Goal: Task Accomplishment & Management: Manage account settings

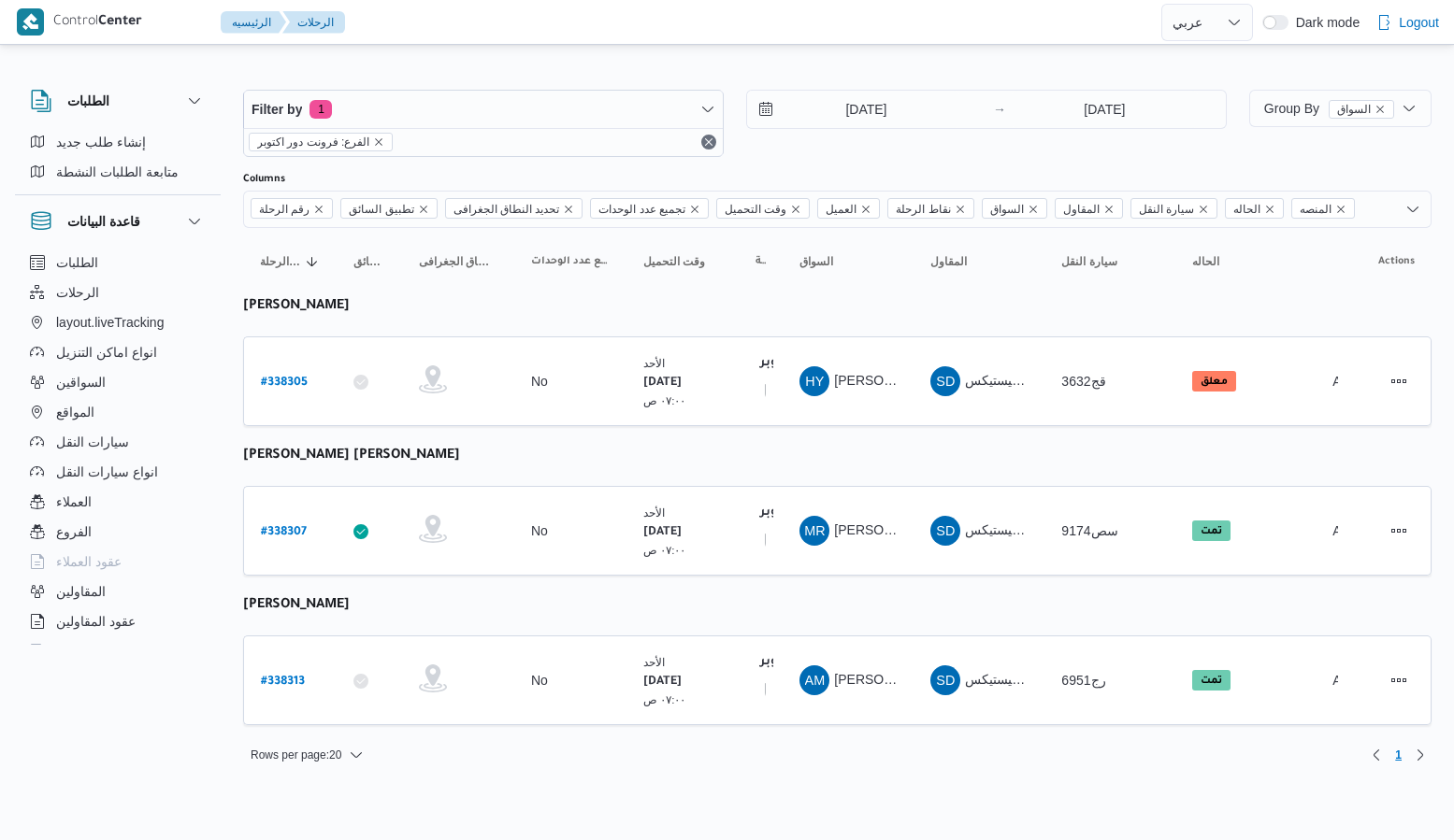
select select "ar"
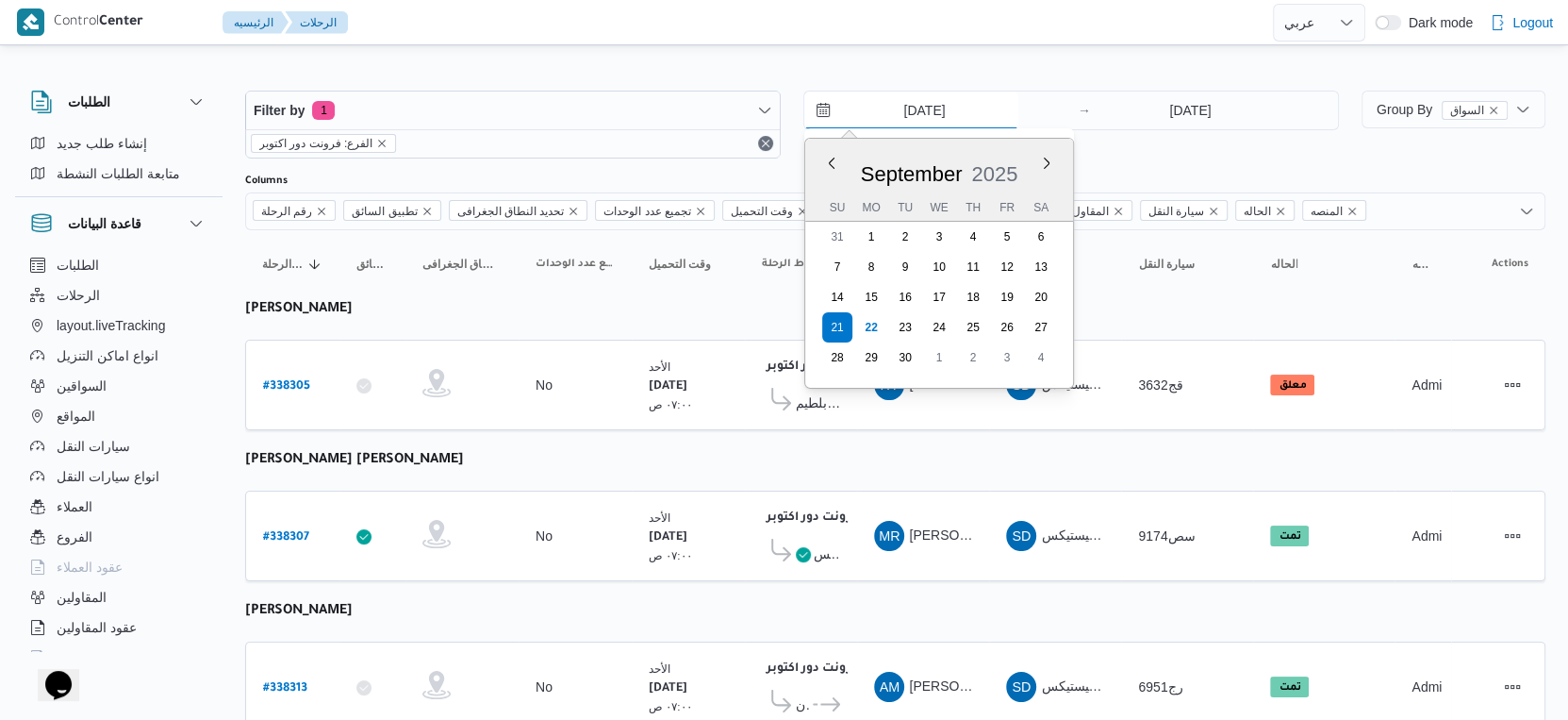
click at [896, 119] on input "21/9/2025" at bounding box center [912, 110] width 215 height 38
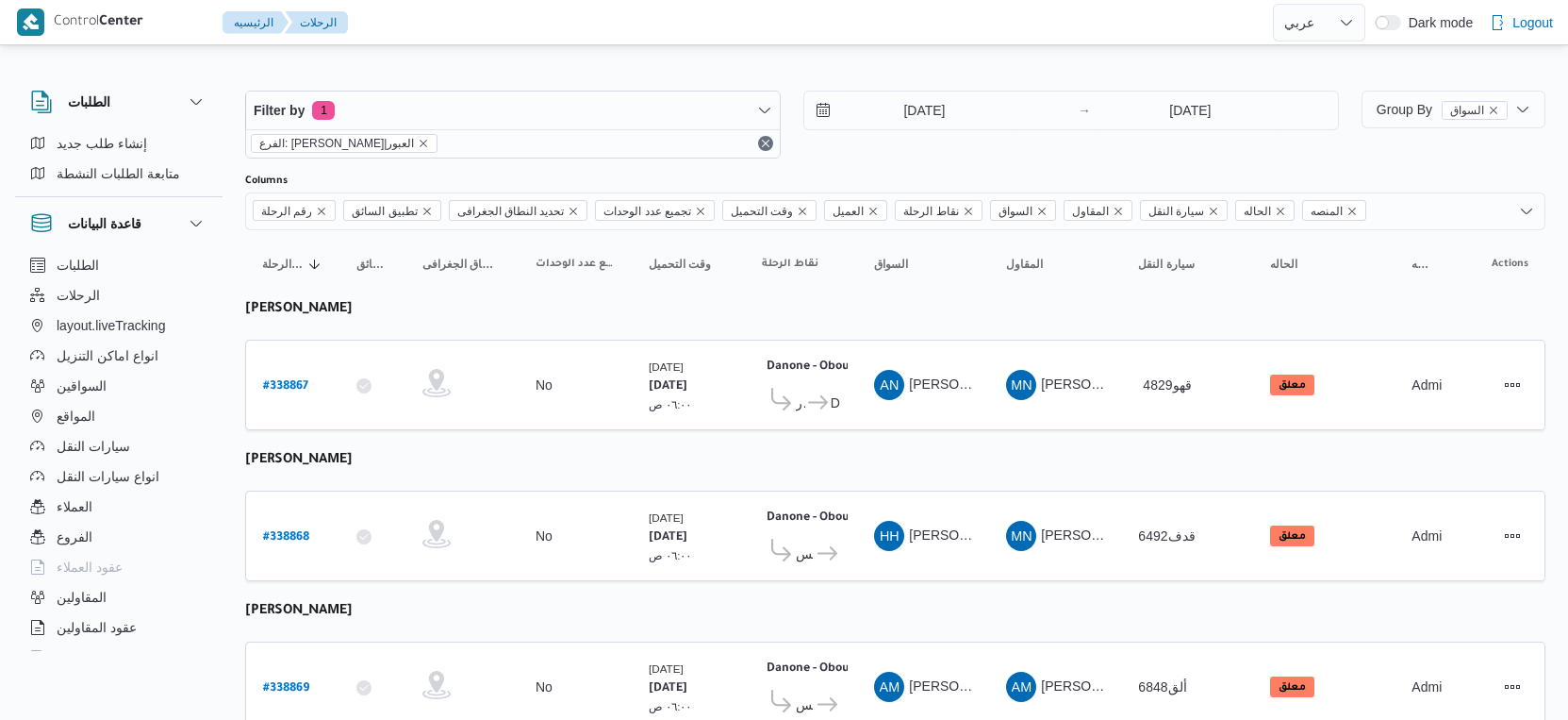
select select "ar"
click at [287, 380] on b "# 338867" at bounding box center [286, 387] width 45 height 14
select select "ar"
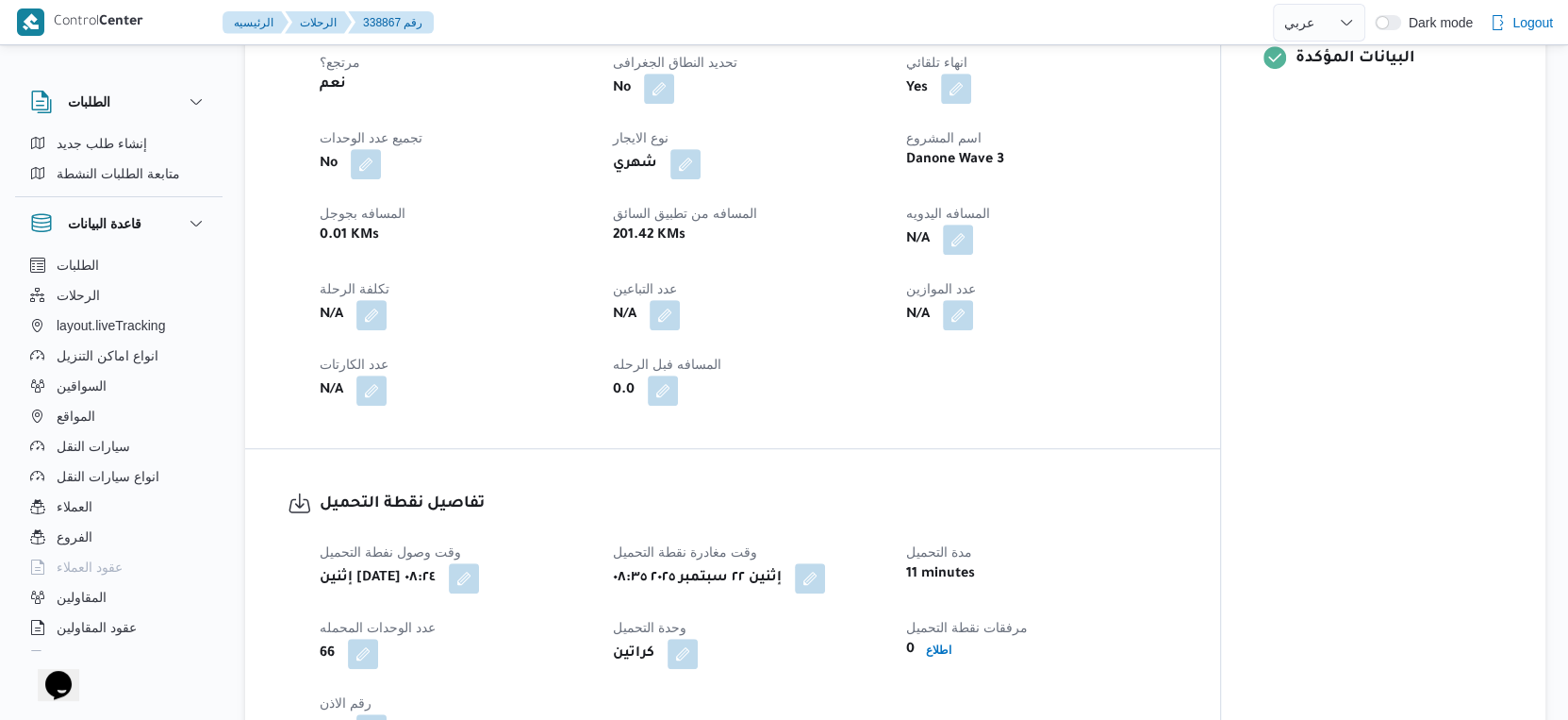
scroll to position [1153, 0]
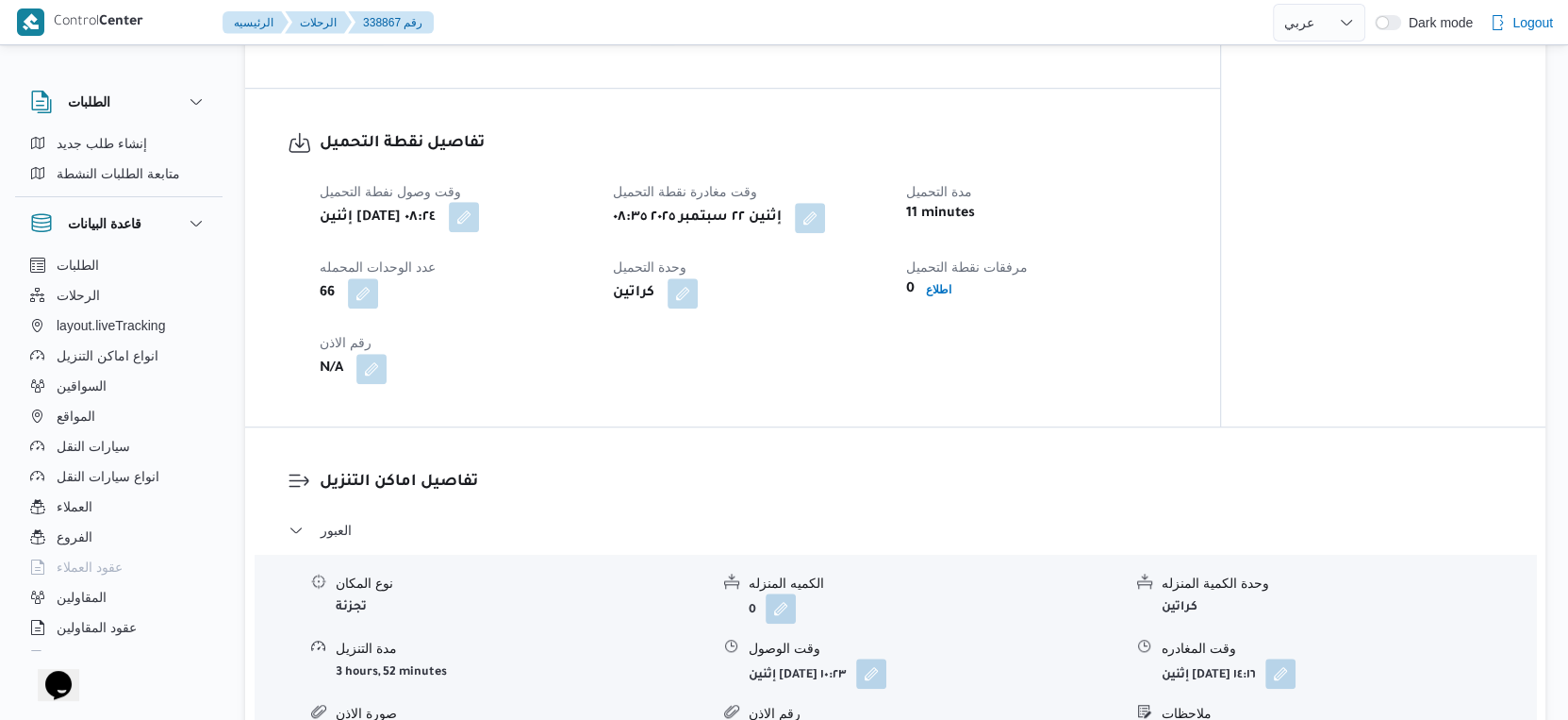
click at [479, 232] on button "button" at bounding box center [463, 217] width 30 height 30
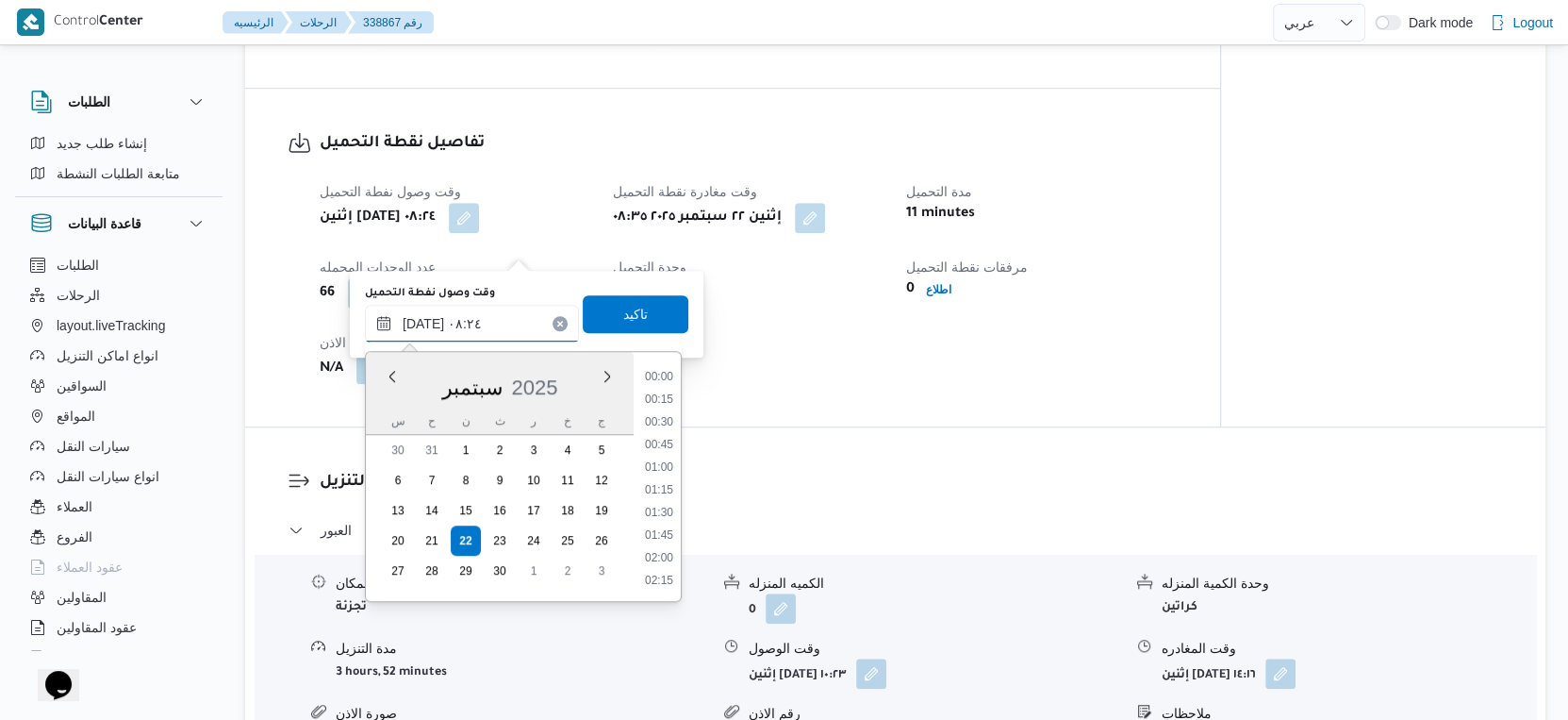
click at [479, 312] on input "٢٢/٠٩/٢٠٢٥ ٠٨:٢٤" at bounding box center [472, 323] width 215 height 38
click at [662, 420] on li "07:30" at bounding box center [659, 423] width 43 height 19
type input "٢٢/٠٩/٢٠٢٥ ٠٧:٣٠"
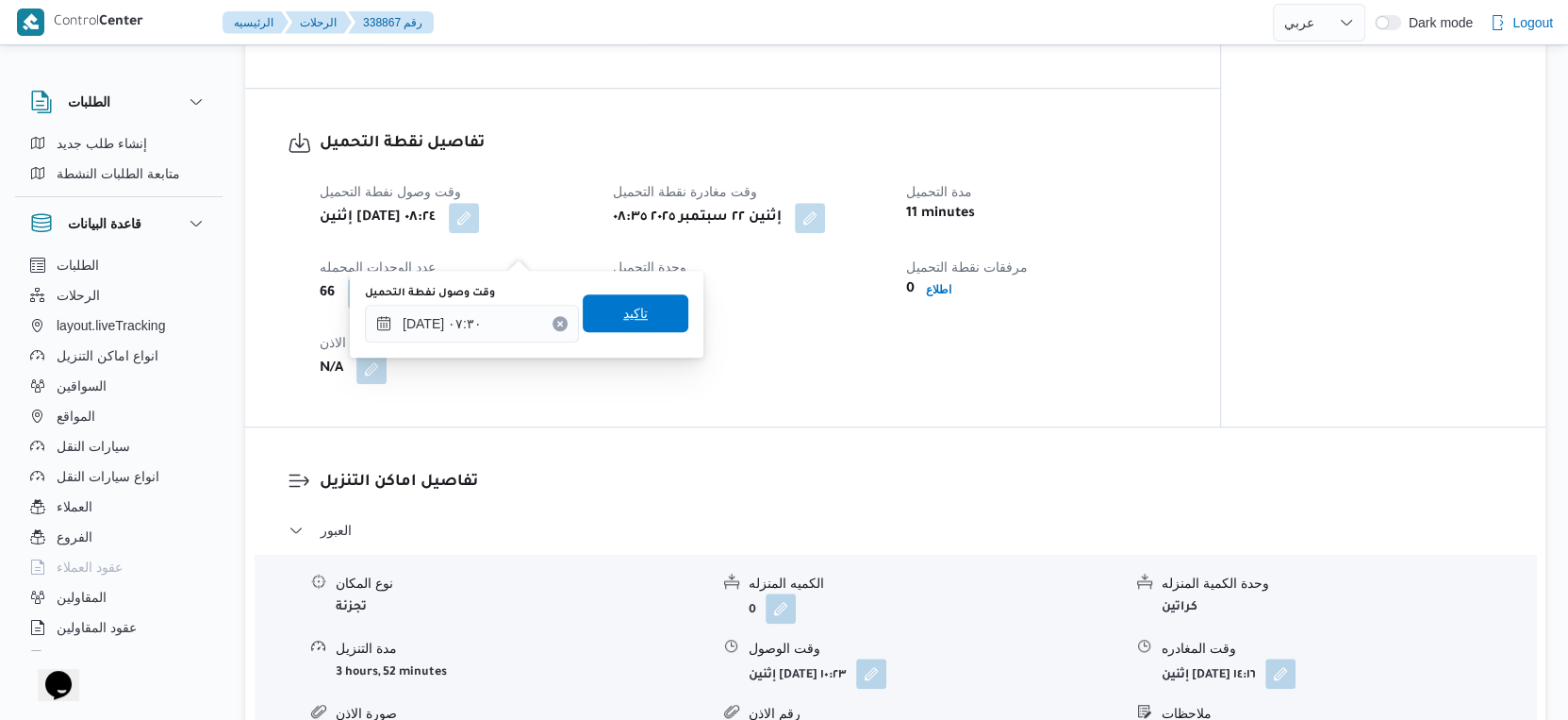
click at [661, 307] on span "تاكيد" at bounding box center [636, 313] width 105 height 38
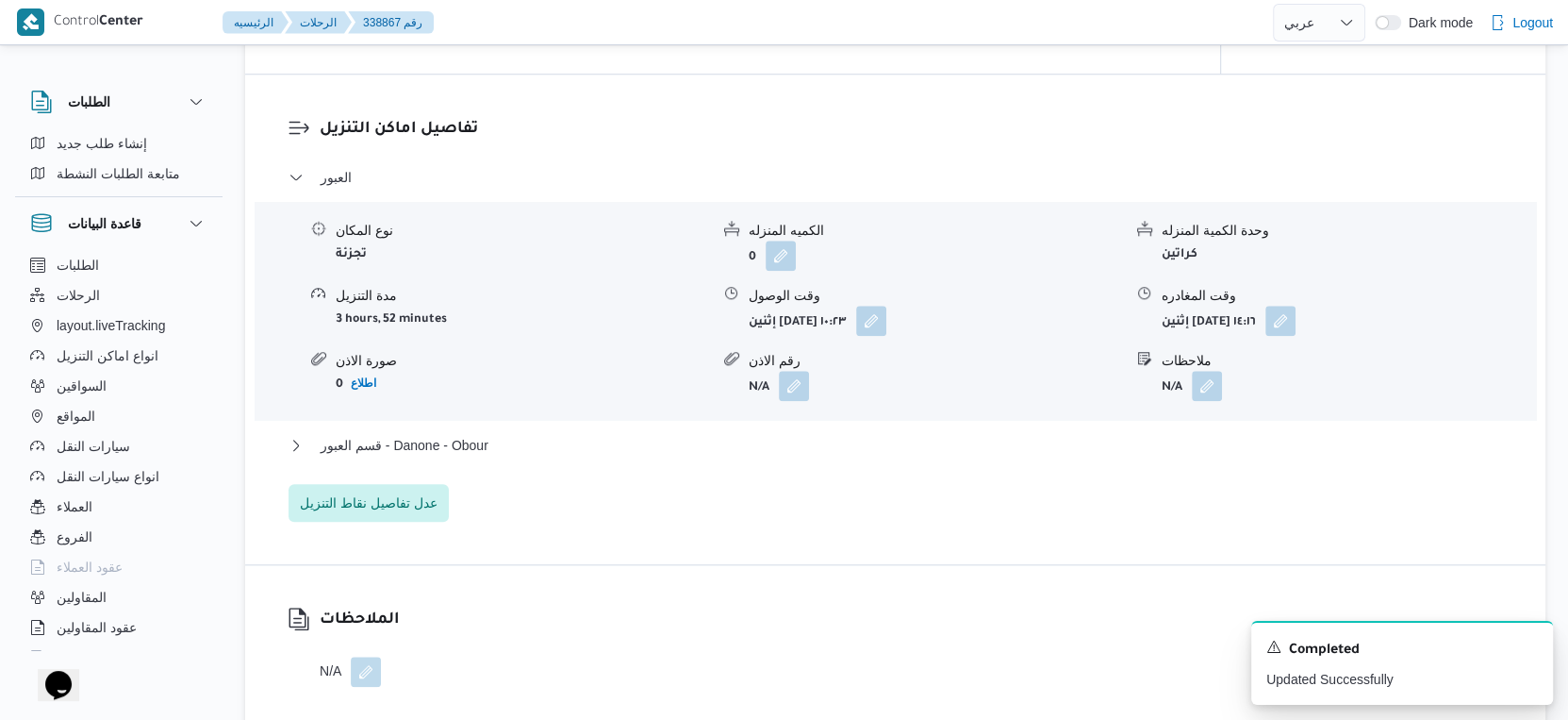
scroll to position [1573, 0]
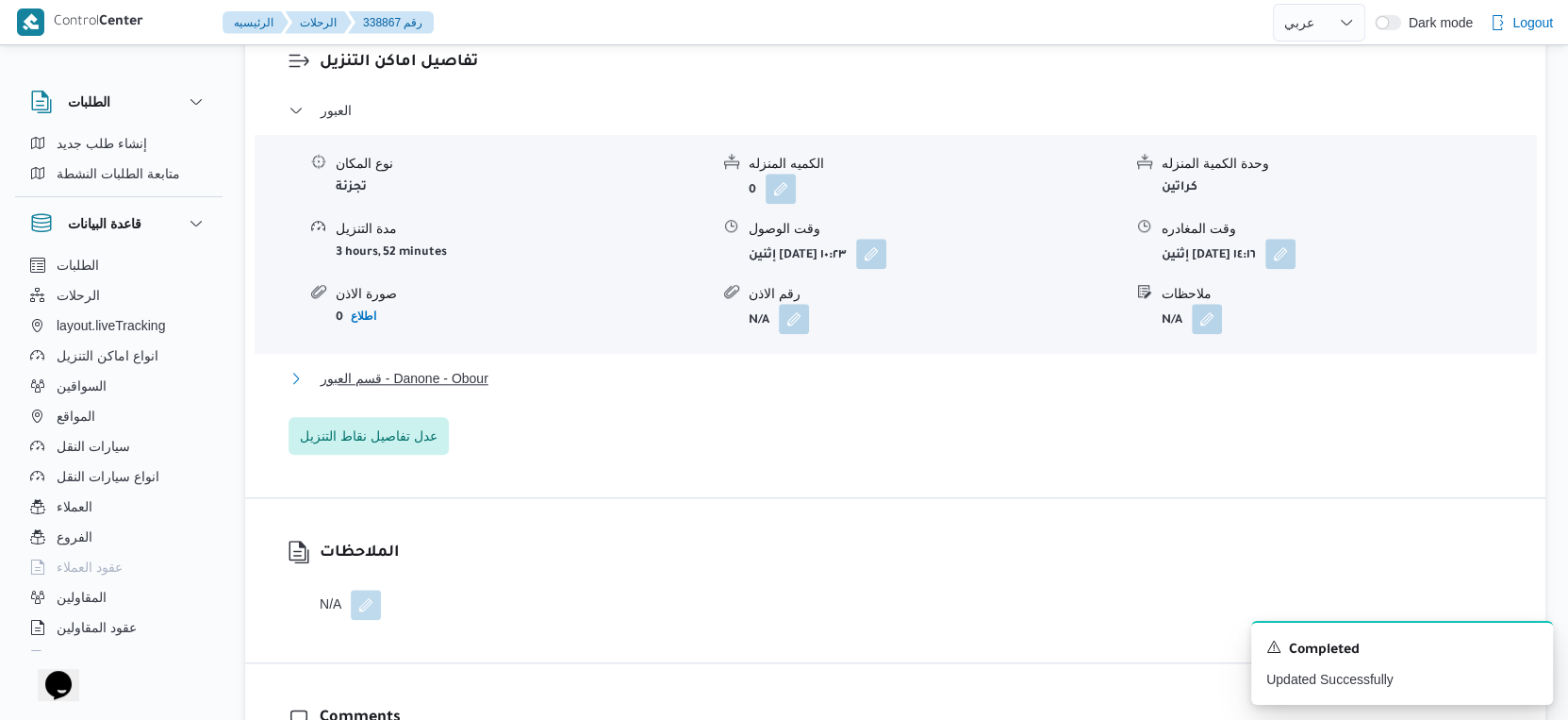
click at [487, 389] on span "قسم العبور - Danone - Obour" at bounding box center [405, 378] width 168 height 22
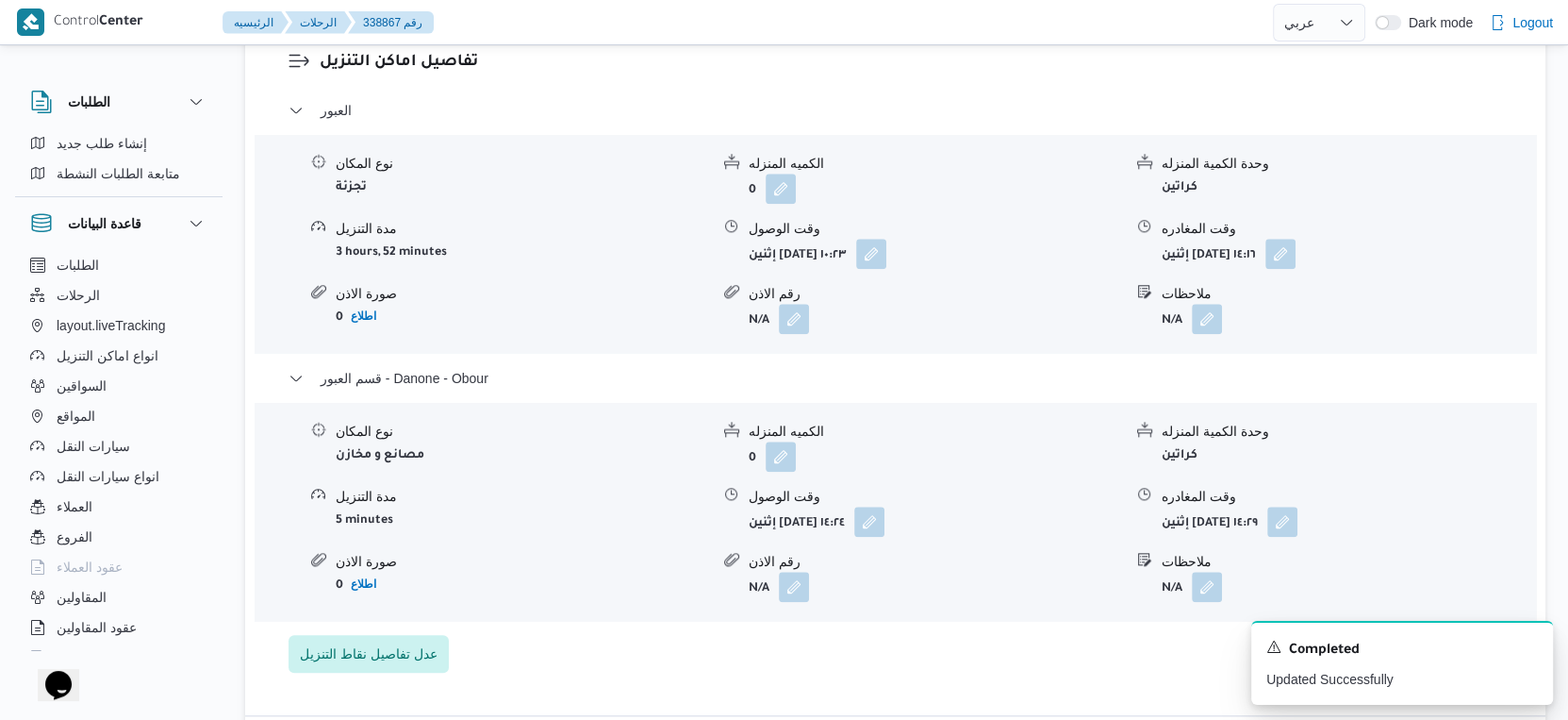
click at [960, 619] on div "نوع المكان مصانع و مخازن الكميه المنزله 0 وحدة الكمية المنزله كراتين مدة التنزي…" at bounding box center [895, 512] width 1297 height 215
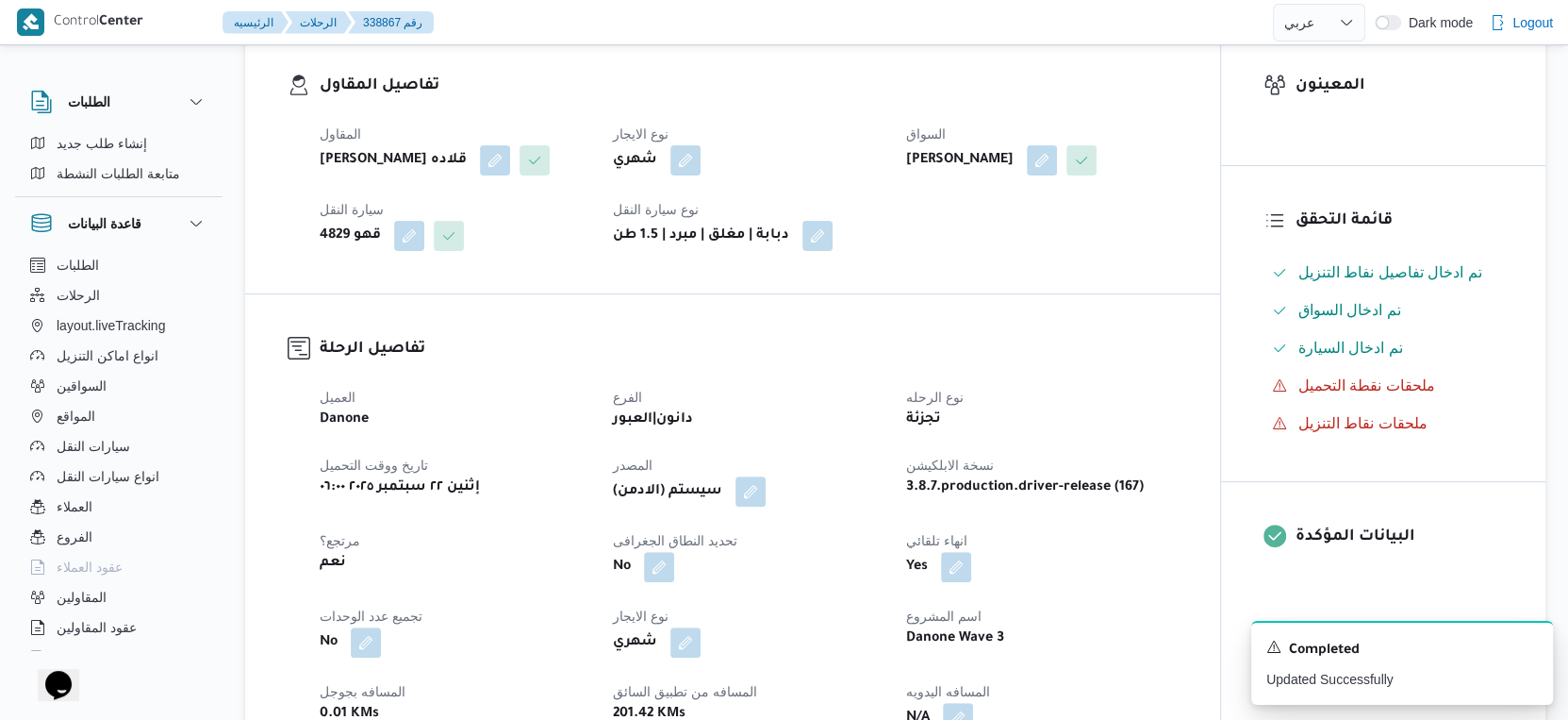
scroll to position [628, 0]
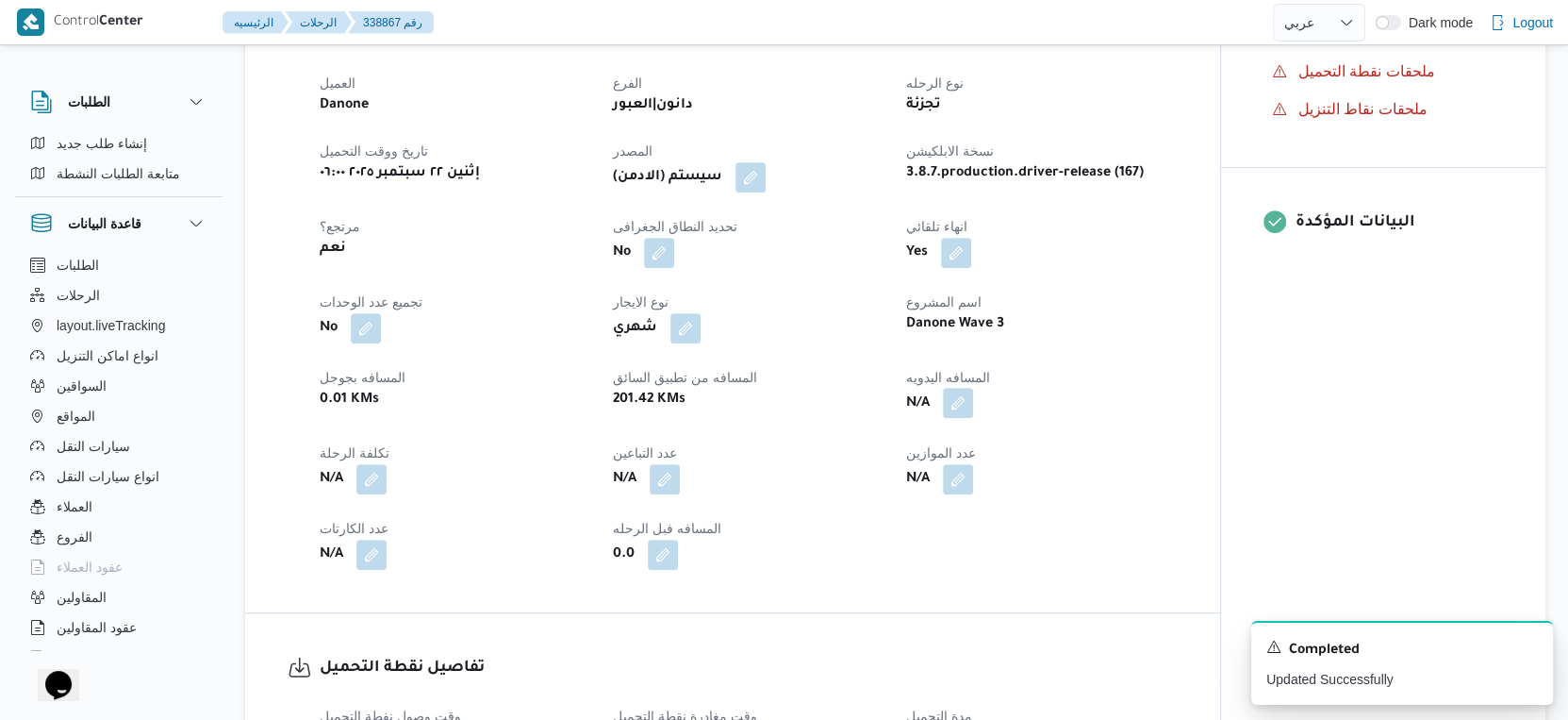
click at [952, 418] on button "button" at bounding box center [958, 402] width 30 height 30
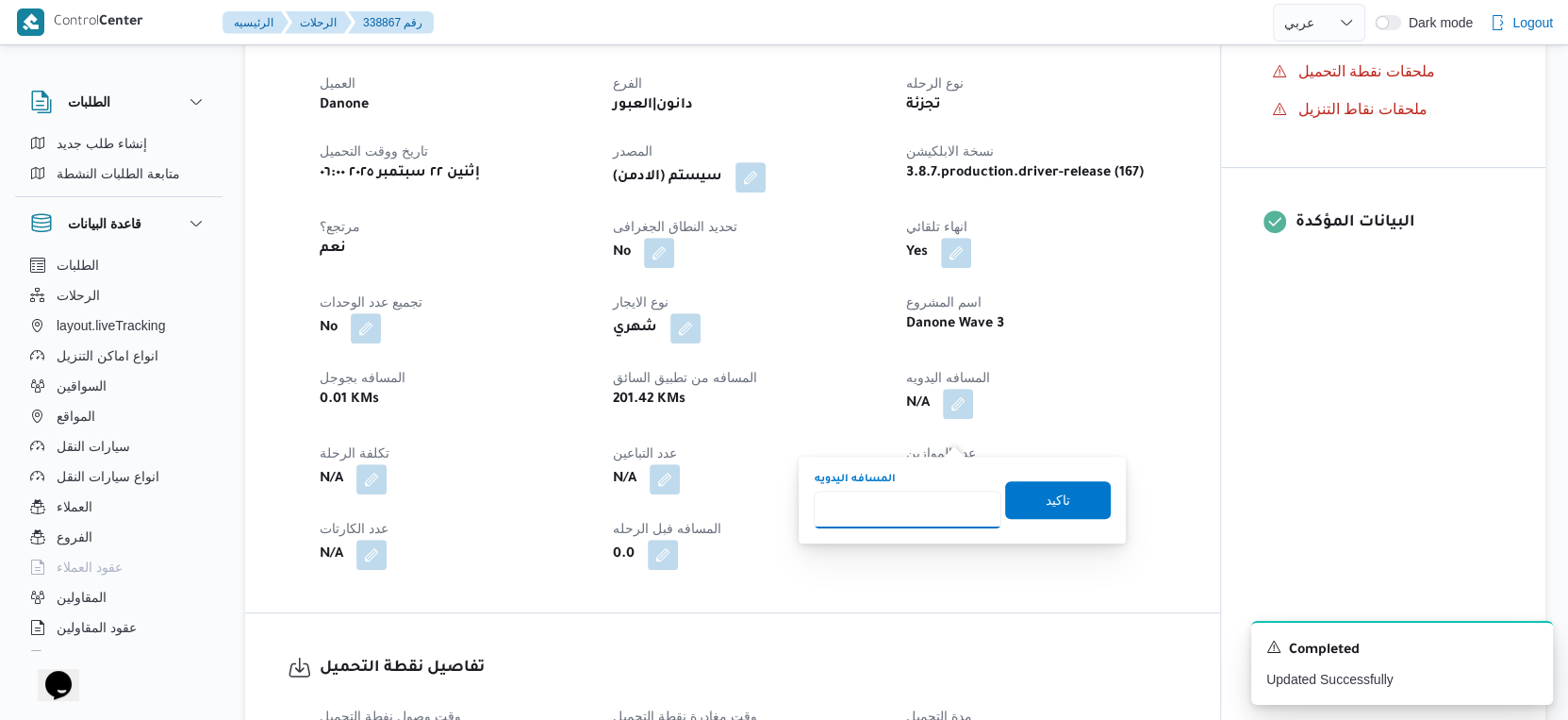
click at [853, 509] on input "المسافه اليدويه" at bounding box center [908, 509] width 187 height 38
type input "43"
click at [1045, 500] on span "تاكيد" at bounding box center [1057, 499] width 24 height 22
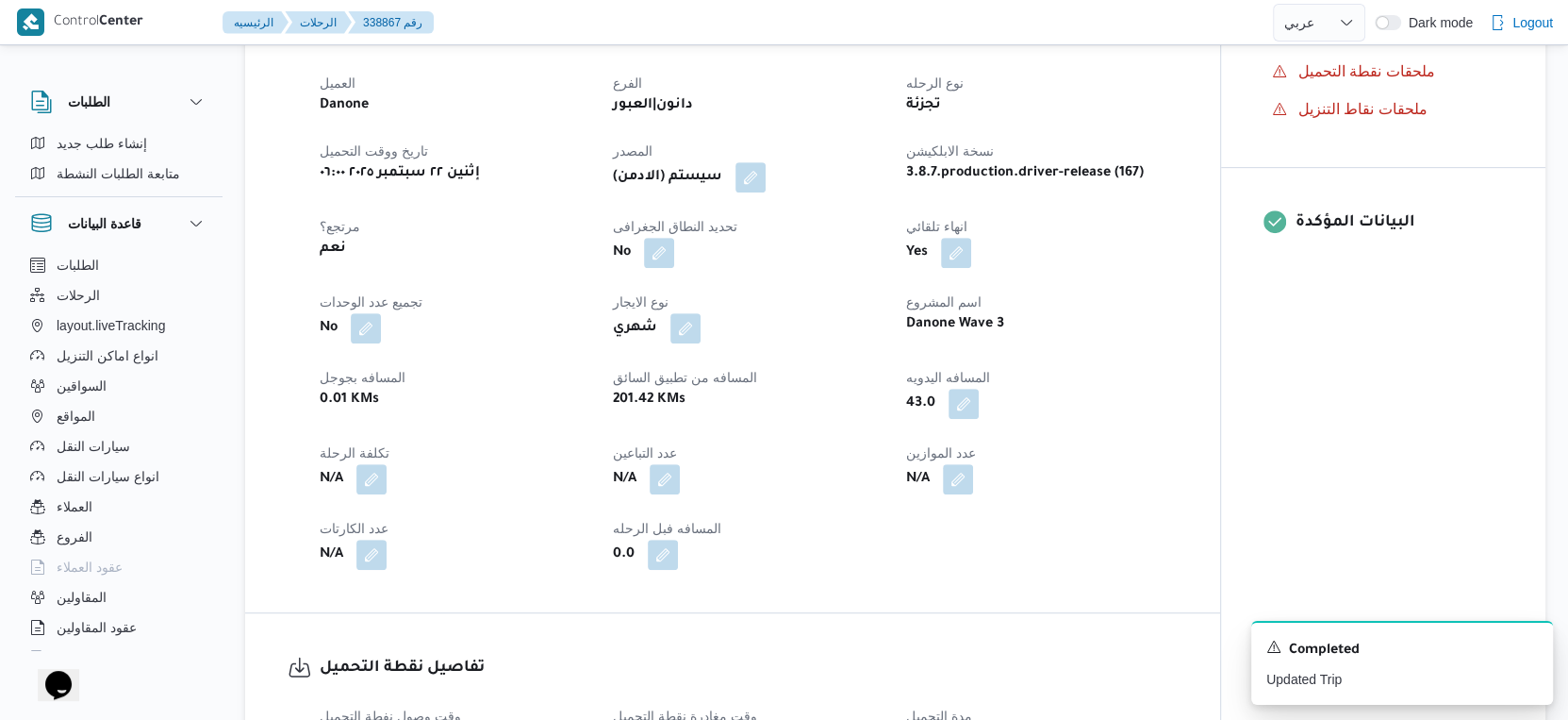
select select "ar"
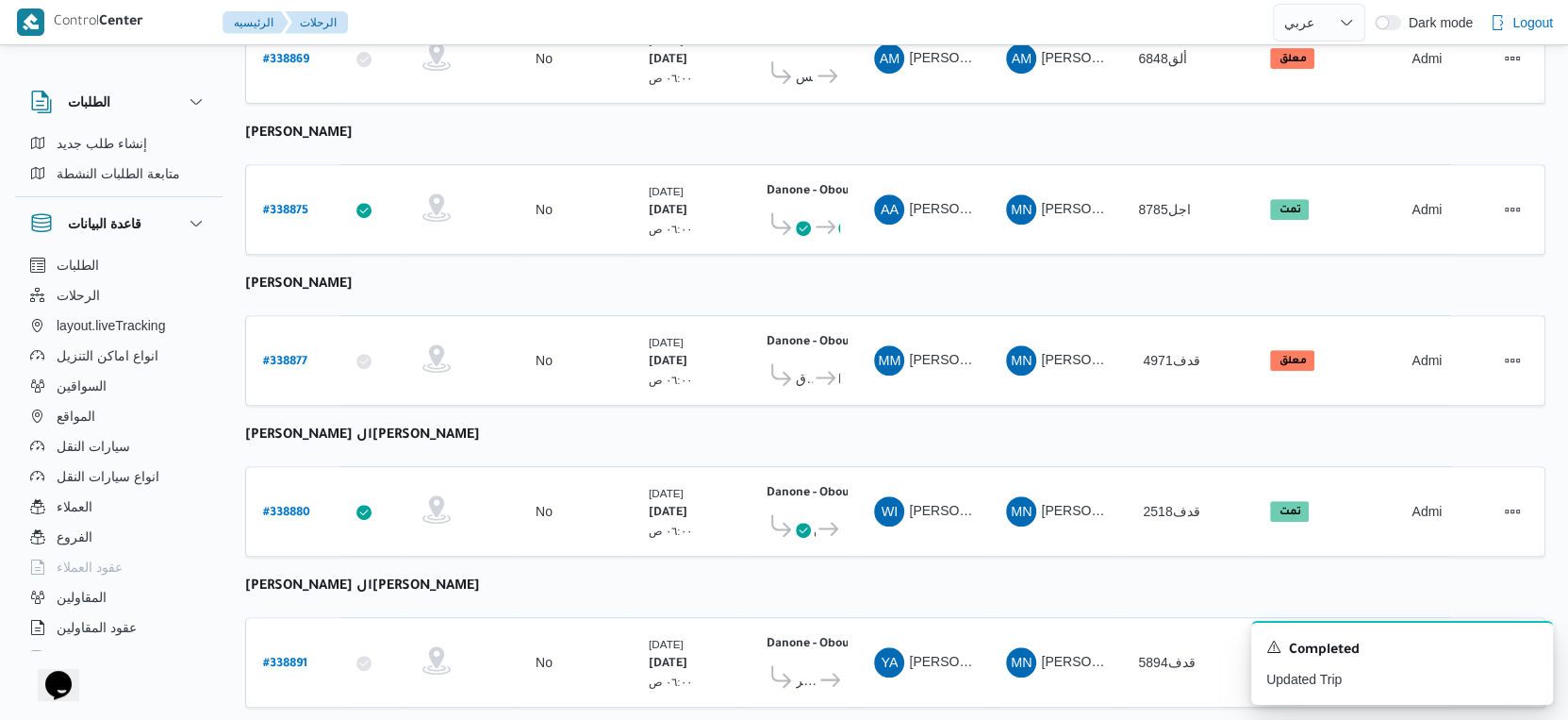
scroll to position [654, 0]
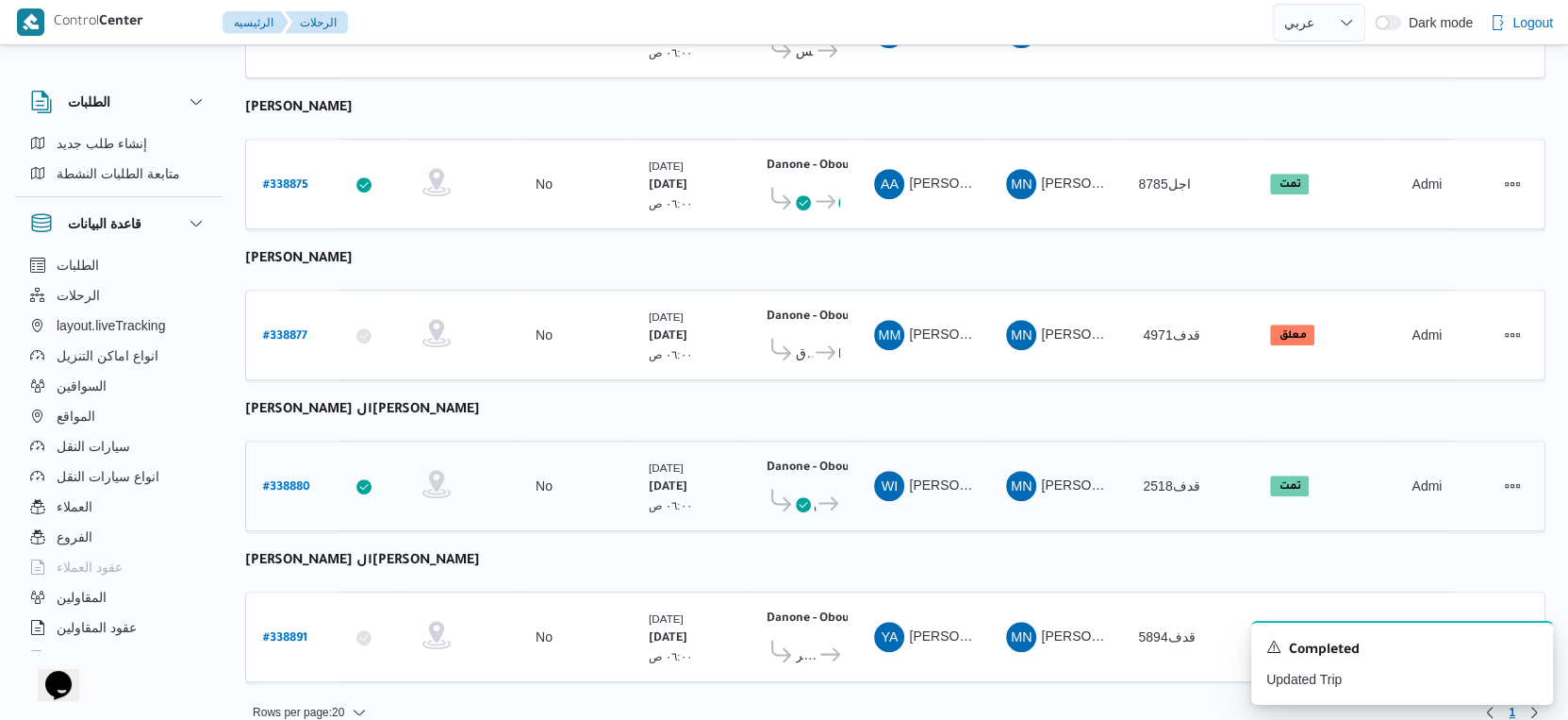
click at [297, 481] on b "# 338880" at bounding box center [287, 488] width 47 height 14
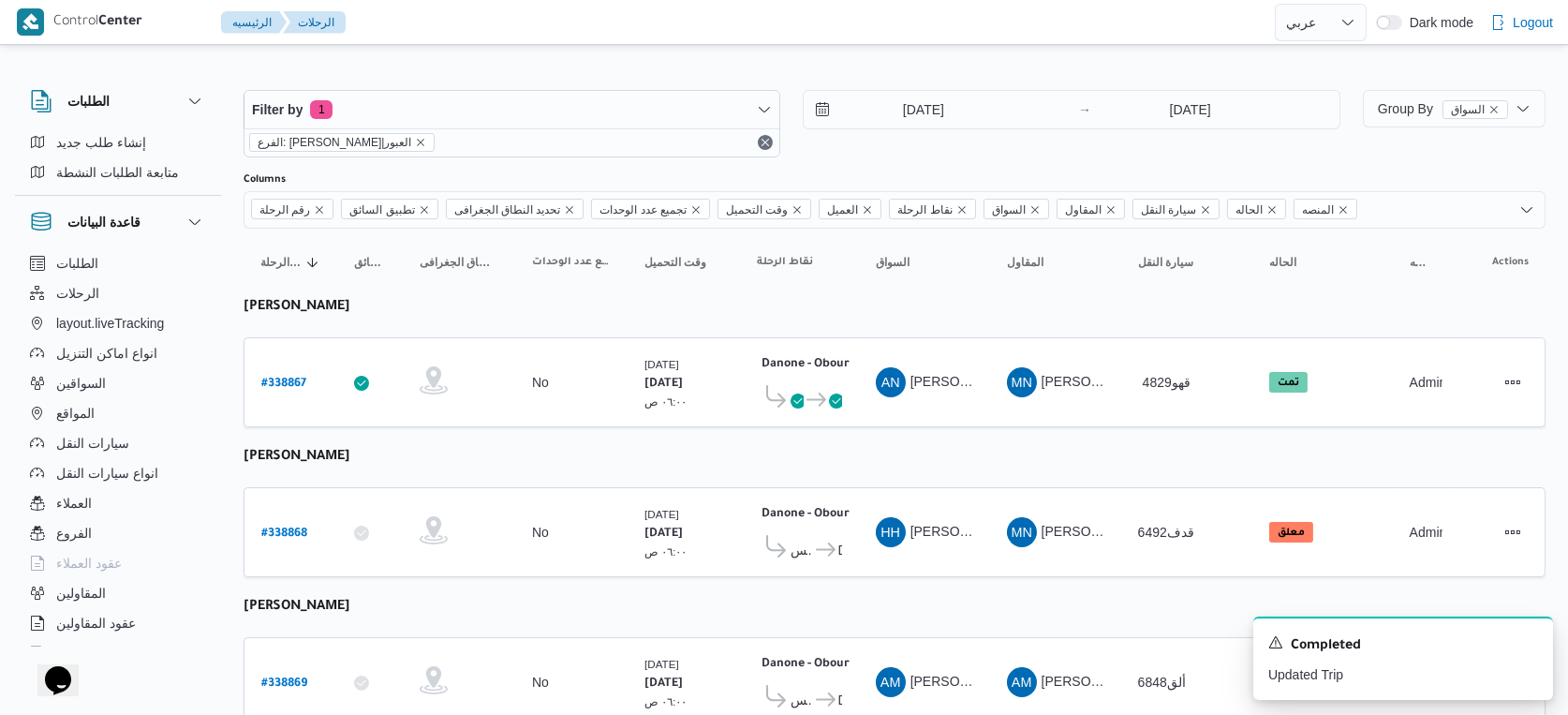
select select "ar"
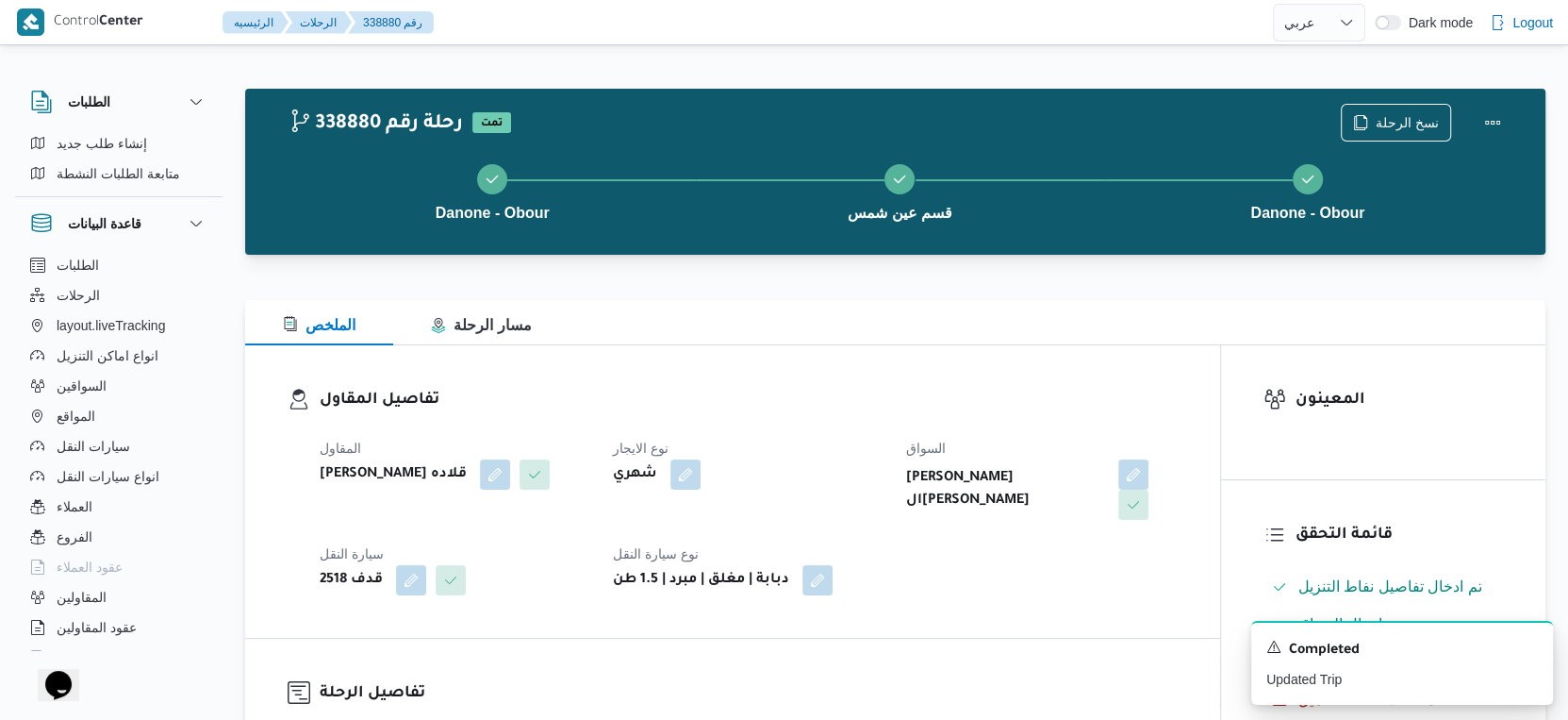
click at [1023, 620] on div "تفاصيل المقاول المقاول مينا نجيب شفيق قلاده نوع الايجار شهري السواق وائل اسماعي…" at bounding box center [732, 492] width 975 height 293
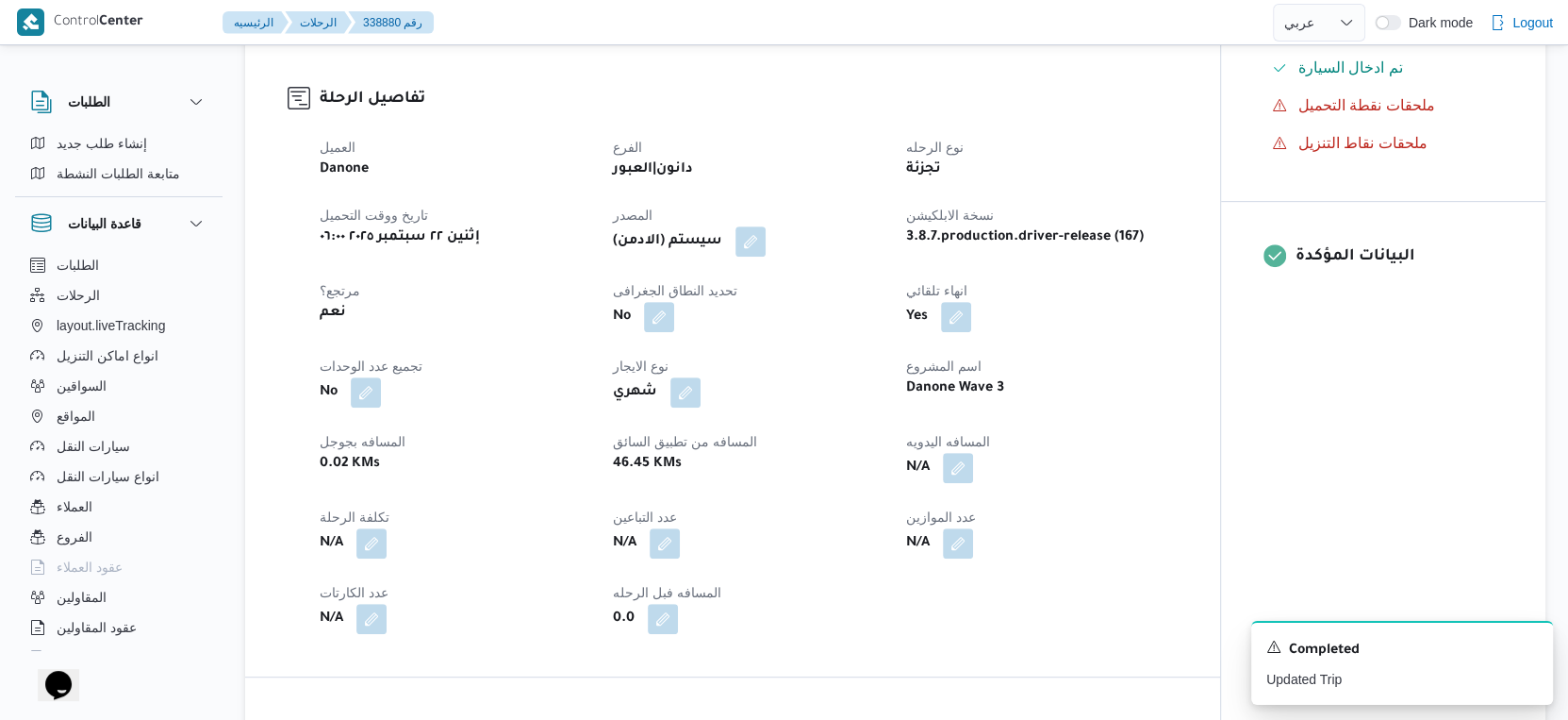
scroll to position [628, 0]
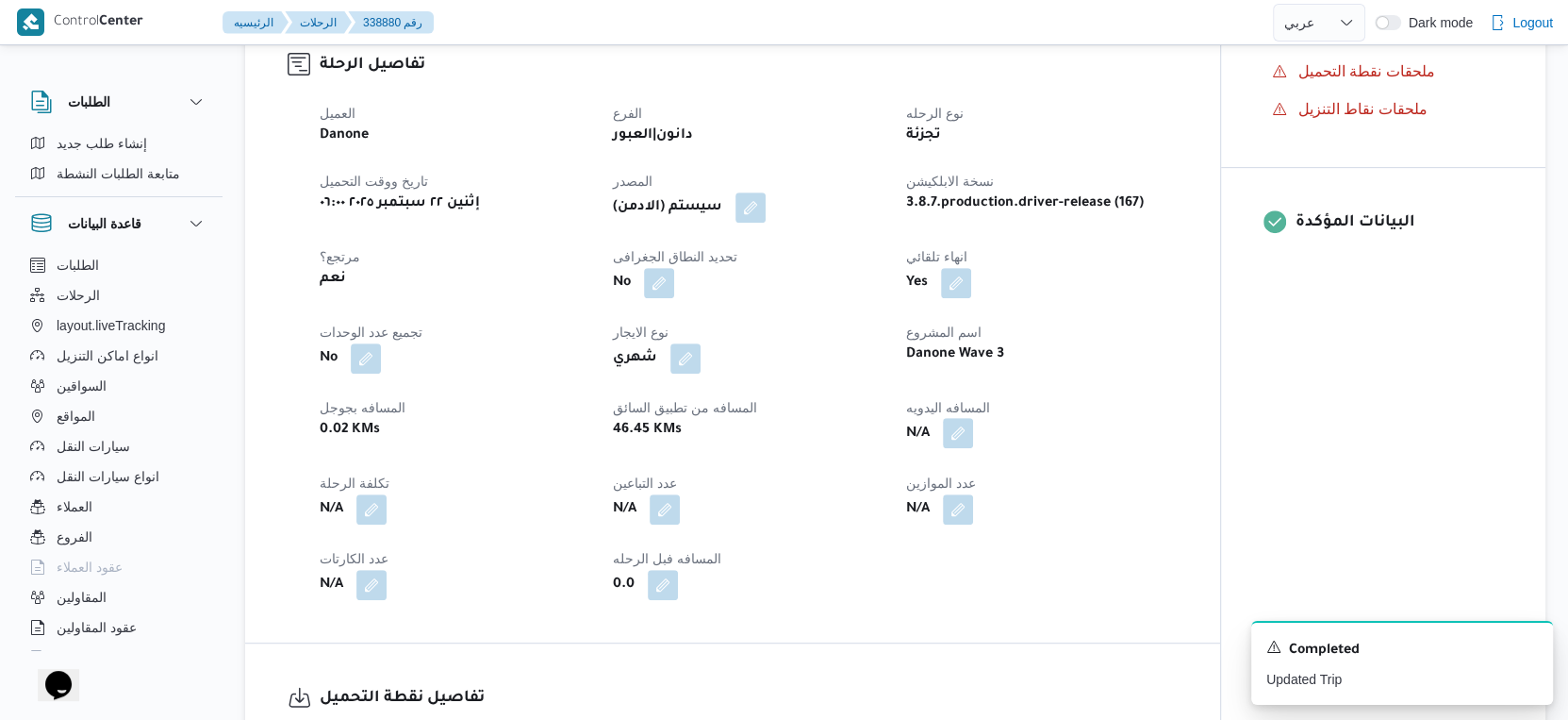
click at [966, 441] on button "button" at bounding box center [958, 432] width 30 height 30
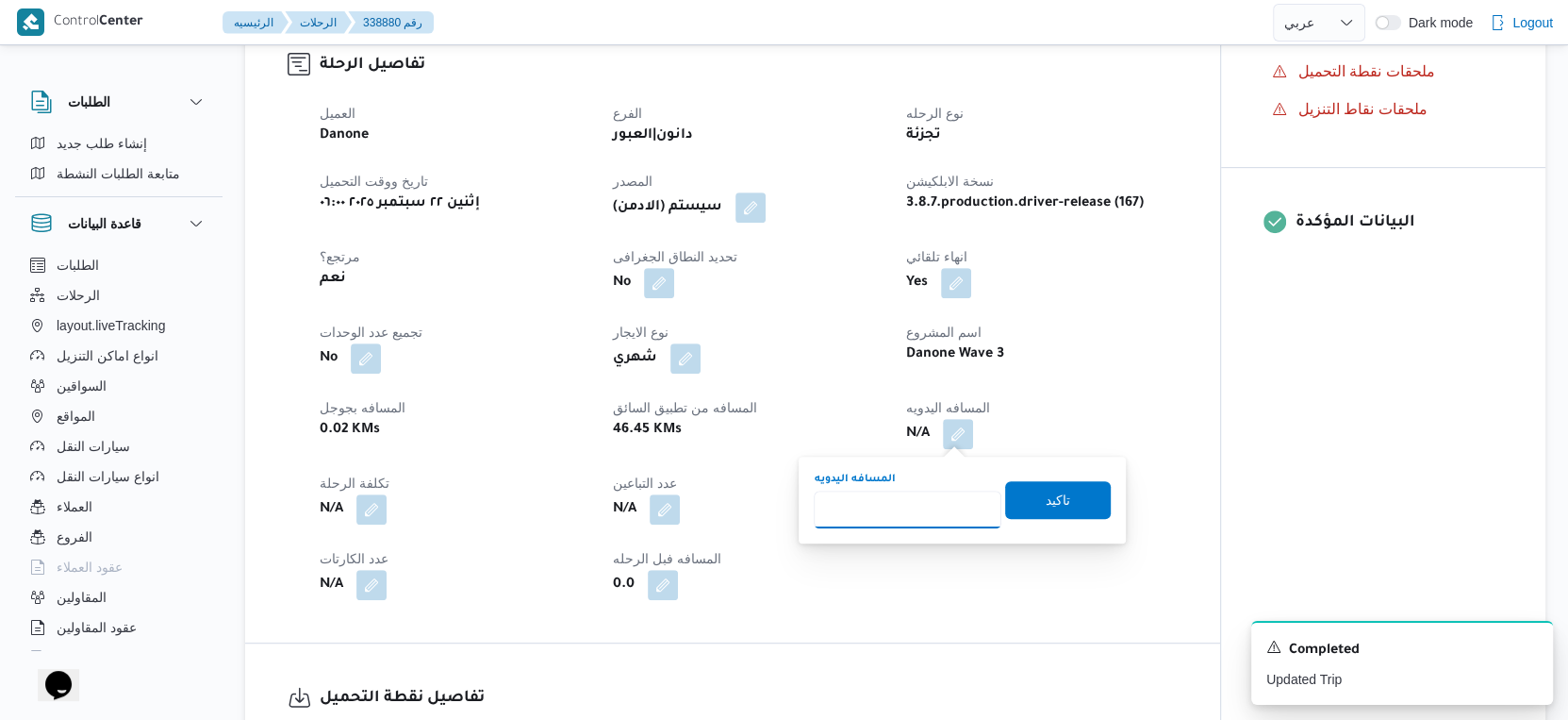
click at [903, 503] on input "المسافه اليدويه" at bounding box center [908, 509] width 187 height 38
type input "49"
click at [1053, 498] on span "تاكيد" at bounding box center [1057, 499] width 24 height 22
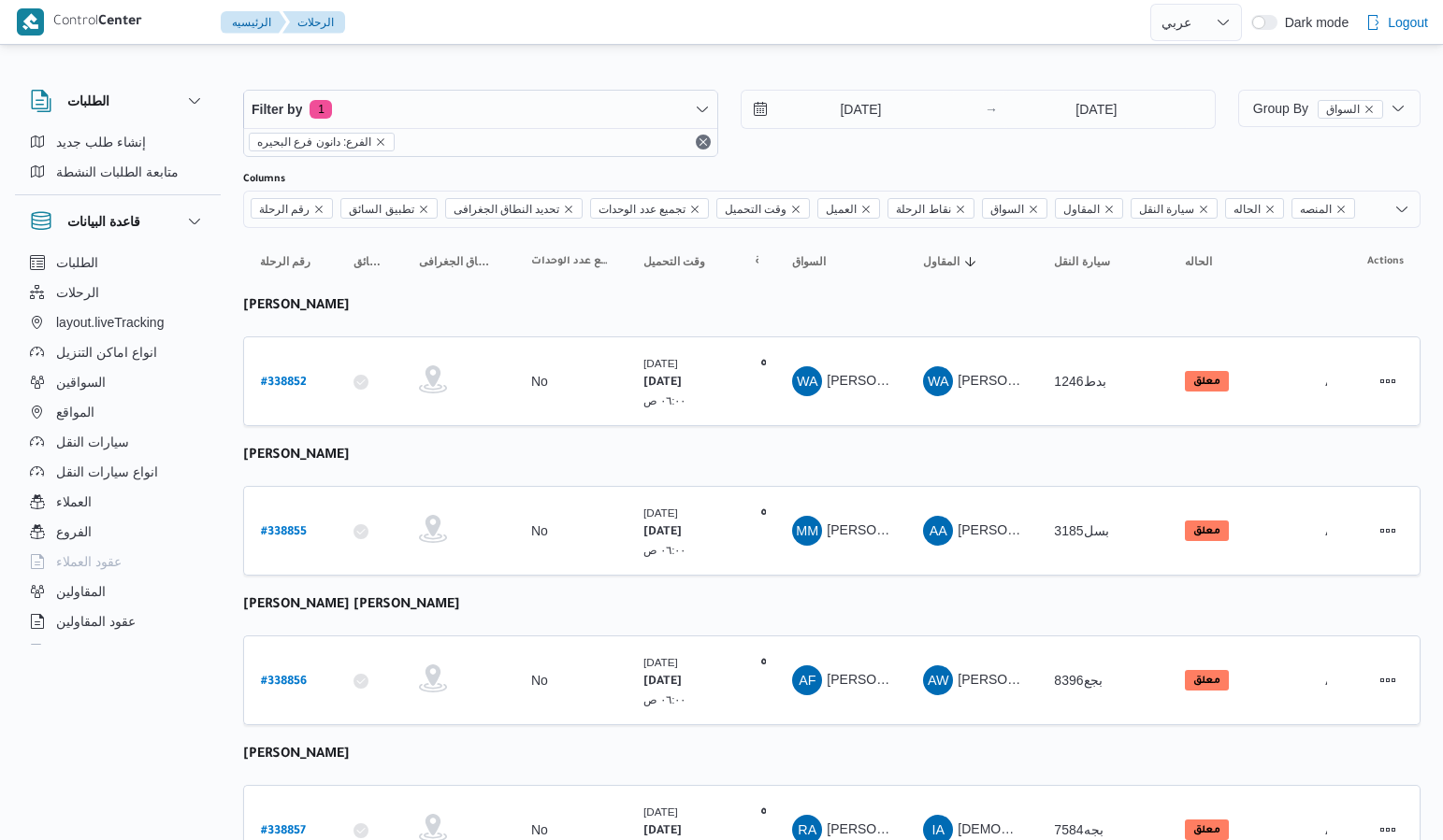
select select "ar"
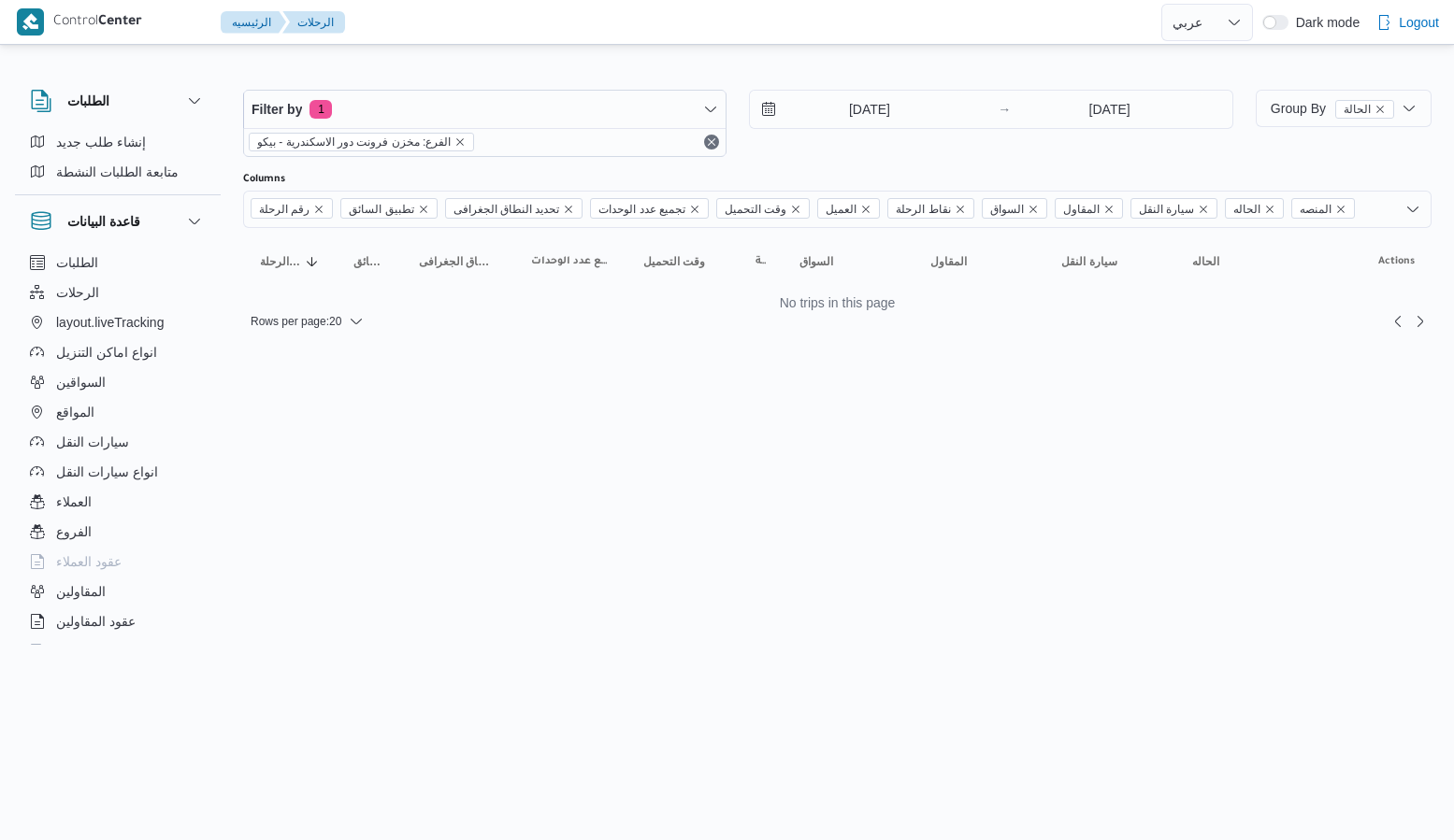
select select "ar"
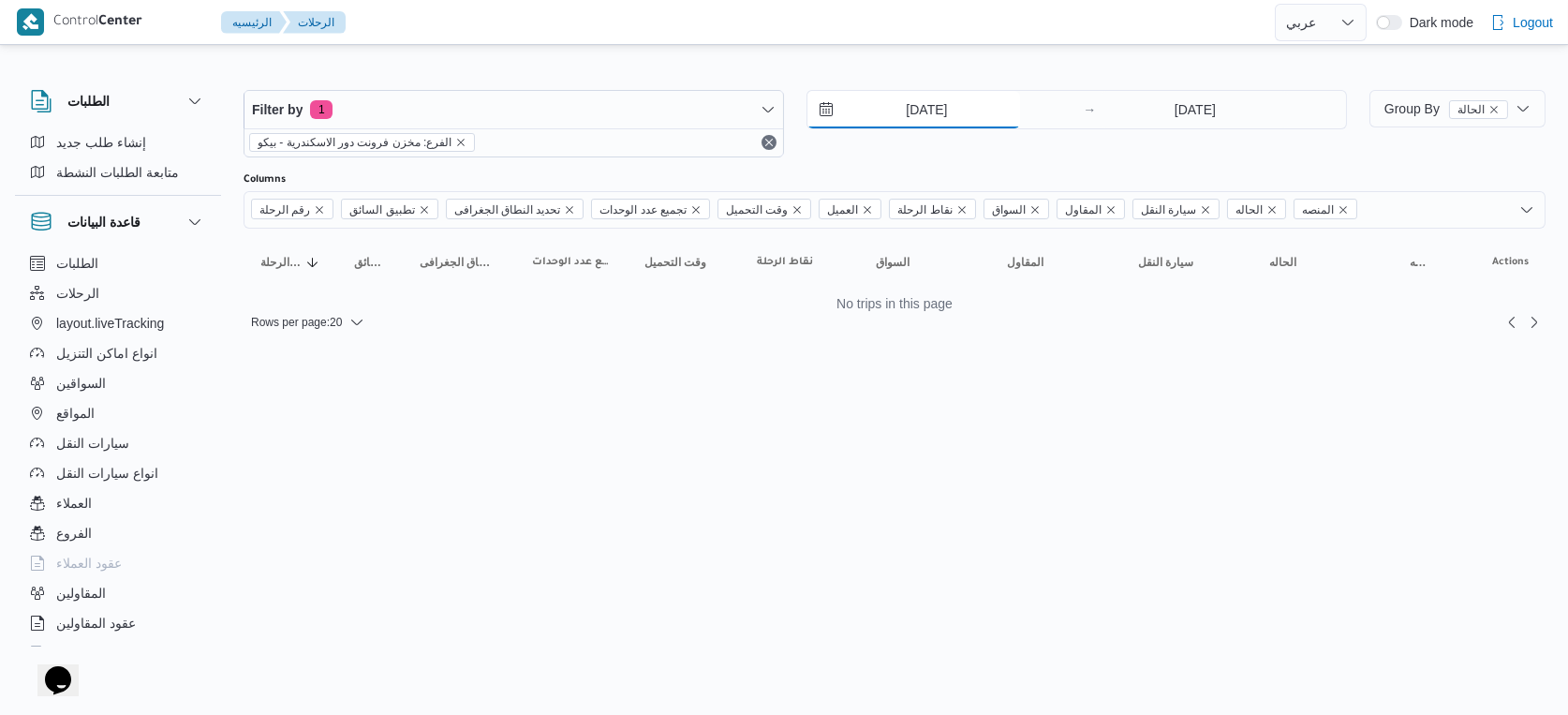
click at [951, 119] on input "[DATE]" at bounding box center [914, 109] width 213 height 38
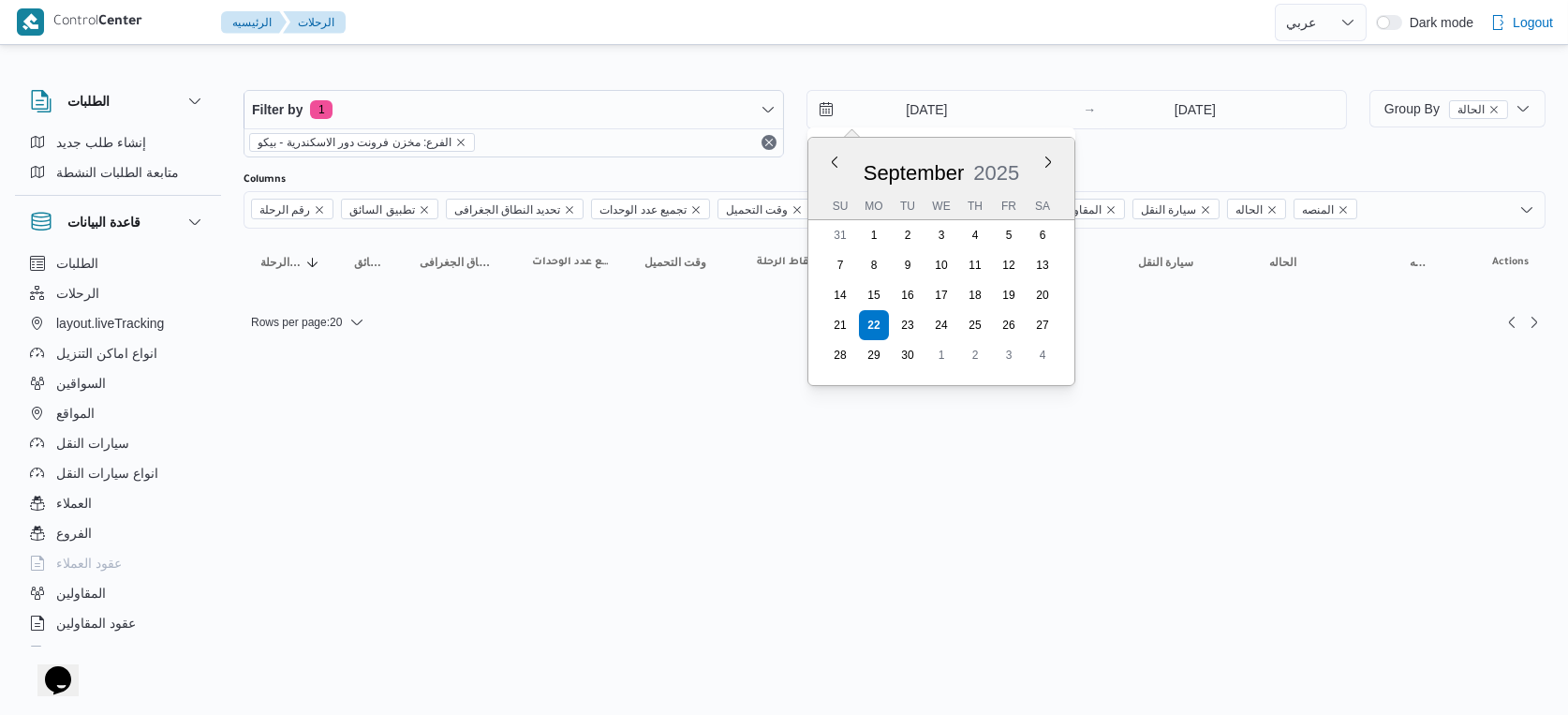
click at [716, 407] on html "Control Center الرئيسيه الرحلات English عربي Dark mode Logout الطلبات إنشاء طلب…" at bounding box center [784, 358] width 1568 height 715
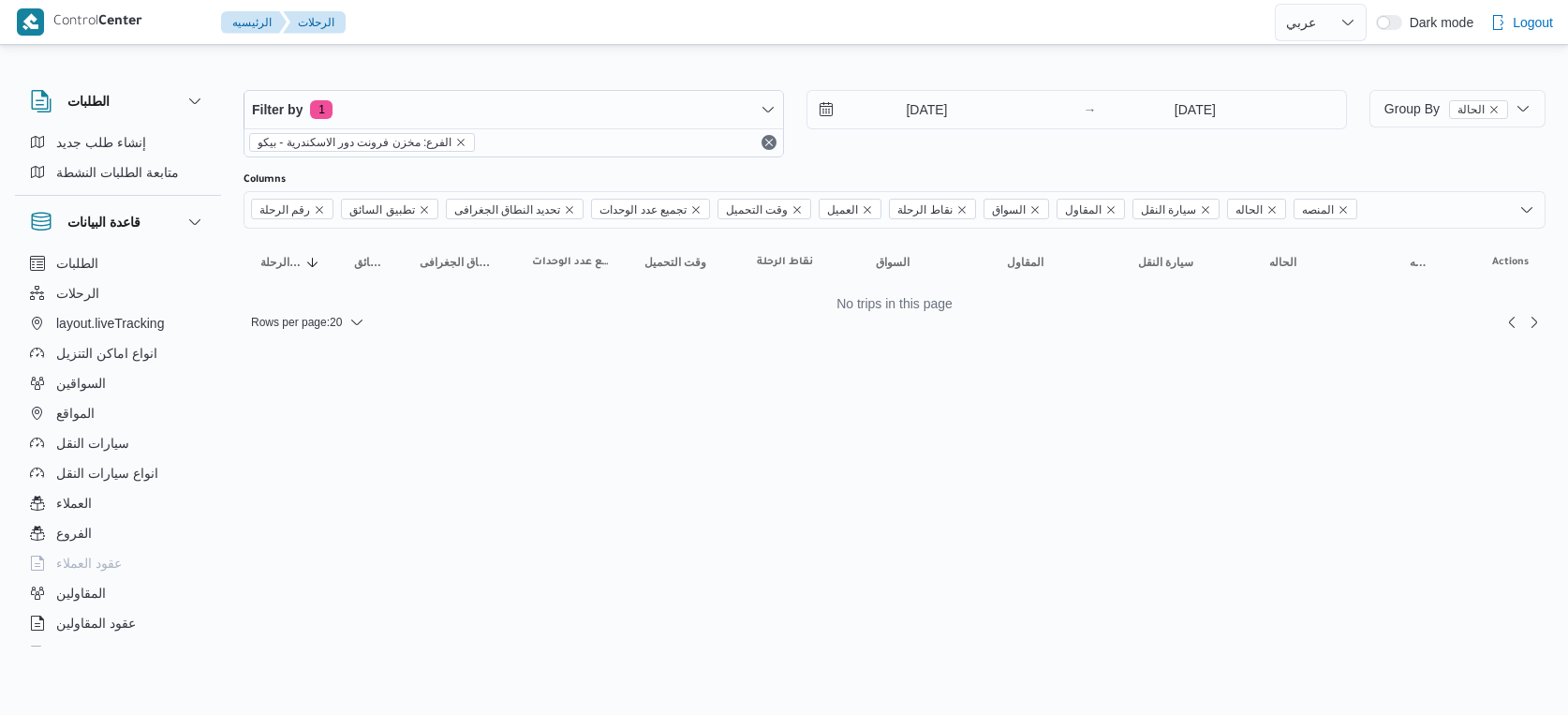
select select "ar"
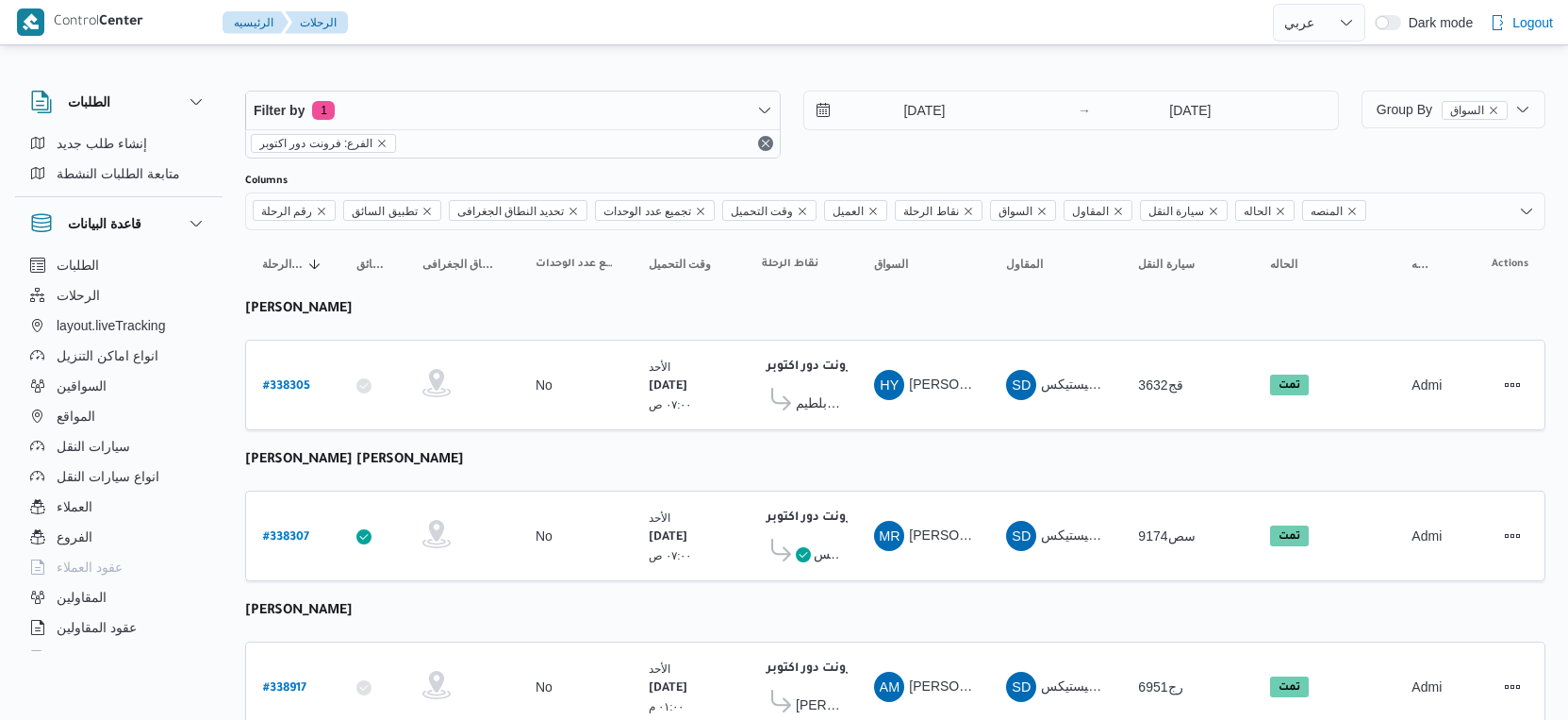
select select "ar"
click at [949, 104] on input "21/9/2025" at bounding box center [912, 110] width 215 height 38
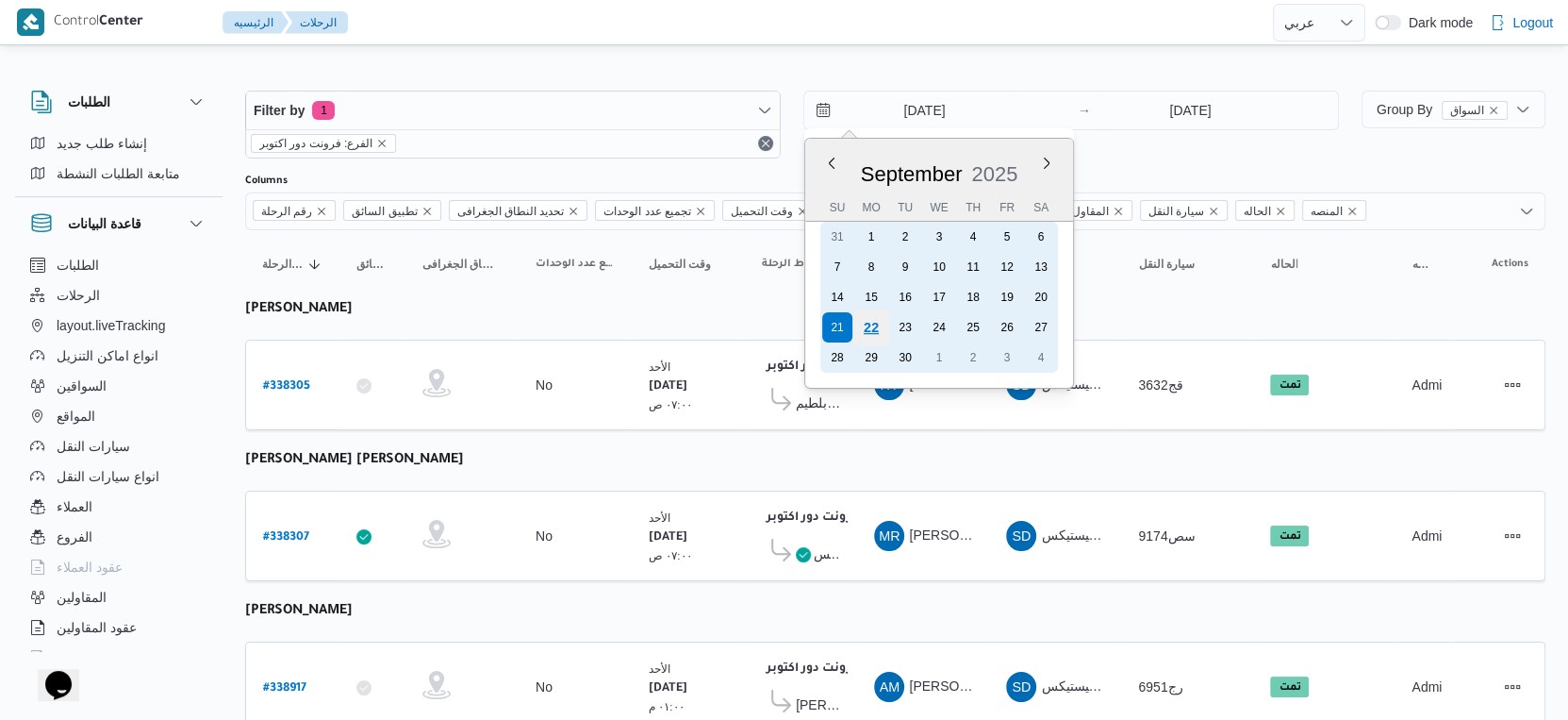
click at [875, 325] on div "22" at bounding box center [871, 327] width 36 height 36
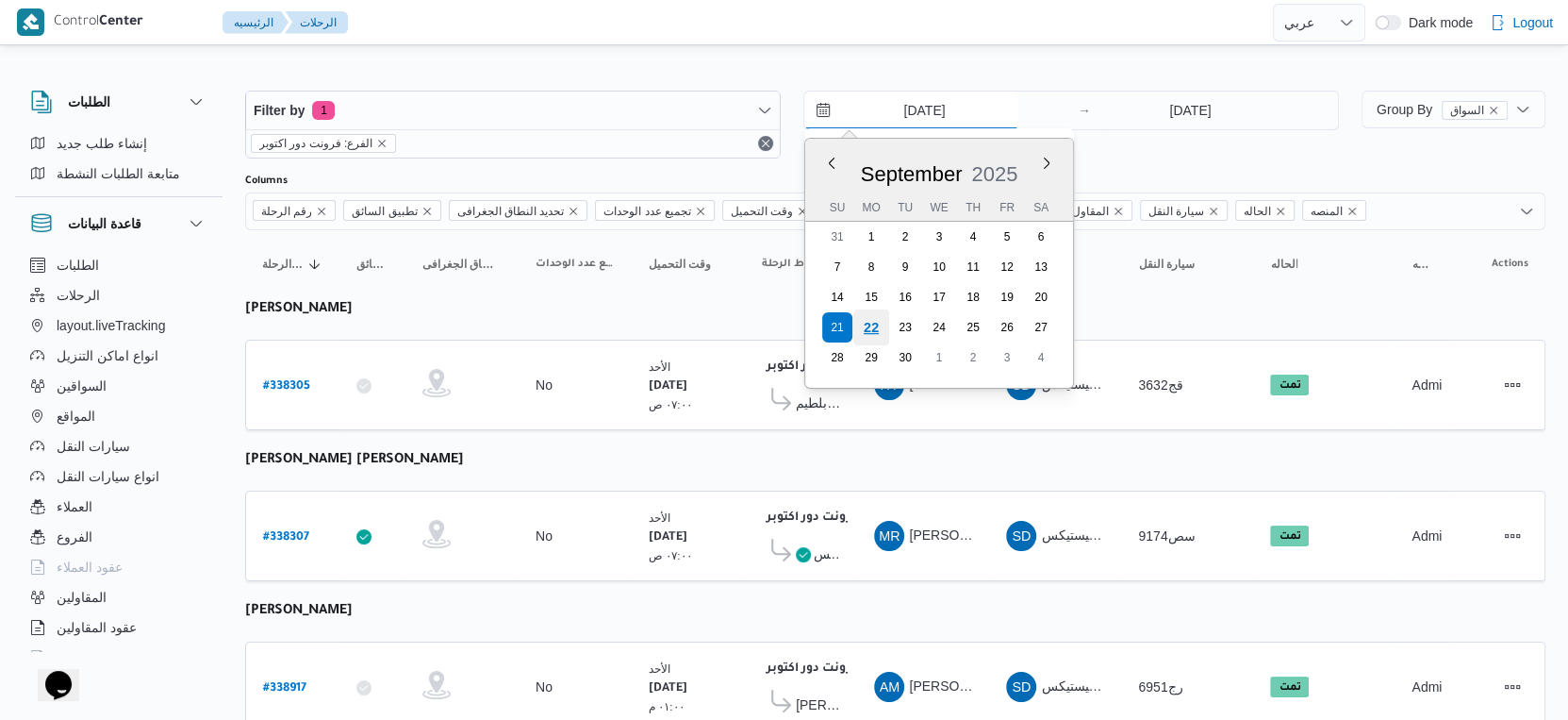
type input "[DATE]"
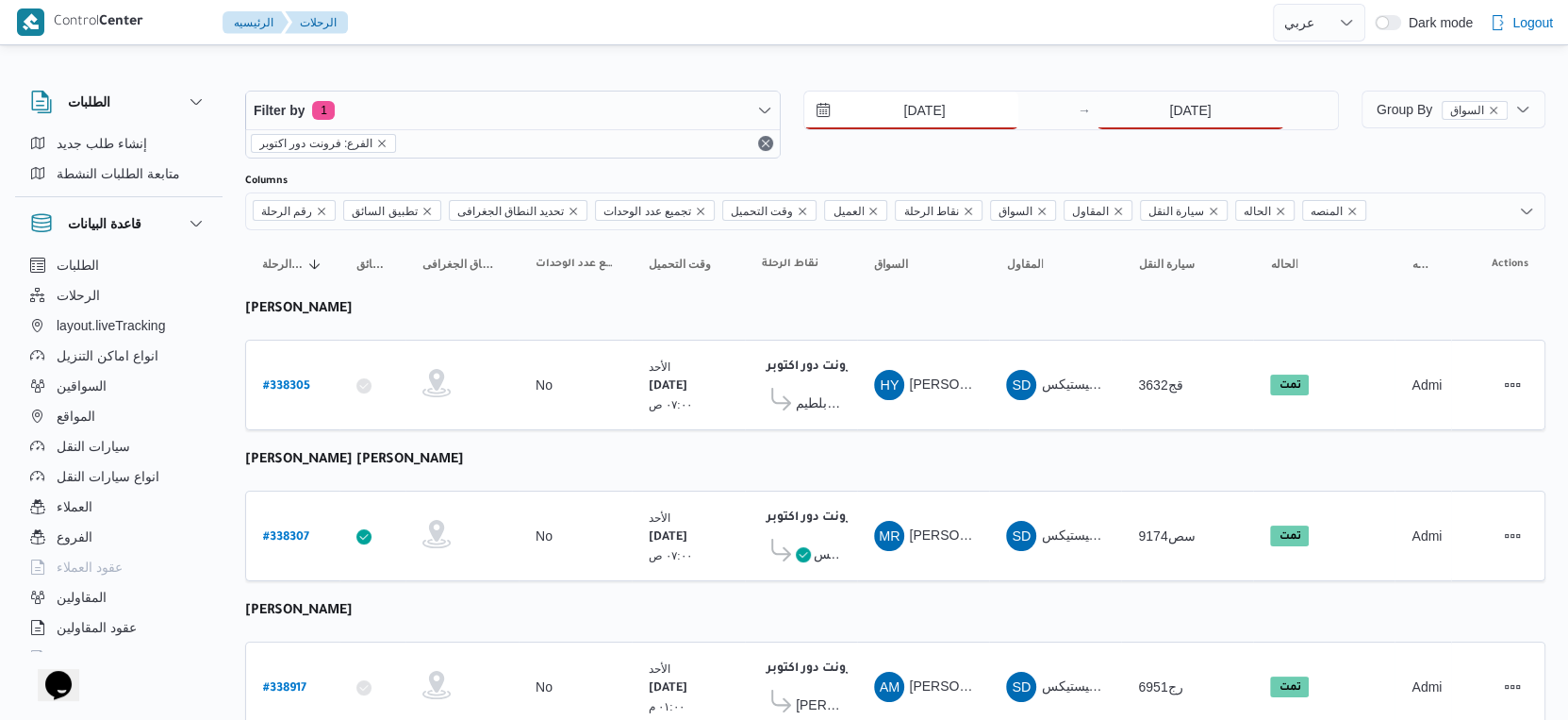
scroll to position [172, 0]
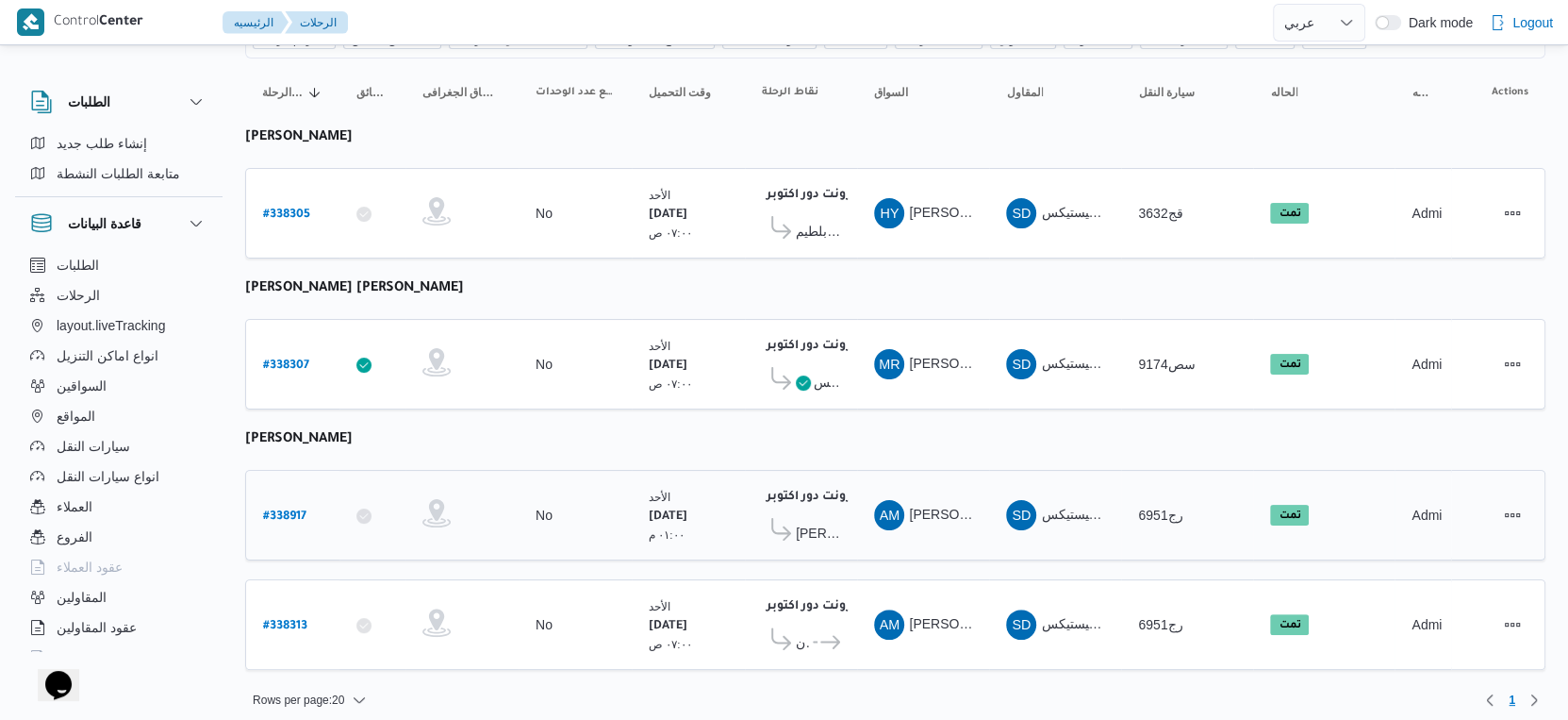
click at [292, 510] on b "# 338917" at bounding box center [285, 517] width 43 height 14
select select "ar"
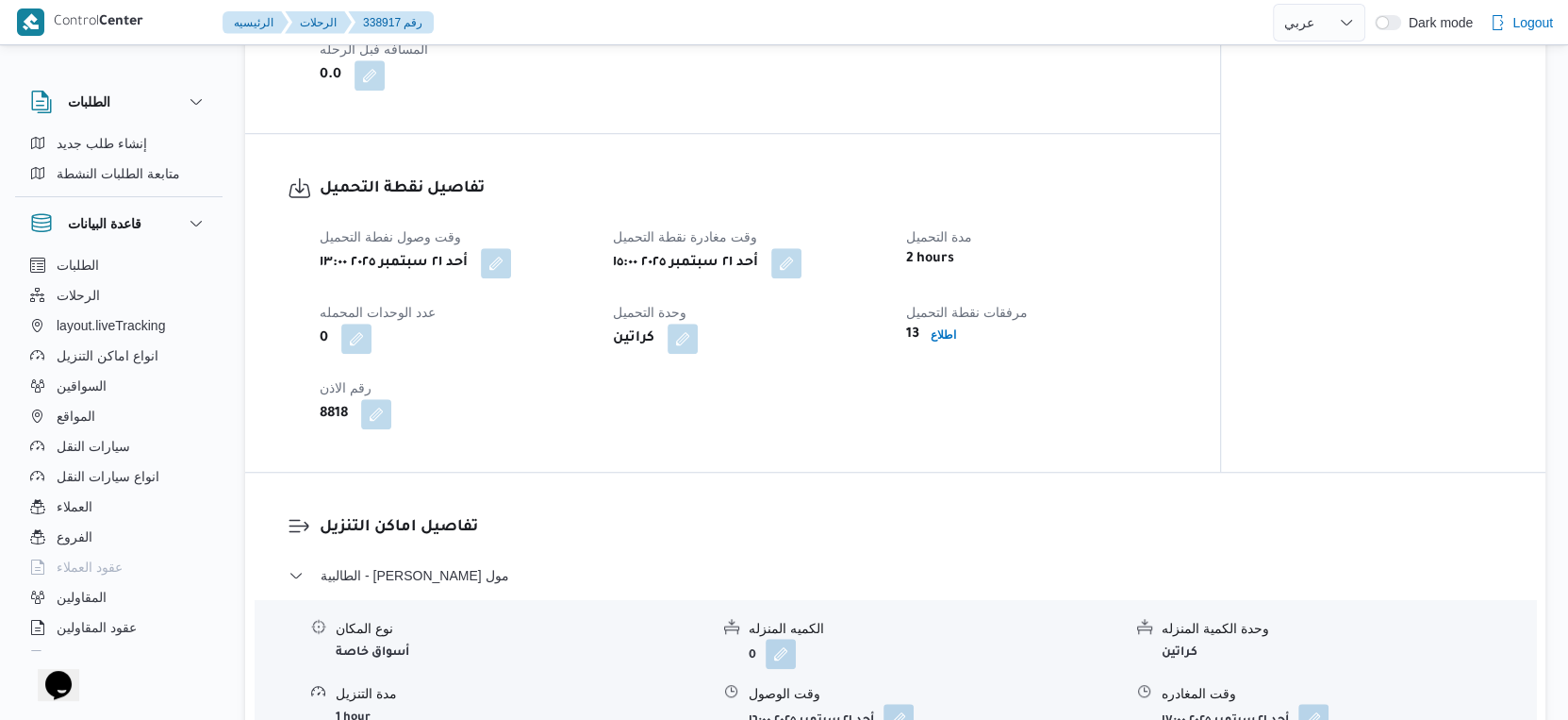
scroll to position [1153, 0]
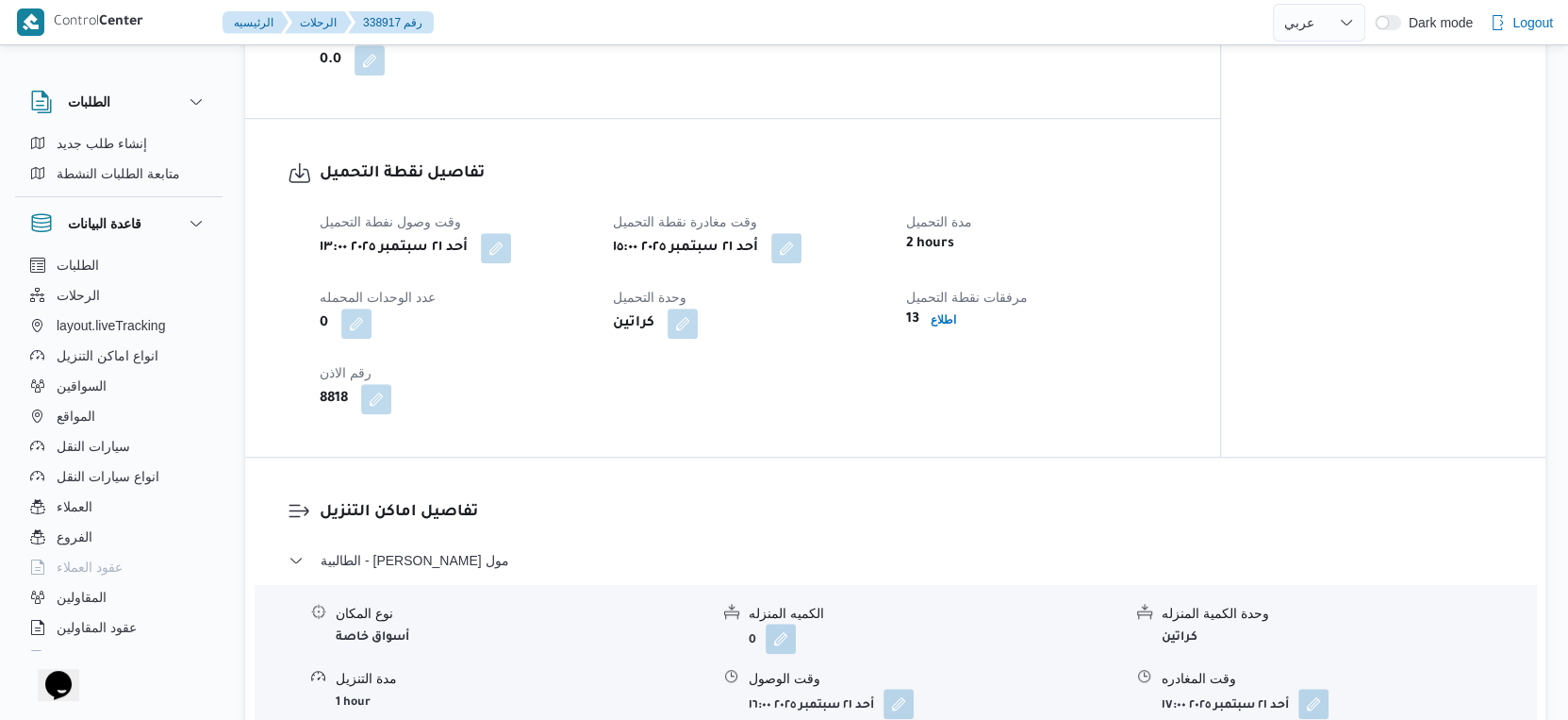
select select "ar"
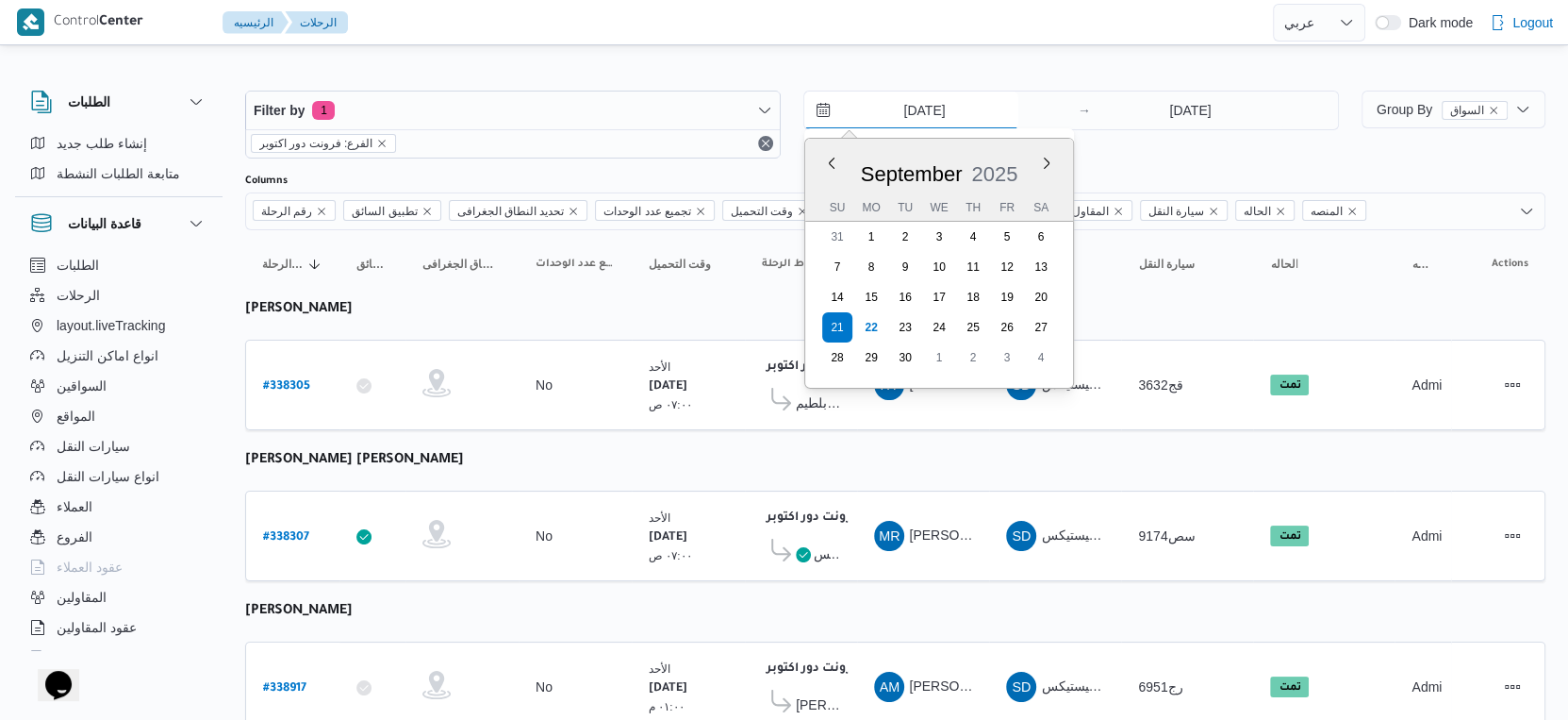
click at [932, 113] on input "21/9/2025" at bounding box center [912, 110] width 215 height 38
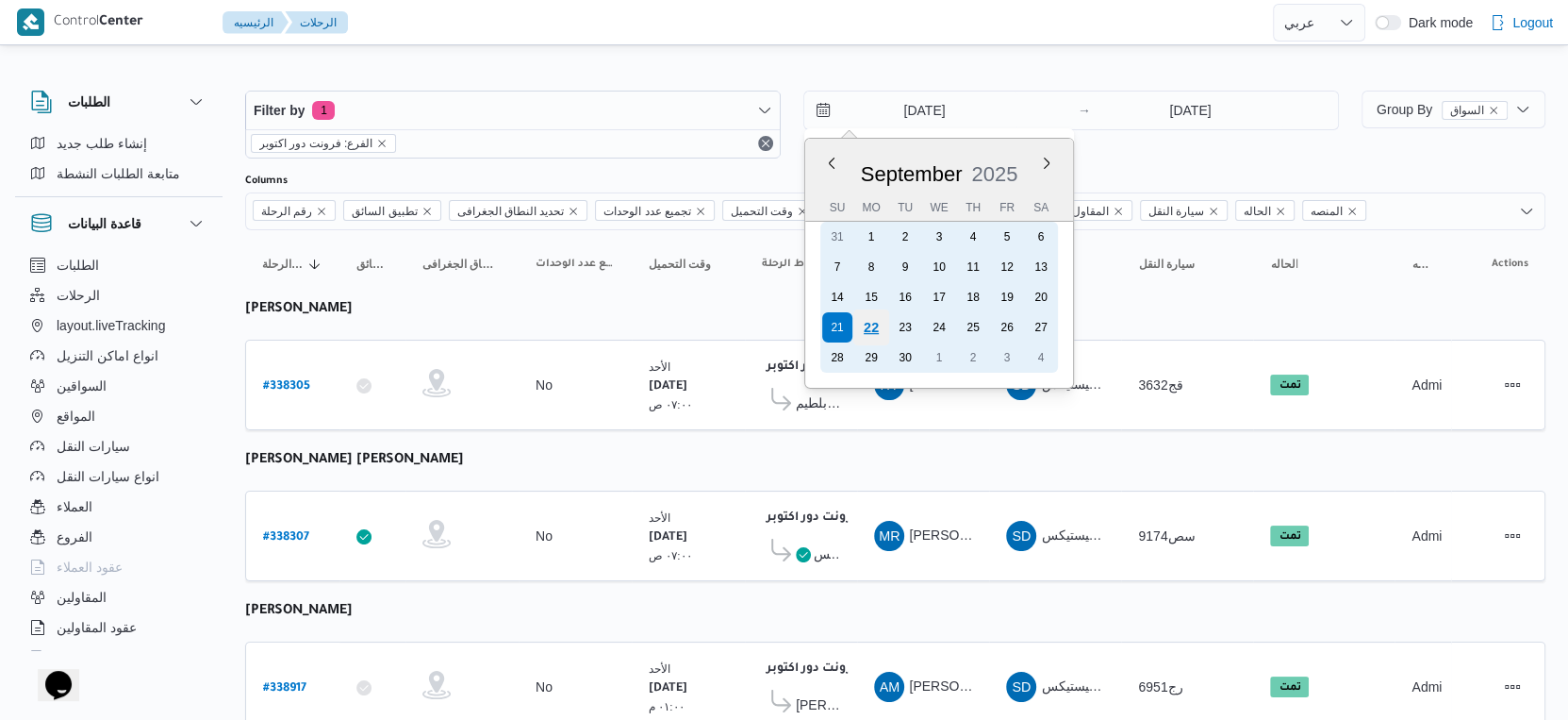
drag, startPoint x: 873, startPoint y: 329, endPoint x: 882, endPoint y: 323, distance: 10.8
click at [874, 329] on div "22" at bounding box center [871, 327] width 30 height 30
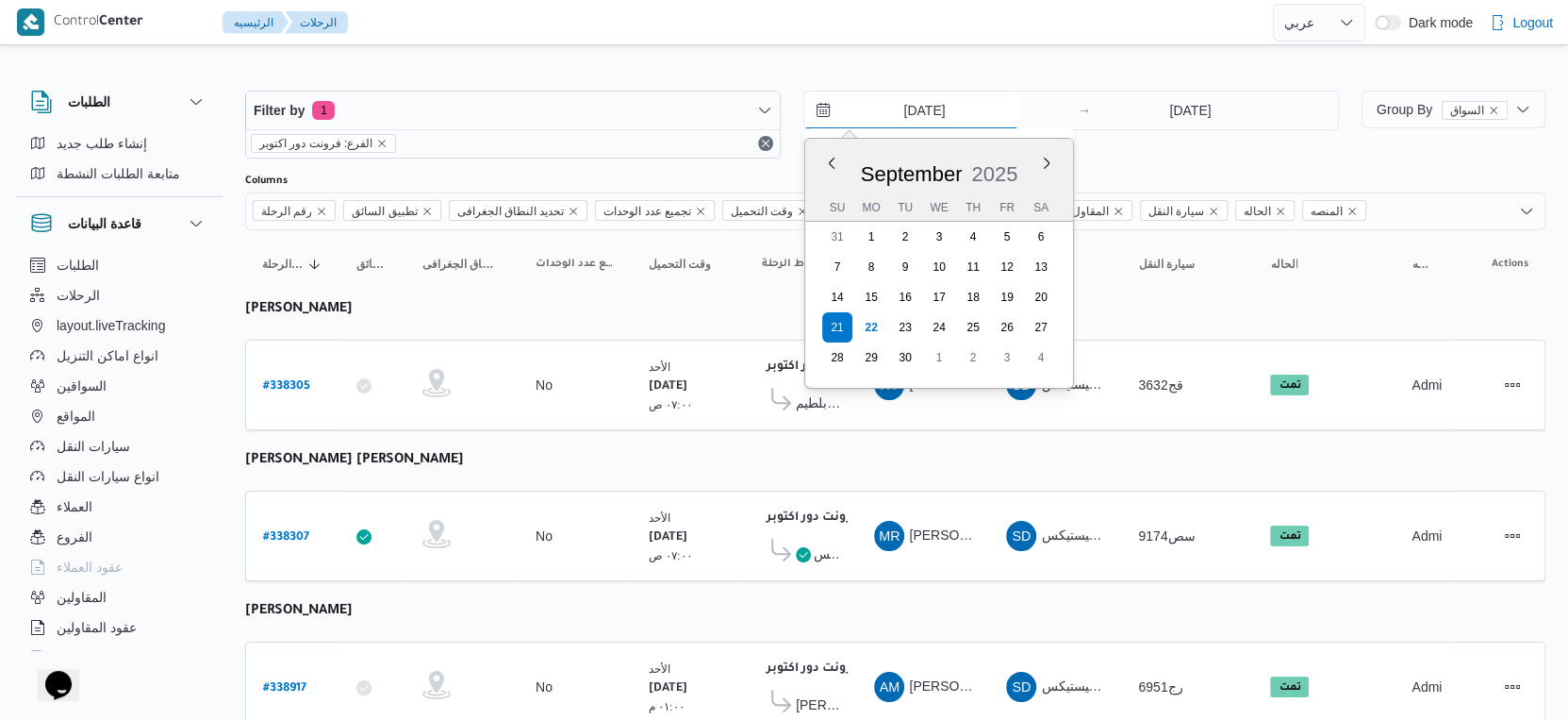
type input "[DATE]"
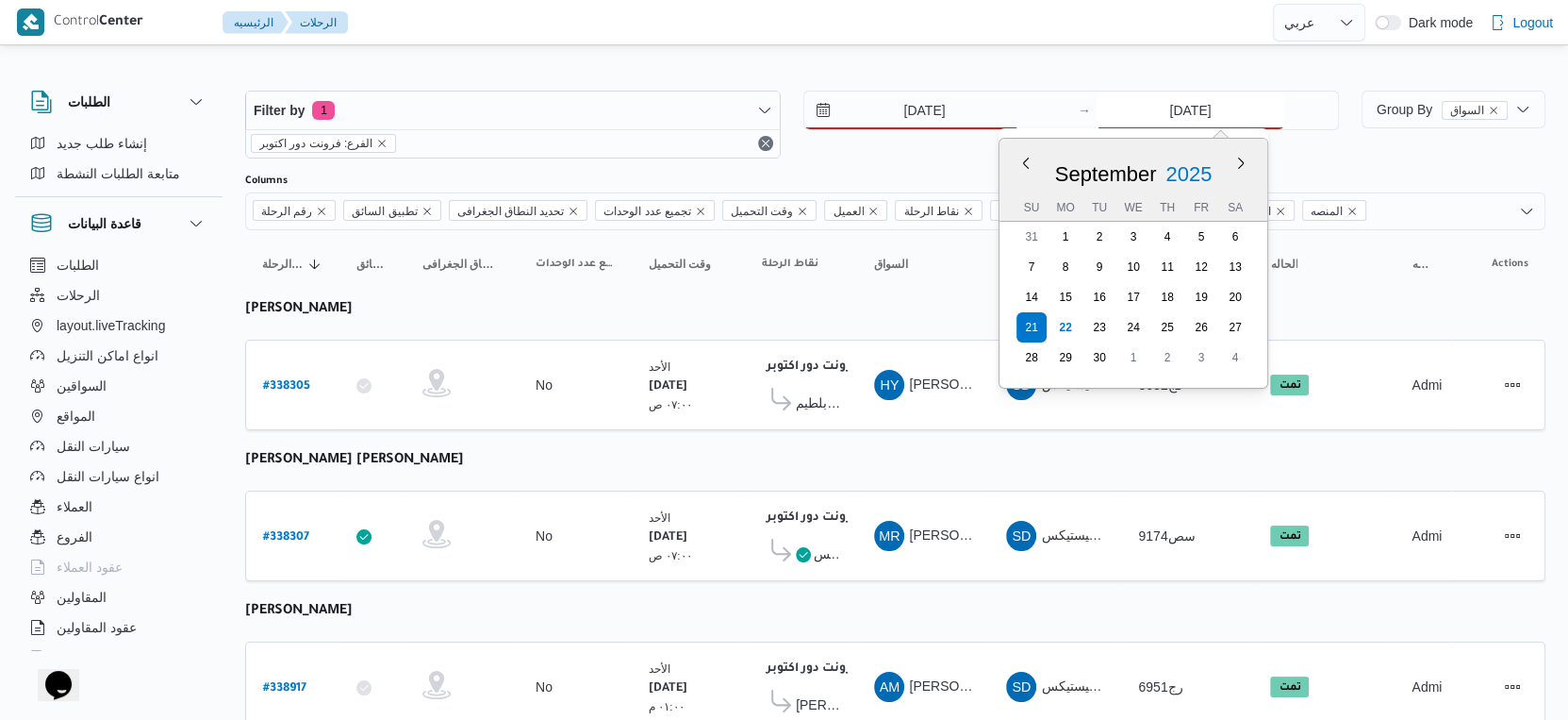
drag, startPoint x: 1224, startPoint y: 109, endPoint x: 1201, endPoint y: 162, distance: 57.8
click at [1224, 109] on input "21/9/2025" at bounding box center [1191, 110] width 187 height 38
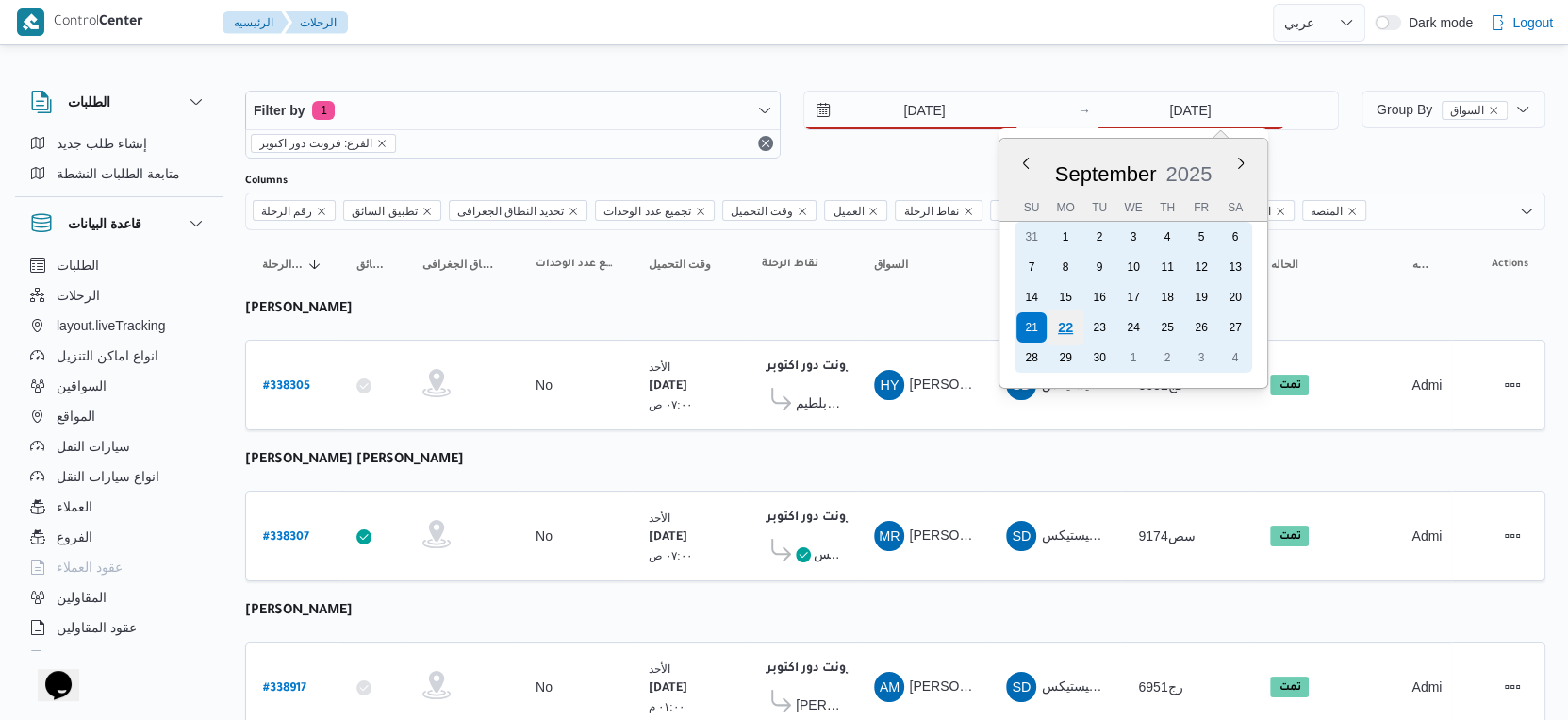
click at [1068, 329] on div "22" at bounding box center [1065, 327] width 36 height 36
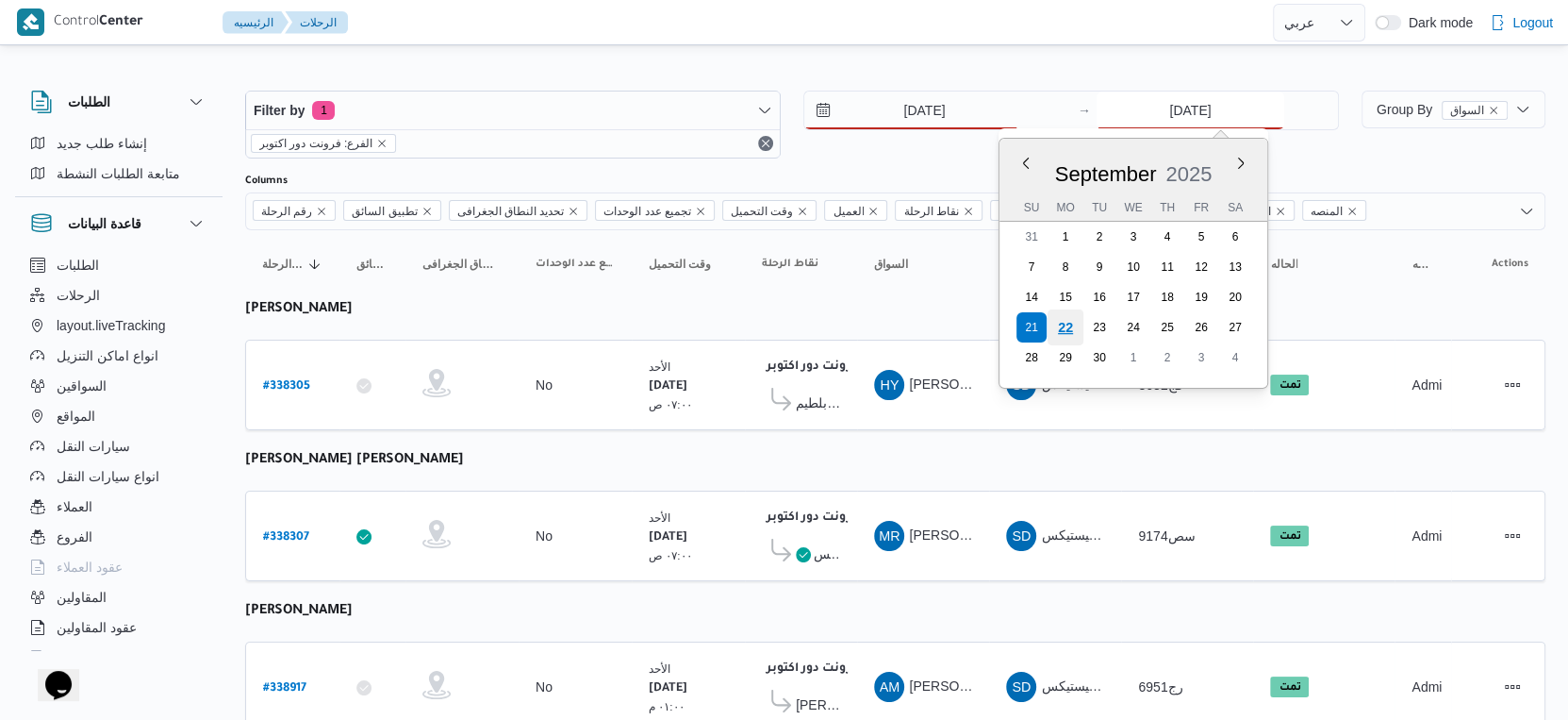
type input "[DATE]"
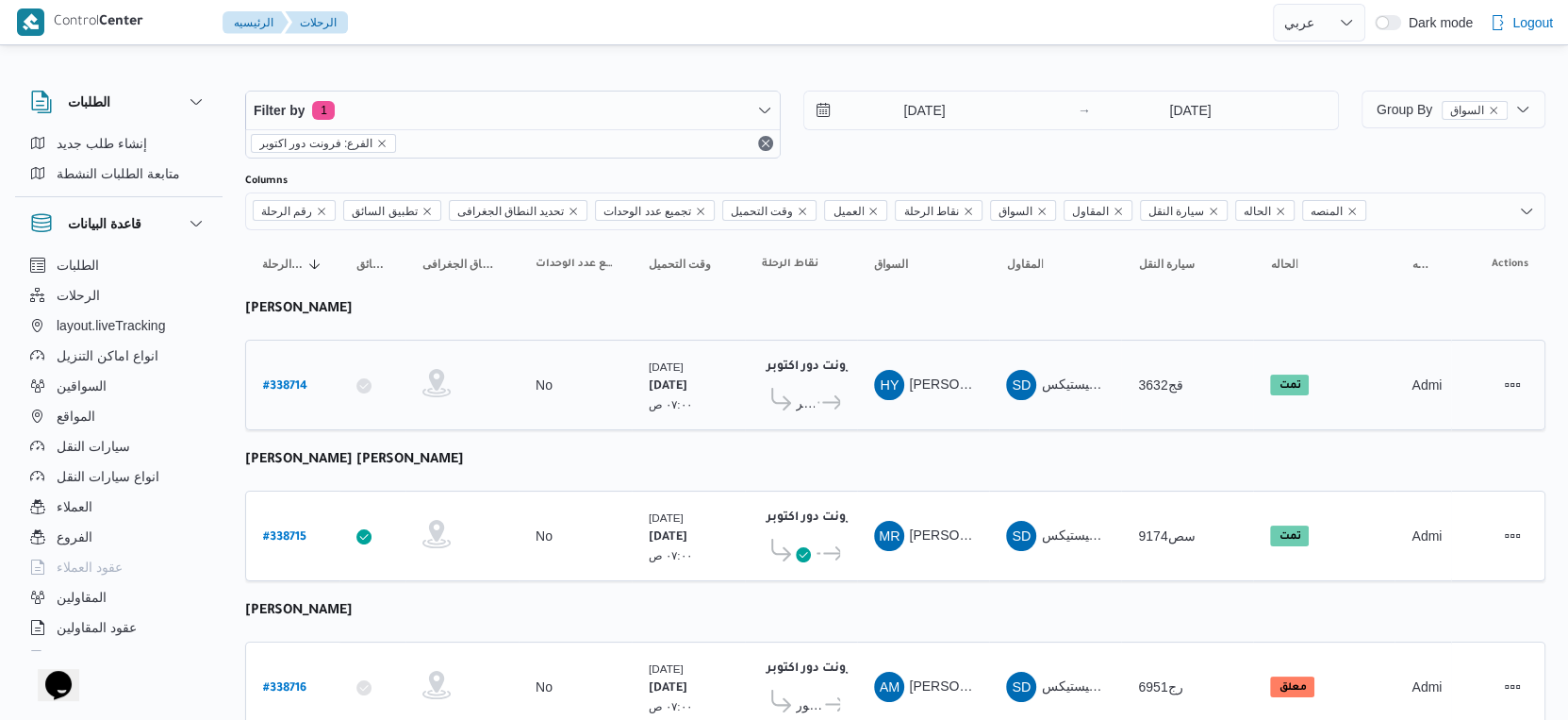
click at [1000, 422] on td "المقاول SD شركة ديتاك لادارة المشروعات و الخدمات بى لوجيستيكس" at bounding box center [1054, 384] width 132 height 91
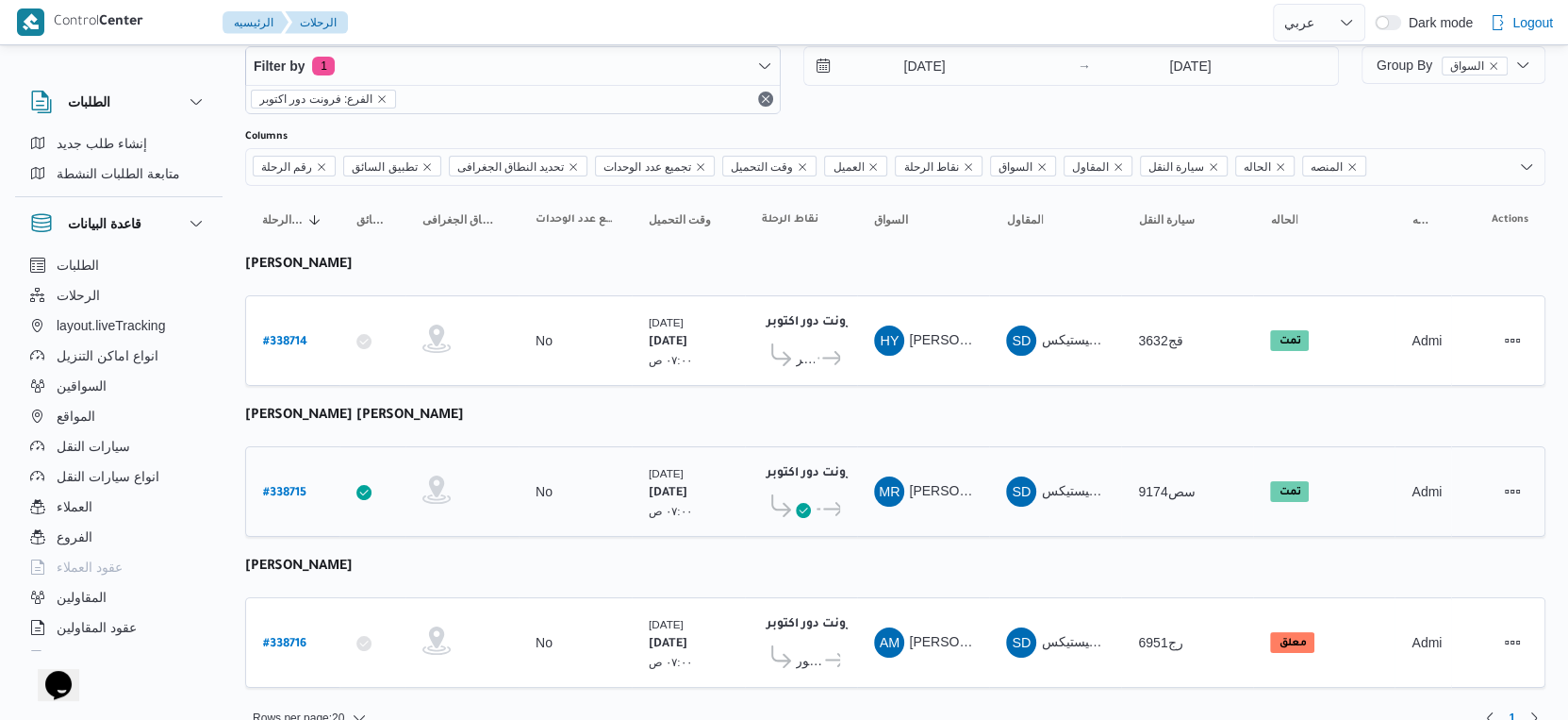
scroll to position [64, 0]
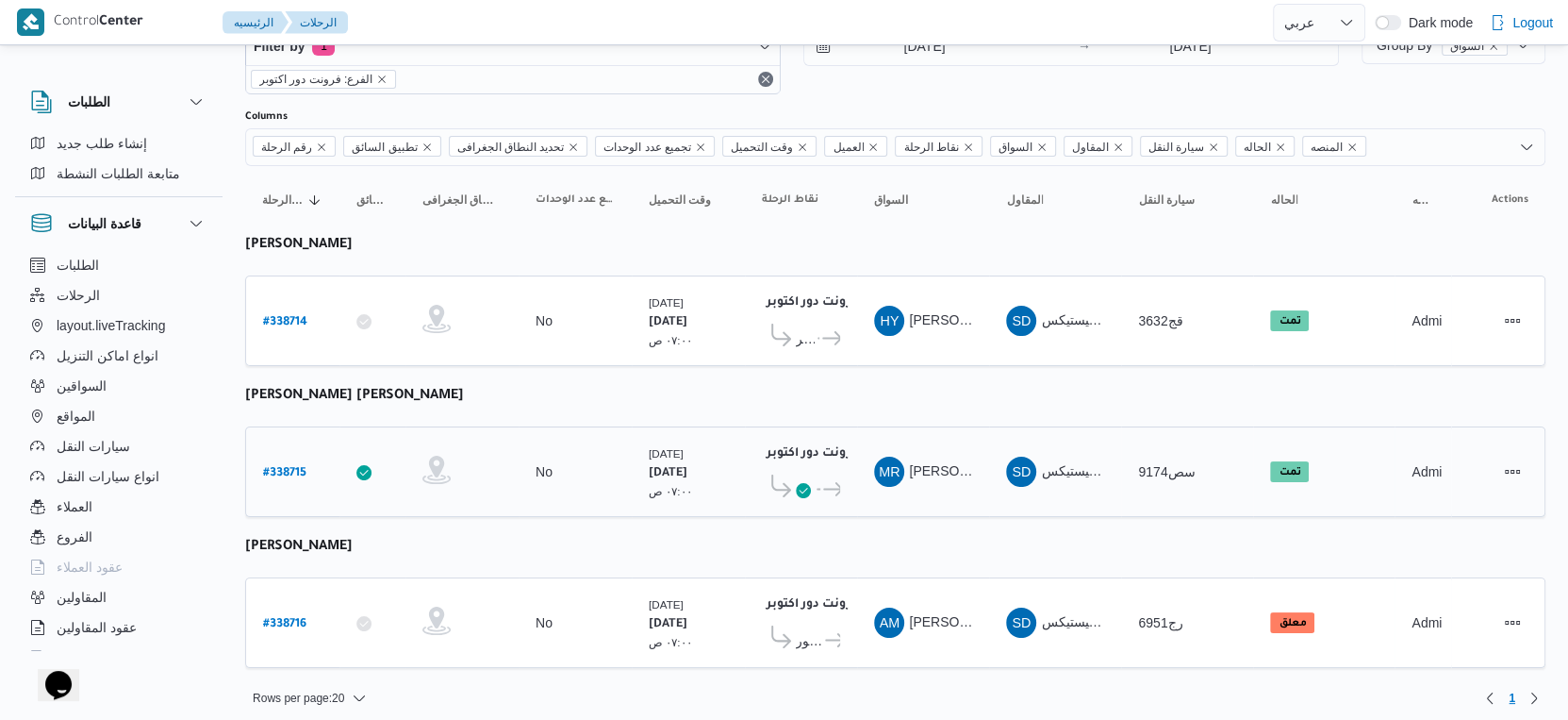
click at [797, 484] on icon at bounding box center [803, 490] width 15 height 15
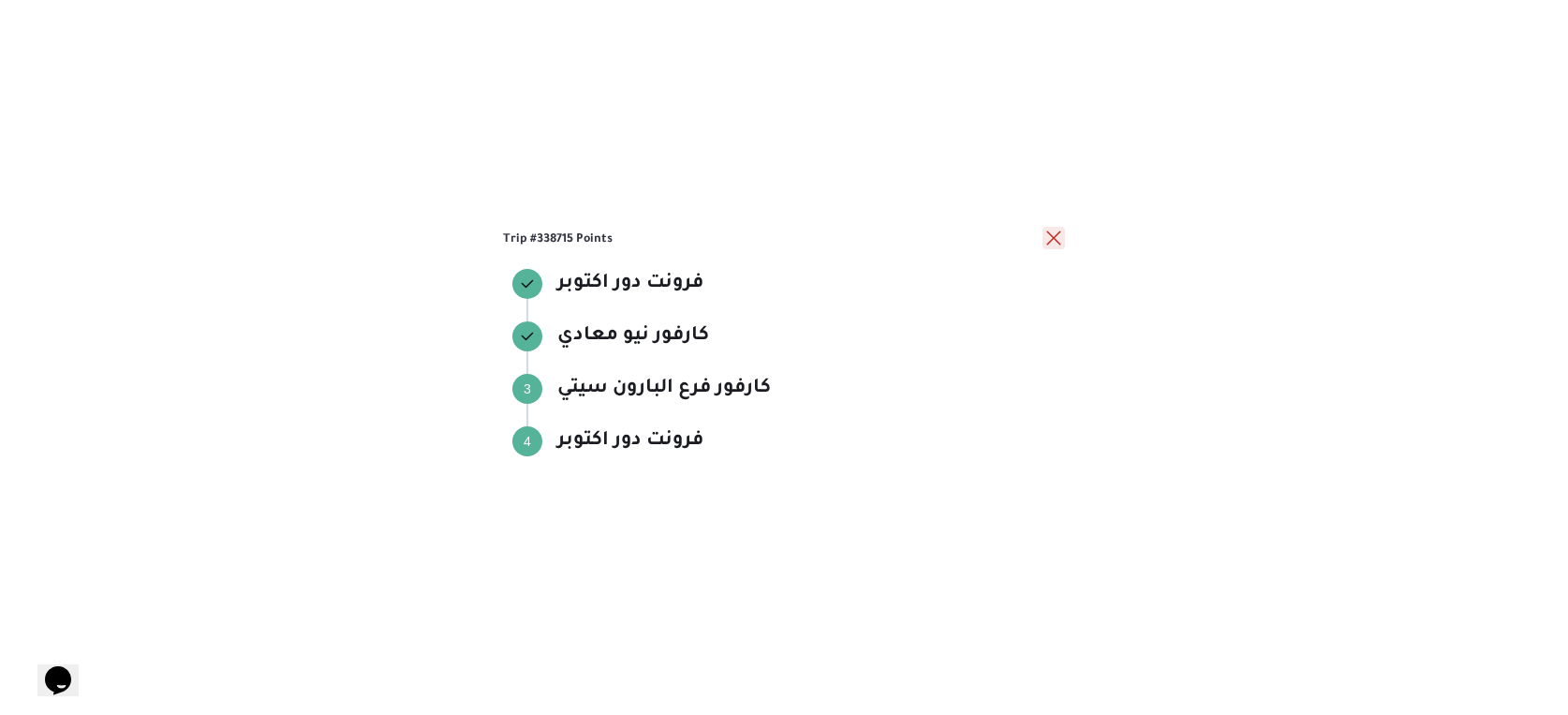
click at [1058, 236] on button "close" at bounding box center [1053, 237] width 22 height 22
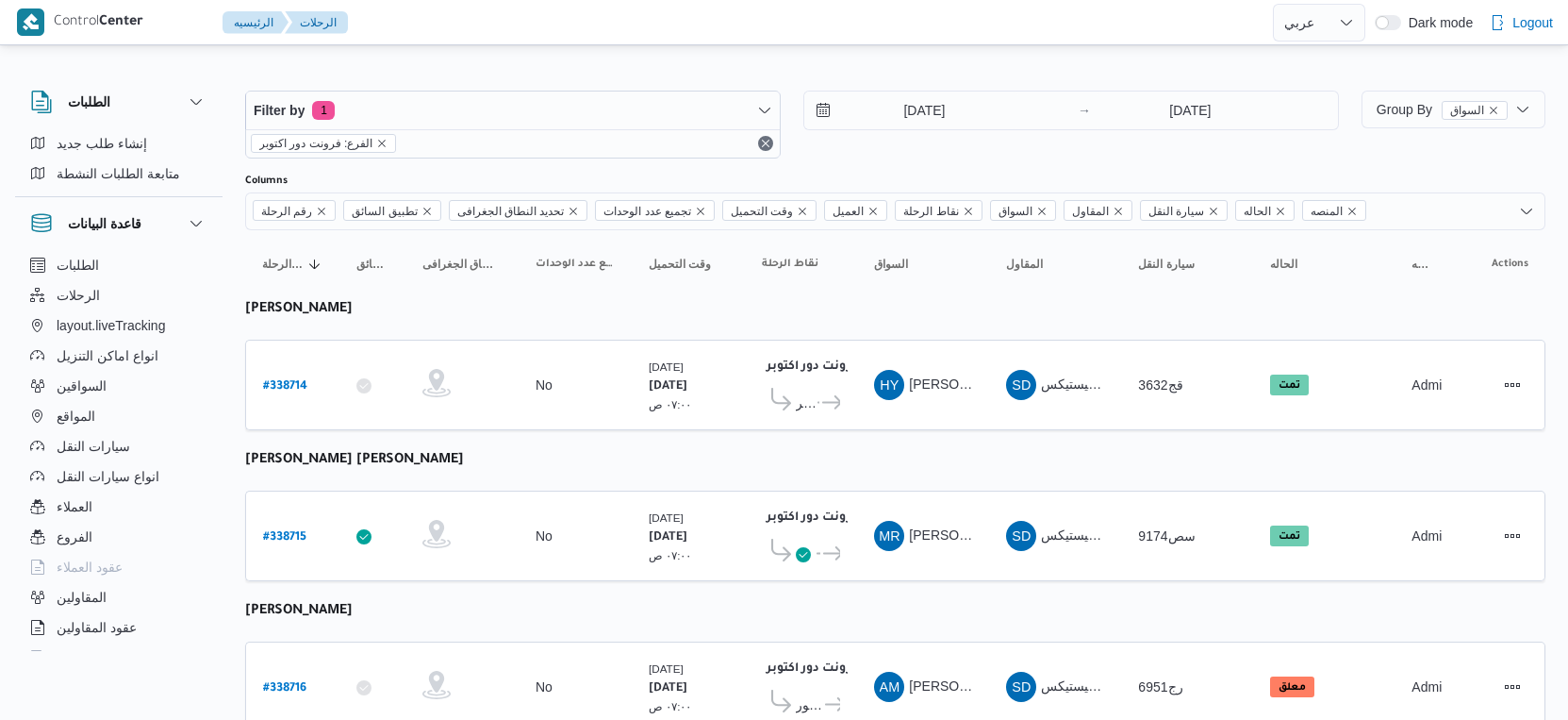
select select "ar"
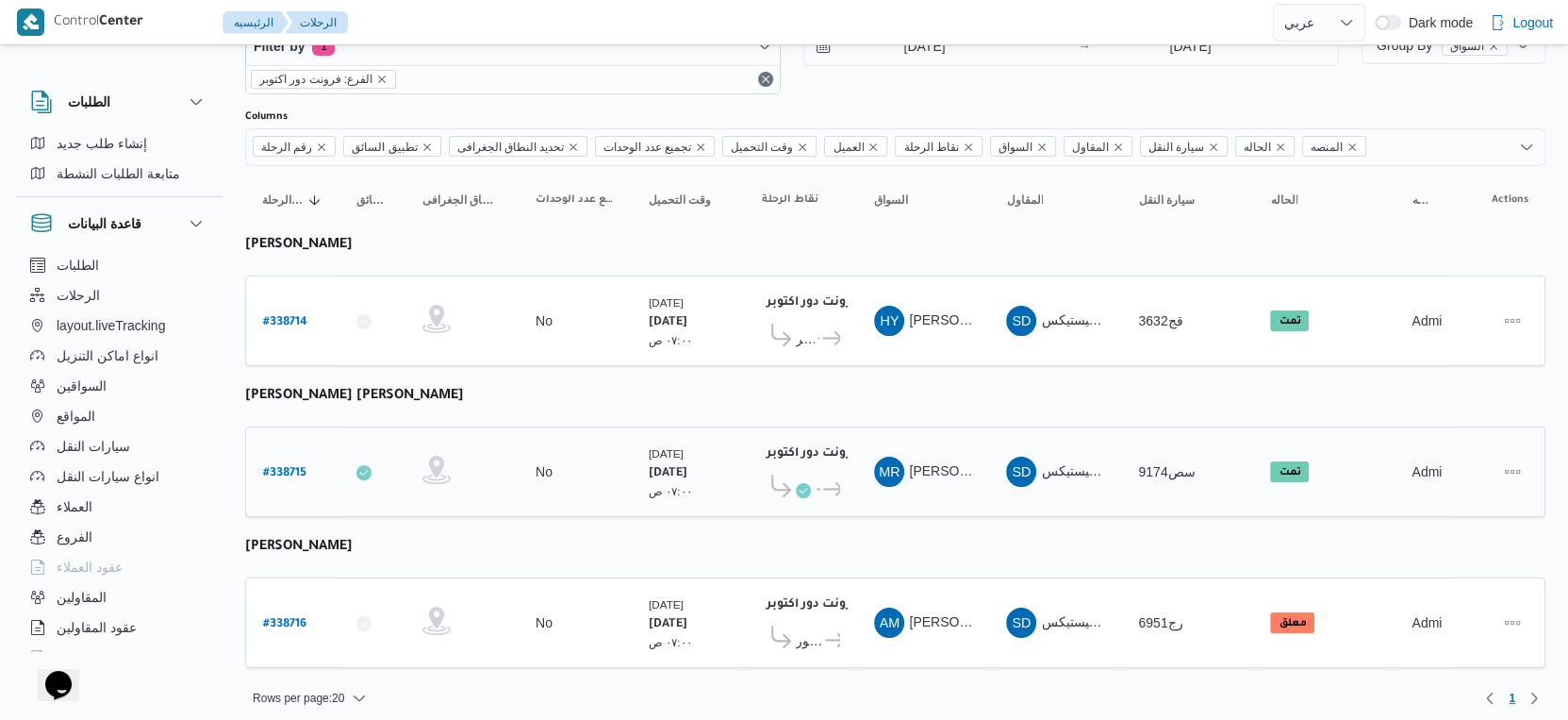
click at [294, 467] on b "# 338715" at bounding box center [285, 474] width 43 height 14
select select "ar"
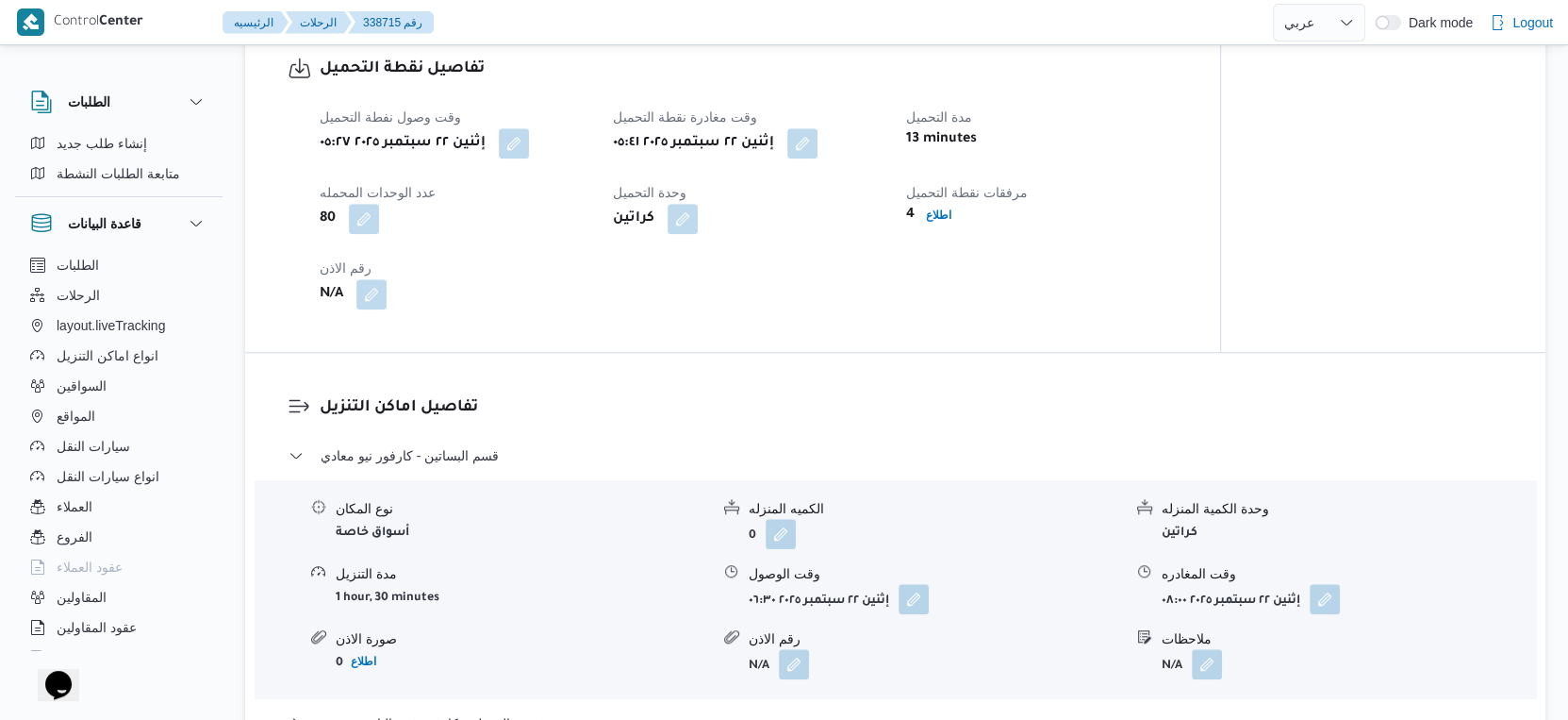
scroll to position [1573, 0]
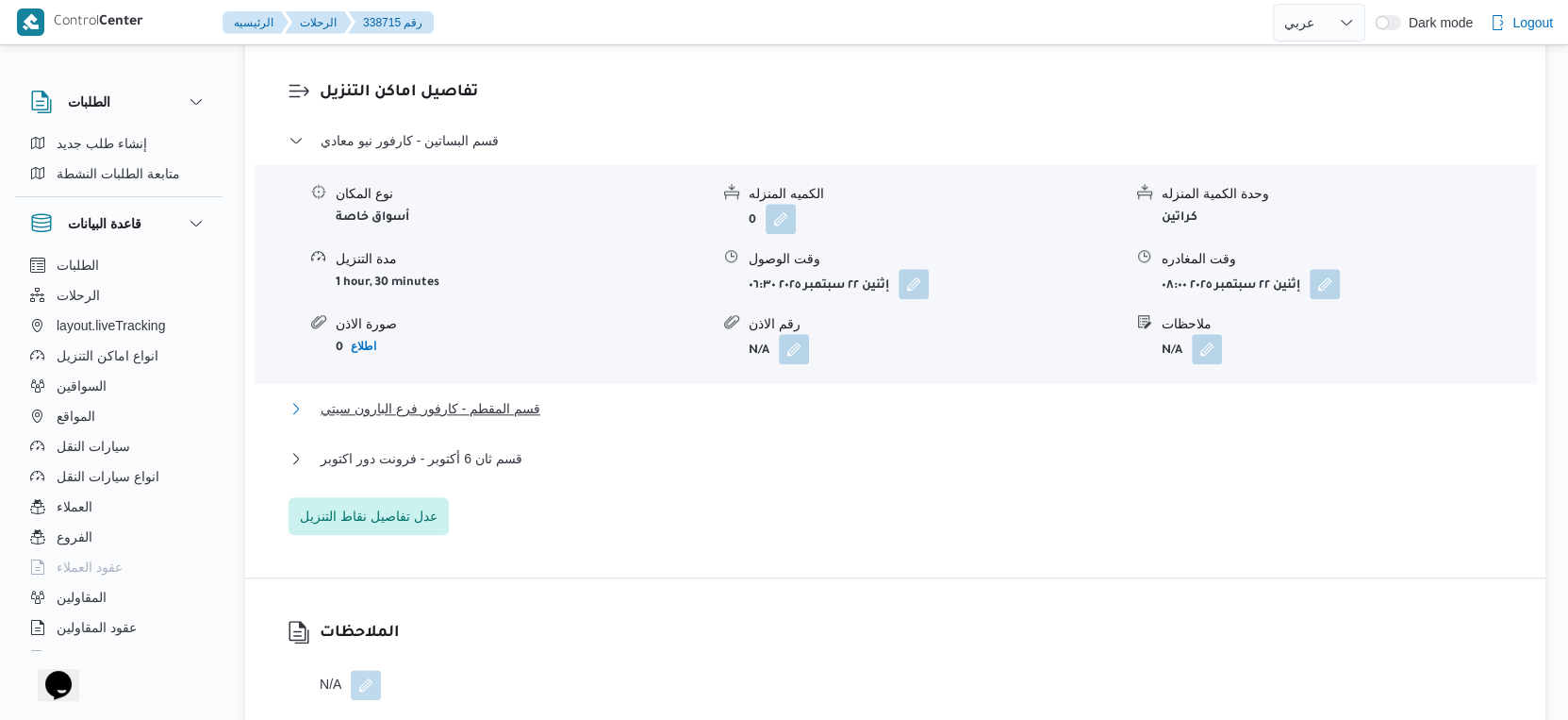
click at [545, 420] on button "قسم المقطم - كارفور فرع البارون سيتي" at bounding box center [896, 408] width 1215 height 22
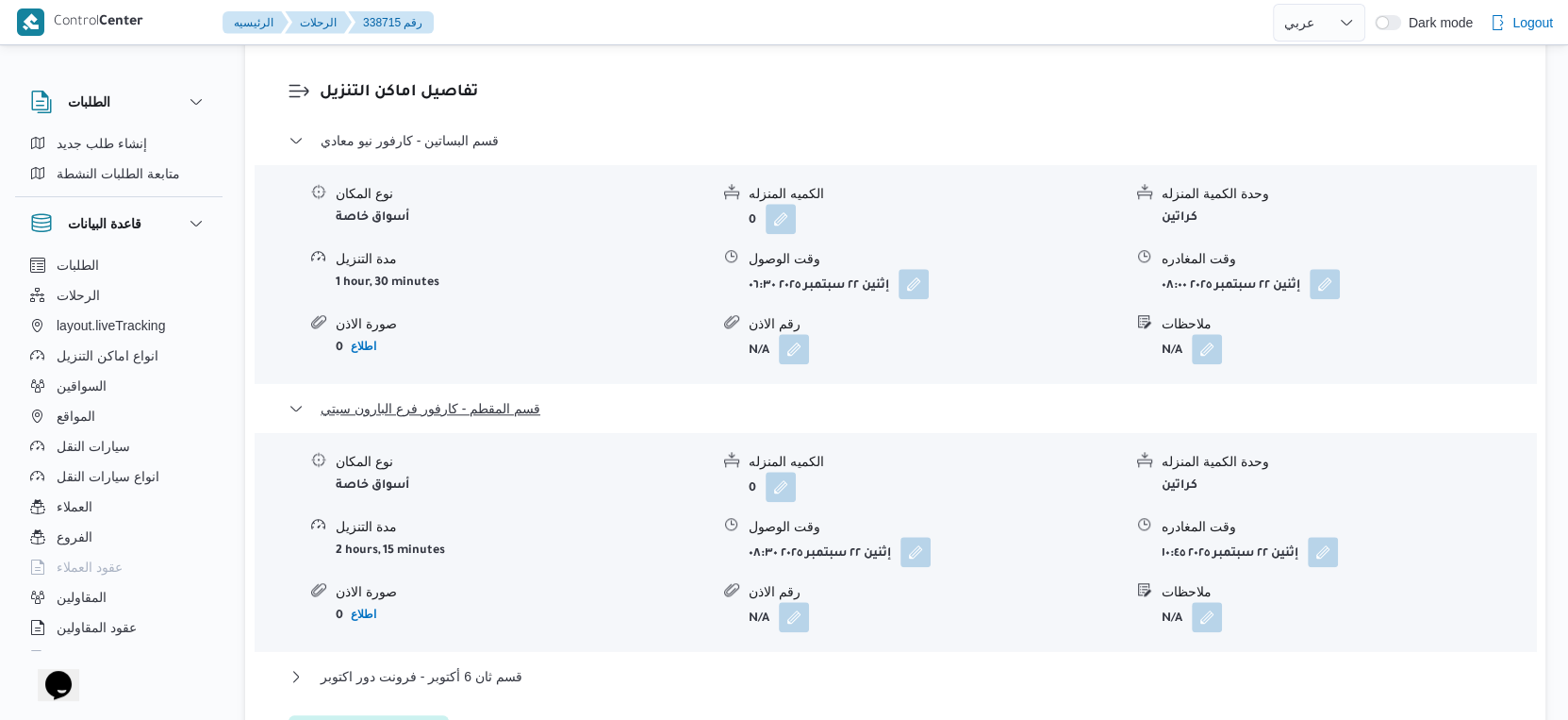
scroll to position [1782, 0]
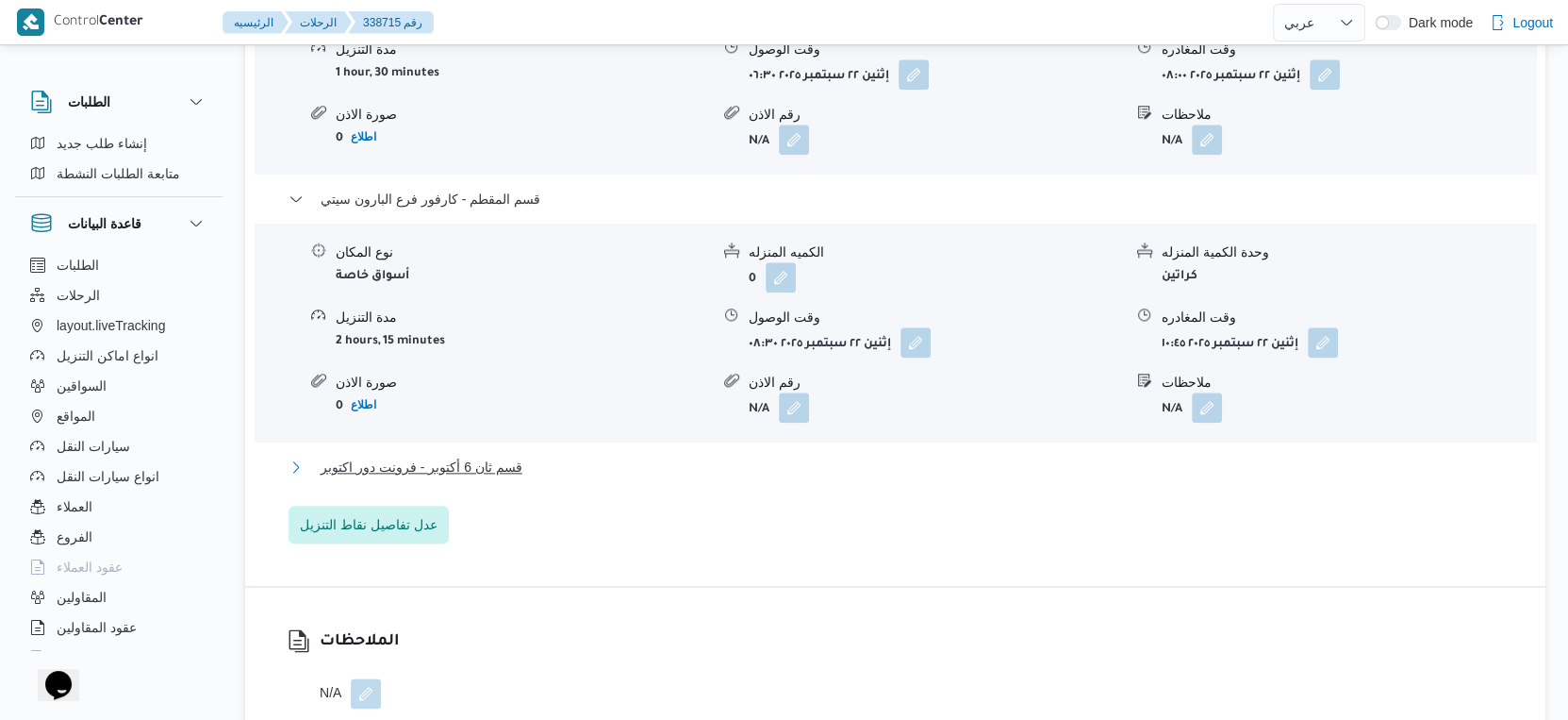
click at [504, 477] on span "قسم ثان 6 أكتوبر - فرونت دور اكتوبر" at bounding box center [421, 466] width 202 height 22
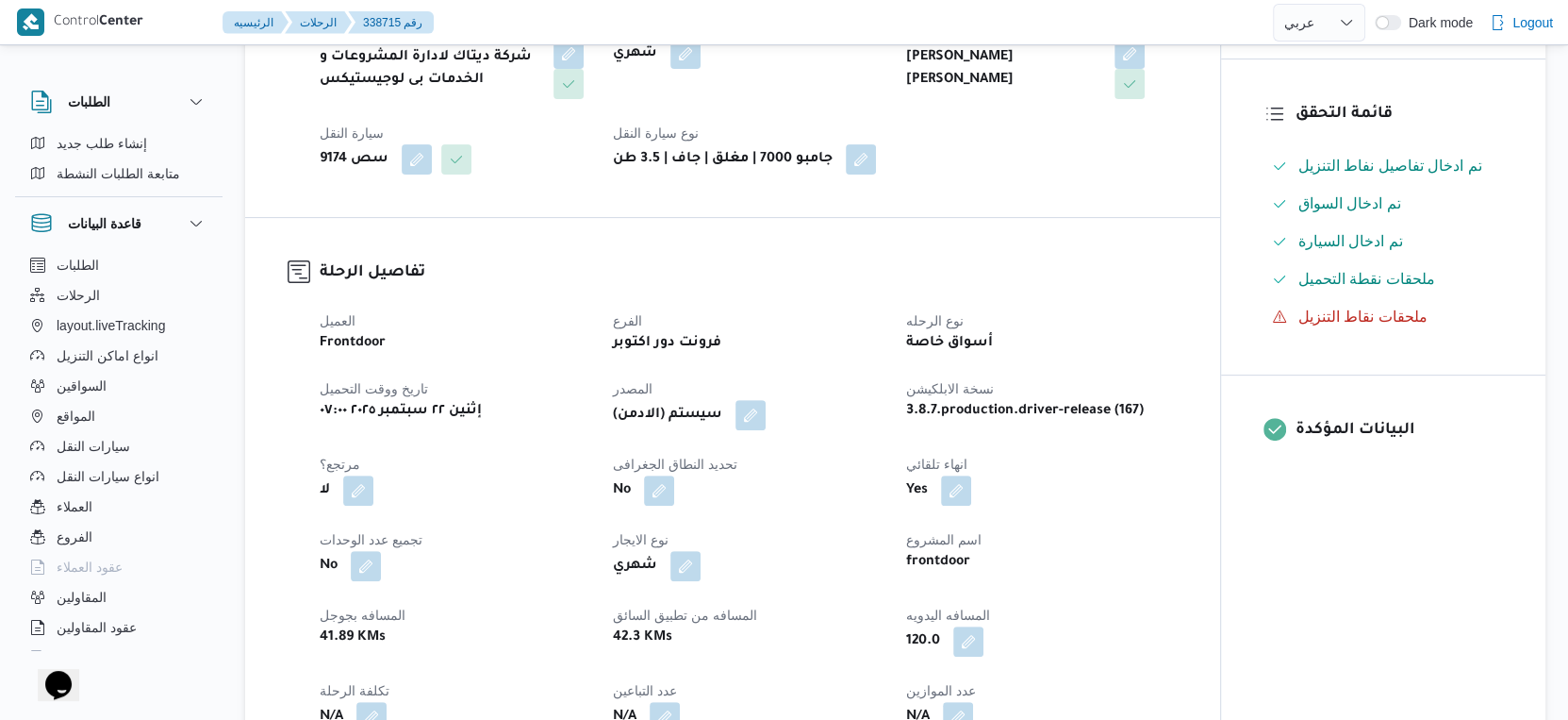
scroll to position [419, 0]
select select "ar"
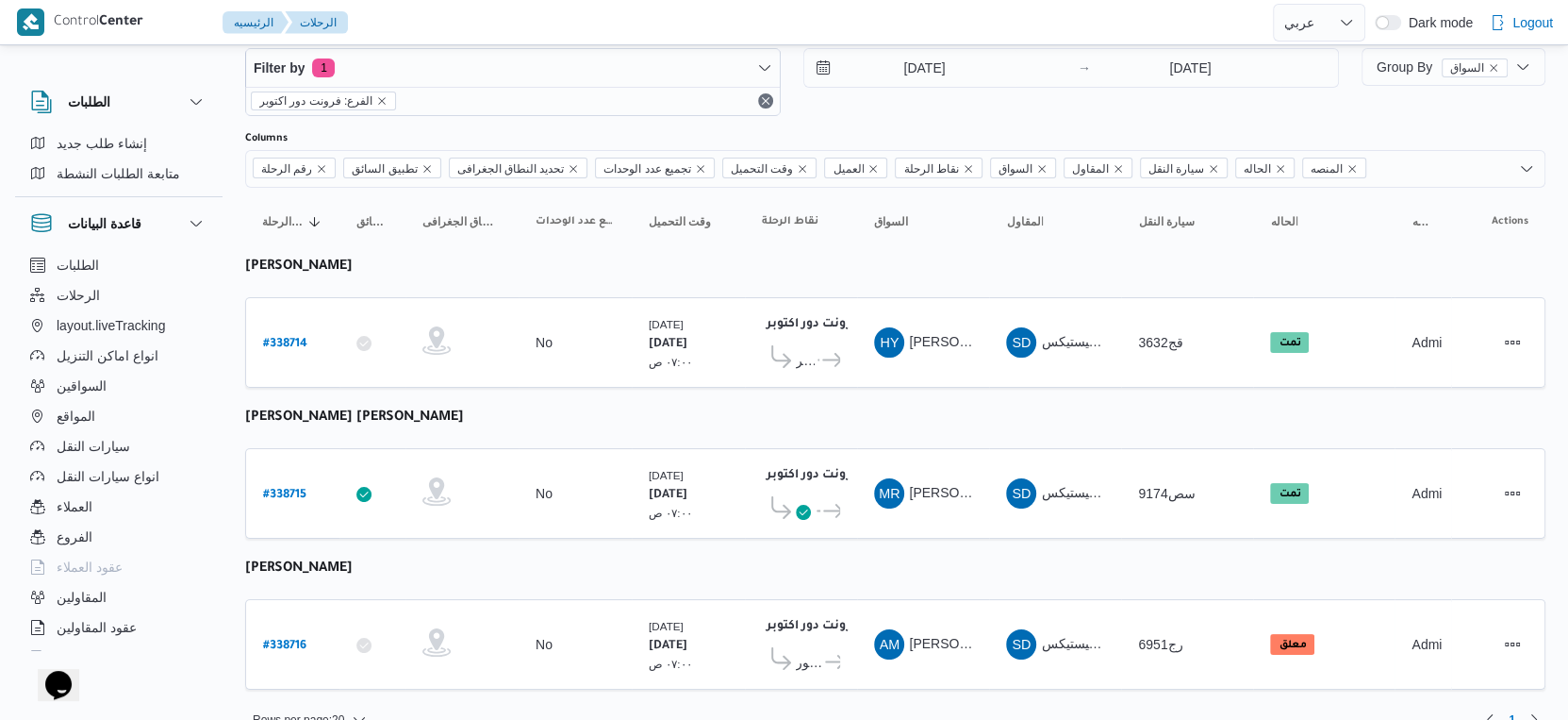
scroll to position [64, 0]
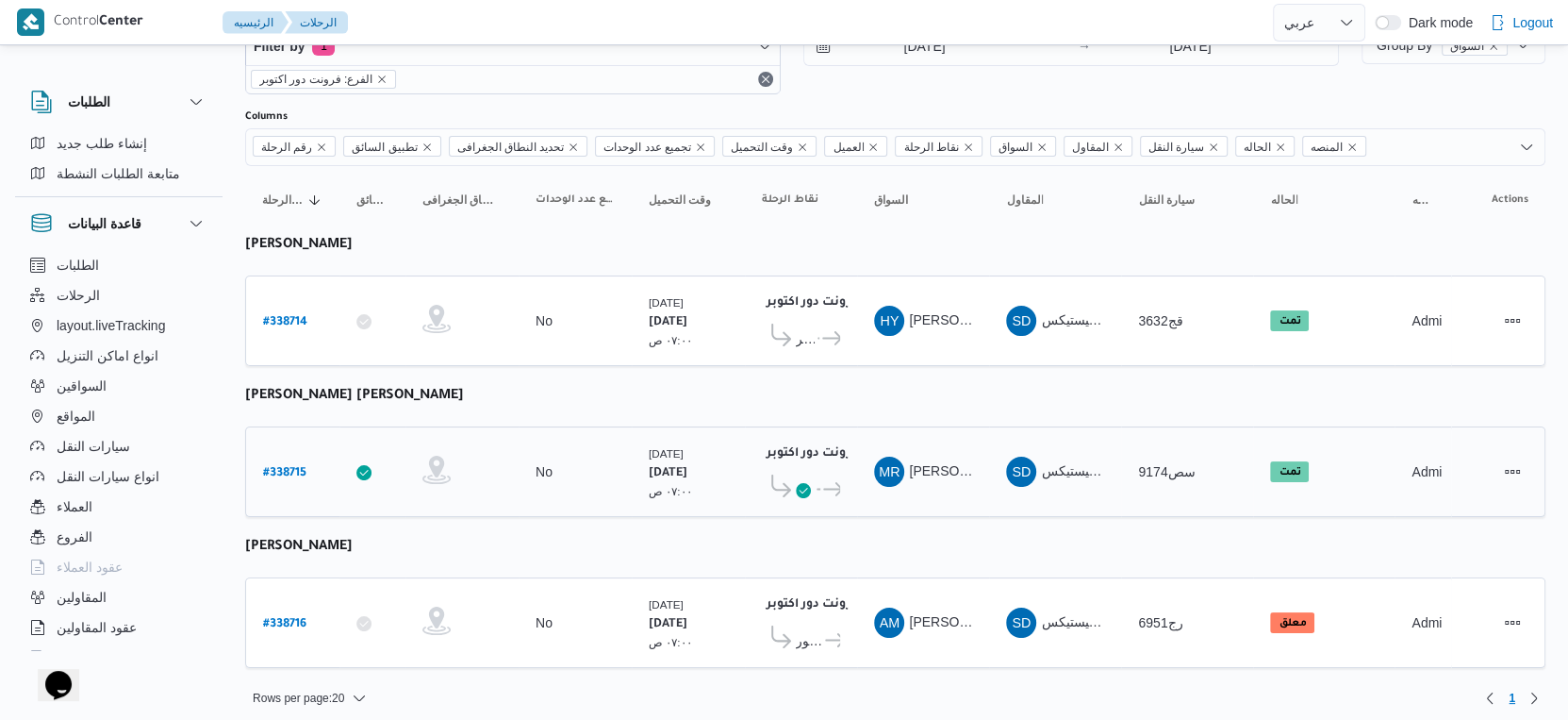
click at [805, 483] on icon at bounding box center [803, 490] width 15 height 15
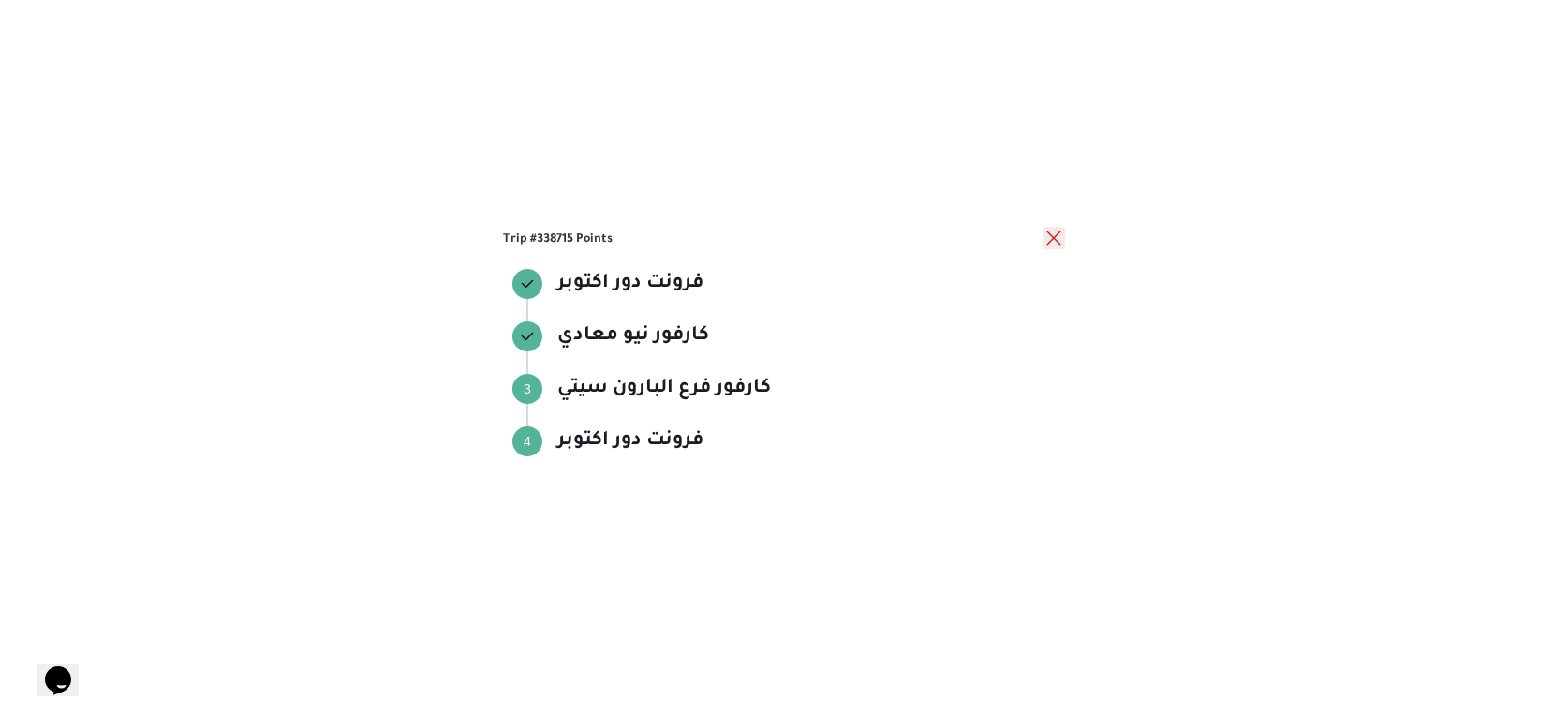
click at [1055, 233] on button "close" at bounding box center [1053, 237] width 22 height 22
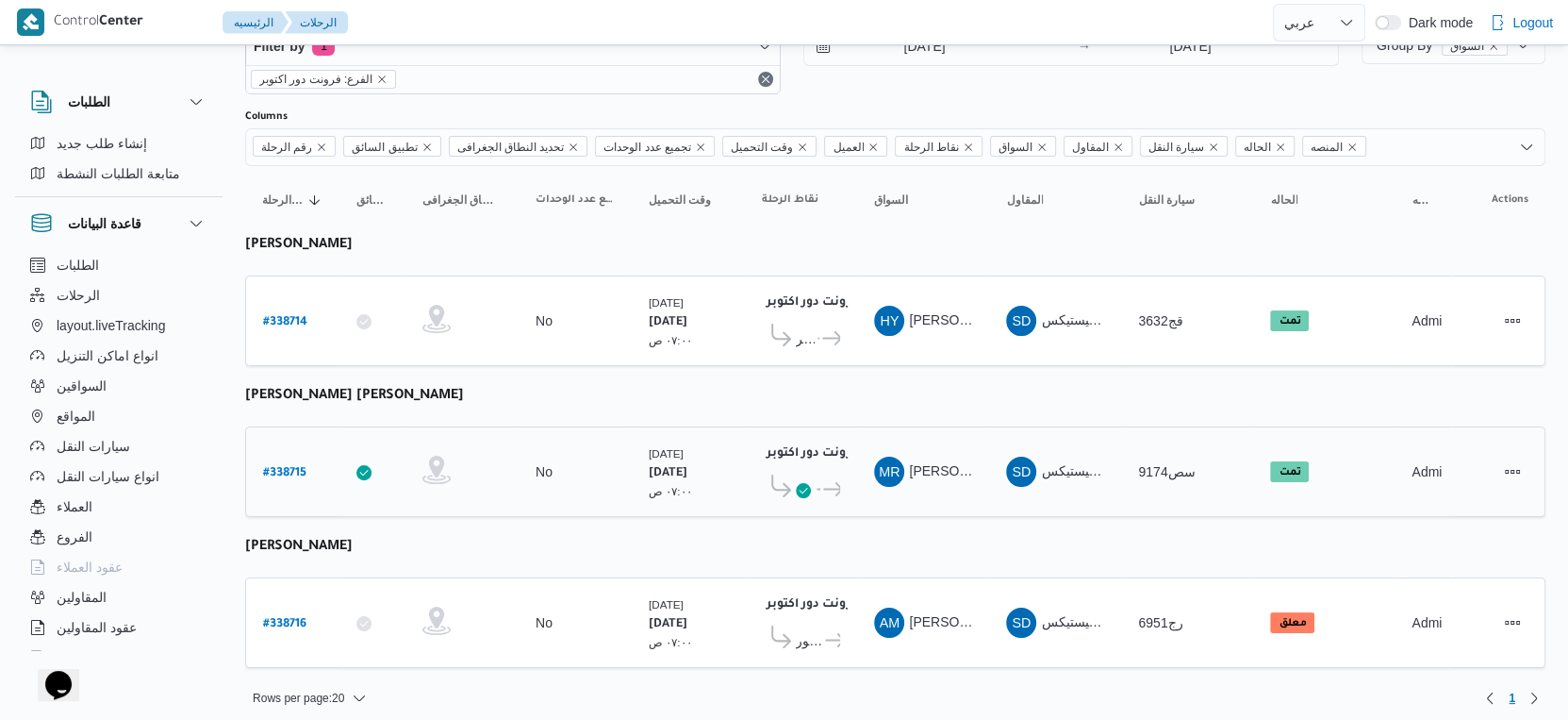
click at [505, 494] on td "تحديد النطاق الجغرافى" at bounding box center [462, 471] width 113 height 91
click at [841, 476] on div "فرونت دور اكتوبر ١٠:٤٨ م كارفور نيو معادي ... فرونت دور اكتوبر" at bounding box center [802, 471] width 94 height 79
click at [781, 474] on icon at bounding box center [781, 485] width 20 height 22
click at [815, 479] on span "..." at bounding box center [817, 489] width 6 height 22
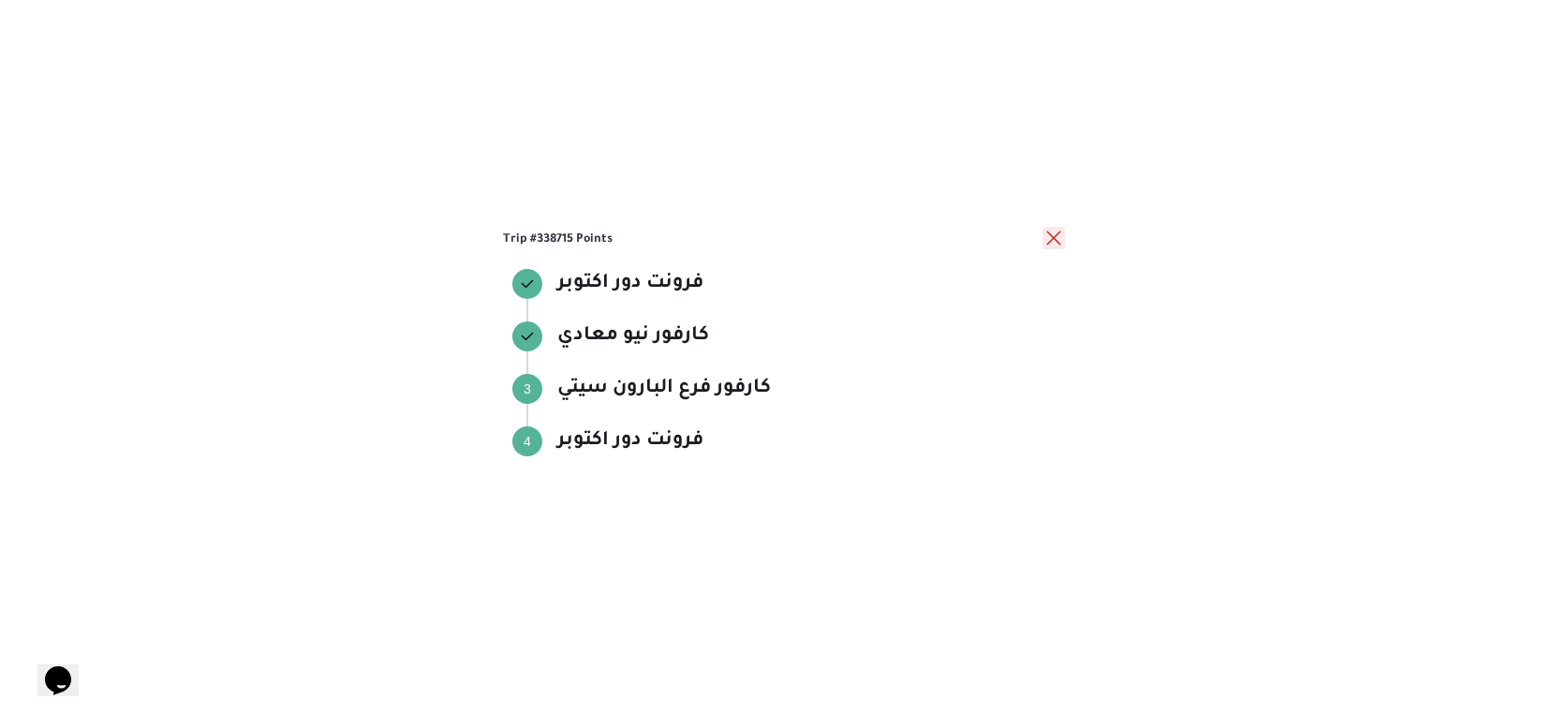
click at [1060, 233] on button "close" at bounding box center [1053, 237] width 22 height 22
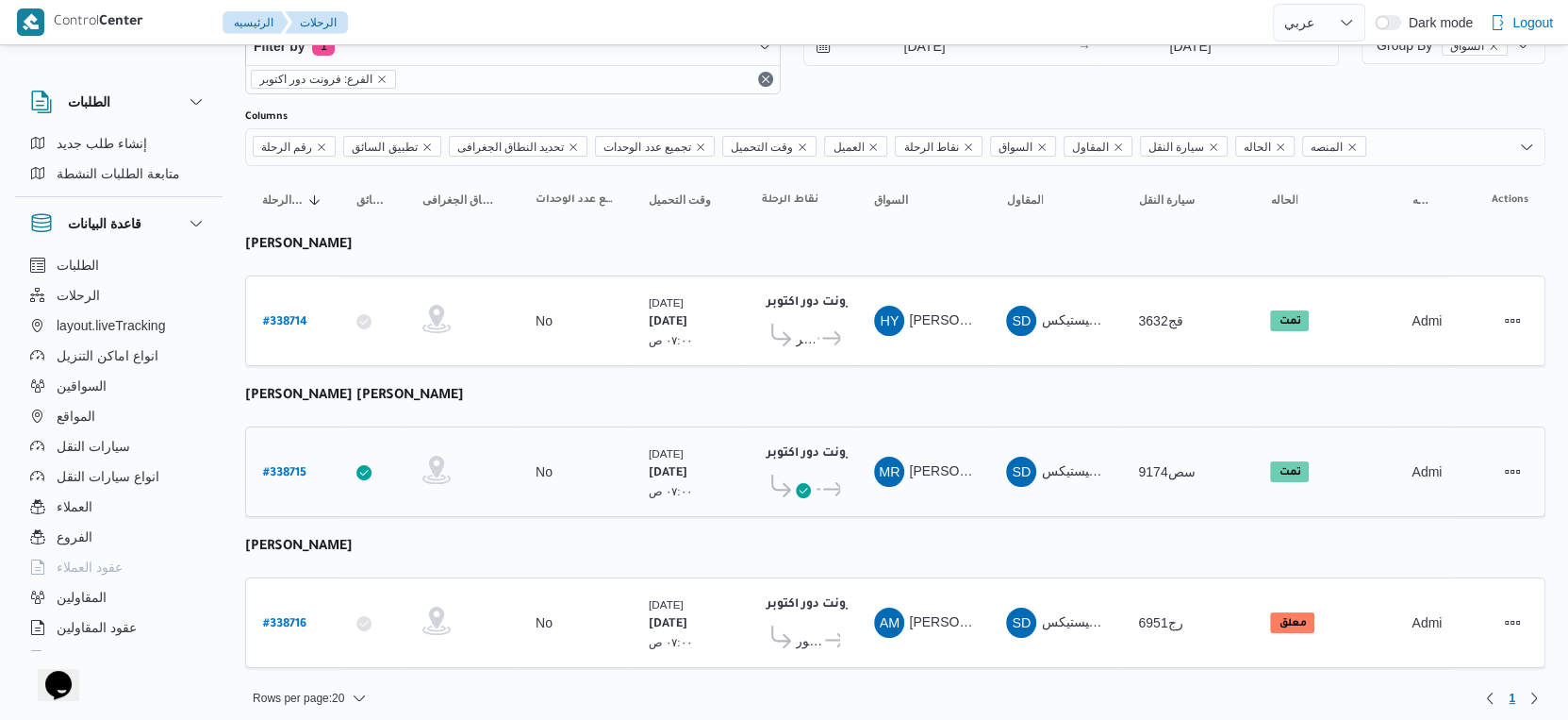
click at [290, 467] on b "# 338715" at bounding box center [285, 474] width 43 height 14
select select "ar"
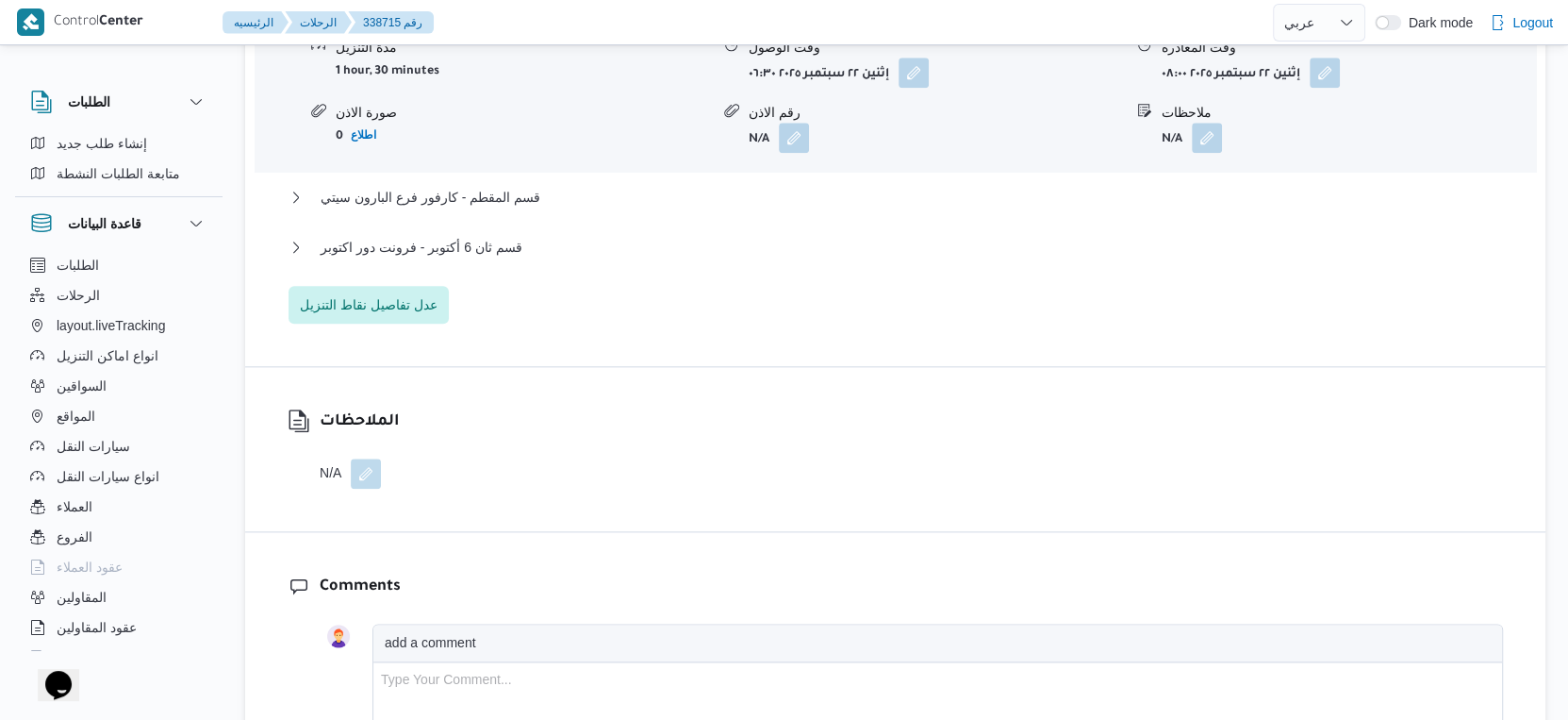
scroll to position [1782, 0]
click at [497, 260] on span "قسم ثان 6 أكتوبر - فرونت دور اكتوبر" at bounding box center [421, 249] width 202 height 22
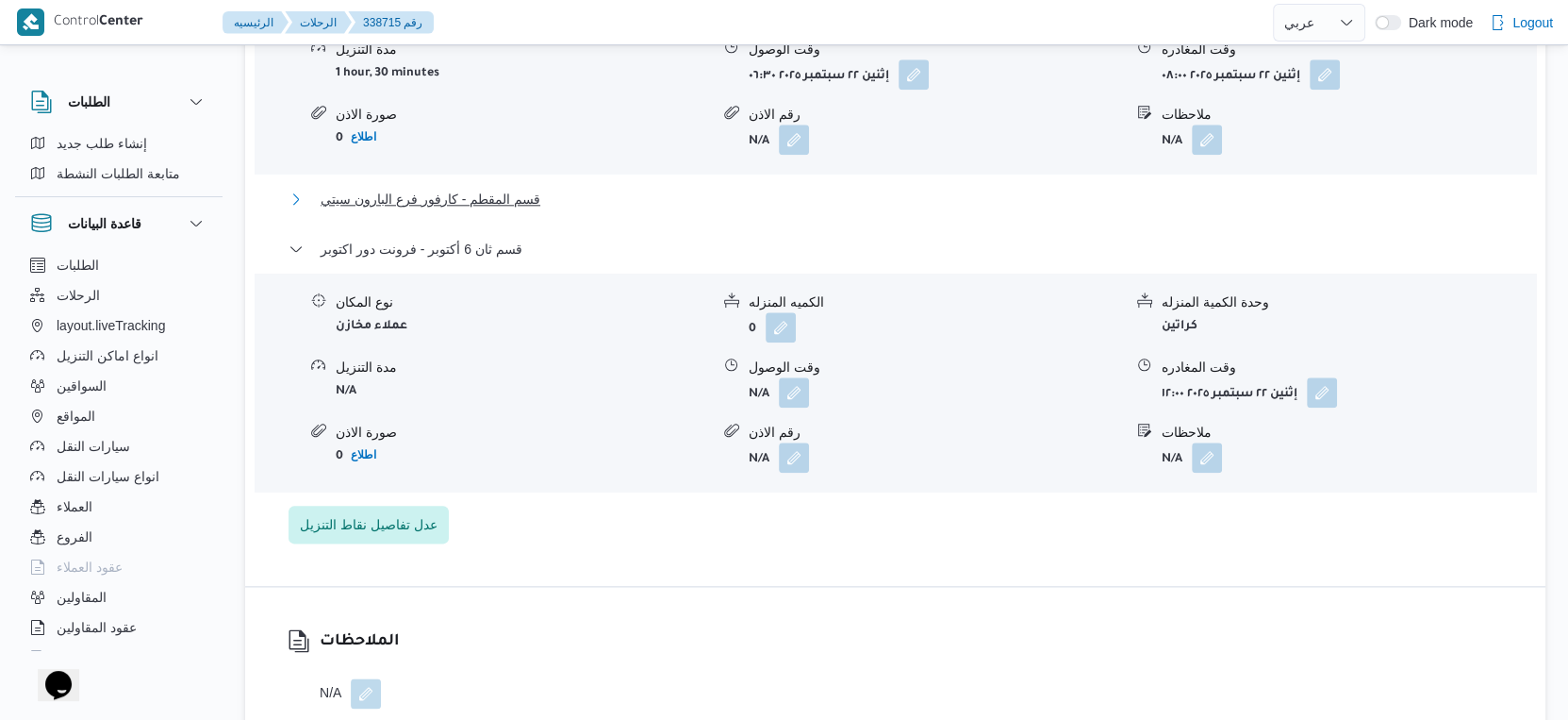
click at [500, 211] on span "قسم المقطم - كارفور فرع البارون سيتي" at bounding box center [430, 198] width 219 height 22
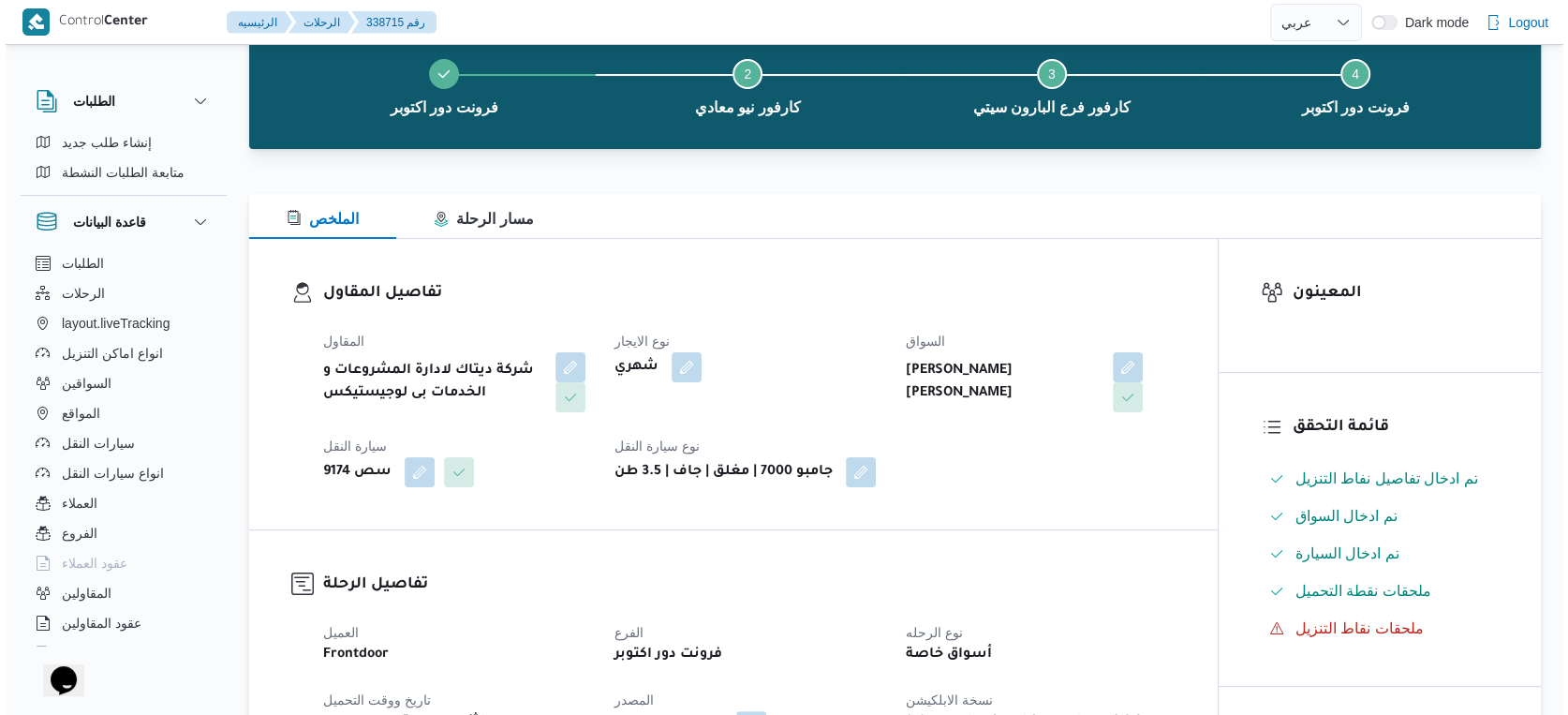
scroll to position [0, 0]
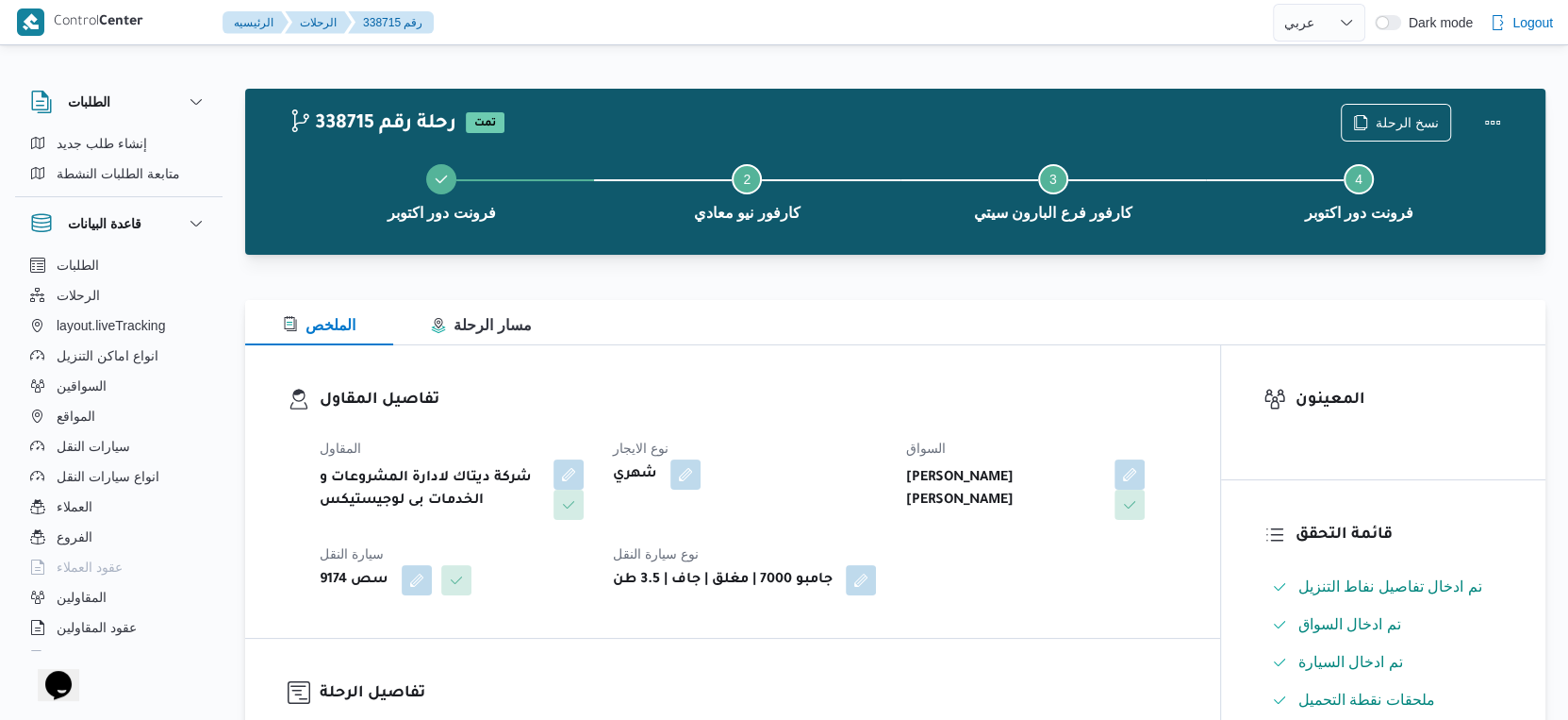
click at [1403, 132] on div "فرونت دور اكتوبر Step 2 is incomplete 2 كارفور نيو معادي Step 3 is incomplete 3…" at bounding box center [899, 190] width 1245 height 121
click at [1399, 118] on span "نسخ الرحلة" at bounding box center [1407, 121] width 63 height 22
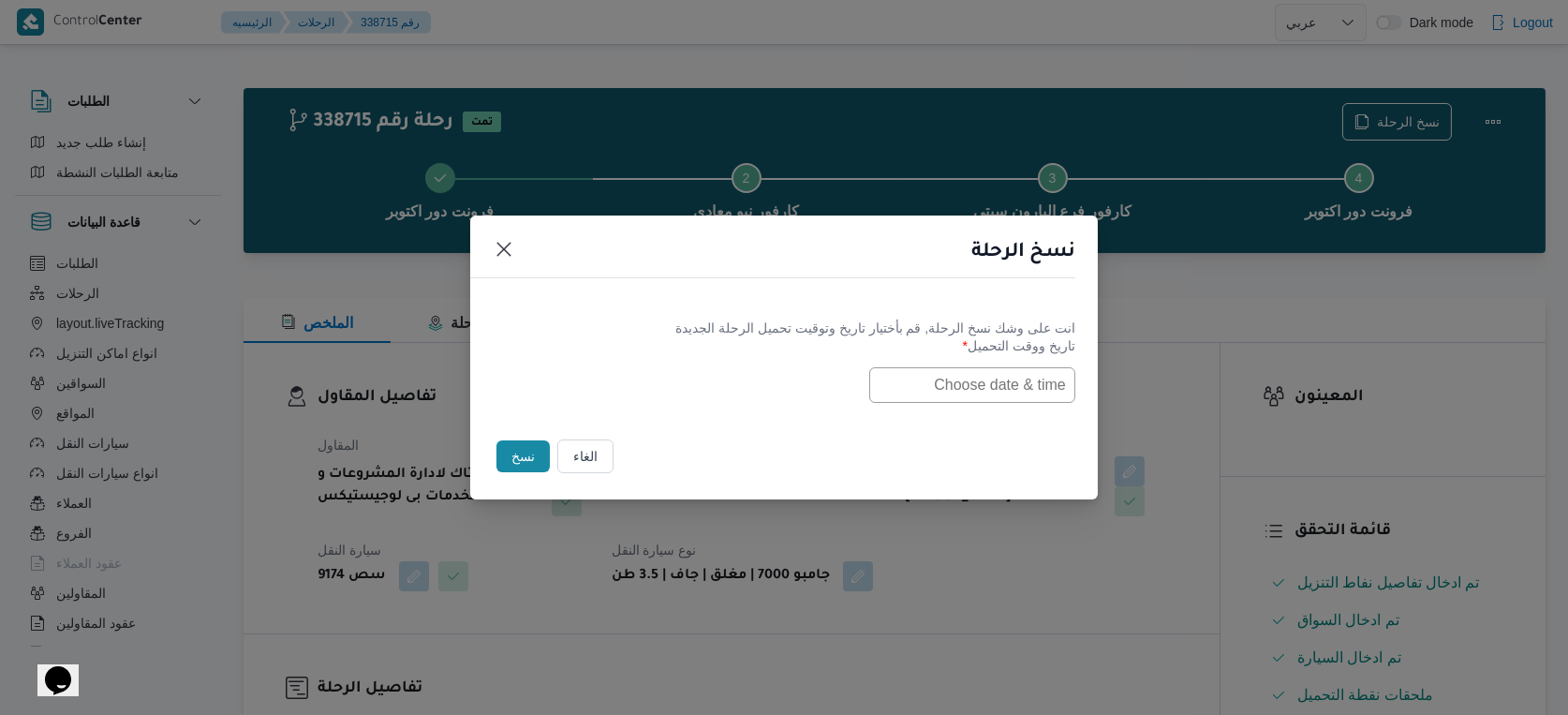
click at [984, 370] on input "text" at bounding box center [971, 385] width 206 height 36
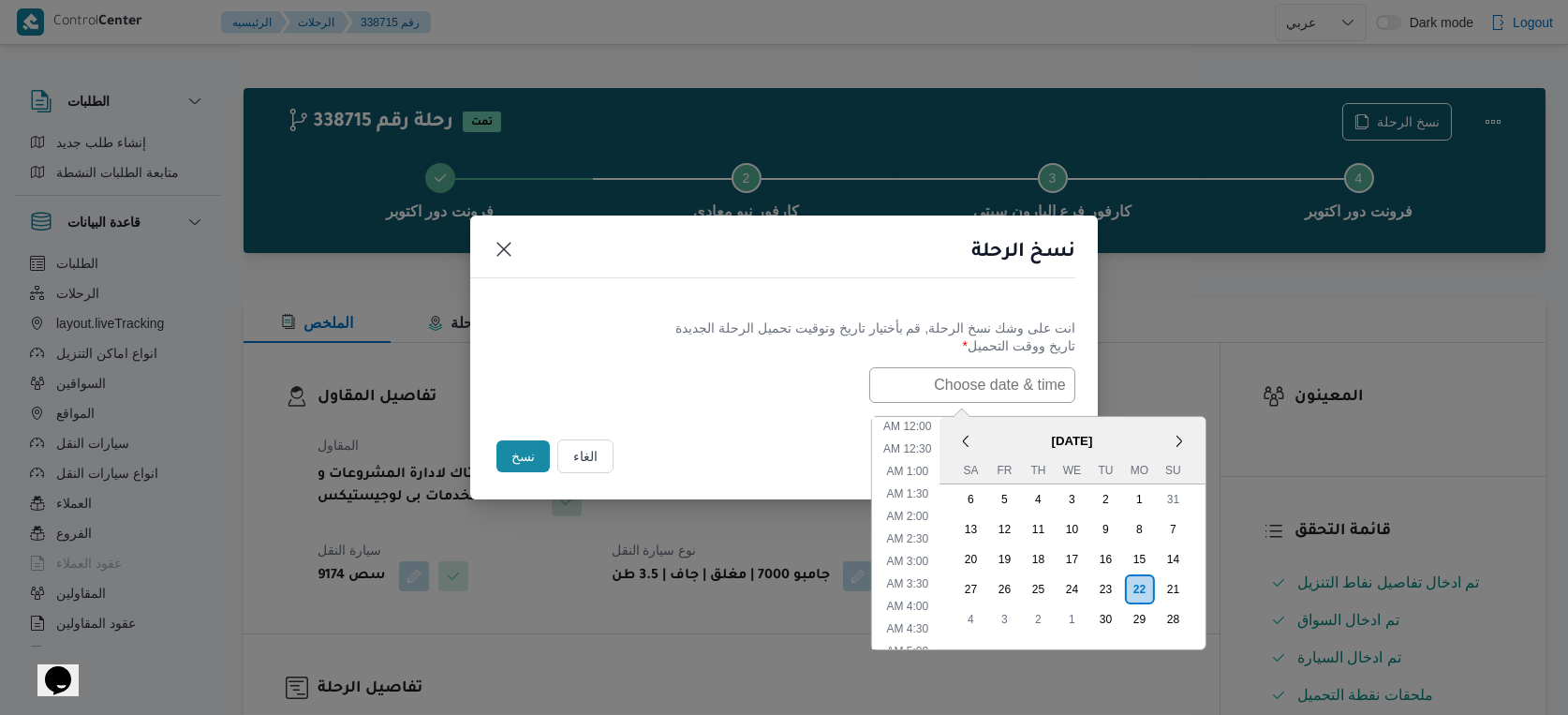
scroll to position [680, 0]
click at [1005, 424] on span "[DATE]" at bounding box center [1071, 441] width 266 height 33
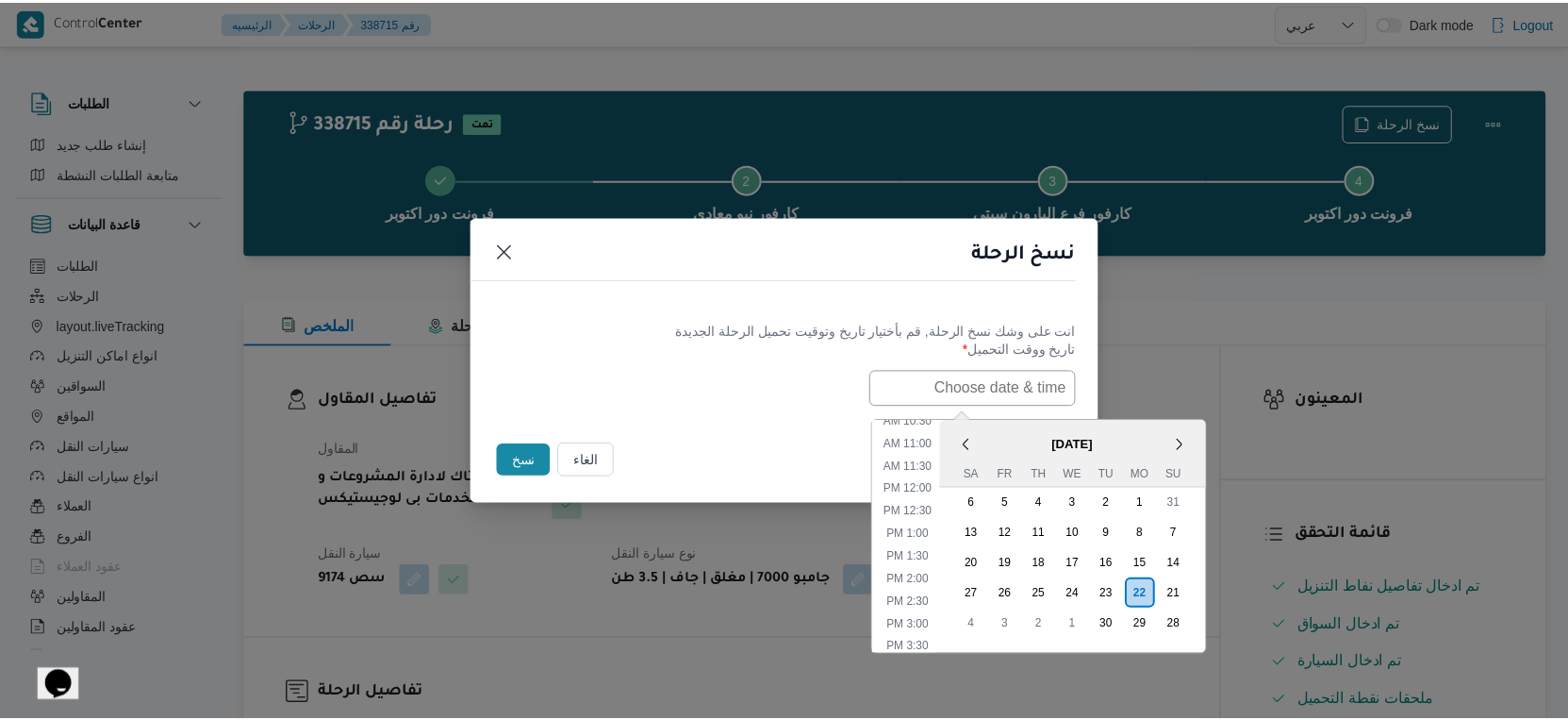
scroll to position [475, 0]
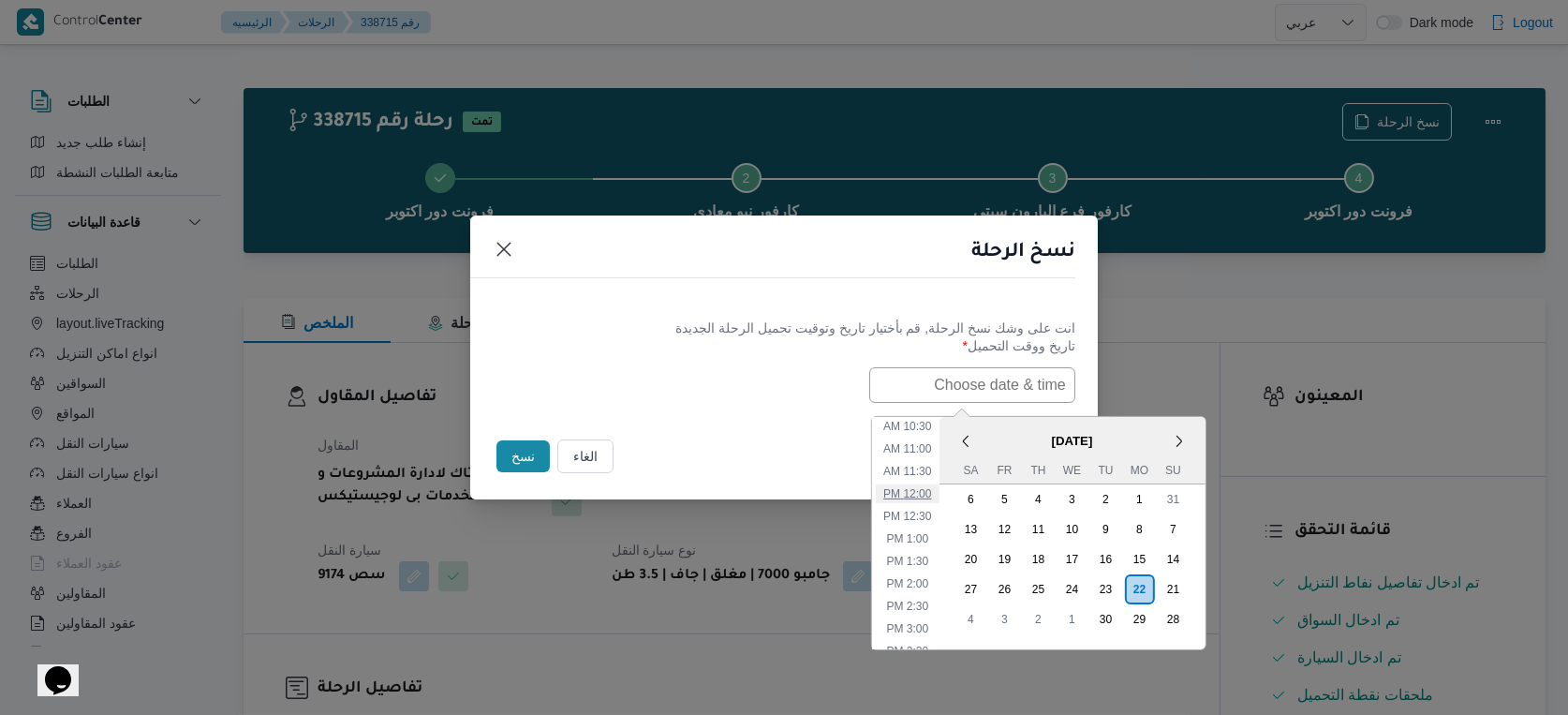
click at [917, 487] on li "12:00 PM" at bounding box center [907, 493] width 63 height 18
type input "22/09/2025 12:00PM"
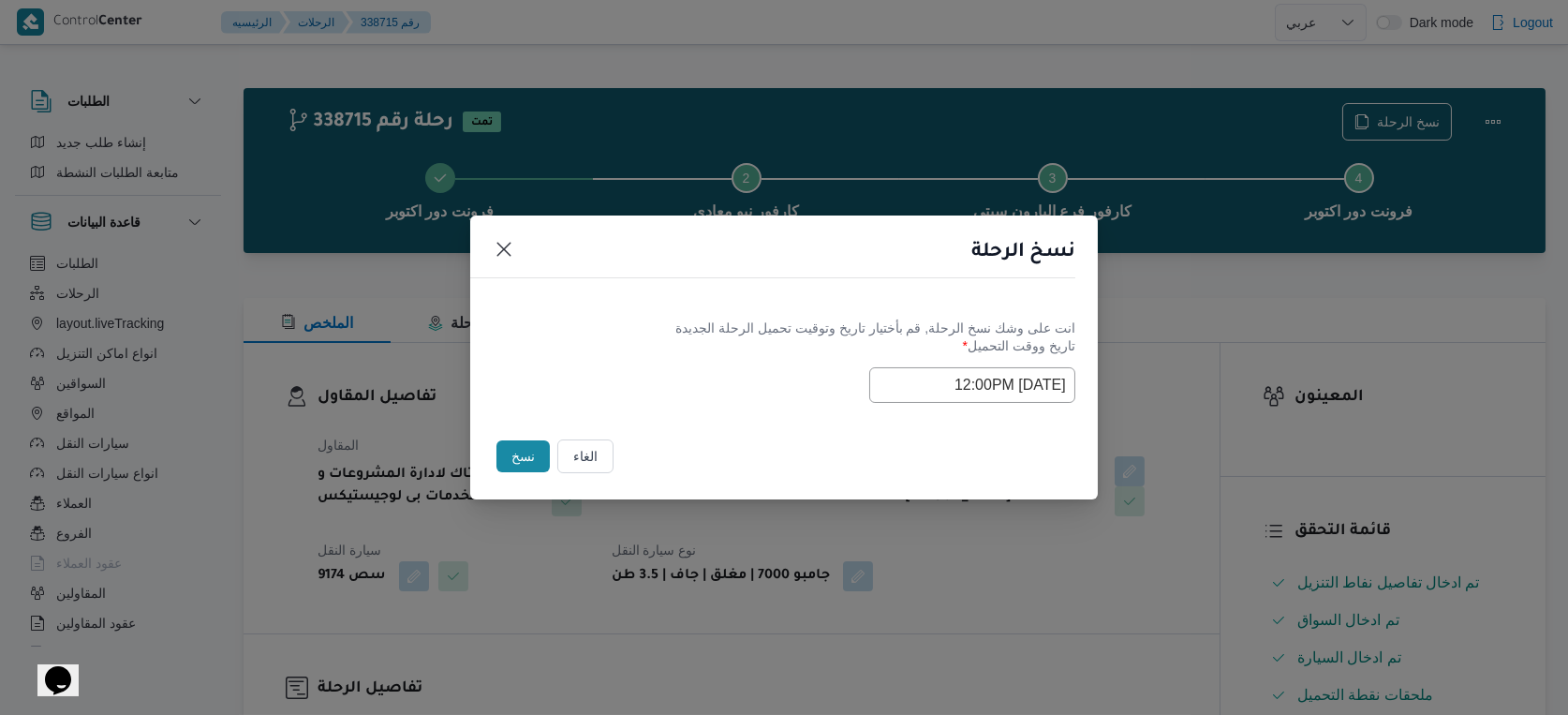
click at [526, 457] on button "نسخ" at bounding box center [523, 456] width 53 height 32
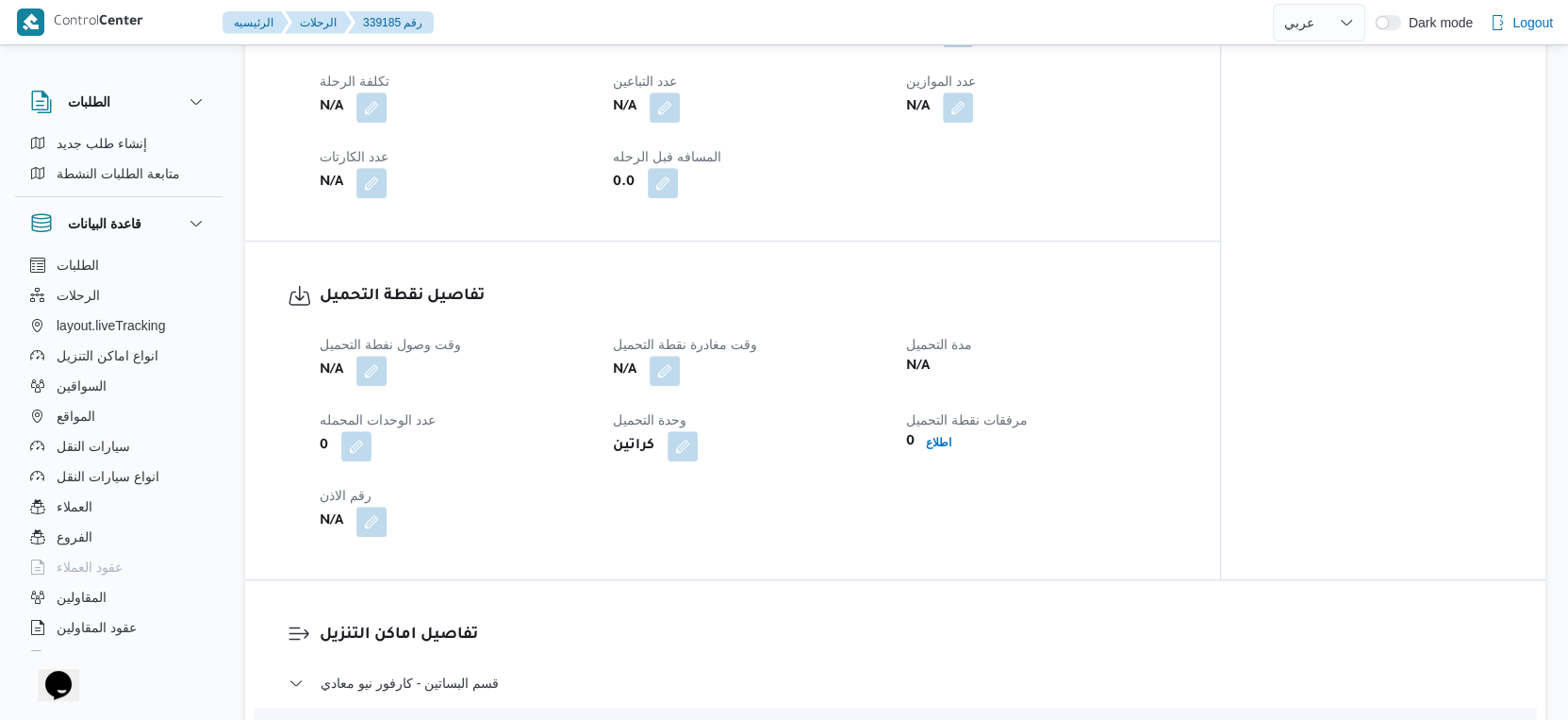
scroll to position [1048, 0]
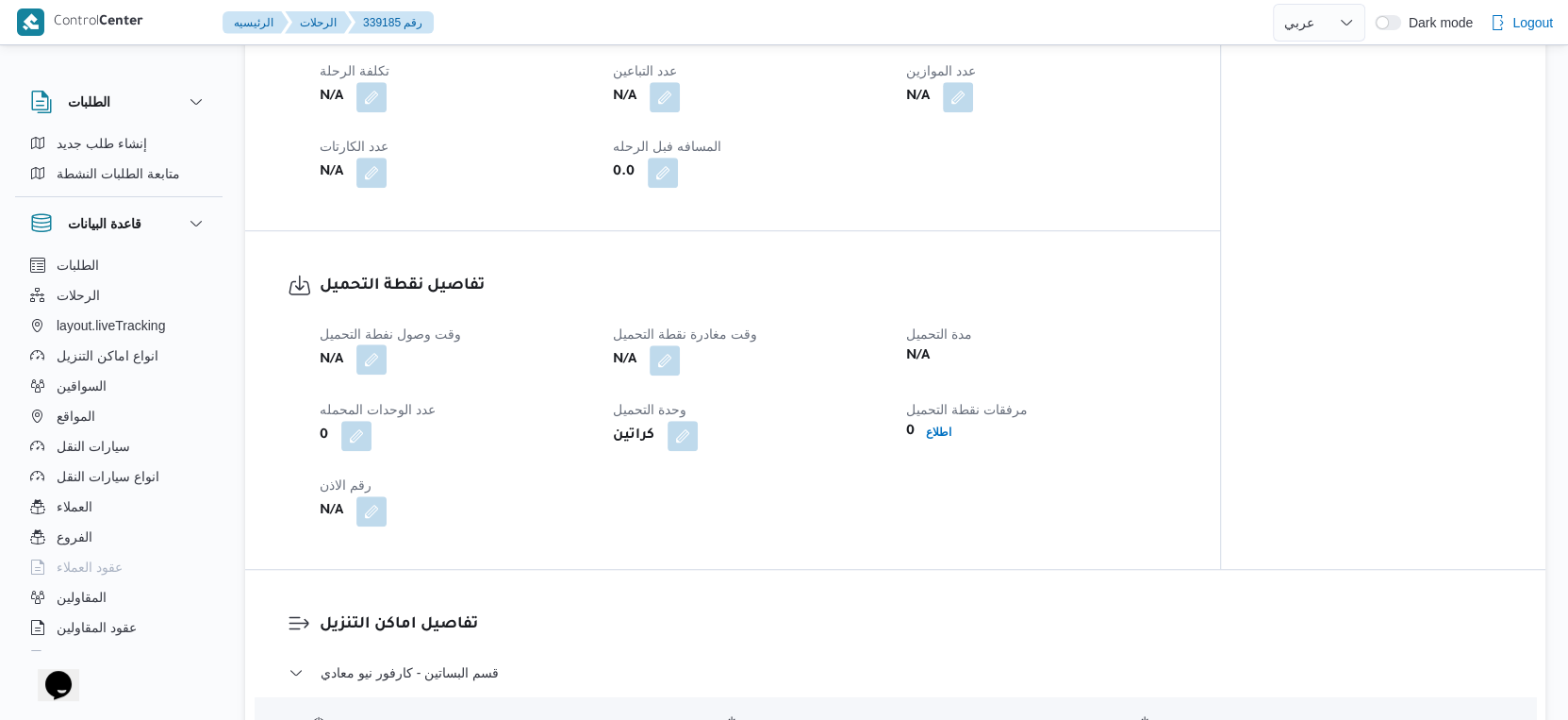
click at [373, 369] on button "button" at bounding box center [372, 359] width 30 height 30
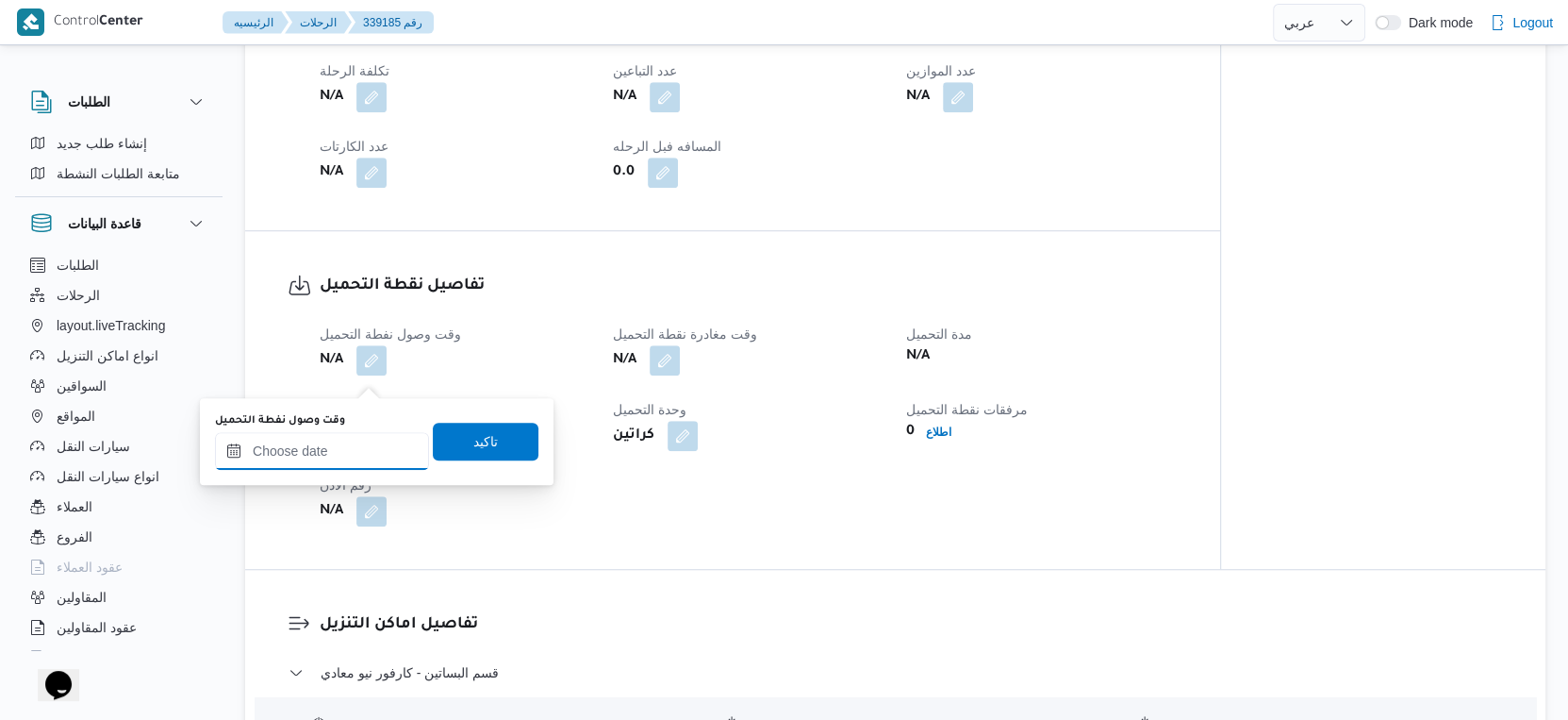
drag, startPoint x: 343, startPoint y: 452, endPoint x: 369, endPoint y: 468, distance: 30.5
click at [343, 452] on input "وقت وصول نفطة التحميل" at bounding box center [322, 451] width 215 height 38
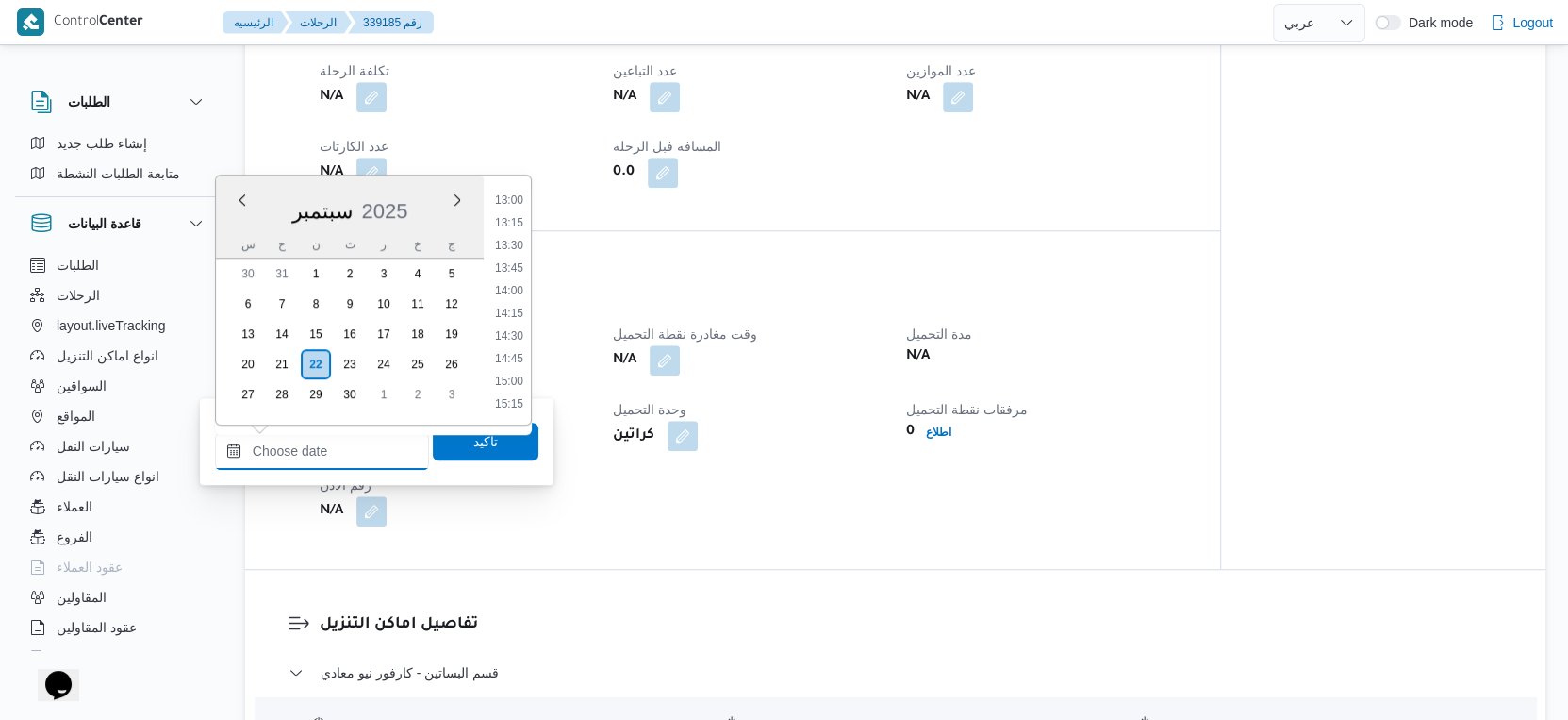
scroll to position [1073, 0]
click at [505, 215] on li "12:00" at bounding box center [509, 214] width 43 height 19
type input "٢٢/٠٩/٢٠٢٥ ١٢:٠٠"
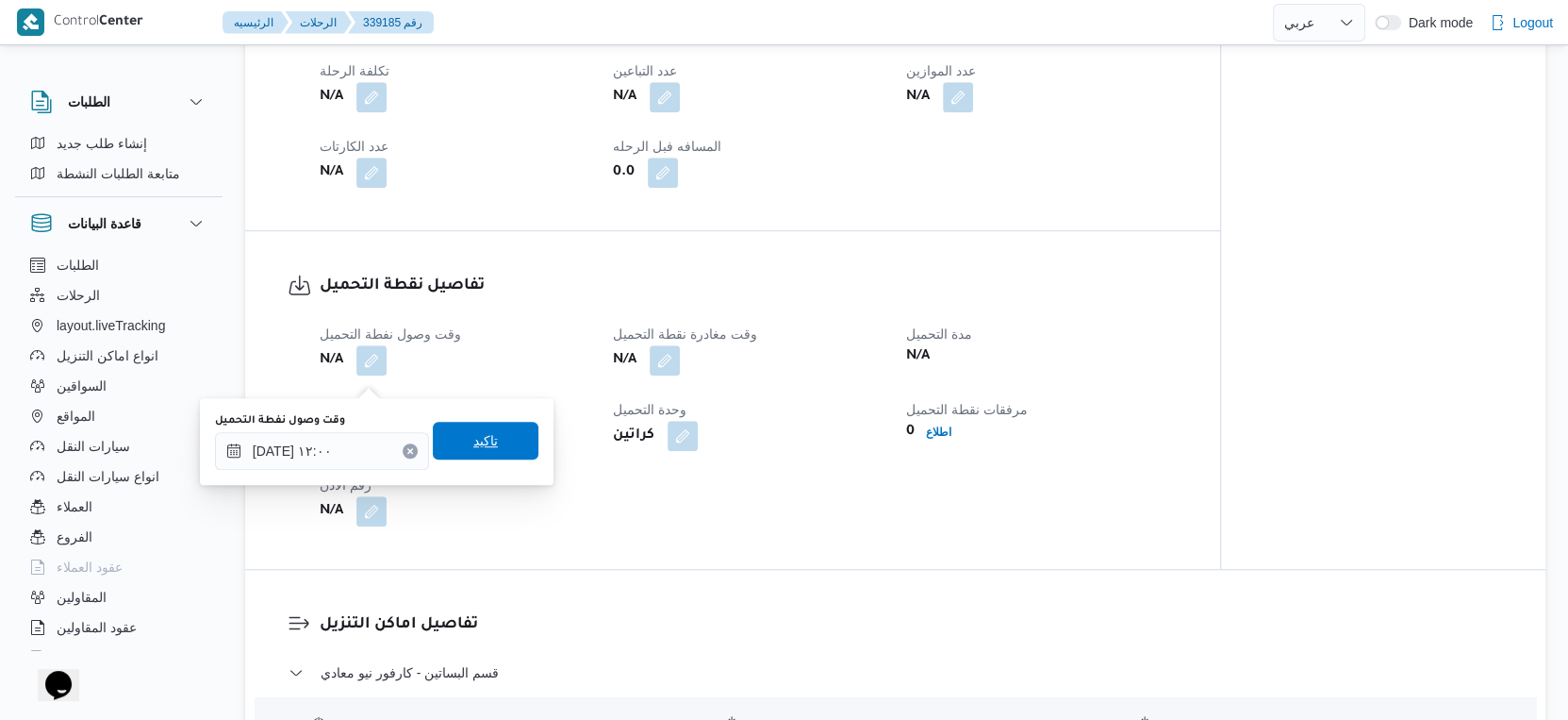
click at [489, 446] on span "تاكيد" at bounding box center [486, 440] width 105 height 38
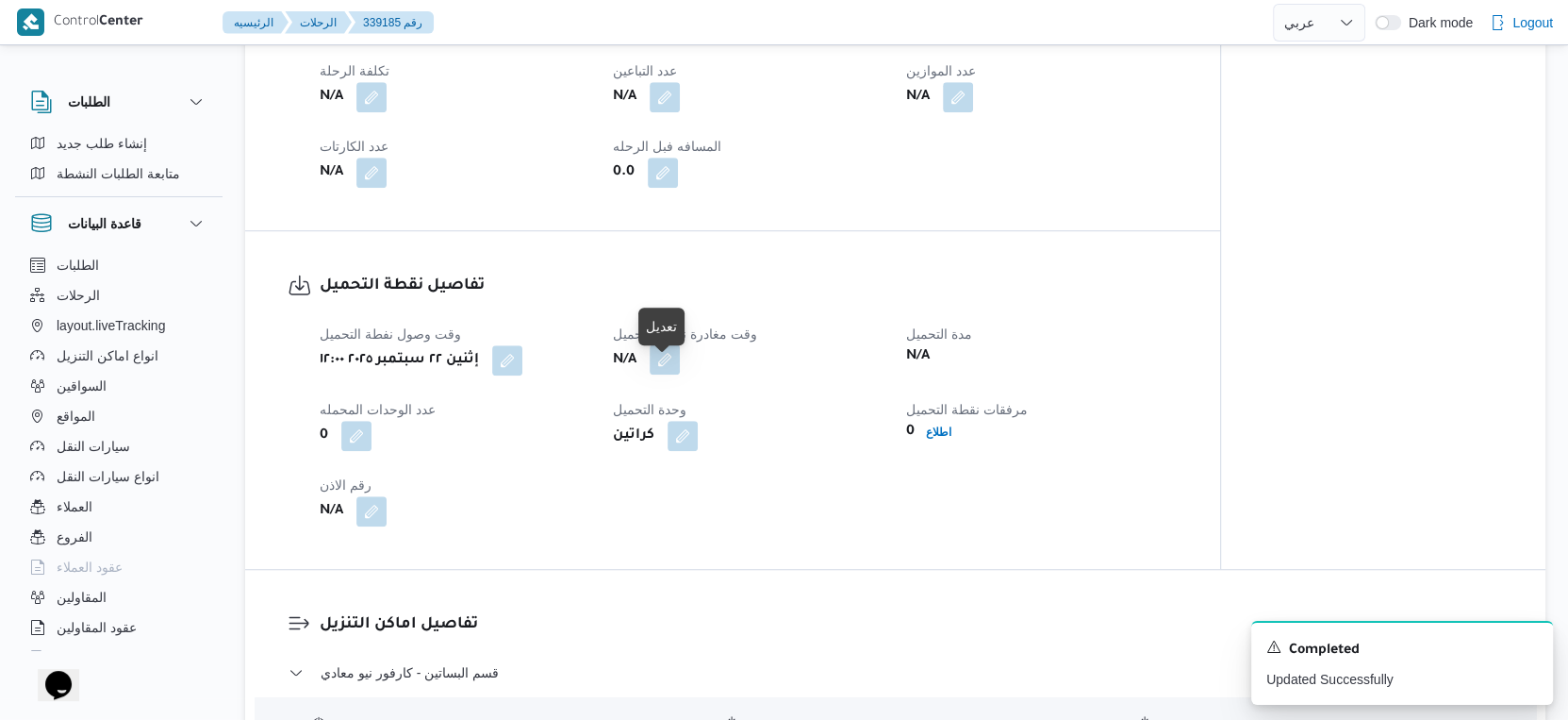
click at [668, 375] on button "button" at bounding box center [664, 359] width 30 height 30
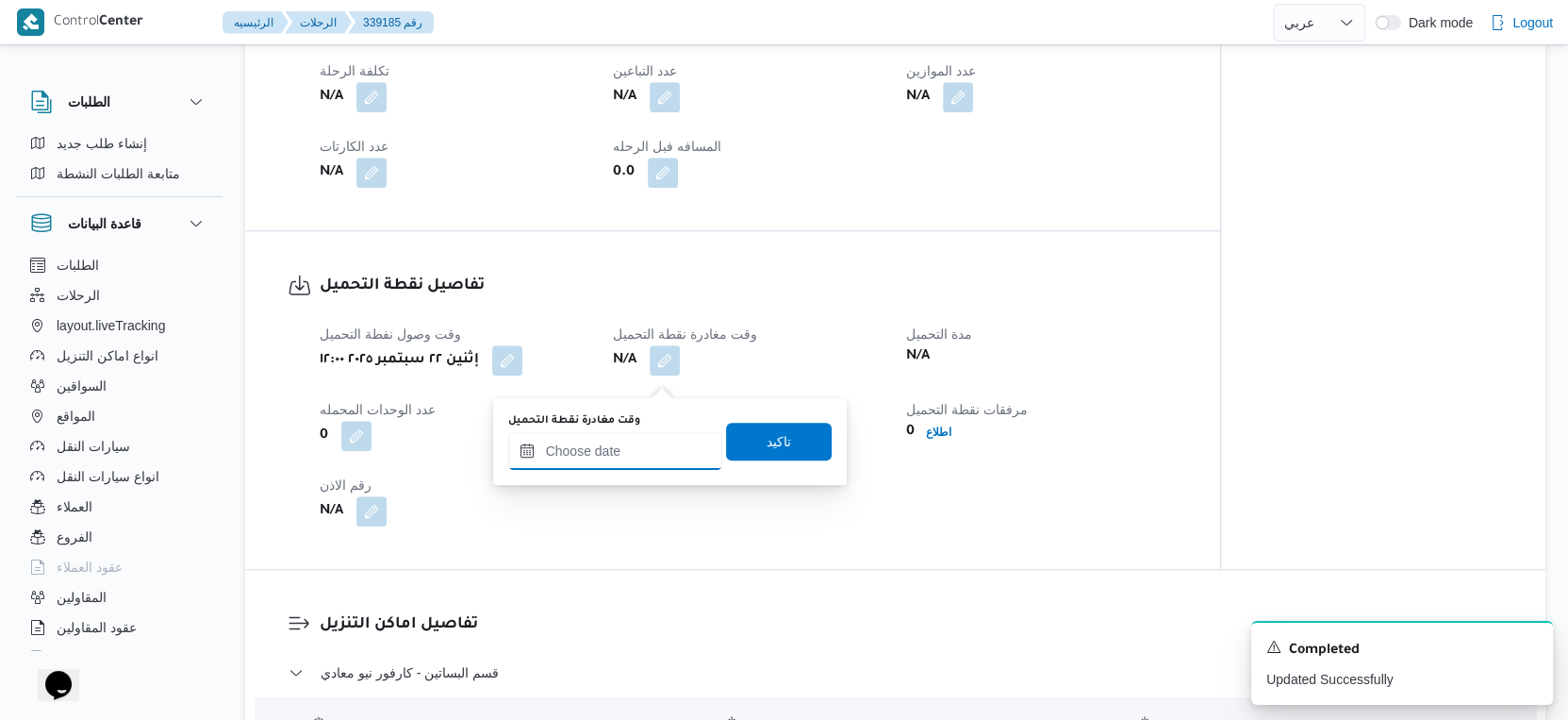
click at [641, 451] on input "وقت مغادرة نقطة التحميل" at bounding box center [615, 451] width 215 height 38
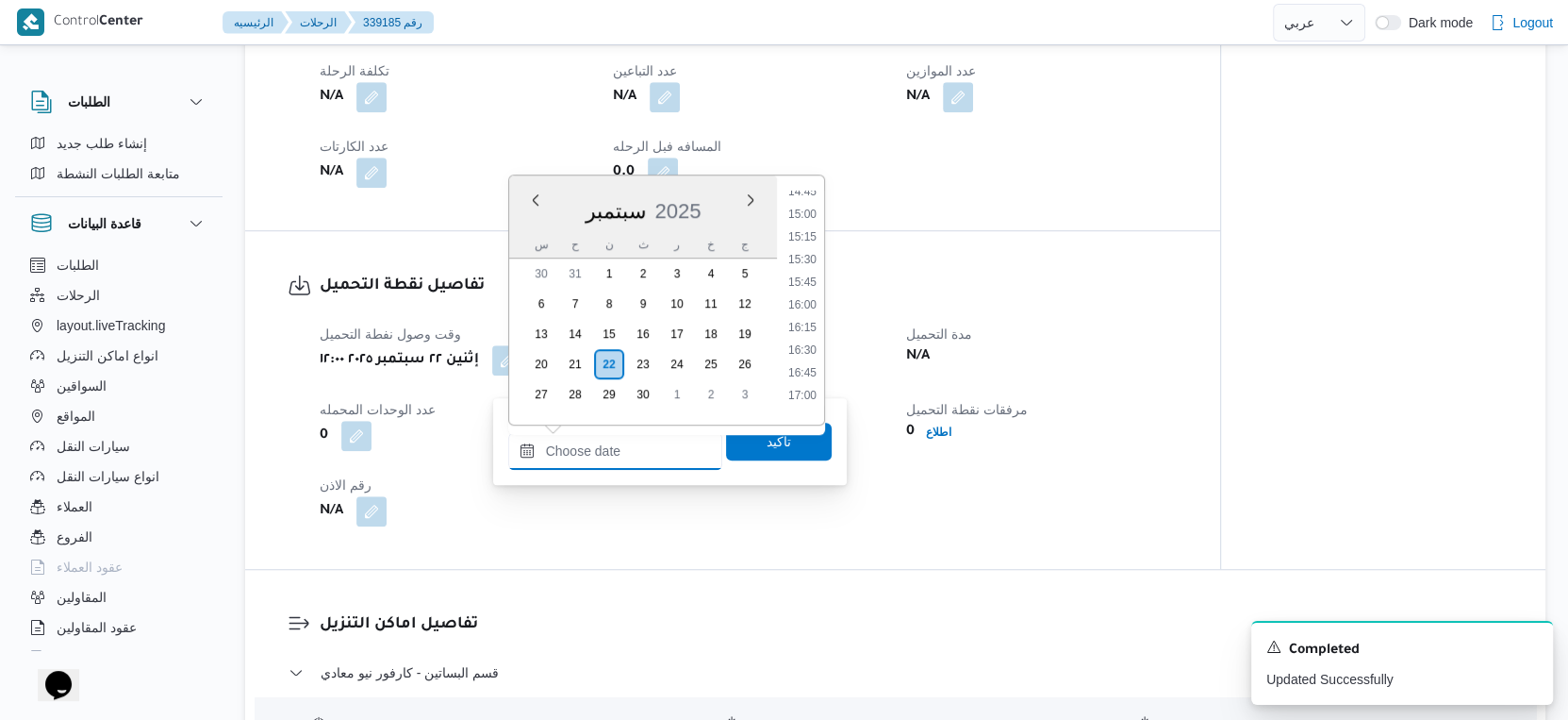
scroll to position [1178, 0]
drag, startPoint x: 792, startPoint y: 194, endPoint x: 779, endPoint y: 229, distance: 37.3
click at [792, 194] on li "13:00" at bounding box center [803, 199] width 43 height 19
type input "٢٢/٠٩/٢٠٢٥ ١٣:٠٠"
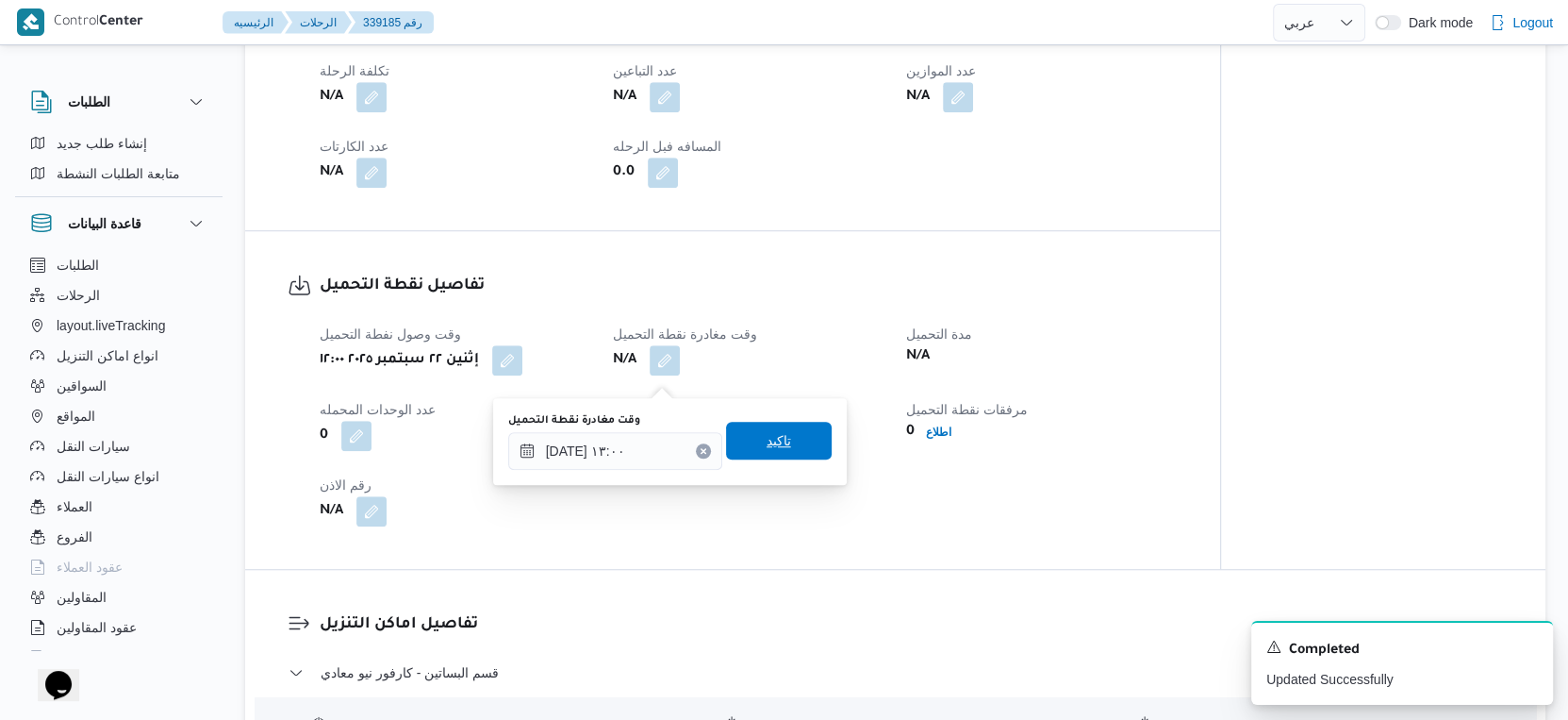
click at [782, 439] on span "تاكيد" at bounding box center [779, 440] width 105 height 38
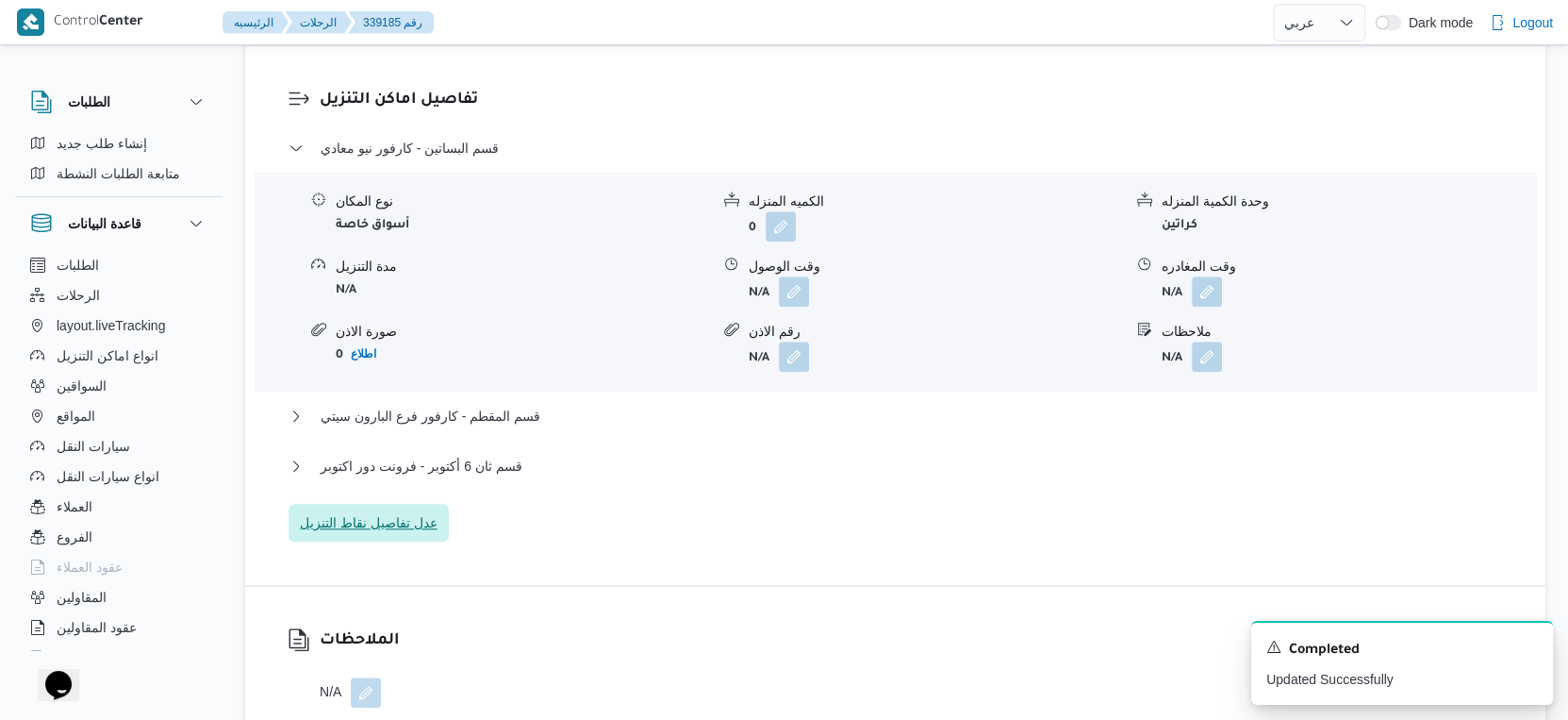
click at [373, 534] on span "عدل تفاصيل نقاط التنزيل" at bounding box center [369, 522] width 137 height 22
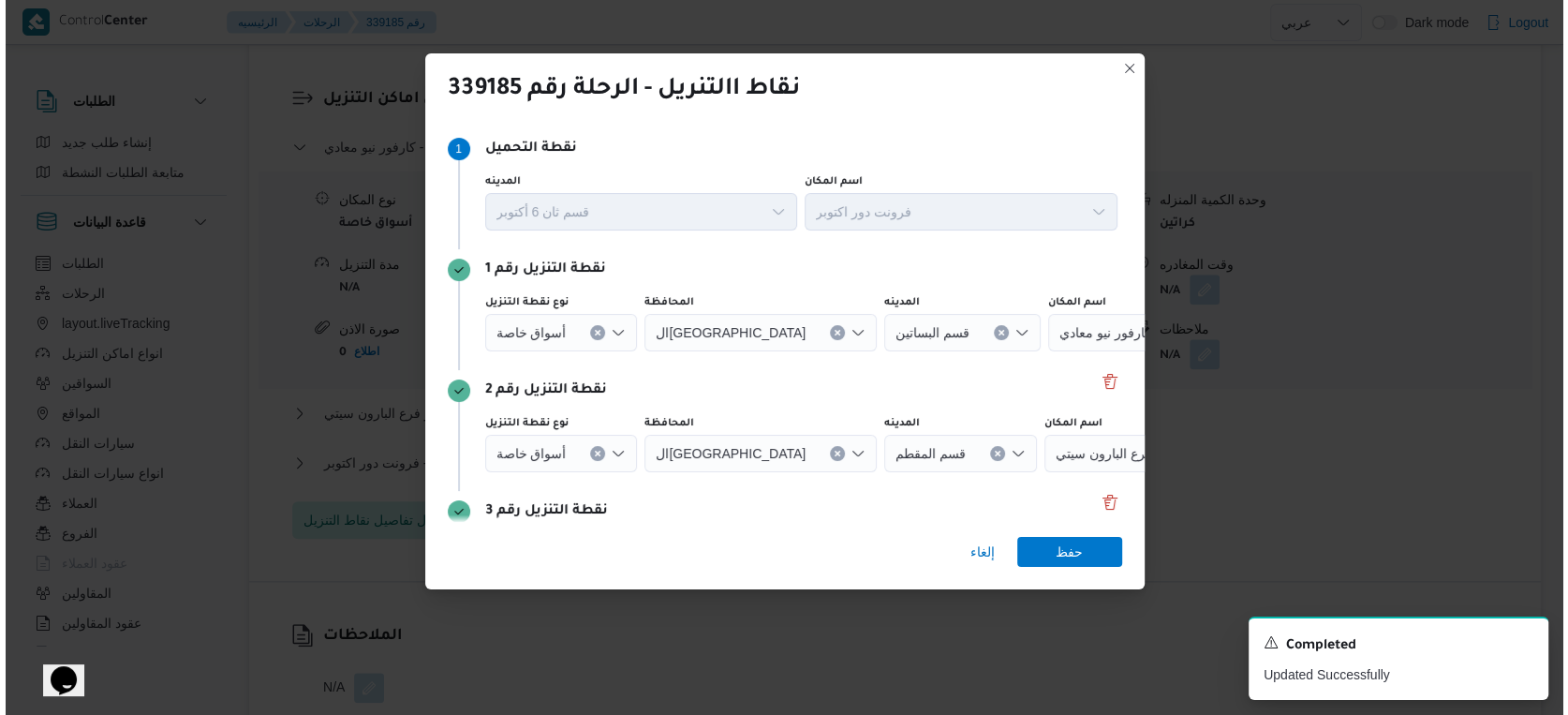
scroll to position [1546, 0]
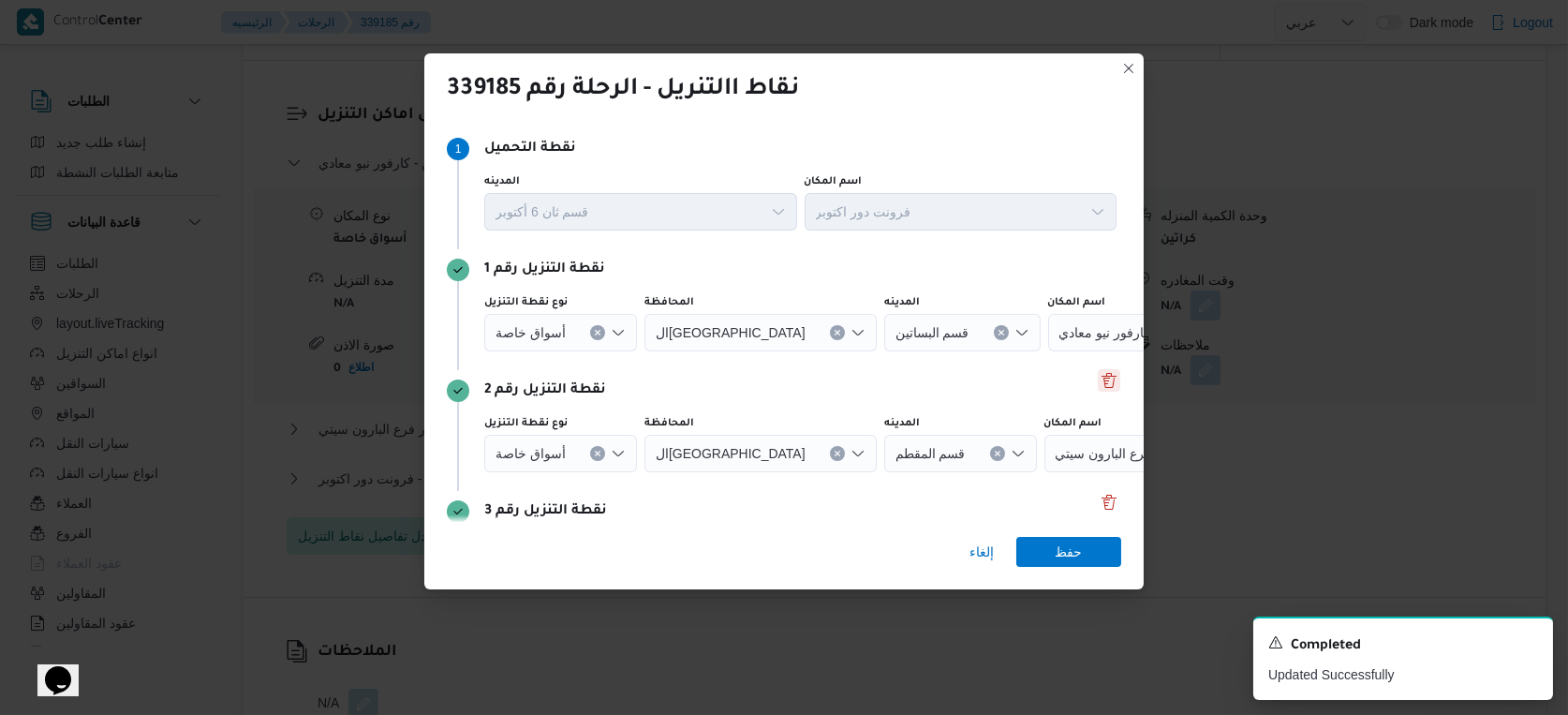
click at [1097, 379] on button "Delete" at bounding box center [1108, 380] width 22 height 22
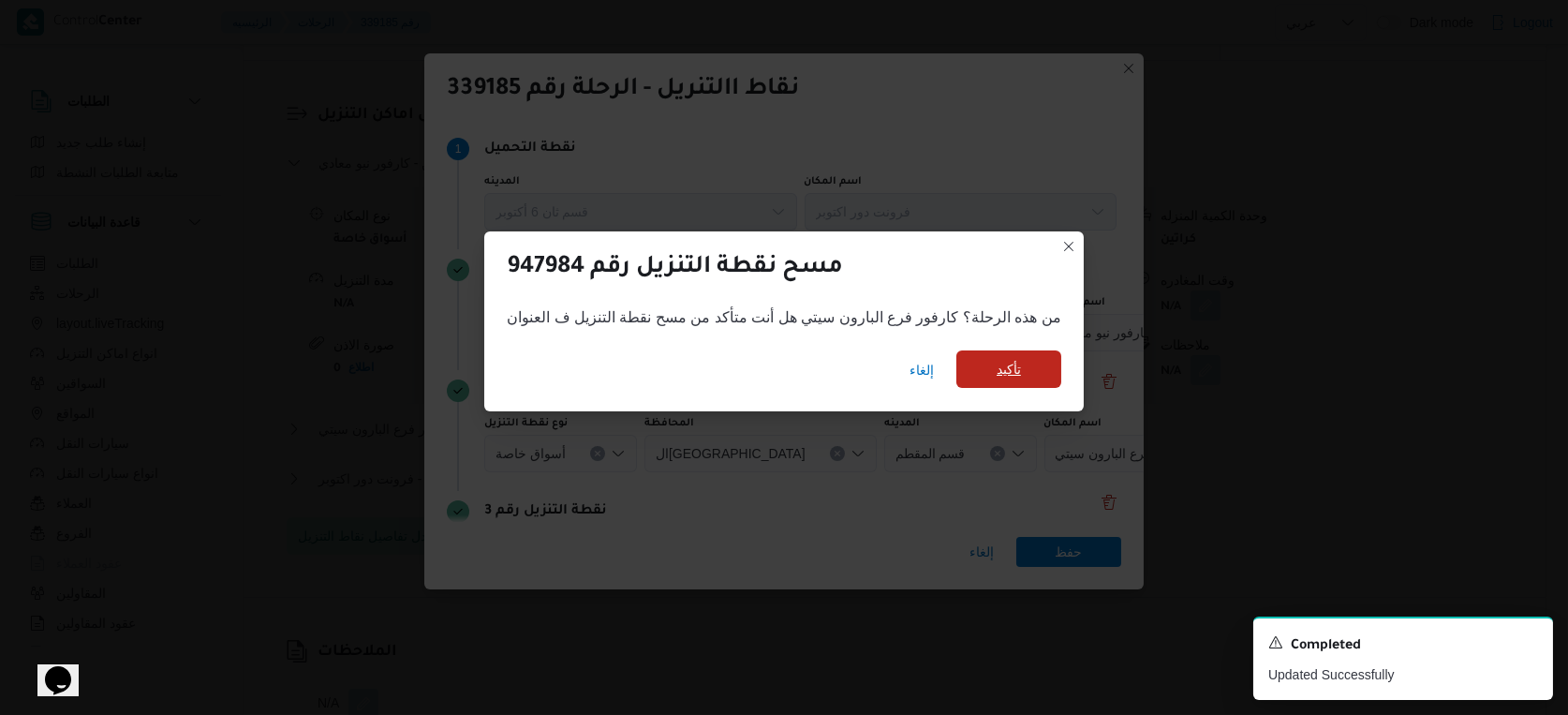
click at [1007, 373] on span "تأكيد" at bounding box center [1008, 368] width 24 height 22
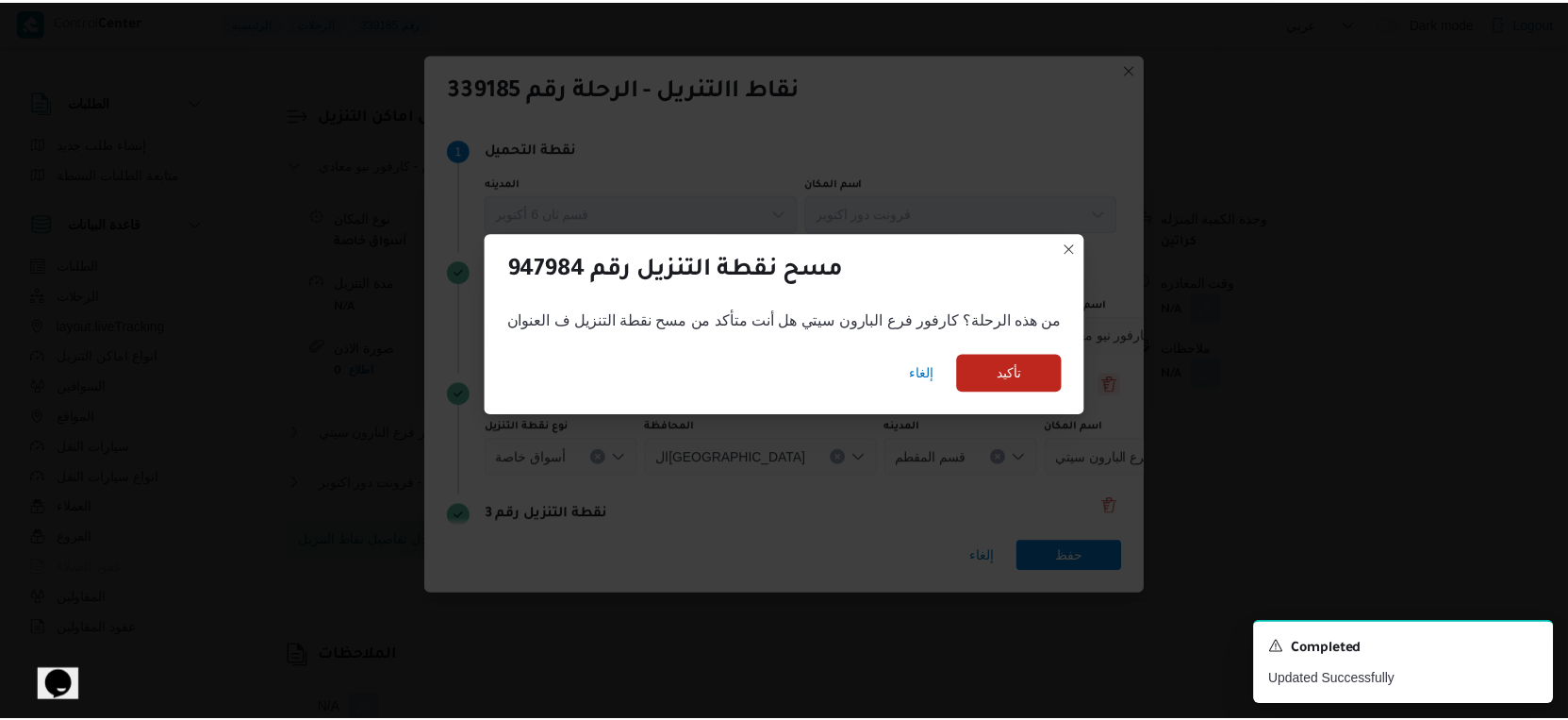
scroll to position [1573, 0]
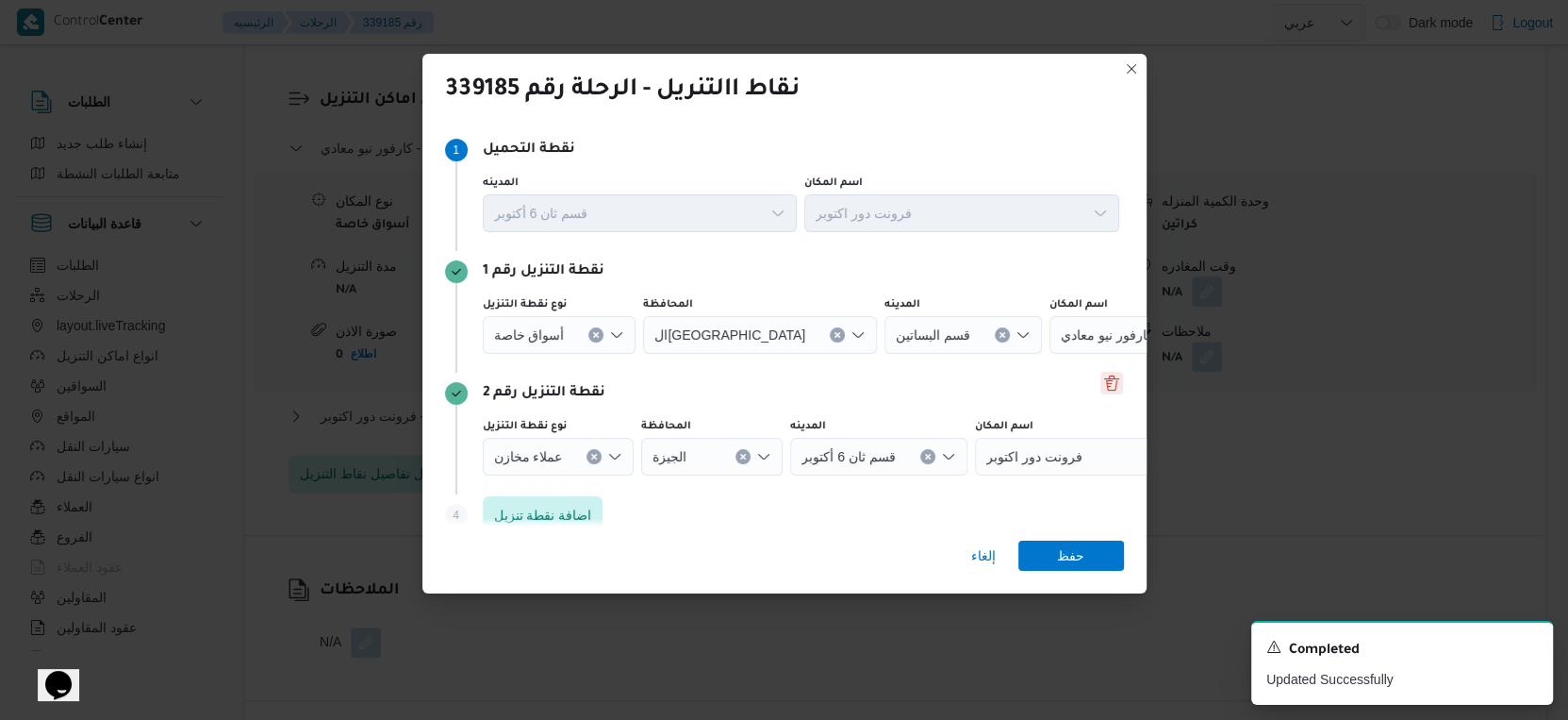
click at [1101, 385] on button "Delete" at bounding box center [1112, 382] width 22 height 22
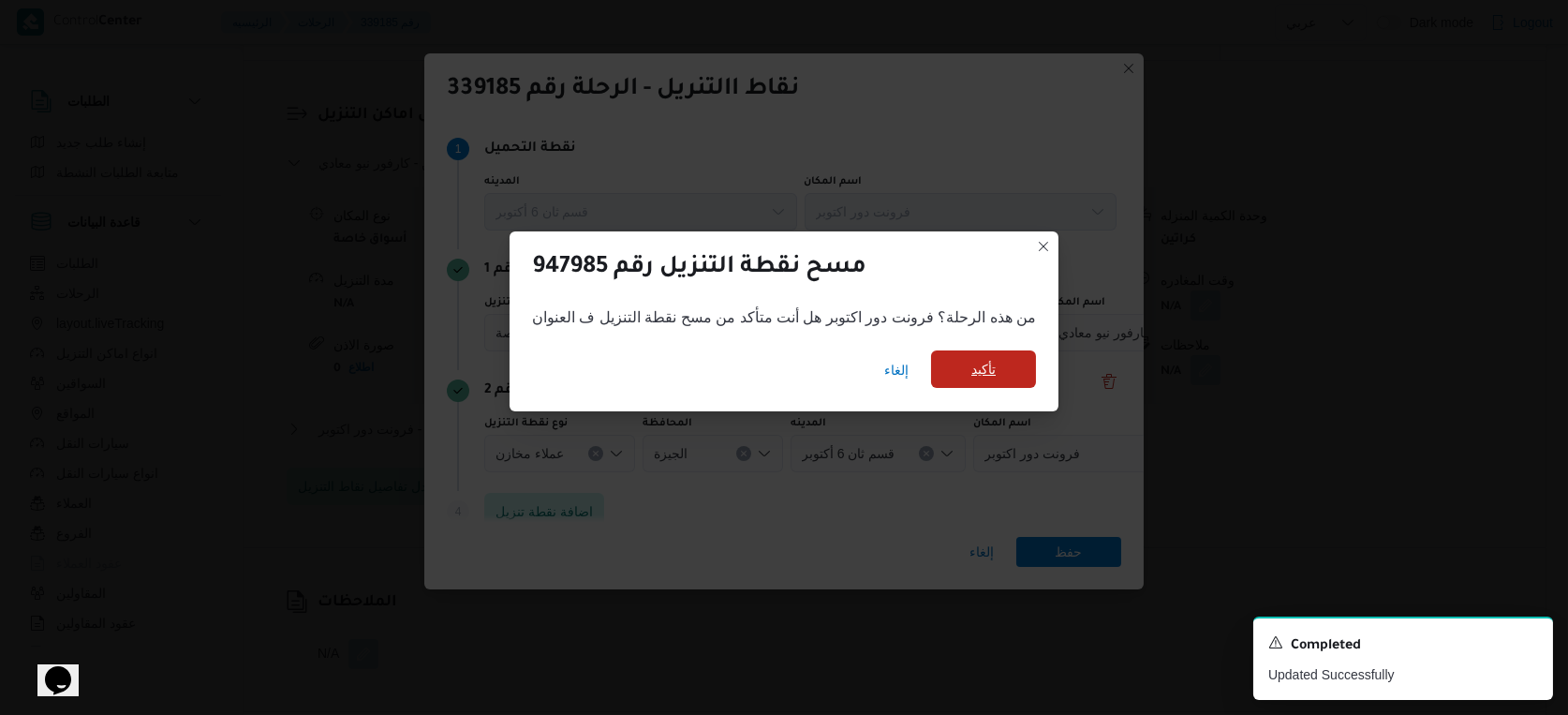
click at [999, 361] on span "تأكيد" at bounding box center [983, 369] width 105 height 38
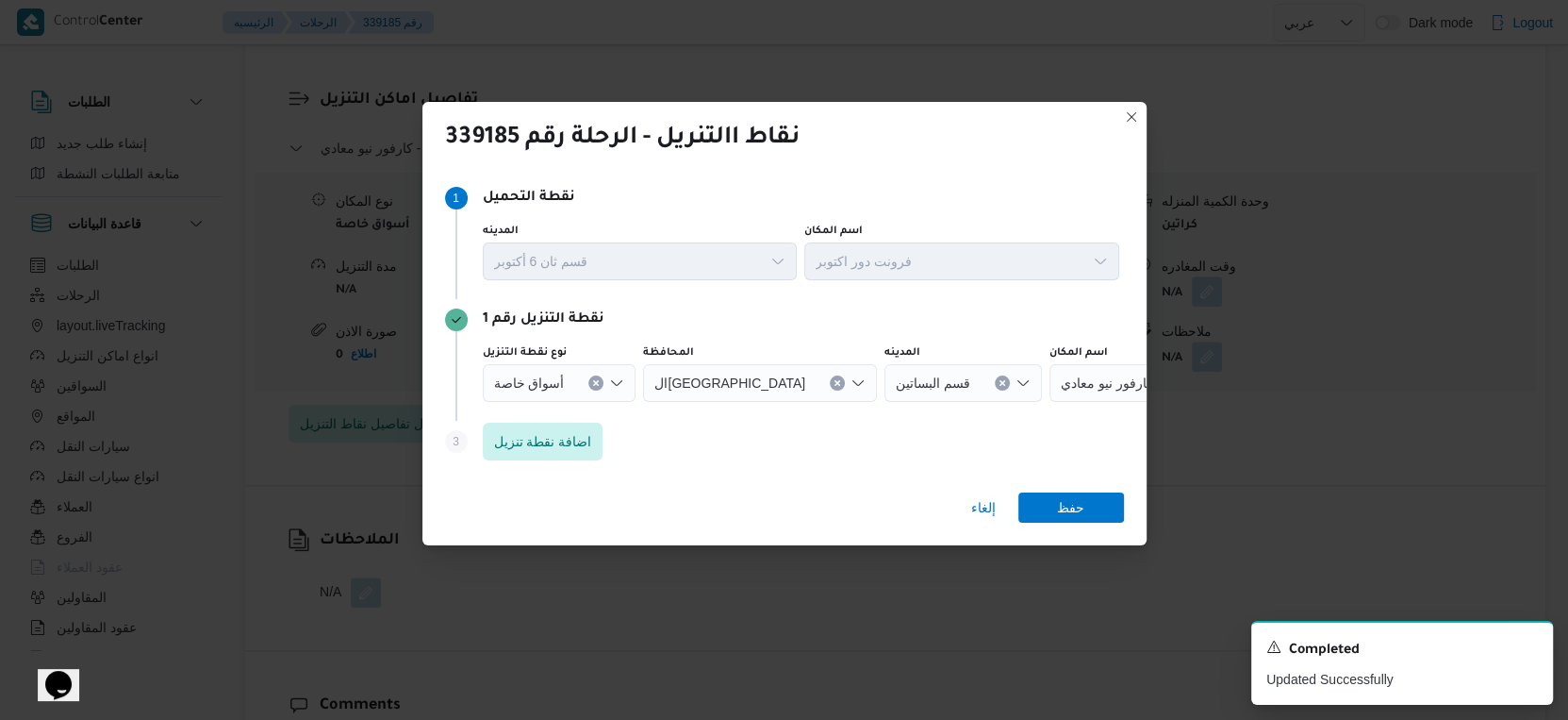
click at [594, 380] on icon "Clear input" at bounding box center [596, 383] width 8 height 8
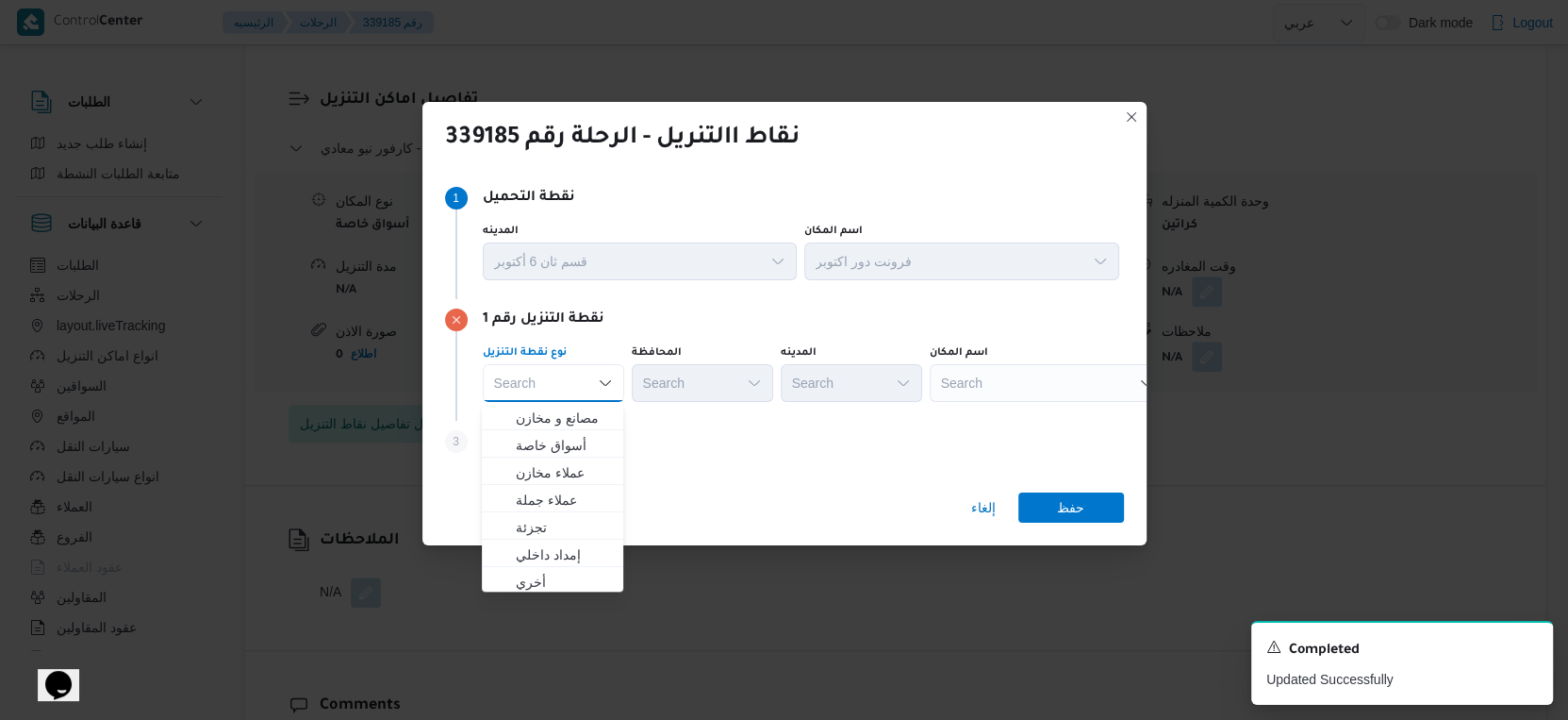
click at [1049, 388] on div "Search" at bounding box center [1047, 382] width 236 height 38
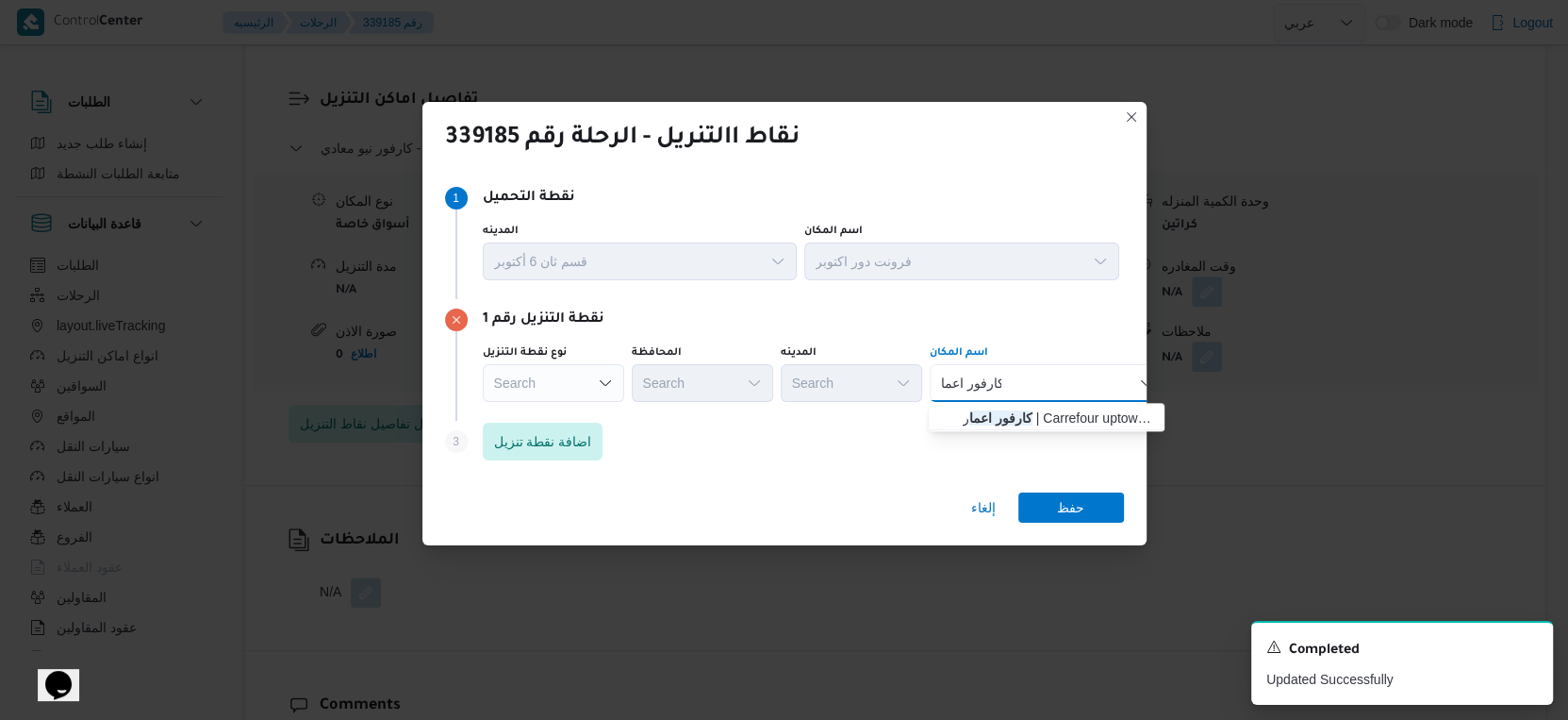
type input "كارفور اعما"
click at [1025, 376] on div "كارفور اعما كارفور اعما Combo box. Selected. كارفور اعما. Selected. Combo box i…" at bounding box center [1047, 382] width 236 height 38
click at [1040, 412] on span "كارفور اعما ر | Carrefour uptown cairo | الأباجية" at bounding box center [1057, 418] width 190 height 22
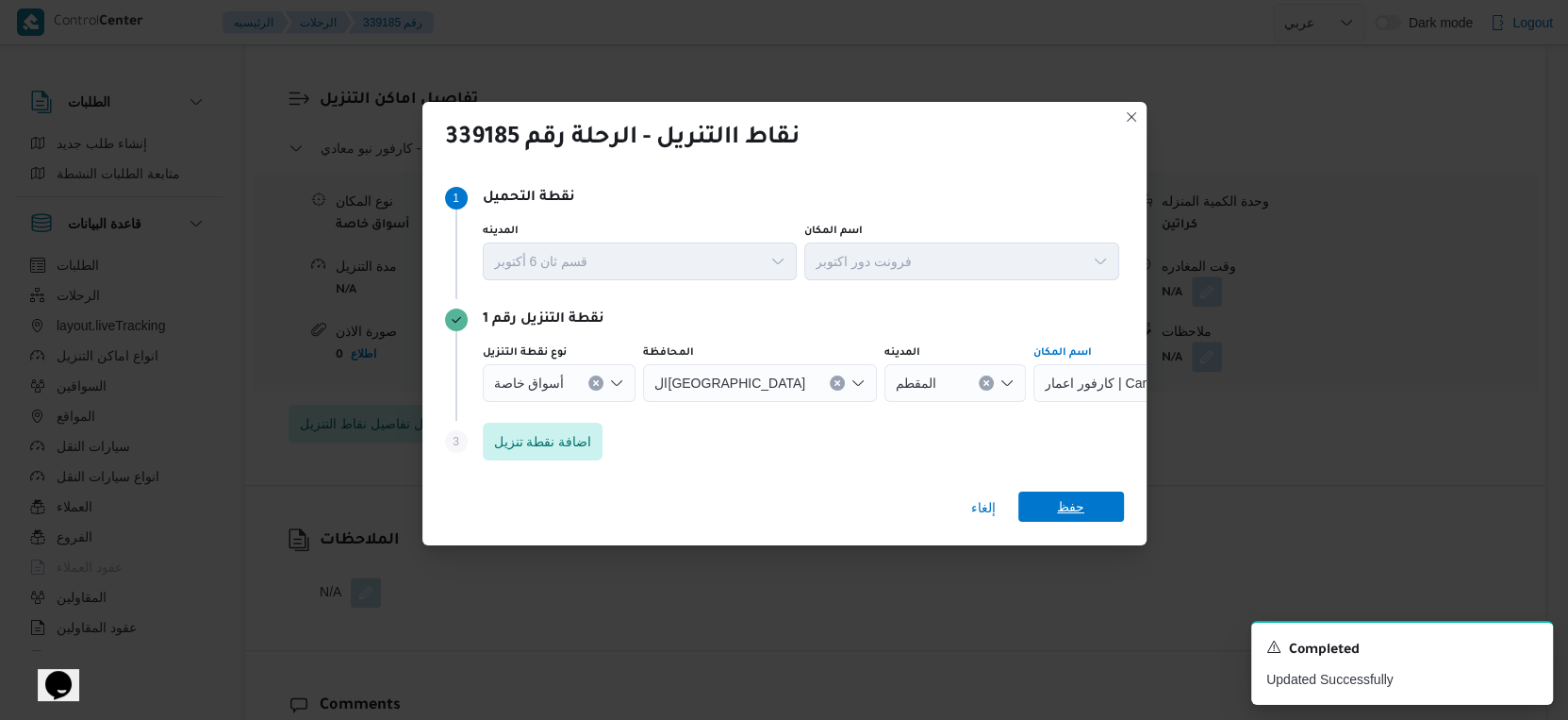
click at [1062, 501] on span "حفظ" at bounding box center [1071, 506] width 27 height 30
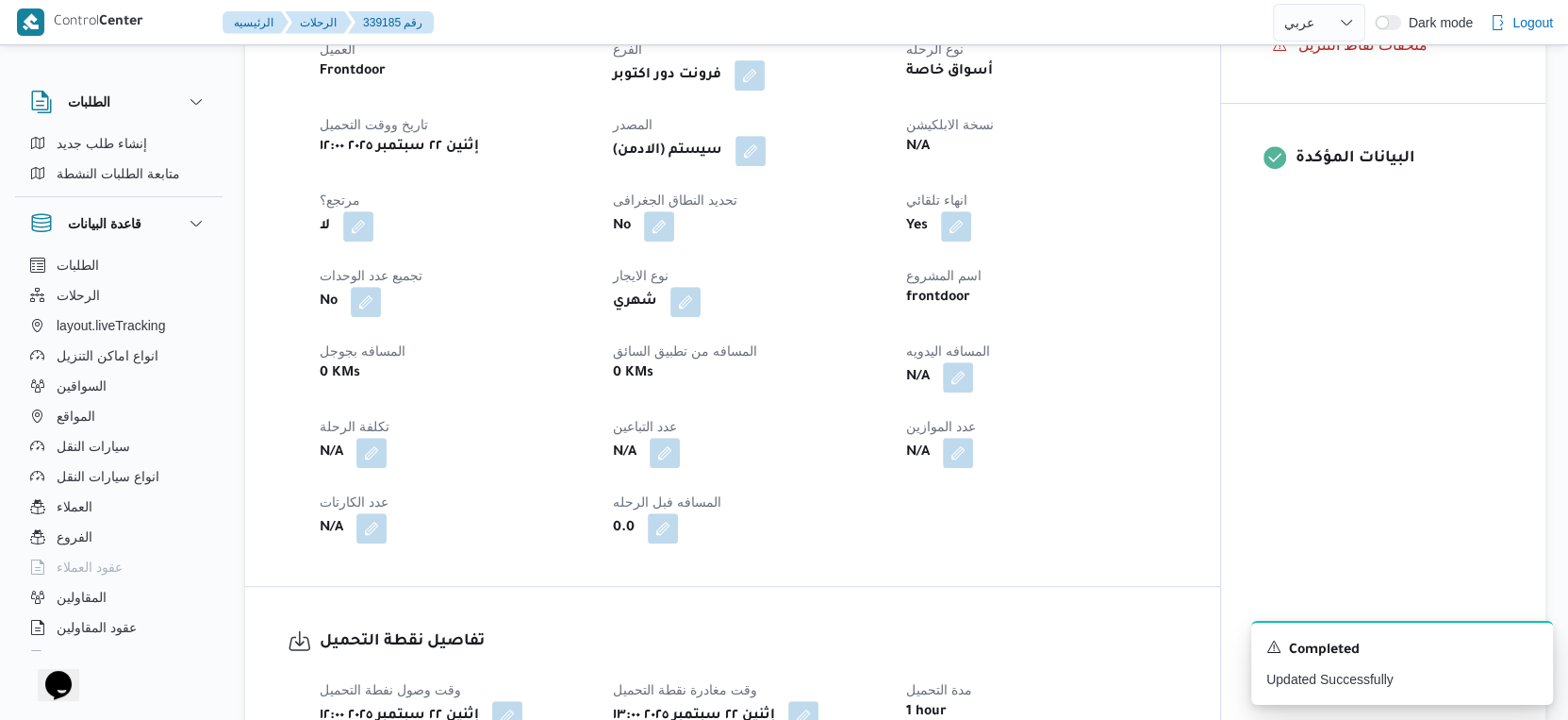
scroll to position [628, 0]
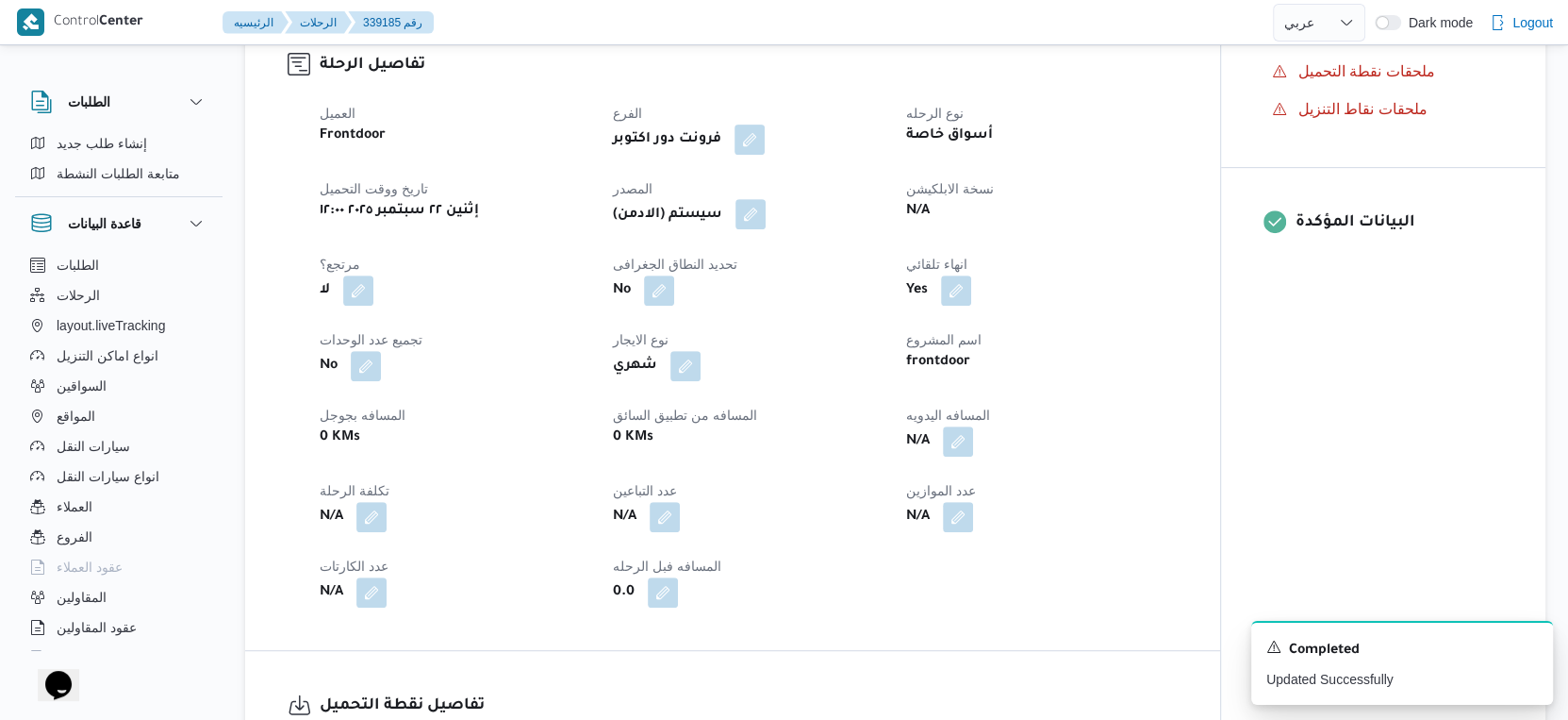
click at [747, 223] on button "button" at bounding box center [750, 214] width 30 height 30
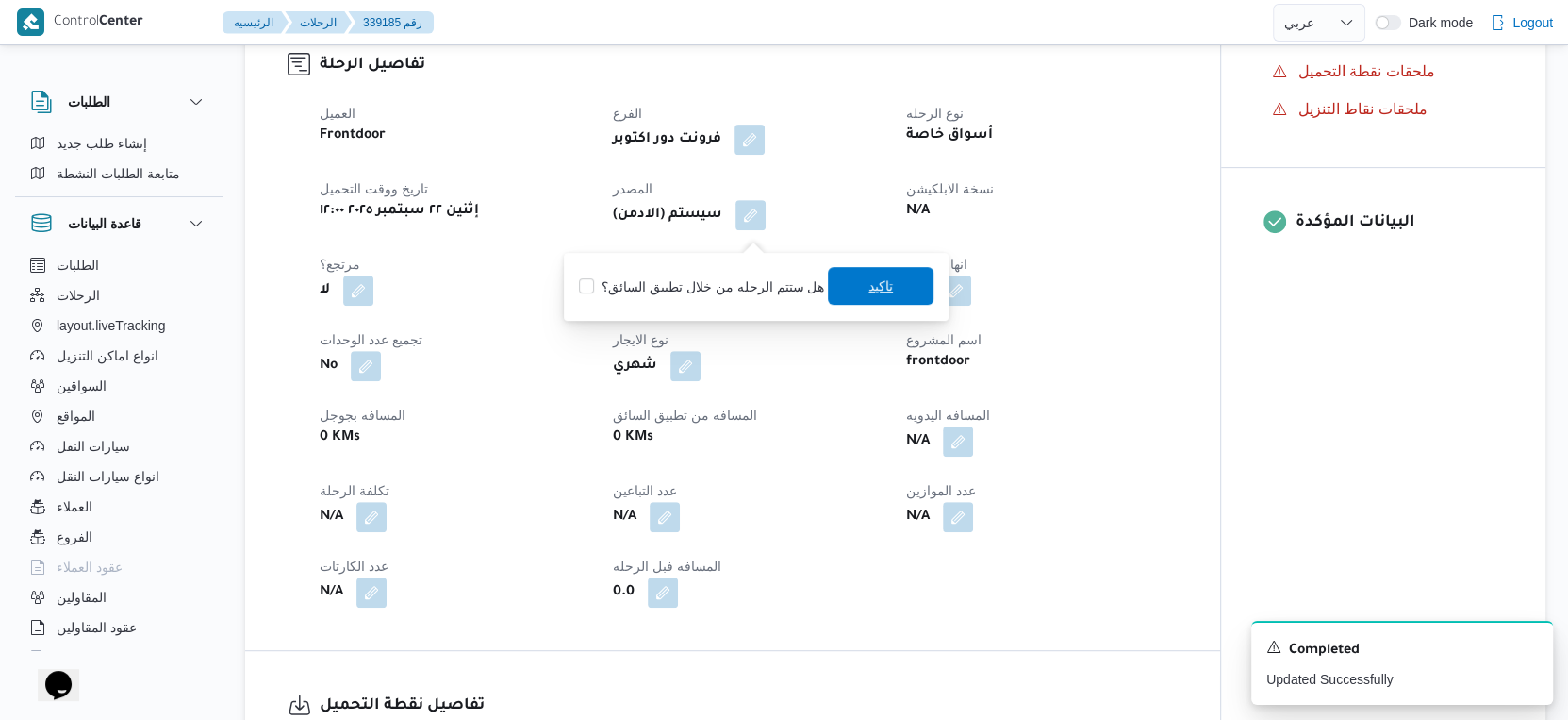
click at [901, 286] on span "تاكيد" at bounding box center [882, 286] width 105 height 38
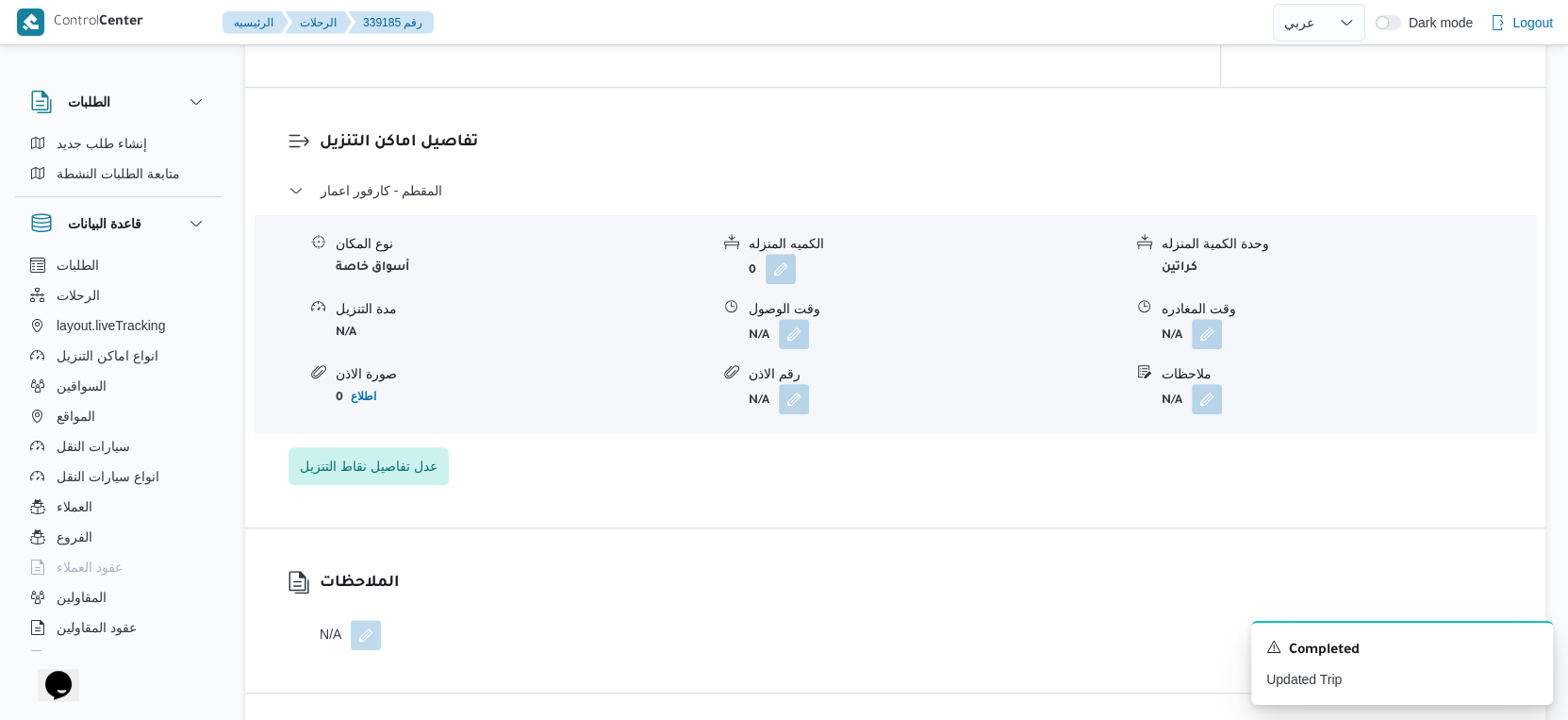
scroll to position [1362, 0]
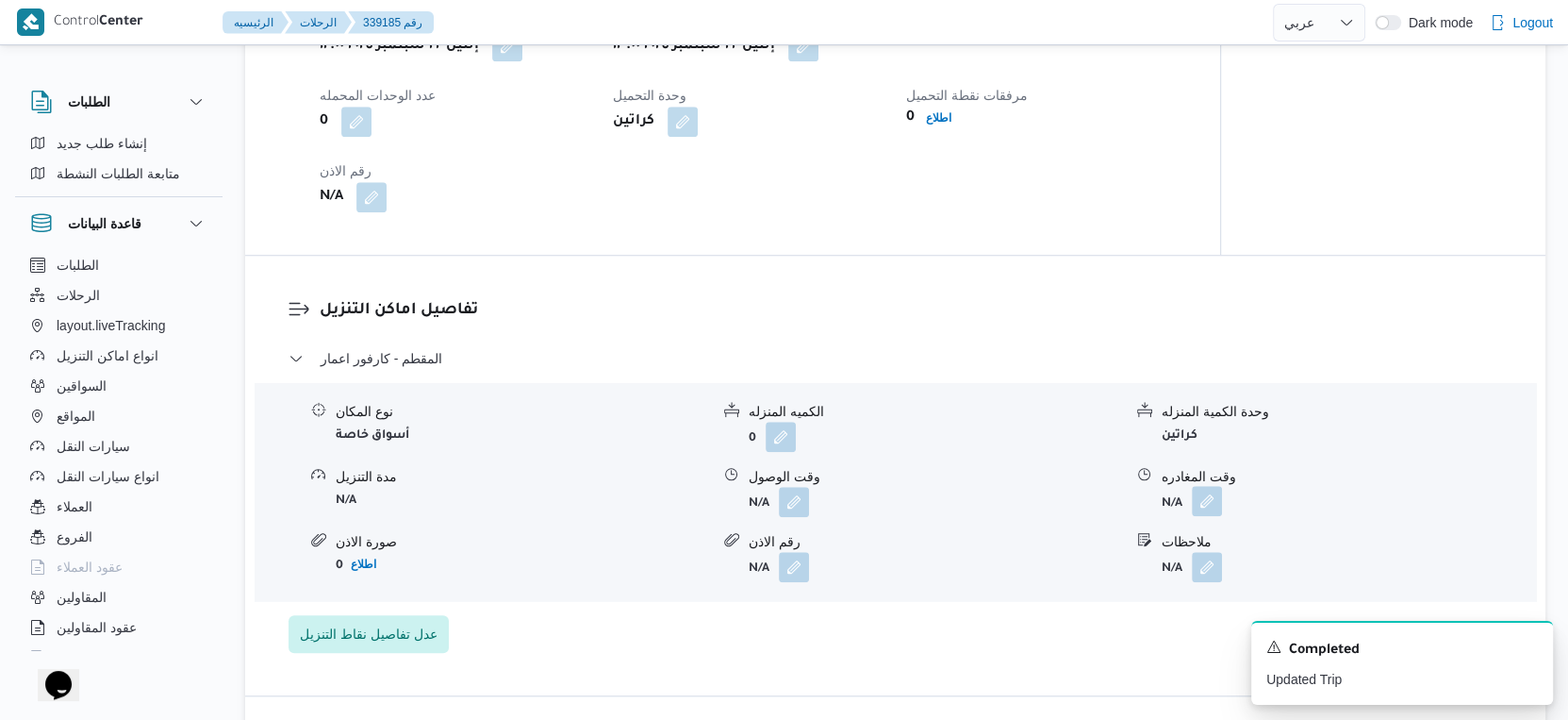
click at [1212, 516] on button "button" at bounding box center [1206, 500] width 30 height 30
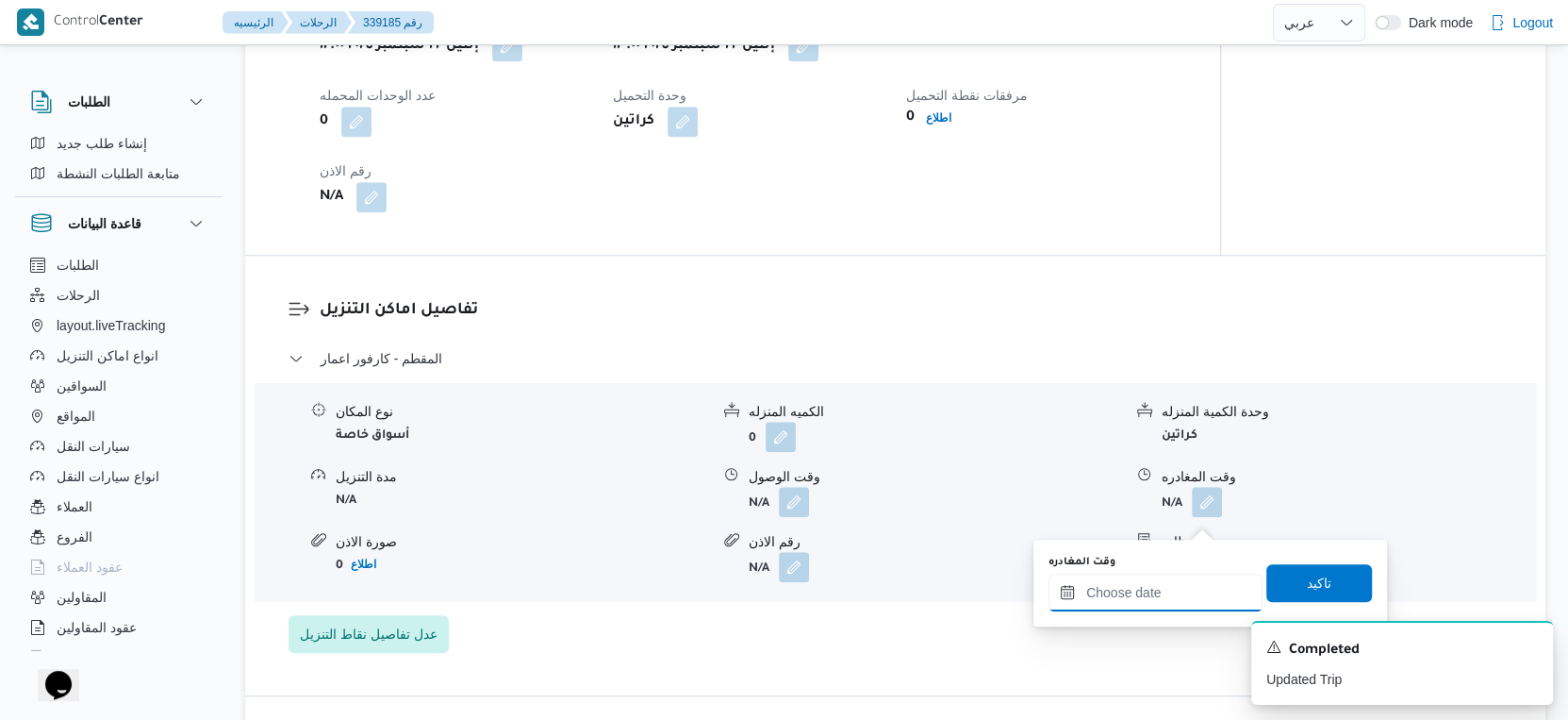
drag, startPoint x: 1184, startPoint y: 592, endPoint x: 1206, endPoint y: 574, distance: 28.4
click at [1184, 592] on input "وقت المغادره" at bounding box center [1156, 592] width 215 height 38
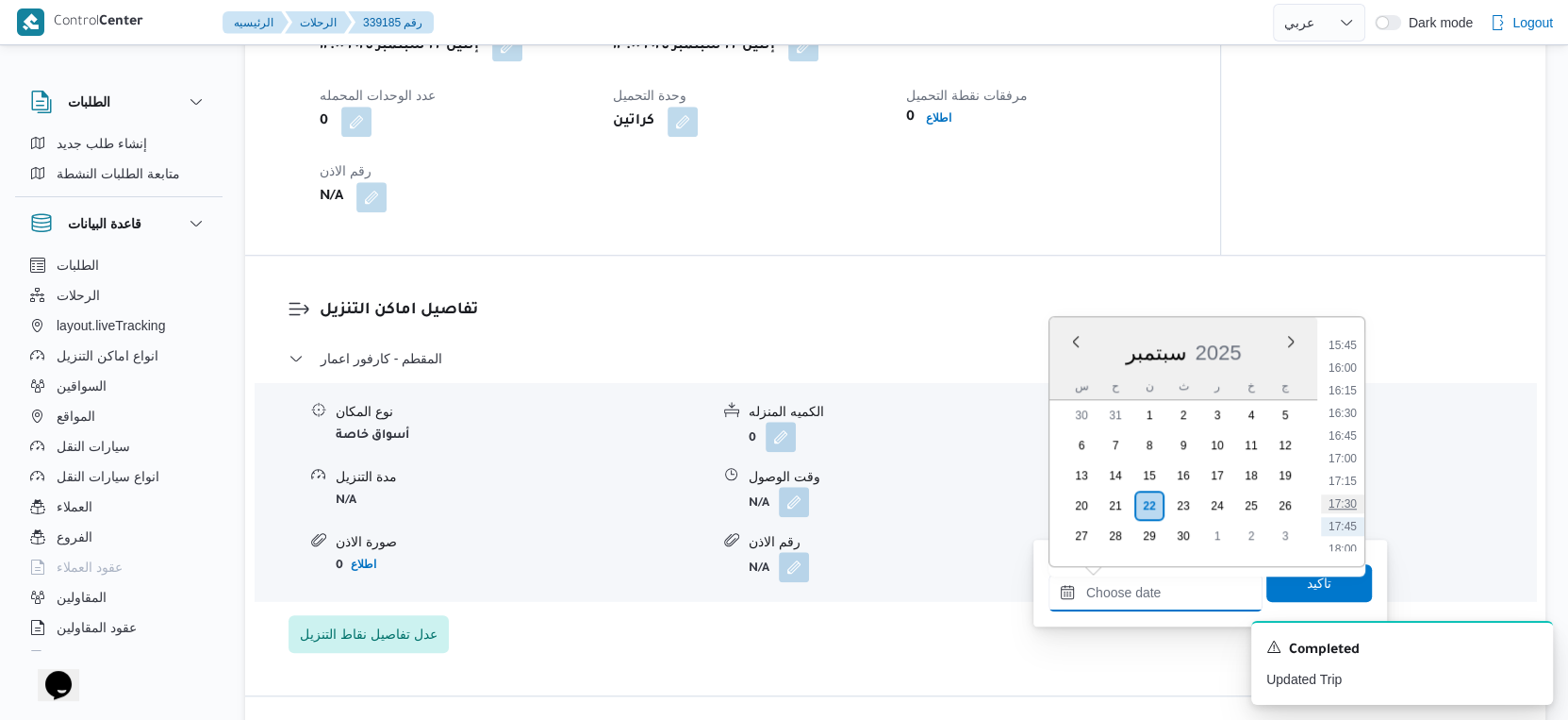
scroll to position [1282, 0]
drag, startPoint x: 1345, startPoint y: 502, endPoint x: 1330, endPoint y: 553, distance: 53.2
click at [1345, 502] on li "16:00" at bounding box center [1343, 508] width 43 height 19
type input "٢٢/٠٩/٢٠٢٥ ١٦:٠٠"
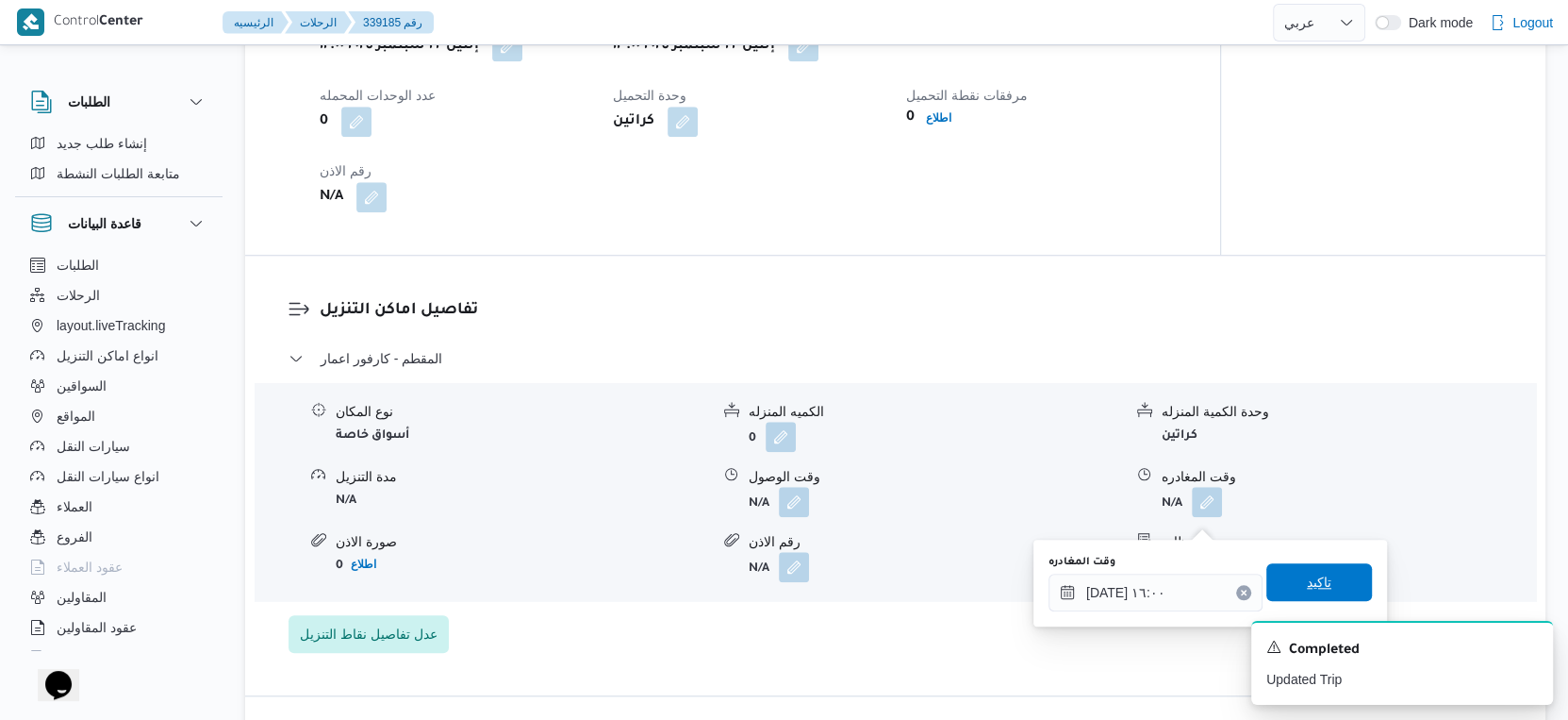
click at [1320, 580] on span "تاكيد" at bounding box center [1319, 581] width 105 height 38
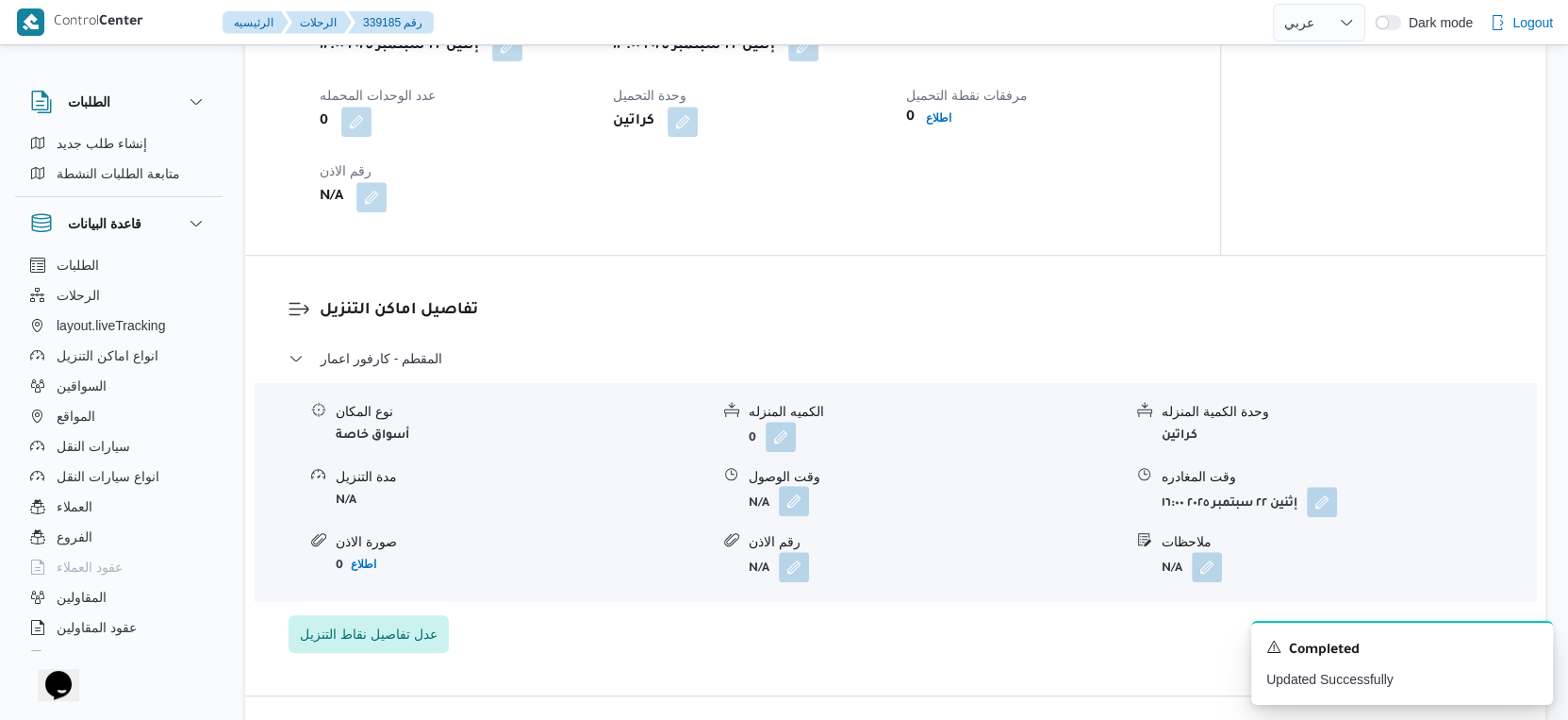
click at [792, 516] on button "button" at bounding box center [794, 500] width 30 height 30
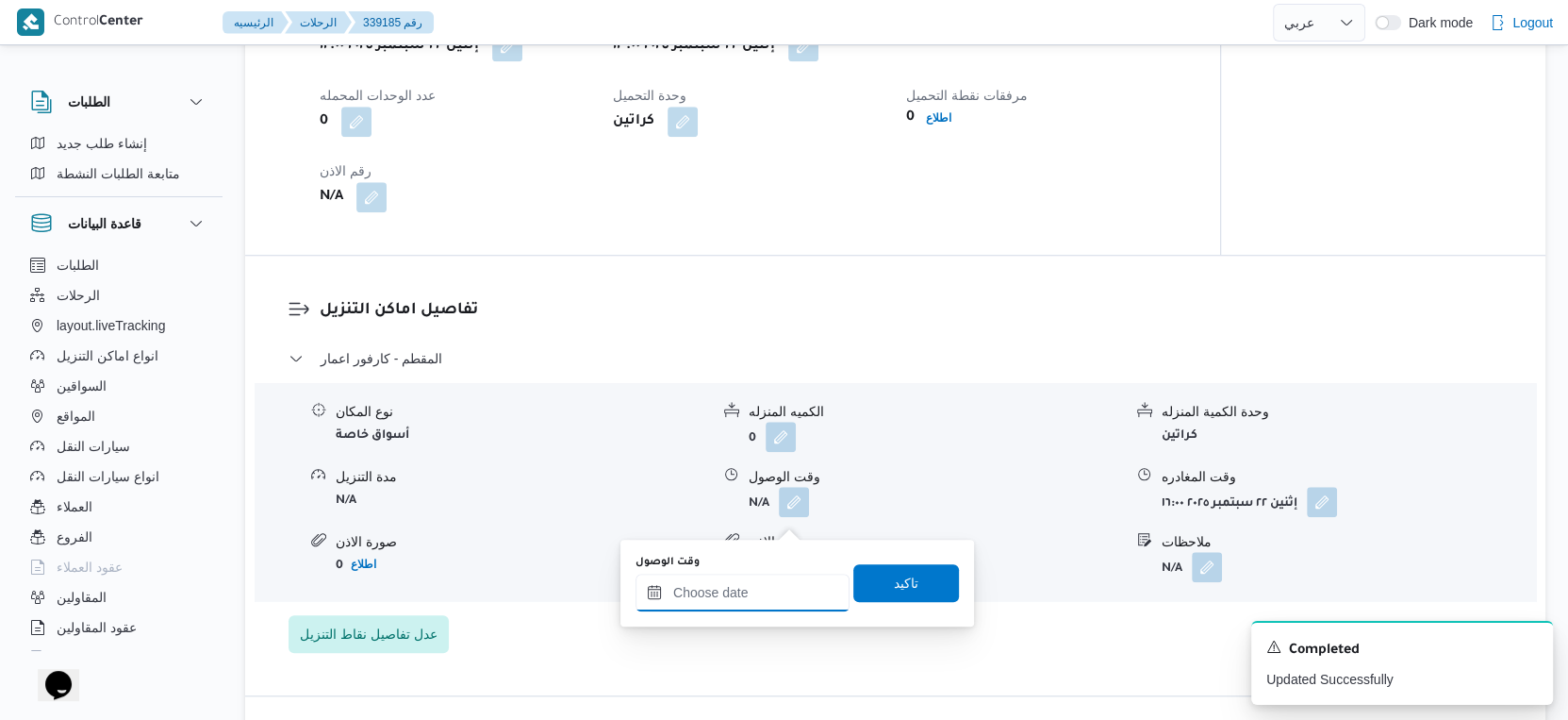
drag, startPoint x: 753, startPoint y: 586, endPoint x: 771, endPoint y: 580, distance: 19.0
click at [753, 586] on input "وقت الوصول" at bounding box center [743, 592] width 215 height 38
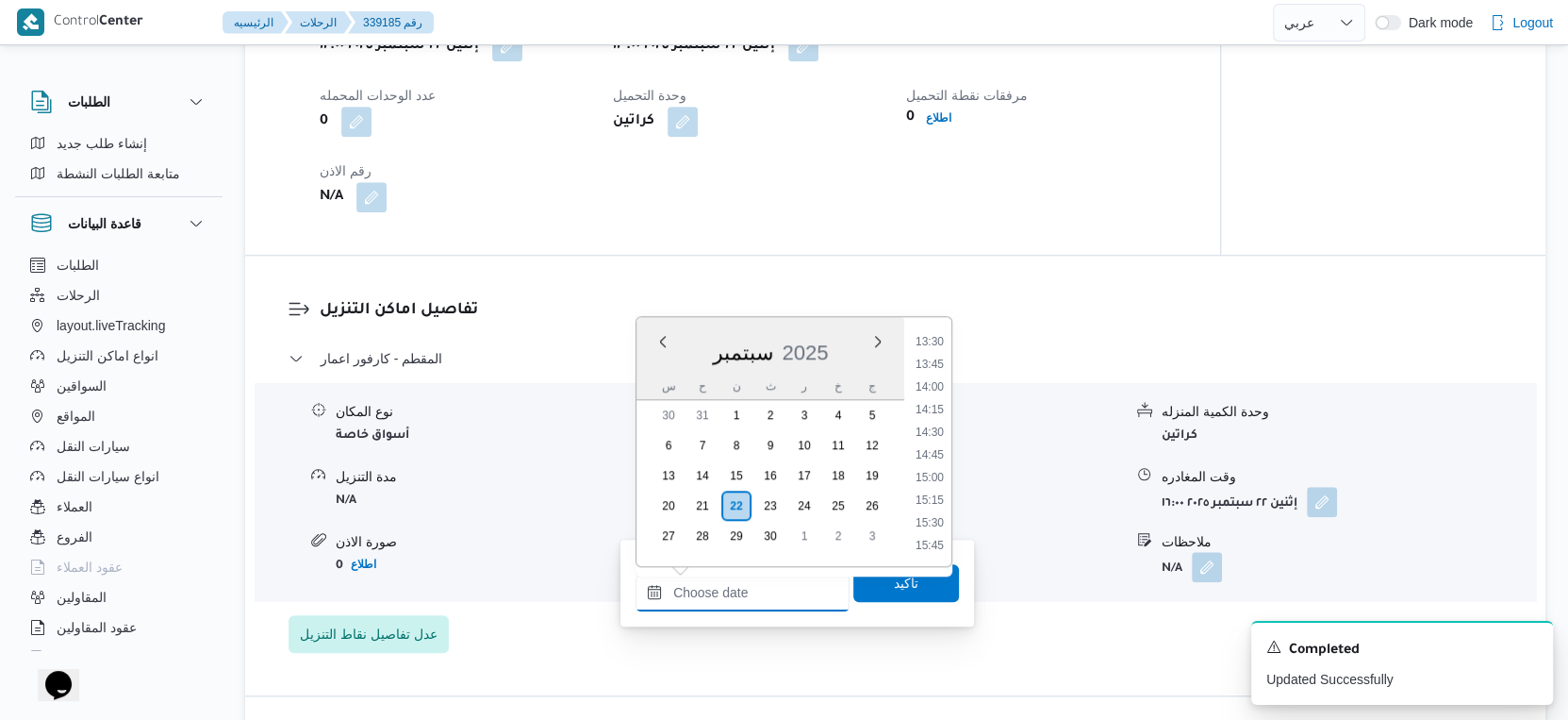
scroll to position [1178, 0]
drag, startPoint x: 932, startPoint y: 424, endPoint x: 913, endPoint y: 476, distance: 55.4
click at [932, 424] on li "14:00" at bounding box center [929, 431] width 43 height 19
type input "٢٢/٠٩/٢٠٢٥ ١٤:٠٠"
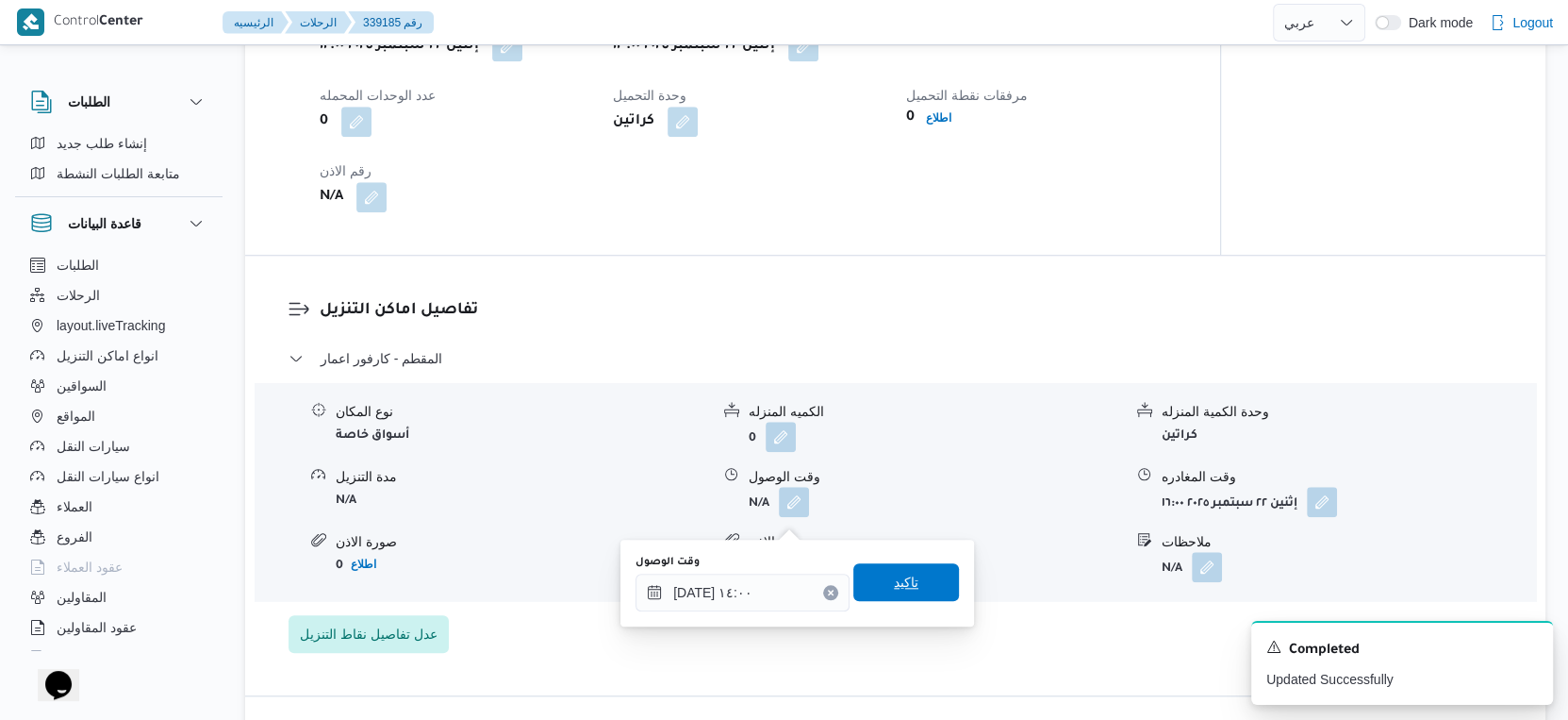
click at [897, 586] on span "تاكيد" at bounding box center [906, 581] width 24 height 22
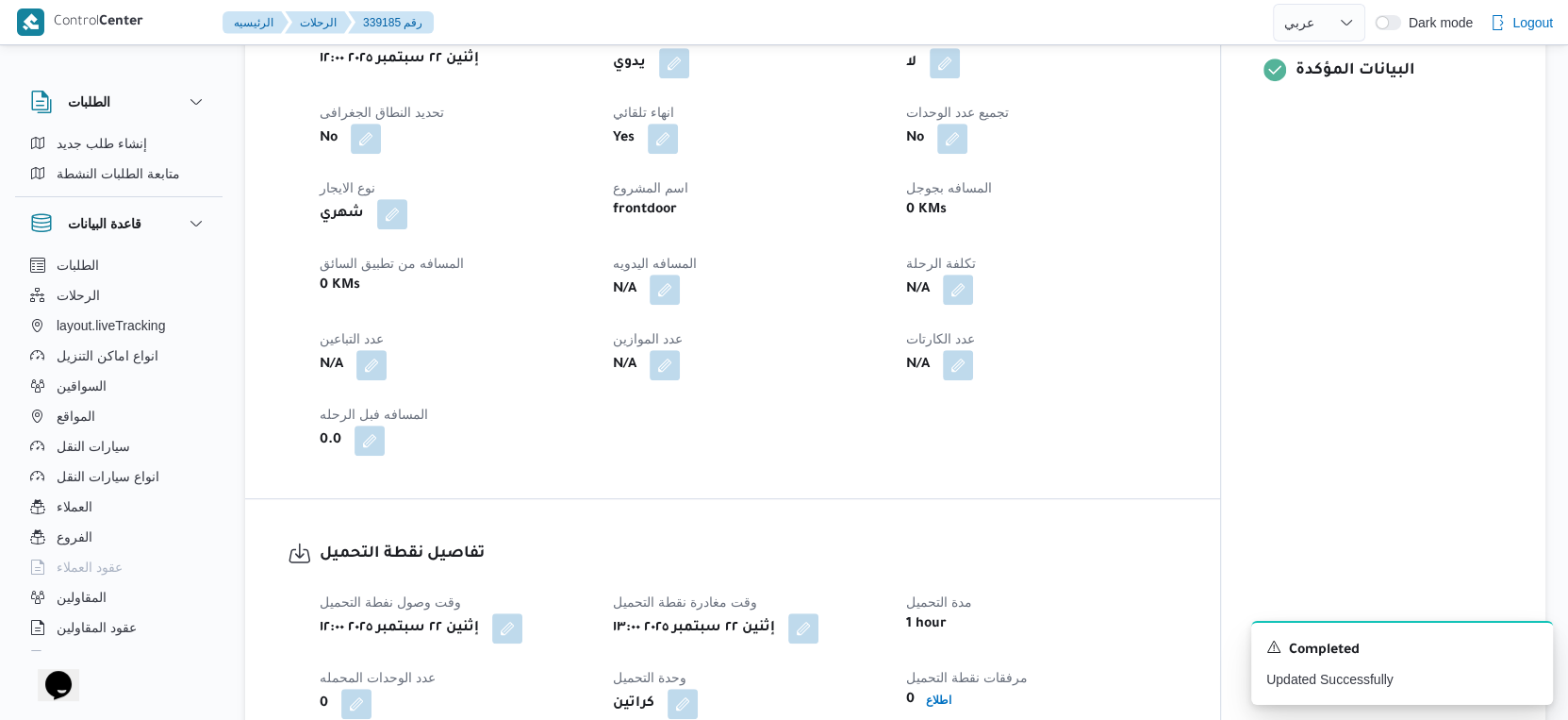
scroll to position [734, 0]
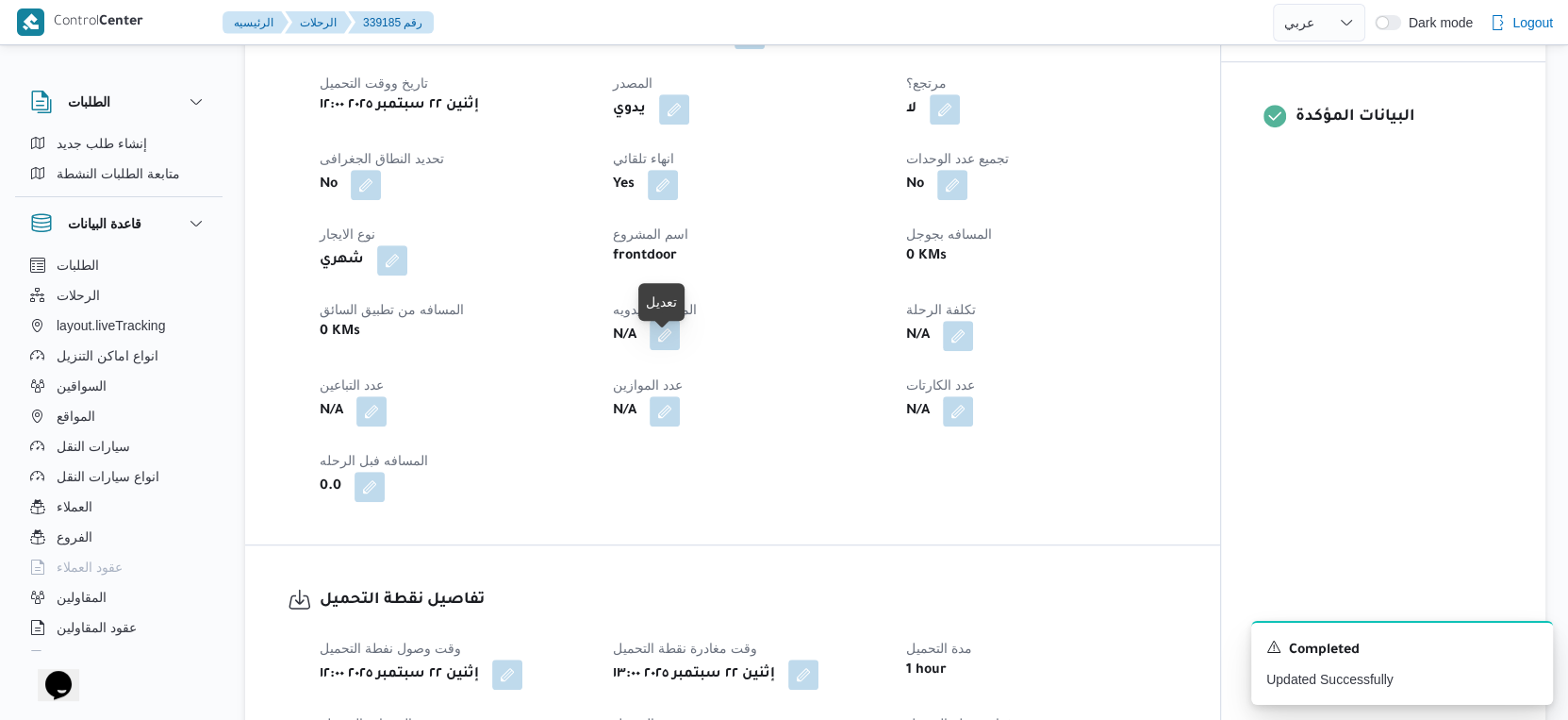
click at [663, 350] on button "button" at bounding box center [664, 335] width 30 height 30
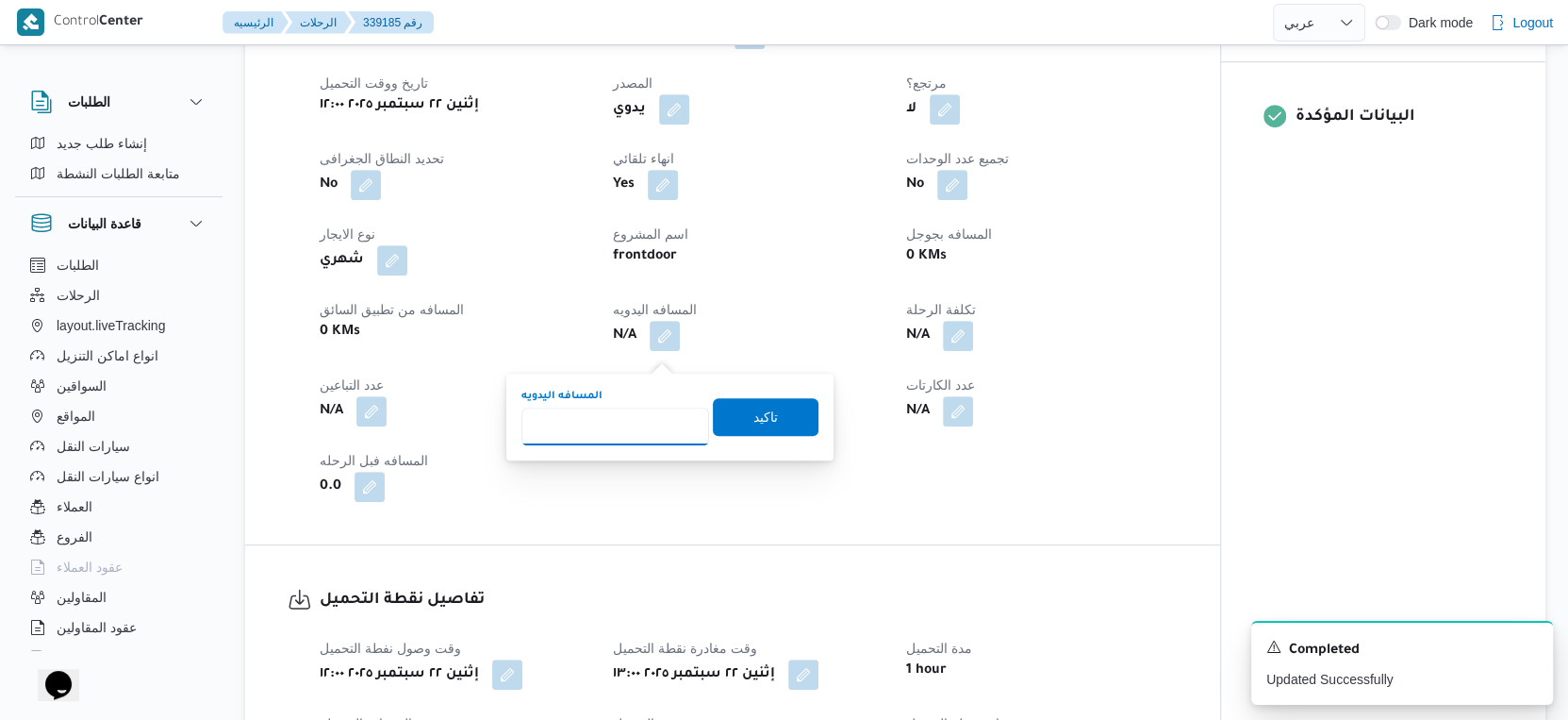
click at [624, 415] on input "المسافه اليدويه" at bounding box center [615, 426] width 187 height 38
type input "124"
click at [754, 414] on span "تاكيد" at bounding box center [765, 416] width 24 height 22
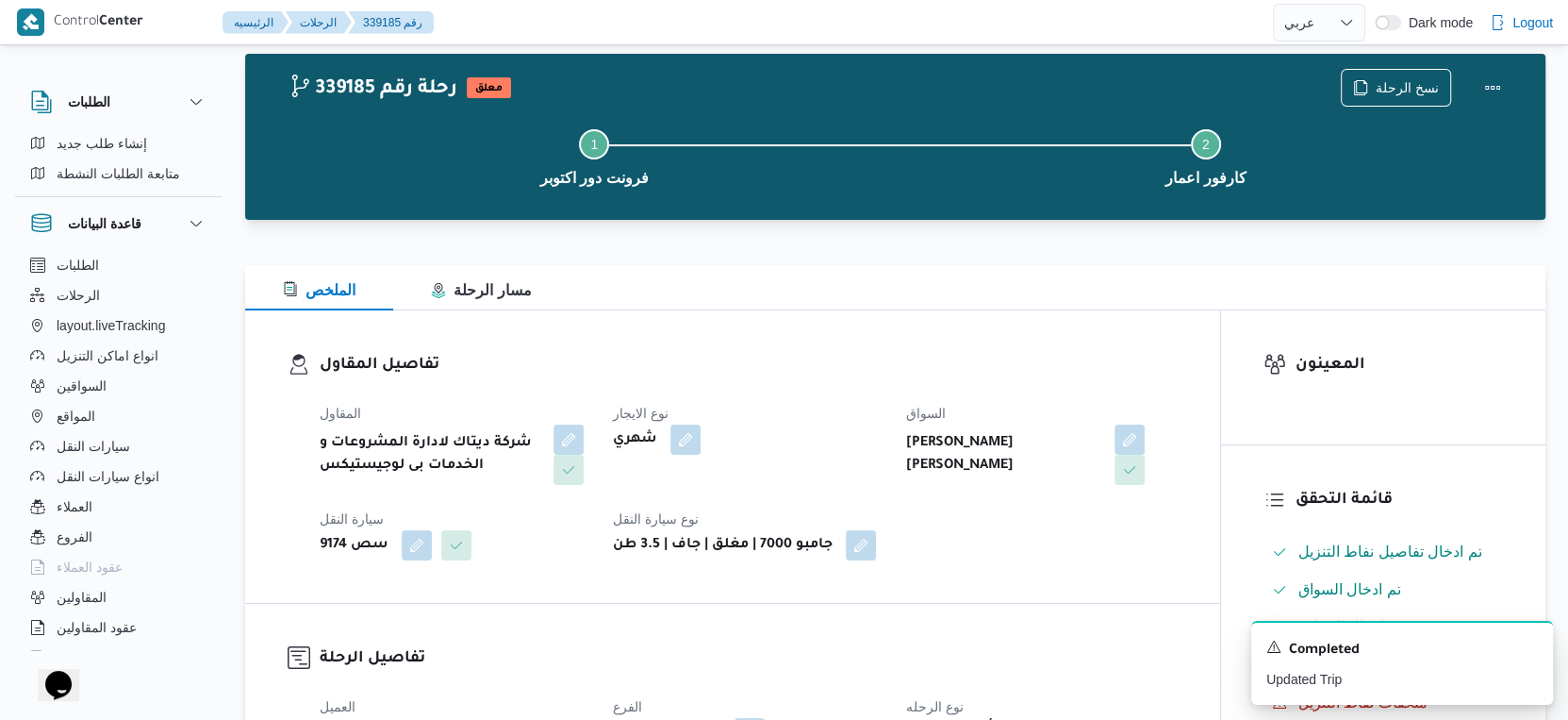
scroll to position [0, 0]
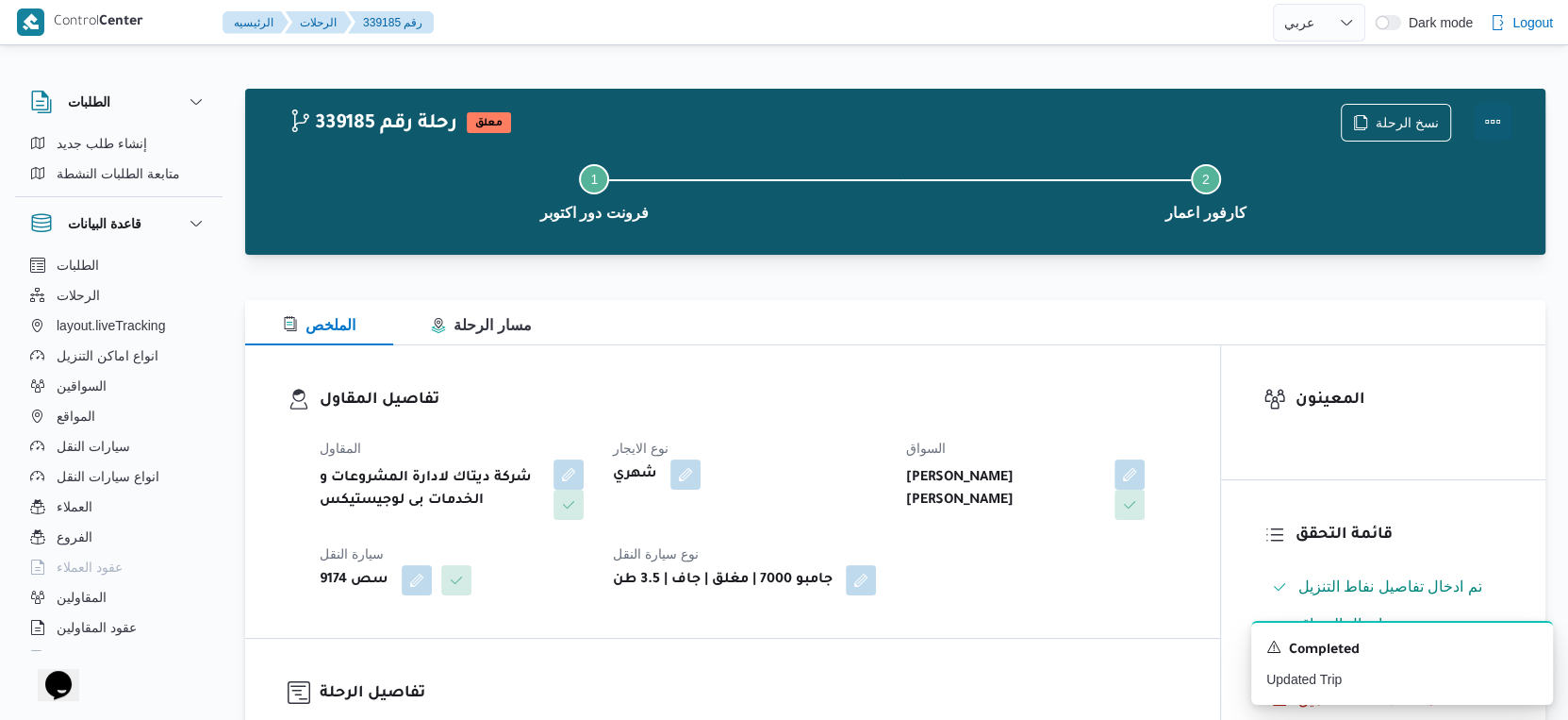
click at [1496, 114] on button "Actions" at bounding box center [1492, 121] width 38 height 38
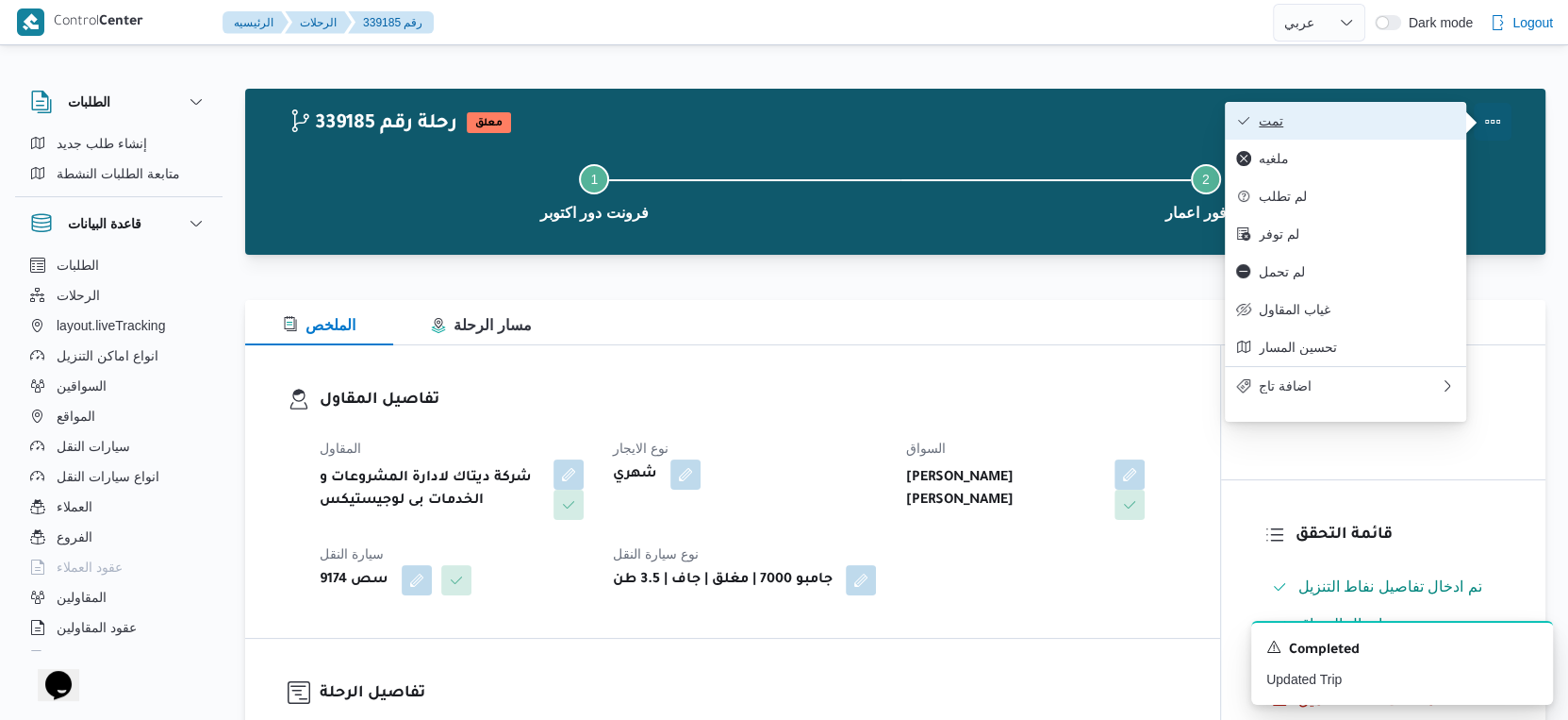
click at [1350, 106] on button "تمت" at bounding box center [1346, 120] width 242 height 38
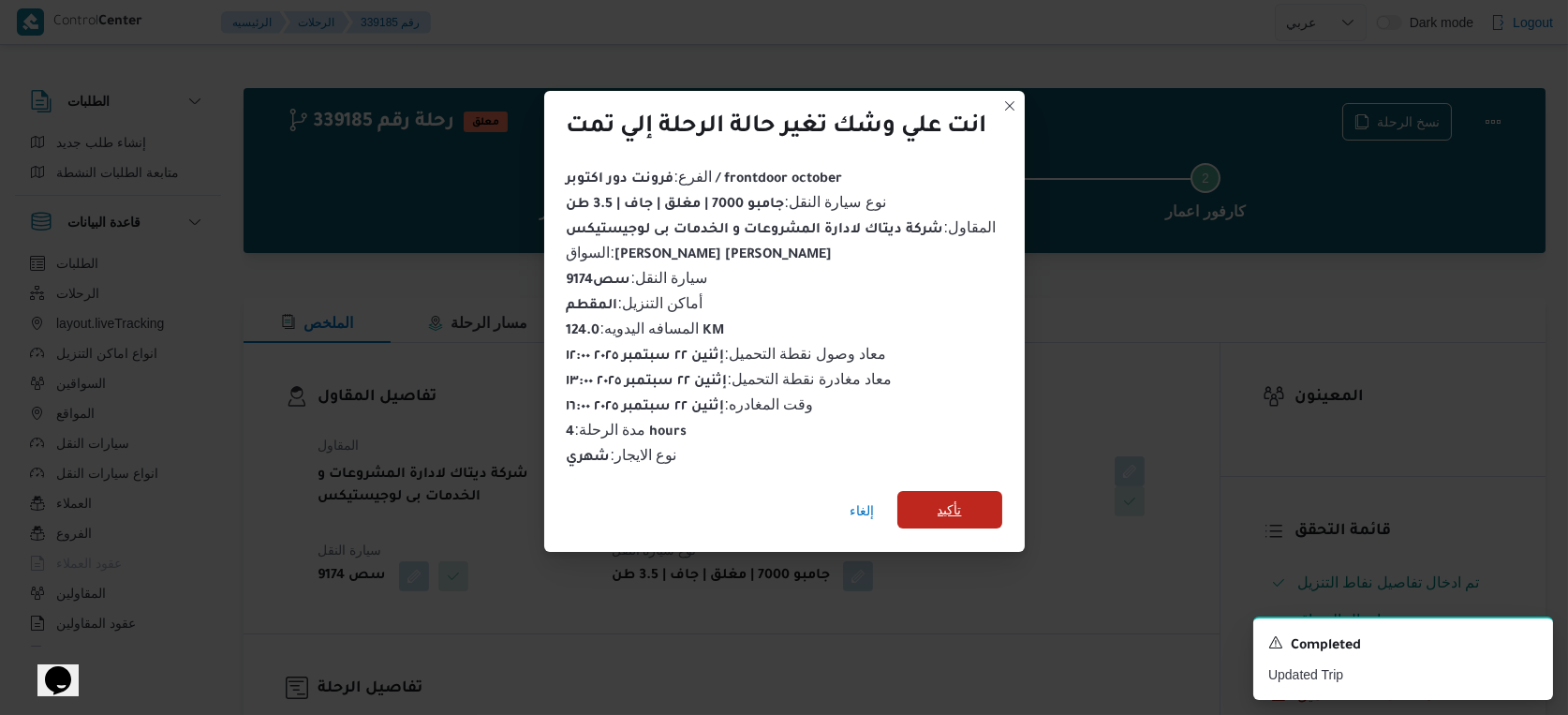
click at [971, 500] on span "تأكيد" at bounding box center [949, 510] width 105 height 38
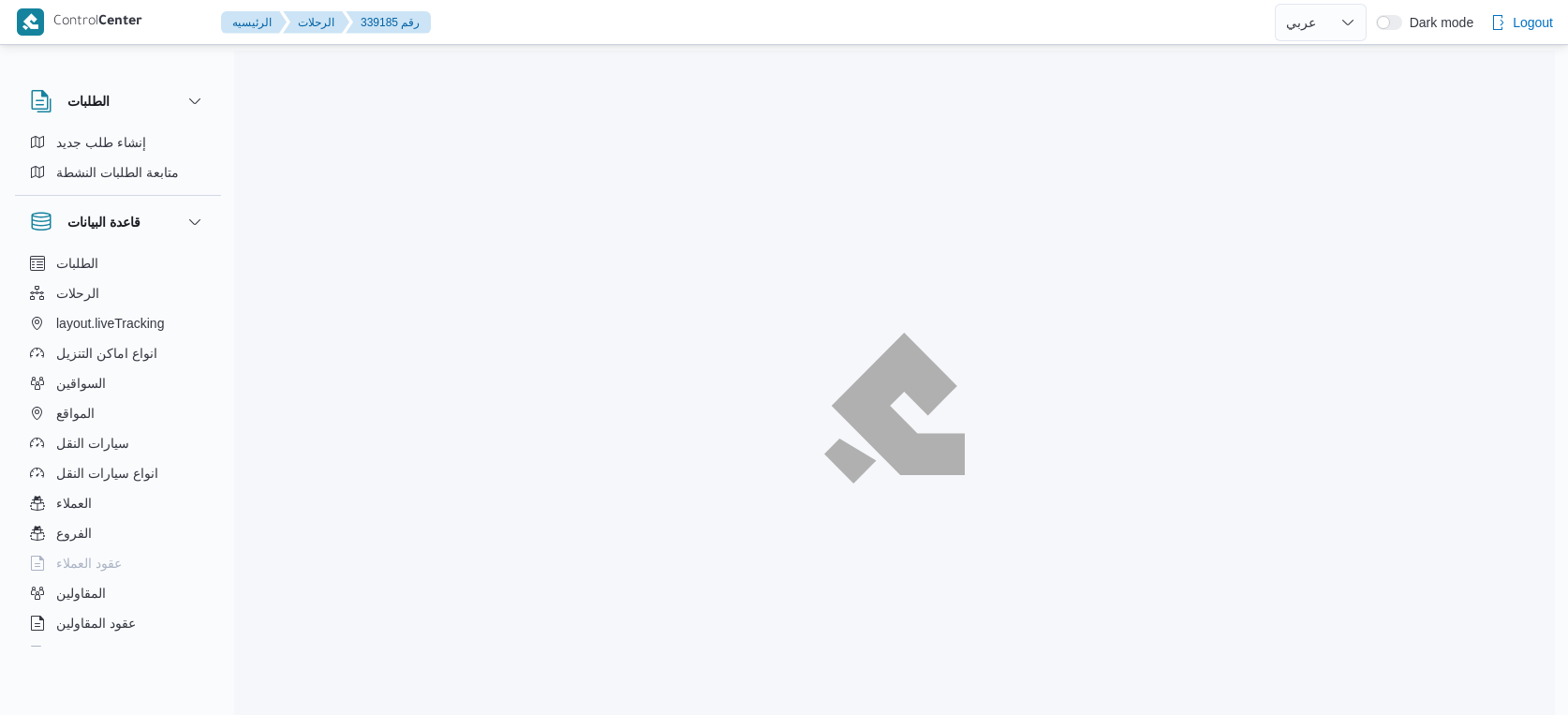
select select "ar"
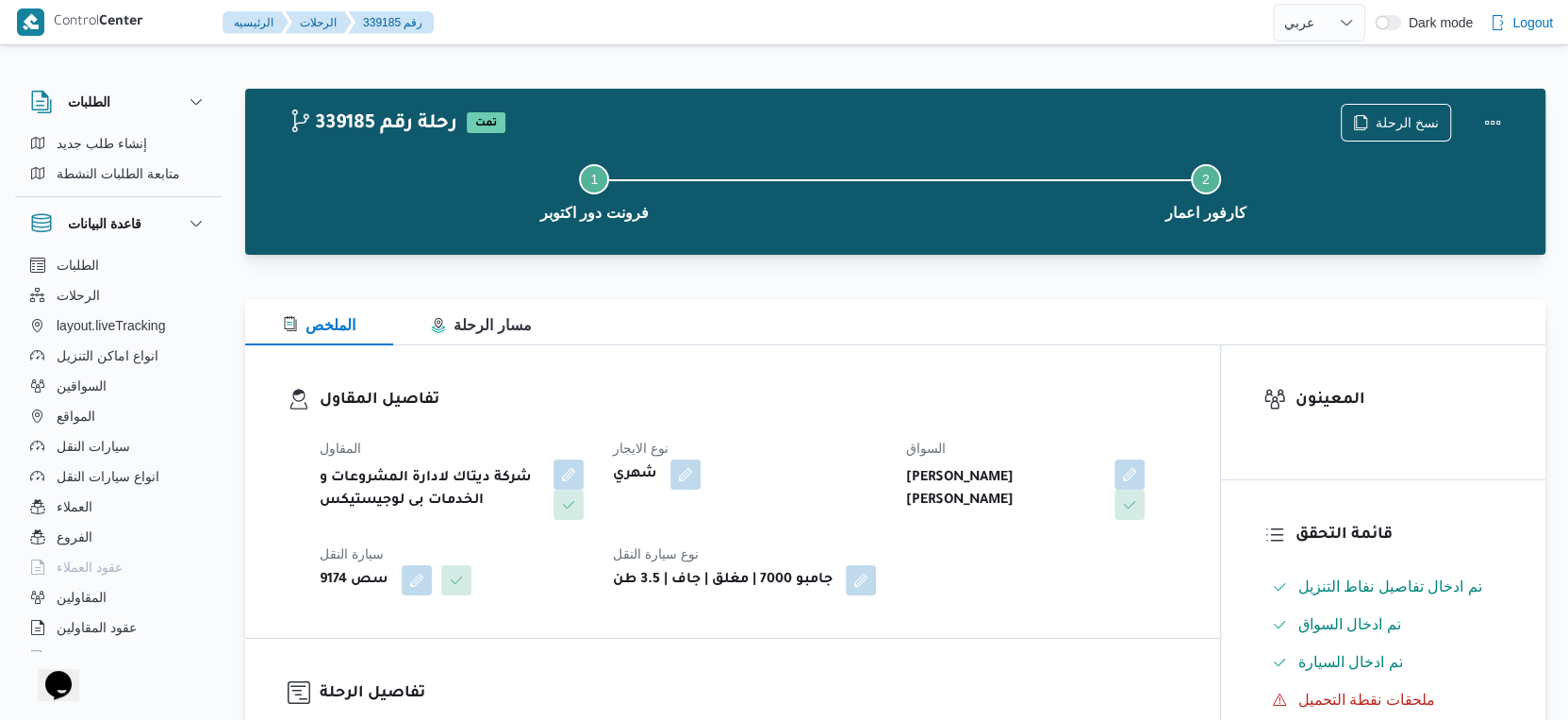
select select "ar"
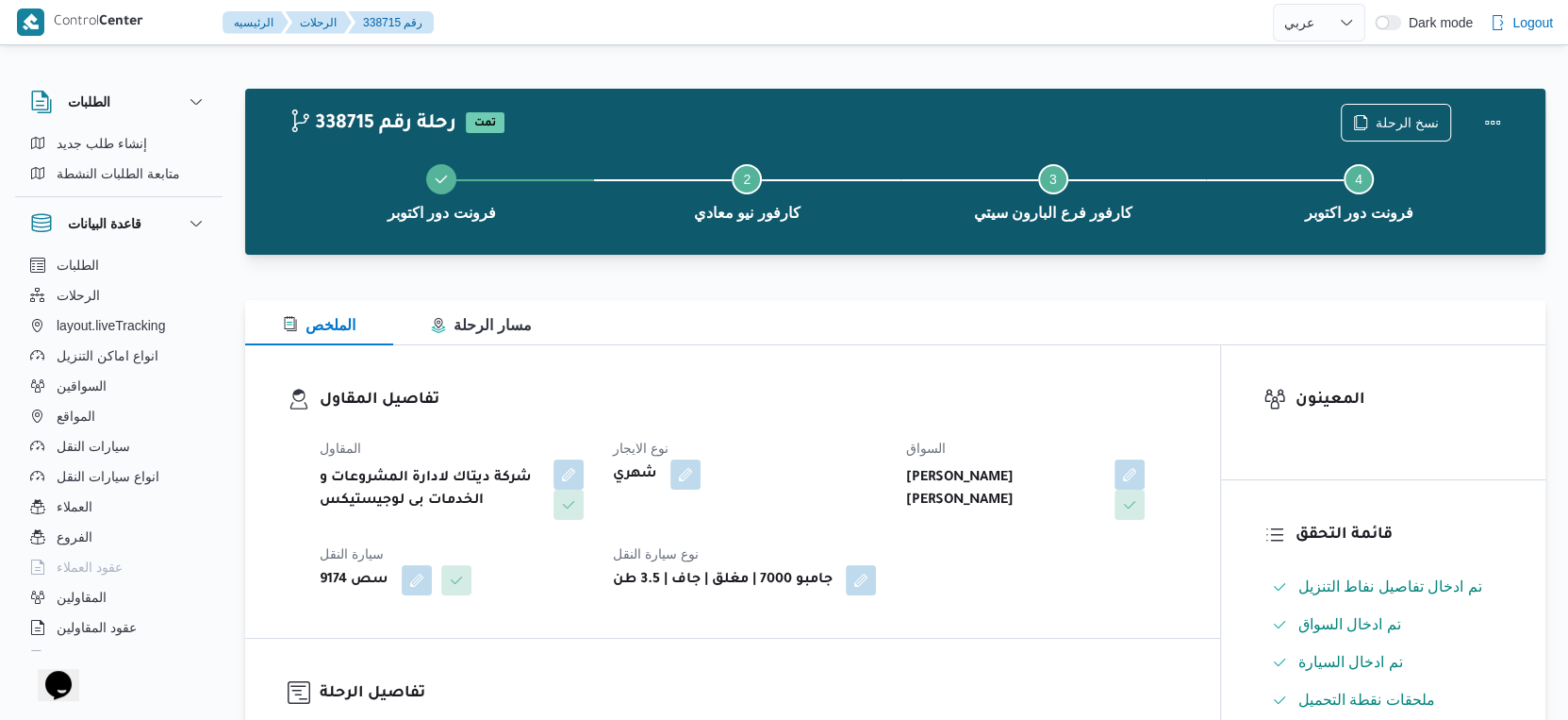
select select "ar"
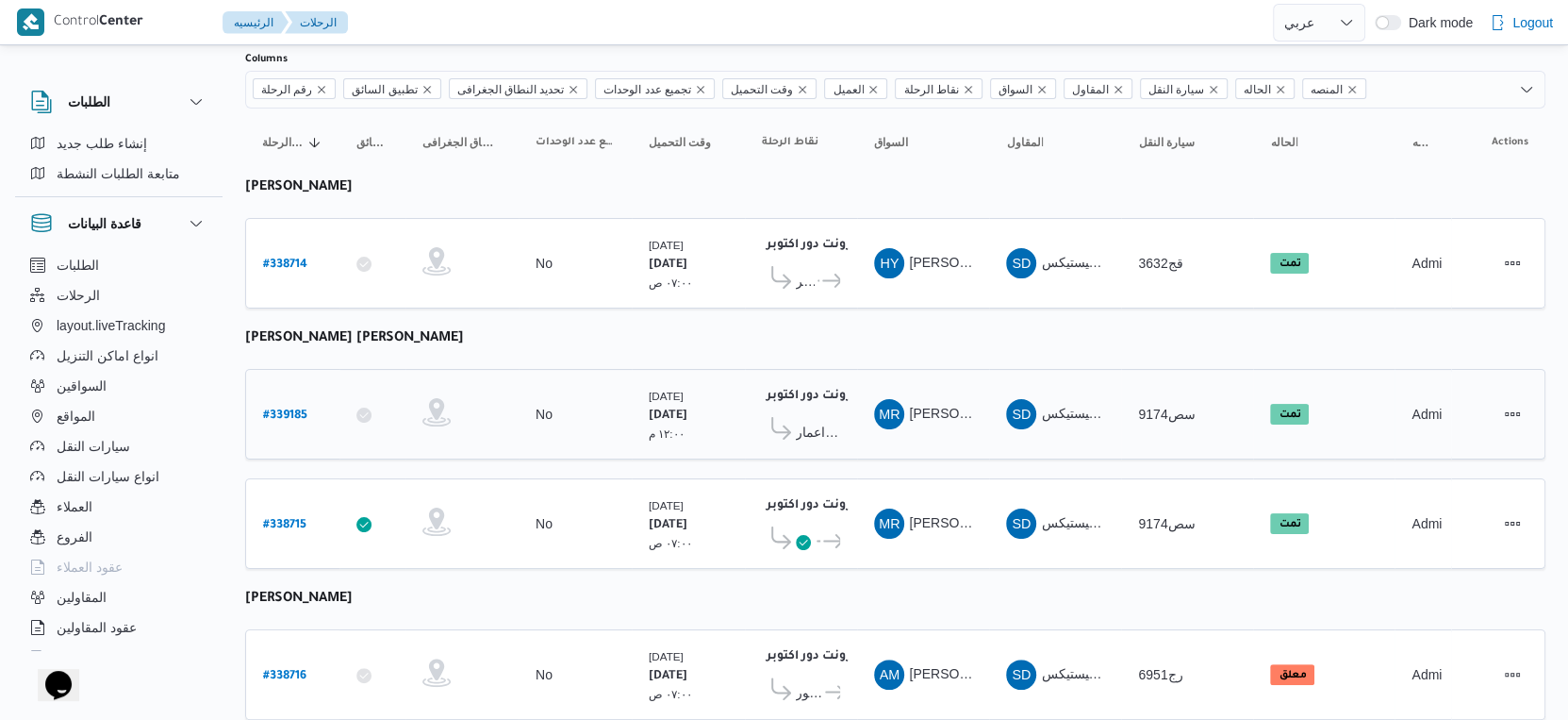
scroll to position [172, 0]
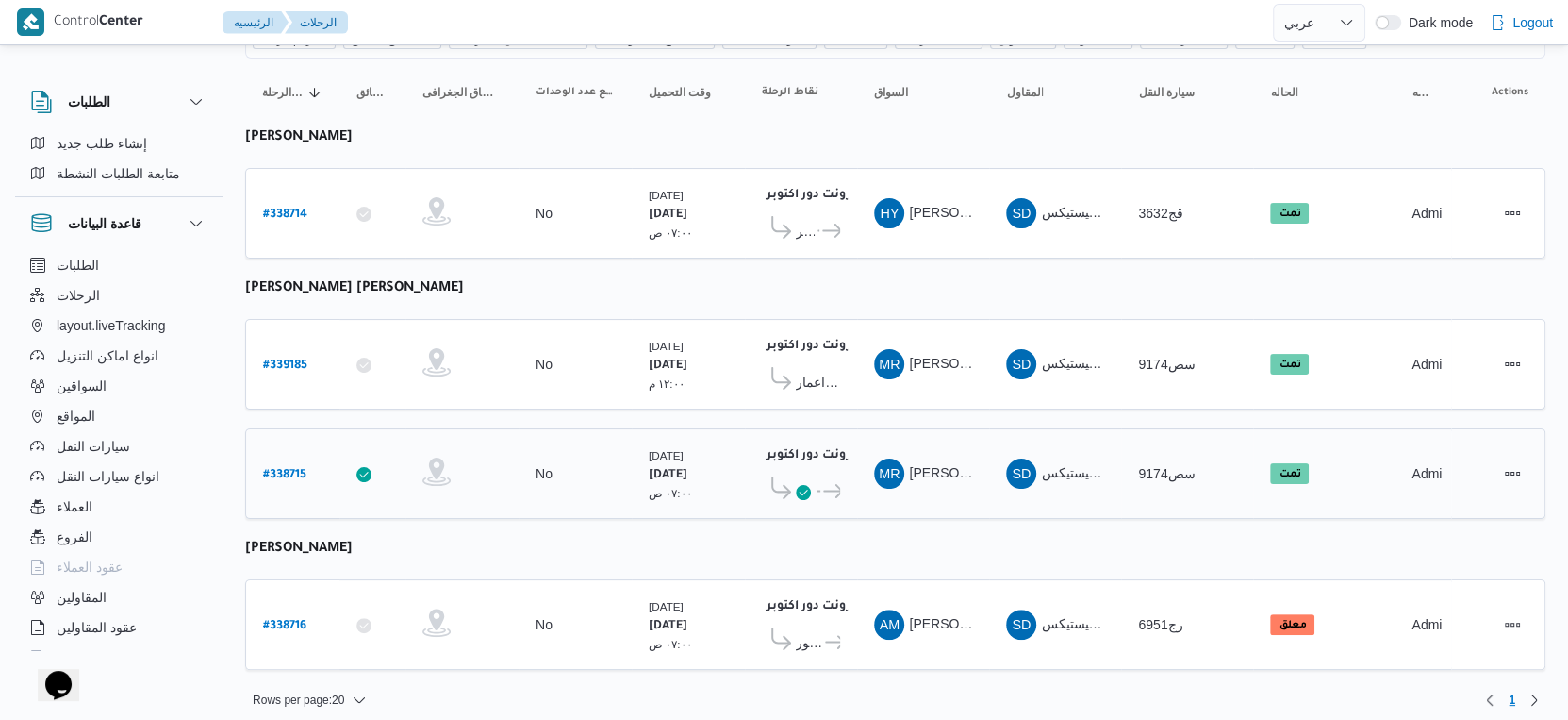
click at [271, 469] on b "# 338715" at bounding box center [285, 476] width 43 height 14
select select "ar"
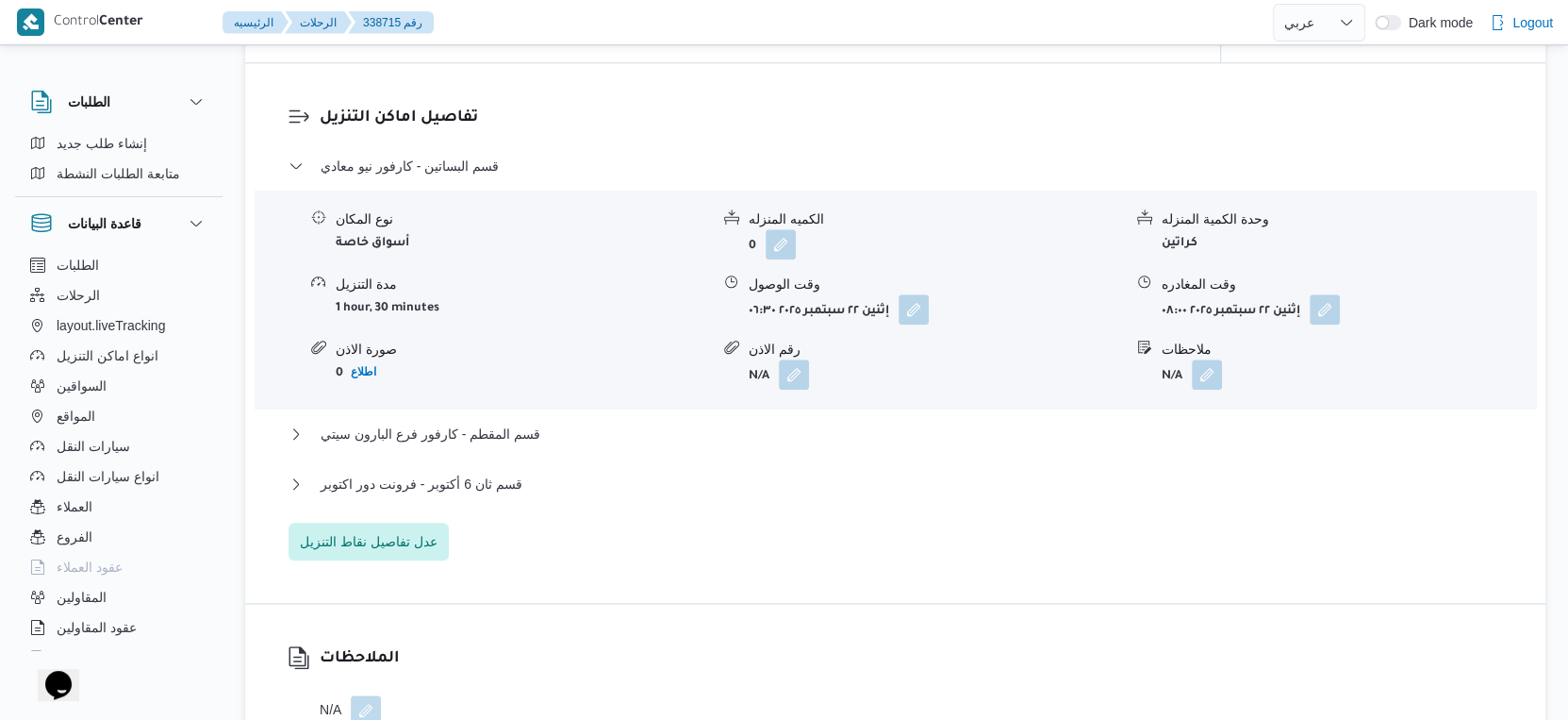
scroll to position [1676, 0]
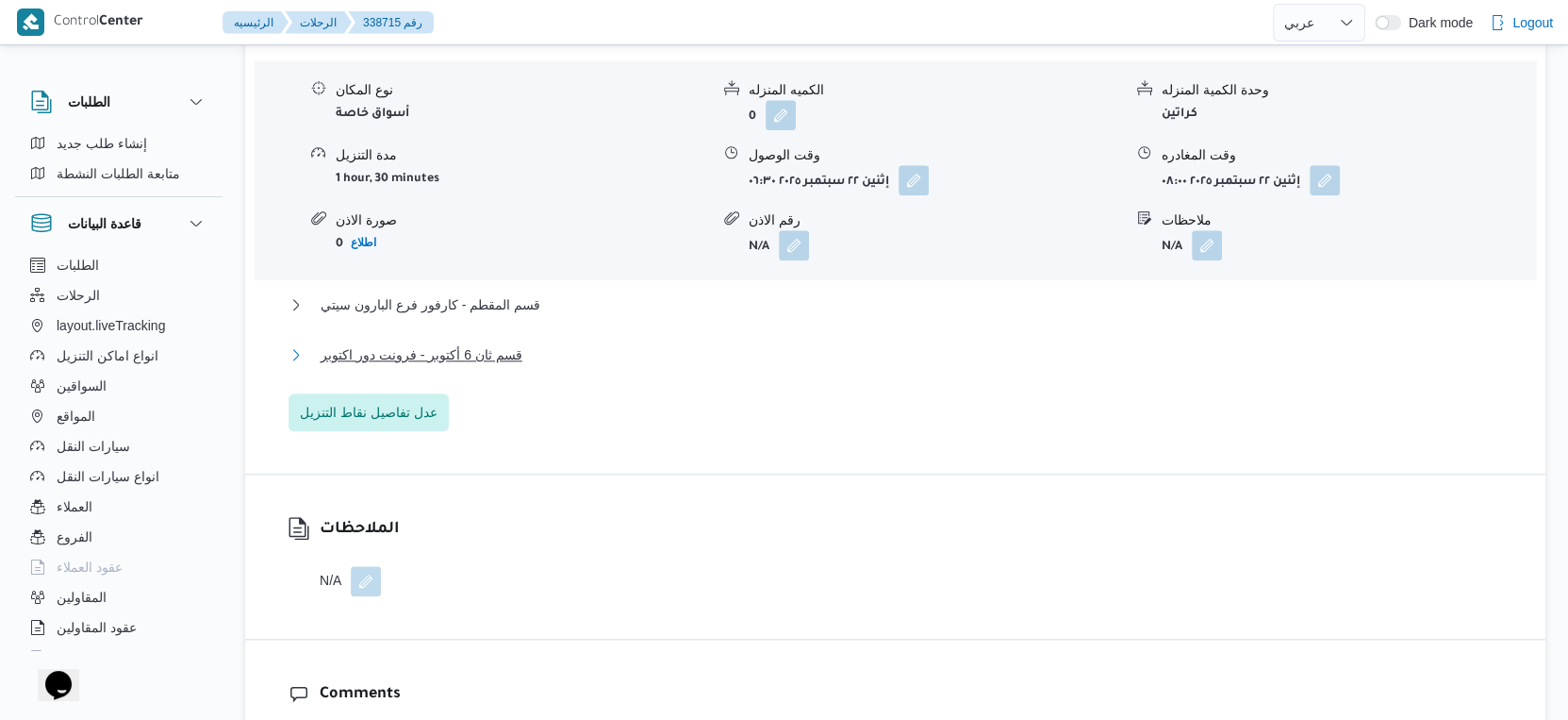
click at [518, 366] on button "قسم ثان 6 أكتوبر - فرونت دور اكتوبر" at bounding box center [896, 354] width 1215 height 22
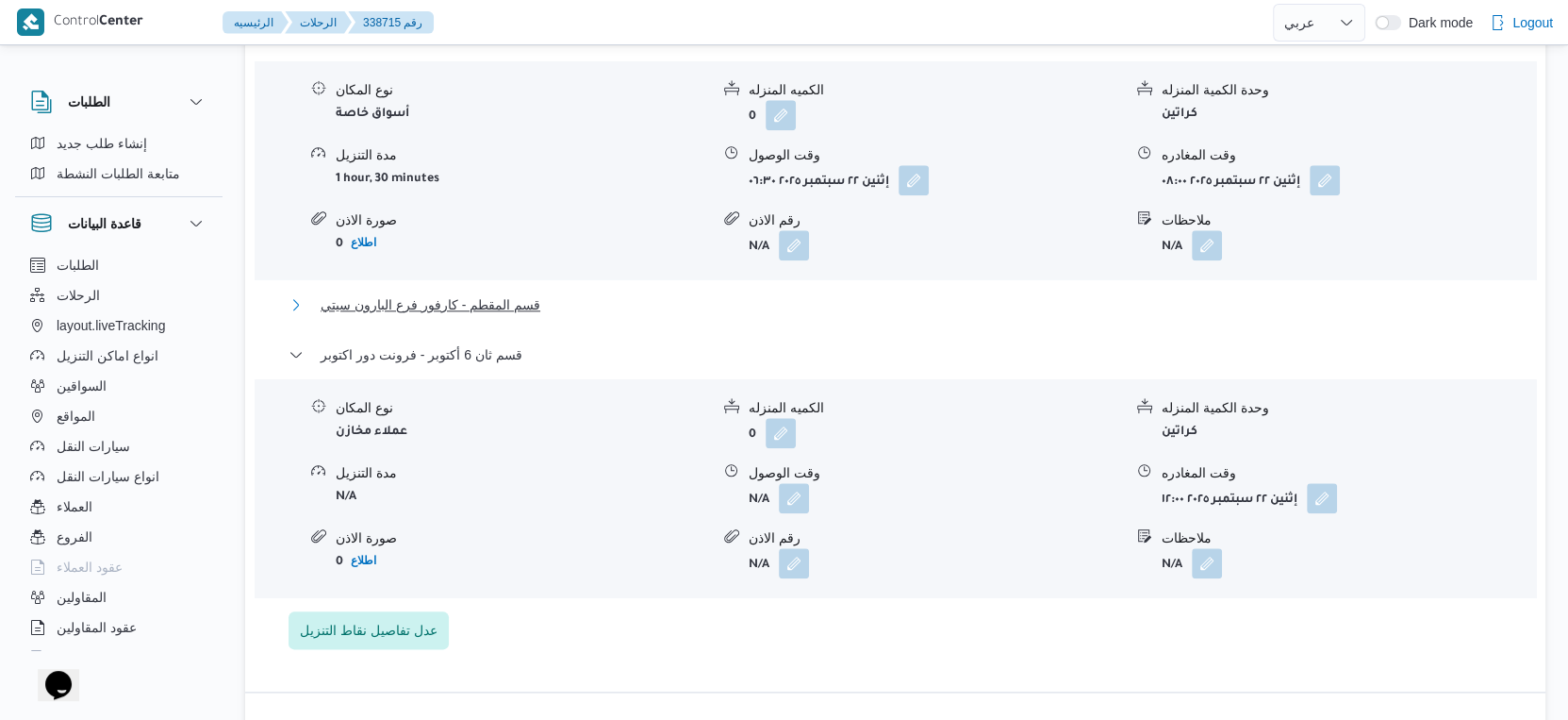
click at [537, 313] on button "قسم المقطم - كارفور فرع البارون سيتي" at bounding box center [896, 304] width 1215 height 22
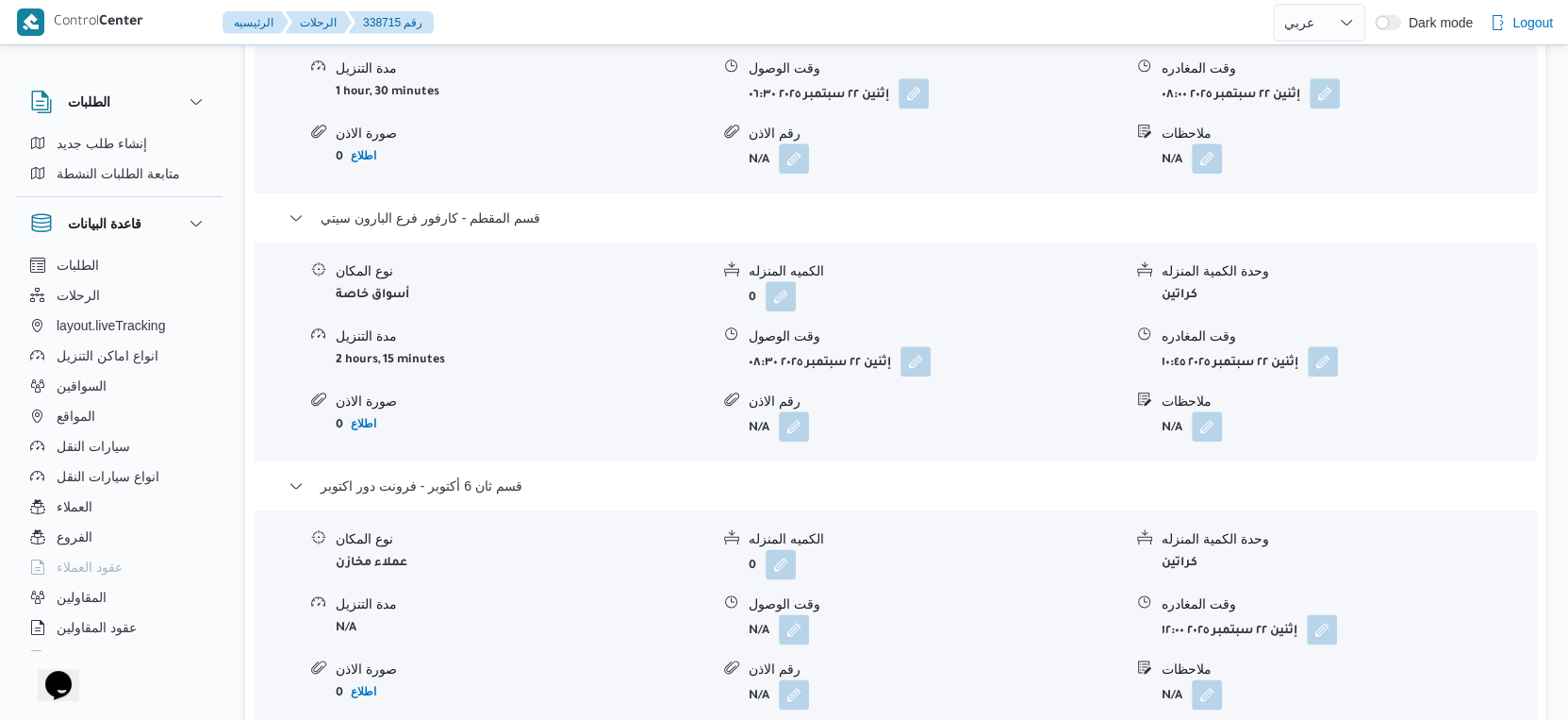
scroll to position [1887, 0]
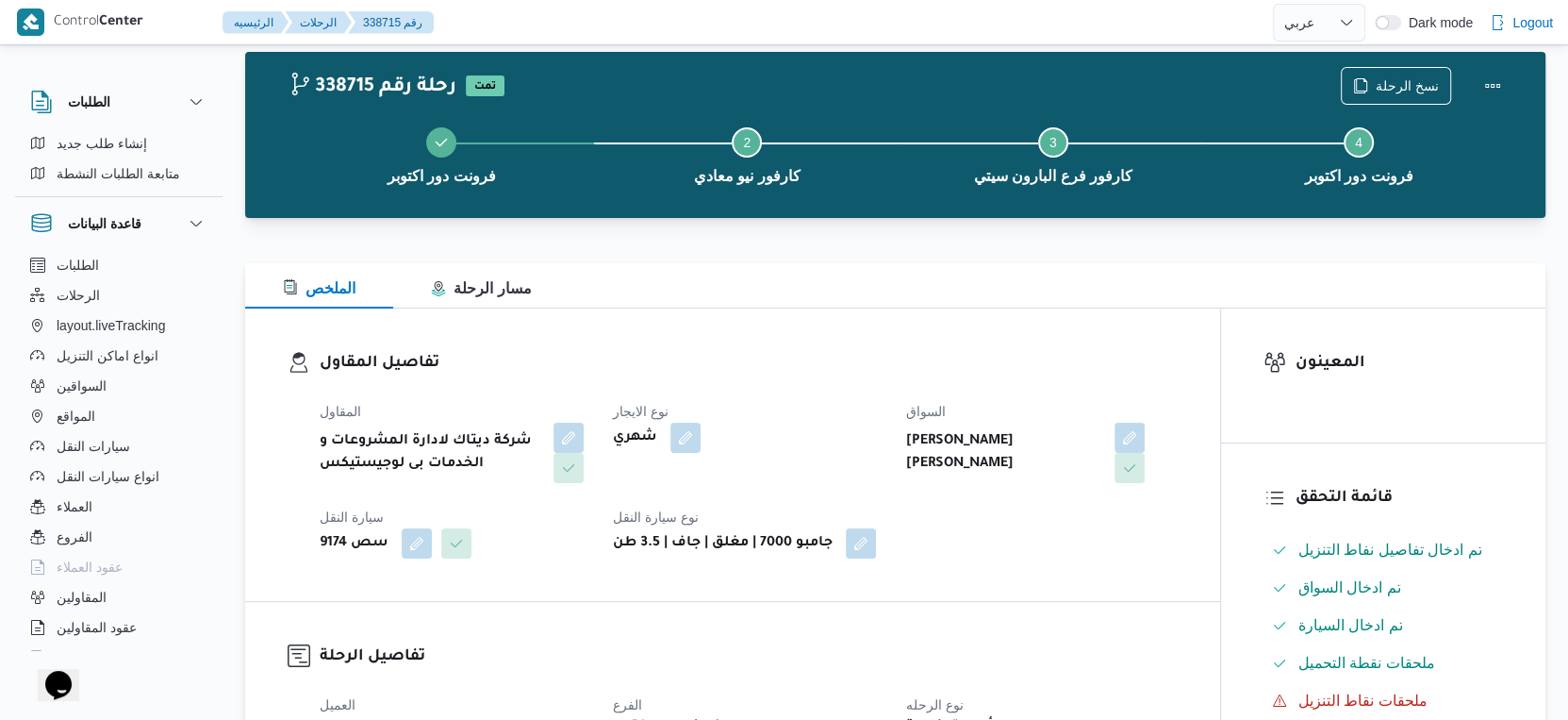
select select "ar"
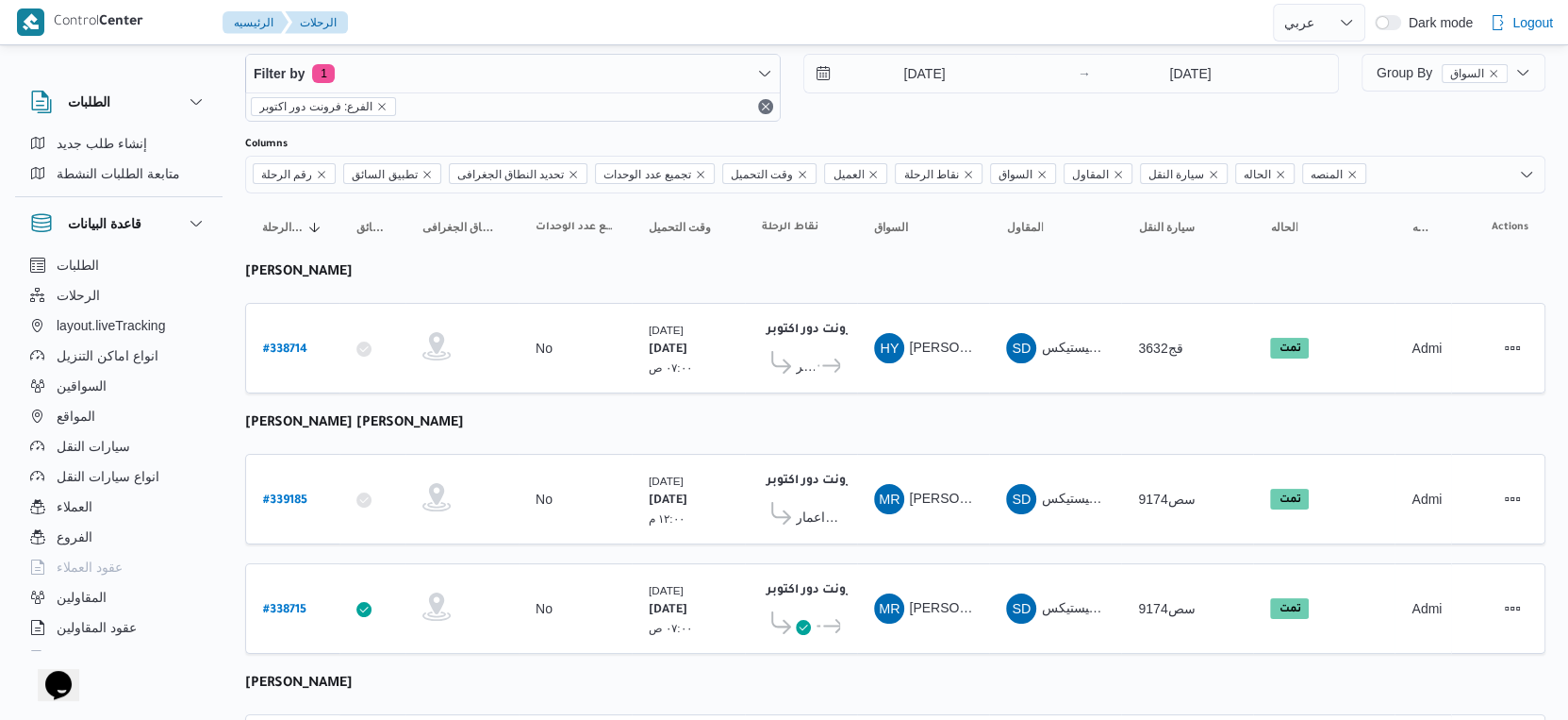
scroll to position [172, 0]
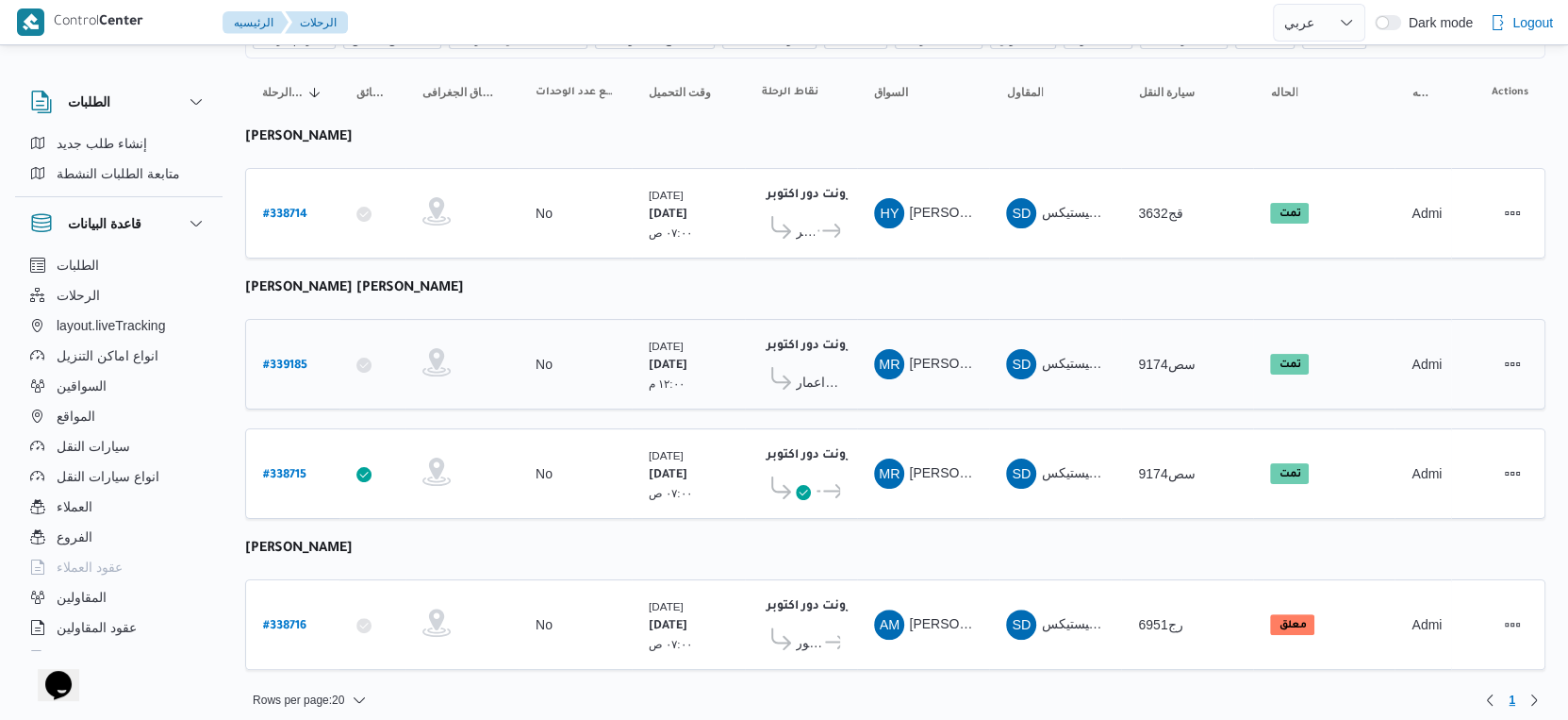
click at [300, 359] on b "# 339185" at bounding box center [285, 366] width 44 height 14
select select "ar"
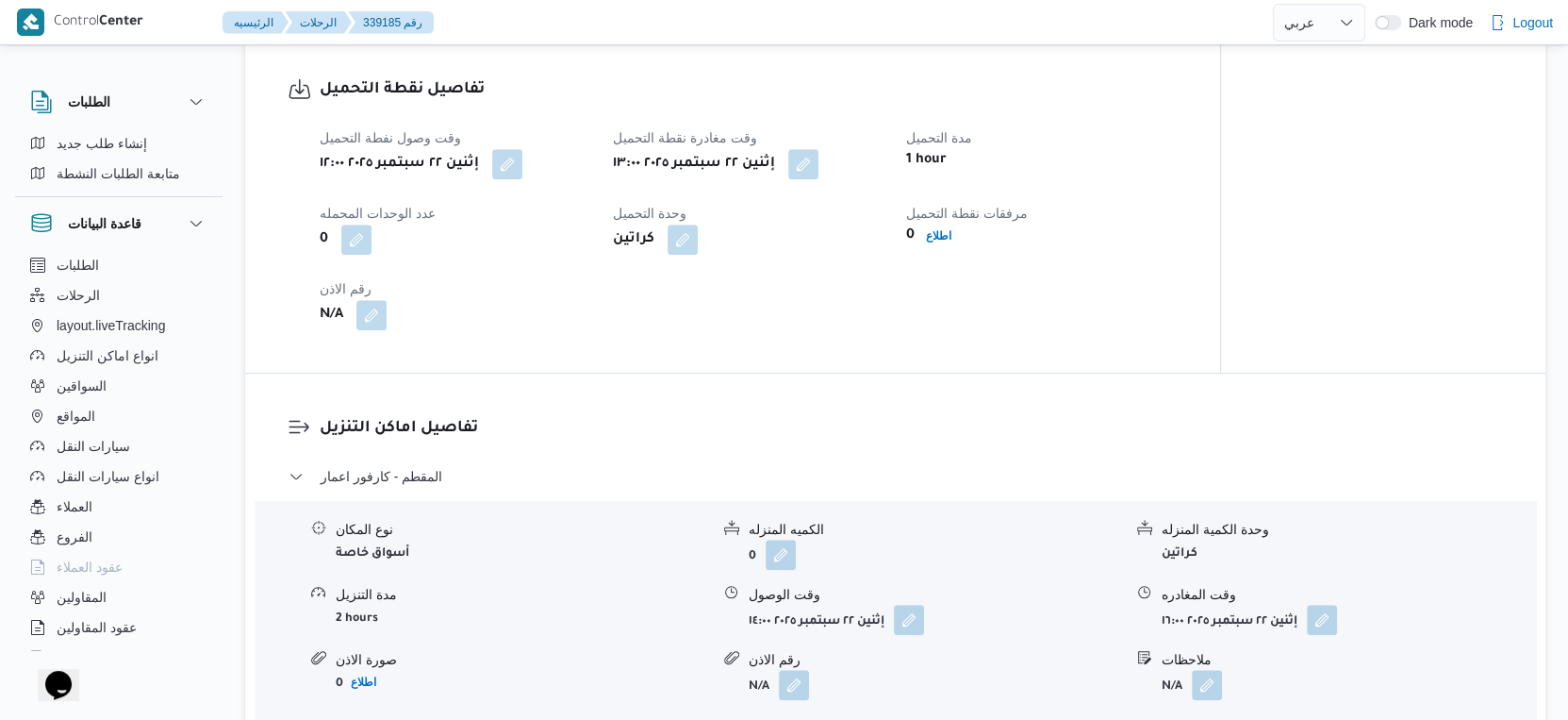
scroll to position [1362, 0]
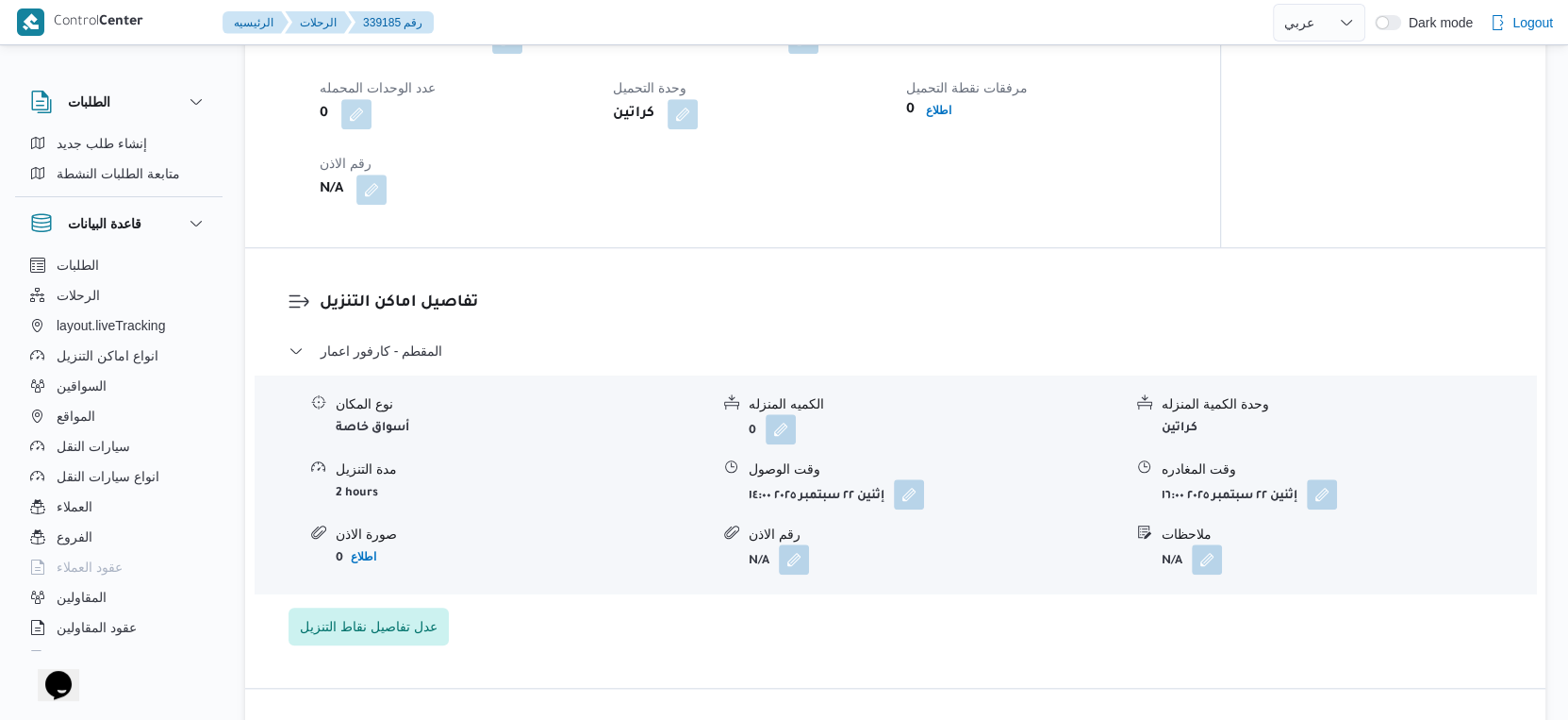
select select "ar"
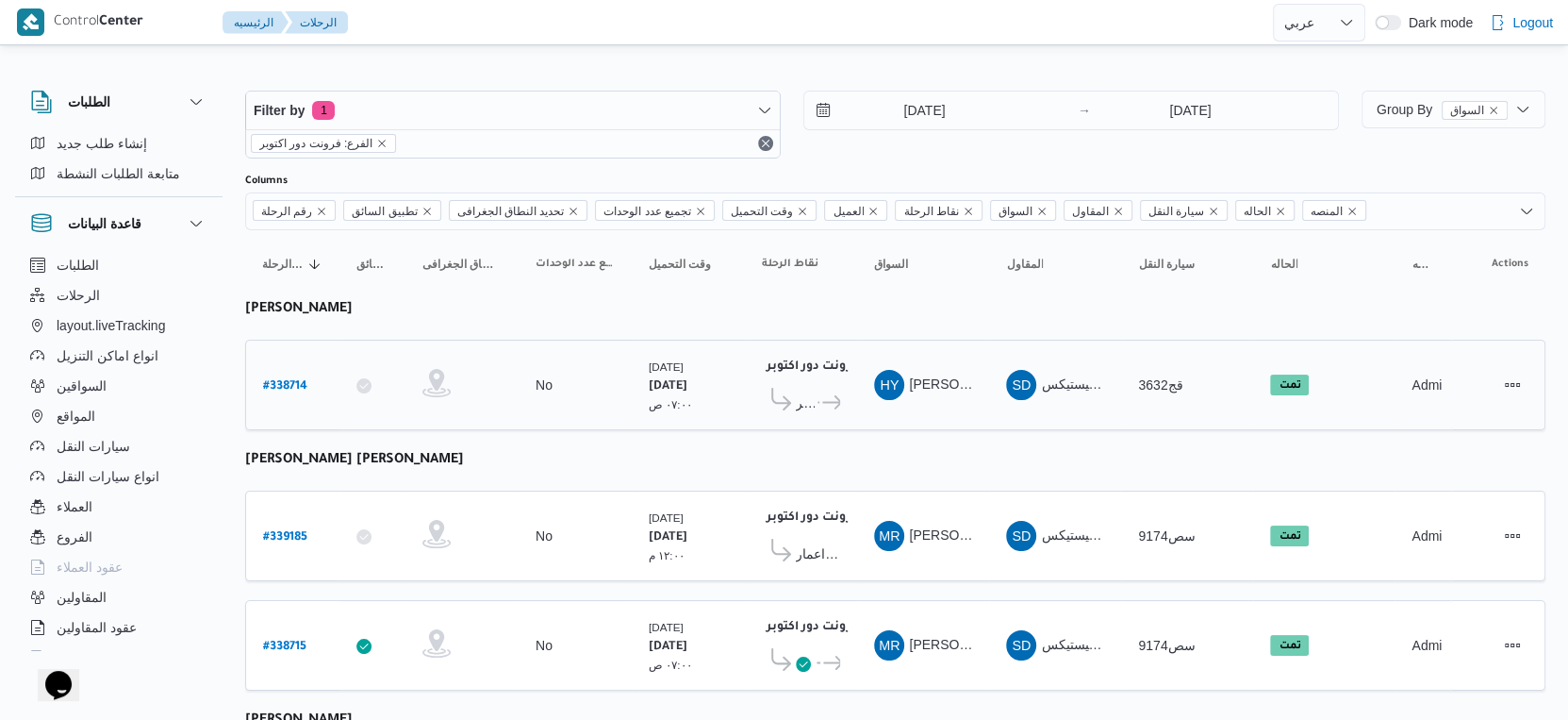
click at [822, 395] on icon at bounding box center [832, 402] width 20 height 15
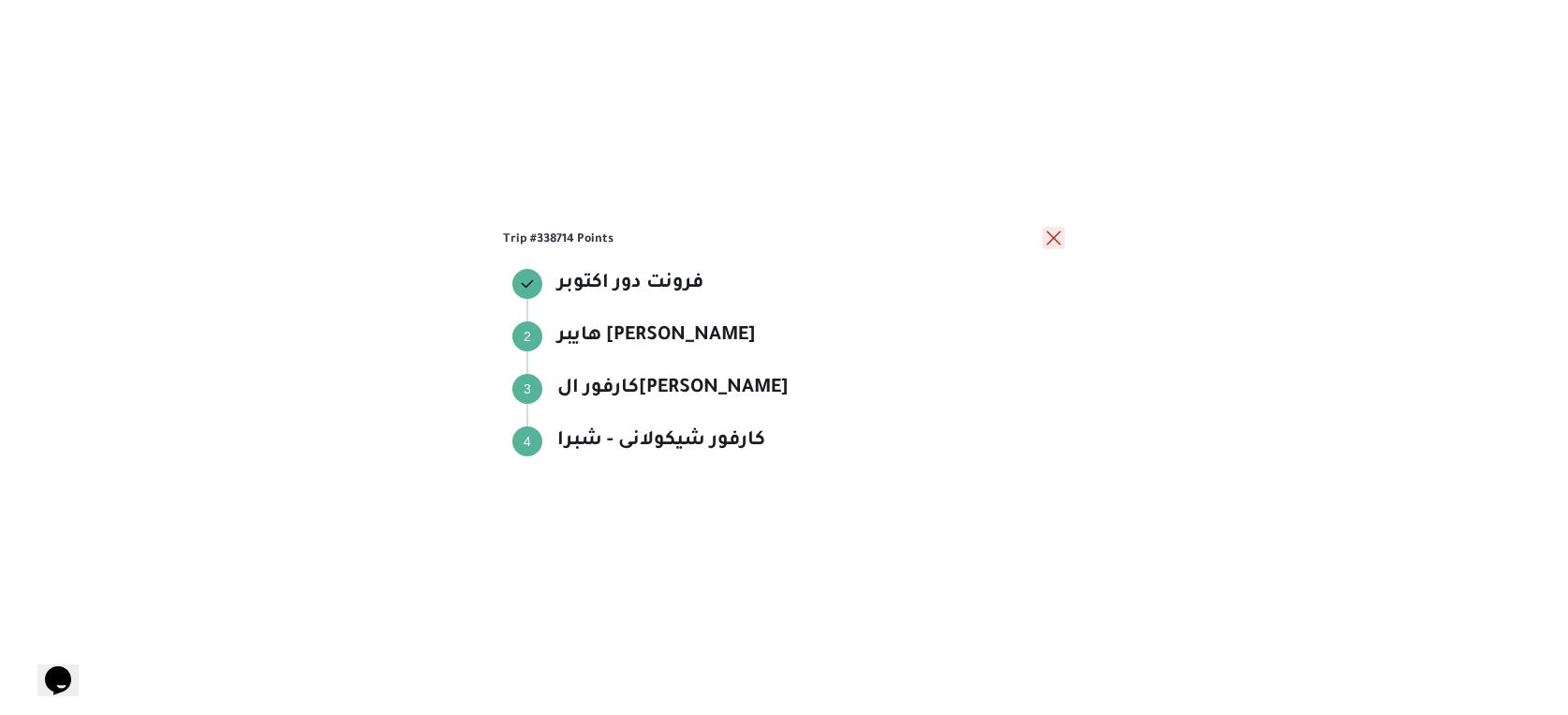
click at [1057, 237] on button "close" at bounding box center [1053, 237] width 22 height 22
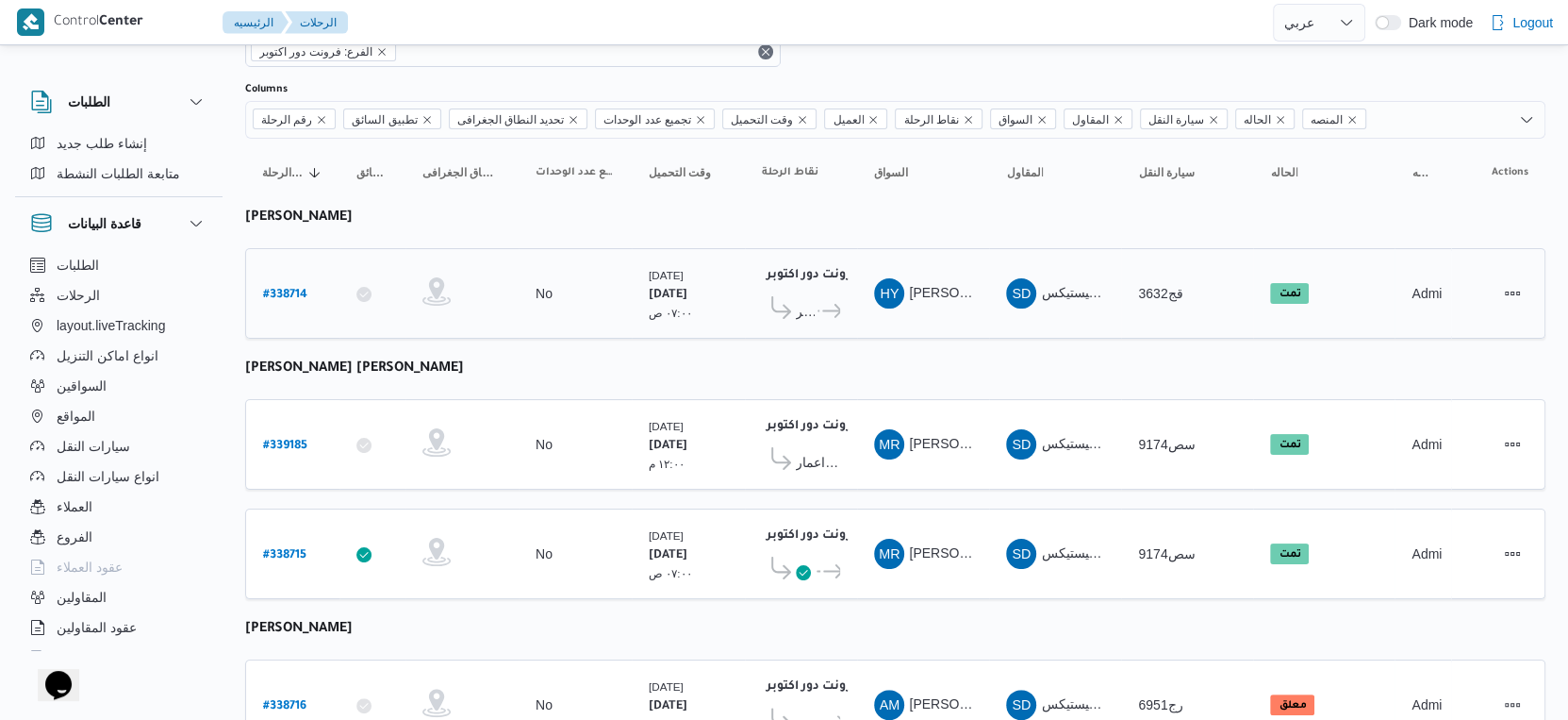
scroll to position [172, 0]
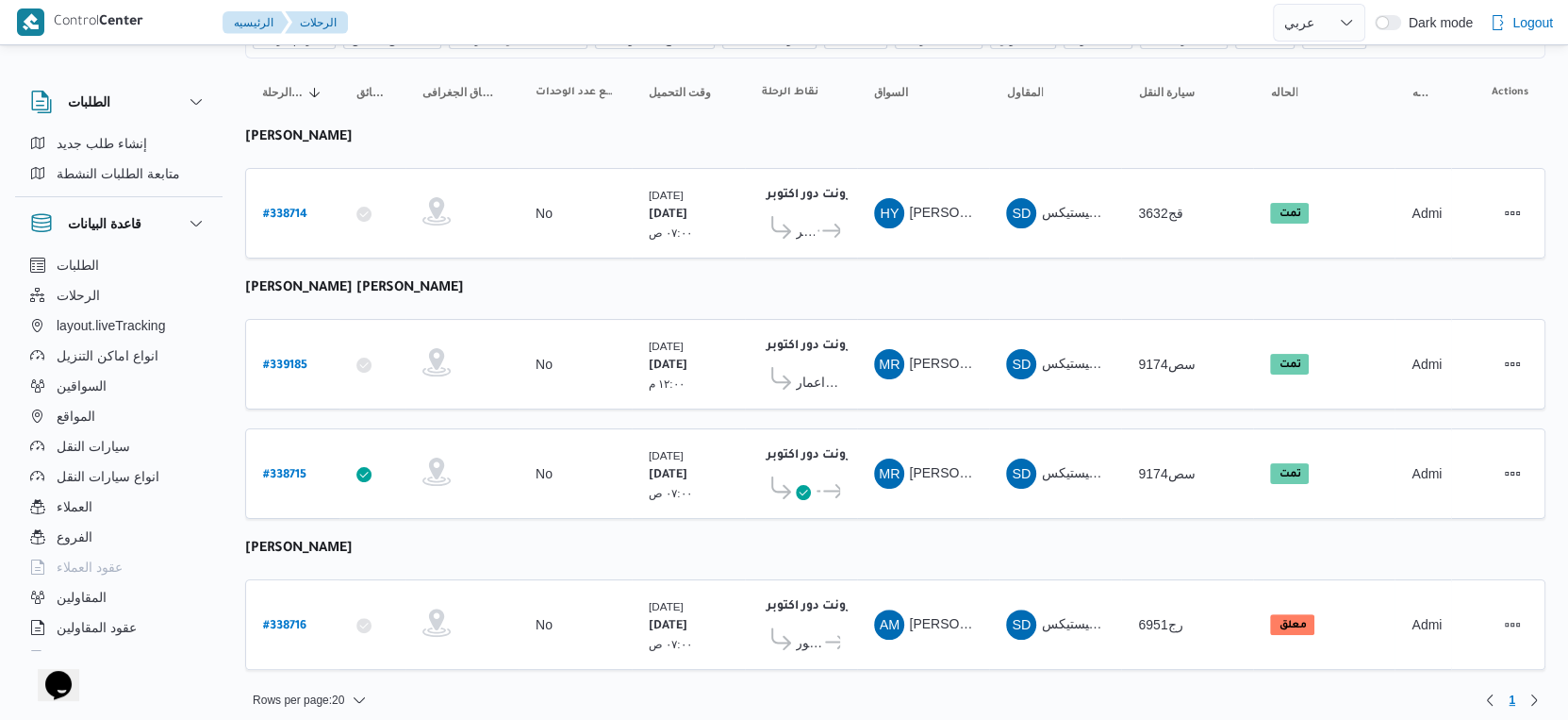
click at [837, 657] on table "رقم الرحلة Click to sort in ascending order تطبيق السائق Click to sort in ascen…" at bounding box center [895, 374] width 1301 height 630
click at [836, 635] on span "كارفور فيتالي" at bounding box center [831, 642] width 18 height 22
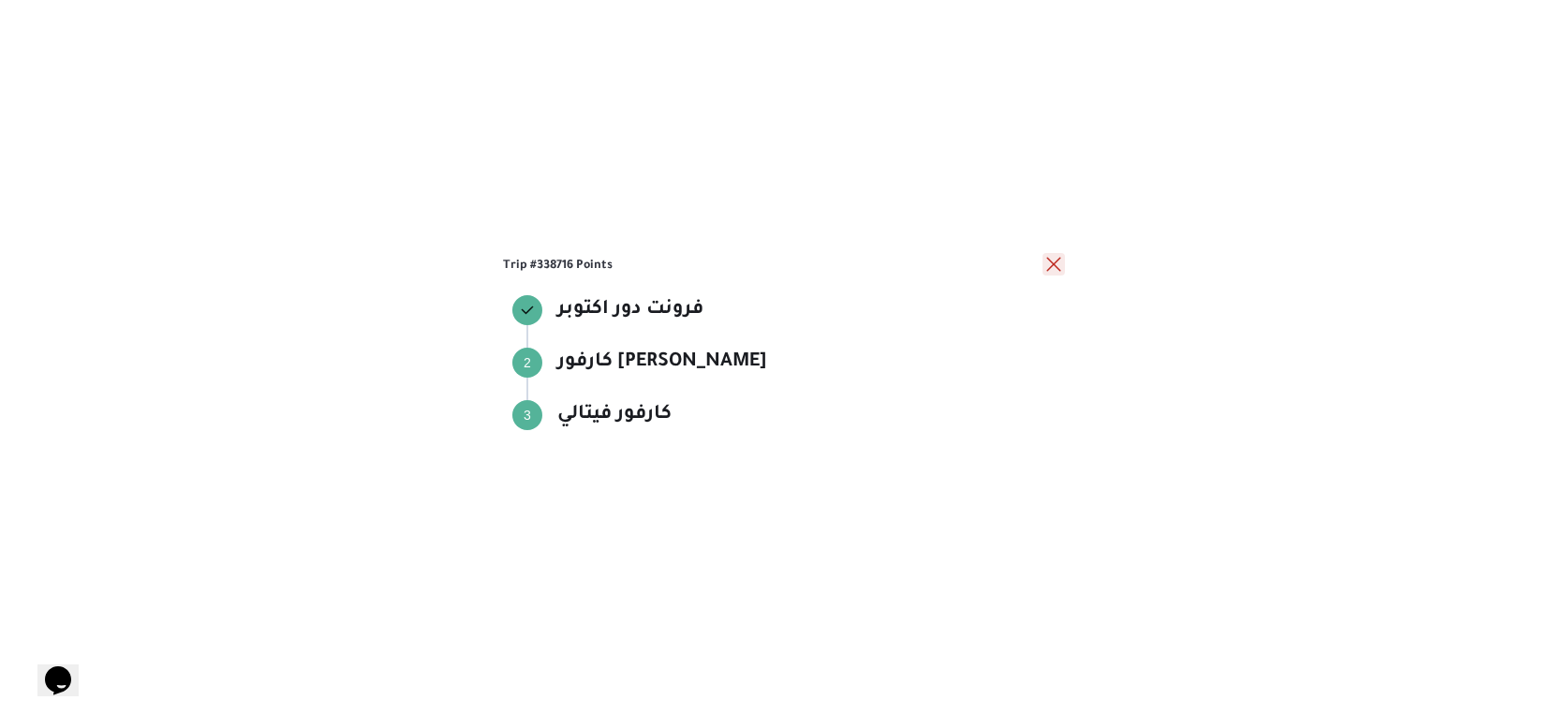
click at [1052, 263] on button "close" at bounding box center [1053, 264] width 22 height 22
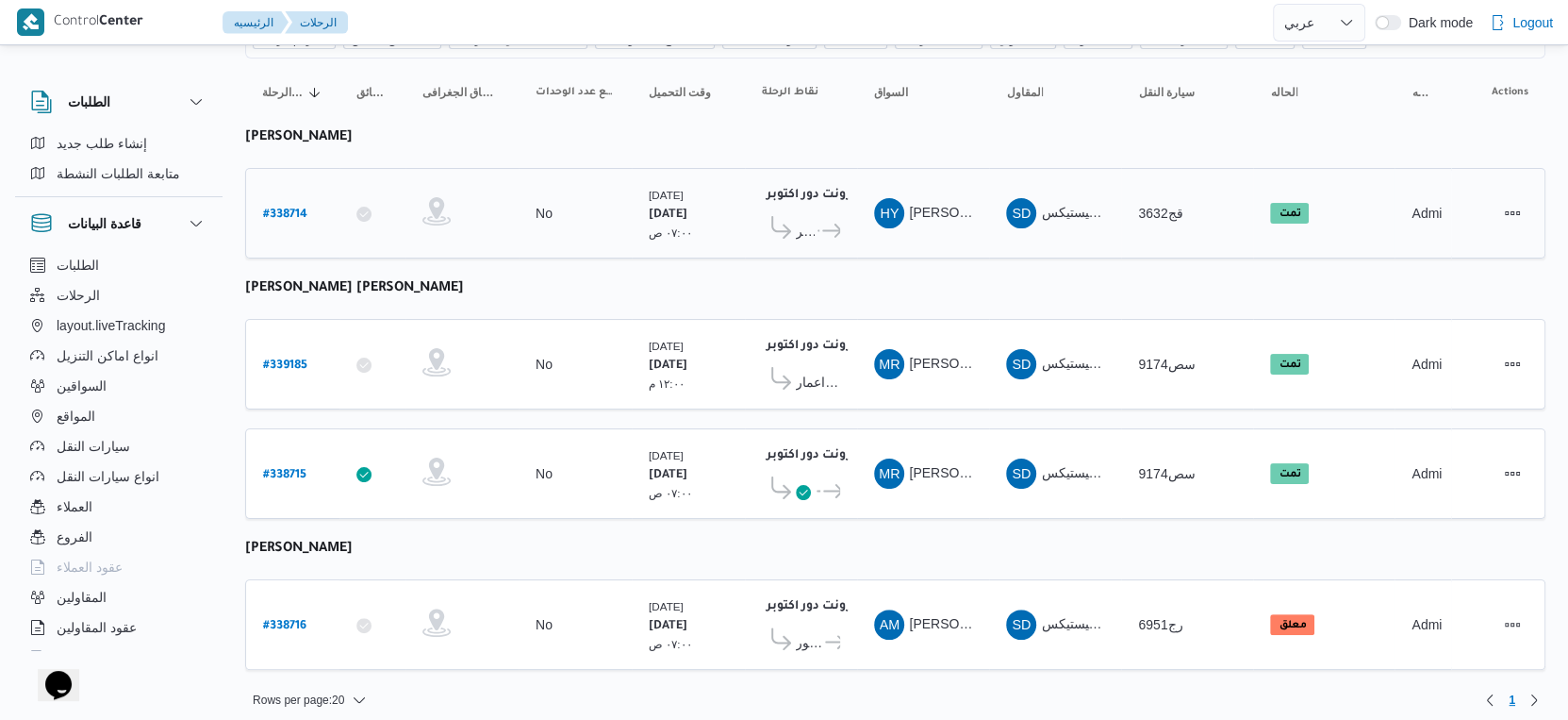
click at [819, 221] on span "كارفور شيكولانى - شبرا" at bounding box center [829, 230] width 20 height 22
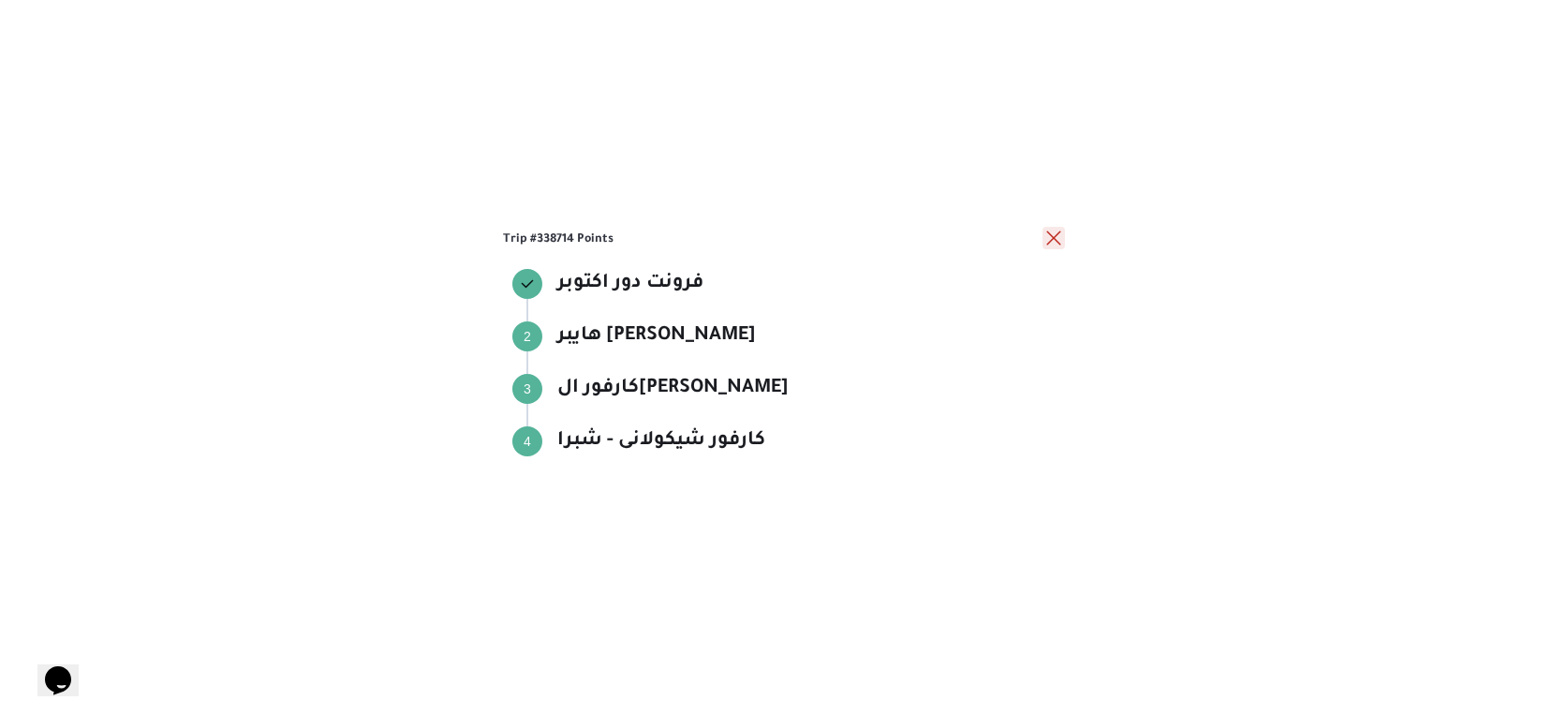
click at [1047, 238] on button "close" at bounding box center [1053, 237] width 22 height 22
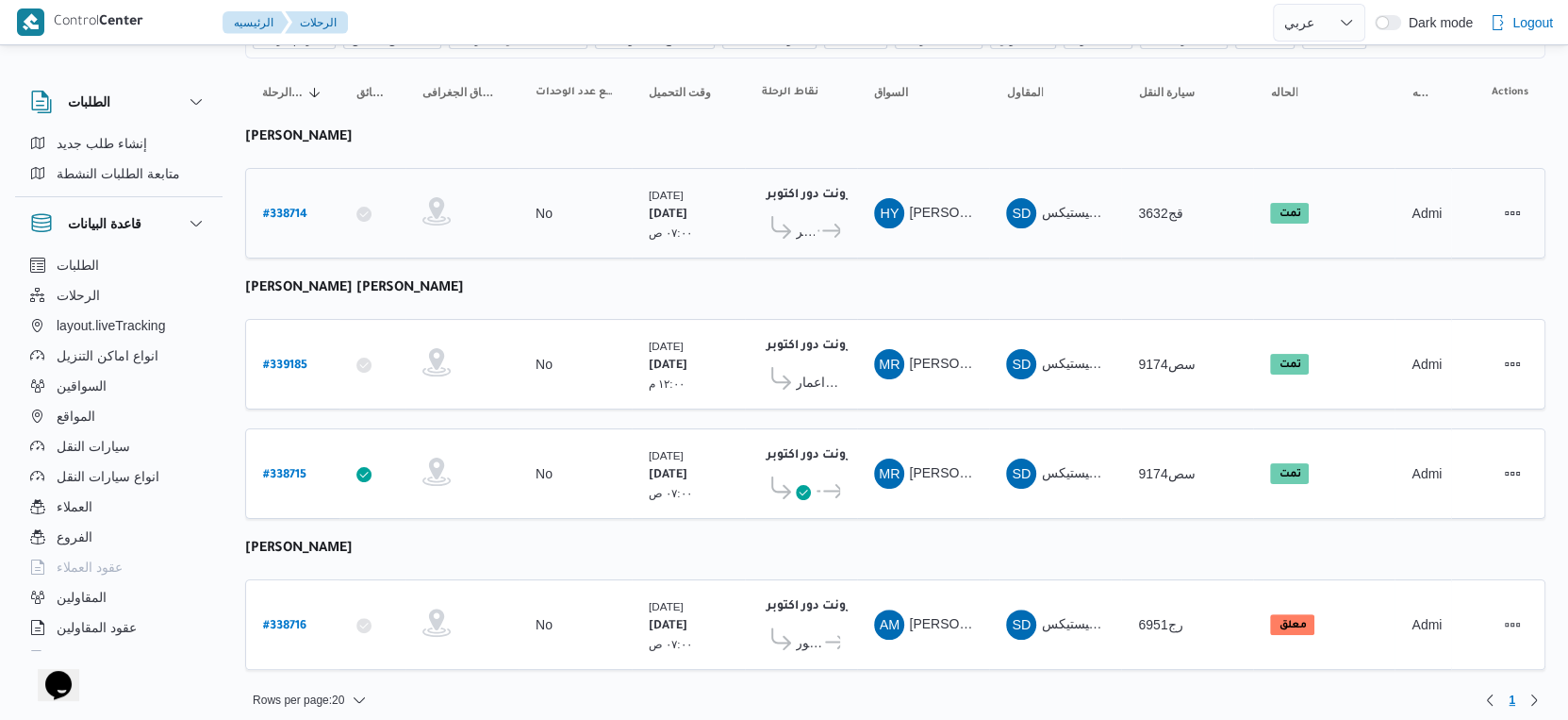
click at [815, 228] on span "..." at bounding box center [817, 230] width 5 height 22
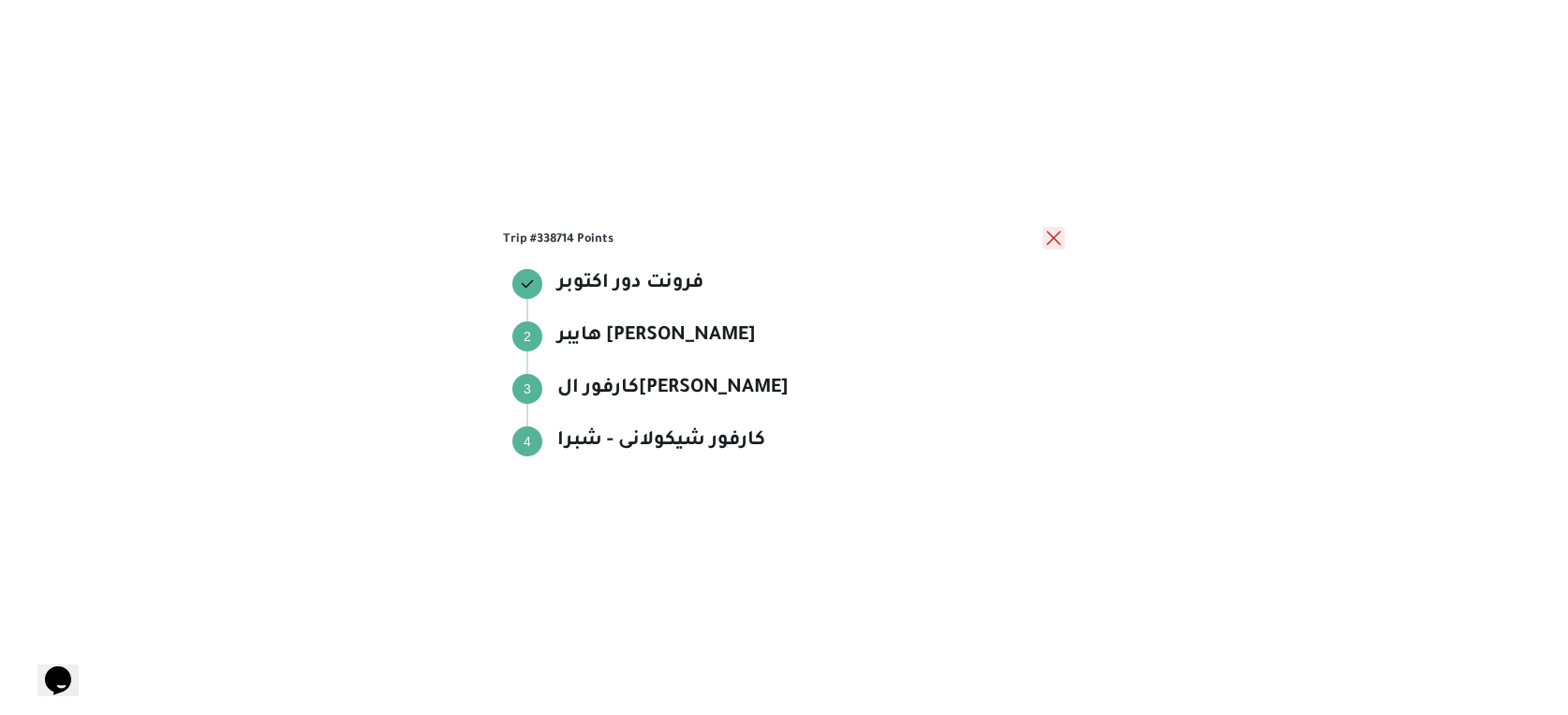
click at [1050, 238] on button "close" at bounding box center [1053, 237] width 22 height 22
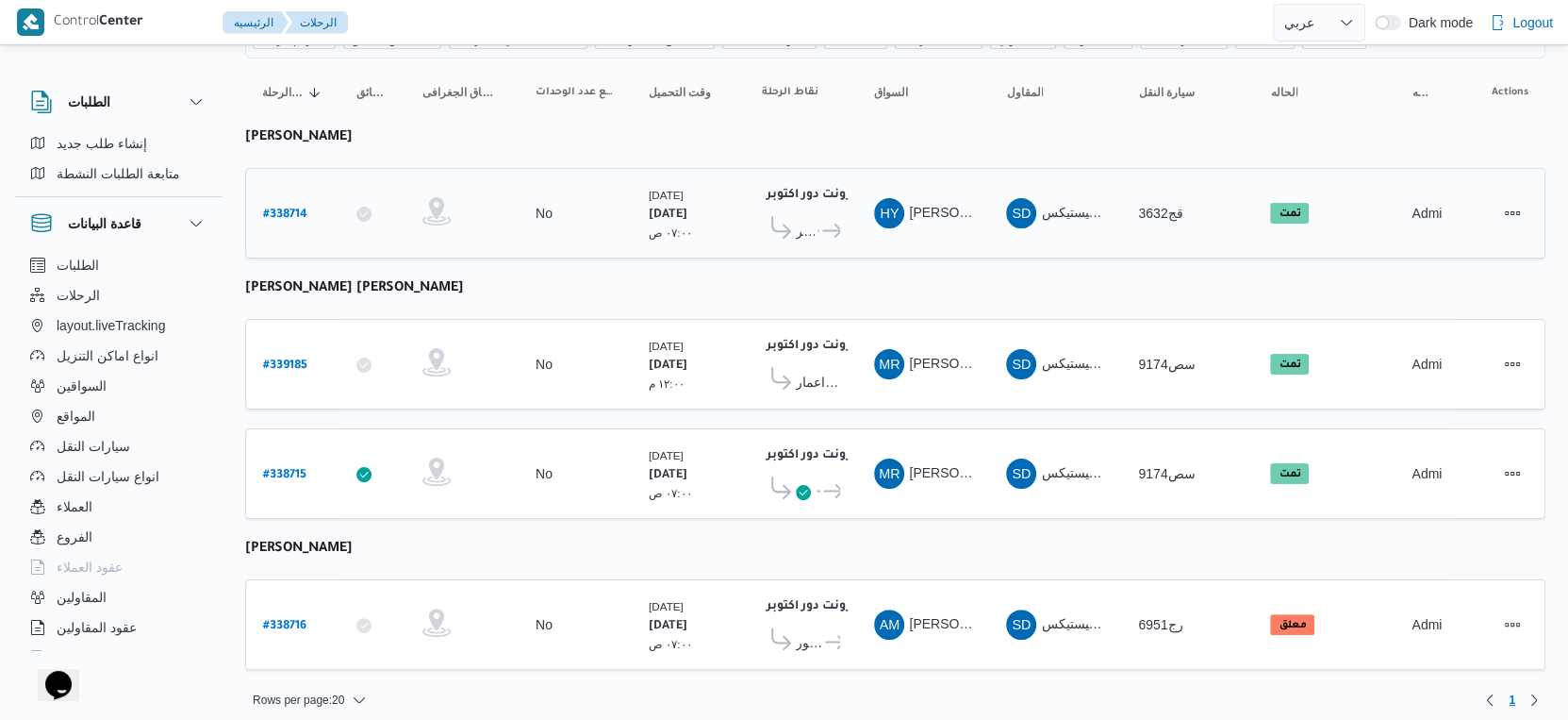
click at [274, 209] on b "# 338714" at bounding box center [285, 216] width 44 height 14
select select "ar"
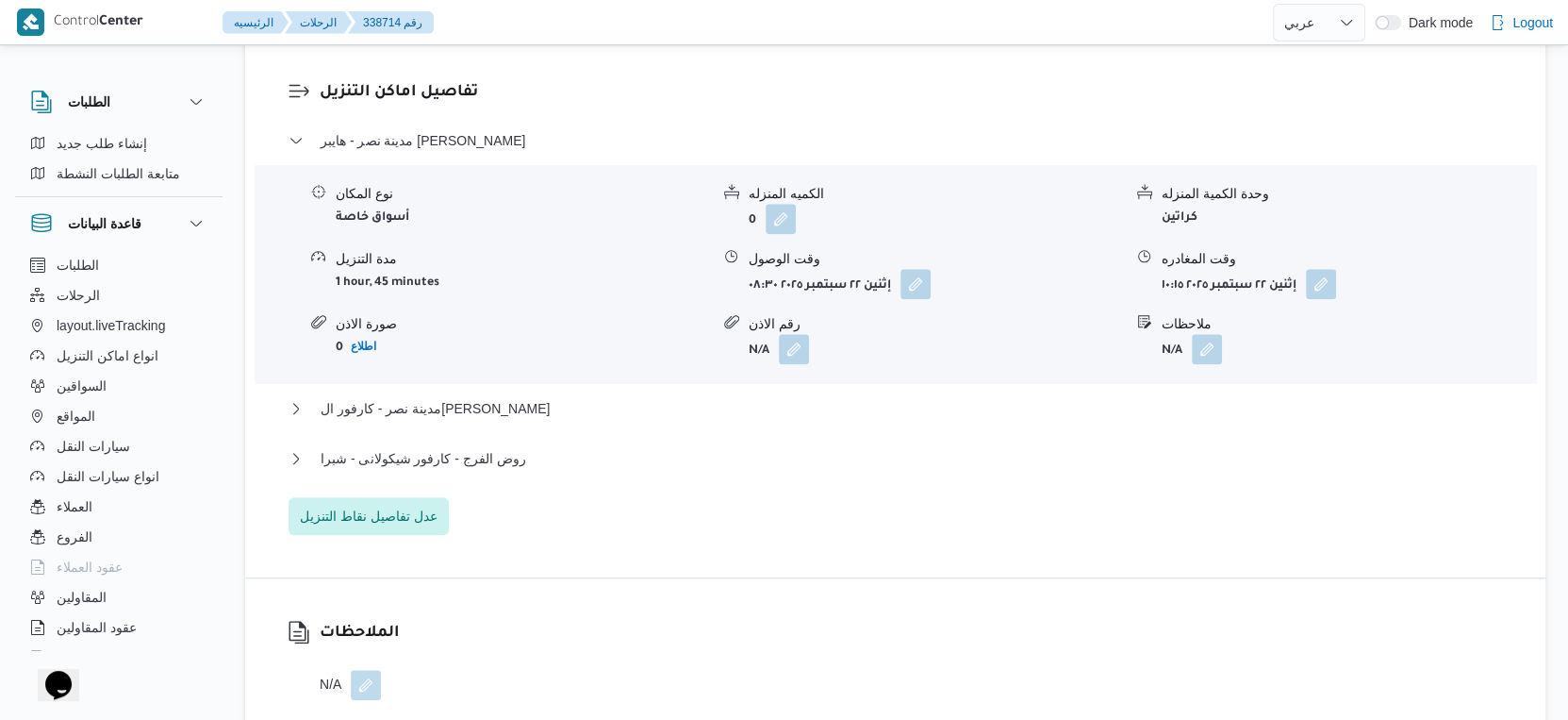
scroll to position [1782, 0]
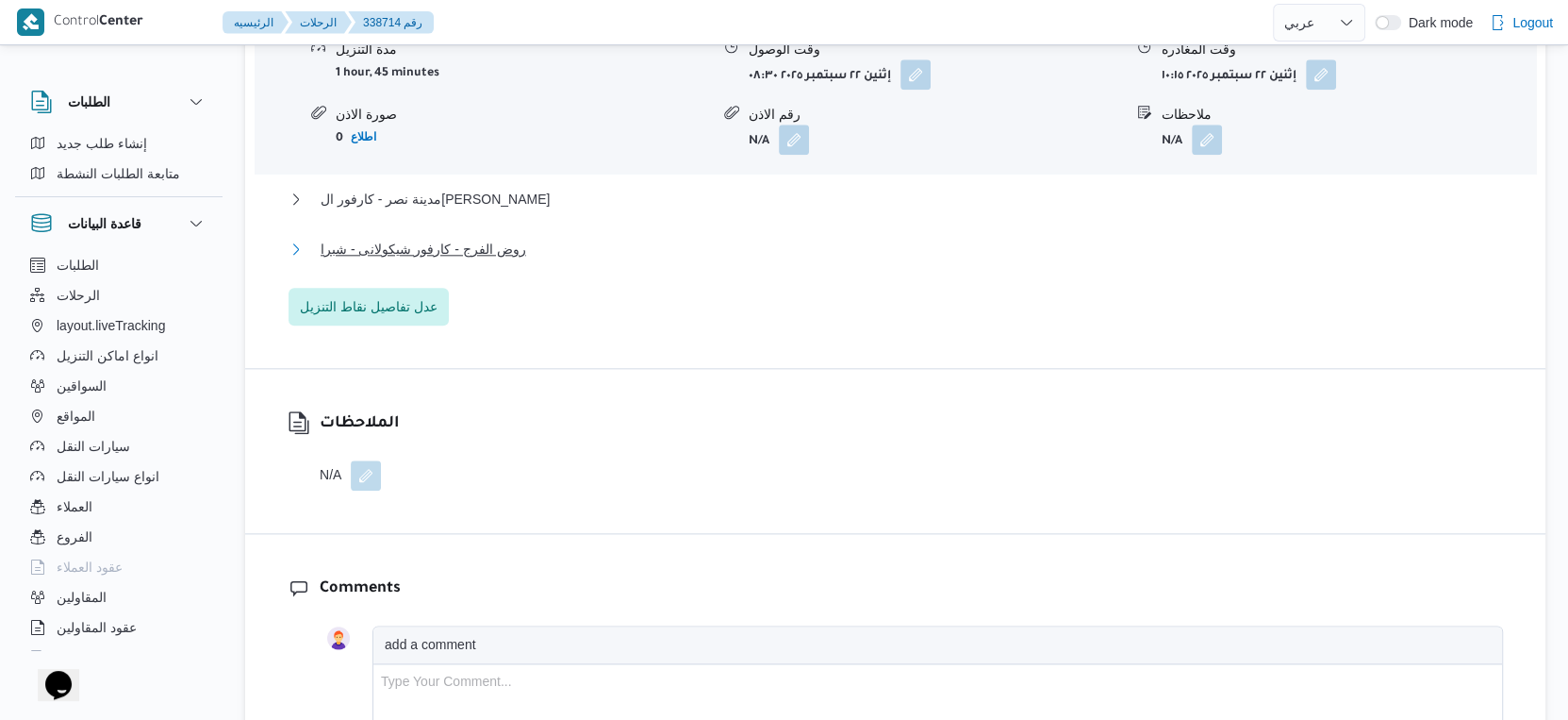
click at [519, 260] on button "روض الفرج - كارفور شيكولانى - شبرا" at bounding box center [896, 249] width 1215 height 22
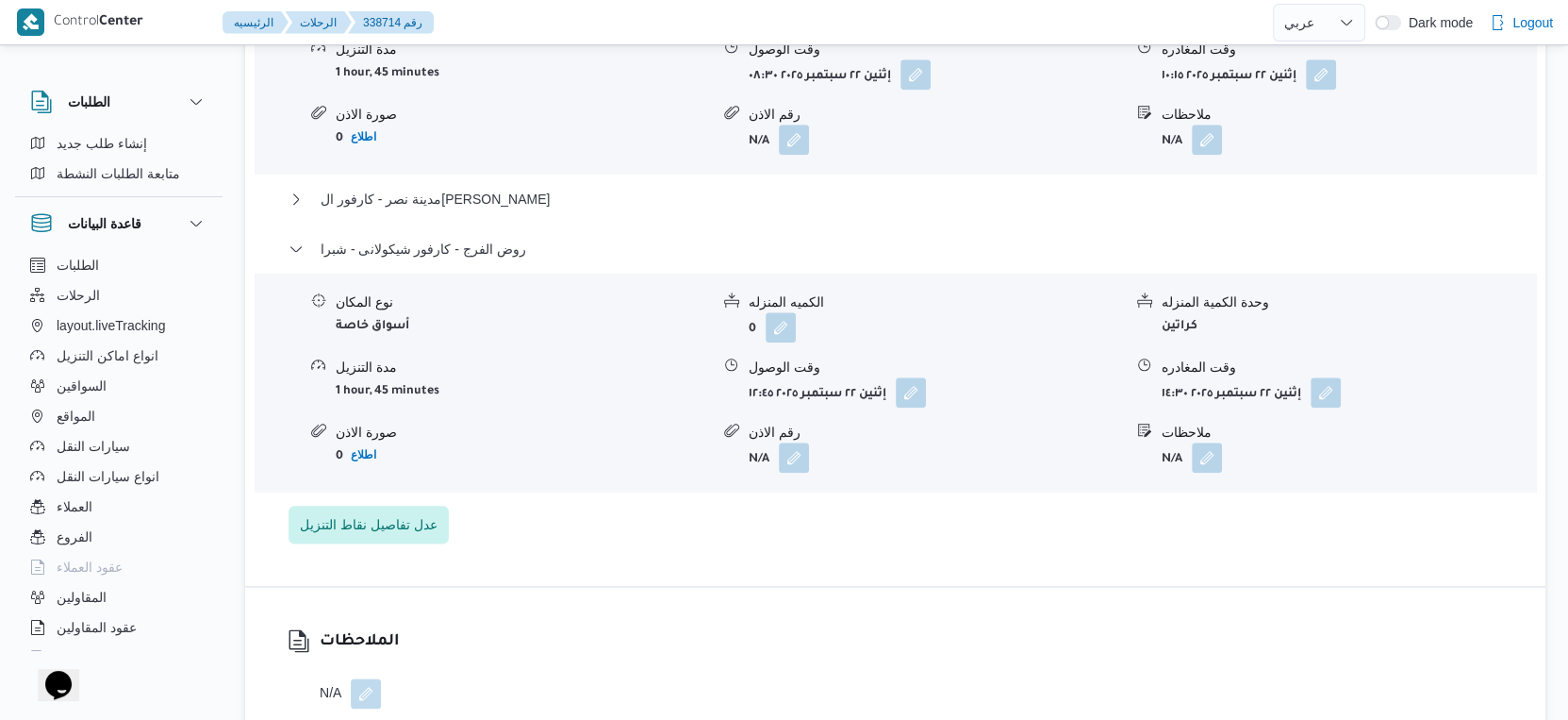
select select "ar"
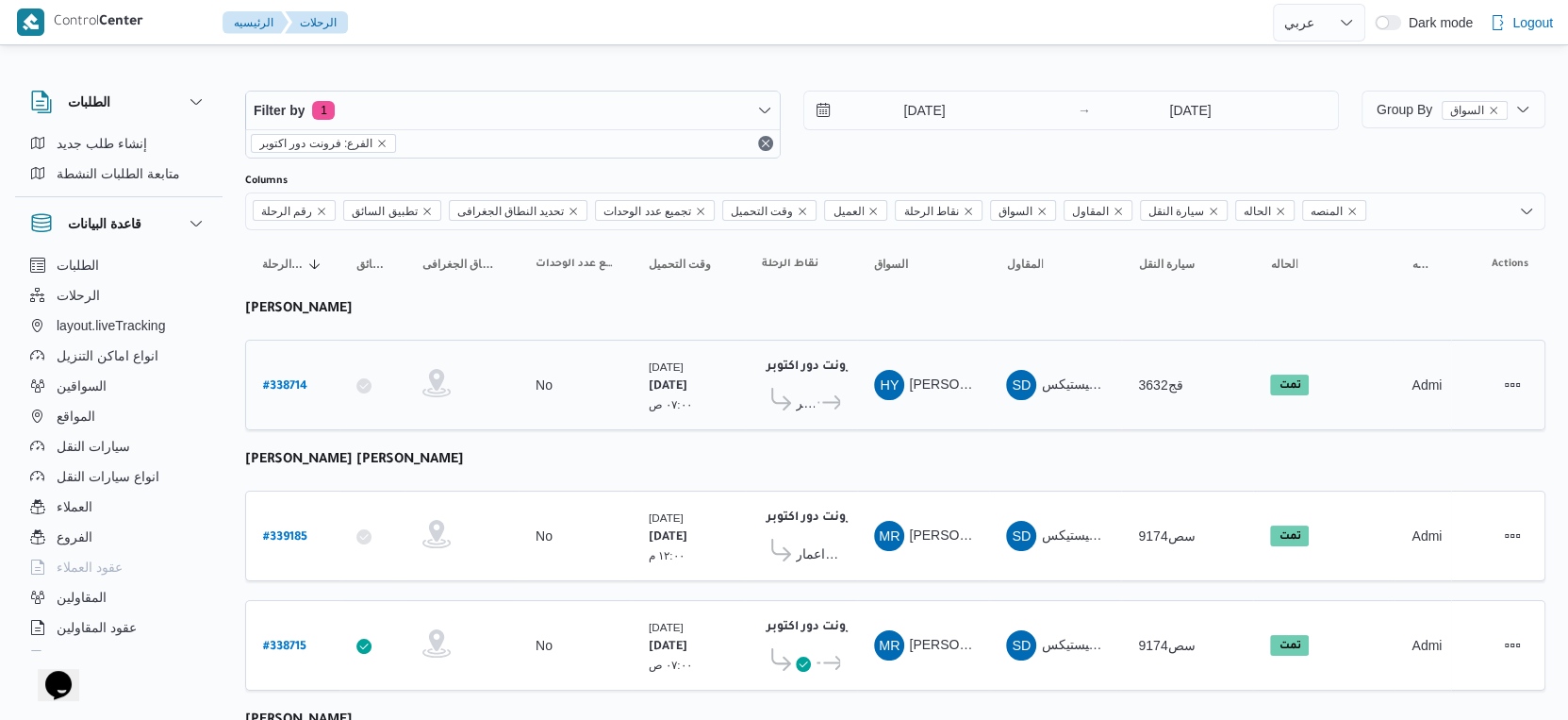
click at [281, 380] on b "# 338714" at bounding box center [285, 387] width 44 height 14
select select "ar"
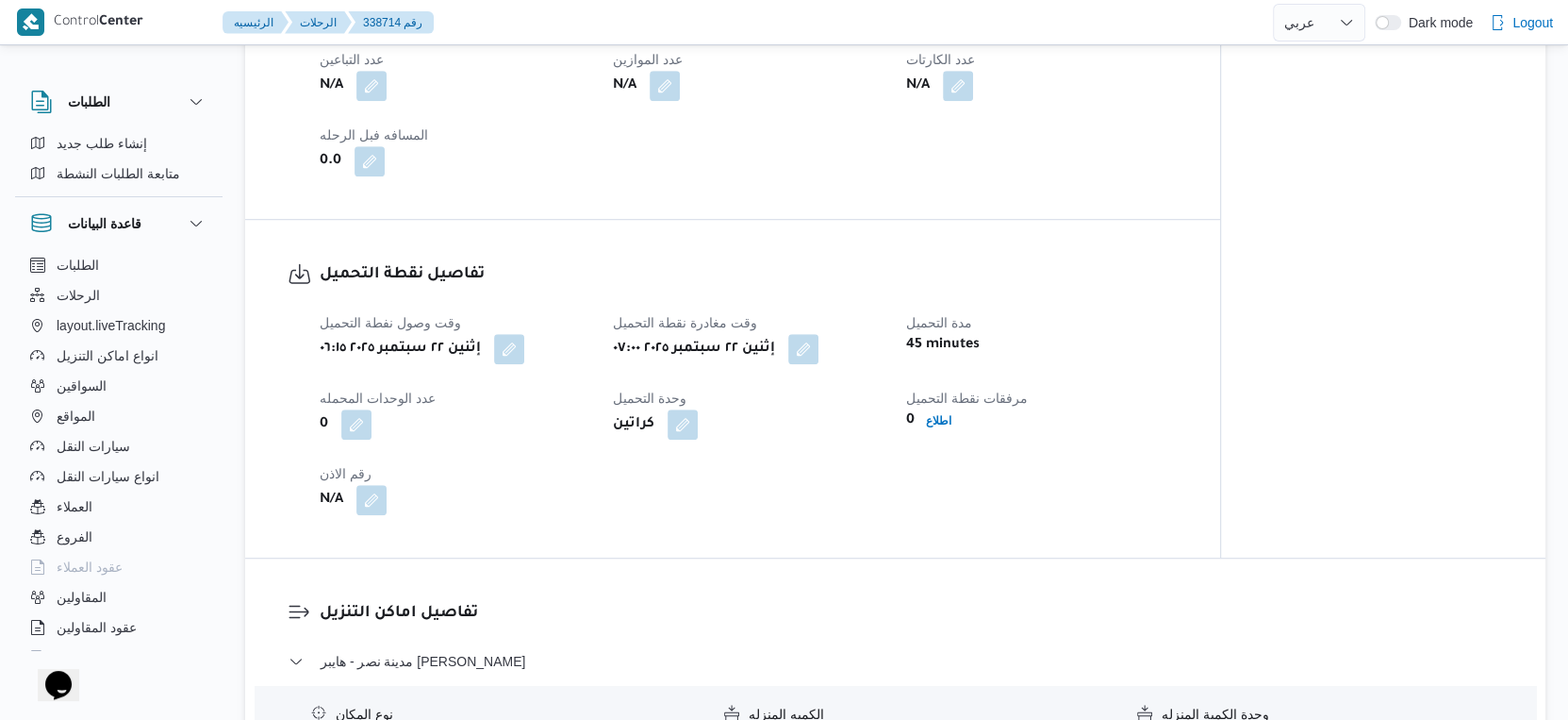
scroll to position [1153, 0]
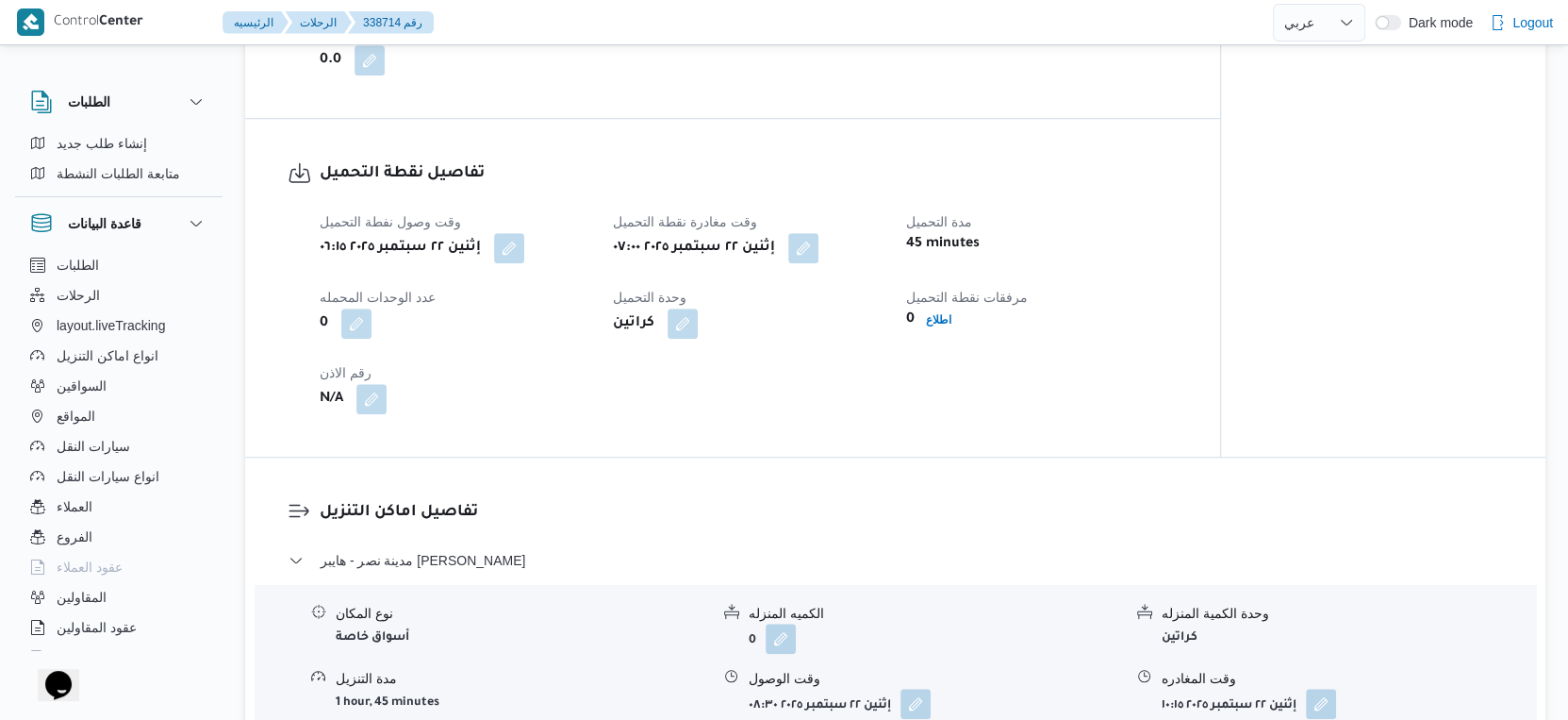
select select "ar"
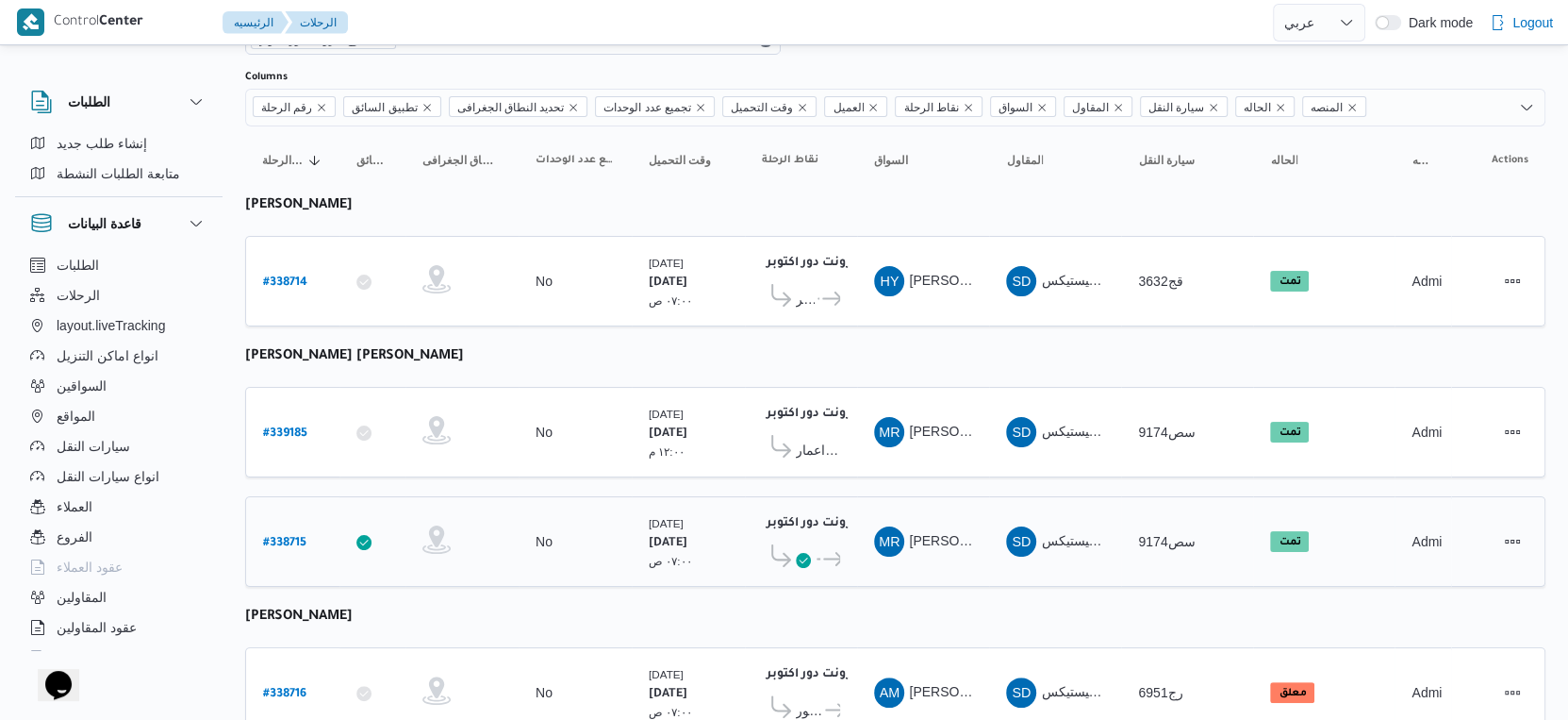
scroll to position [104, 0]
click at [830, 551] on icon at bounding box center [833, 558] width 20 height 15
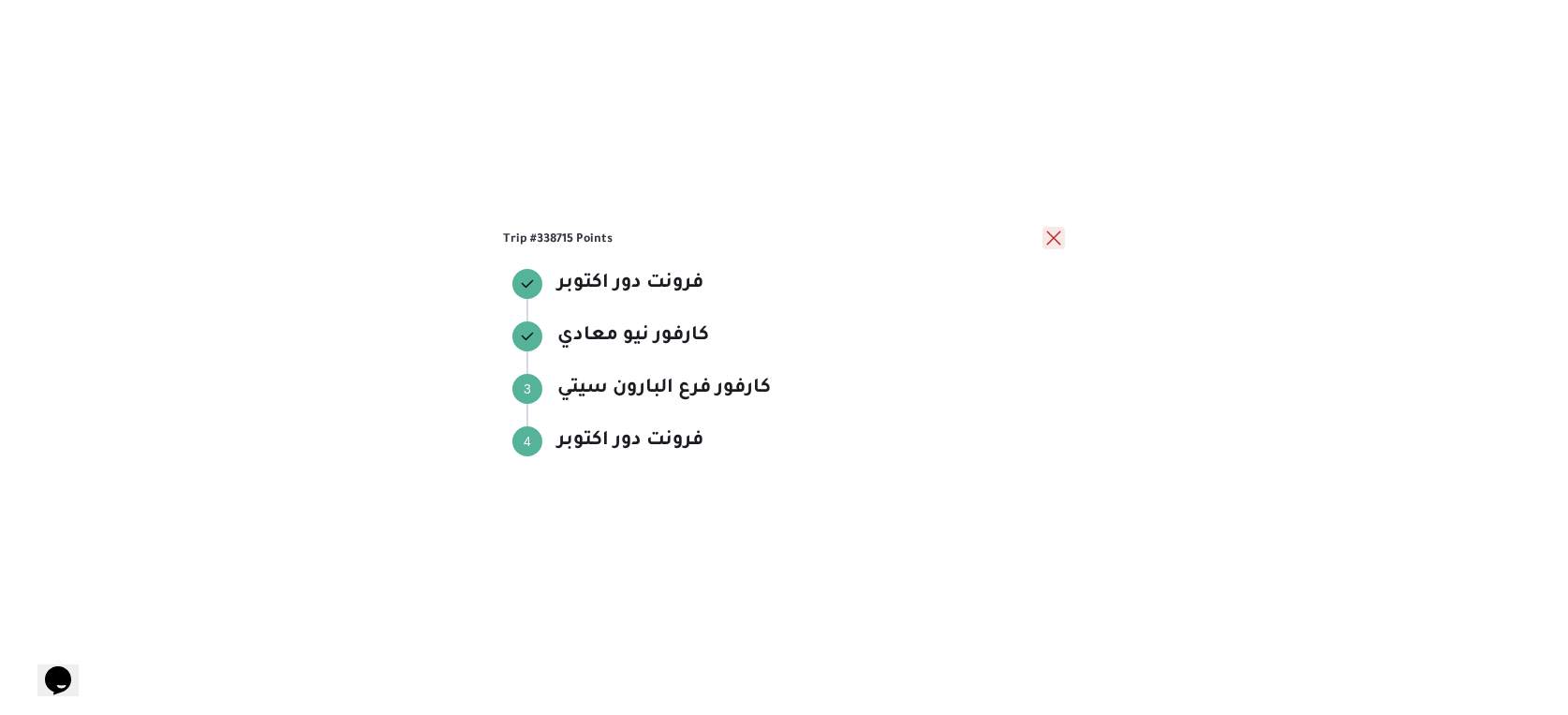
click at [1061, 237] on button "close" at bounding box center [1053, 237] width 22 height 22
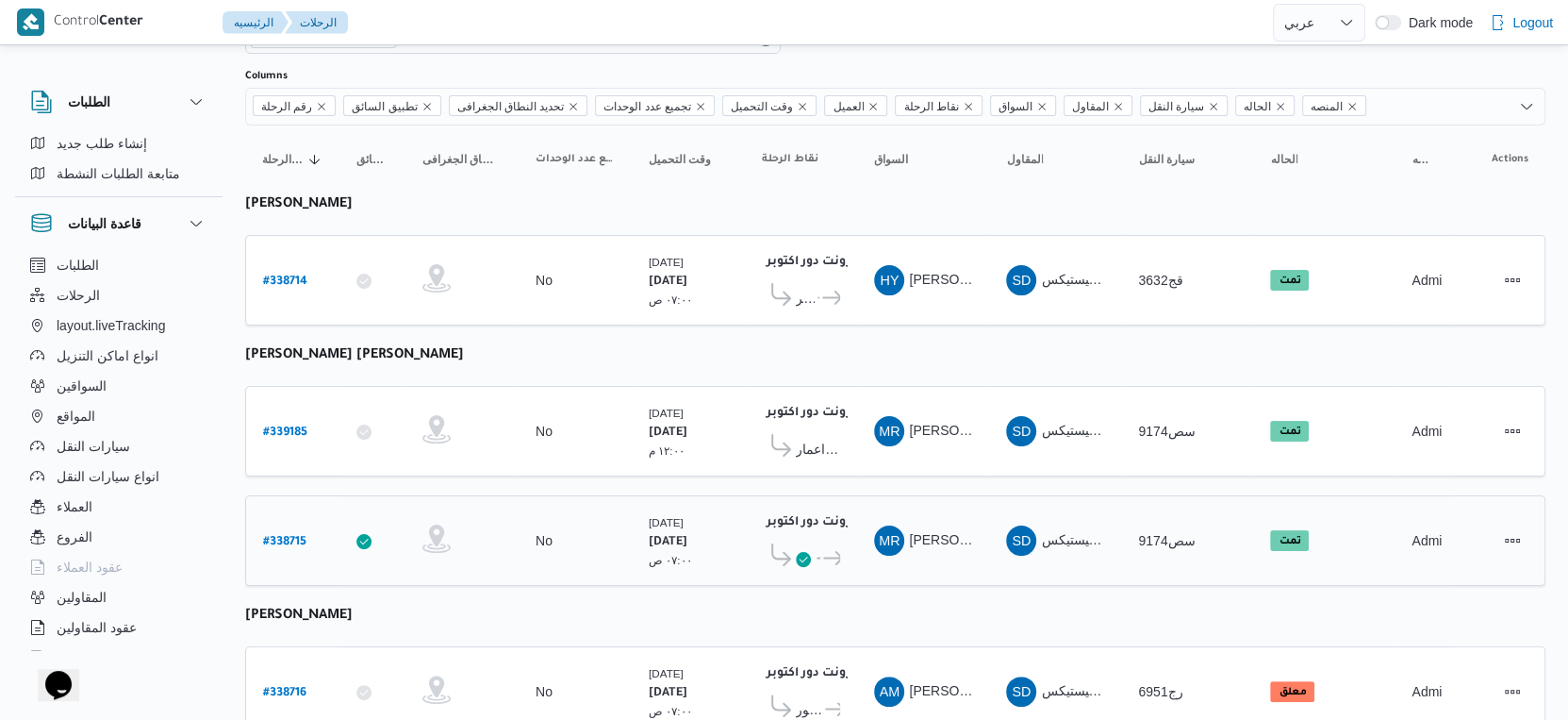
click at [300, 536] on b "# 338715" at bounding box center [285, 542] width 43 height 14
select select "ar"
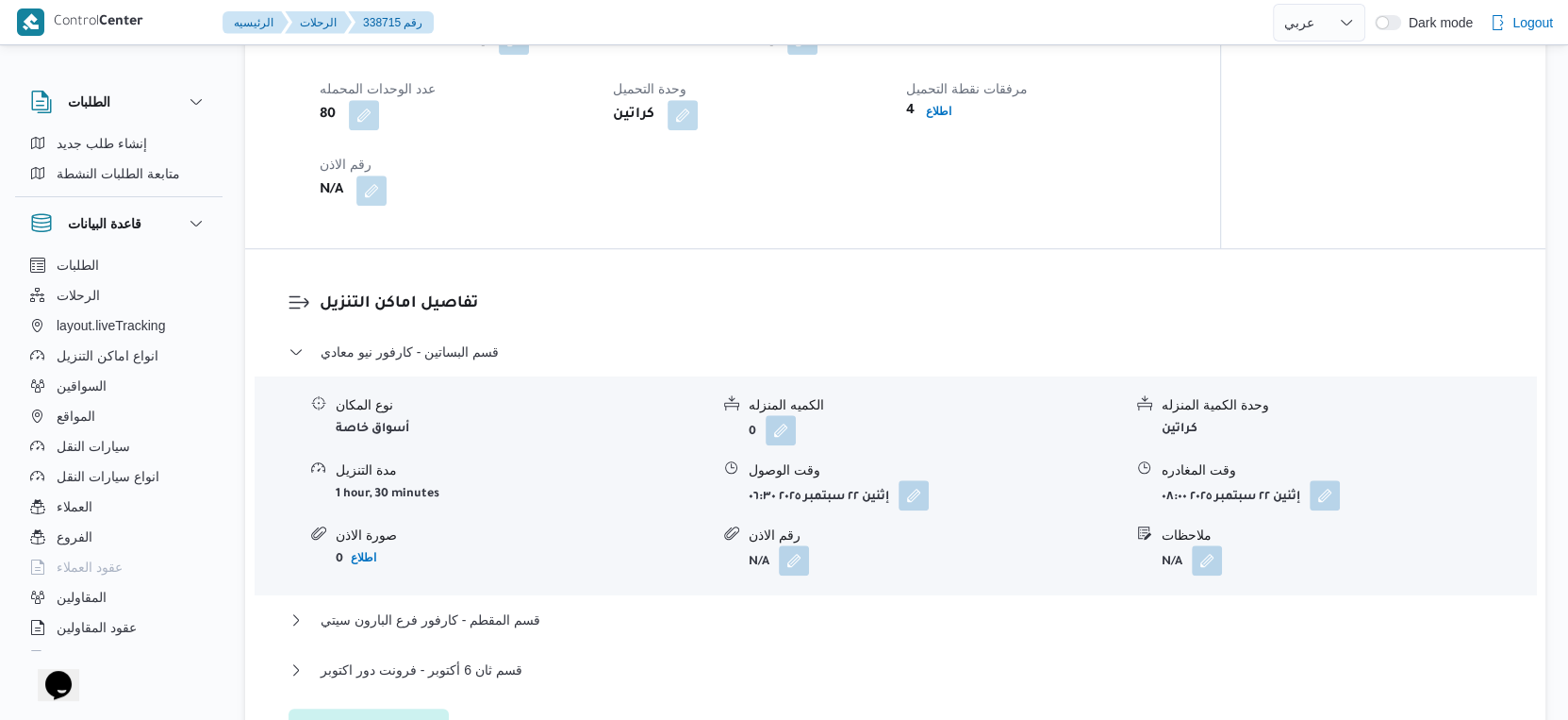
scroll to position [1362, 0]
click at [931, 116] on b "اطلاع" at bounding box center [939, 110] width 25 height 14
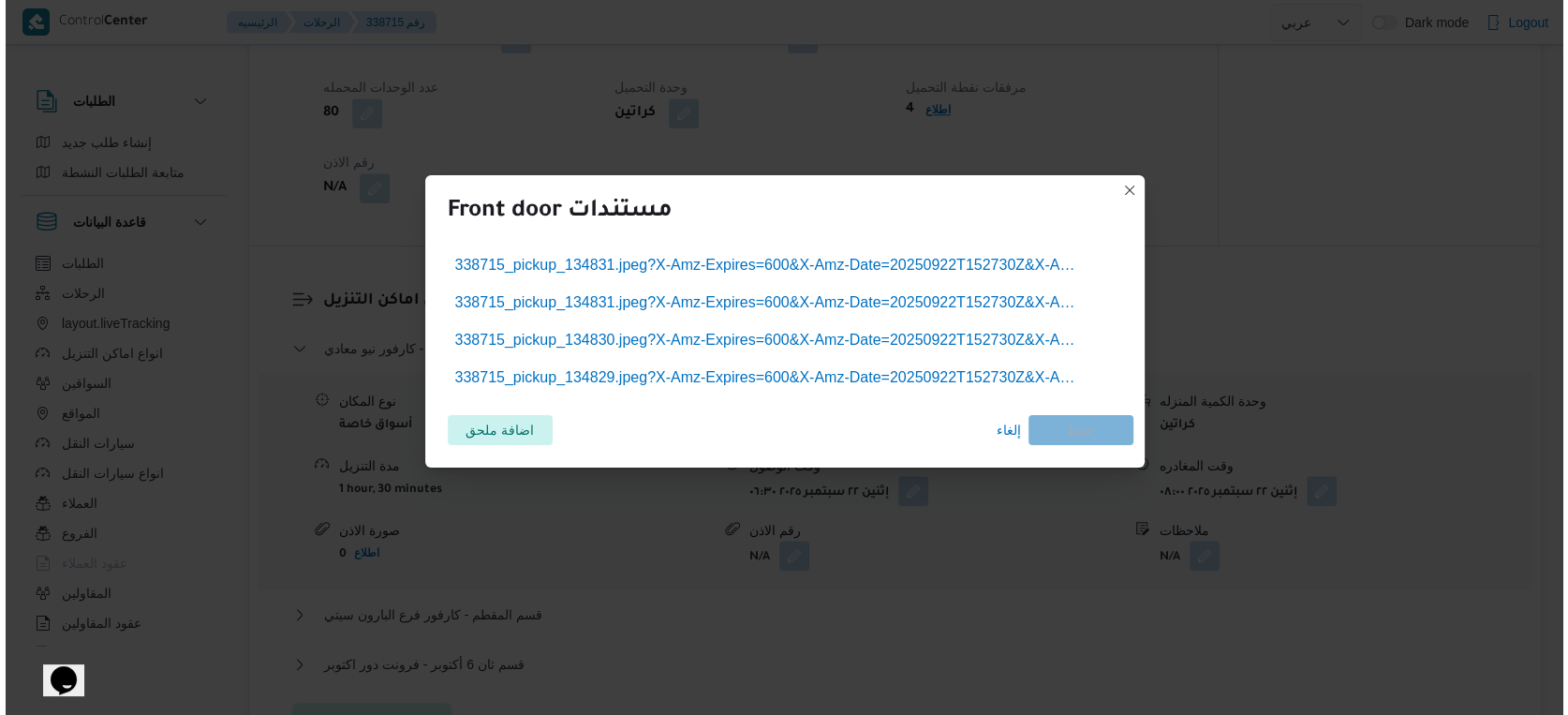
scroll to position [1338, 0]
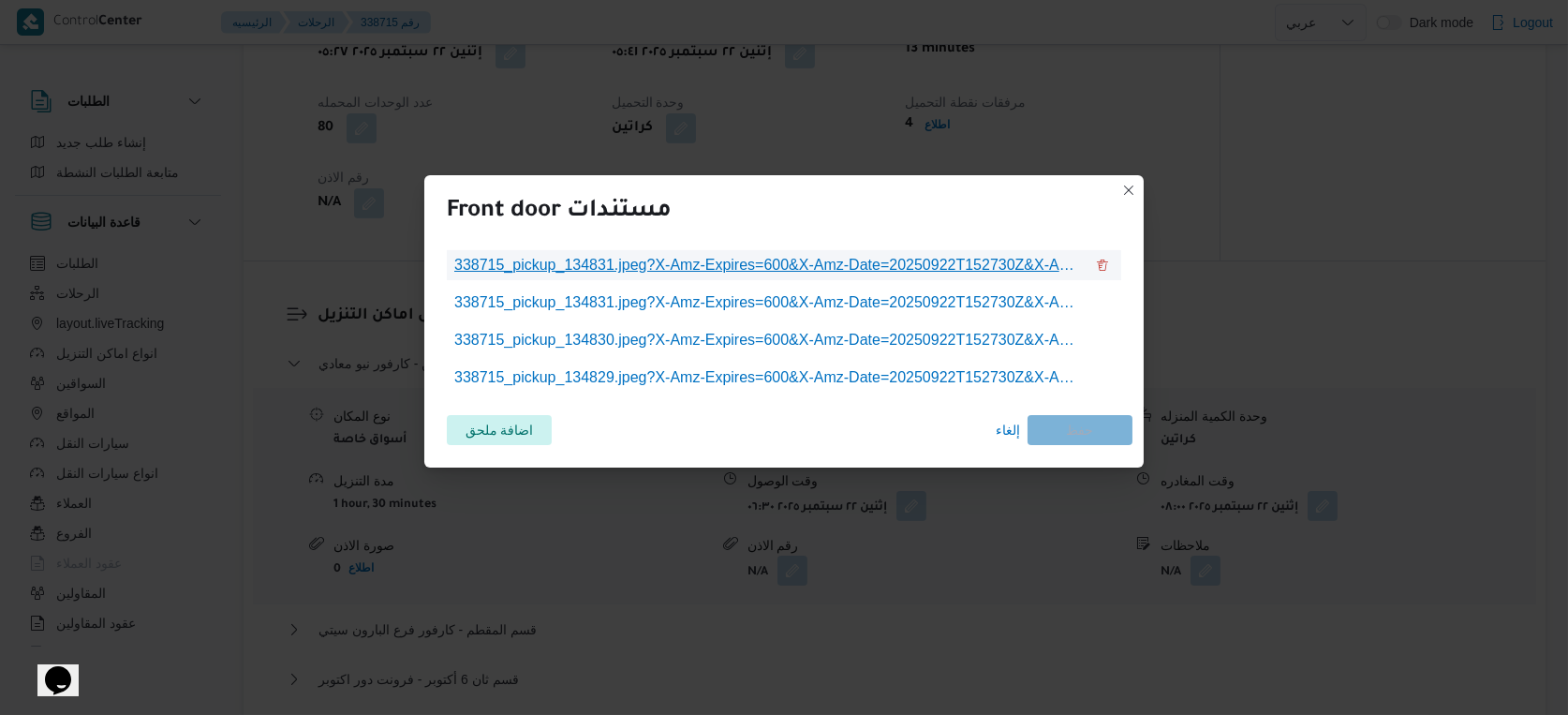
click at [772, 264] on span "338715_pickup_134831.jpeg?X-Amz-Expires=600&X-Amz-Date=20250922T152730Z&X-Amz-A…" at bounding box center [769, 264] width 630 height 22
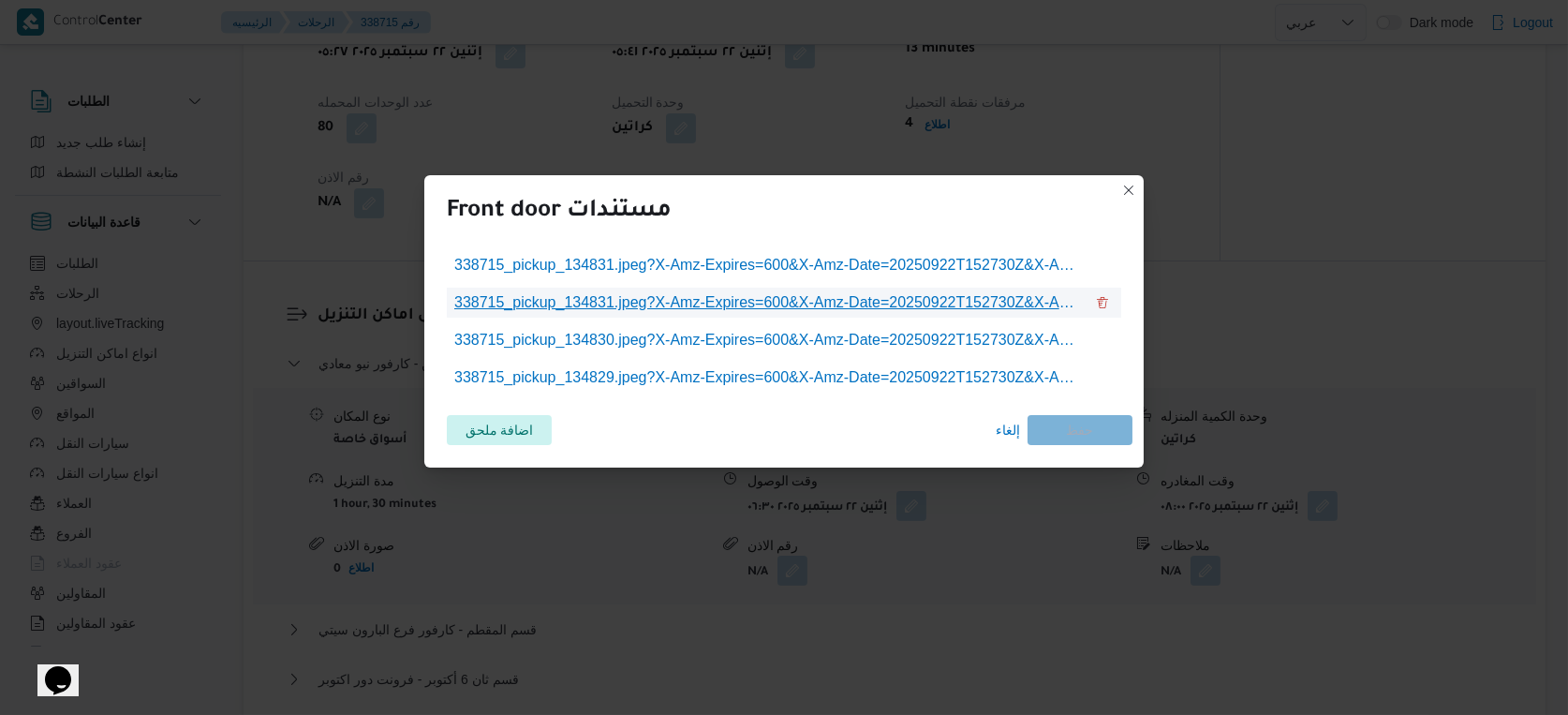
click at [736, 296] on span "338715_pickup_134831.jpeg?X-Amz-Expires=600&X-Amz-Date=20250922T152730Z&X-Amz-A…" at bounding box center [769, 302] width 630 height 22
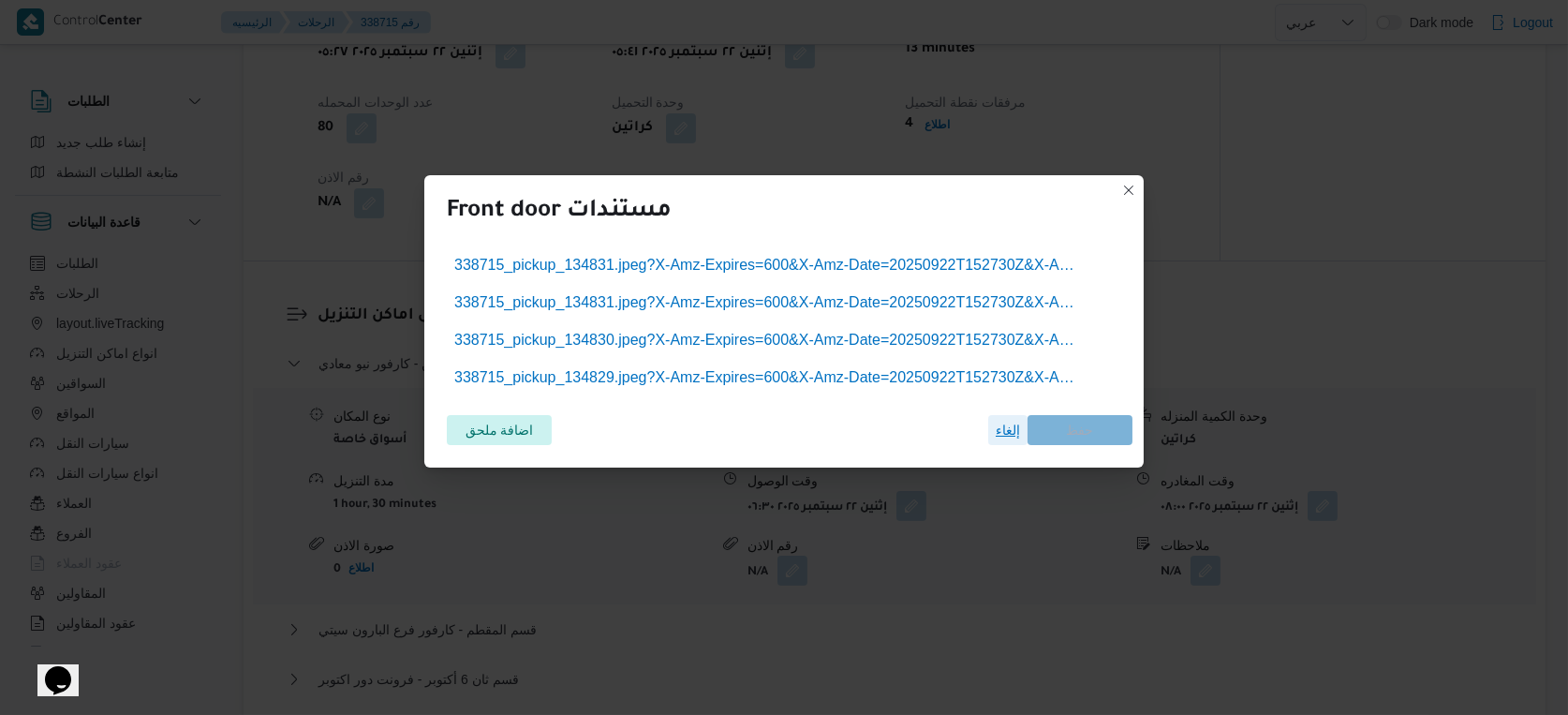
click at [1000, 434] on span "إلغاء" at bounding box center [1007, 429] width 24 height 22
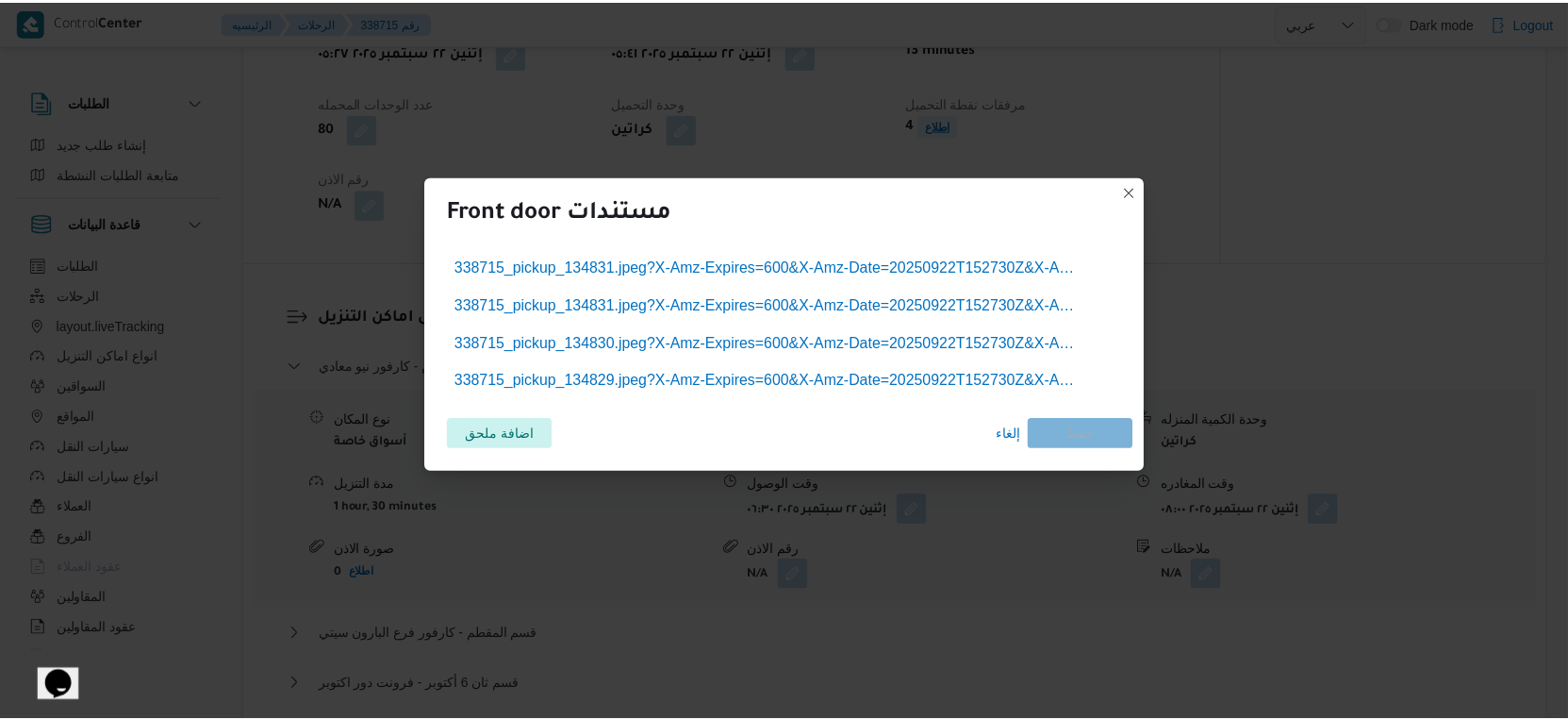
scroll to position [1362, 0]
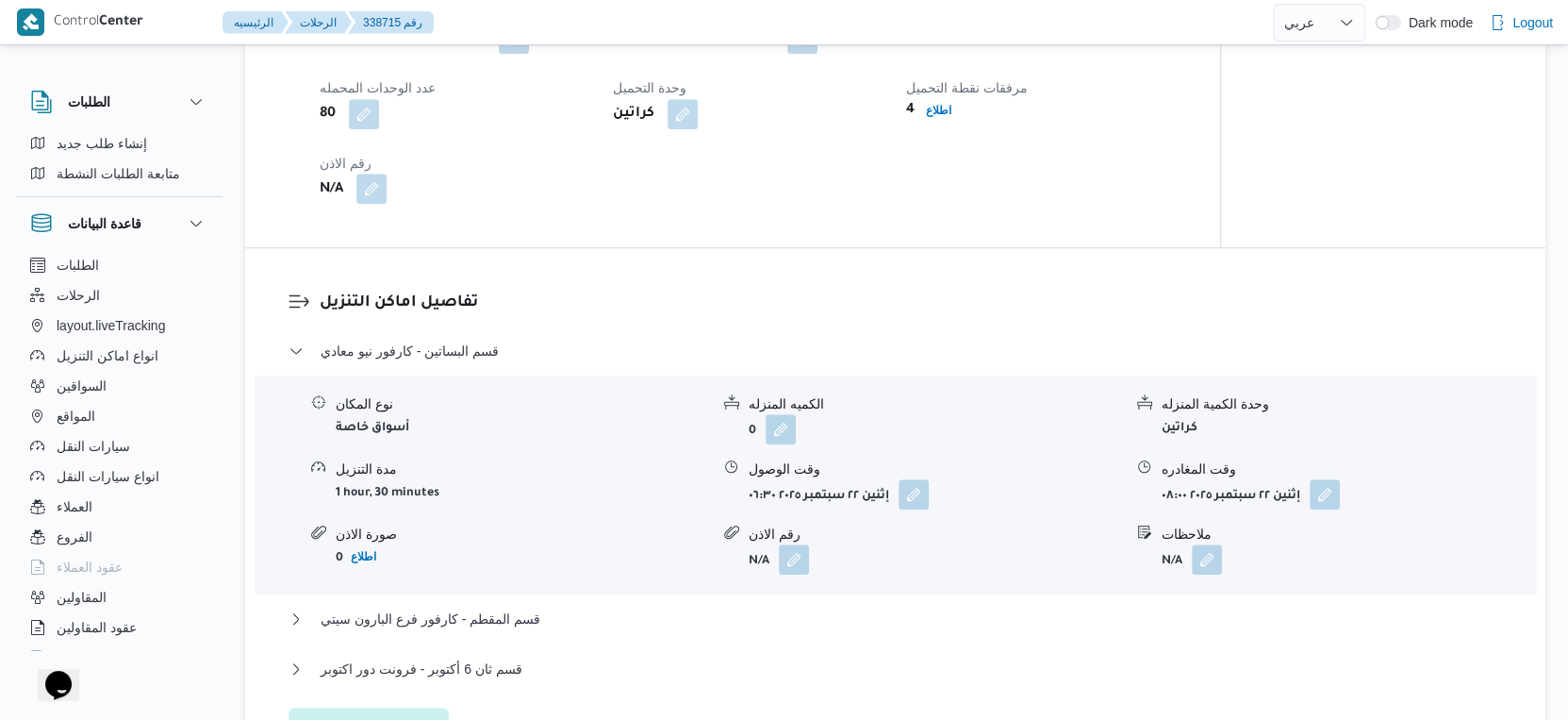
click at [374, 204] on button "button" at bounding box center [372, 188] width 30 height 30
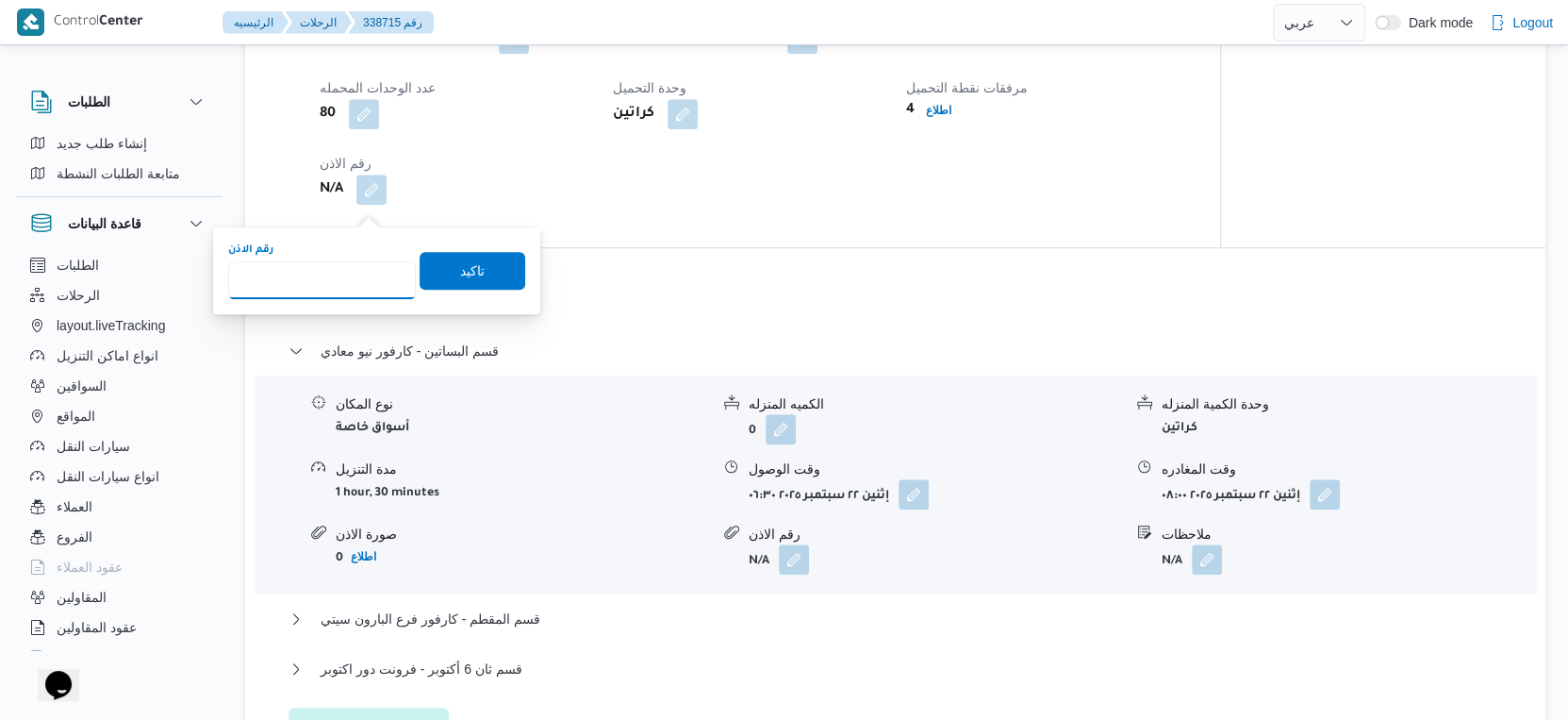
click at [326, 264] on input "رقم الاذن" at bounding box center [322, 280] width 187 height 38
type input "8836"
click at [472, 272] on span "تاكيد" at bounding box center [472, 269] width 105 height 38
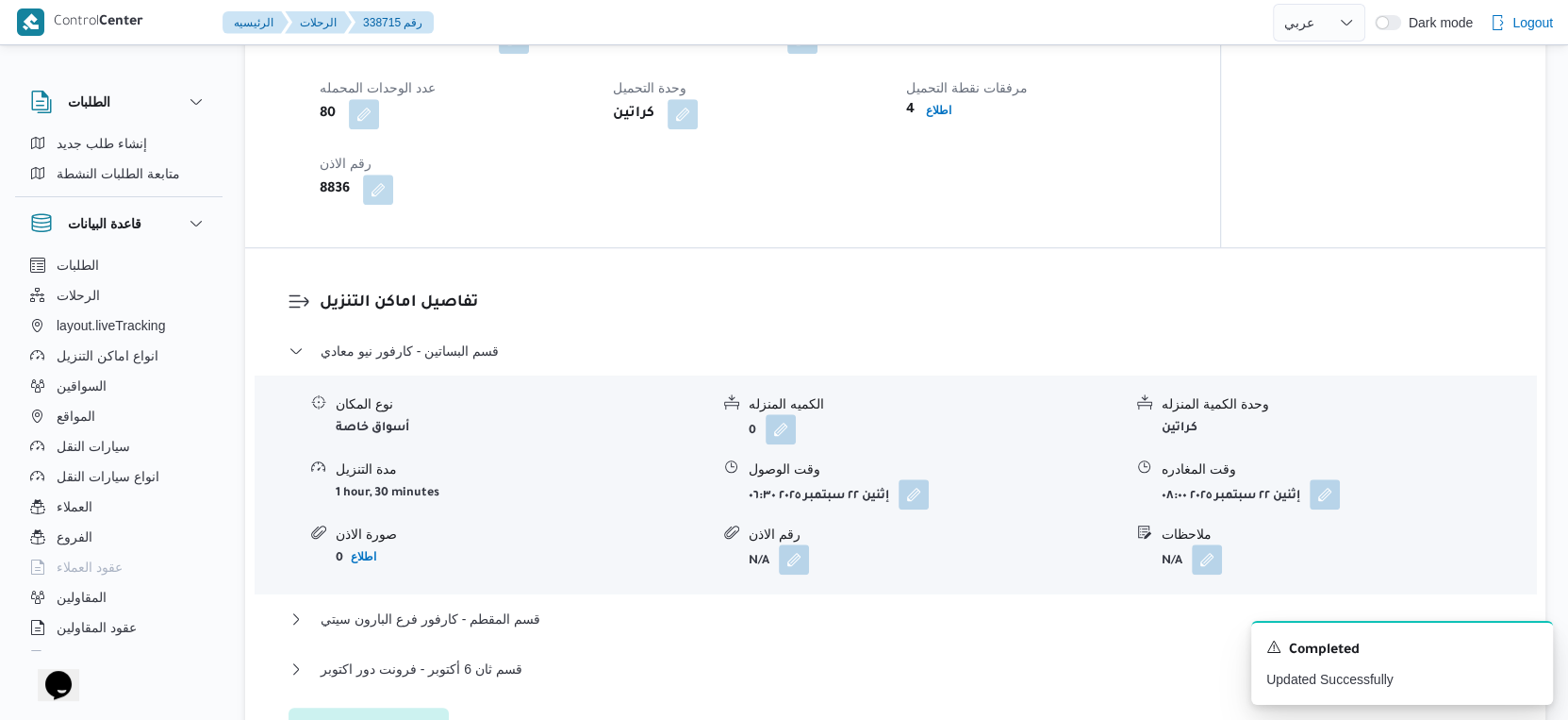
select select "ar"
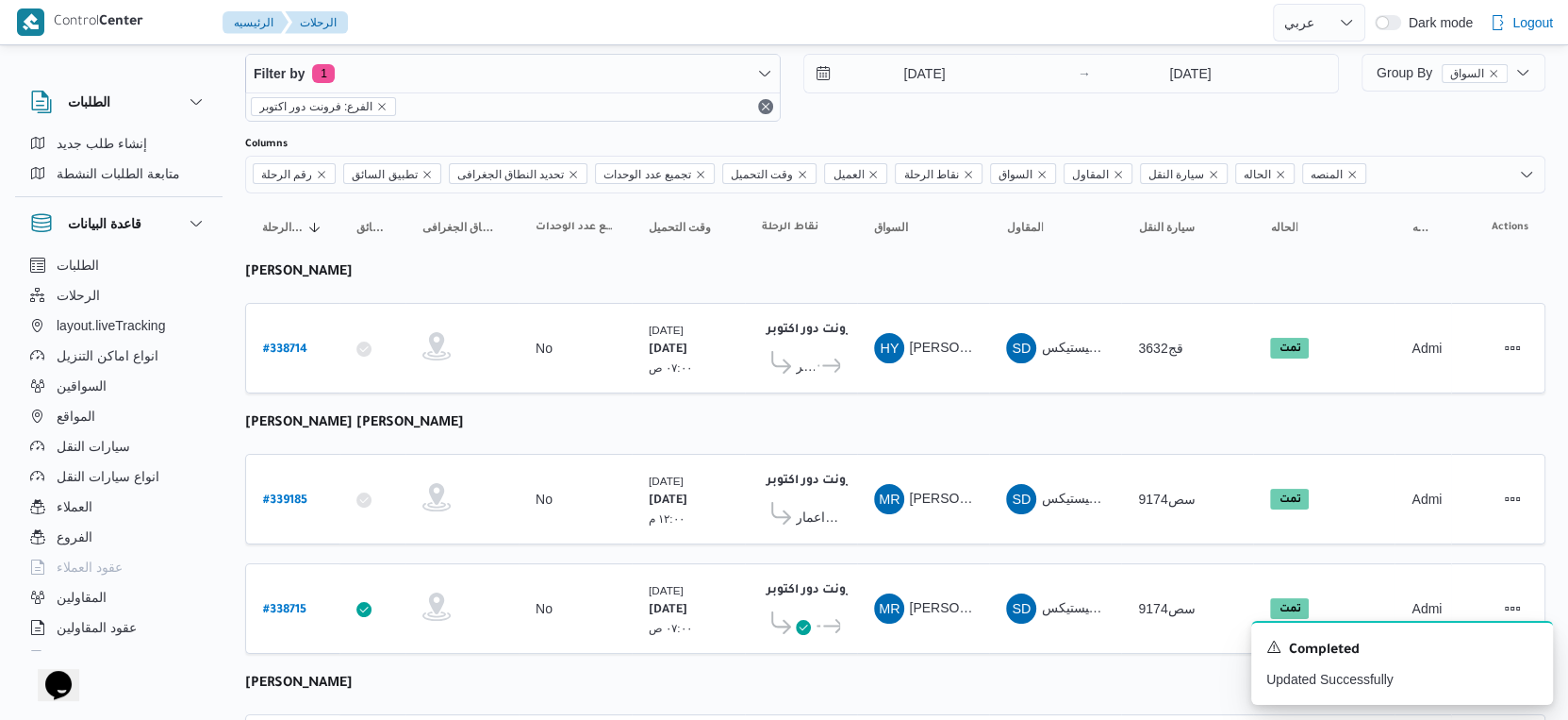
scroll to position [172, 0]
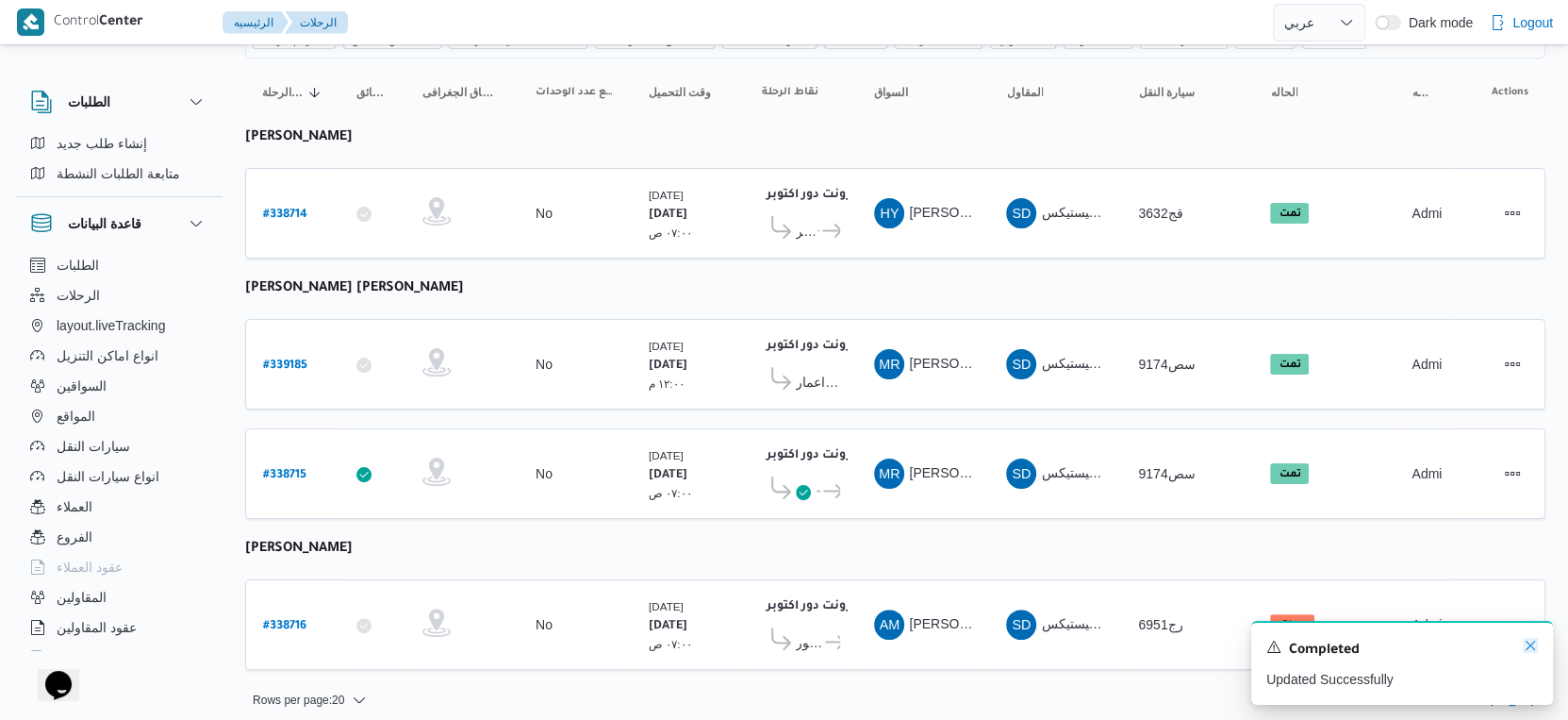
click at [1530, 645] on icon "Dismiss toast" at bounding box center [1530, 645] width 15 height 15
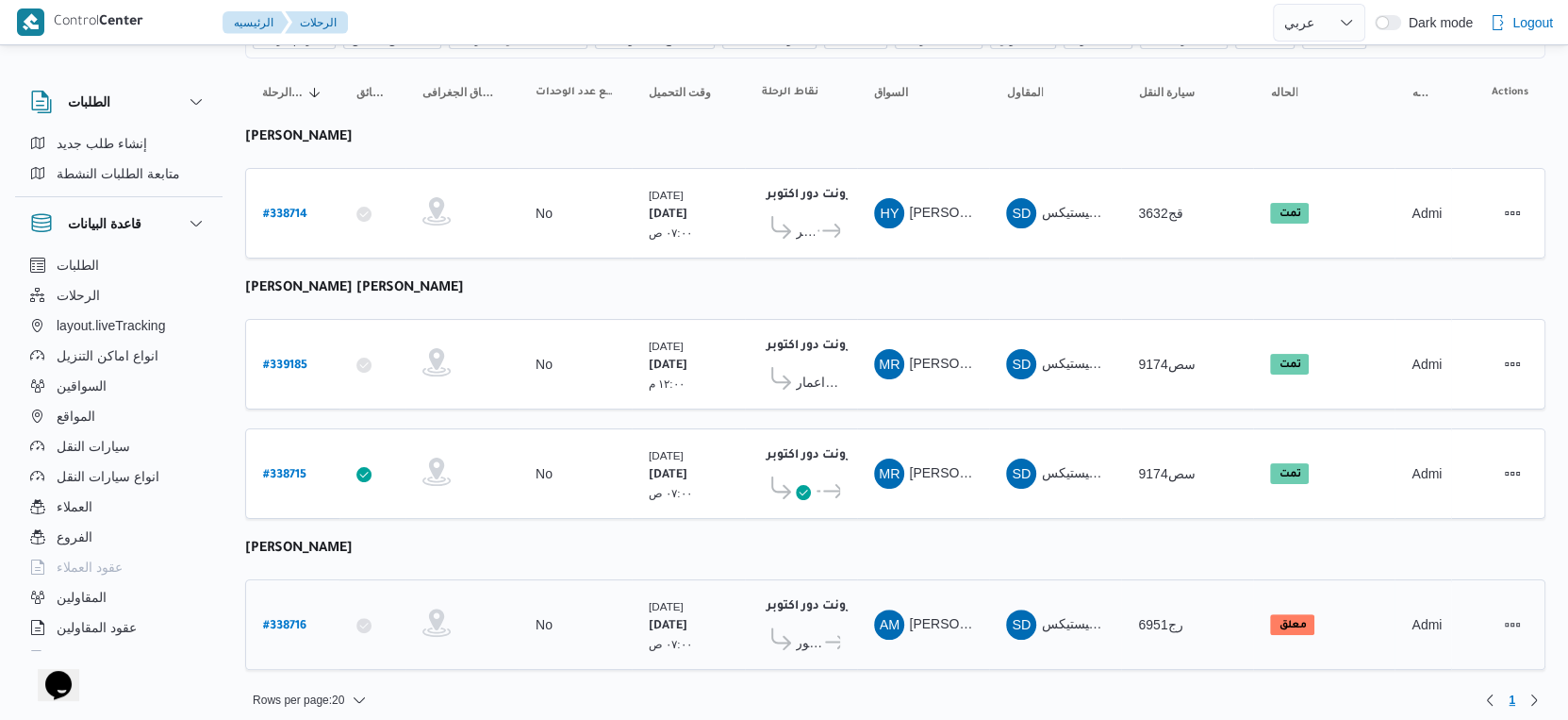
click at [822, 631] on span "كارفور فيتالي" at bounding box center [831, 642] width 18 height 22
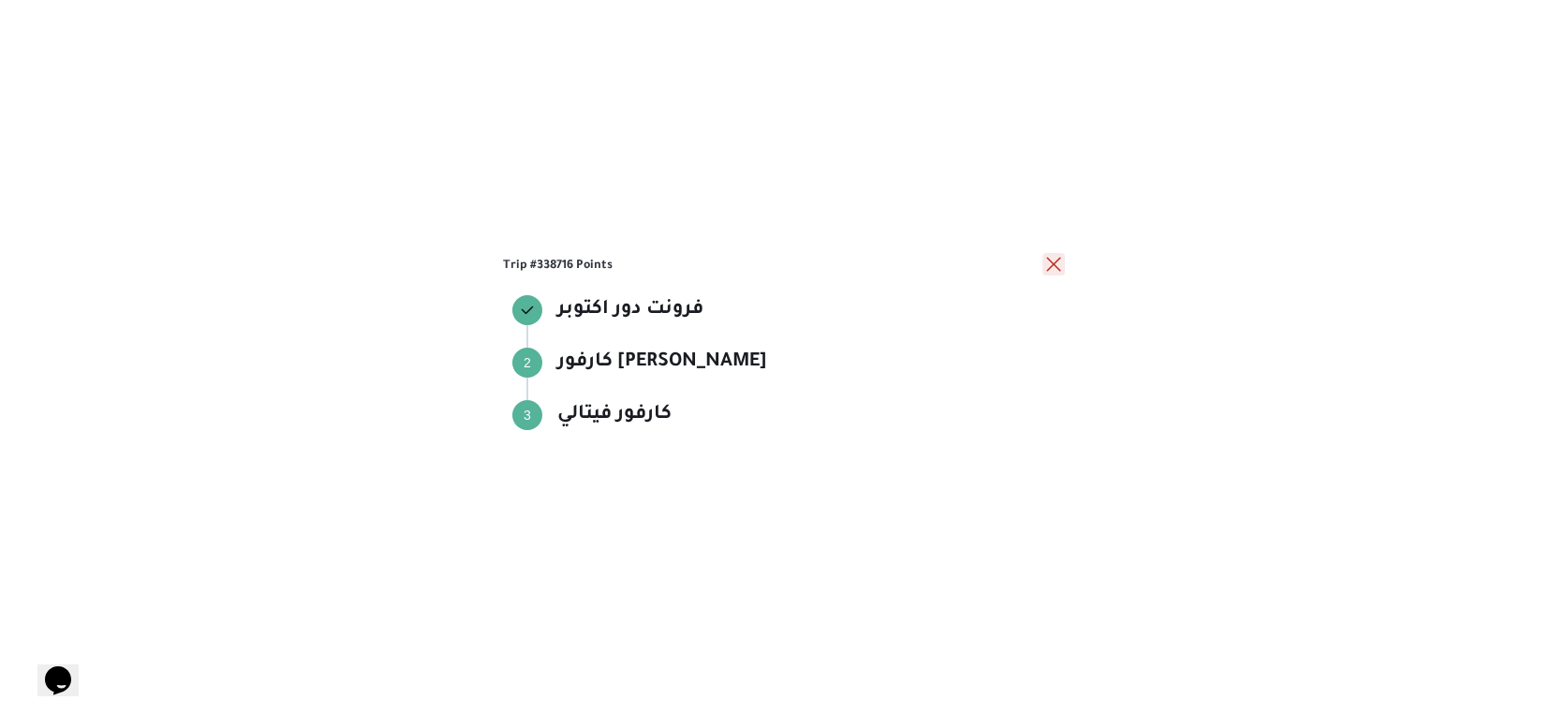
click at [1057, 259] on button "close" at bounding box center [1053, 264] width 22 height 22
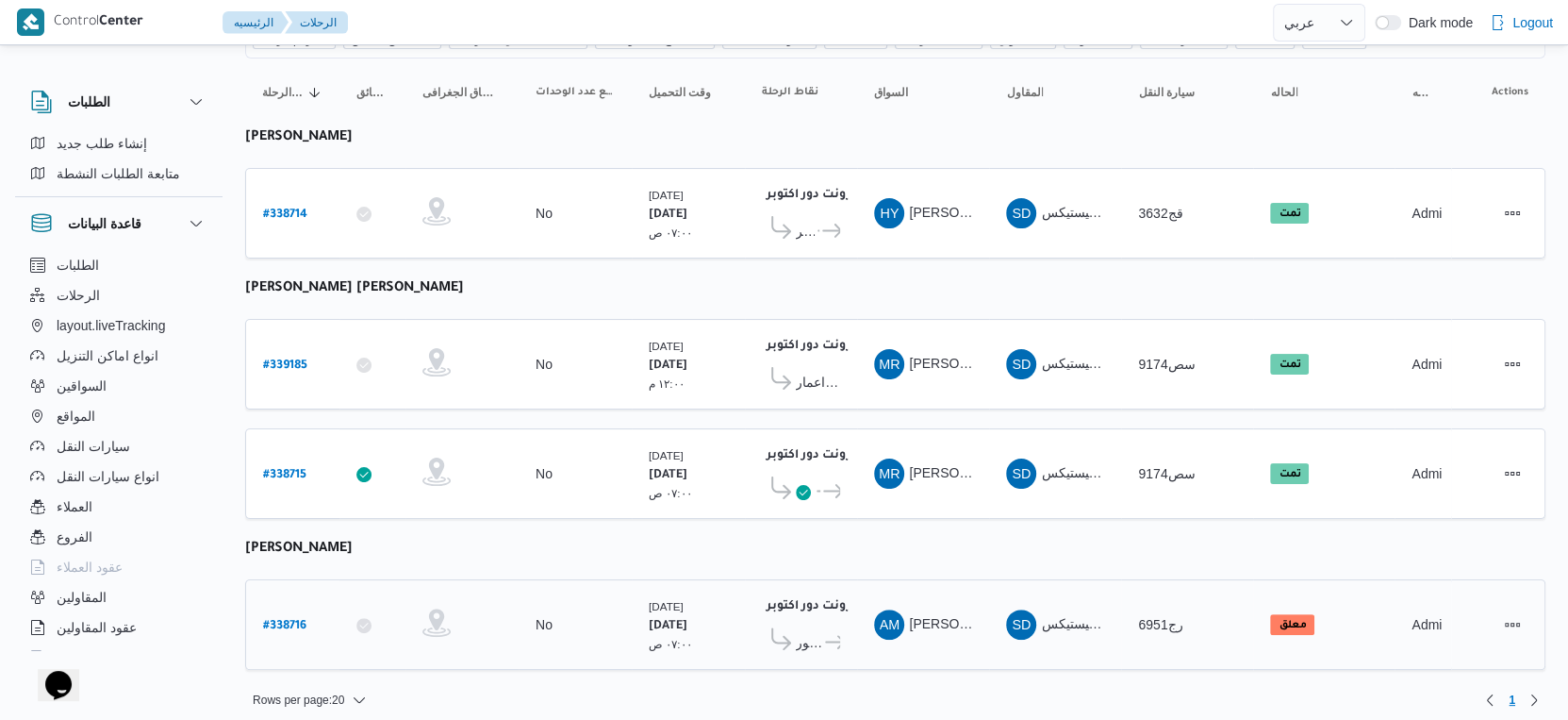
click at [802, 631] on span "كارفور افينيو مول" at bounding box center [808, 642] width 26 height 22
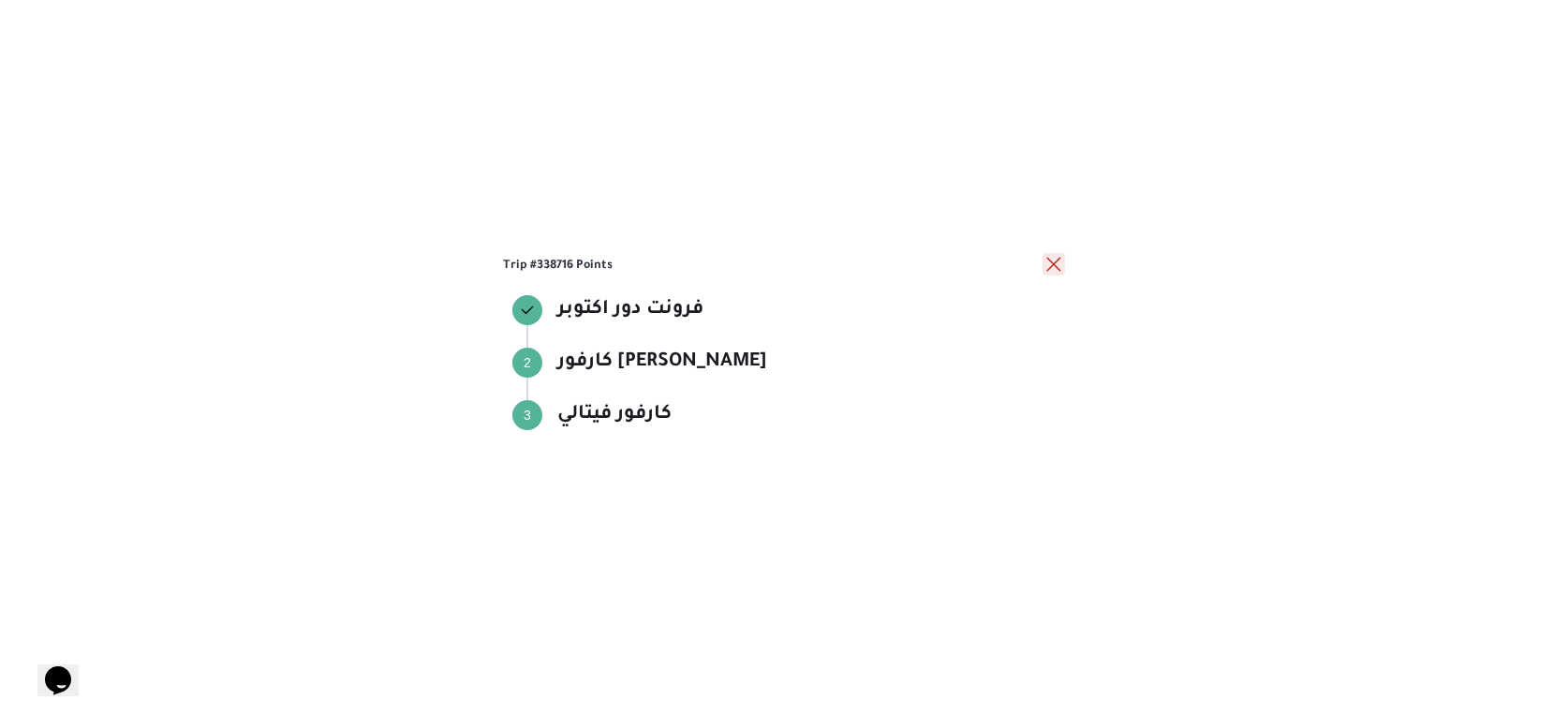
click at [1054, 264] on button "close" at bounding box center [1053, 264] width 22 height 22
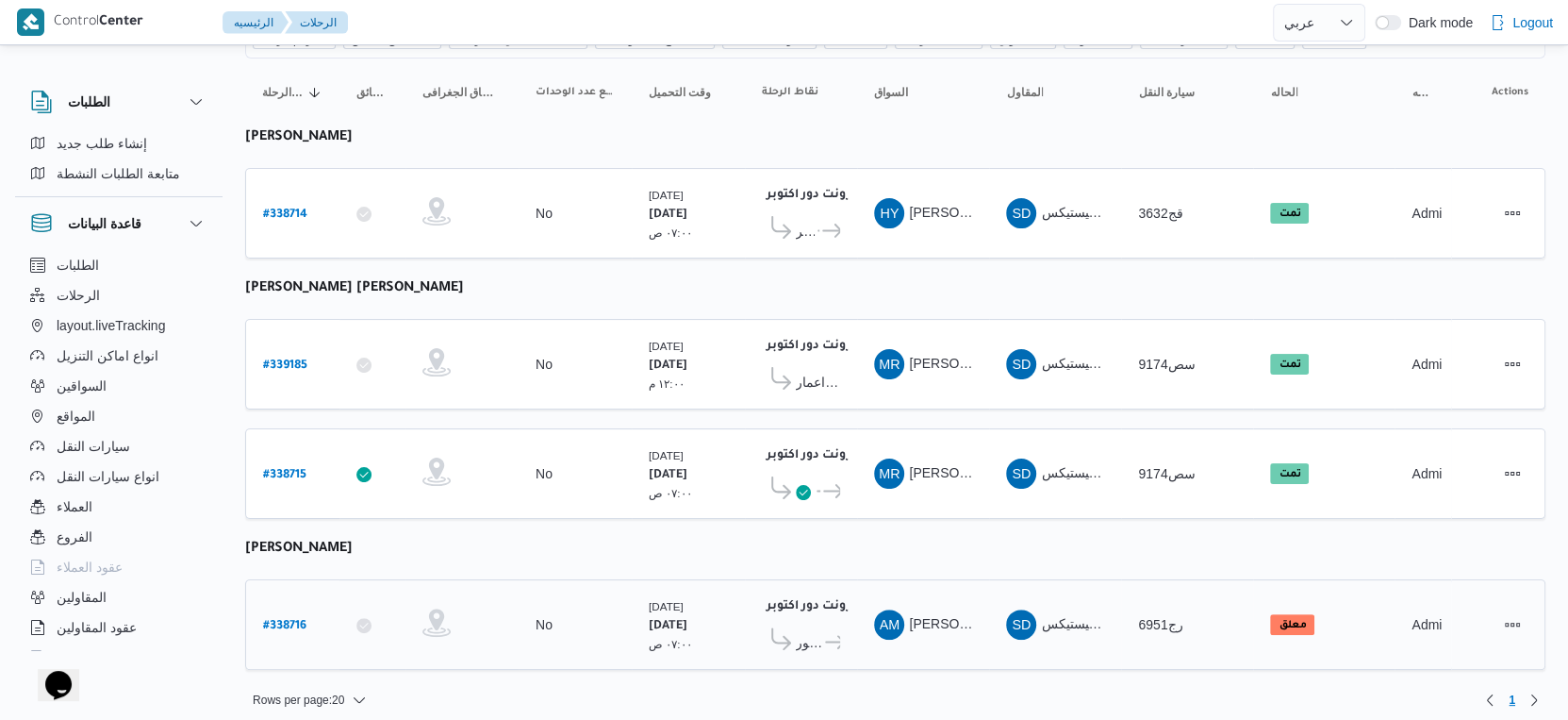
click at [288, 620] on b "# 338716" at bounding box center [285, 626] width 43 height 14
select select "ar"
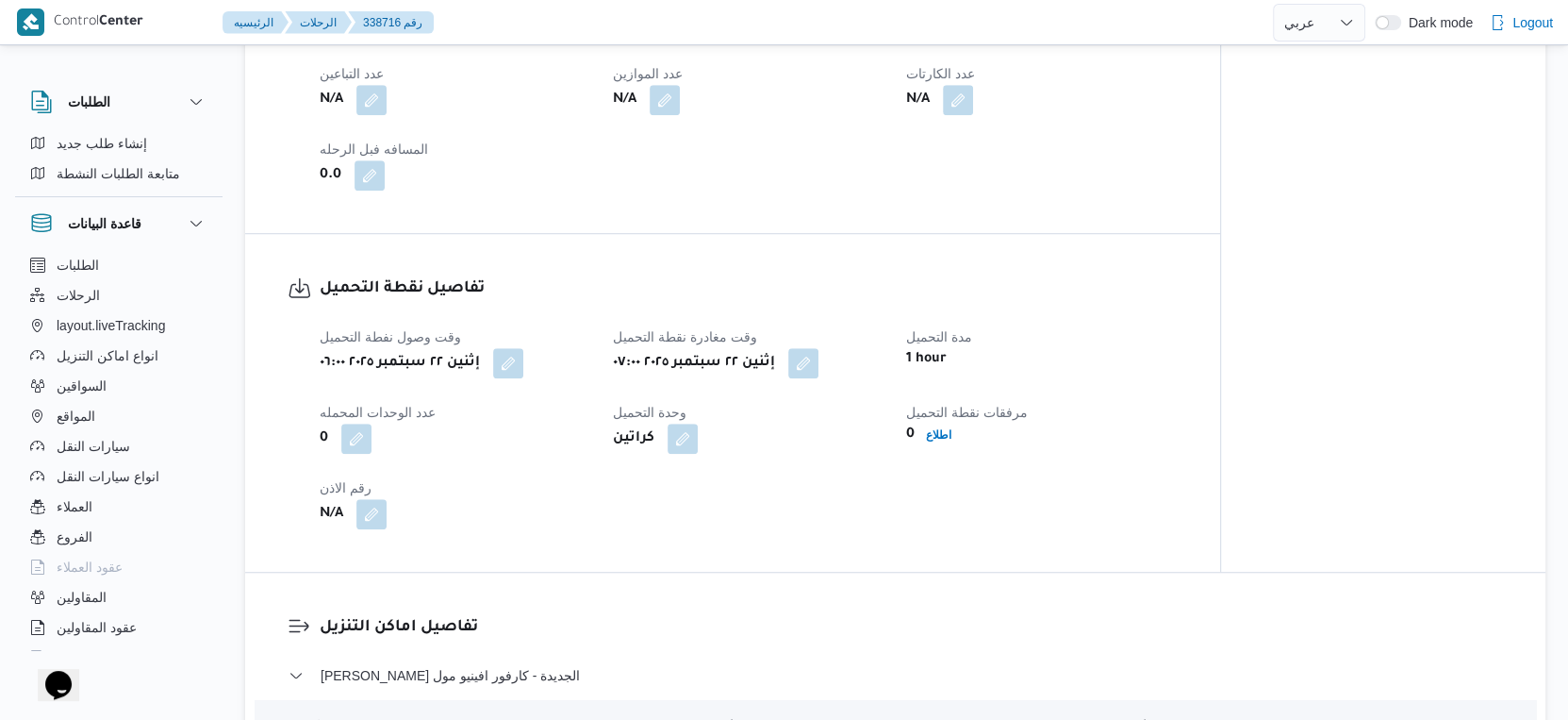
scroll to position [1258, 0]
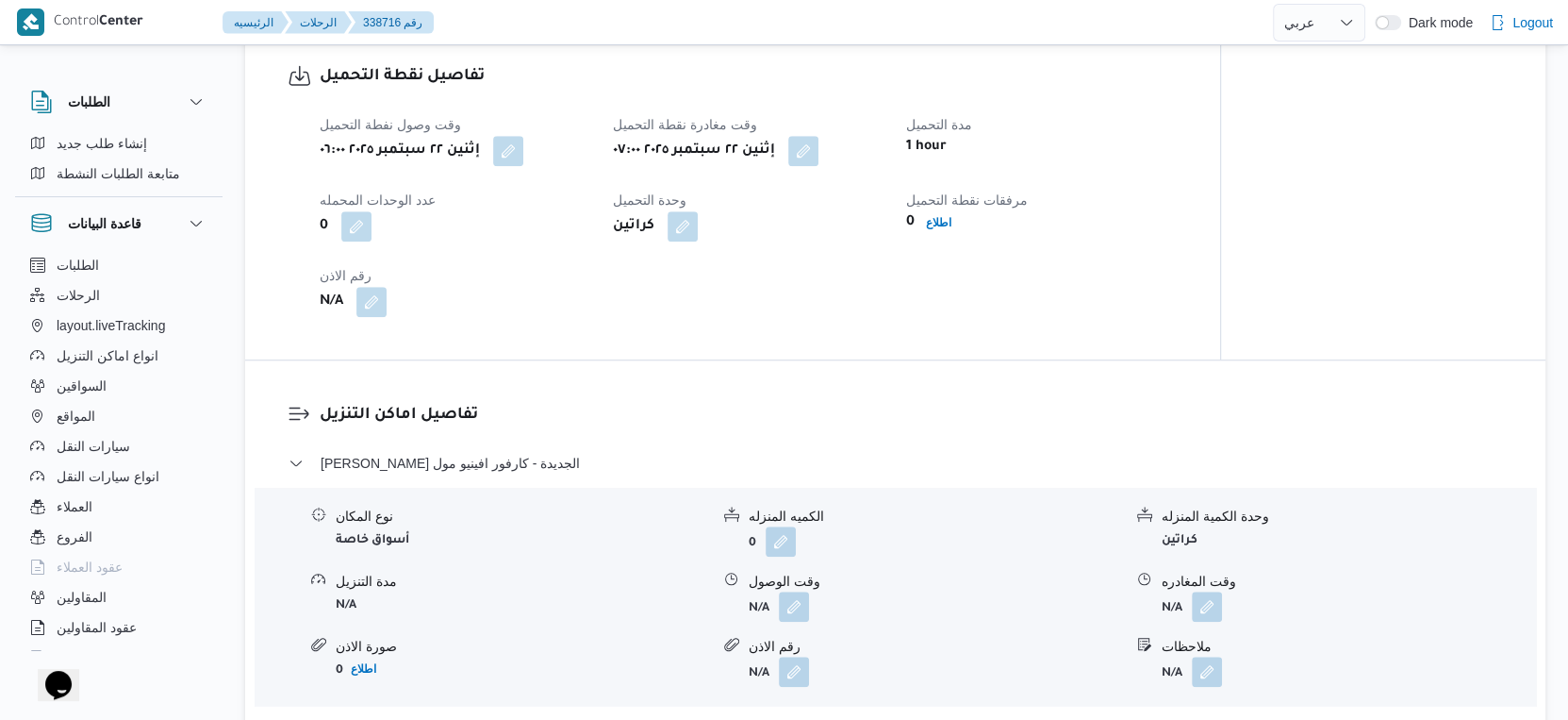
select select "ar"
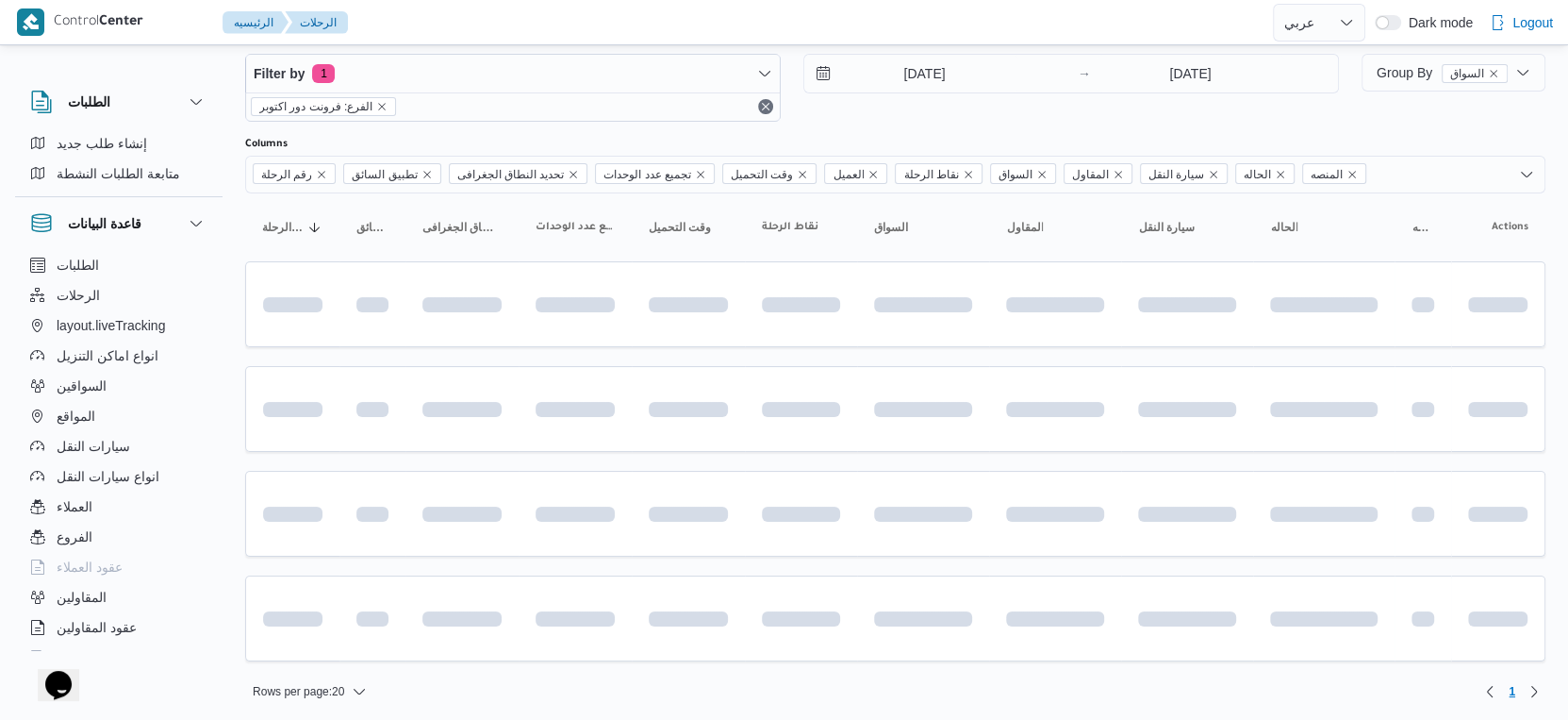
scroll to position [172, 0]
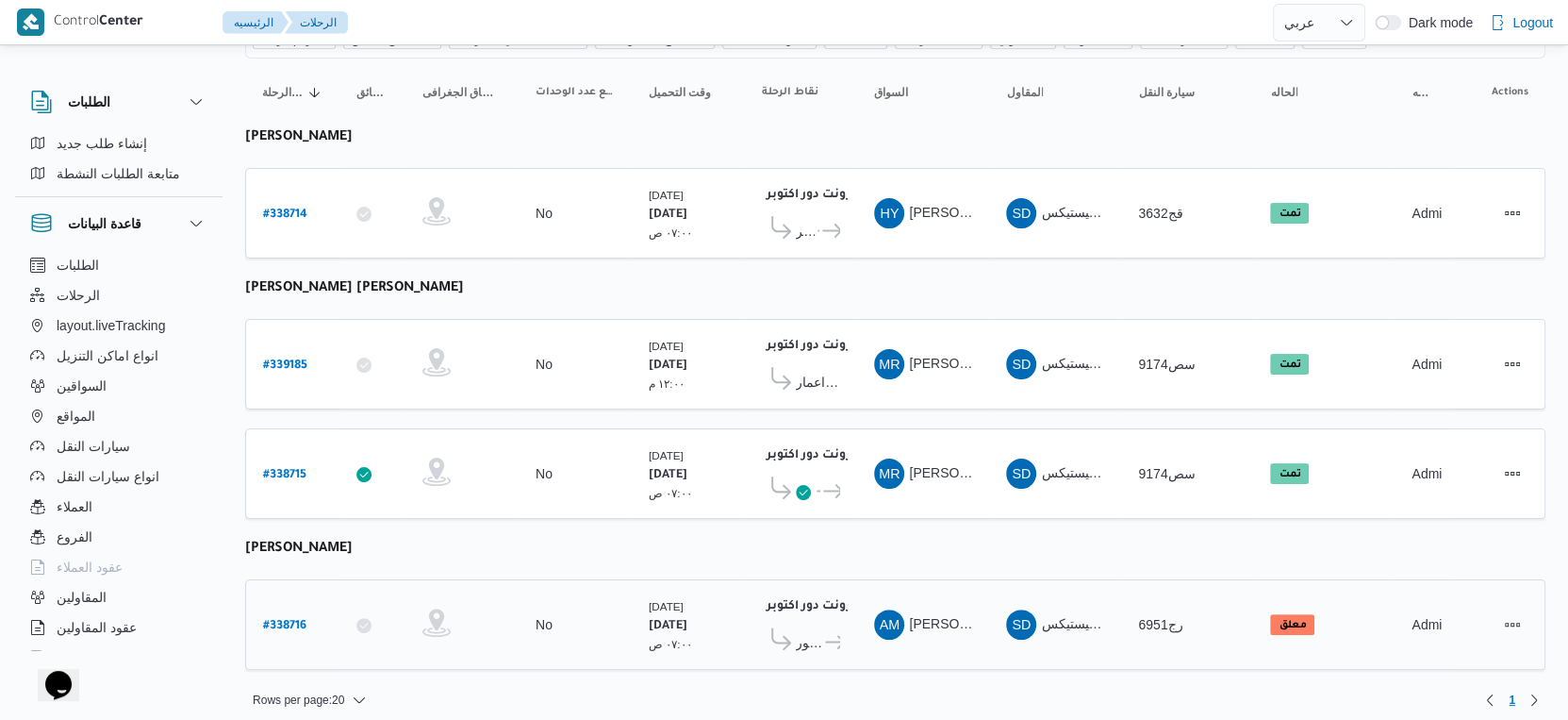
click at [289, 620] on b "# 338716" at bounding box center [285, 626] width 43 height 14
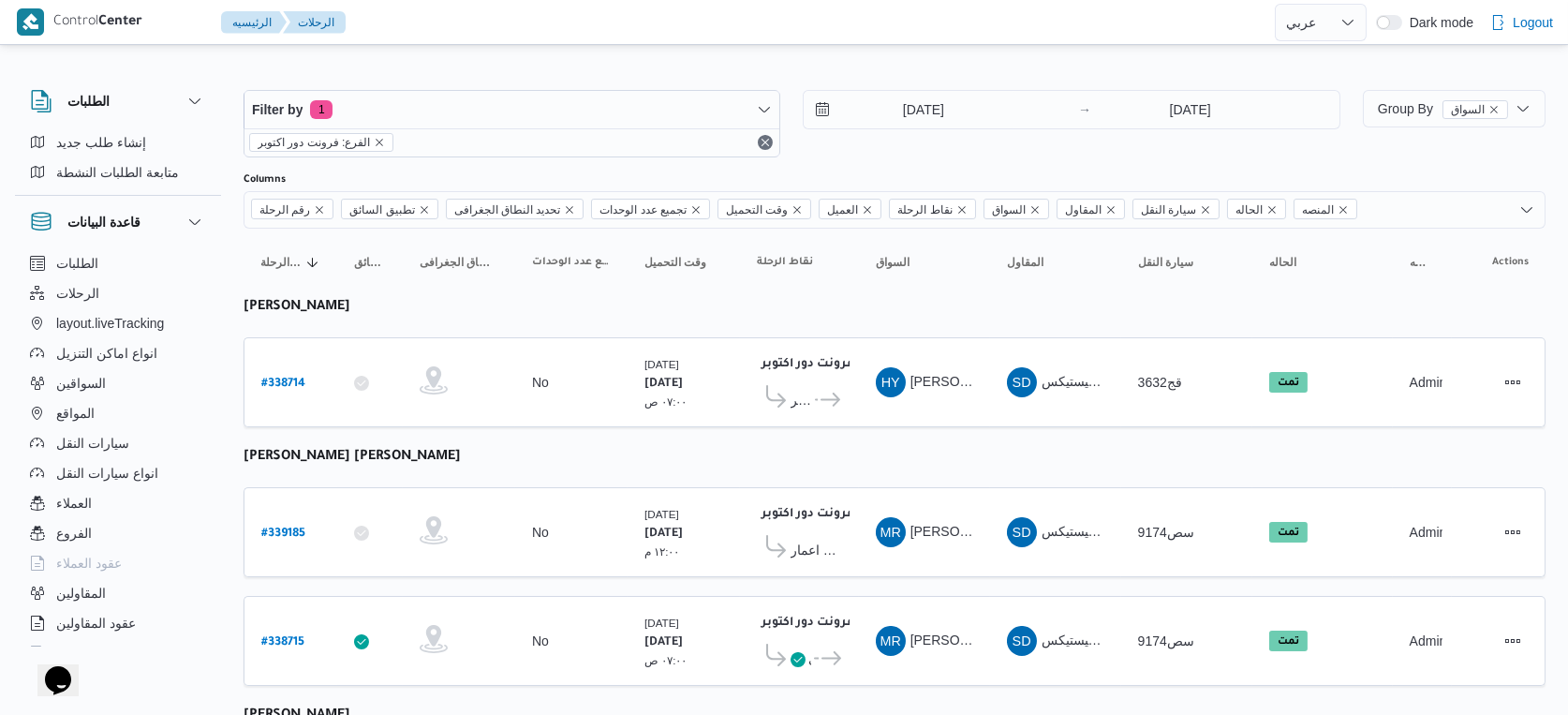
select select "ar"
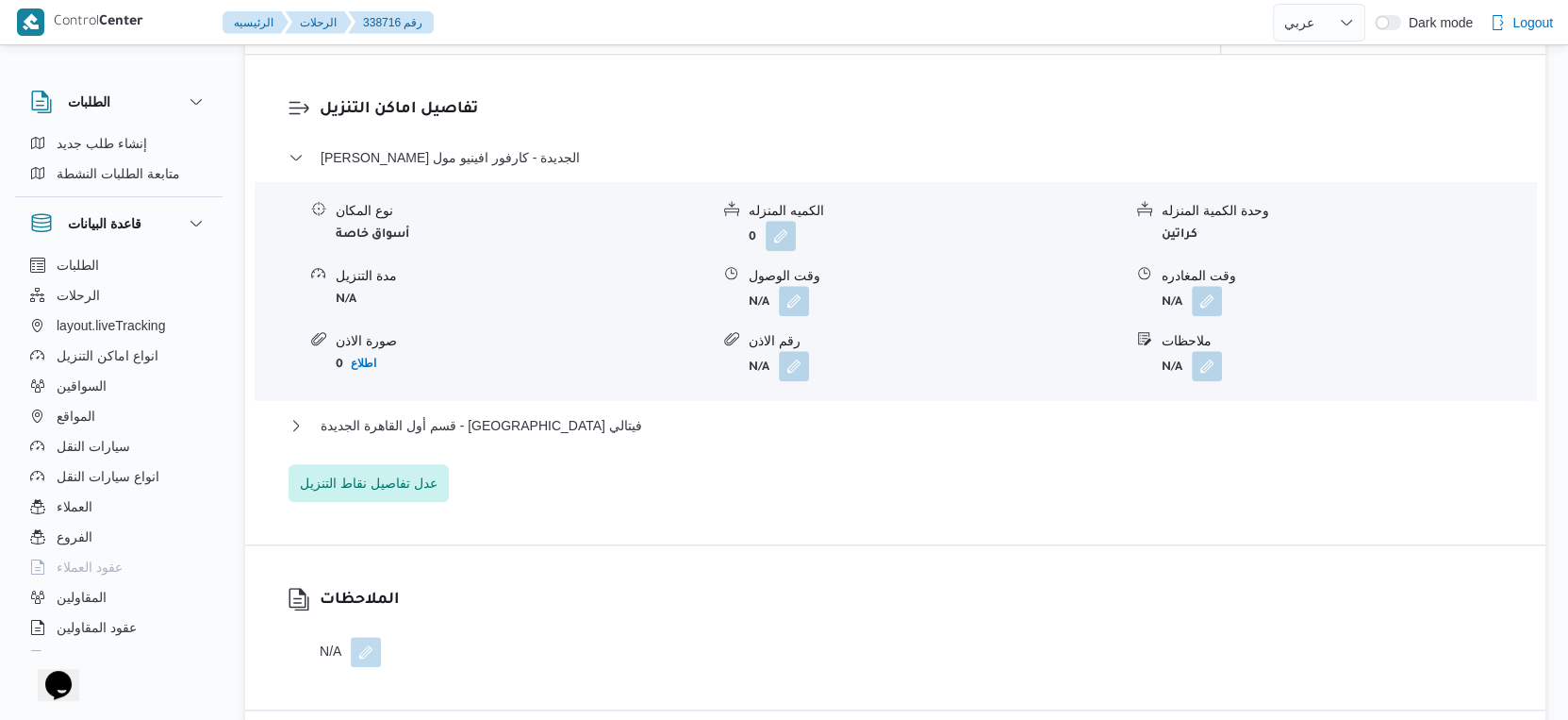
scroll to position [1573, 0]
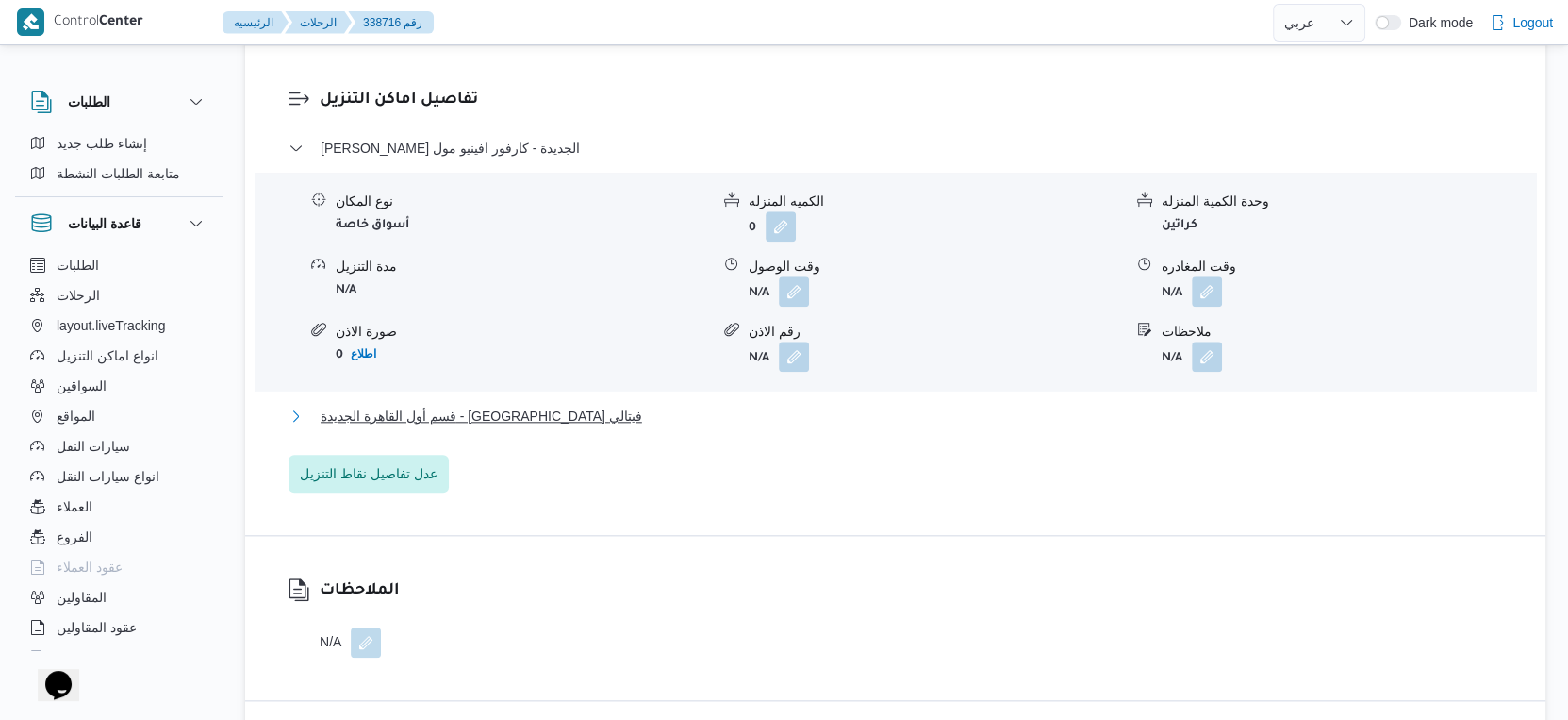
click at [561, 427] on button "قسم أول القاهرة الجديدة - كارفور فيتالي" at bounding box center [896, 416] width 1215 height 22
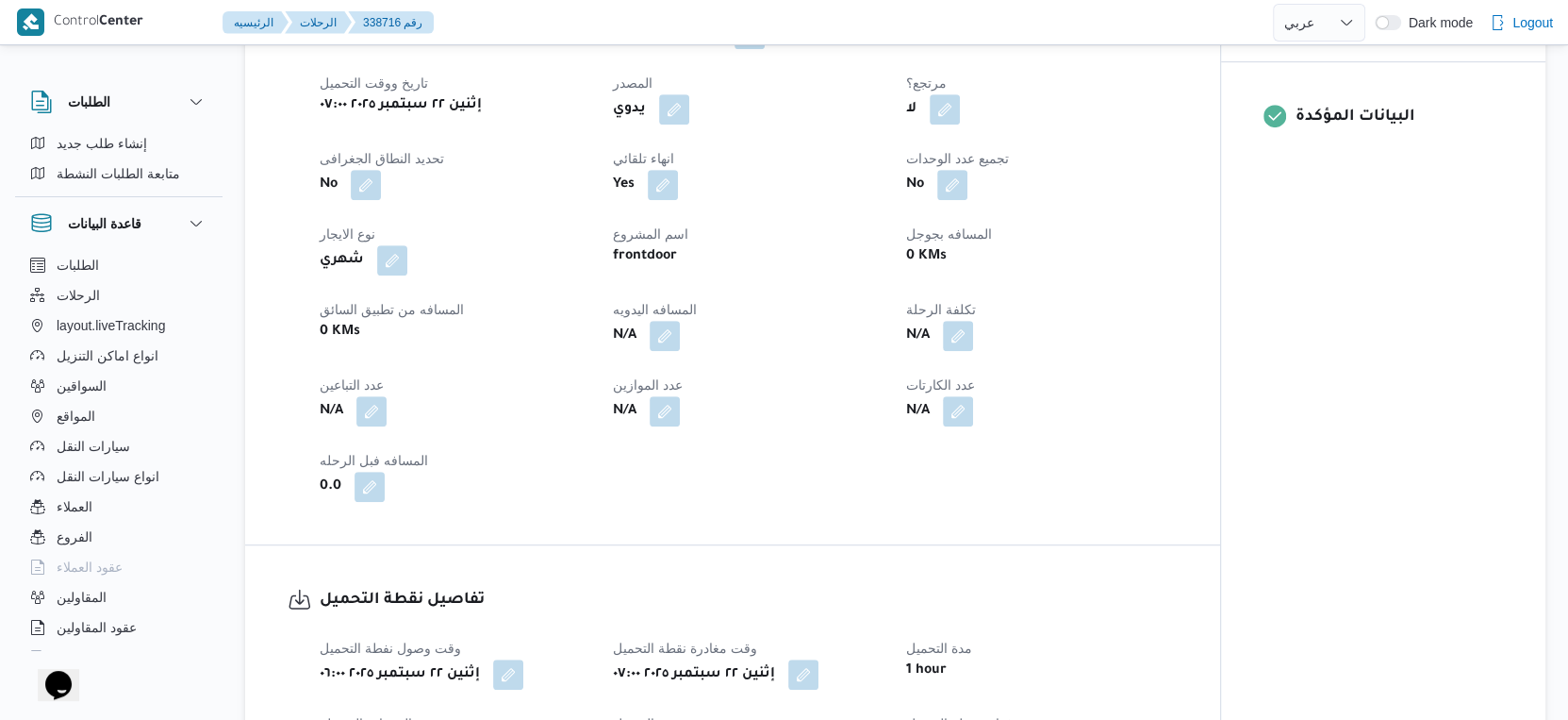
scroll to position [1362, 0]
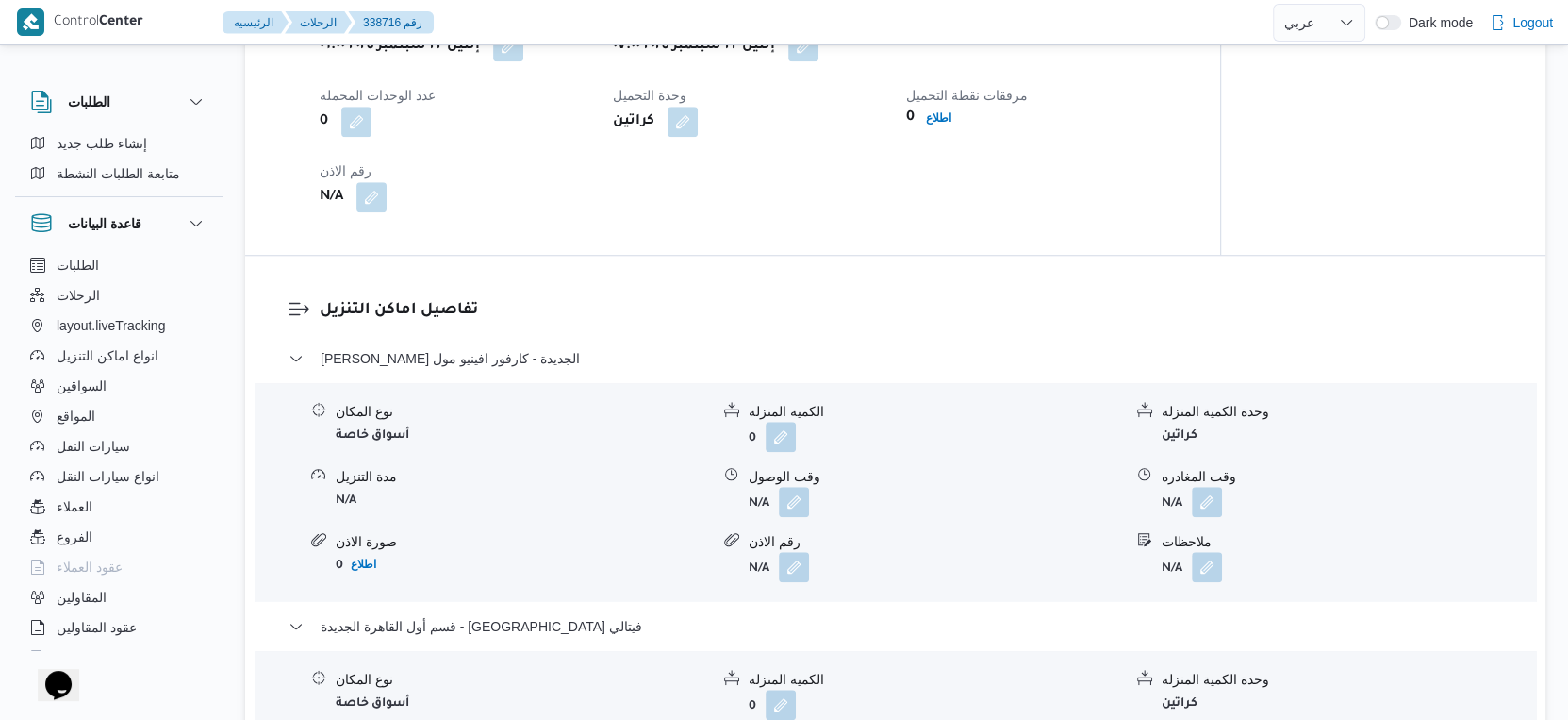
select select "ar"
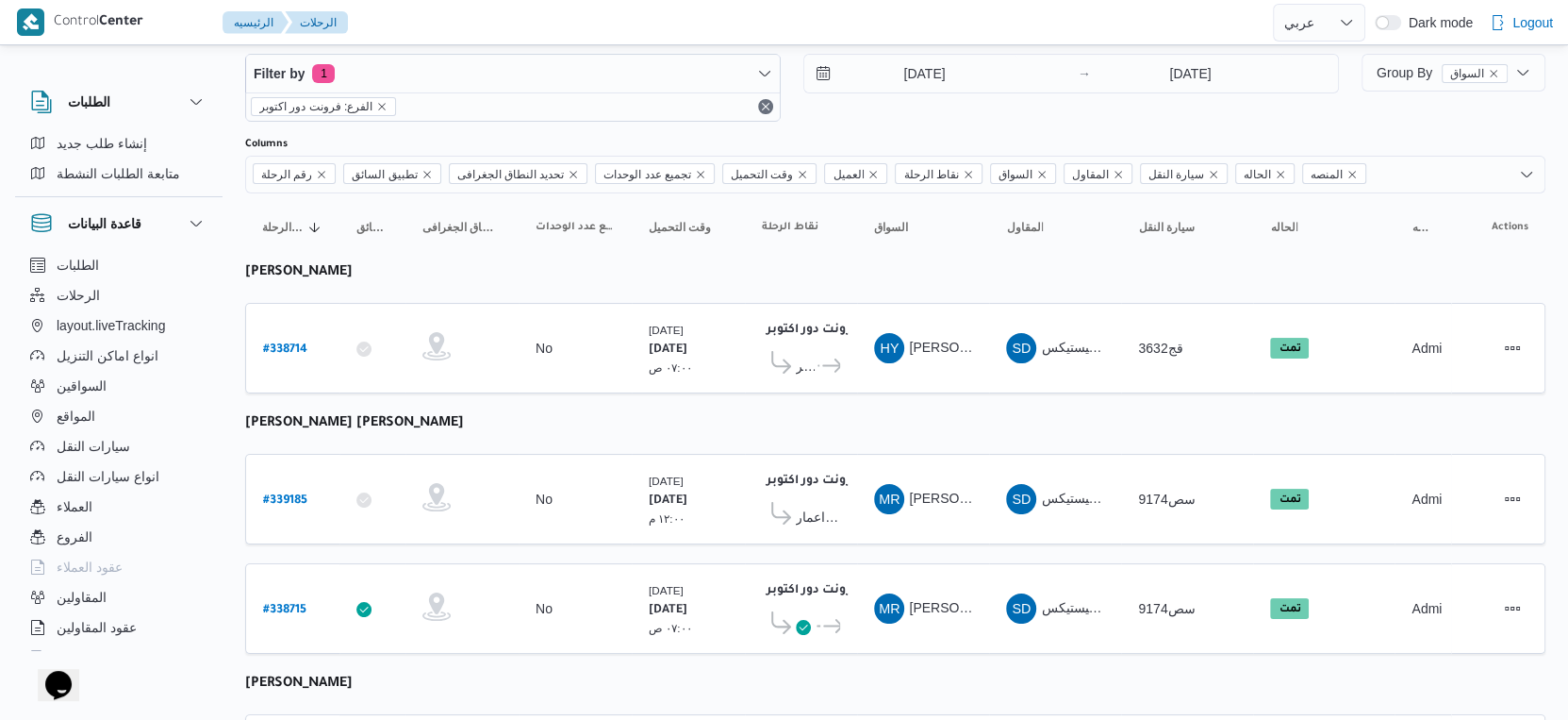
scroll to position [172, 0]
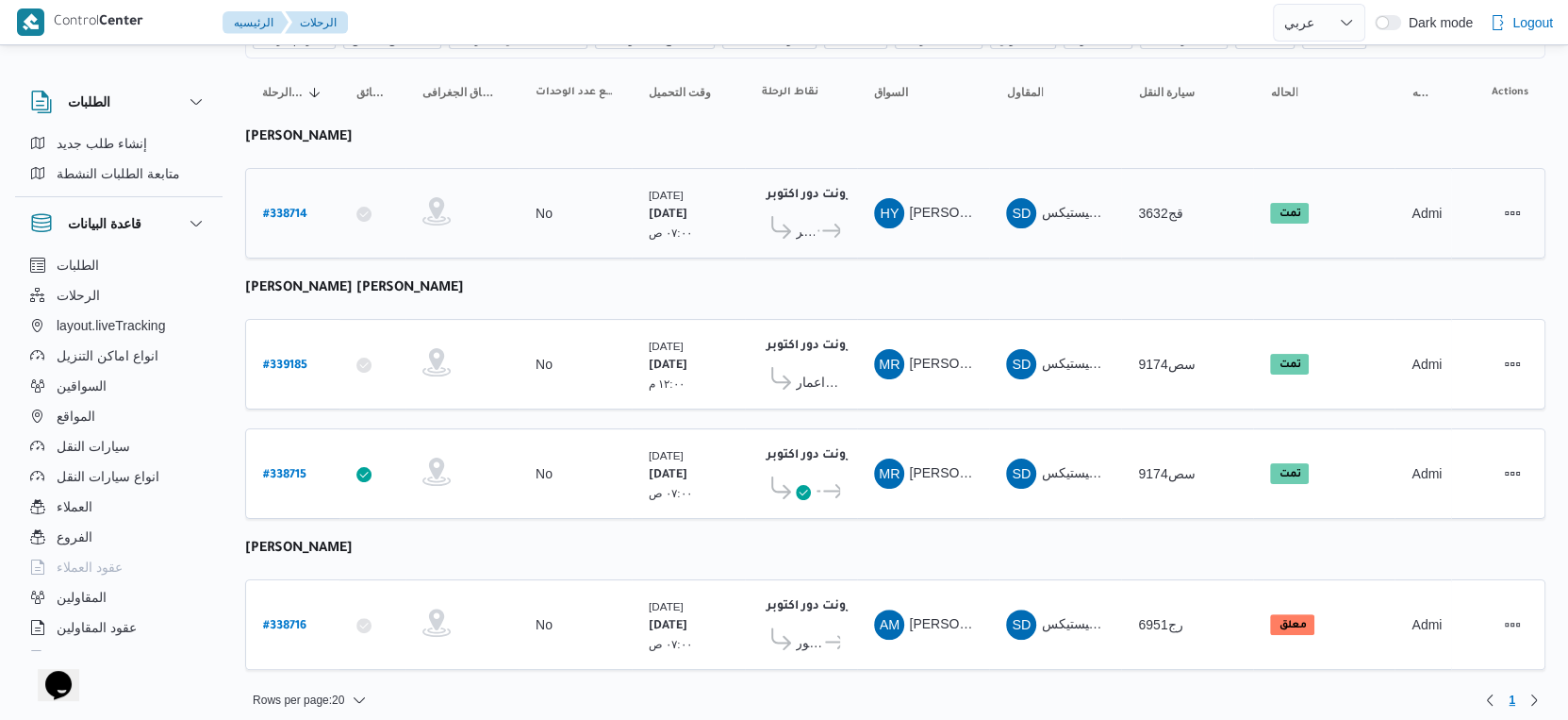
click at [295, 209] on b "# 338714" at bounding box center [285, 216] width 44 height 14
select select "ar"
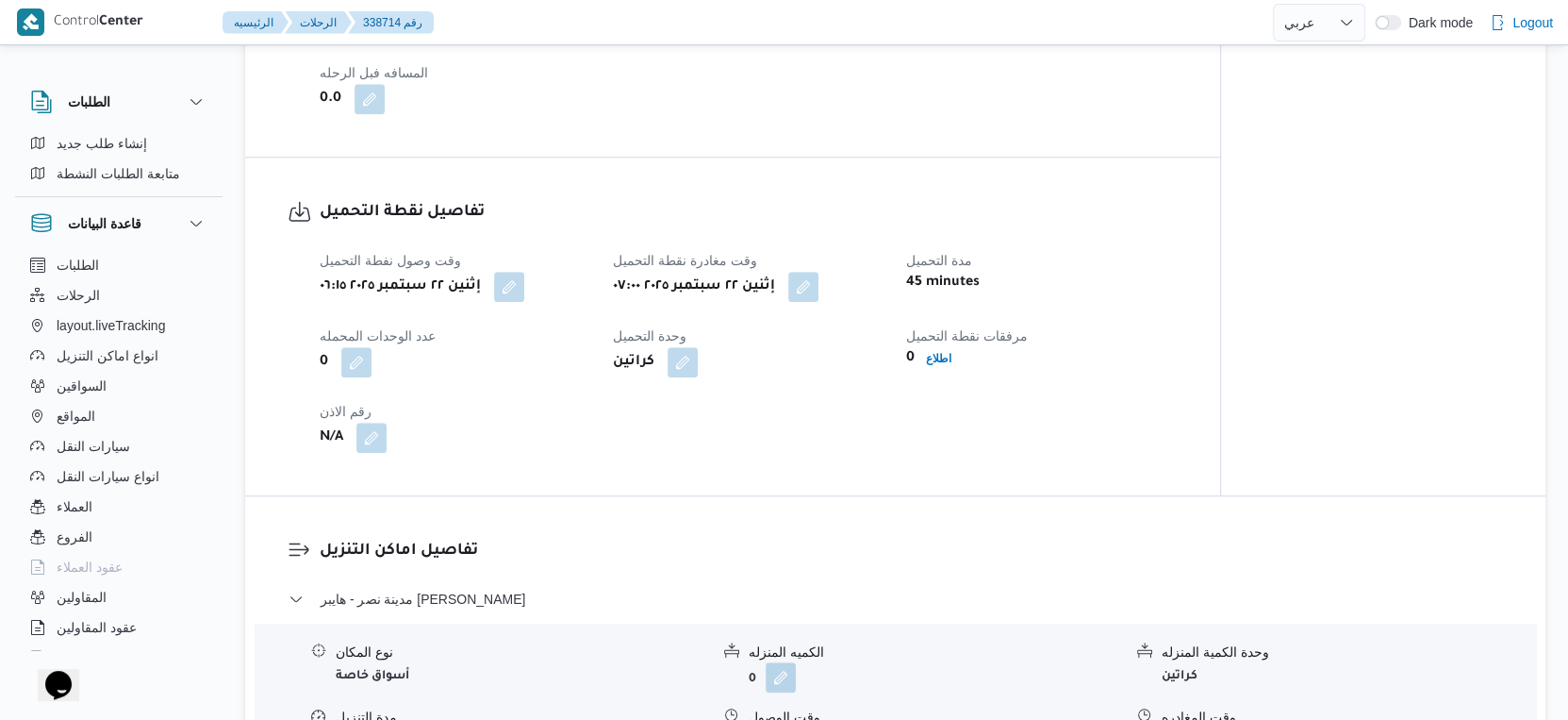
scroll to position [1362, 0]
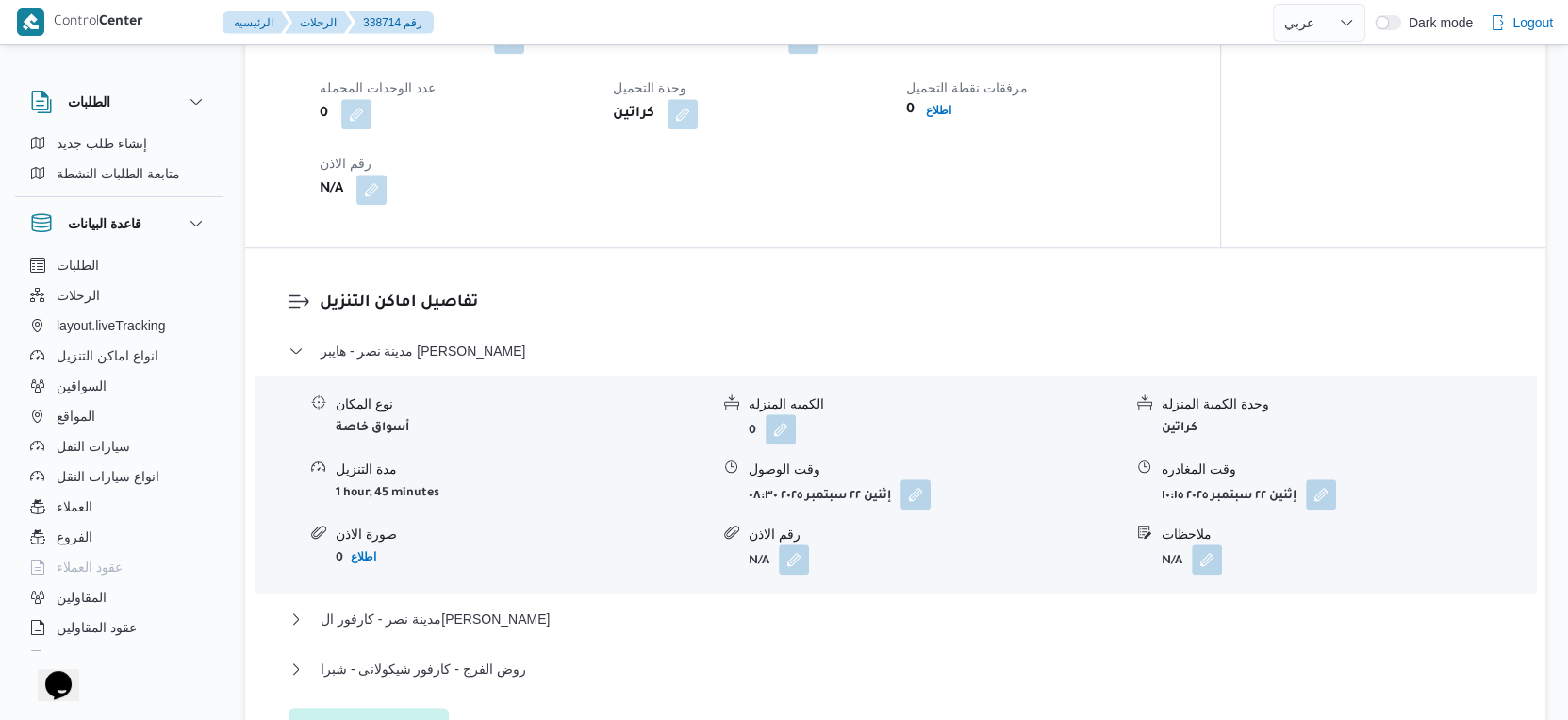
select select "ar"
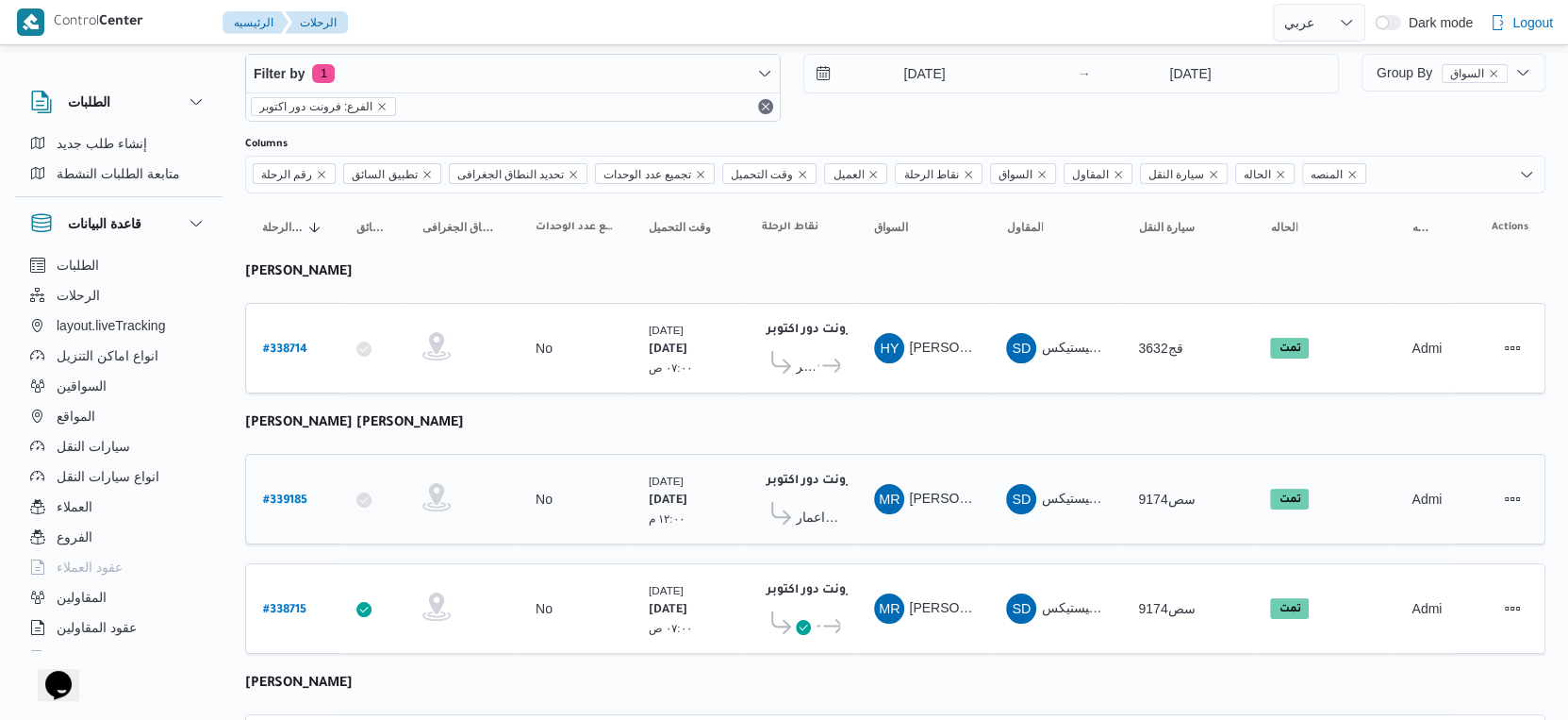
scroll to position [172, 0]
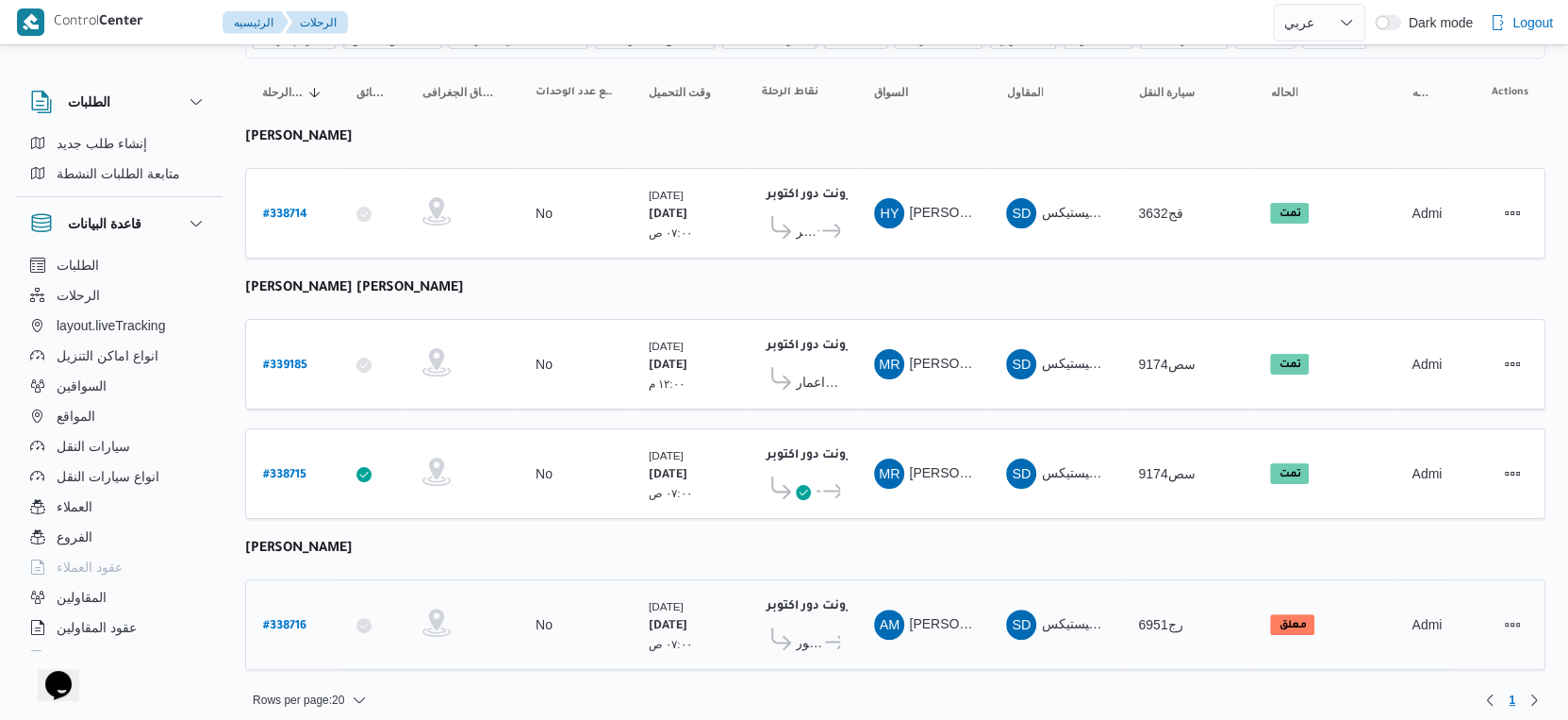
click at [295, 620] on b "# 338716" at bounding box center [285, 626] width 43 height 14
select select "ar"
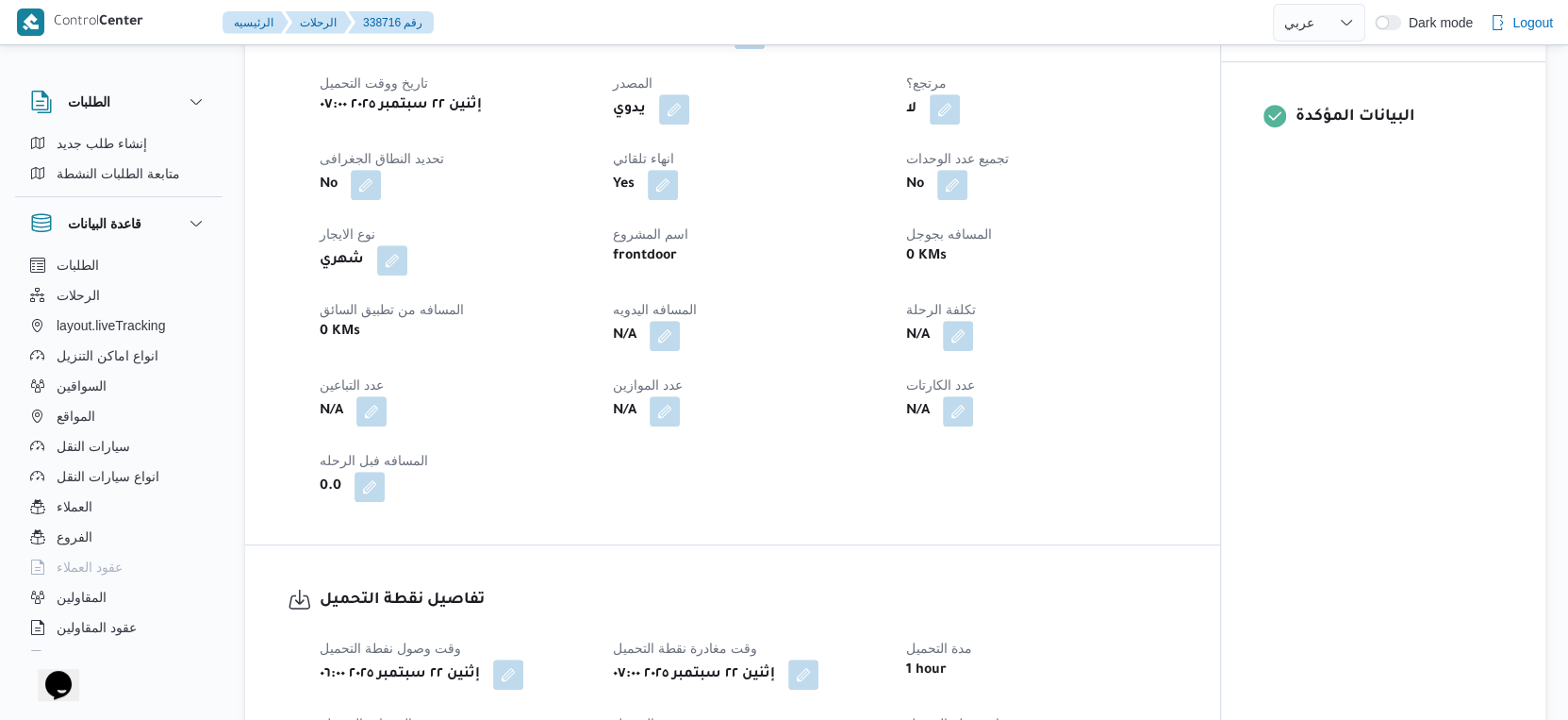
scroll to position [1258, 0]
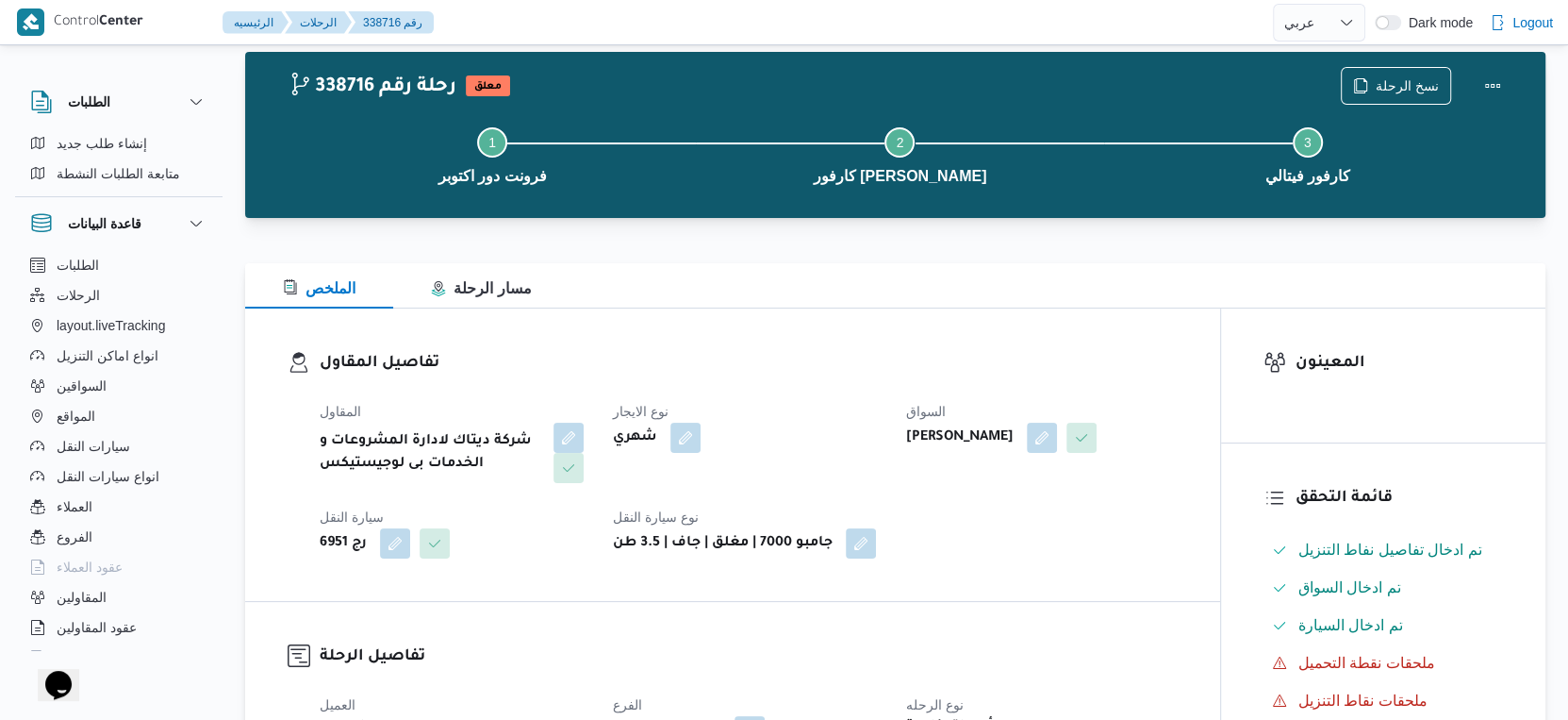
select select "ar"
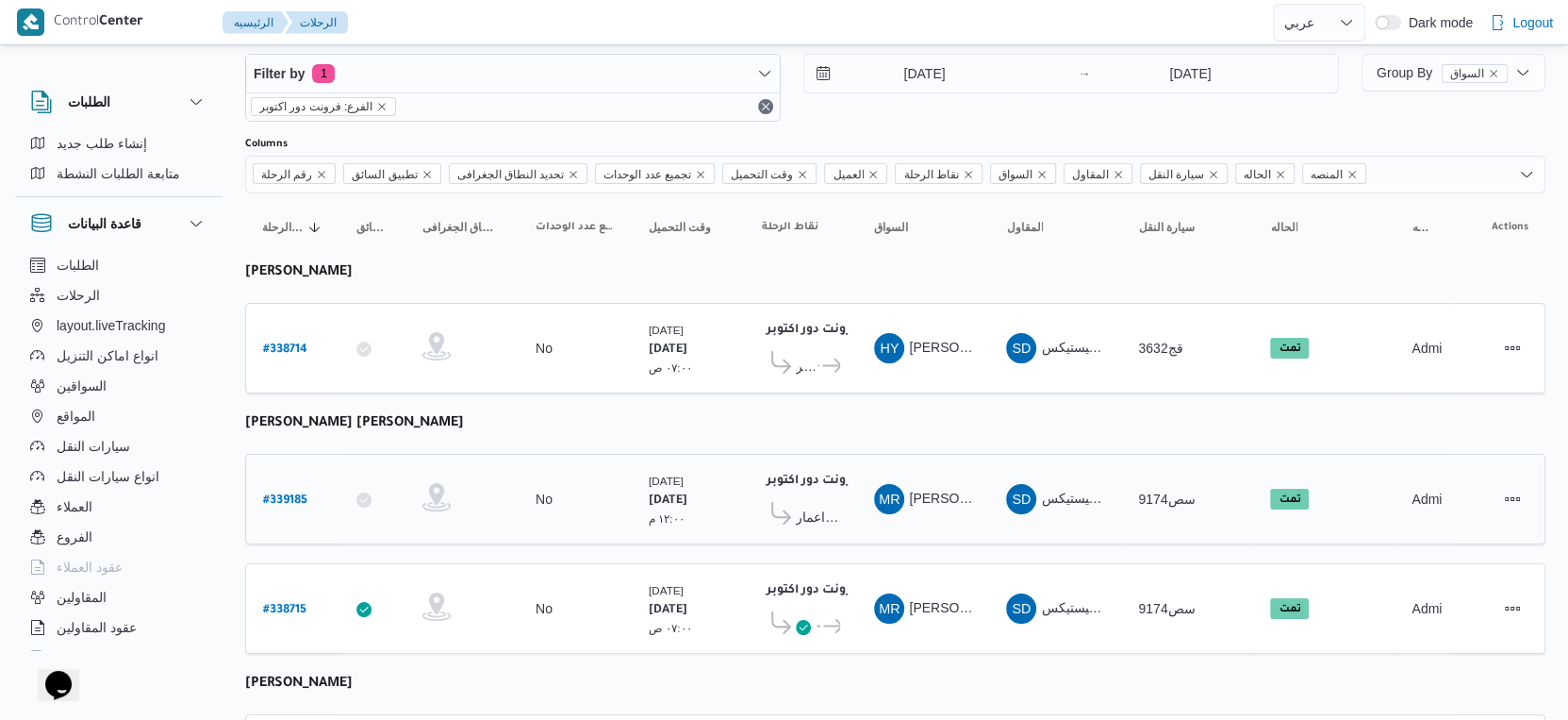
scroll to position [172, 0]
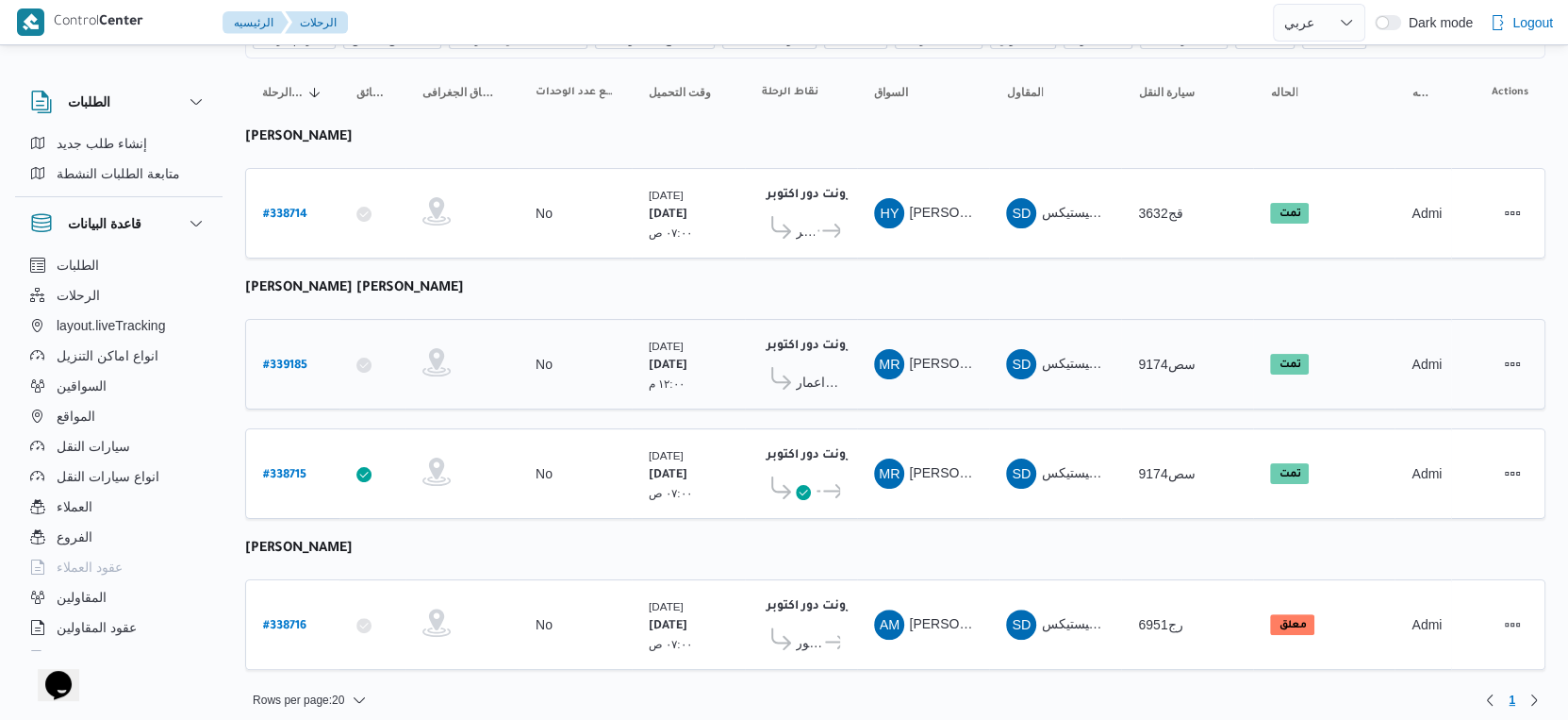
click at [295, 359] on b "# 339185" at bounding box center [285, 366] width 44 height 14
select select "ar"
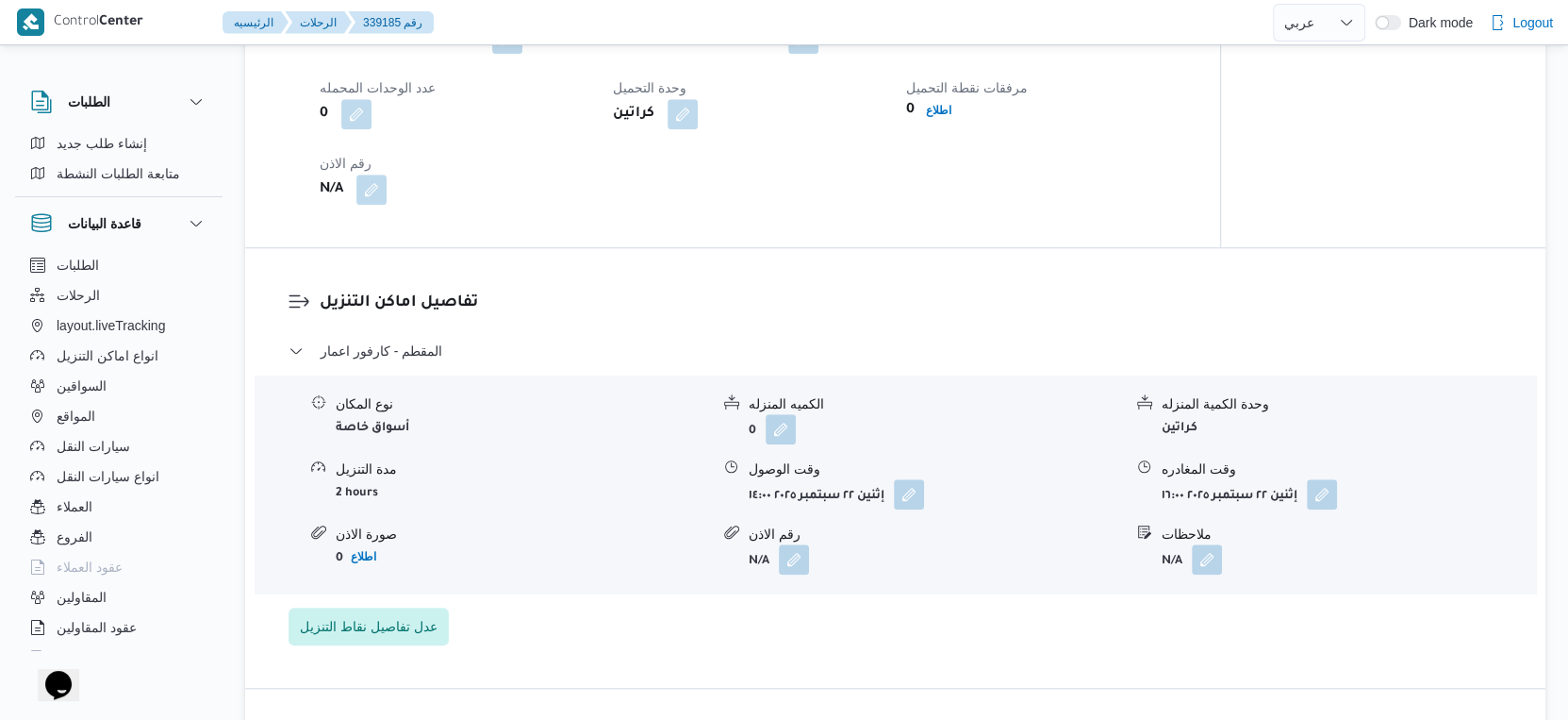
scroll to position [1258, 0]
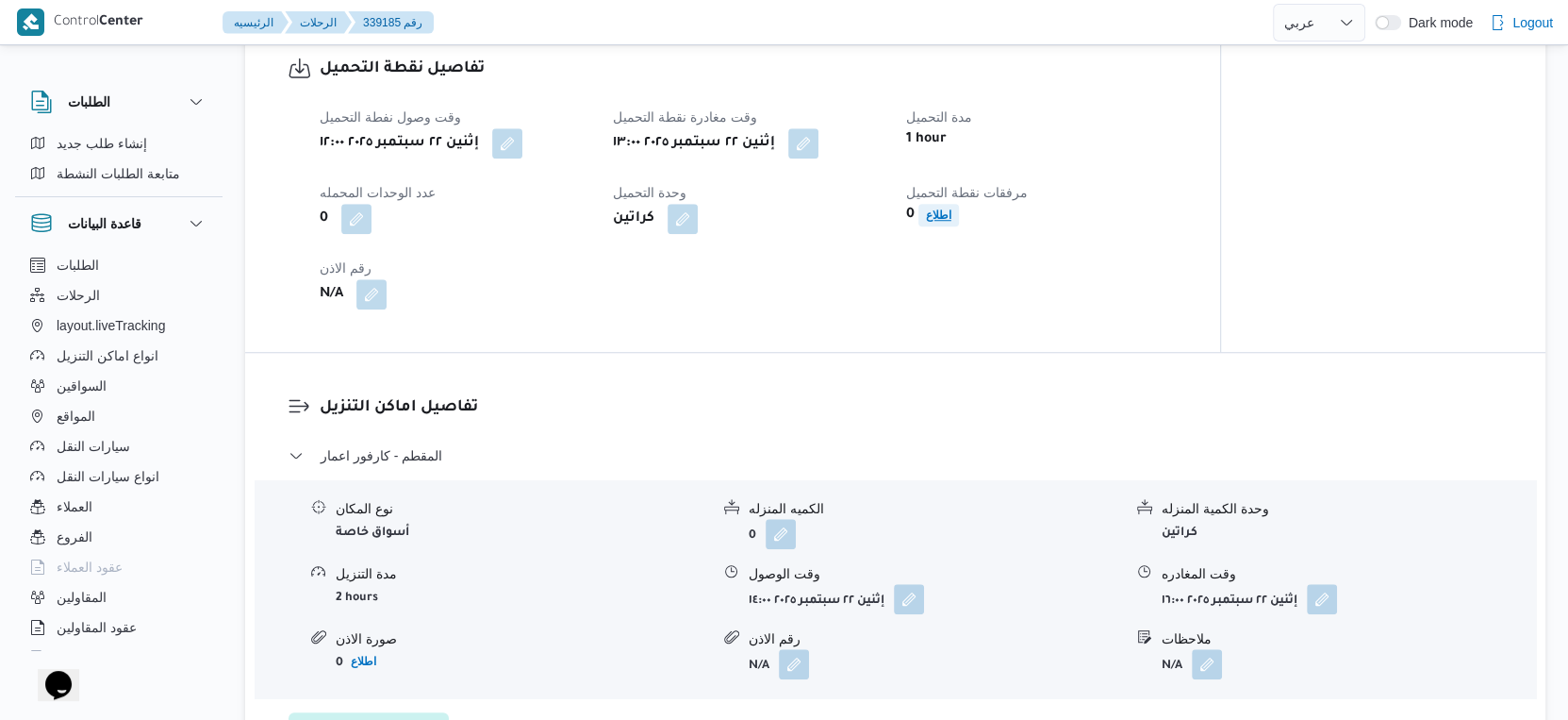
click at [921, 223] on span "اطلاع" at bounding box center [939, 215] width 41 height 22
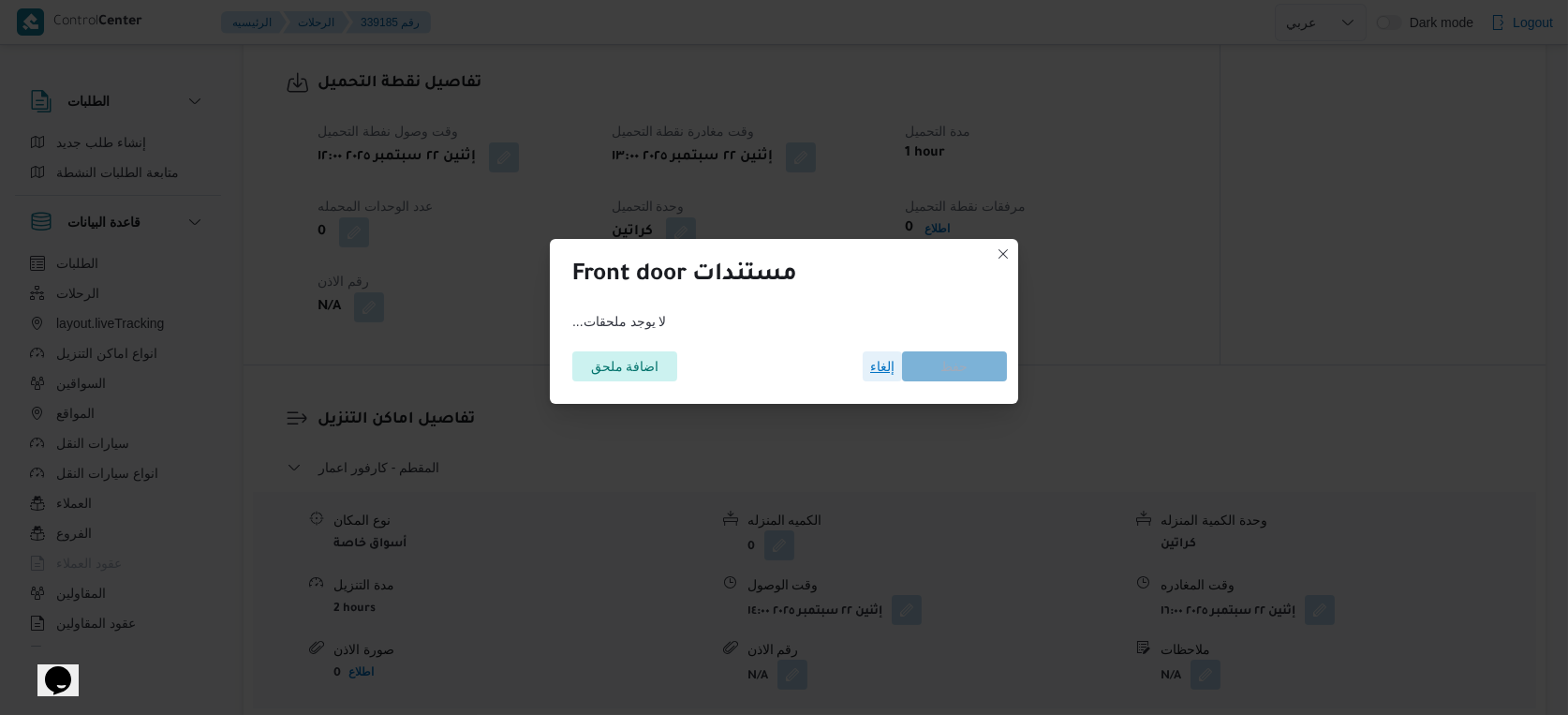
click at [889, 362] on span "إلغاء" at bounding box center [881, 366] width 24 height 22
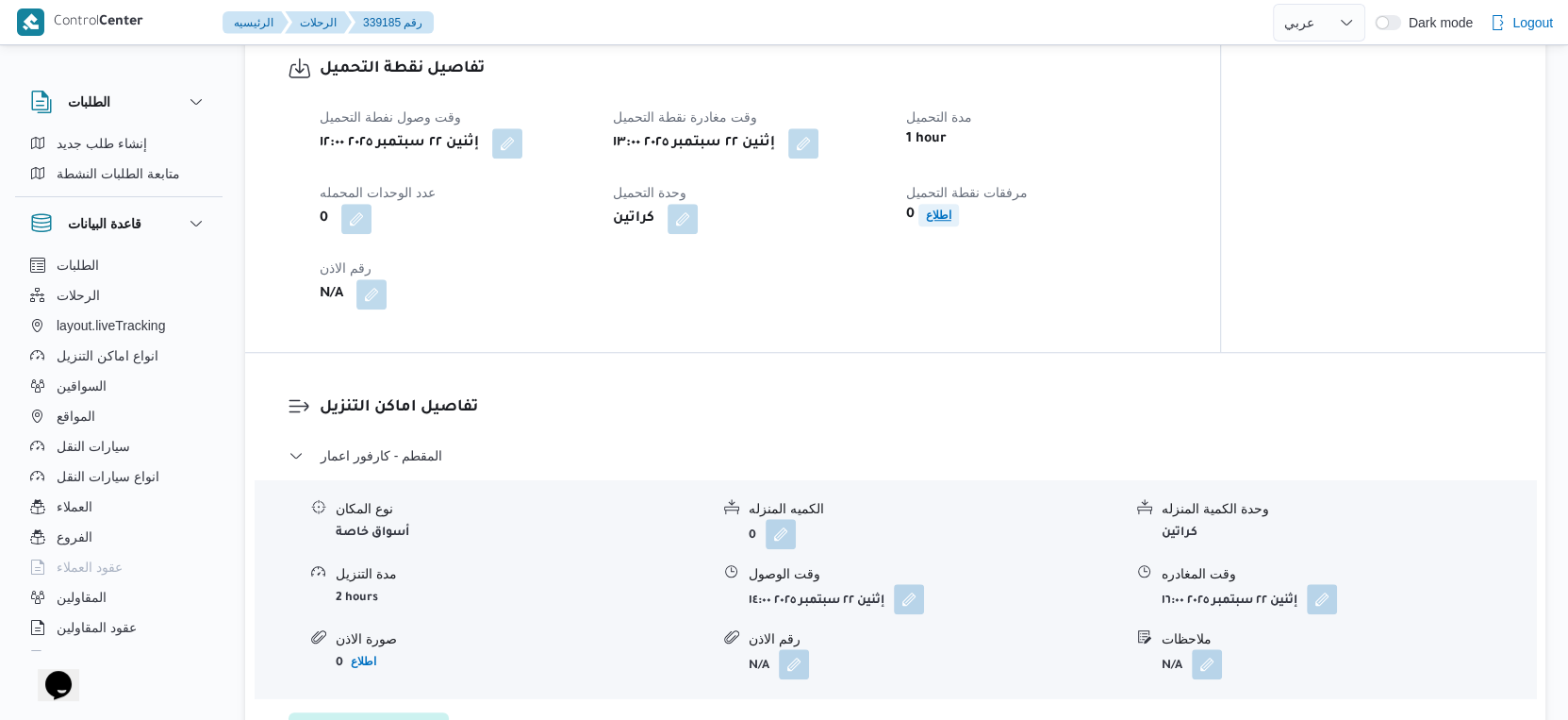
click at [939, 221] on b "اطلاع" at bounding box center [939, 216] width 25 height 14
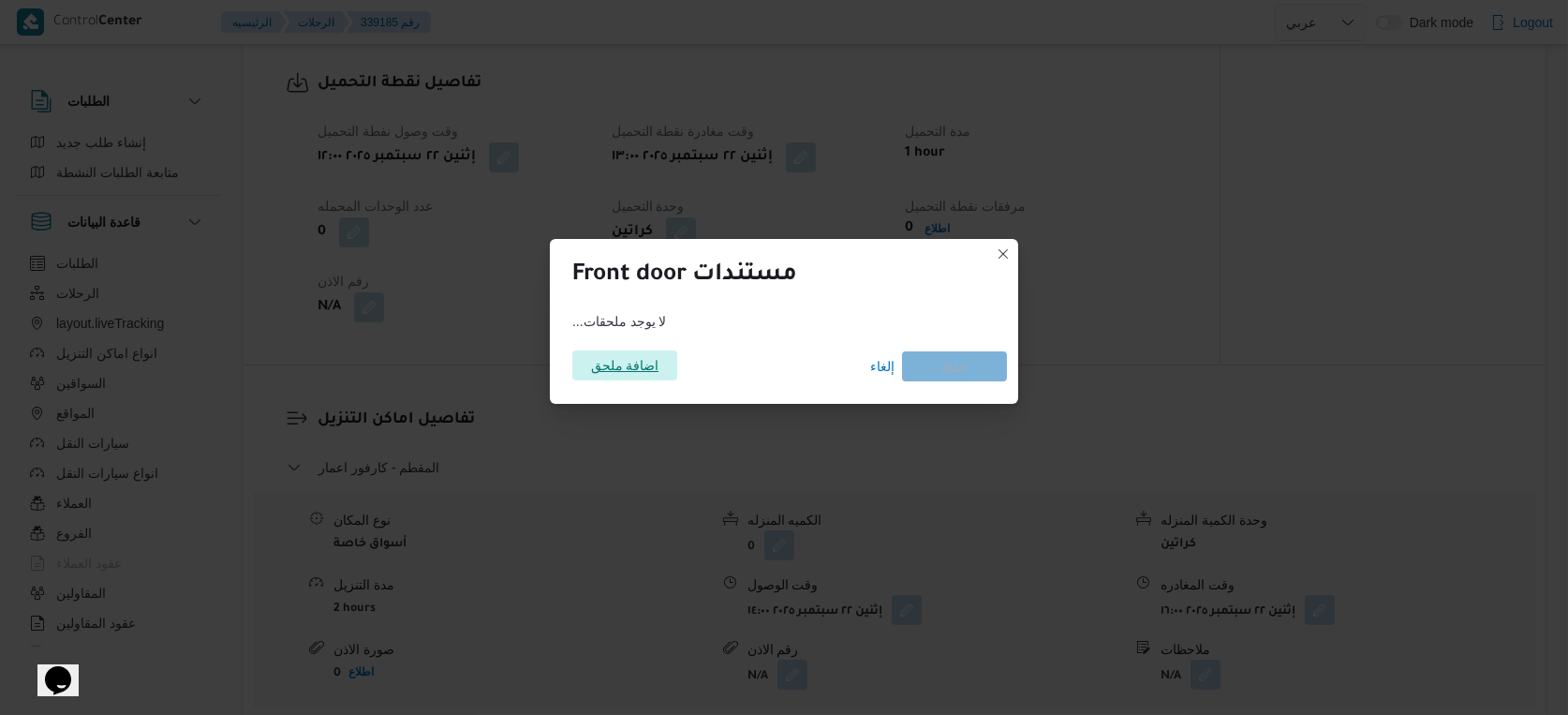
click at [635, 367] on span "اضافة ملحق" at bounding box center [625, 365] width 69 height 30
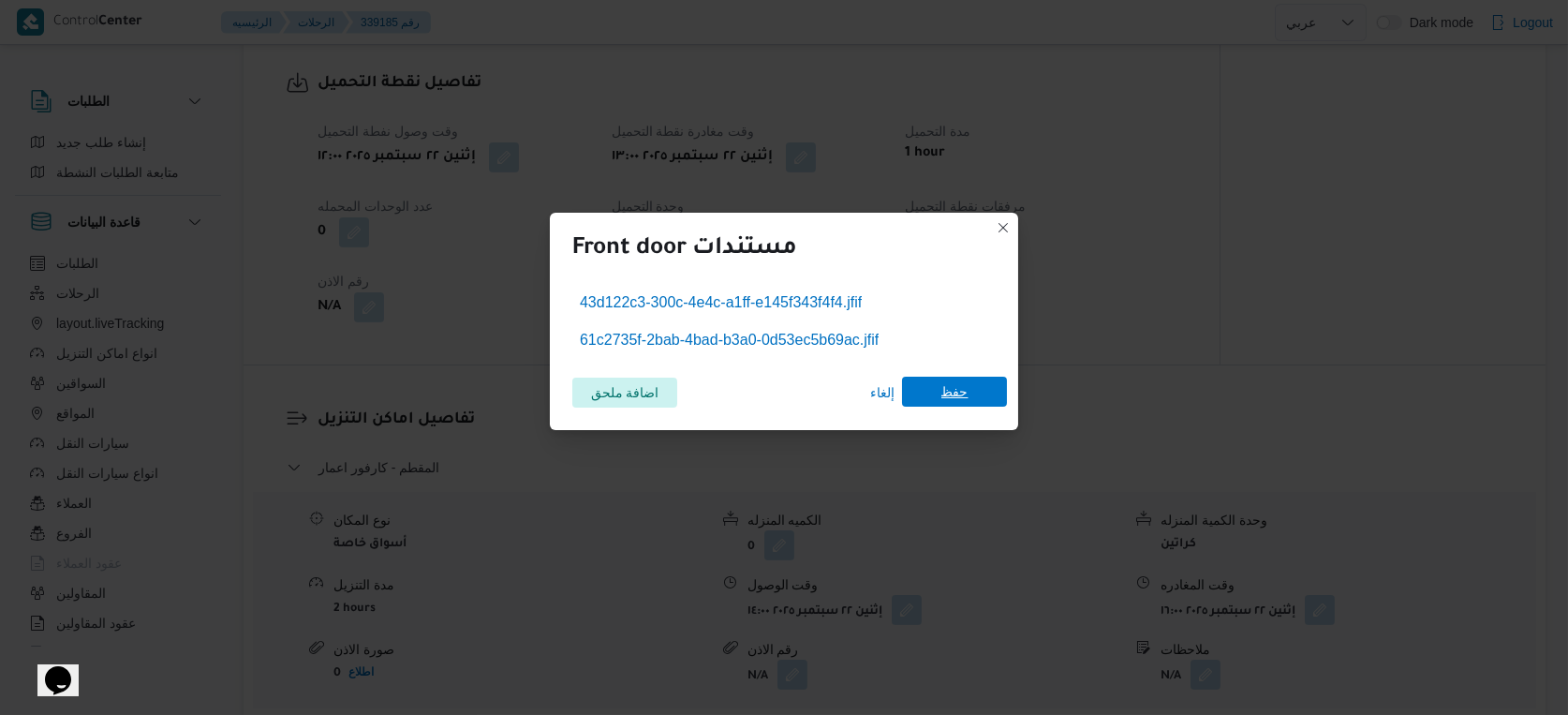
click at [945, 384] on span "حفظ" at bounding box center [955, 391] width 27 height 30
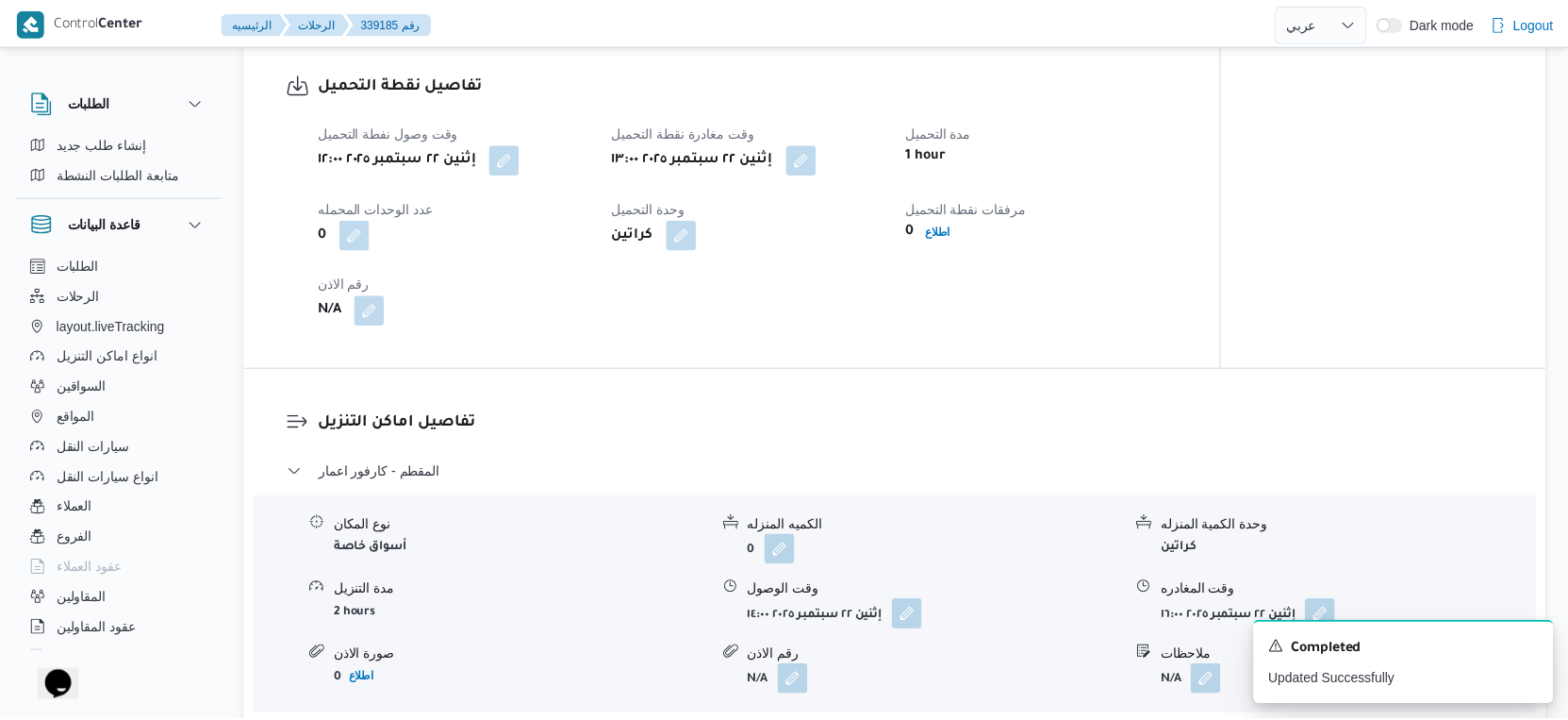
scroll to position [1258, 0]
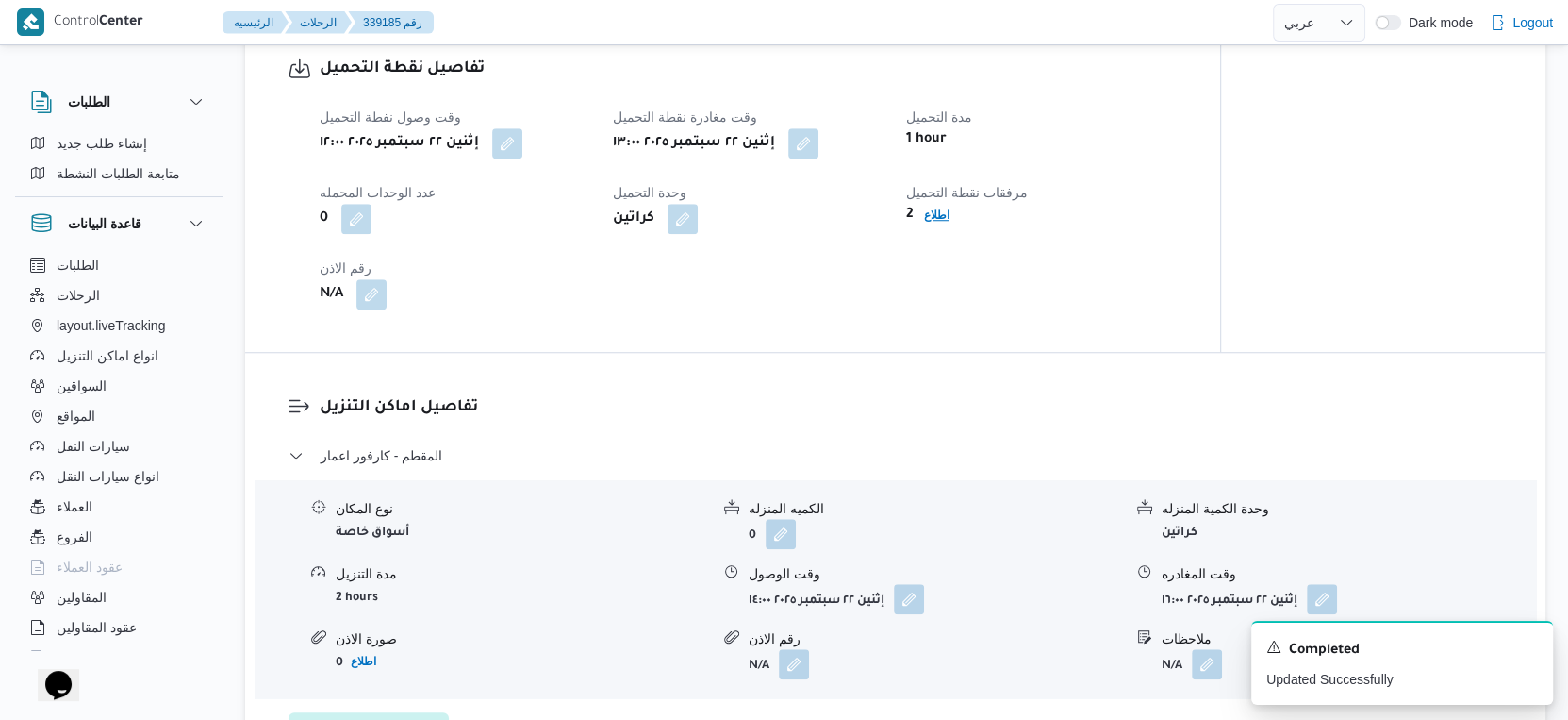
click at [932, 221] on b "اطلاع" at bounding box center [937, 216] width 25 height 14
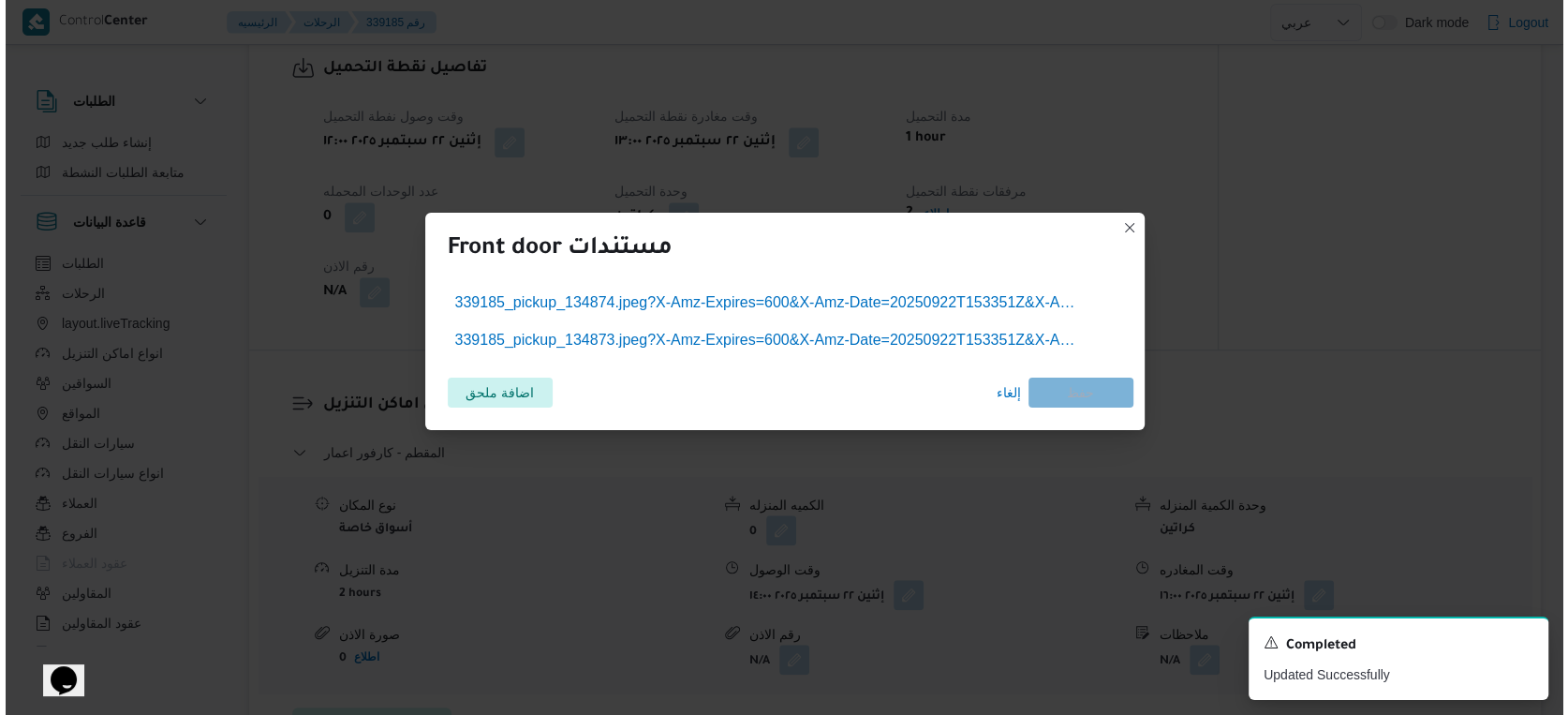
scroll to position [1234, 0]
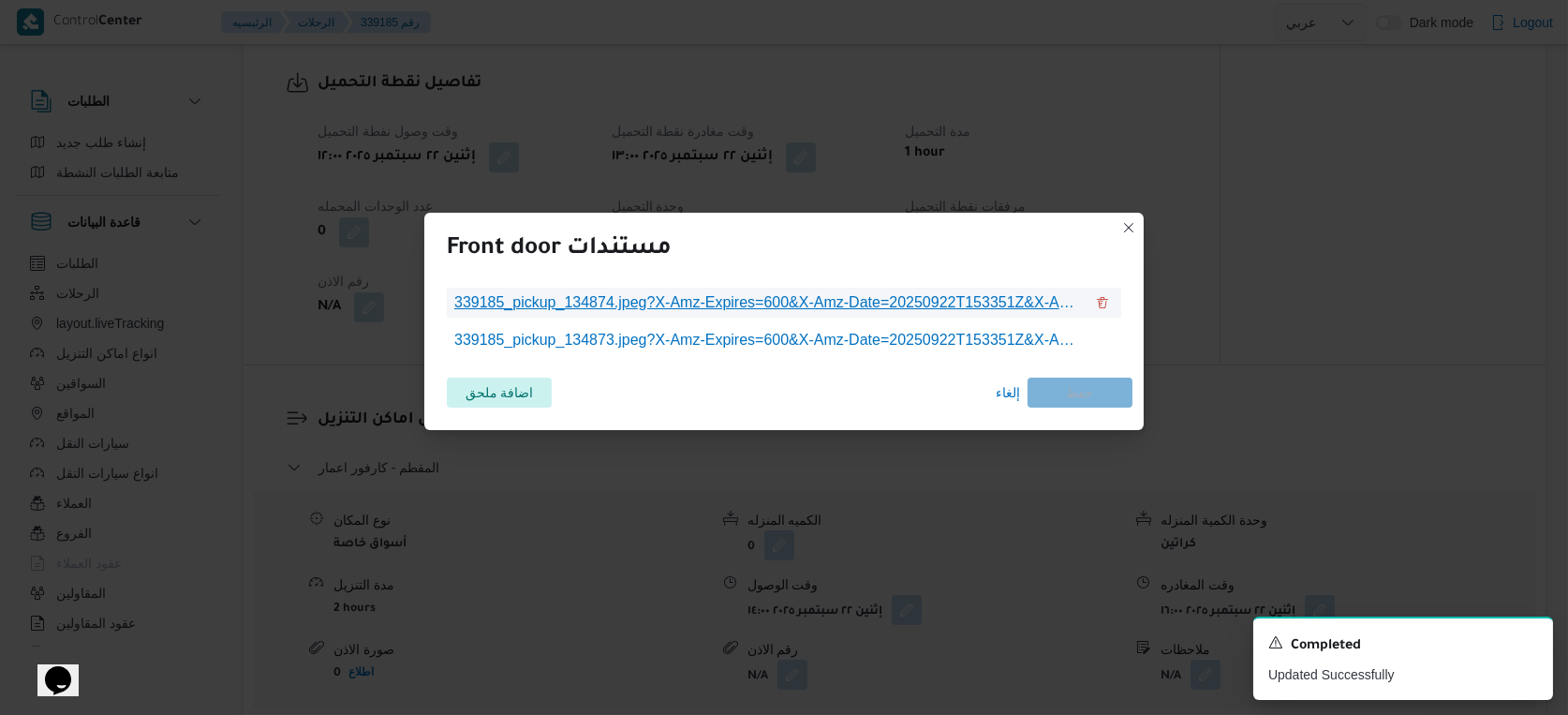
click at [741, 305] on span "339185_pickup_134874.jpeg?X-Amz-Expires=600&X-Amz-Date=20250922T153351Z&X-Amz-A…" at bounding box center [769, 302] width 630 height 22
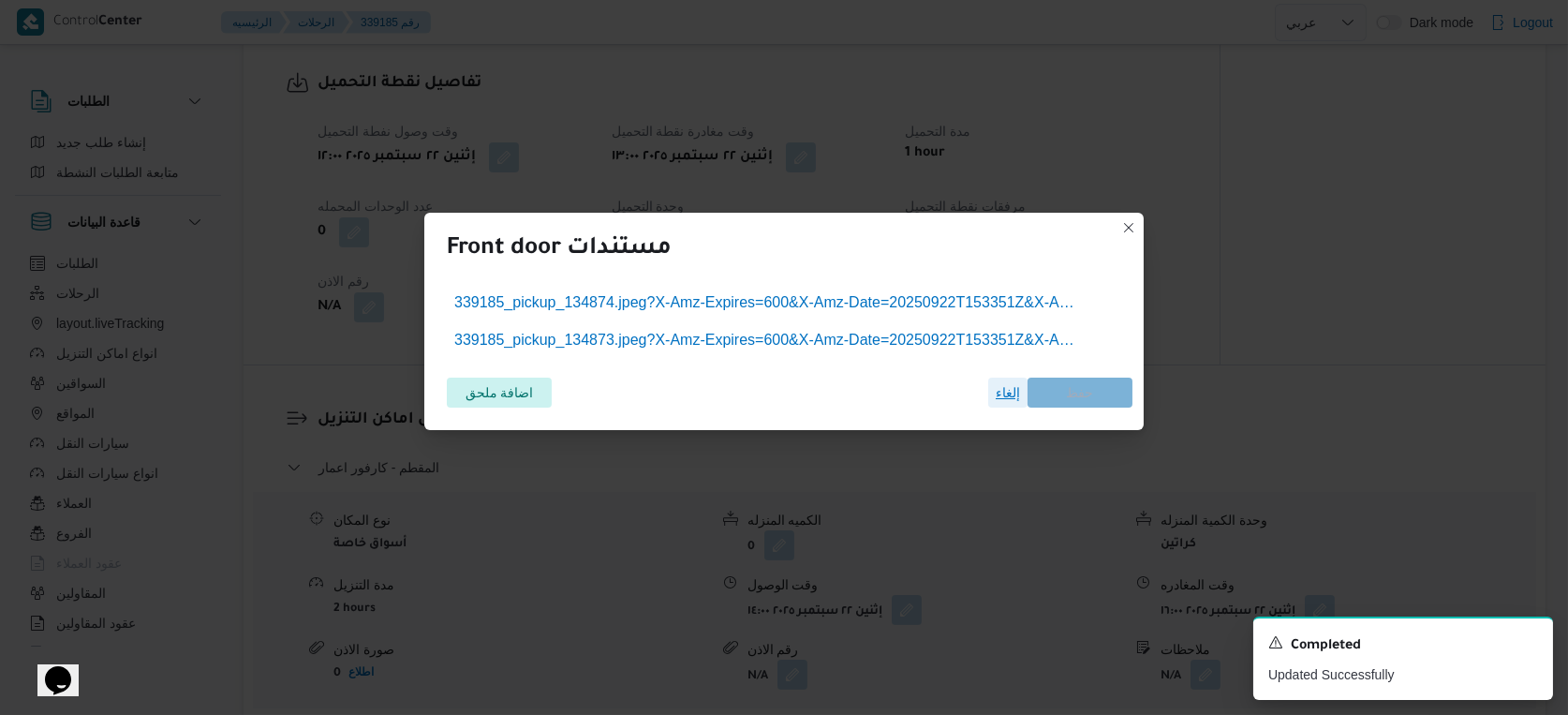
click at [1014, 400] on span "إلغاء" at bounding box center [1007, 392] width 24 height 22
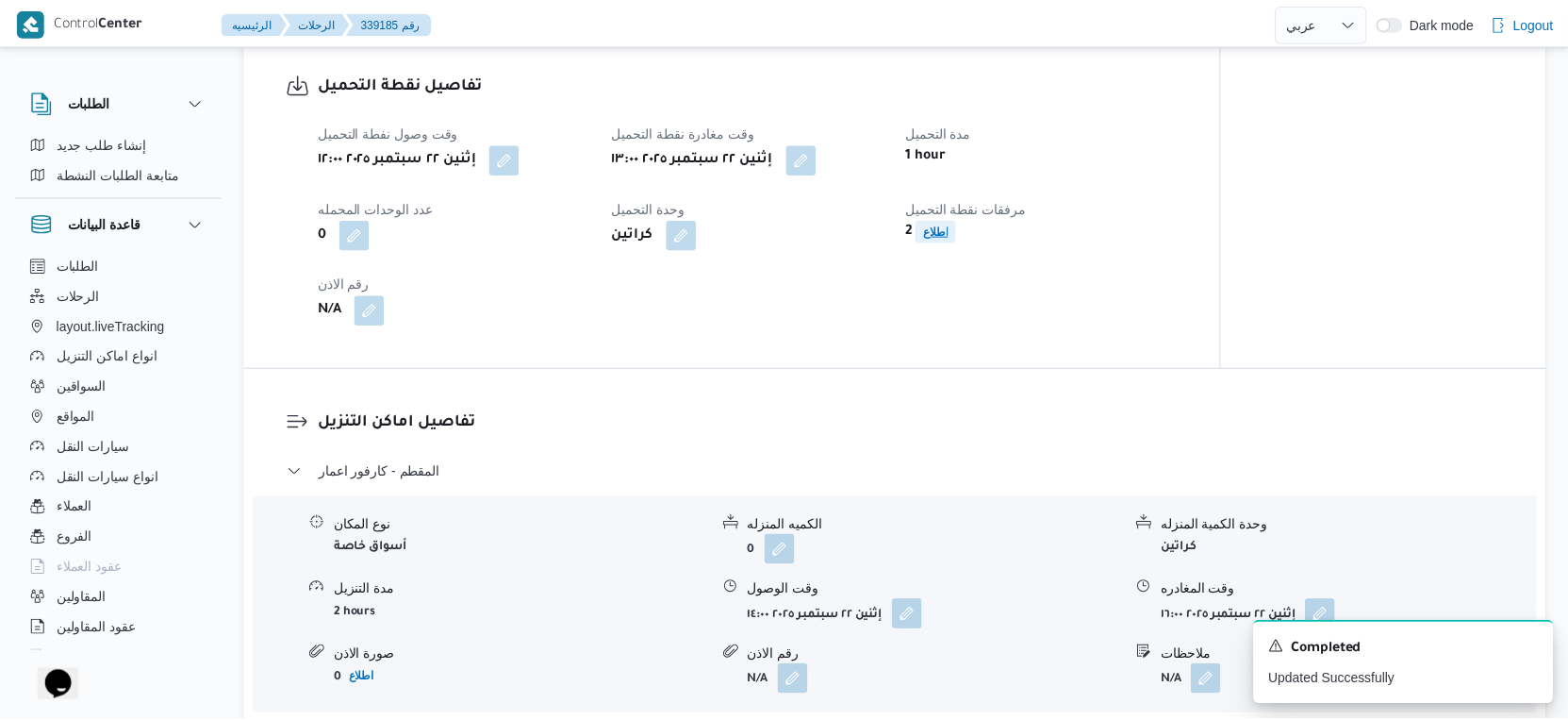
scroll to position [1258, 0]
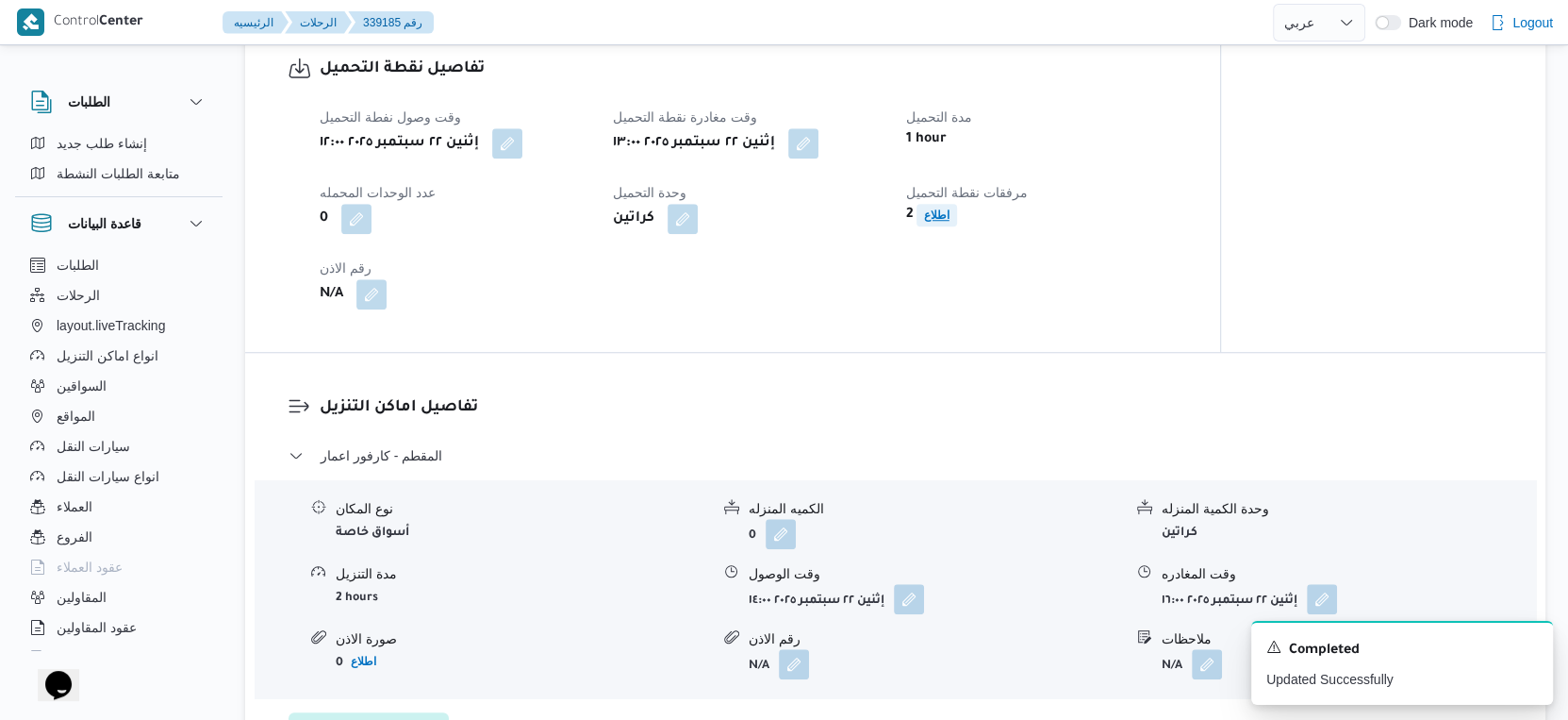
click at [930, 221] on b "اطلاع" at bounding box center [937, 216] width 25 height 14
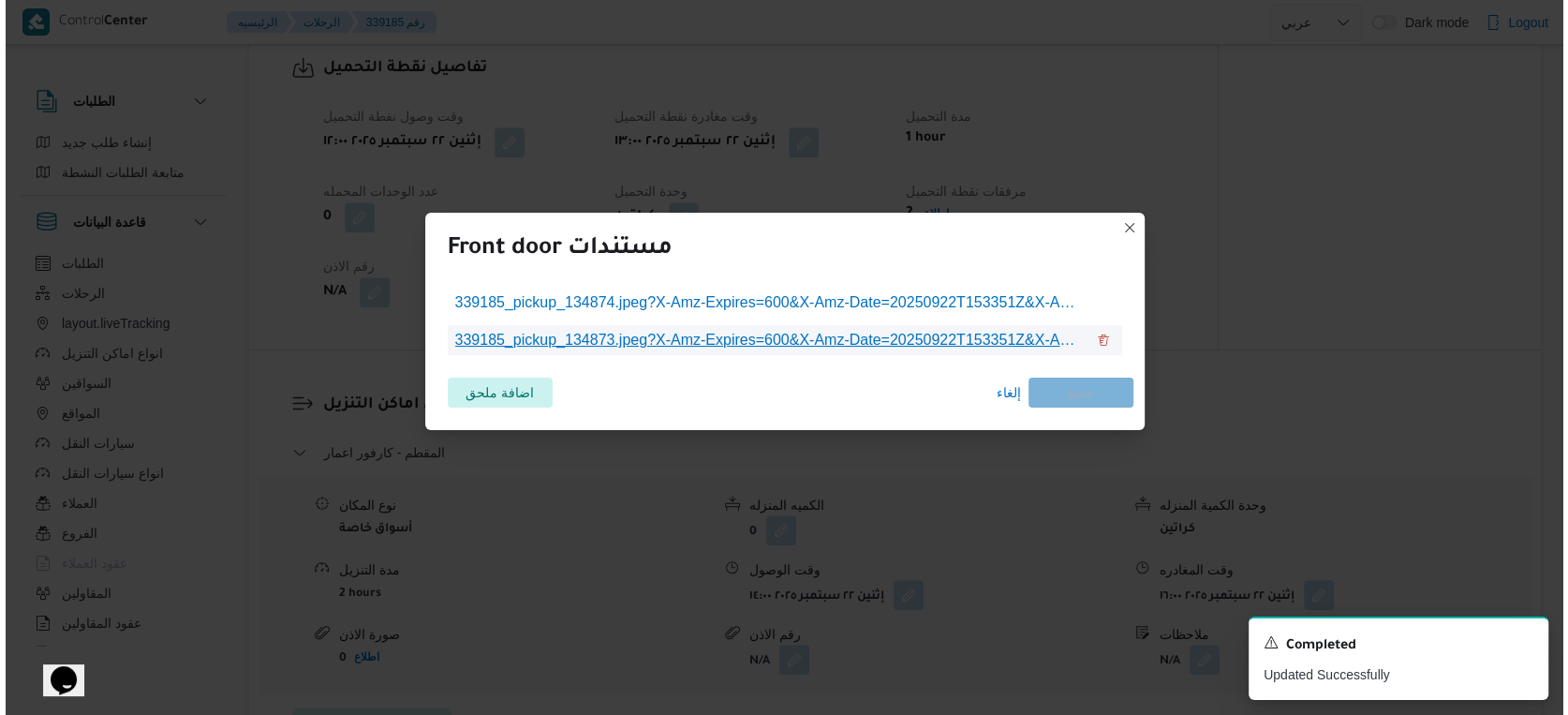
scroll to position [1234, 0]
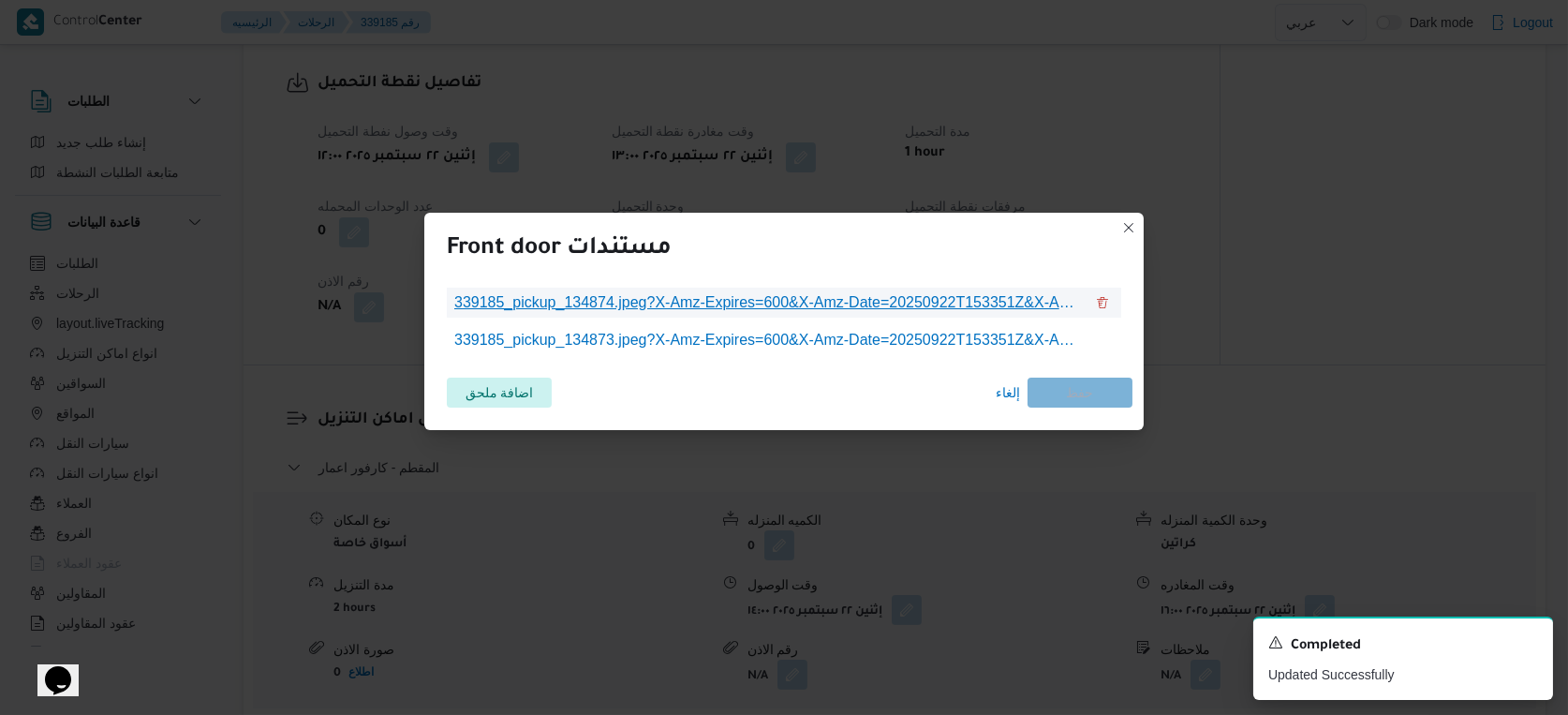
click at [734, 303] on span "339185_pickup_134874.jpeg?X-Amz-Expires=600&X-Amz-Date=20250922T153351Z&X-Amz-A…" at bounding box center [769, 302] width 630 height 22
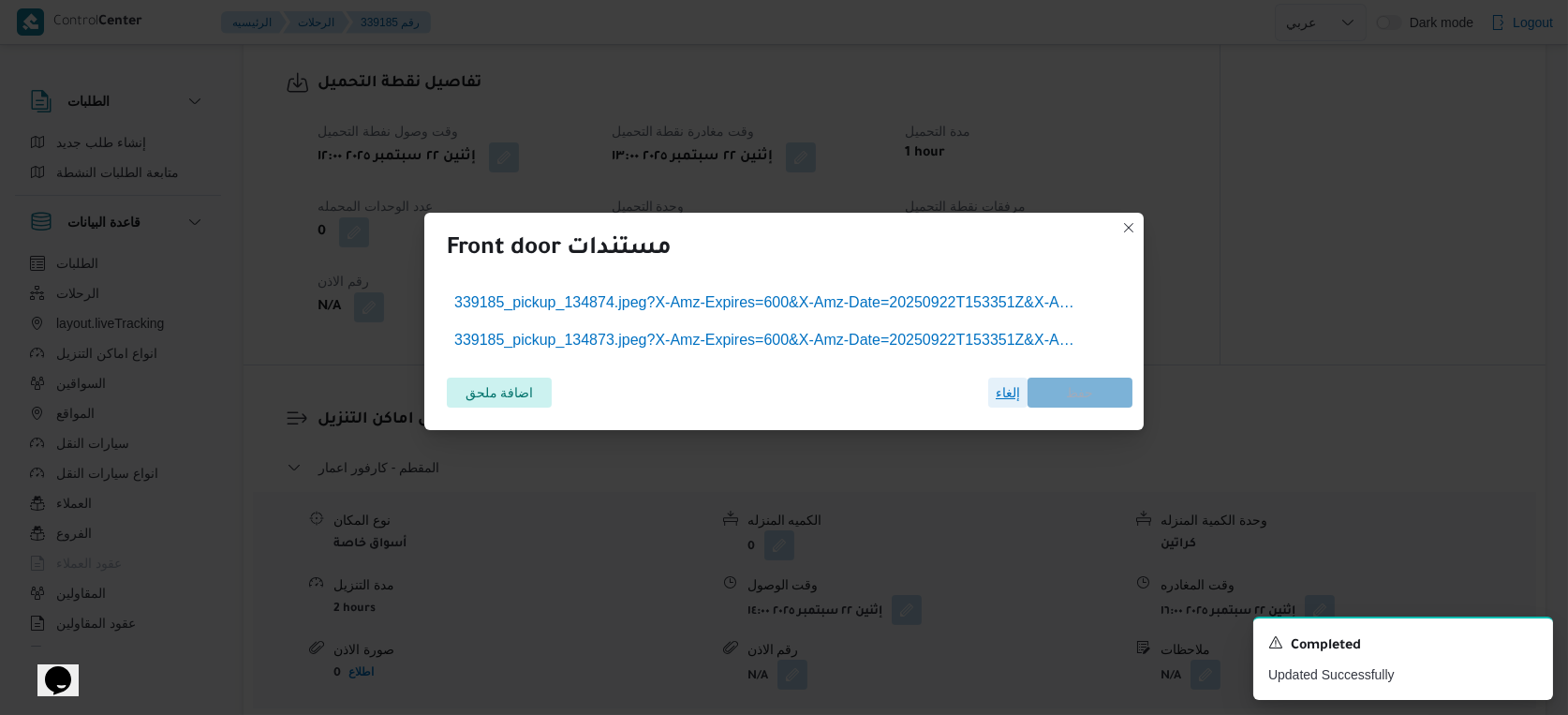
click at [1008, 403] on span "إلغاء" at bounding box center [1007, 392] width 40 height 30
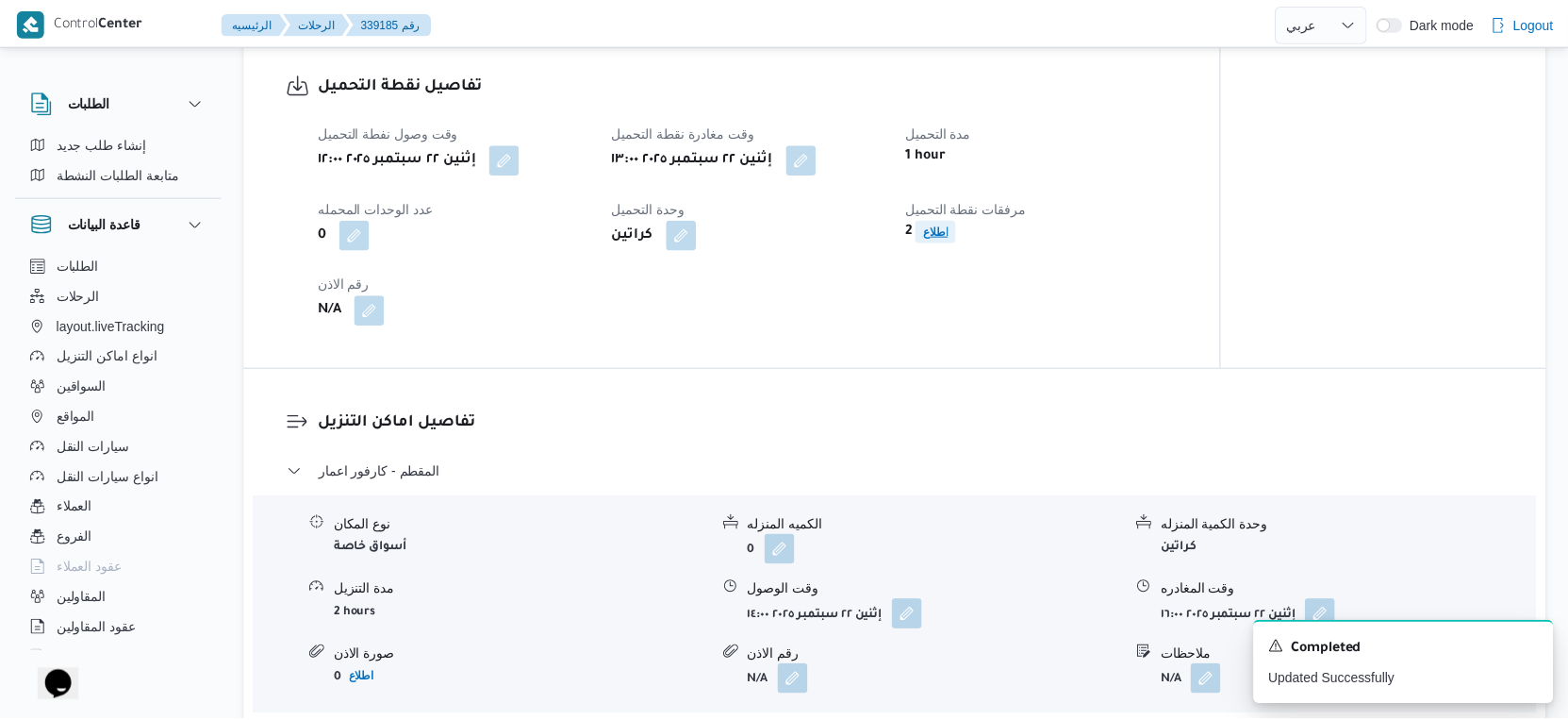
scroll to position [1258, 0]
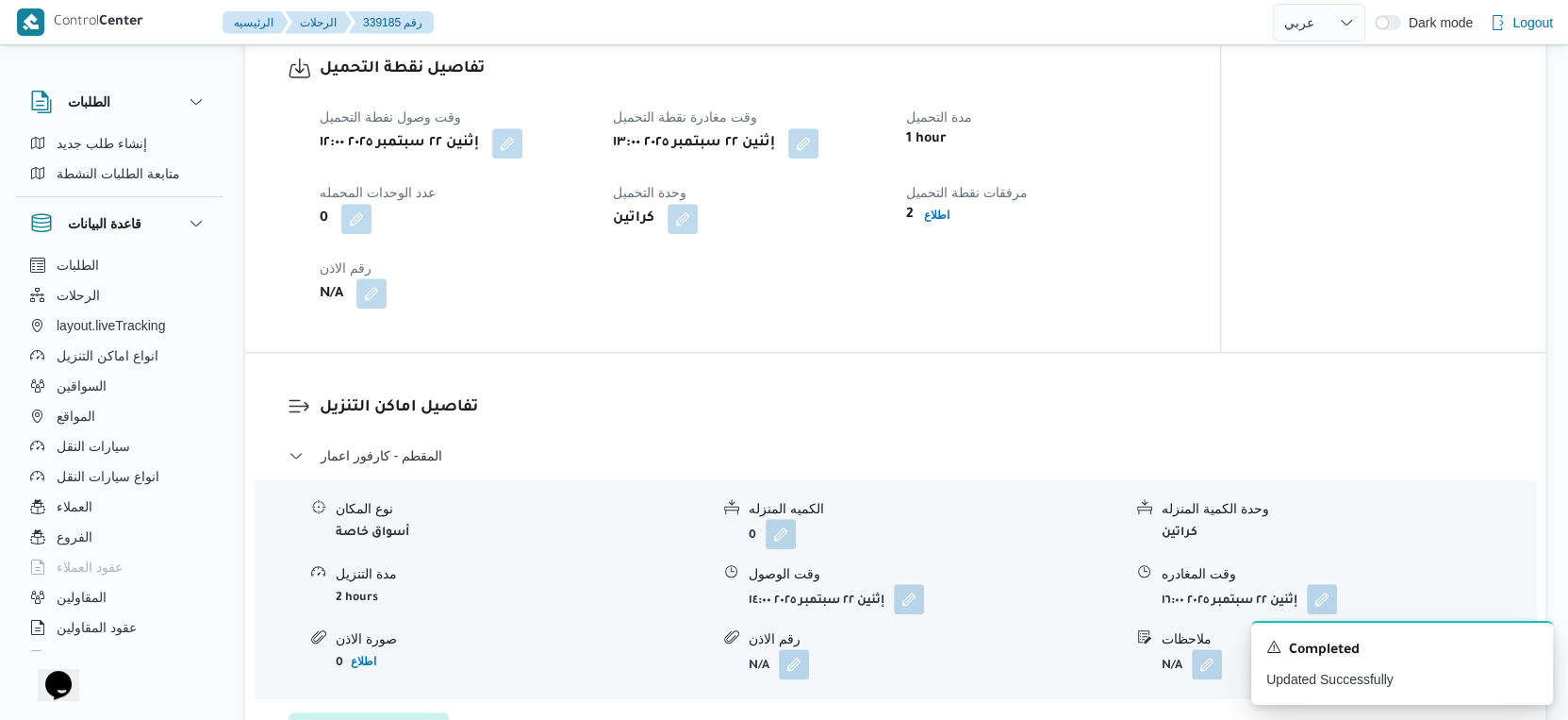
click at [372, 300] on button "button" at bounding box center [372, 293] width 30 height 30
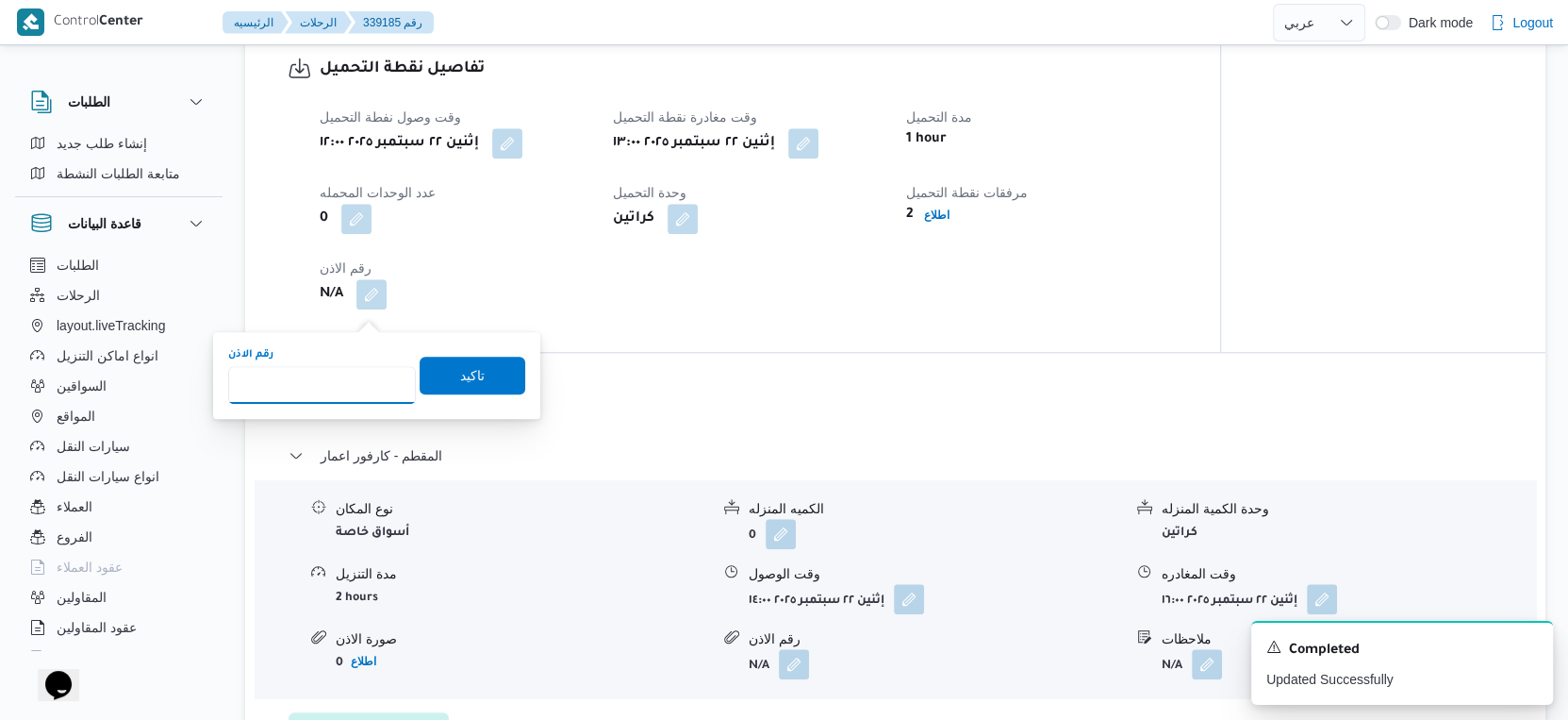
click at [321, 389] on input "رقم الاذن" at bounding box center [322, 384] width 187 height 38
type input "8858"
click at [477, 379] on span "تاكيد" at bounding box center [472, 375] width 105 height 38
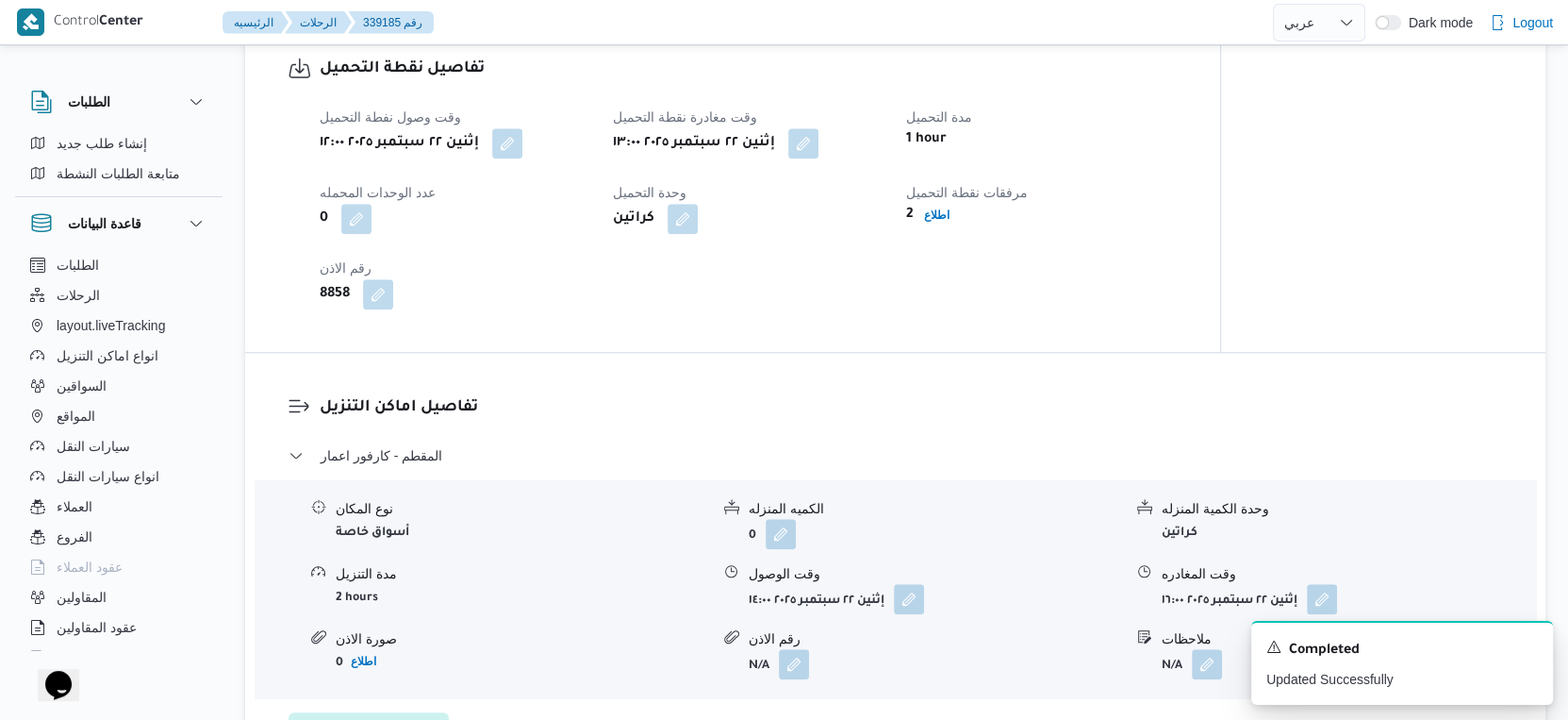
click at [734, 377] on div "تفاصيل اماكن التنزيل المقطم - كارفور اعمار نوع المكان أسواق خاصة الكميه المنزله…" at bounding box center [895, 573] width 1301 height 440
click at [933, 221] on b "اطلاع" at bounding box center [937, 216] width 25 height 14
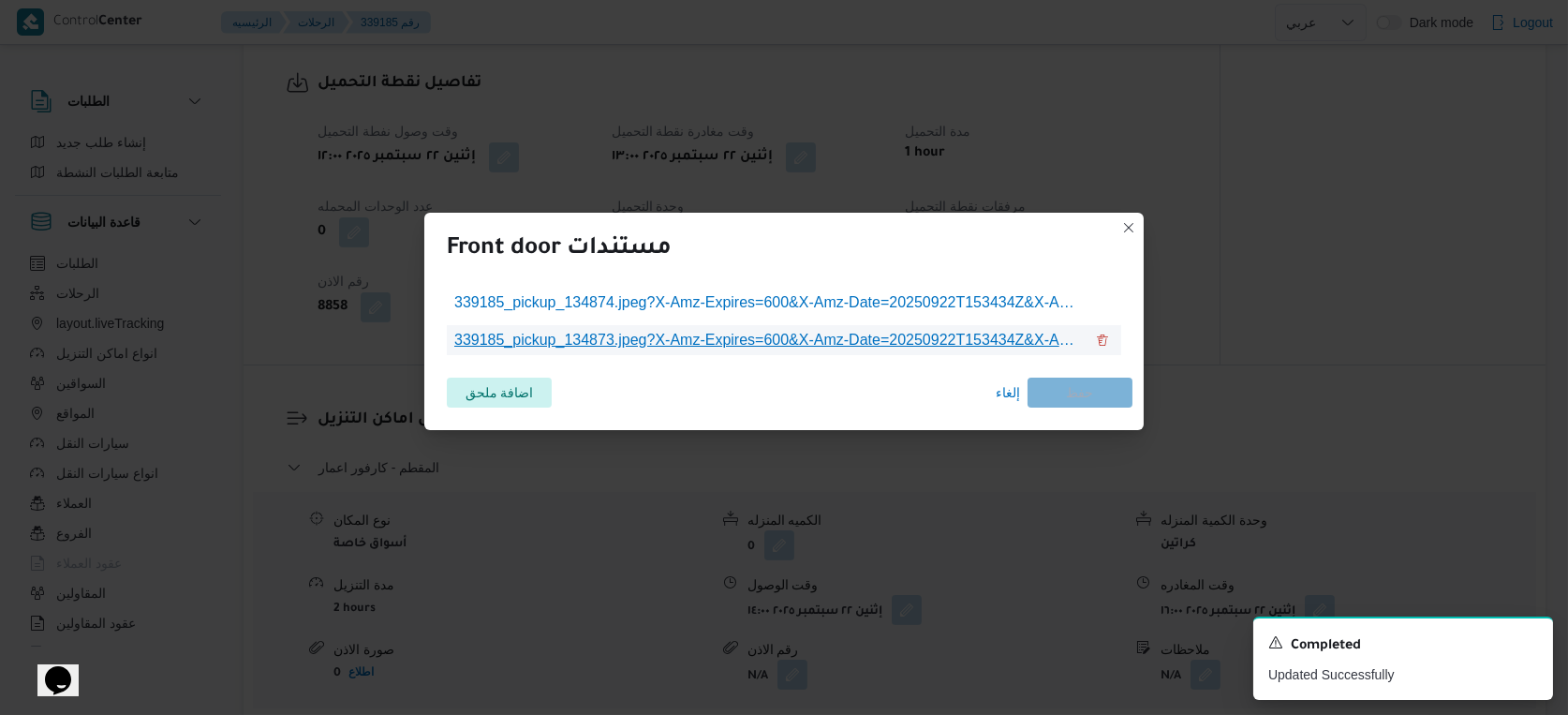
click at [832, 342] on span "339185_pickup_134873.jpeg?X-Amz-Expires=600&X-Amz-Date=20250922T153434Z&X-Amz-A…" at bounding box center [769, 339] width 630 height 22
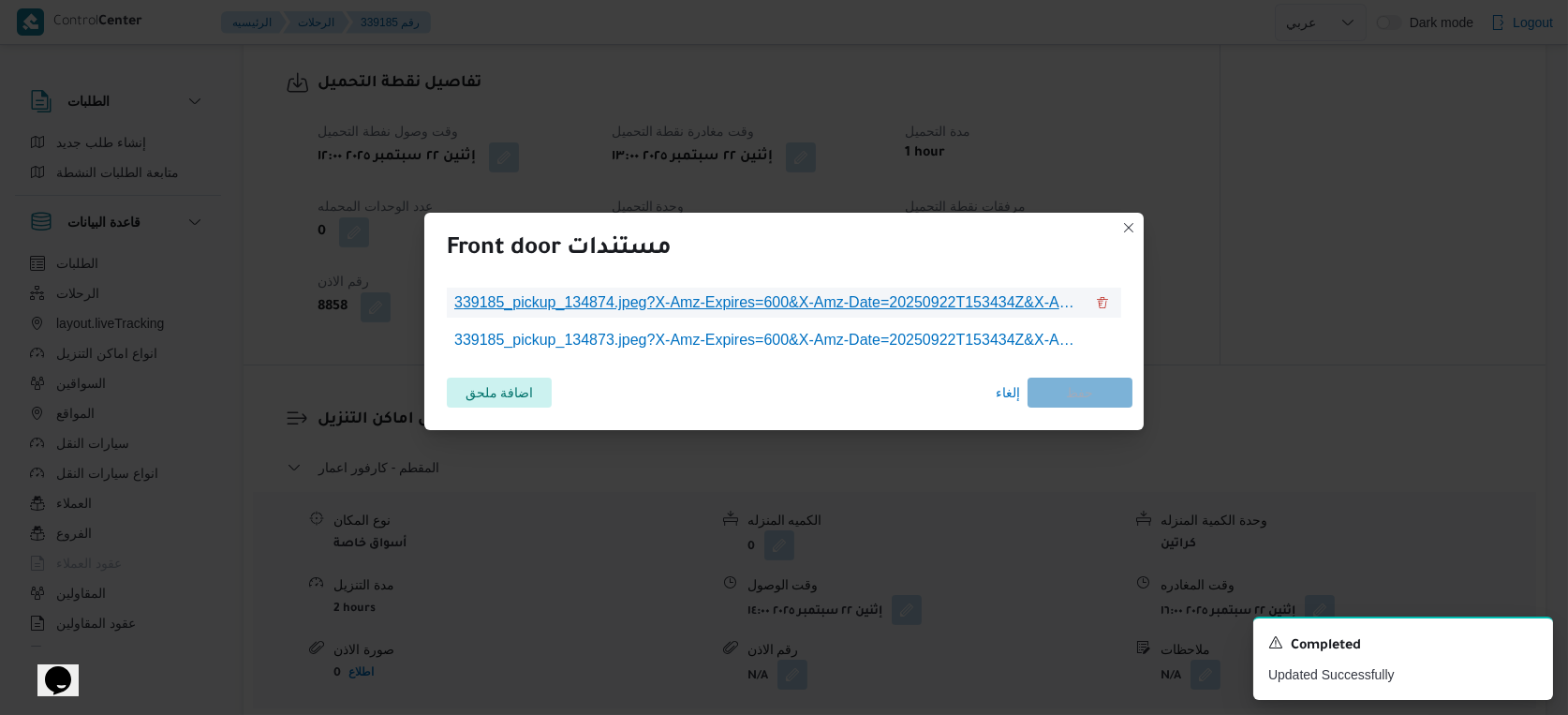
click at [870, 296] on span "339185_pickup_134874.jpeg?X-Amz-Expires=600&X-Amz-Date=20250922T153434Z&X-Amz-A…" at bounding box center [769, 302] width 630 height 22
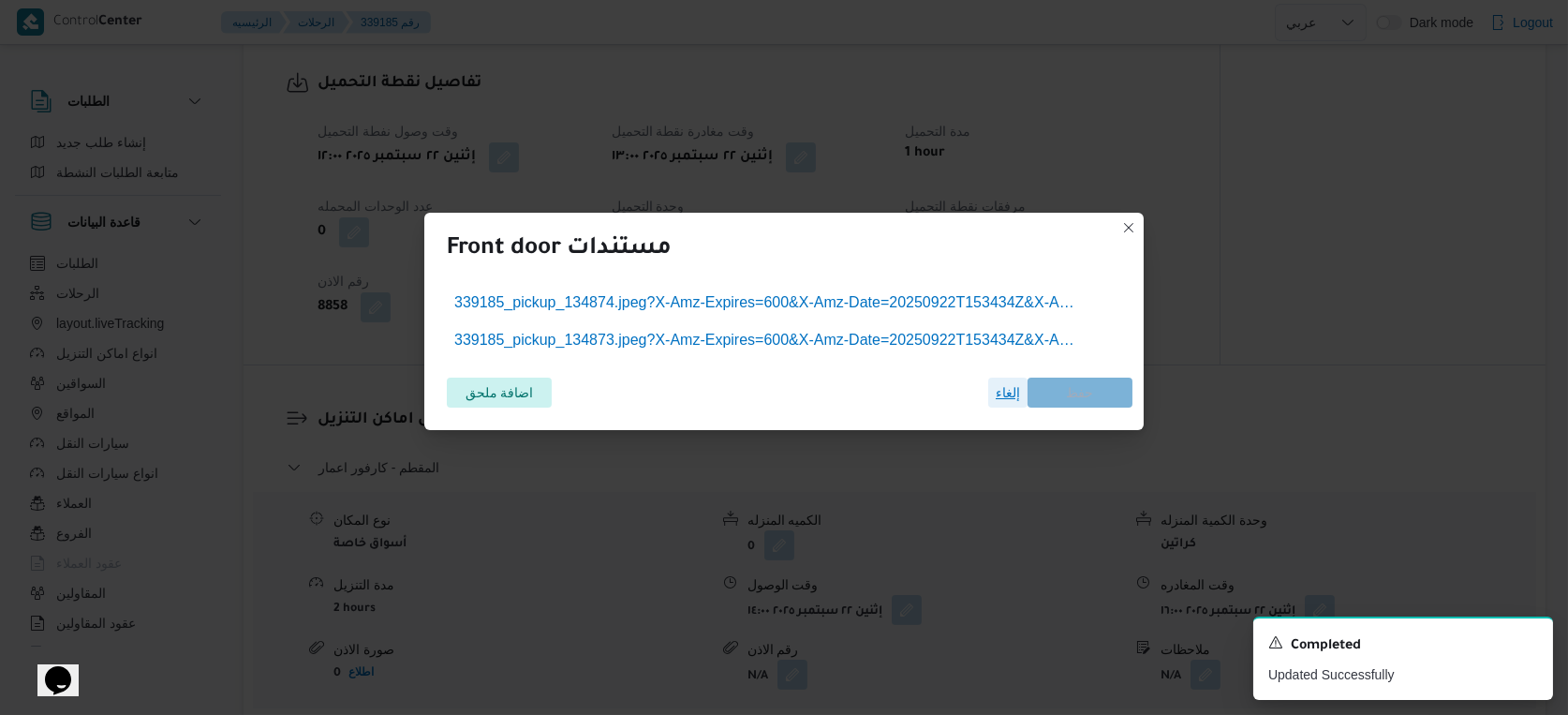
click at [1009, 390] on span "إلغاء" at bounding box center [1007, 392] width 24 height 22
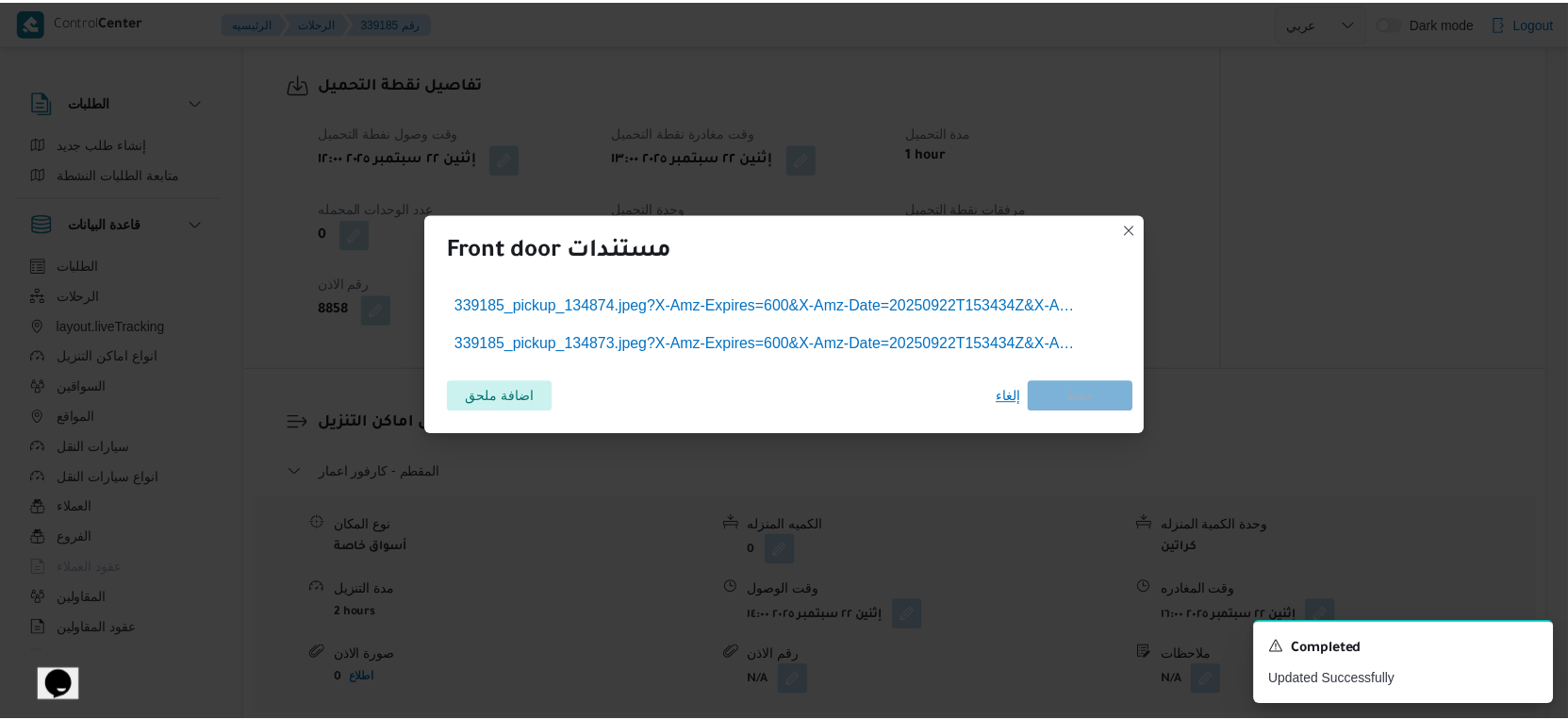
scroll to position [1258, 0]
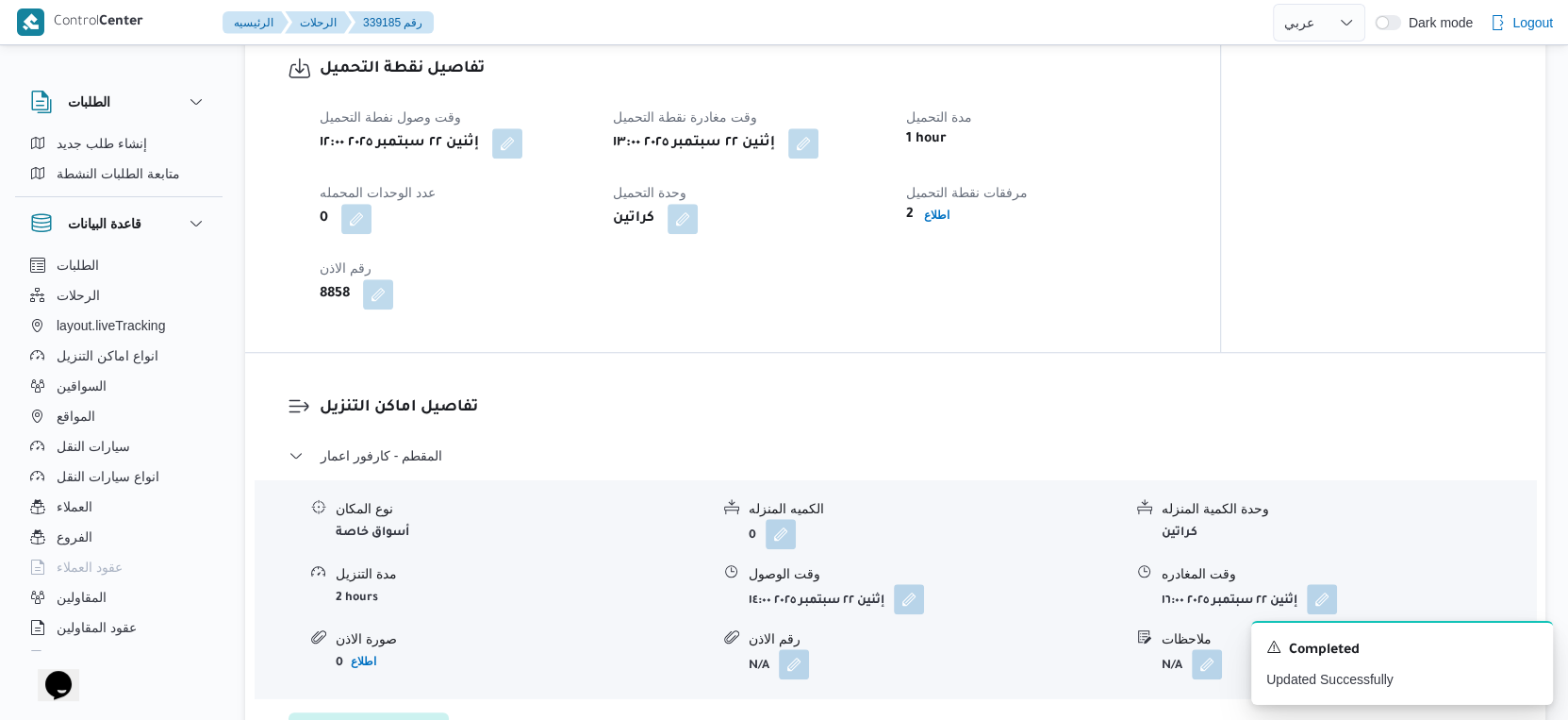
click at [1001, 400] on div "تفاصيل اماكن التنزيل المقطم - كارفور اعمار نوع المكان أسواق خاصة الكميه المنزله…" at bounding box center [895, 573] width 1301 height 440
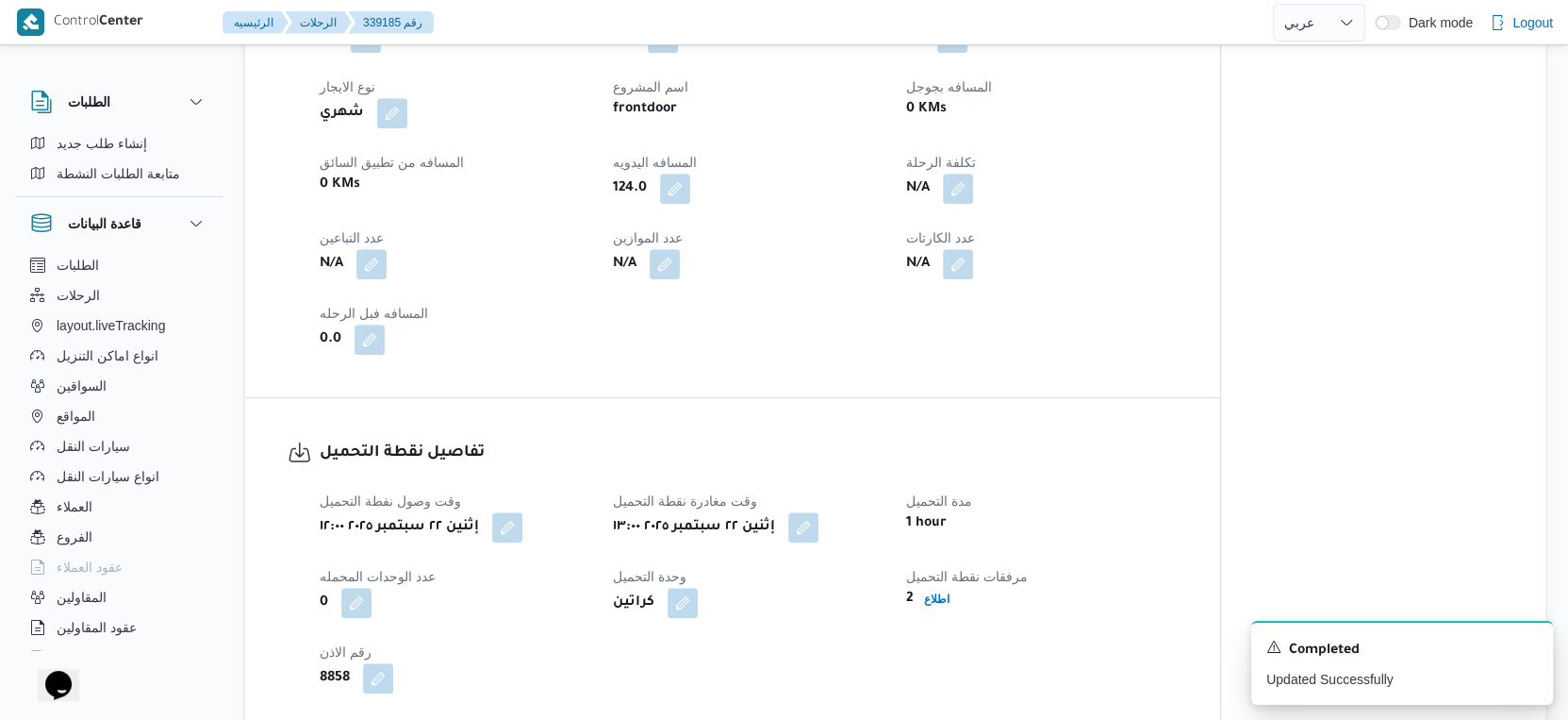
scroll to position [1153, 0]
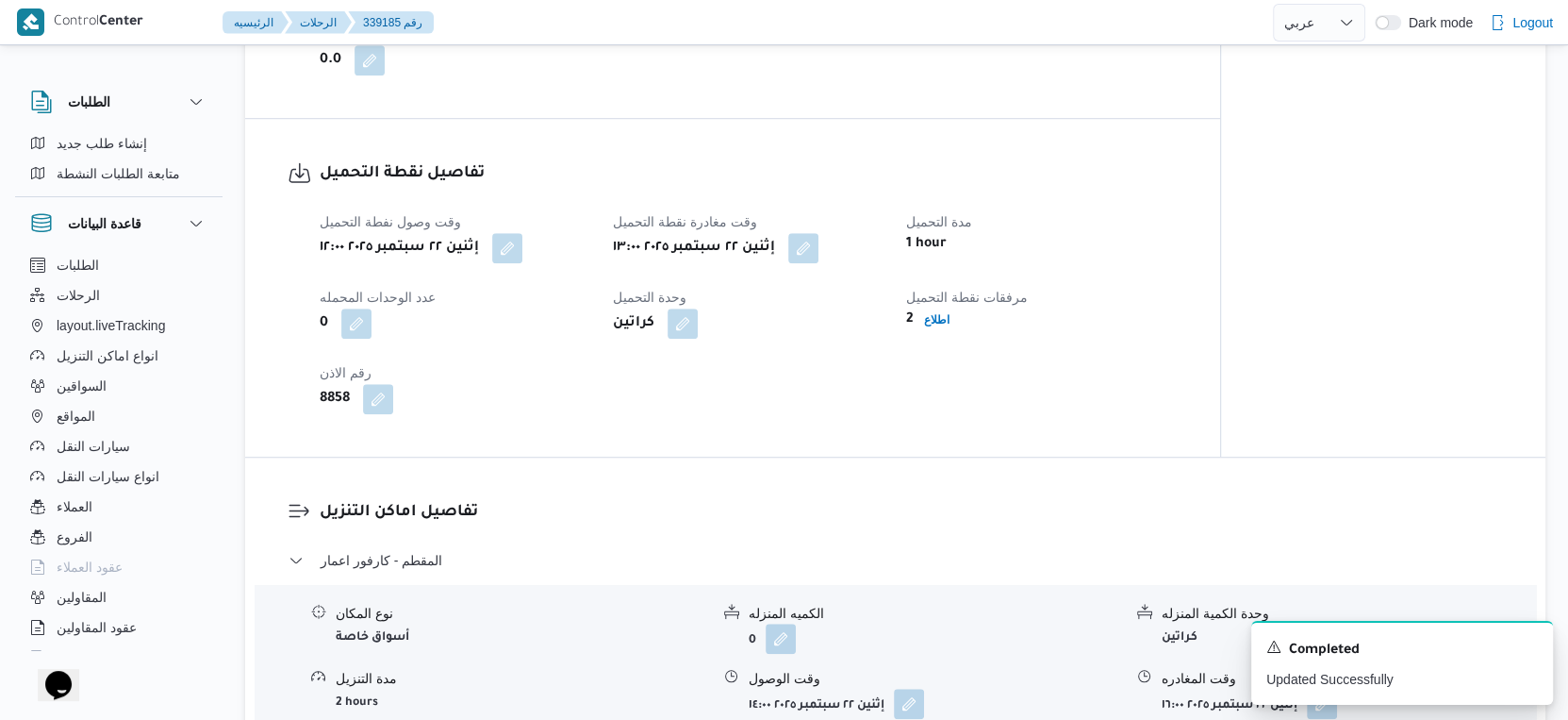
click at [734, 481] on div "تفاصيل اماكن التنزيل المقطم - كارفور اعمار نوع المكان أسواق خاصة الكميه المنزله…" at bounding box center [895, 677] width 1301 height 440
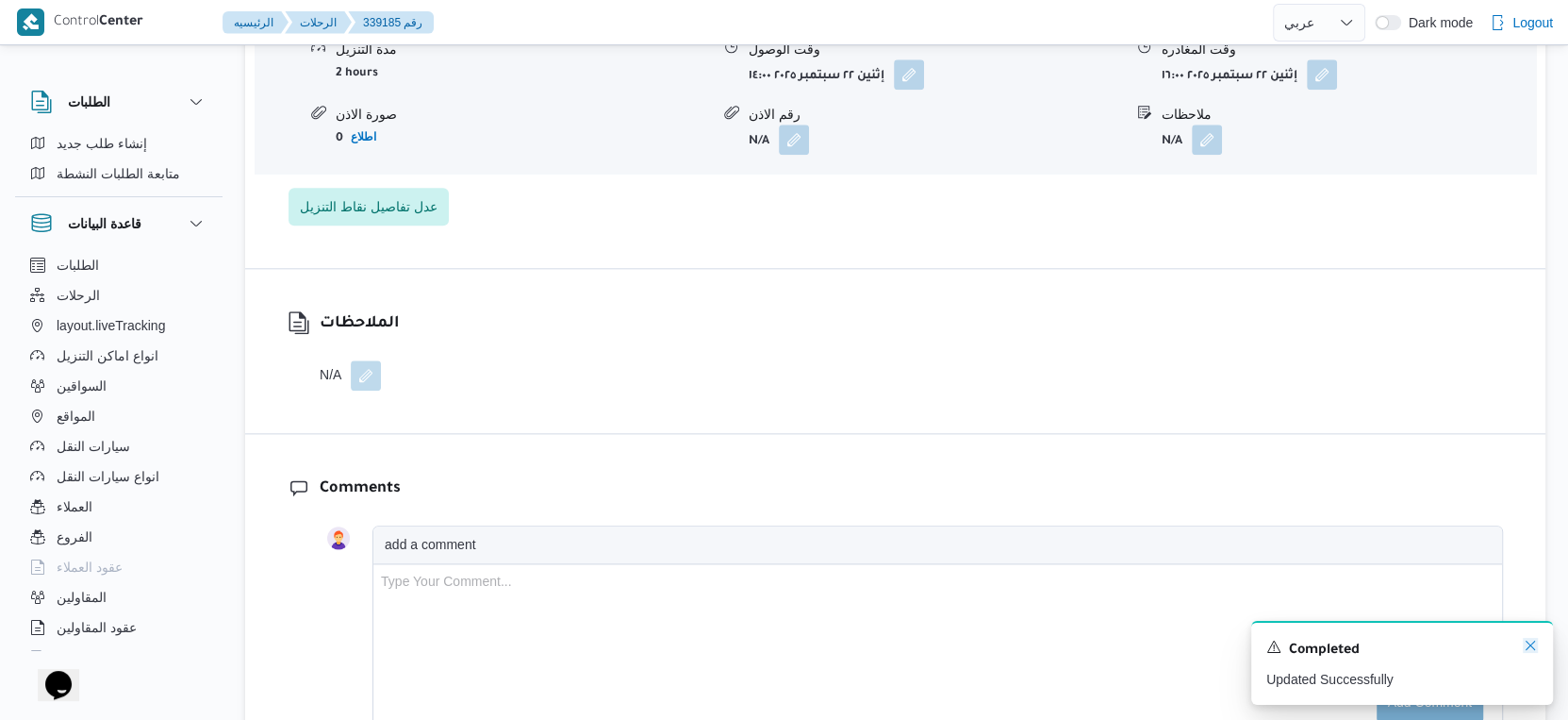
click at [1532, 646] on icon "Dismiss toast" at bounding box center [1530, 645] width 15 height 15
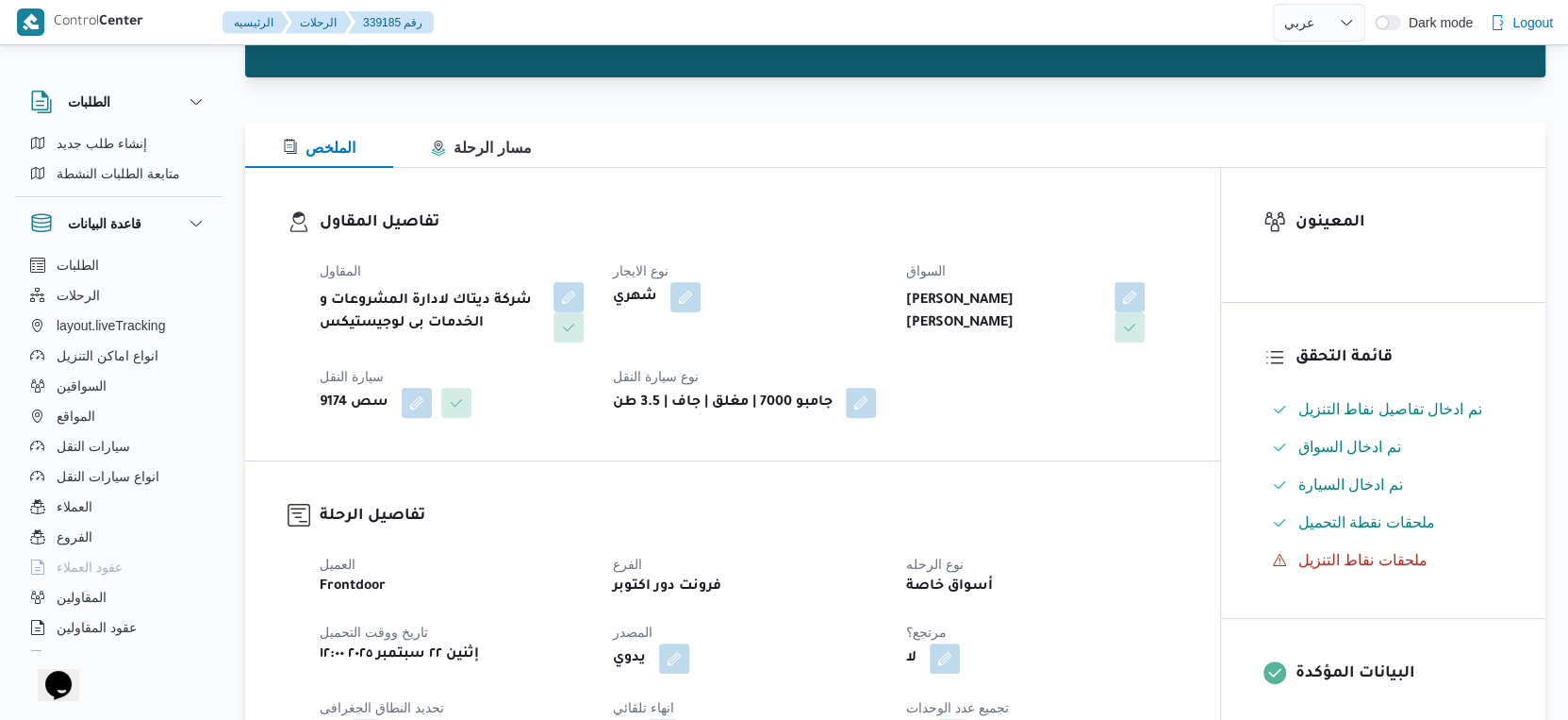
scroll to position [0, 0]
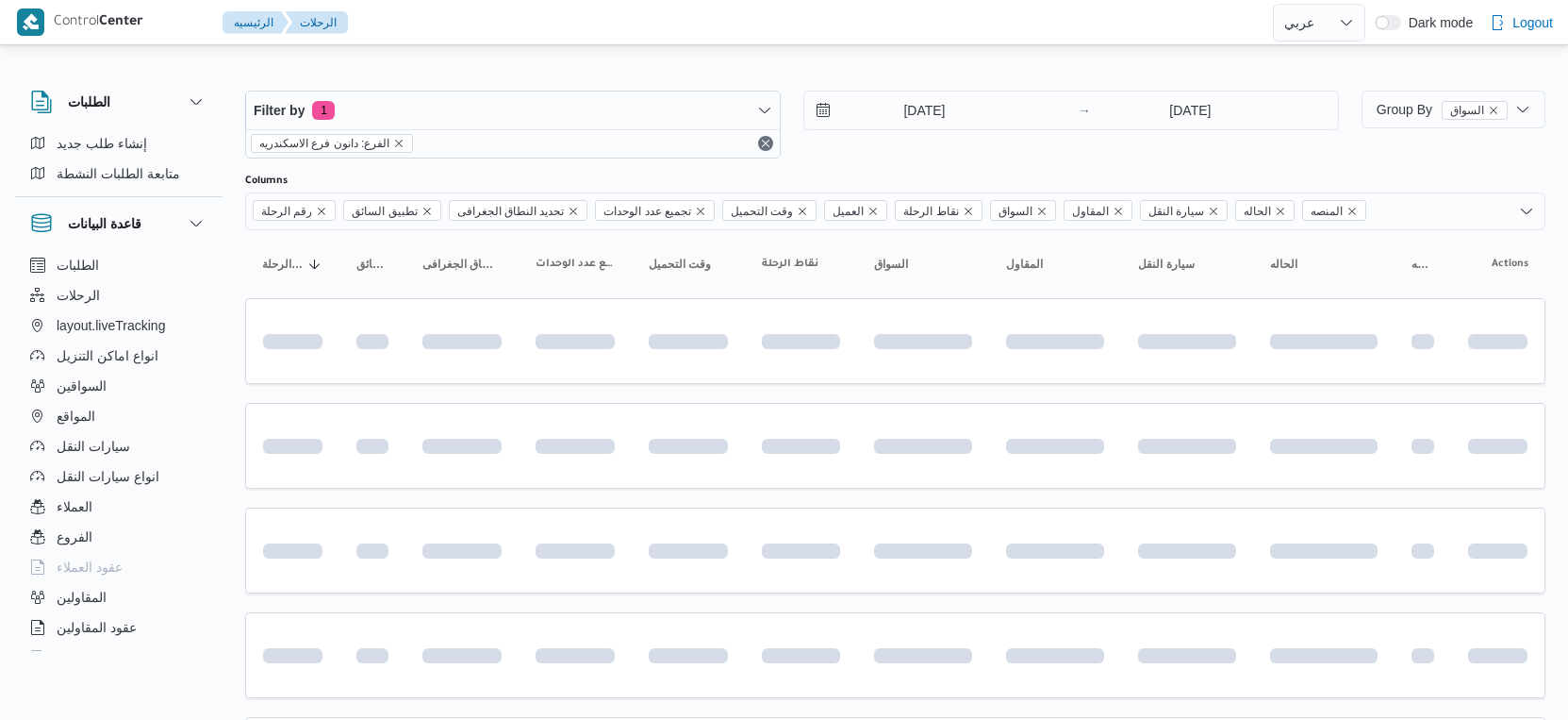
select select "ar"
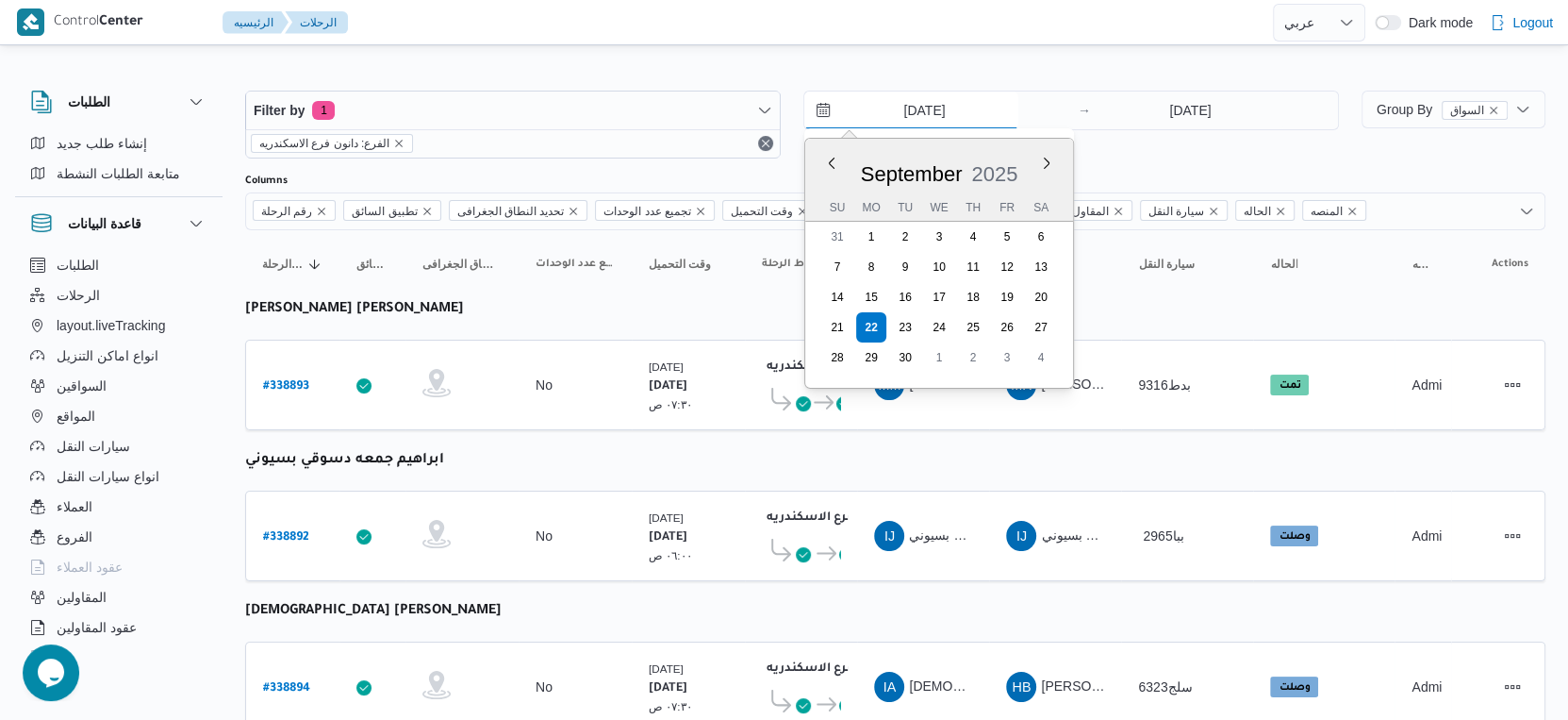
click at [946, 108] on input "[DATE]" at bounding box center [912, 110] width 215 height 38
click at [1189, 116] on input "[DATE]" at bounding box center [1191, 110] width 187 height 38
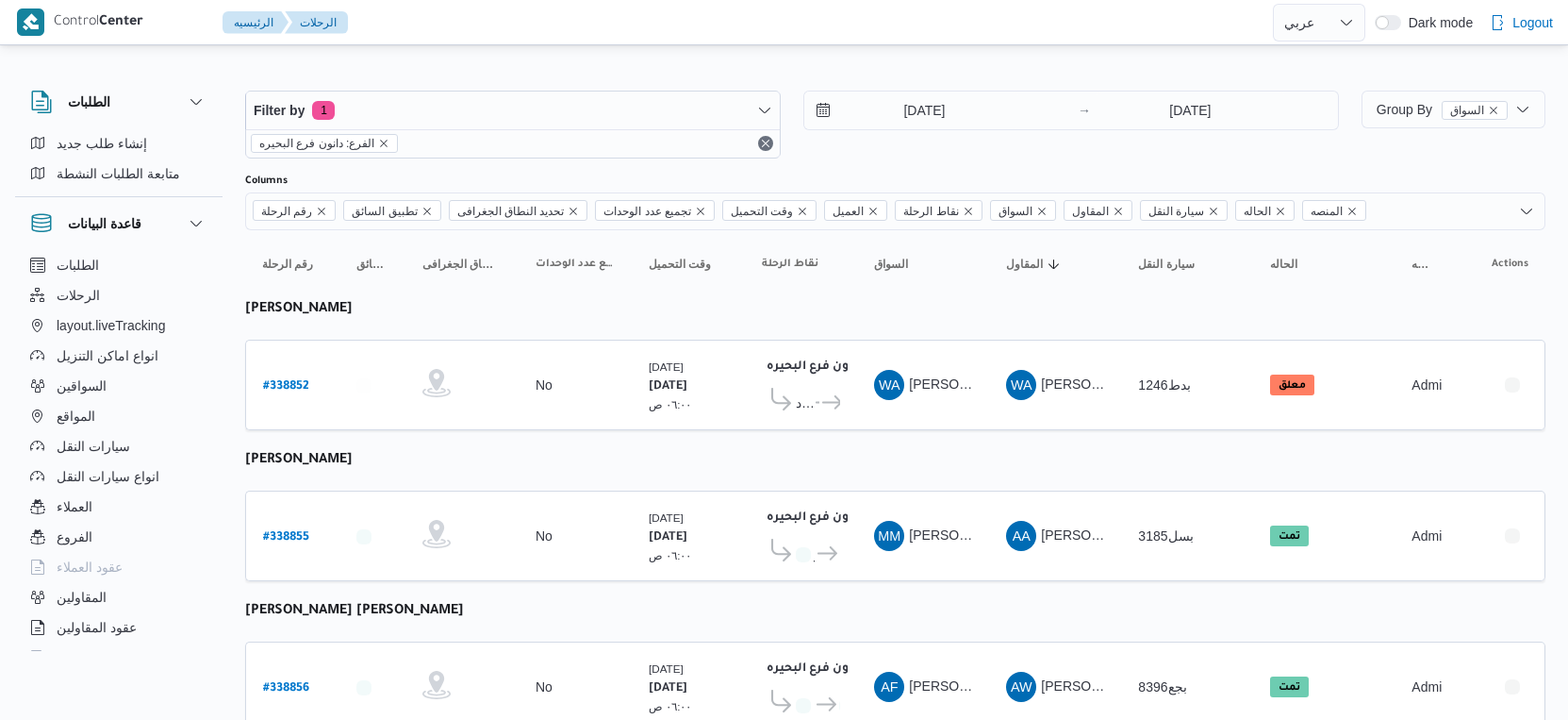
select select "ar"
click at [805, 398] on span "مركز إيتاى البارود" at bounding box center [804, 402] width 17 height 22
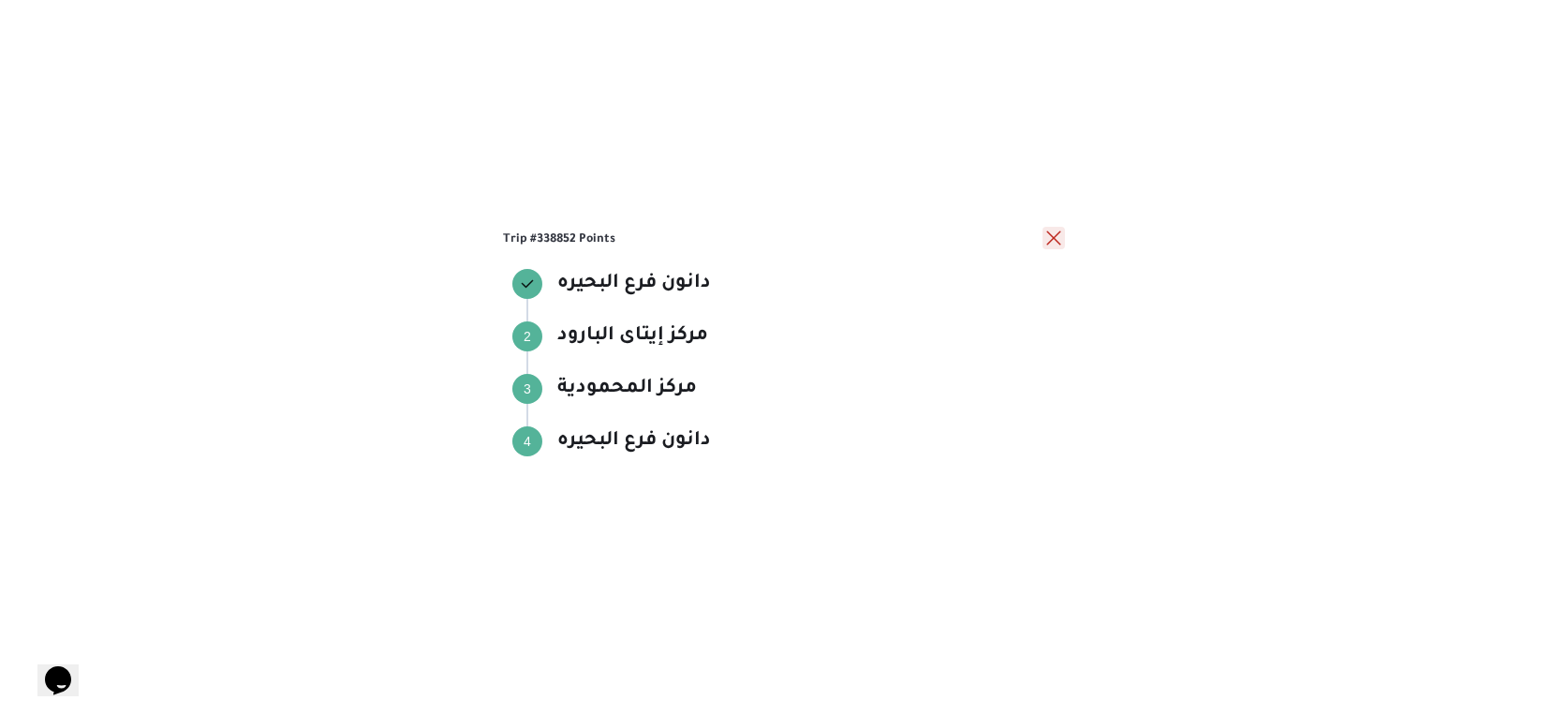
click at [1053, 241] on button "close" at bounding box center [1053, 237] width 22 height 22
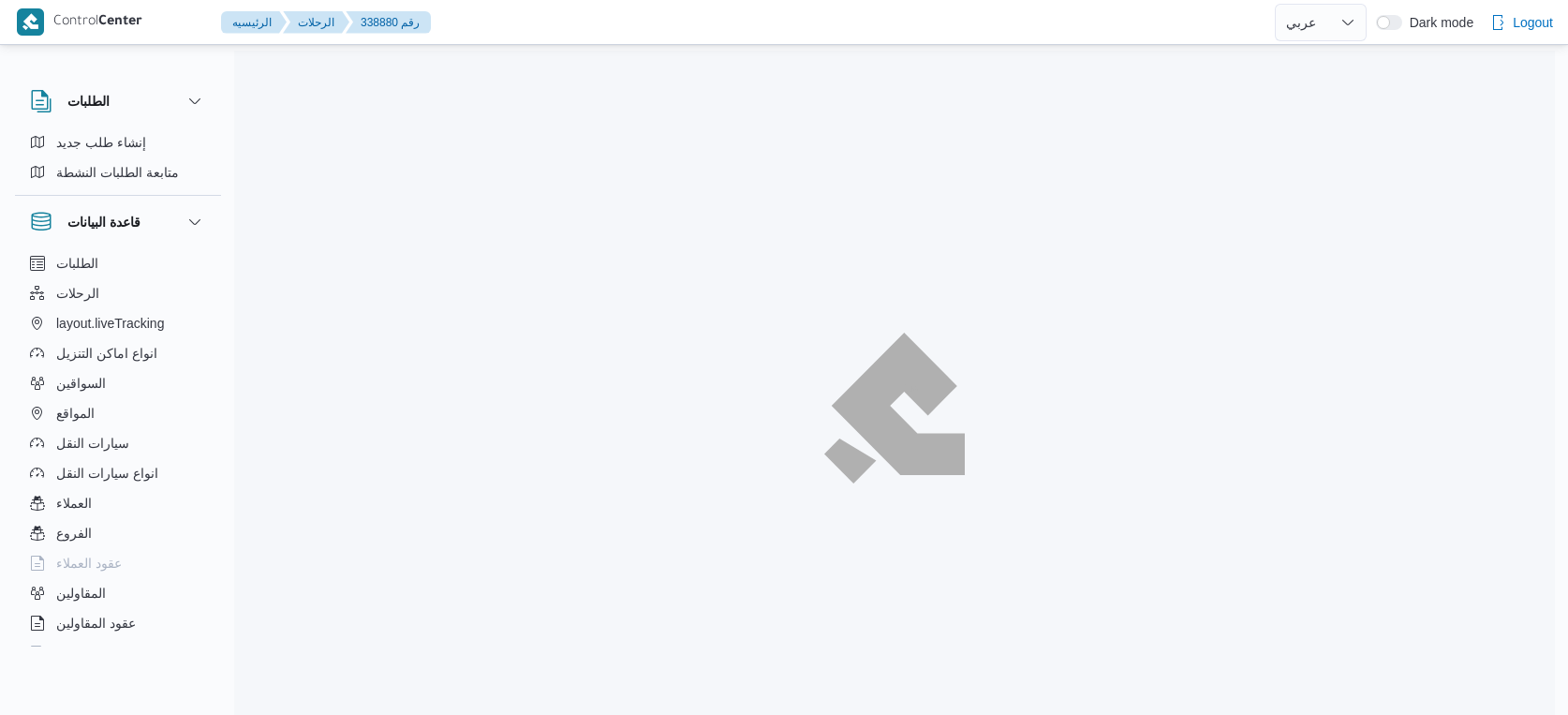
select select "ar"
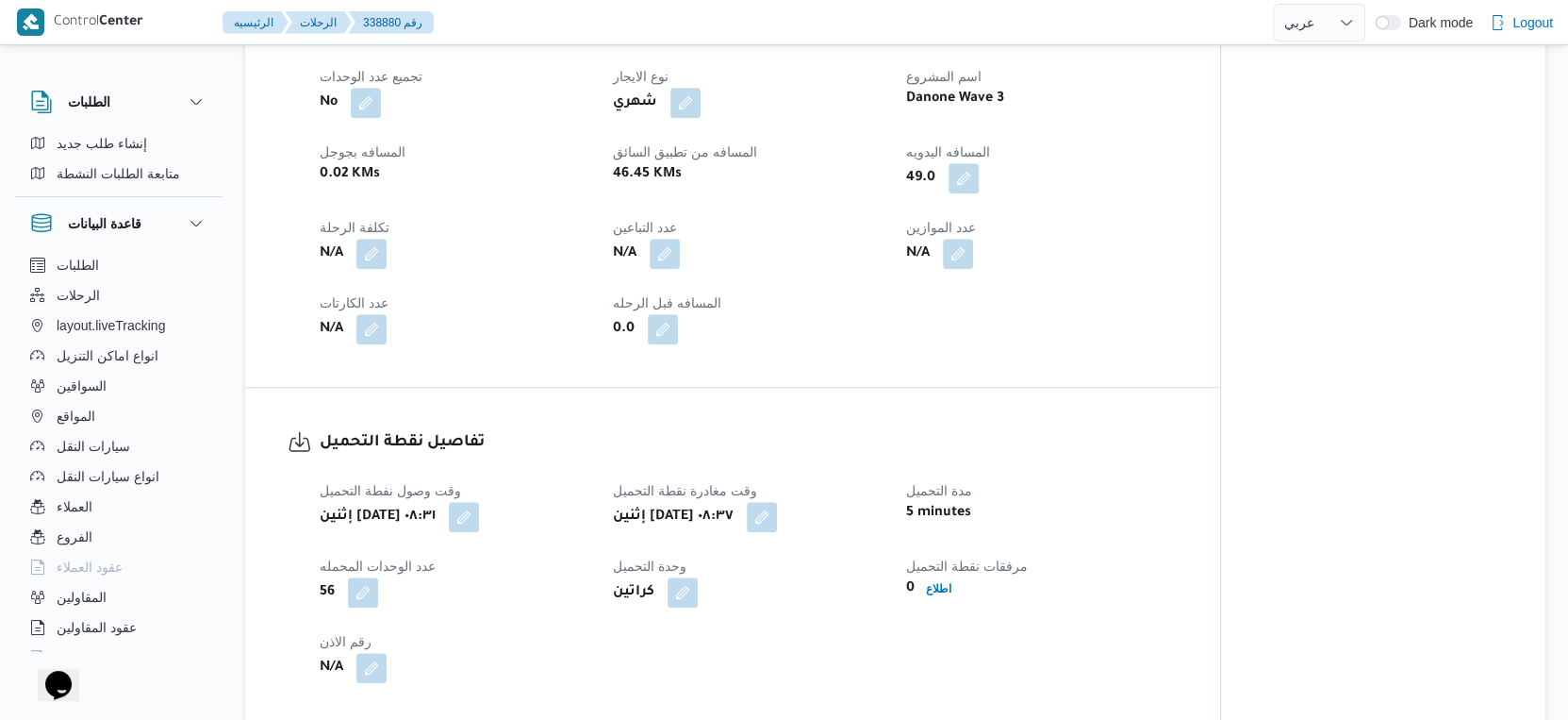
scroll to position [1048, 0]
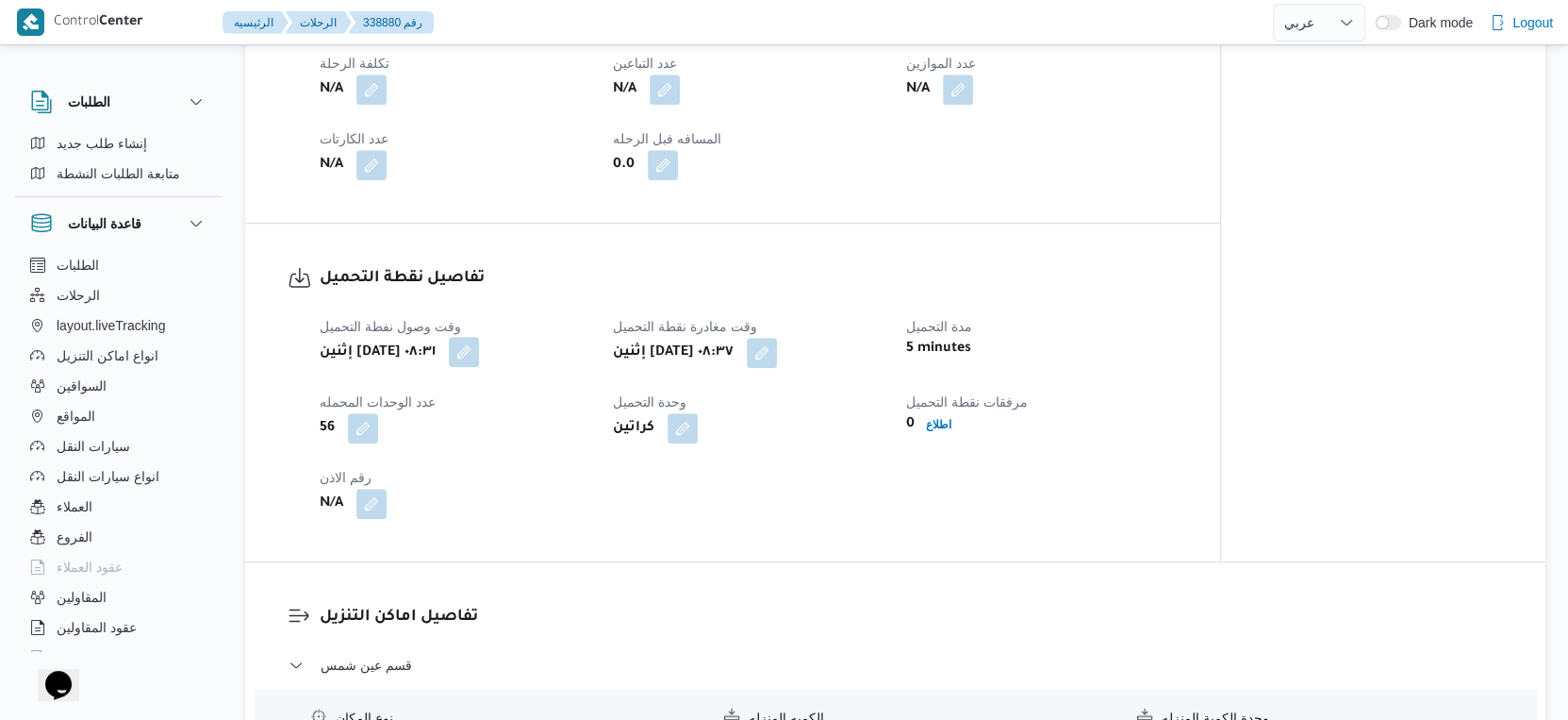
click at [479, 343] on button "button" at bounding box center [463, 351] width 30 height 30
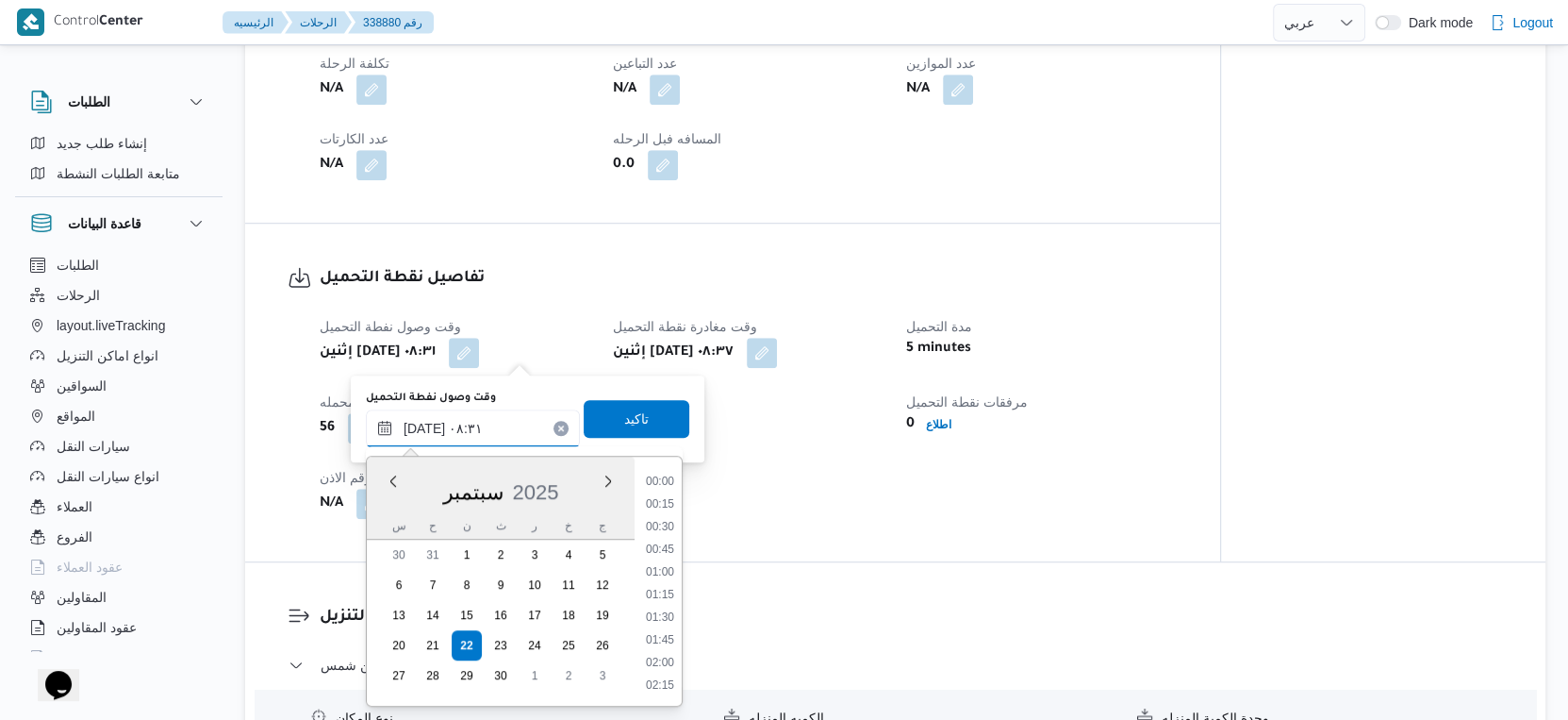
click at [490, 433] on input "[DATE] ٠٨:٣١" at bounding box center [473, 428] width 215 height 38
click at [671, 565] on li "07:00" at bounding box center [660, 565] width 43 height 19
type input "[DATE] ٠٧:٠٠"
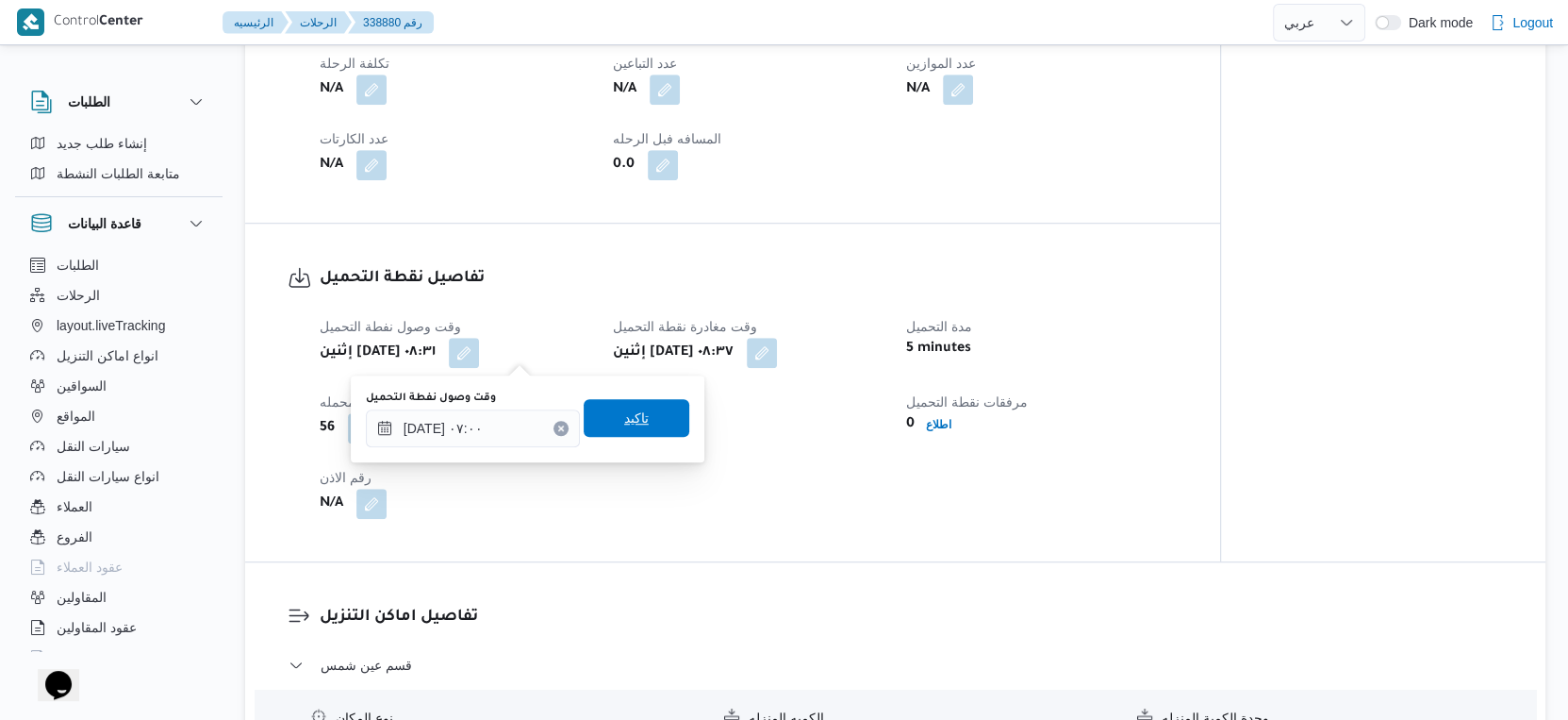
click at [634, 423] on span "تاكيد" at bounding box center [637, 418] width 105 height 38
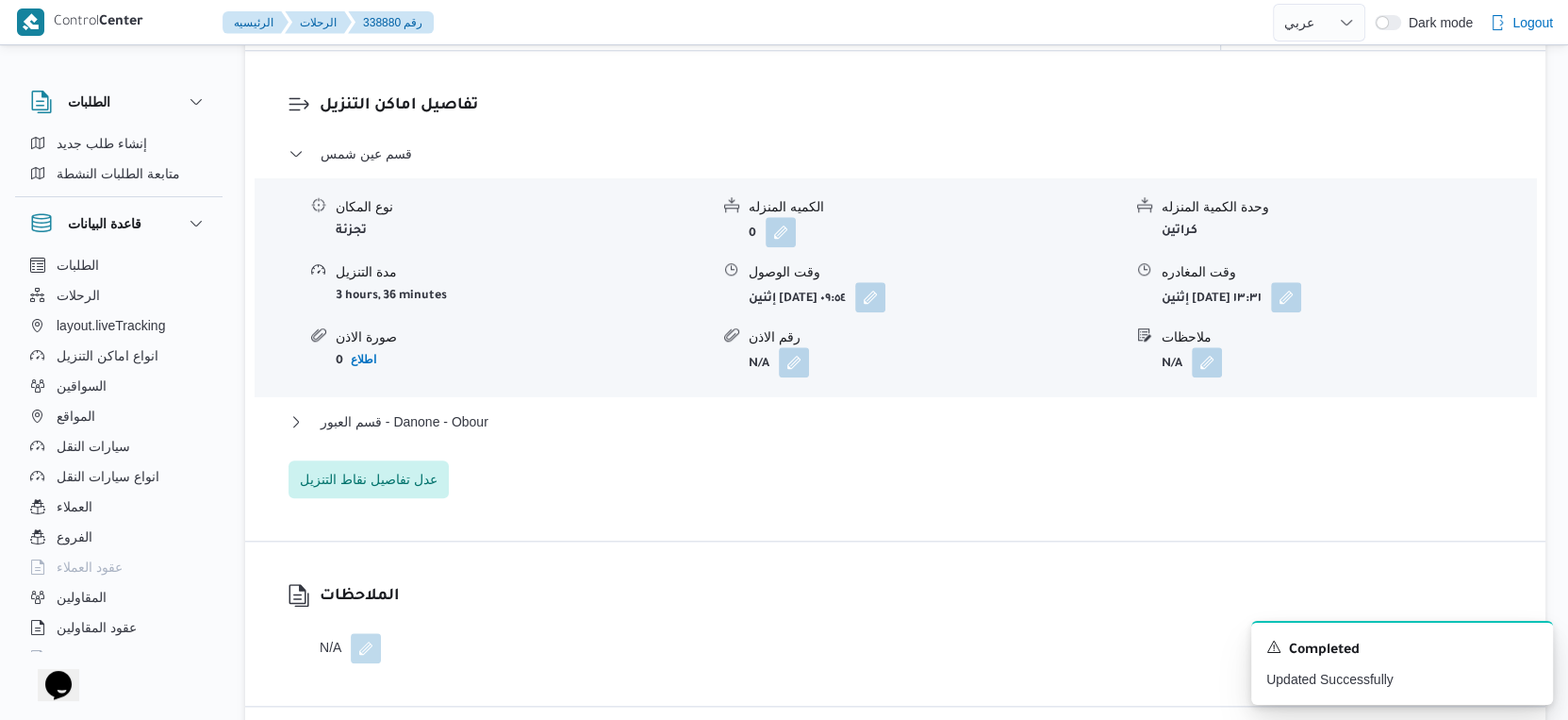
scroll to position [1573, 0]
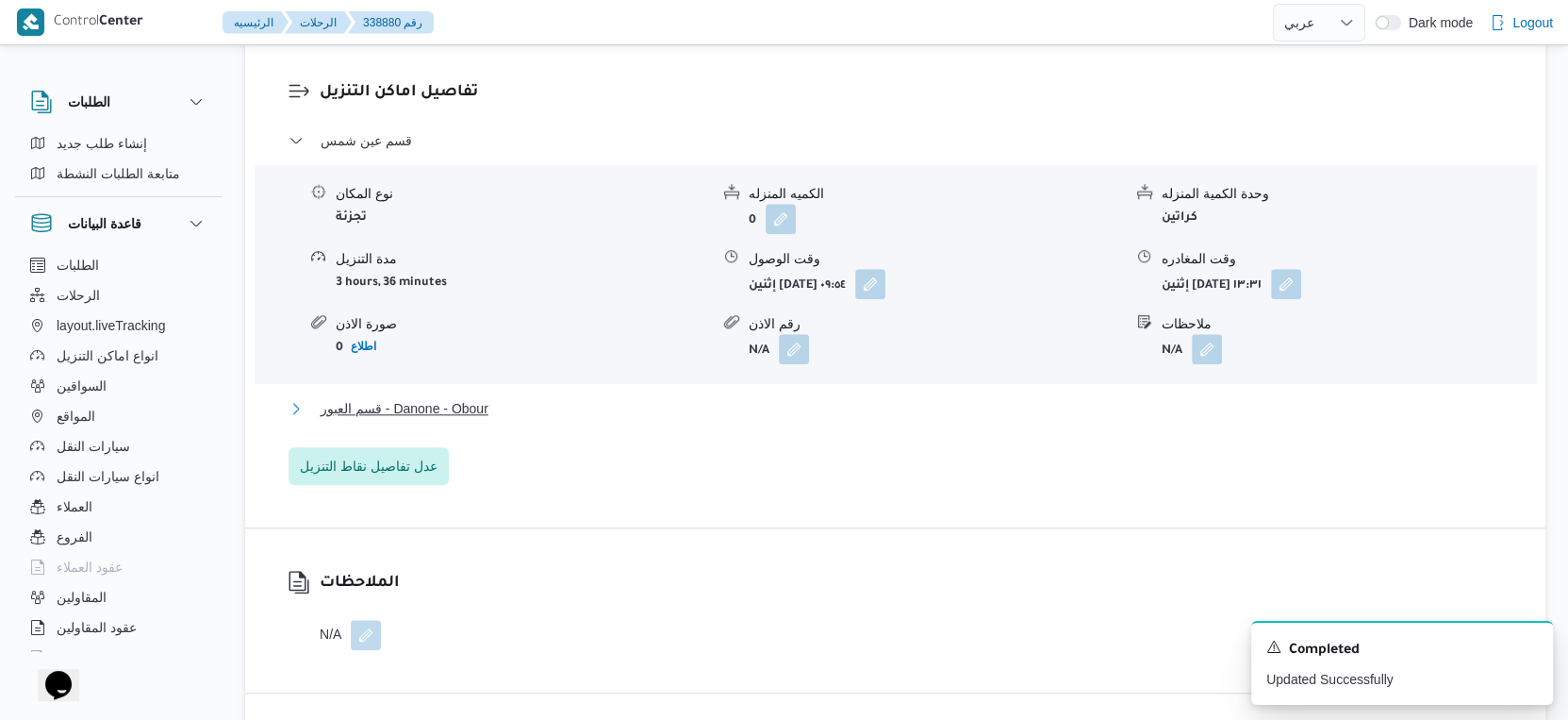
click at [495, 398] on button "قسم العبور - Danone - Obour" at bounding box center [896, 408] width 1215 height 22
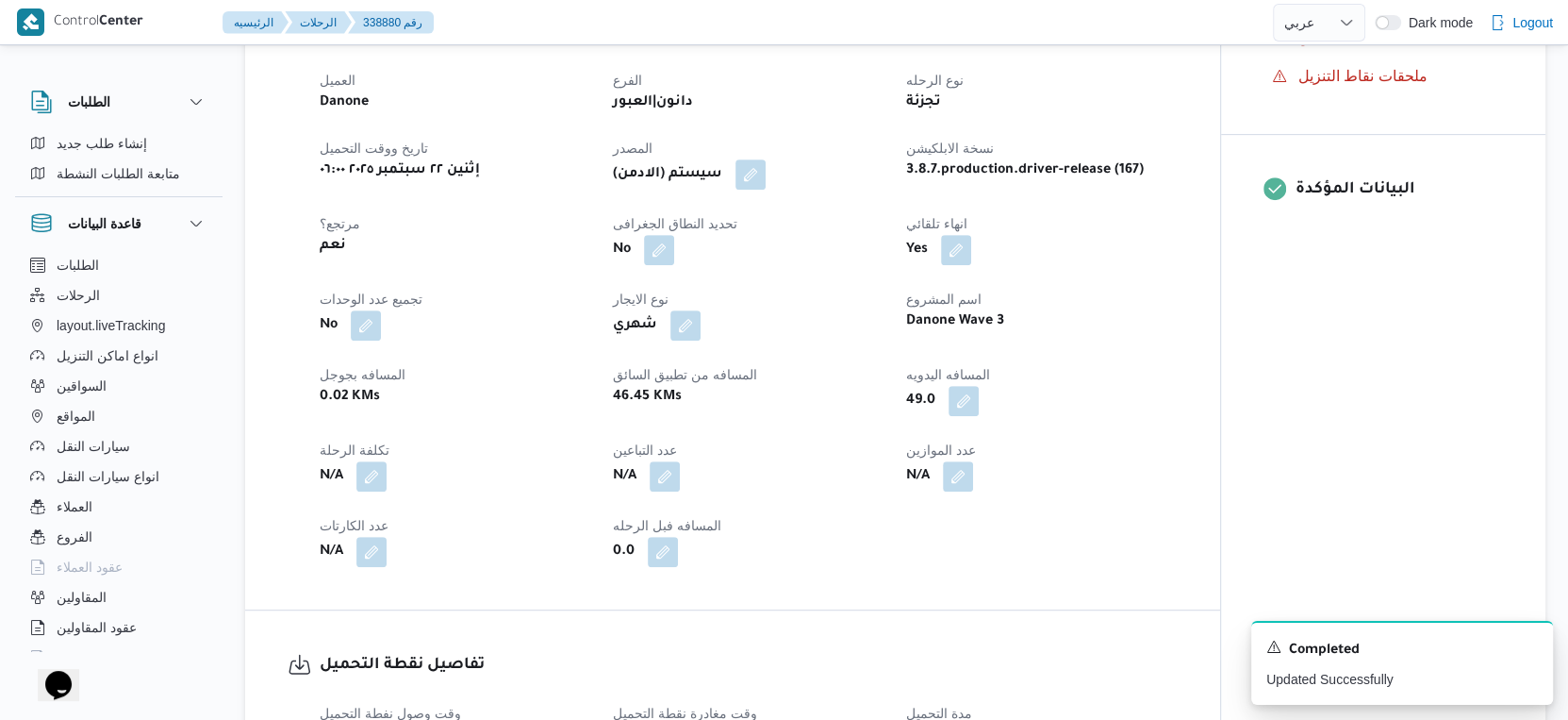
scroll to position [524, 0]
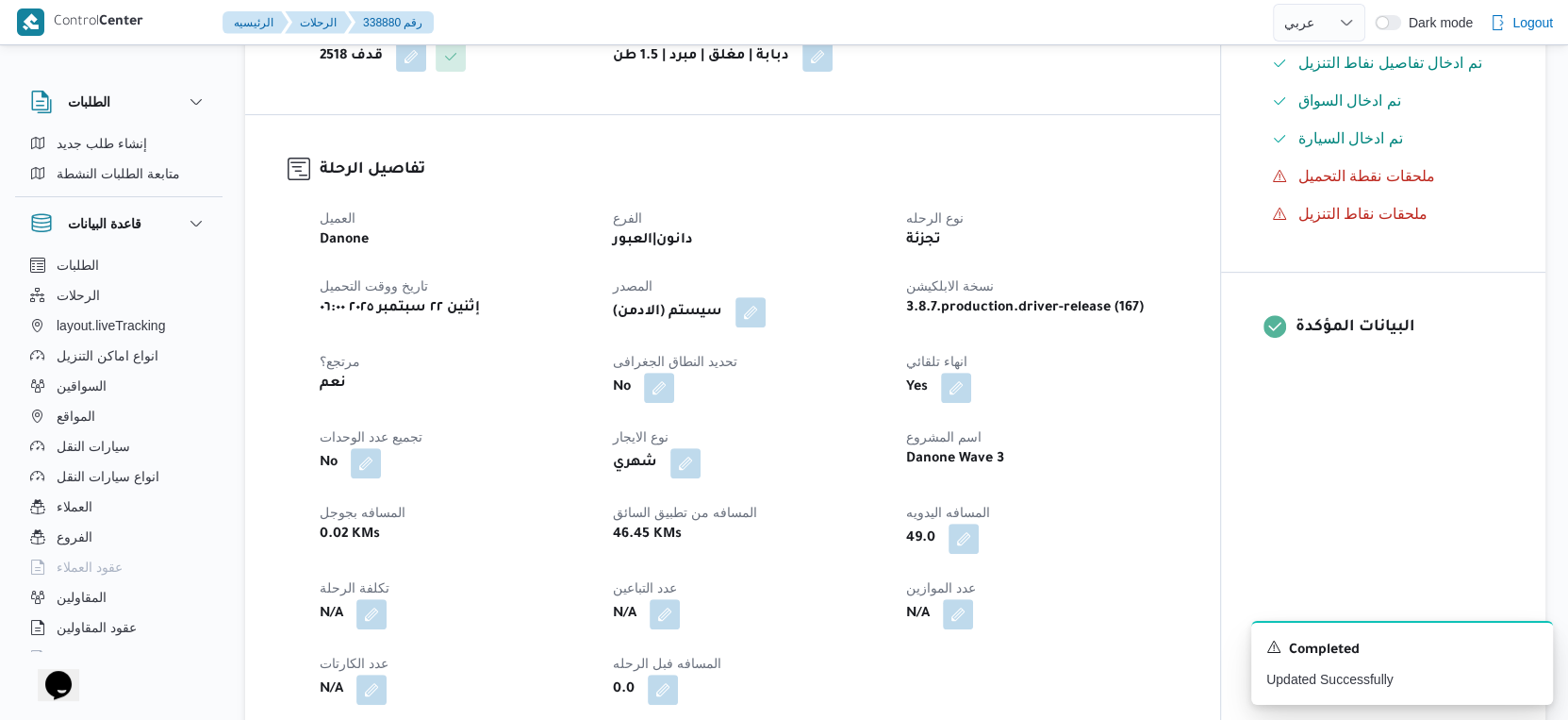
select select "ar"
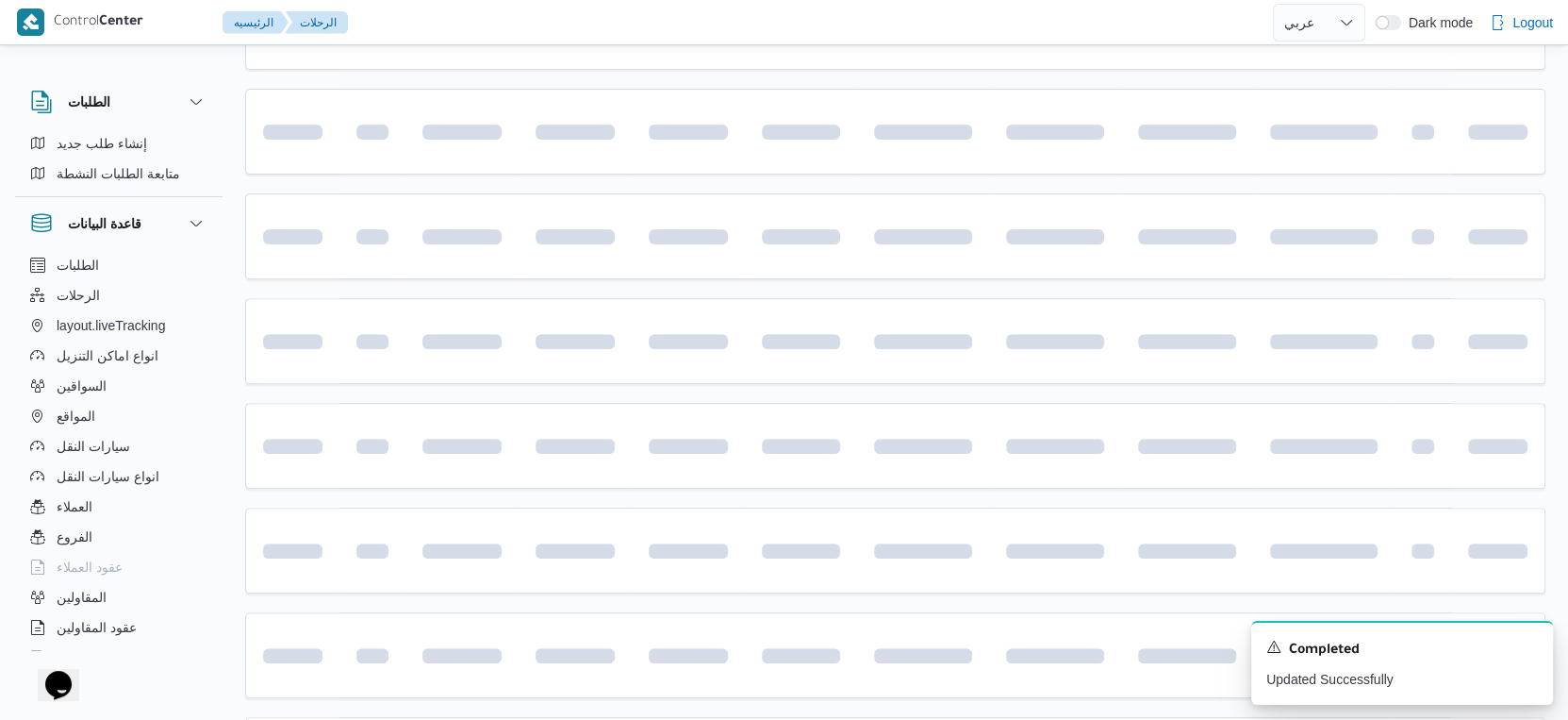
scroll to position [654, 0]
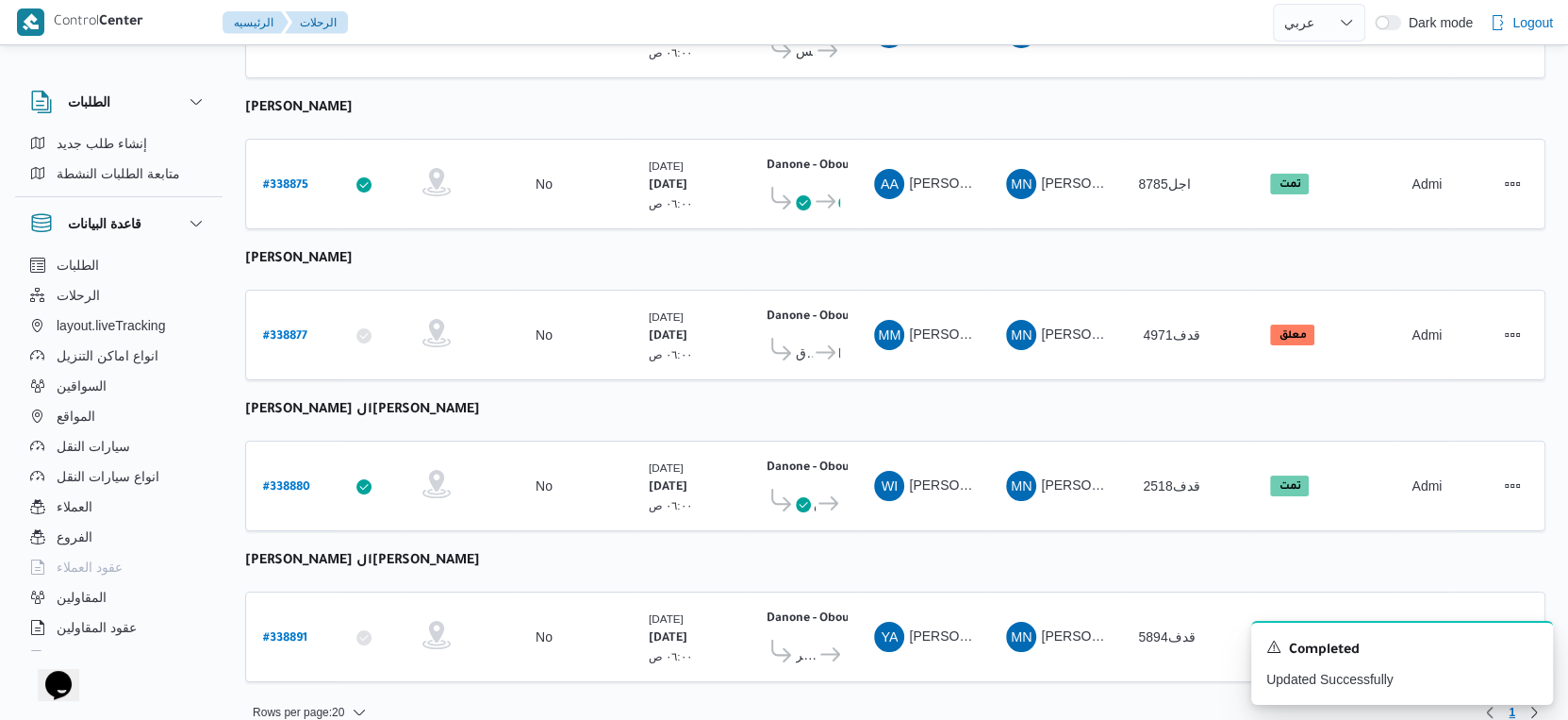
select select "ar"
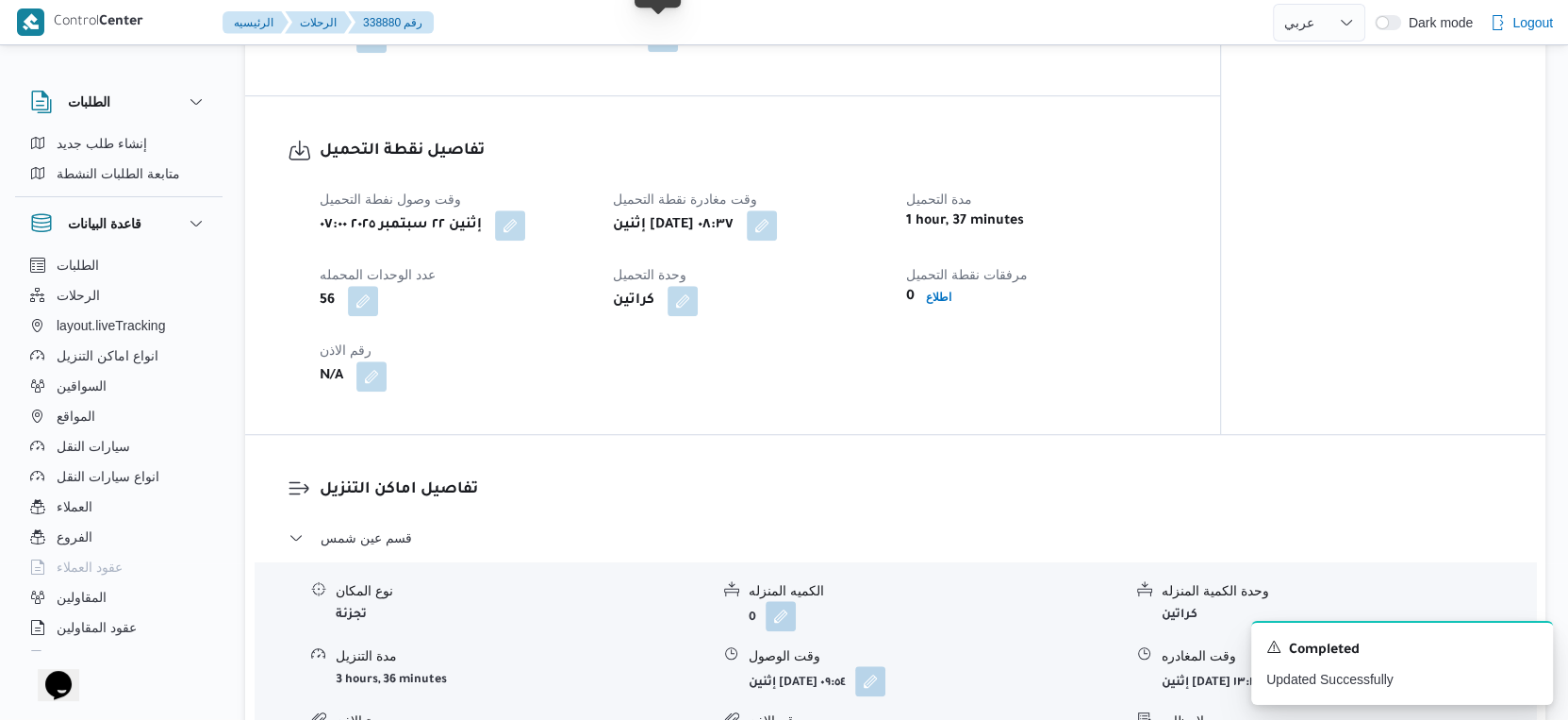
scroll to position [1178, 0]
select select "ar"
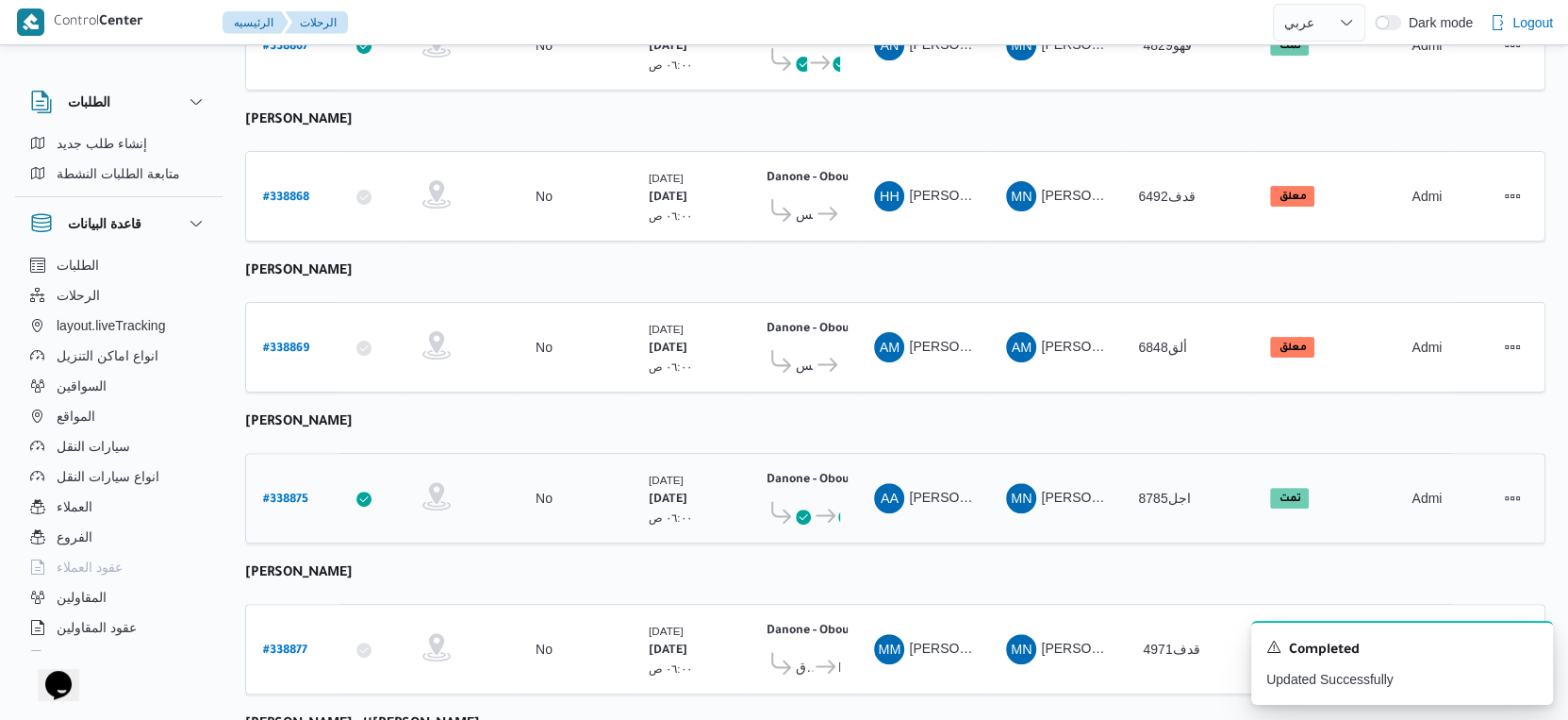
scroll to position [130, 0]
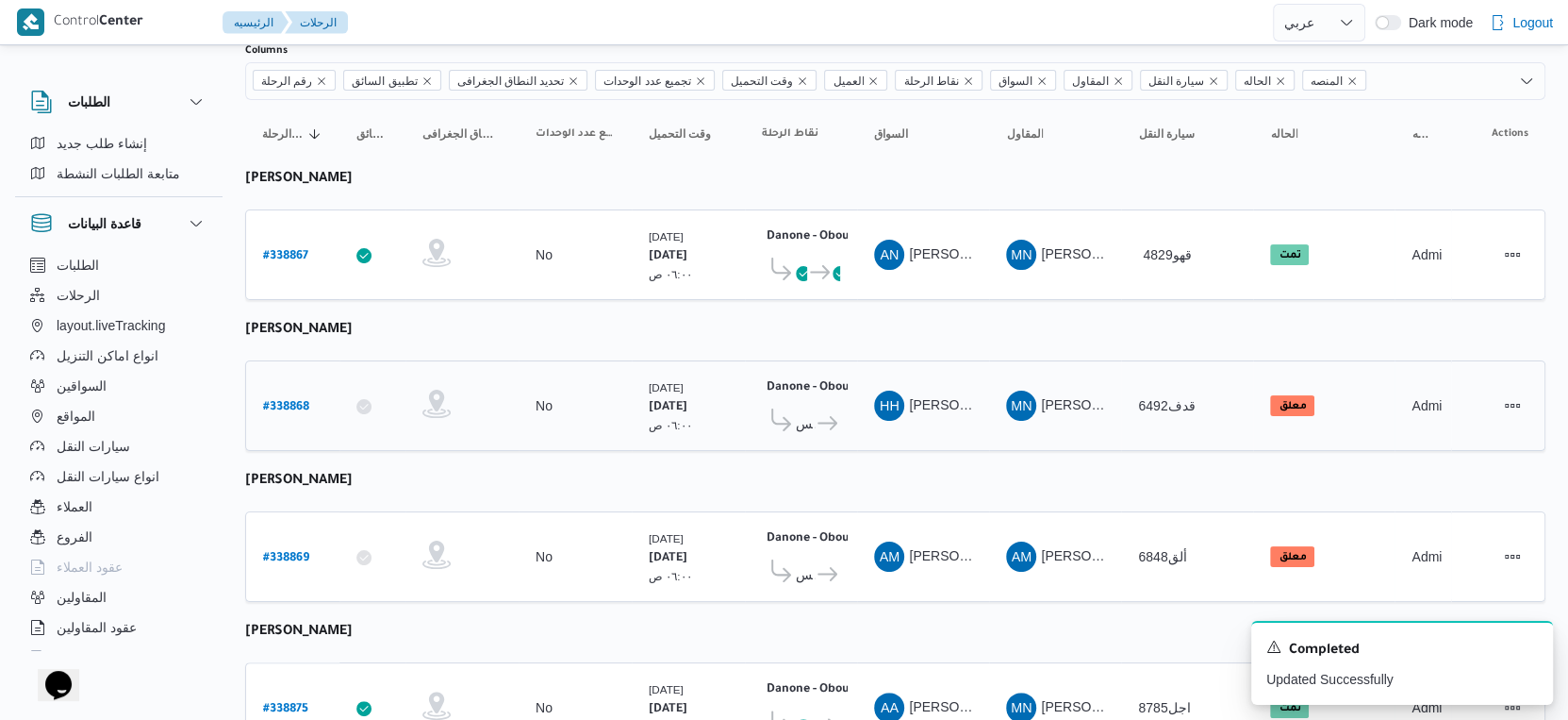
click at [294, 401] on b "# 338868" at bounding box center [286, 408] width 46 height 14
select select "ar"
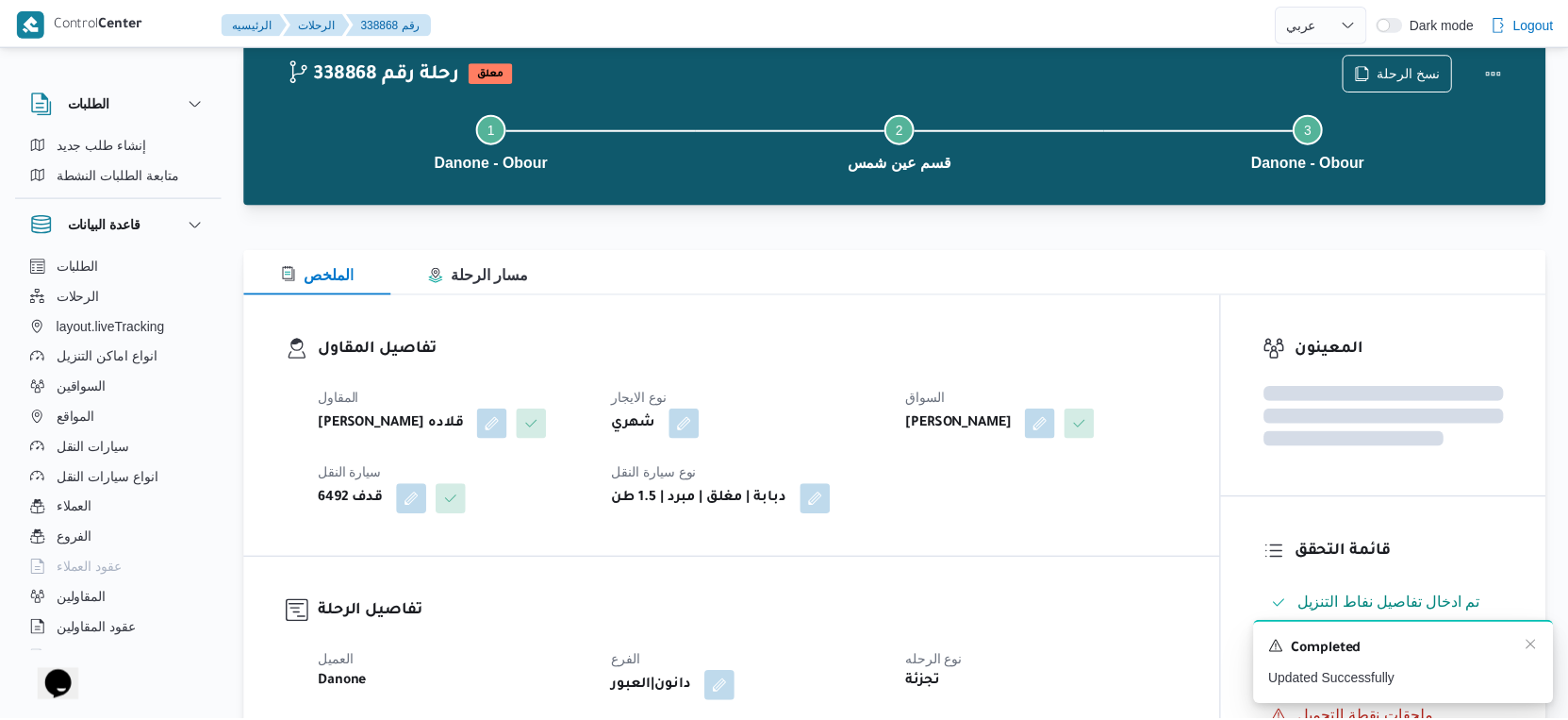
scroll to position [130, 0]
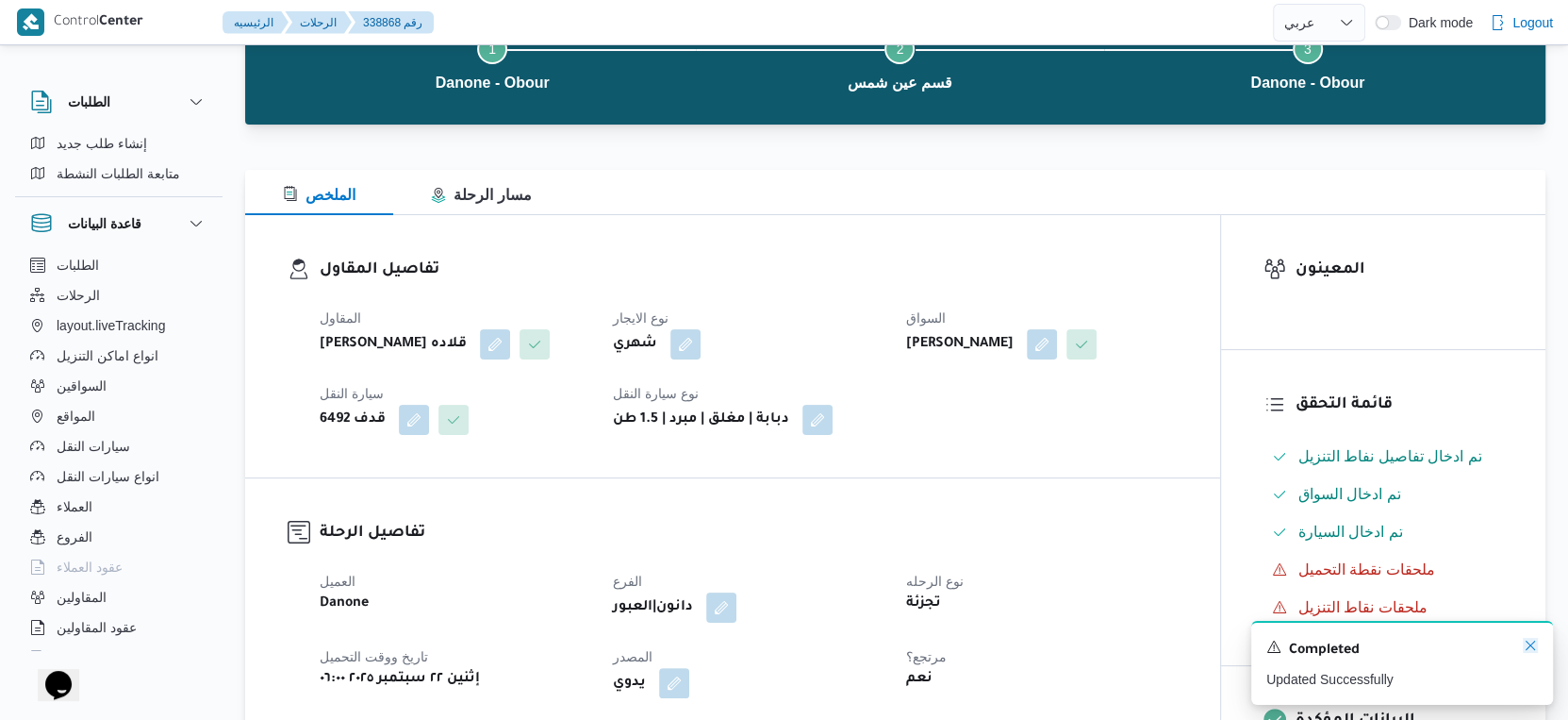
click at [1536, 645] on icon "Dismiss toast" at bounding box center [1530, 645] width 15 height 15
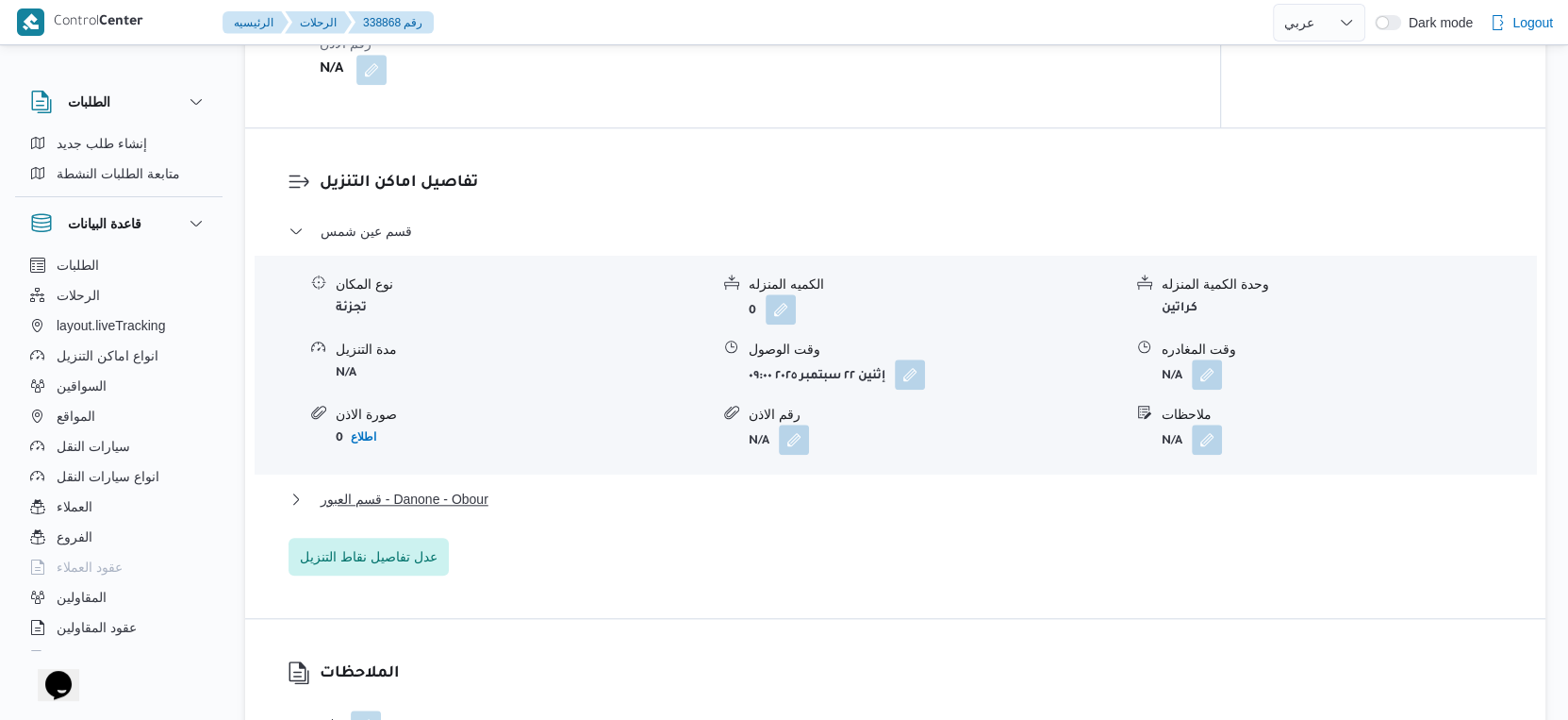
scroll to position [1573, 0]
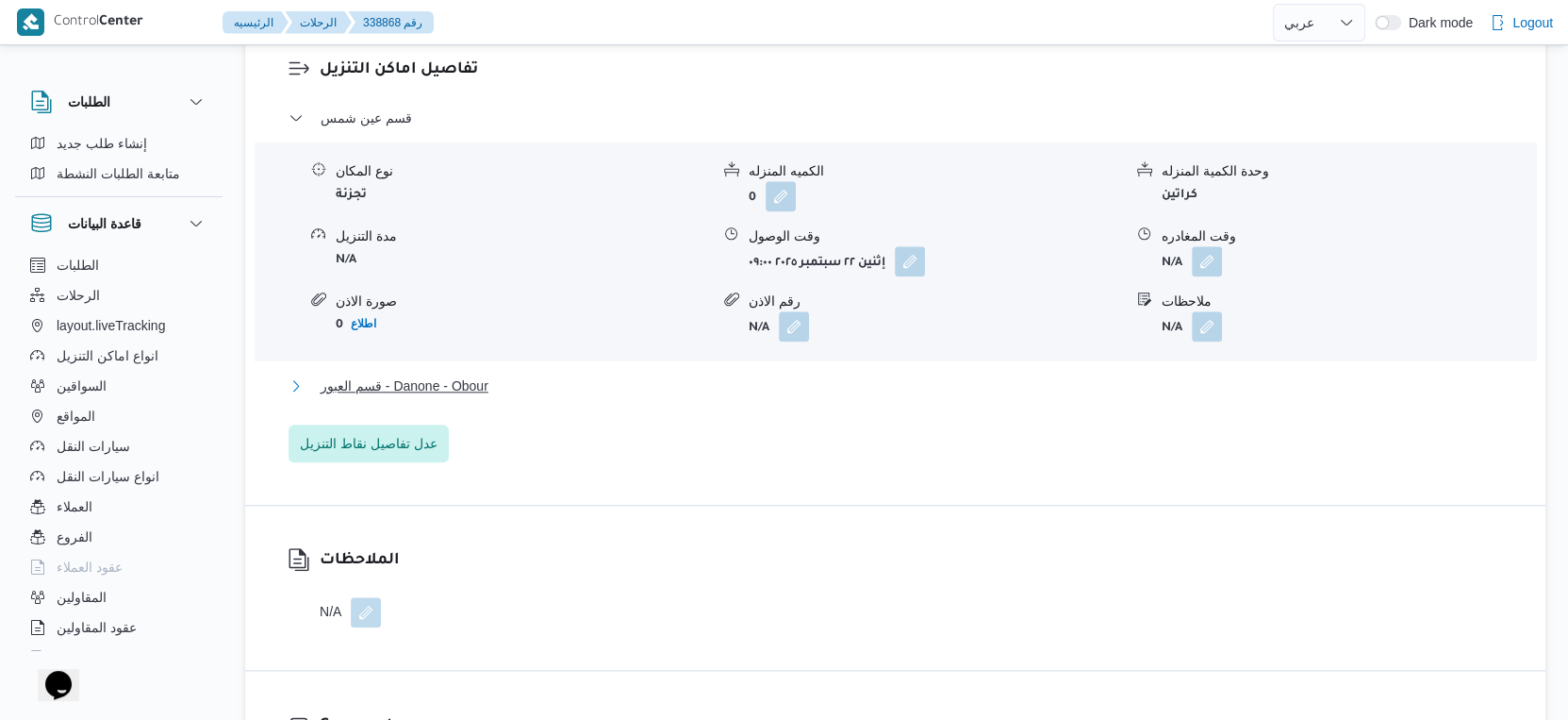
click at [454, 397] on span "قسم العبور - Danone - Obour" at bounding box center [405, 385] width 168 height 22
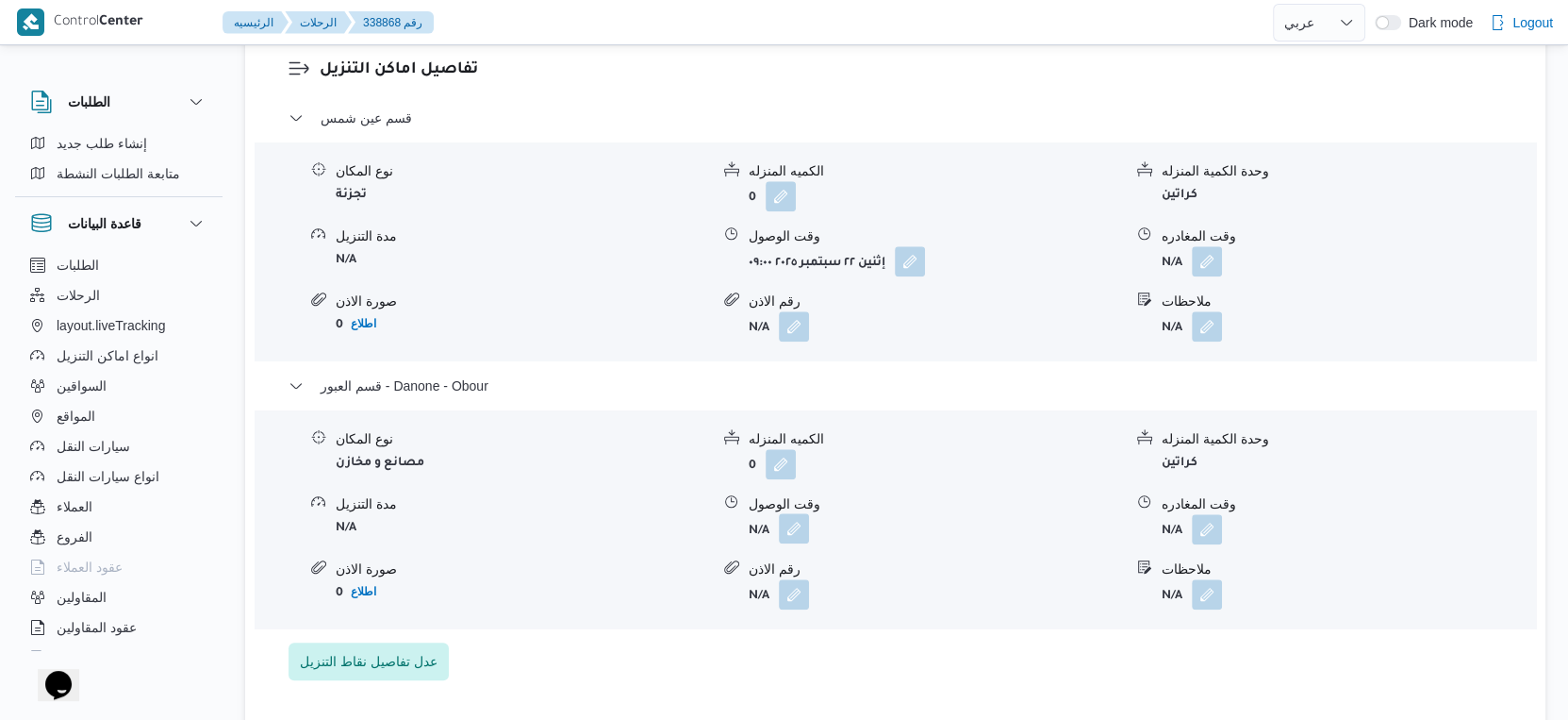
click at [802, 543] on button "button" at bounding box center [794, 528] width 30 height 30
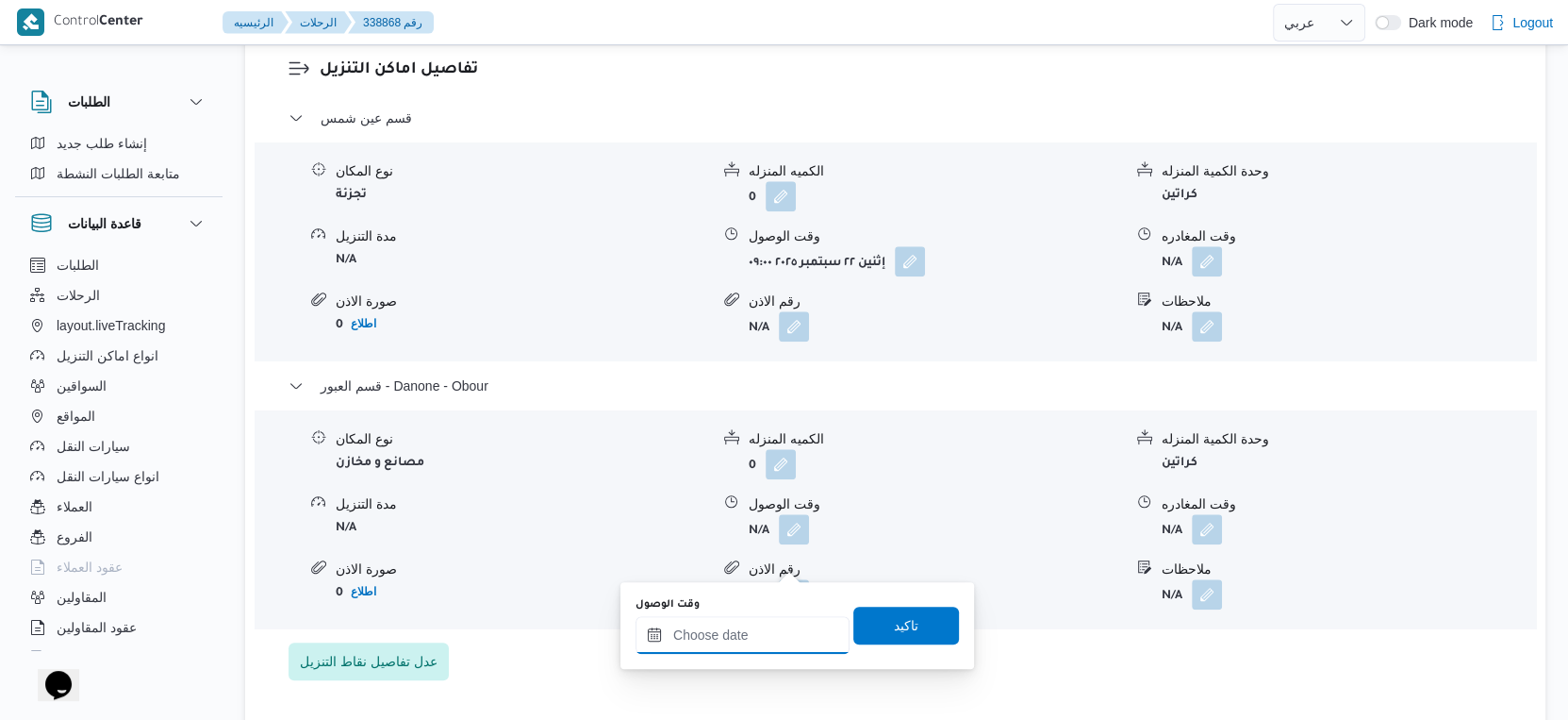
click at [748, 623] on input "وقت الوصول" at bounding box center [743, 634] width 215 height 38
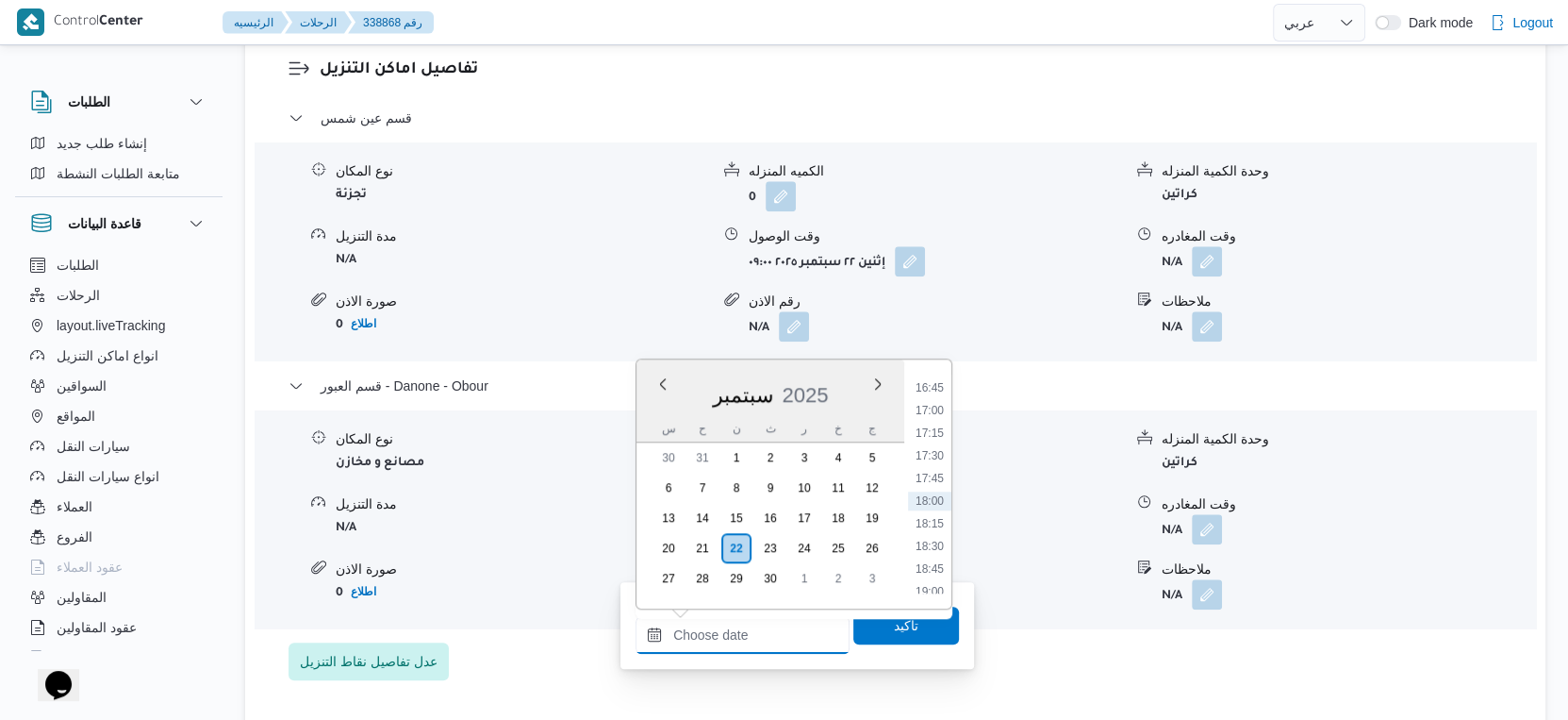
scroll to position [1199, 0]
click at [938, 543] on li "15:00" at bounding box center [929, 542] width 43 height 19
type input "[DATE] ١٥:٠٠"
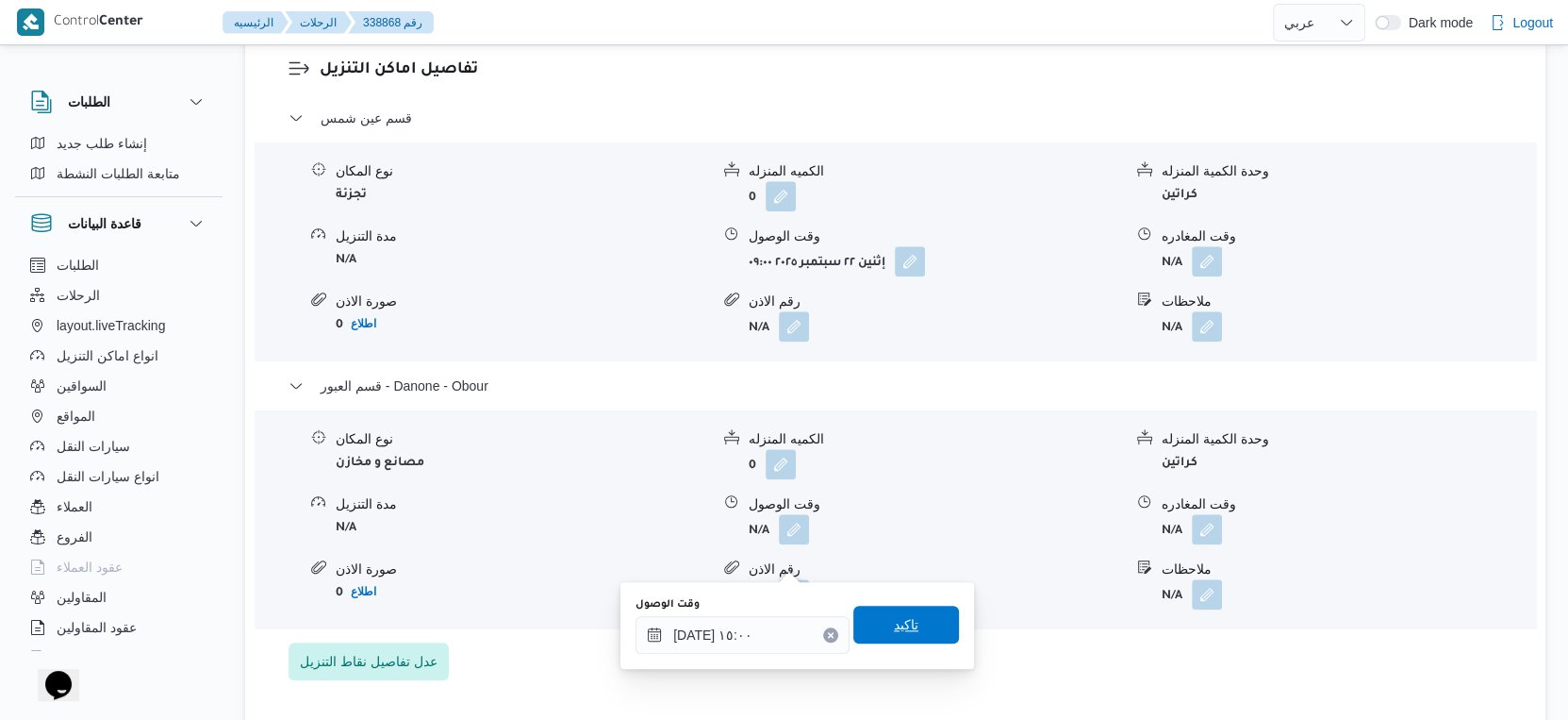
click at [914, 621] on span "تاكيد" at bounding box center [906, 624] width 105 height 38
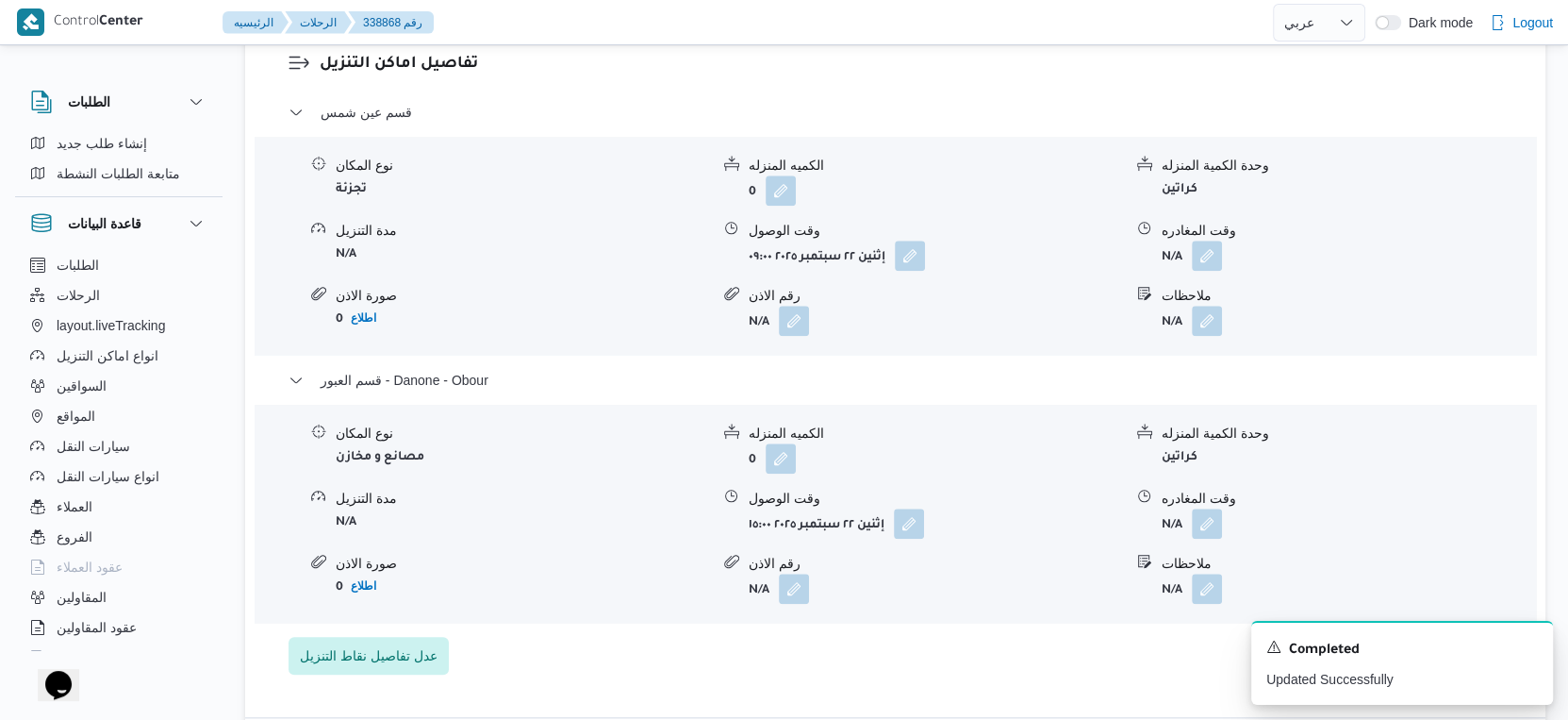
scroll to position [1467, 0]
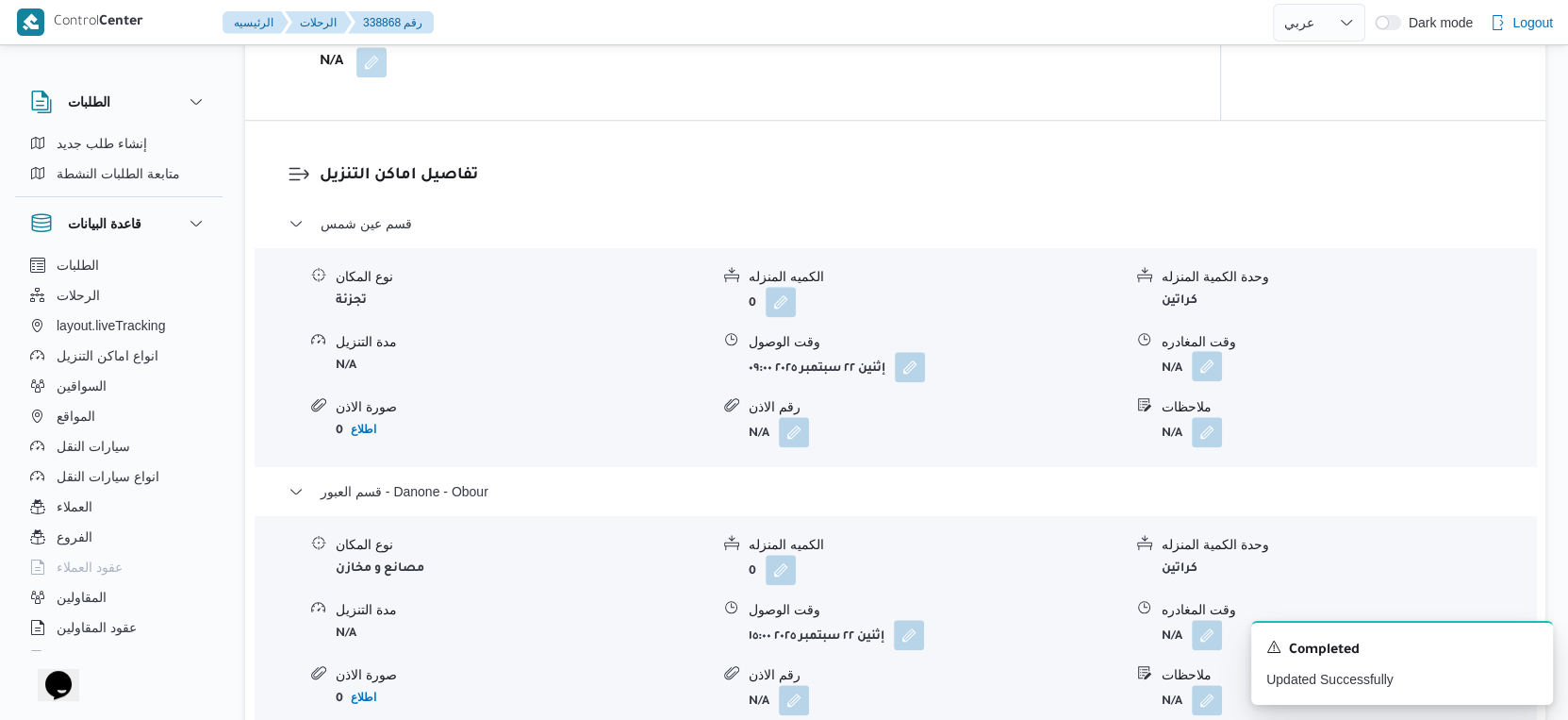
click at [1210, 381] on button "button" at bounding box center [1206, 366] width 30 height 30
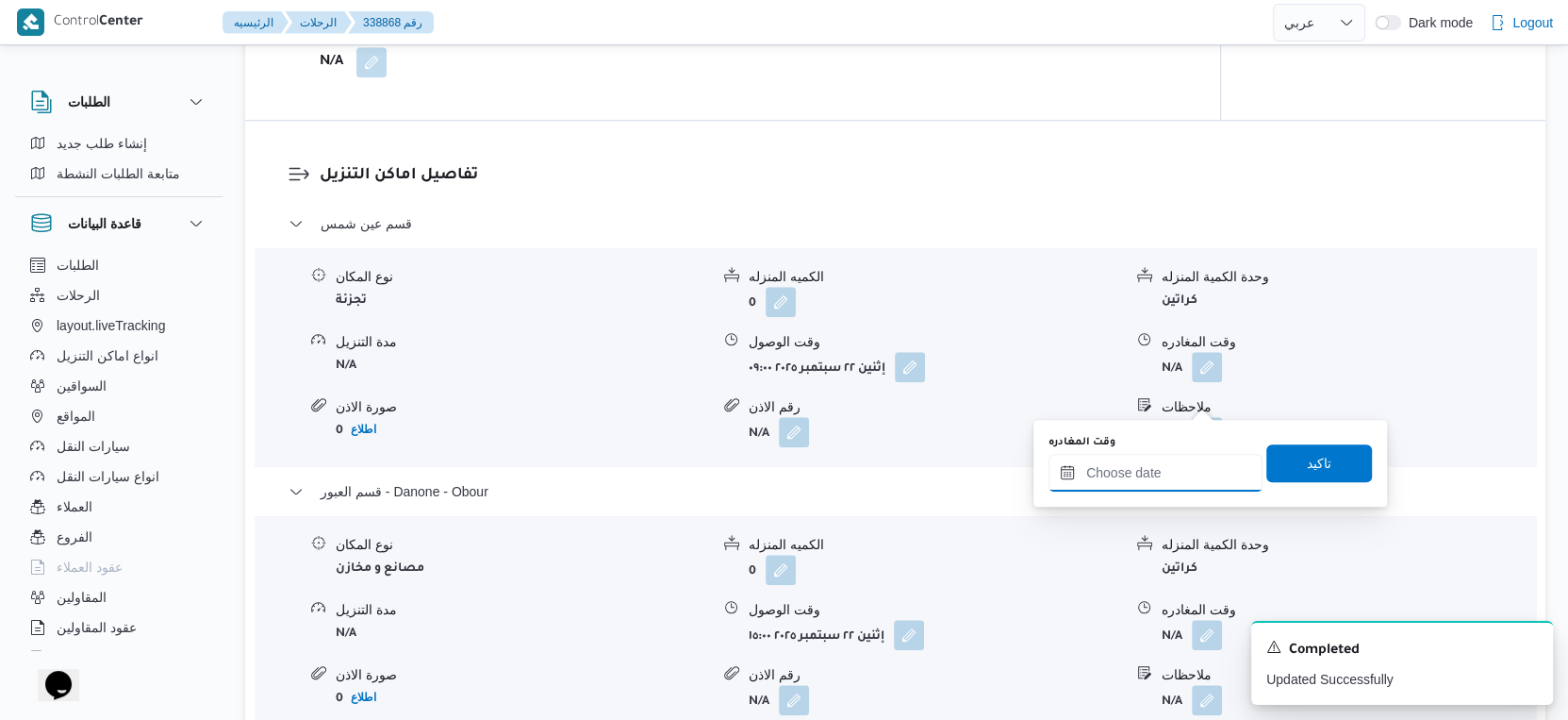
drag, startPoint x: 1165, startPoint y: 480, endPoint x: 1244, endPoint y: 499, distance: 81.3
click at [1165, 480] on input "وقت المغادره" at bounding box center [1156, 472] width 215 height 38
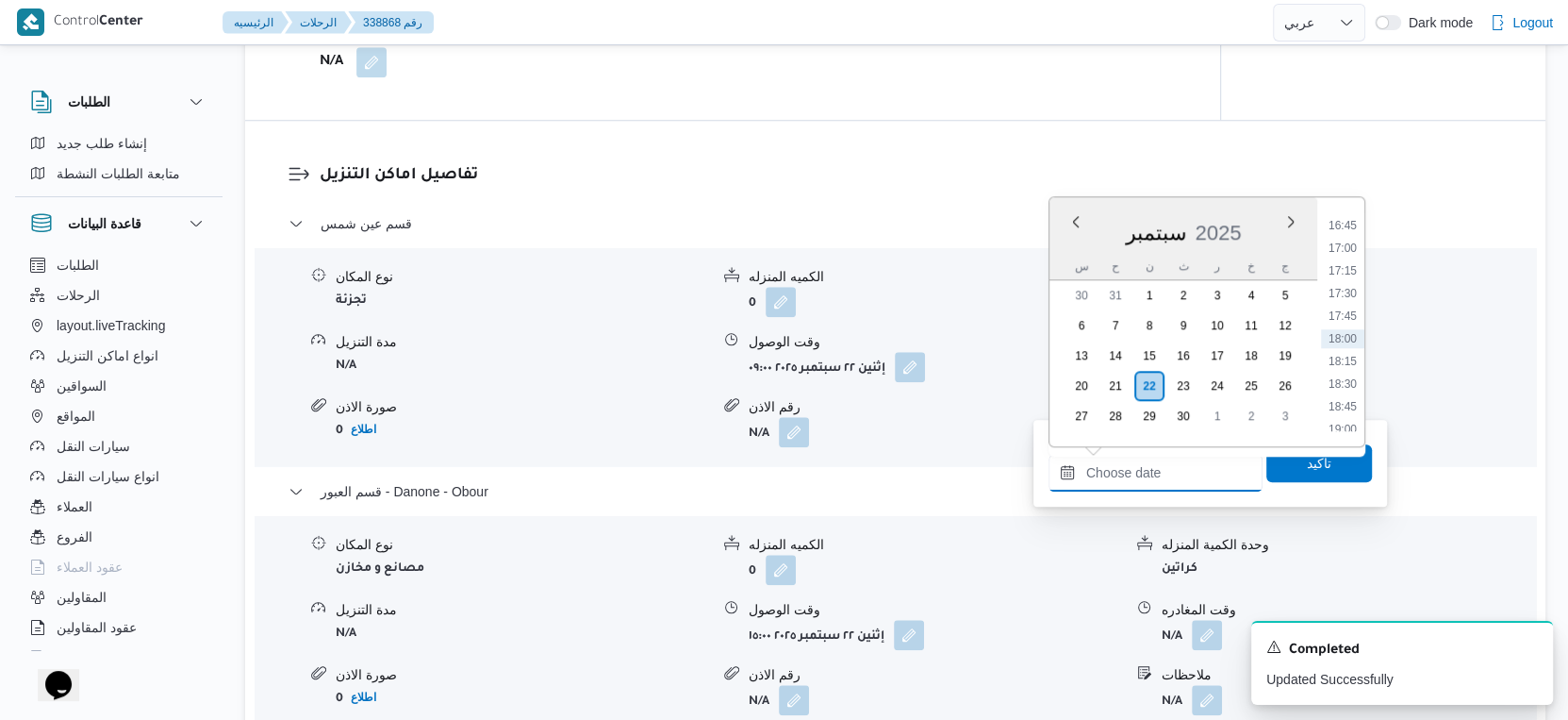
scroll to position [1199, 0]
drag, startPoint x: 1337, startPoint y: 327, endPoint x: 1334, endPoint y: 374, distance: 47.1
click at [1337, 327] on li "14:30" at bounding box center [1343, 336] width 43 height 19
type input "٢٢/٠٩/٢٠٢٥ ١٤:٣٠"
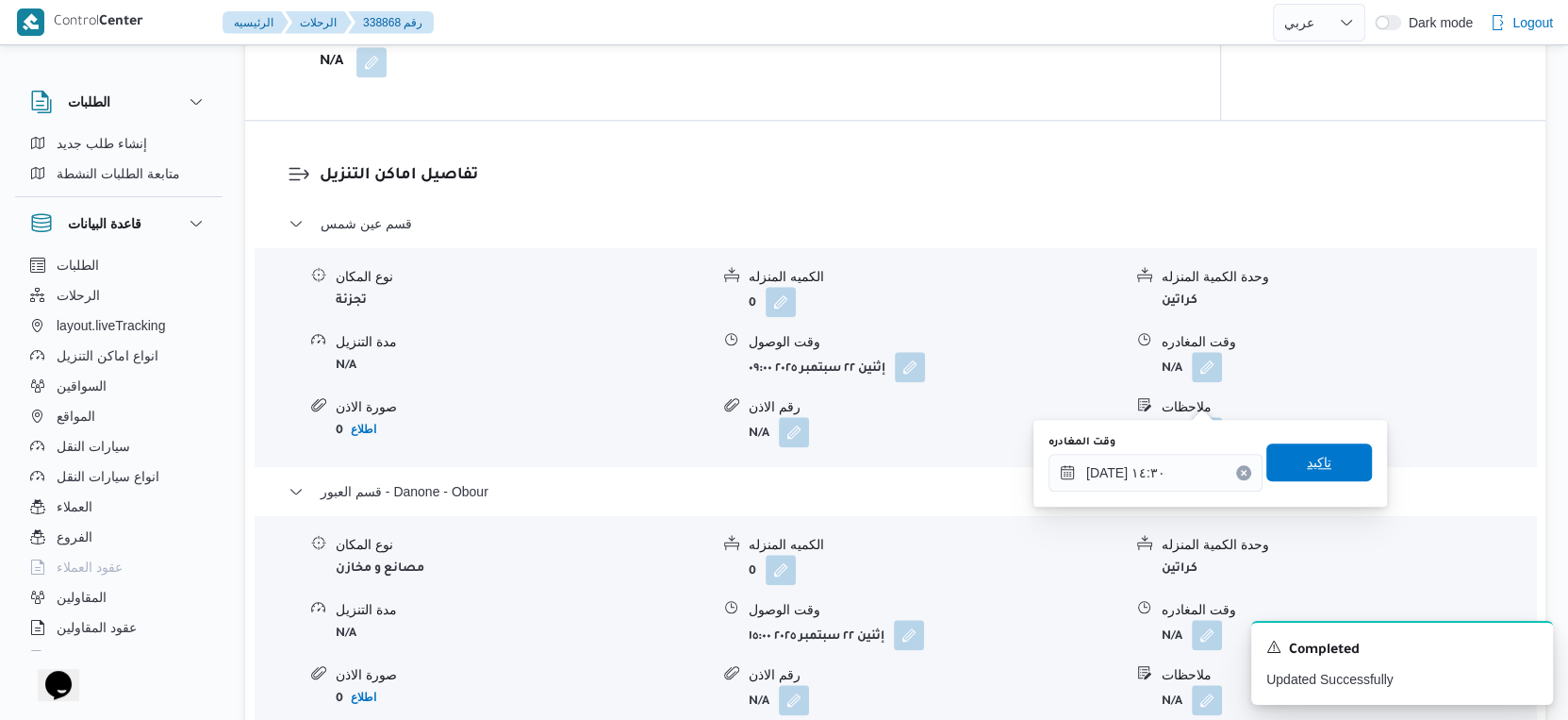
click at [1330, 472] on span "تاكيد" at bounding box center [1319, 462] width 105 height 38
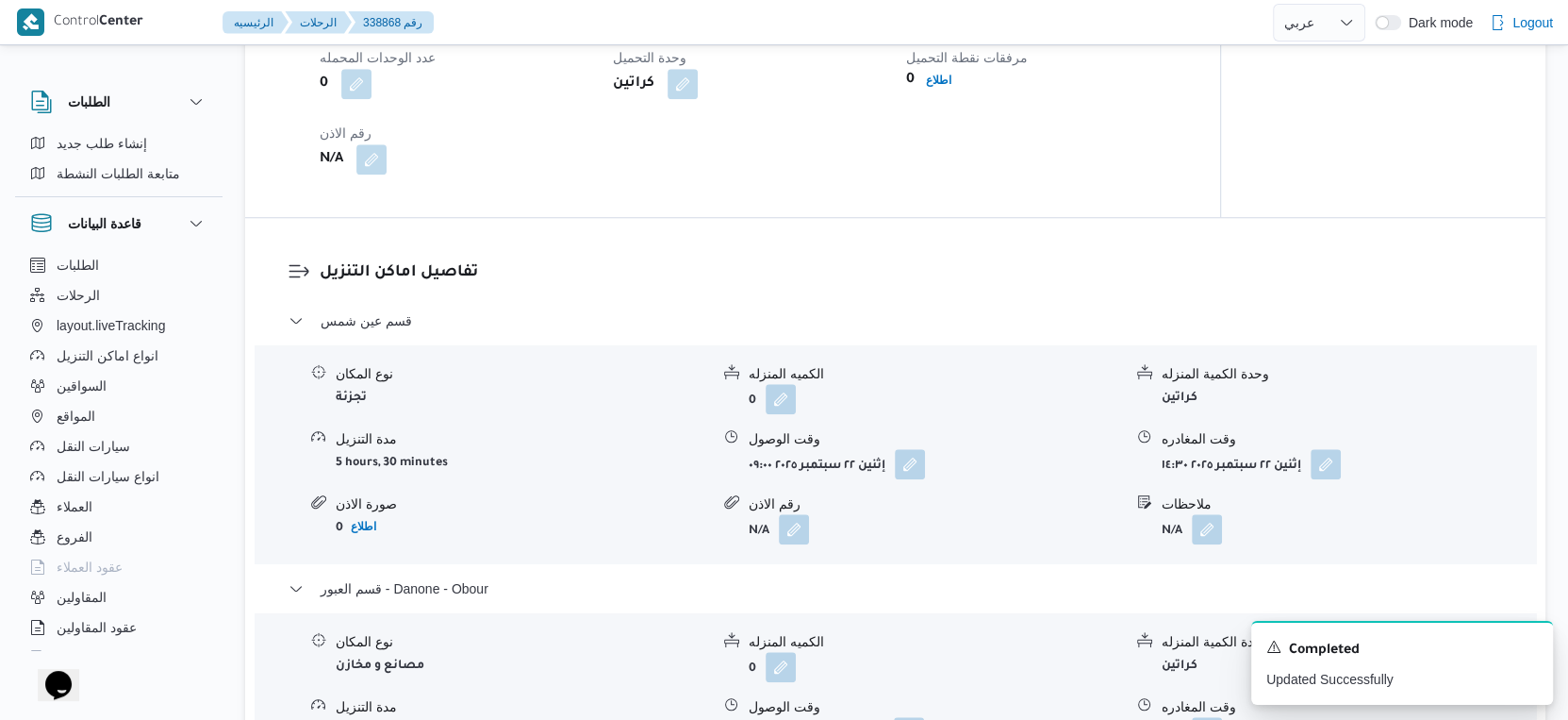
scroll to position [1258, 0]
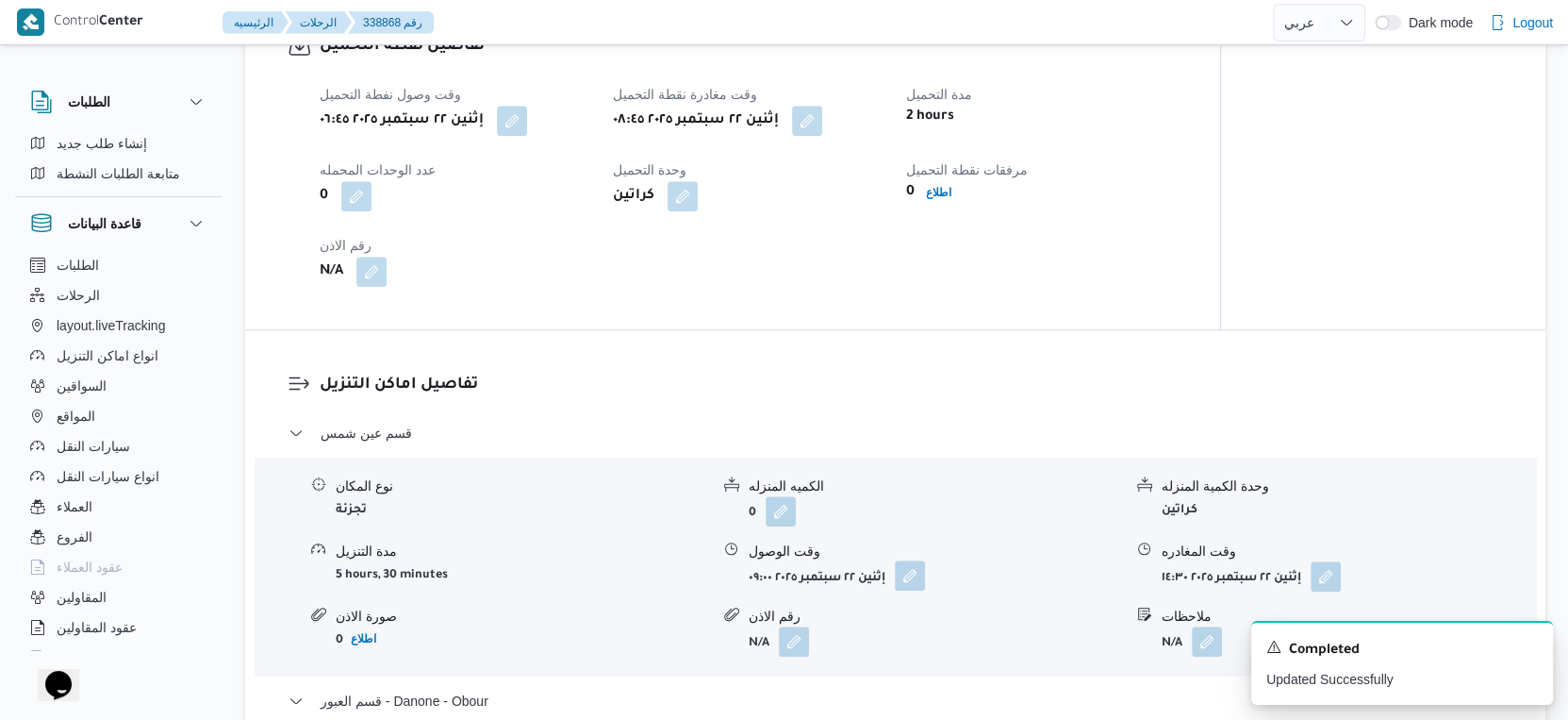
click at [911, 590] on button "button" at bounding box center [910, 575] width 30 height 30
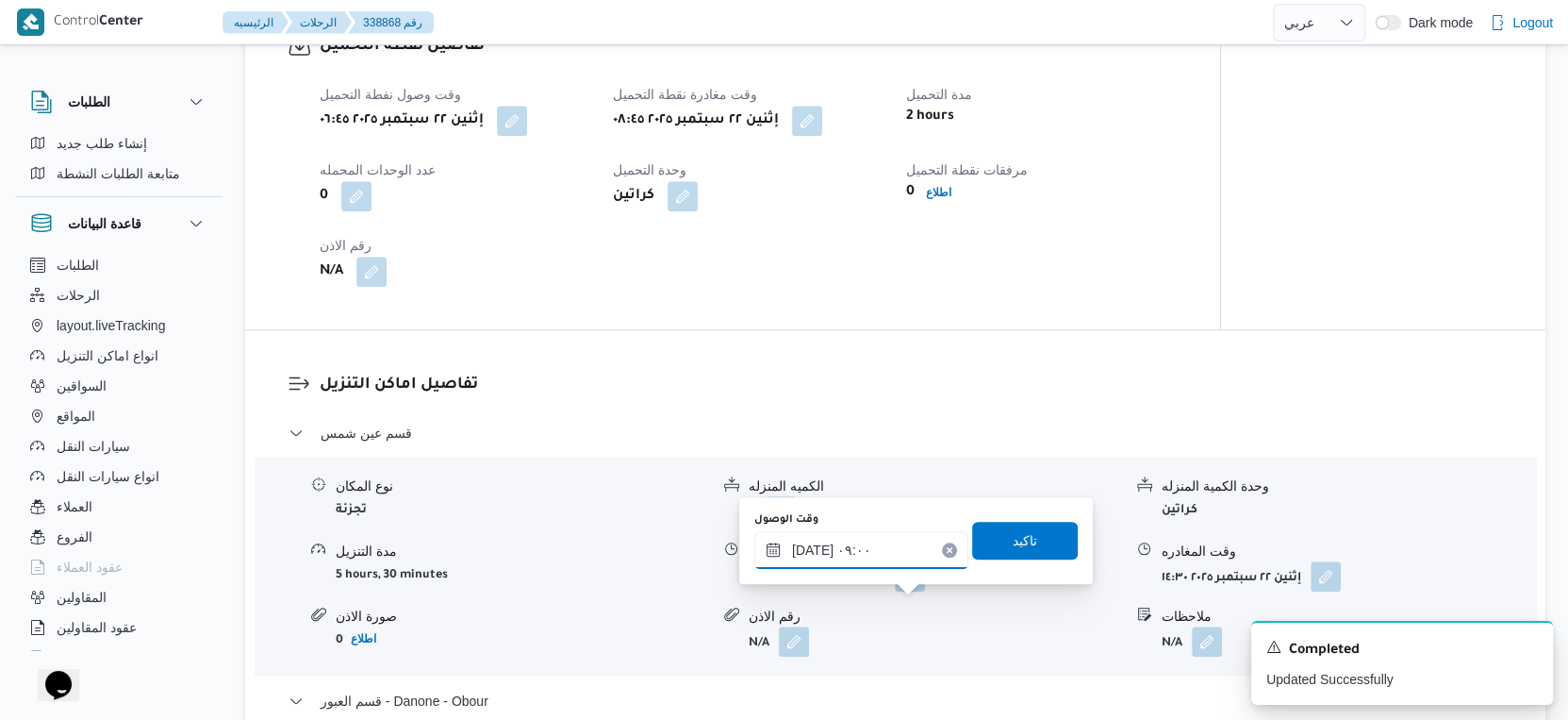
click at [883, 548] on input "٢٢/٠٩/٢٠٢٥ ٠٩:٠٠" at bounding box center [862, 549] width 215 height 38
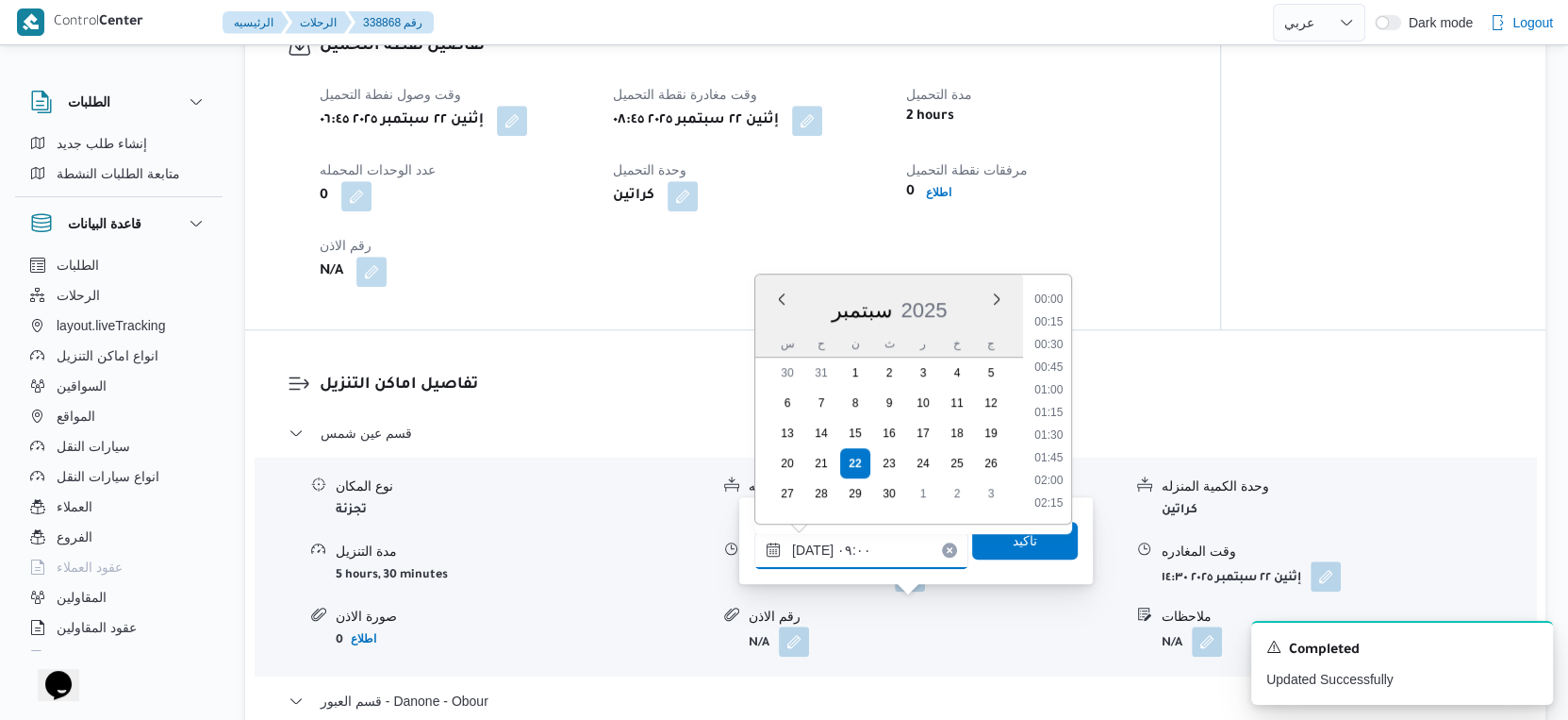
scroll to position [700, 0]
click at [1046, 434] on li "09:15" at bounding box center [1048, 437] width 43 height 19
type input "[DATE] ٠٩:١٥"
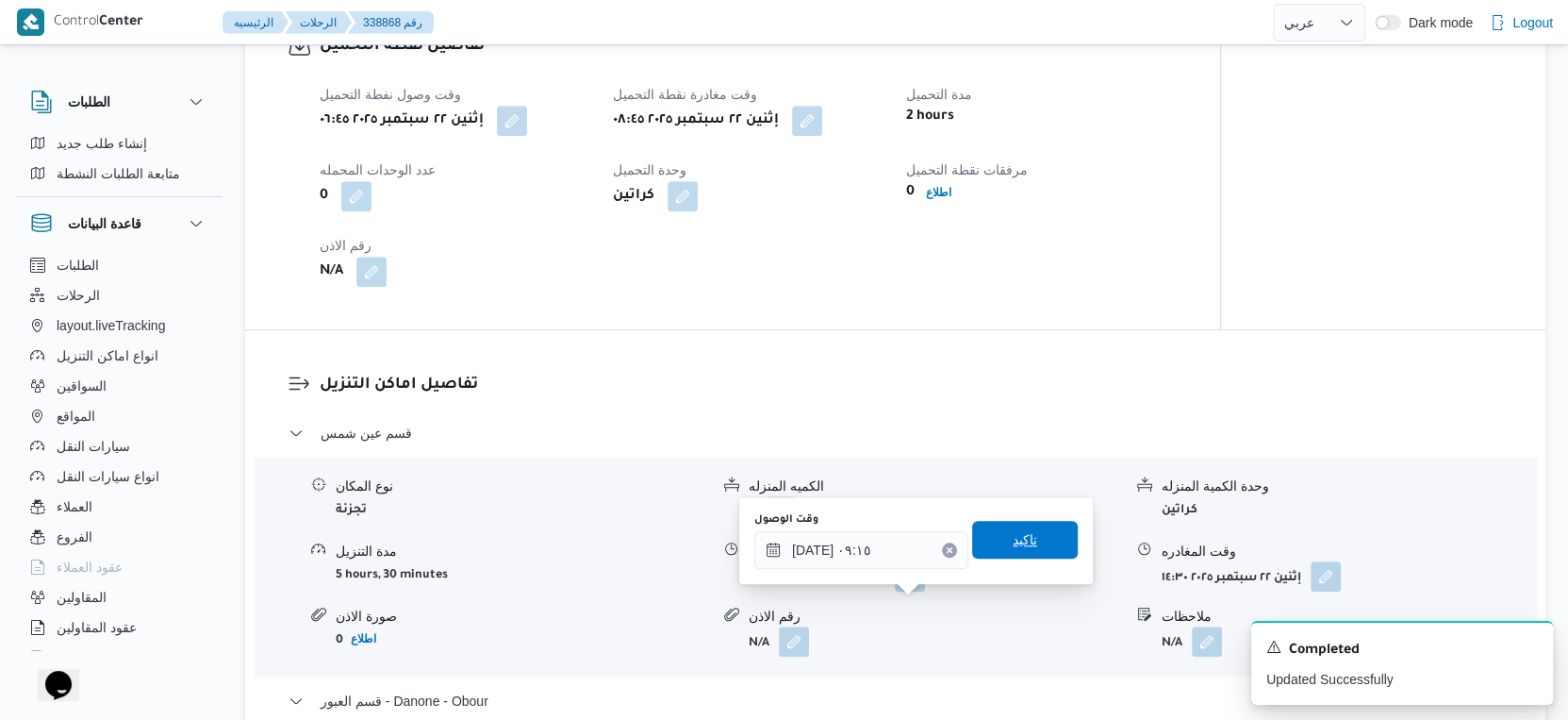
click at [1039, 545] on span "تاكيد" at bounding box center [1025, 540] width 105 height 38
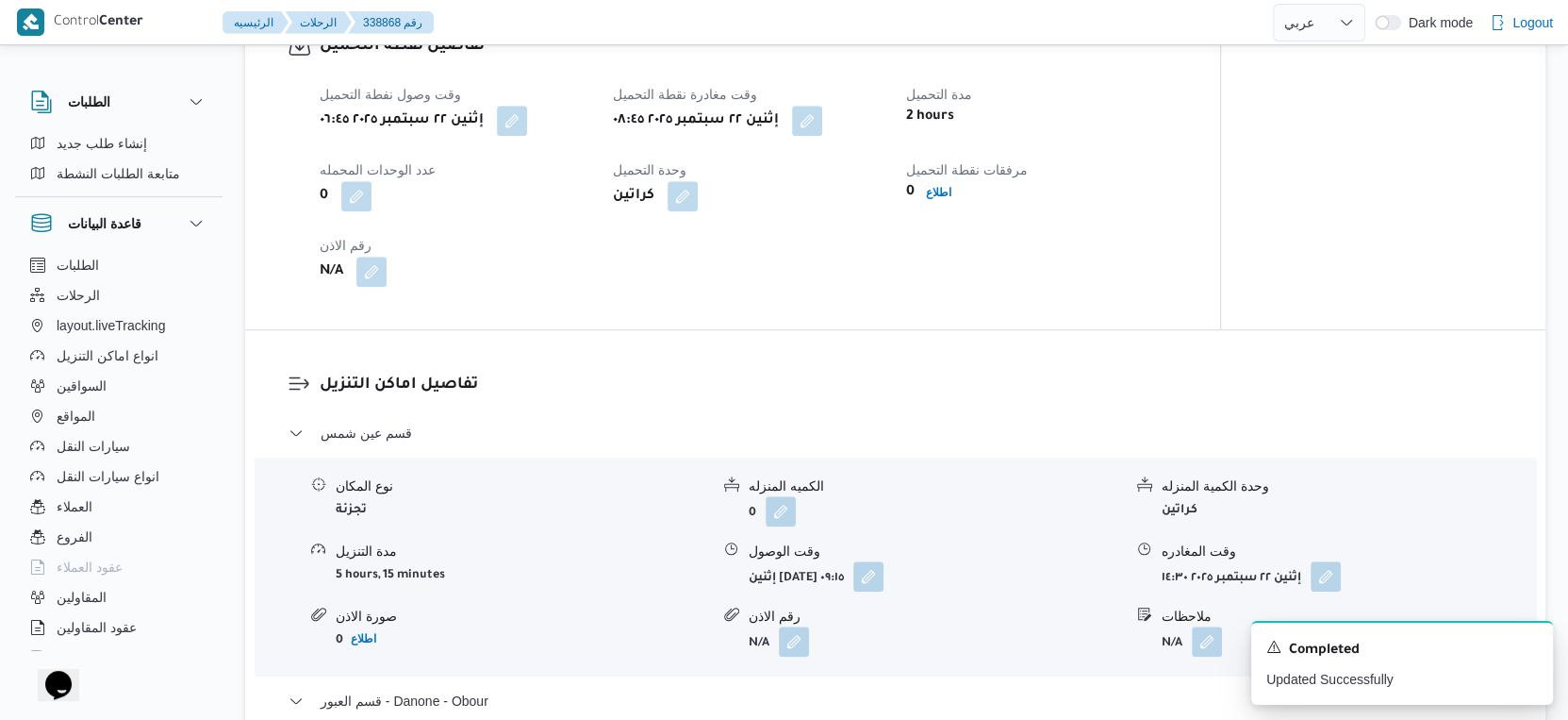
scroll to position [1676, 0]
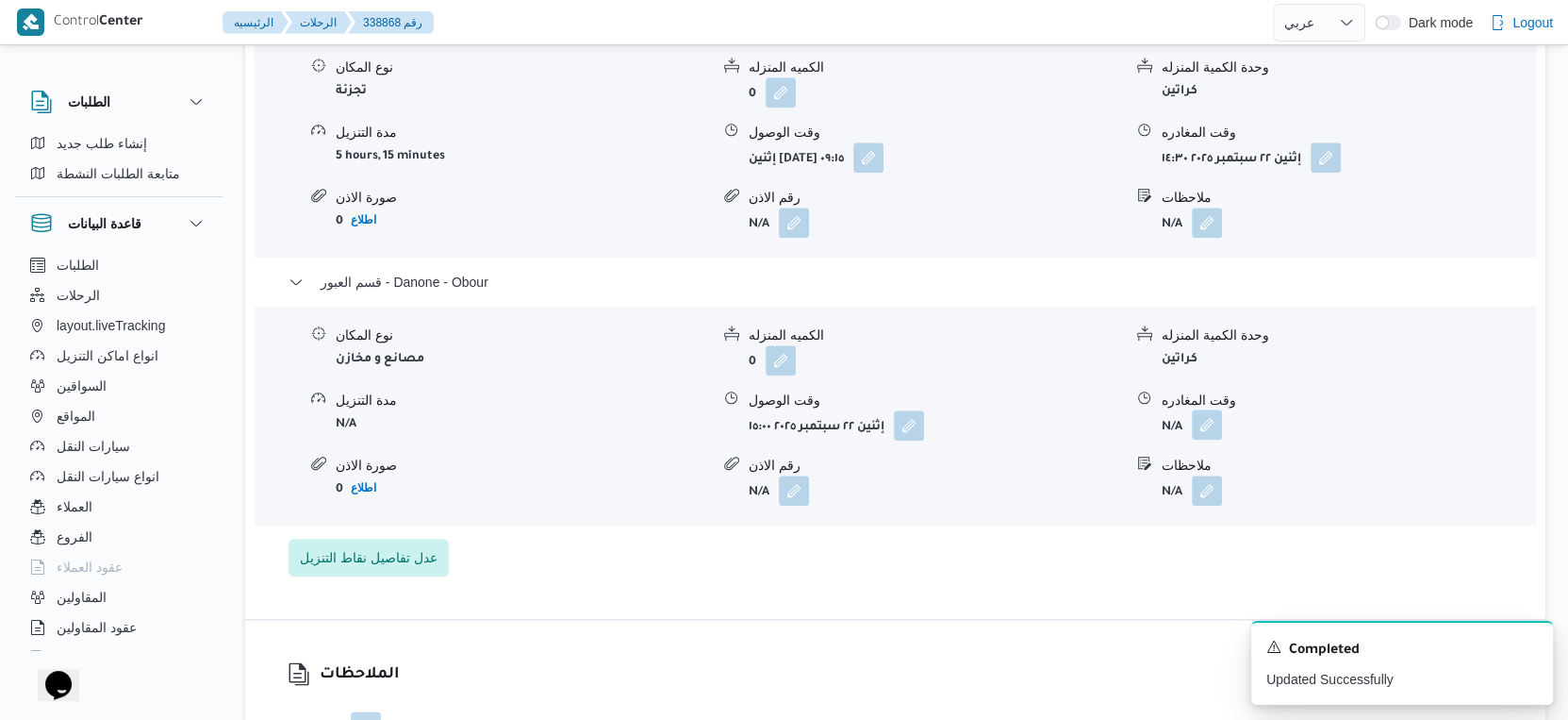
click at [1208, 440] on button "button" at bounding box center [1206, 424] width 30 height 30
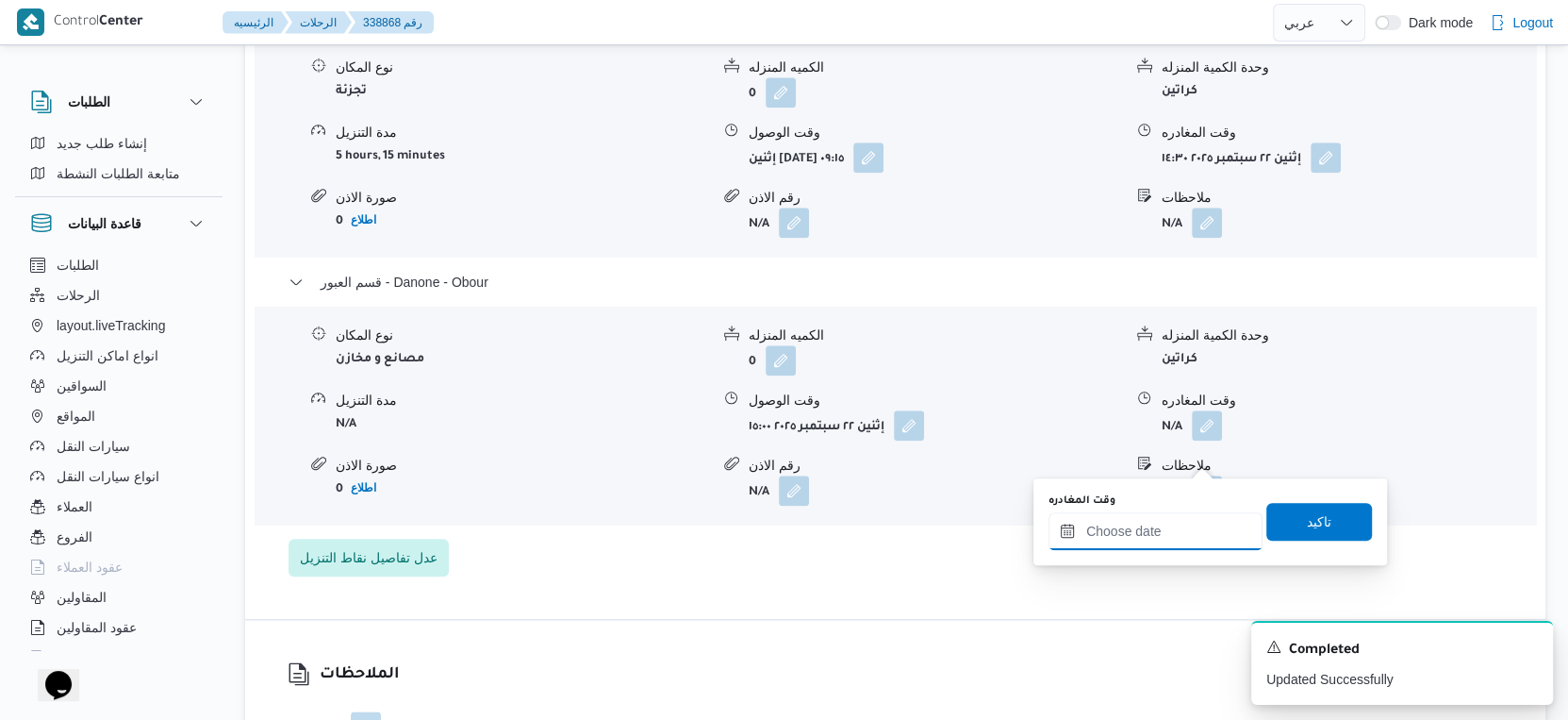
click at [1175, 527] on input "وقت المغادره" at bounding box center [1156, 531] width 215 height 38
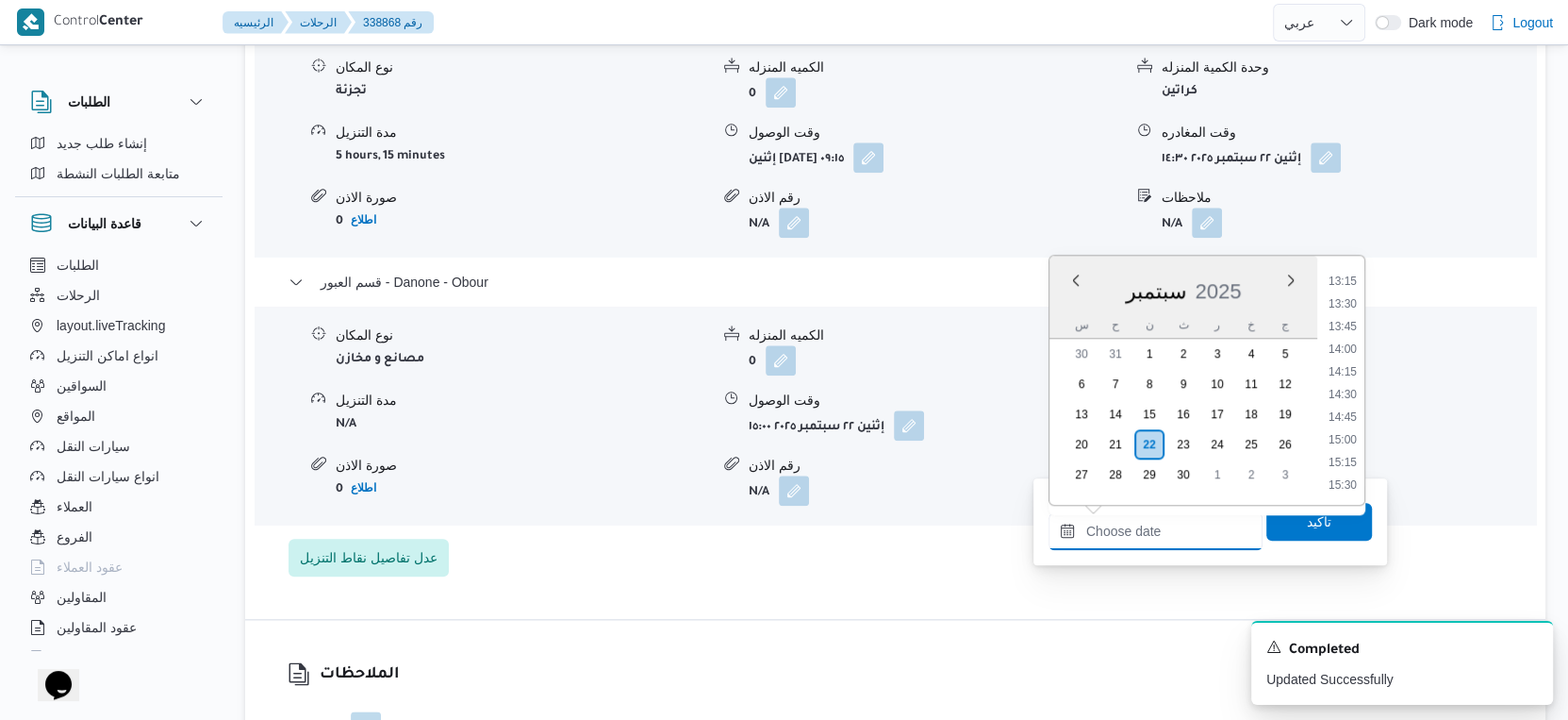
scroll to position [1303, 0]
drag, startPoint x: 1349, startPoint y: 379, endPoint x: 1338, endPoint y: 430, distance: 52.2
click at [1349, 379] on li "15:30" at bounding box center [1343, 380] width 43 height 19
type input "٢٢/٠٩/٢٠٢٥ ١٥:٣٠"
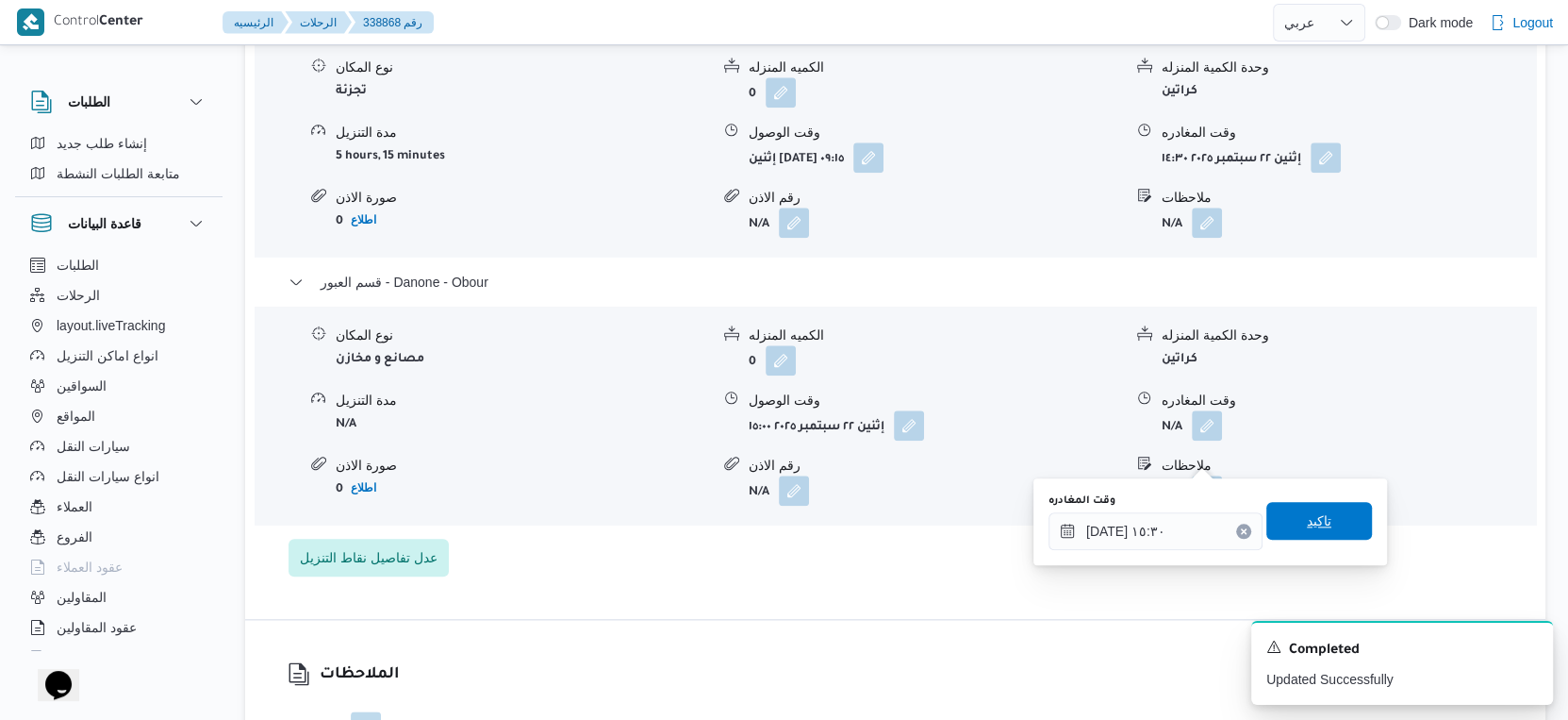
click at [1326, 520] on span "تاكيد" at bounding box center [1319, 520] width 105 height 38
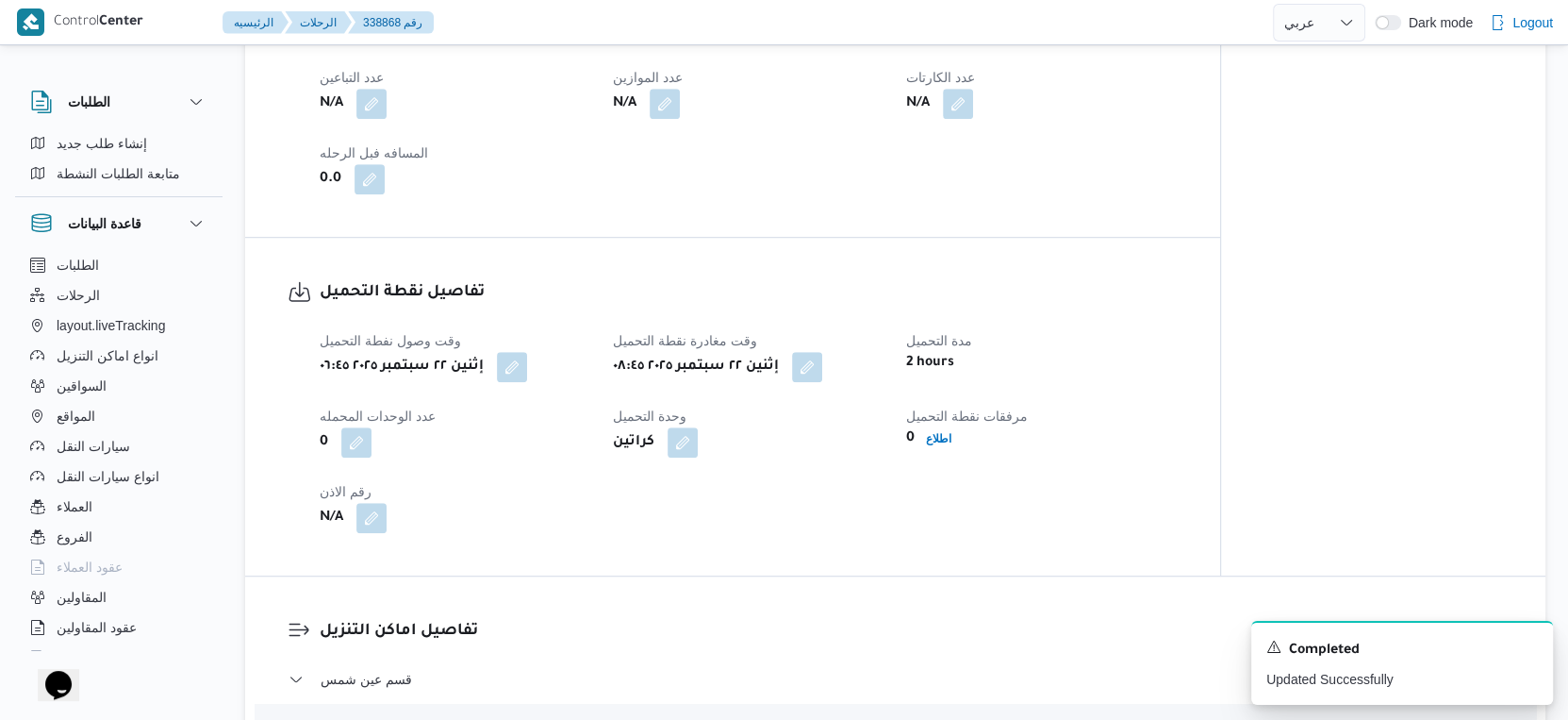
scroll to position [838, 0]
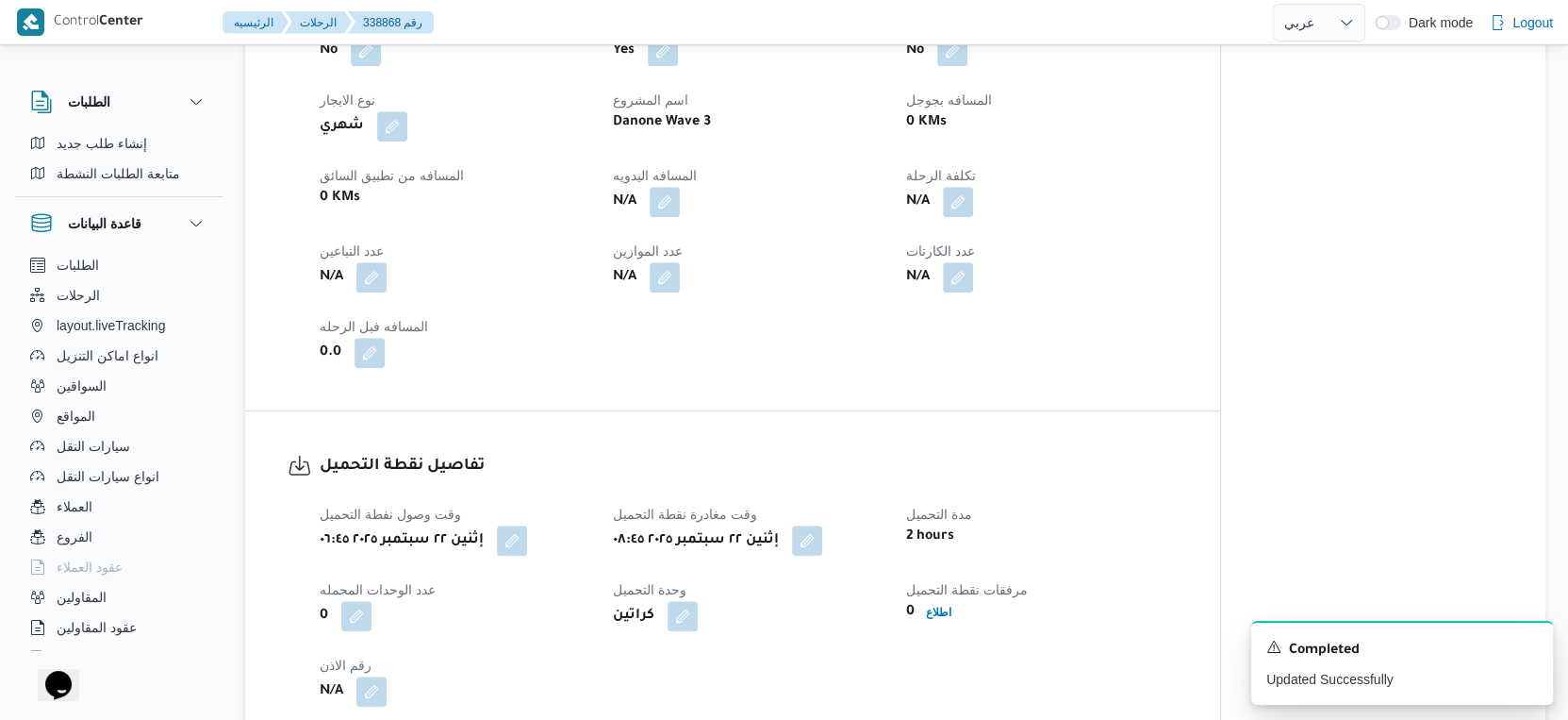
click at [1162, 380] on div "العميل Danone الفرع دانون|العبور نوع الرحله تجزئة تاريخ ووقت التحميل إثنين [DAT…" at bounding box center [748, 115] width 881 height 529
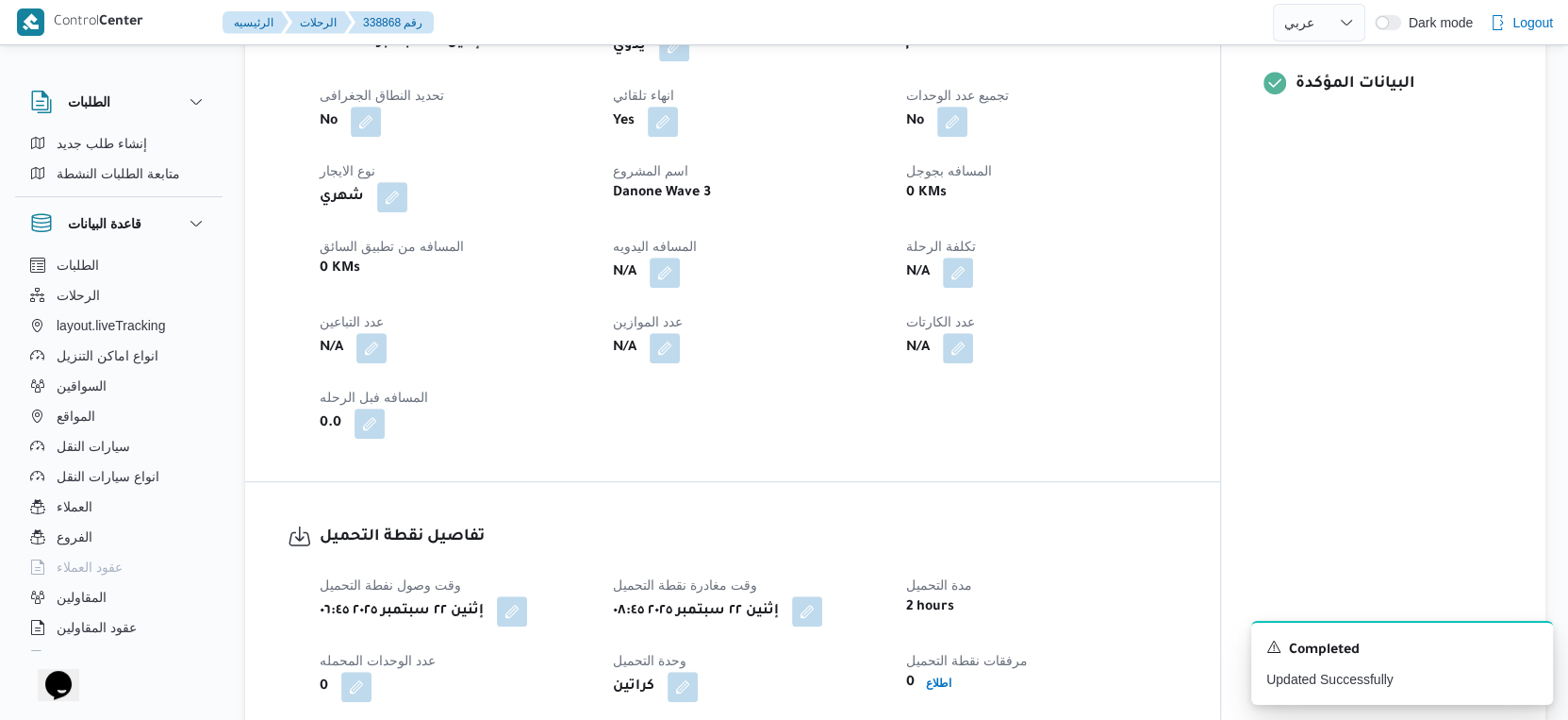
scroll to position [628, 0]
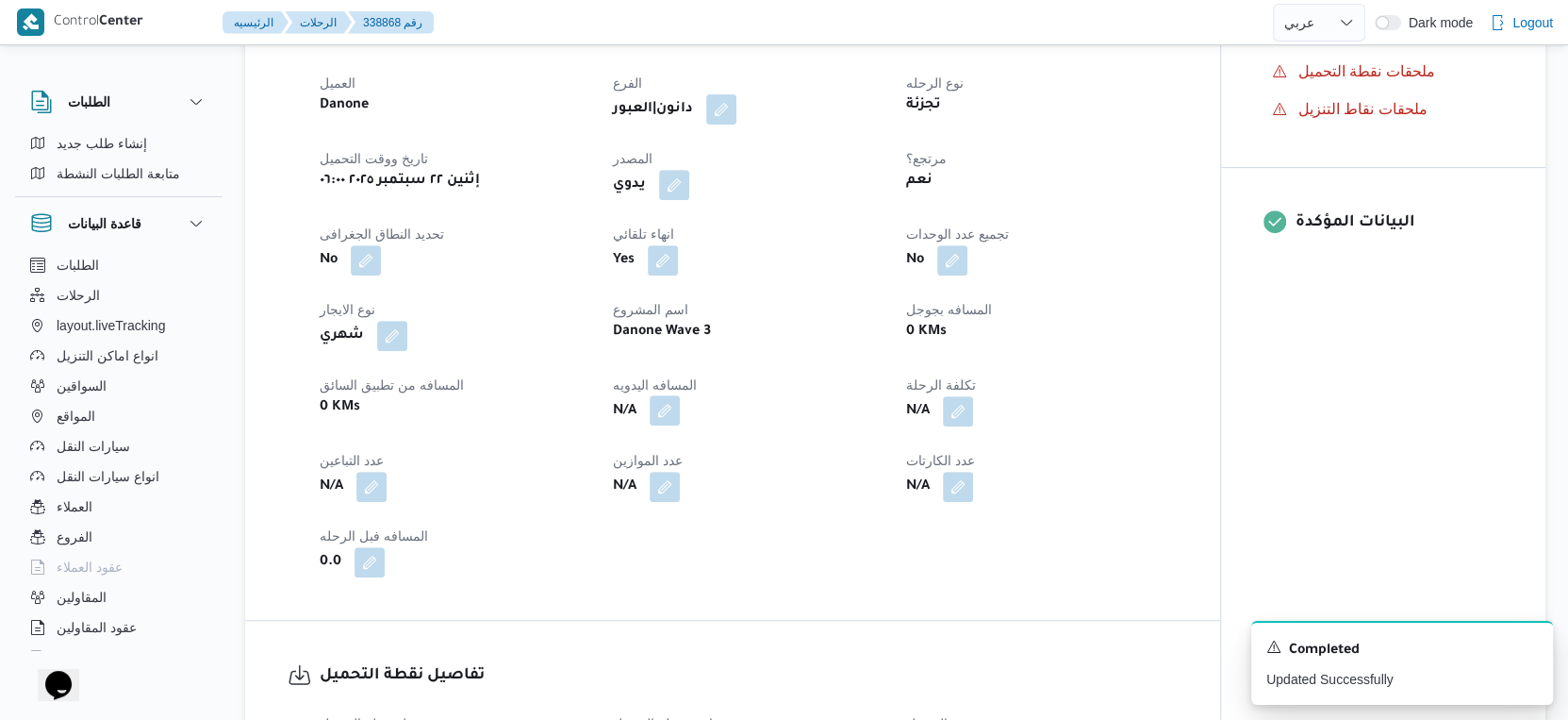
click at [659, 425] on button "button" at bounding box center [664, 410] width 30 height 30
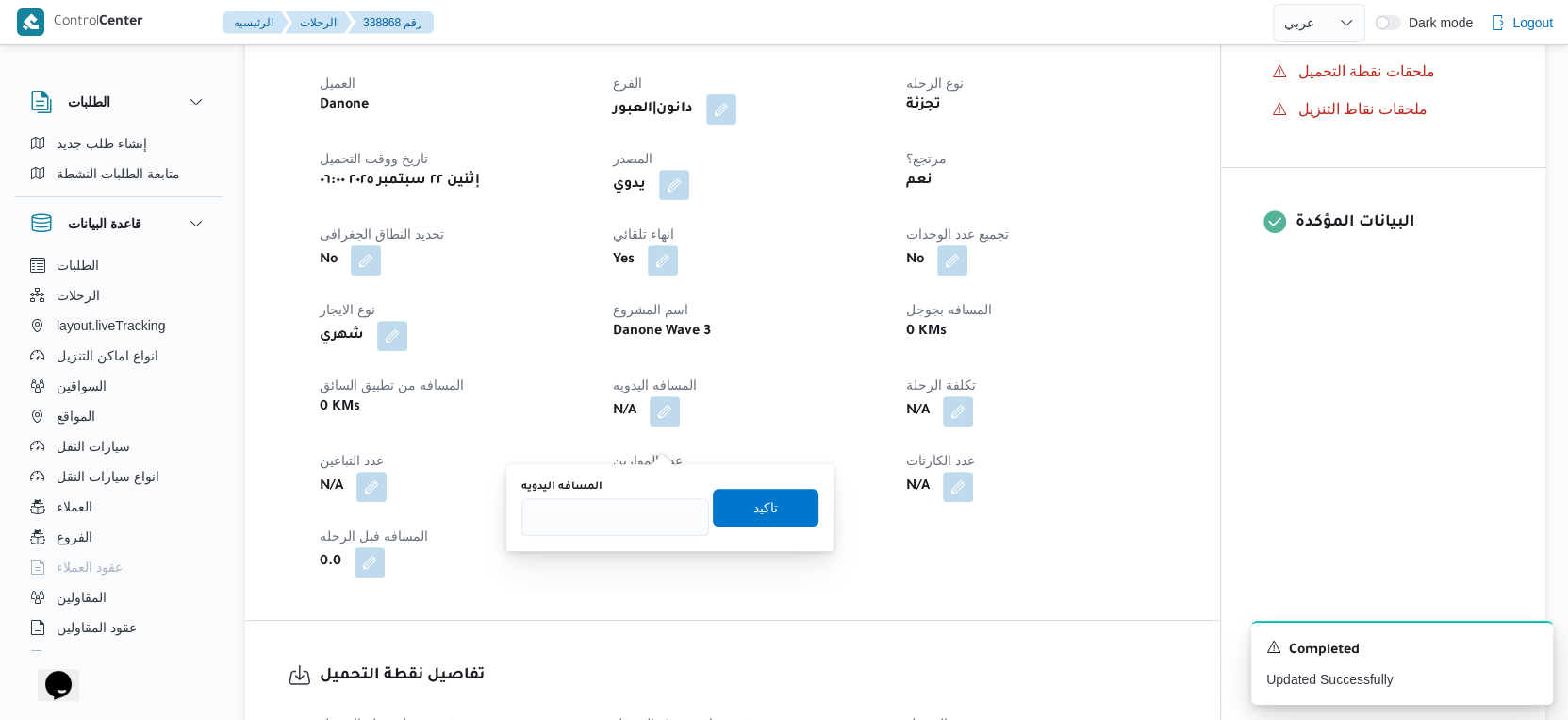
click at [633, 490] on div "المسافه اليدويه" at bounding box center [615, 486] width 187 height 15
click at [636, 502] on input "المسافه اليدويه" at bounding box center [615, 517] width 187 height 38
type input "49"
click at [803, 502] on div "المسافه اليدويه 49 تاكيد" at bounding box center [670, 507] width 300 height 60
click at [787, 502] on span "تاكيد" at bounding box center [765, 506] width 105 height 38
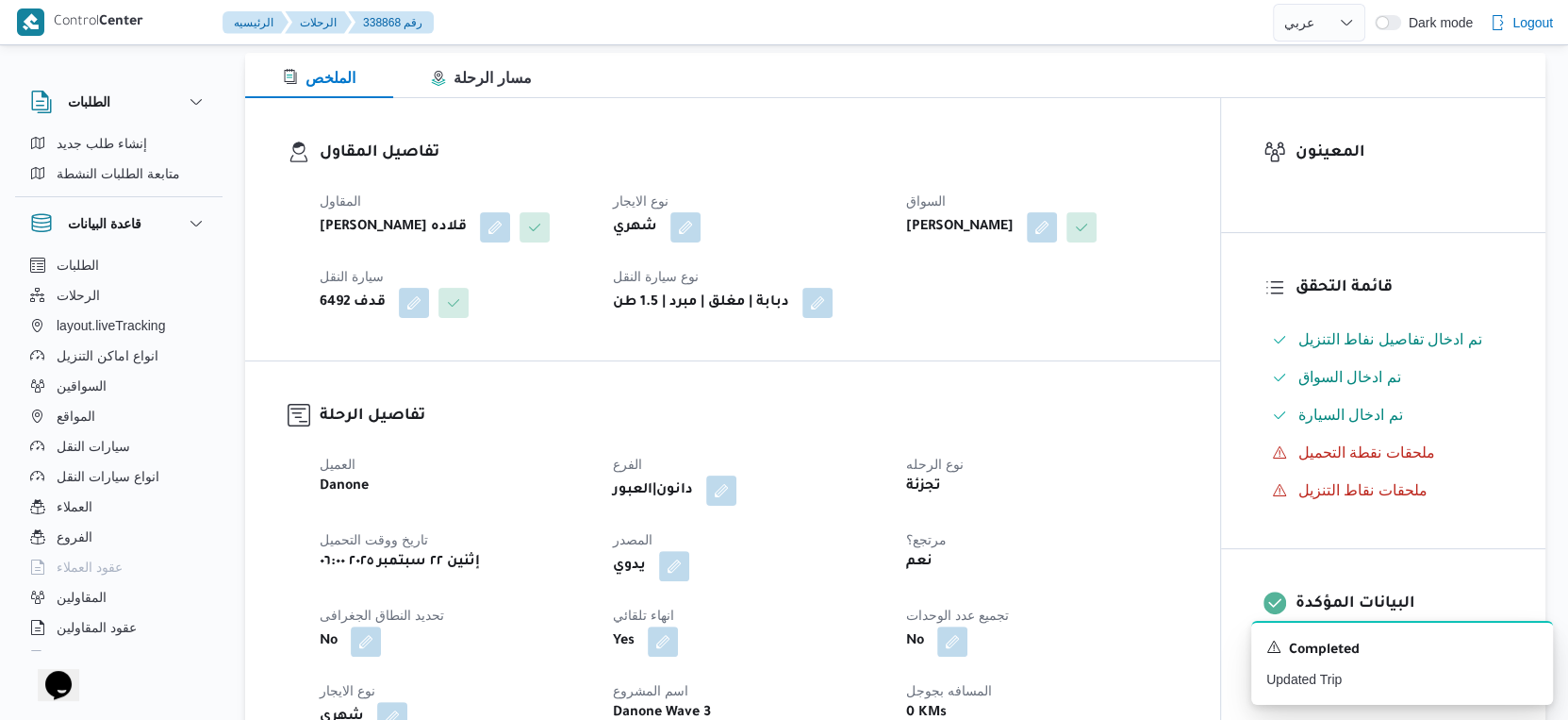
scroll to position [0, 0]
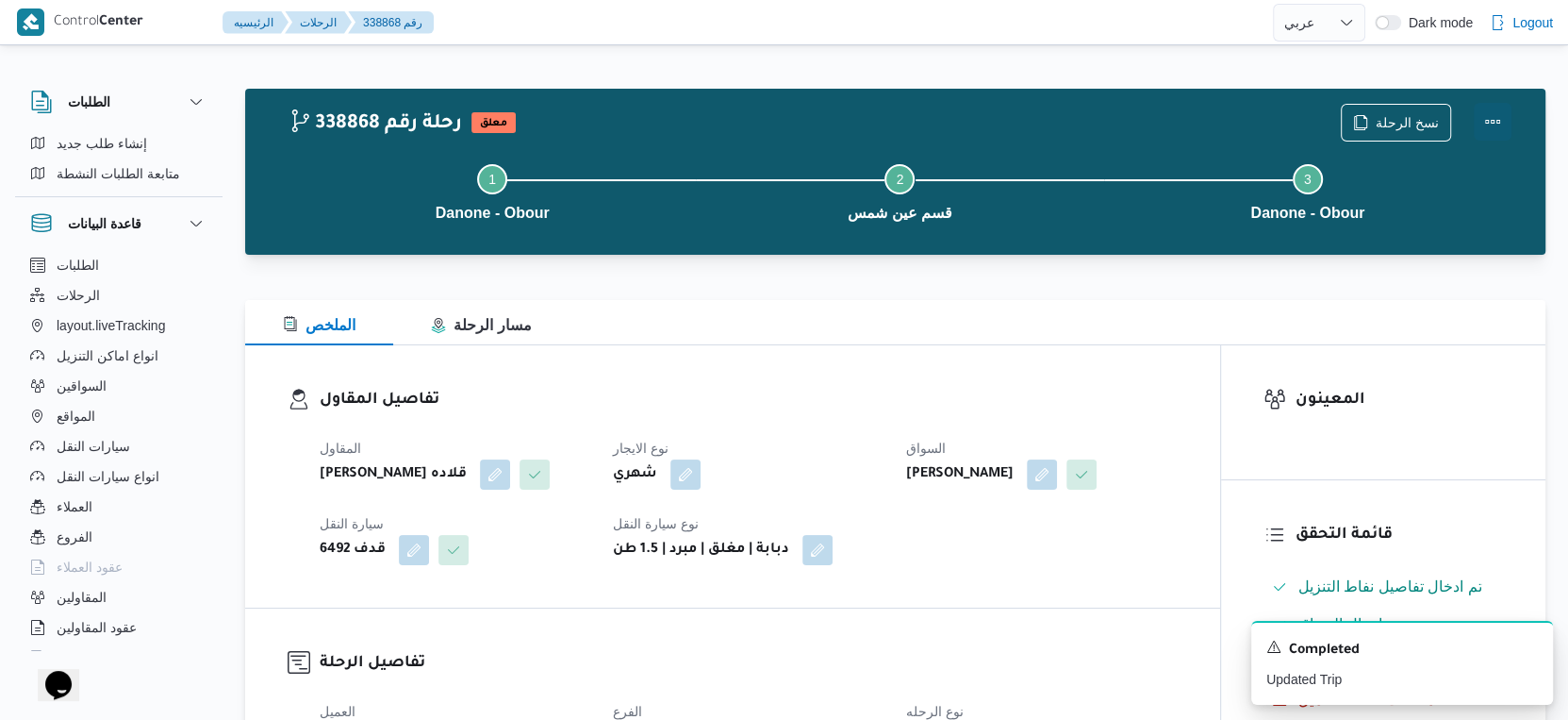
click at [1491, 113] on button "Actions" at bounding box center [1492, 121] width 38 height 38
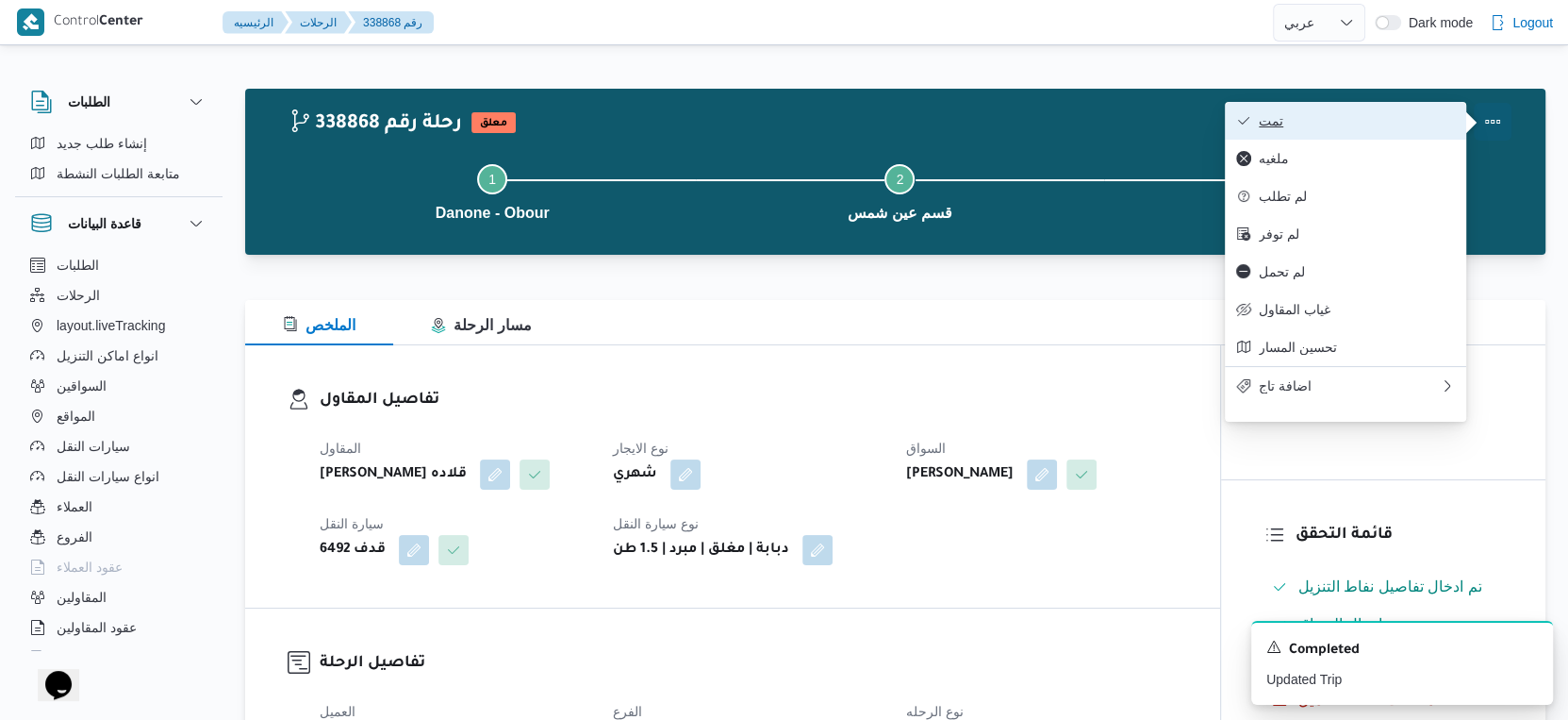
click at [1371, 117] on span "تمت" at bounding box center [1356, 120] width 196 height 15
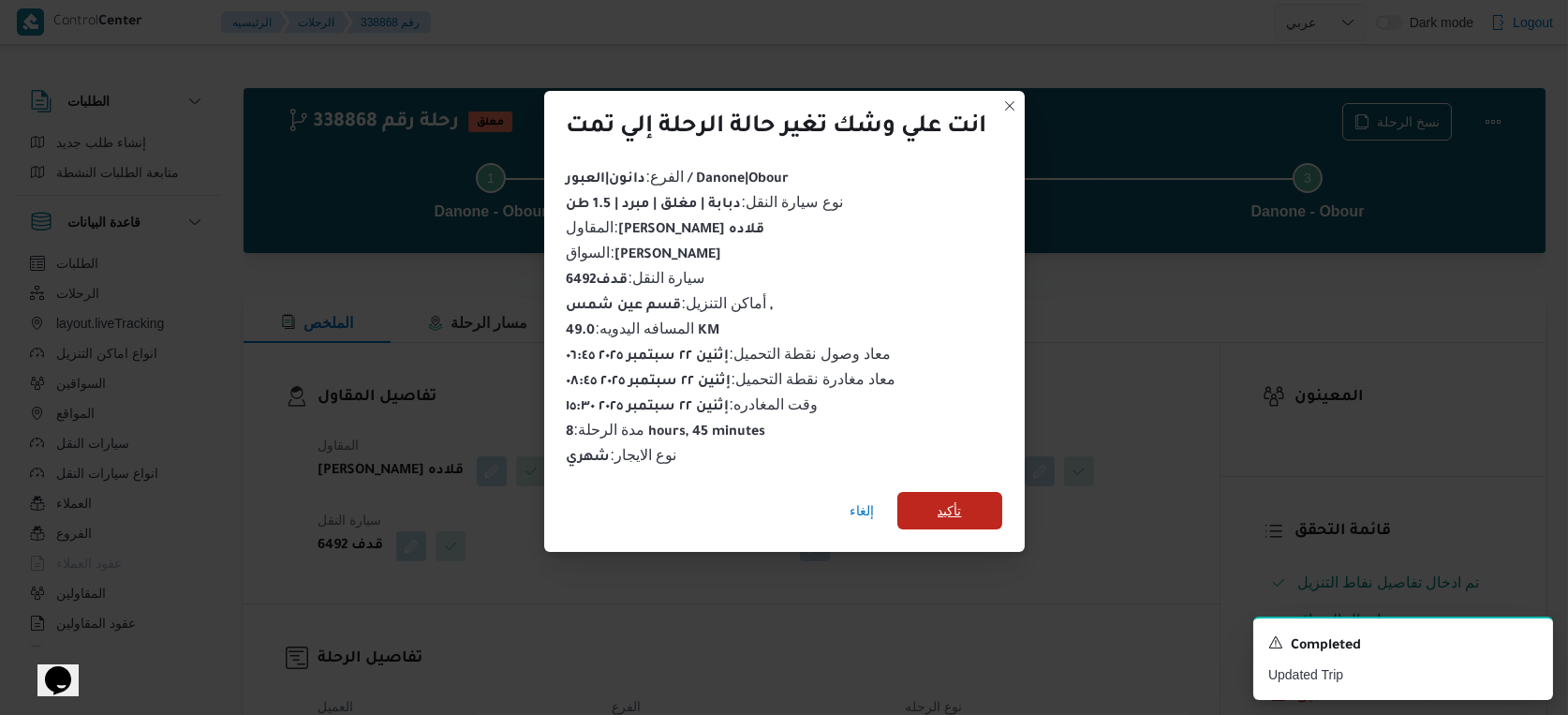
click at [957, 499] on span "تأكيد" at bounding box center [949, 510] width 24 height 22
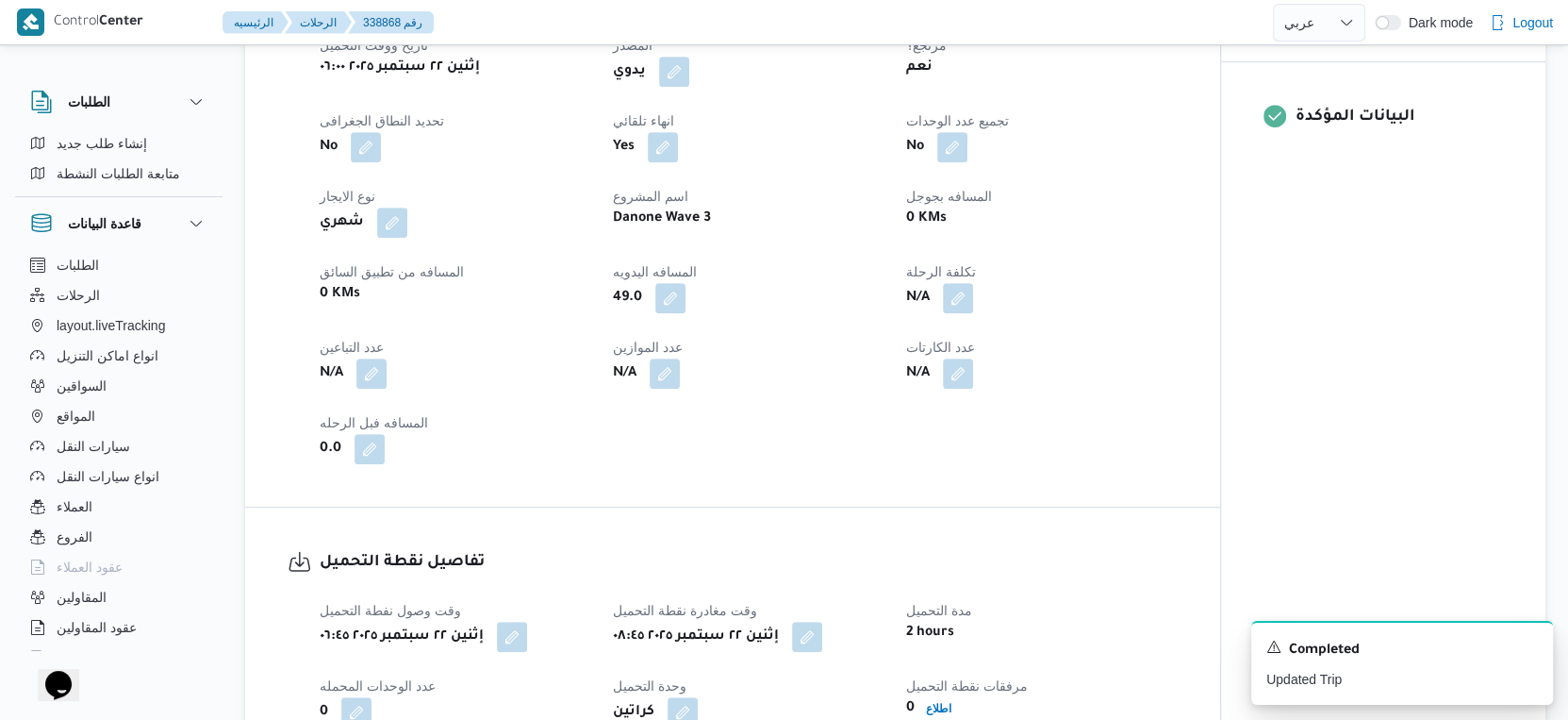
scroll to position [524, 0]
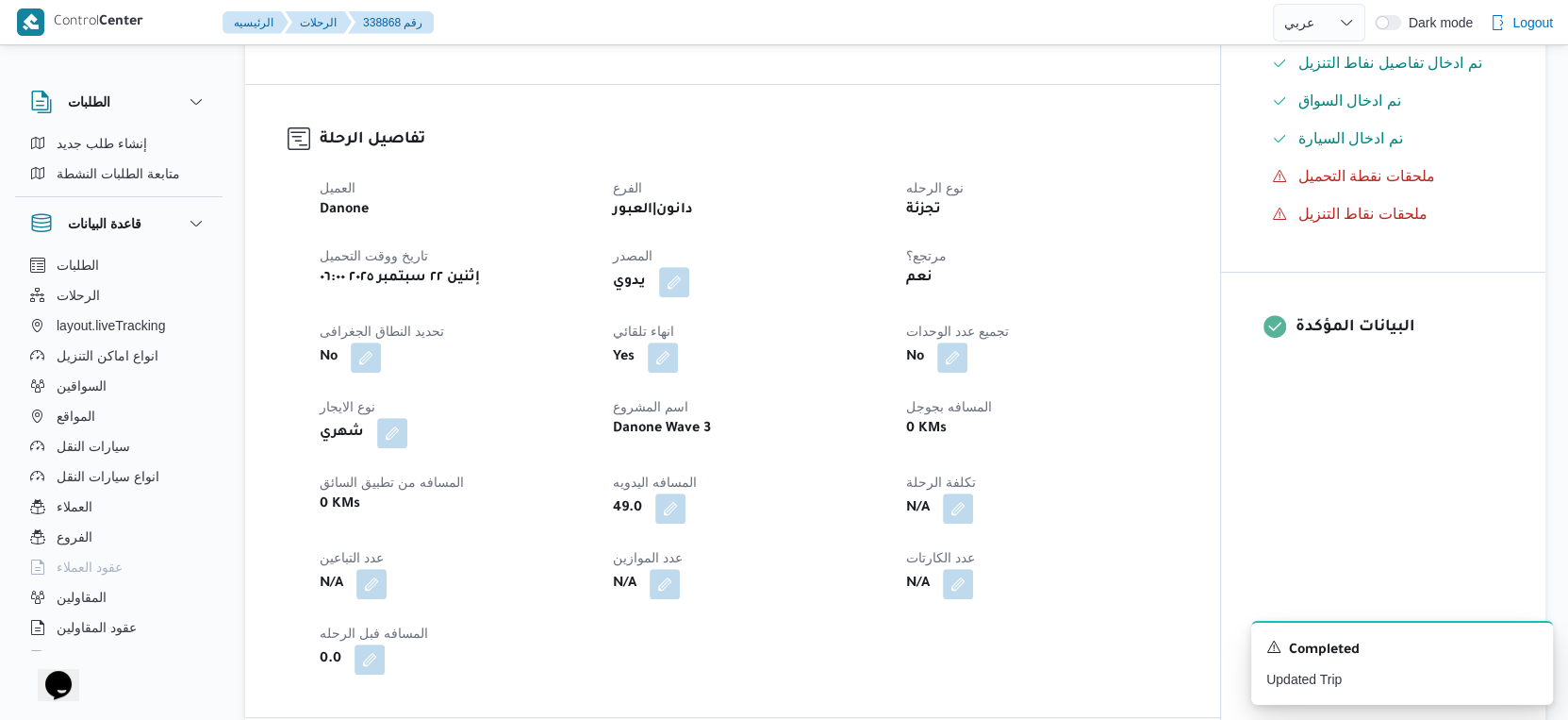
select select "ar"
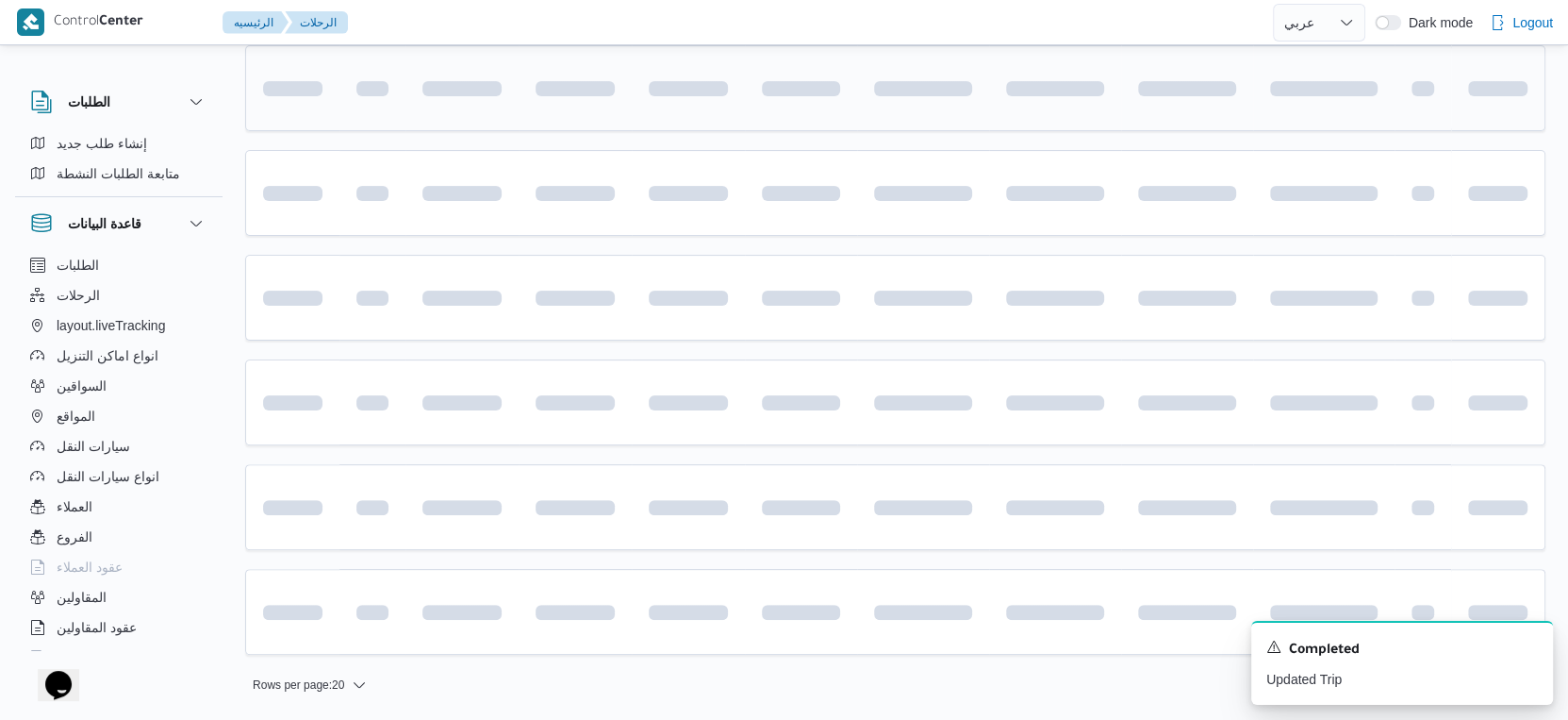
scroll to position [130, 0]
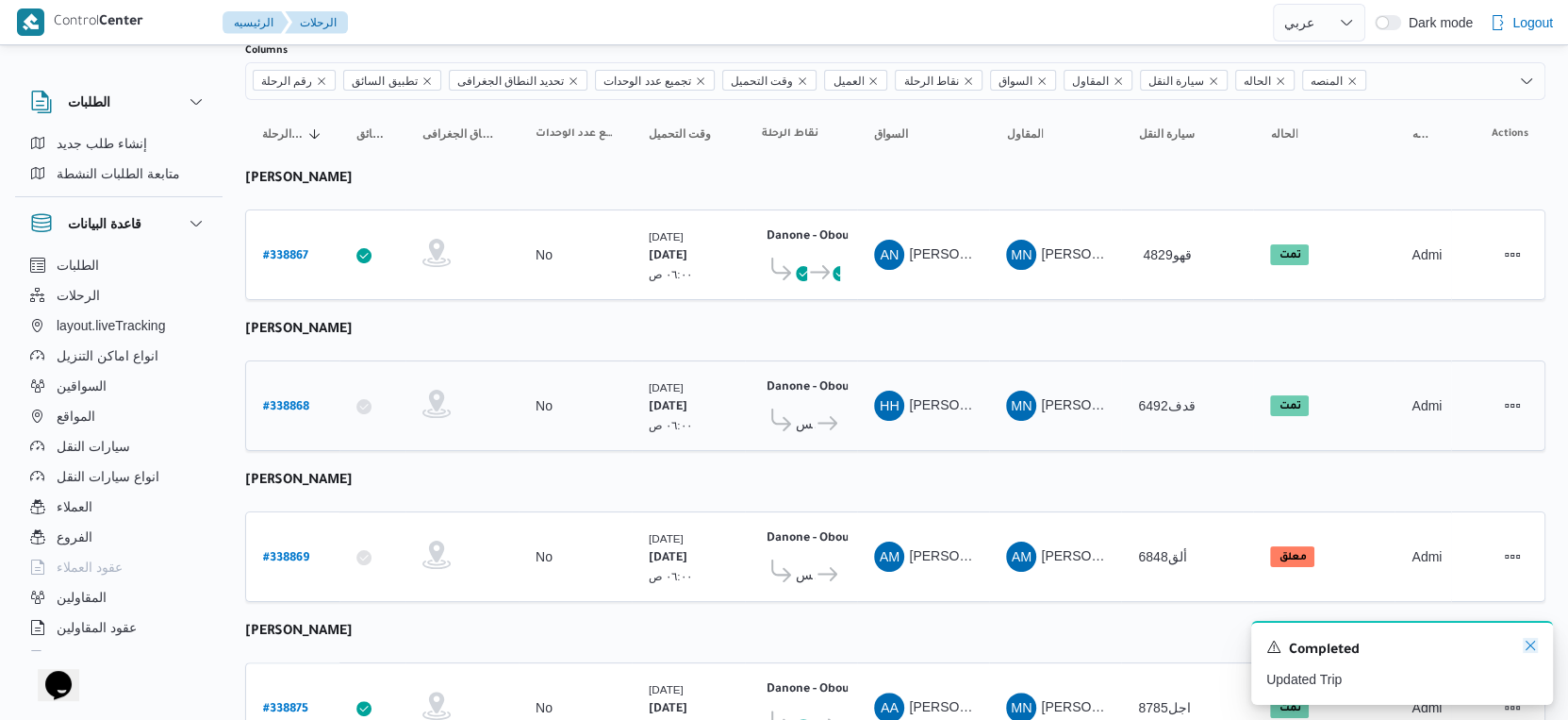
click at [1530, 649] on icon "Dismiss toast" at bounding box center [1530, 645] width 15 height 15
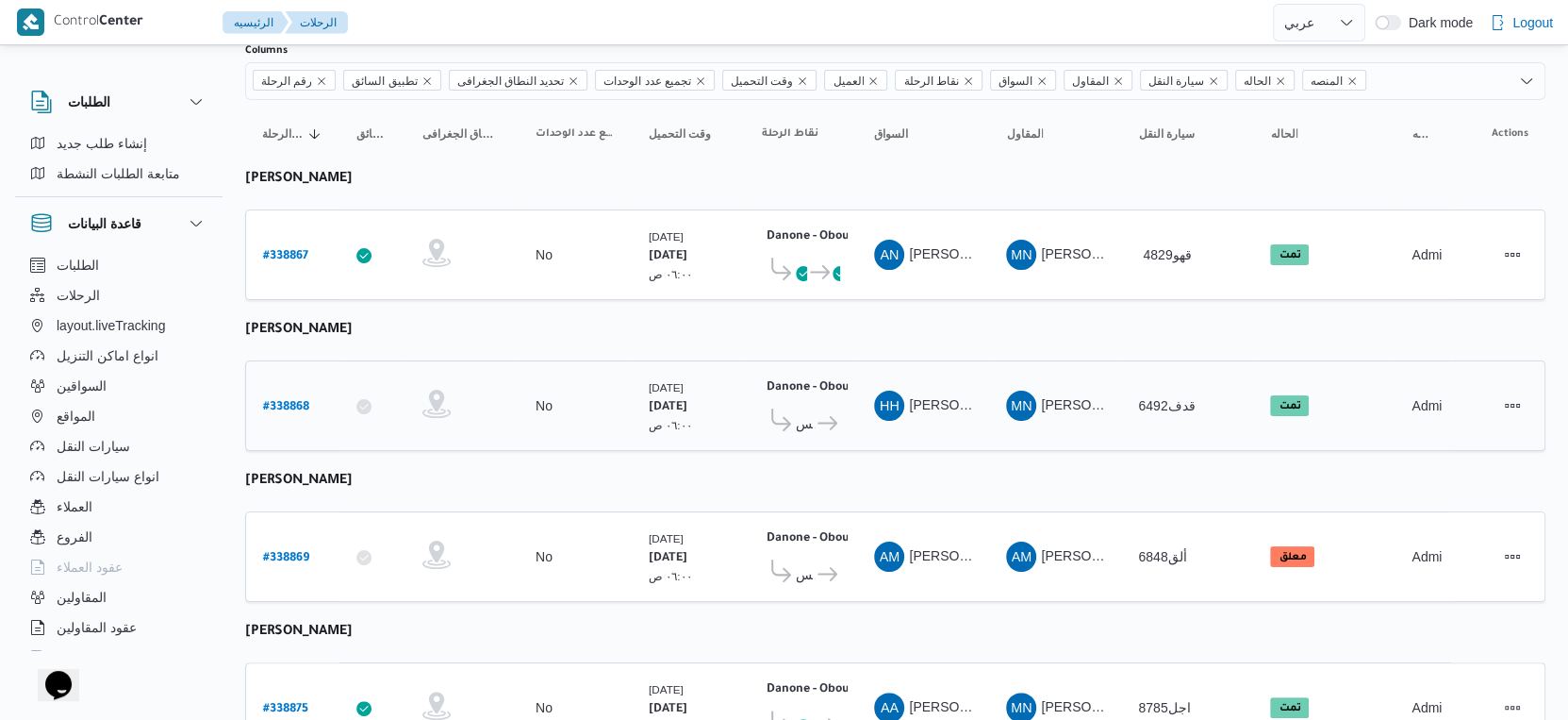
click at [863, 433] on td "السواق HH هشام حسين عبدالله عبدالجواد" at bounding box center [922, 405] width 132 height 91
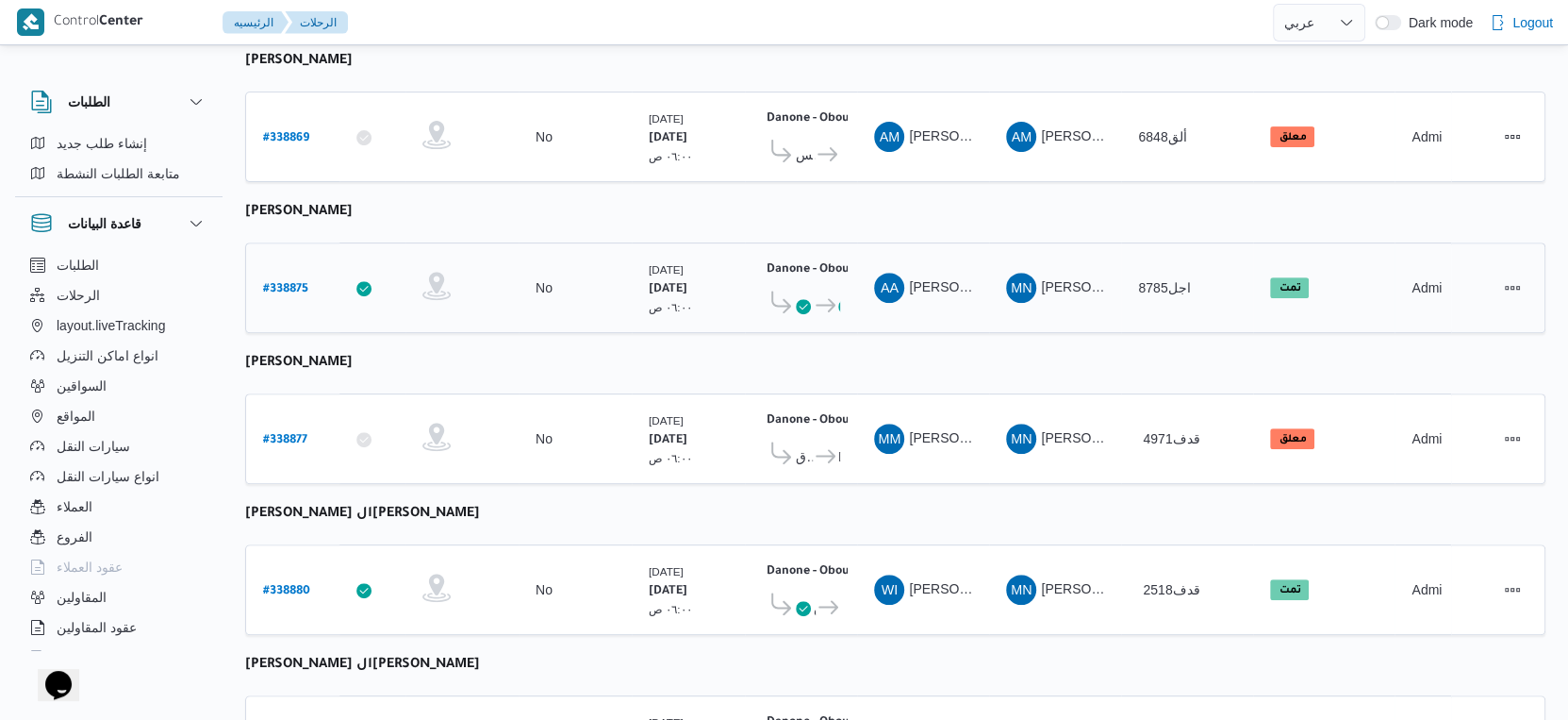
click at [288, 283] on b "# 338875" at bounding box center [286, 290] width 45 height 14
select select "ar"
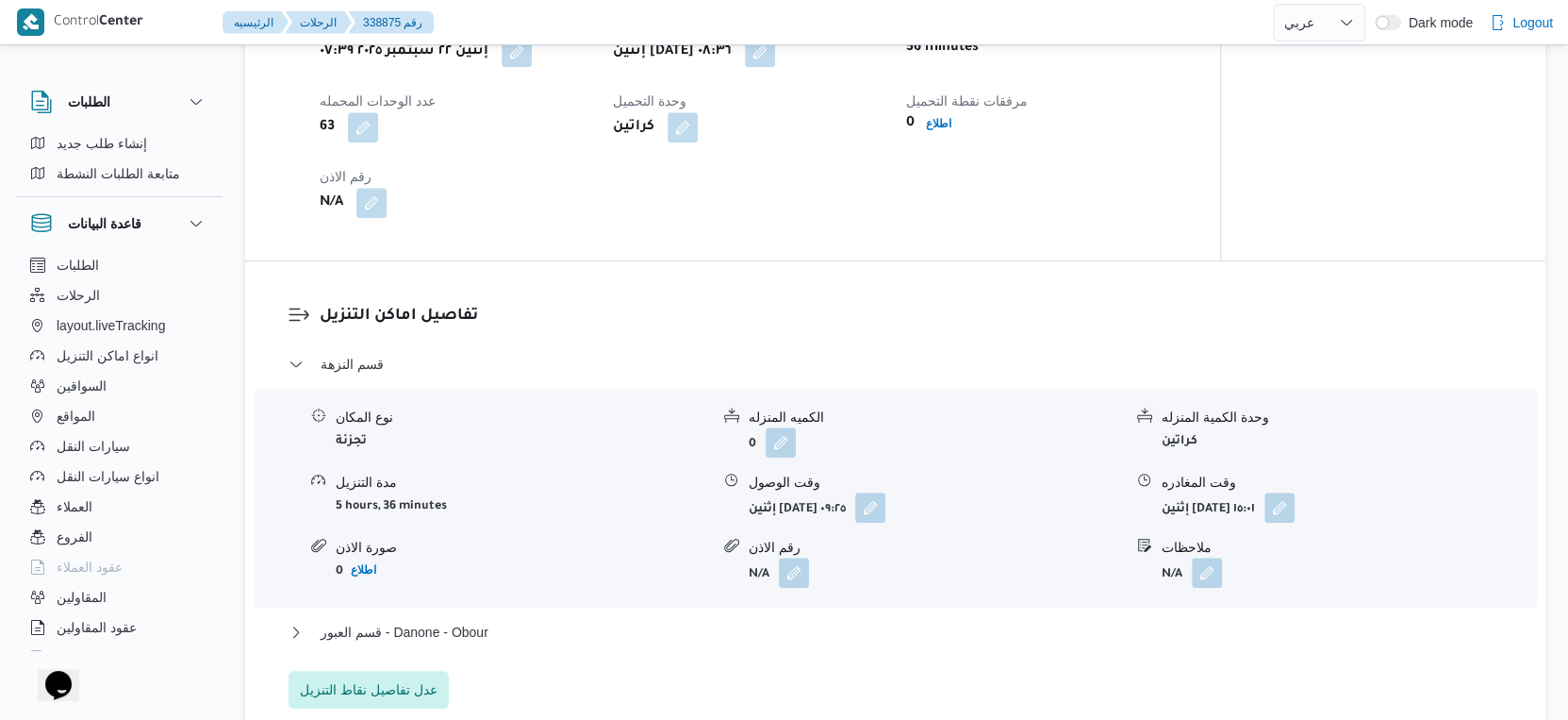
scroll to position [1283, 0]
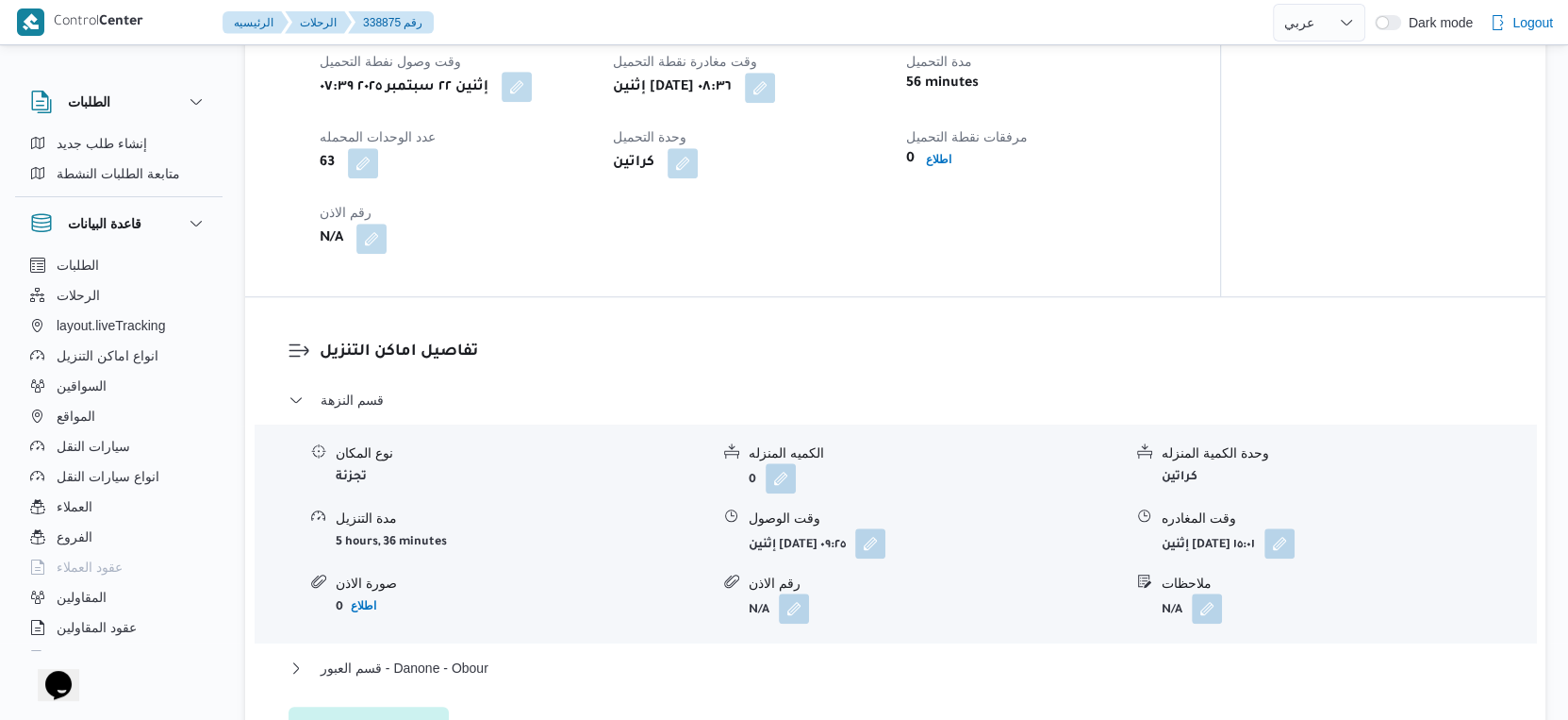
click at [530, 92] on button "button" at bounding box center [516, 86] width 30 height 30
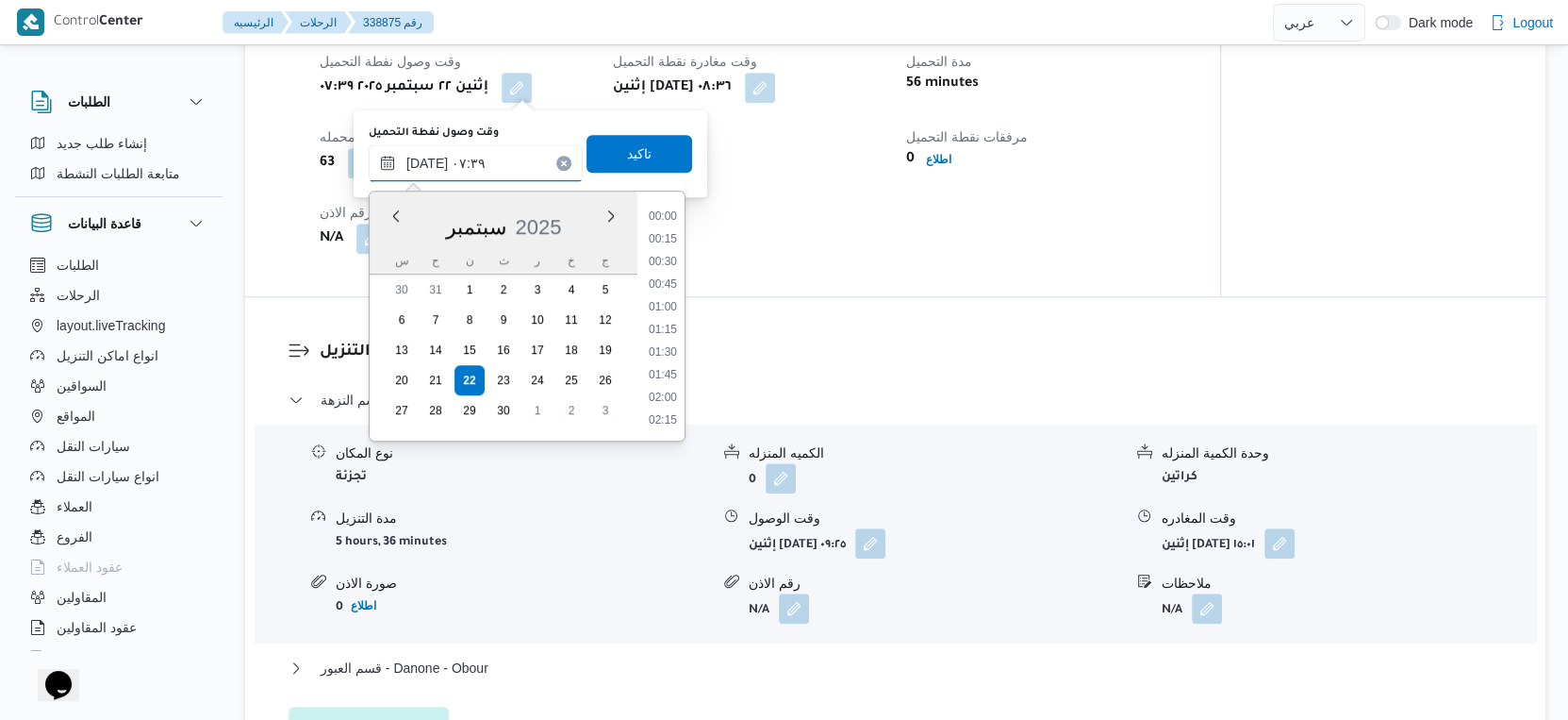
click at [480, 164] on input "٢٢/٠٩/٢٠٢٥ ٠٧:٣٩" at bounding box center [476, 163] width 215 height 38
click at [667, 306] on li "07:15" at bounding box center [663, 309] width 43 height 19
type input "٢٢/٠٩/٢٠٢٥ ٠٧:١٥"
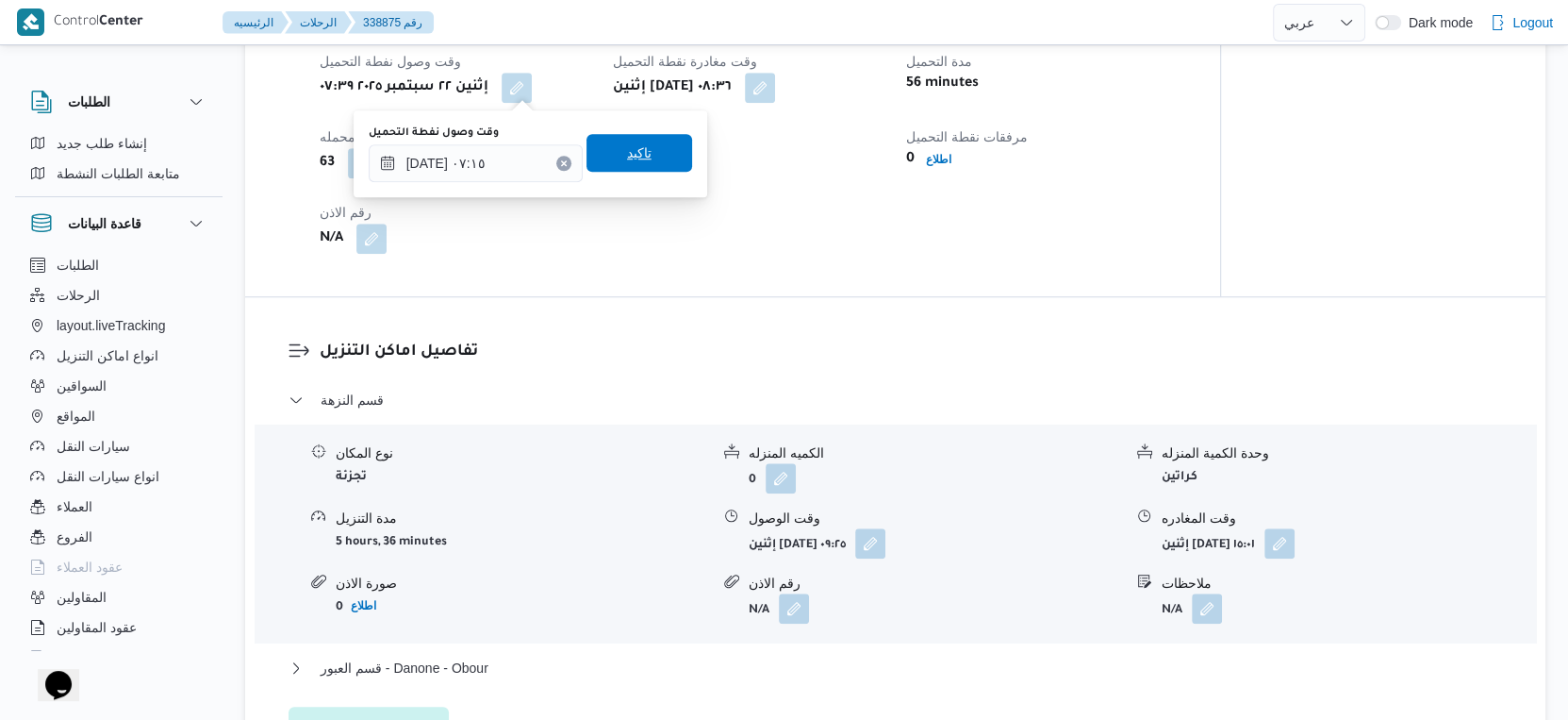
click at [632, 145] on span "تاكيد" at bounding box center [639, 152] width 24 height 22
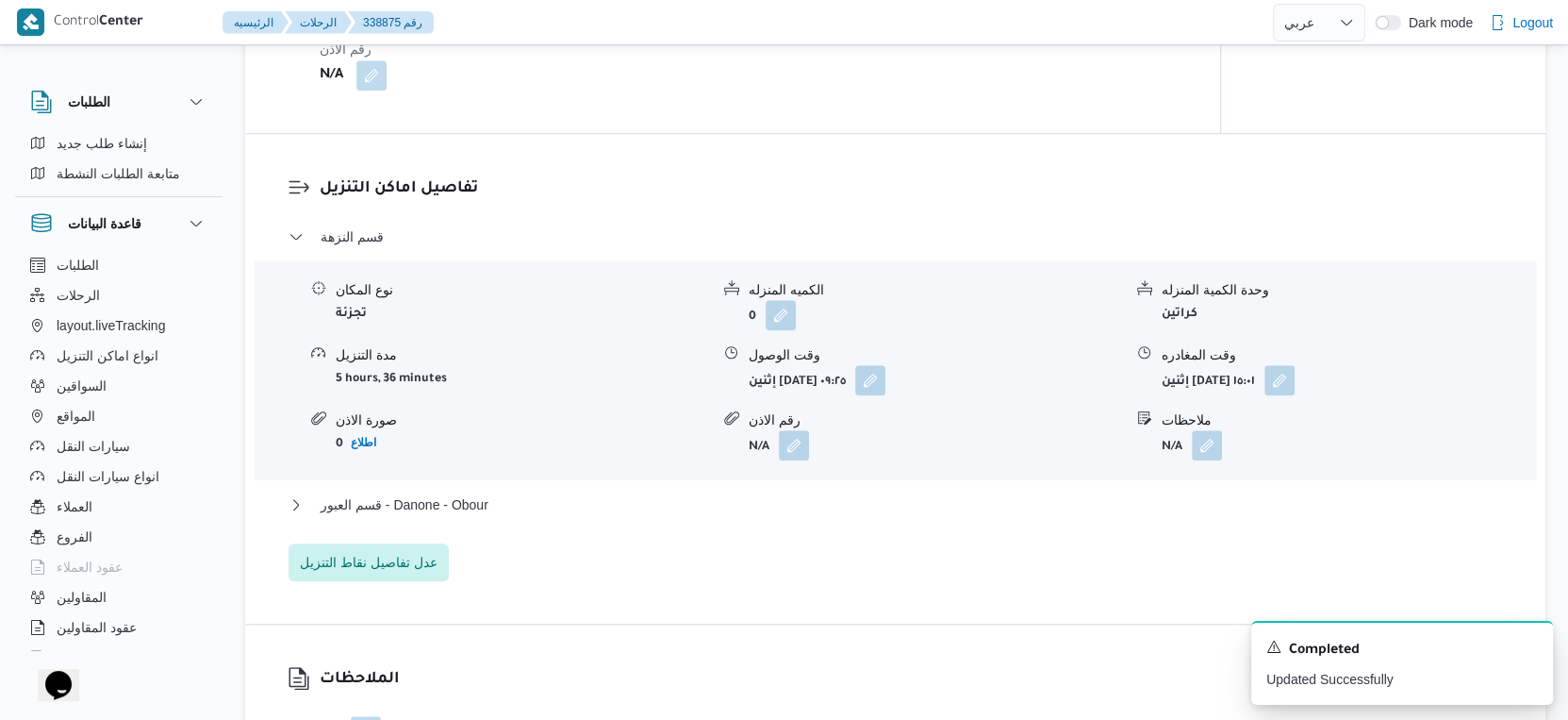
scroll to position [1467, 0]
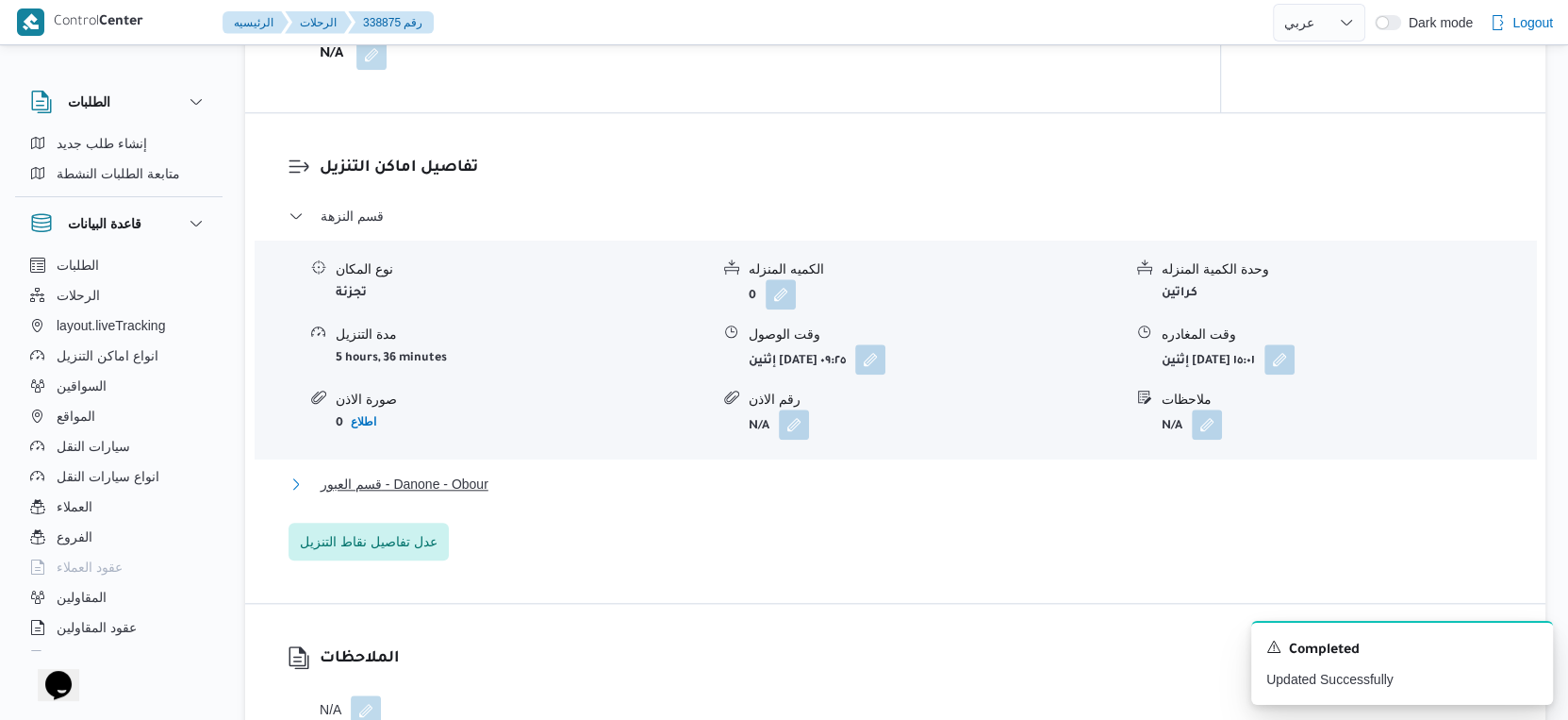
click at [488, 475] on span "قسم العبور - Danone - Obour" at bounding box center [405, 483] width 168 height 22
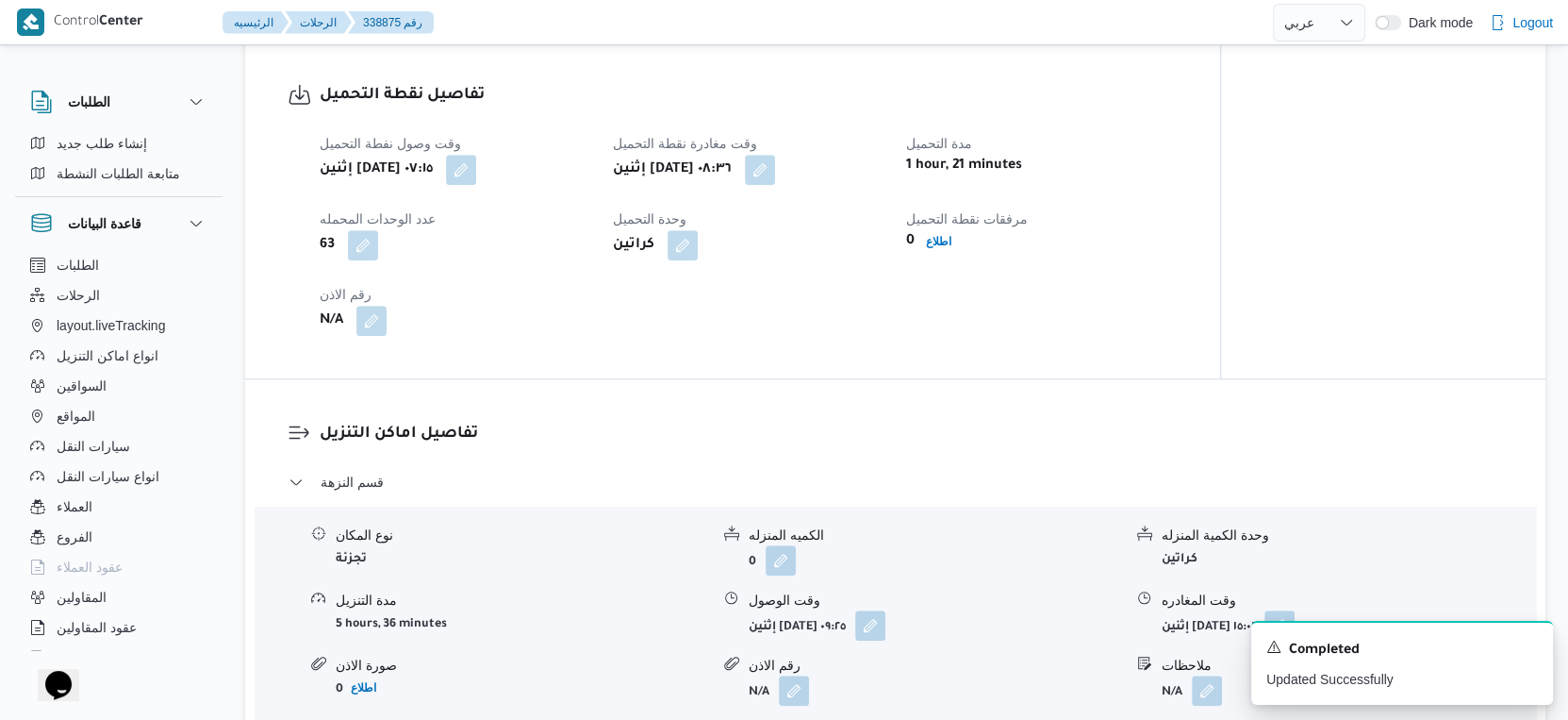
scroll to position [1573, 0]
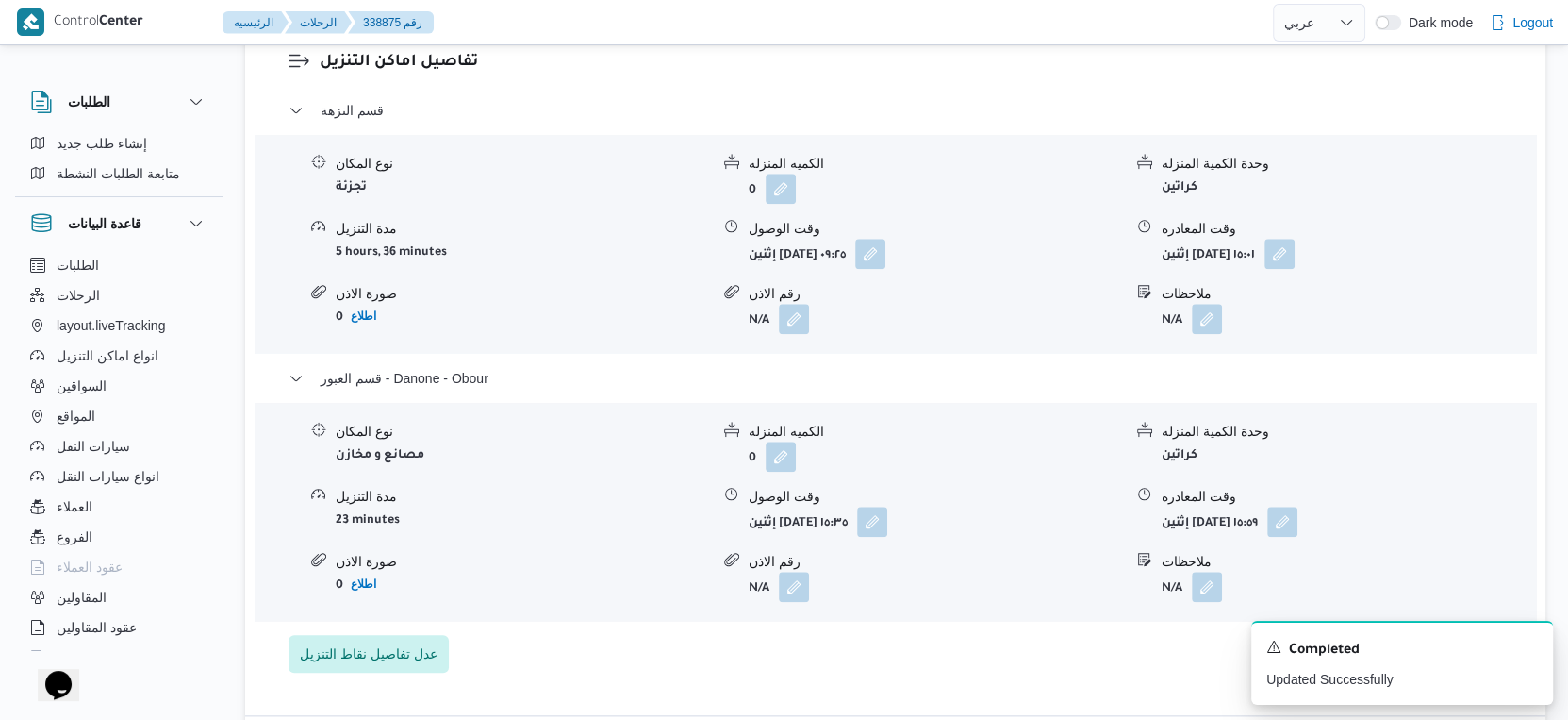
click at [983, 632] on div "قسم النزهة نوع المكان تجزئة الكميه المنزله 0 وحدة الكمية المنزله كراتين مدة الت…" at bounding box center [896, 386] width 1215 height 574
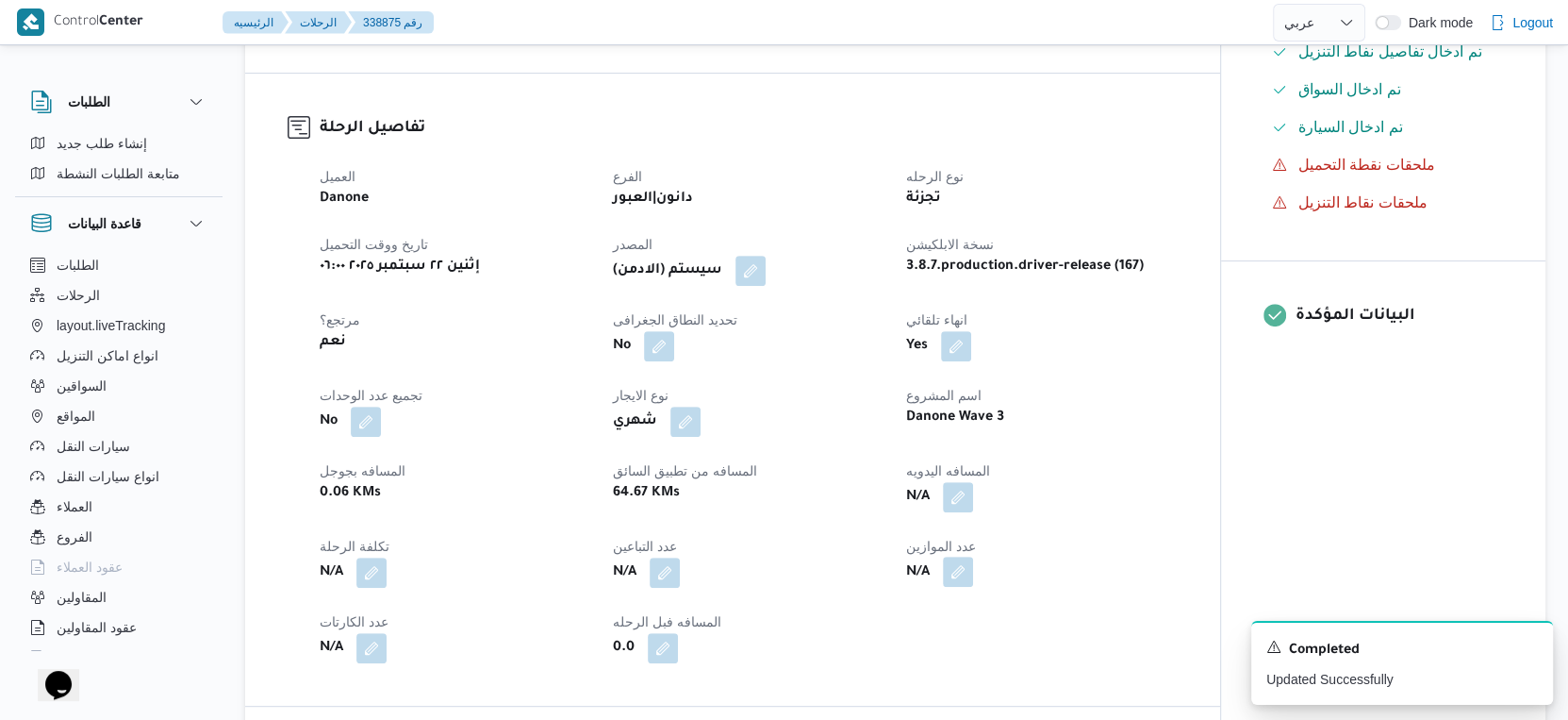
scroll to position [524, 0]
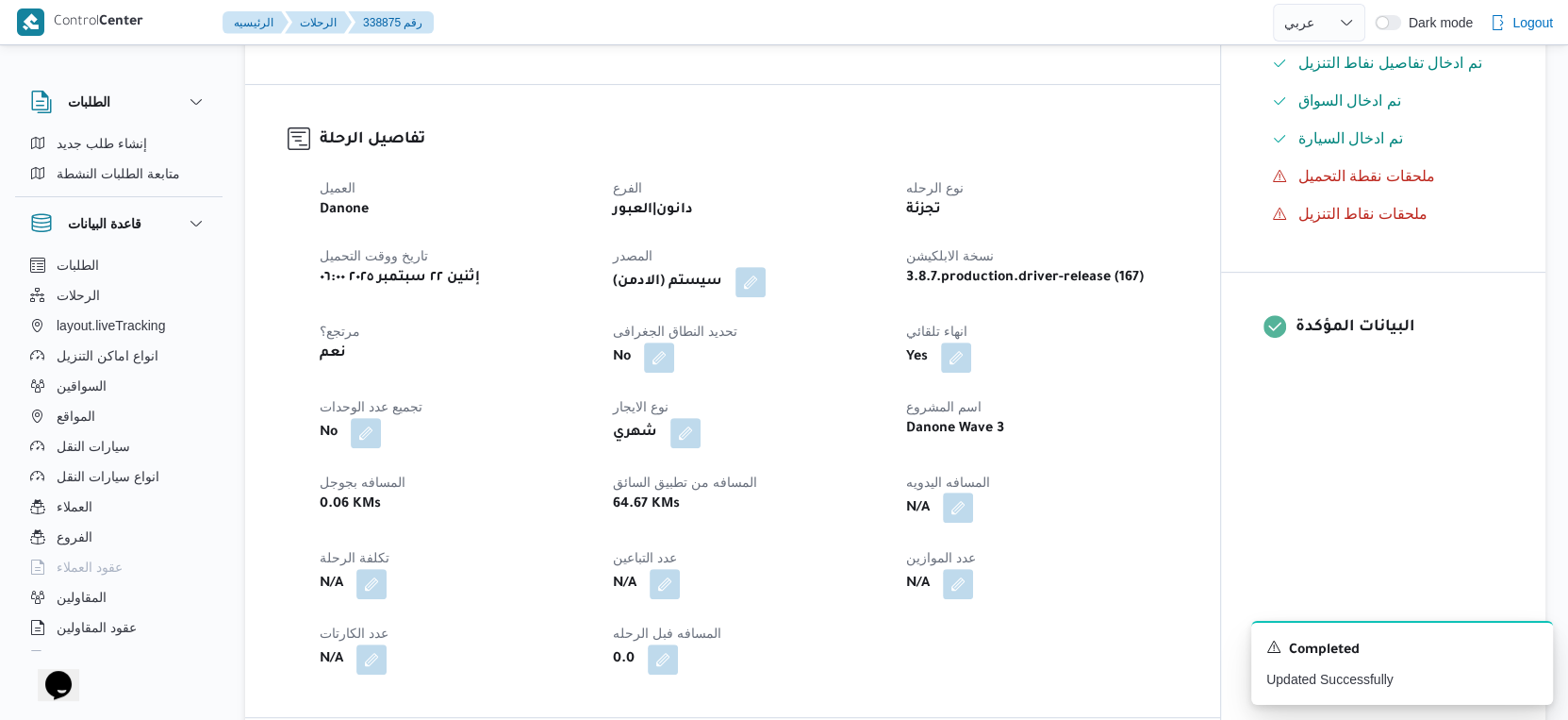
click at [953, 509] on button "button" at bounding box center [958, 507] width 30 height 30
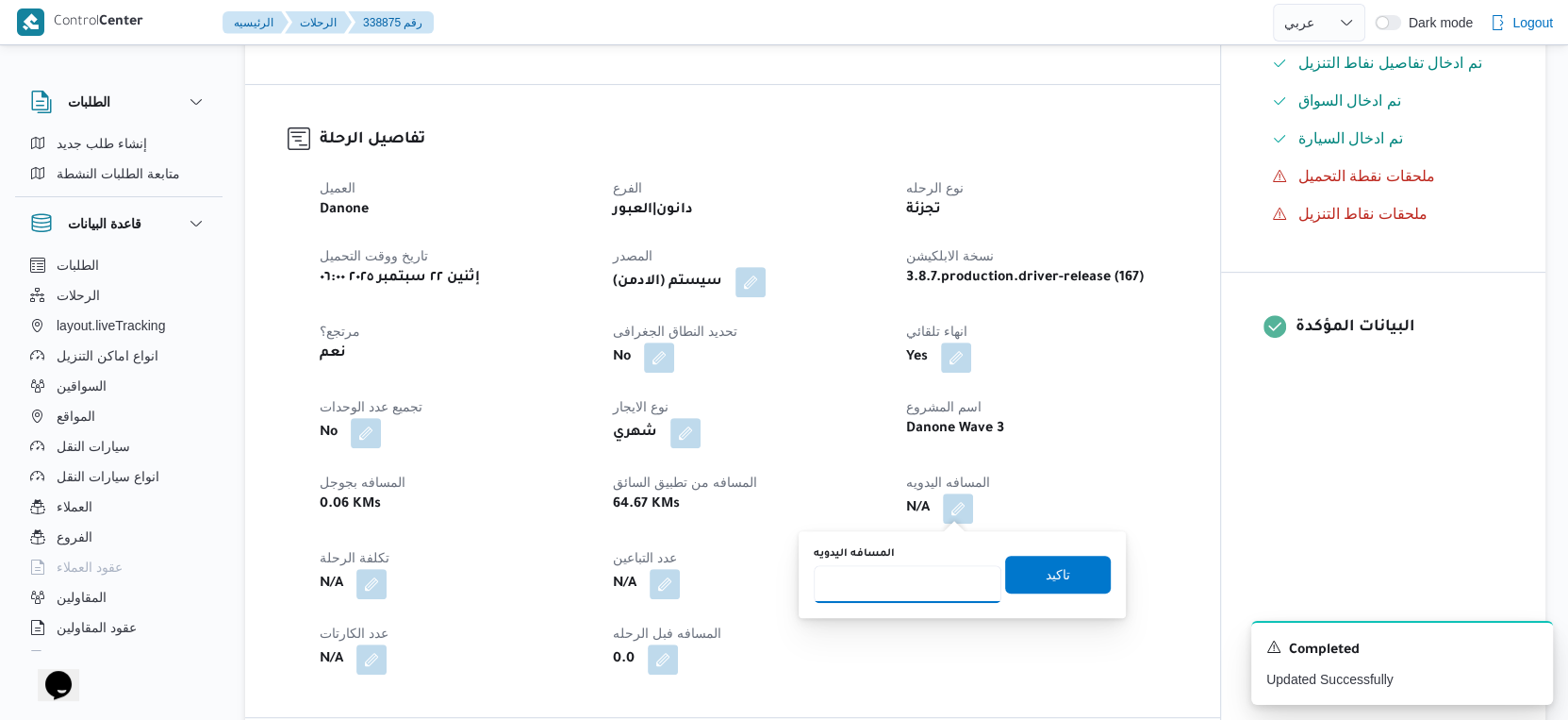
click at [888, 582] on input "المسافه اليدويه" at bounding box center [908, 583] width 187 height 38
click at [862, 580] on input "المسافه اليدويه" at bounding box center [908, 583] width 187 height 38
type input "69"
click at [1045, 568] on span "تاكيد" at bounding box center [1057, 573] width 24 height 22
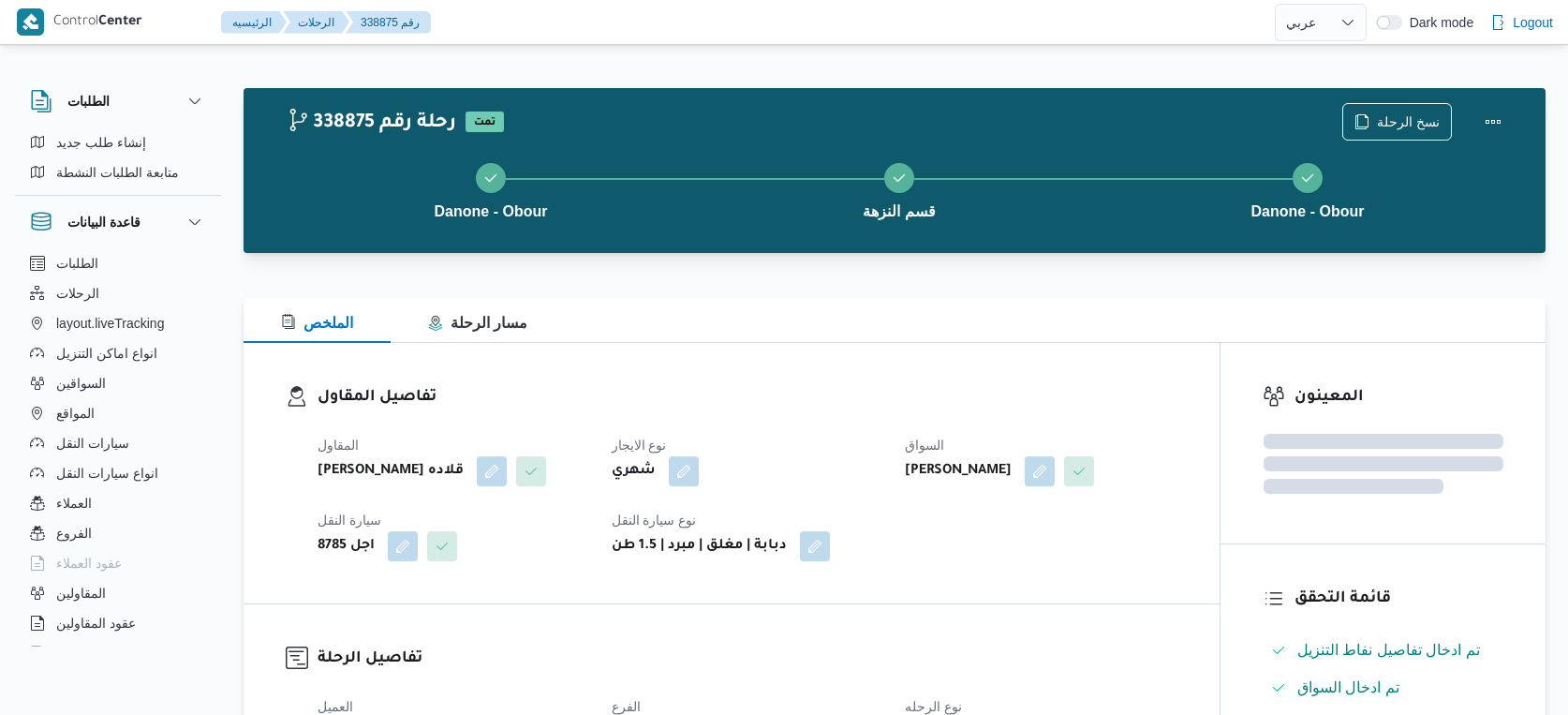
select select "ar"
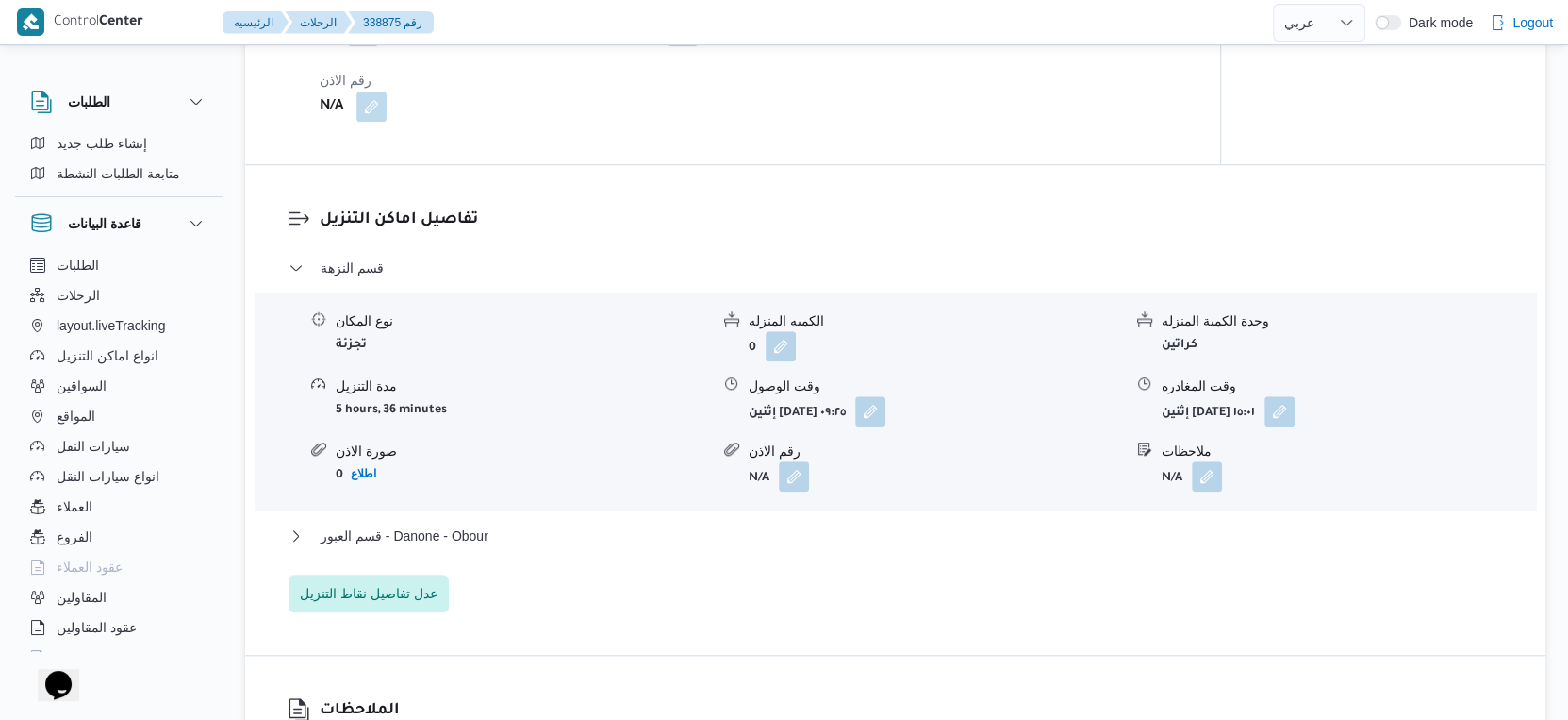
scroll to position [1676, 0]
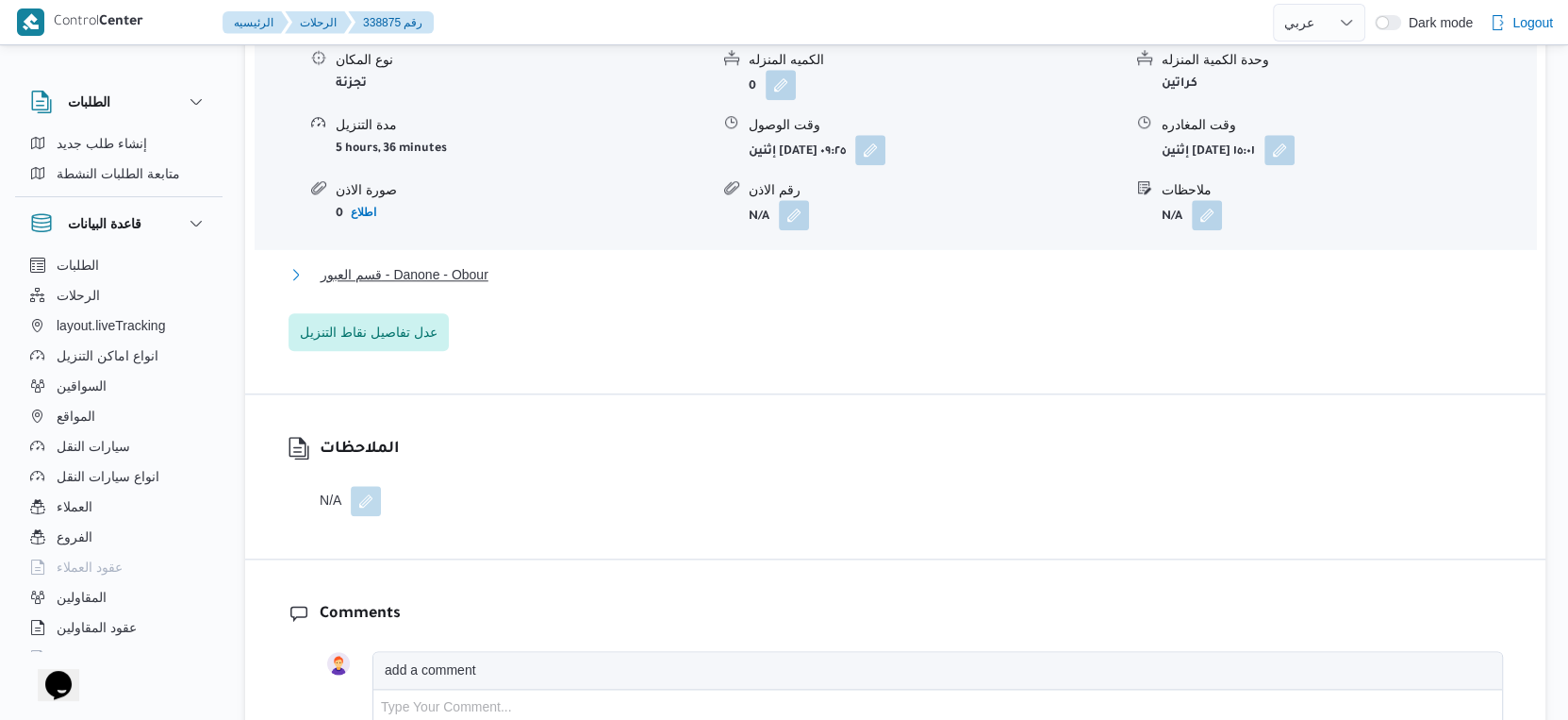
click at [463, 274] on span "قسم العبور - Danone - Obour" at bounding box center [405, 274] width 168 height 22
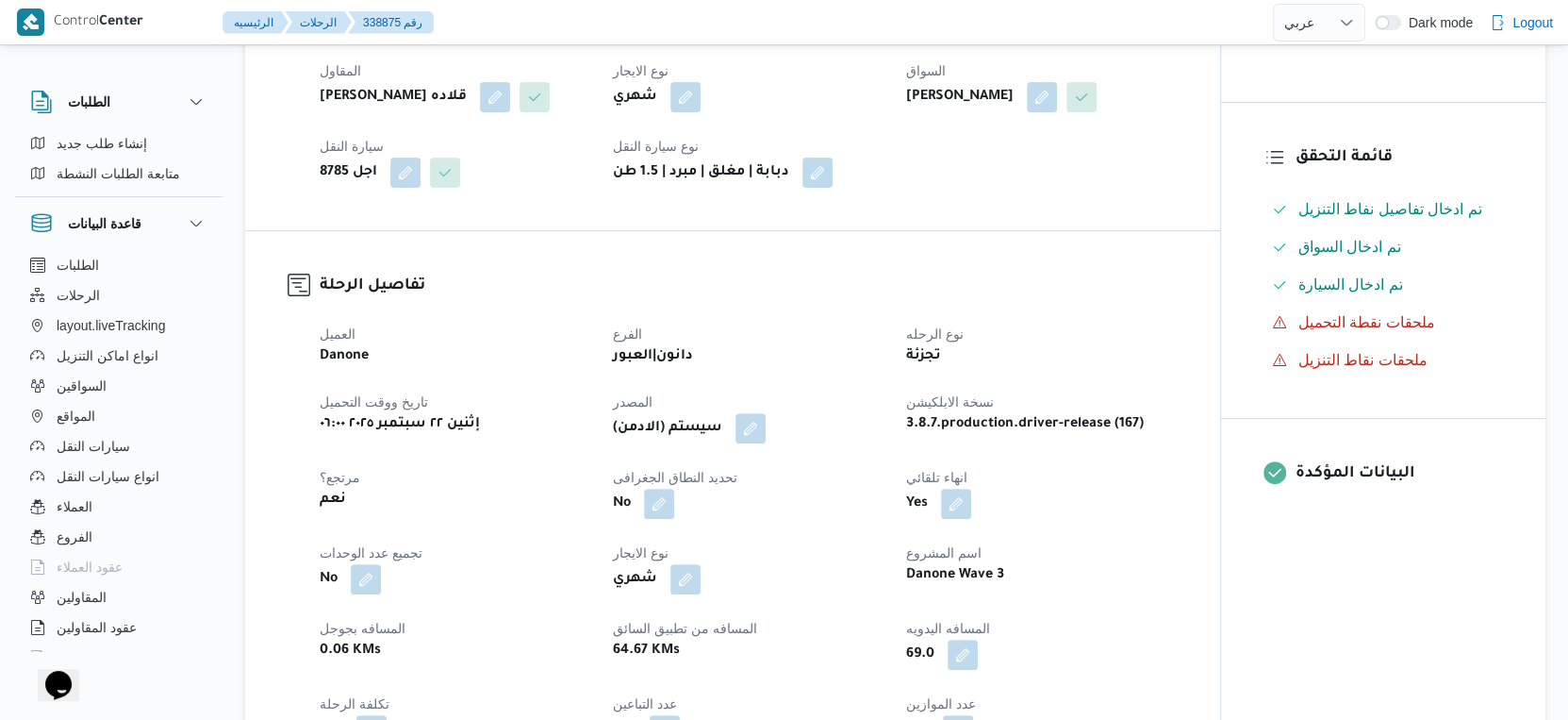
scroll to position [734, 0]
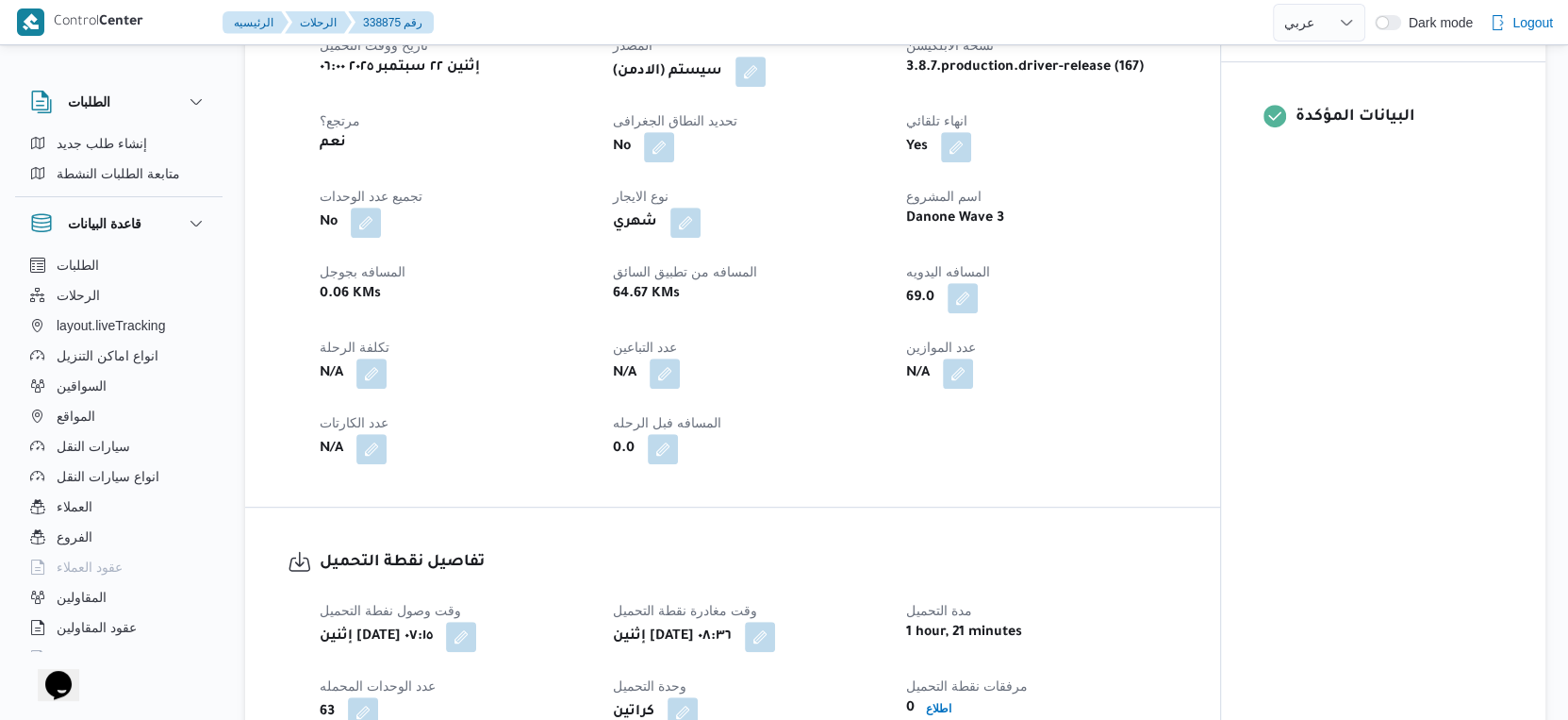
select select "ar"
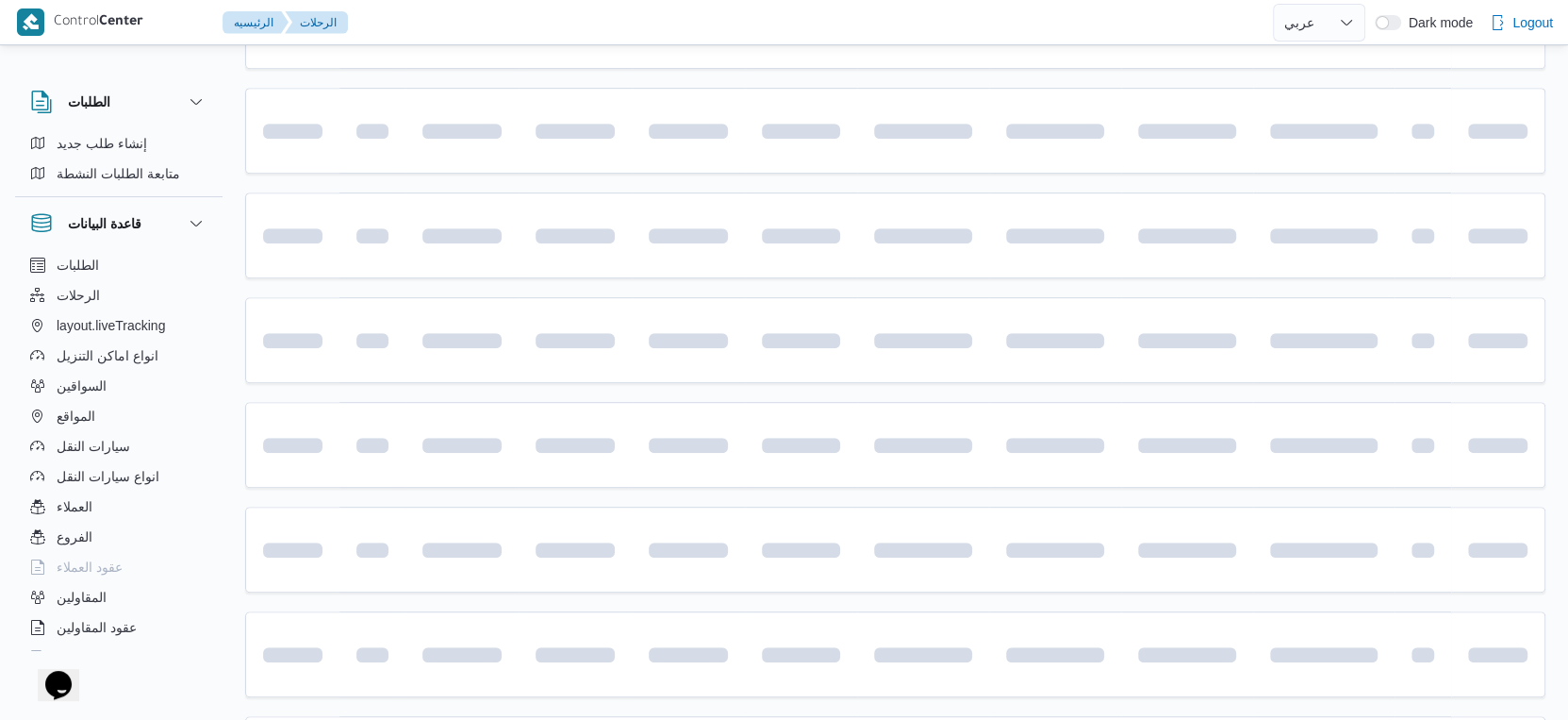
scroll to position [550, 0]
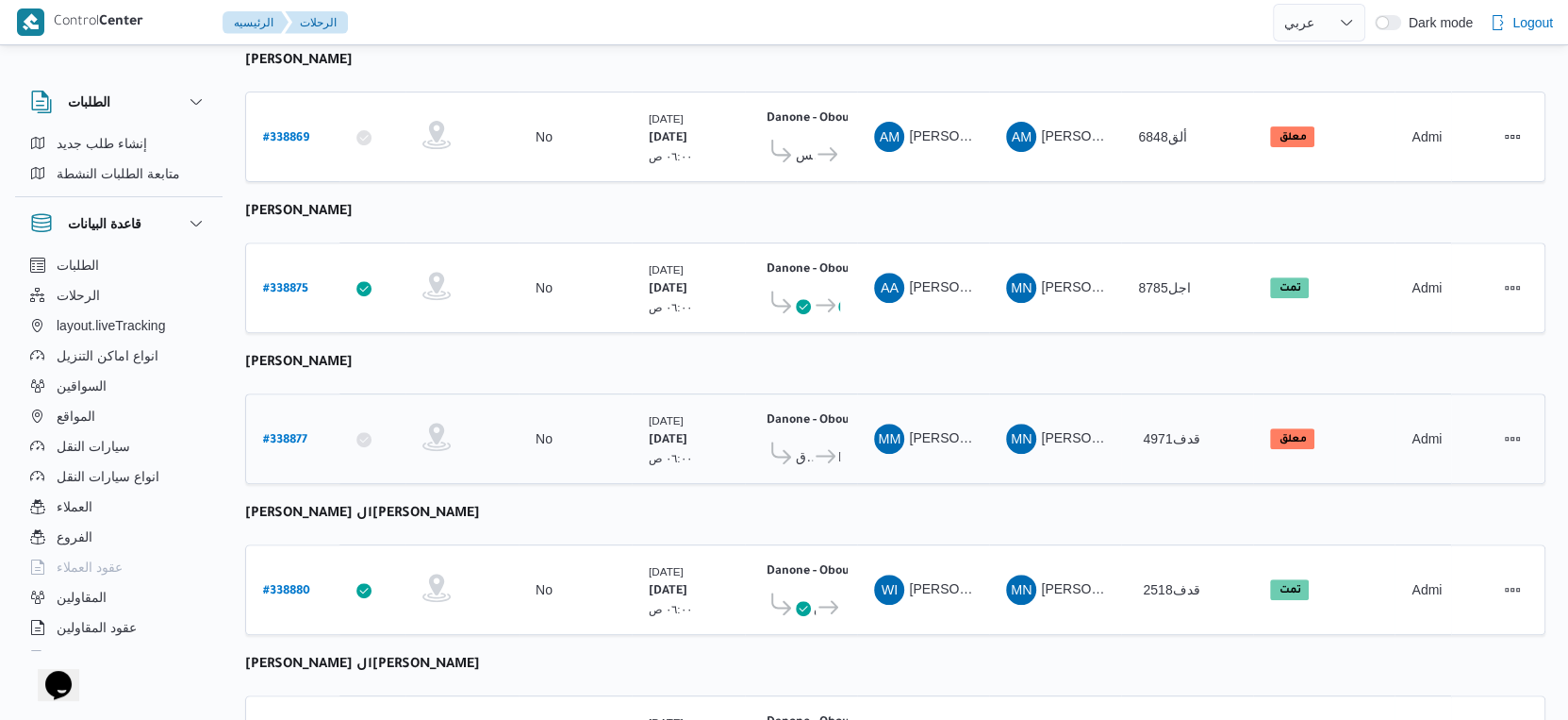
click at [296, 434] on b "# 338877" at bounding box center [285, 441] width 44 height 14
select select "ar"
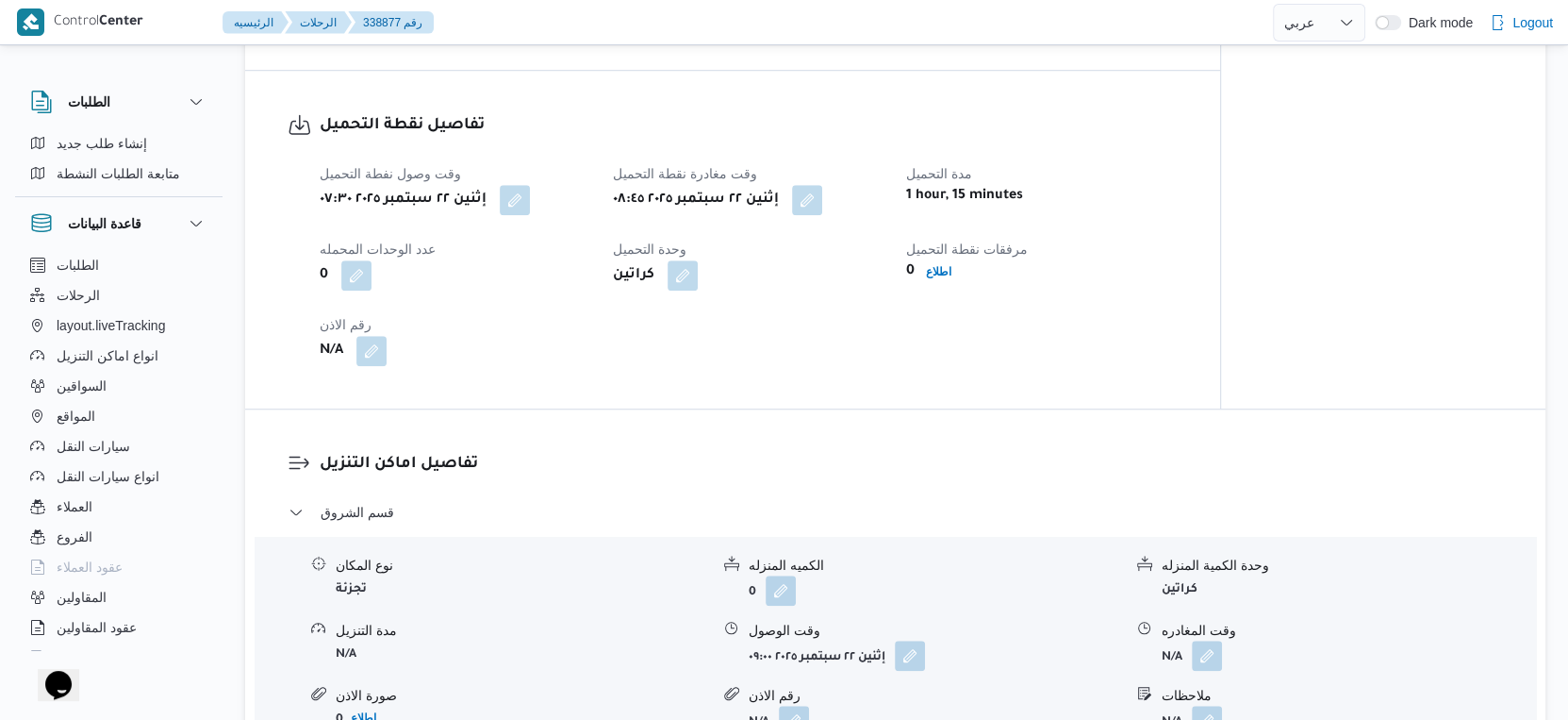
scroll to position [1283, 0]
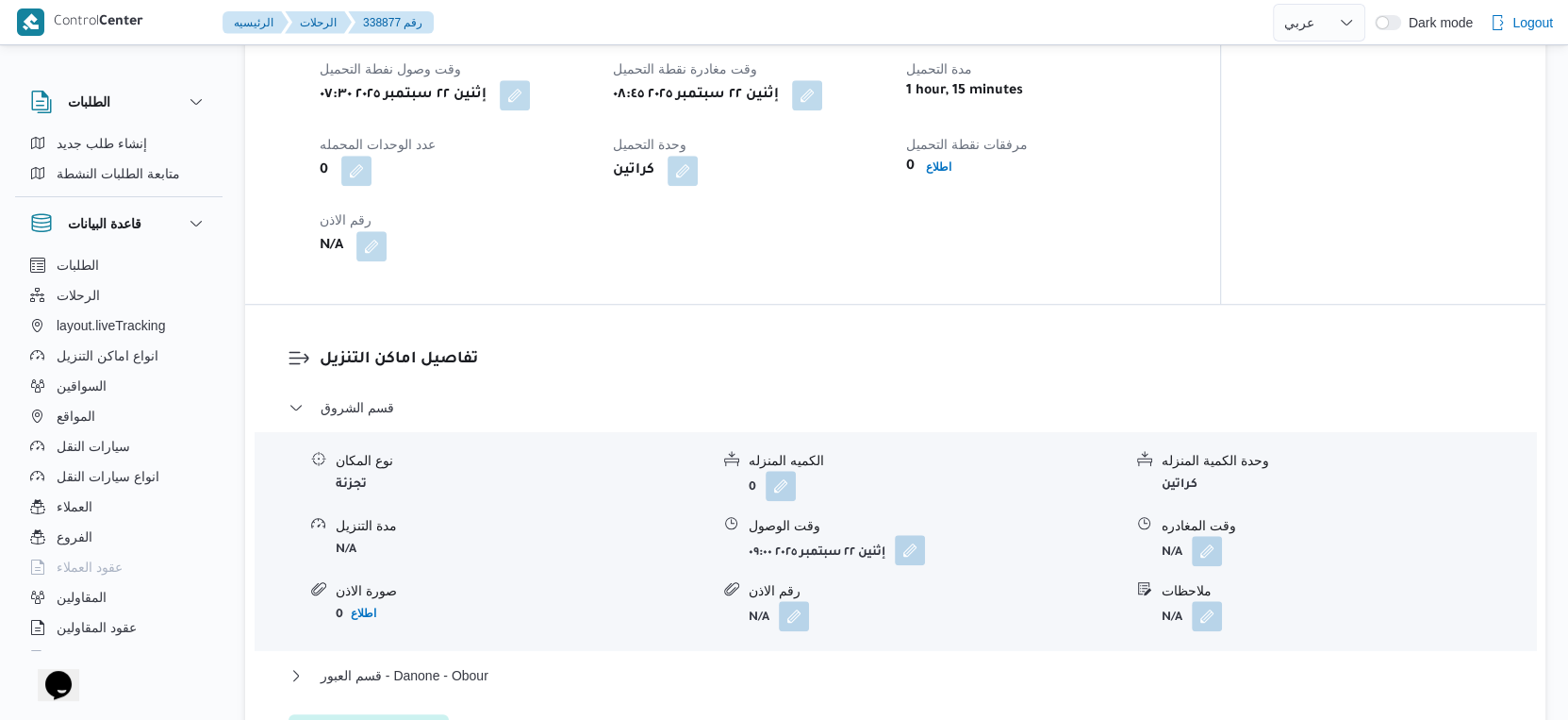
click at [914, 556] on button "button" at bounding box center [910, 549] width 30 height 30
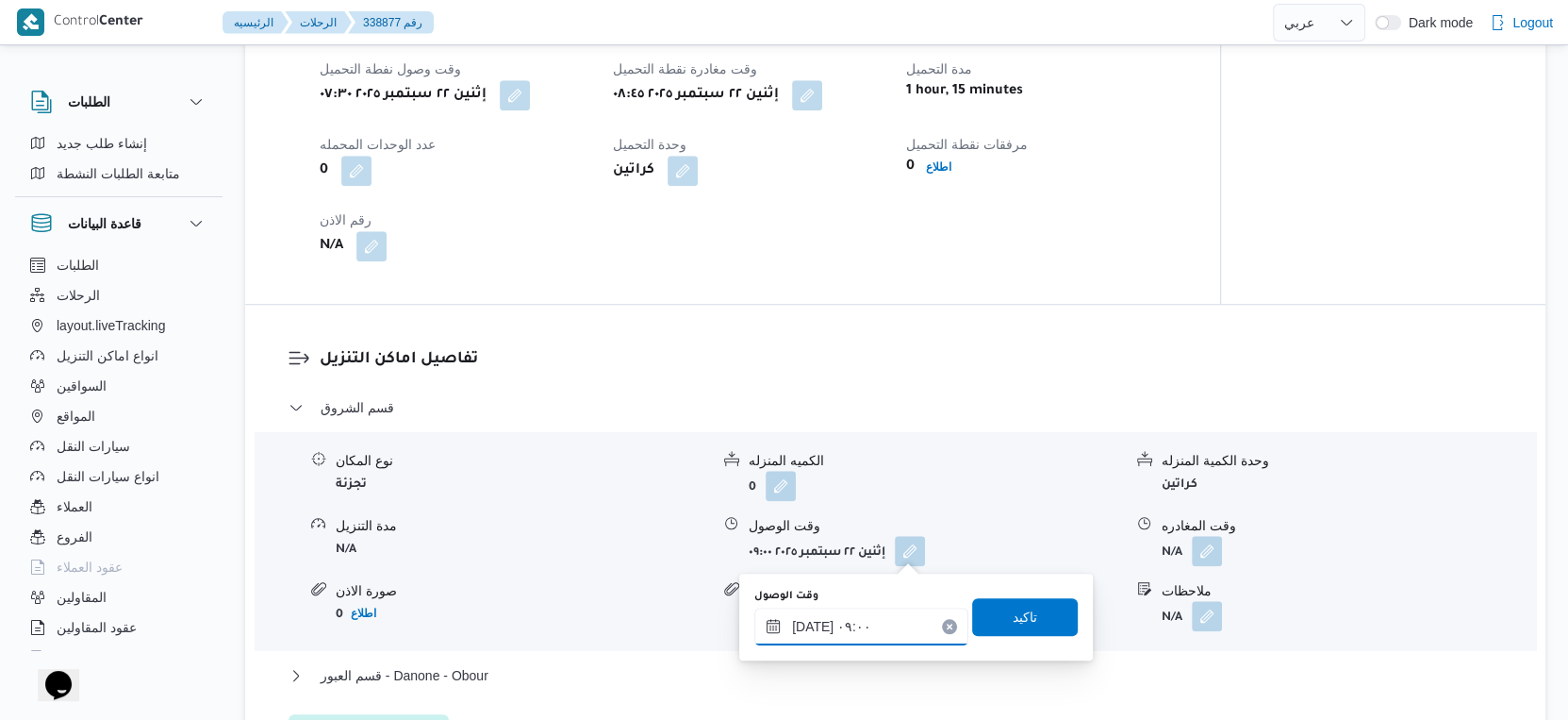
click at [871, 615] on input "[DATE] ٠٩:٠٠" at bounding box center [862, 626] width 215 height 38
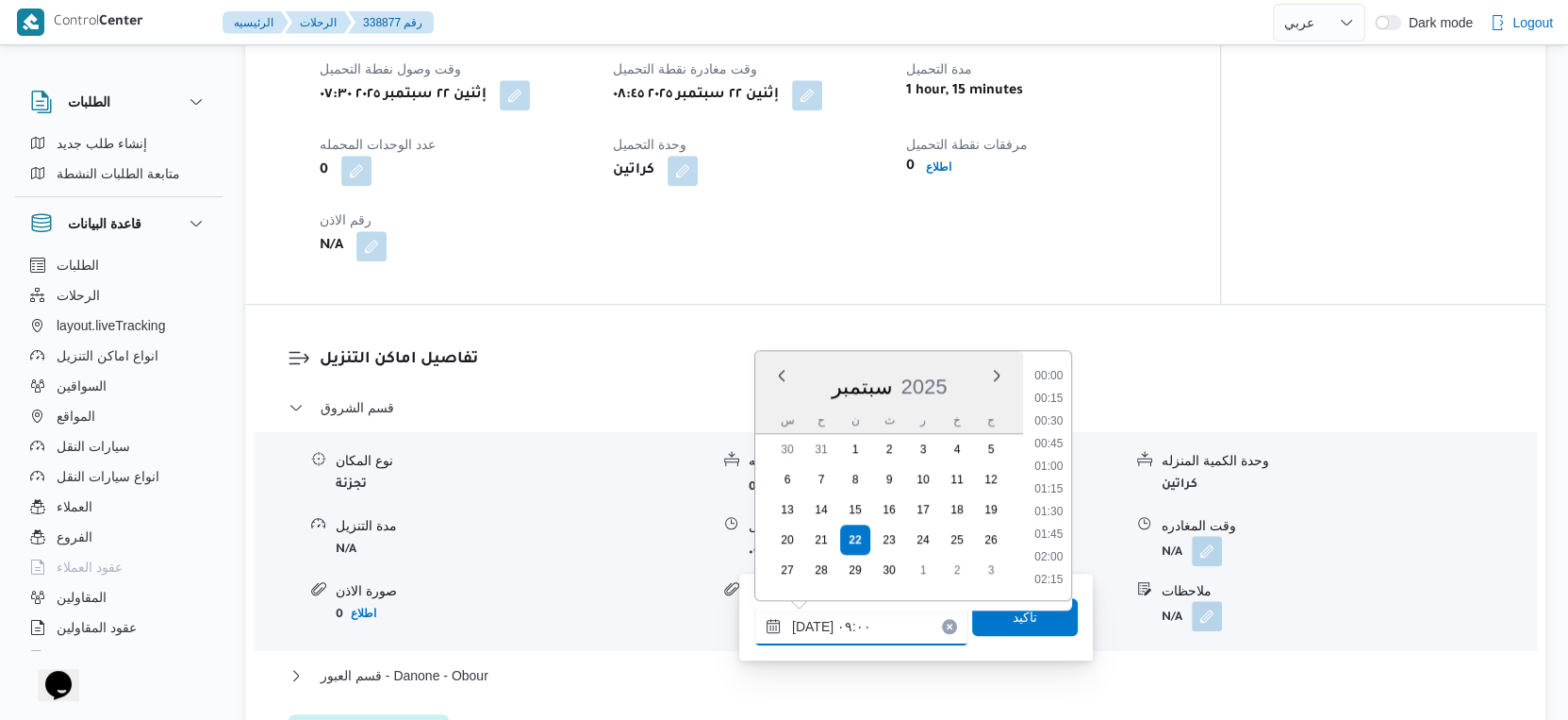
scroll to position [700, 0]
click at [1049, 537] on li "09:30" at bounding box center [1048, 537] width 43 height 19
type input "[DATE] ٠٩:٣٠"
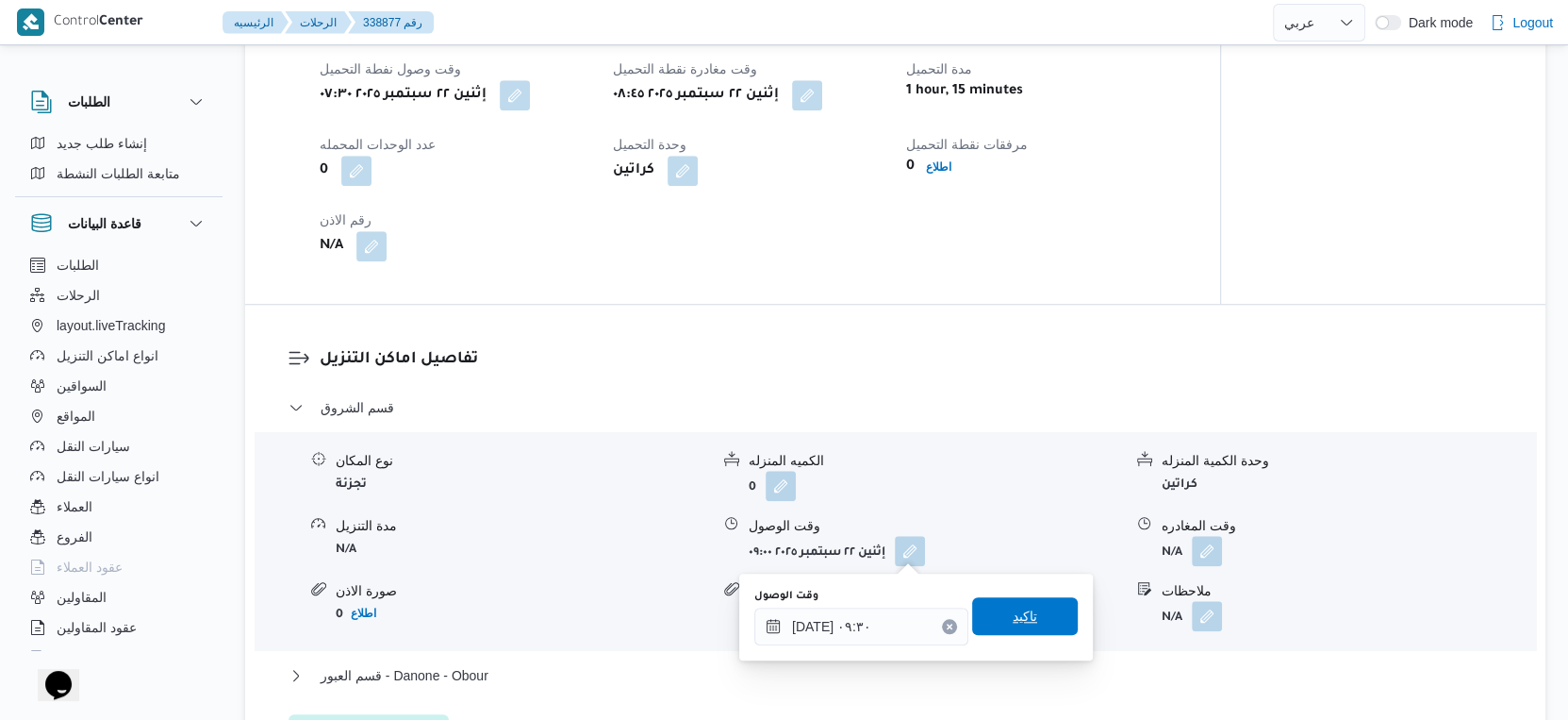
click at [1023, 631] on span "تاكيد" at bounding box center [1025, 616] width 105 height 38
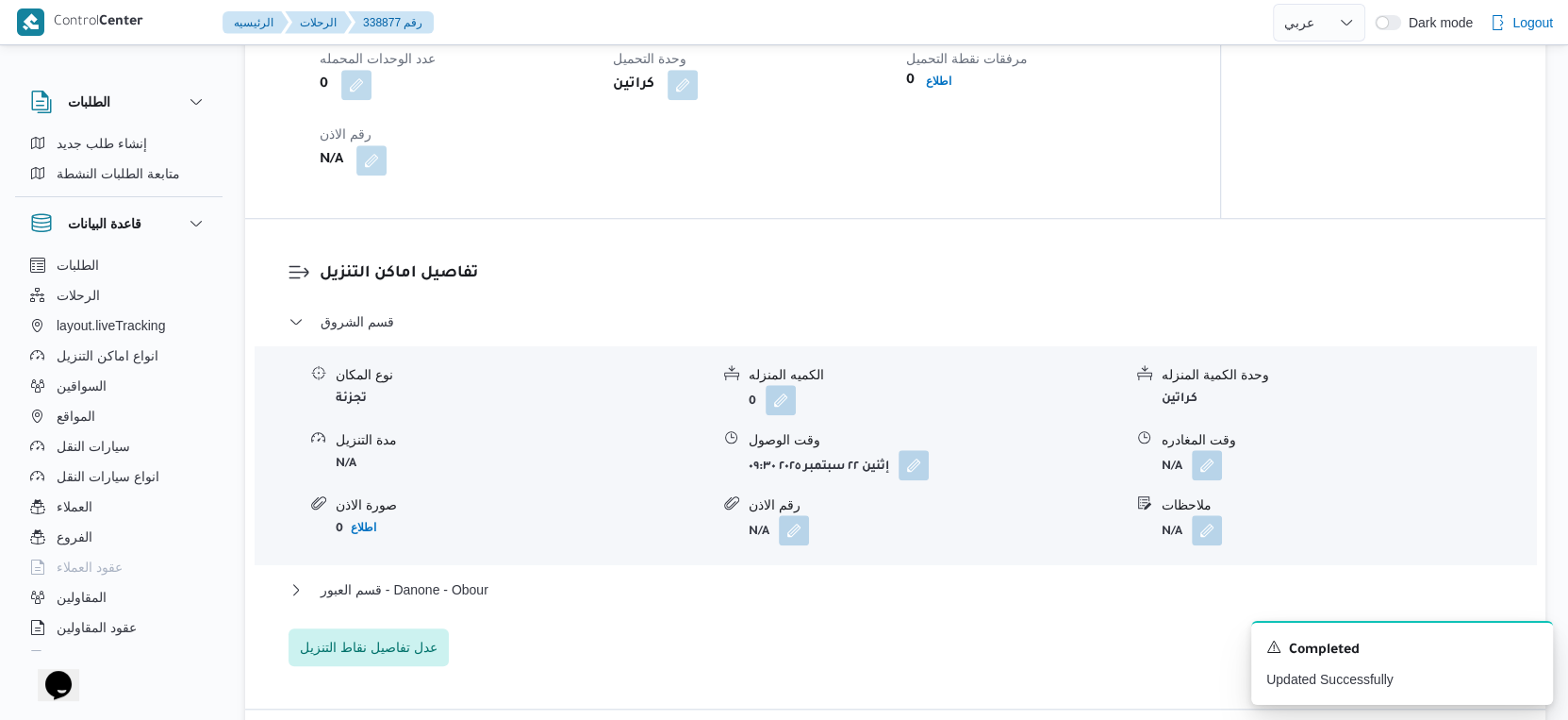
scroll to position [1493, 0]
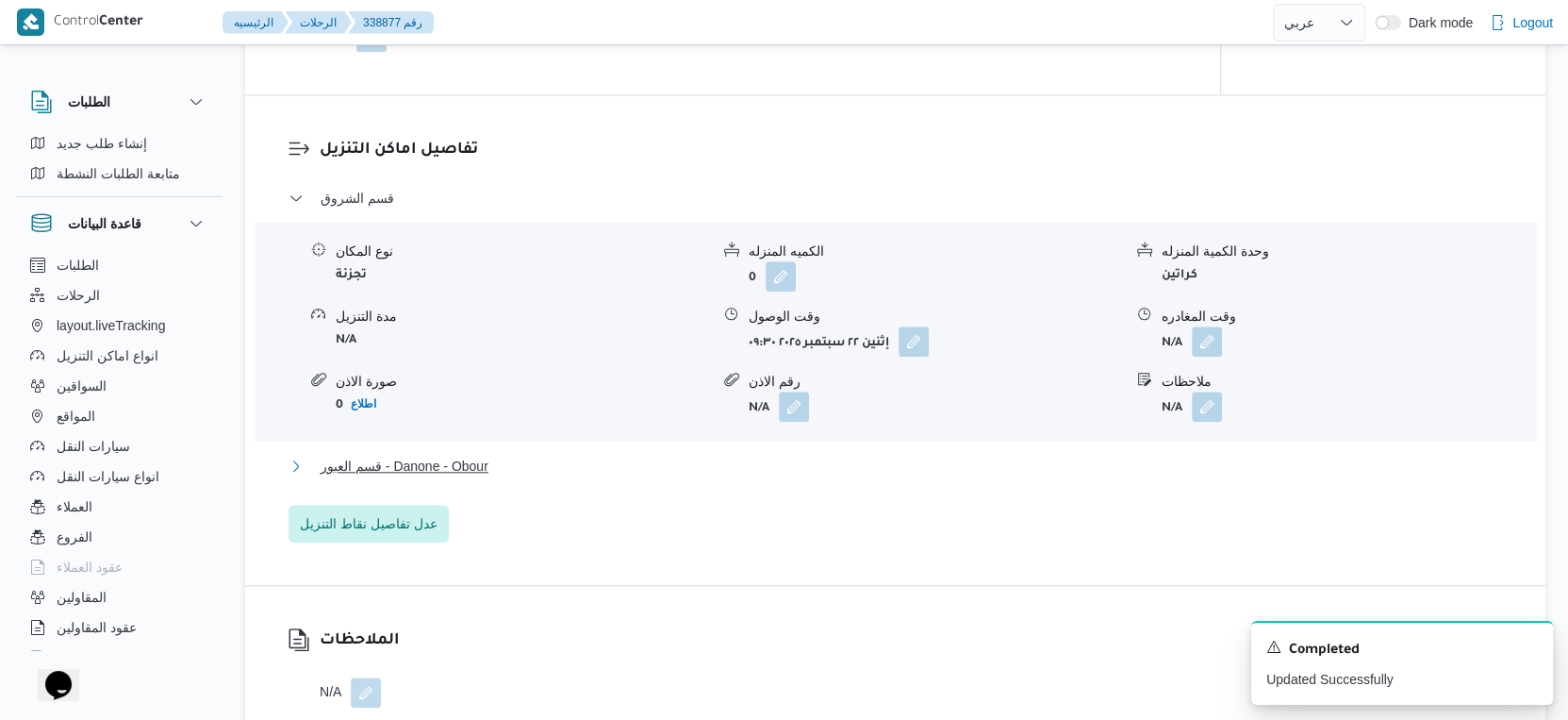
click at [506, 460] on button "قسم العبور - Danone - Obour" at bounding box center [896, 465] width 1215 height 22
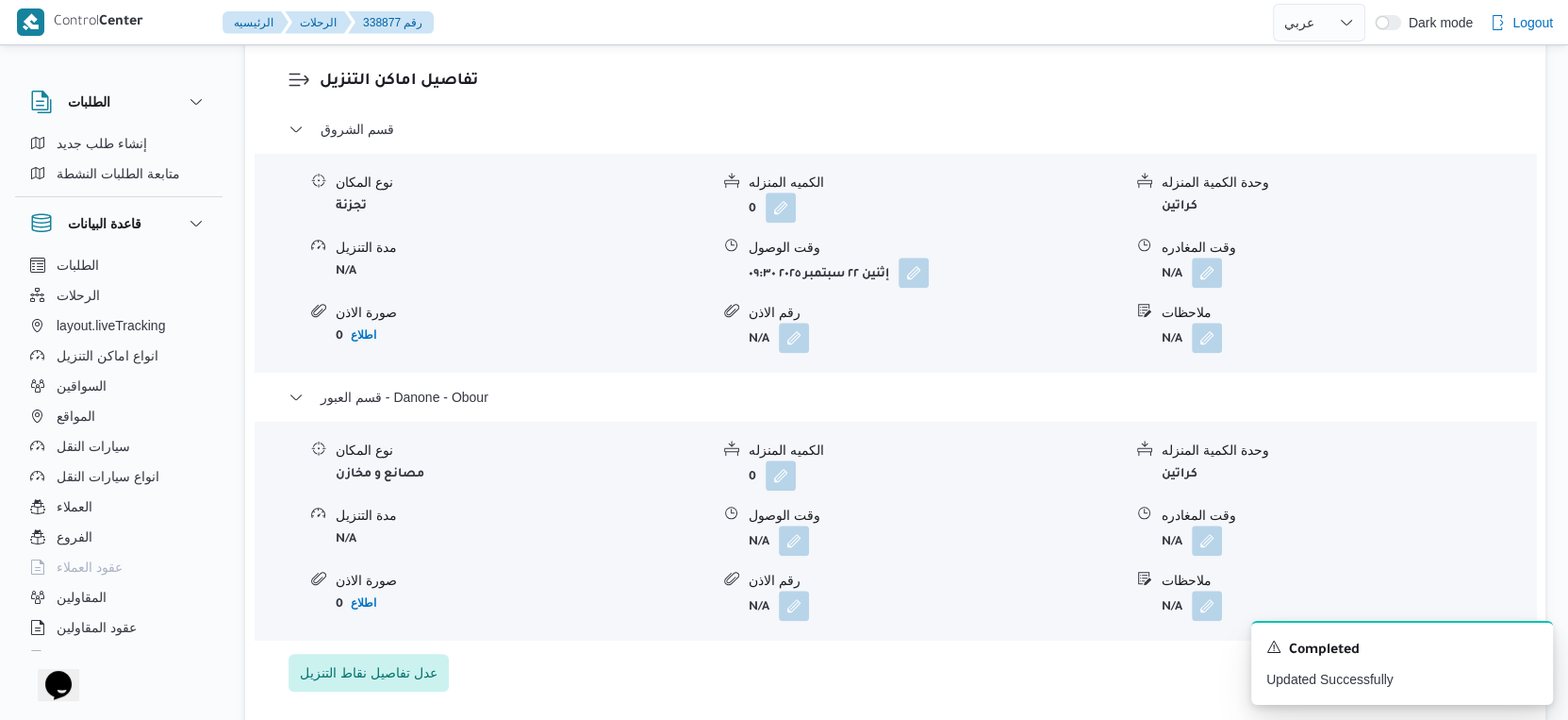
scroll to position [1598, 0]
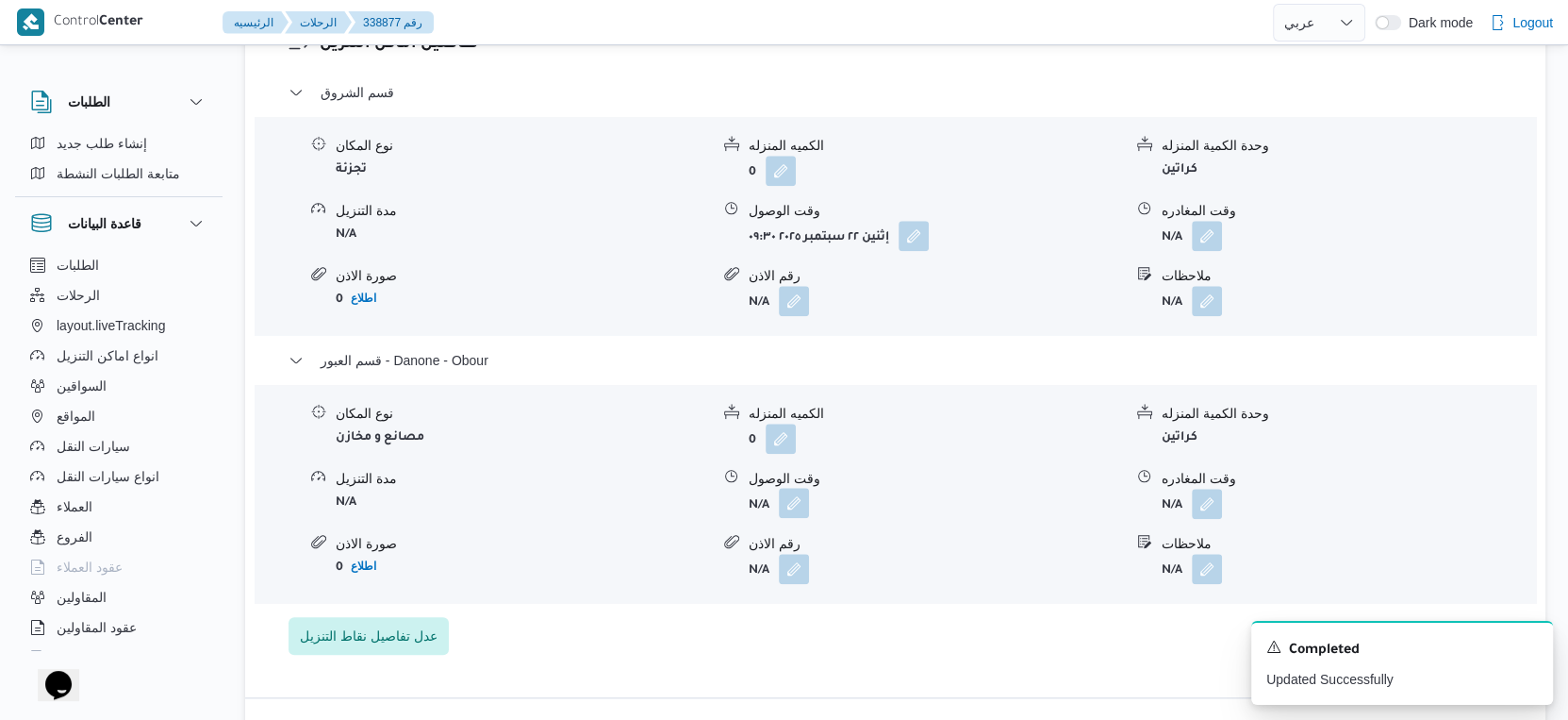
click at [796, 510] on button "button" at bounding box center [794, 502] width 30 height 30
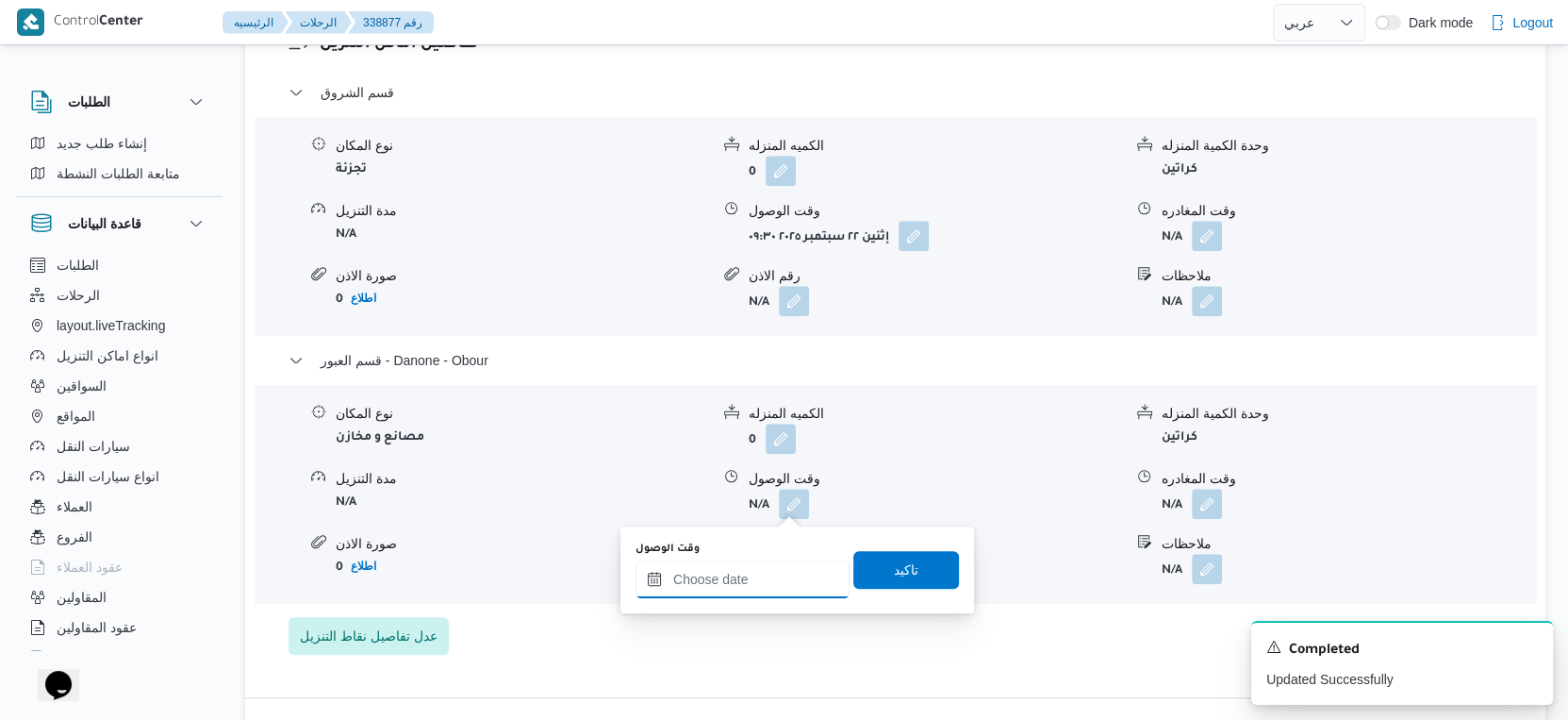
click at [745, 580] on input "وقت الوصول" at bounding box center [743, 579] width 215 height 38
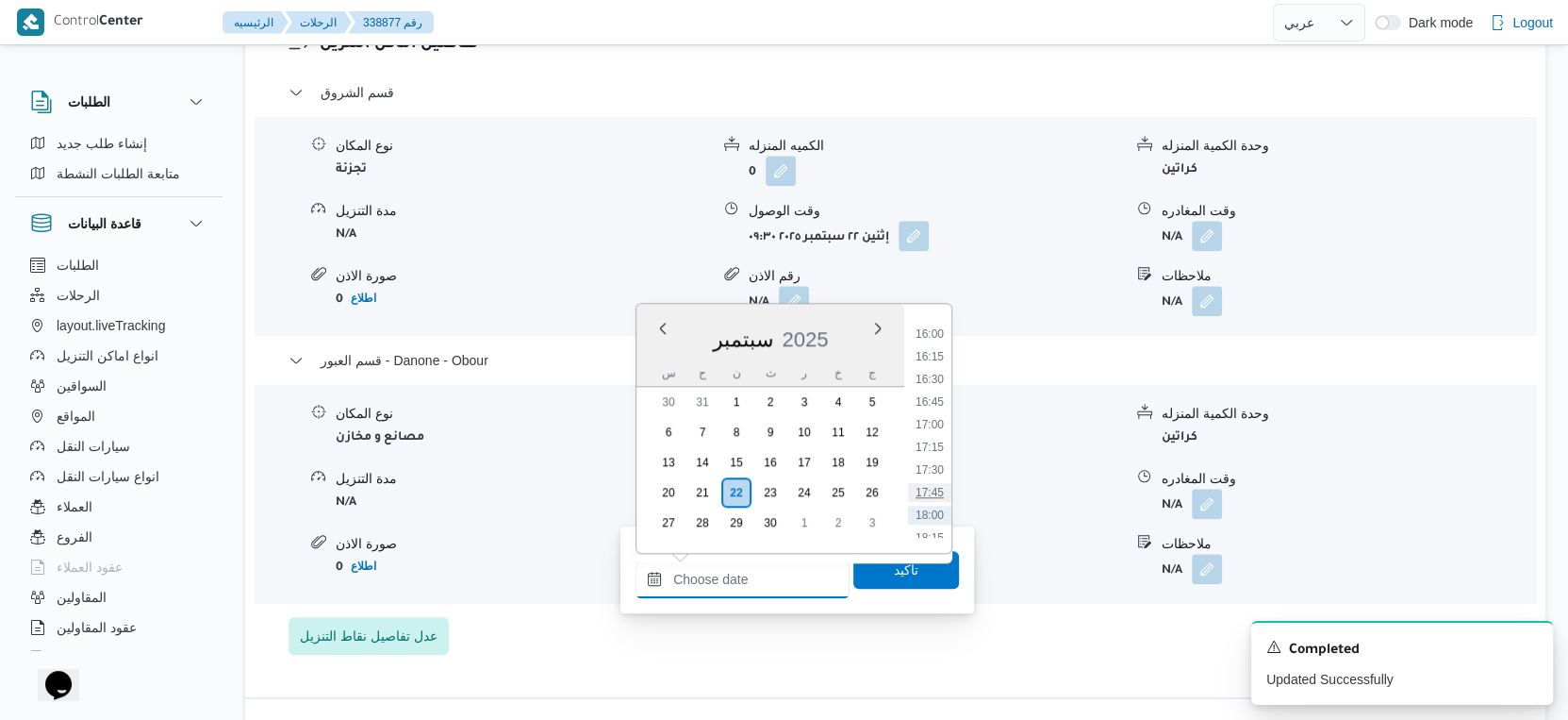
scroll to position [1409, 0]
drag, startPoint x: 937, startPoint y: 345, endPoint x: 936, endPoint y: 363, distance: 18.0
click at [937, 344] on li "15:45" at bounding box center [929, 345] width 43 height 19
type input "[DATE] ١٥:٤٥"
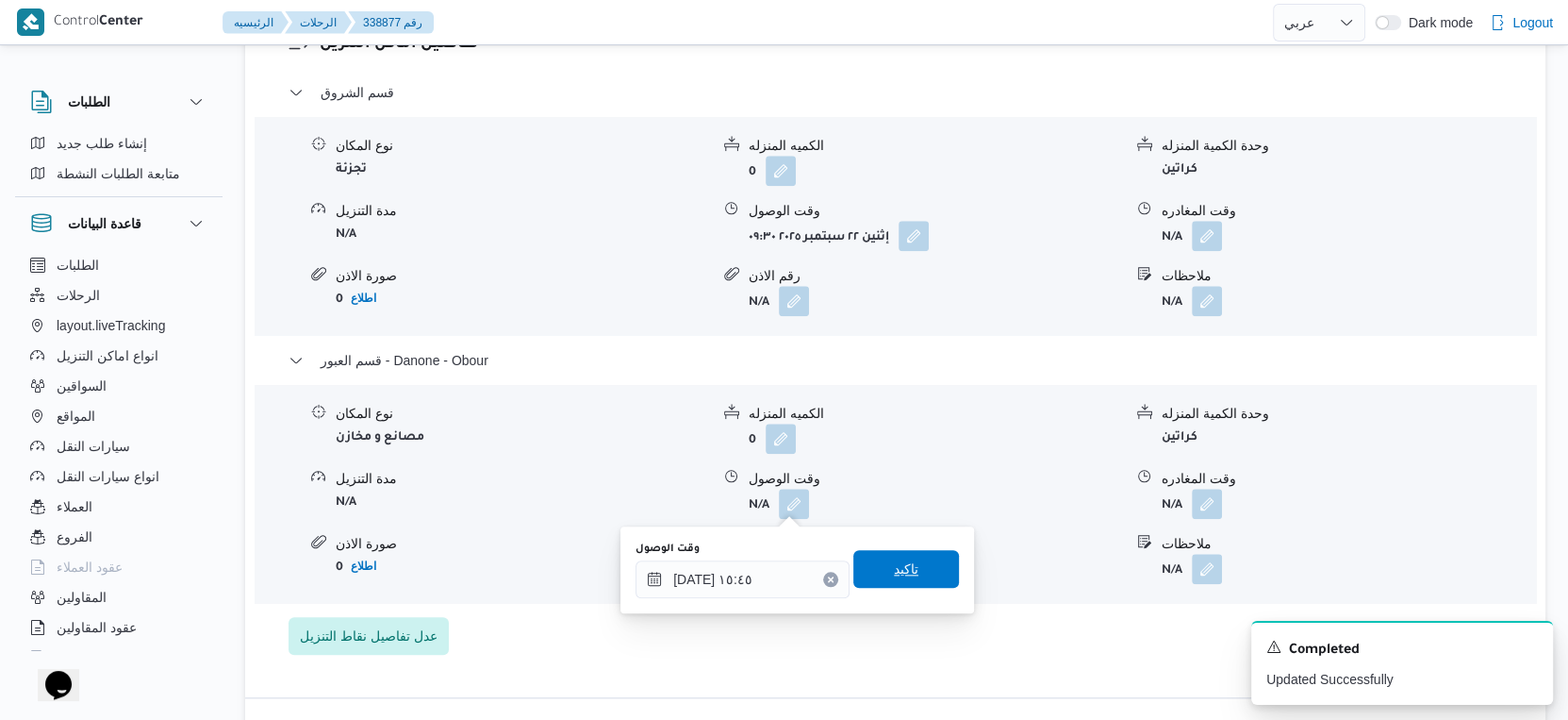
click at [915, 554] on span "تاكيد" at bounding box center [906, 569] width 105 height 38
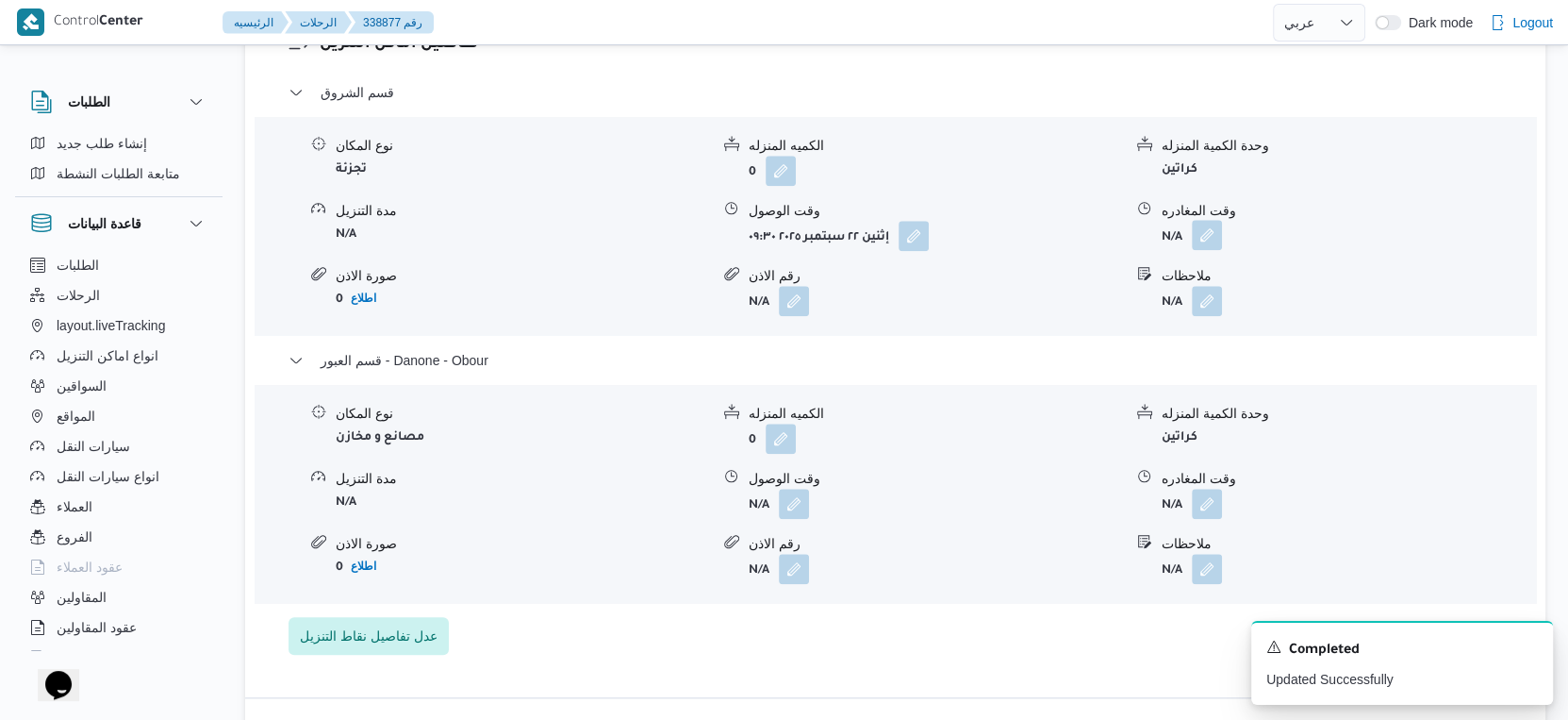
click at [1216, 229] on button "button" at bounding box center [1206, 234] width 30 height 30
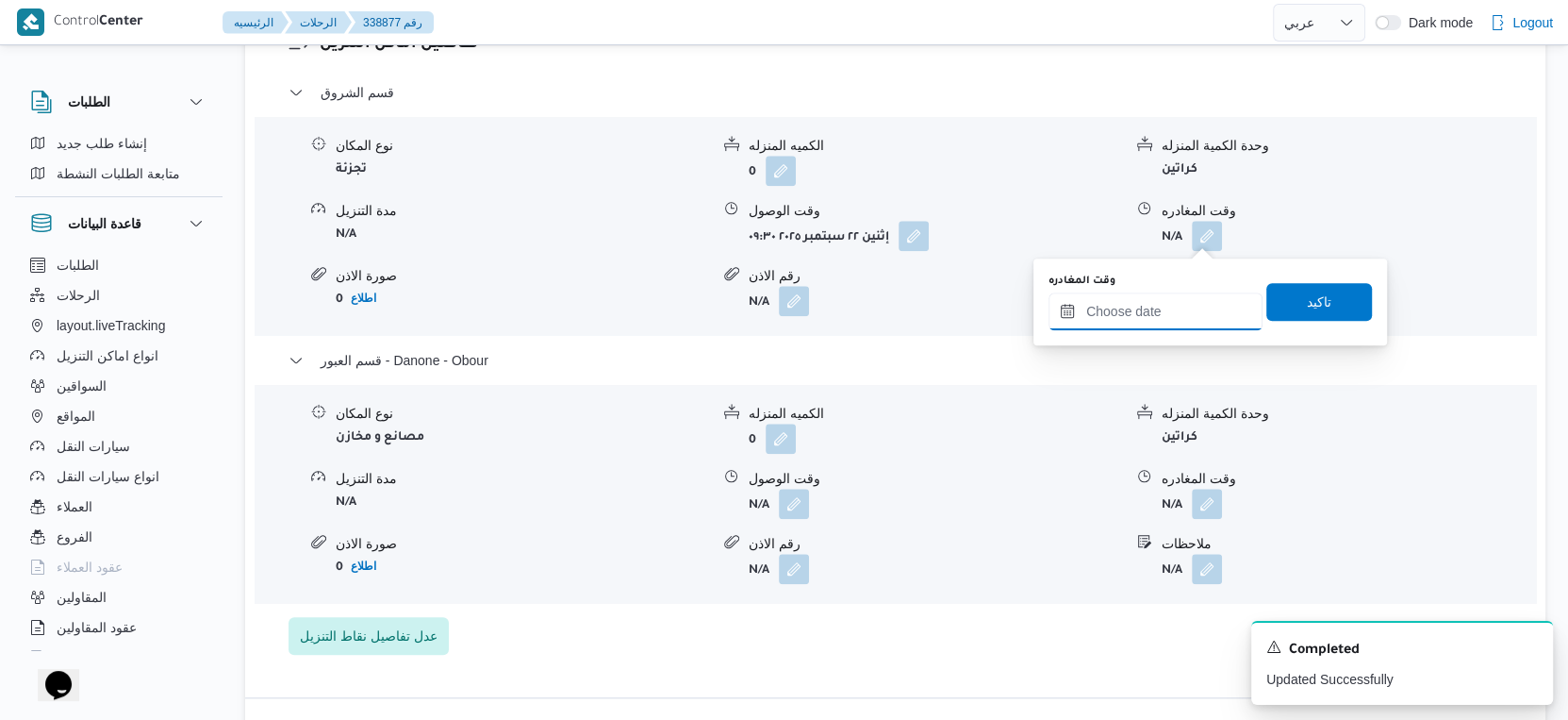
drag, startPoint x: 1208, startPoint y: 241, endPoint x: 1157, endPoint y: 326, distance: 99.1
click at [1157, 326] on input "وقت المغادره" at bounding box center [1156, 311] width 215 height 38
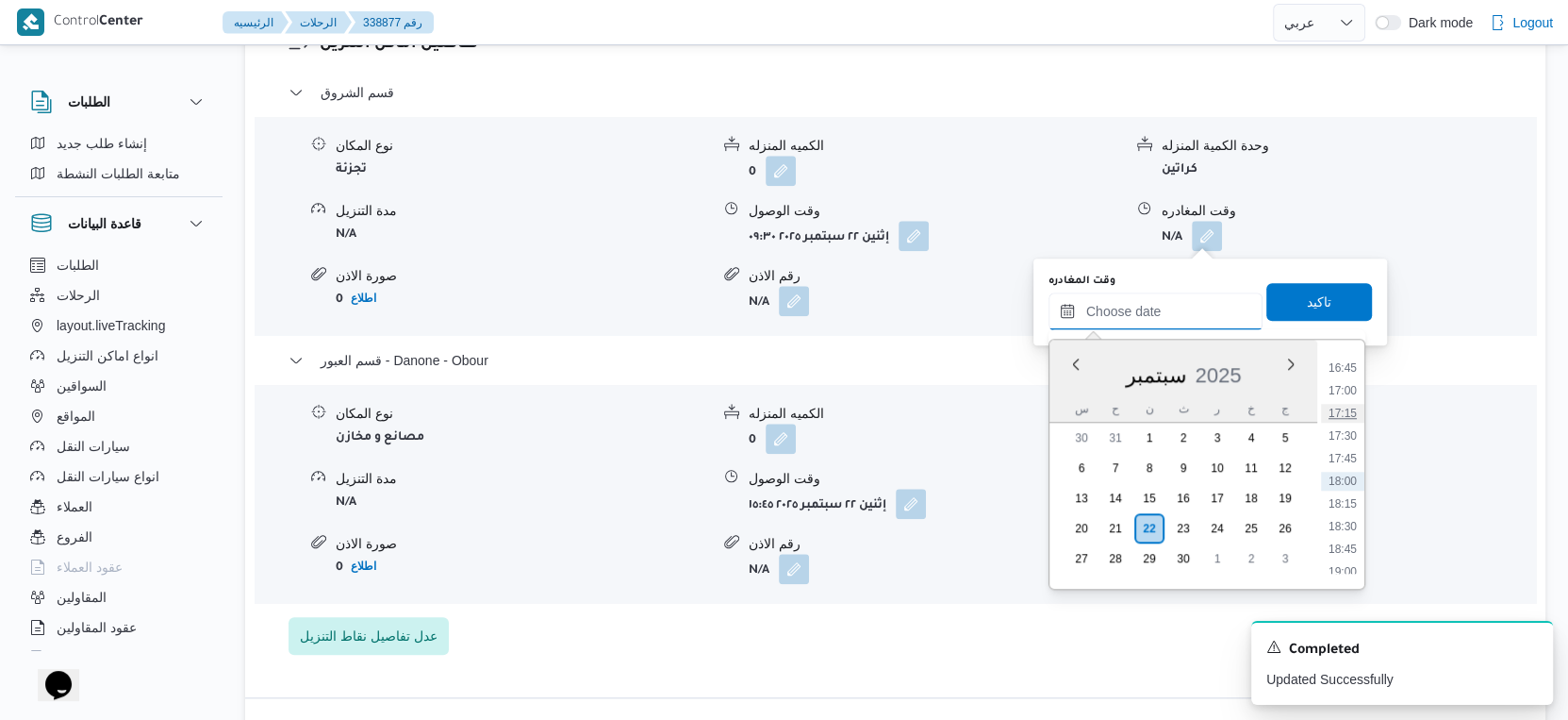
scroll to position [1303, 0]
drag, startPoint x: 1339, startPoint y: 415, endPoint x: 1335, endPoint y: 398, distance: 17.5
click at [1339, 415] on li "15:00" at bounding box center [1343, 419] width 43 height 19
type input "٢٢/٠٩/٢٠٢٥ ١٥:٠٠"
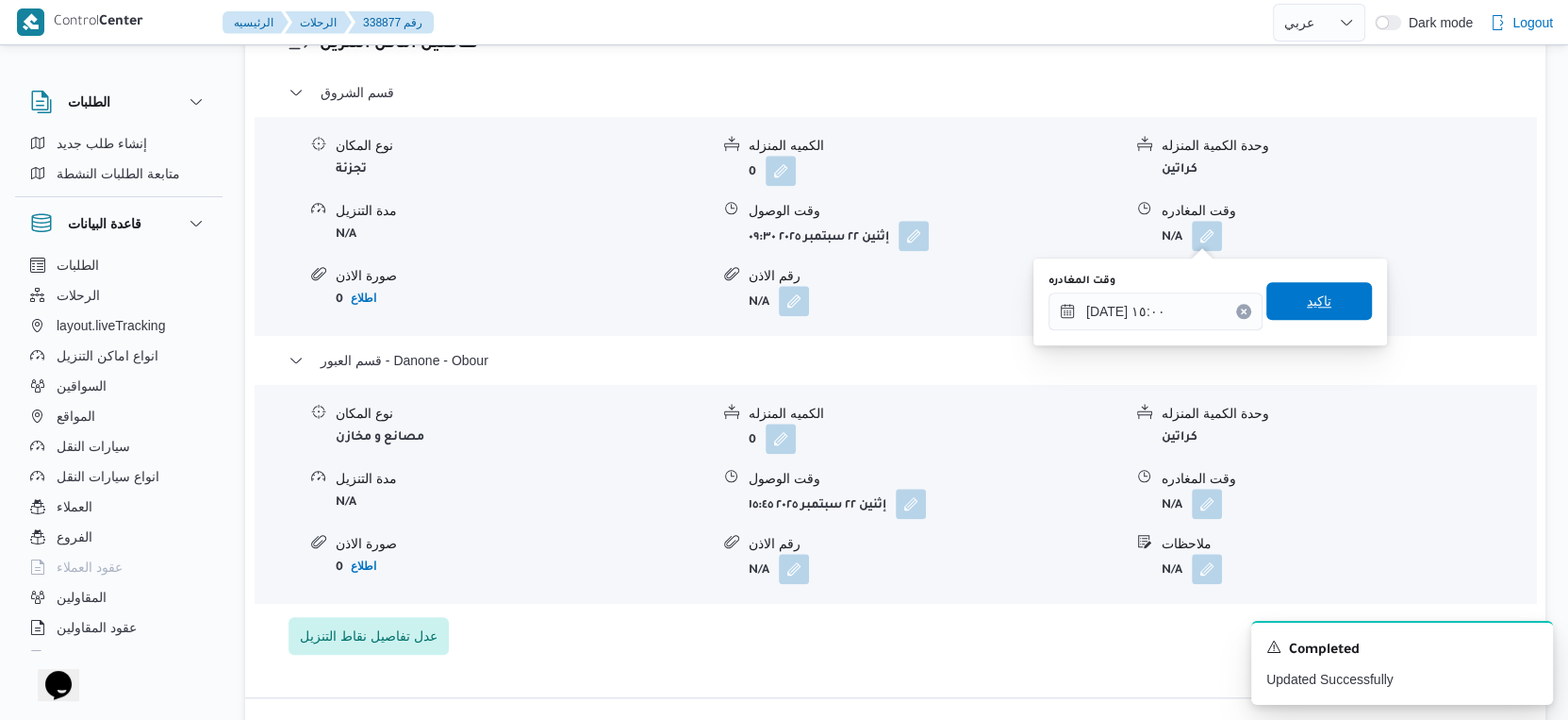
click at [1307, 299] on span "تاكيد" at bounding box center [1318, 300] width 24 height 22
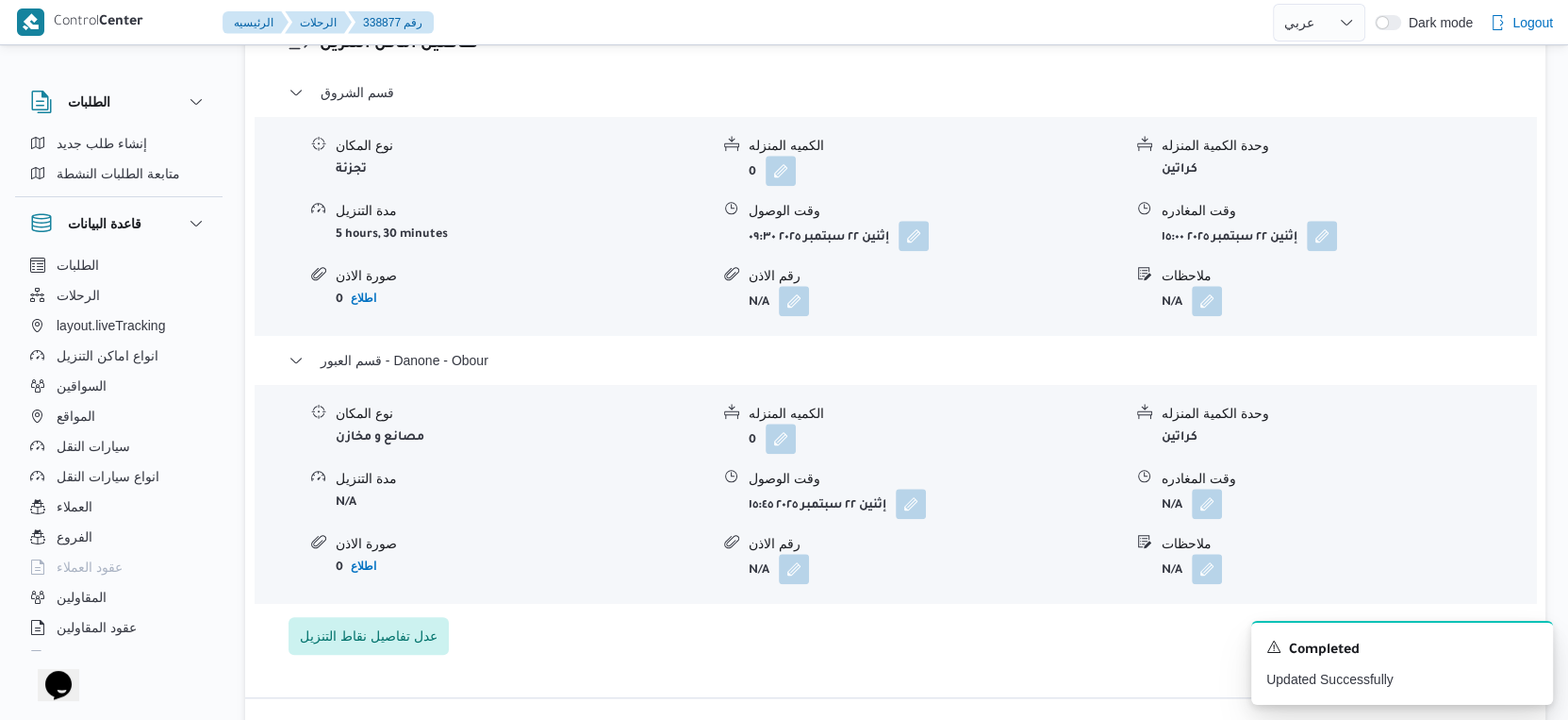
click at [978, 627] on div "قسم الشروق نوع المكان تجزئة الكميه المنزله 0 وحدة الكمية المنزله كراتين مدة الت…" at bounding box center [896, 368] width 1215 height 574
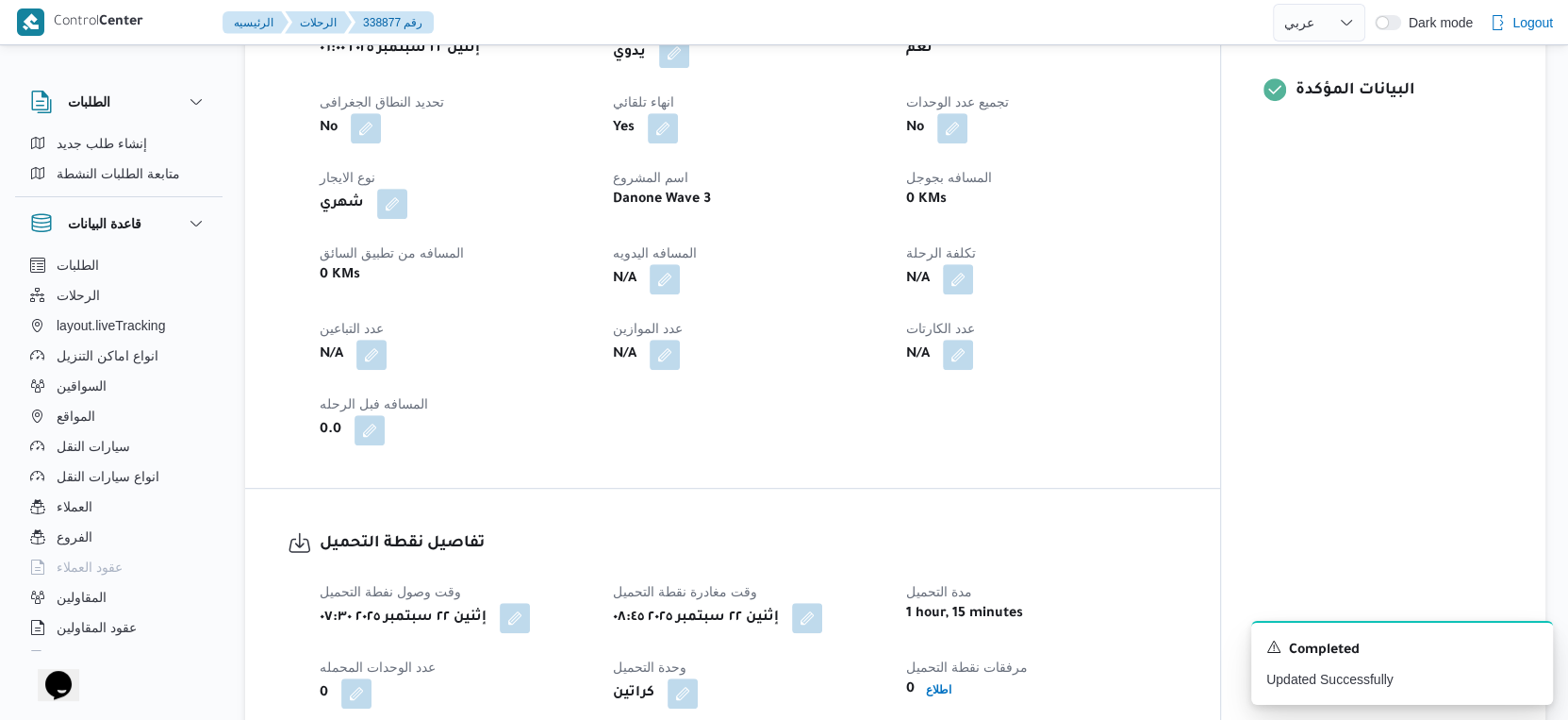
scroll to position [759, 0]
click at [667, 281] on button "button" at bounding box center [664, 279] width 30 height 30
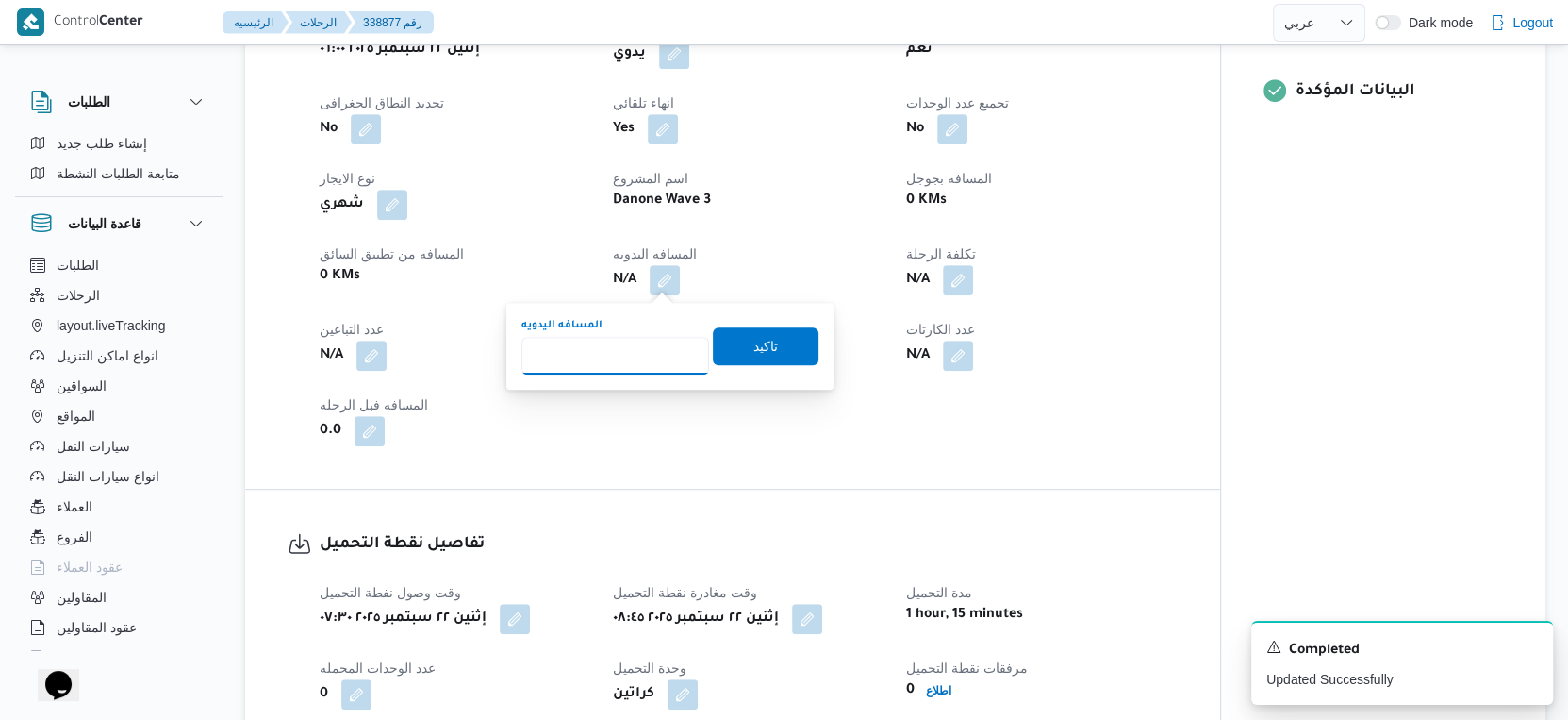
click at [618, 346] on input "المسافه اليدويه" at bounding box center [615, 355] width 187 height 38
type input "97"
click at [754, 345] on span "تاكيد" at bounding box center [765, 344] width 24 height 22
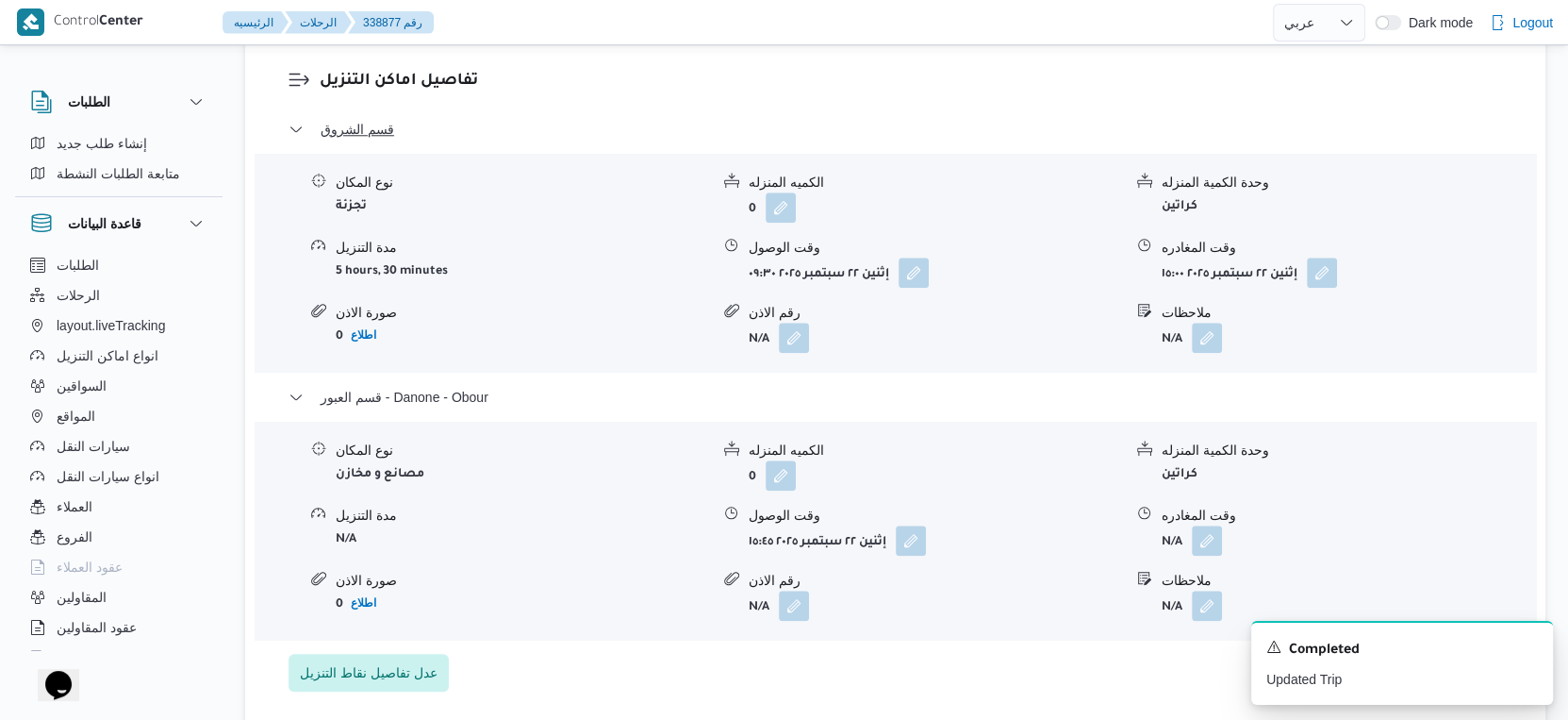
scroll to position [1573, 0]
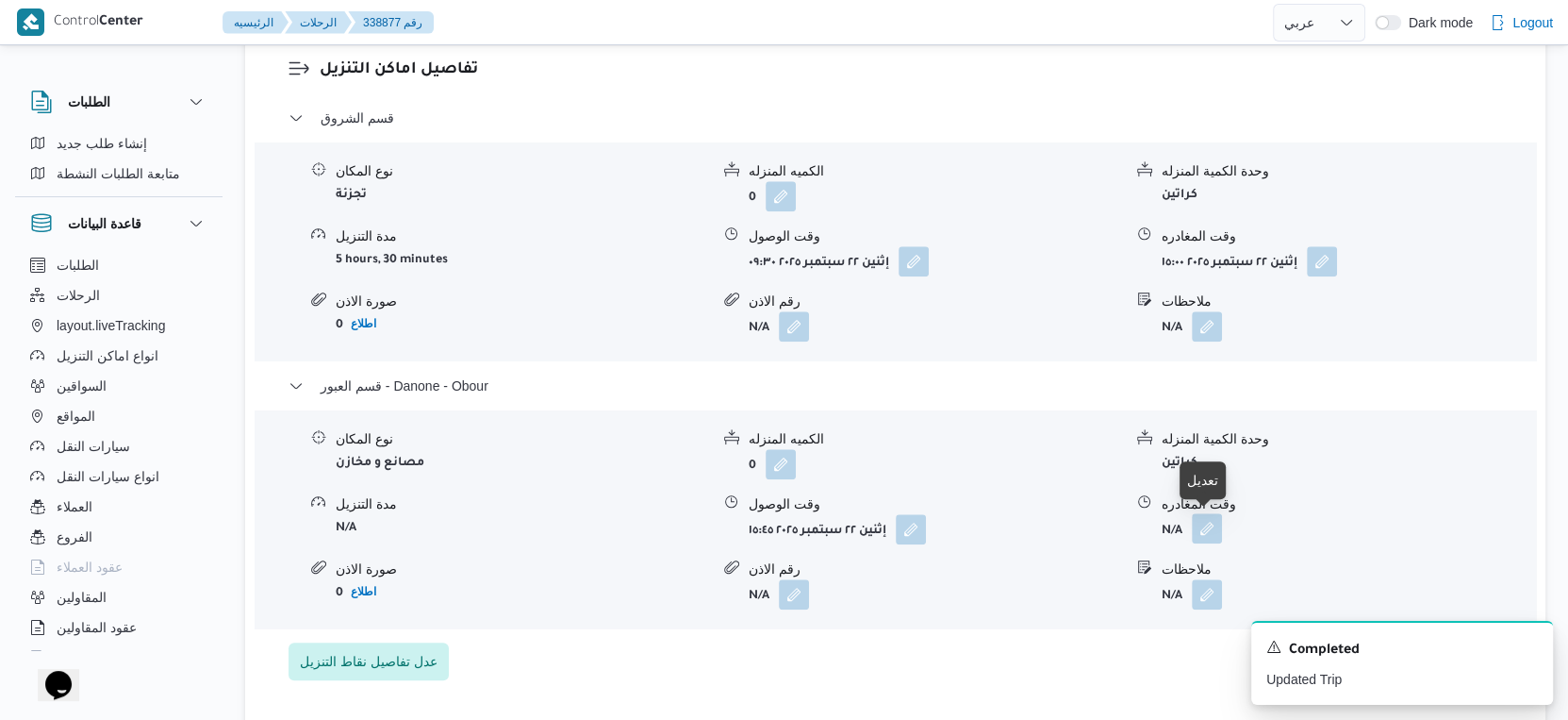
click at [1198, 529] on button "button" at bounding box center [1206, 528] width 30 height 30
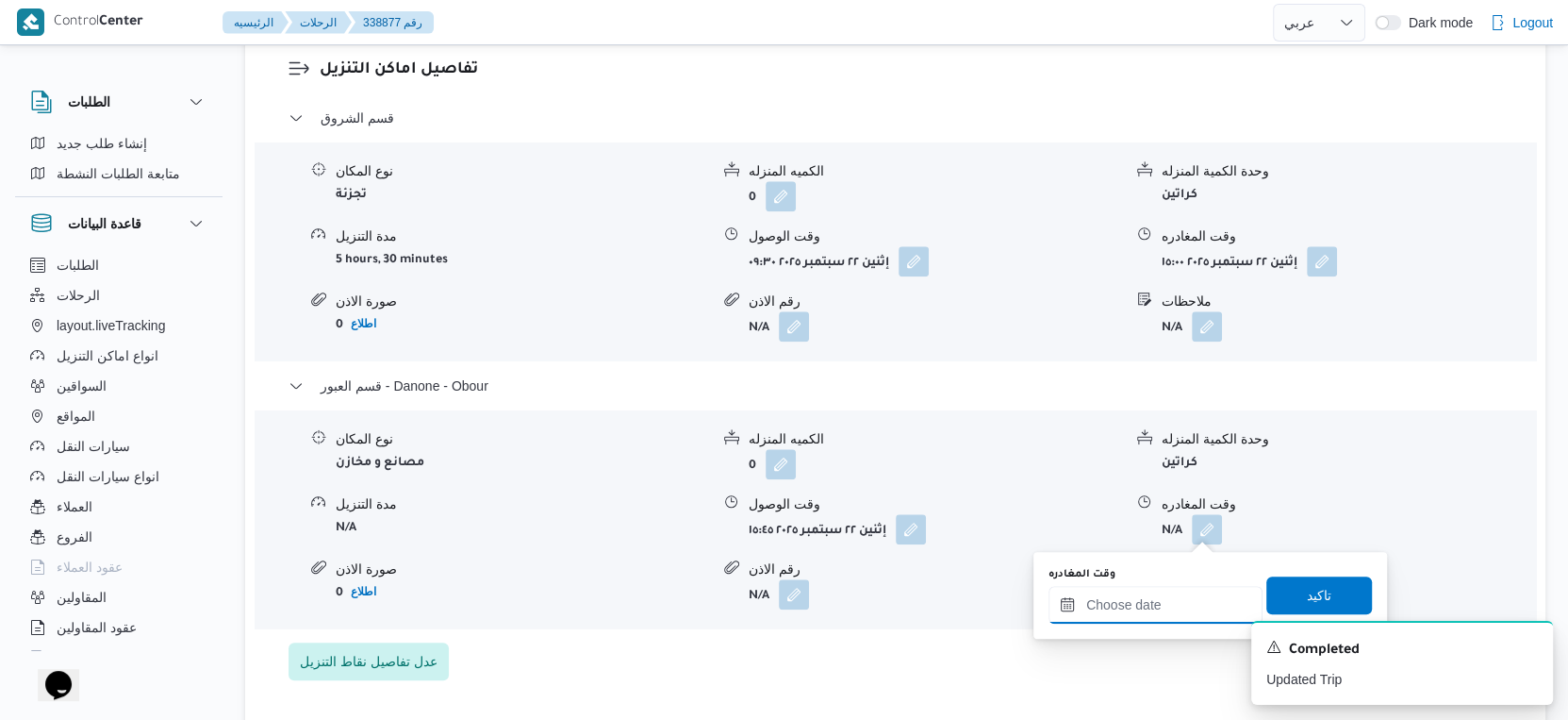
drag, startPoint x: 1186, startPoint y: 554, endPoint x: 1376, endPoint y: 499, distance: 197.8
click at [1162, 604] on input "وقت المغادره" at bounding box center [1156, 605] width 215 height 38
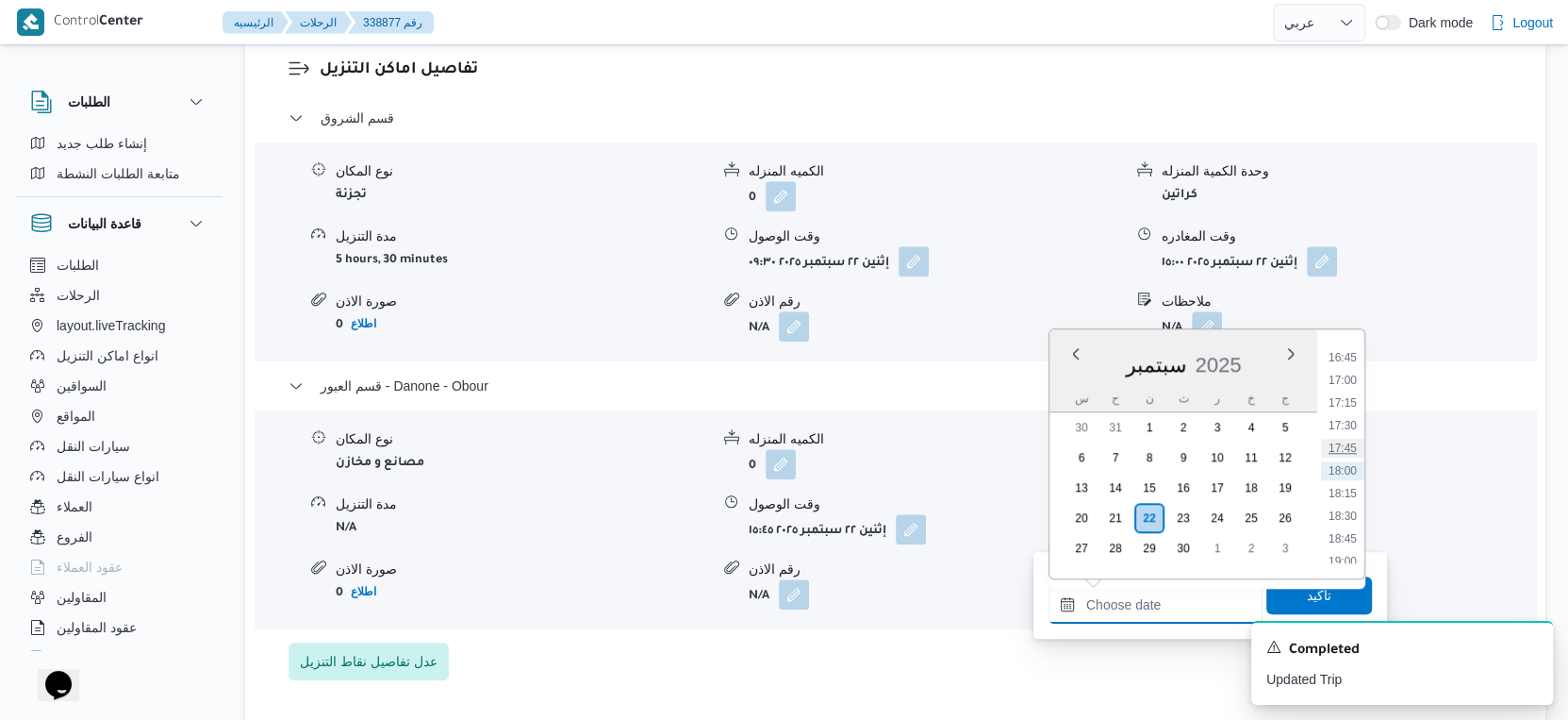
scroll to position [1409, 0]
click at [1349, 440] on li "16:30" at bounding box center [1343, 439] width 43 height 19
type input "٢٢/٠٩/٢٠٢٥ ١٦:٣٠"
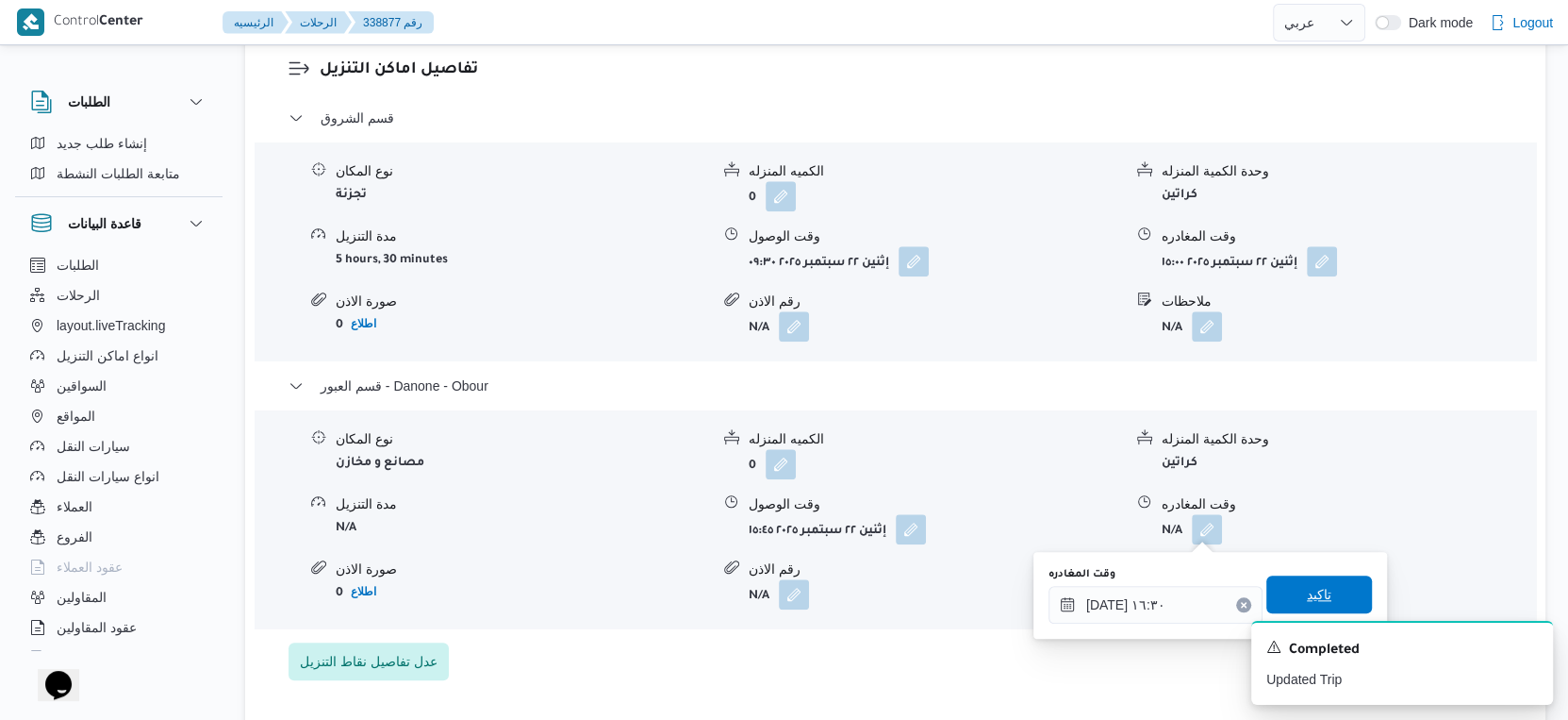
click at [1328, 593] on span "تاكيد" at bounding box center [1319, 594] width 105 height 38
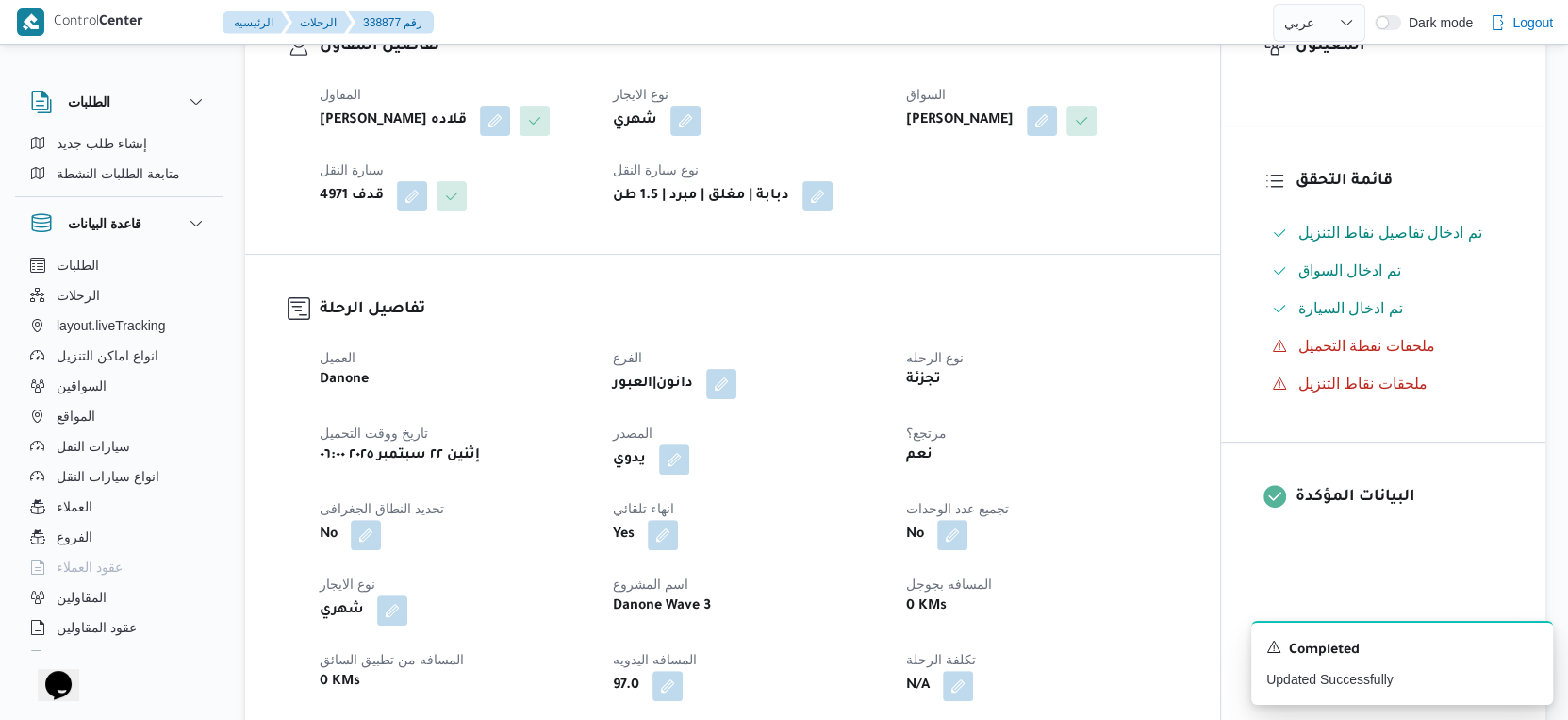
scroll to position [0, 0]
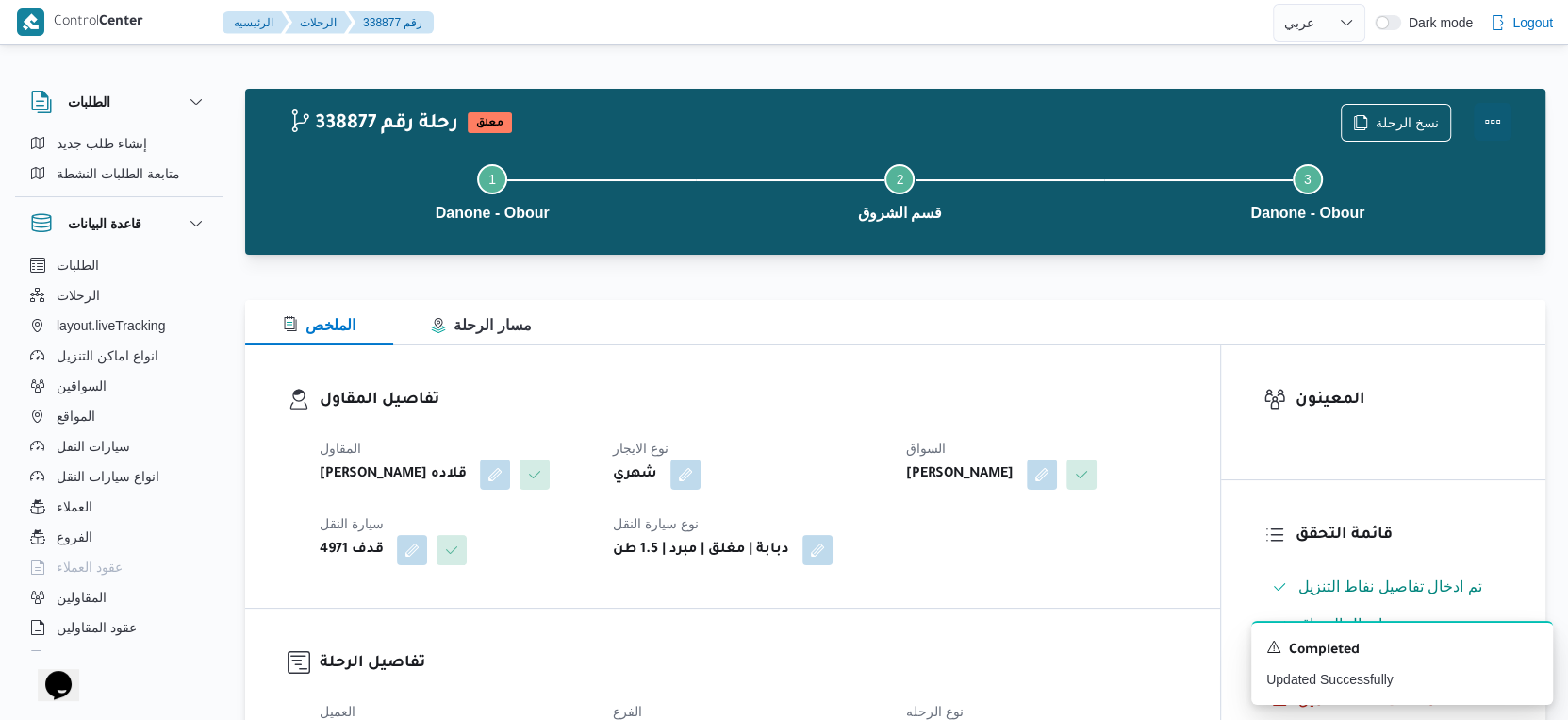
click at [1497, 119] on button "Actions" at bounding box center [1492, 121] width 38 height 38
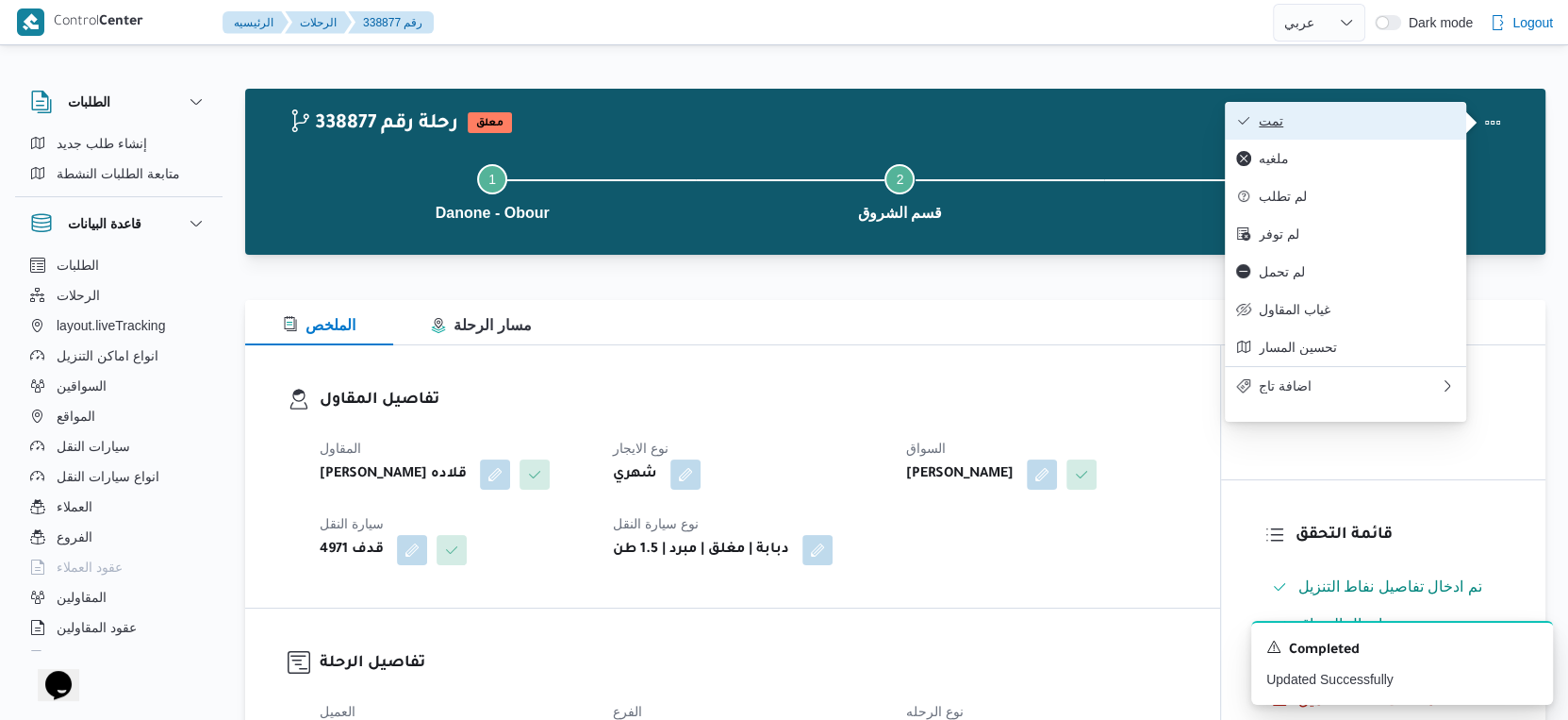
click at [1363, 123] on span "تمت" at bounding box center [1356, 120] width 196 height 15
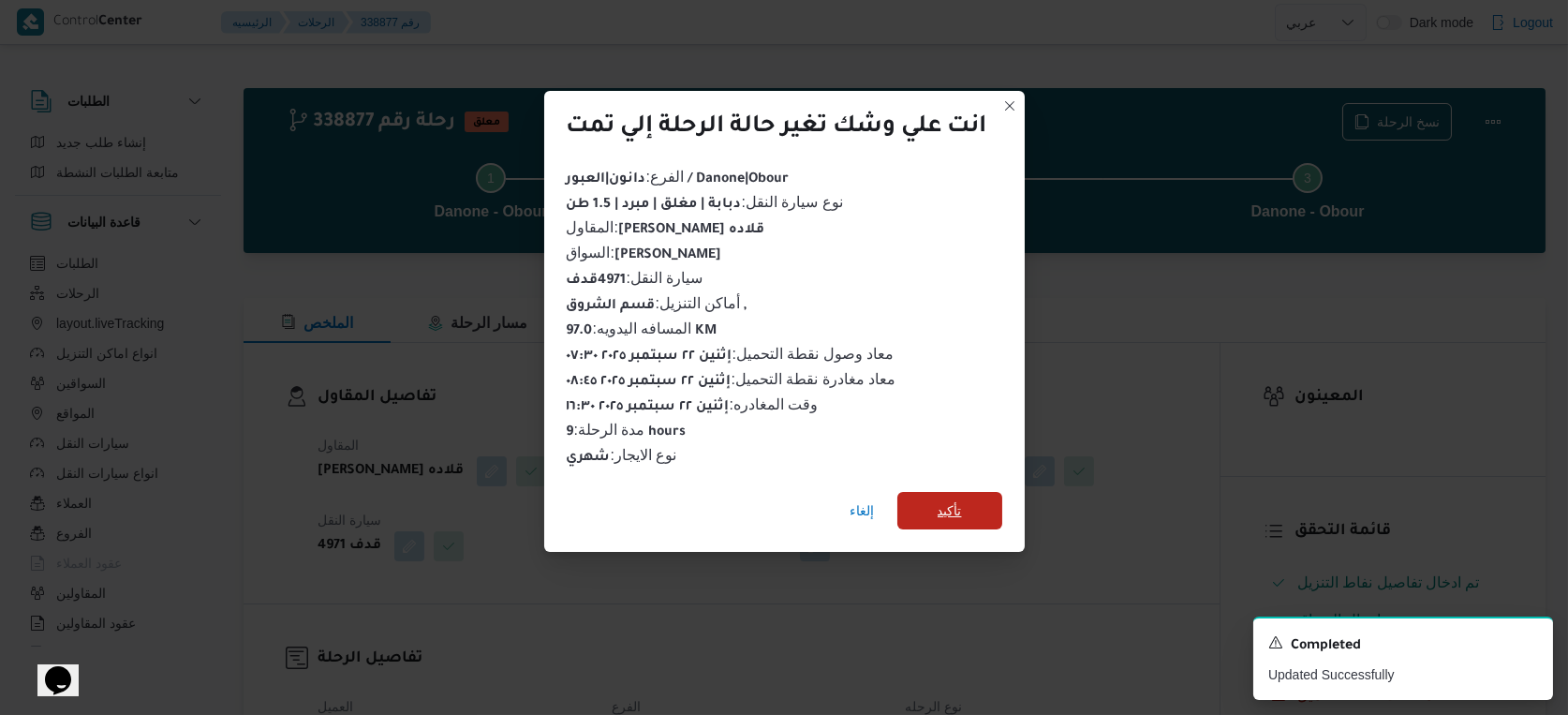
click at [959, 499] on span "تأكيد" at bounding box center [949, 510] width 24 height 22
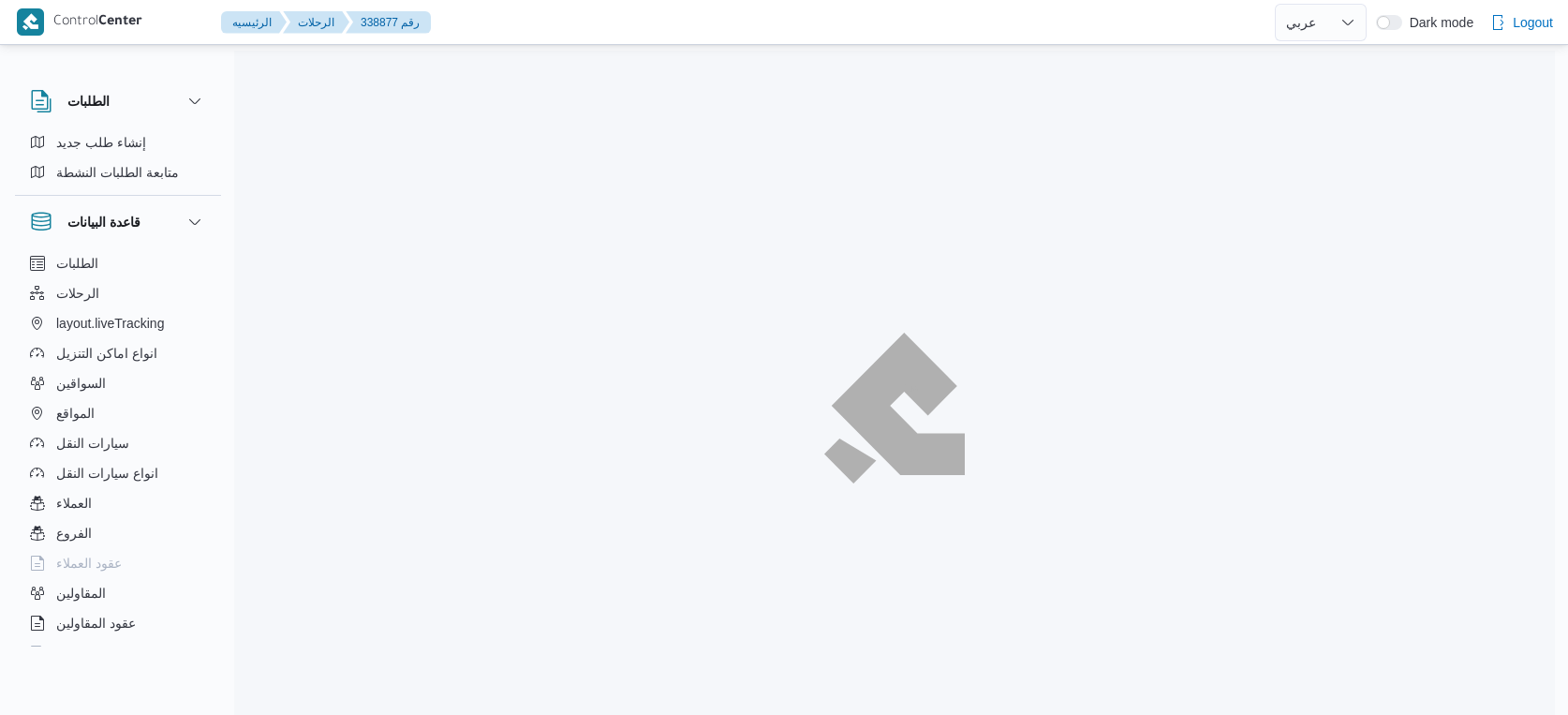
select select "ar"
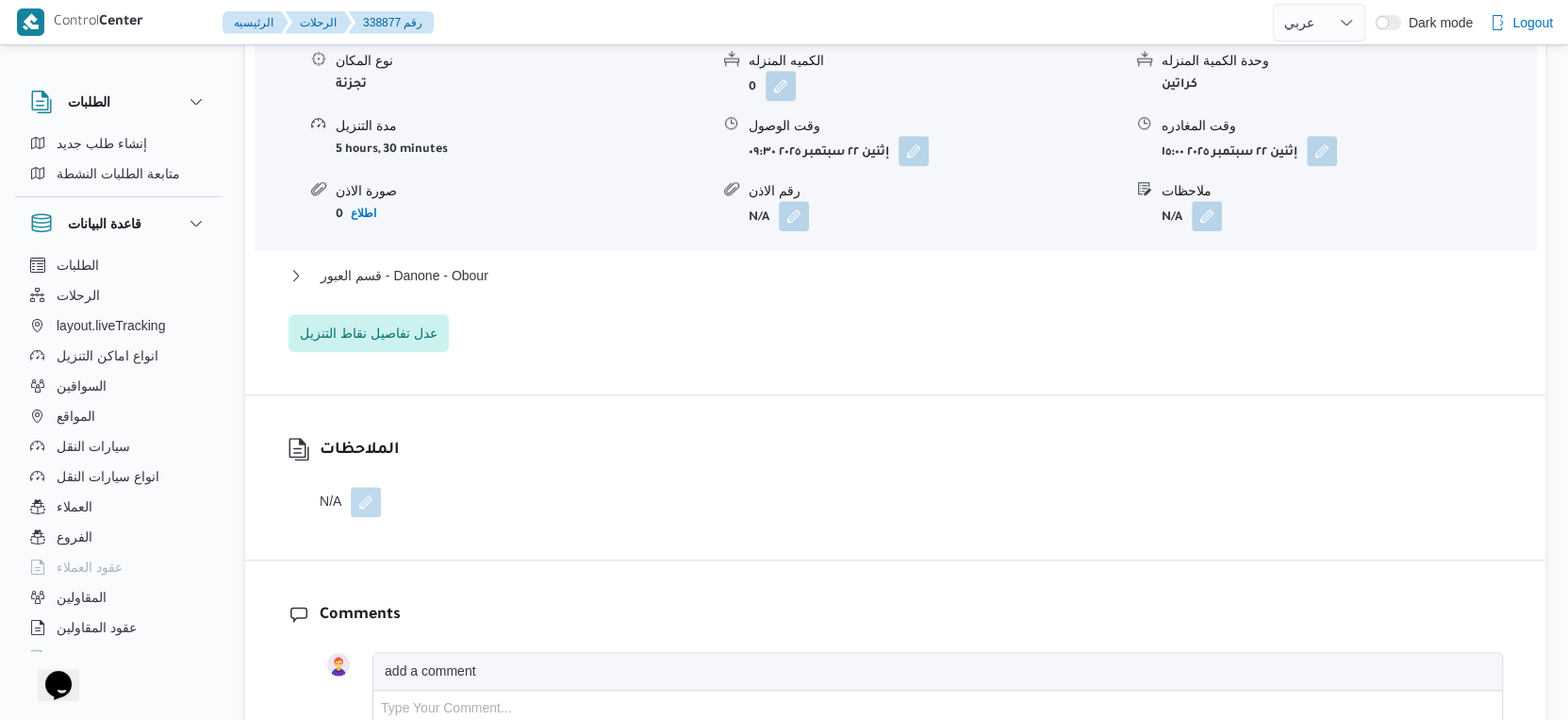
scroll to position [1676, 0]
click at [466, 268] on span "قسم العبور - Danone - Obour" at bounding box center [405, 274] width 168 height 22
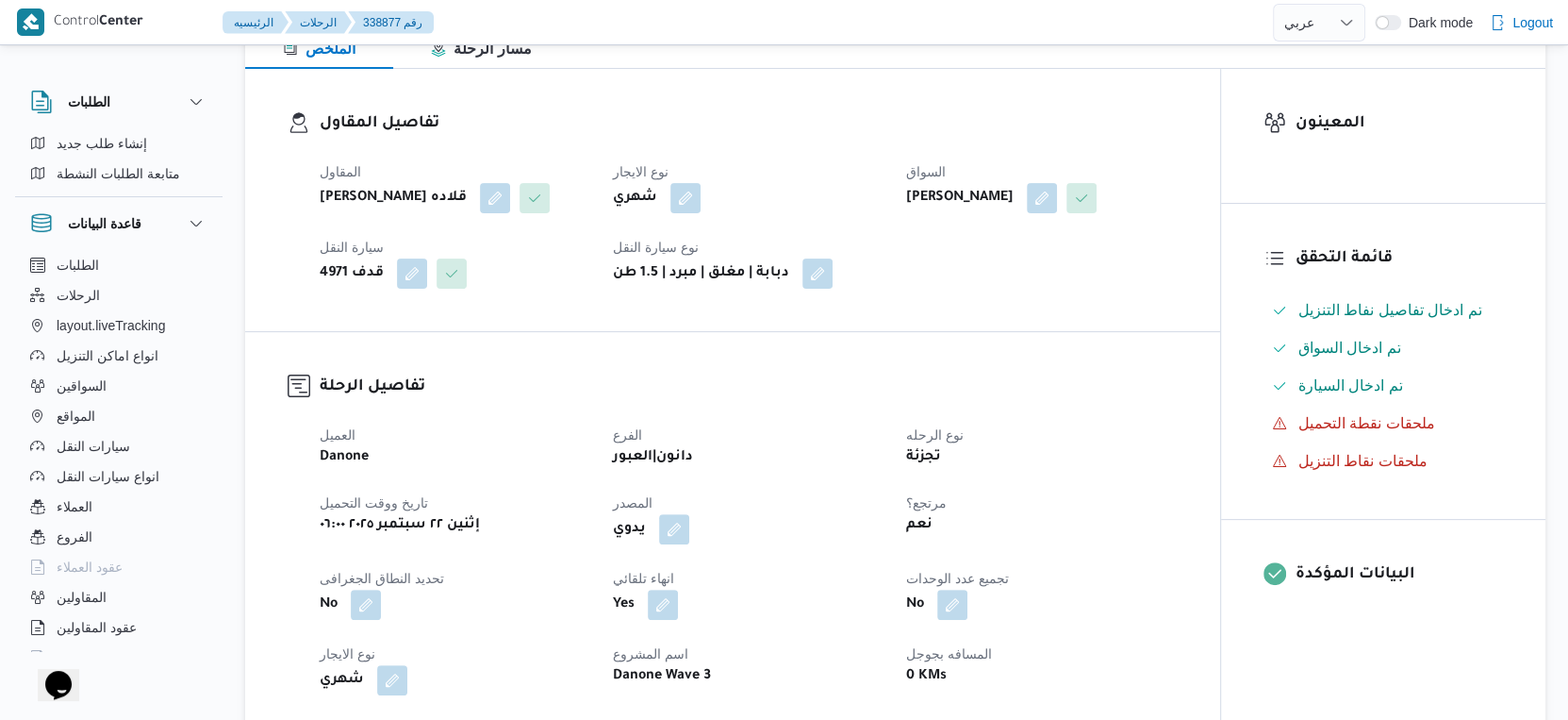
scroll to position [628, 0]
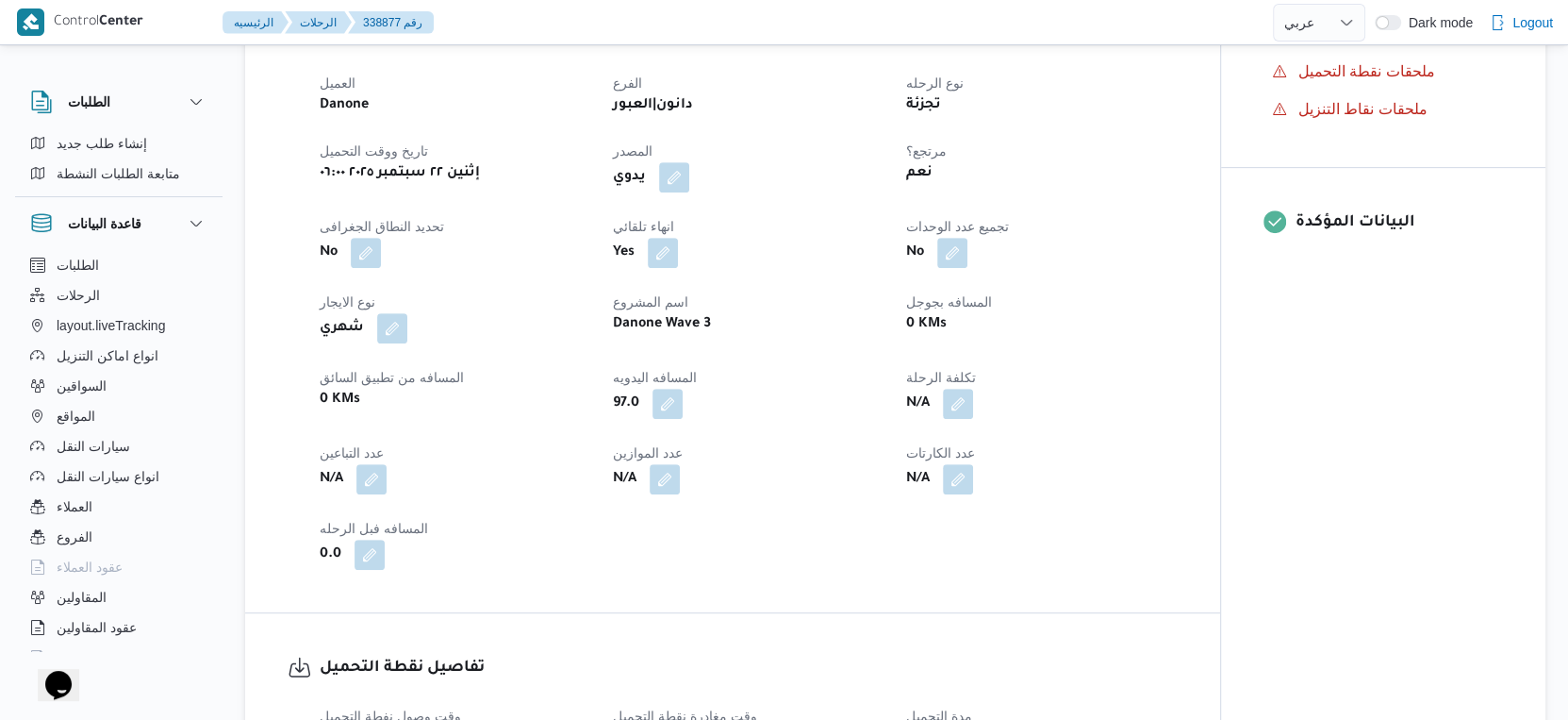
select select "ar"
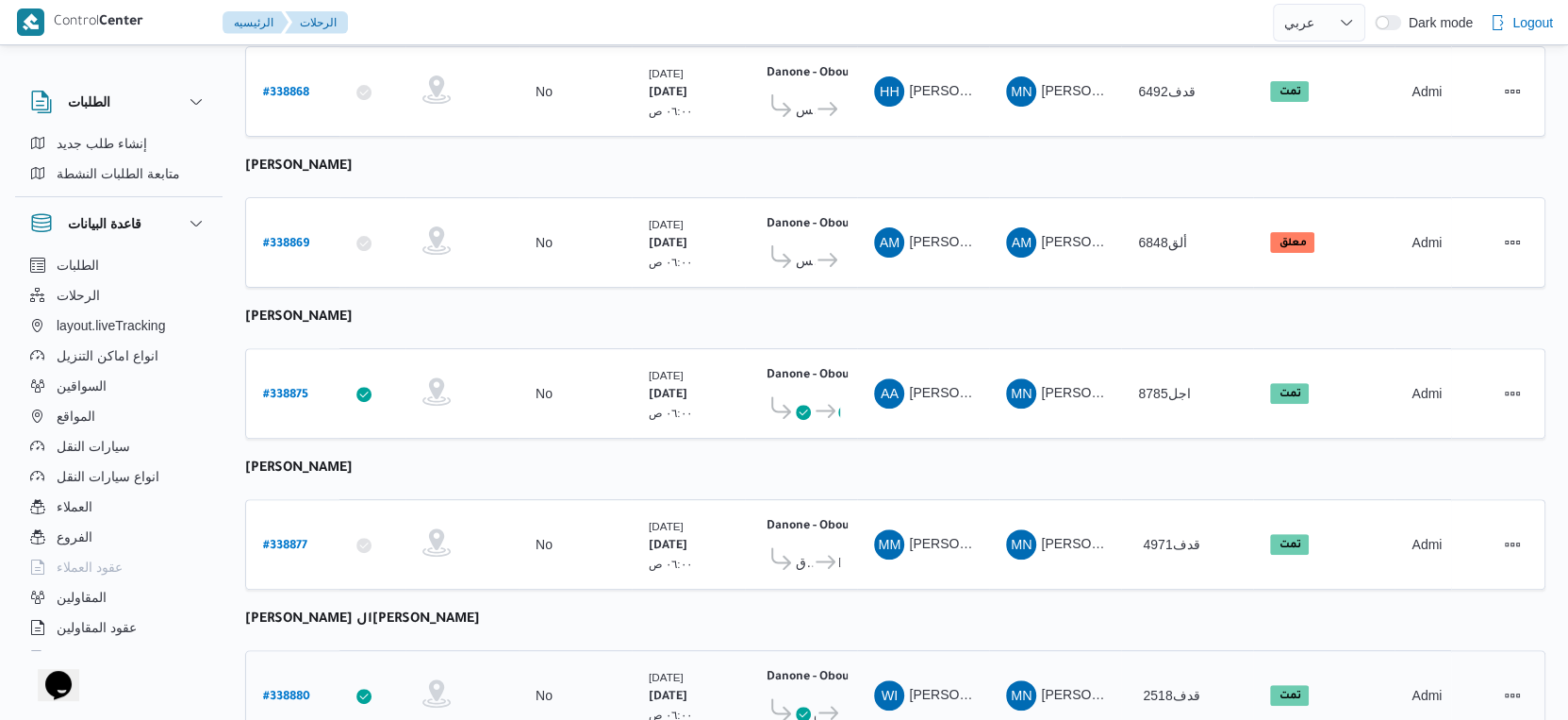
scroll to position [235, 0]
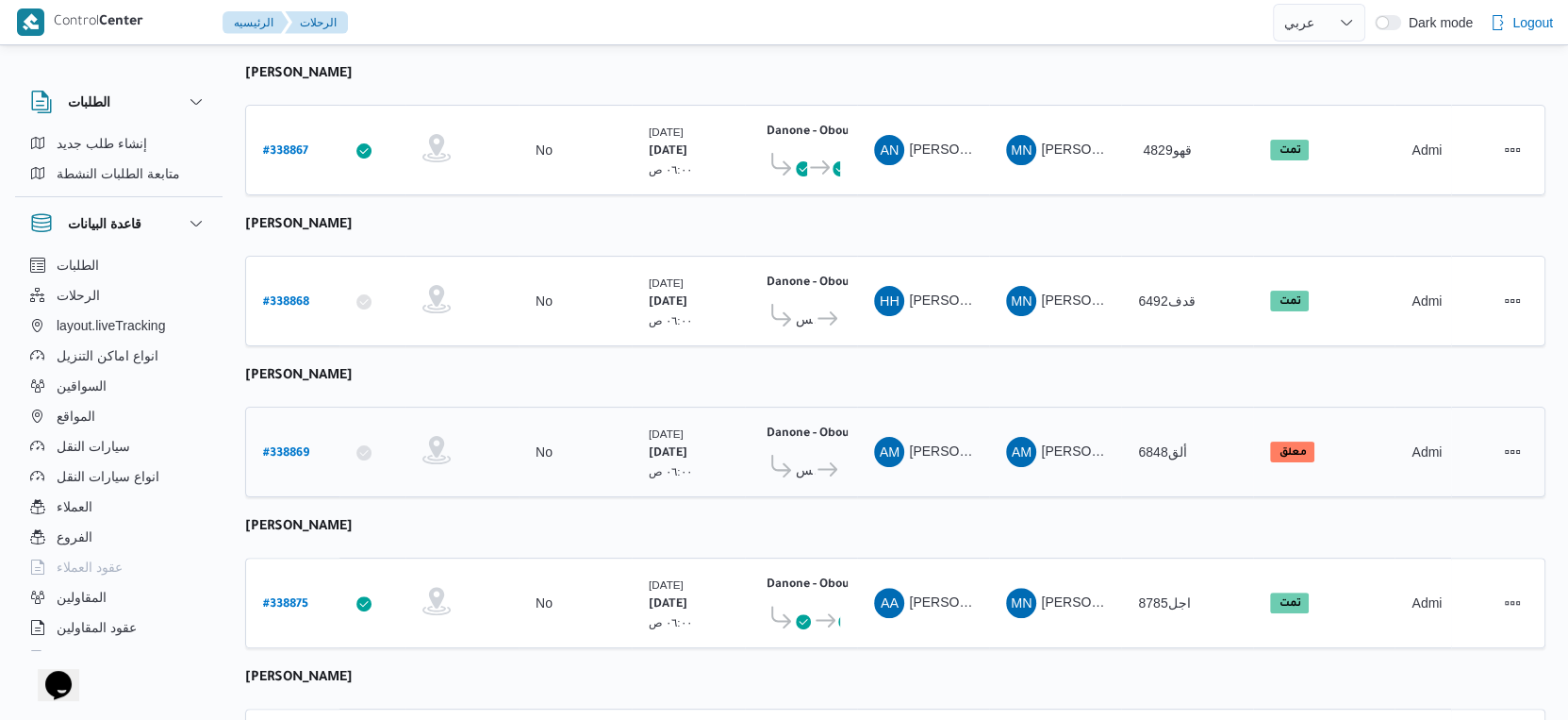
click at [306, 447] on b "# 338869" at bounding box center [286, 454] width 46 height 14
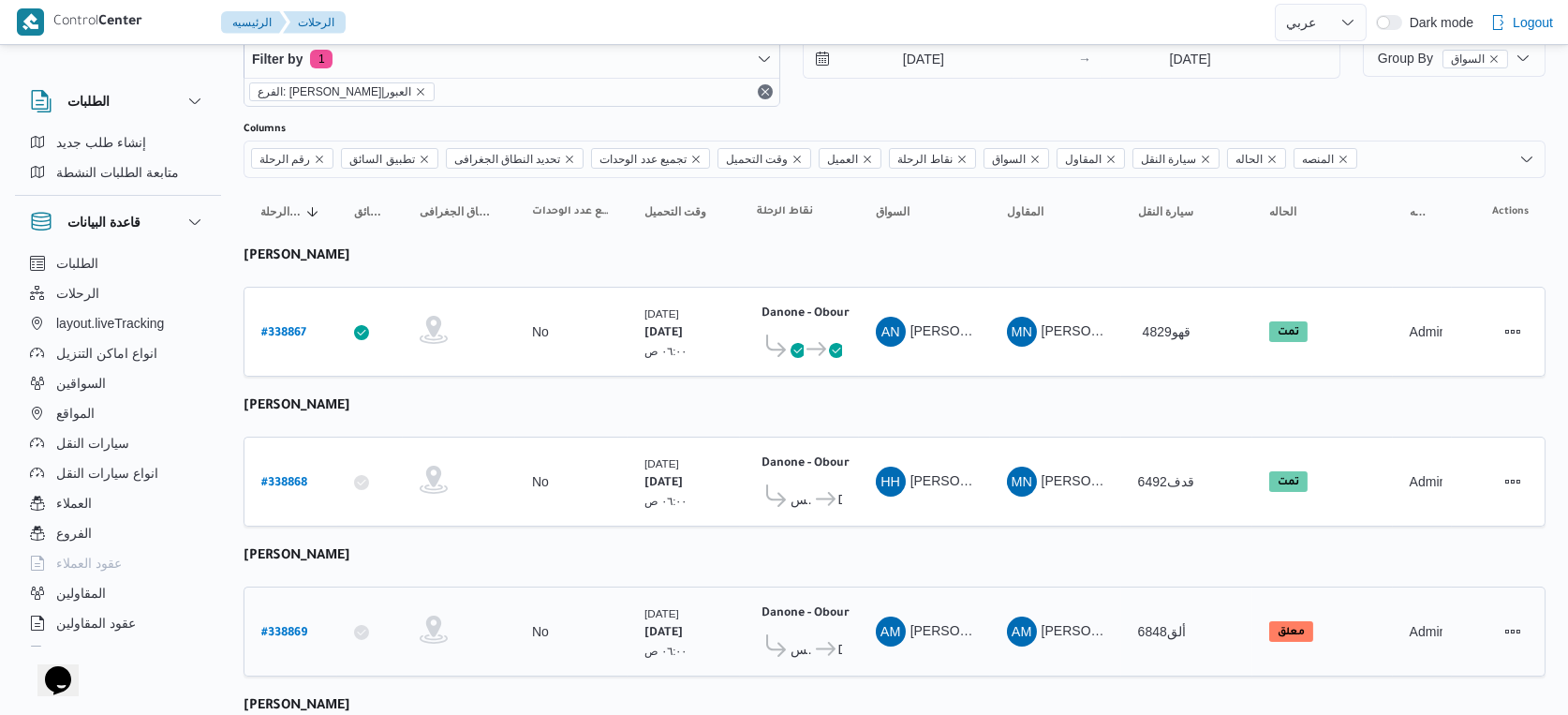
select select "ar"
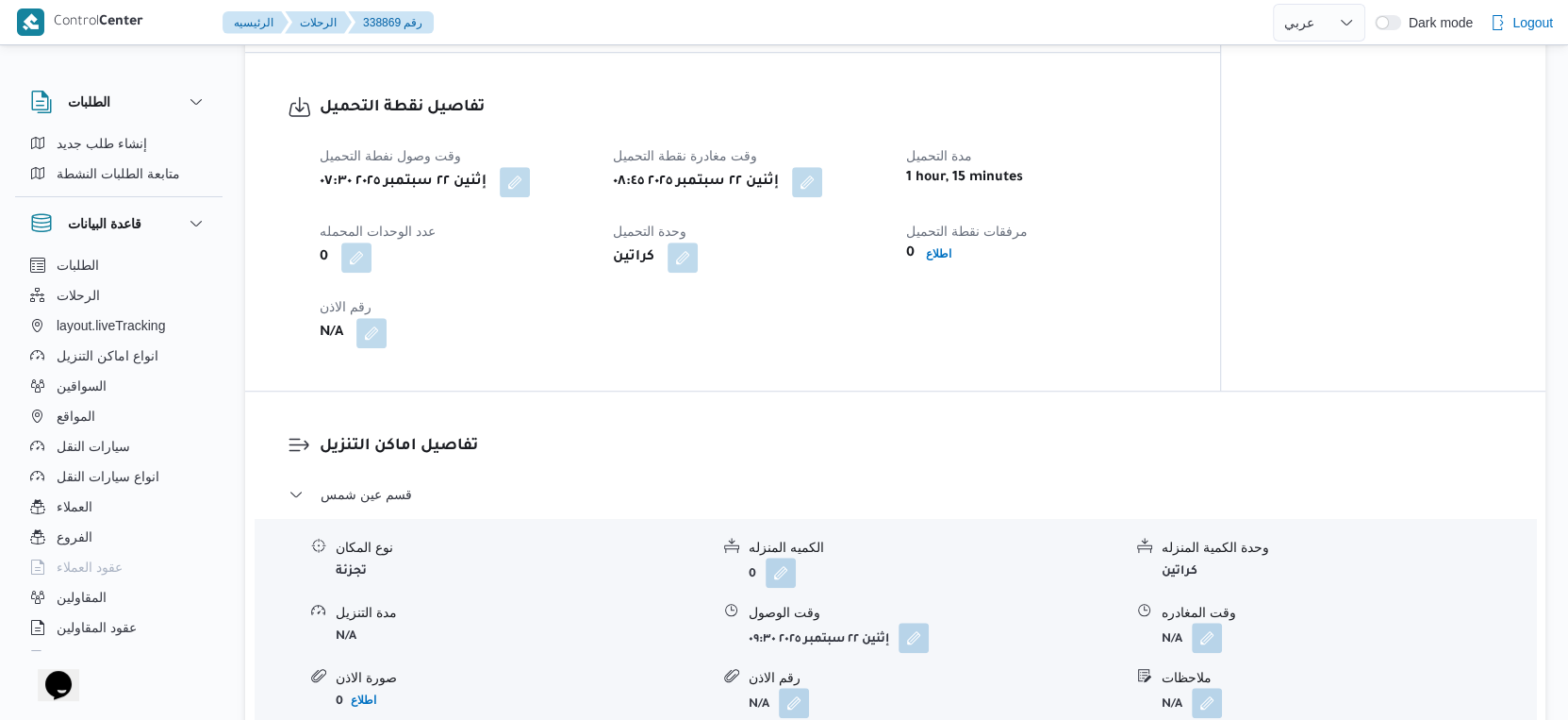
scroll to position [1493, 0]
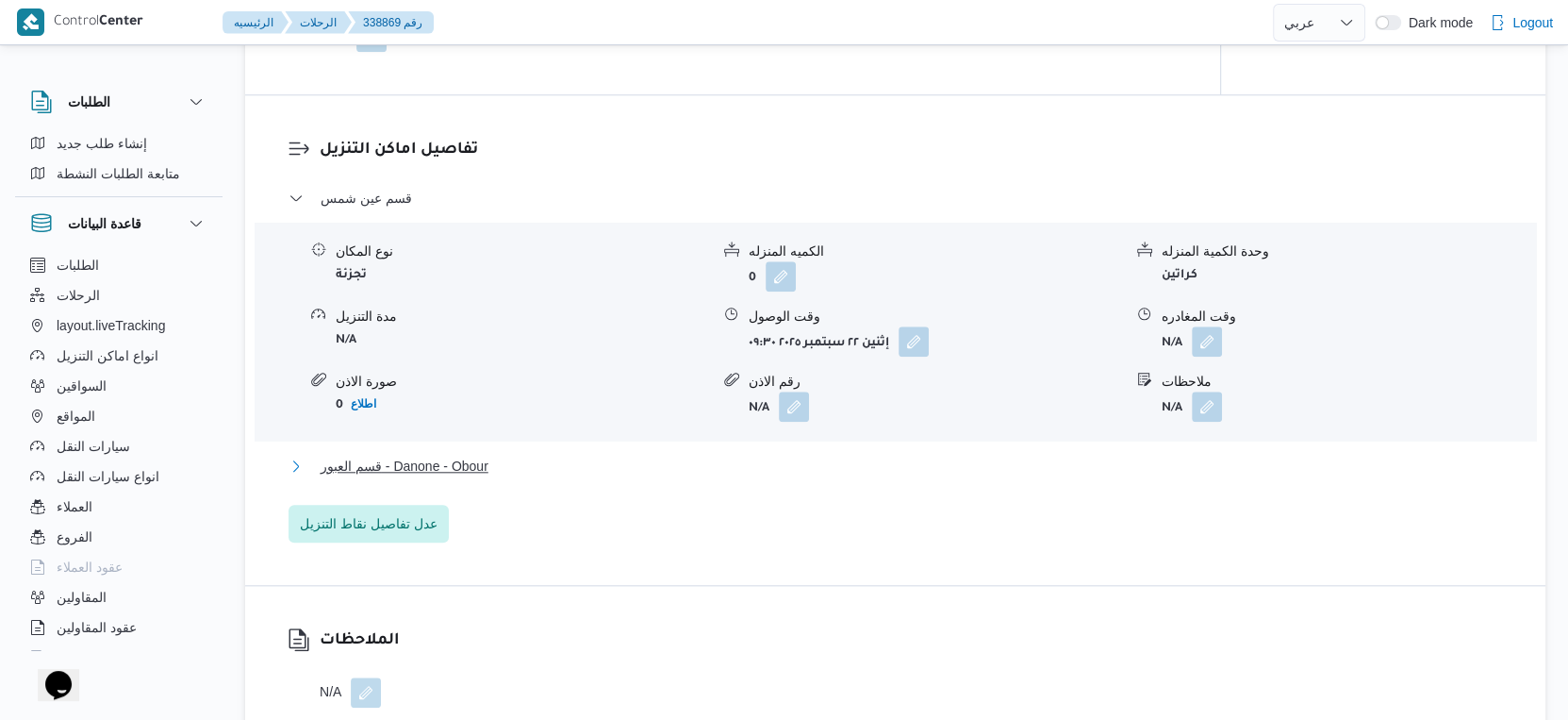
click at [502, 460] on button "قسم العبور - Danone - Obour" at bounding box center [896, 465] width 1215 height 22
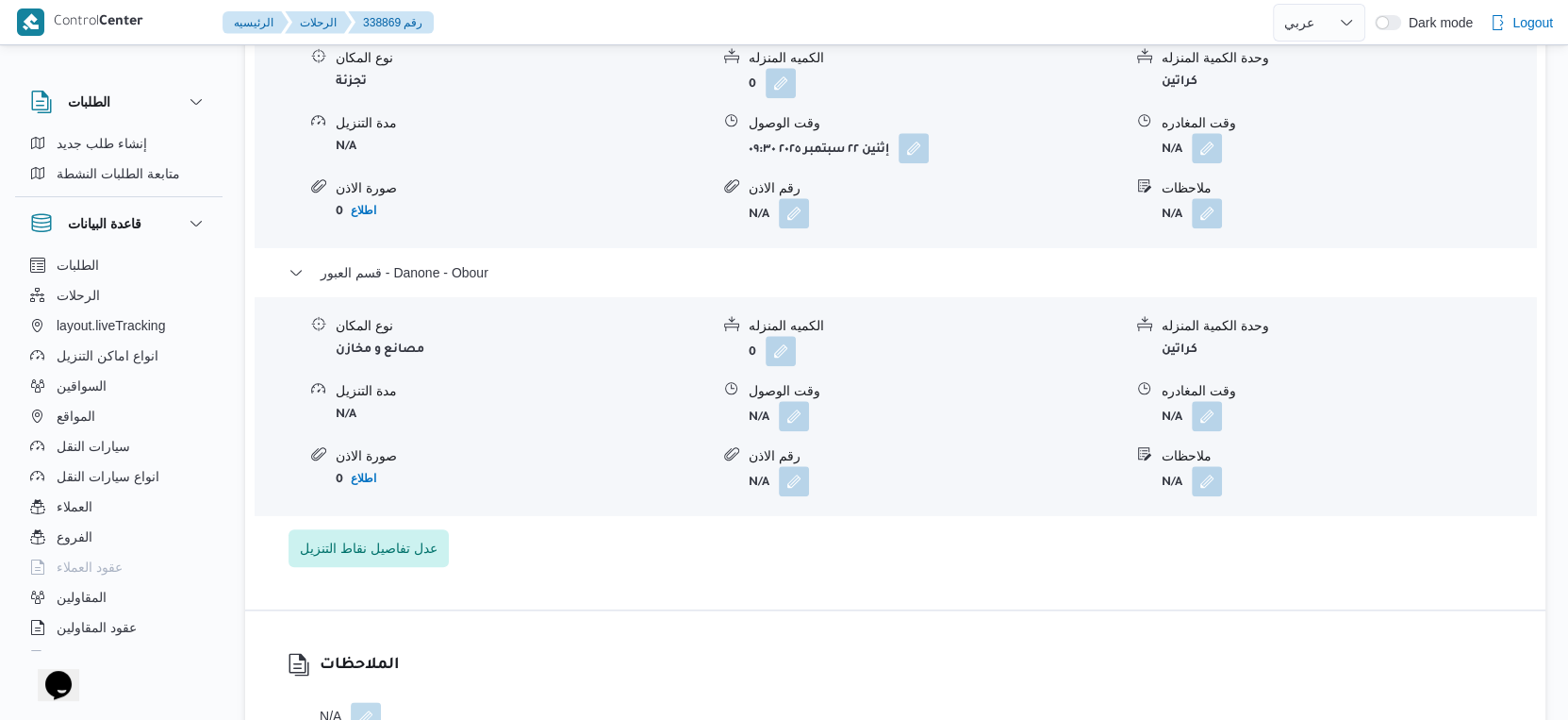
scroll to position [1702, 0]
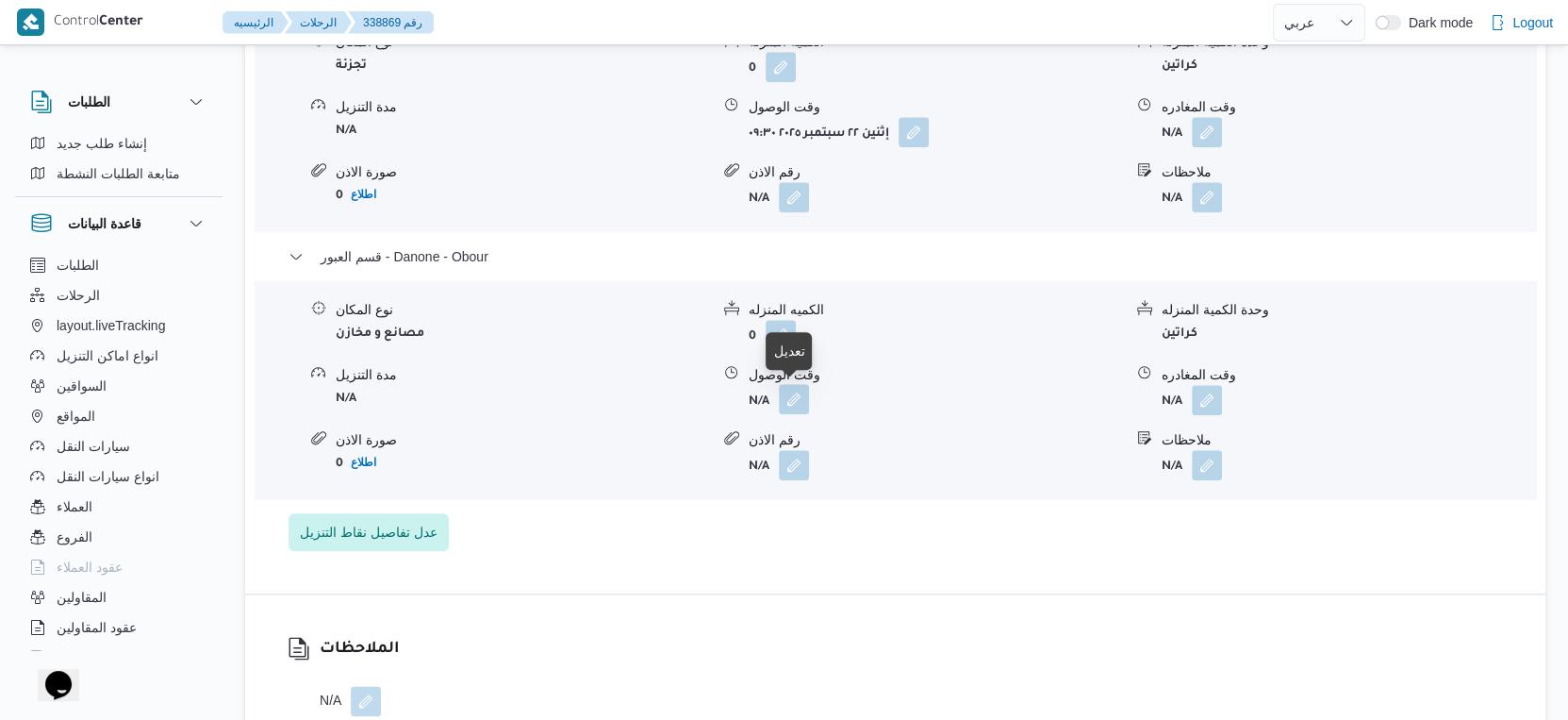
click at [798, 406] on button "button" at bounding box center [794, 399] width 30 height 30
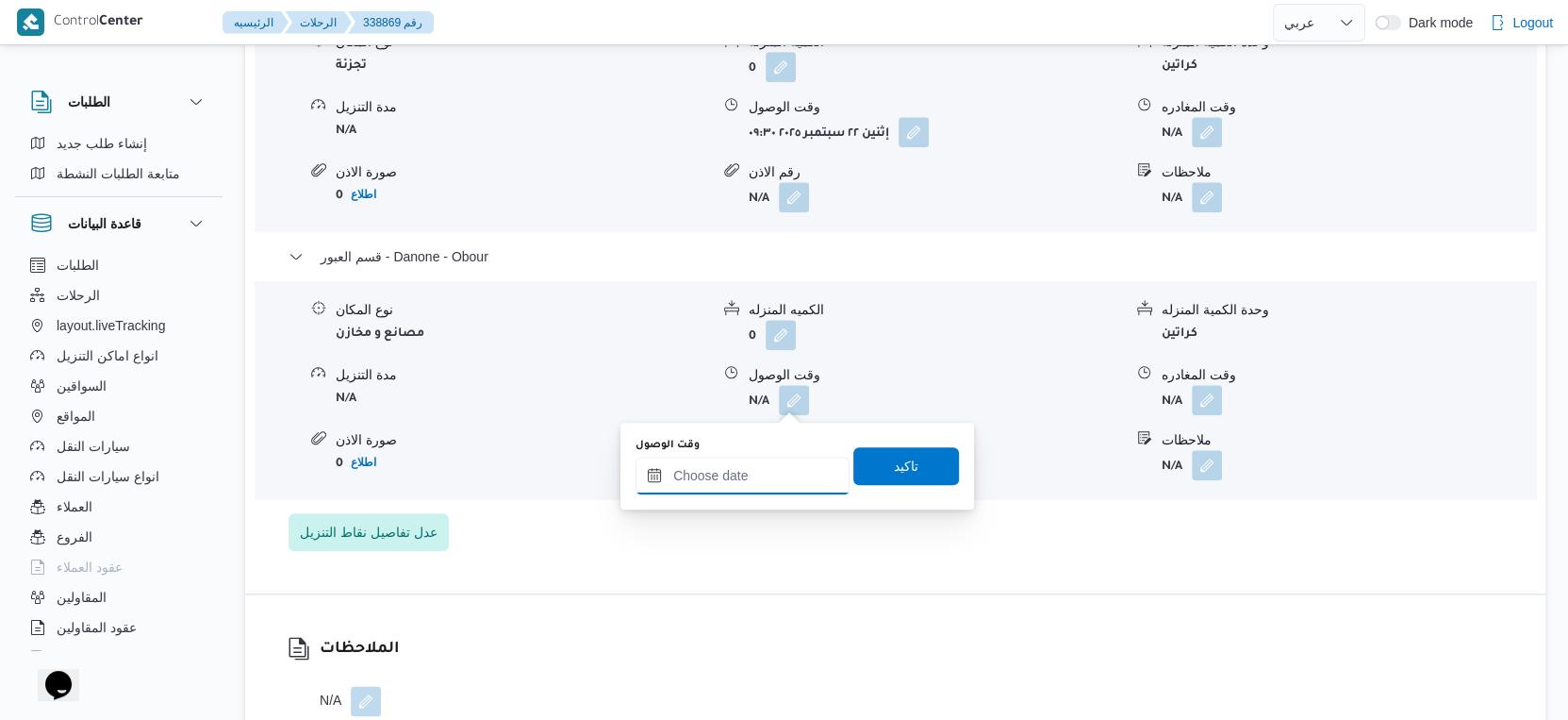
click at [775, 477] on input "وقت الوصول" at bounding box center [743, 475] width 215 height 38
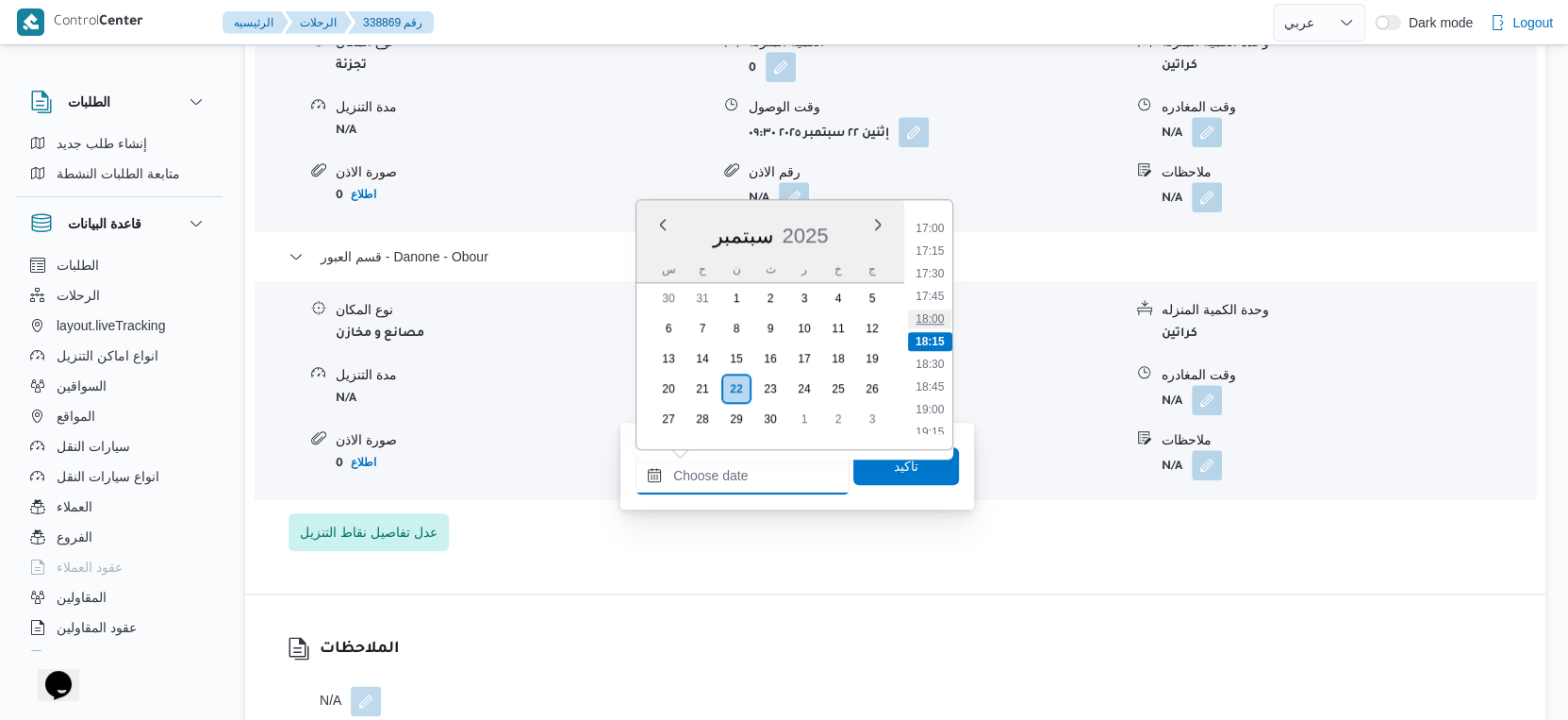
scroll to position [1432, 0]
click at [936, 264] on li "16:15" at bounding box center [929, 263] width 43 height 19
type input "٢٢/٠٩/٢٠٢٥ ١٦:١٥"
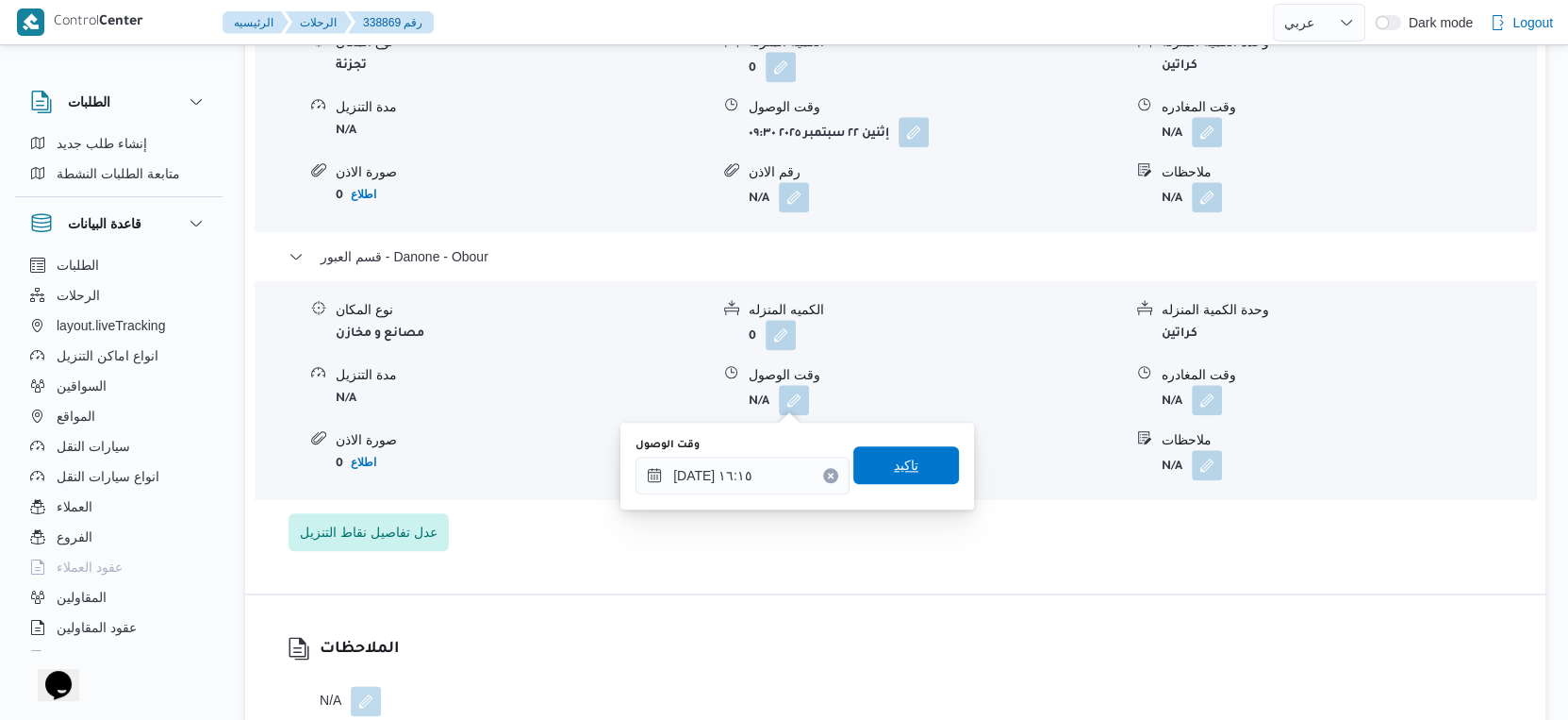
click at [912, 447] on div "تاكيد" at bounding box center [906, 465] width 105 height 38
click at [934, 460] on span "تاكيد" at bounding box center [906, 464] width 105 height 38
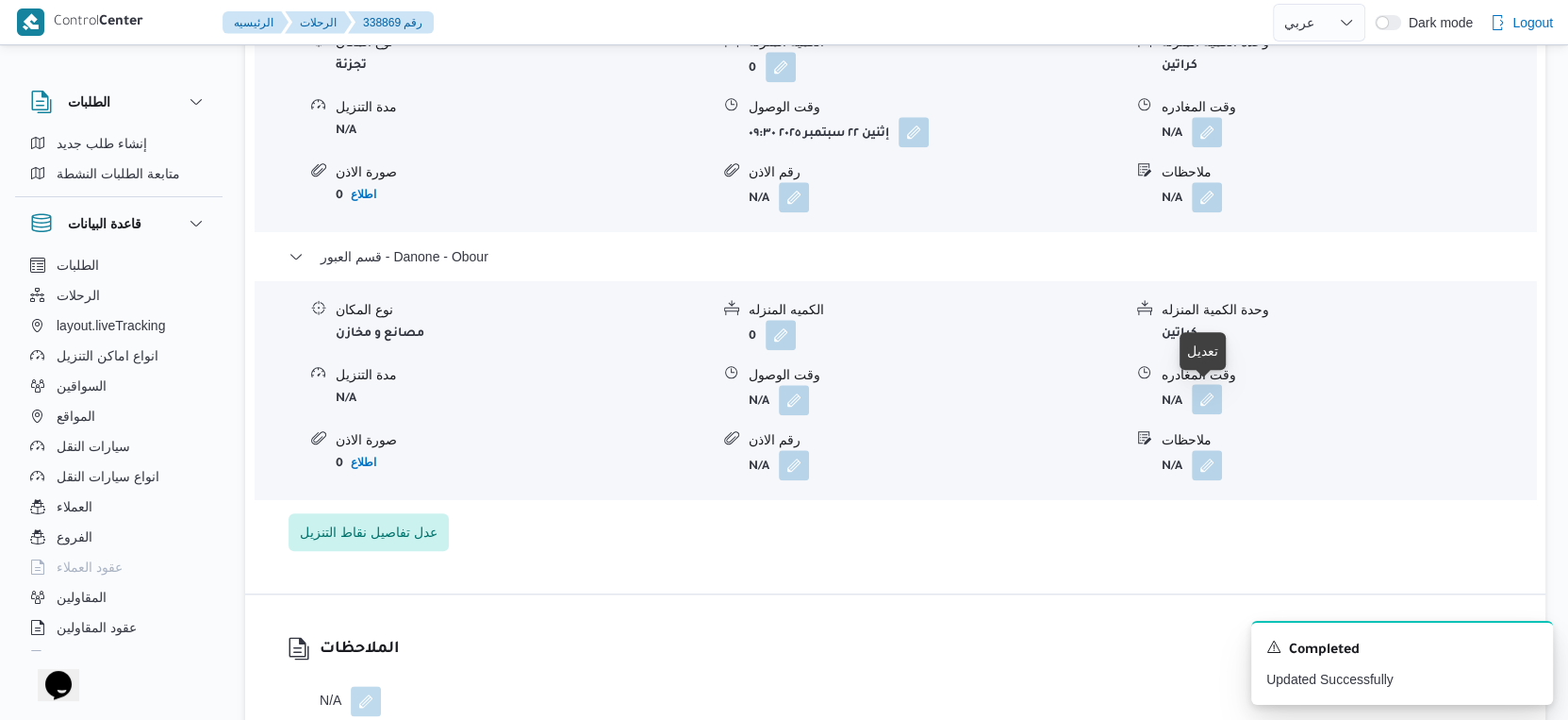
click at [1207, 392] on button "button" at bounding box center [1206, 399] width 30 height 30
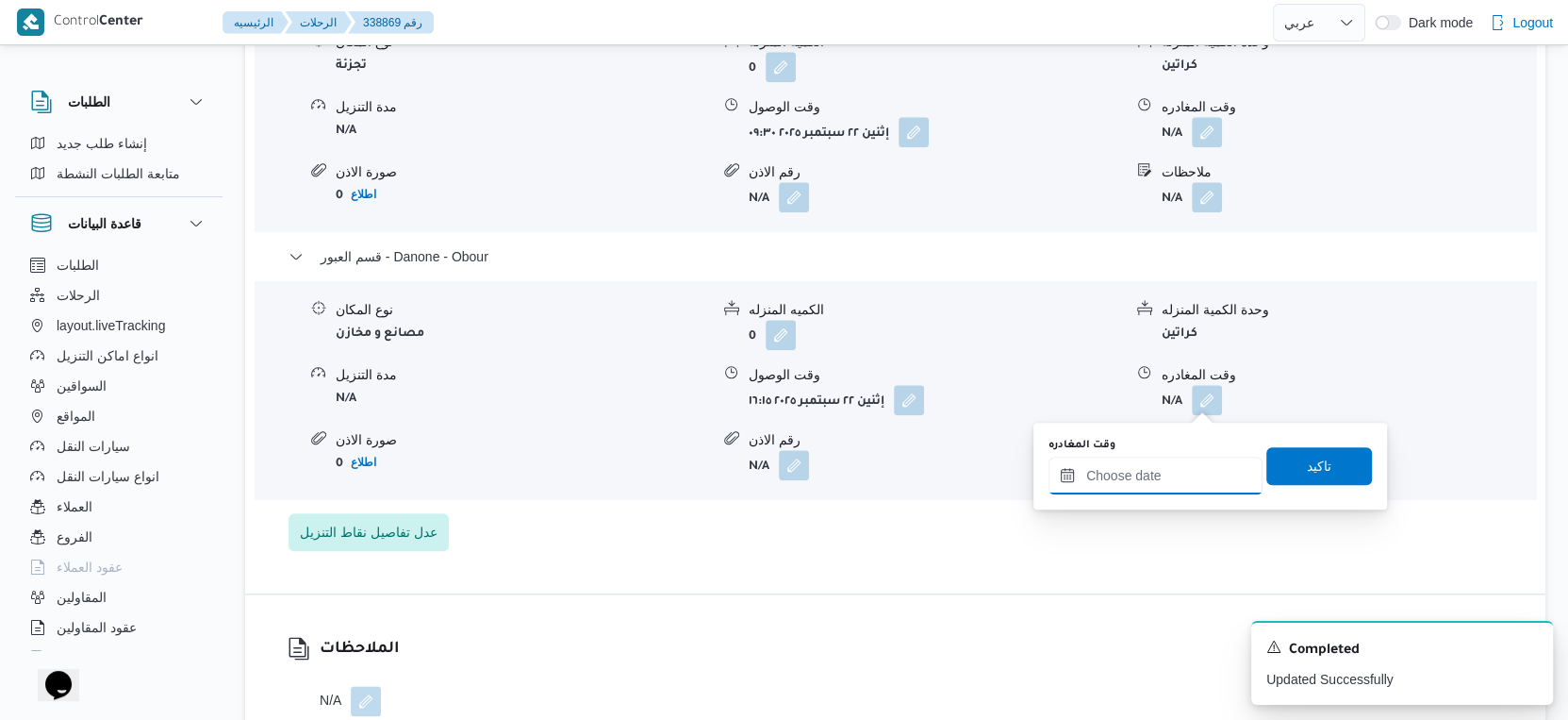
click at [1173, 484] on input "وقت المغادره" at bounding box center [1156, 475] width 215 height 38
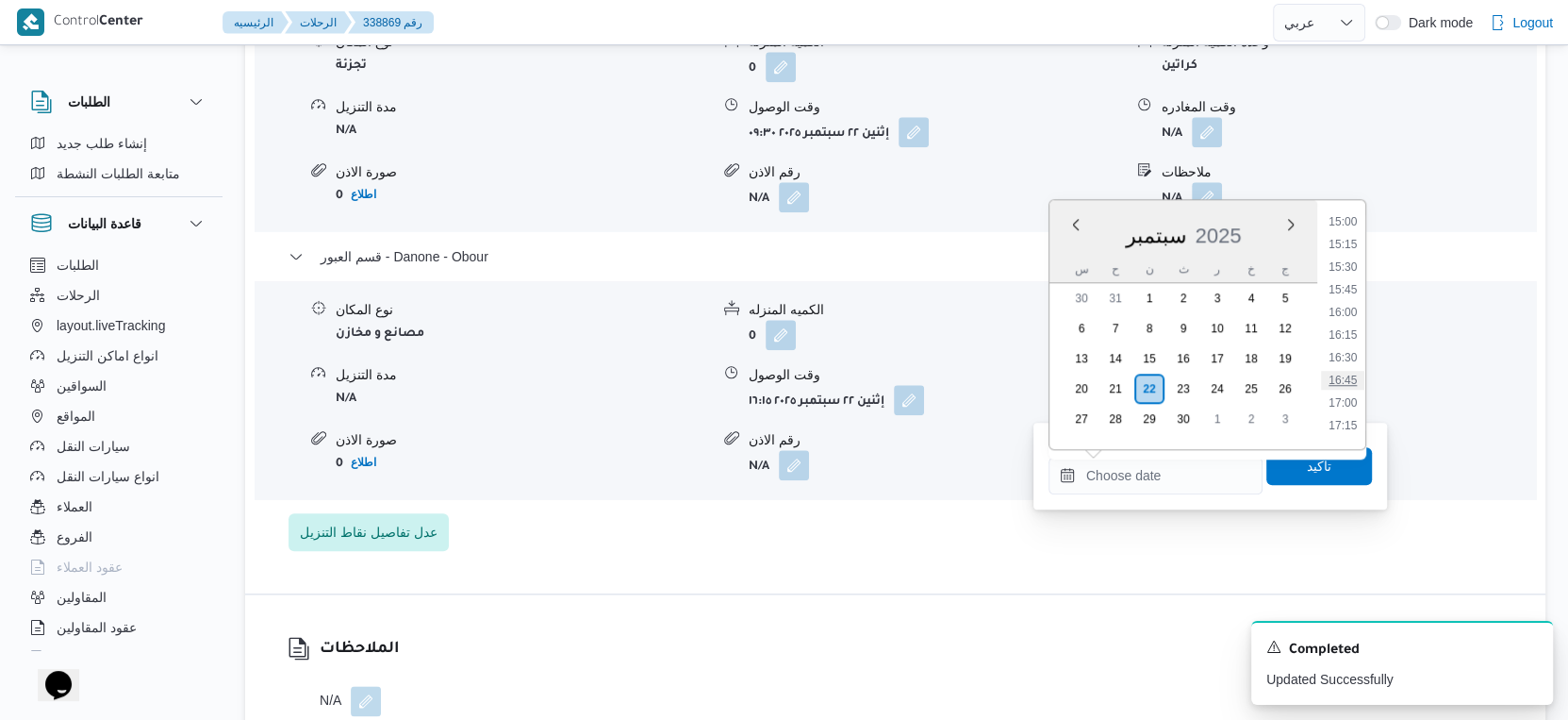
click at [1354, 312] on ul "00:00 00:15 00:30 00:45 01:00 01:15 01:30 01:45 02:00 02:15 02:30 02:45 03:00 0…" at bounding box center [1343, 324] width 44 height 219
click at [1350, 304] on li "16:45" at bounding box center [1343, 309] width 43 height 19
type input "٢٢/٠٩/٢٠٢٥ ١٦:٤٥"
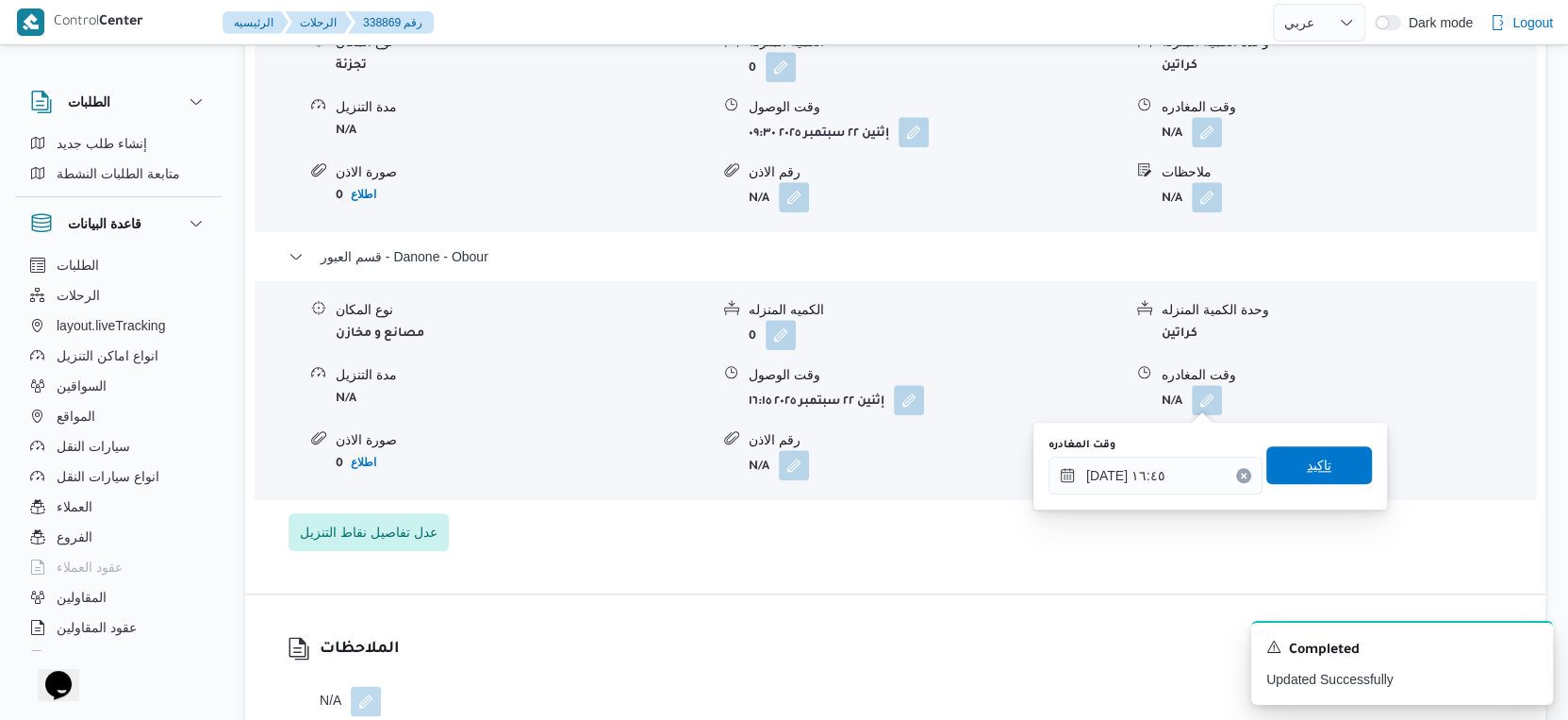
click at [1340, 456] on span "تاكيد" at bounding box center [1319, 464] width 105 height 38
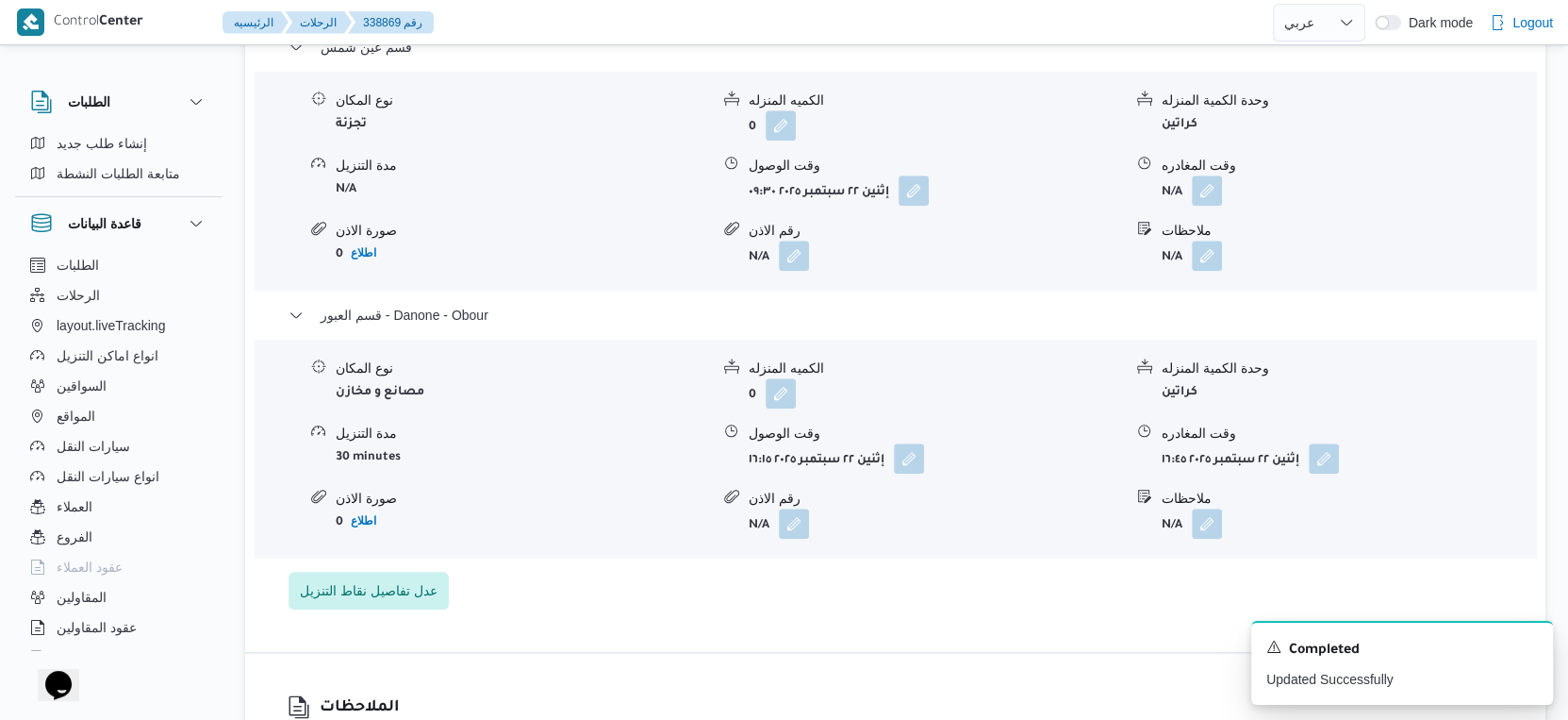
scroll to position [1598, 0]
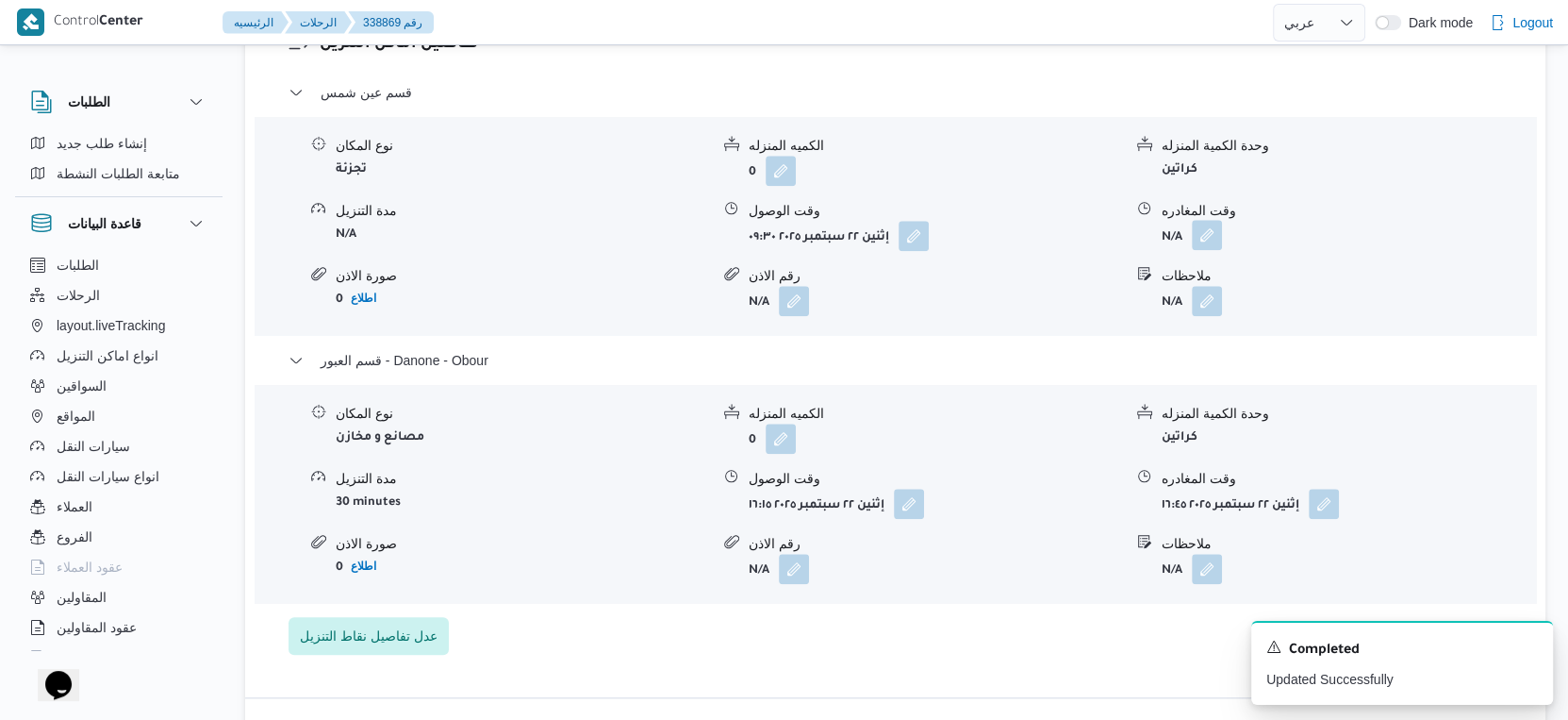
click at [1215, 234] on button "button" at bounding box center [1206, 234] width 30 height 30
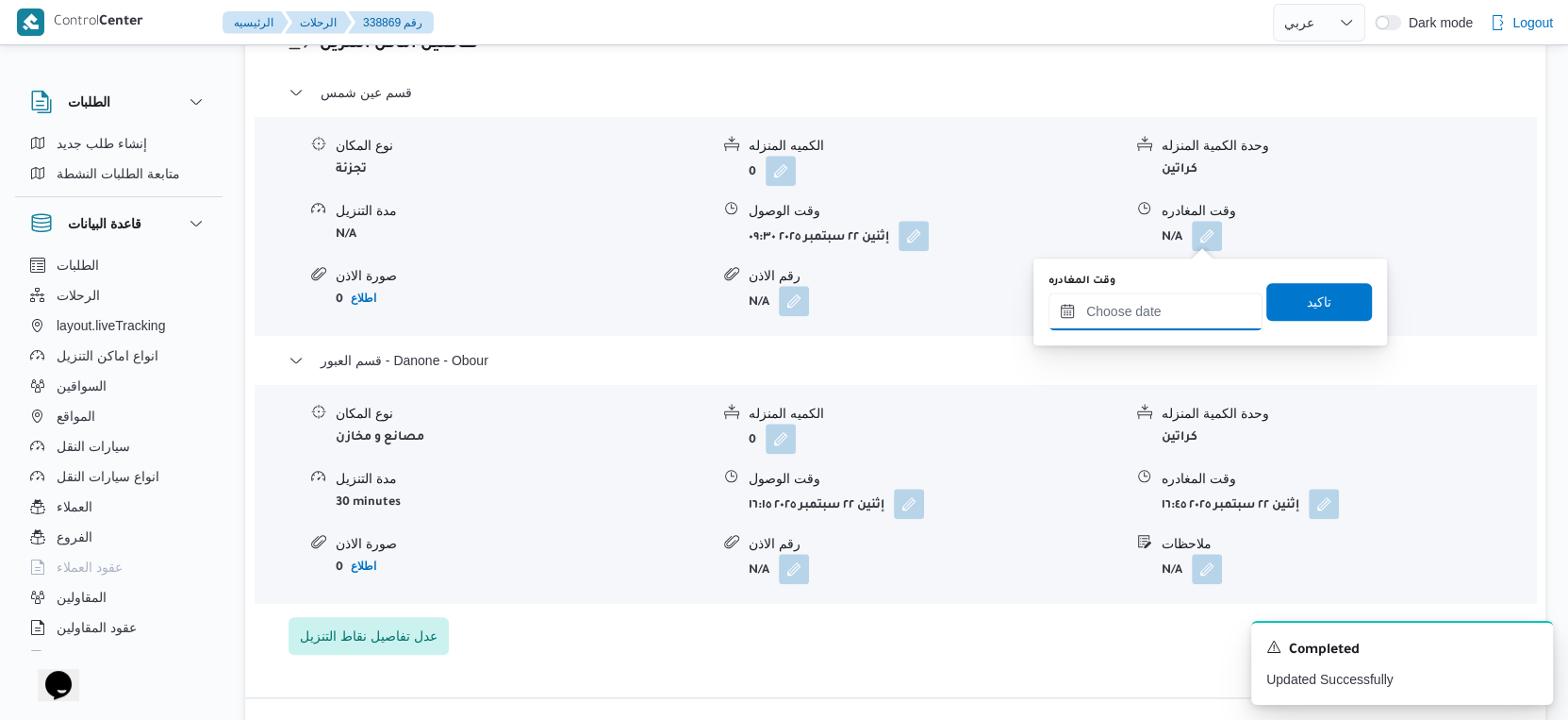
drag, startPoint x: 1201, startPoint y: 247, endPoint x: 1188, endPoint y: 318, distance: 72.2
click at [1164, 307] on input "وقت المغادره" at bounding box center [1156, 311] width 215 height 38
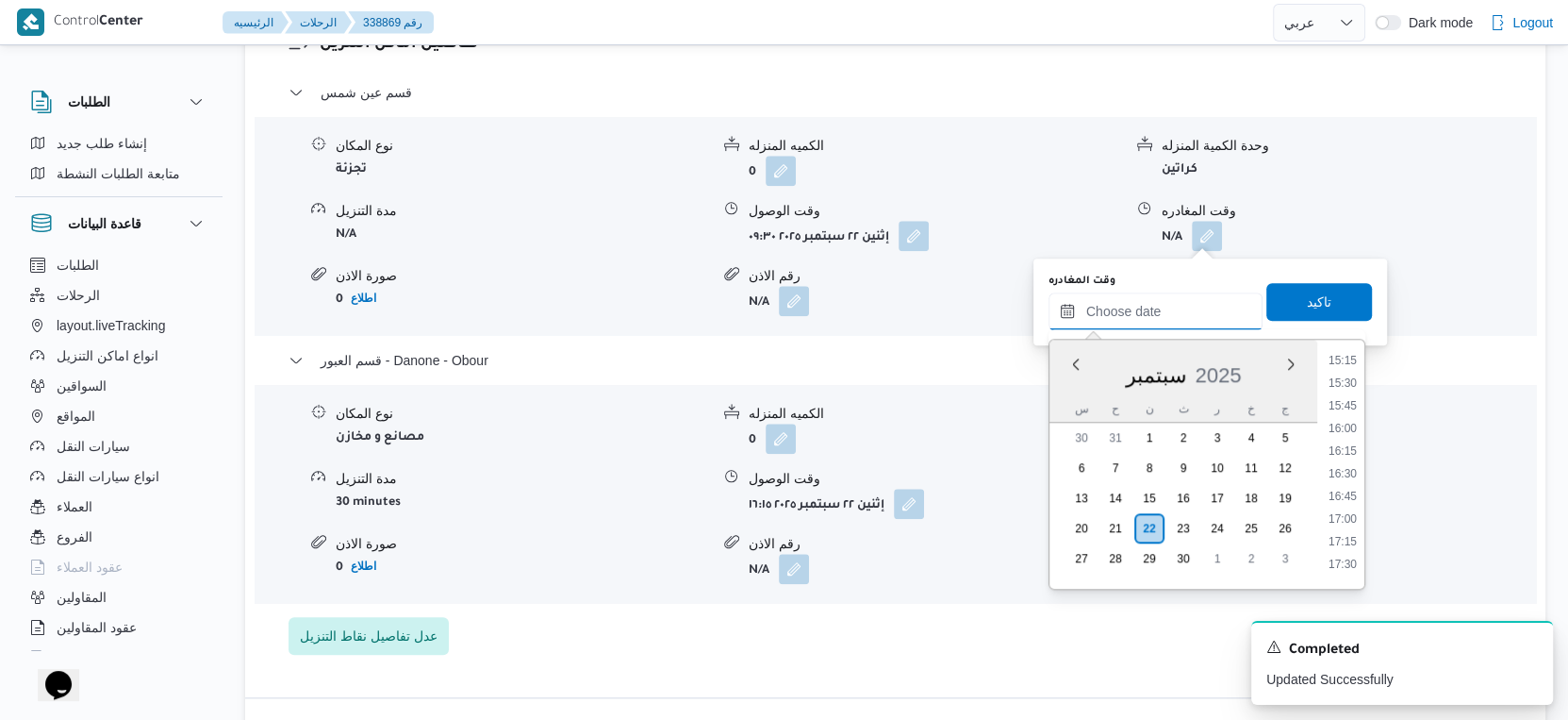
scroll to position [1432, 0]
click at [1346, 360] on li "15:45" at bounding box center [1343, 358] width 43 height 19
type input "٢٢/٠٩/٢٠٢٥ ١٥:٤٥"
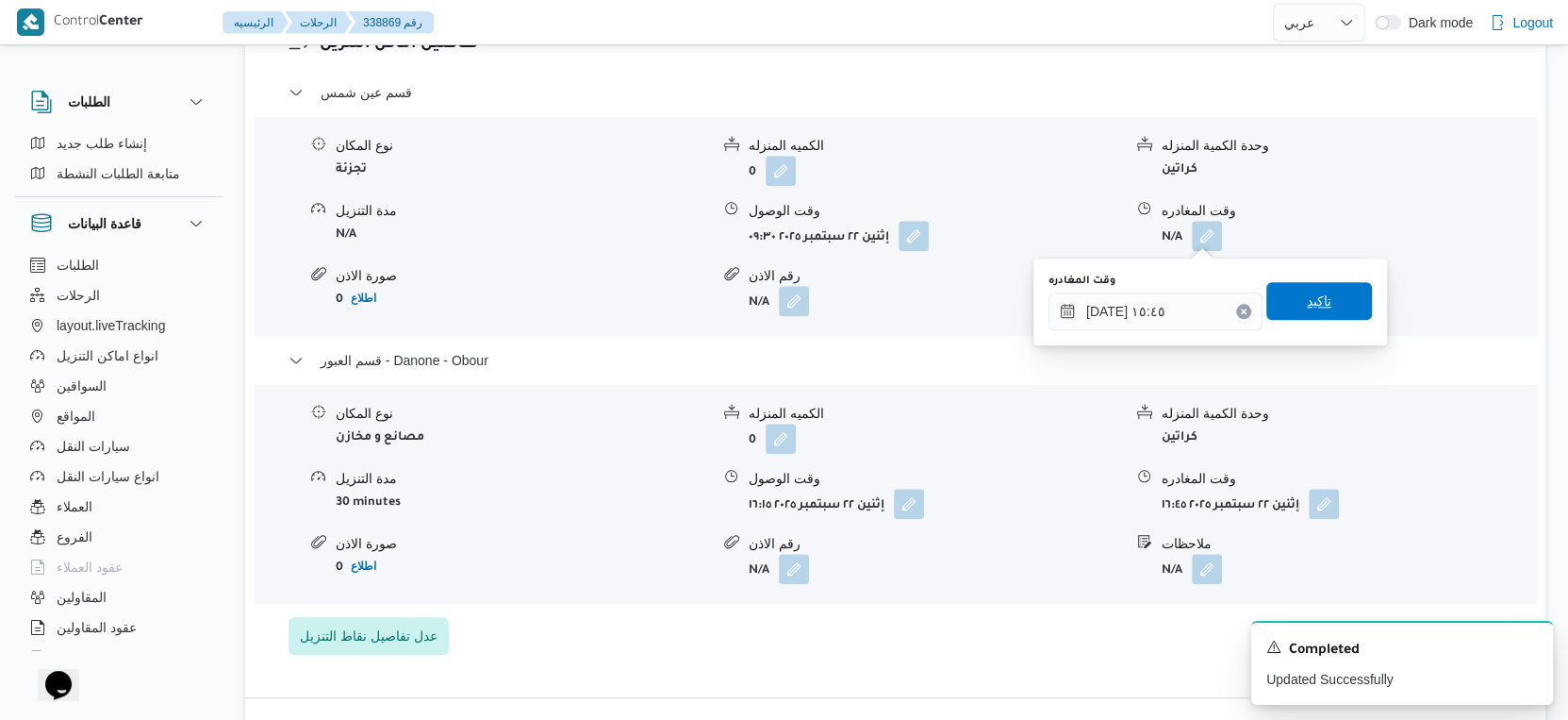
click at [1315, 290] on span "تاكيد" at bounding box center [1319, 300] width 105 height 38
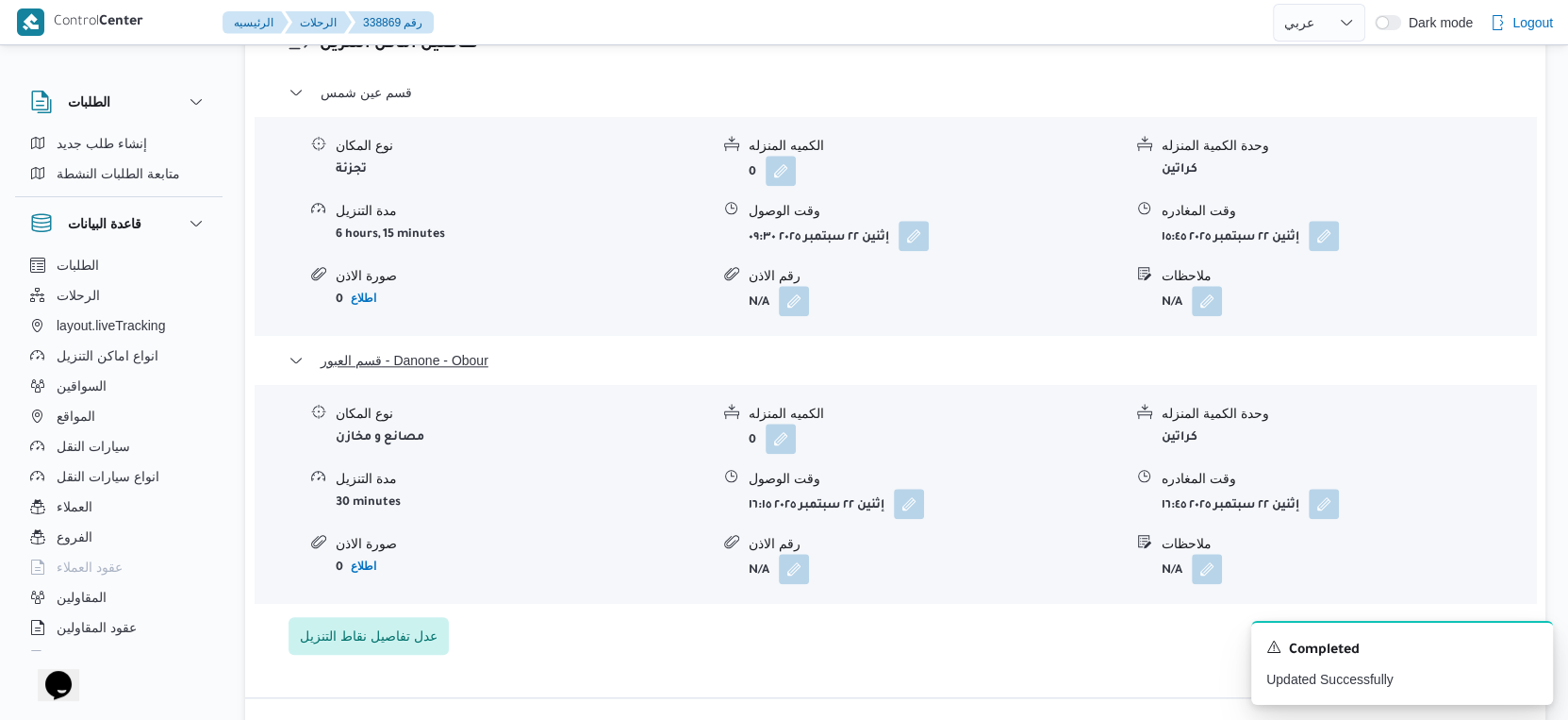
scroll to position [1283, 0]
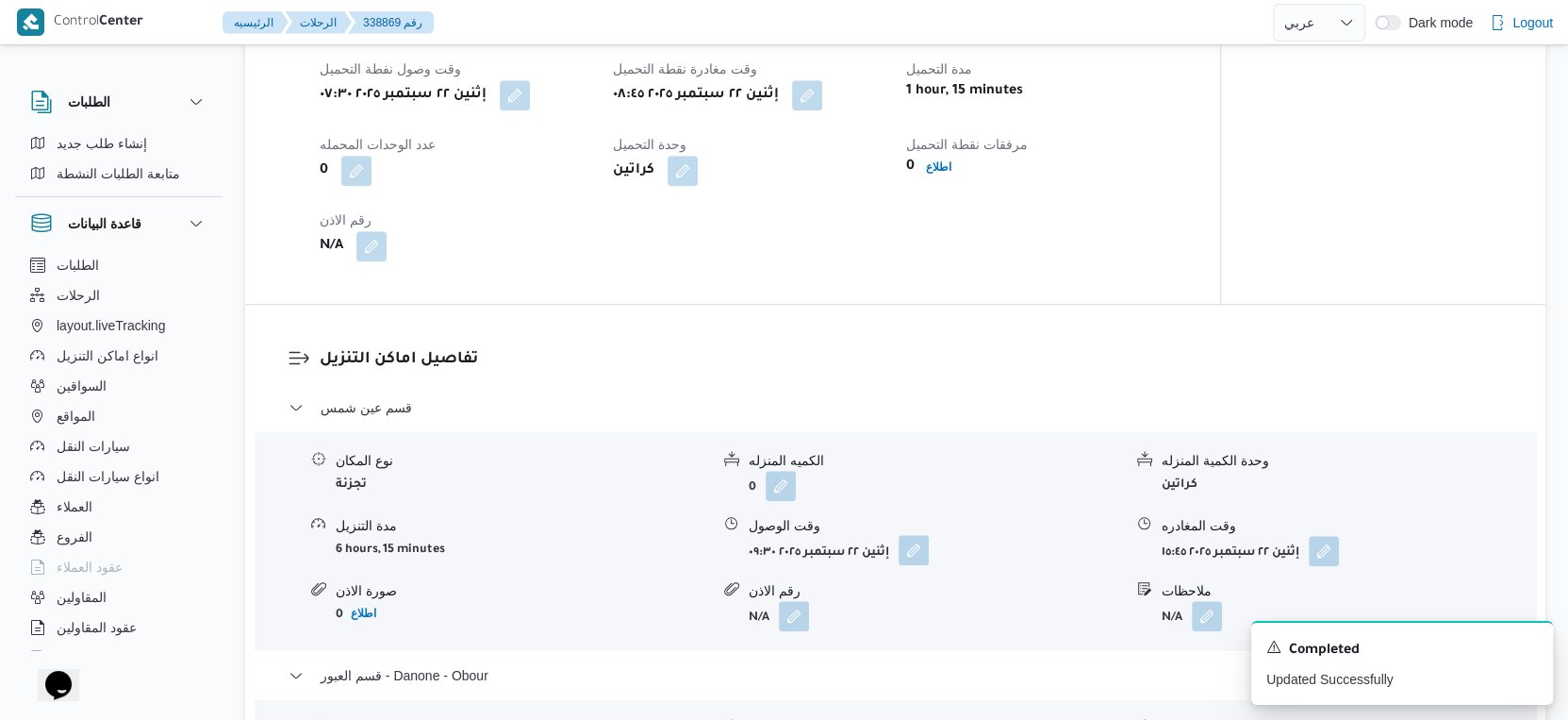
click at [921, 543] on button "button" at bounding box center [914, 549] width 30 height 30
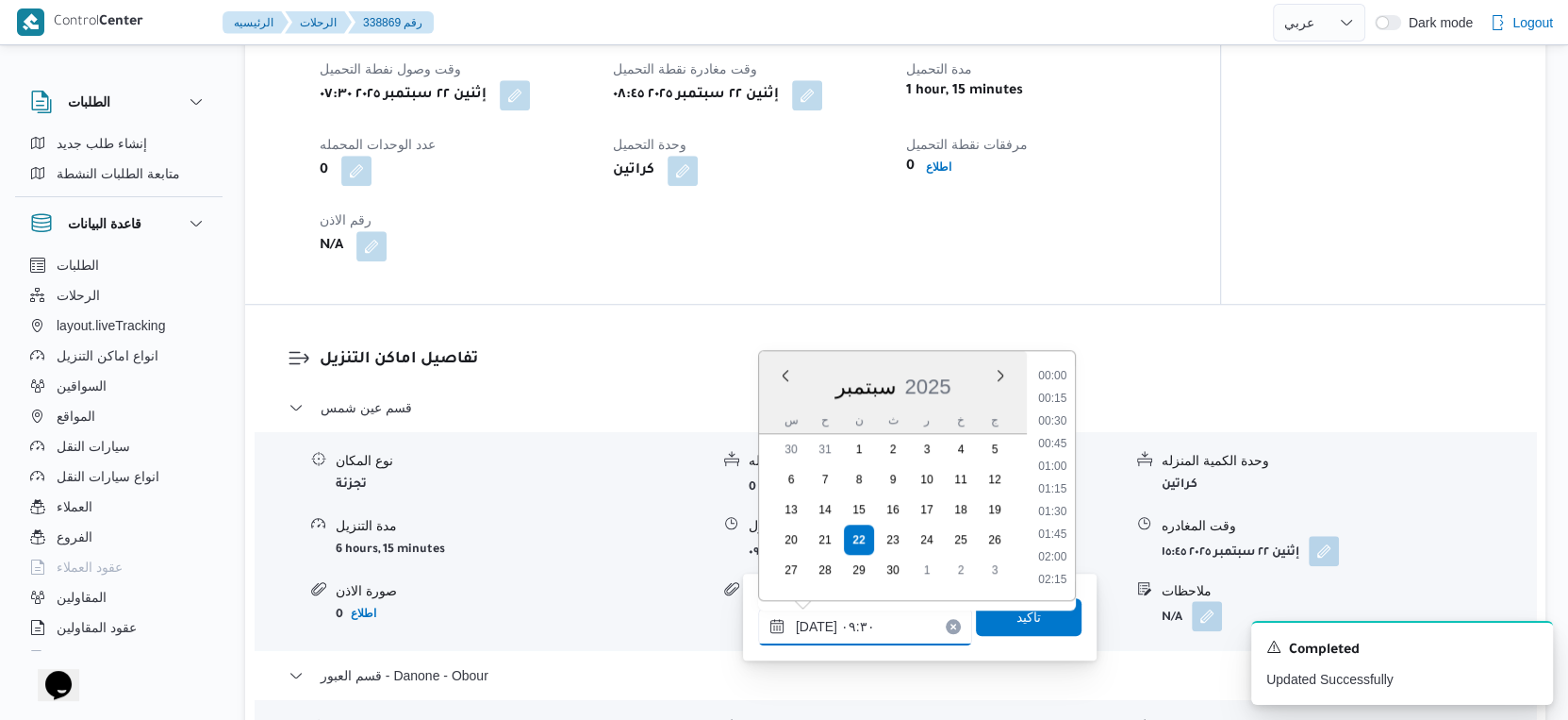
click at [870, 620] on input "٢٢/٠٩/٢٠٢٥ ٠٩:٣٠" at bounding box center [865, 626] width 215 height 38
click at [1054, 465] on li "09:15" at bounding box center [1052, 467] width 43 height 19
type input "٢٢/٠٩/٢٠٢٥ ٠٩:١٥"
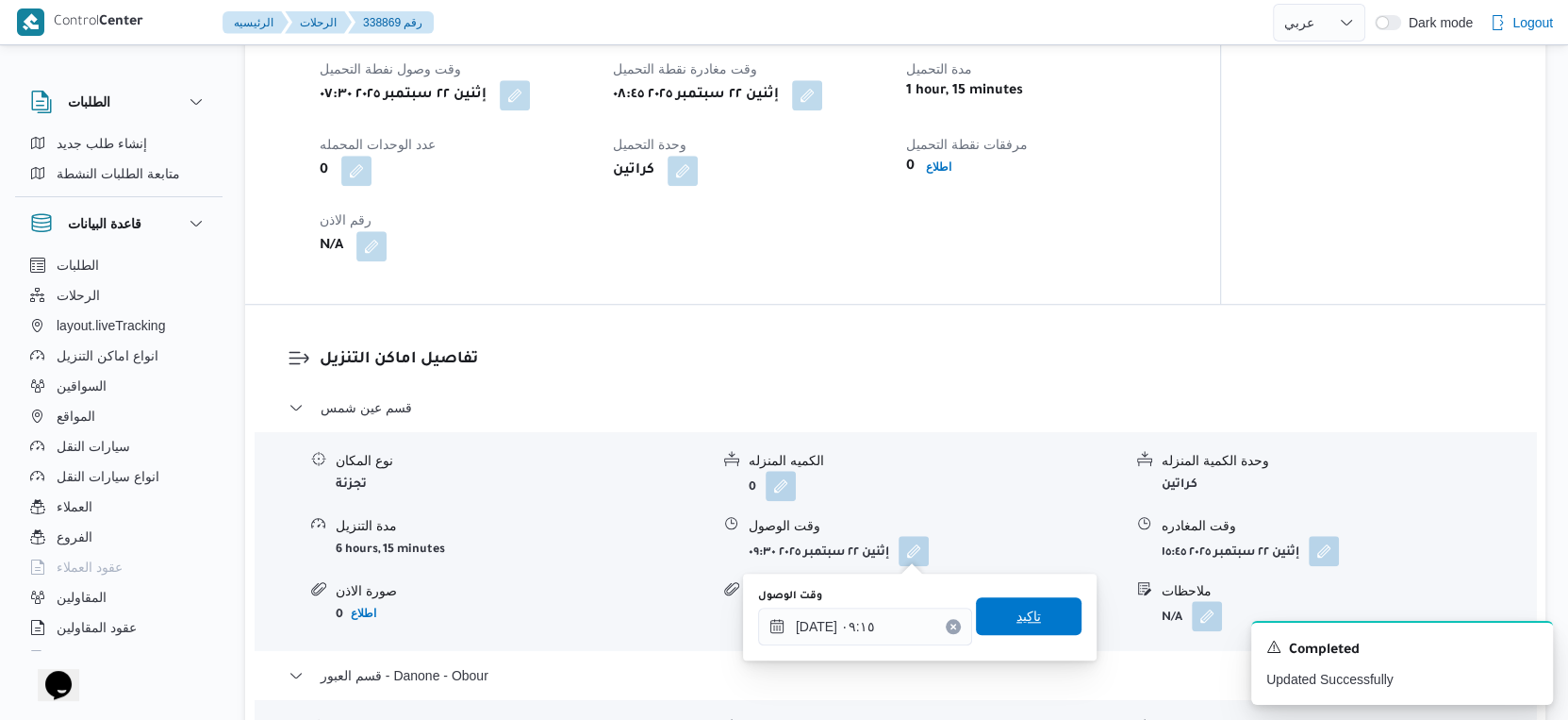
click at [1046, 613] on span "تاكيد" at bounding box center [1029, 616] width 105 height 38
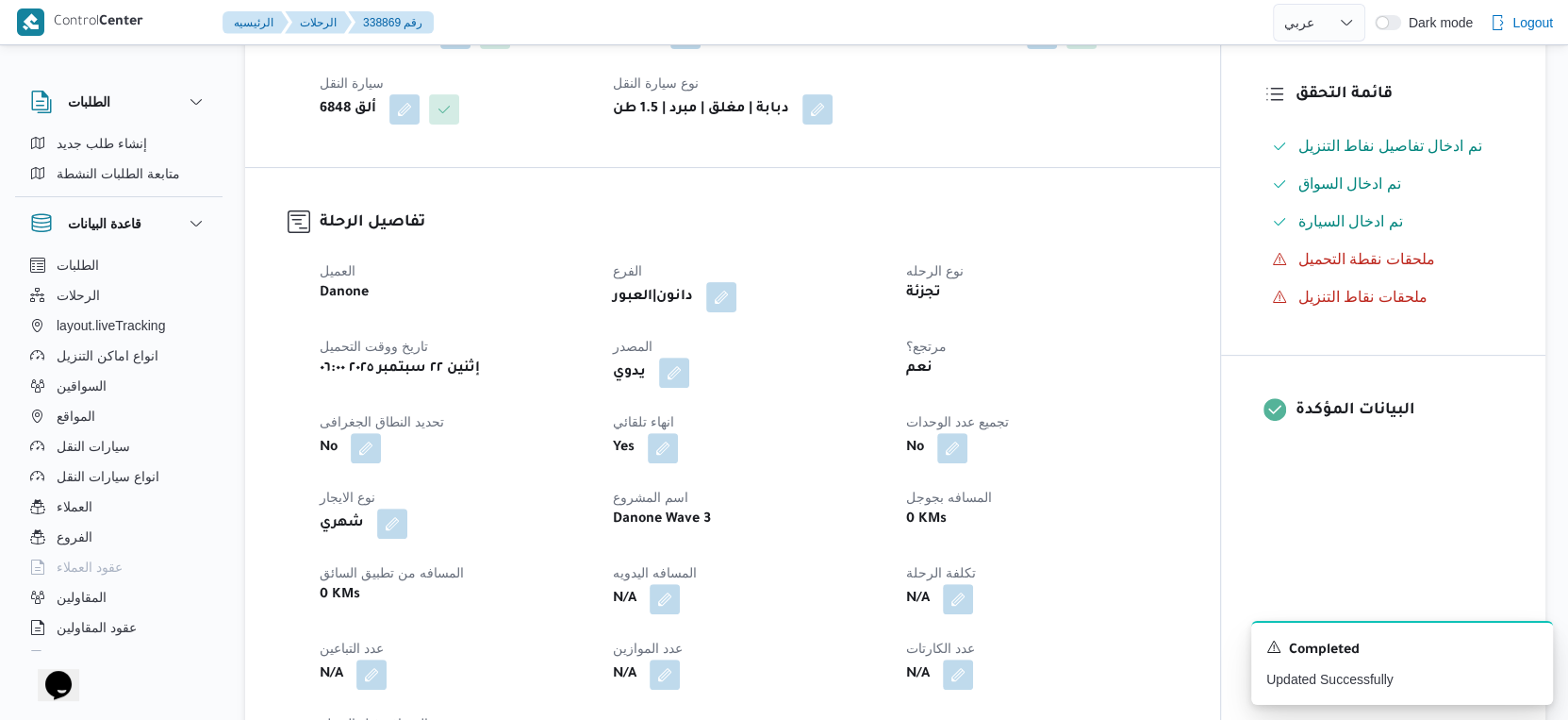
scroll to position [734, 0]
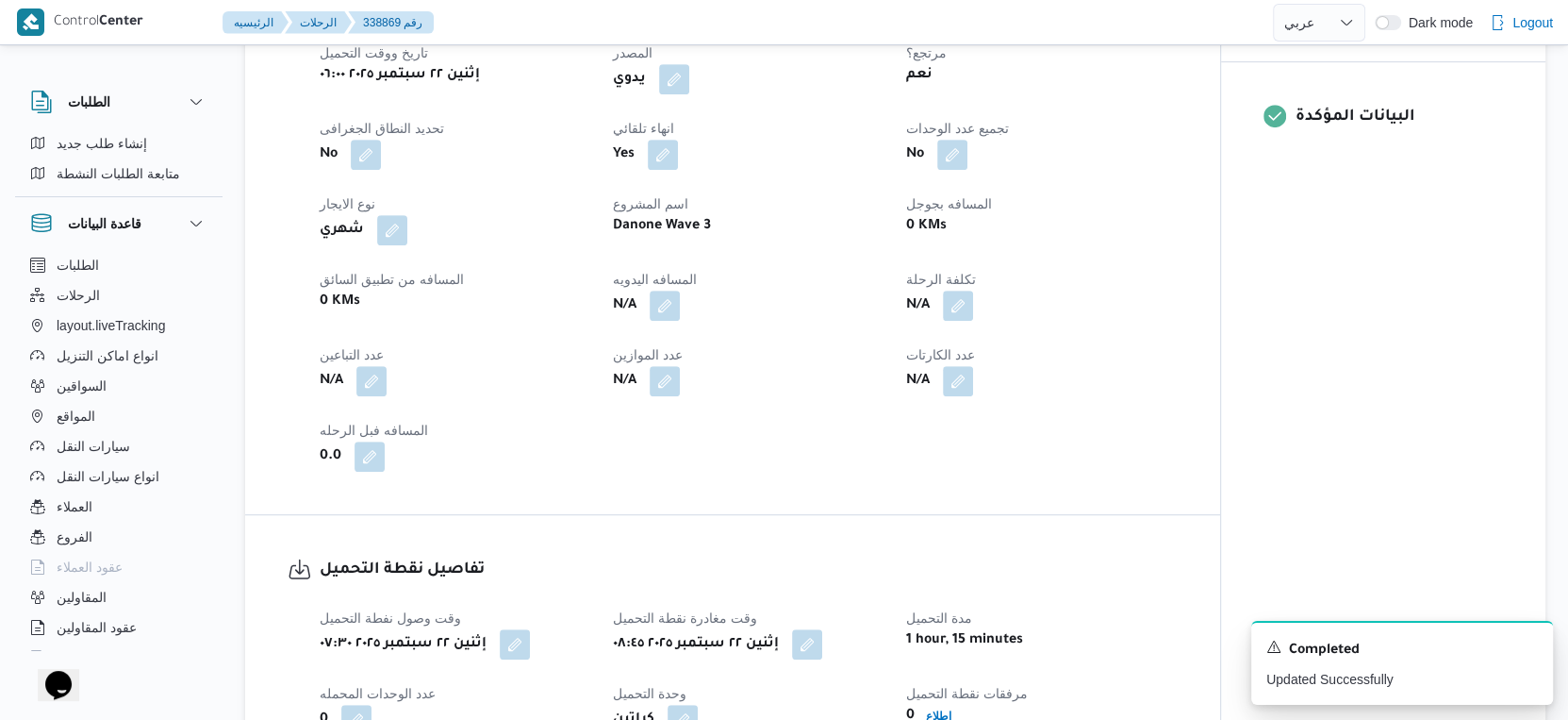
click at [1160, 425] on div "العميل Danone الفرع دانون|العبور نوع الرحله تجزئة تاريخ ووقت التحميل إثنين ٢٢ س…" at bounding box center [748, 220] width 881 height 529
click at [671, 306] on button "button" at bounding box center [664, 304] width 30 height 30
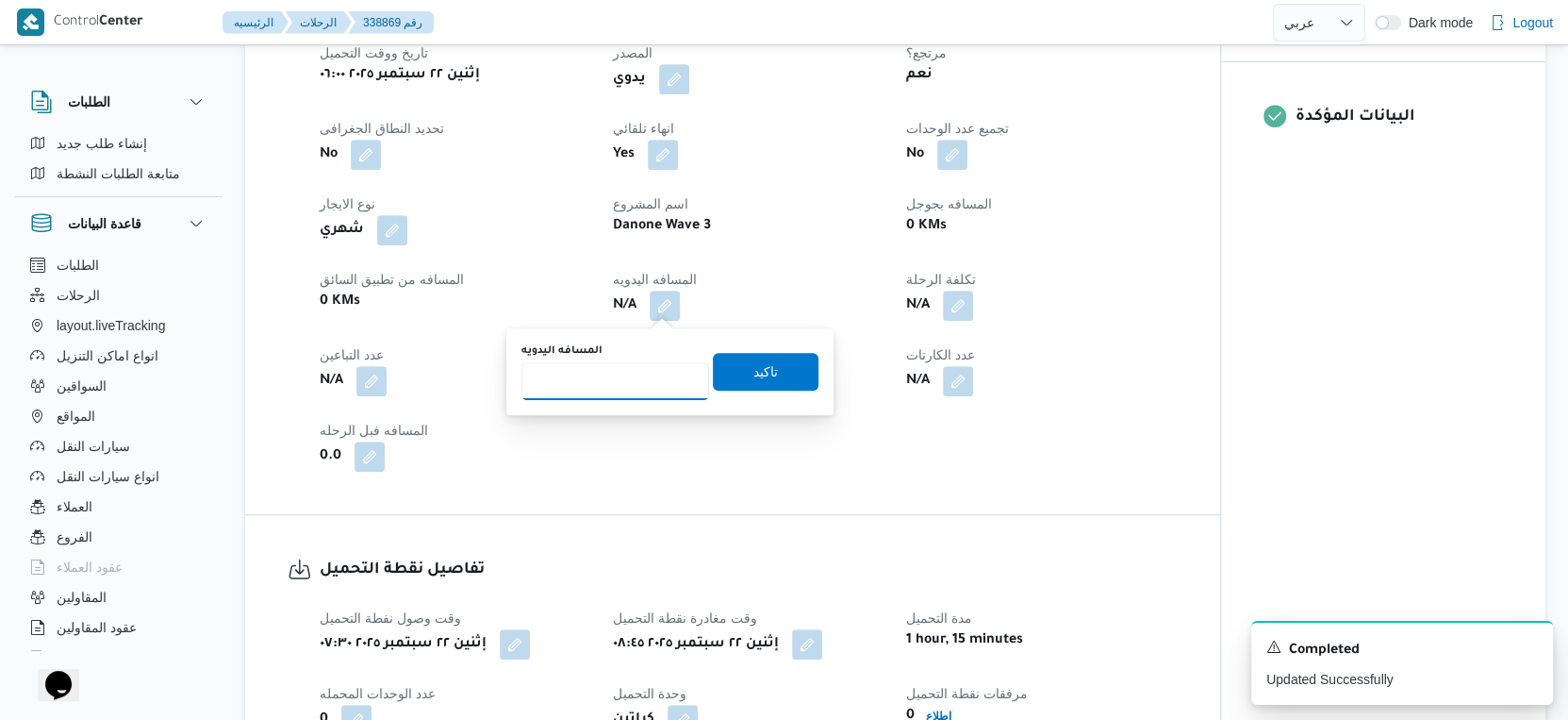
click at [586, 375] on input "المسافه اليدويه" at bounding box center [615, 380] width 187 height 38
type input "55"
click at [754, 379] on span "تاكيد" at bounding box center [765, 370] width 24 height 22
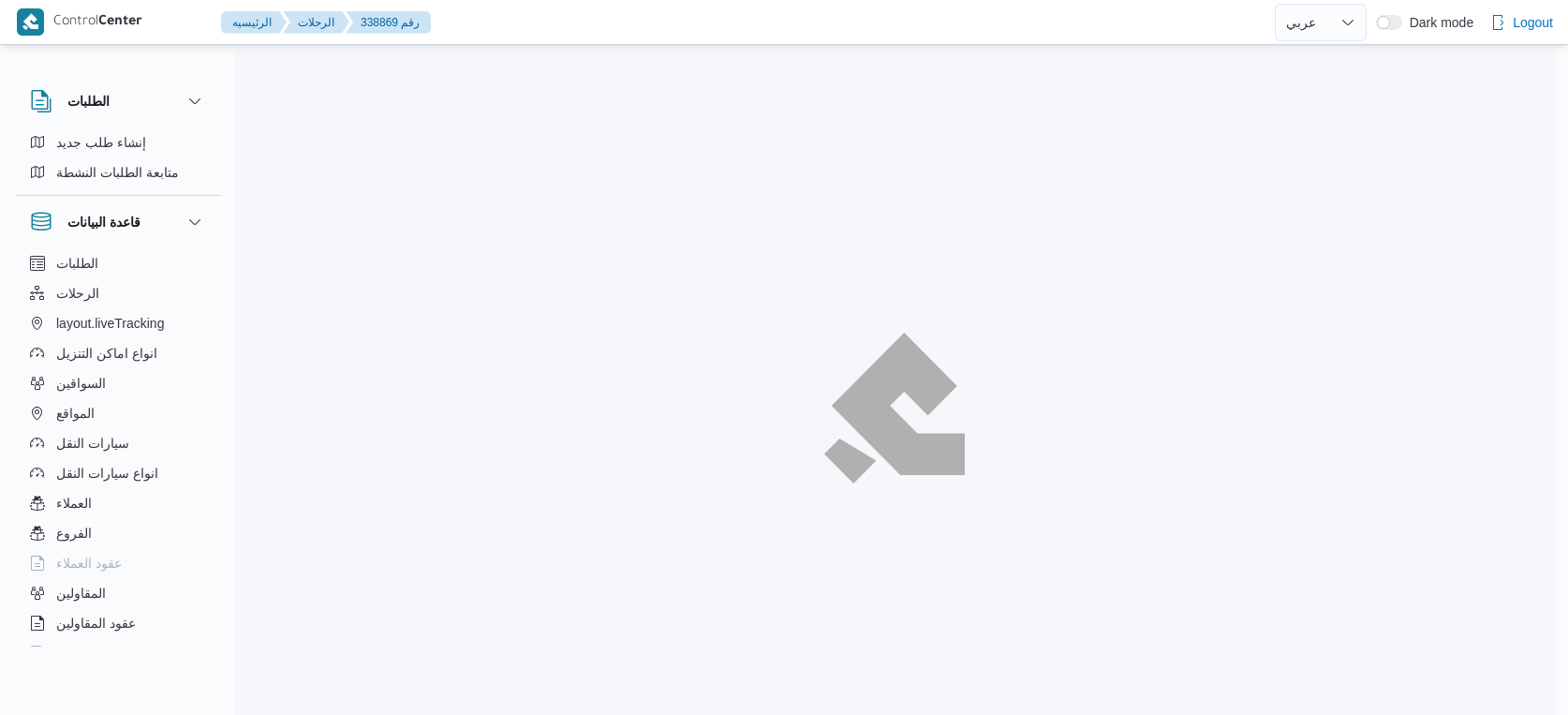
select select "ar"
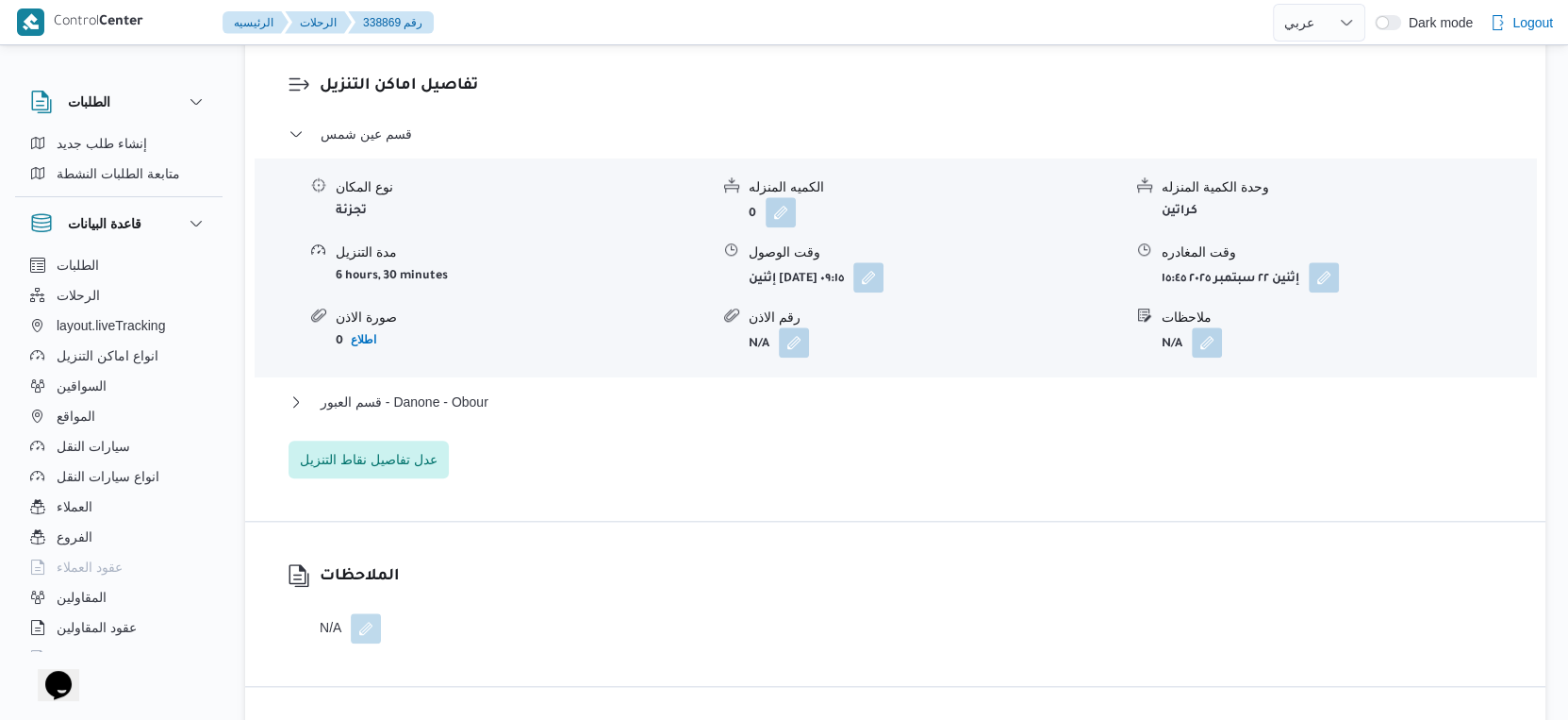
scroll to position [1623, 0]
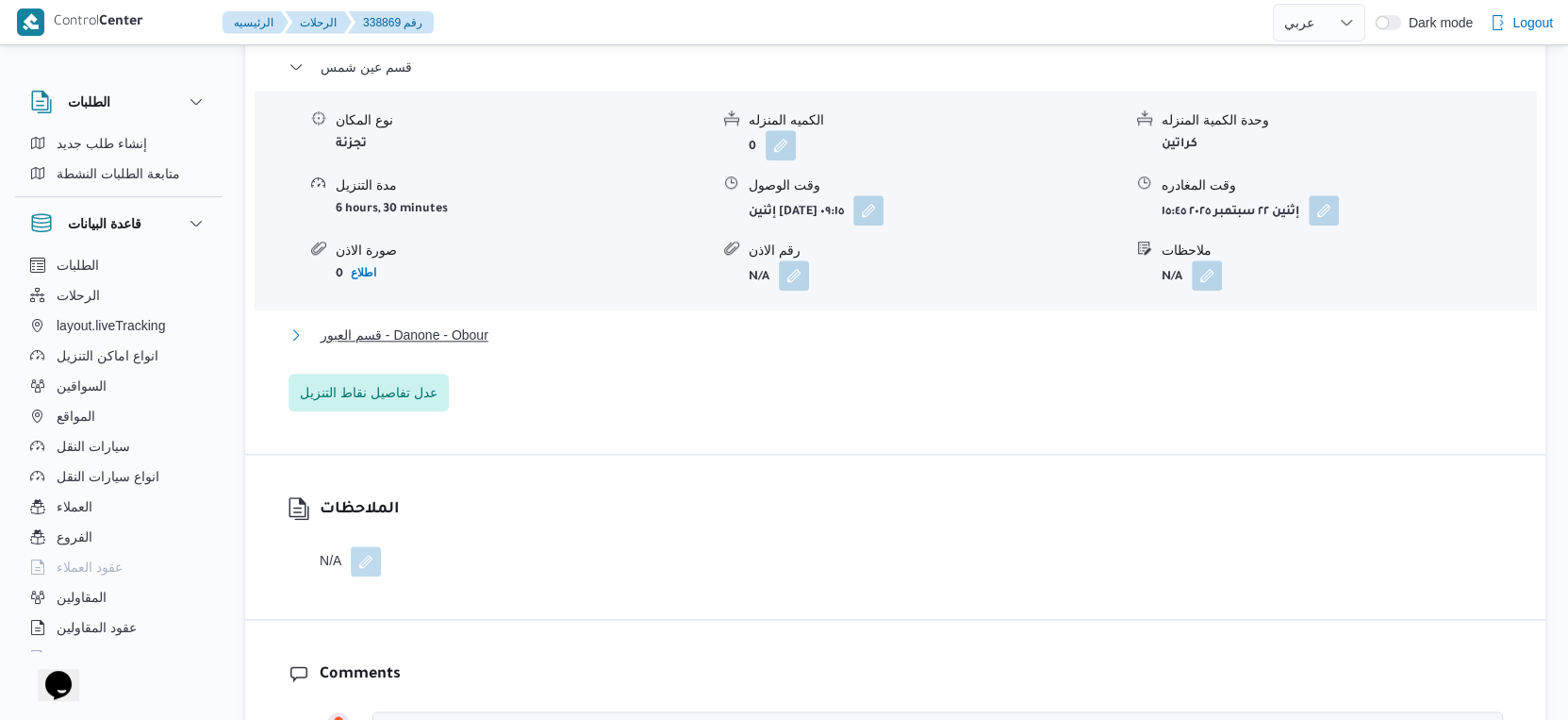
click at [550, 340] on button "قسم العبور - Danone - Obour" at bounding box center [896, 335] width 1215 height 22
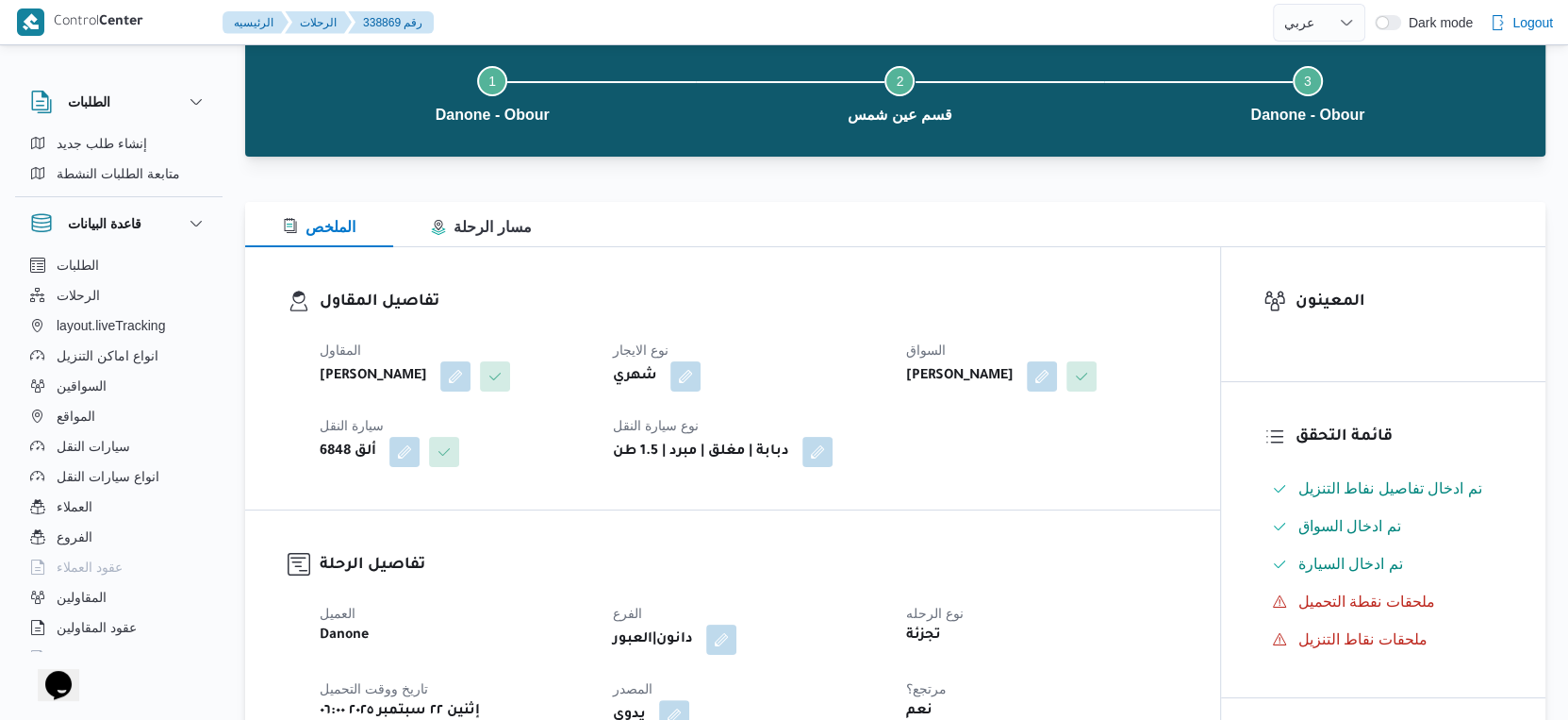
scroll to position [0, 0]
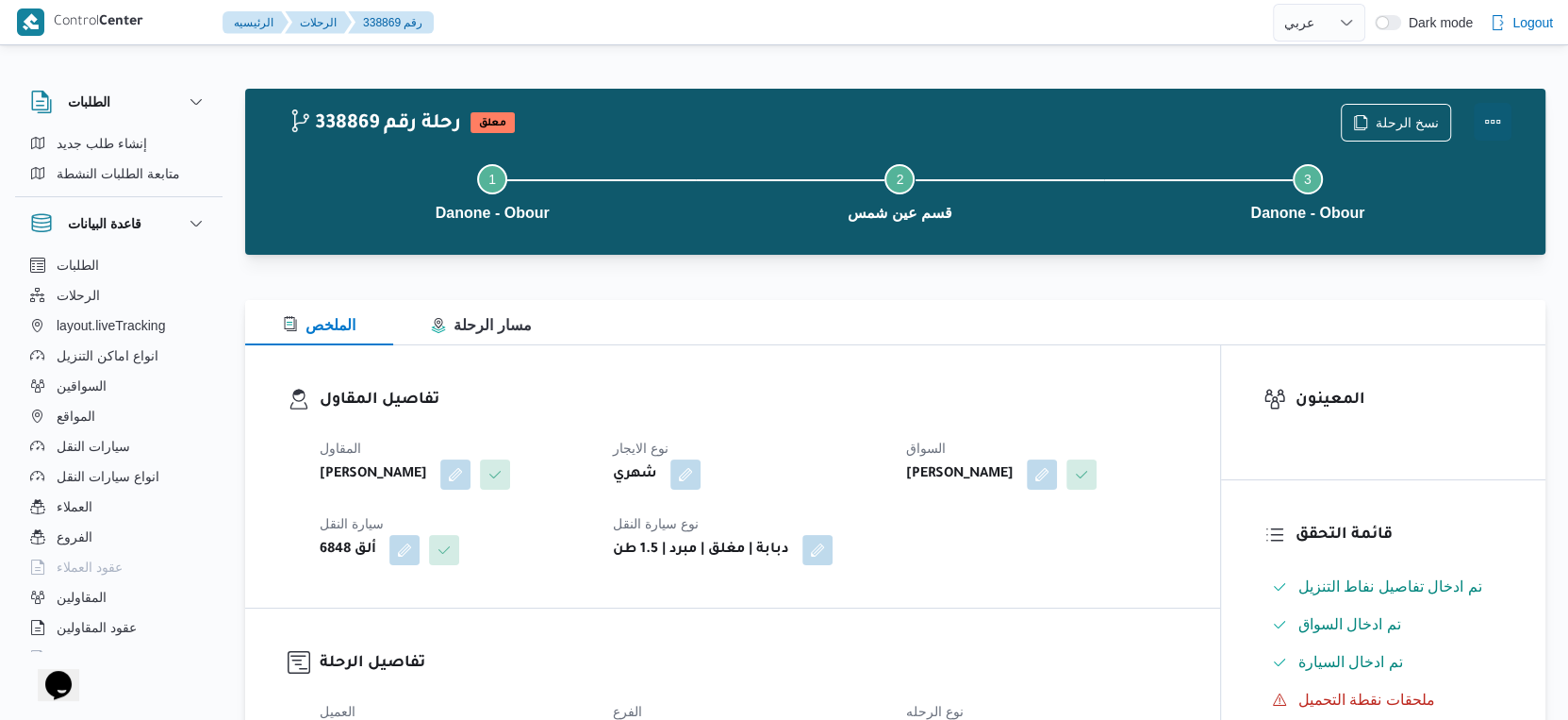
click at [1494, 118] on button "Actions" at bounding box center [1492, 121] width 38 height 38
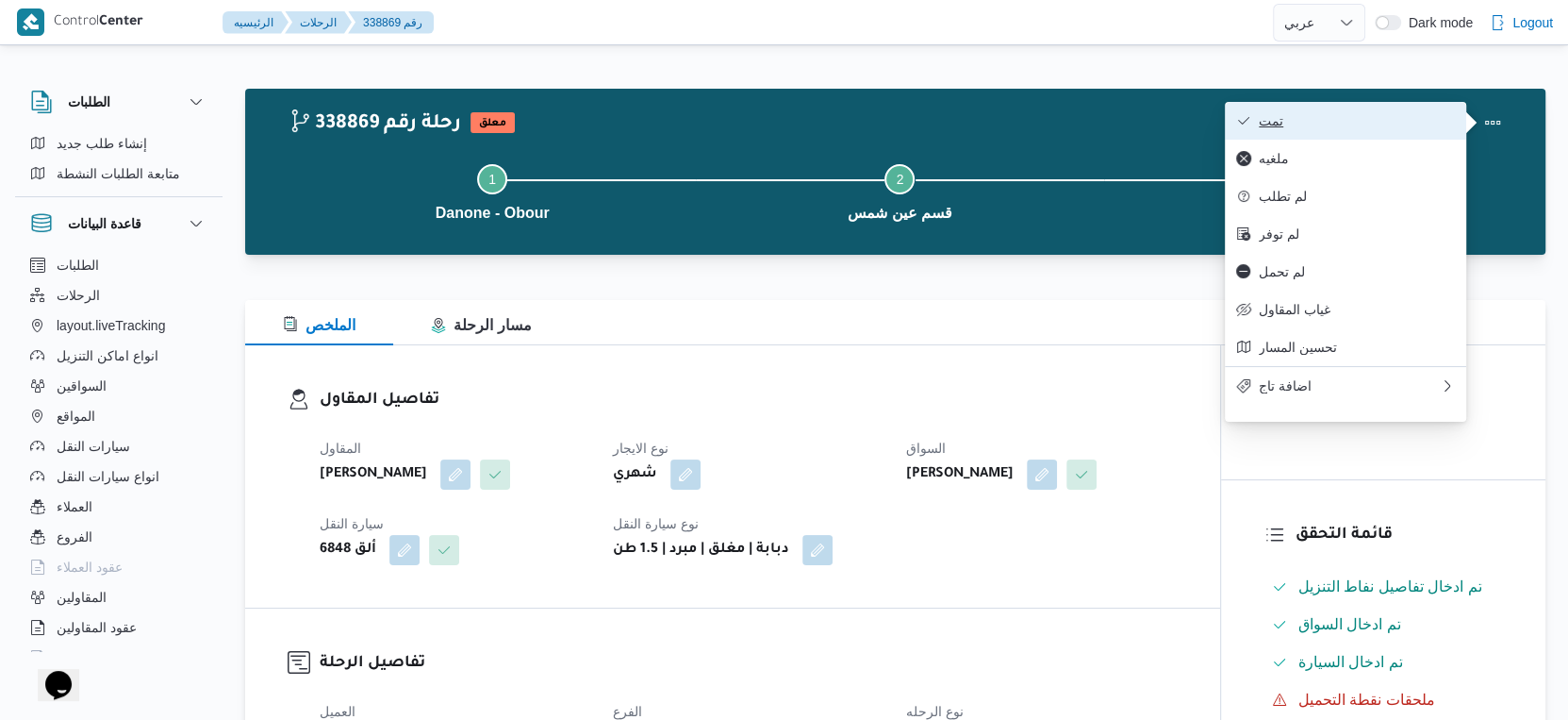
click at [1348, 113] on span "تمت" at bounding box center [1356, 120] width 196 height 15
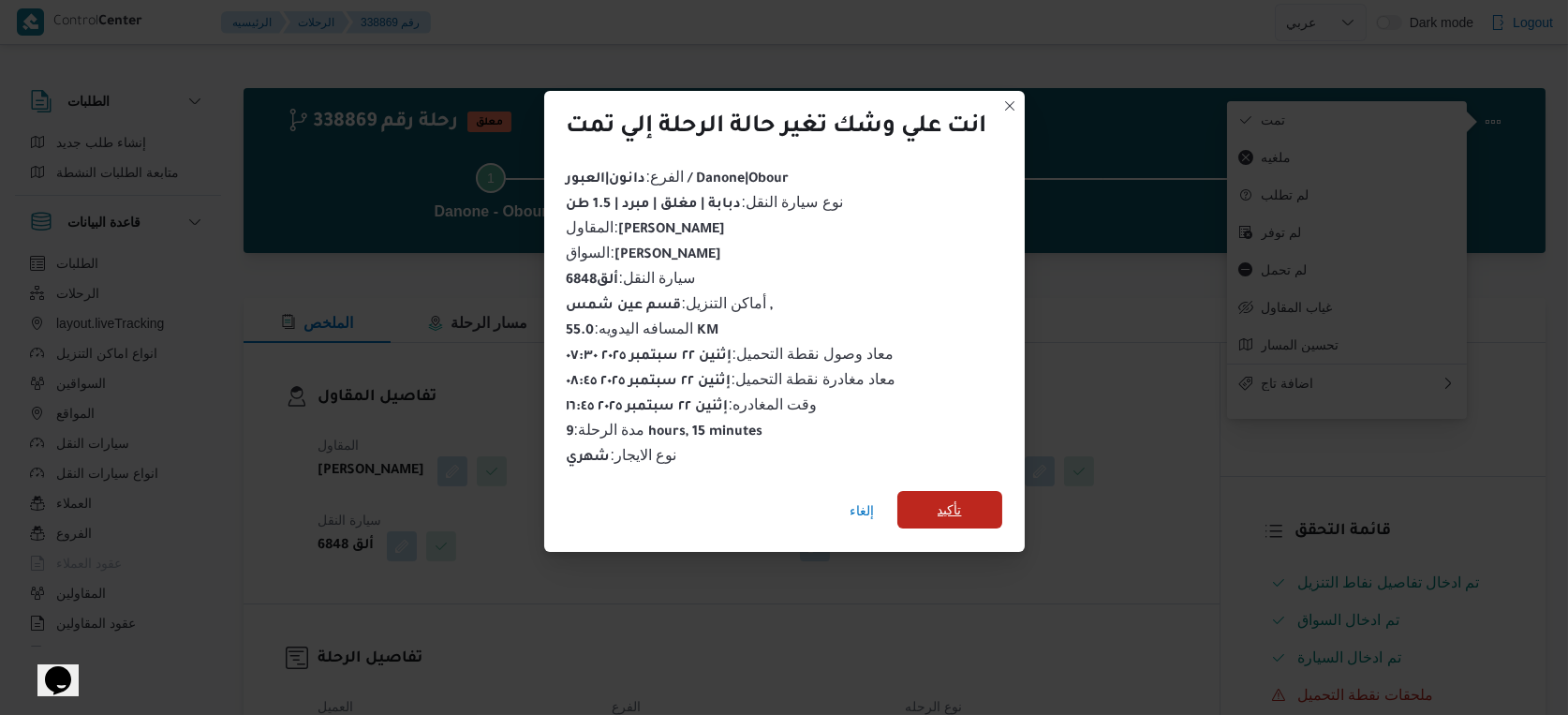
click at [939, 492] on span "تأكيد" at bounding box center [949, 510] width 105 height 38
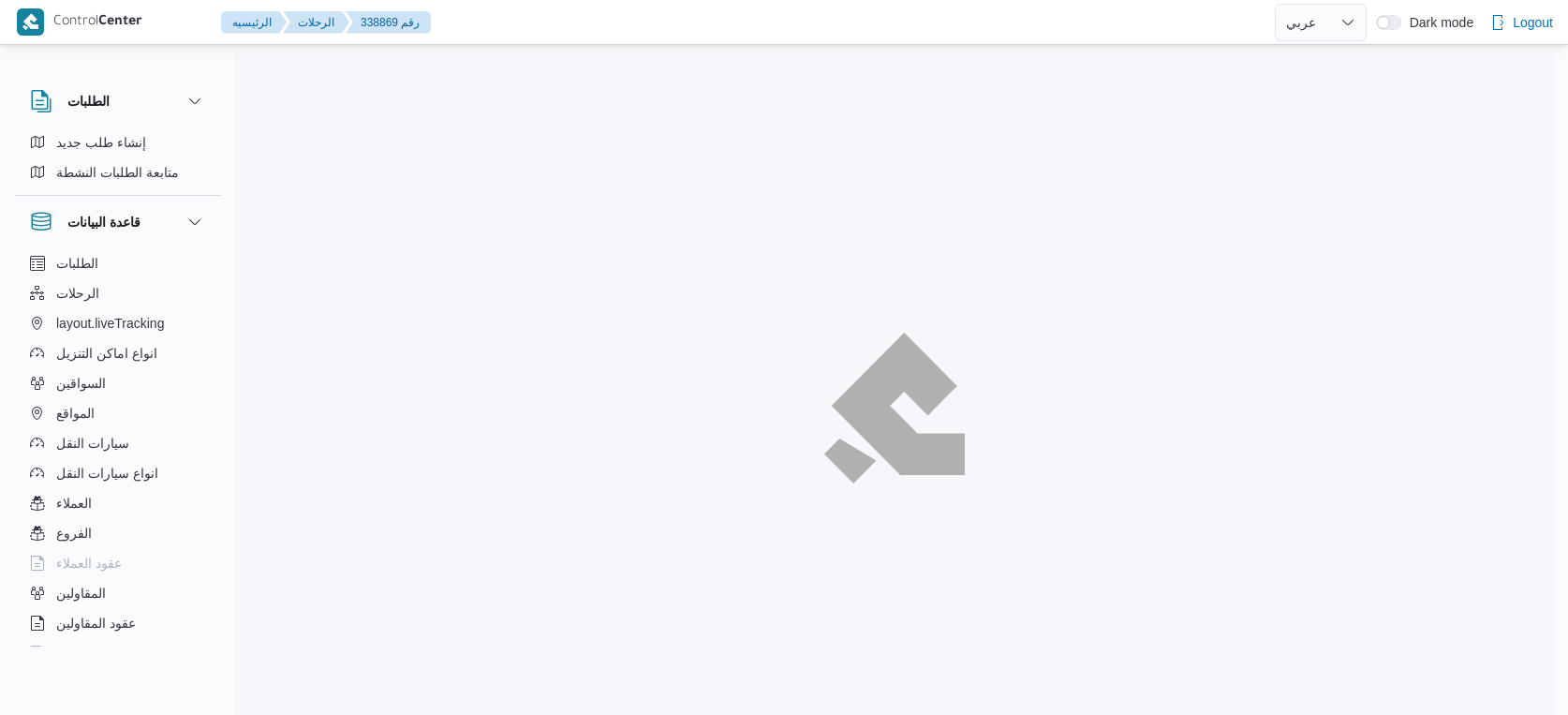
select select "ar"
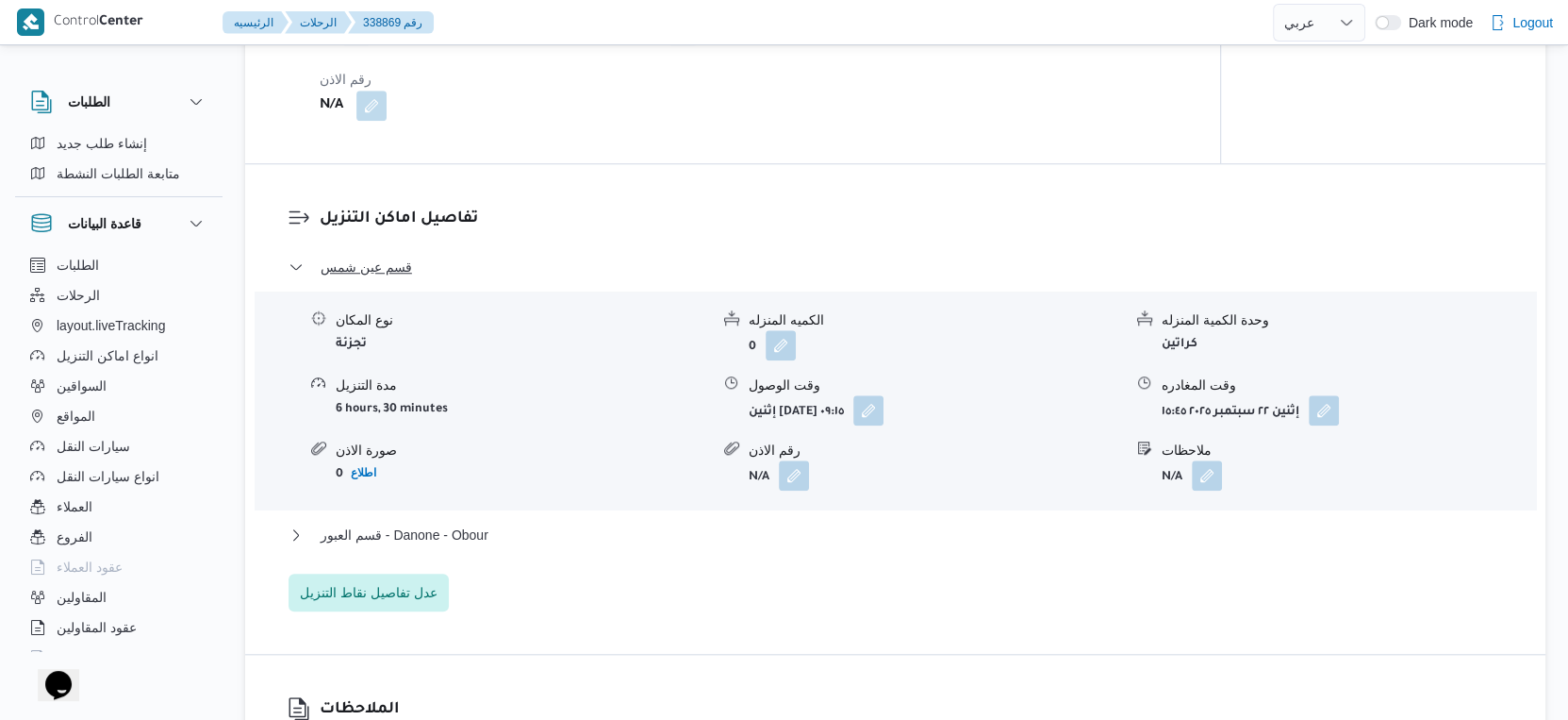
scroll to position [1573, 0]
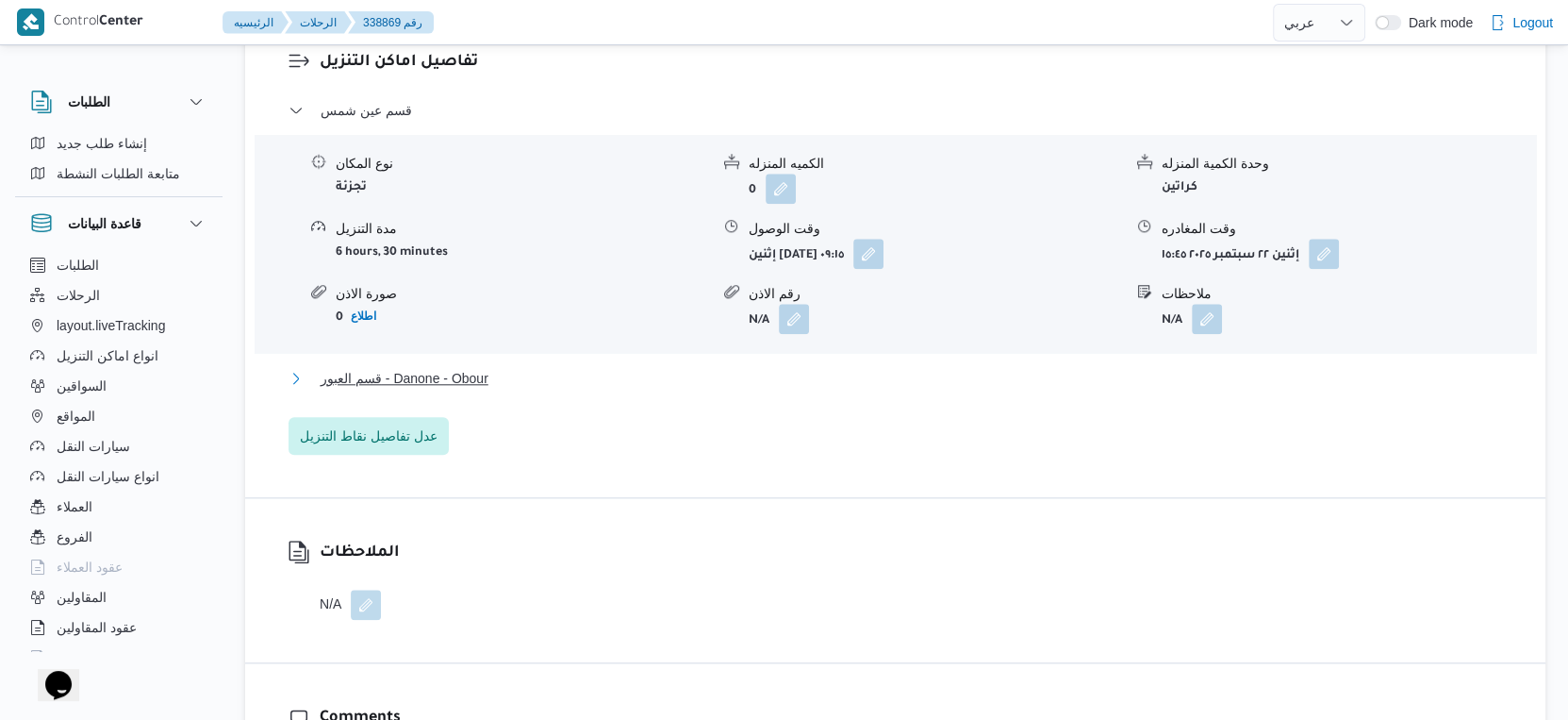
click at [511, 377] on button "قسم العبور - Danone - Obour" at bounding box center [896, 378] width 1215 height 22
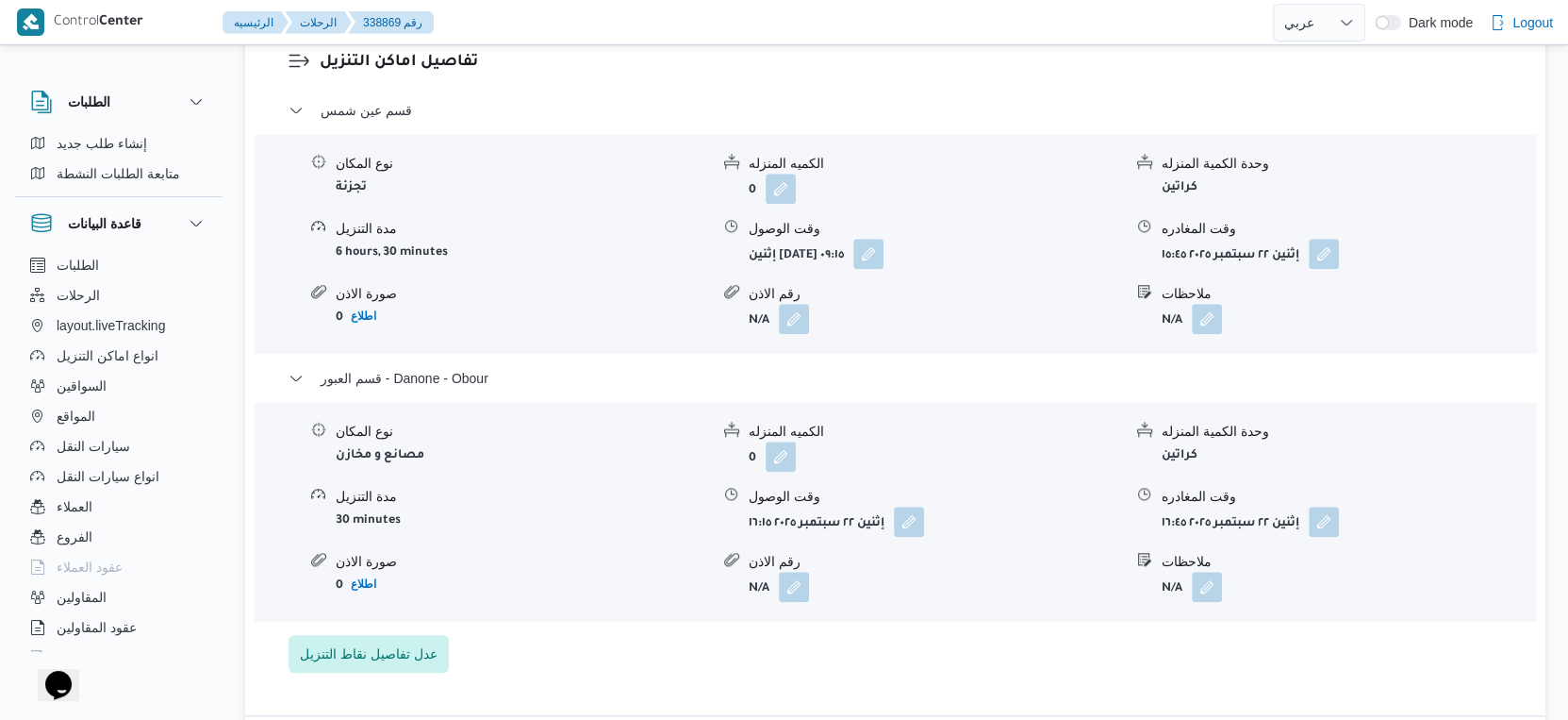
select select "ar"
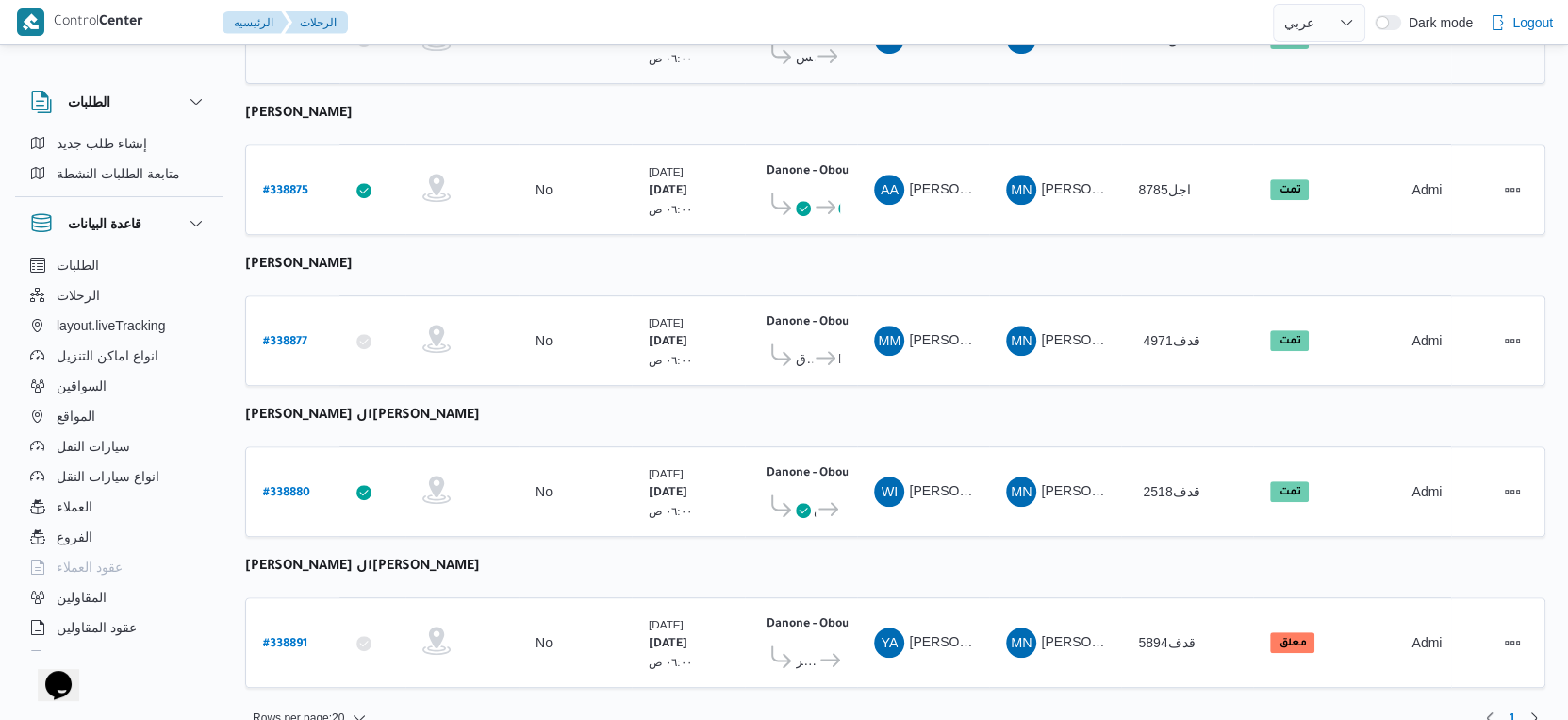
scroll to position [654, 0]
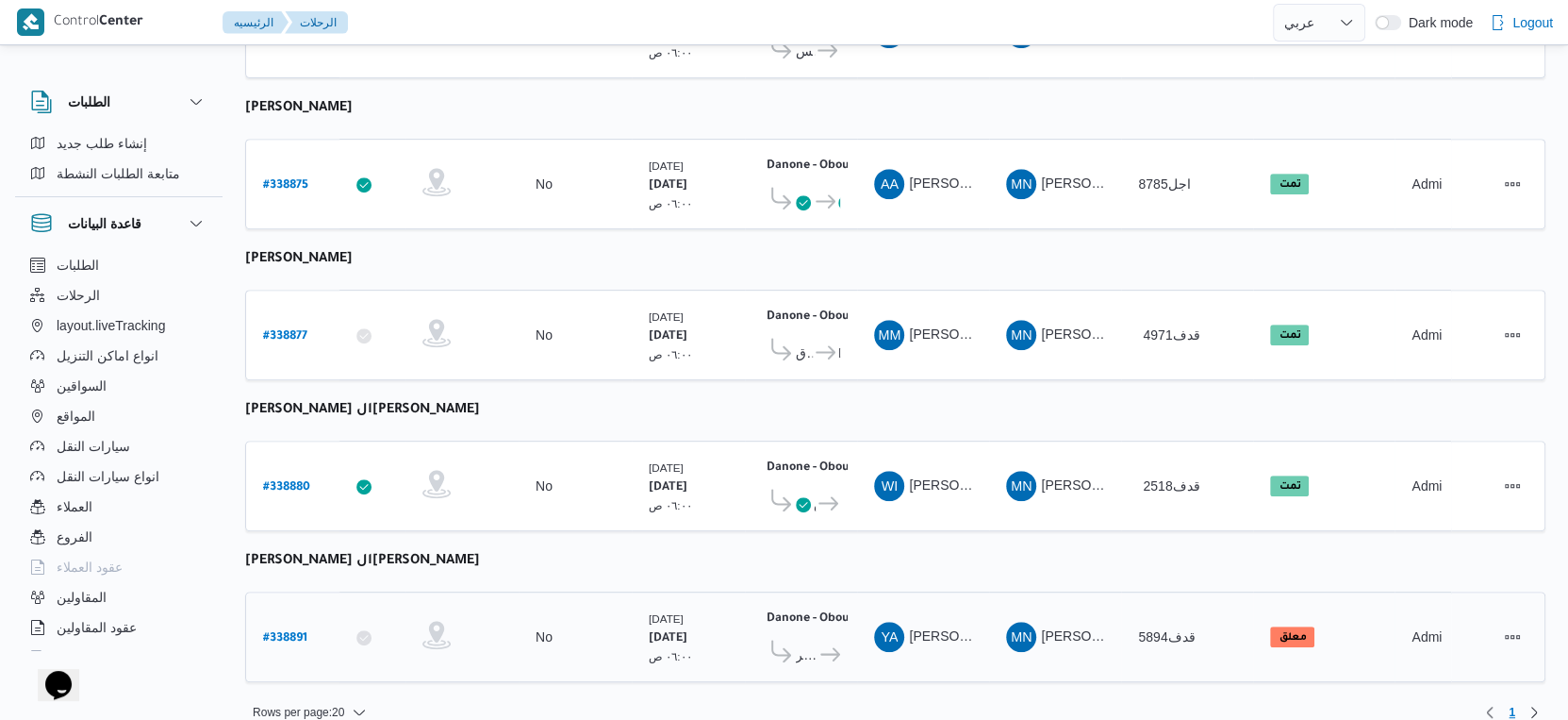
click at [292, 632] on b "# 338891" at bounding box center [285, 639] width 44 height 14
select select "ar"
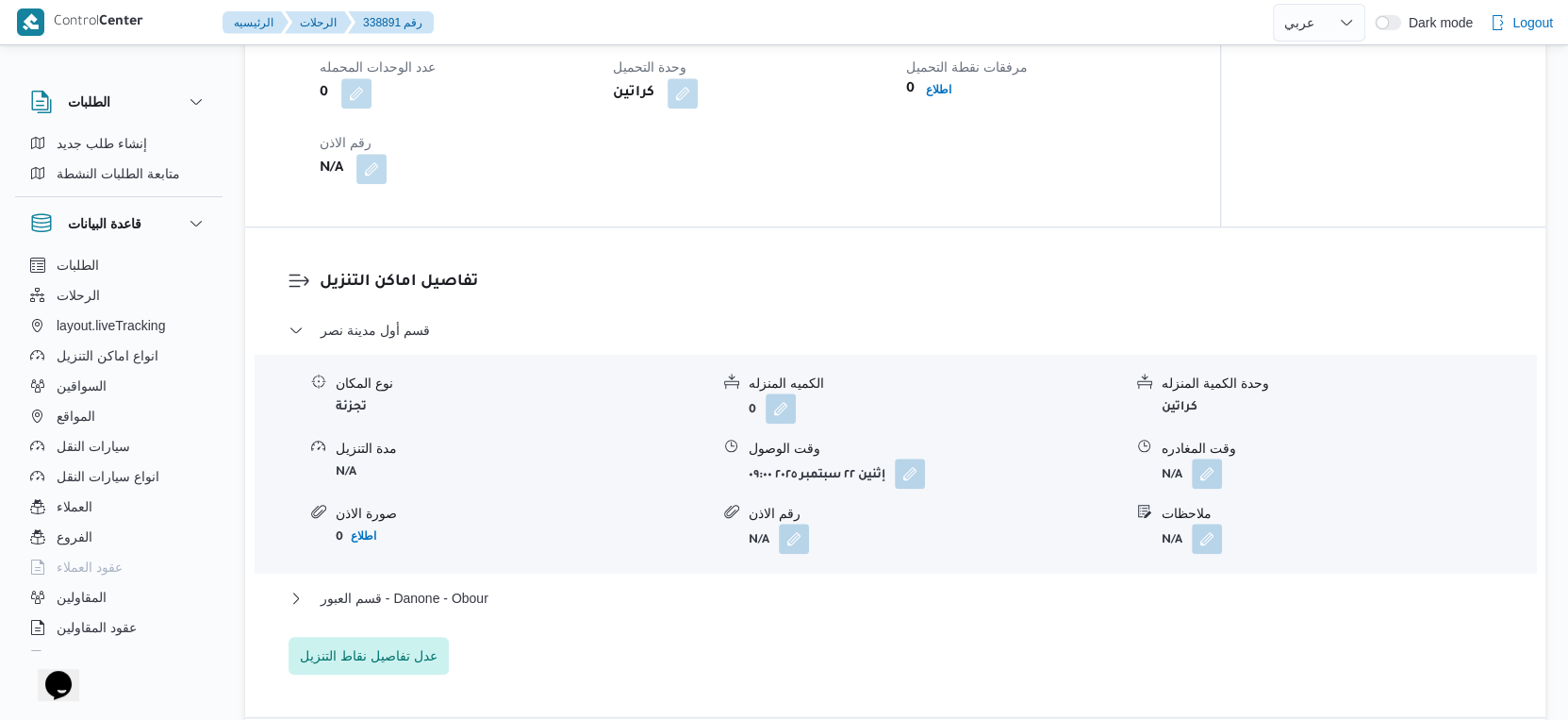
scroll to position [1258, 0]
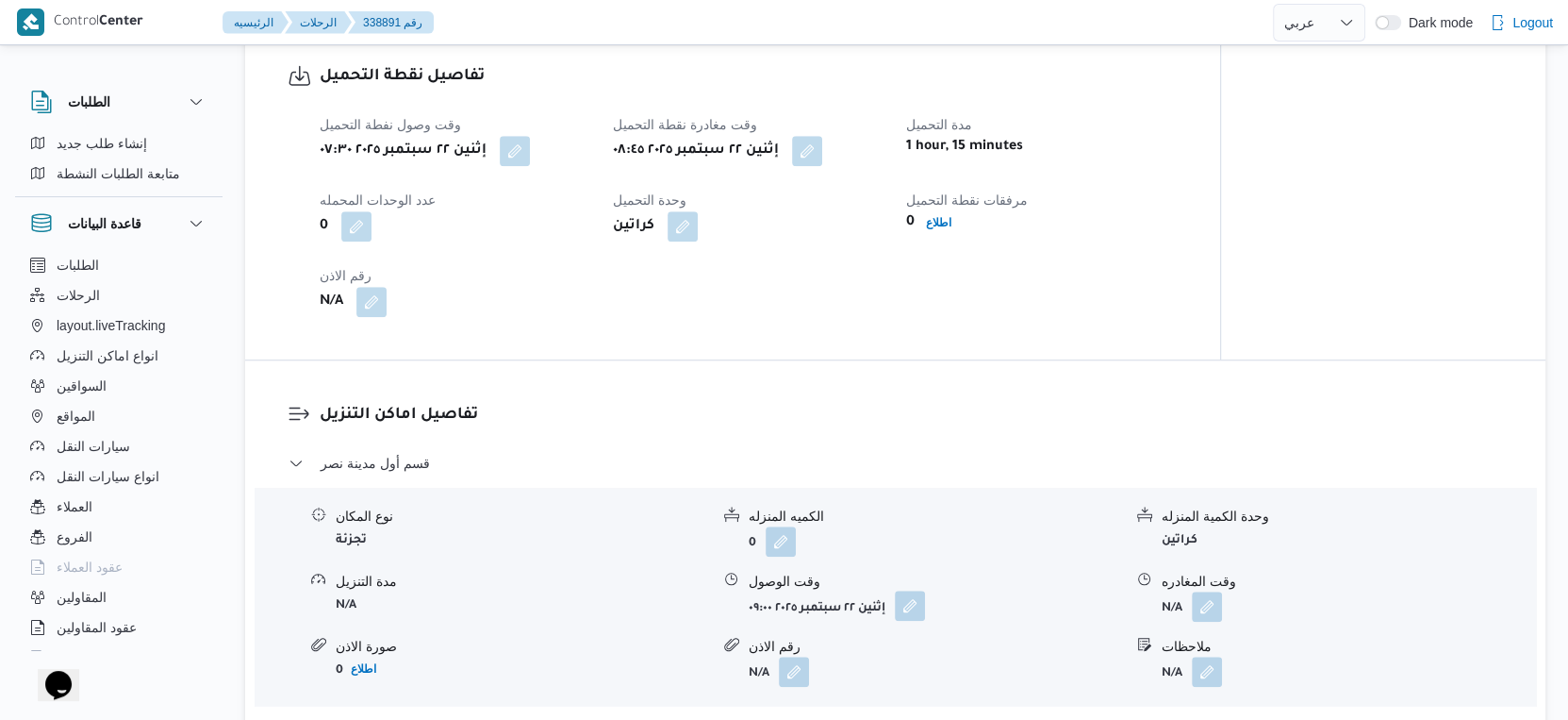
click at [914, 607] on button "button" at bounding box center [910, 605] width 30 height 30
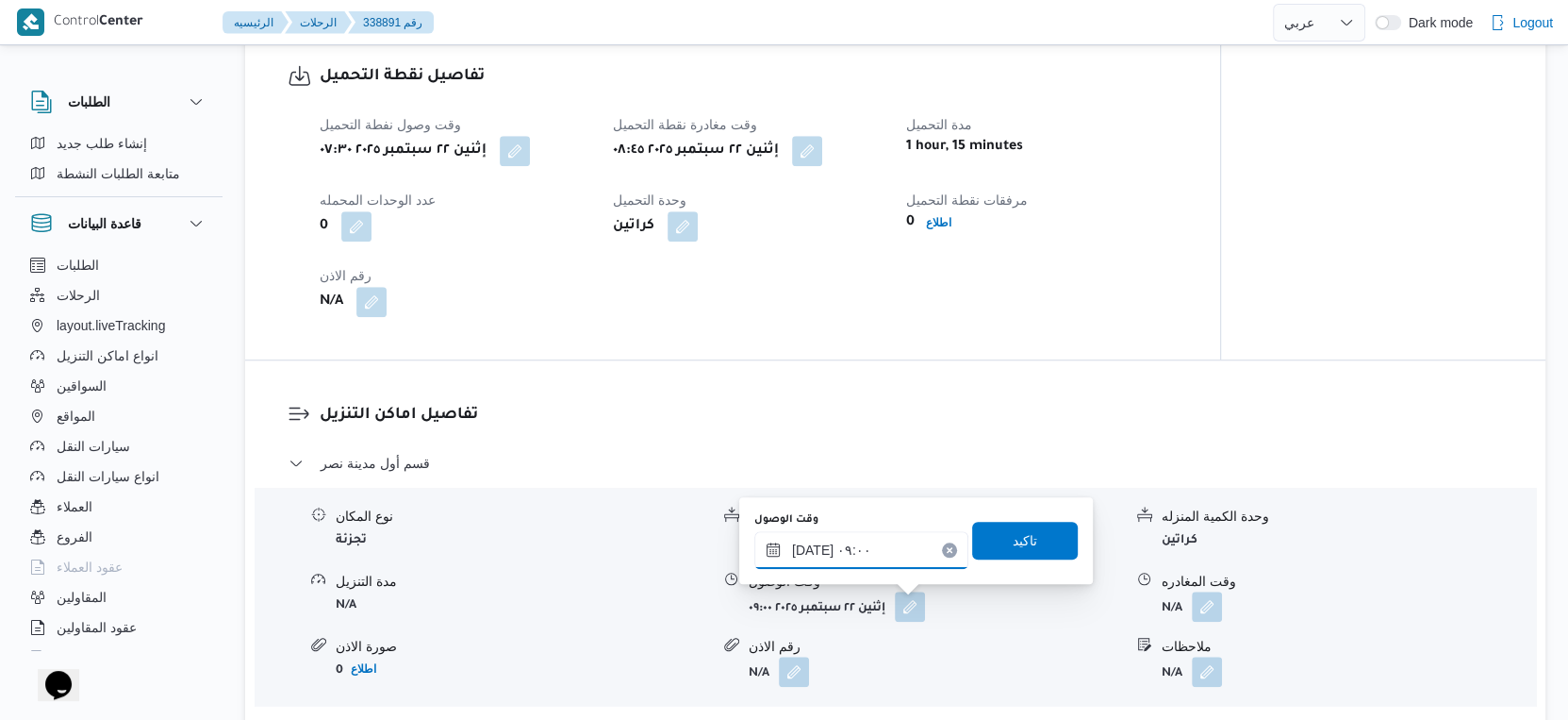
click at [851, 552] on input "٢٢/٠٩/٢٠٢٥ ٠٩:٠٠" at bounding box center [862, 549] width 215 height 38
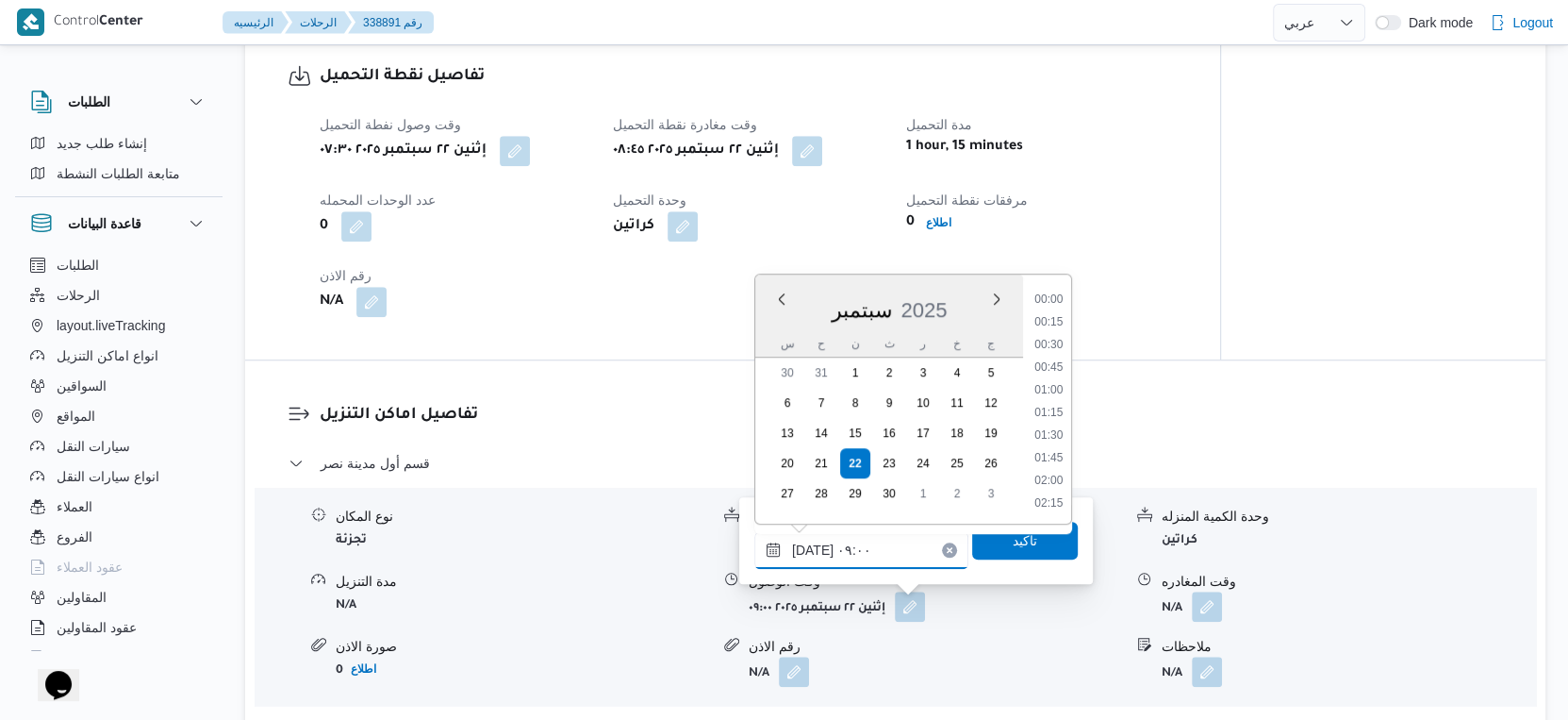
scroll to position [700, 0]
click at [1059, 457] on li "09:30" at bounding box center [1048, 460] width 43 height 19
type input "٢٢/٠٩/٢٠٢٥ ٠٩:٣٠"
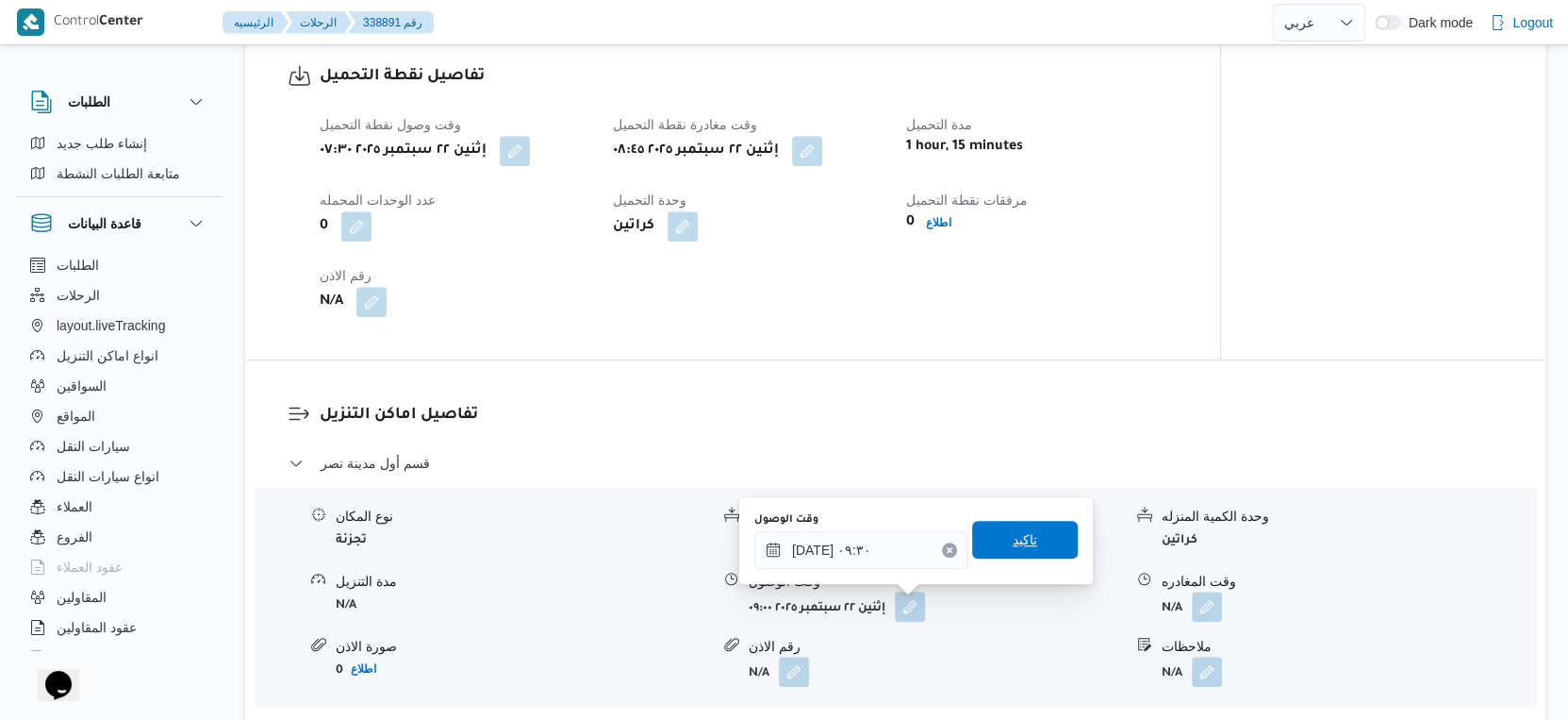
click at [1035, 547] on span "تاكيد" at bounding box center [1025, 540] width 105 height 38
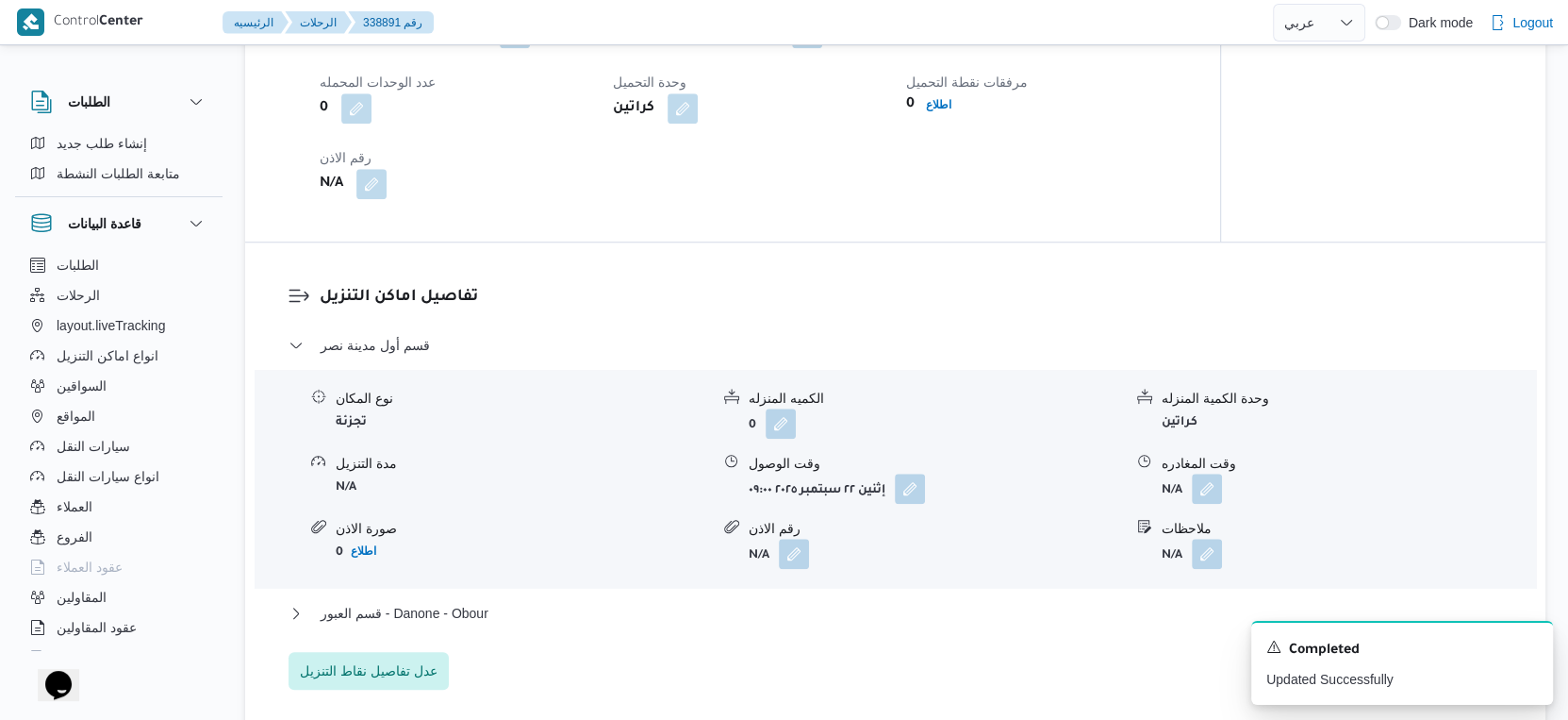
scroll to position [1573, 0]
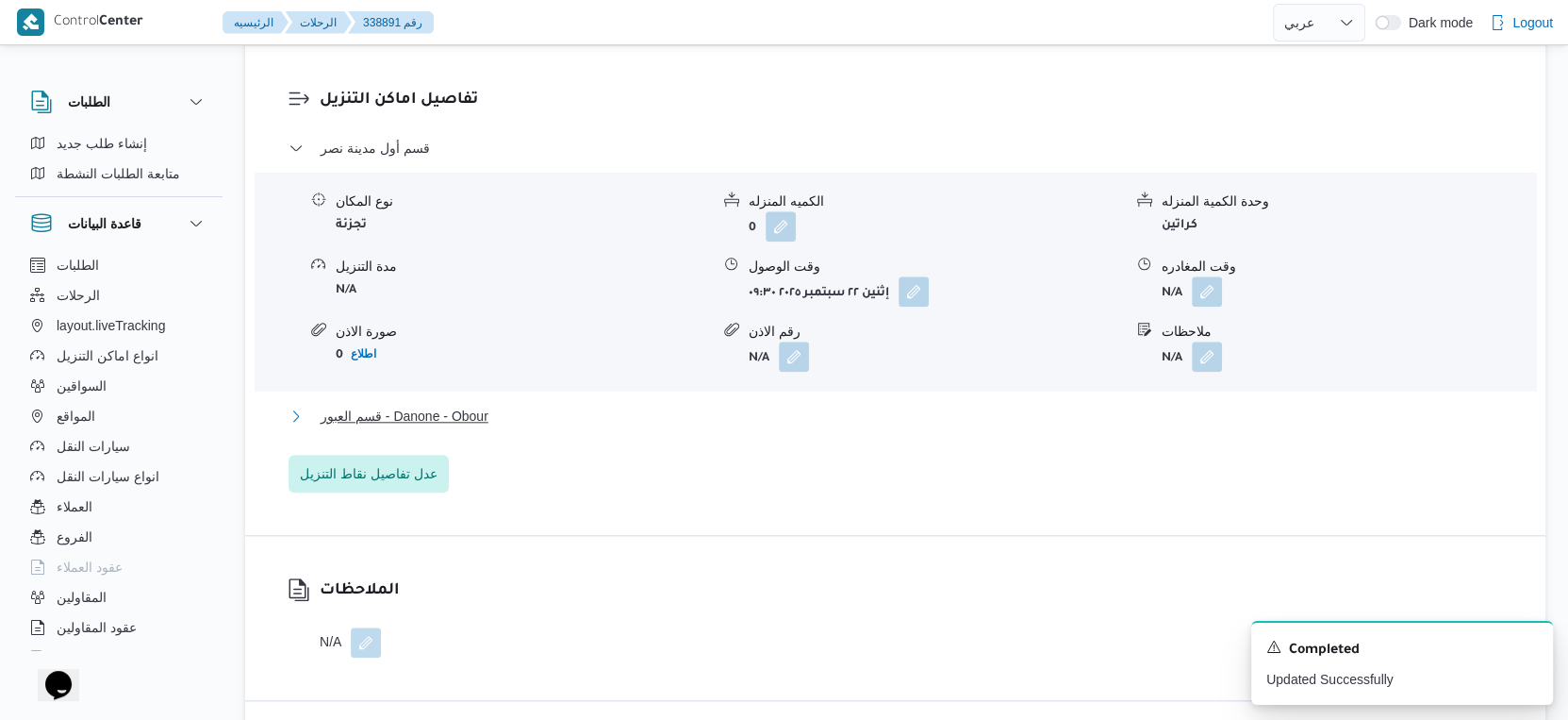
drag, startPoint x: 538, startPoint y: 420, endPoint x: 698, endPoint y: 439, distance: 161.1
click at [542, 420] on button "قسم العبور - Danone - Obour" at bounding box center [896, 416] width 1215 height 22
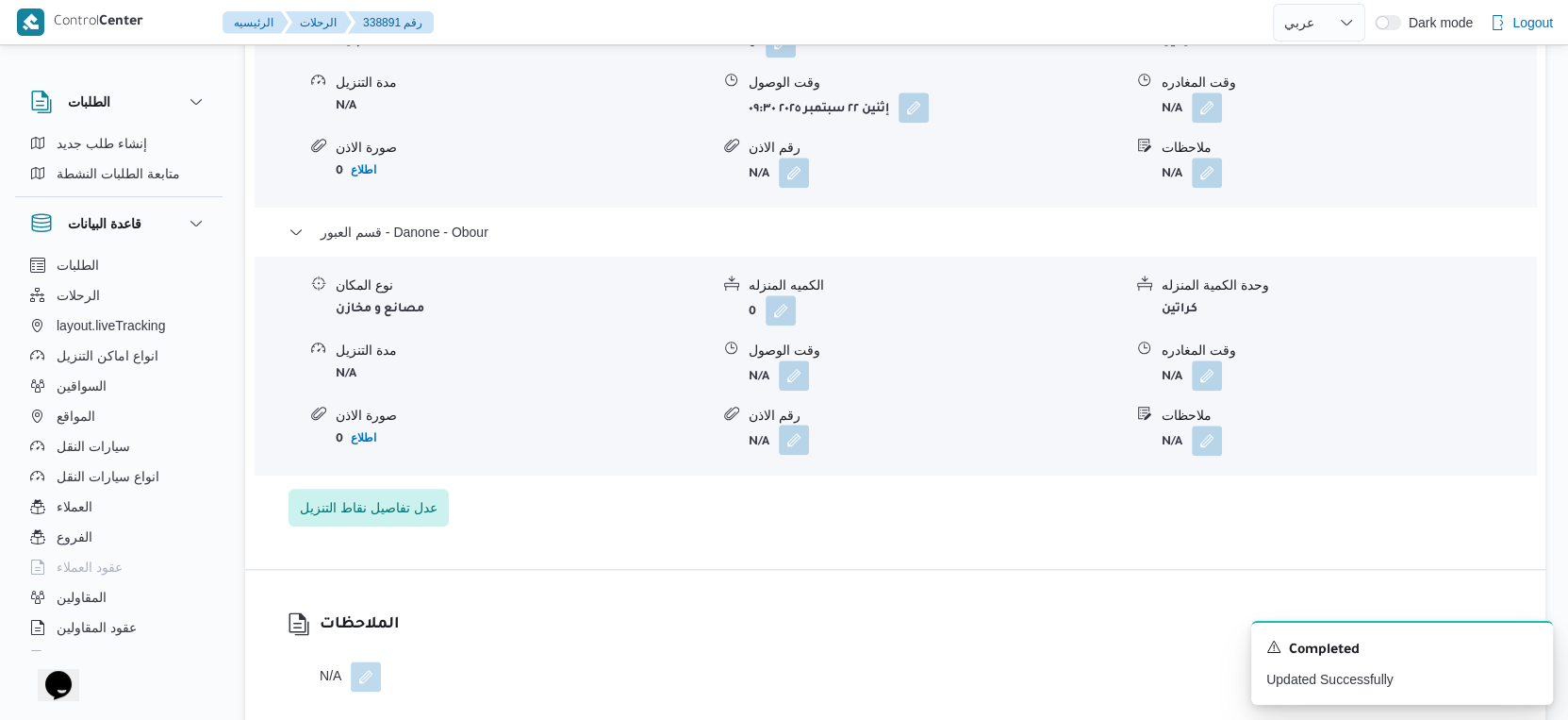
scroll to position [1782, 0]
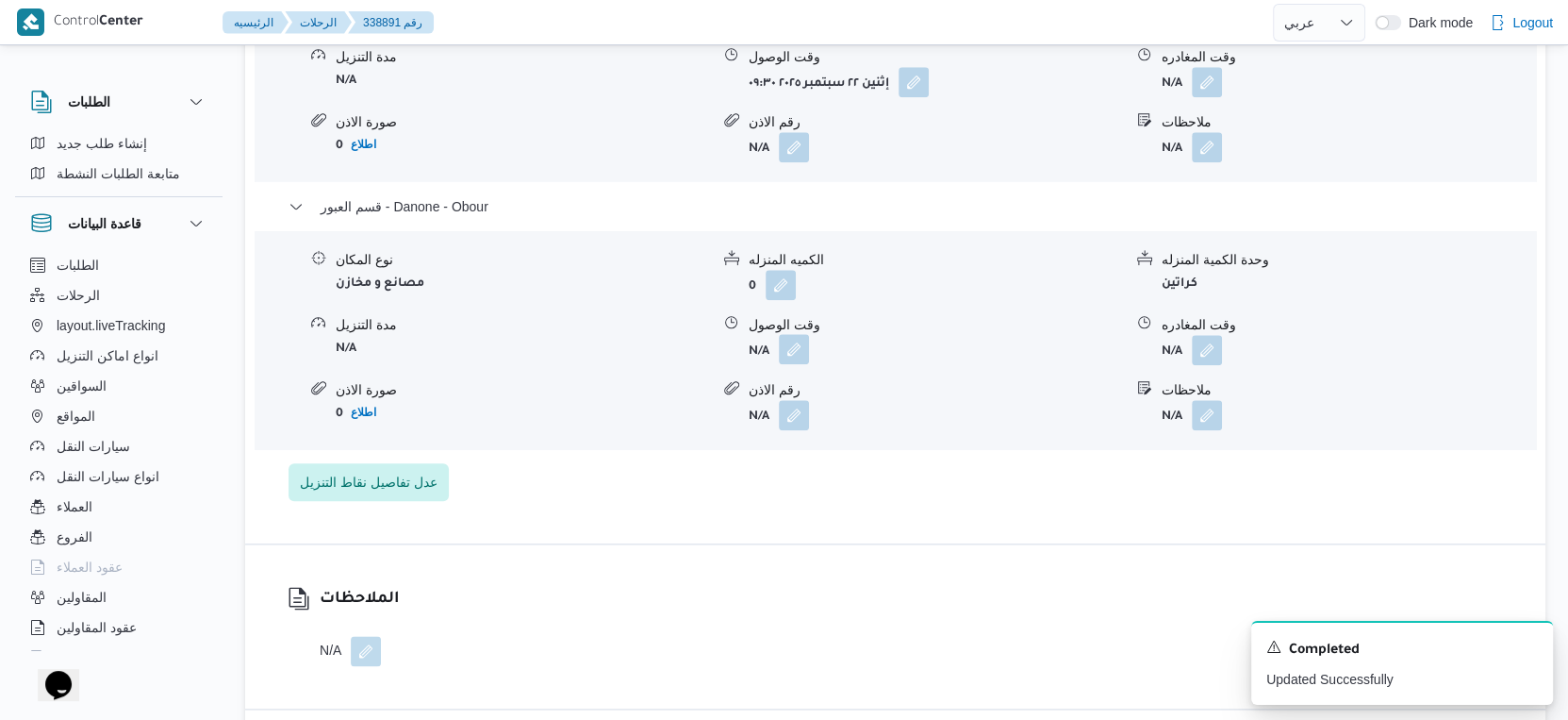
click at [797, 362] on button "button" at bounding box center [794, 348] width 30 height 30
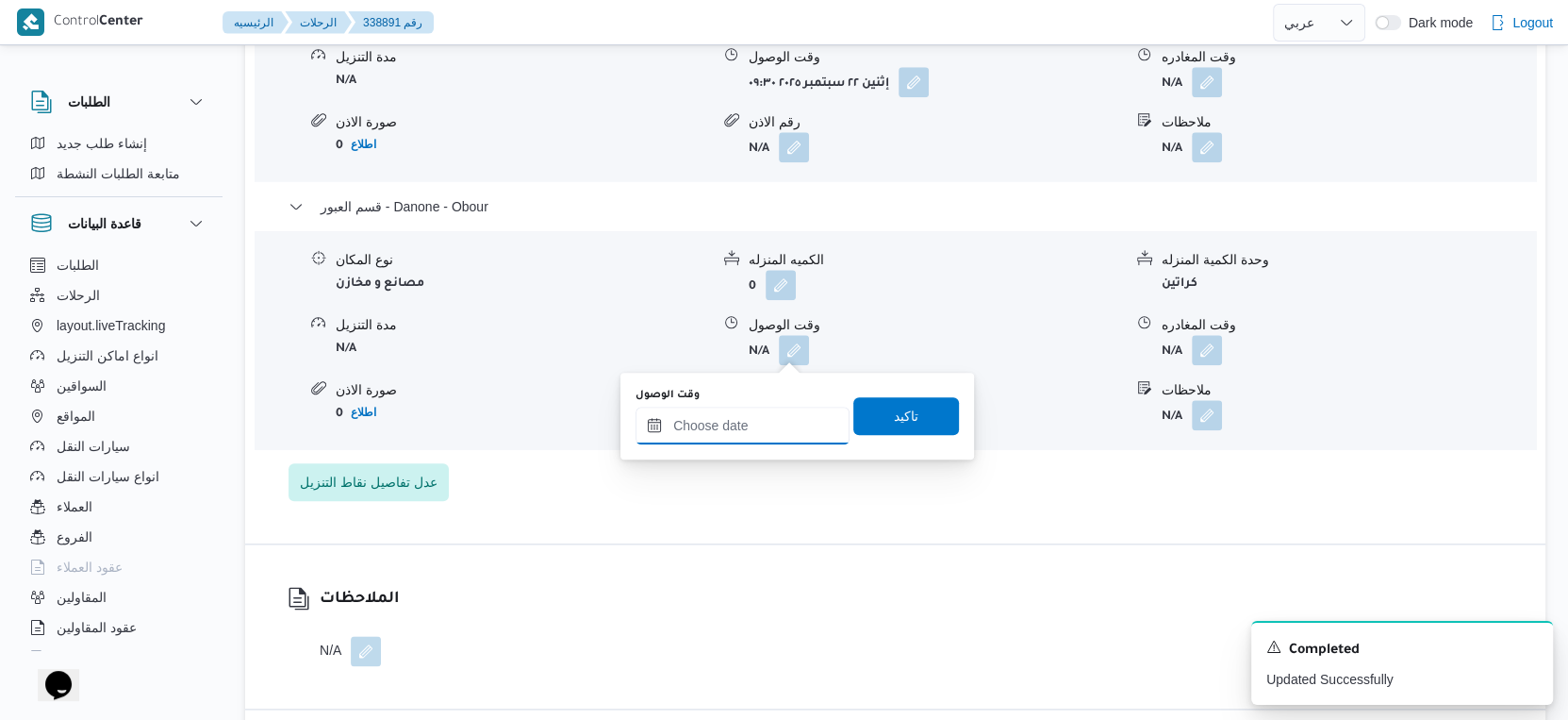
click at [760, 422] on input "وقت الوصول" at bounding box center [743, 425] width 215 height 38
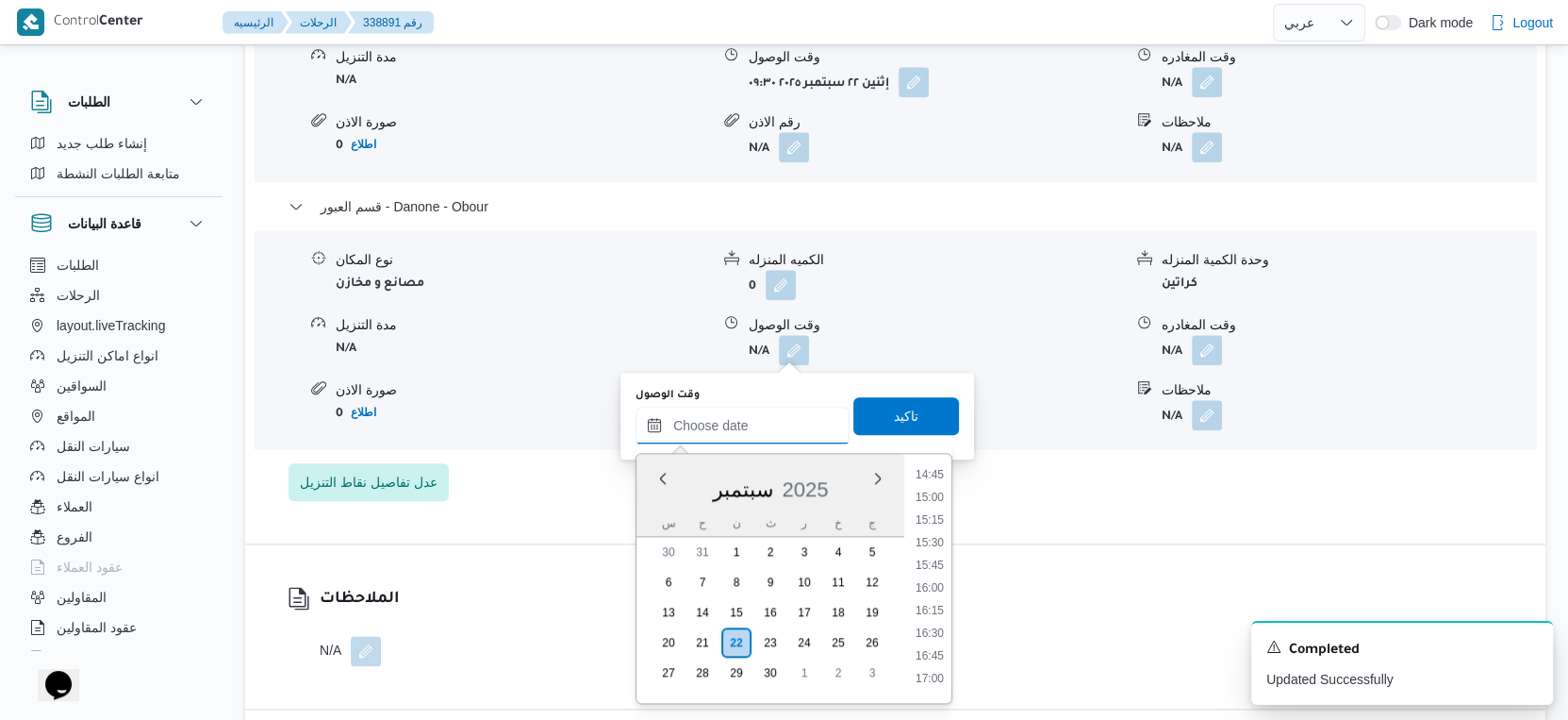
scroll to position [1327, 0]
click at [930, 637] on li "16:30" at bounding box center [929, 646] width 43 height 19
type input "[DATE] ١٦:٣٠"
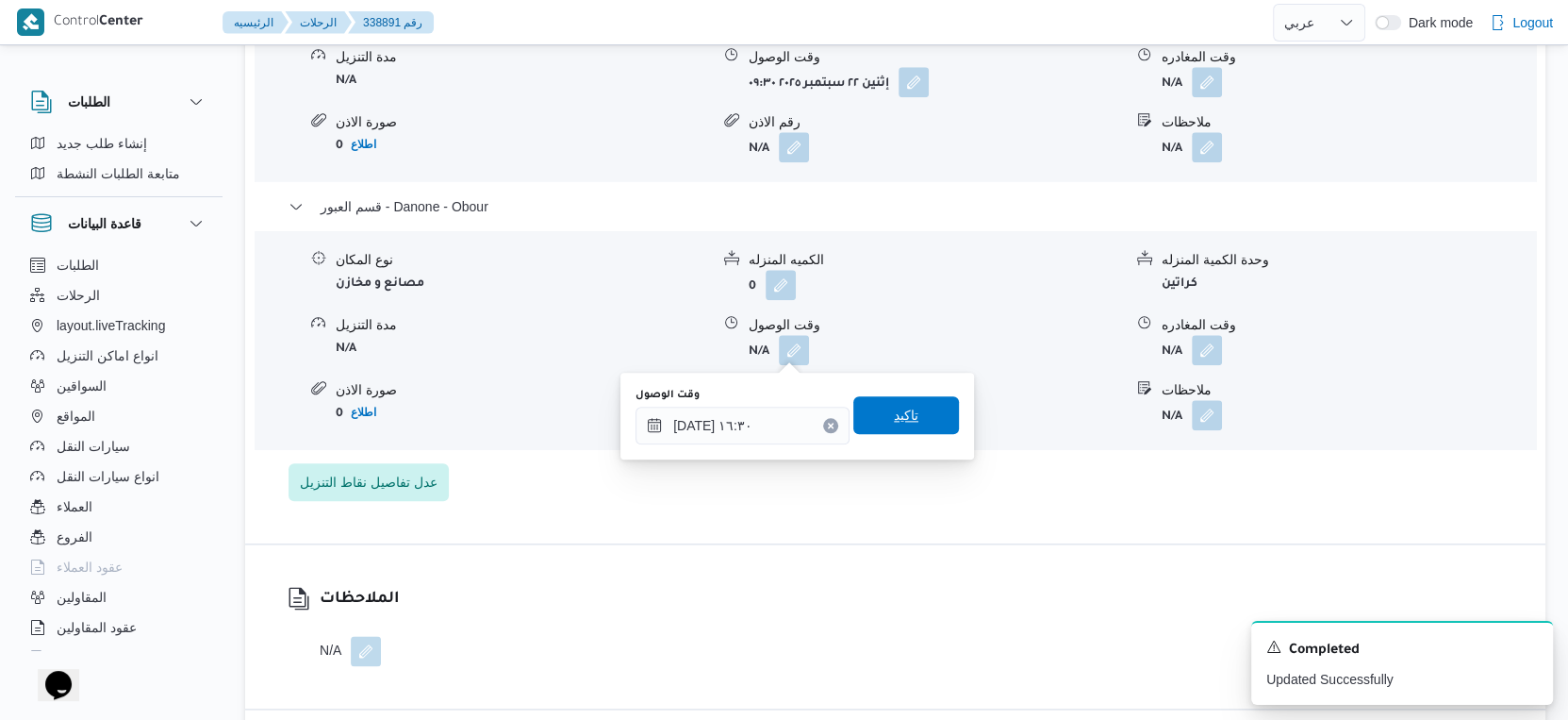
click at [921, 410] on span "تاكيد" at bounding box center [906, 415] width 105 height 38
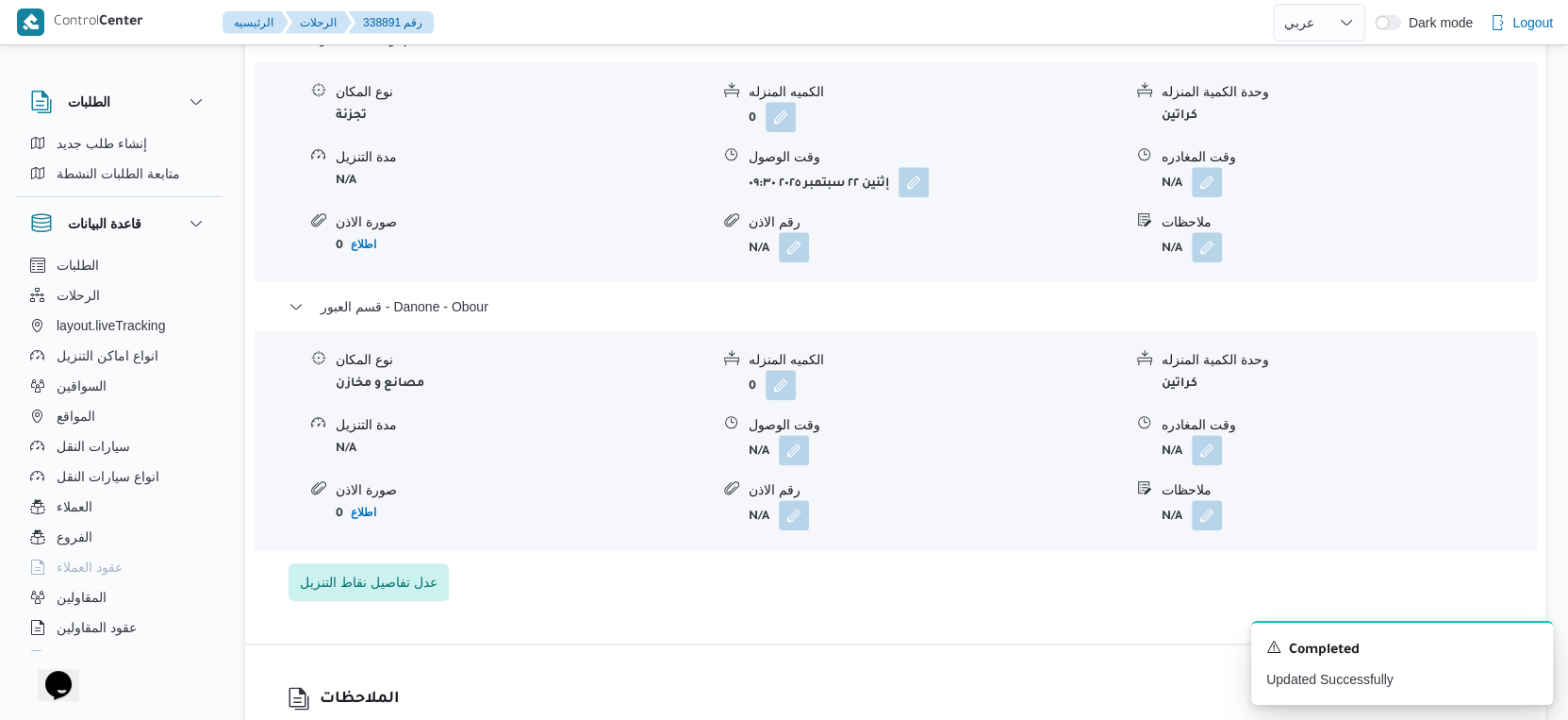
scroll to position [1573, 0]
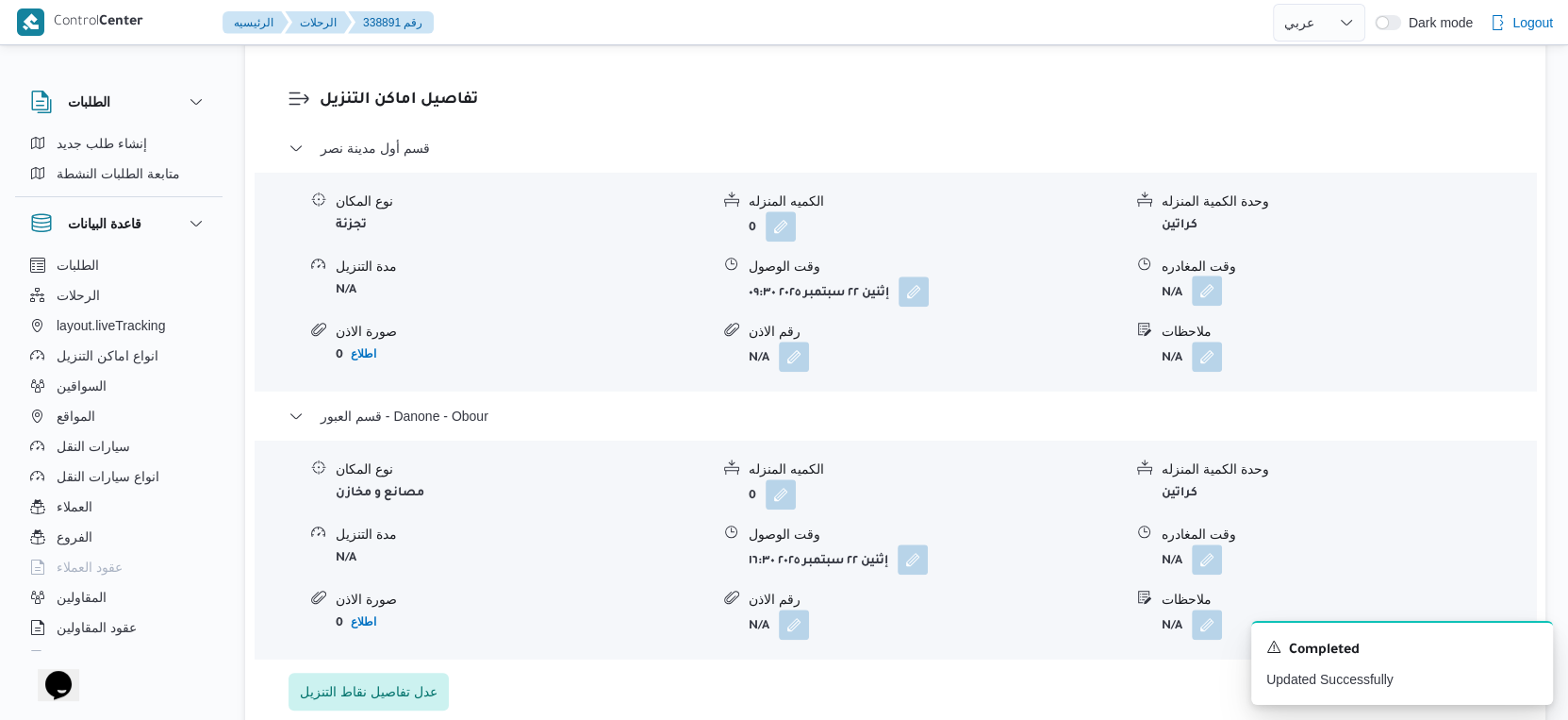
click at [1208, 280] on button "button" at bounding box center [1206, 290] width 30 height 30
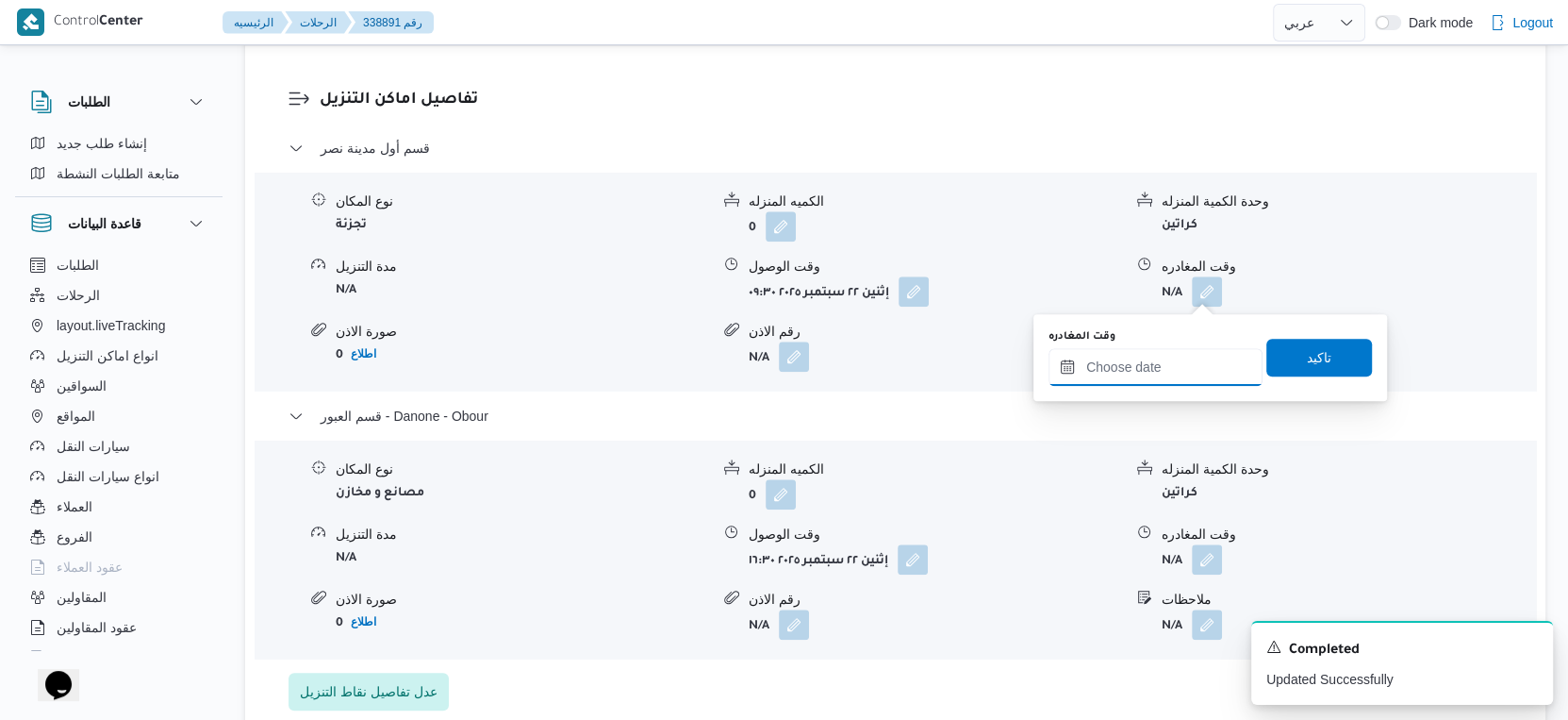
click at [1161, 384] on div at bounding box center [1156, 367] width 215 height 38
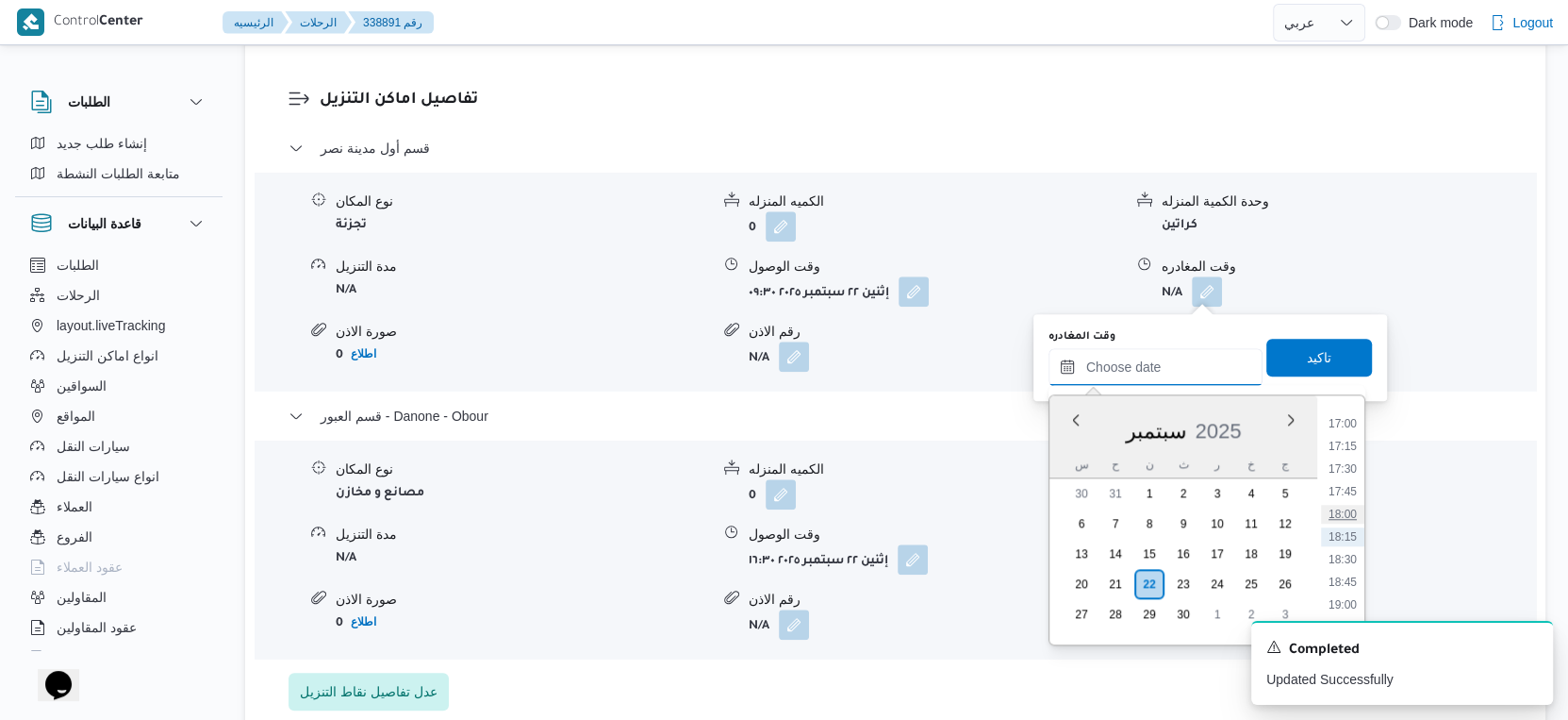
scroll to position [1327, 0]
click at [1352, 541] on li "16:00" at bounding box center [1343, 541] width 43 height 19
type input "٢٢/٠٩/٢٠٢٥ ١٦:٠٠"
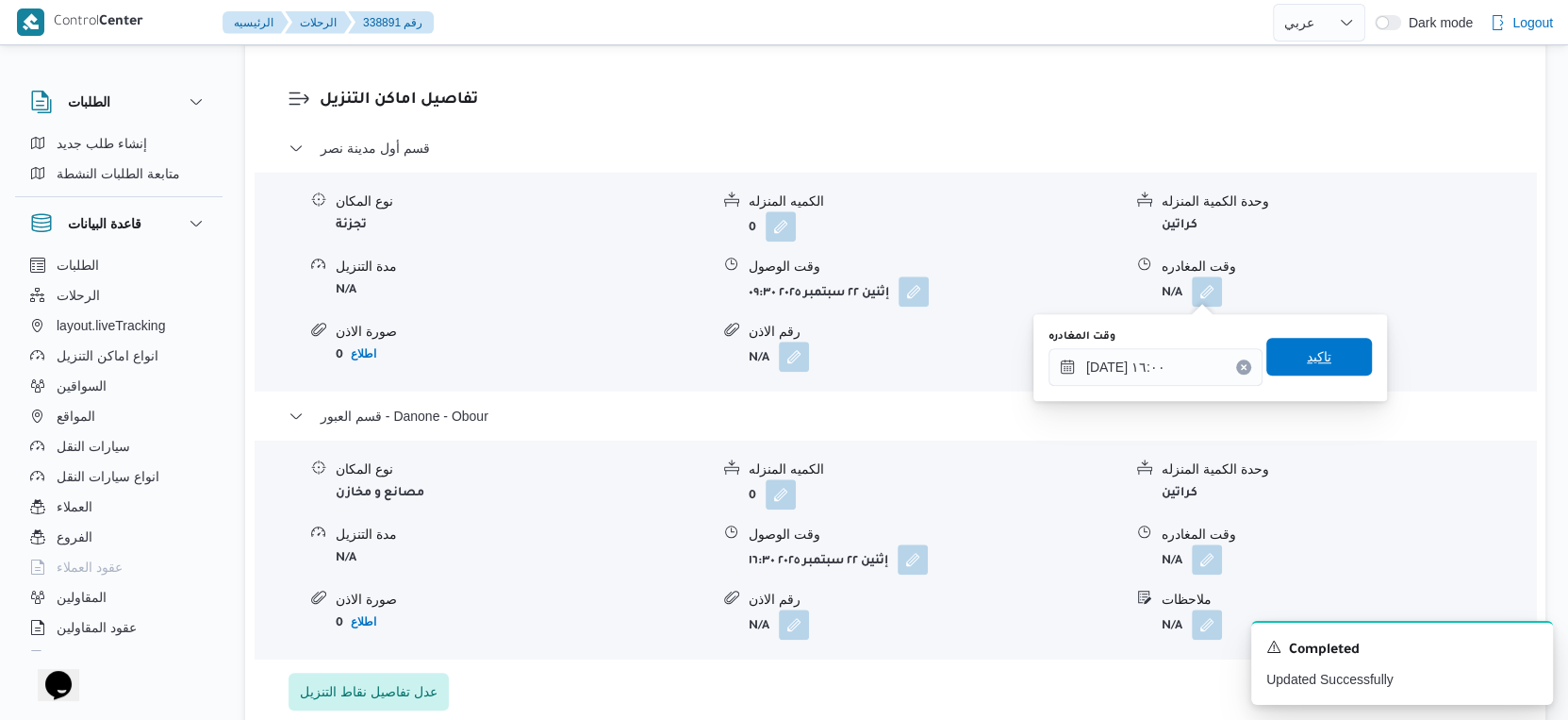
click at [1312, 367] on span "تاكيد" at bounding box center [1318, 356] width 24 height 22
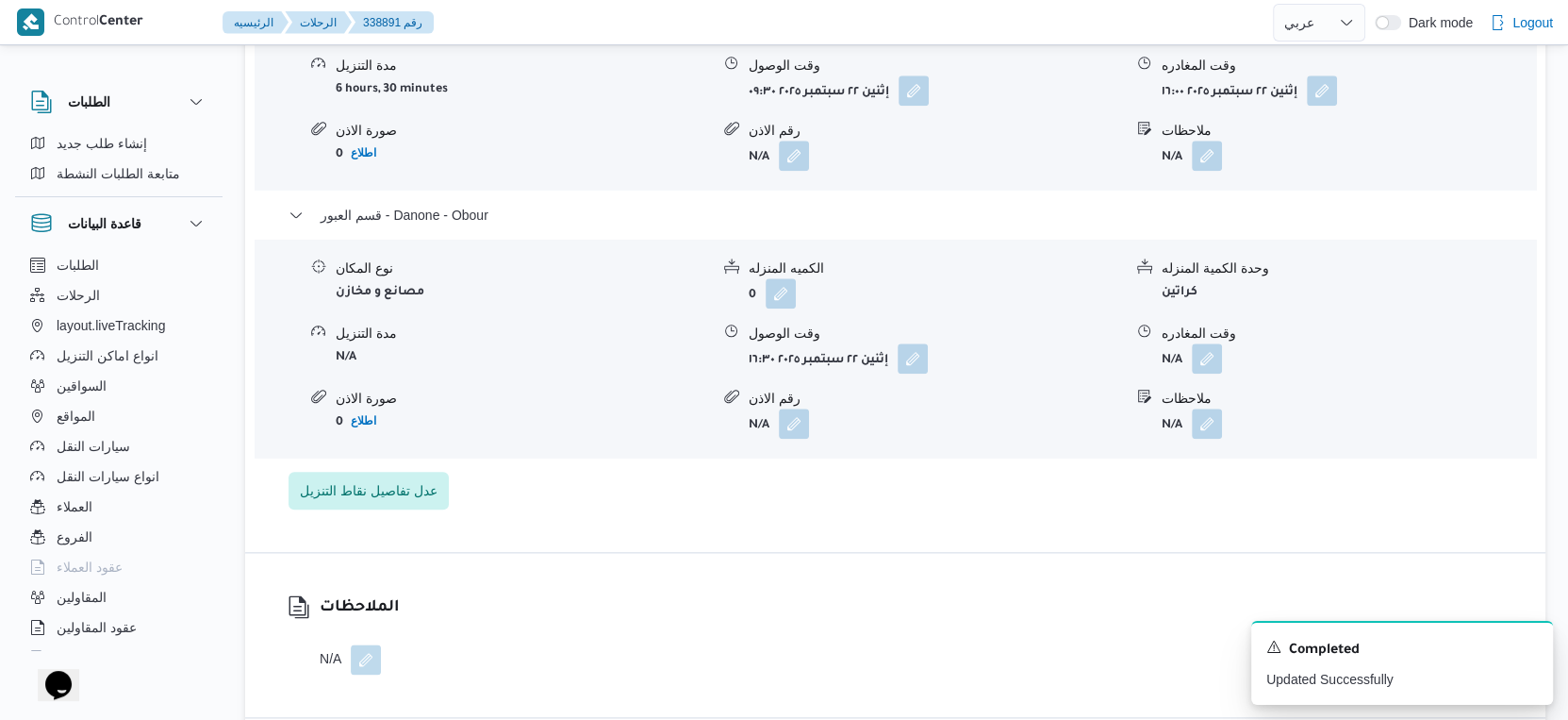
scroll to position [1782, 0]
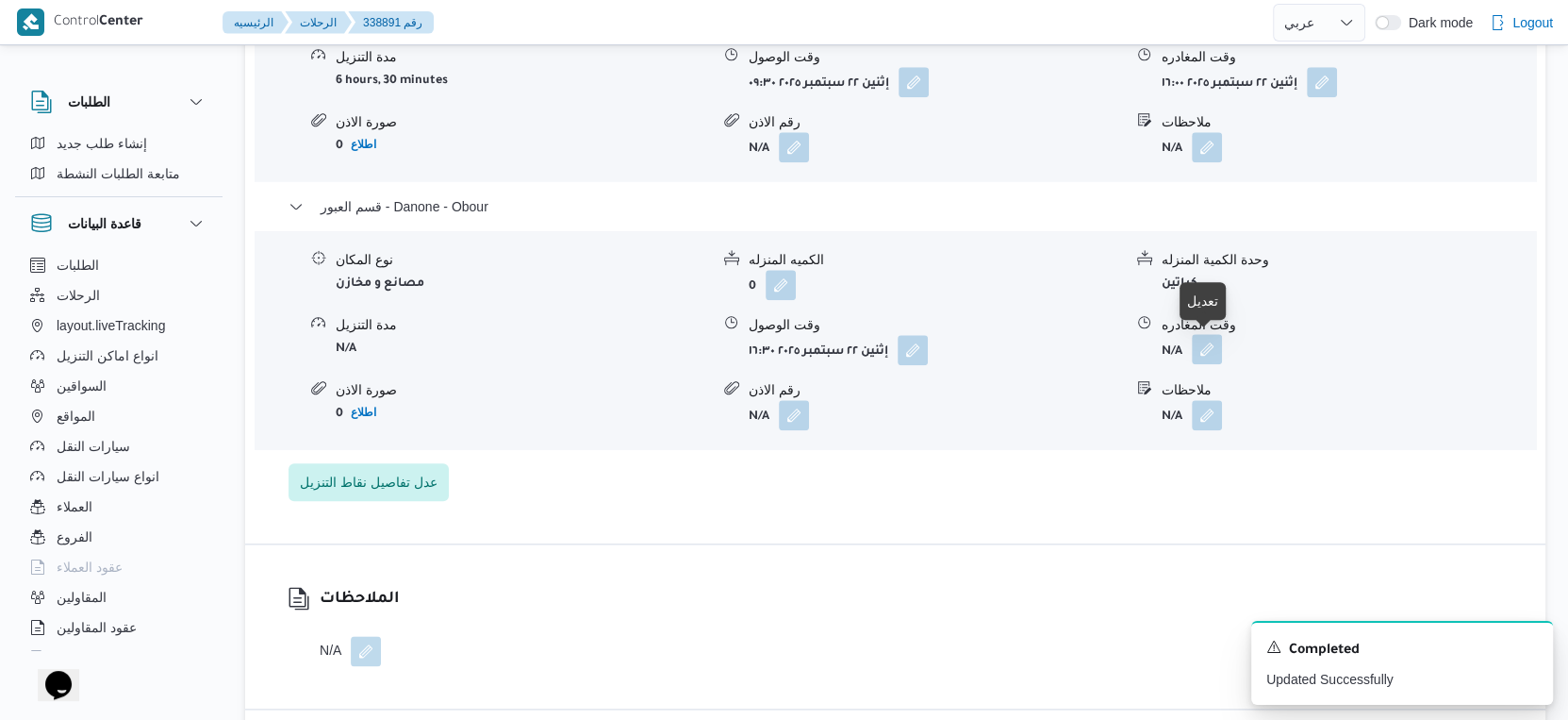
click at [1208, 352] on button "button" at bounding box center [1206, 348] width 30 height 30
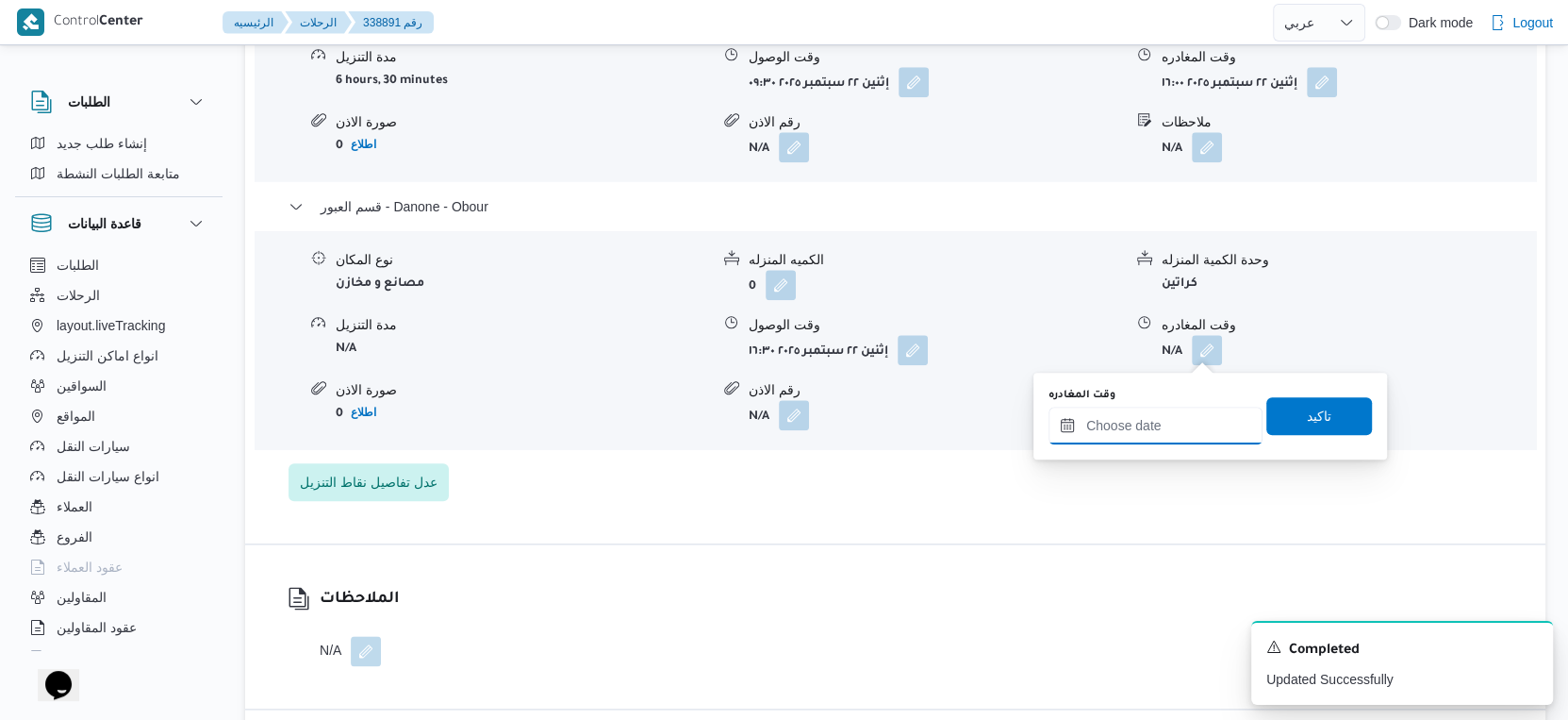
drag, startPoint x: 1150, startPoint y: 427, endPoint x: 1161, endPoint y: 429, distance: 11.2
click at [1150, 427] on input "وقت المغادره" at bounding box center [1156, 425] width 215 height 38
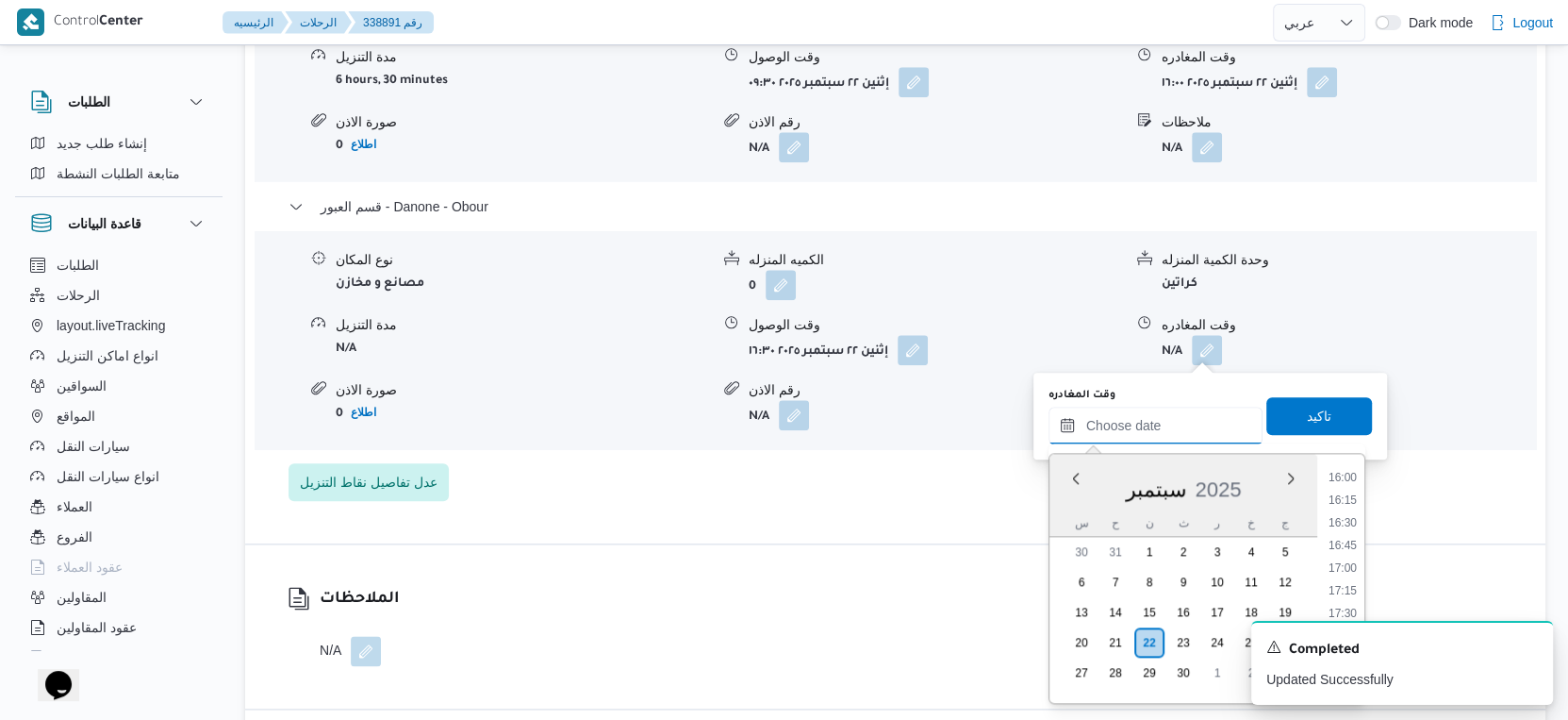
scroll to position [1327, 0]
click at [1350, 594] on li "16:00" at bounding box center [1343, 600] width 43 height 19
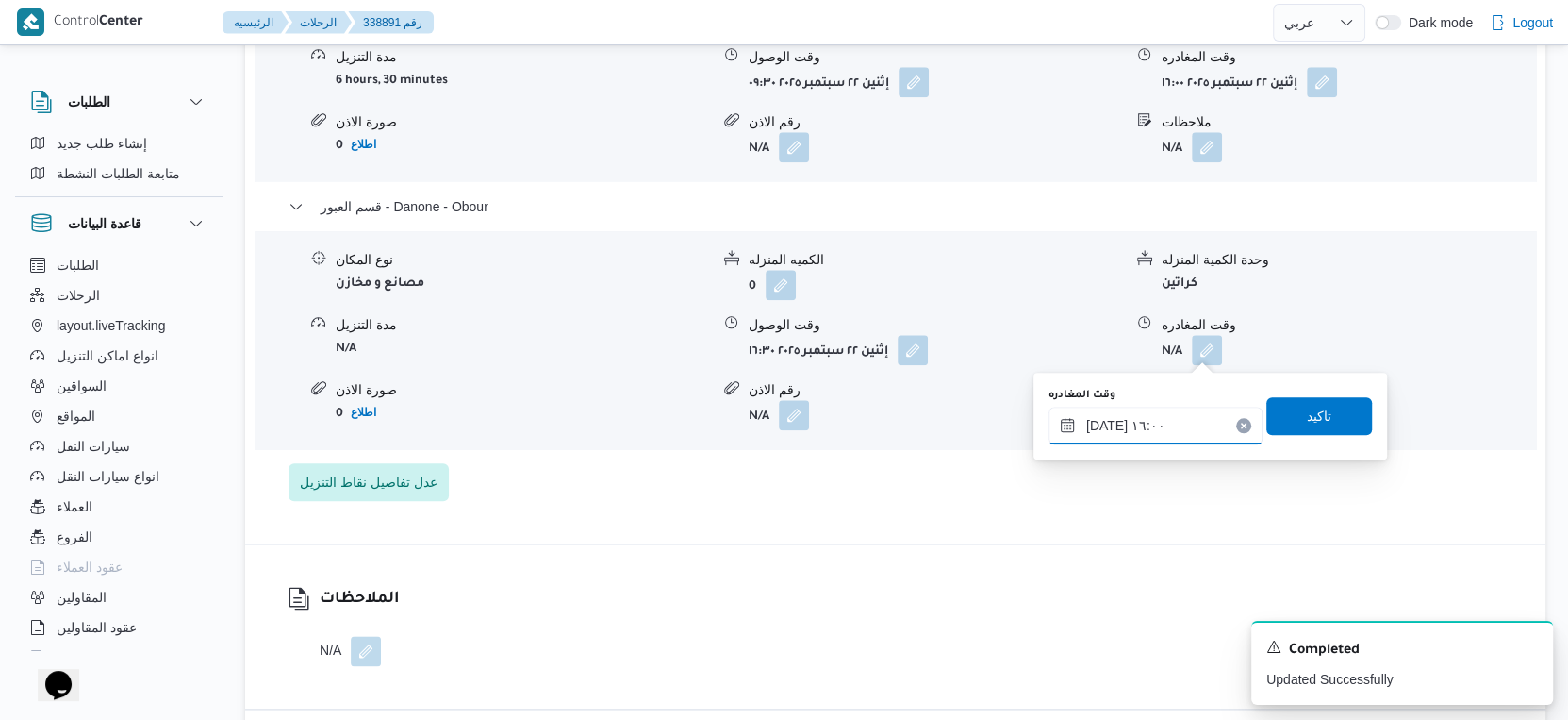
click at [1101, 423] on input "٢٢/٠٩/٢٠٢٥ ١٦:٠٠" at bounding box center [1156, 425] width 215 height 38
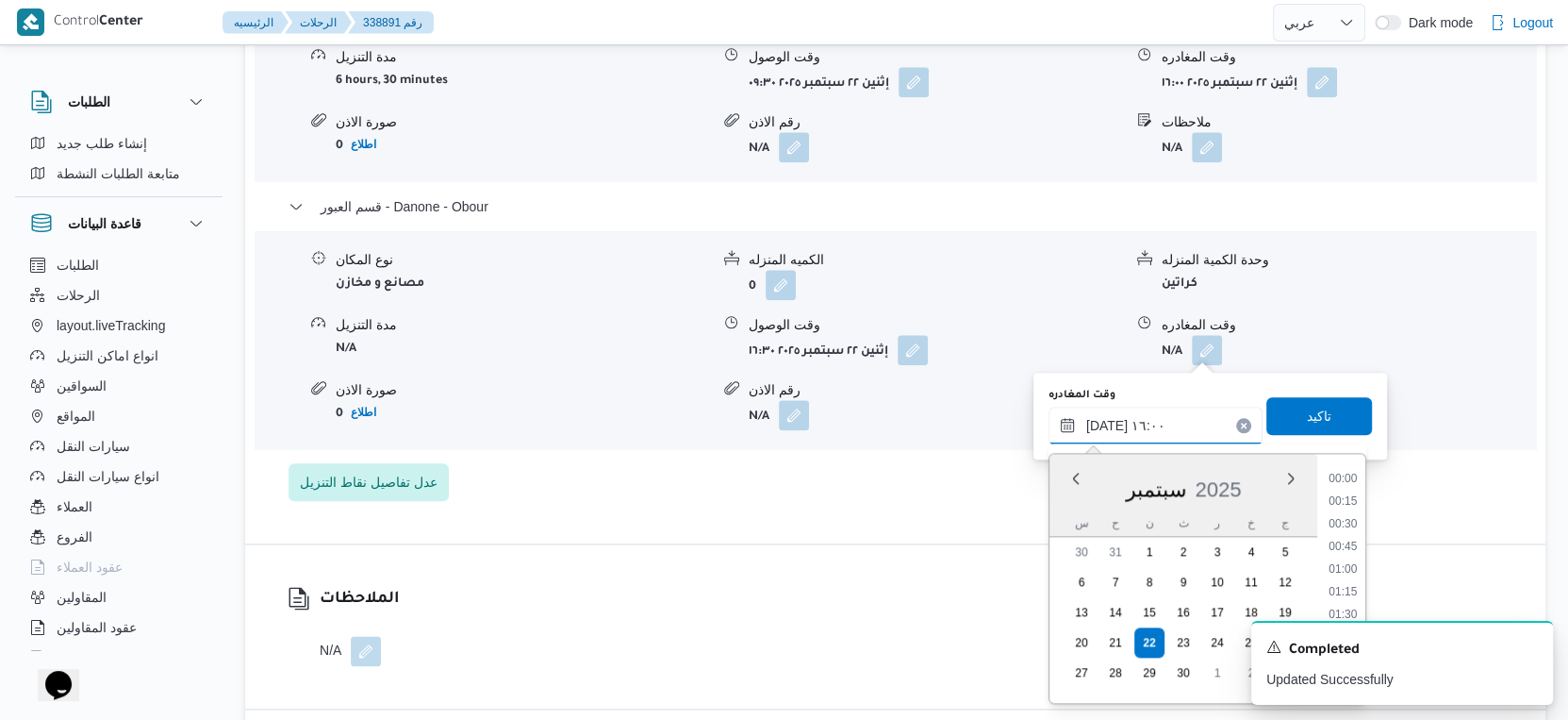
scroll to position [1332, 0]
type input "٢٢/٠٩/٢٠٢٥ ١٦:٤١"
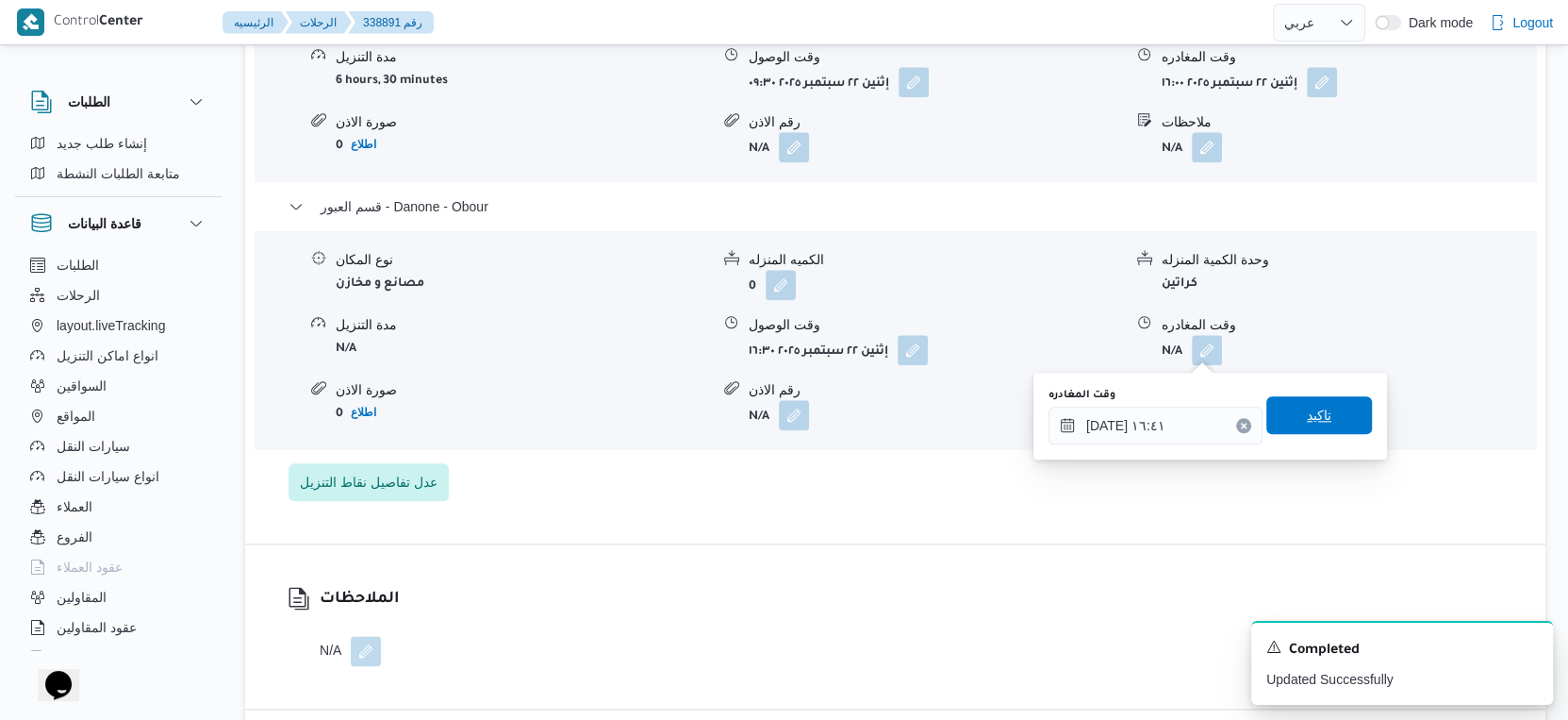
click at [1317, 407] on span "تاكيد" at bounding box center [1319, 415] width 105 height 38
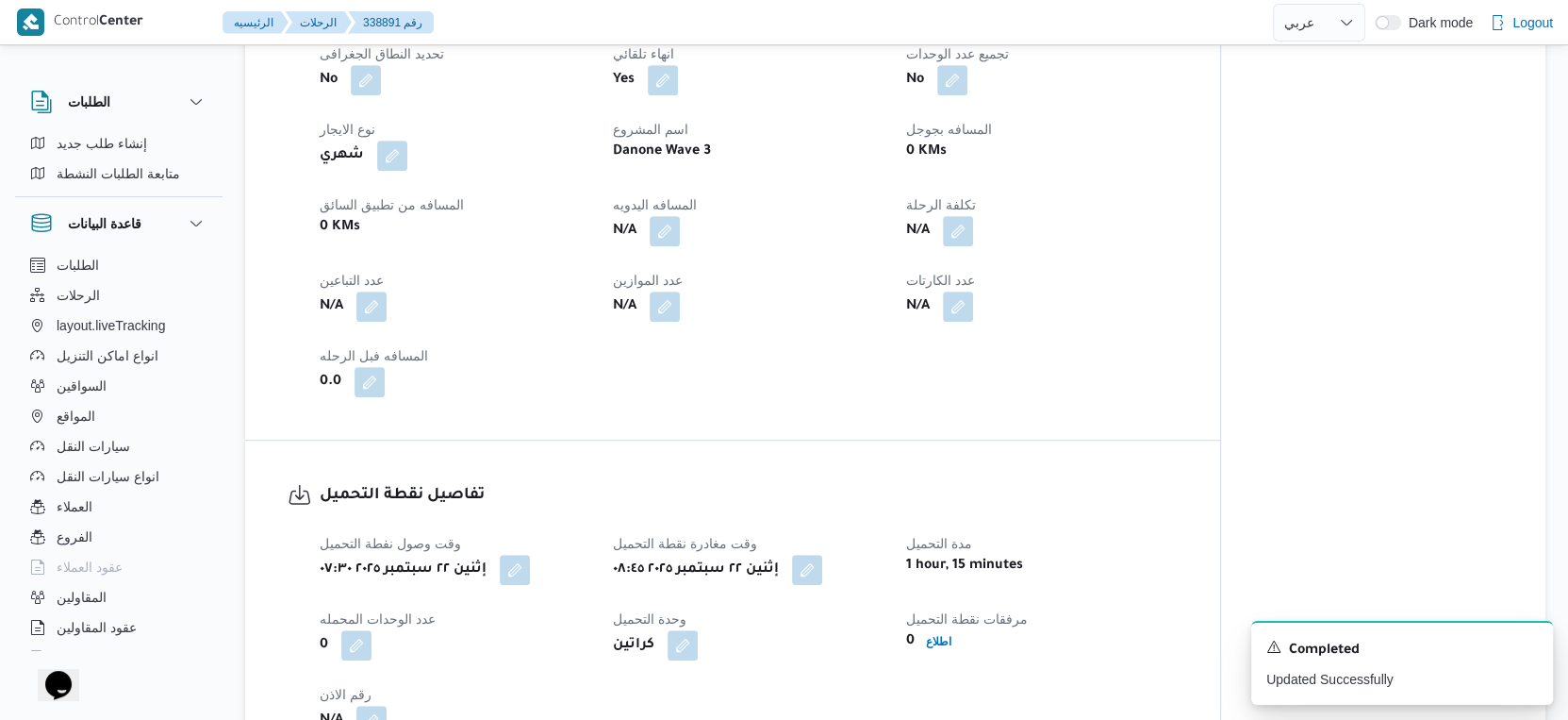
scroll to position [838, 0]
click at [1179, 395] on div "العميل Danone الفرع دانون|العبور نوع الرحله تجزئة تاريخ ووقت التحميل إثنين ٢٢ س…" at bounding box center [748, 145] width 881 height 529
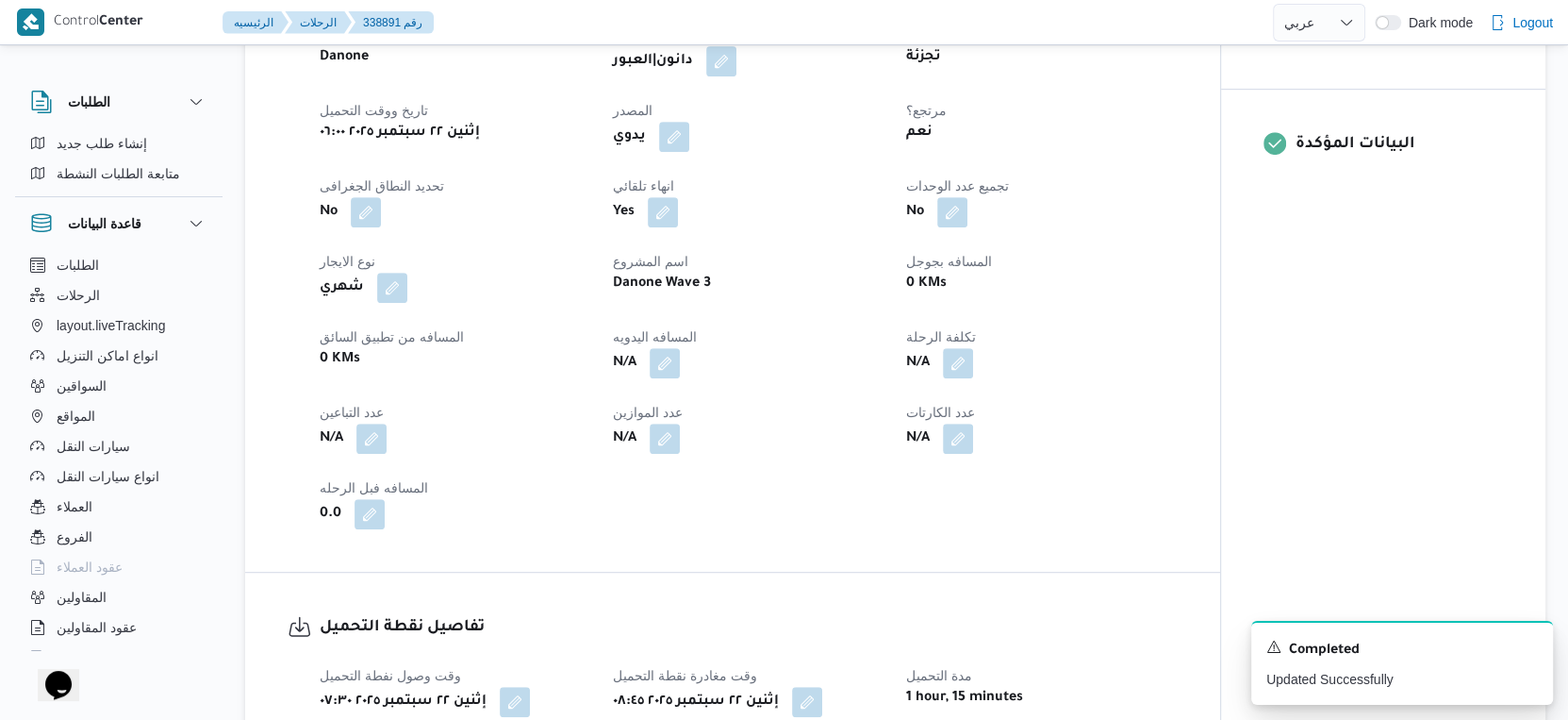
scroll to position [524, 0]
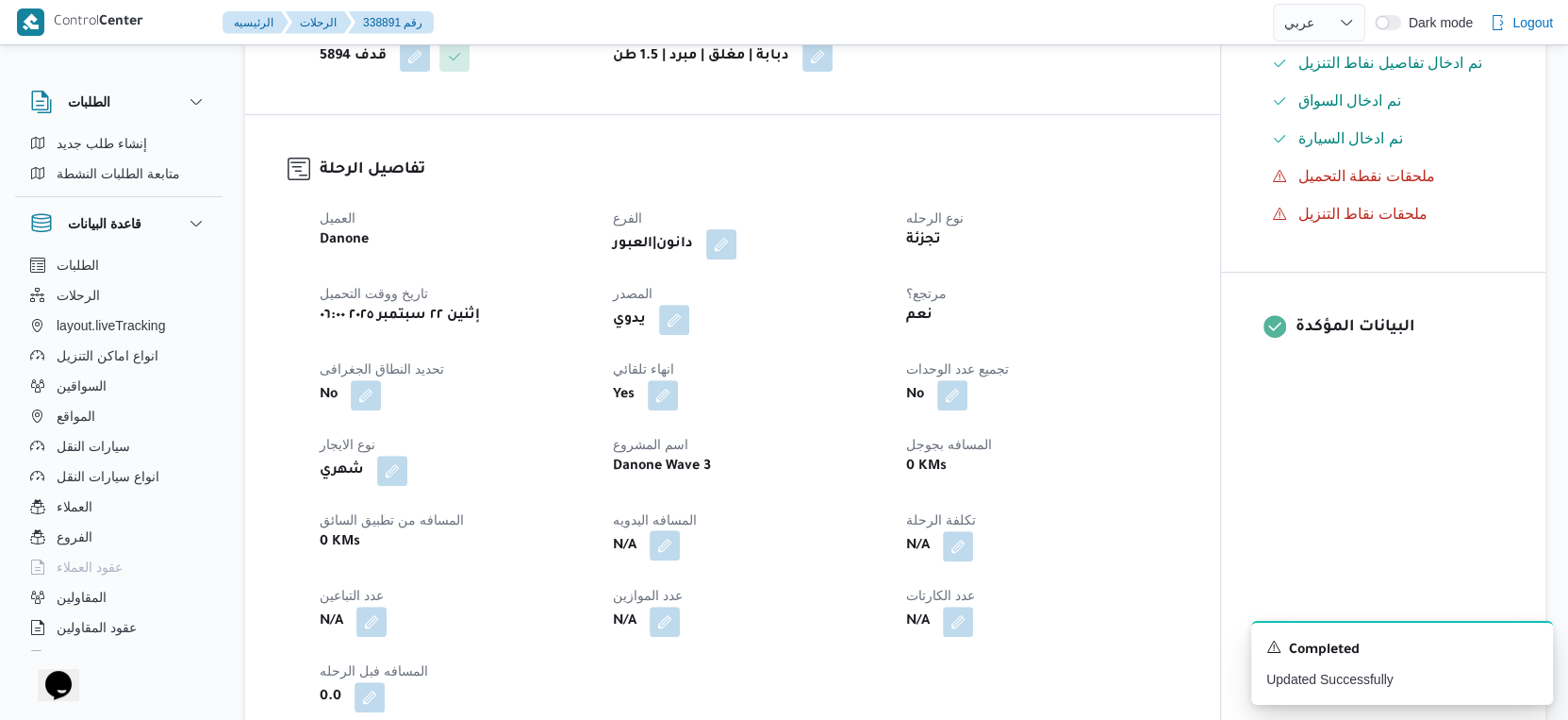
click at [667, 539] on button "button" at bounding box center [664, 544] width 30 height 30
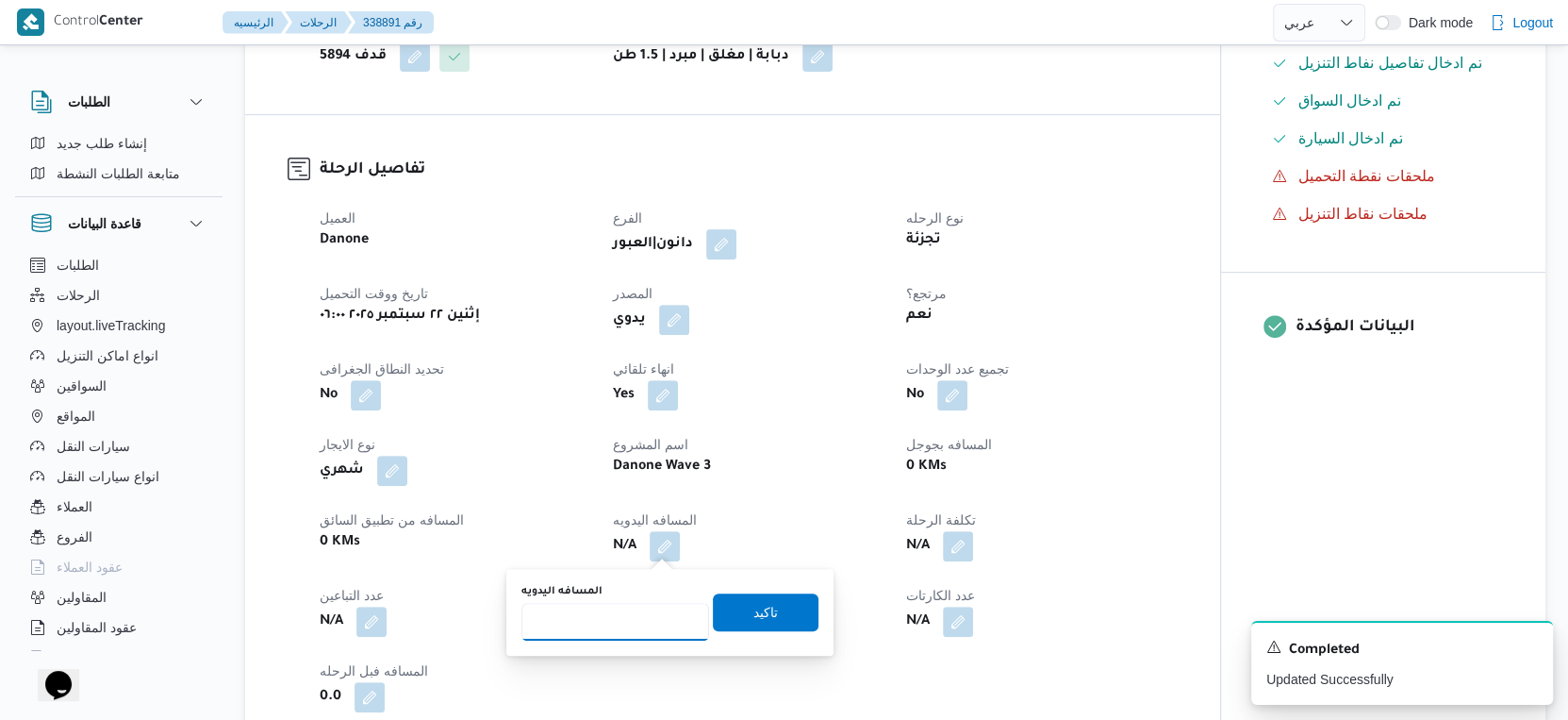
click at [607, 612] on input "المسافه اليدويه" at bounding box center [615, 621] width 187 height 38
type input "73"
click at [754, 601] on span "تاكيد" at bounding box center [765, 611] width 24 height 22
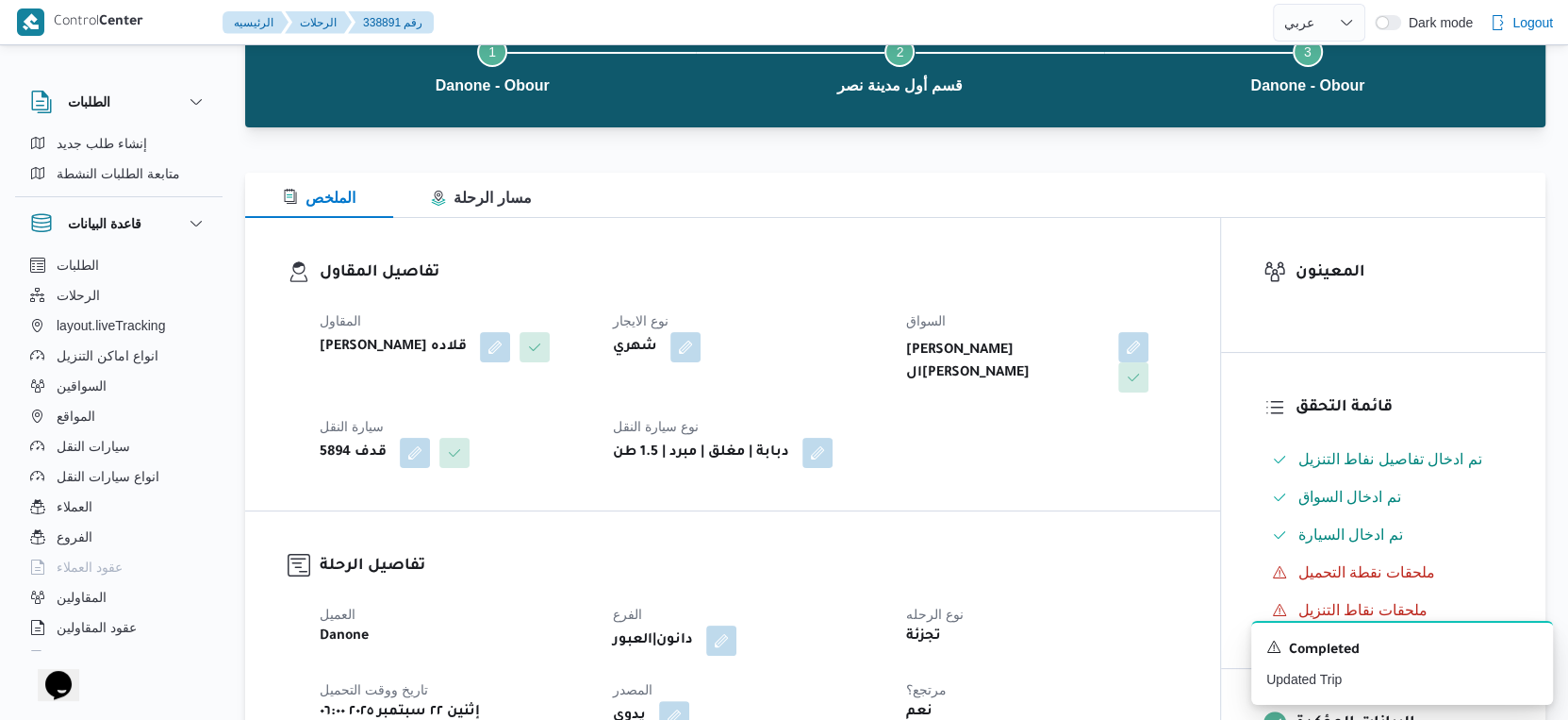
scroll to position [0, 0]
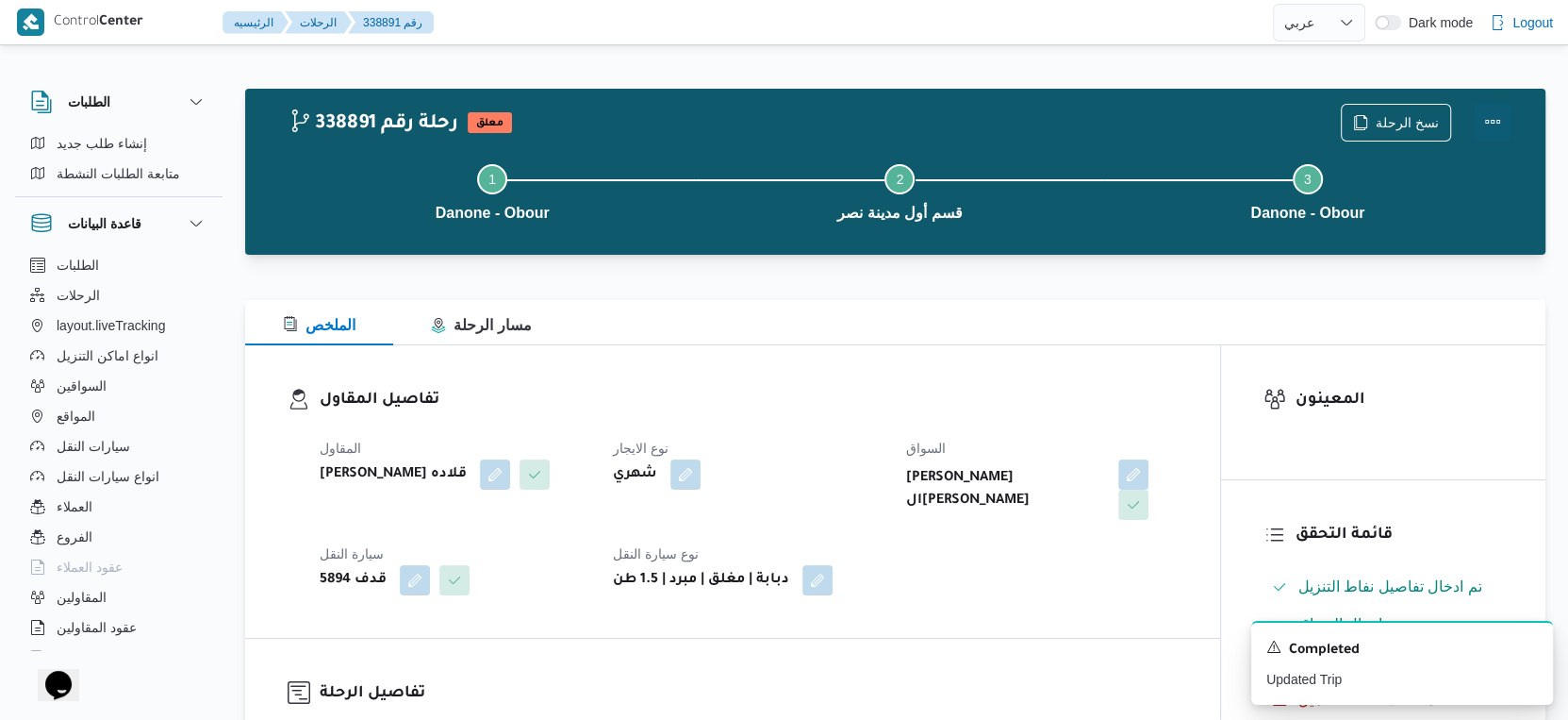
click at [1499, 115] on button "Actions" at bounding box center [1492, 121] width 38 height 38
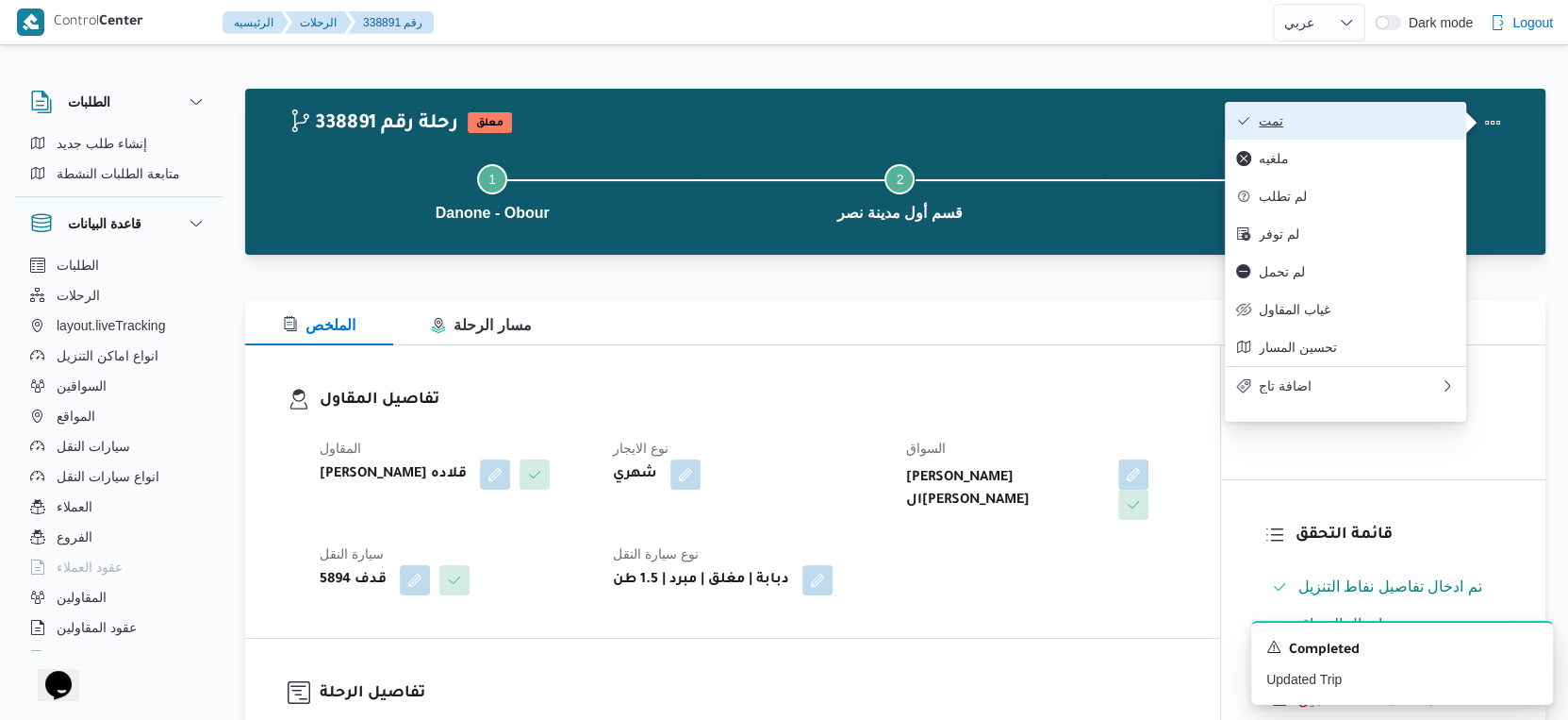
click at [1322, 107] on button "تمت" at bounding box center [1346, 120] width 242 height 38
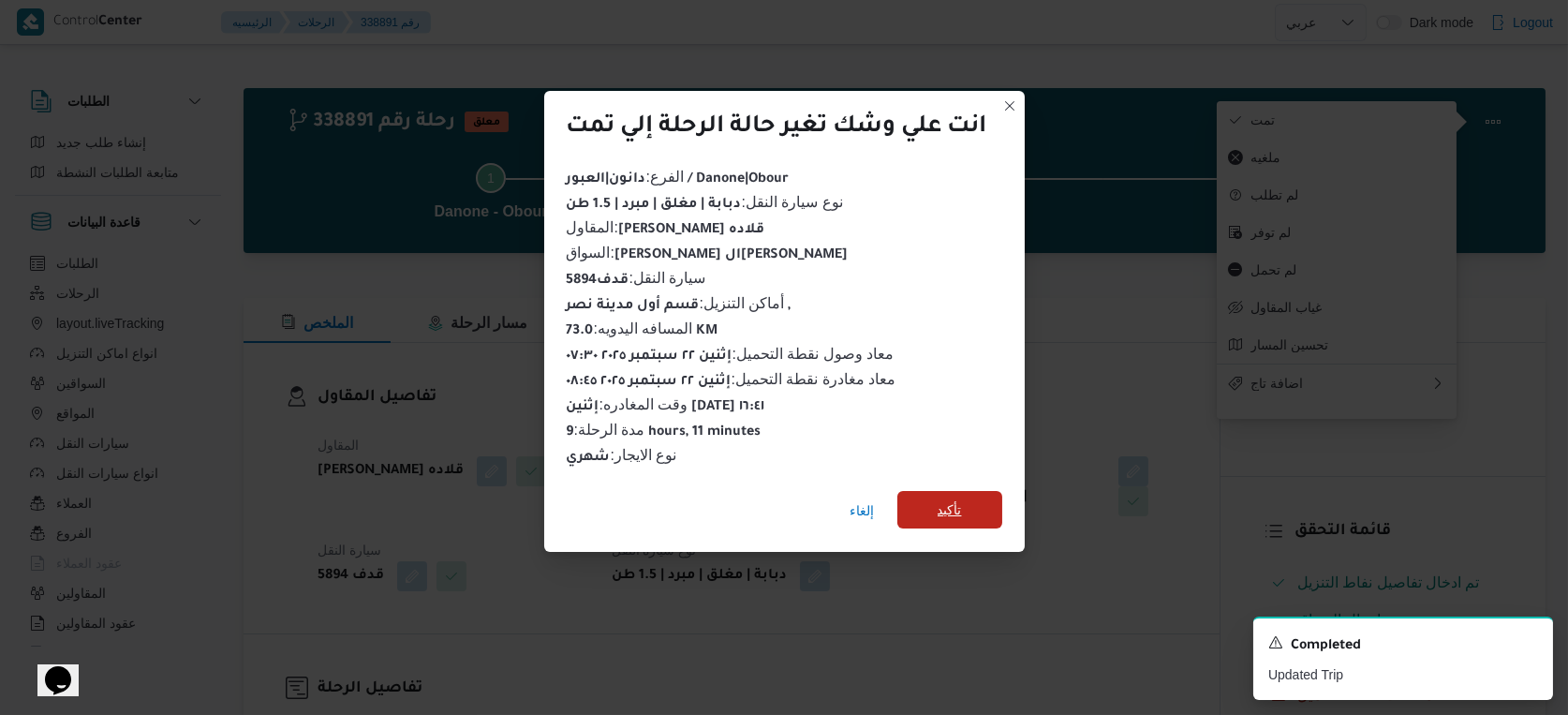
click at [961, 498] on span "تأكيد" at bounding box center [949, 509] width 24 height 22
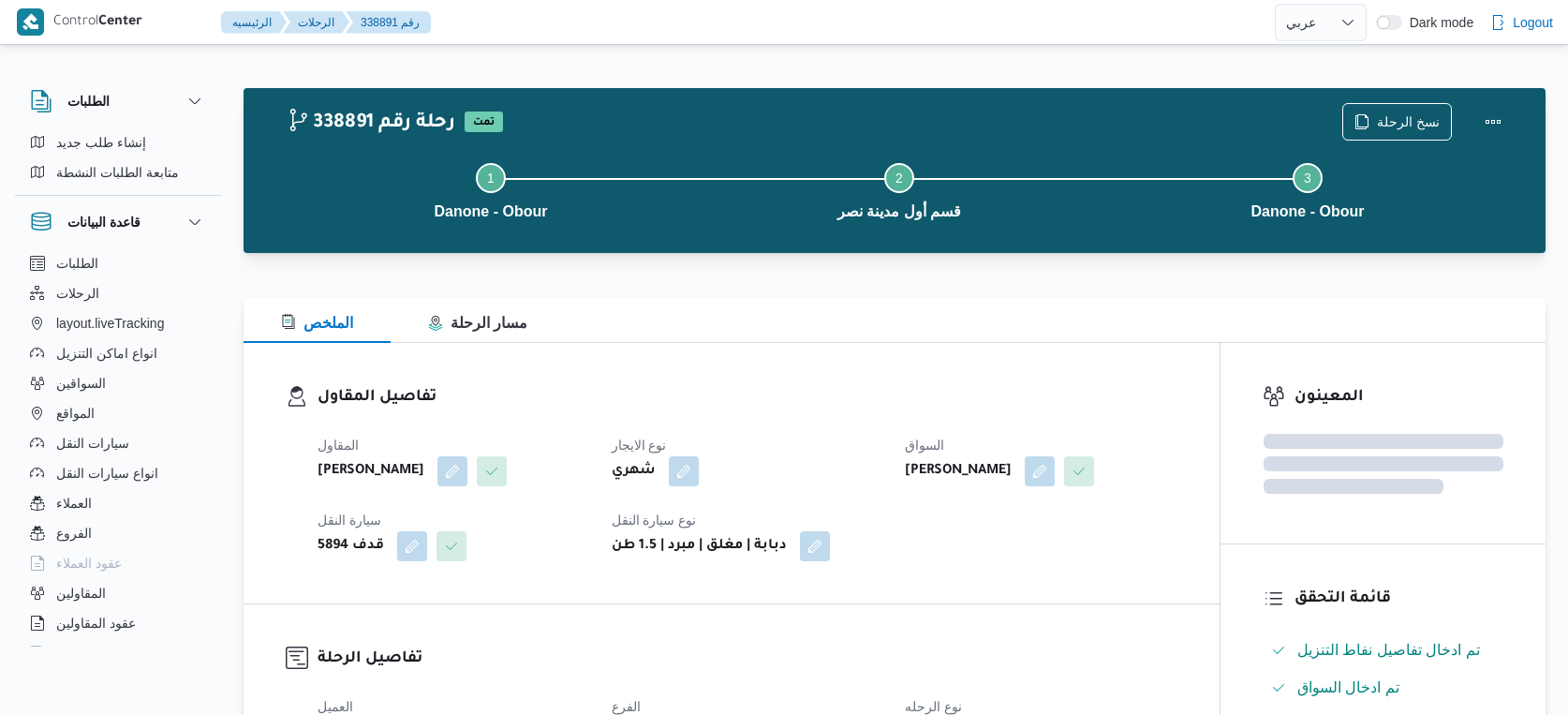
select select "ar"
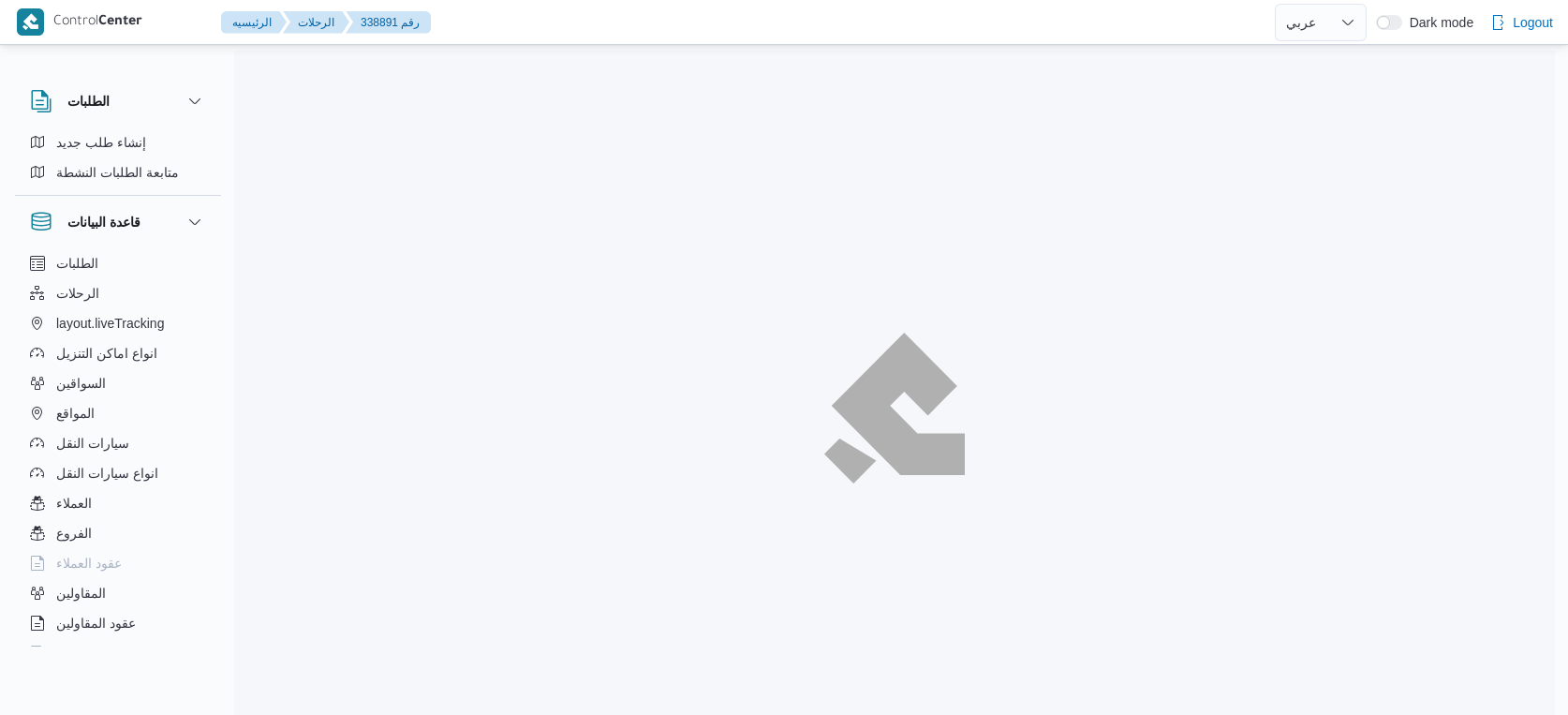
select select "ar"
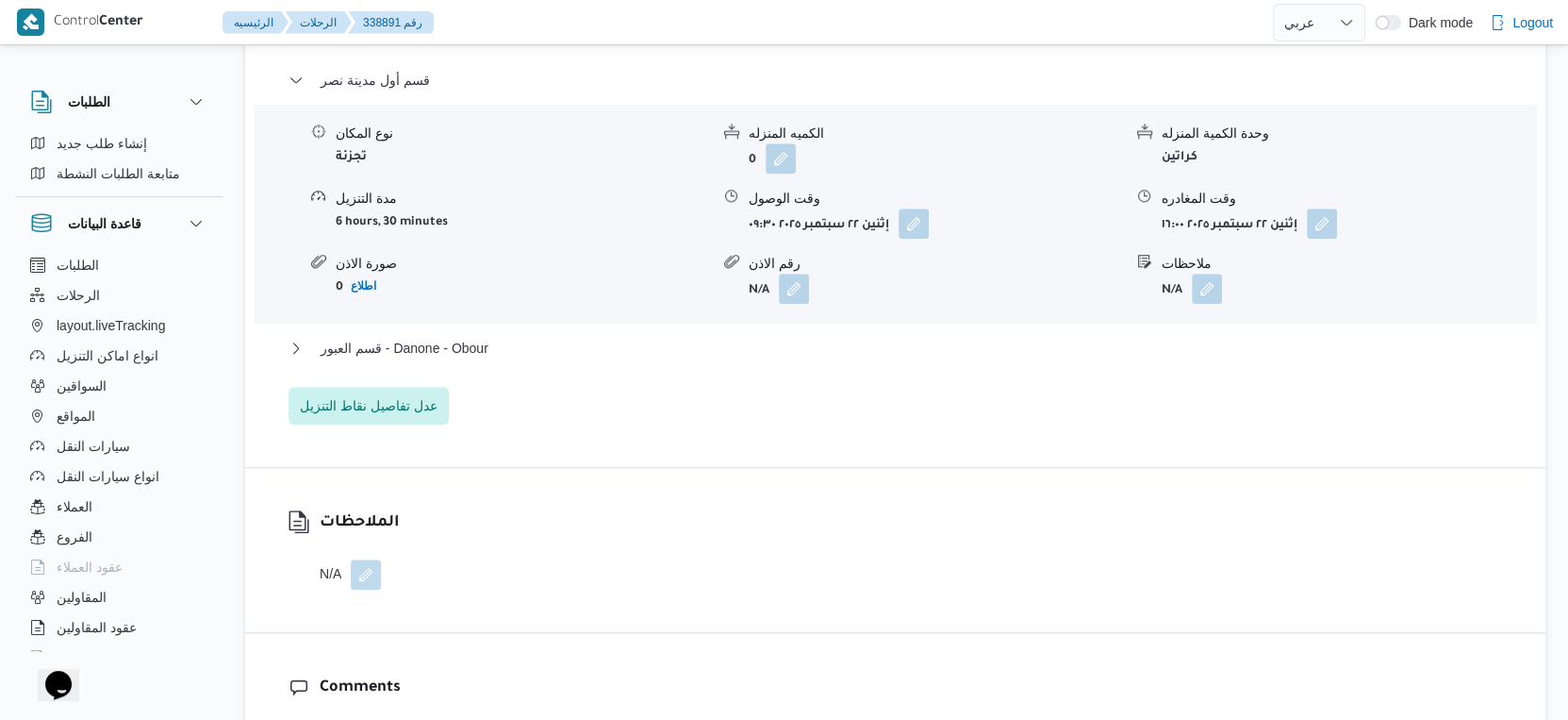
scroll to position [1676, 0]
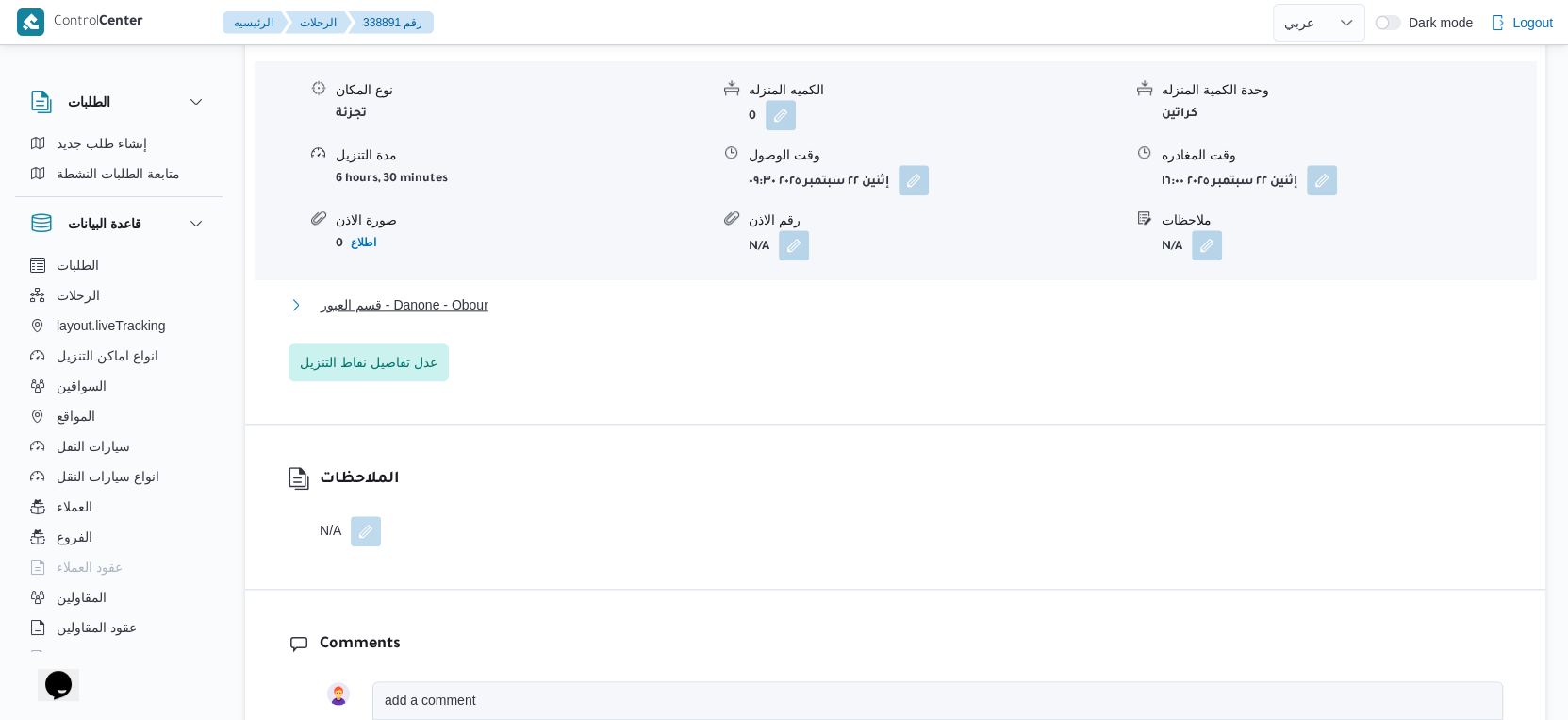
click at [469, 298] on span "قسم العبور - Danone - Obour" at bounding box center [405, 304] width 168 height 22
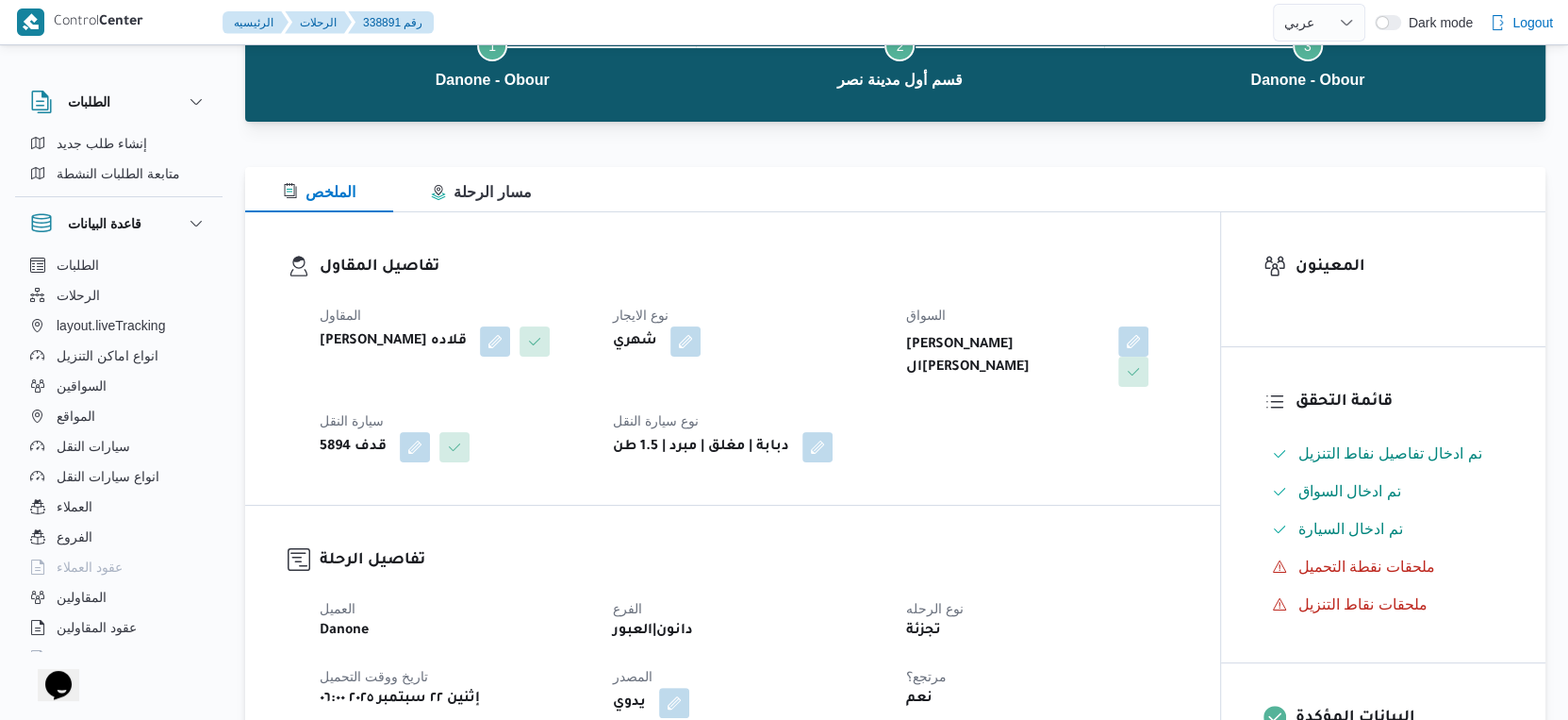
scroll to position [524, 0]
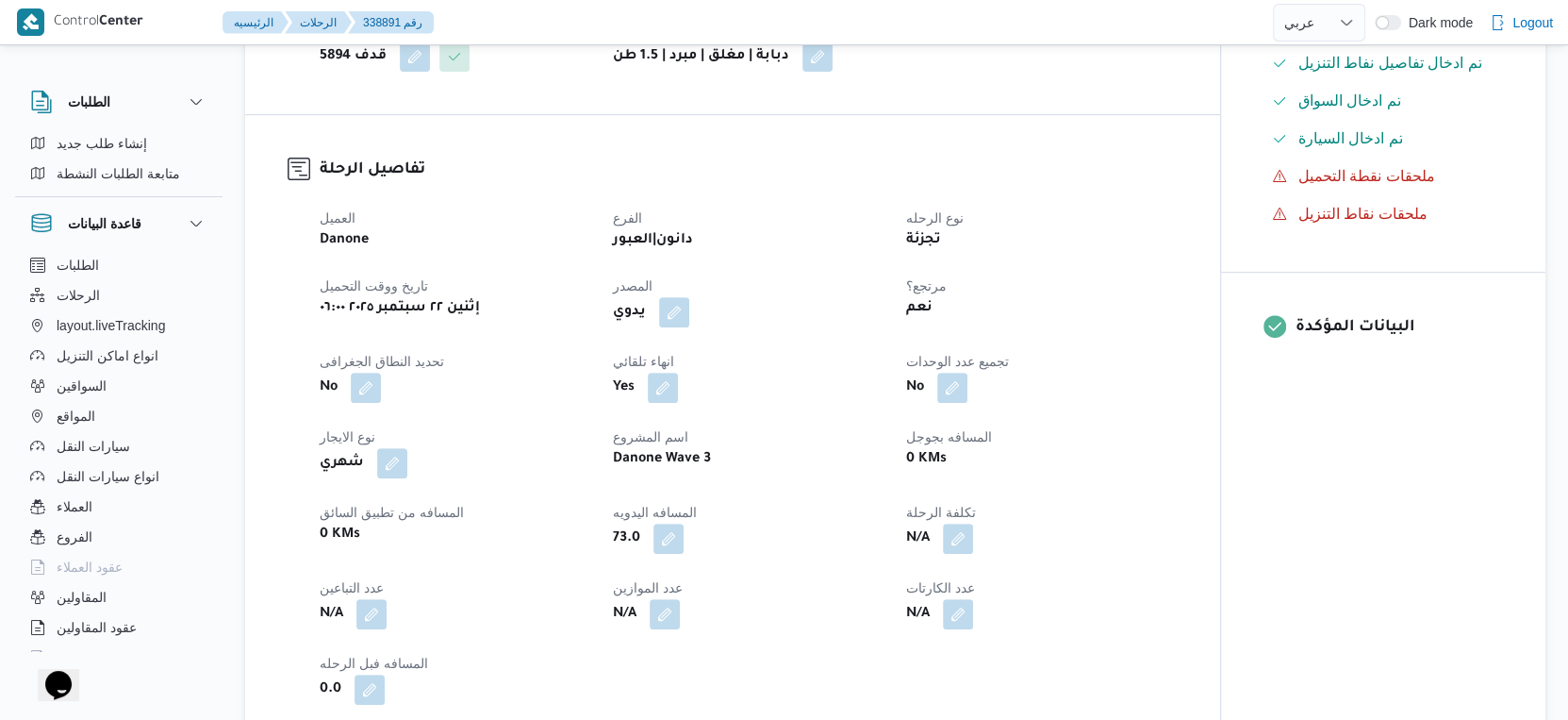
select select "ar"
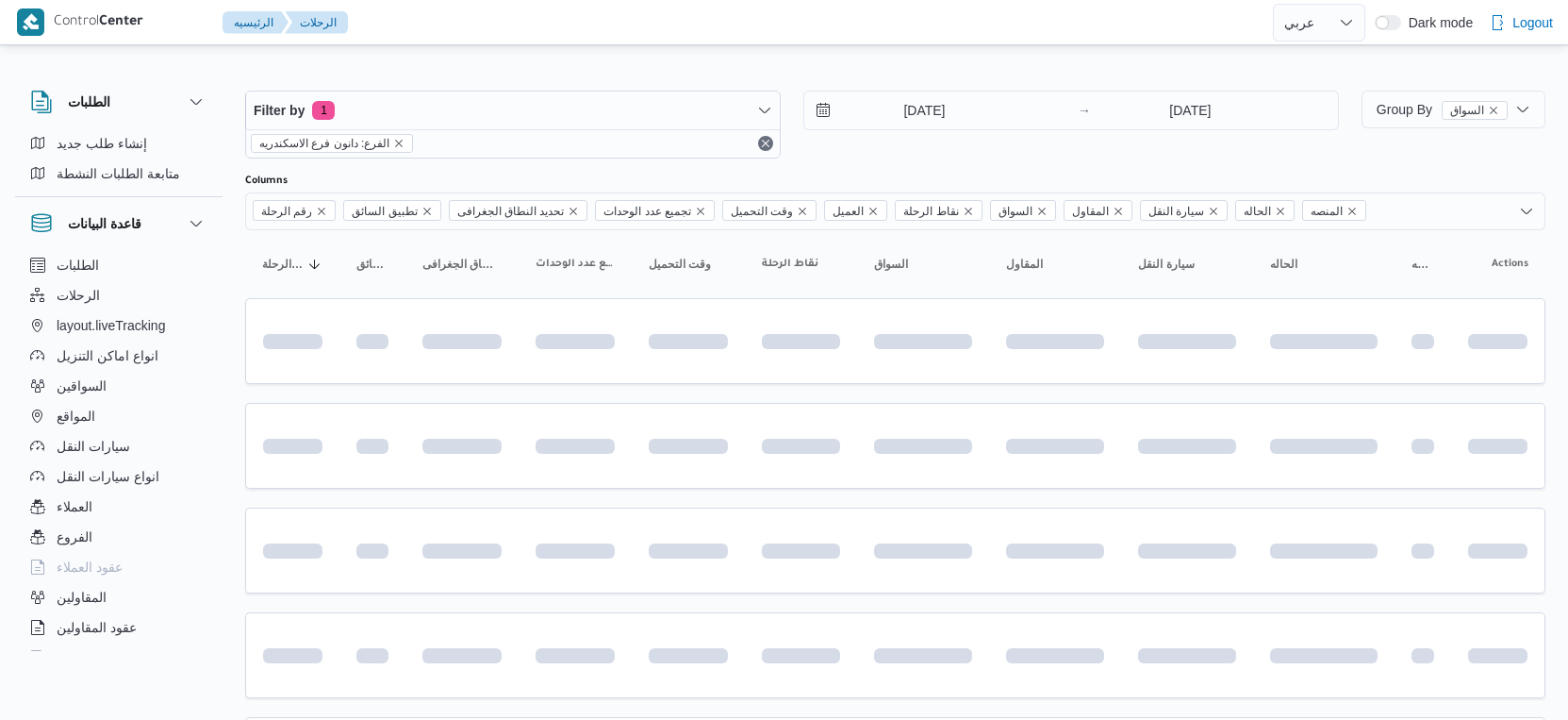
select select "ar"
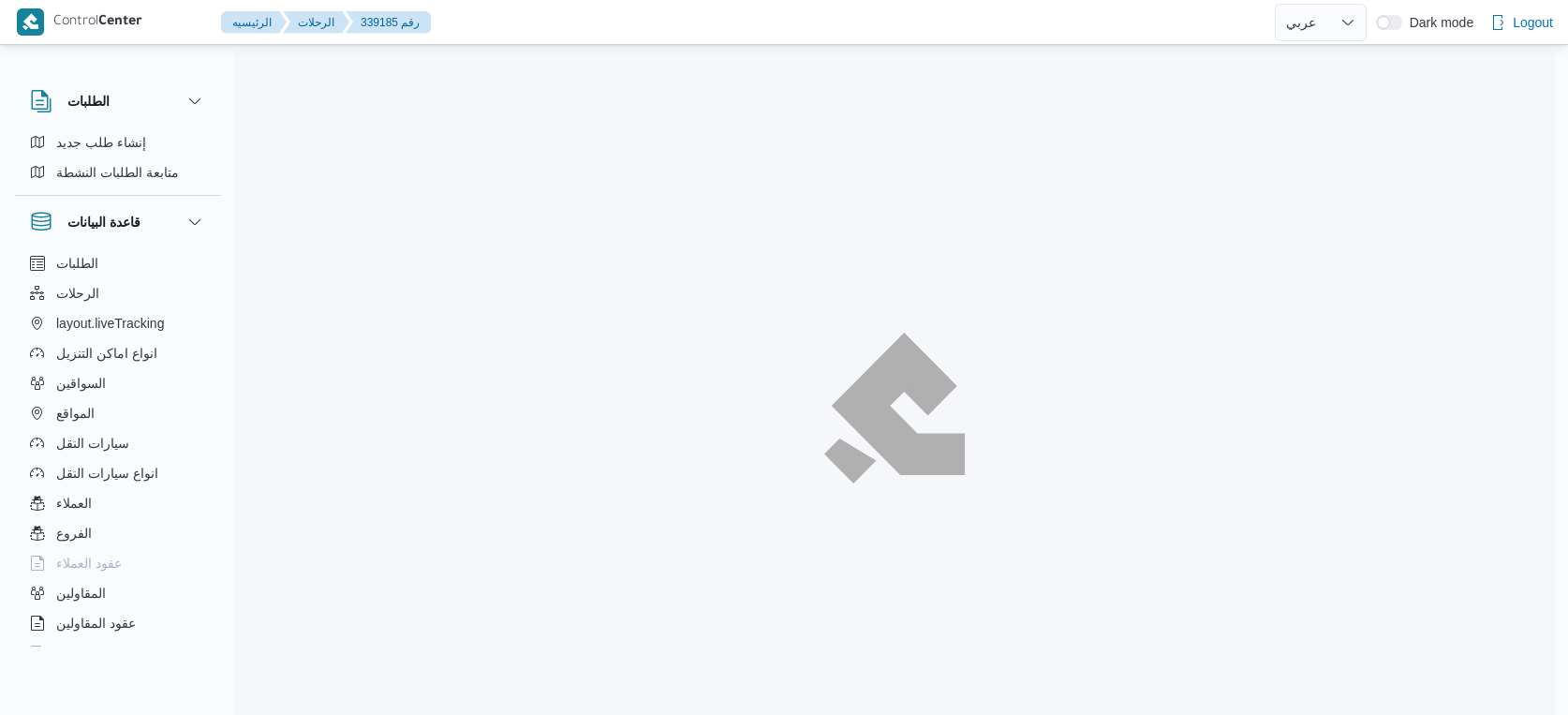
select select "ar"
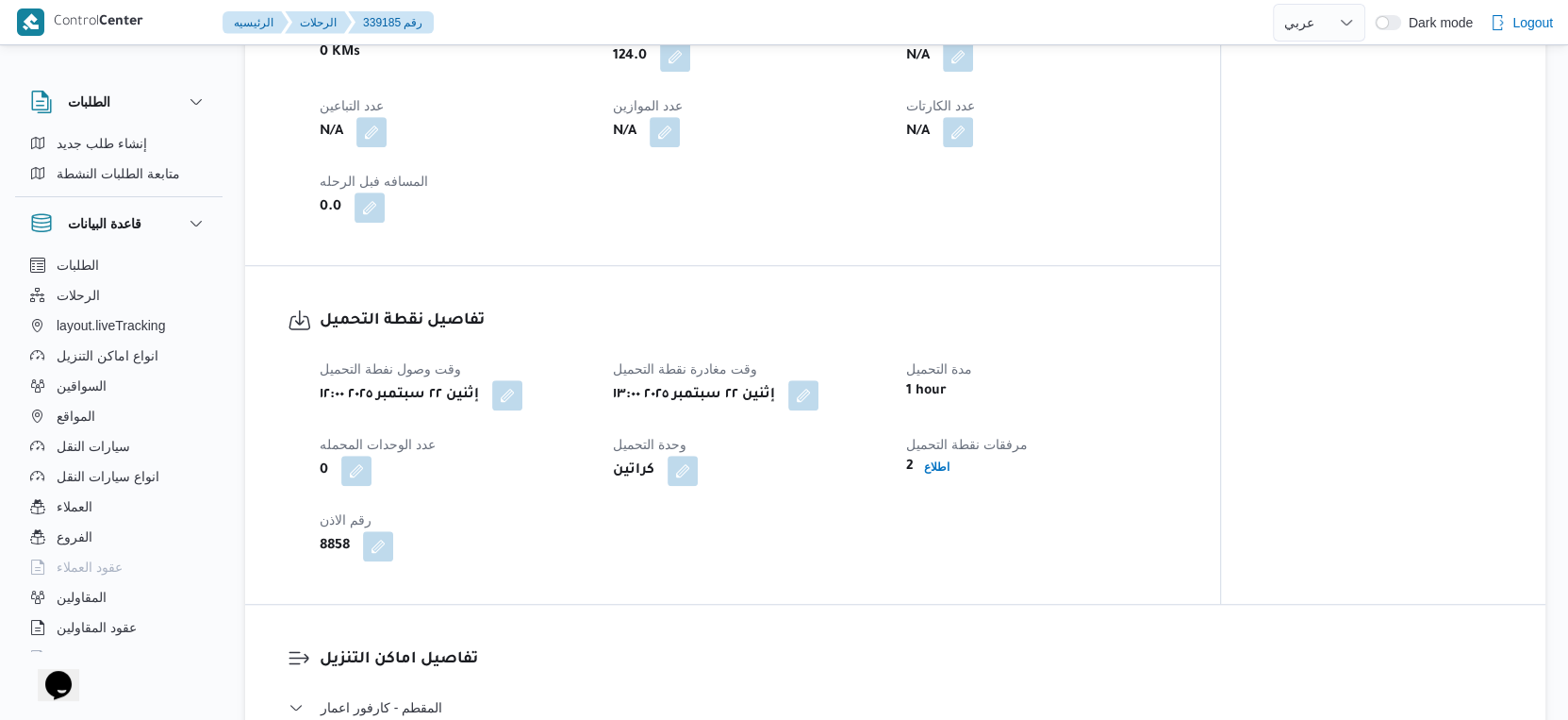
scroll to position [1048, 0]
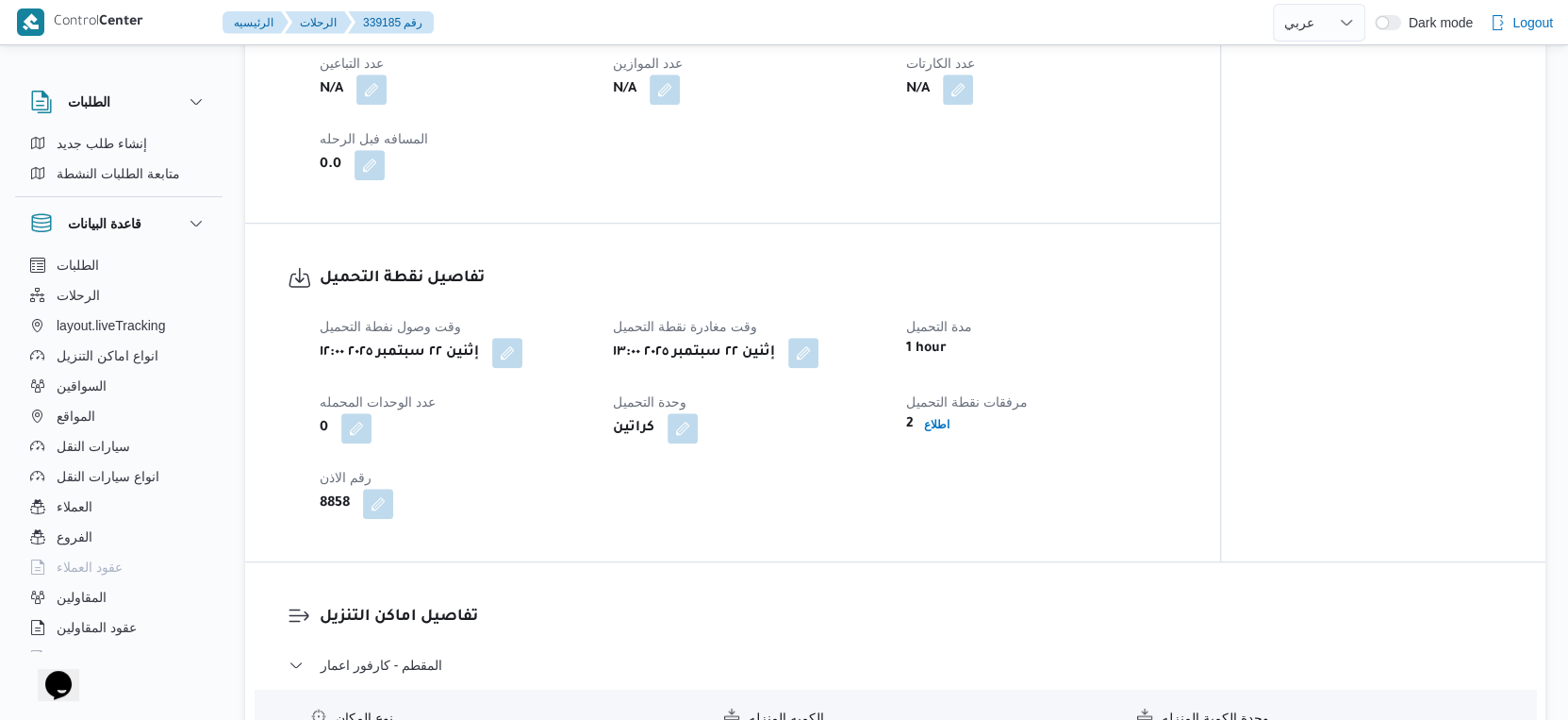
select select "ar"
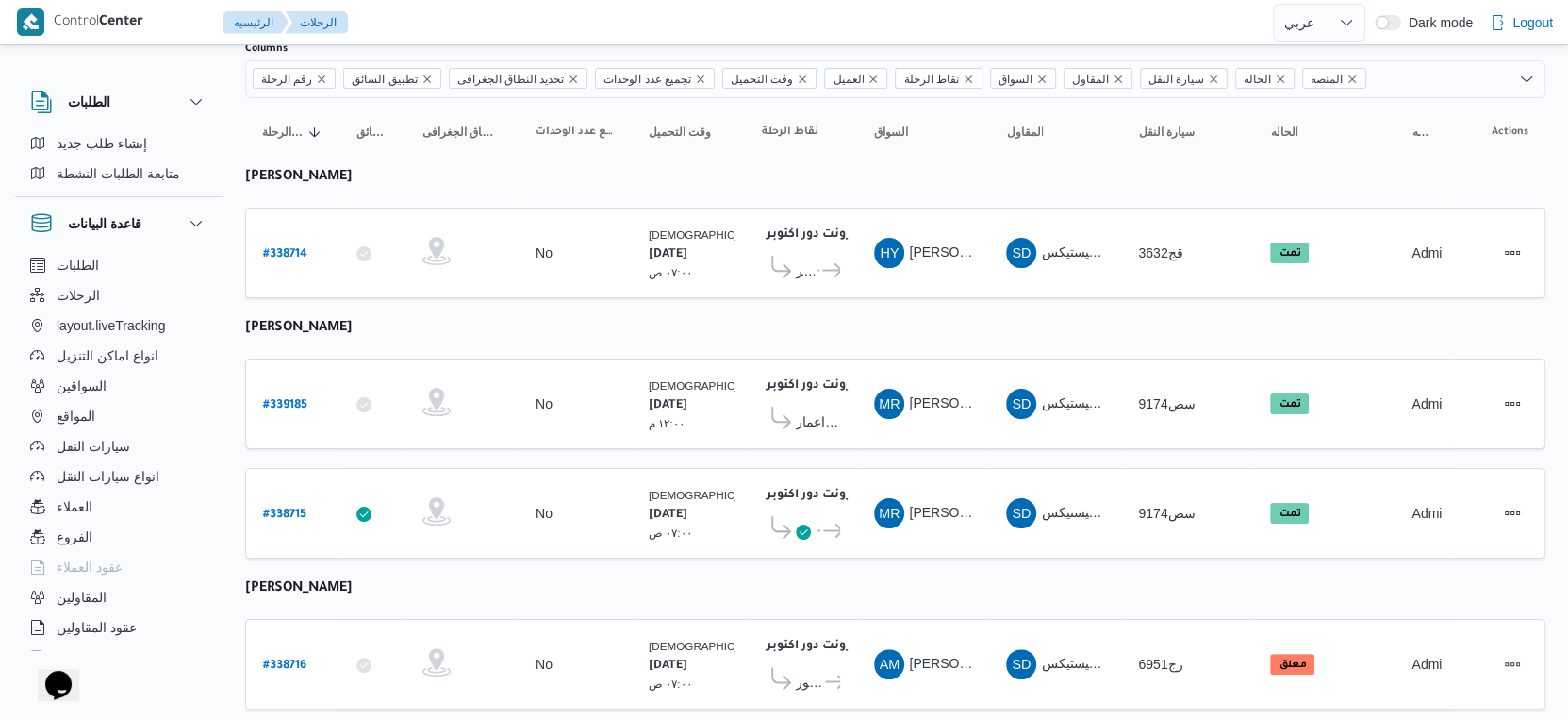
scroll to position [172, 0]
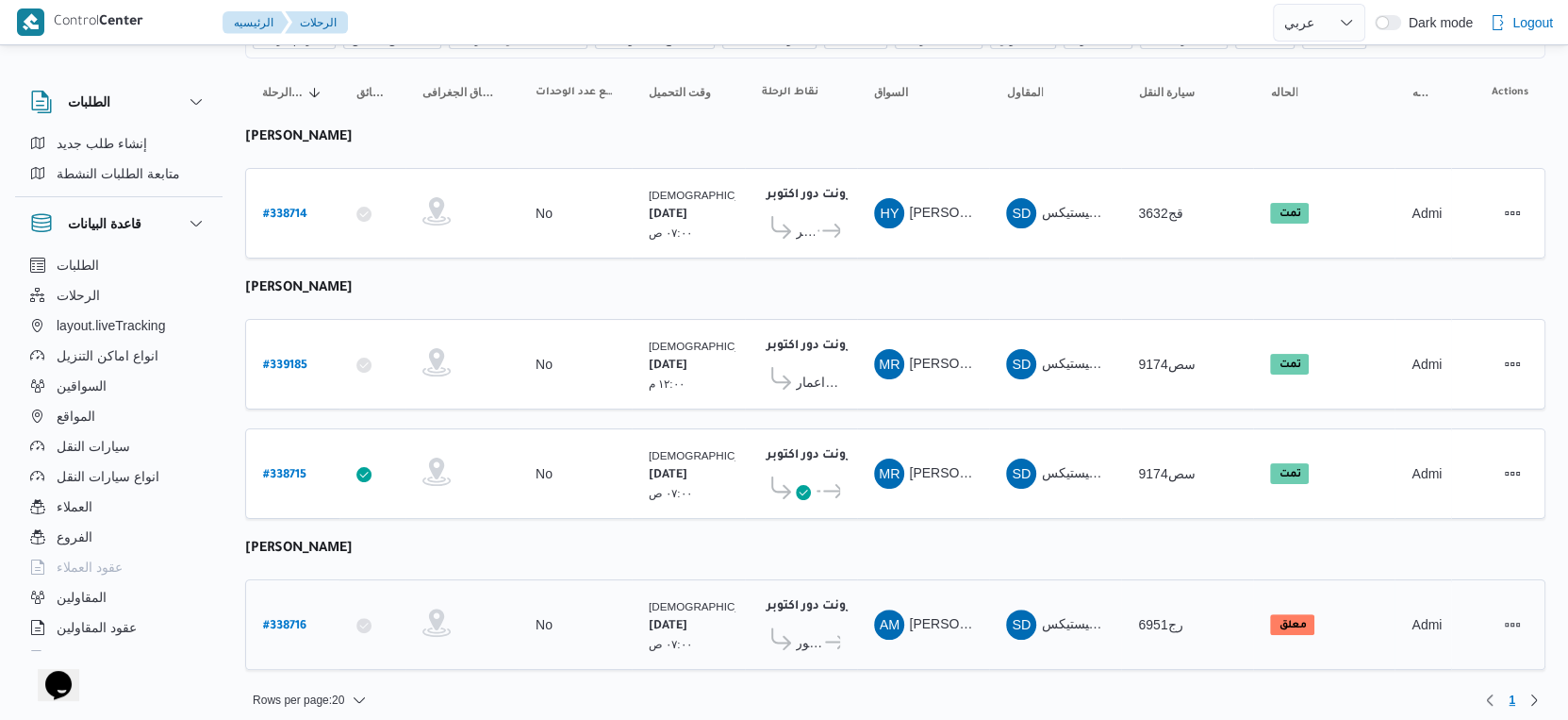
click at [300, 620] on b "# 338716" at bounding box center [285, 626] width 43 height 14
select select "ar"
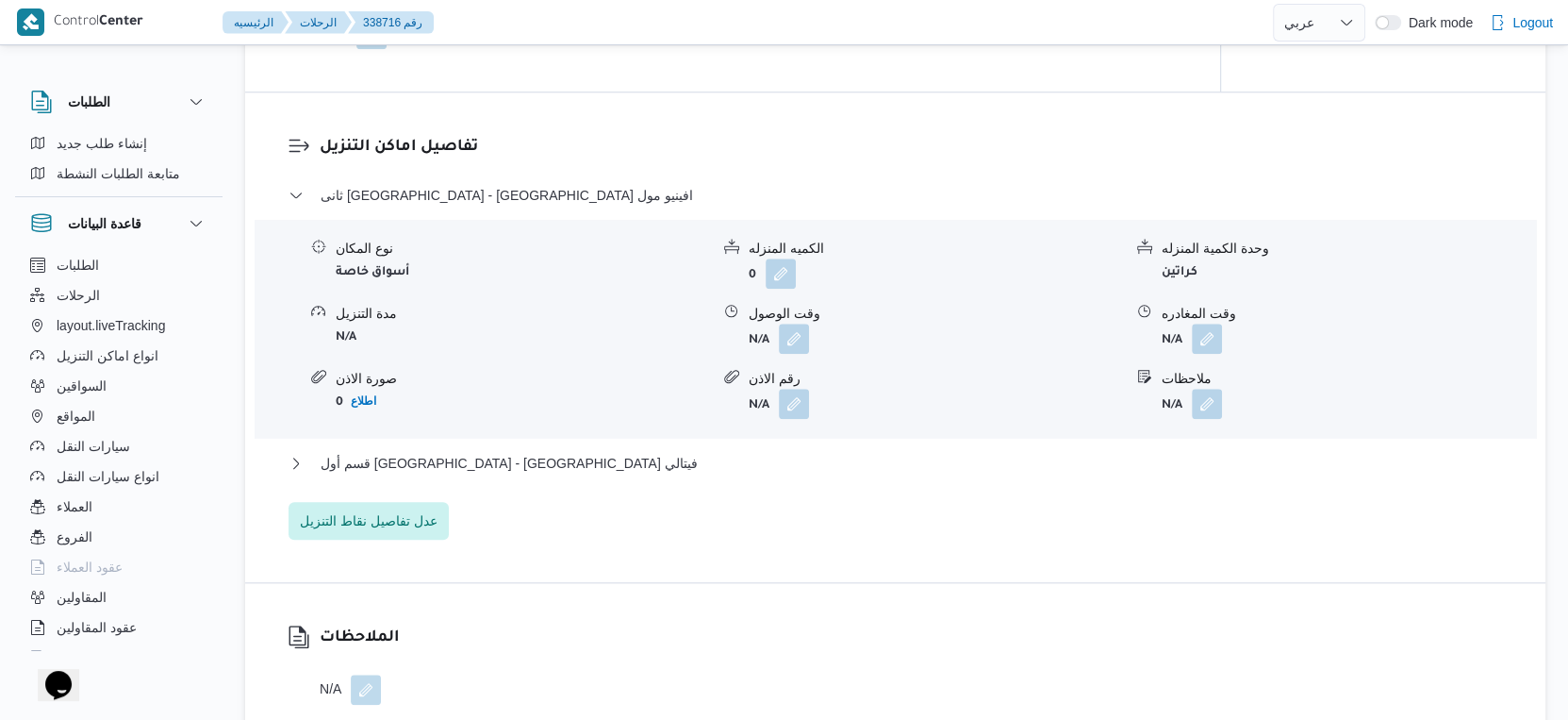
scroll to position [1573, 0]
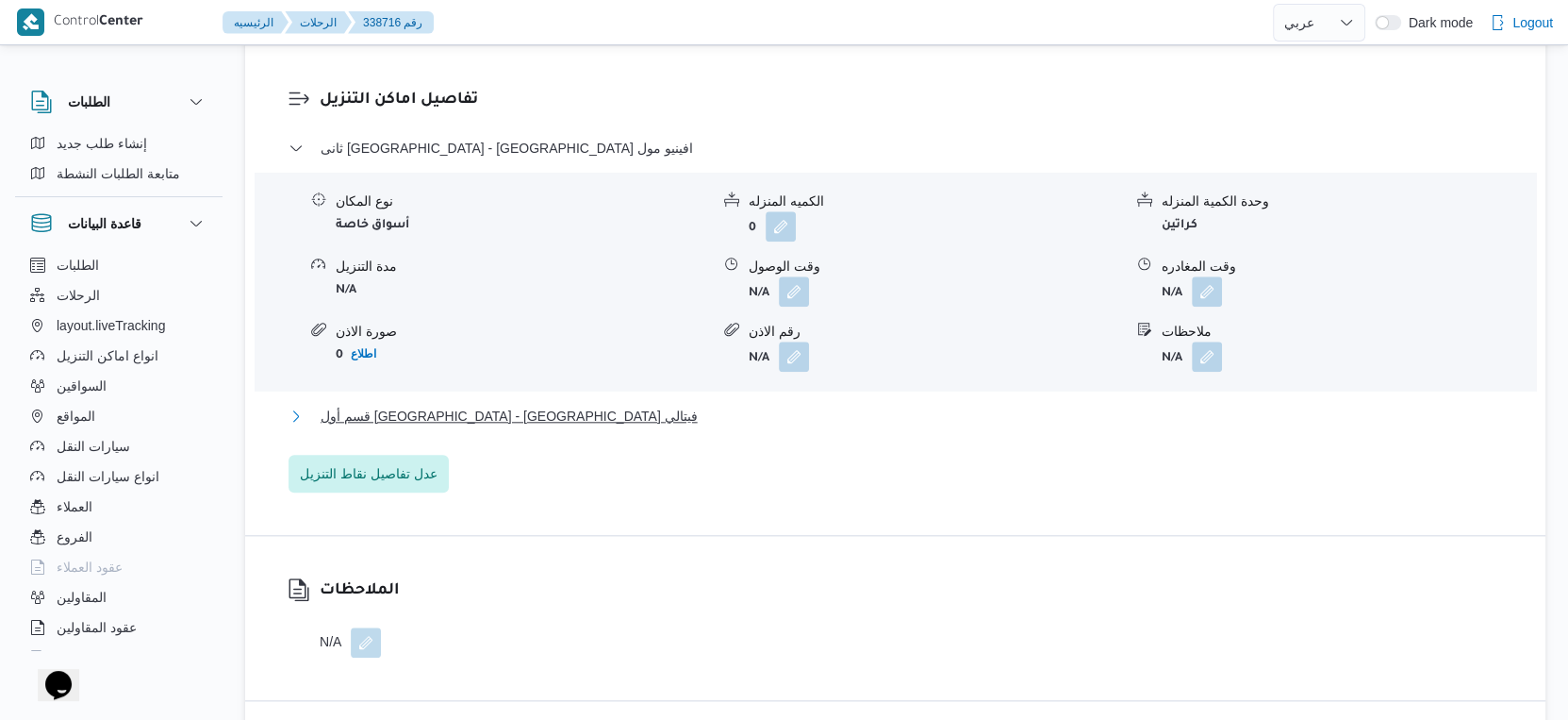
click at [598, 427] on button "قسم أول القاهرة الجديدة - كارفور فيتالي" at bounding box center [896, 416] width 1215 height 22
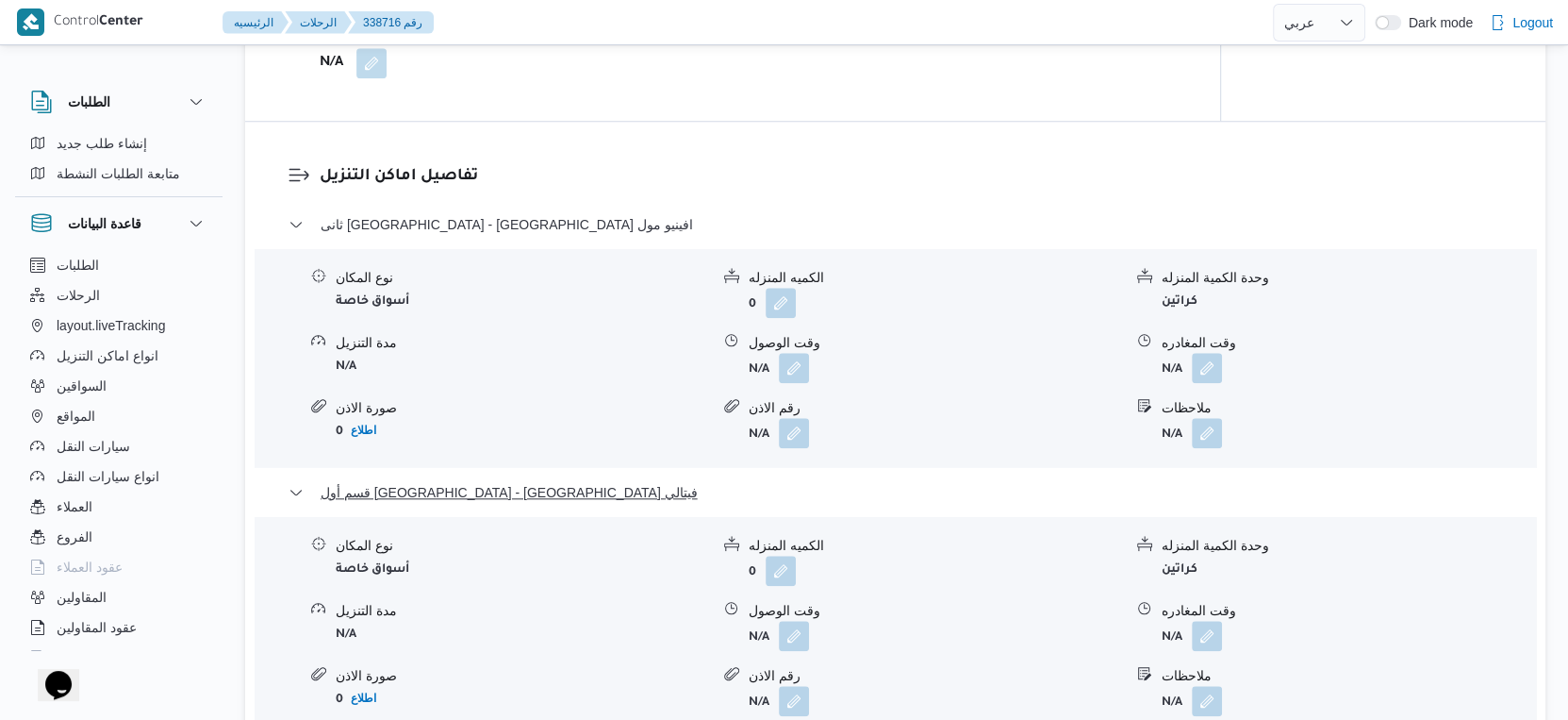
scroll to position [1362, 0]
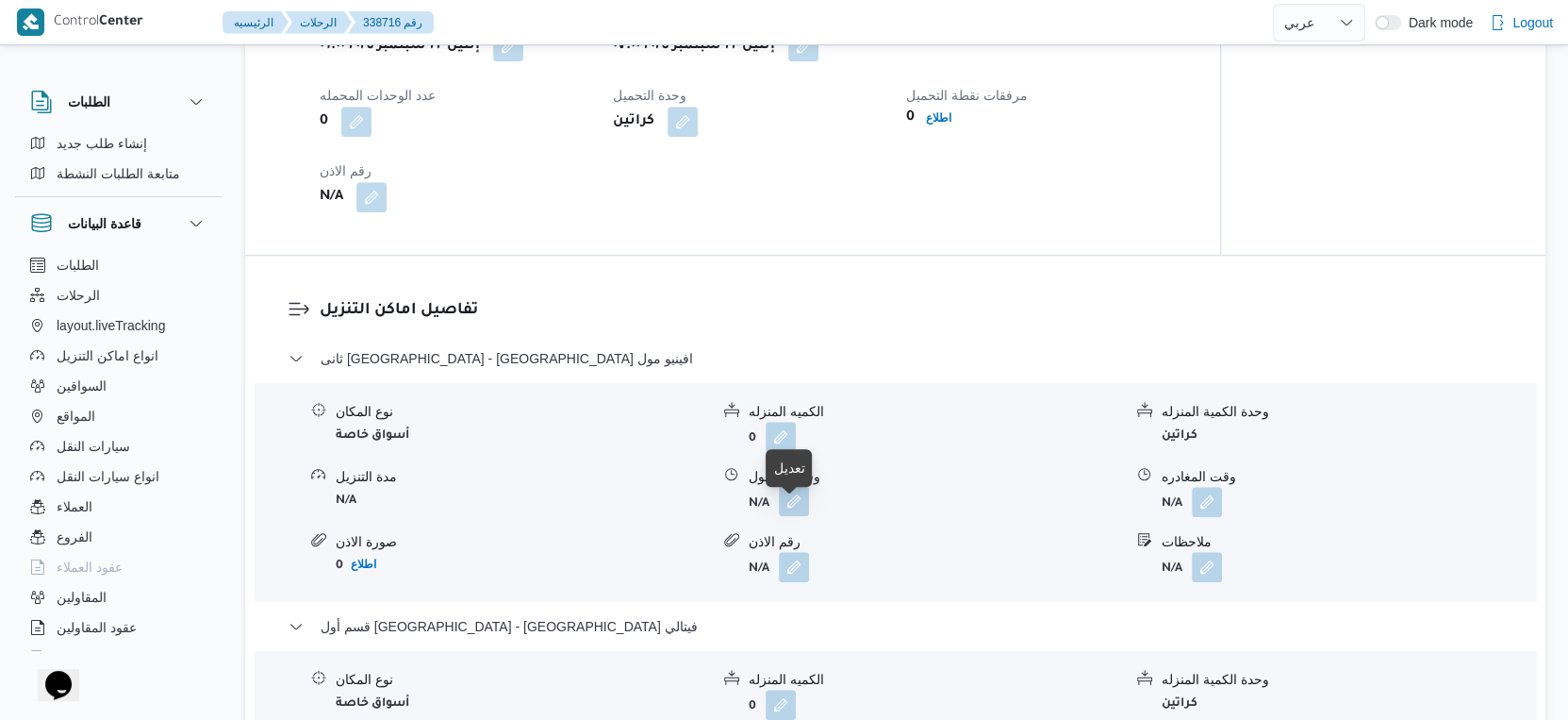
click at [790, 516] on button "button" at bounding box center [794, 500] width 30 height 30
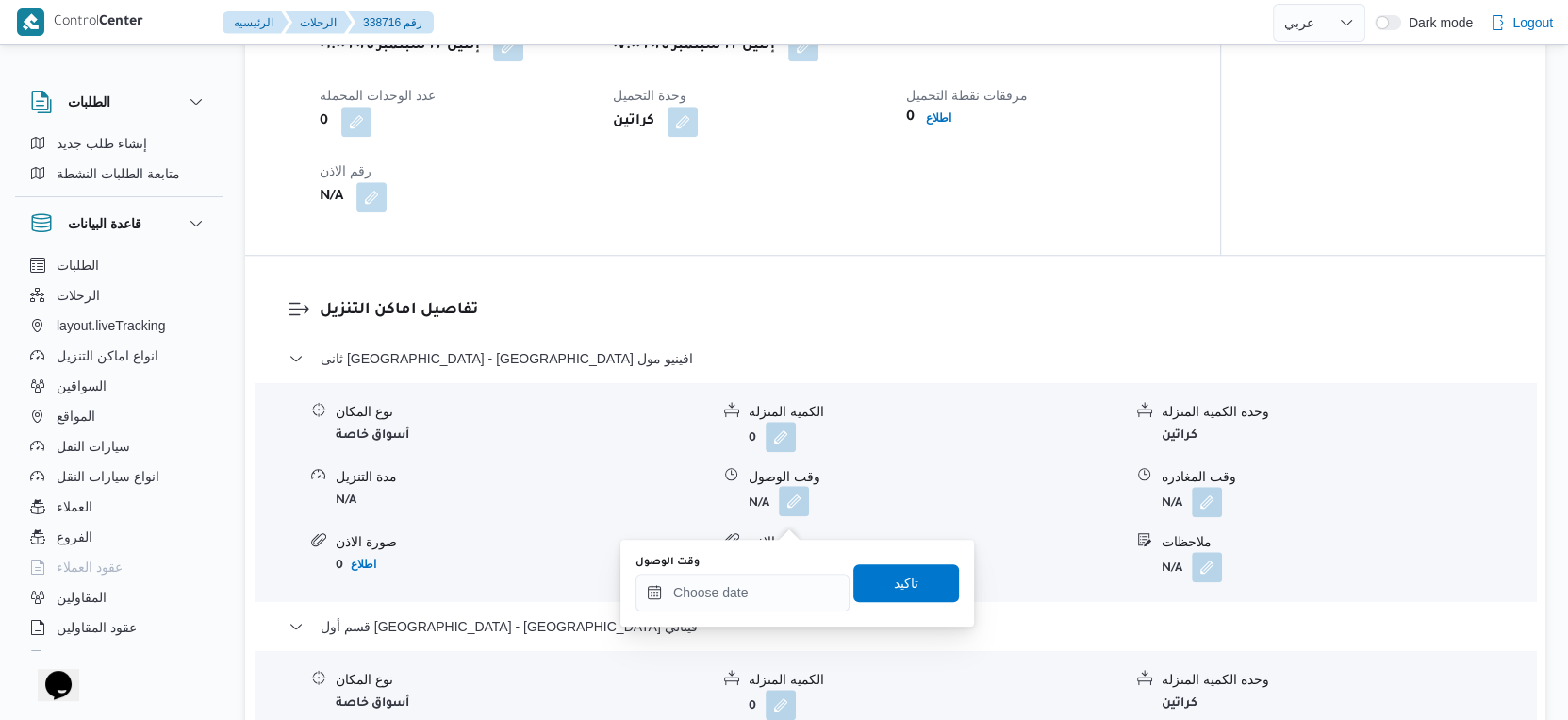
click at [750, 616] on div "You are in a dialog. To close this dialog, hit escape. وقت الوصول تاكيد" at bounding box center [797, 582] width 354 height 87
click at [753, 600] on input "وقت الوصول" at bounding box center [743, 592] width 215 height 38
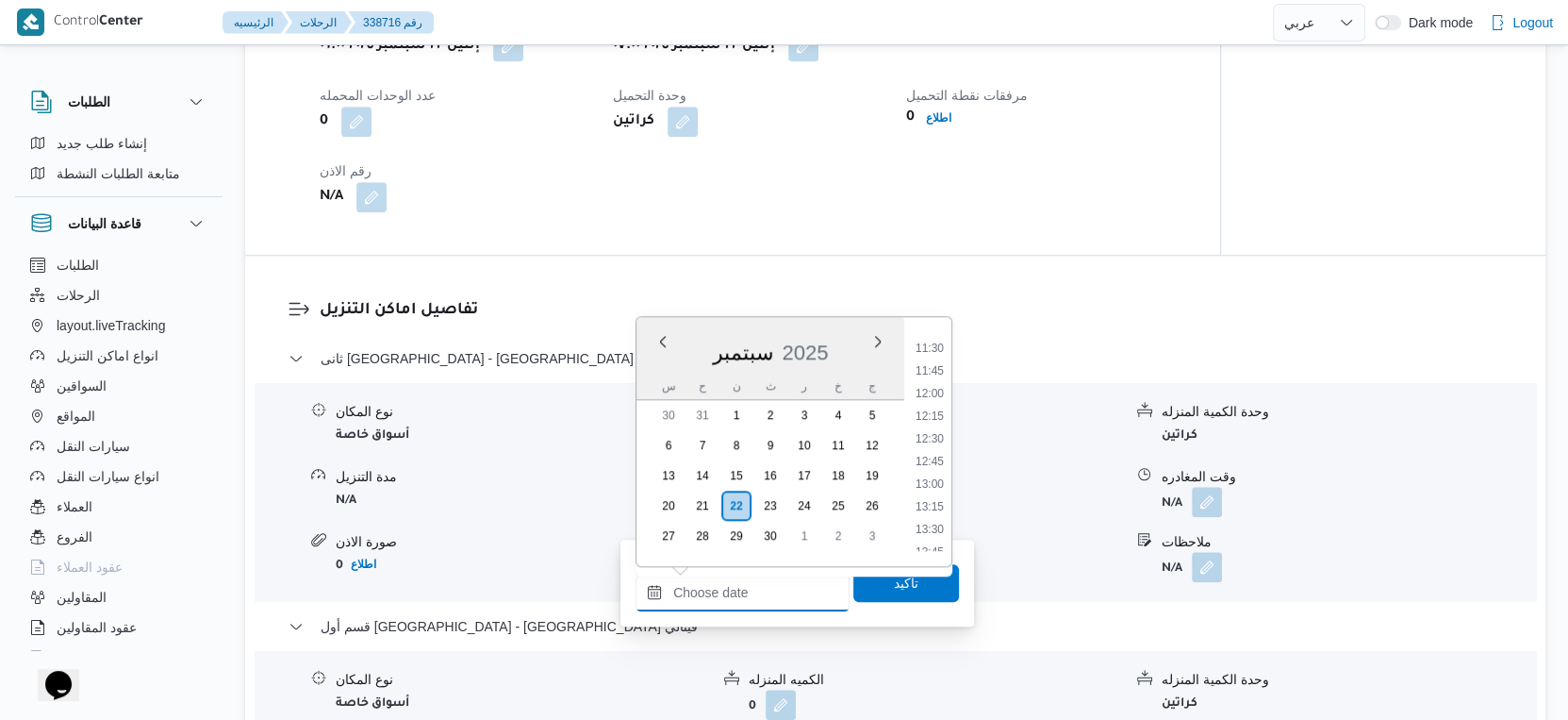
scroll to position [824, 0]
drag, startPoint x: 934, startPoint y: 420, endPoint x: 924, endPoint y: 443, distance: 25.1
click at [934, 420] on li "10:00" at bounding box center [929, 422] width 43 height 19
type input "٢٢/٠٩/٢٠٢٥ ١٠:٠٠"
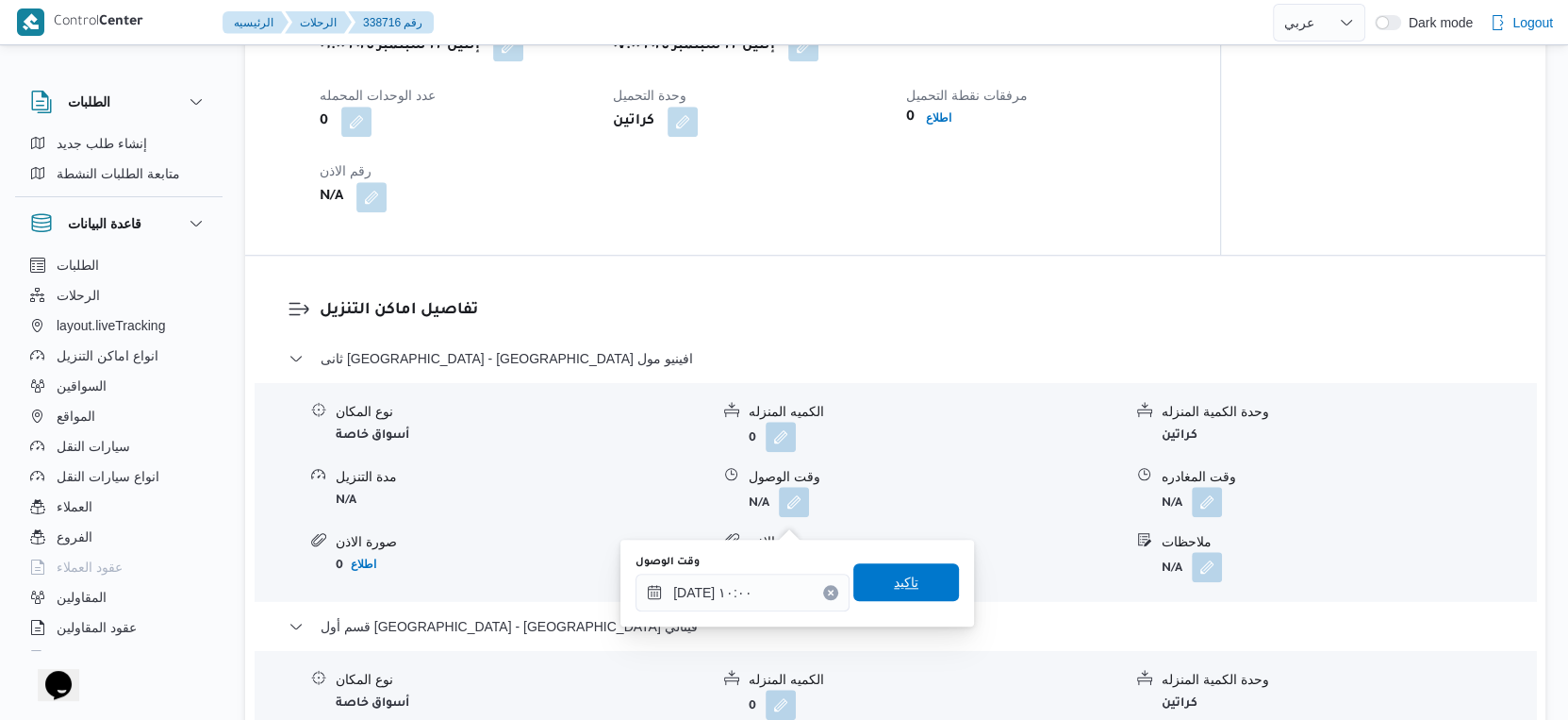
click at [901, 587] on span "تاكيد" at bounding box center [906, 581] width 24 height 22
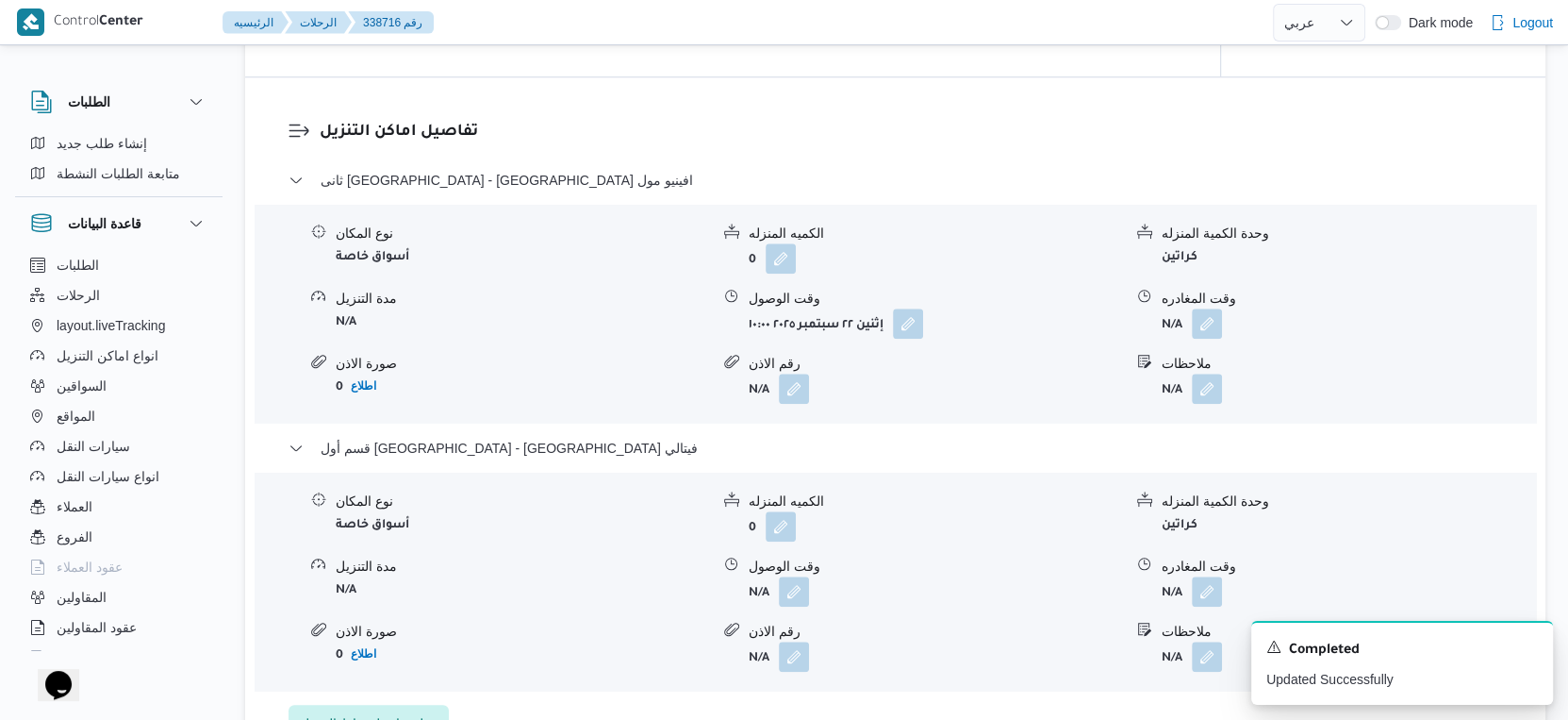
scroll to position [1573, 0]
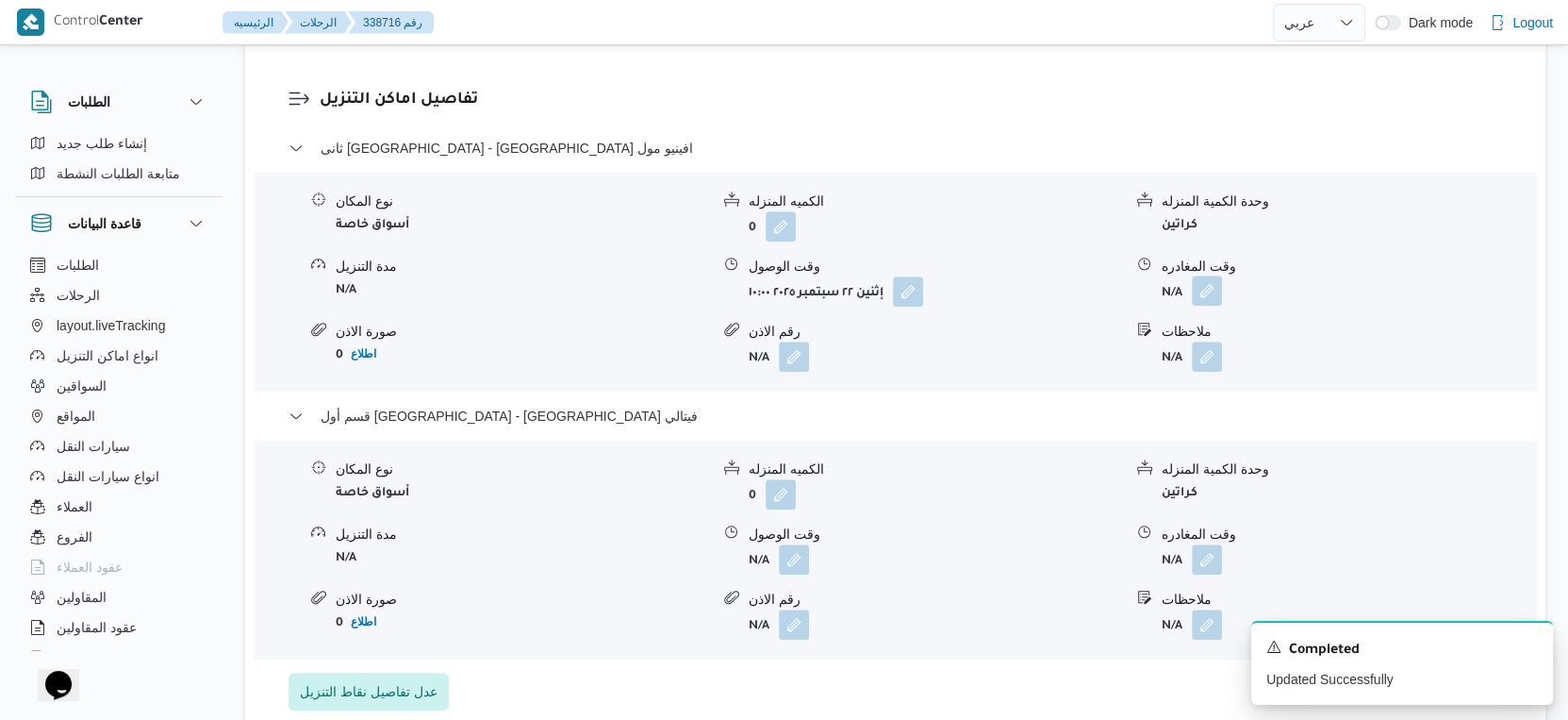
click at [1208, 305] on button "button" at bounding box center [1206, 290] width 30 height 30
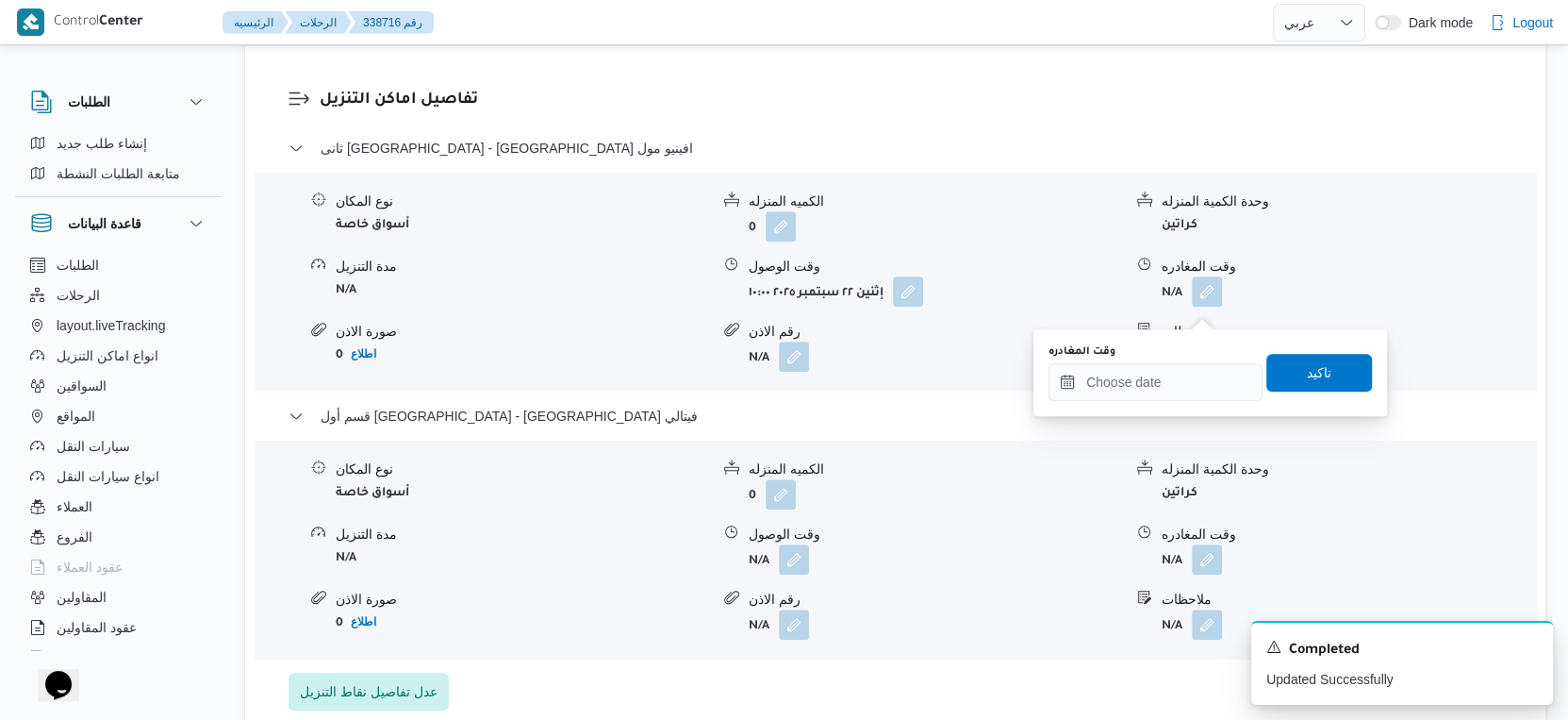
click at [1178, 408] on div "You are in a dialog. To close this dialog, hit escape. وقت المغادره تاكيد" at bounding box center [1210, 372] width 354 height 87
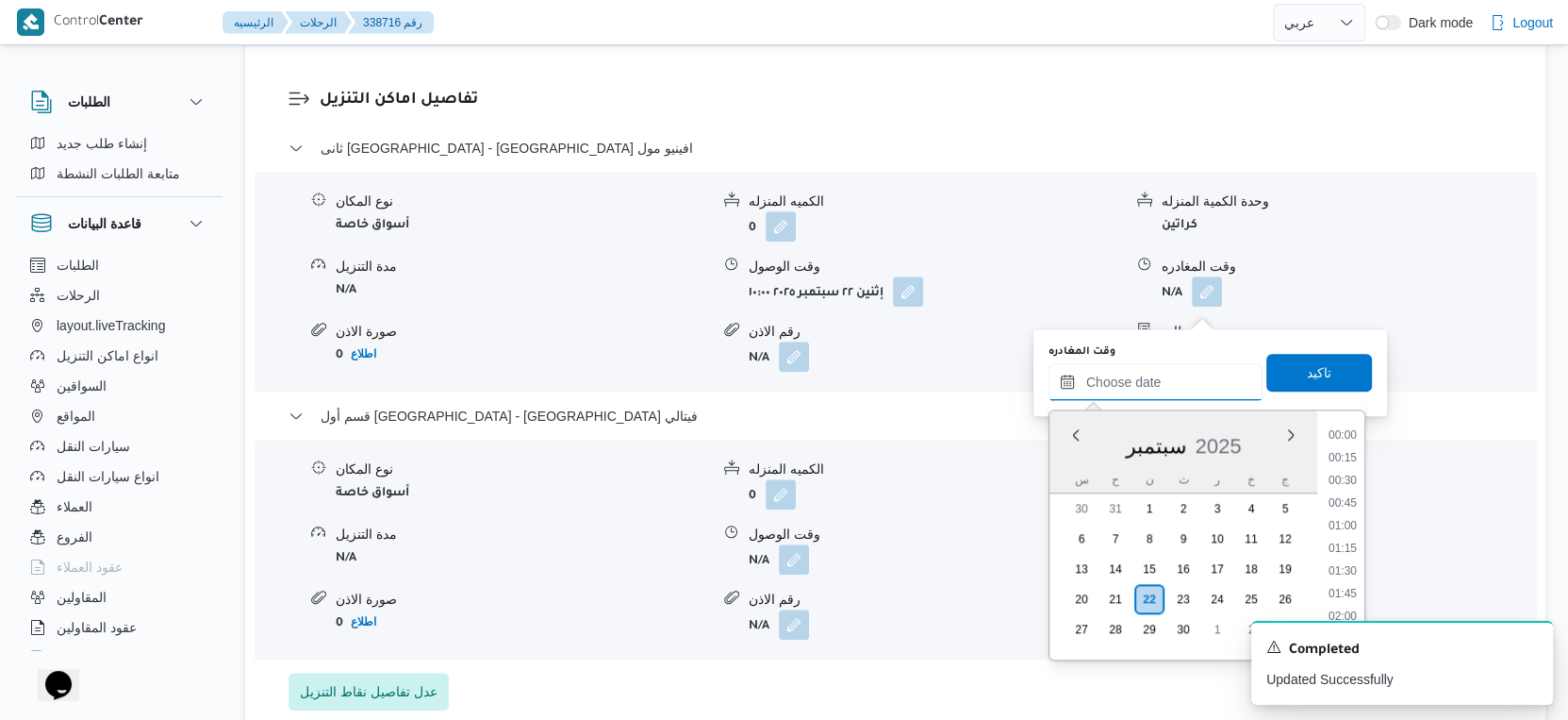
click at [1182, 380] on input "وقت المغادره" at bounding box center [1156, 381] width 215 height 38
click at [1342, 505] on li "14:30" at bounding box center [1343, 503] width 43 height 19
type input "٢٢/٠٩/٢٠٢٥ ١٤:٣٠"
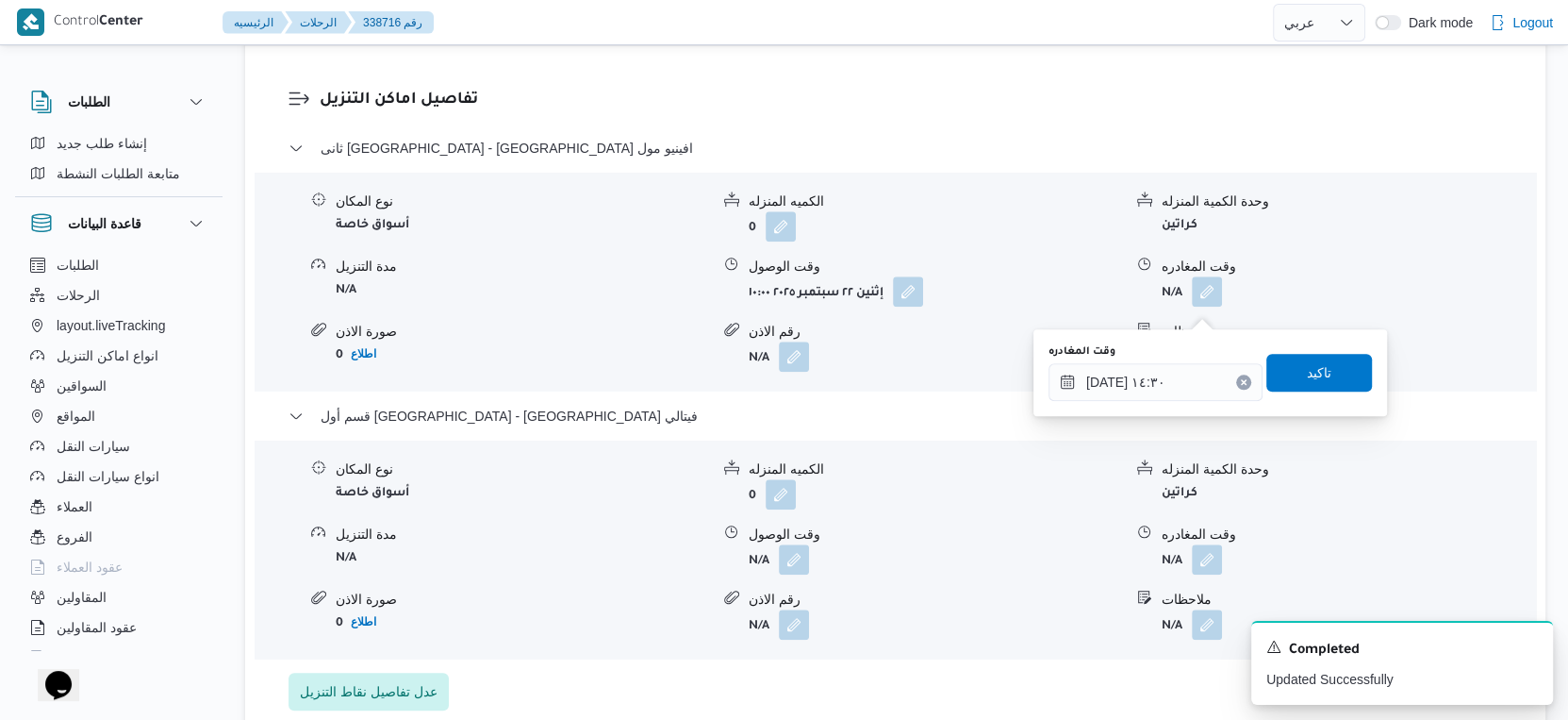
click at [1310, 349] on div "وقت المغادره ٢٢/٠٩/٢٠٢٥ ١٤:٣٠ تاكيد" at bounding box center [1210, 373] width 328 height 60
click at [1330, 387] on span "تاكيد" at bounding box center [1319, 372] width 105 height 38
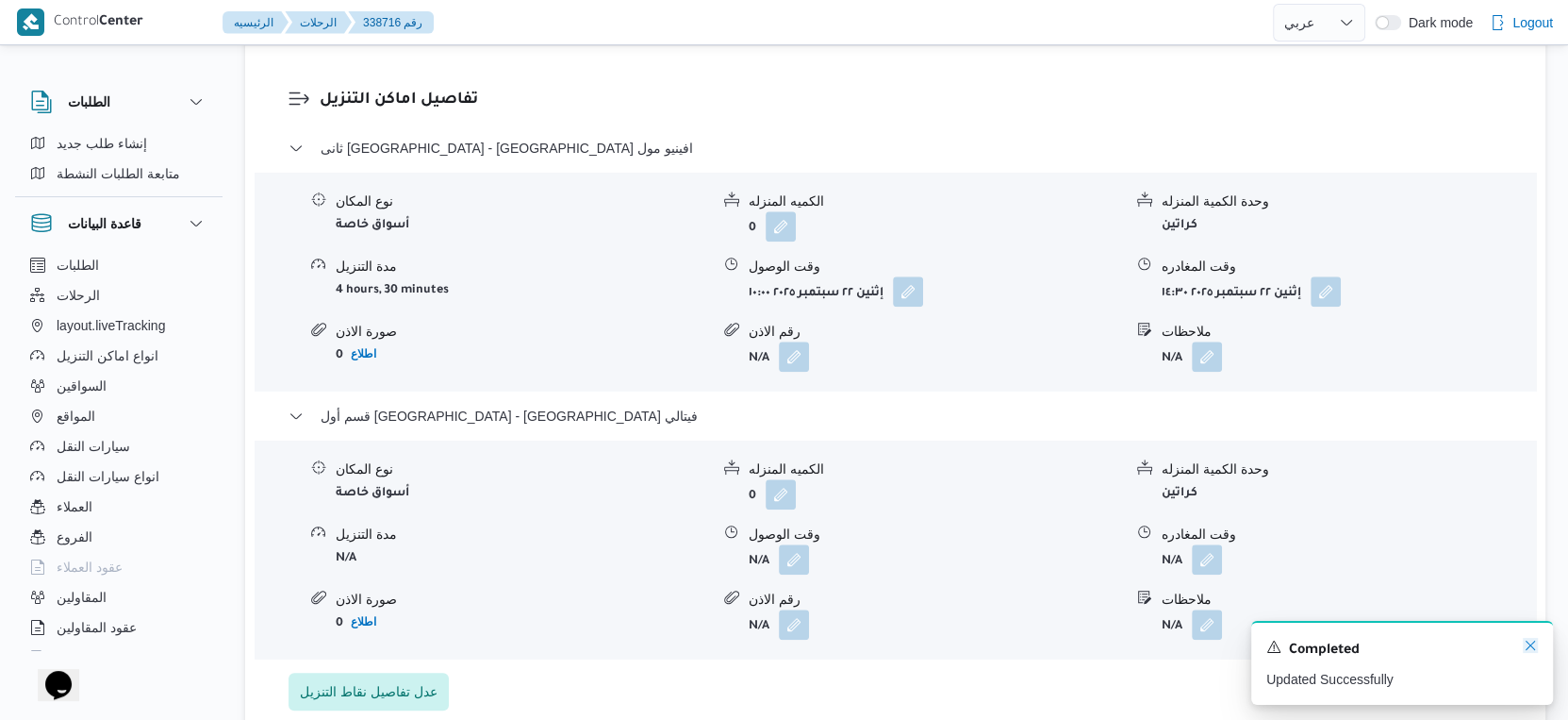
click at [1526, 646] on icon "Dismiss toast" at bounding box center [1530, 645] width 15 height 15
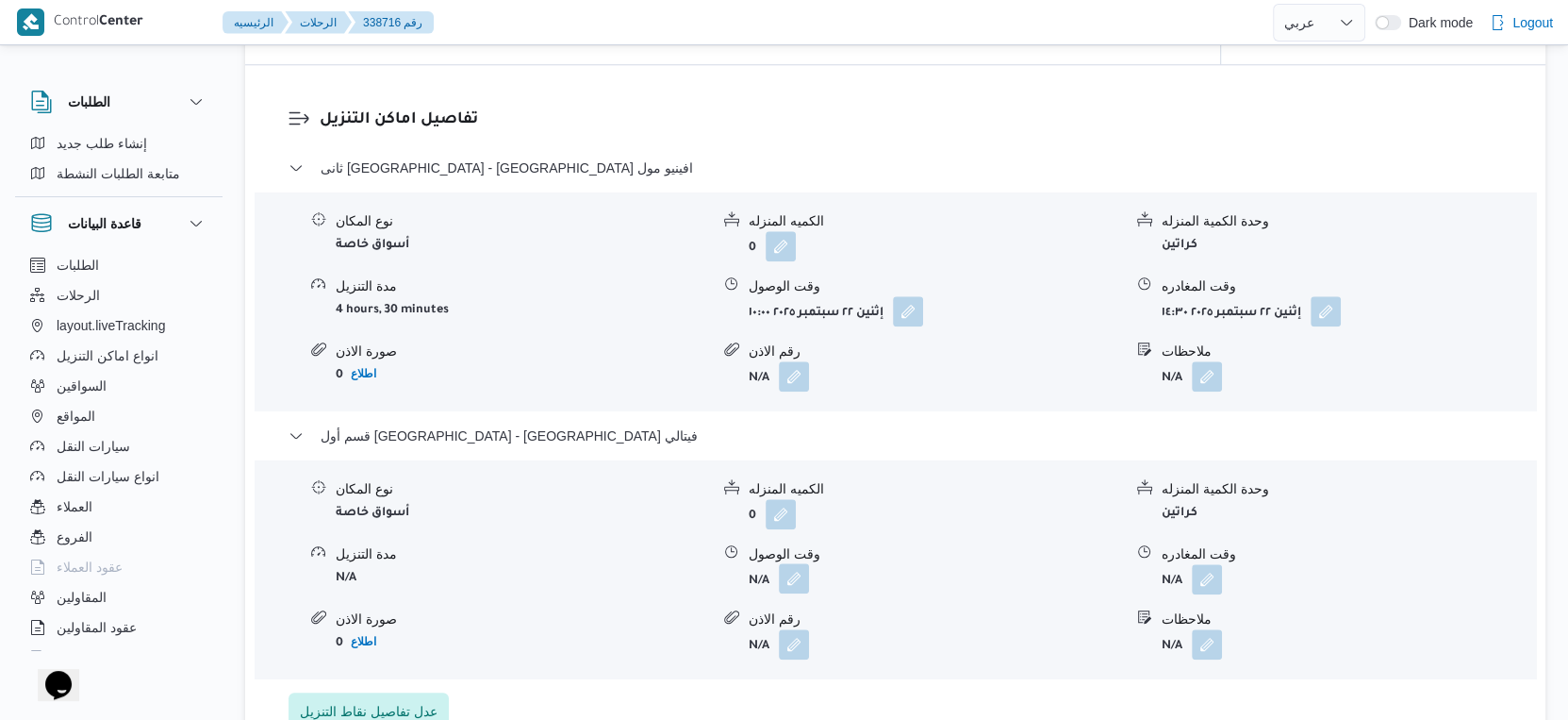
scroll to position [1573, 0]
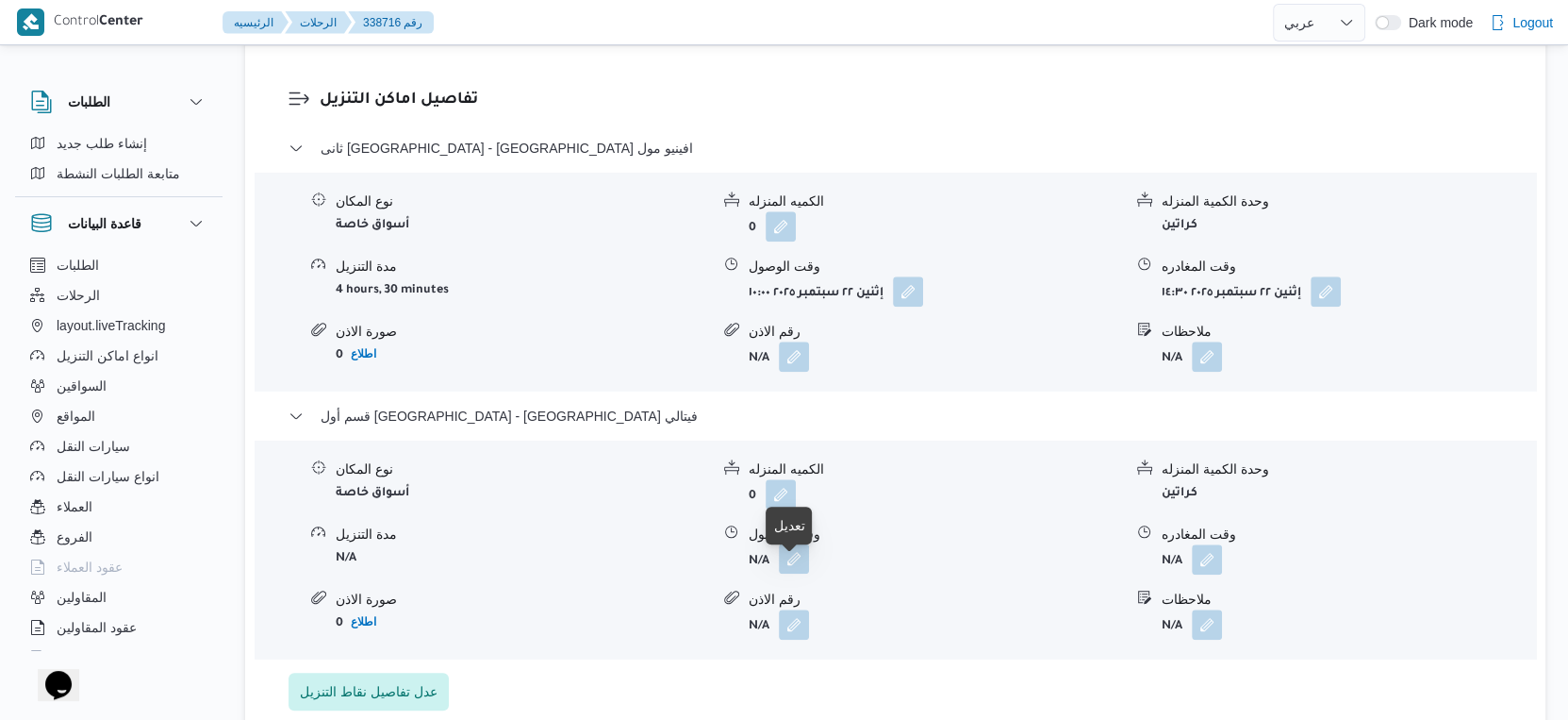
click at [796, 574] on button "button" at bounding box center [794, 558] width 30 height 30
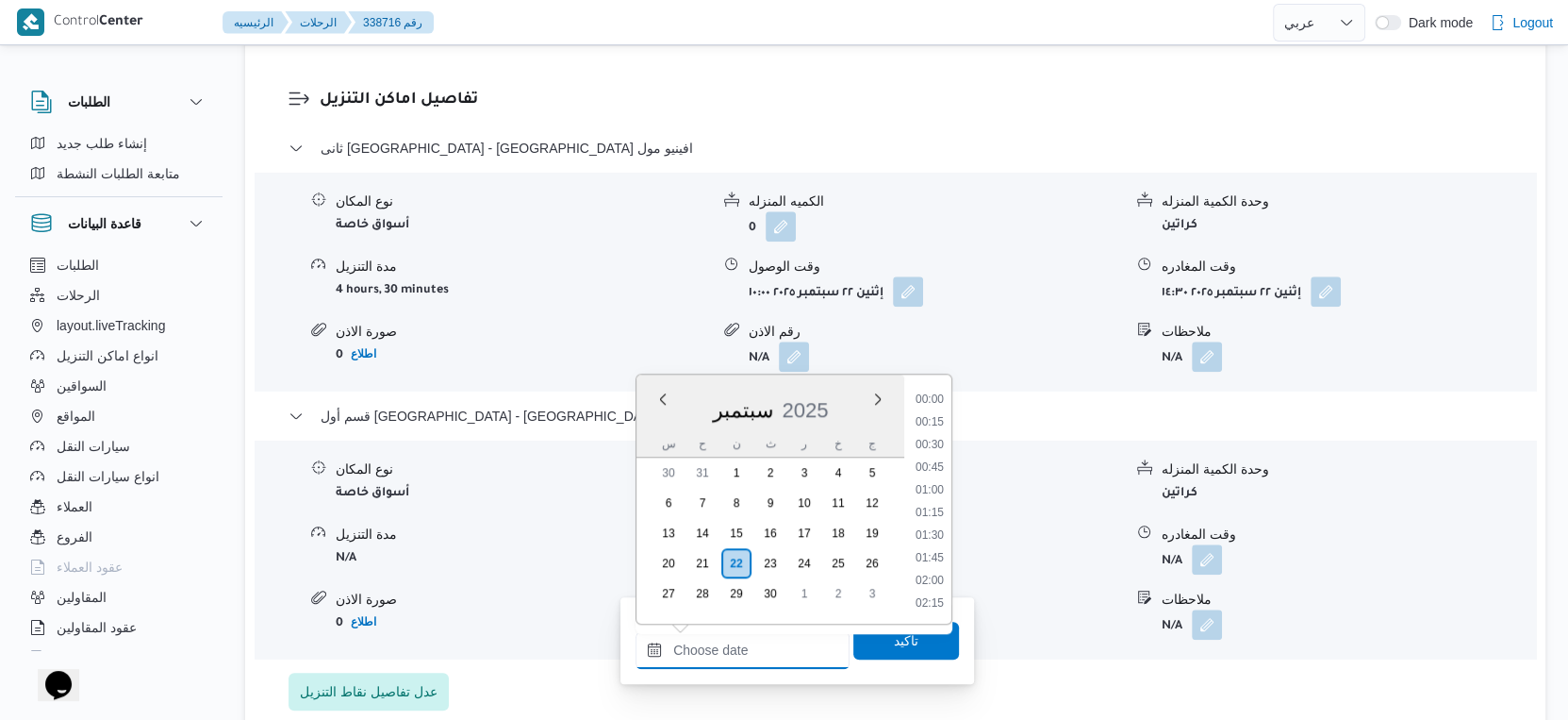
click at [767, 645] on input "وقت الوصول" at bounding box center [743, 650] width 215 height 38
click at [929, 409] on li "15:00" at bounding box center [929, 408] width 43 height 19
type input "٢٢/٠٩/٢٠٢٥ ١٥:٠٠"
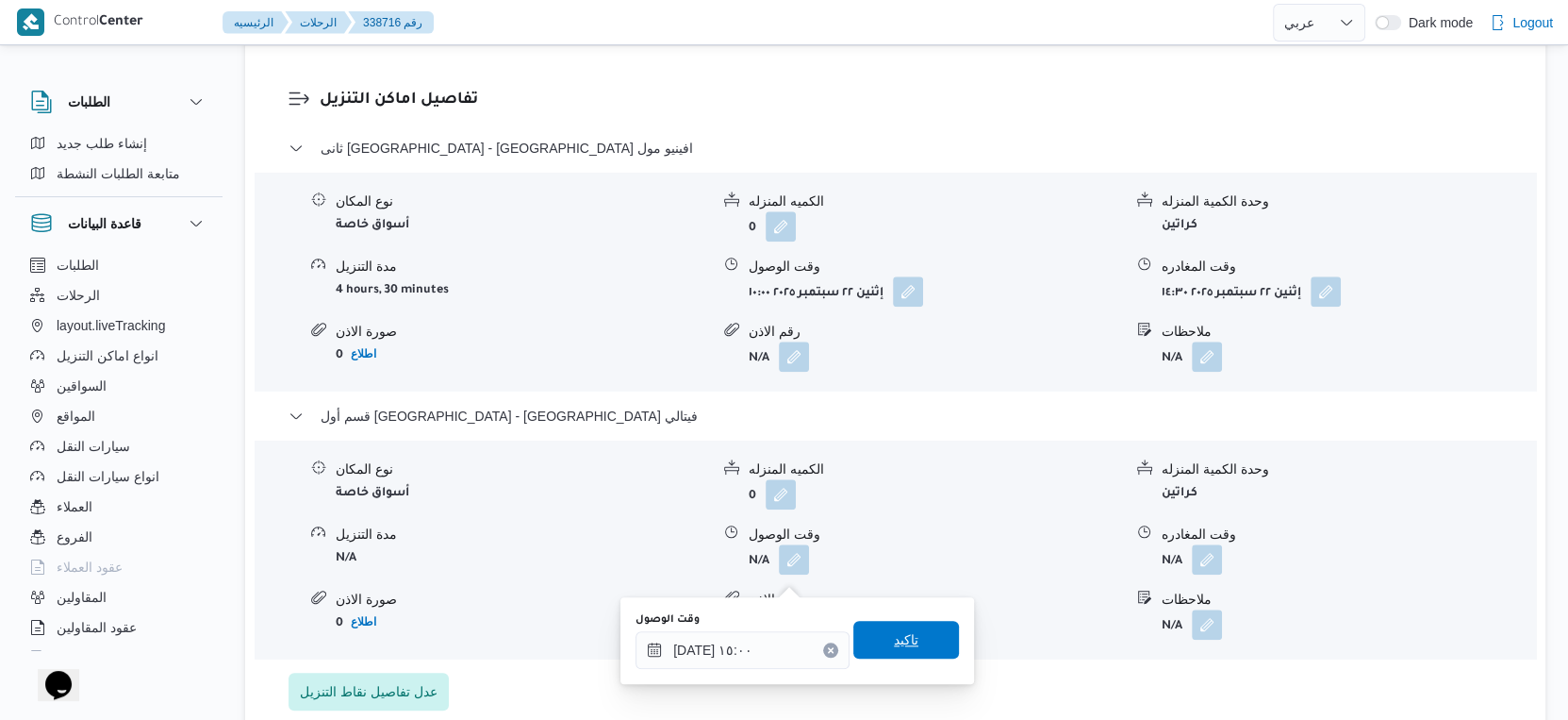
click at [903, 634] on span "تاكيد" at bounding box center [906, 639] width 105 height 38
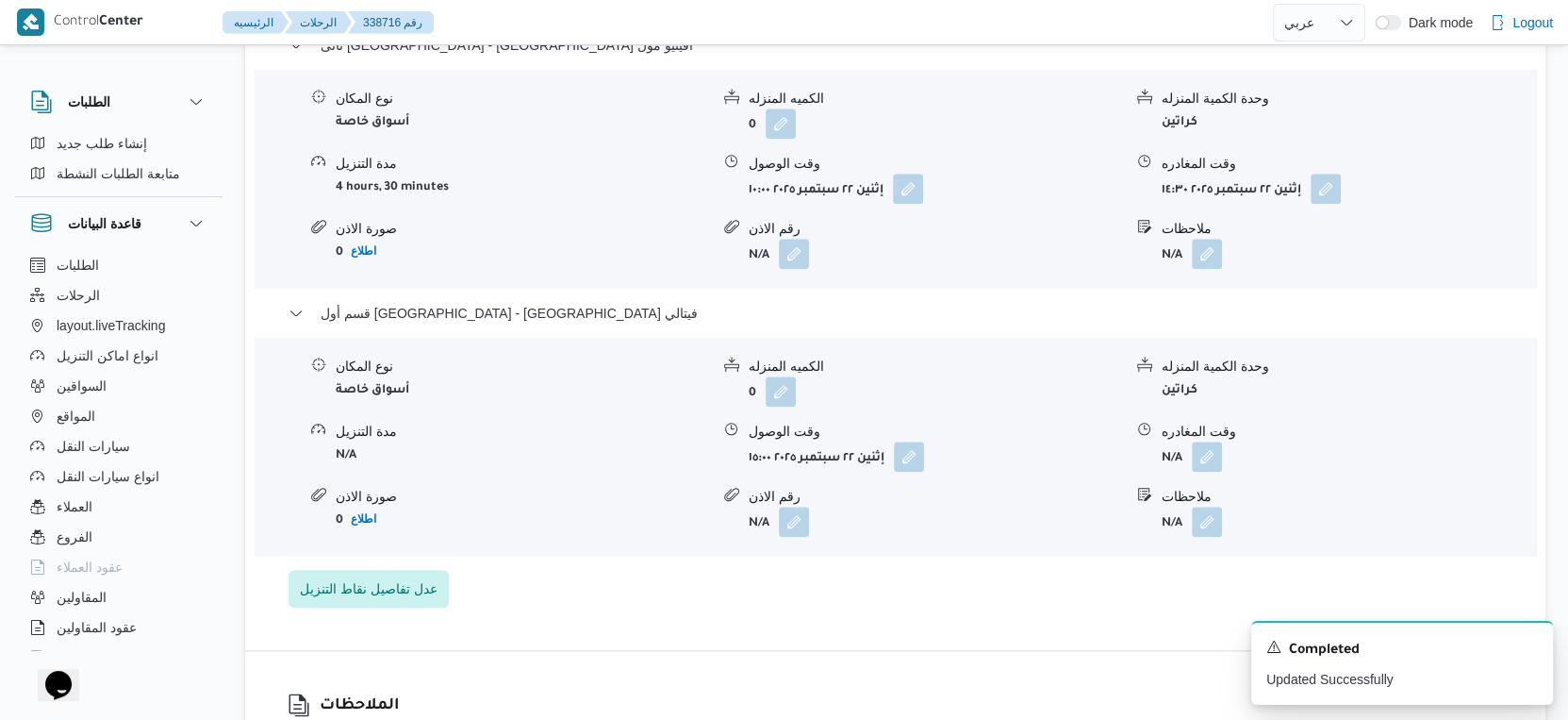
scroll to position [1676, 0]
click at [1199, 470] on button "button" at bounding box center [1206, 455] width 30 height 30
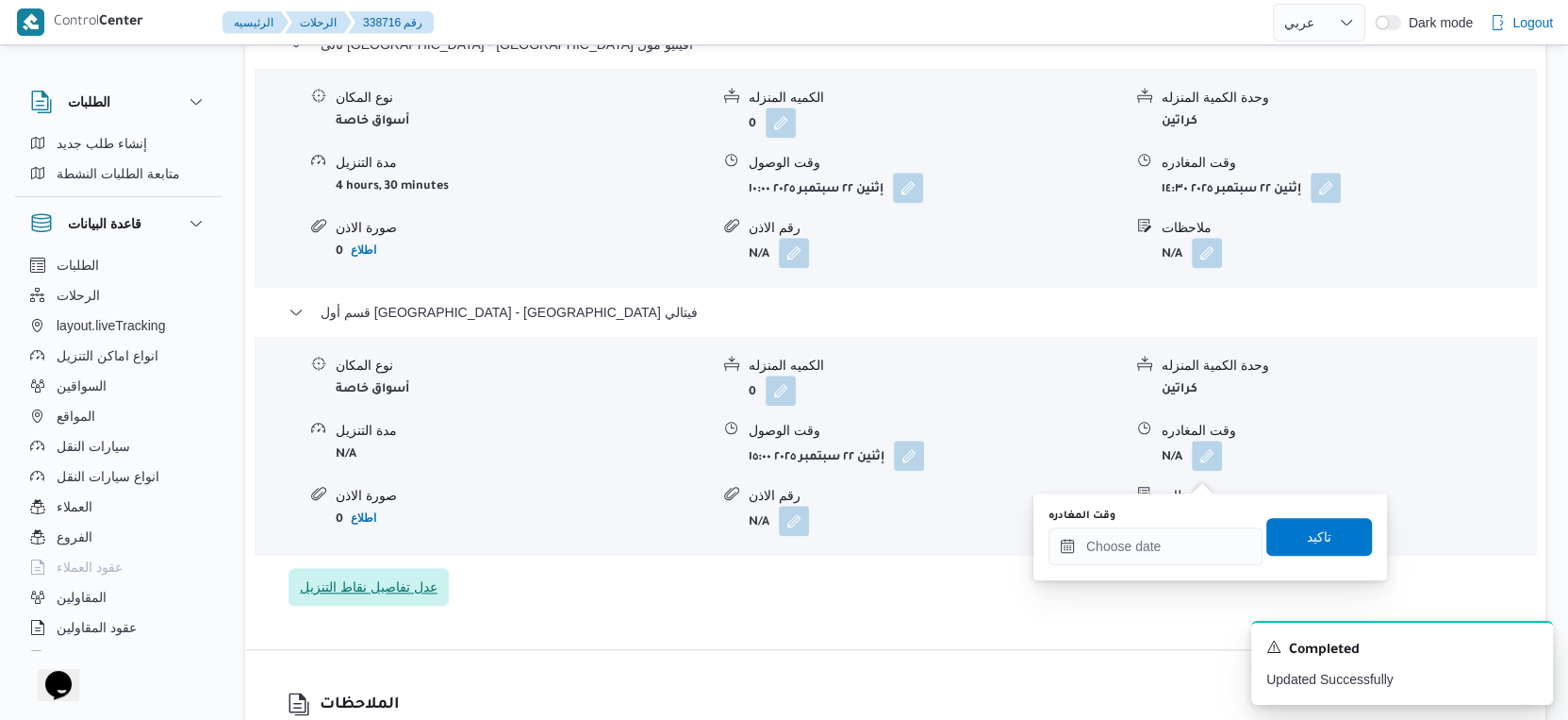
click at [386, 596] on span "عدل تفاصيل نقاط التنزيل" at bounding box center [369, 586] width 137 height 22
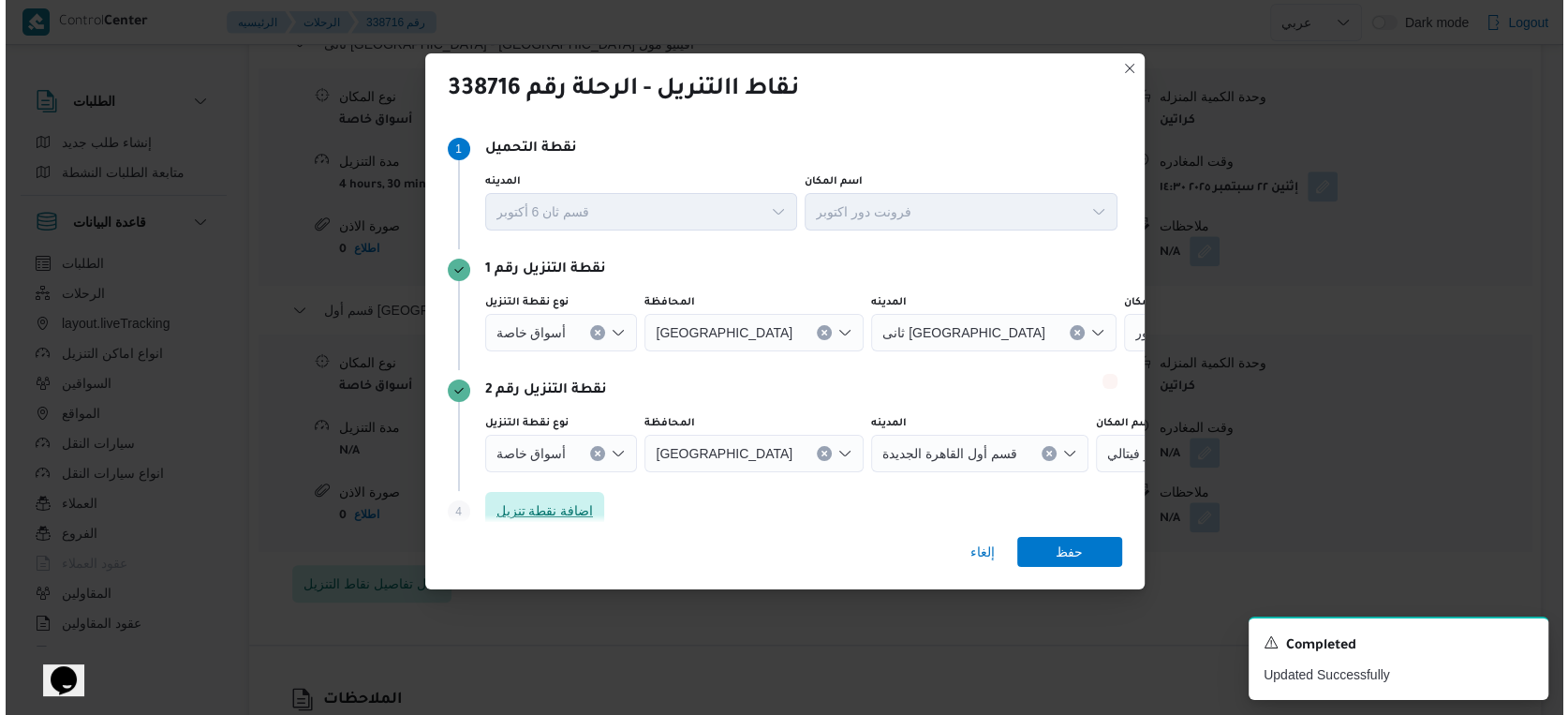
scroll to position [1650, 0]
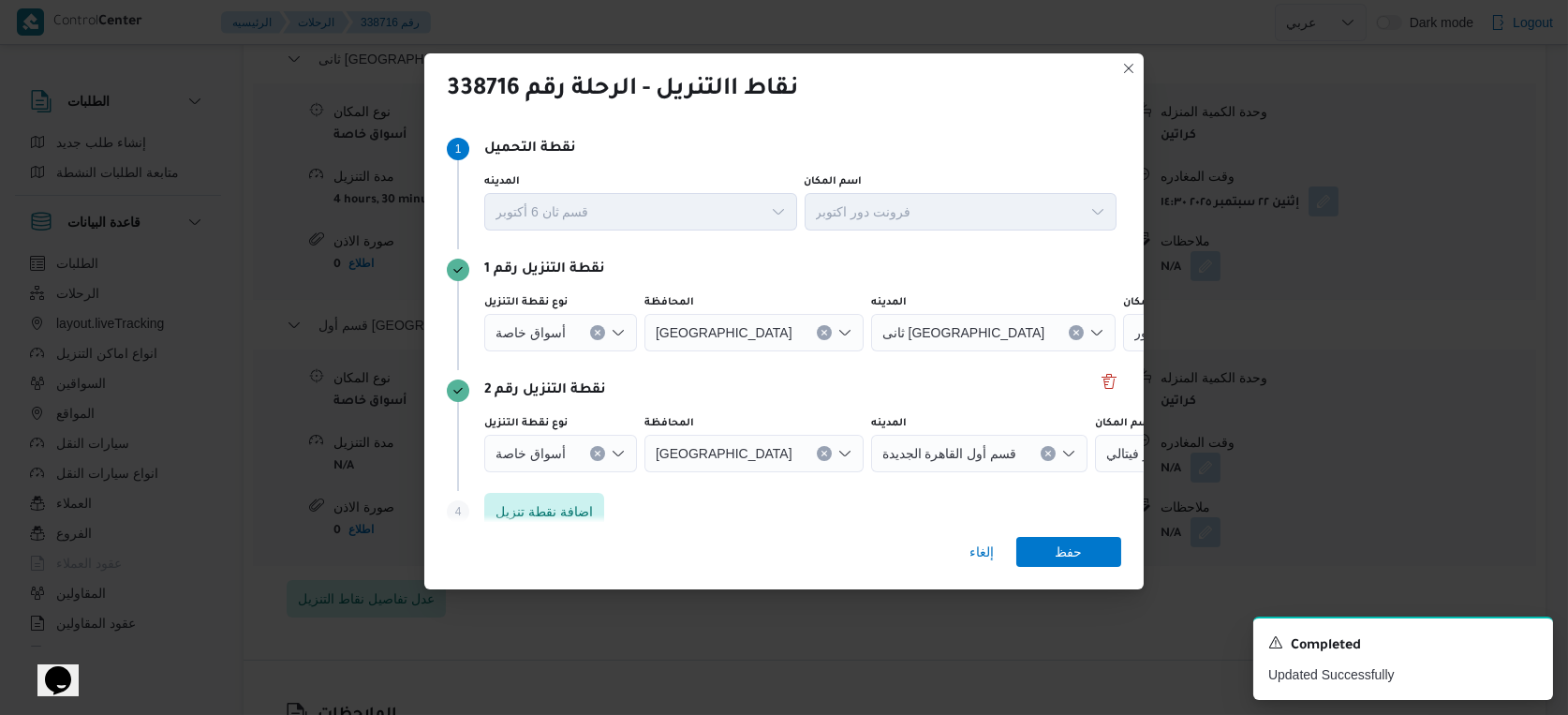
click at [596, 453] on icon "Clear input" at bounding box center [597, 453] width 5 height 5
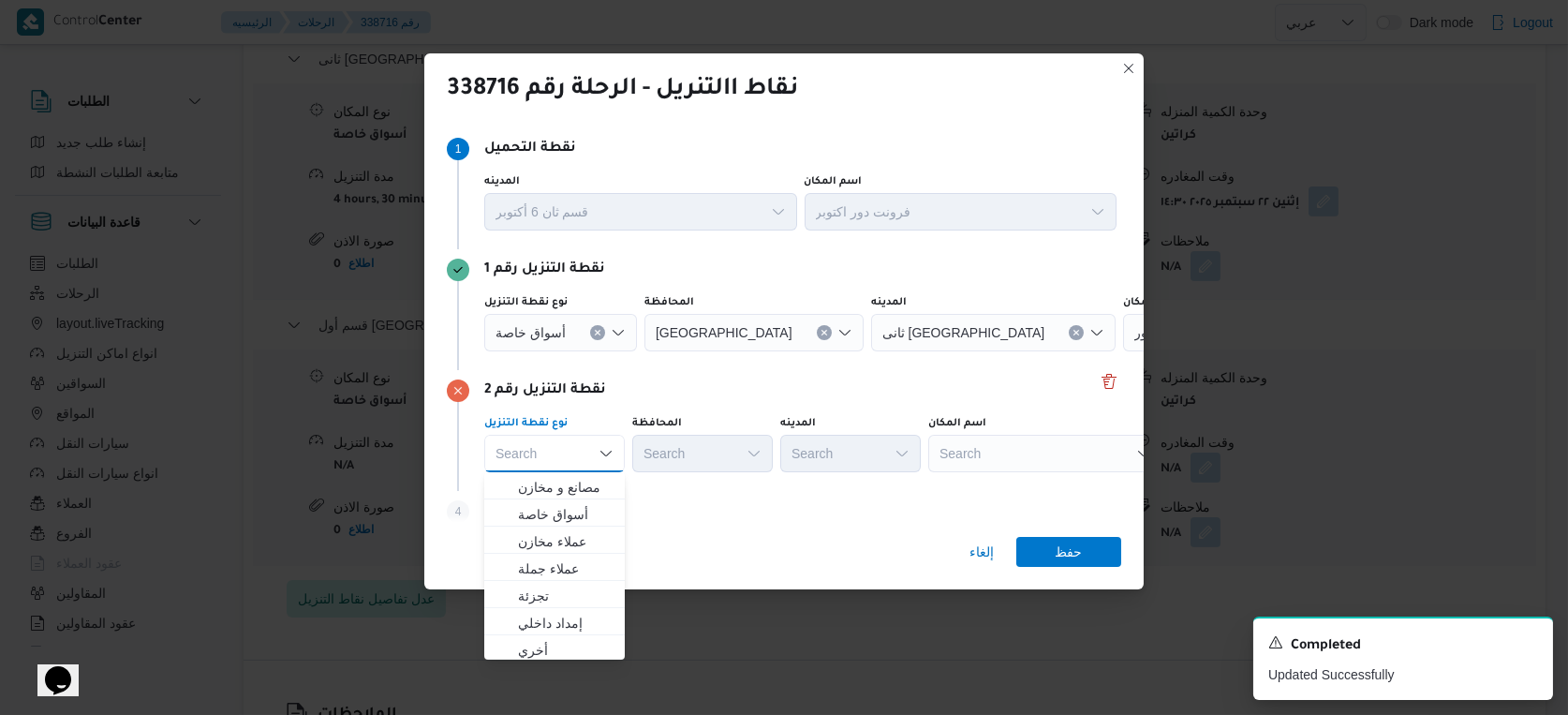
click at [993, 456] on div "Search" at bounding box center [1045, 453] width 234 height 38
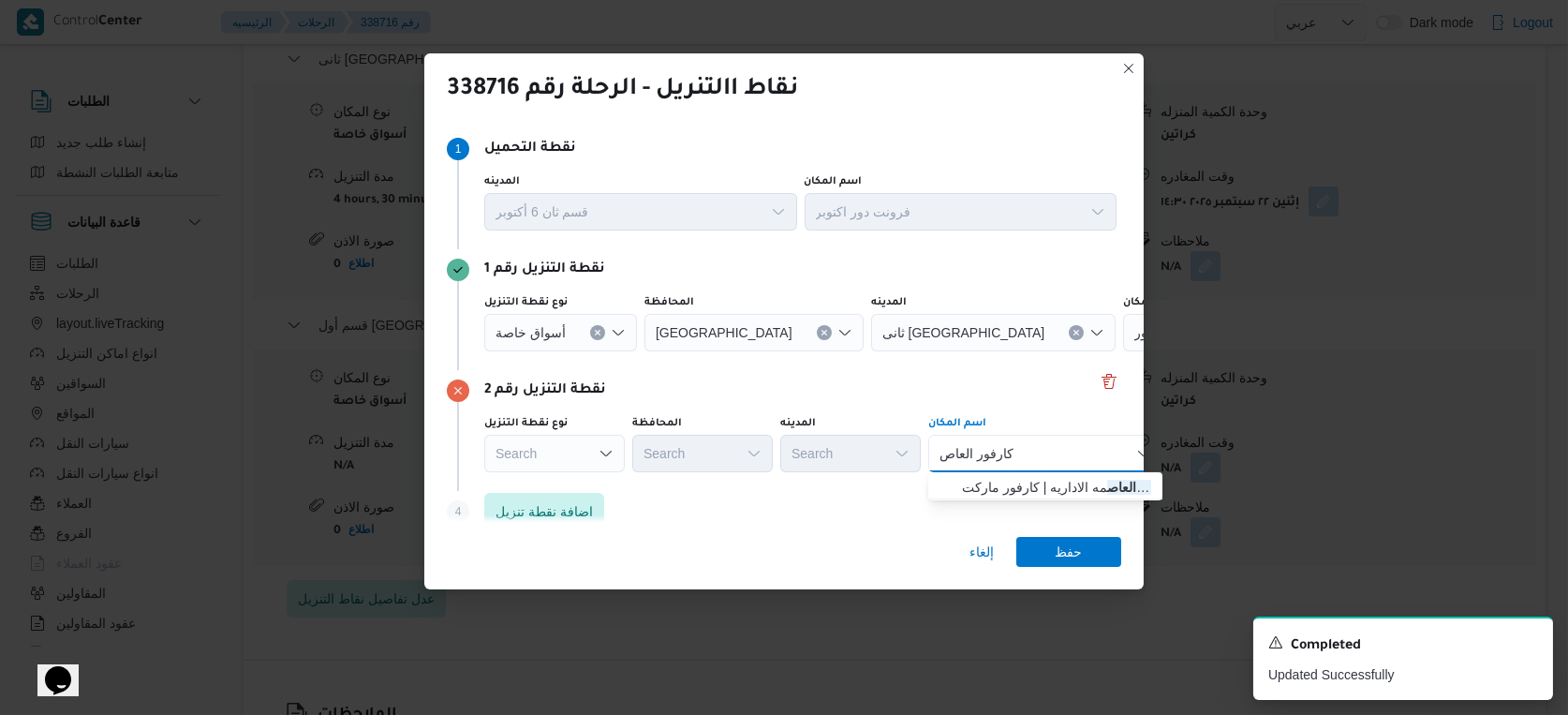
type input "كارفور العاص"
click at [1064, 448] on div "كارفور العاص كارفور العاص Combo box. Selected. كارفور العاص. Selected. Combo bo…" at bounding box center [1045, 453] width 234 height 38
click at [1070, 478] on span "كارفور العاص مه الاداريه | كارفور ماركت Carrefour market | null" at bounding box center [1056, 486] width 189 height 22
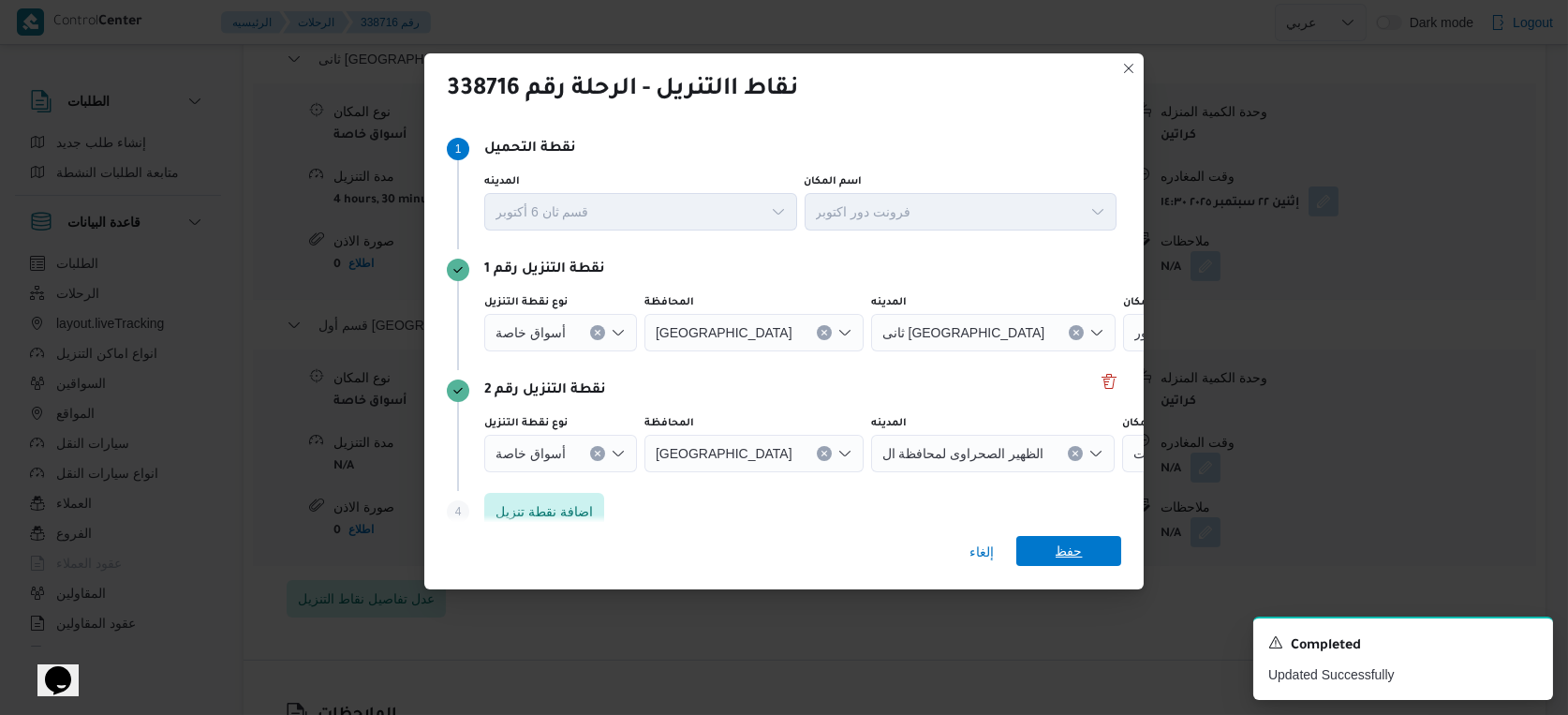
click at [1067, 549] on span "حفظ" at bounding box center [1069, 550] width 27 height 30
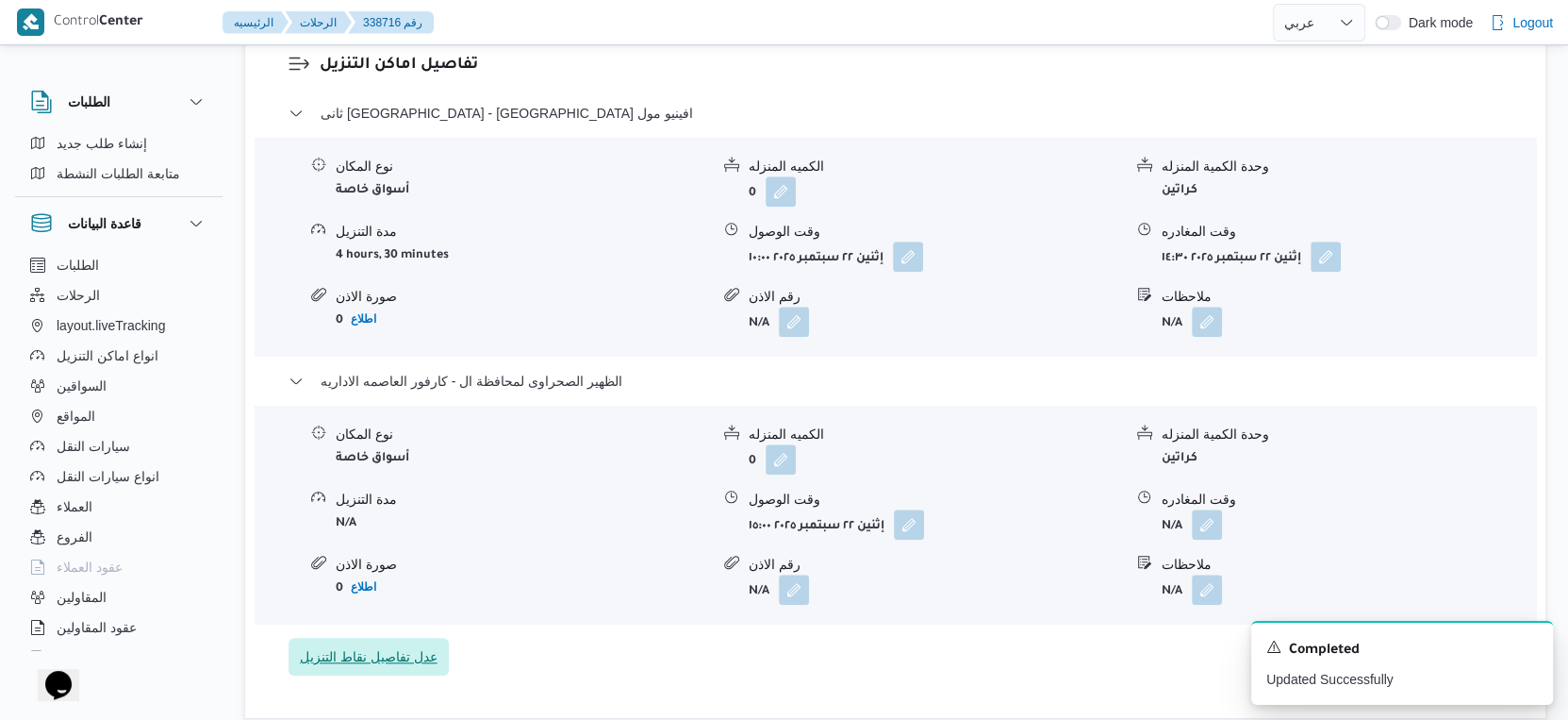
scroll to position [1573, 0]
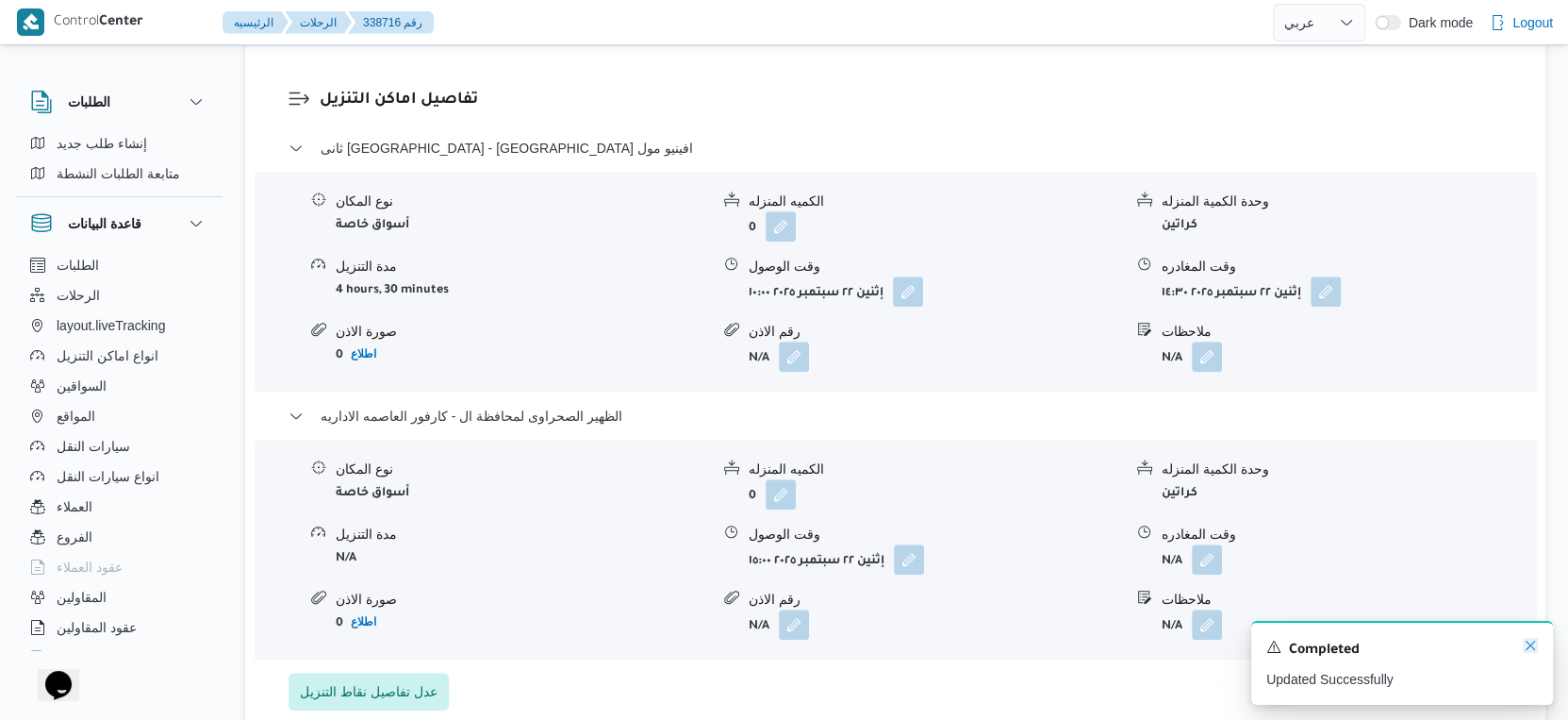
click at [1535, 646] on icon "Dismiss toast" at bounding box center [1530, 645] width 15 height 15
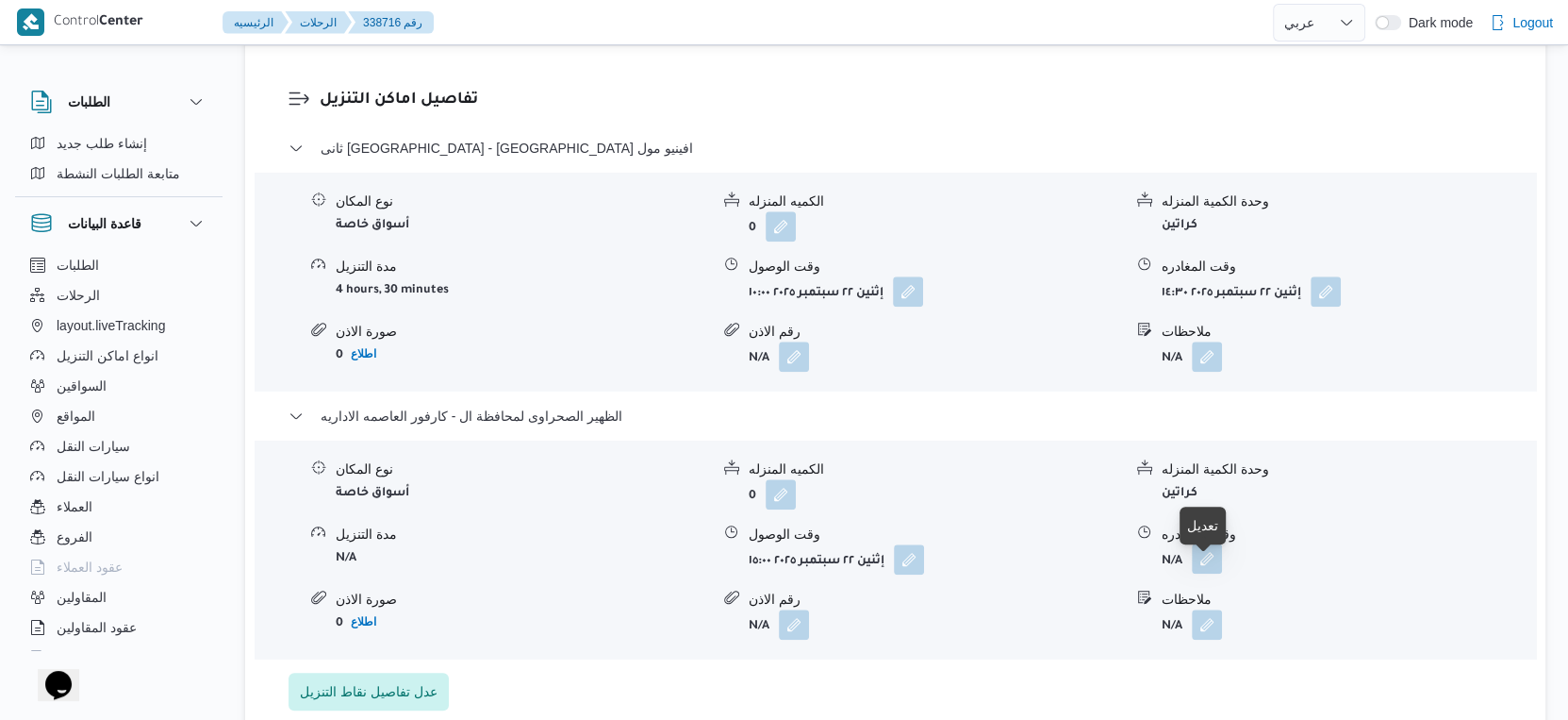
click at [1215, 574] on button "button" at bounding box center [1206, 558] width 30 height 30
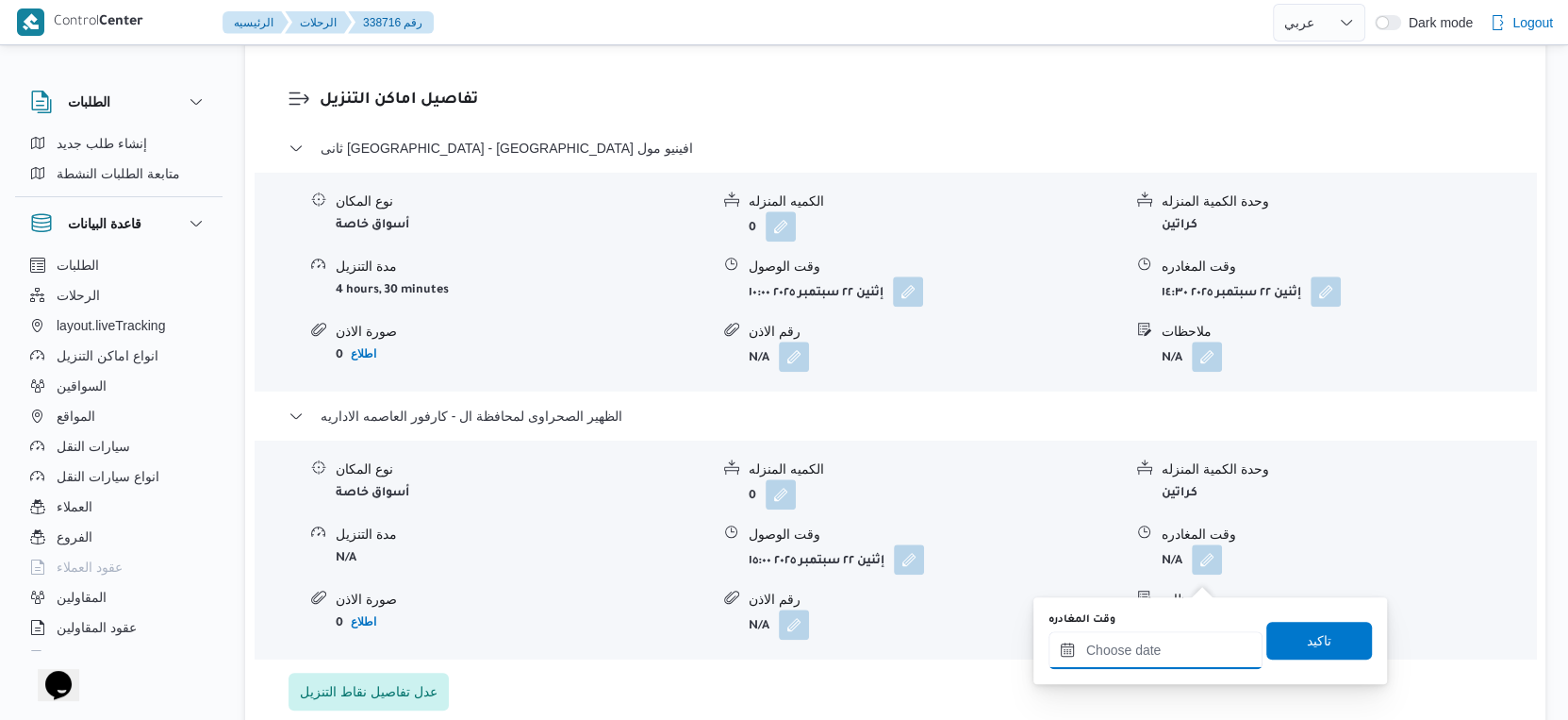
drag, startPoint x: 1168, startPoint y: 650, endPoint x: 1197, endPoint y: 630, distance: 35.2
click at [1168, 650] on input "وقت المغادره" at bounding box center [1156, 650] width 215 height 38
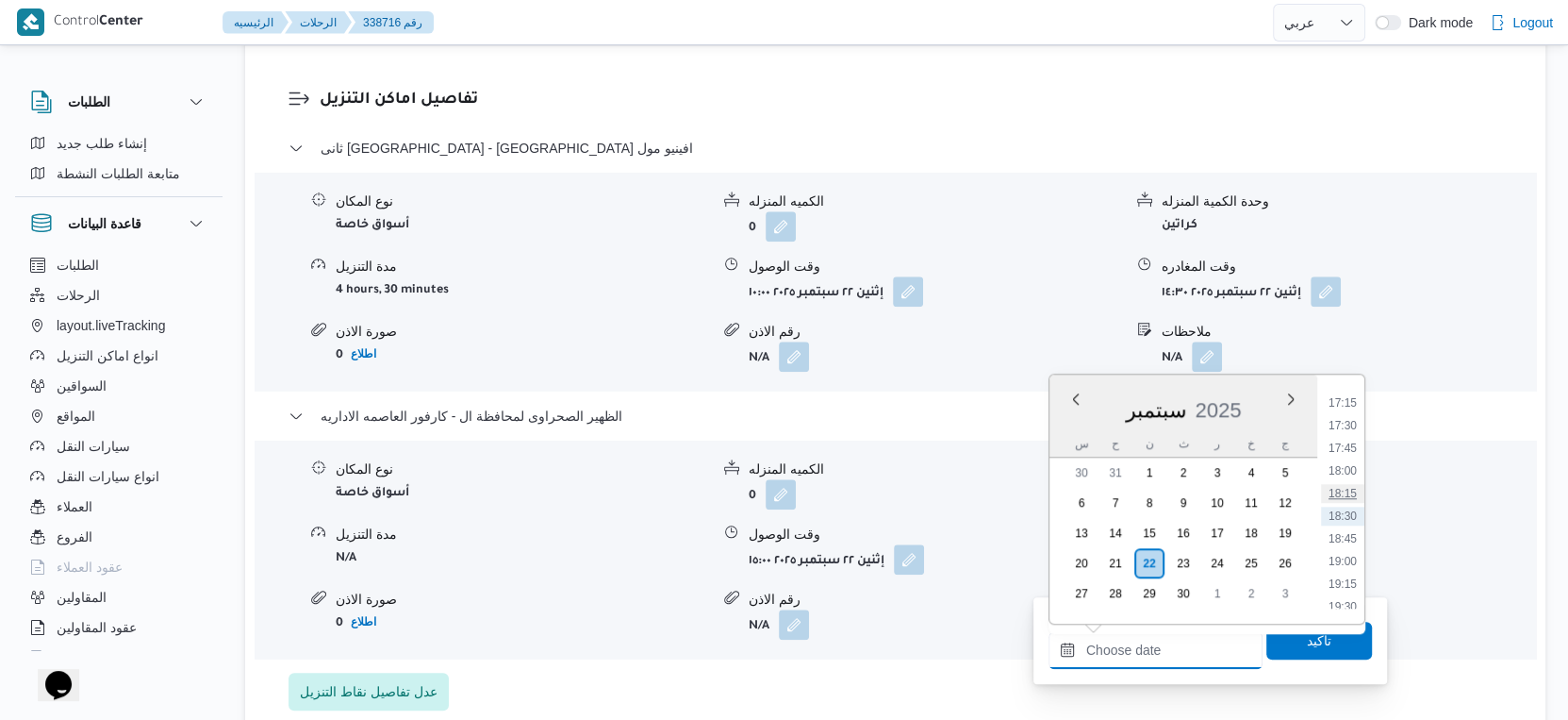
scroll to position [1349, 0]
click at [1344, 547] on li "16:30" at bounding box center [1343, 543] width 43 height 19
type input "٢٢/٠٩/٢٠٢٥ ١٦:٣٠"
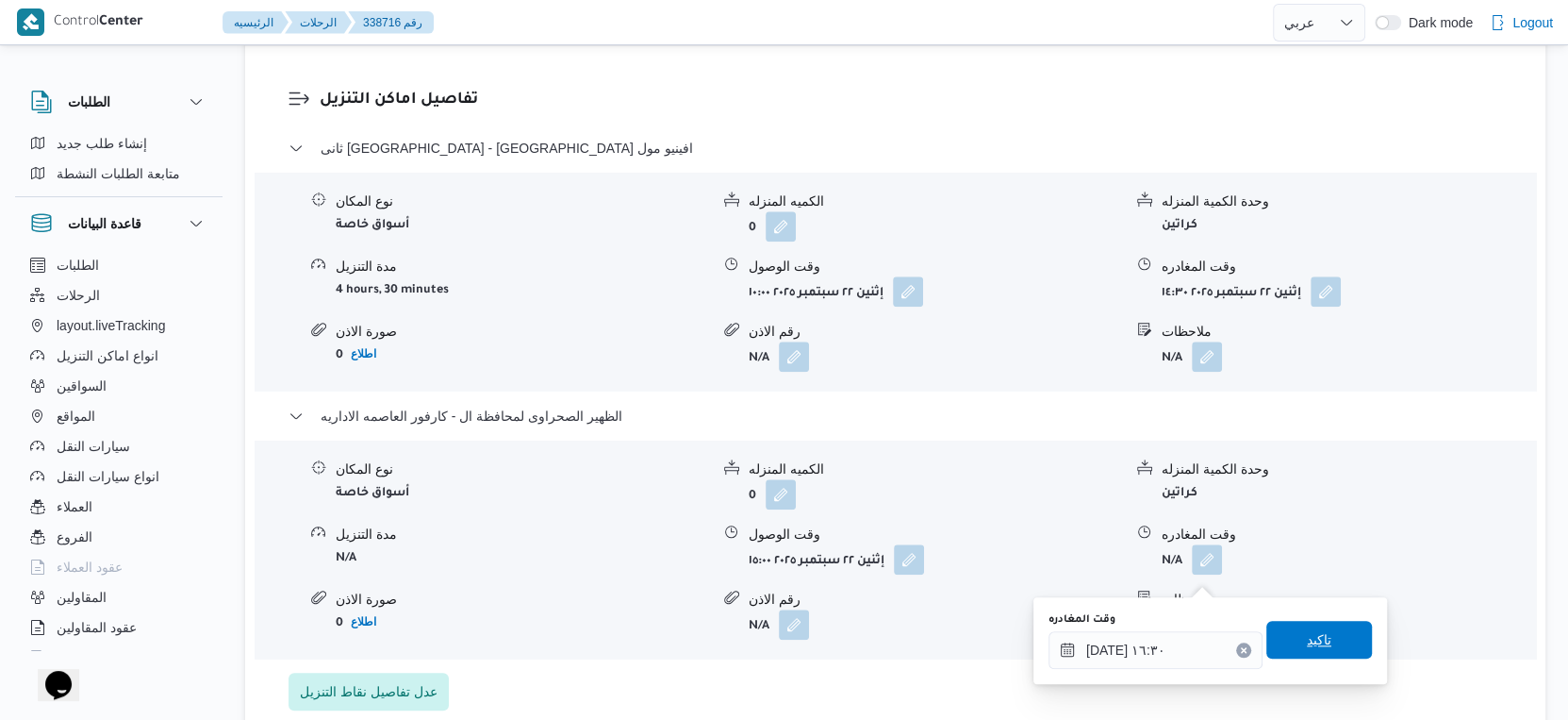
click at [1323, 653] on span "تاكيد" at bounding box center [1319, 639] width 105 height 38
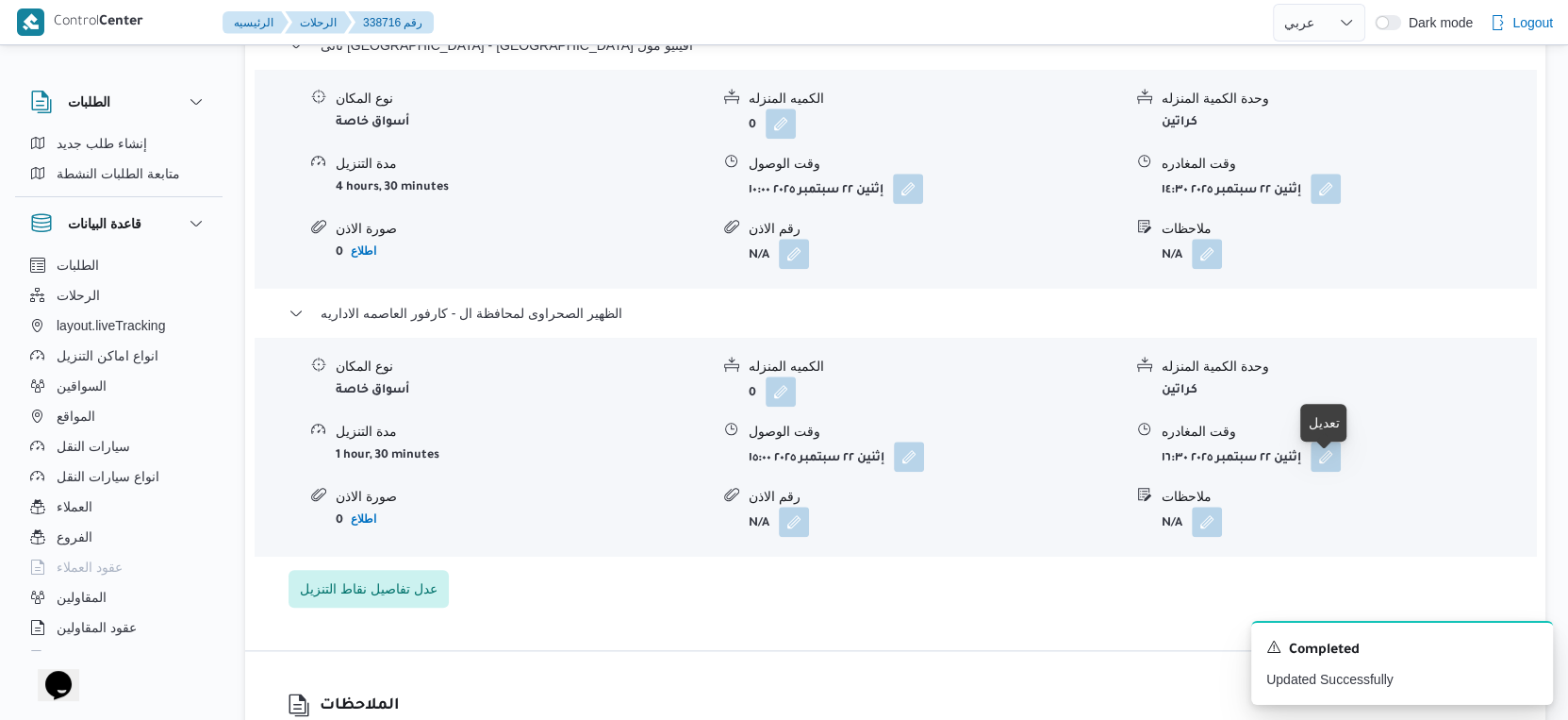
scroll to position [1782, 0]
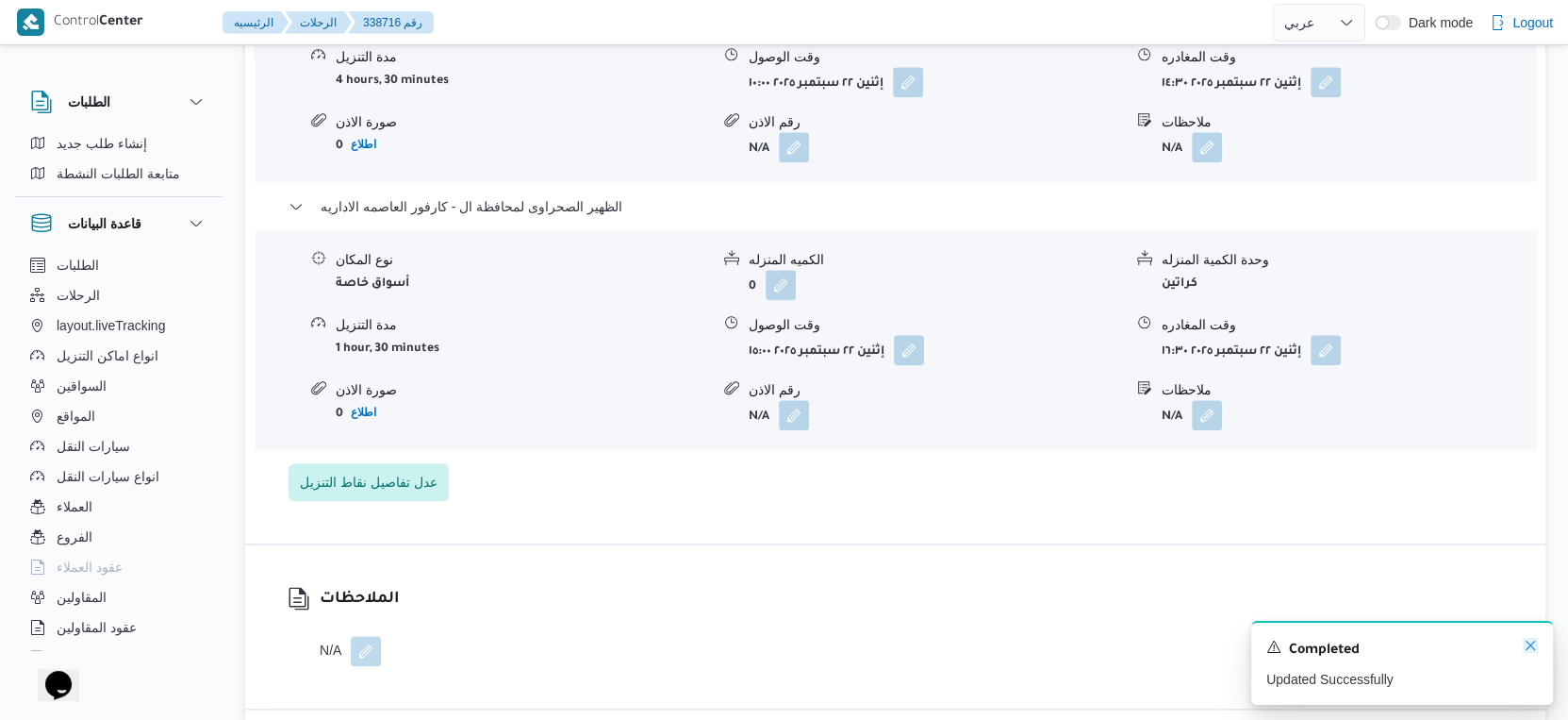
click at [1529, 647] on icon "Dismiss toast" at bounding box center [1530, 645] width 15 height 15
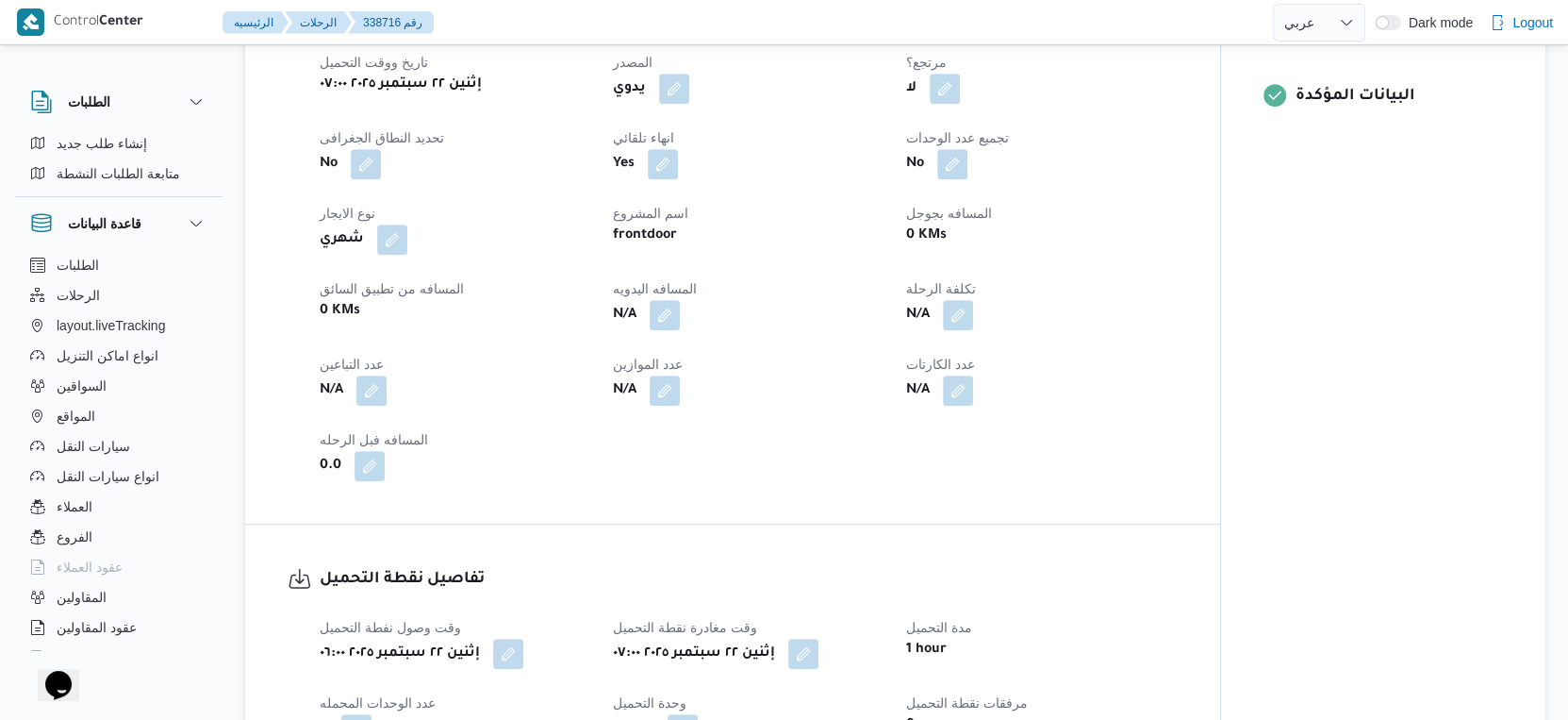
scroll to position [628, 0]
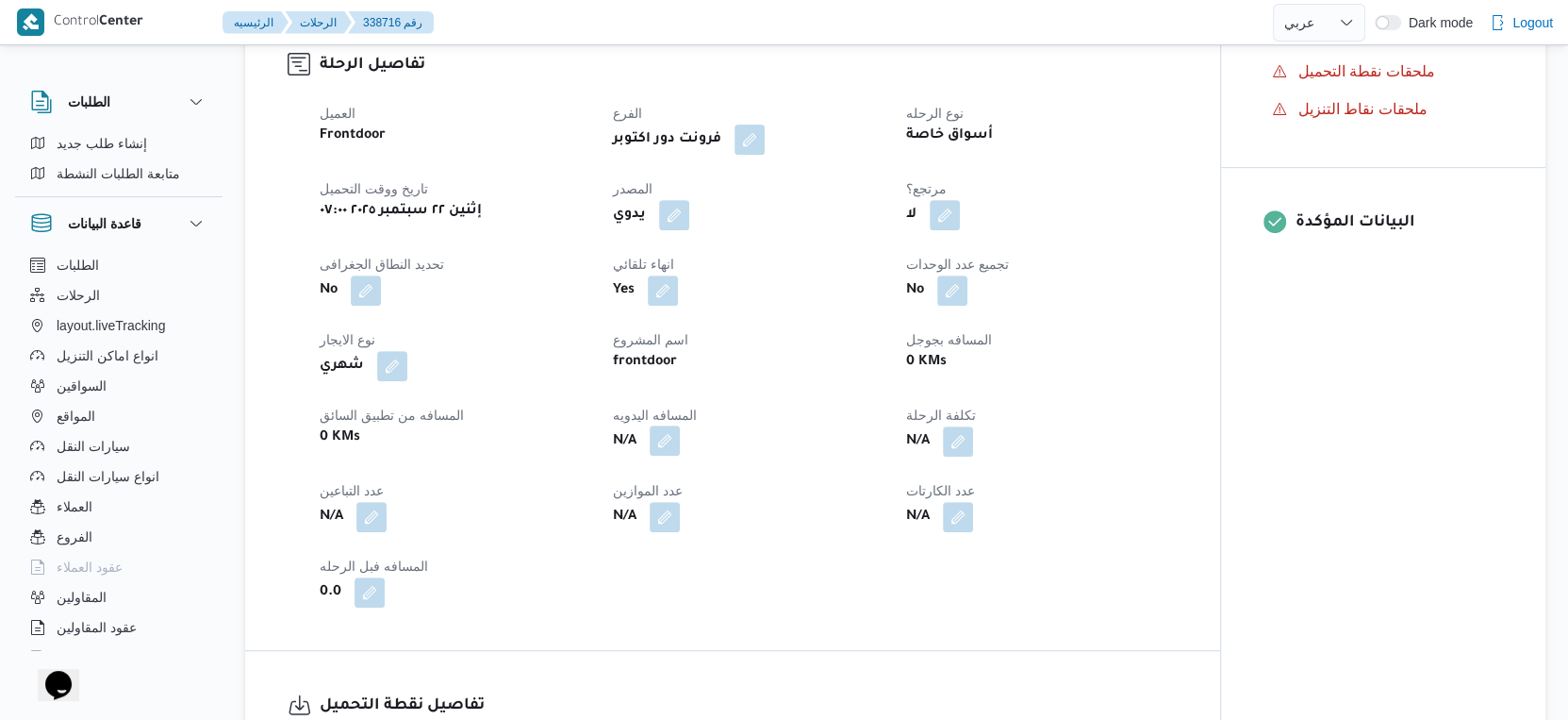
click at [664, 454] on button "button" at bounding box center [664, 440] width 30 height 30
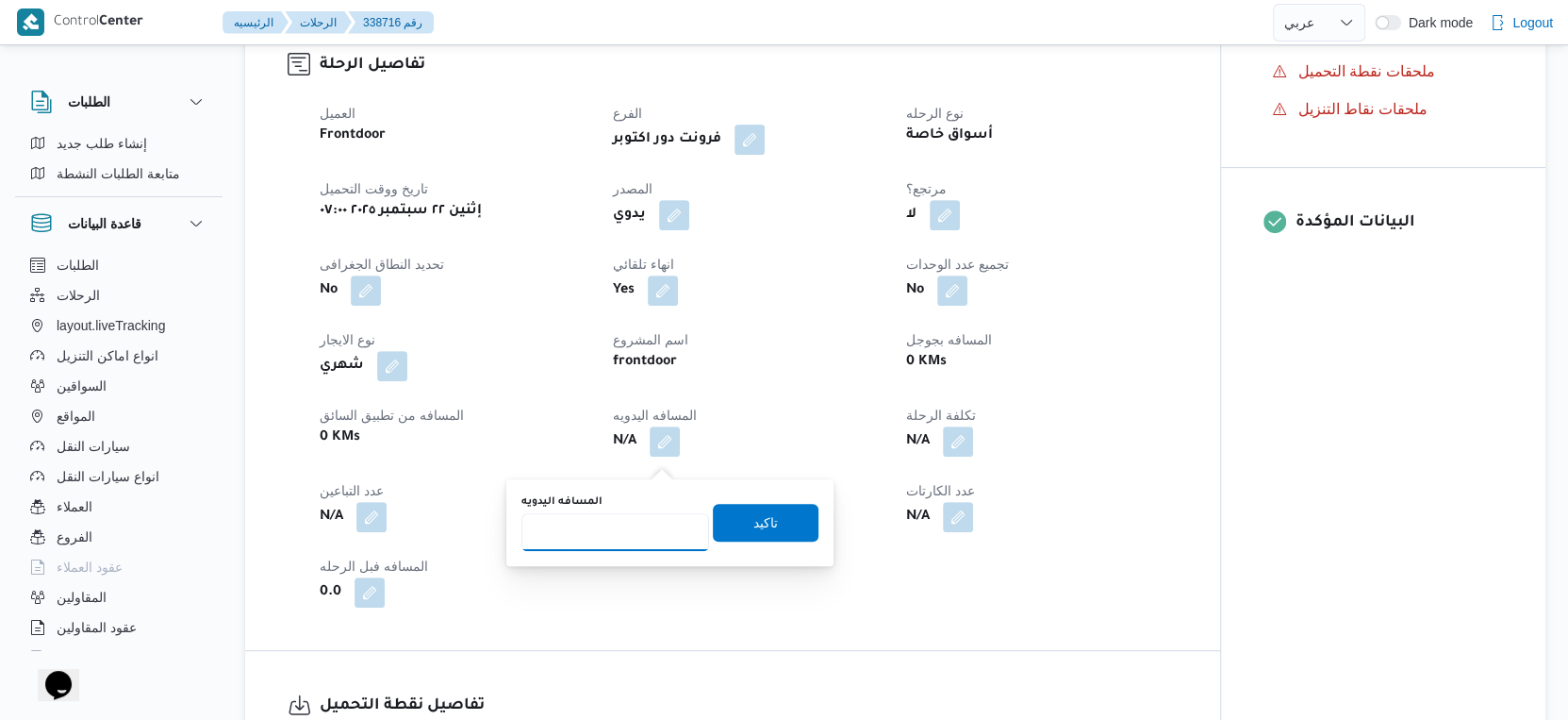
click at [613, 530] on input "المسافه اليدويه" at bounding box center [615, 532] width 187 height 38
type input "220"
click at [731, 516] on span "تاكيد" at bounding box center [765, 521] width 105 height 38
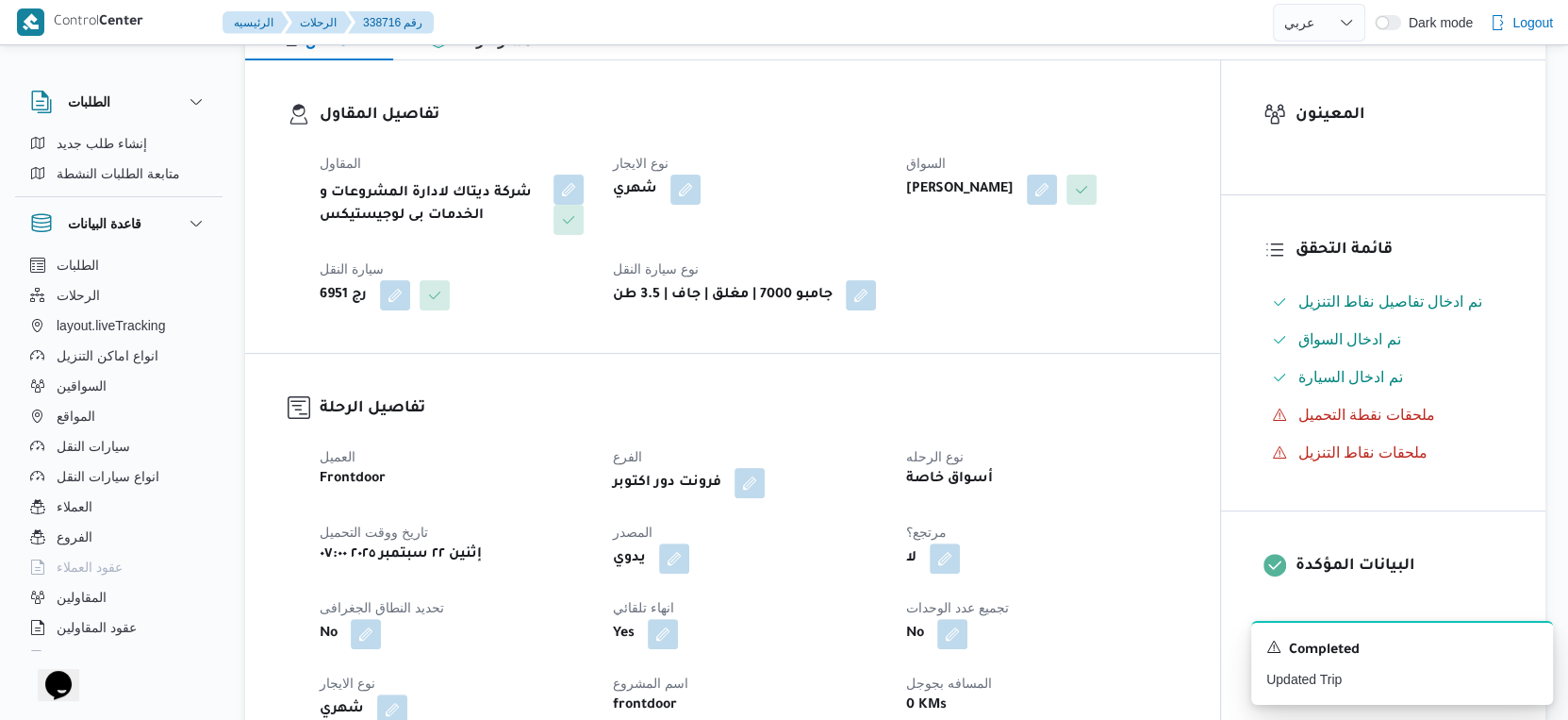
scroll to position [0, 0]
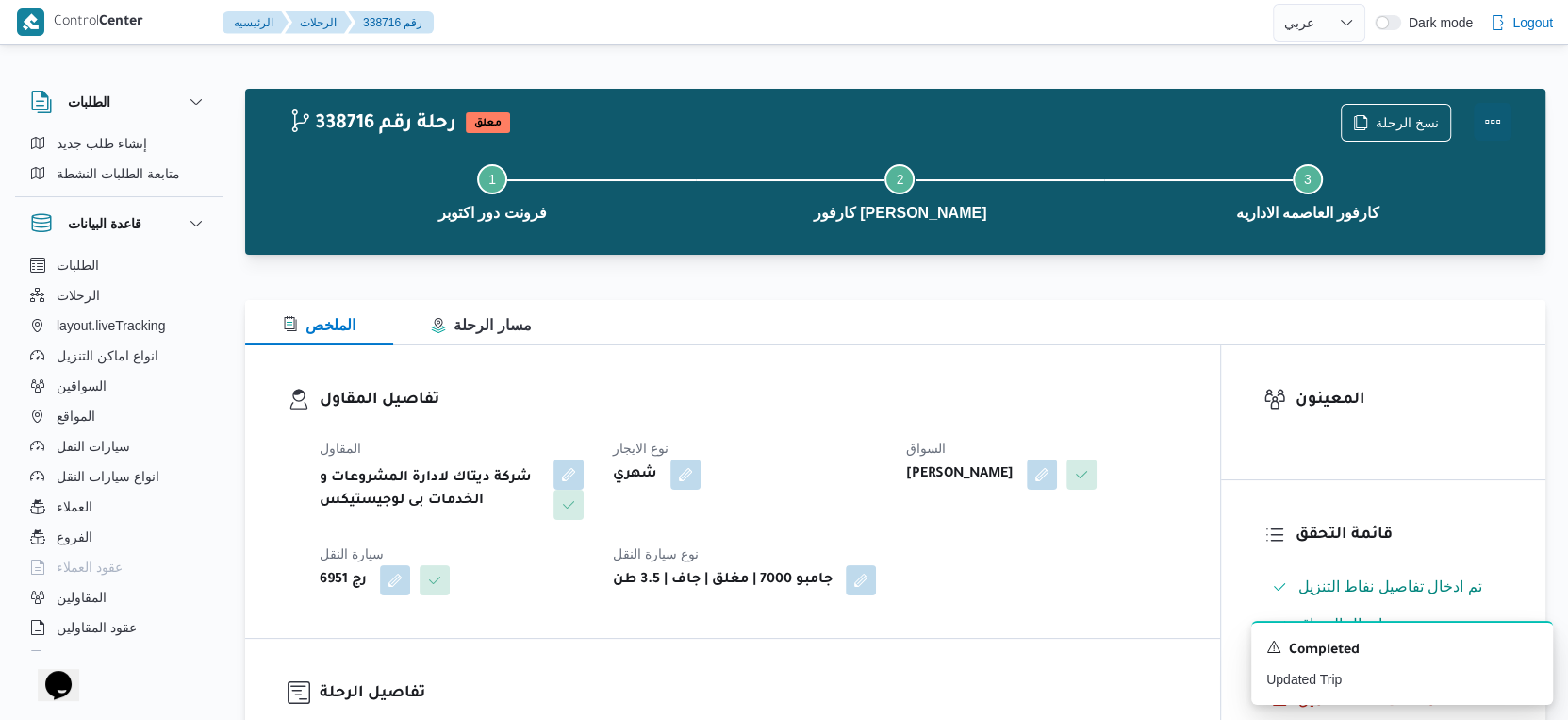
click at [1497, 119] on button "Actions" at bounding box center [1492, 121] width 38 height 38
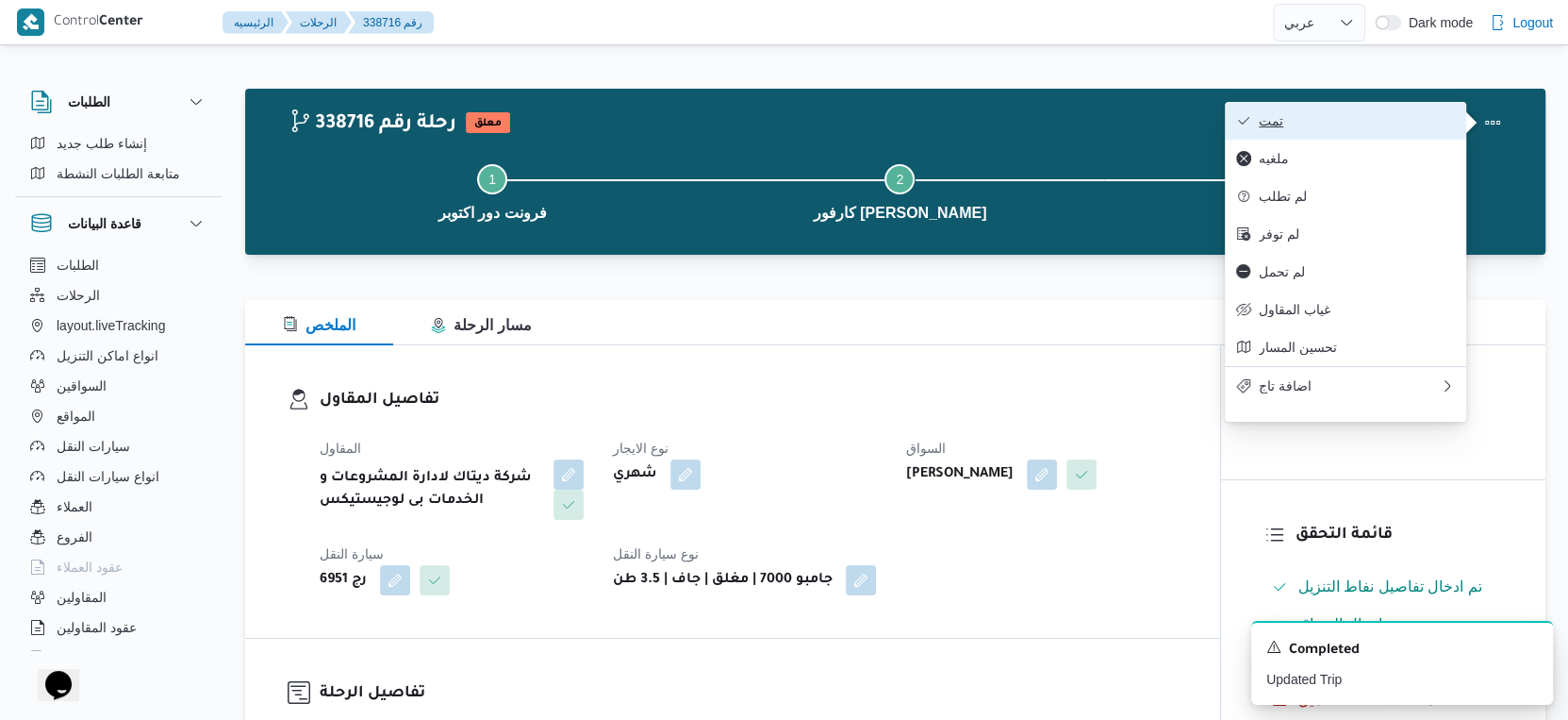
click at [1367, 108] on button "تمت" at bounding box center [1346, 120] width 242 height 38
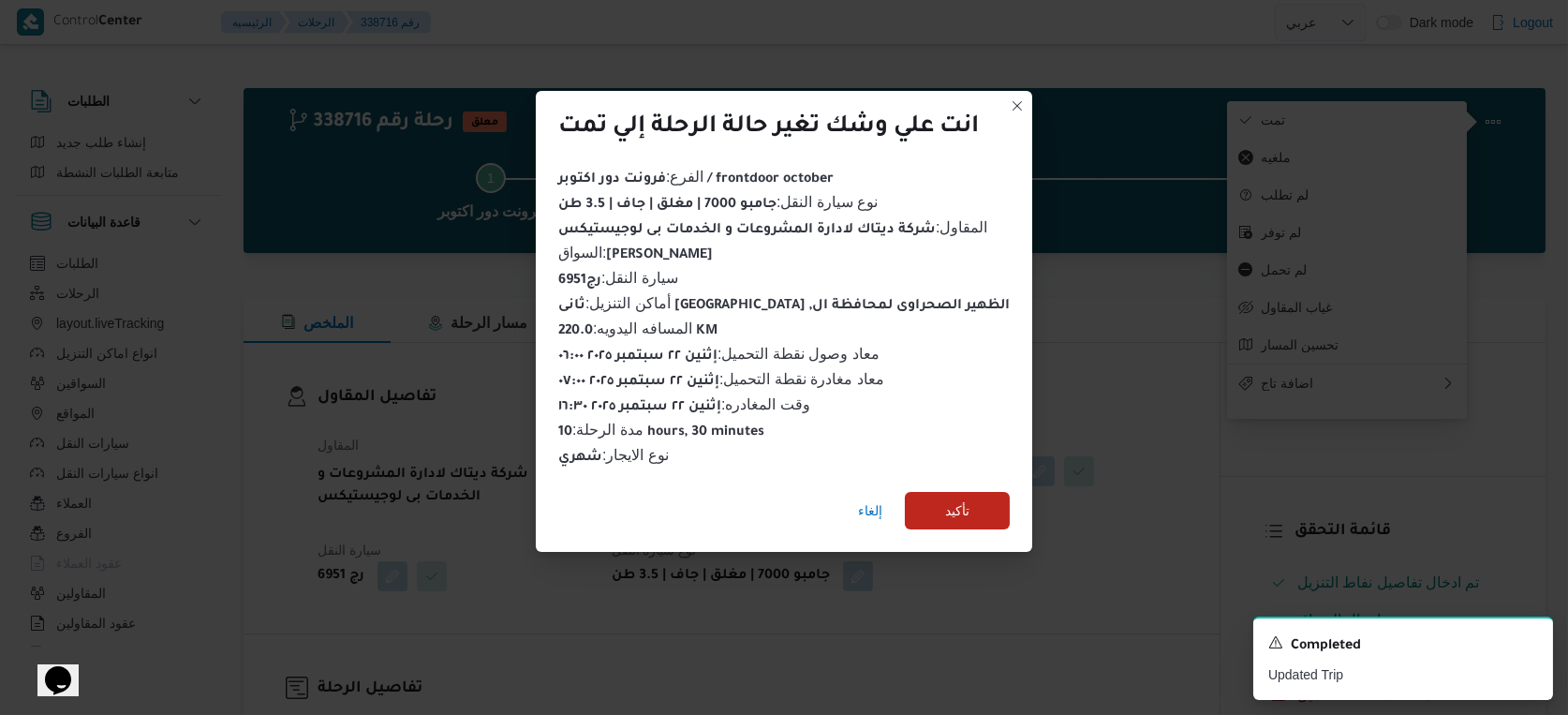
click at [957, 526] on div "إلغاء تأكيد" at bounding box center [784, 513] width 497 height 75
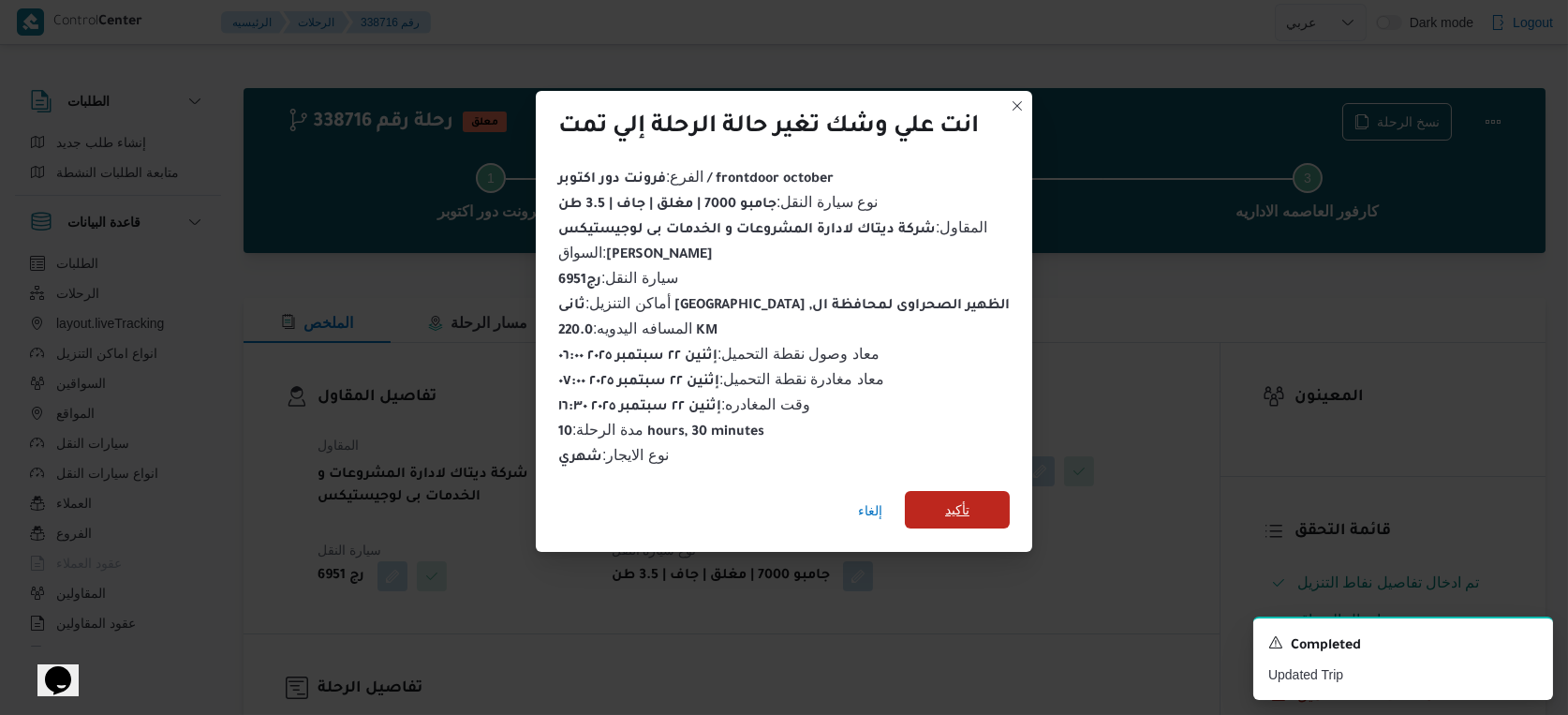
click at [960, 509] on span "تأكيد" at bounding box center [957, 509] width 24 height 22
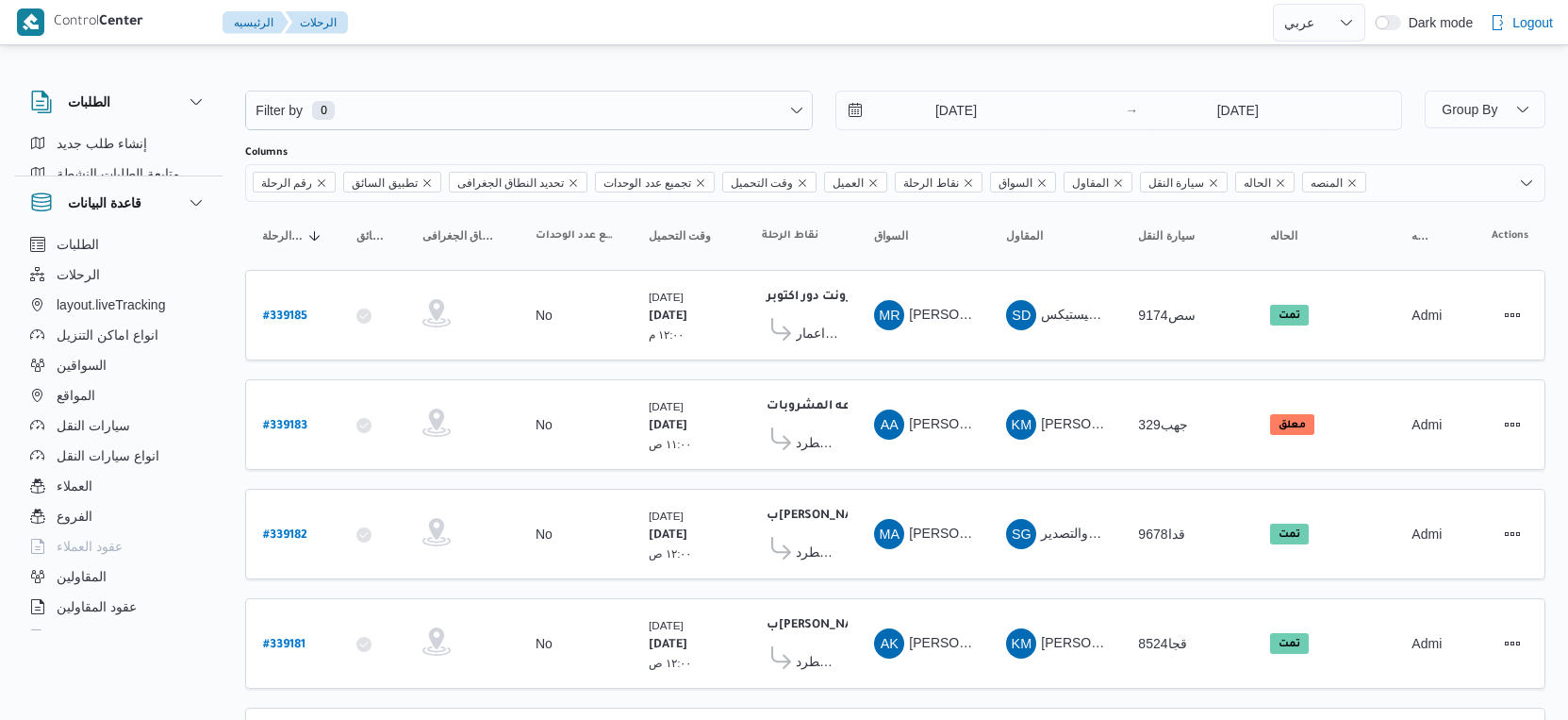
select select "ar"
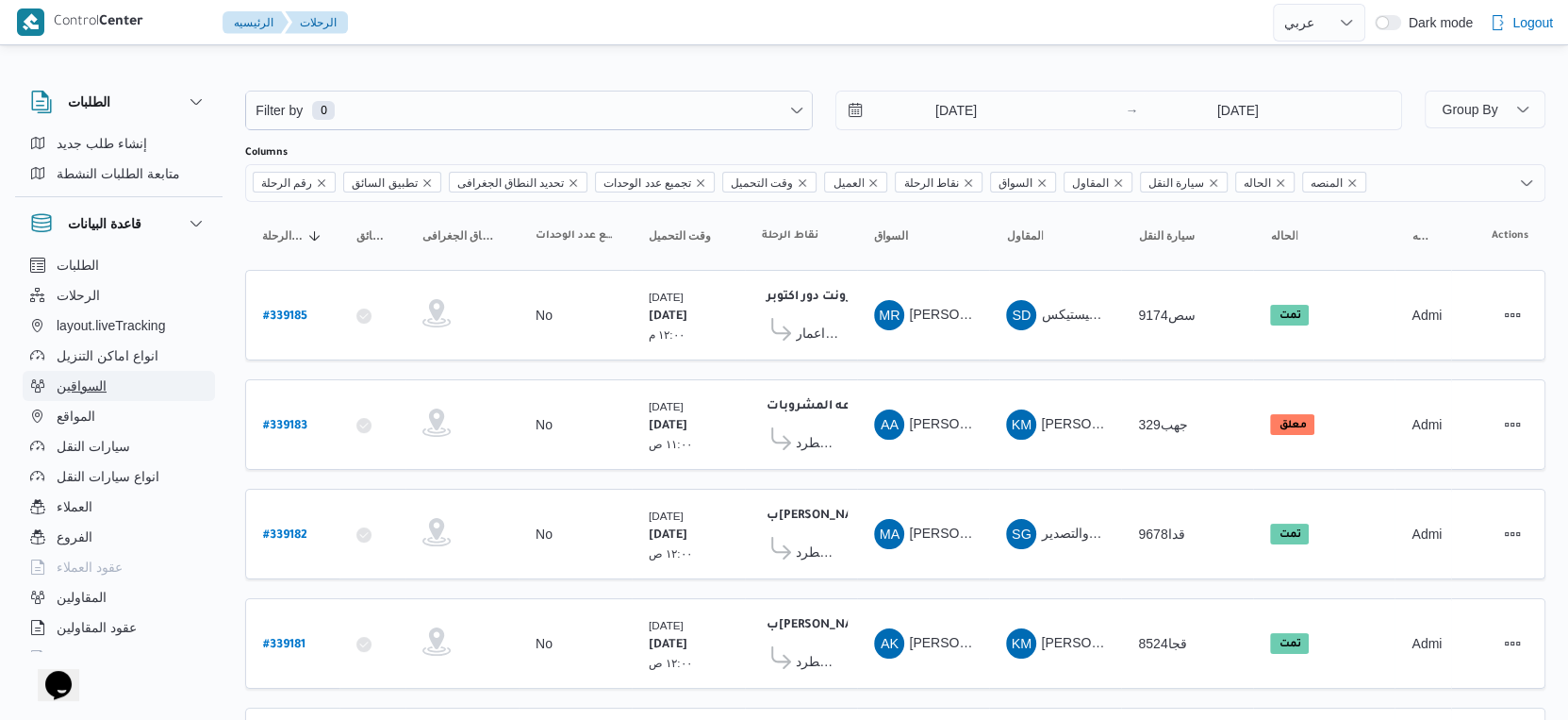
click at [87, 386] on span "السواقين" at bounding box center [81, 385] width 50 height 22
select select "ar"
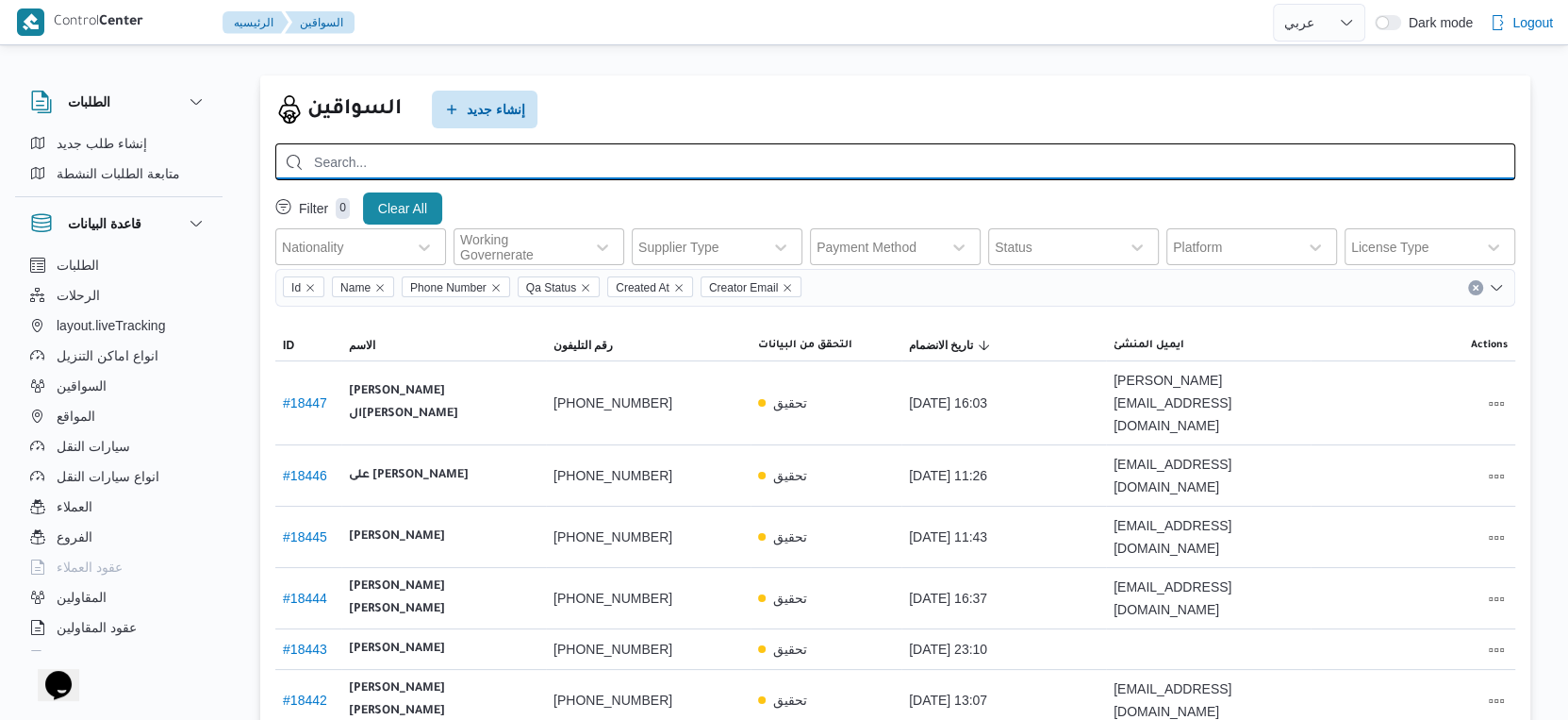
click at [503, 164] on input "search" at bounding box center [895, 162] width 1240 height 37
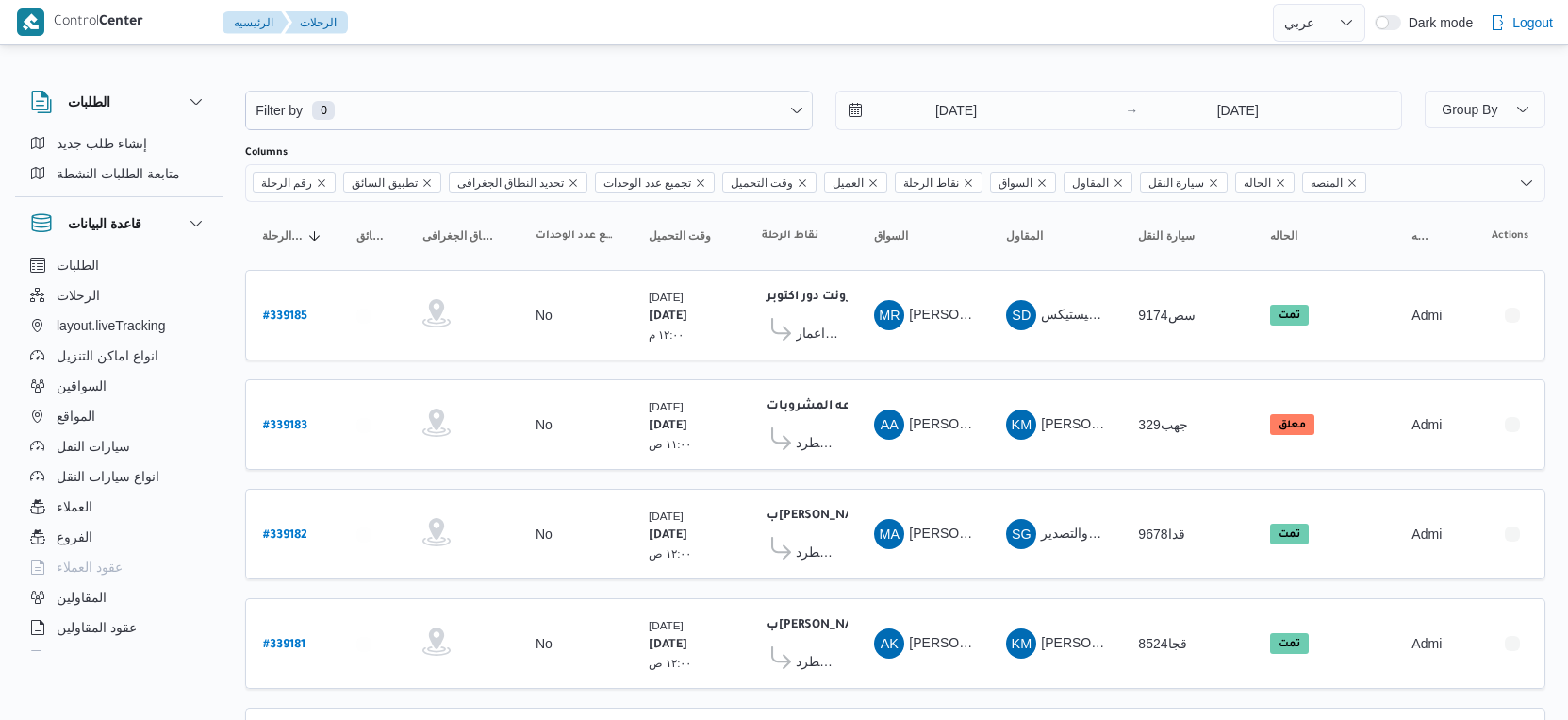
select select "ar"
click at [110, 410] on button "المواقع" at bounding box center [118, 416] width 192 height 30
select select "ar"
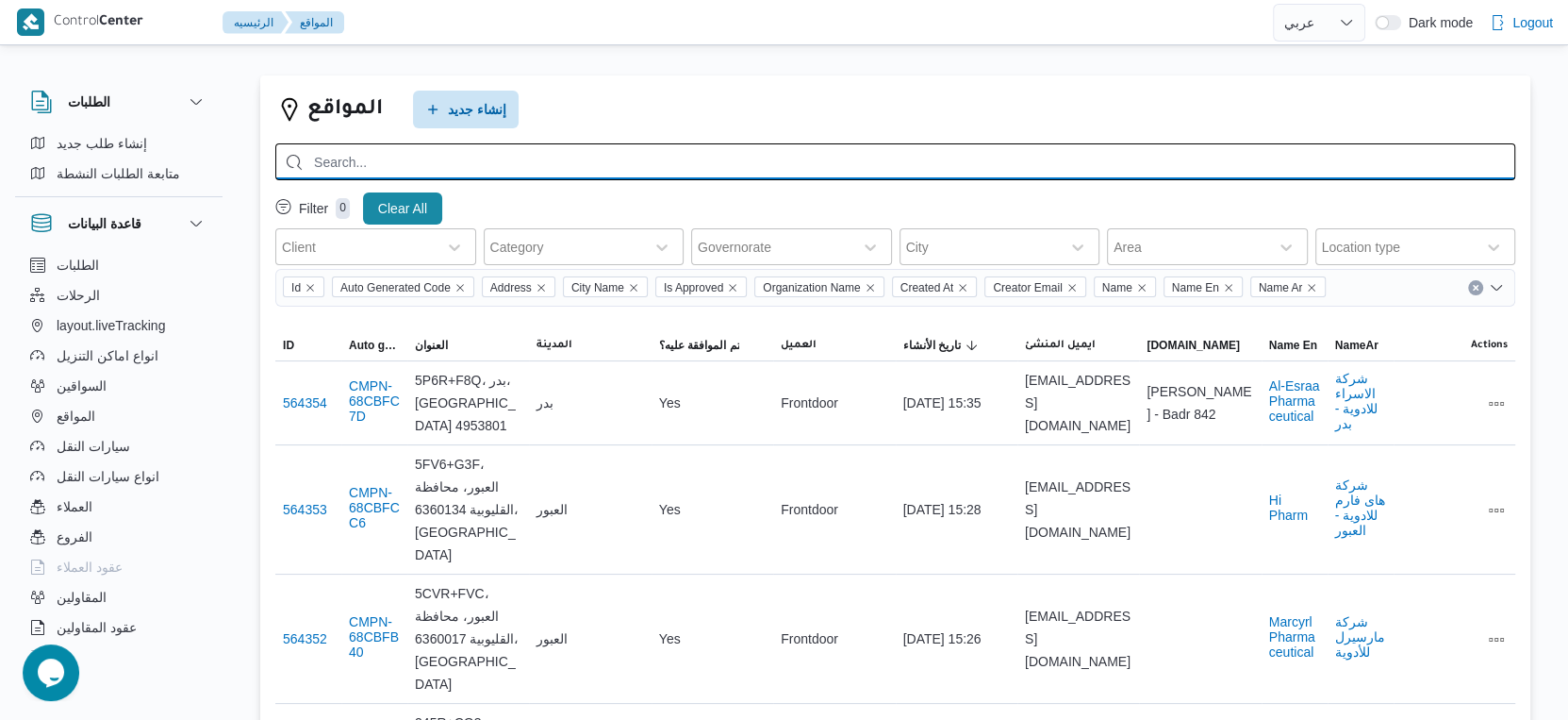
click at [456, 163] on input "search" at bounding box center [895, 162] width 1240 height 37
type input "كارفور العاصمه الاداريه"
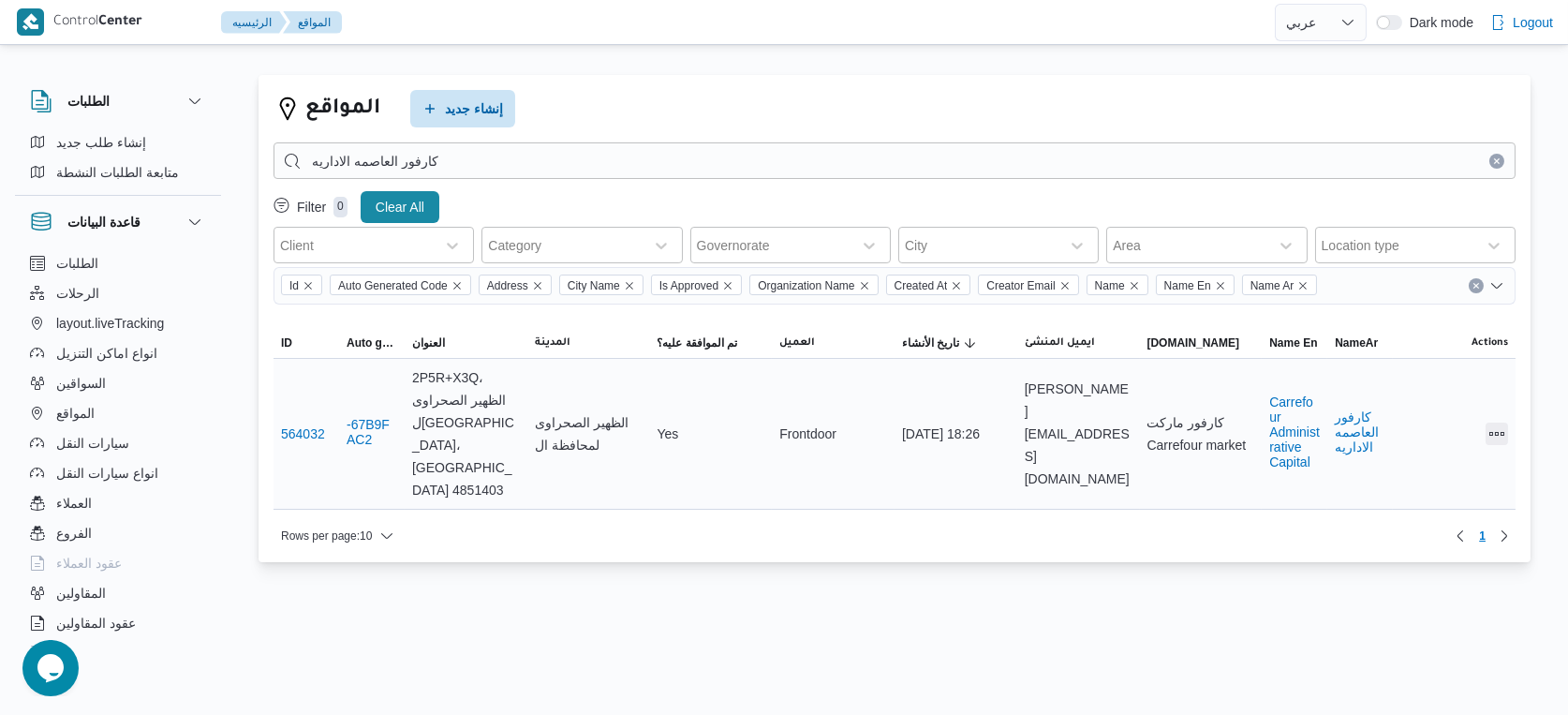
click at [1502, 422] on button "All actions" at bounding box center [1496, 433] width 22 height 22
click at [1409, 398] on button "Edit" at bounding box center [1426, 410] width 105 height 38
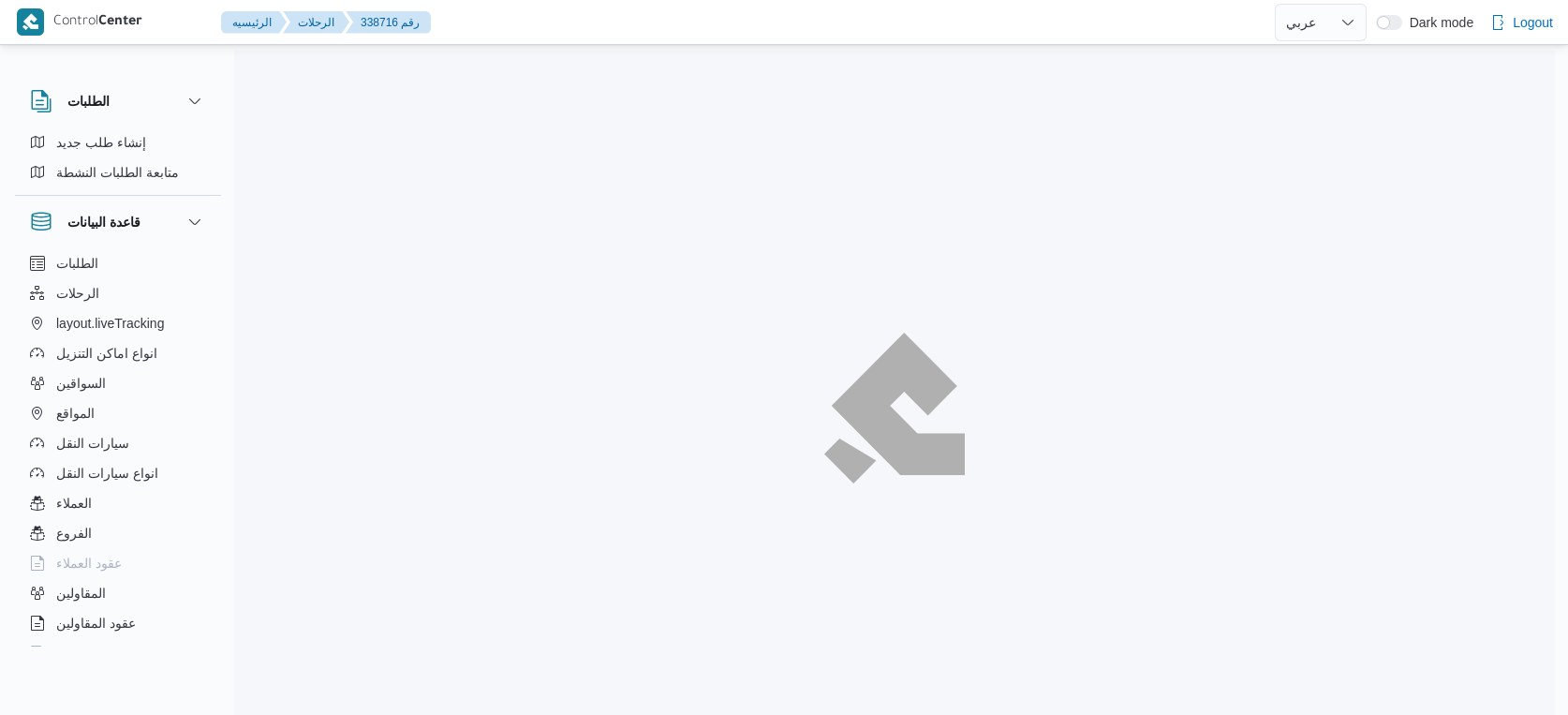
select select "ar"
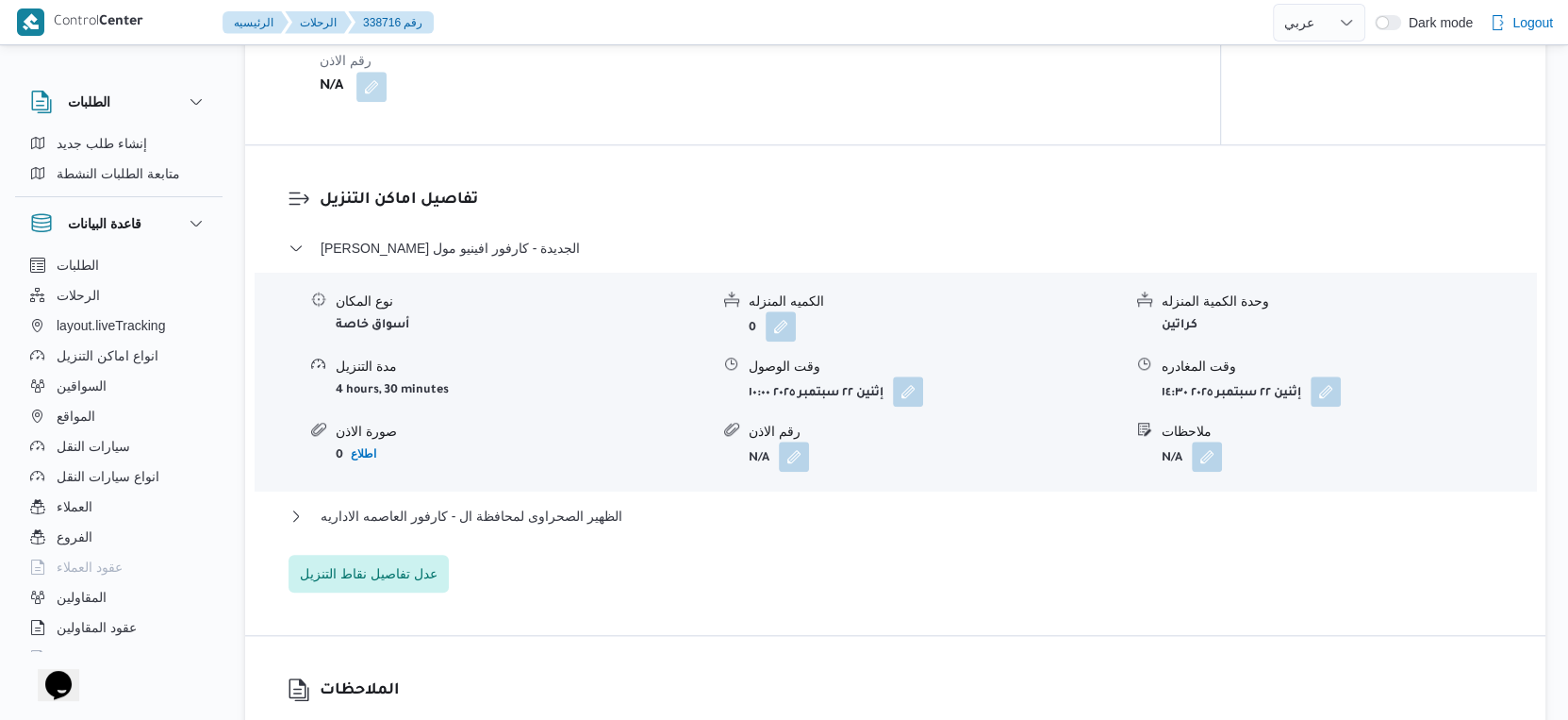
scroll to position [1573, 0]
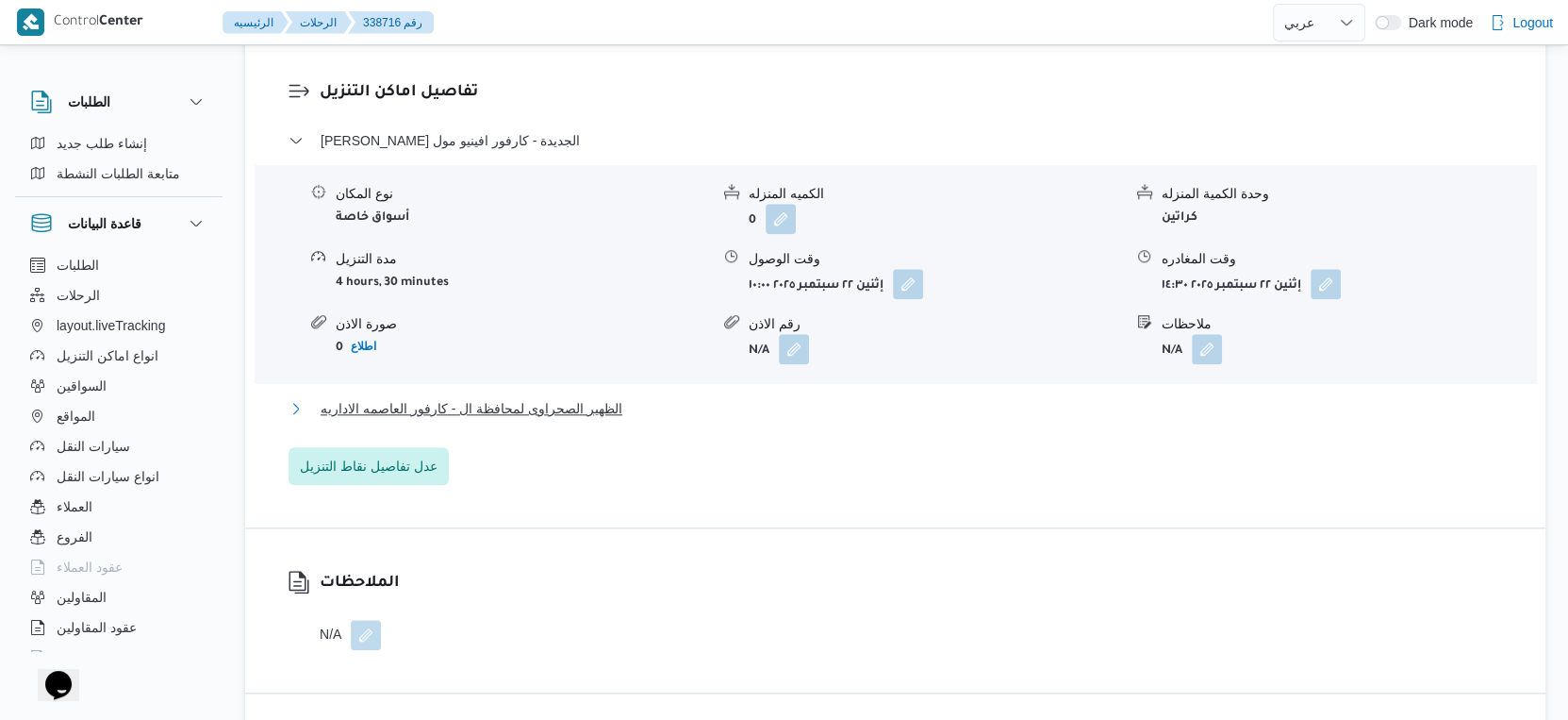
click at [633, 414] on button "الظهير الصحراوى لمحافظة ال - كارفور العاصمه الاداريه" at bounding box center [896, 408] width 1215 height 22
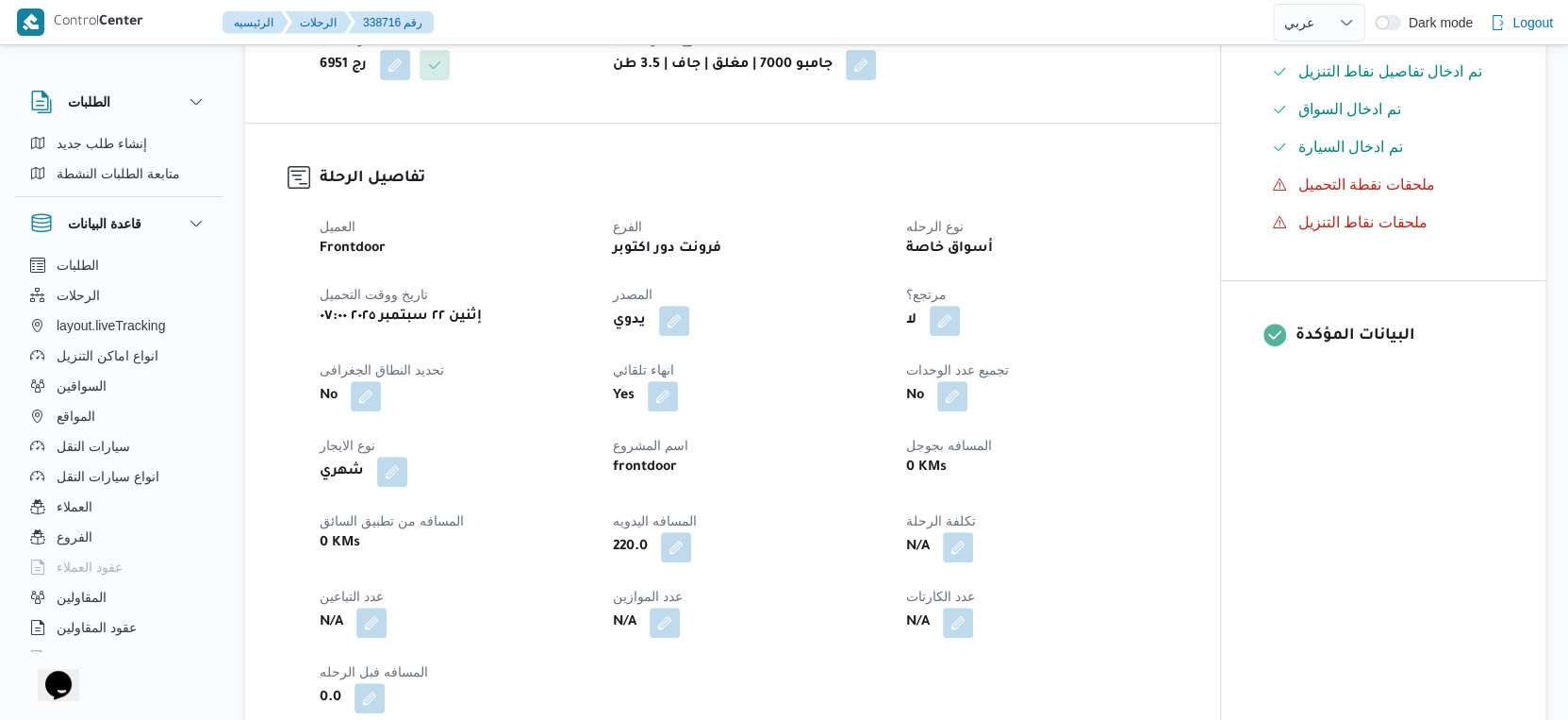
scroll to position [734, 0]
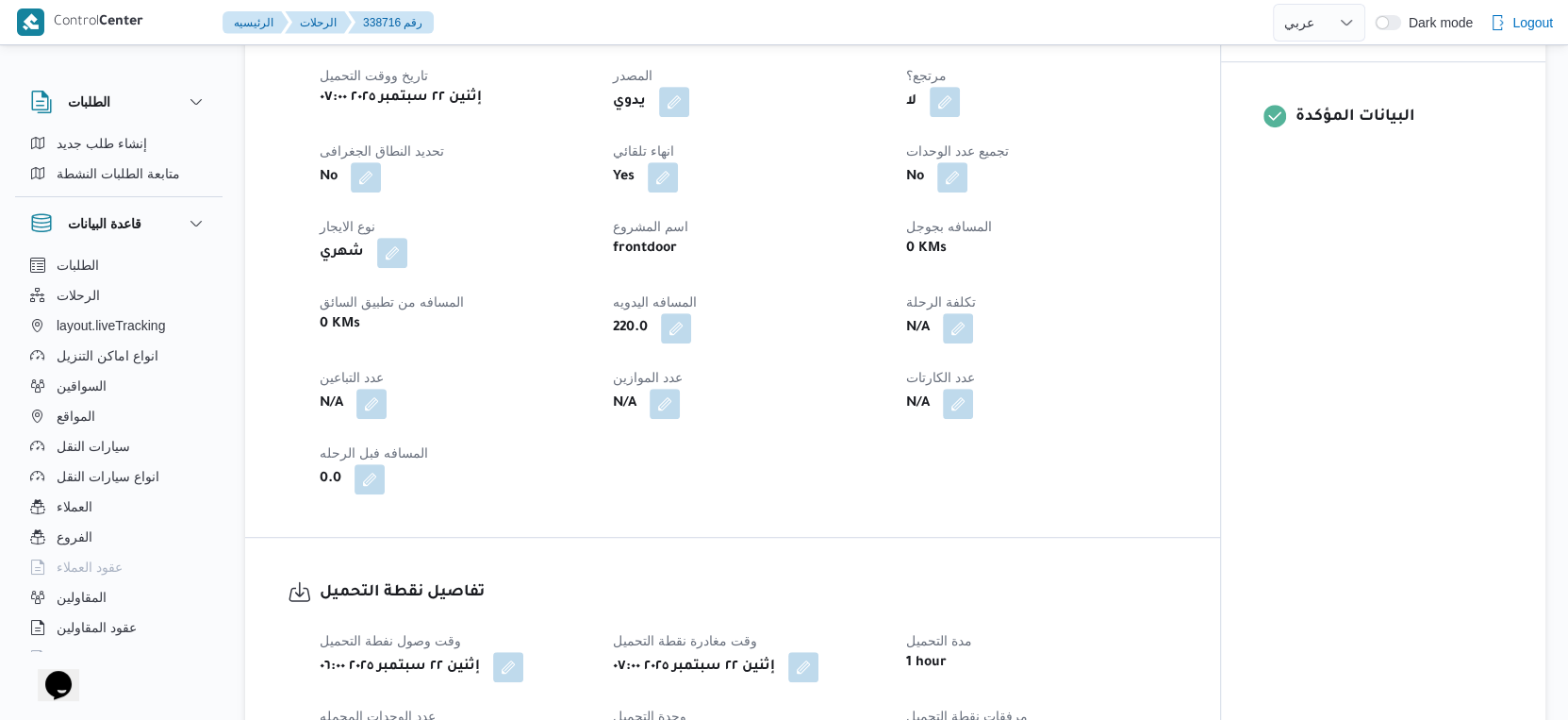
select select "ar"
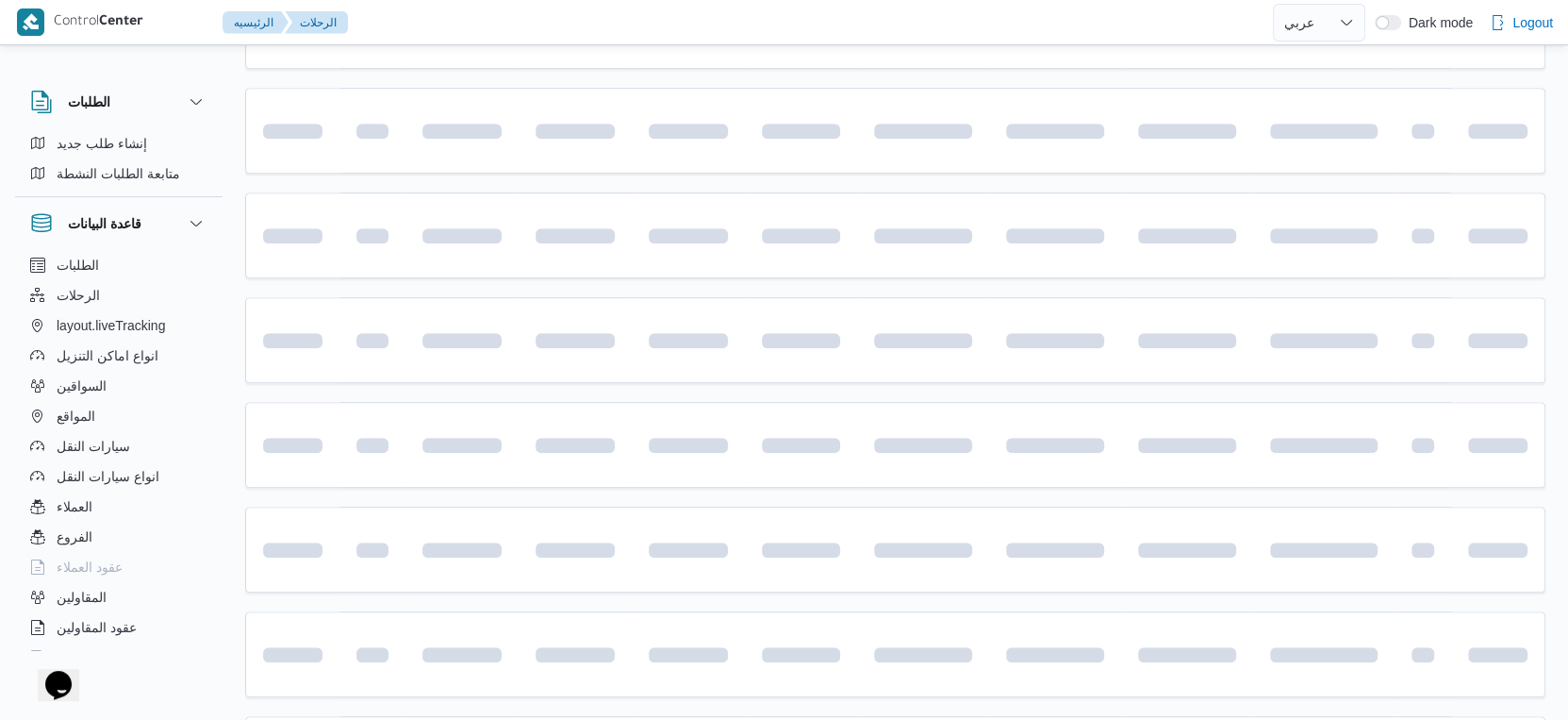
scroll to position [172, 0]
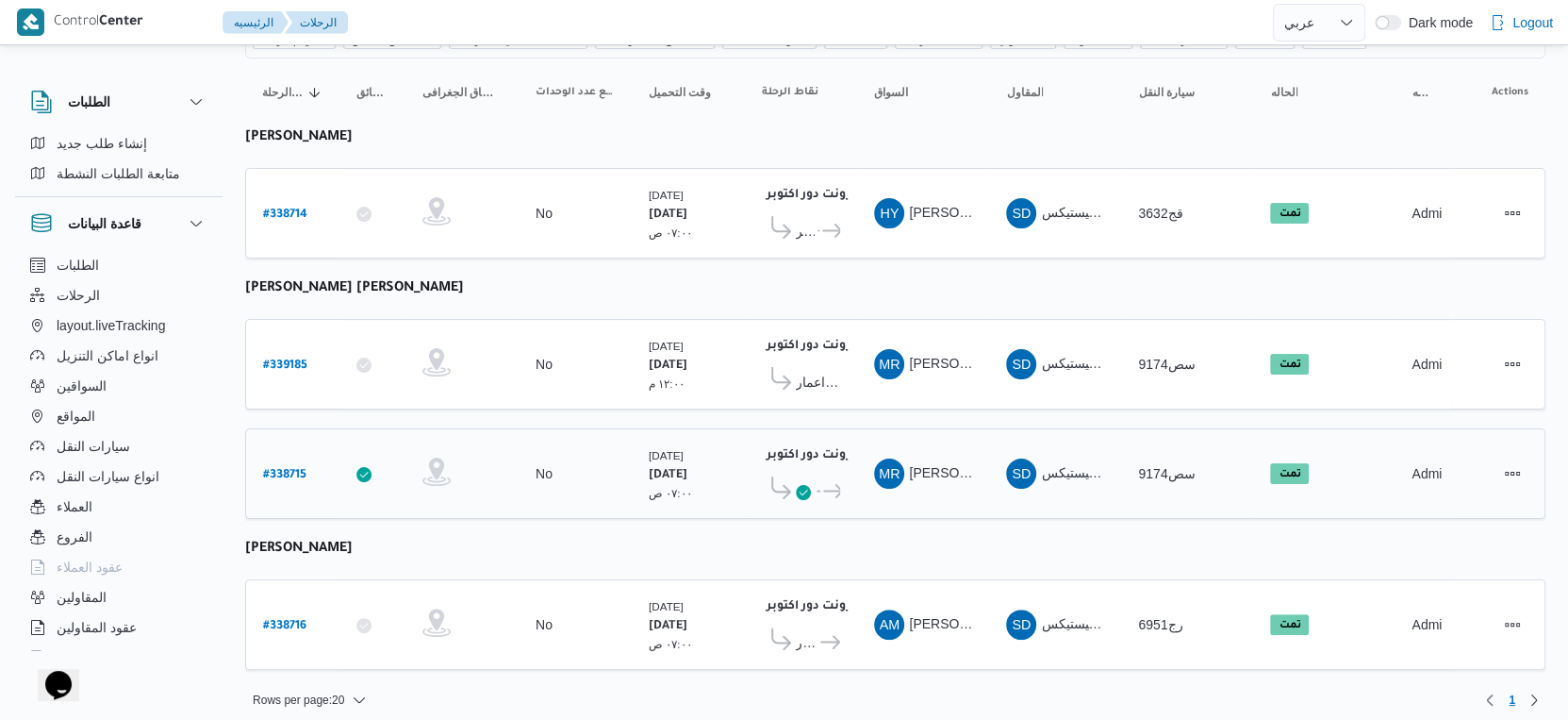
click at [286, 469] on b "# 338715" at bounding box center [285, 476] width 43 height 14
select select "ar"
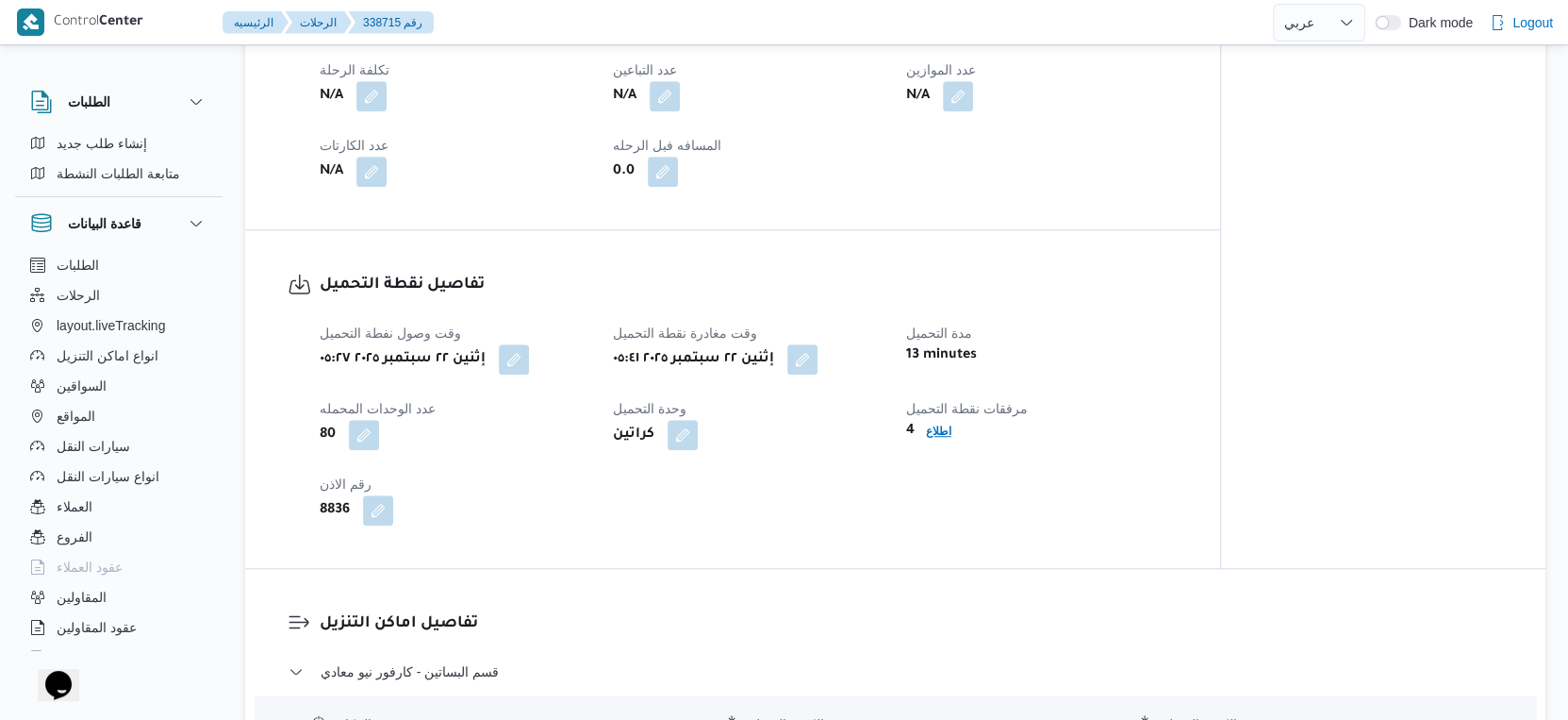
scroll to position [1362, 0]
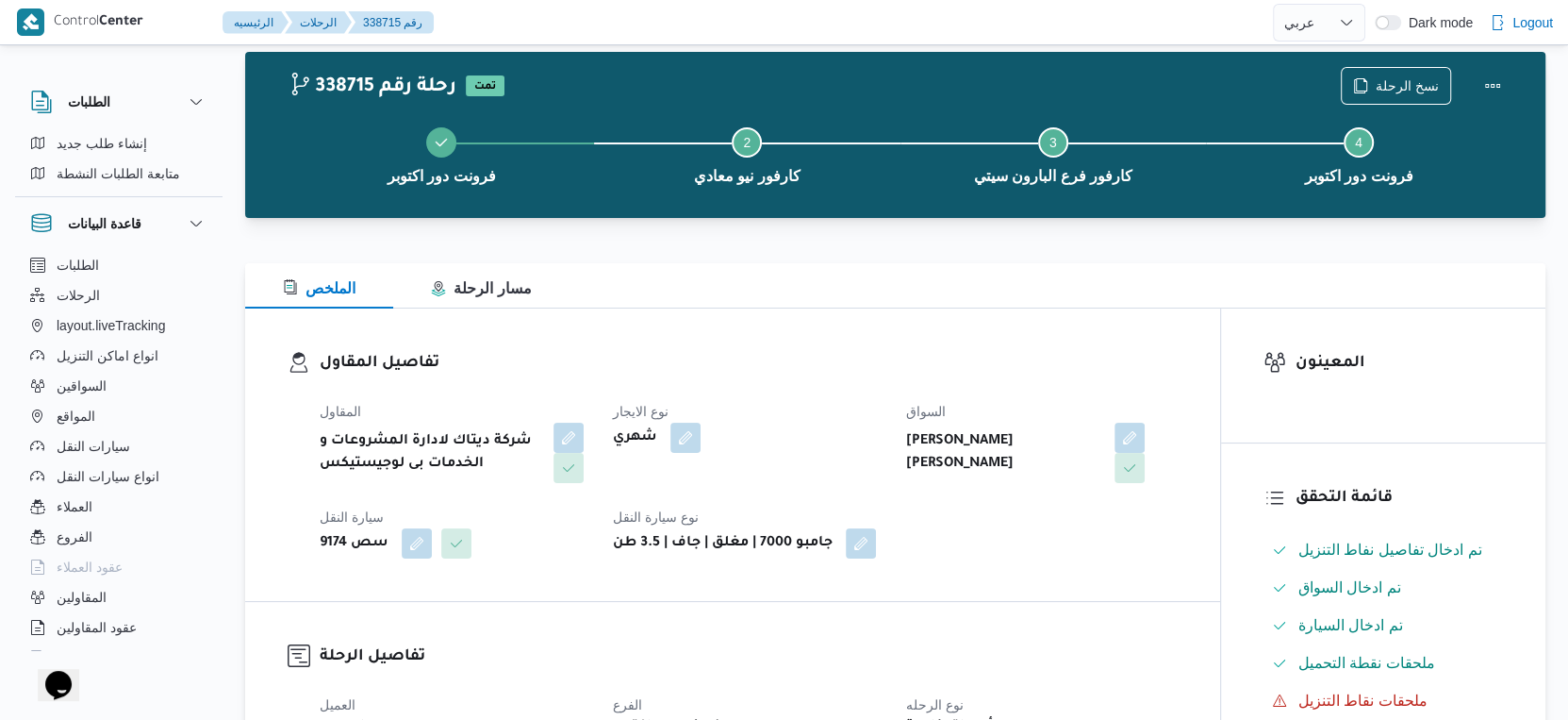
select select "ar"
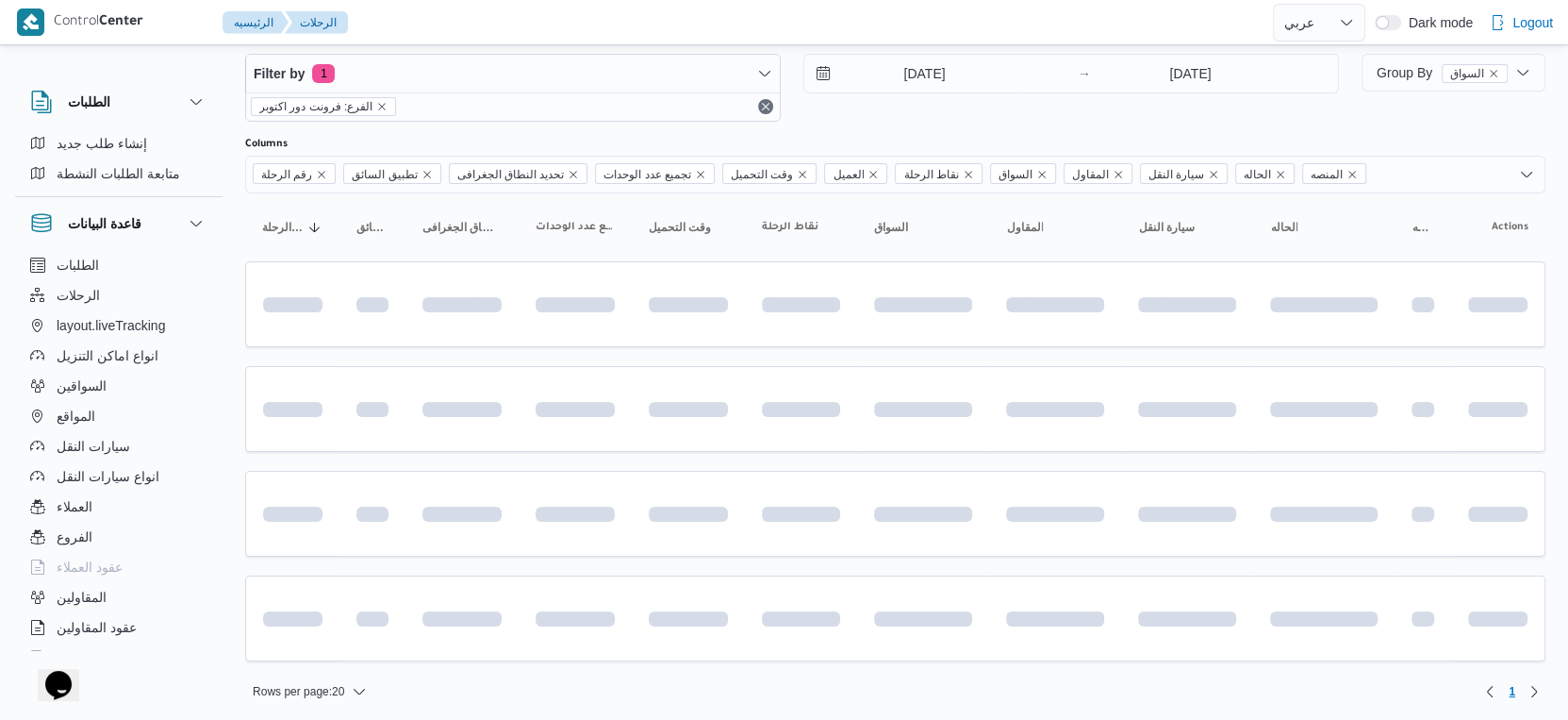
scroll to position [172, 0]
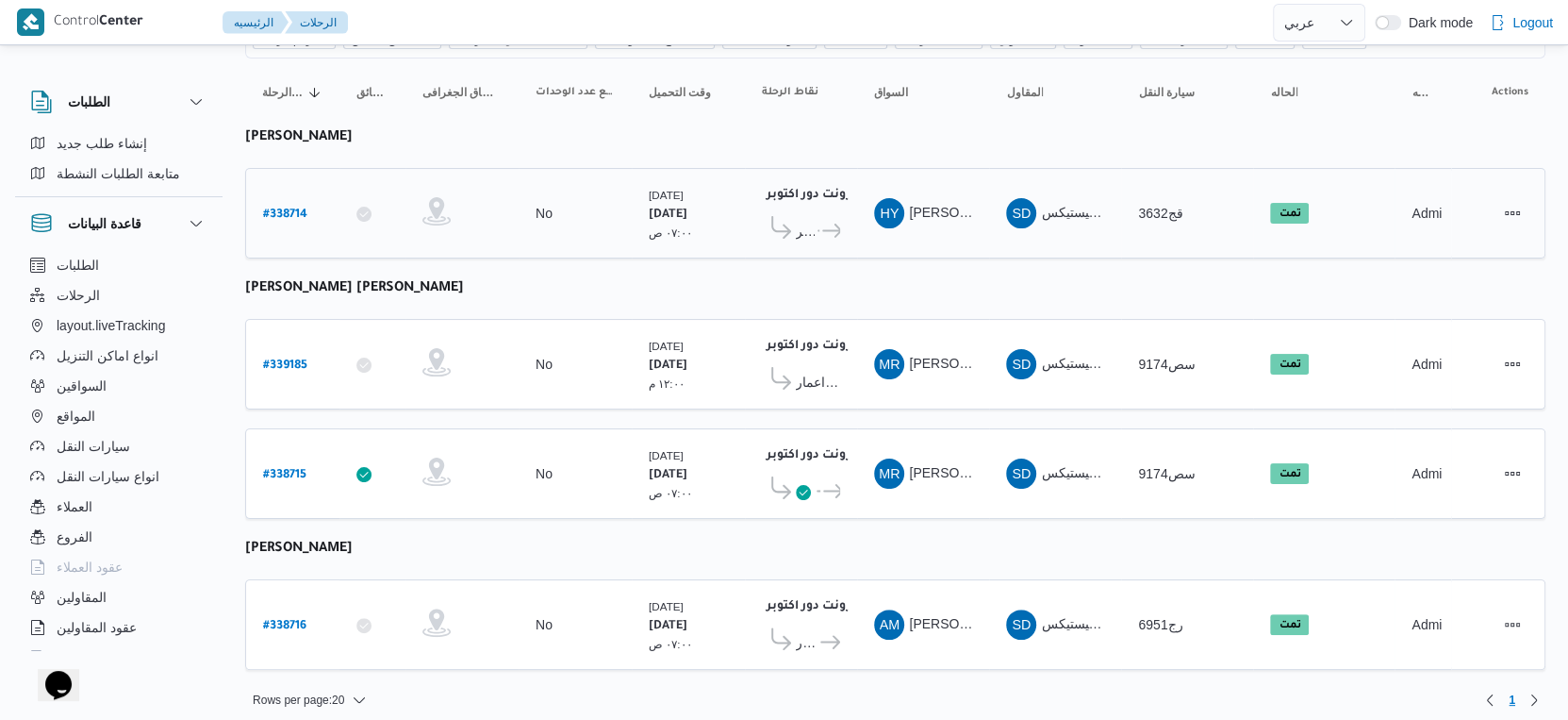
click at [812, 224] on span "هايبر ماركت مهدي عرفه" at bounding box center [804, 230] width 19 height 22
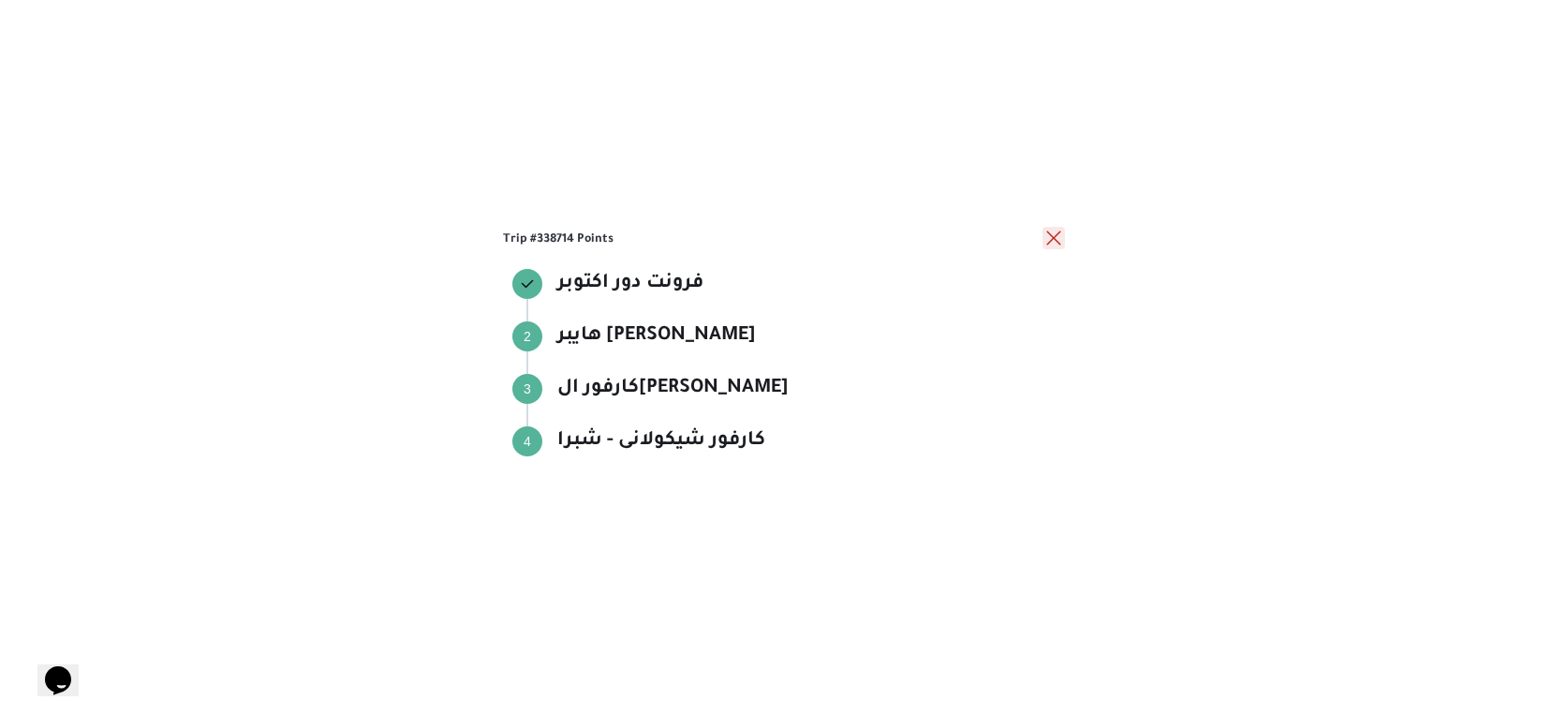
click at [1050, 233] on button "close" at bounding box center [1053, 237] width 22 height 22
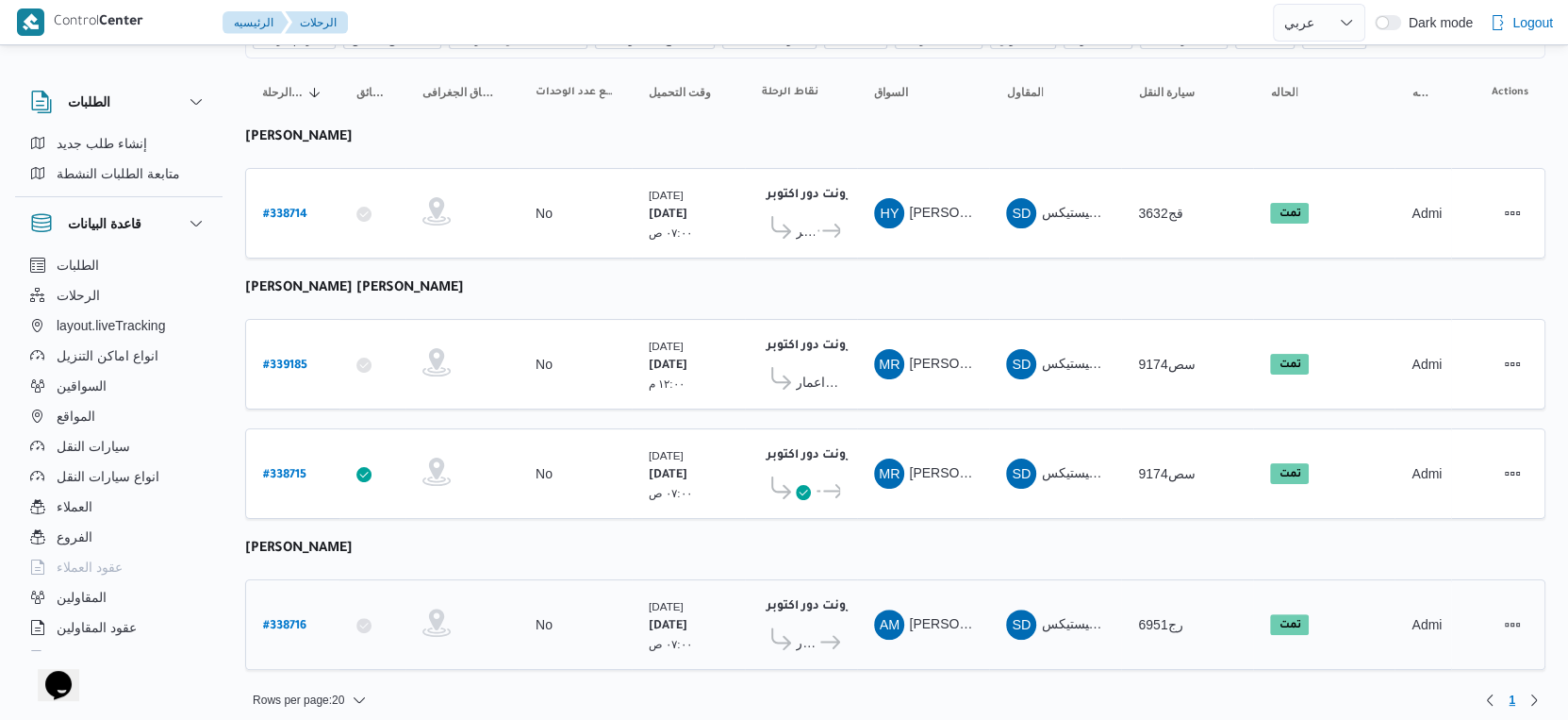
click at [805, 631] on span "كارفور افينيو مول" at bounding box center [806, 642] width 21 height 22
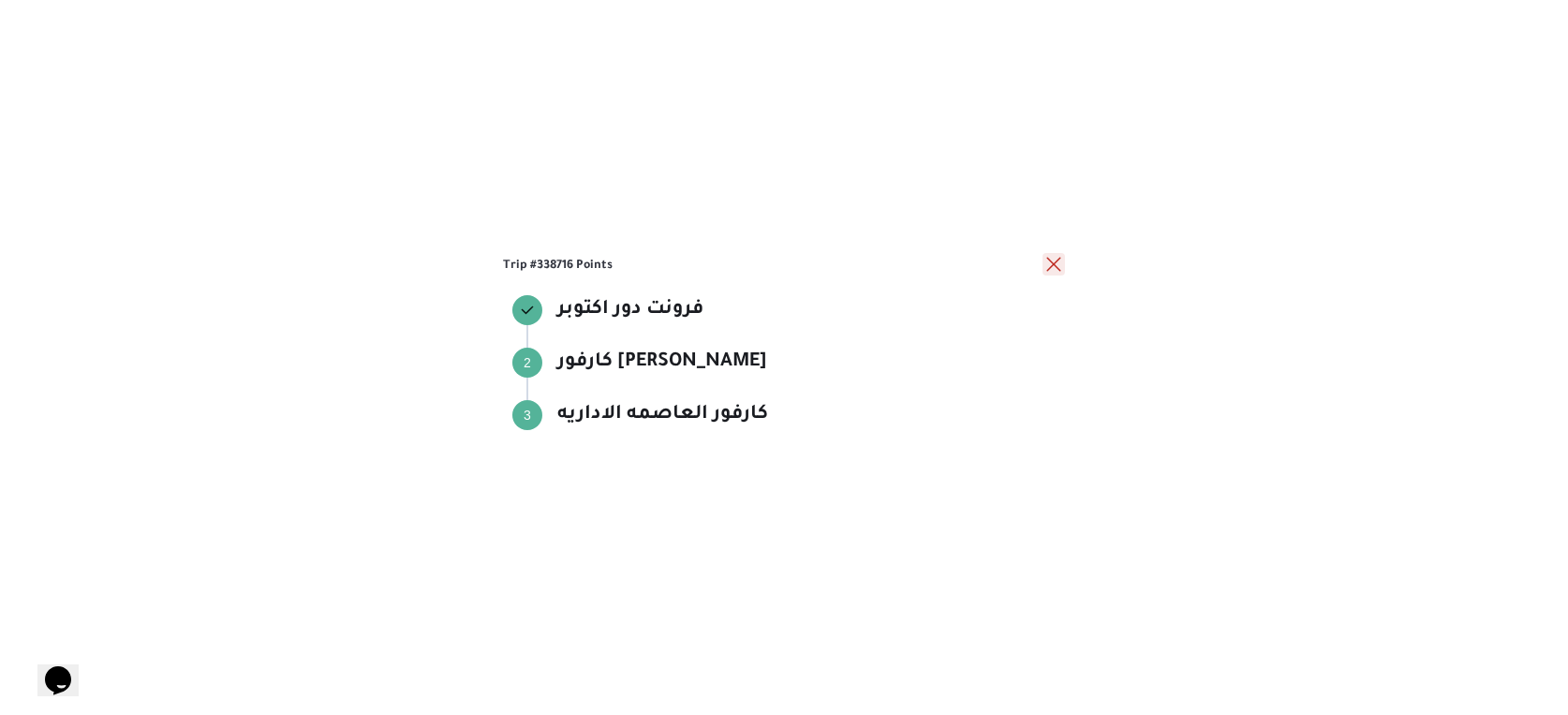
click at [1047, 265] on button "close" at bounding box center [1053, 264] width 22 height 22
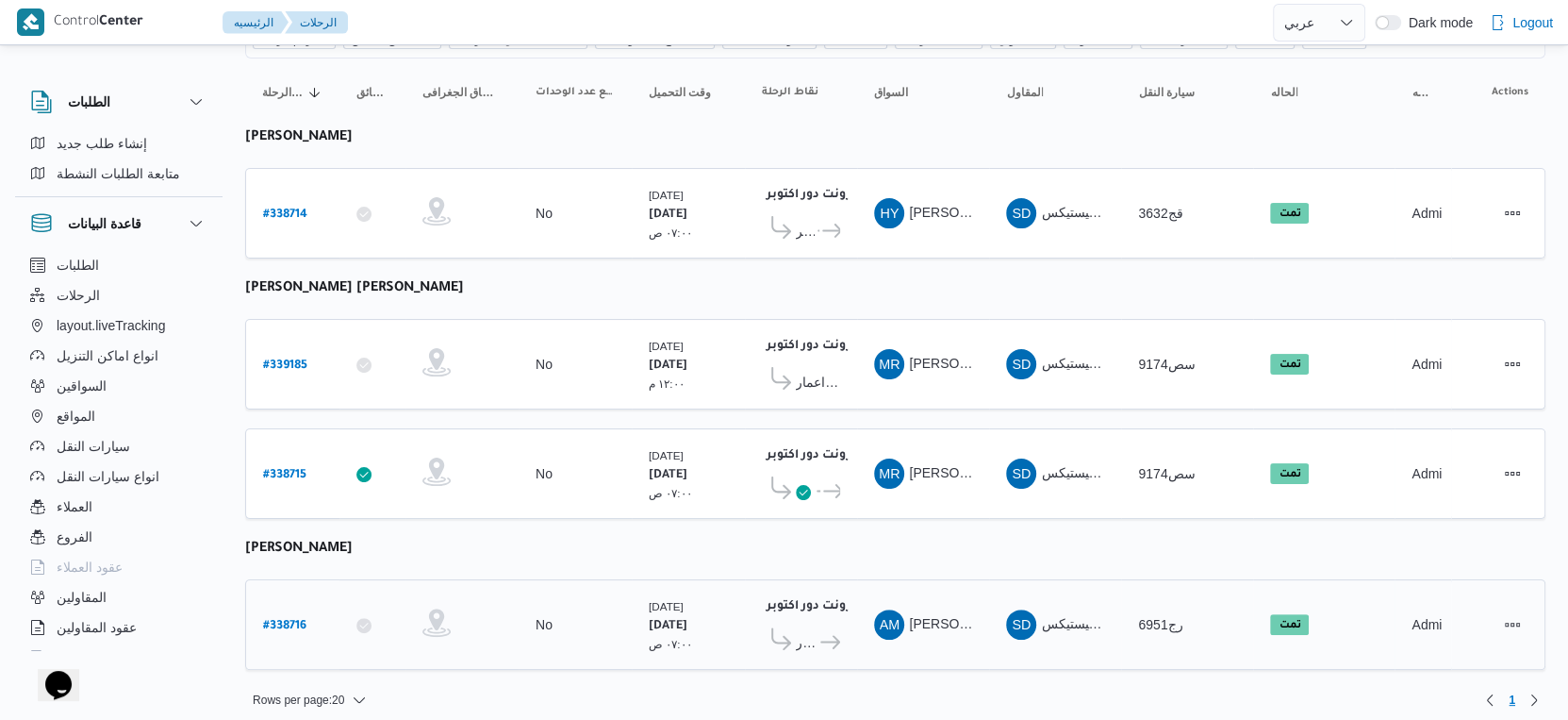
click at [804, 631] on span "كارفور افينيو مول" at bounding box center [806, 642] width 21 height 22
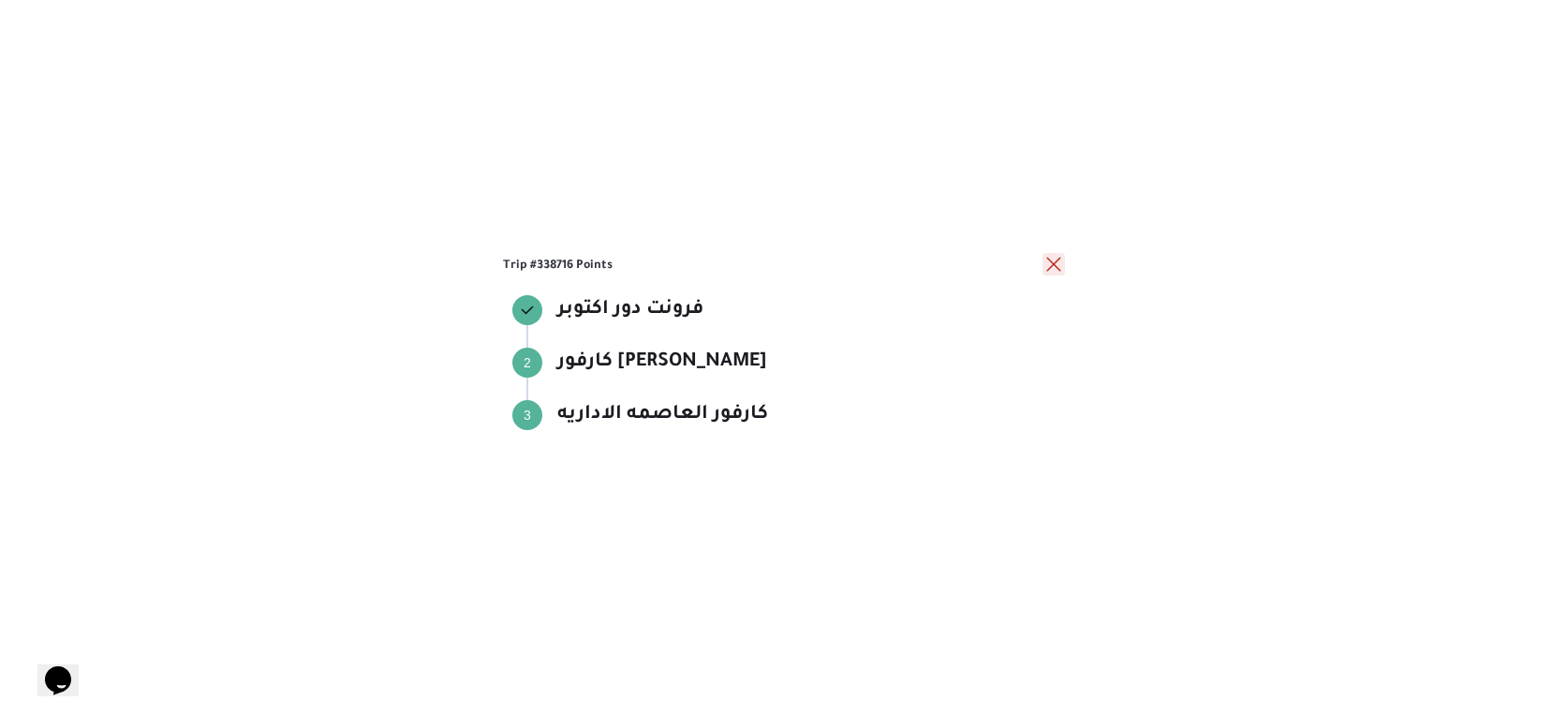
click at [1052, 266] on button "close" at bounding box center [1053, 264] width 22 height 22
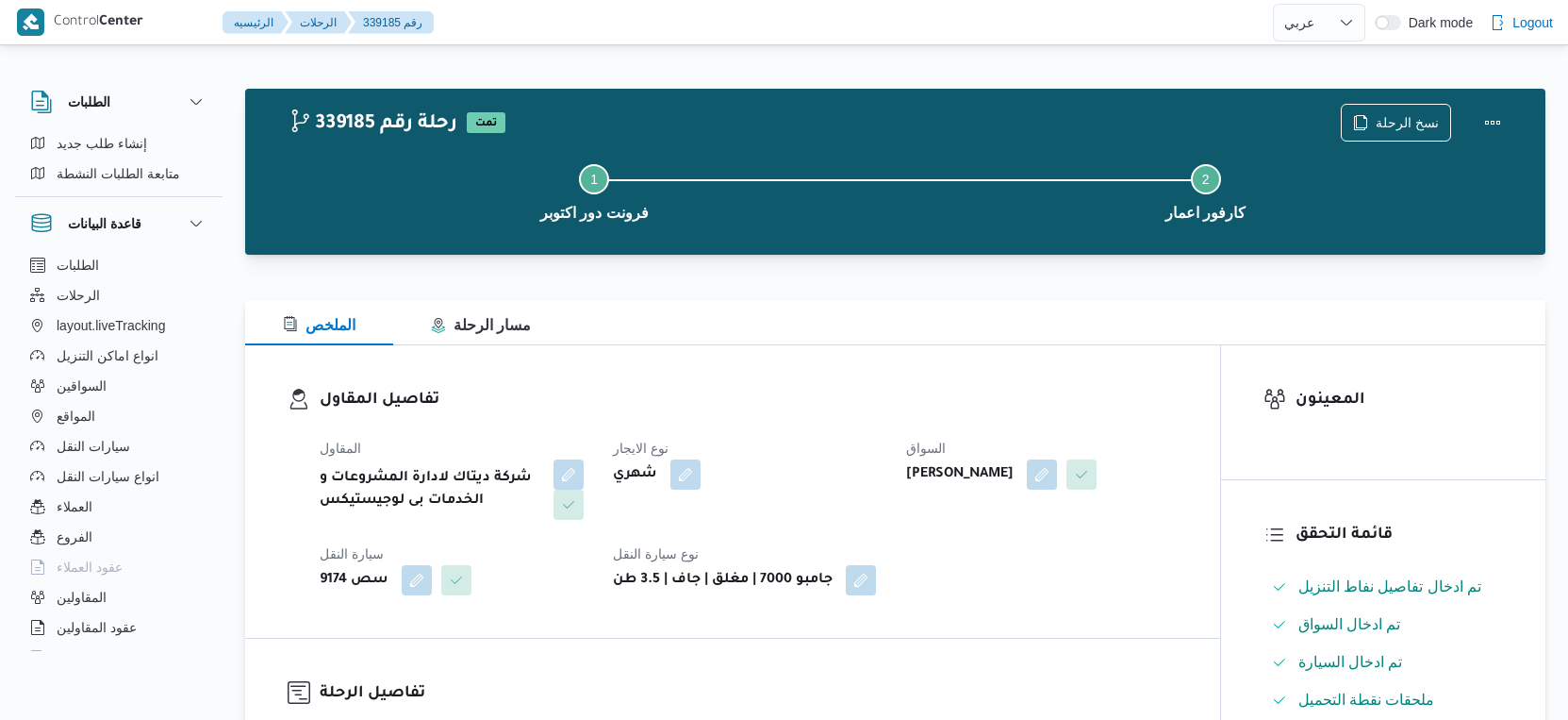
select select "ar"
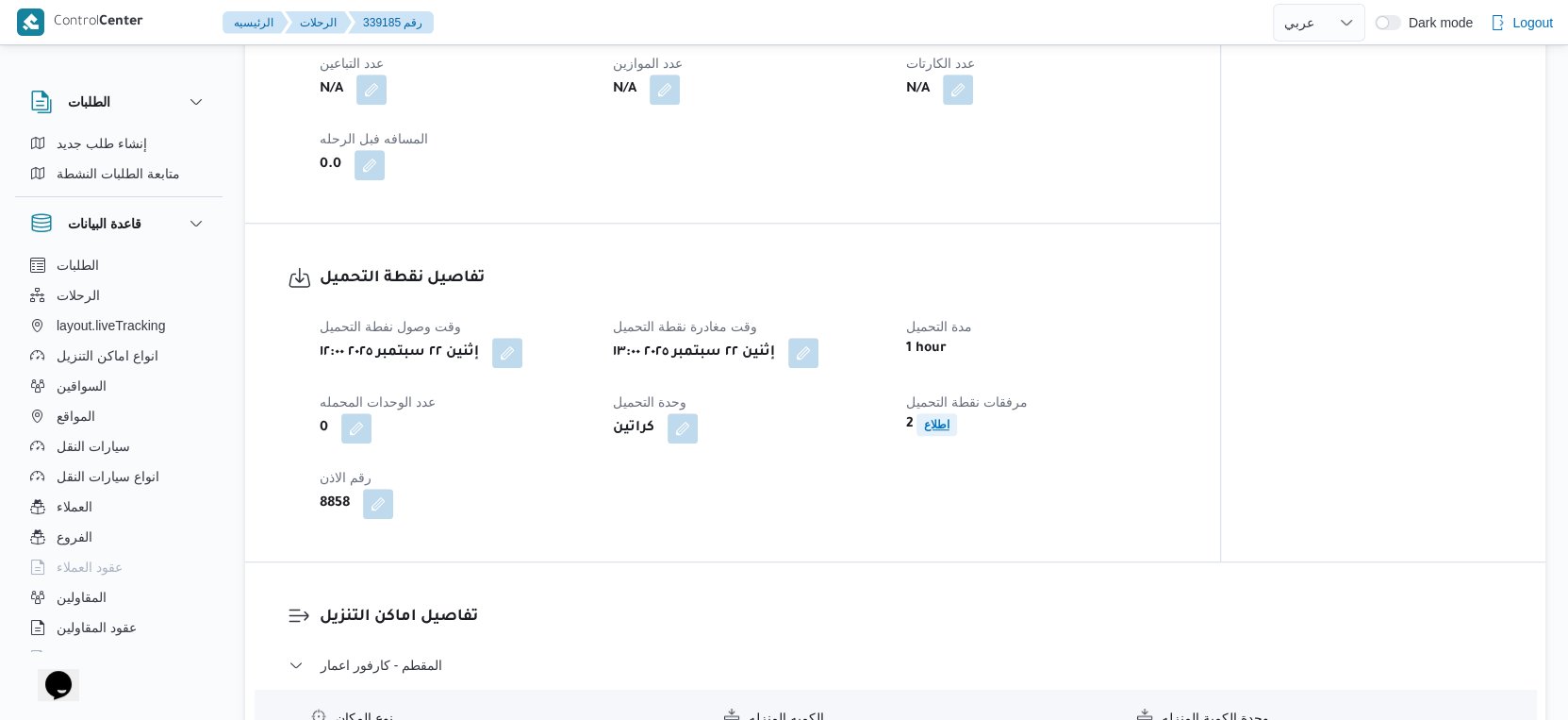
click at [935, 436] on span "اطلاع" at bounding box center [937, 424] width 25 height 22
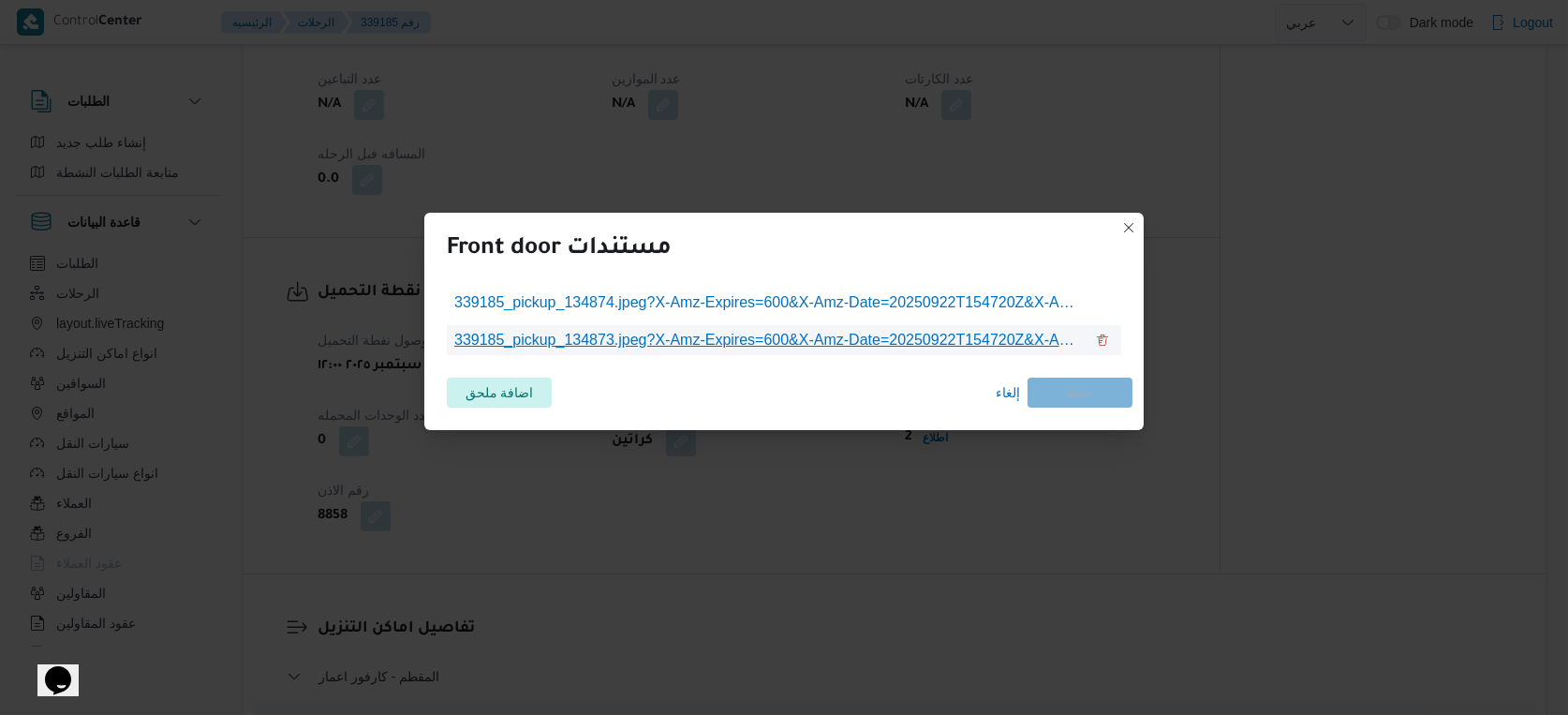
click at [866, 354] on link "339185_pickup_134873.jpeg?X-Amz-Expires=600&X-Amz-Date=20250922T154720Z&X-Amz-A…" at bounding box center [768, 340] width 644 height 30
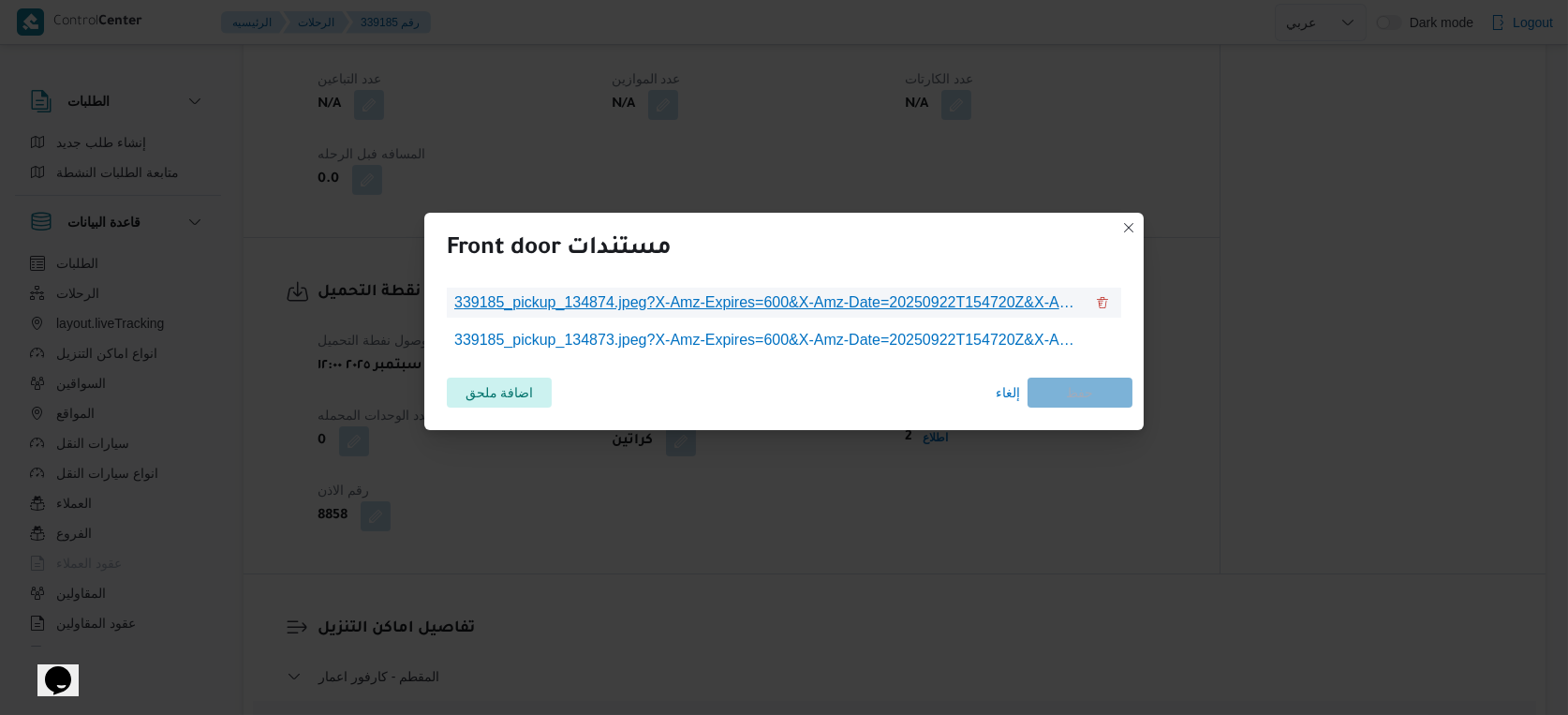
click at [910, 292] on span "339185_pickup_134874.jpeg?X-Amz-Expires=600&X-Amz-Date=20250922T154720Z&X-Amz-A…" at bounding box center [769, 302] width 630 height 22
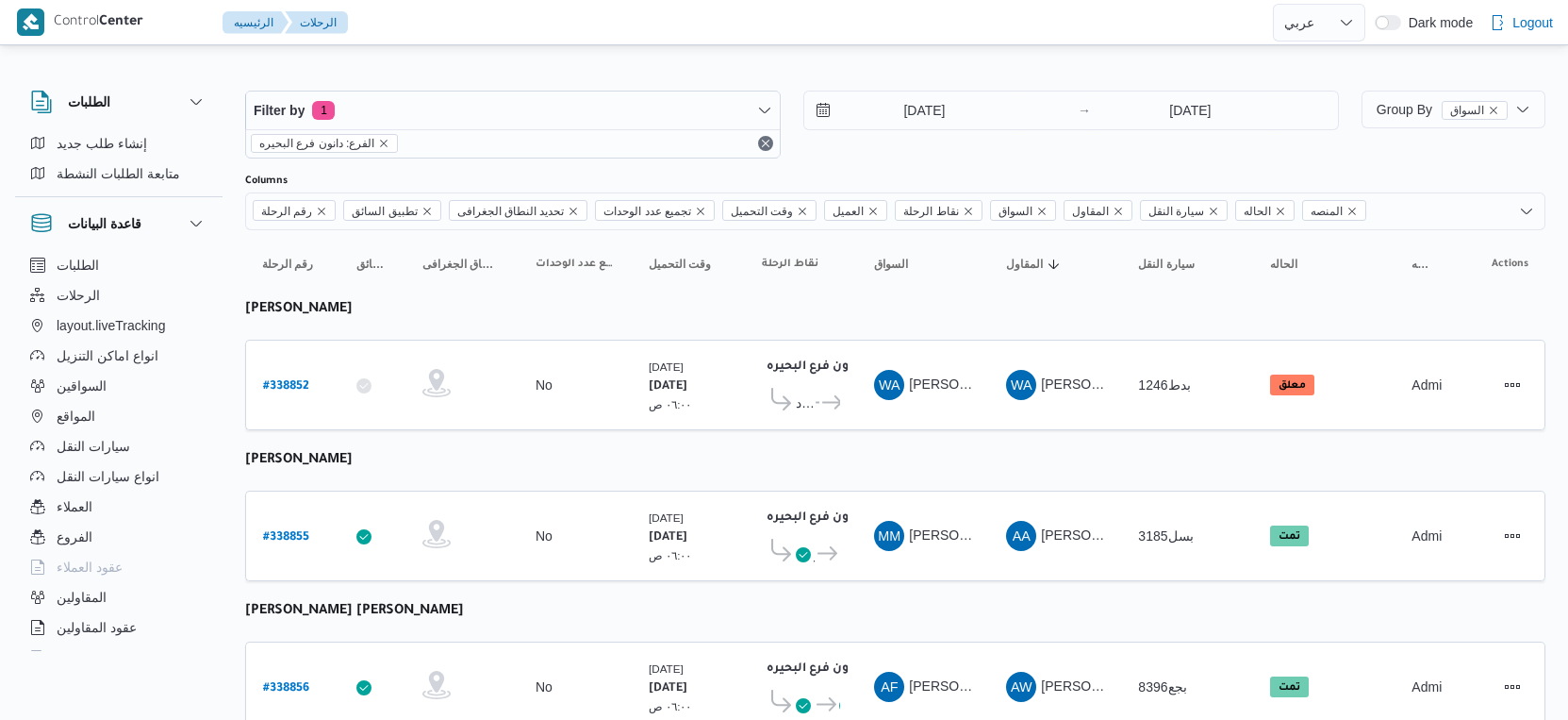
select select "ar"
click at [799, 401] on span "مركز إيتاى البارود" at bounding box center [804, 402] width 17 height 22
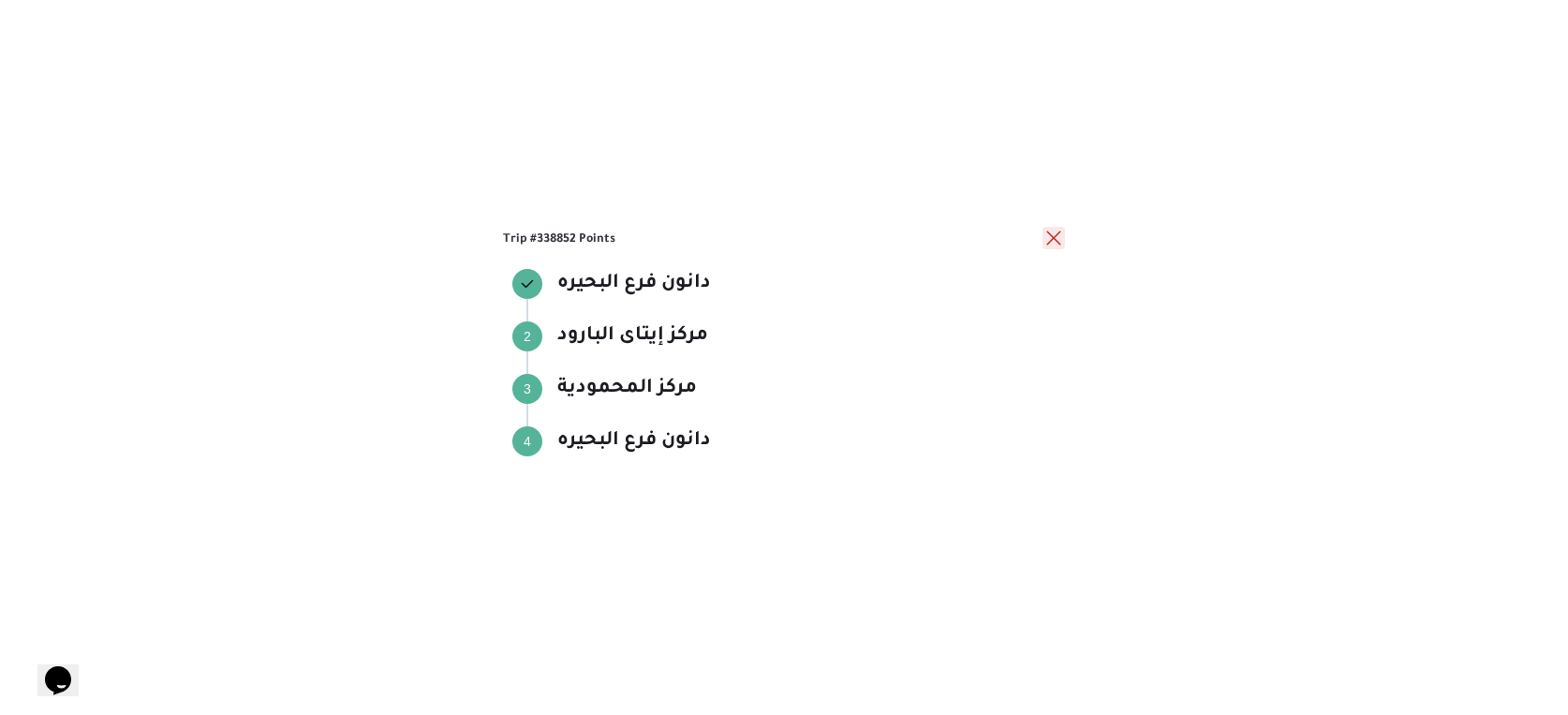
click at [1056, 232] on button "close" at bounding box center [1053, 237] width 22 height 22
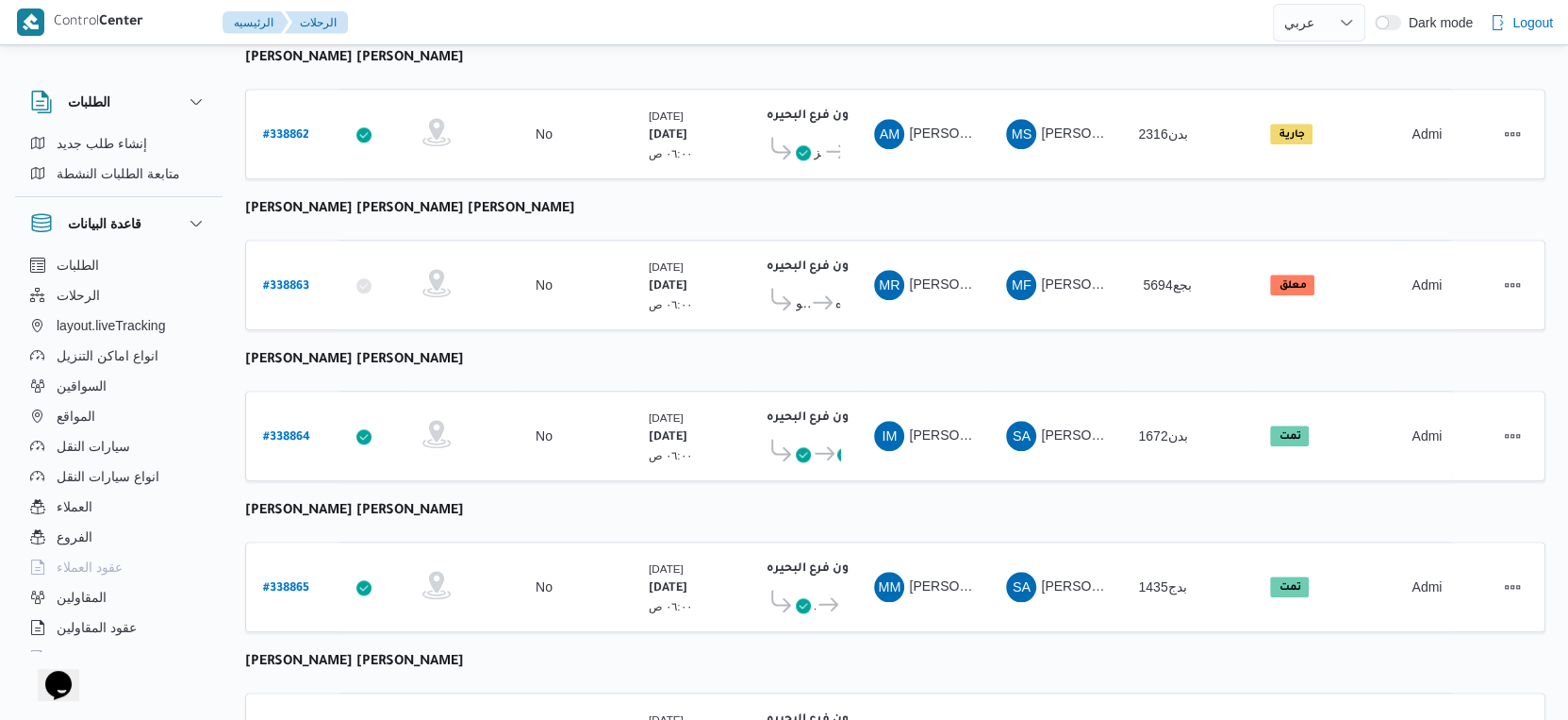
scroll to position [1540, 0]
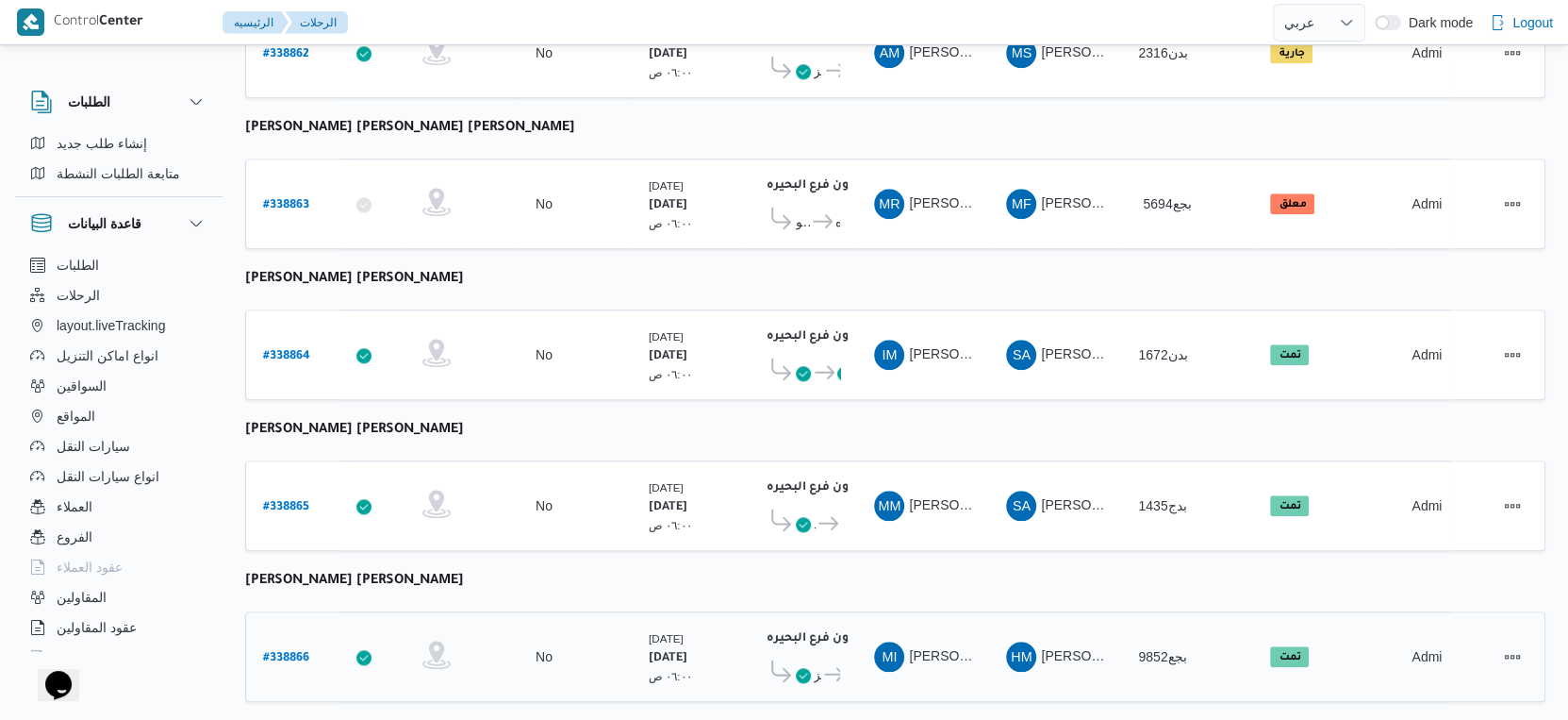
click at [825, 667] on icon at bounding box center [834, 674] width 20 height 15
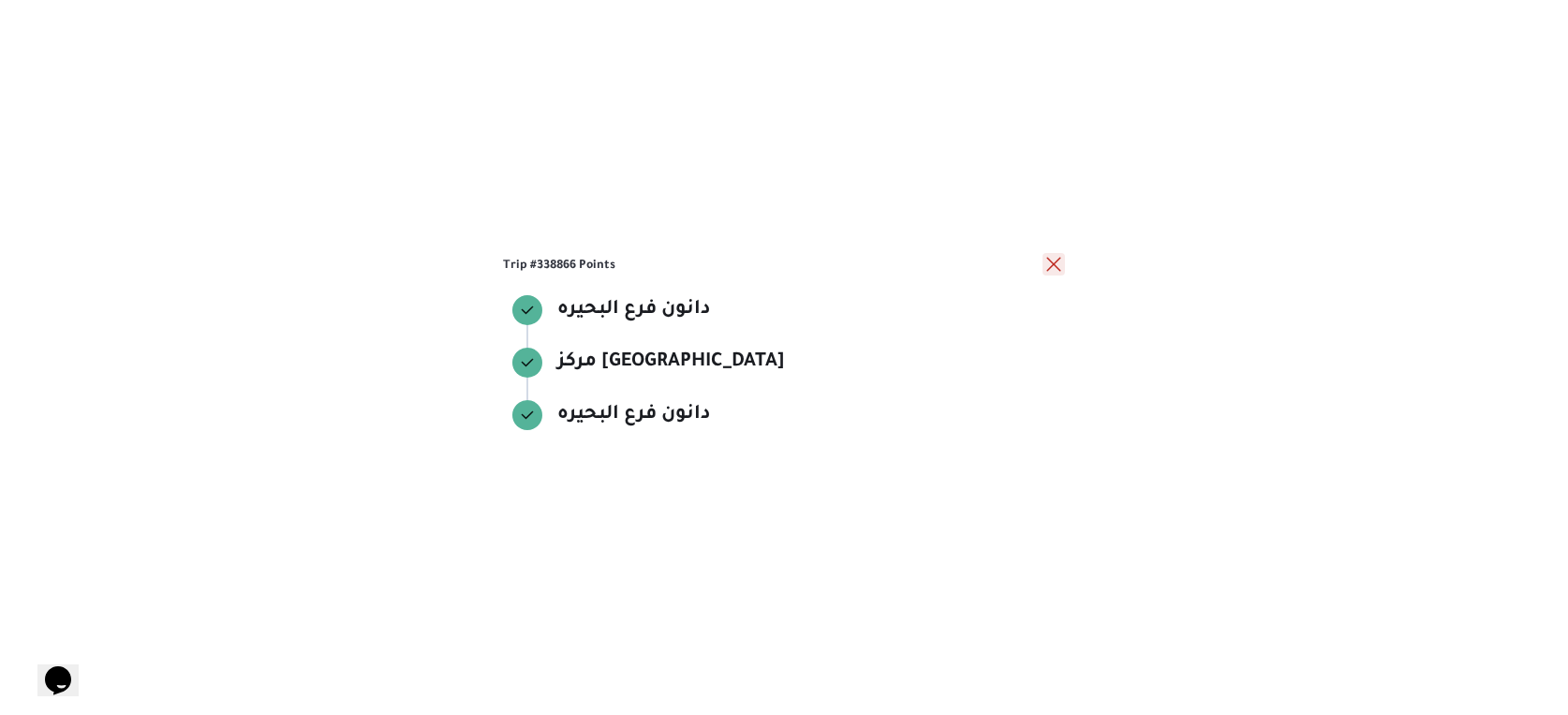
click at [1052, 264] on button "close" at bounding box center [1053, 264] width 22 height 22
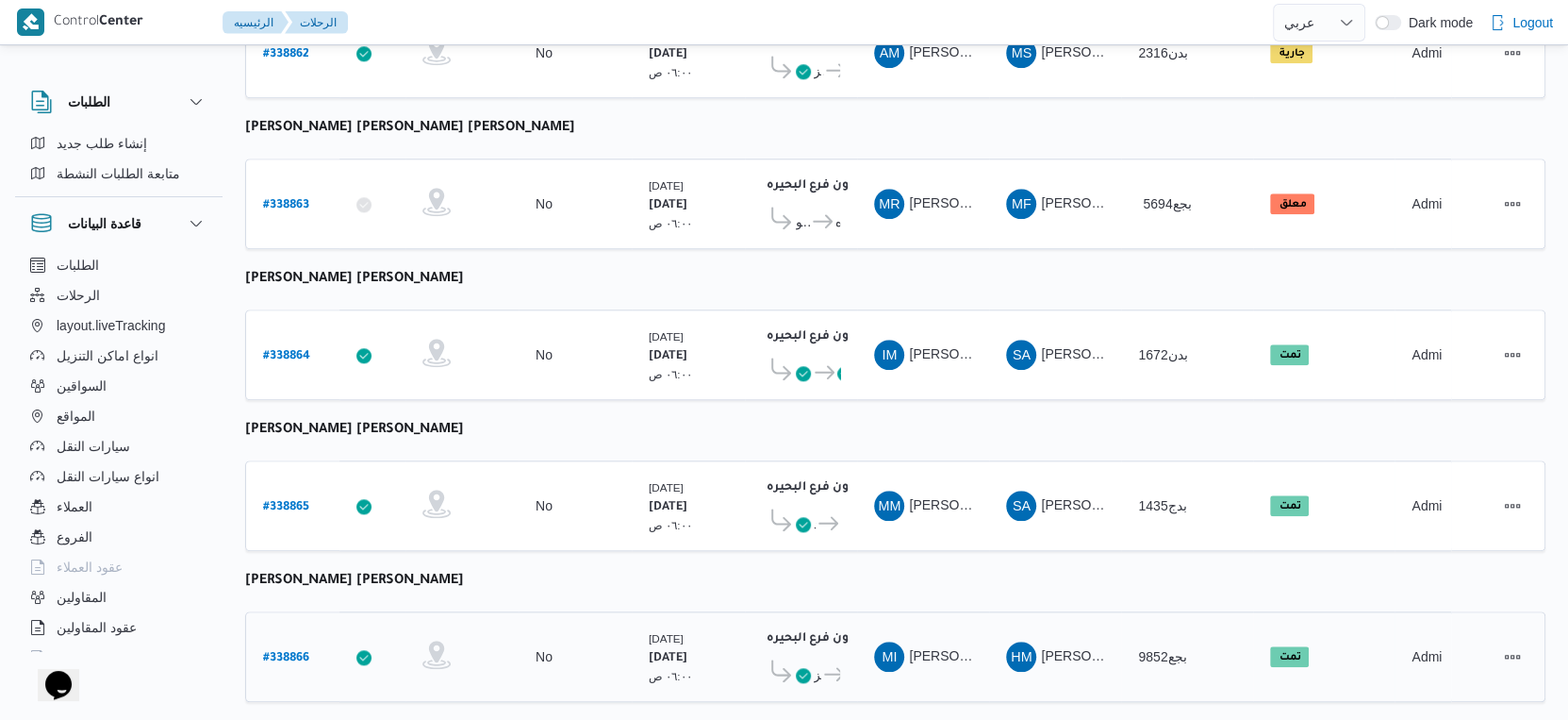
click at [824, 667] on icon at bounding box center [834, 674] width 20 height 15
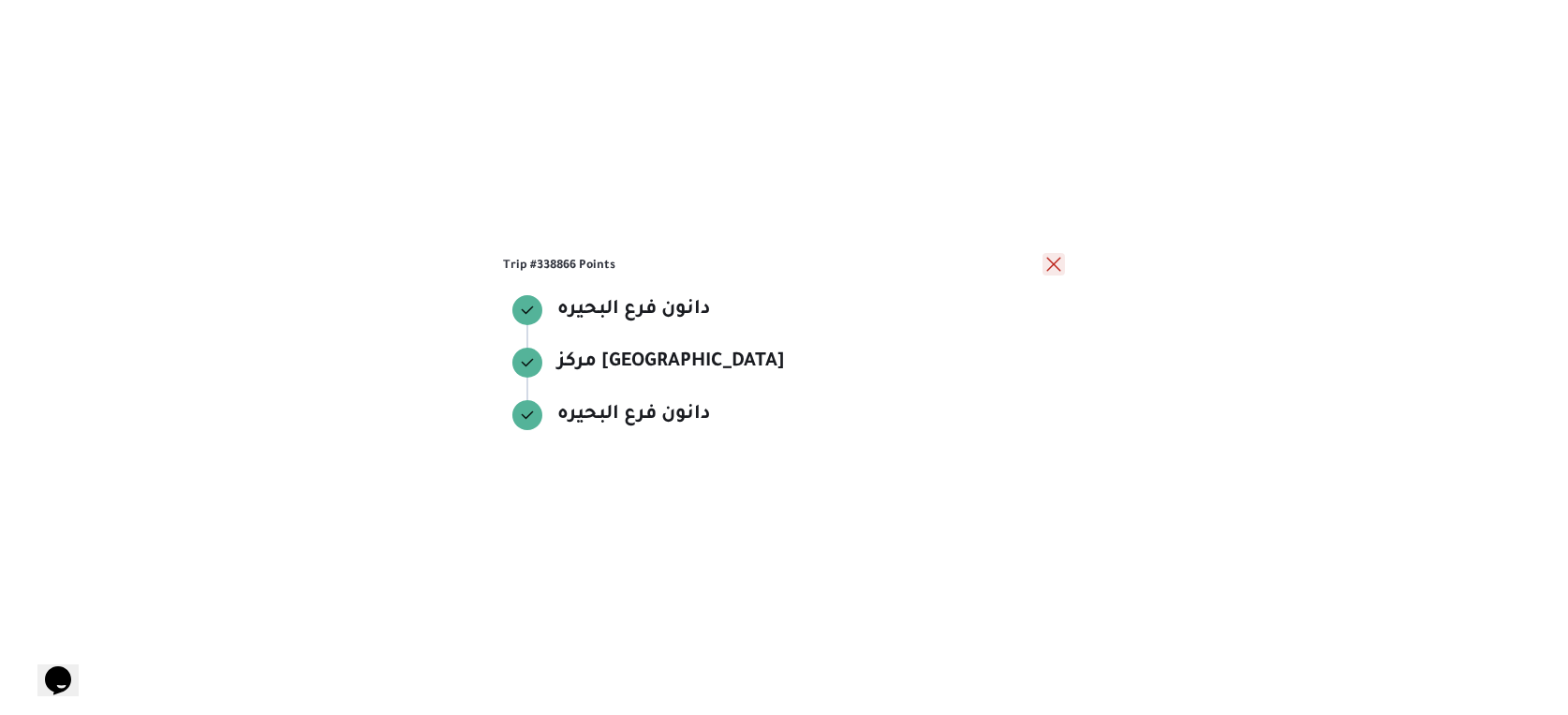
click at [1055, 266] on button "close" at bounding box center [1053, 264] width 22 height 22
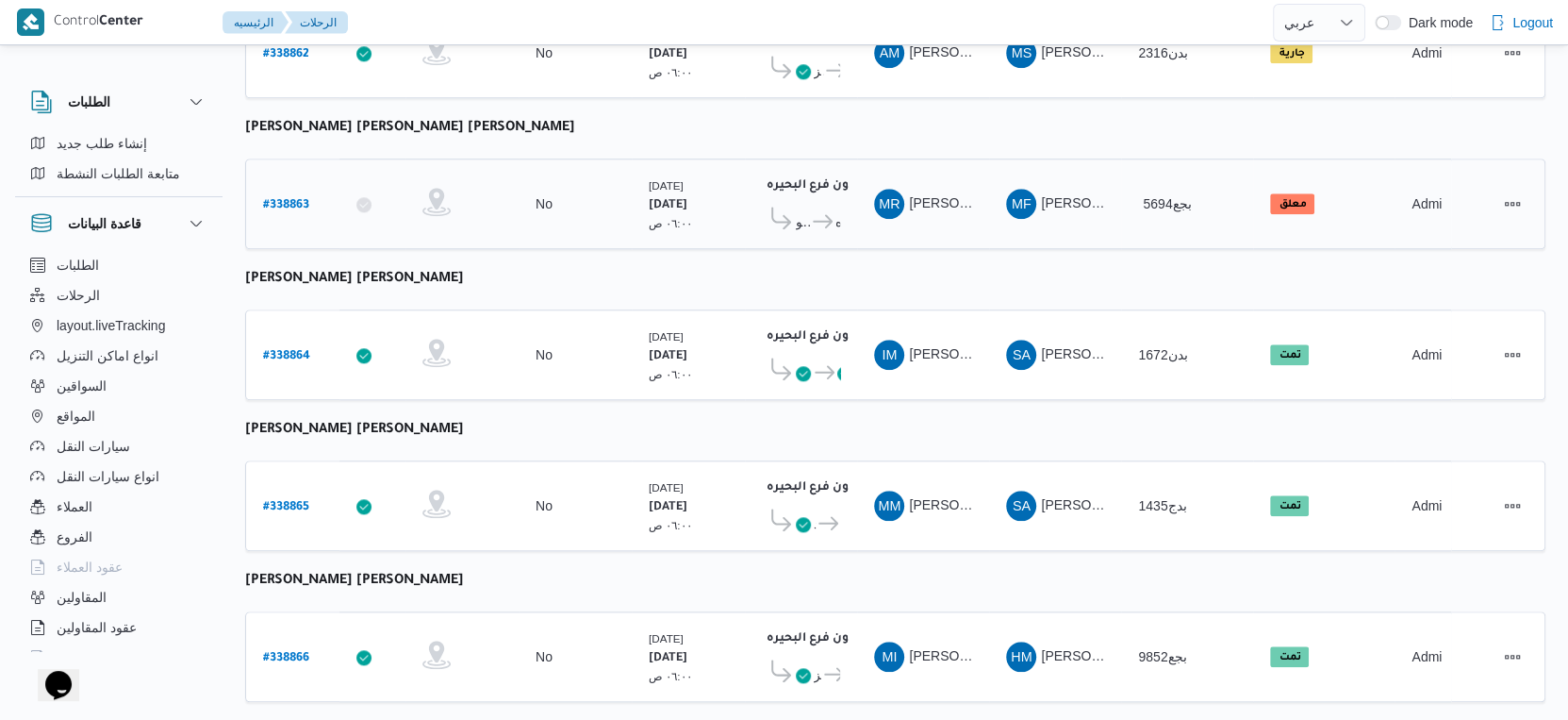
click at [294, 191] on link "# 338863" at bounding box center [286, 204] width 46 height 25
select select "ar"
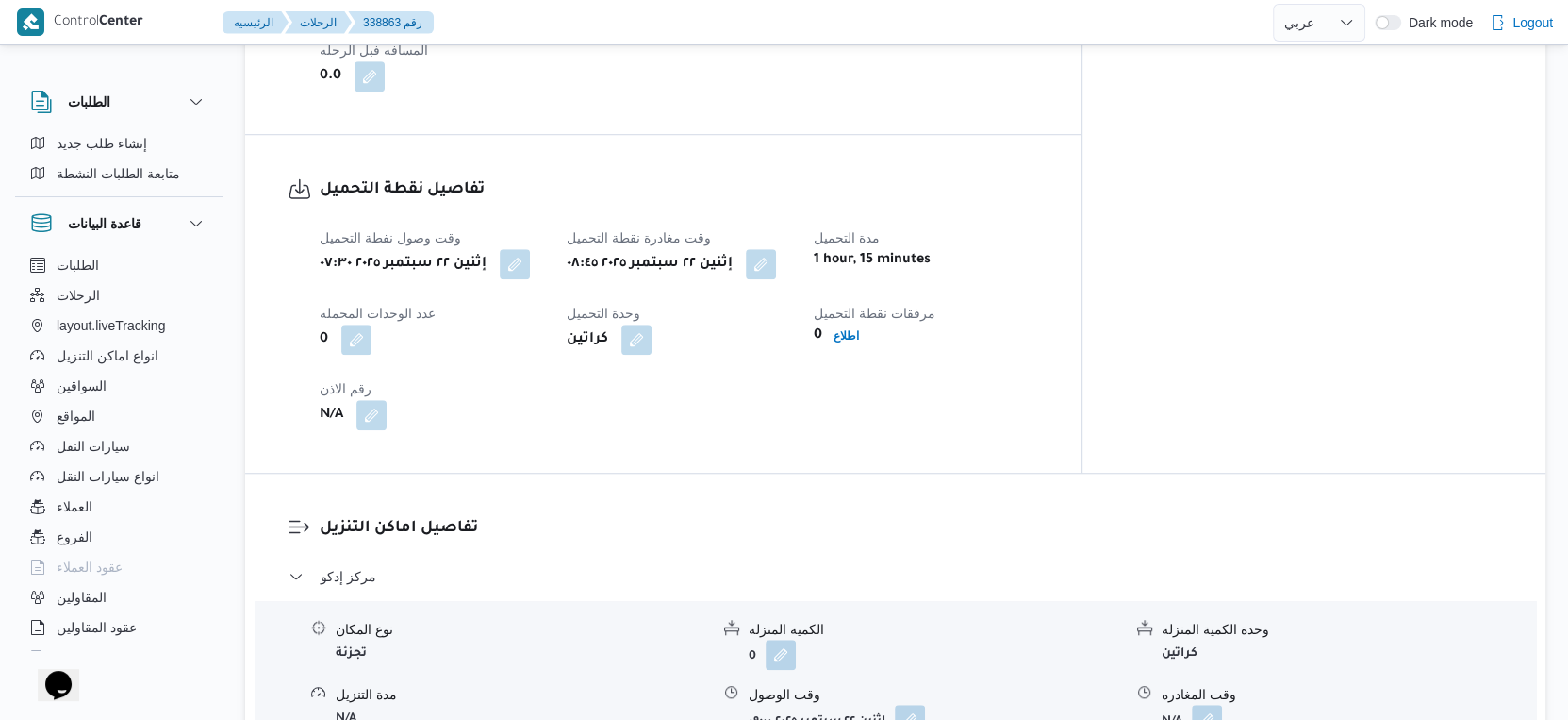
scroll to position [1153, 0]
click at [525, 258] on button "button" at bounding box center [515, 261] width 30 height 30
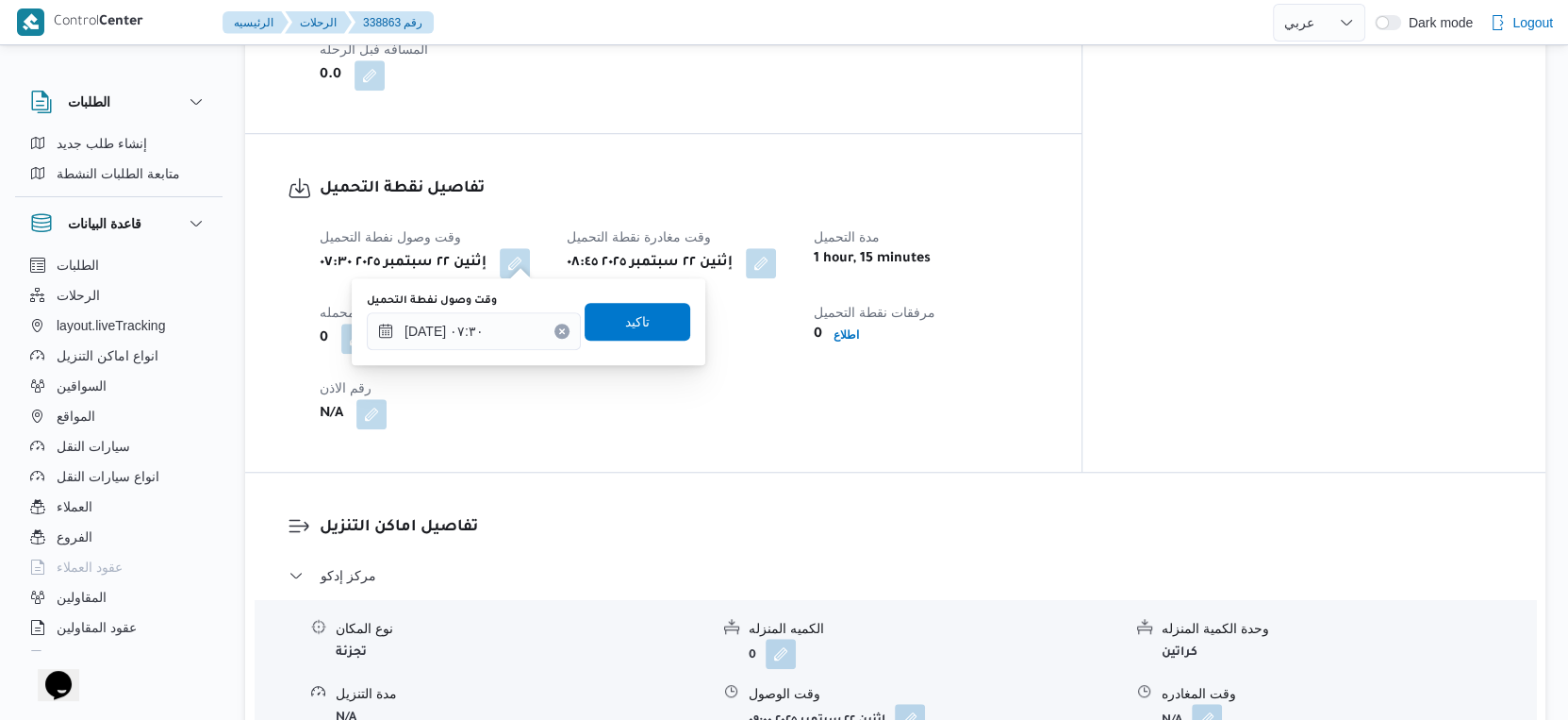
drag, startPoint x: 486, startPoint y: 302, endPoint x: 484, endPoint y: 318, distance: 16.1
click at [486, 304] on label "وقت وصول نفطة التحميل" at bounding box center [431, 300] width 130 height 15
click at [486, 312] on input "٢٢/٠٩/٢٠٢٥ ٠٧:٣٠" at bounding box center [474, 331] width 215 height 38
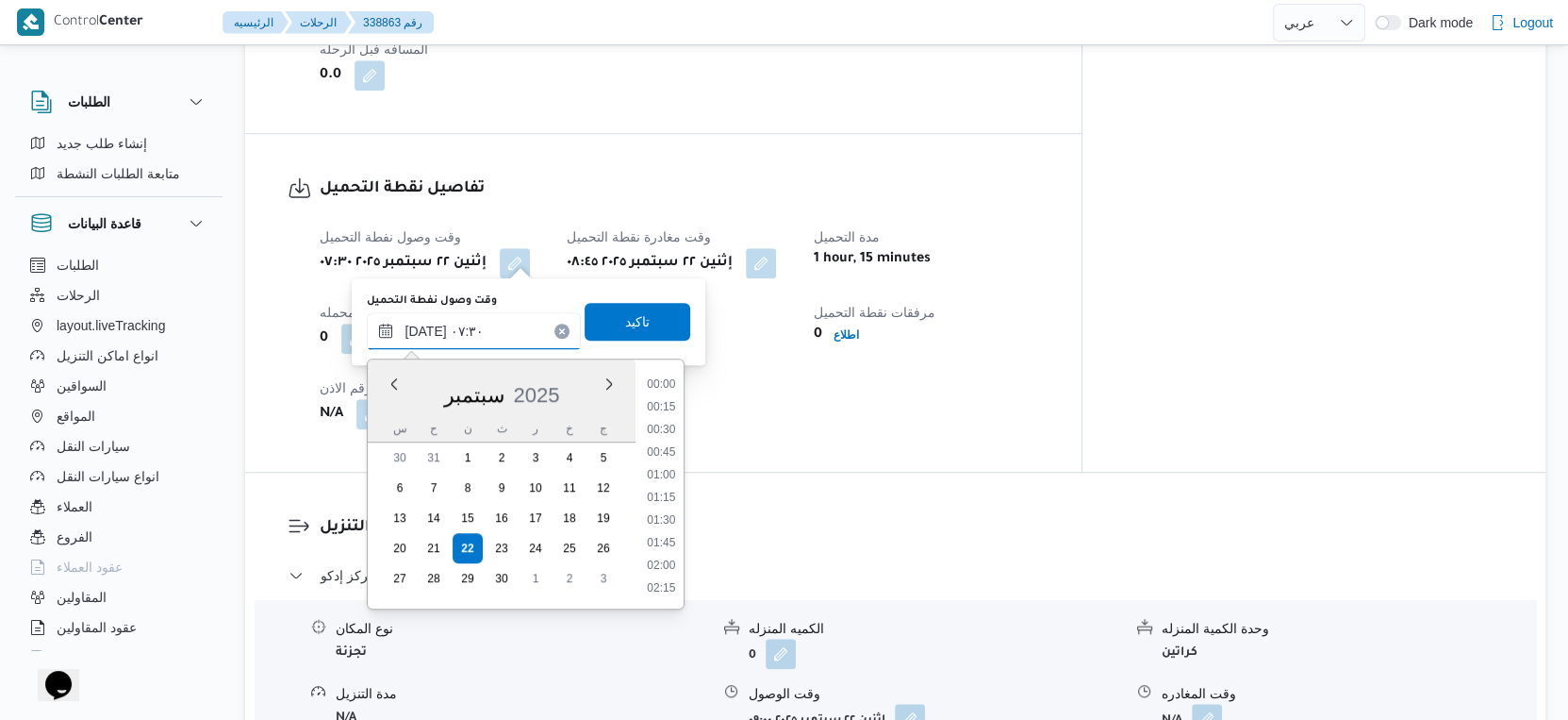
scroll to position [563, 0]
click at [651, 472] on li "07:15" at bounding box center [662, 477] width 43 height 19
type input "٢٢/٠٩/٢٠٢٥ ٠٧:١٥"
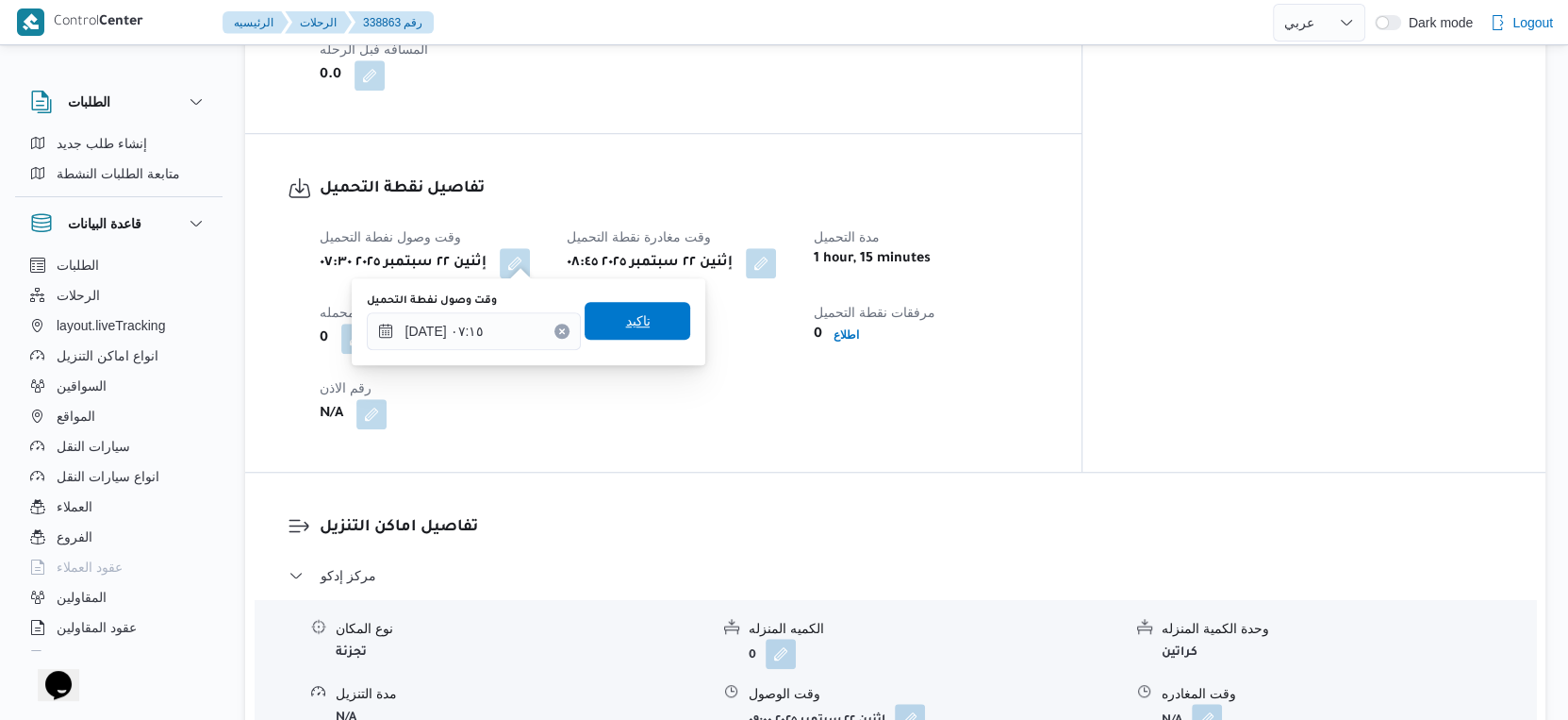
click at [639, 324] on span "تاكيد" at bounding box center [638, 320] width 105 height 38
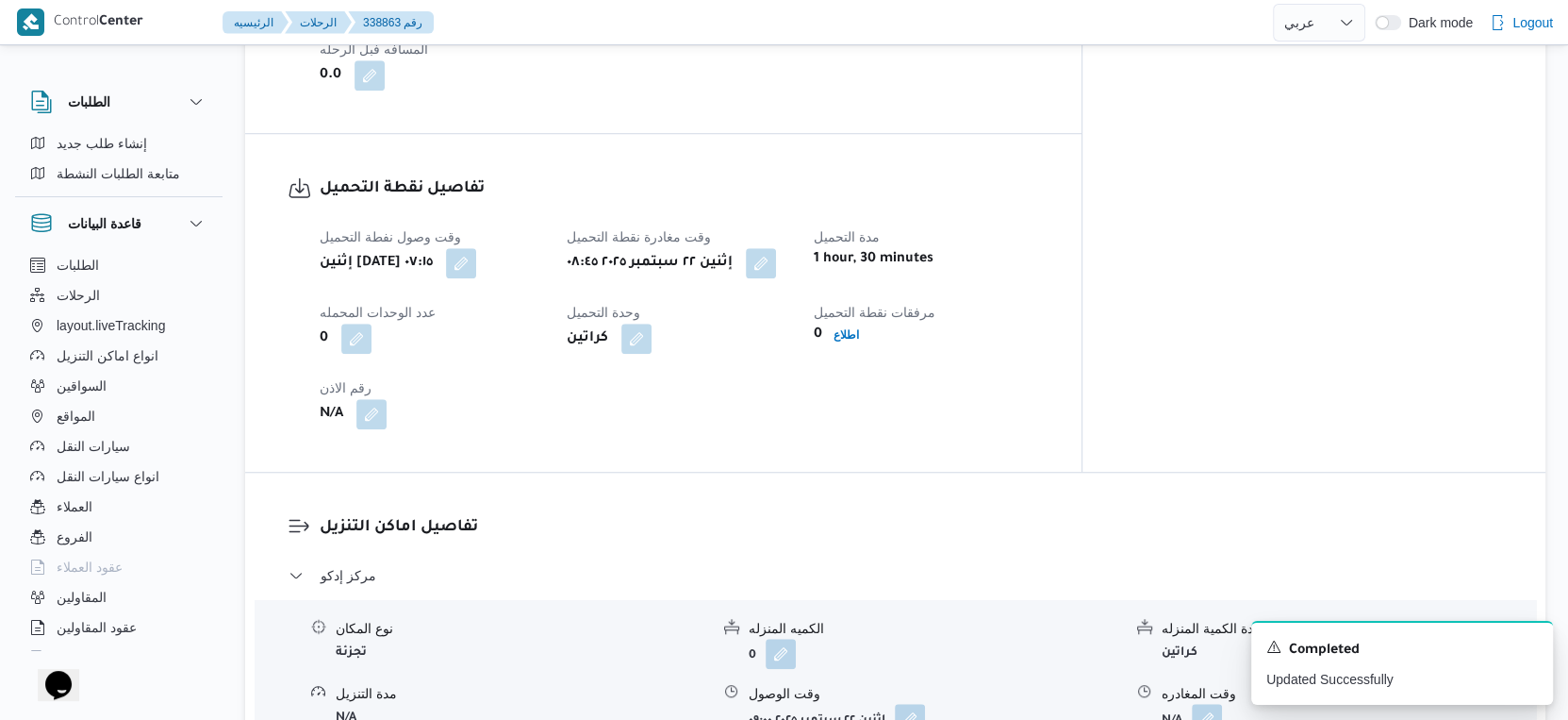
scroll to position [628, 0]
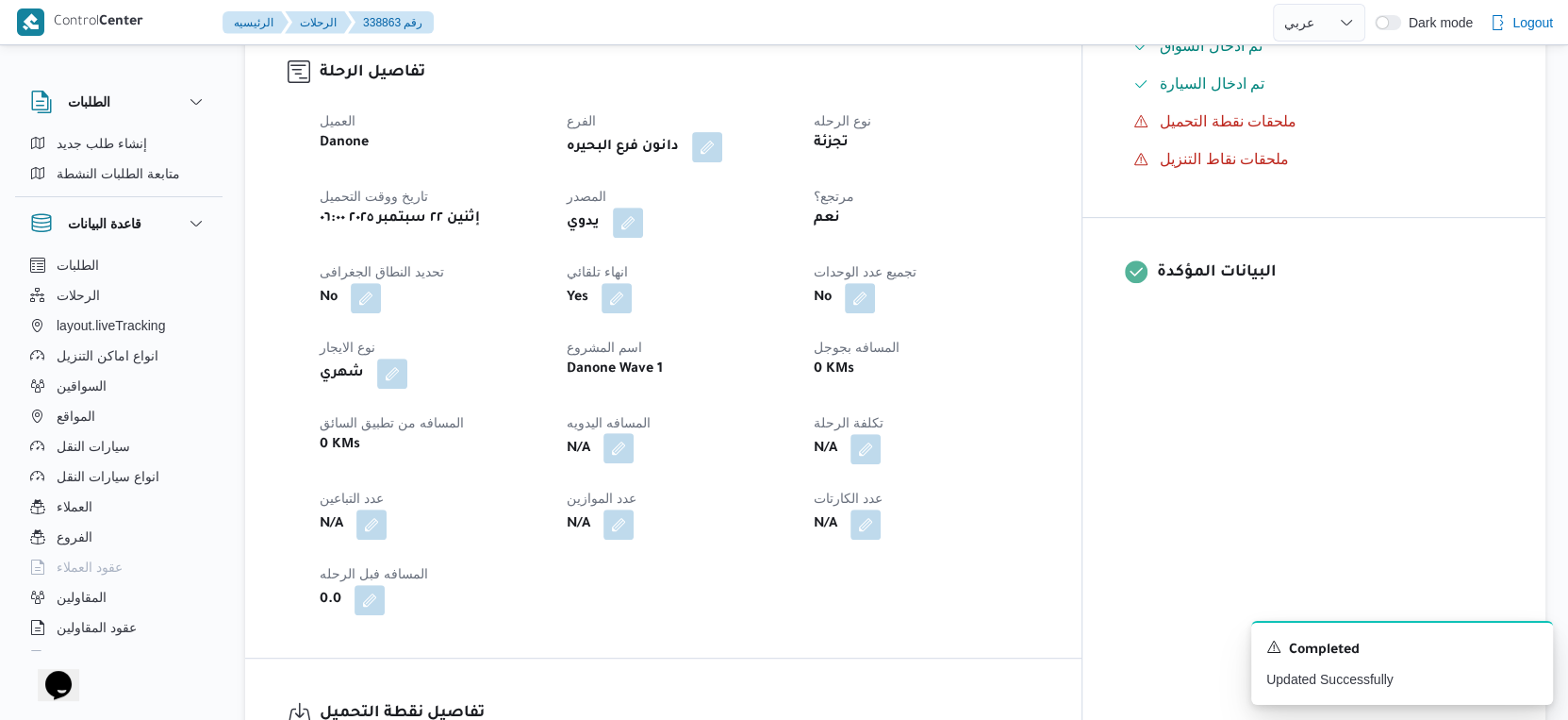
click at [634, 440] on button "button" at bounding box center [618, 448] width 30 height 30
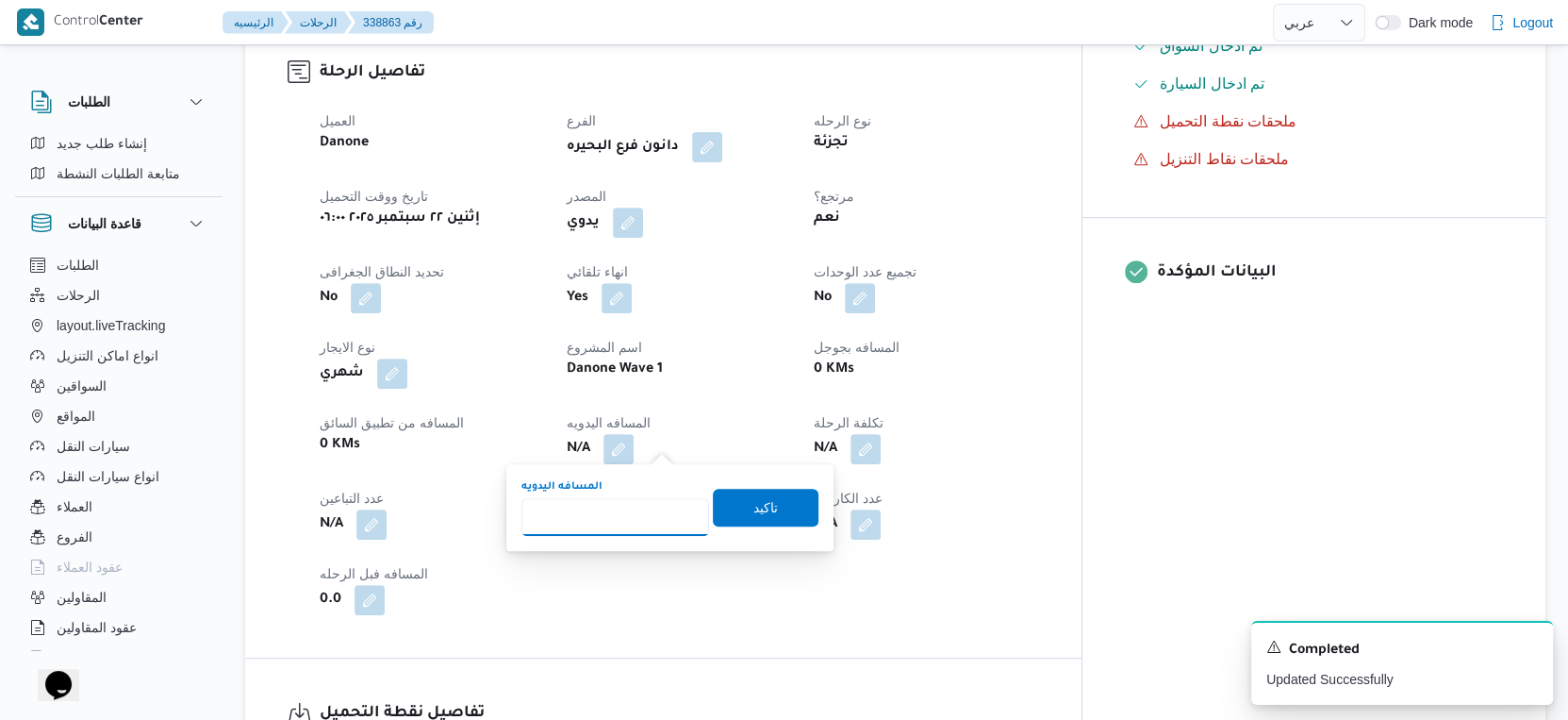
click at [617, 531] on input "المسافه اليدويه" at bounding box center [615, 517] width 187 height 38
type input "155"
click at [766, 512] on span "تاكيد" at bounding box center [765, 506] width 105 height 38
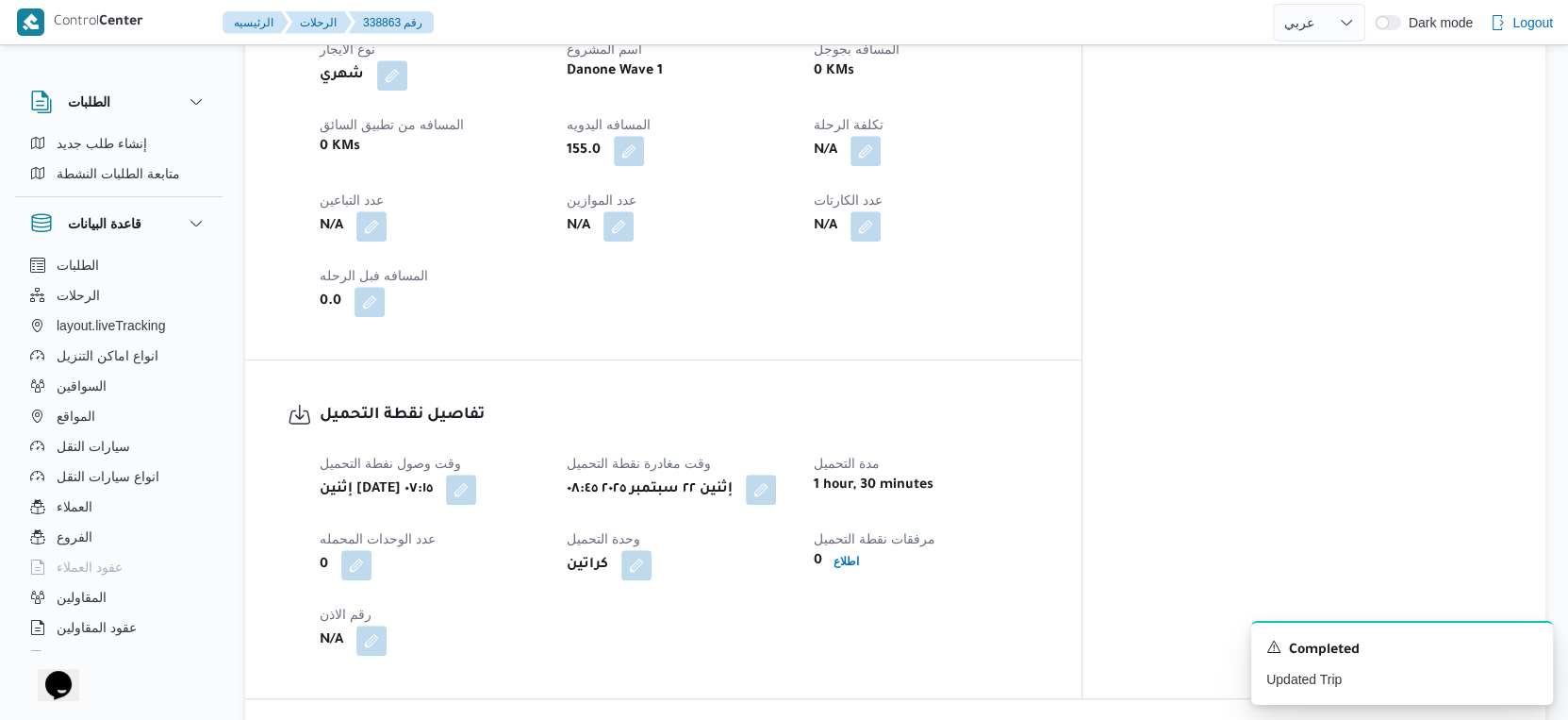
scroll to position [1258, 0]
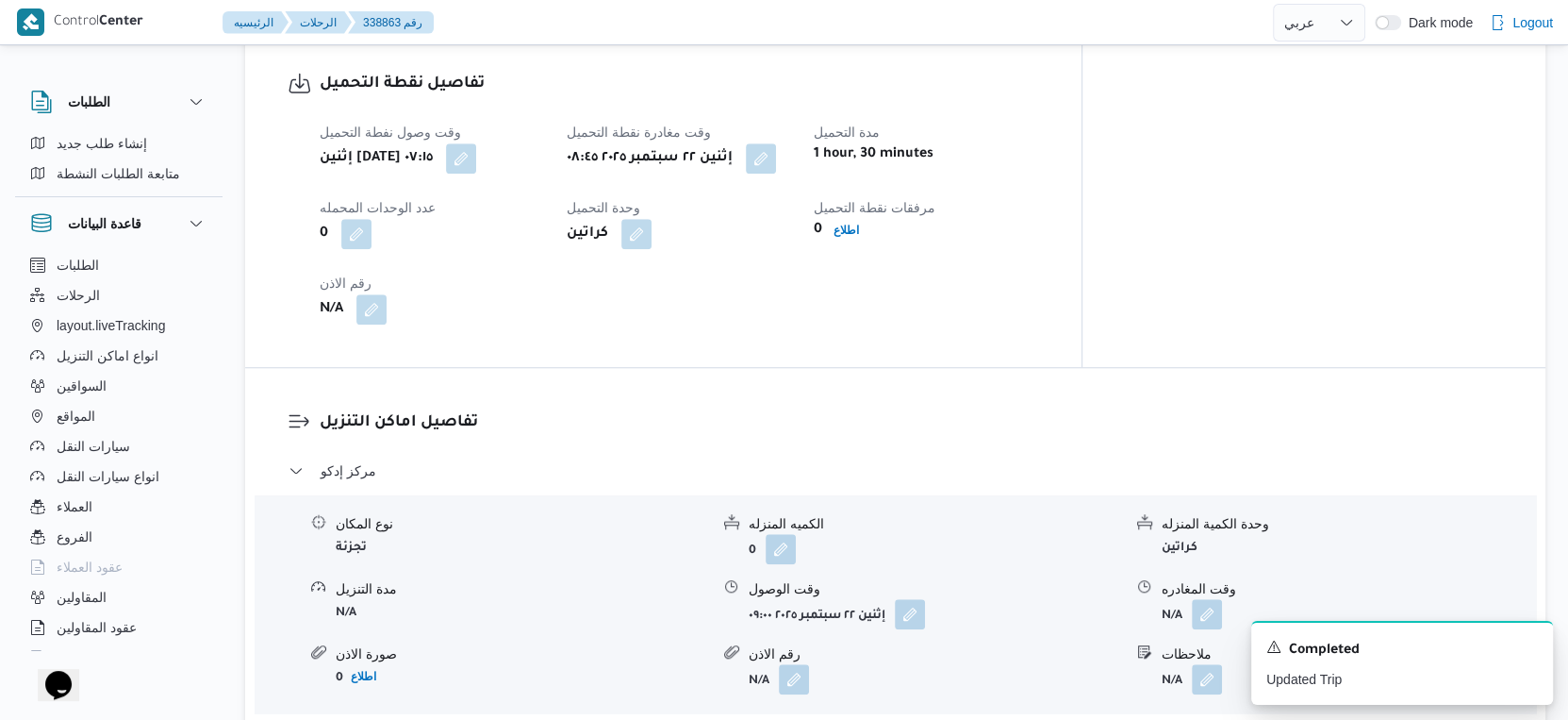
drag, startPoint x: 815, startPoint y: 145, endPoint x: 799, endPoint y: 162, distance: 23.3
click at [776, 145] on button "button" at bounding box center [761, 158] width 30 height 30
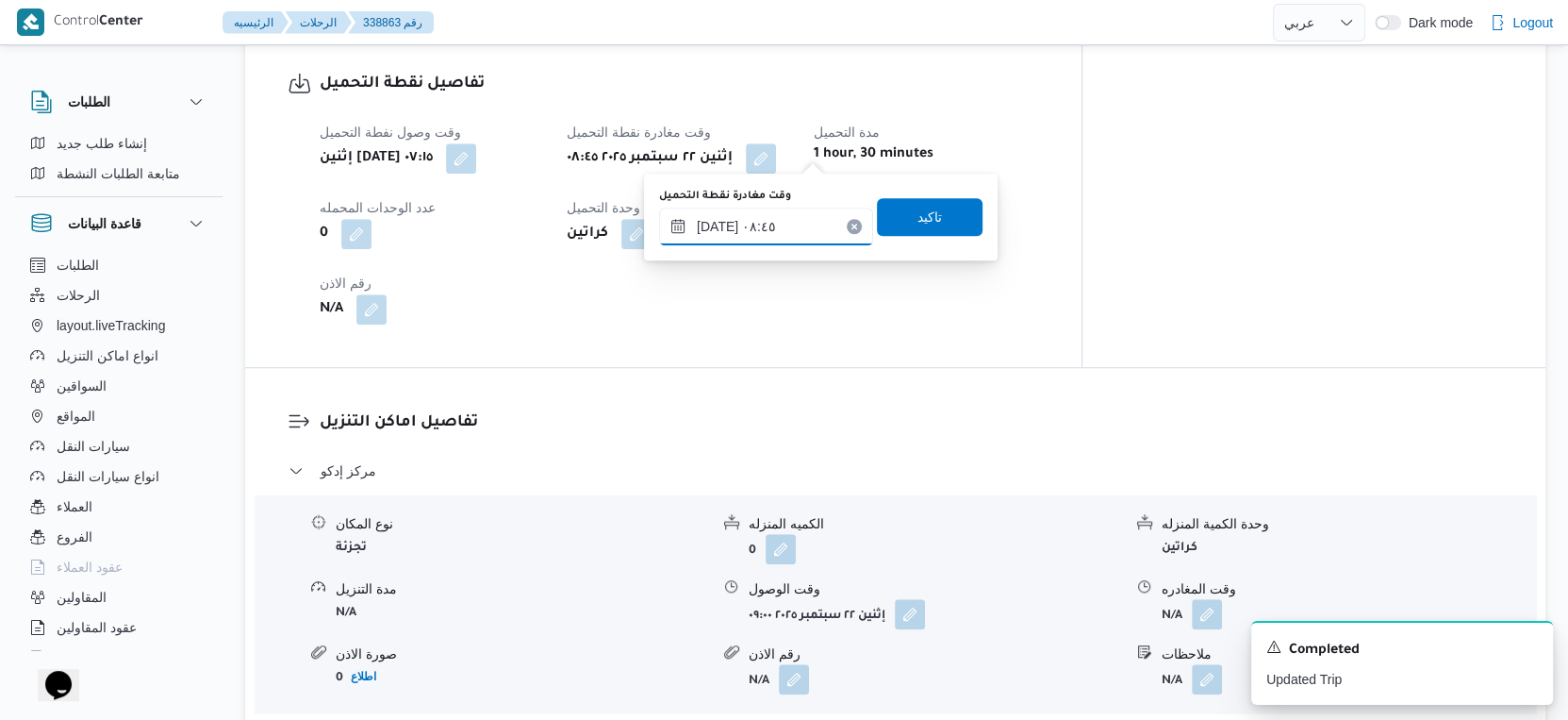
click at [769, 228] on input "٢٢/٠٩/٢٠٢٥ ٠٨:٤٥" at bounding box center [766, 226] width 215 height 38
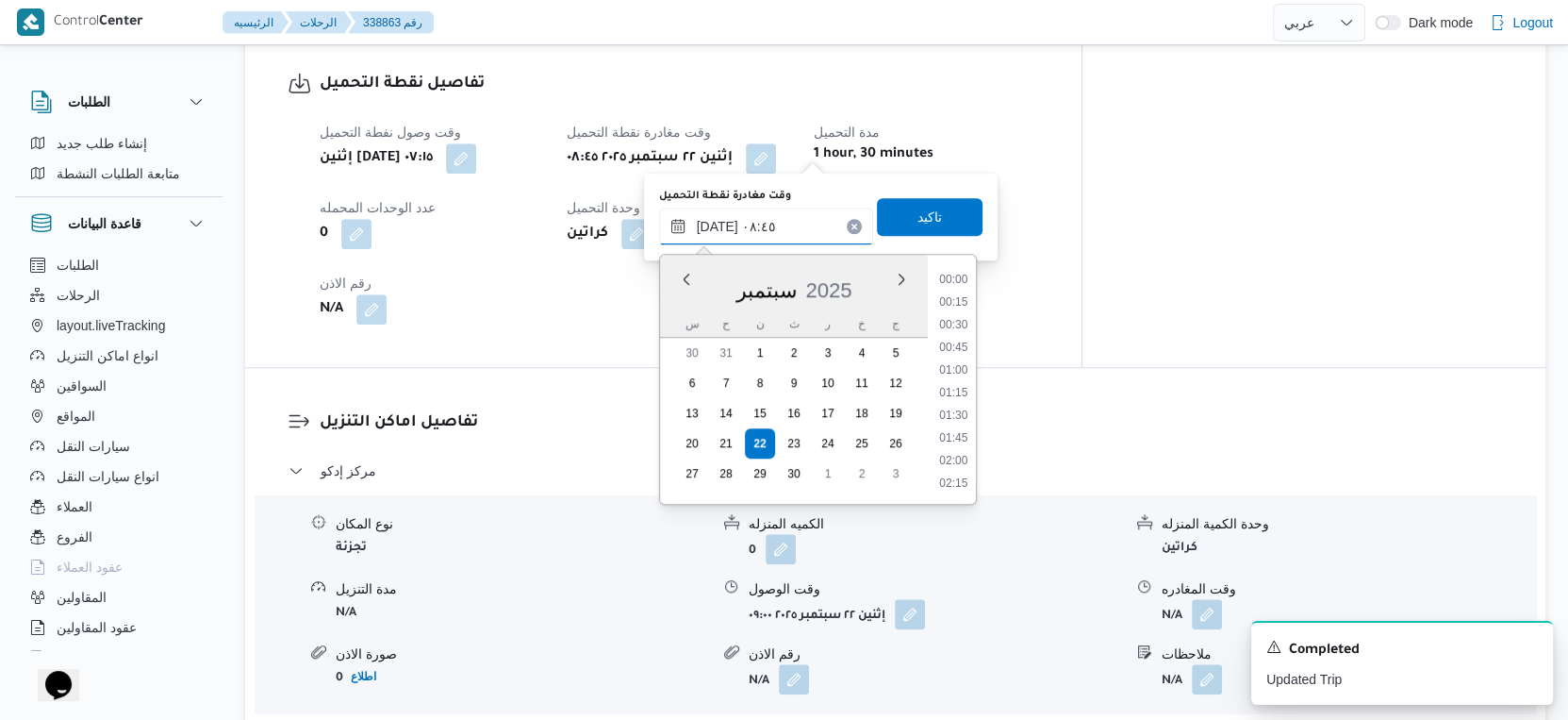
scroll to position [677, 0]
click at [948, 372] on li "08:30" at bounding box center [953, 371] width 43 height 19
type input "٢٢/٠٩/٢٠٢٥ ٠٨:٣٠"
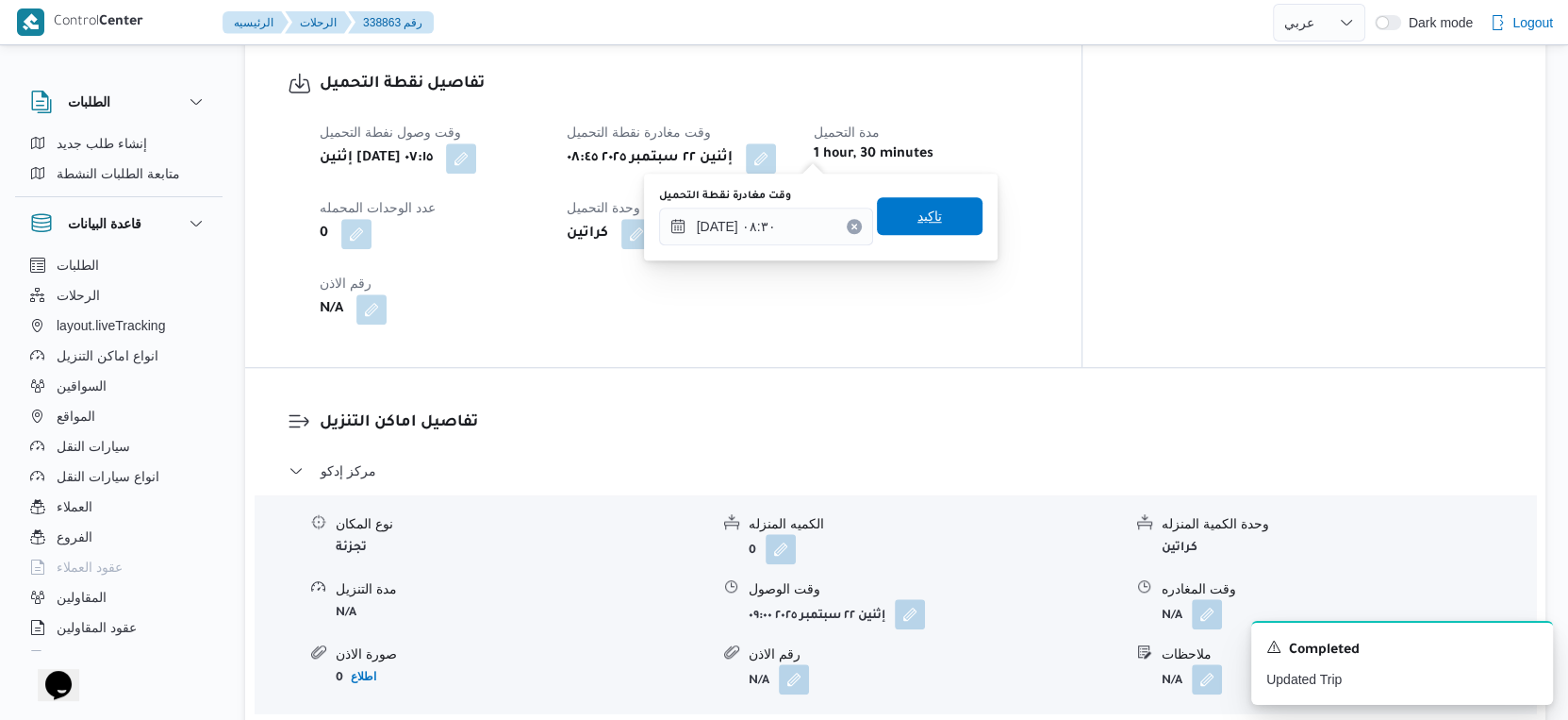
click at [956, 225] on span "تاكيد" at bounding box center [929, 216] width 105 height 38
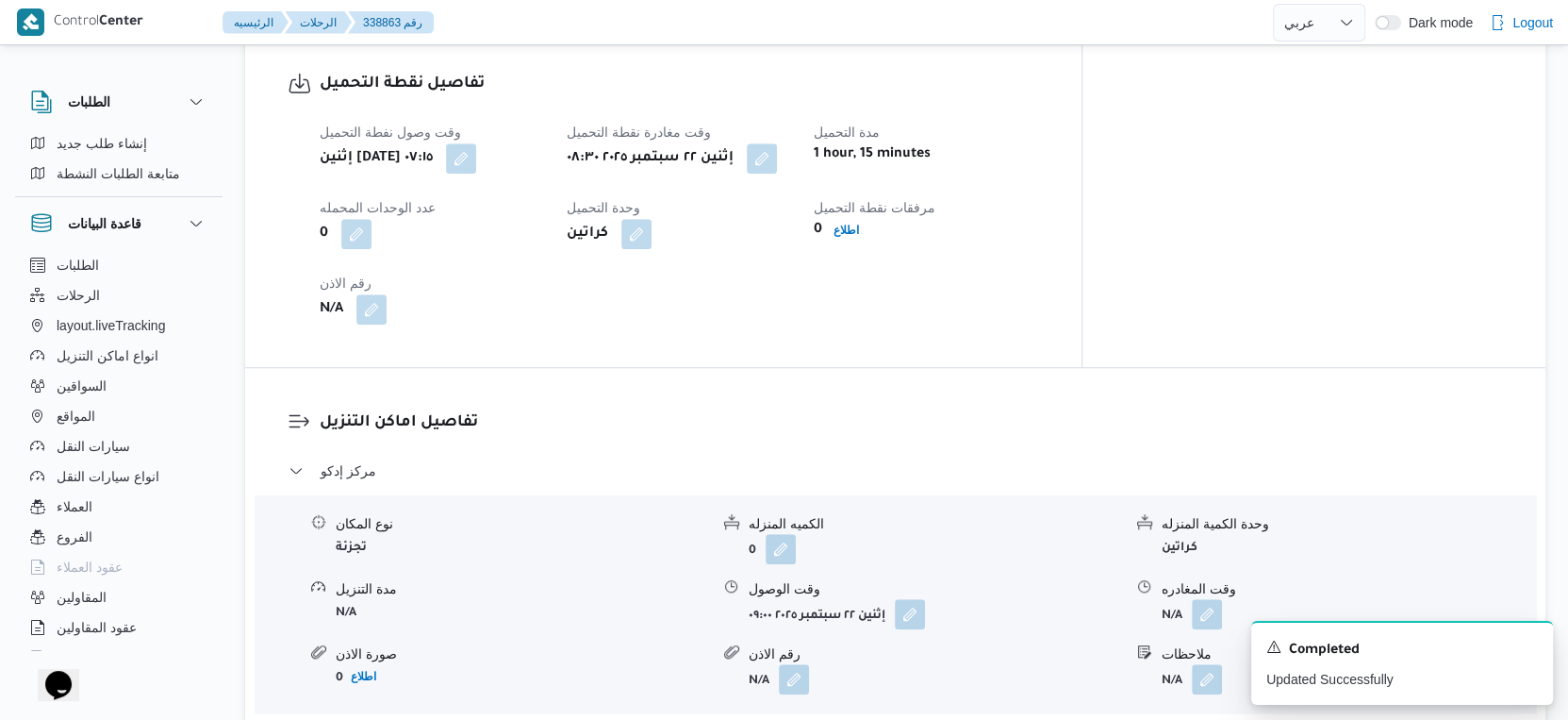
scroll to position [1467, 0]
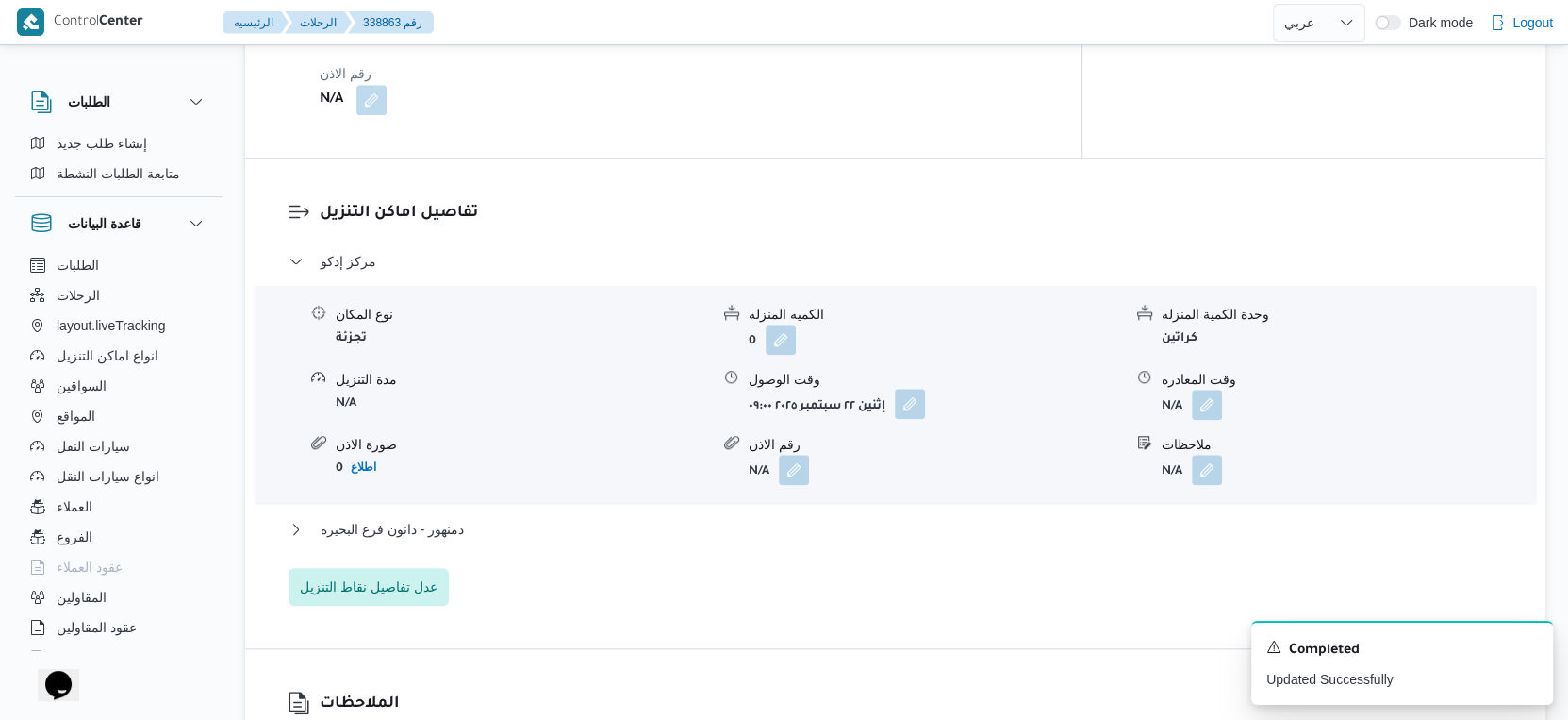
click at [912, 401] on button "button" at bounding box center [910, 403] width 30 height 30
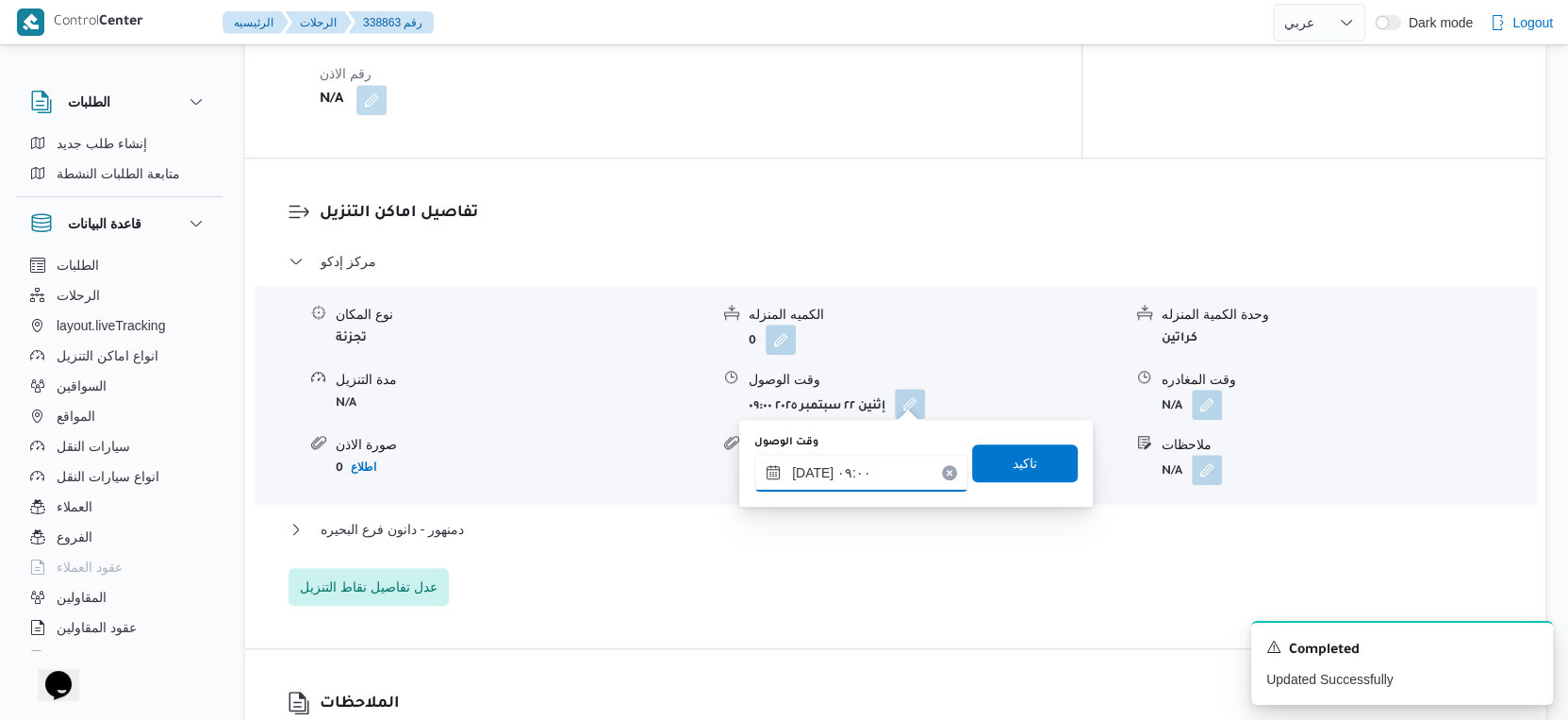
click at [874, 472] on input "٢٢/٠٩/٢٠٢٥ ٠٩:٠٠" at bounding box center [862, 472] width 215 height 38
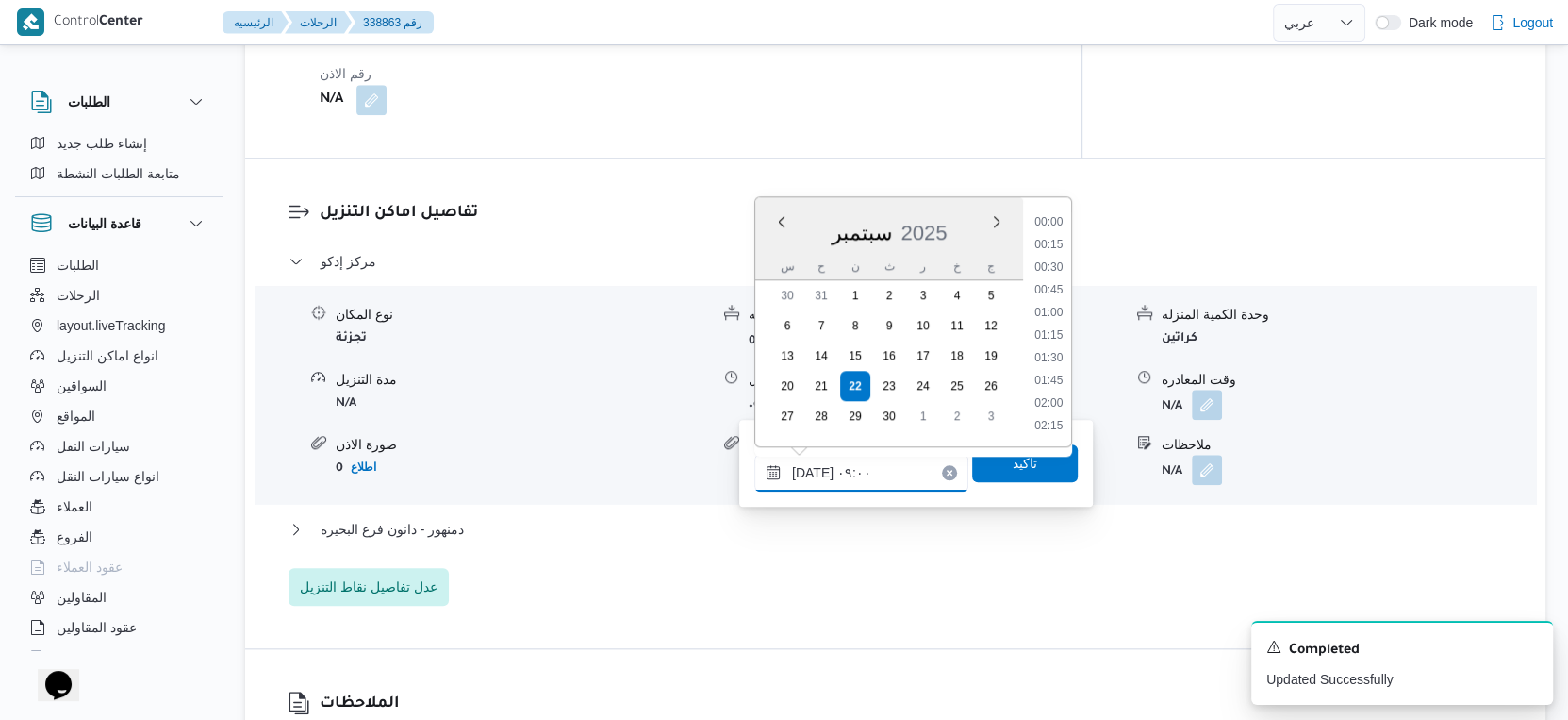
scroll to position [700, 0]
click at [1051, 381] on li "09:30" at bounding box center [1048, 382] width 43 height 19
type input "٢٢/٠٩/٢٠٢٥ ٠٩:٣٠"
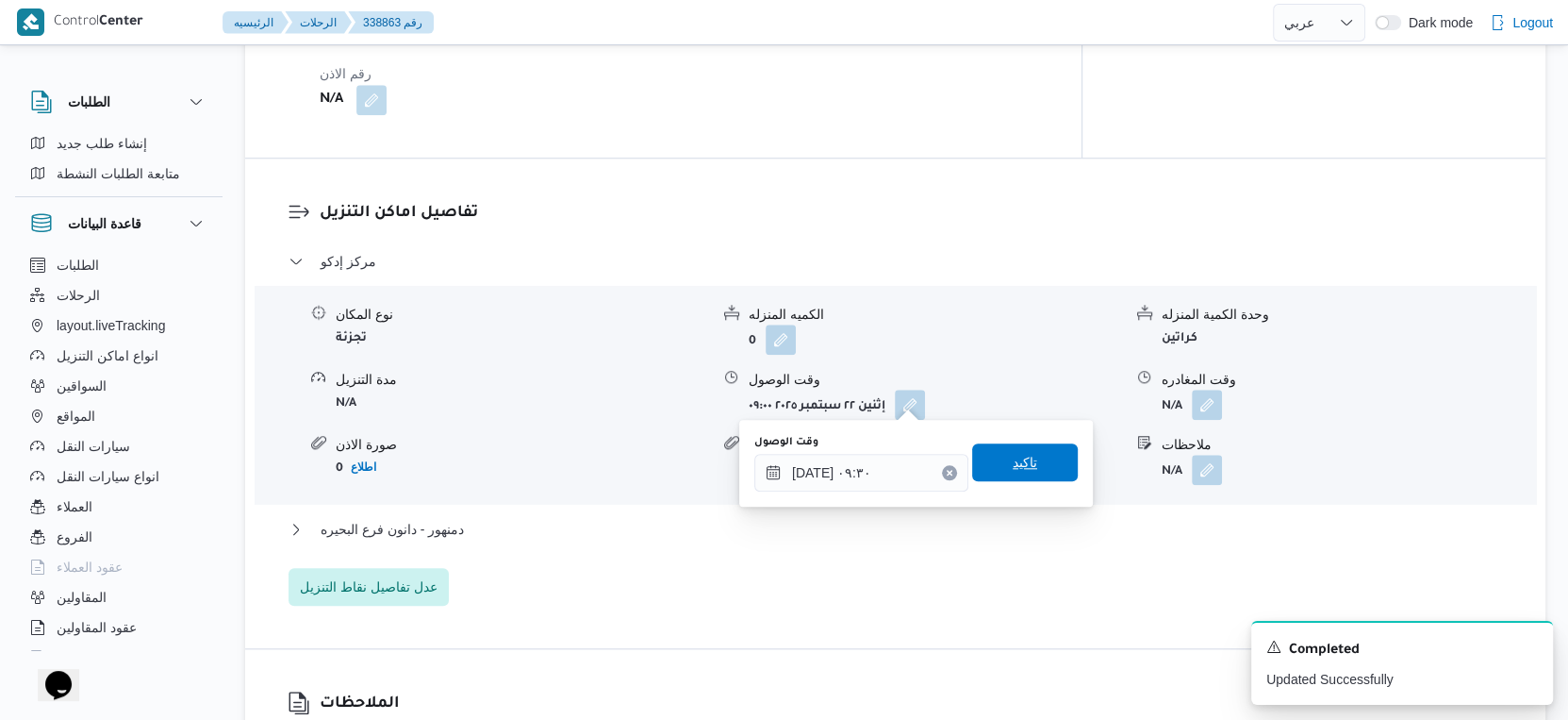
click at [1033, 443] on div "وقت الوصول ٢٢/٠٩/٢٠٢٥ ٠٩:٣٠ تاكيد" at bounding box center [917, 463] width 328 height 60
click at [1036, 464] on span "تاكيد" at bounding box center [1025, 462] width 105 height 38
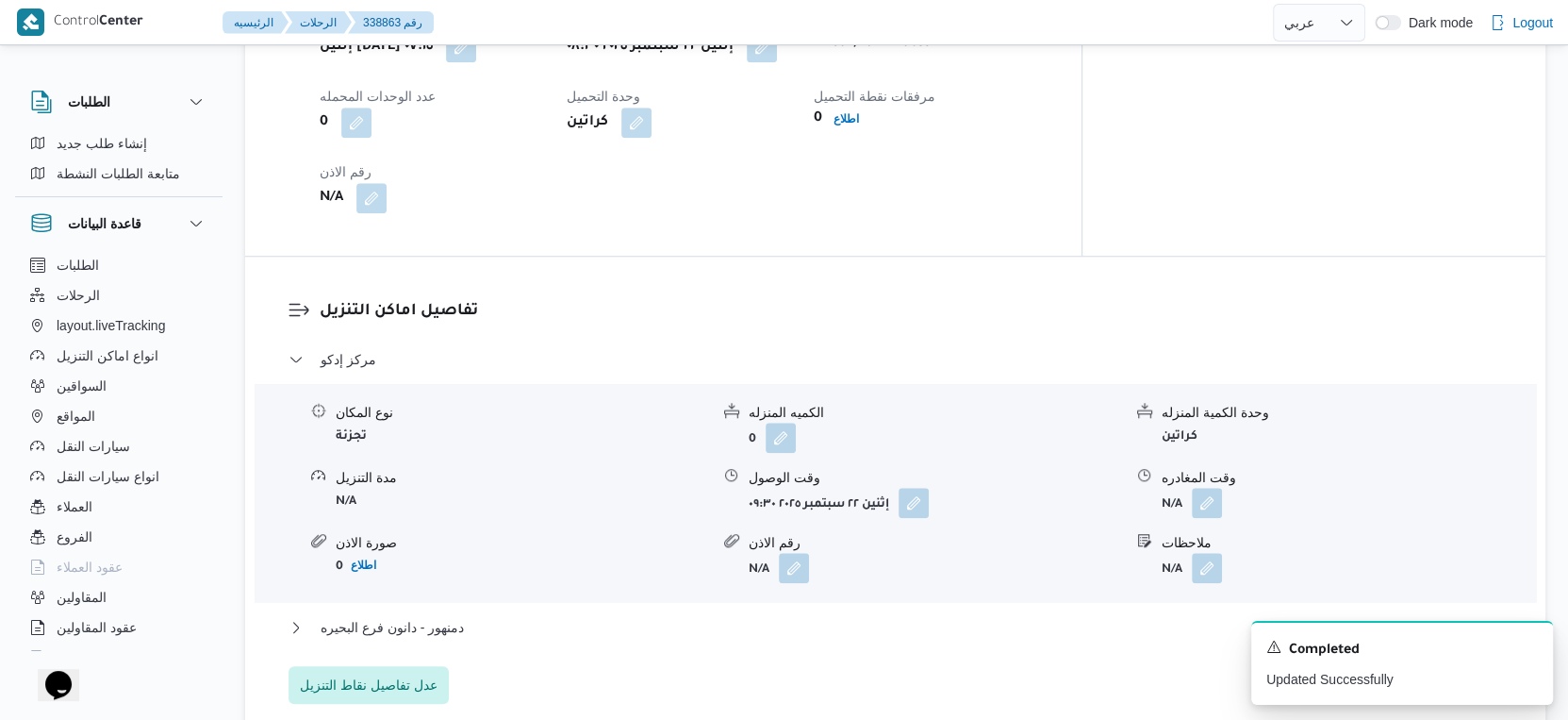
scroll to position [1573, 0]
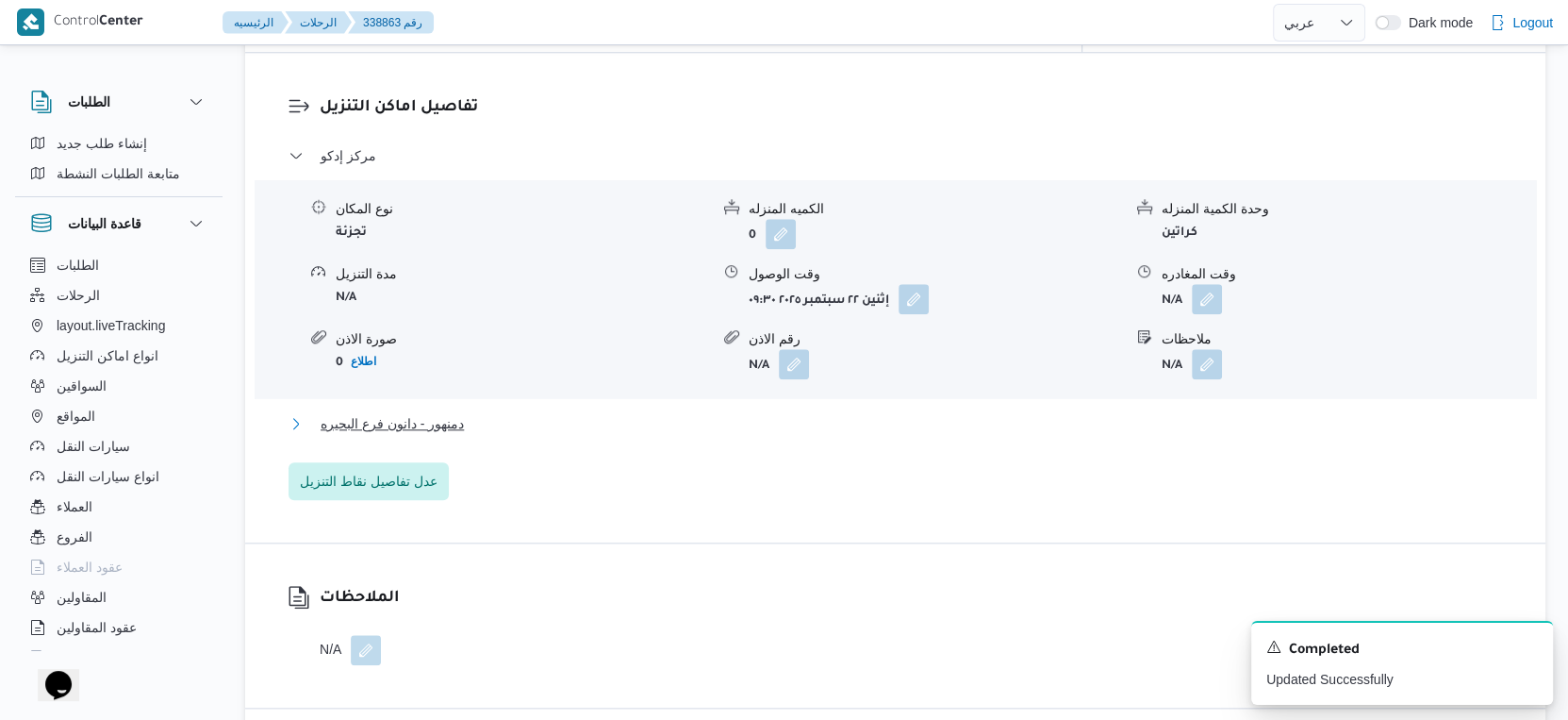
click at [529, 423] on button "دمنهور - دانون فرع البحيره" at bounding box center [896, 423] width 1215 height 22
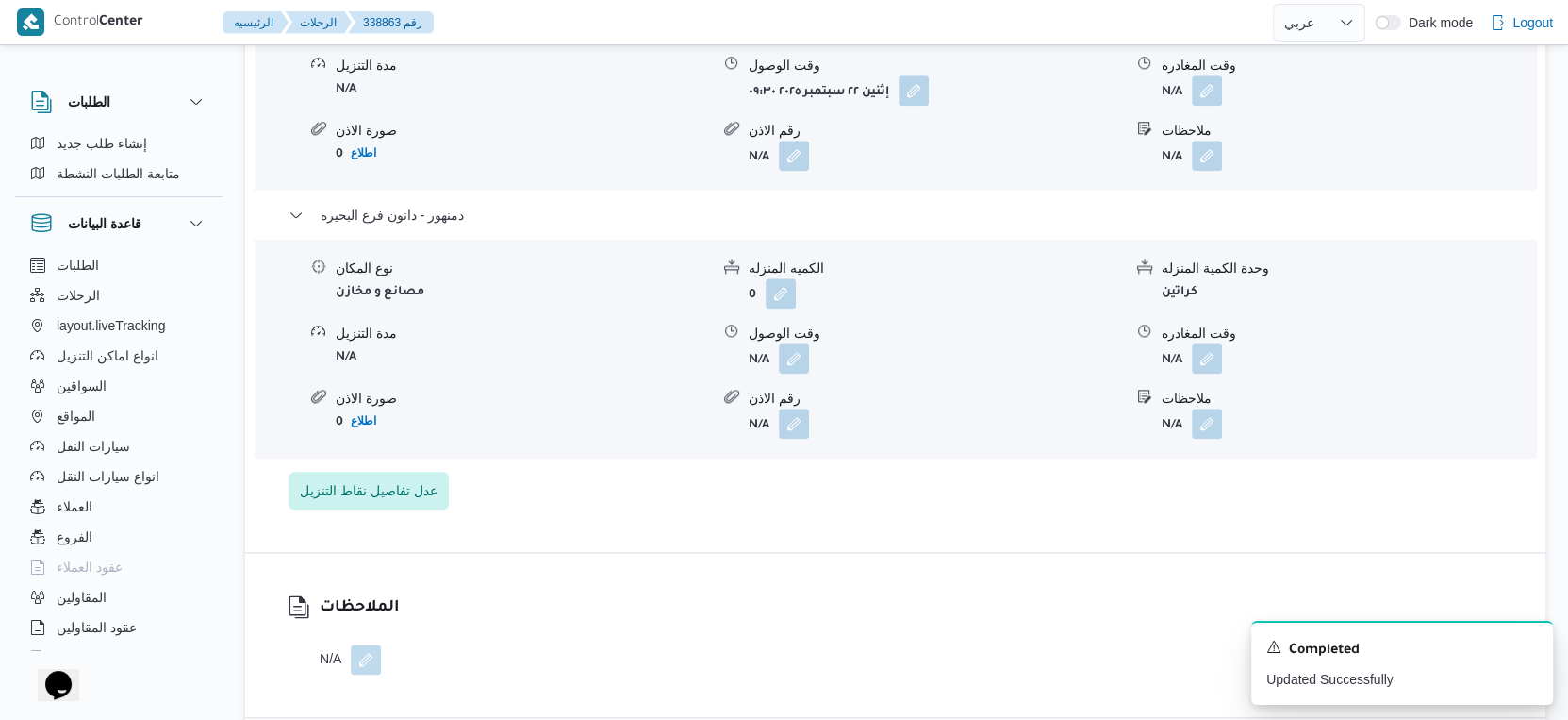
scroll to position [1782, 0]
click at [797, 348] on button "button" at bounding box center [794, 356] width 30 height 30
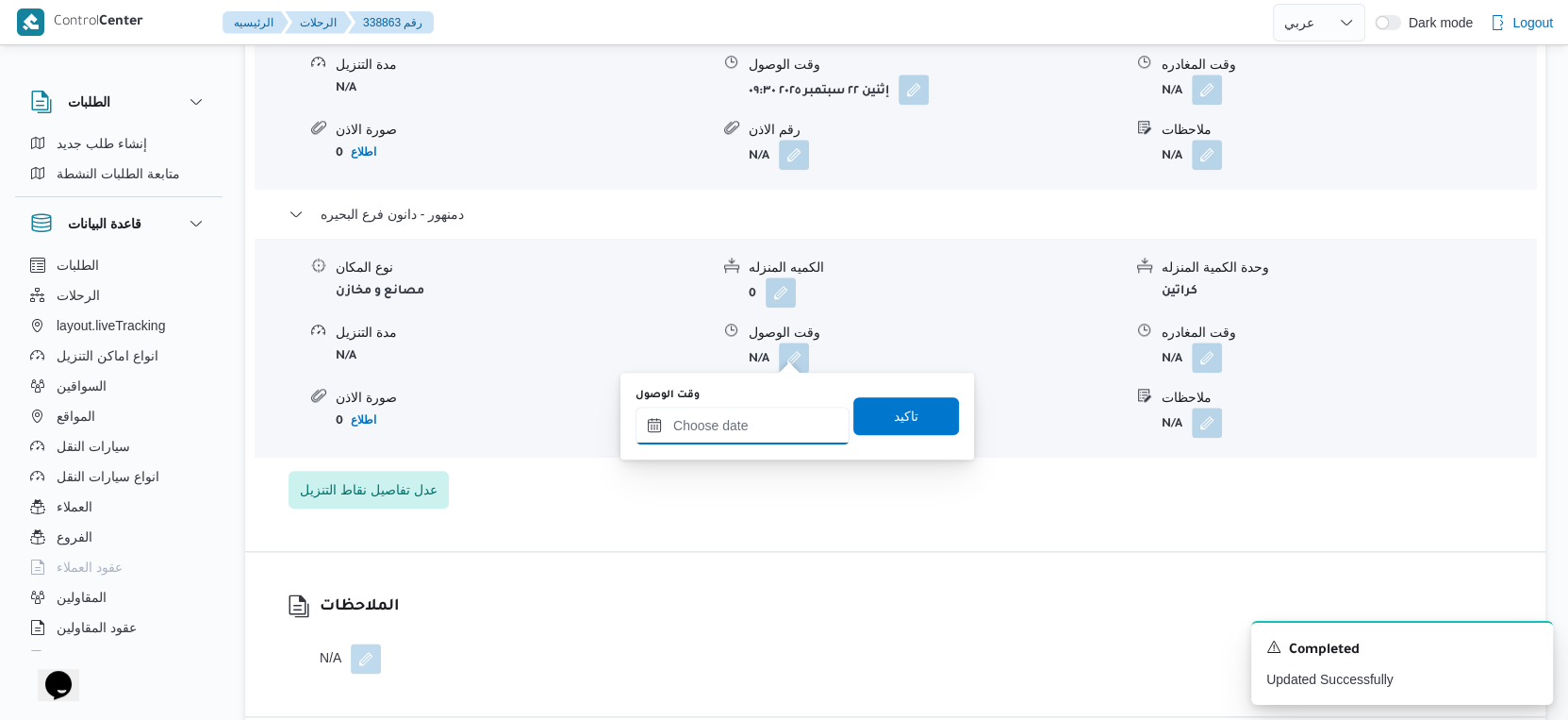
click at [764, 430] on input "وقت الوصول" at bounding box center [743, 425] width 215 height 38
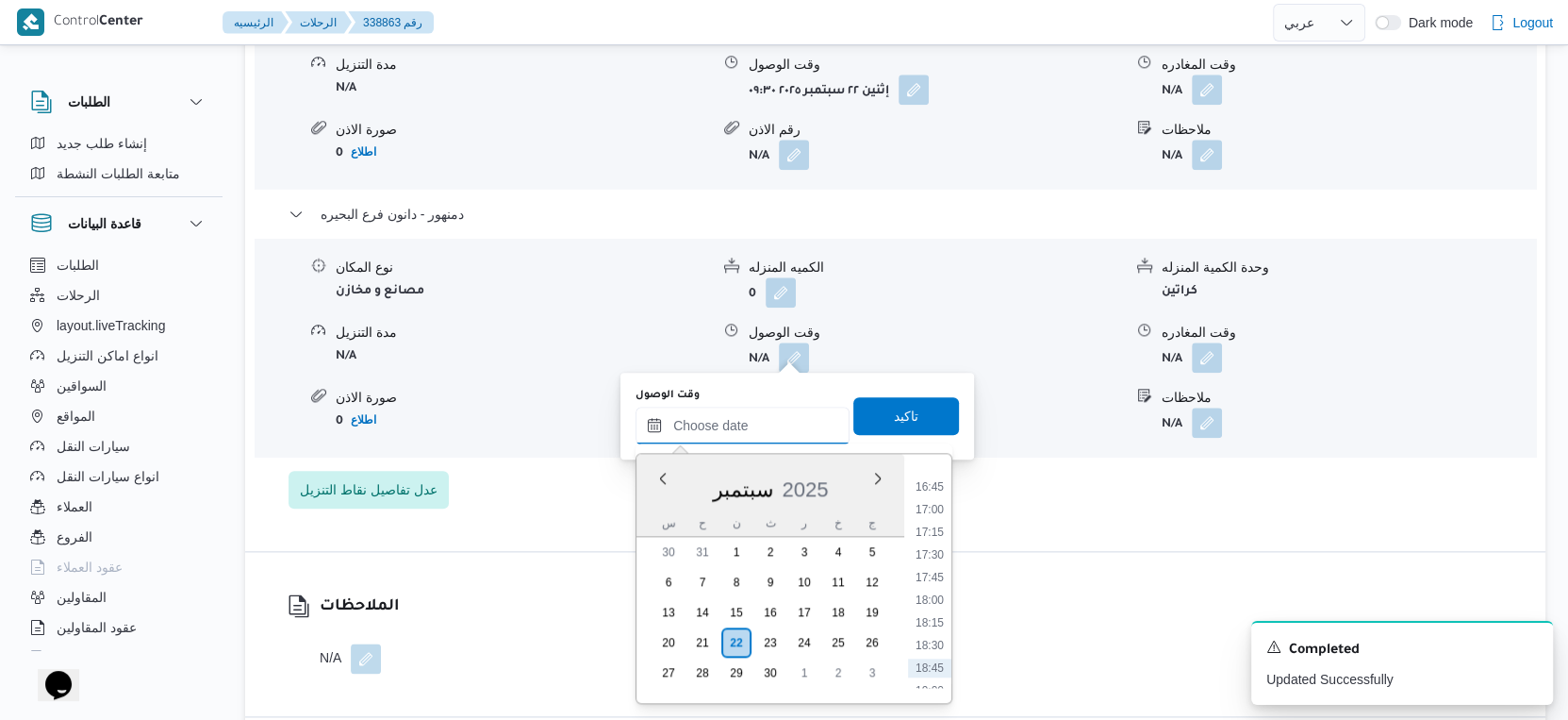
scroll to position [1372, 0]
click at [943, 533] on li "15:45" at bounding box center [929, 533] width 43 height 19
type input "٢٢/٠٩/٢٠٢٥ ١٥:٤٥"
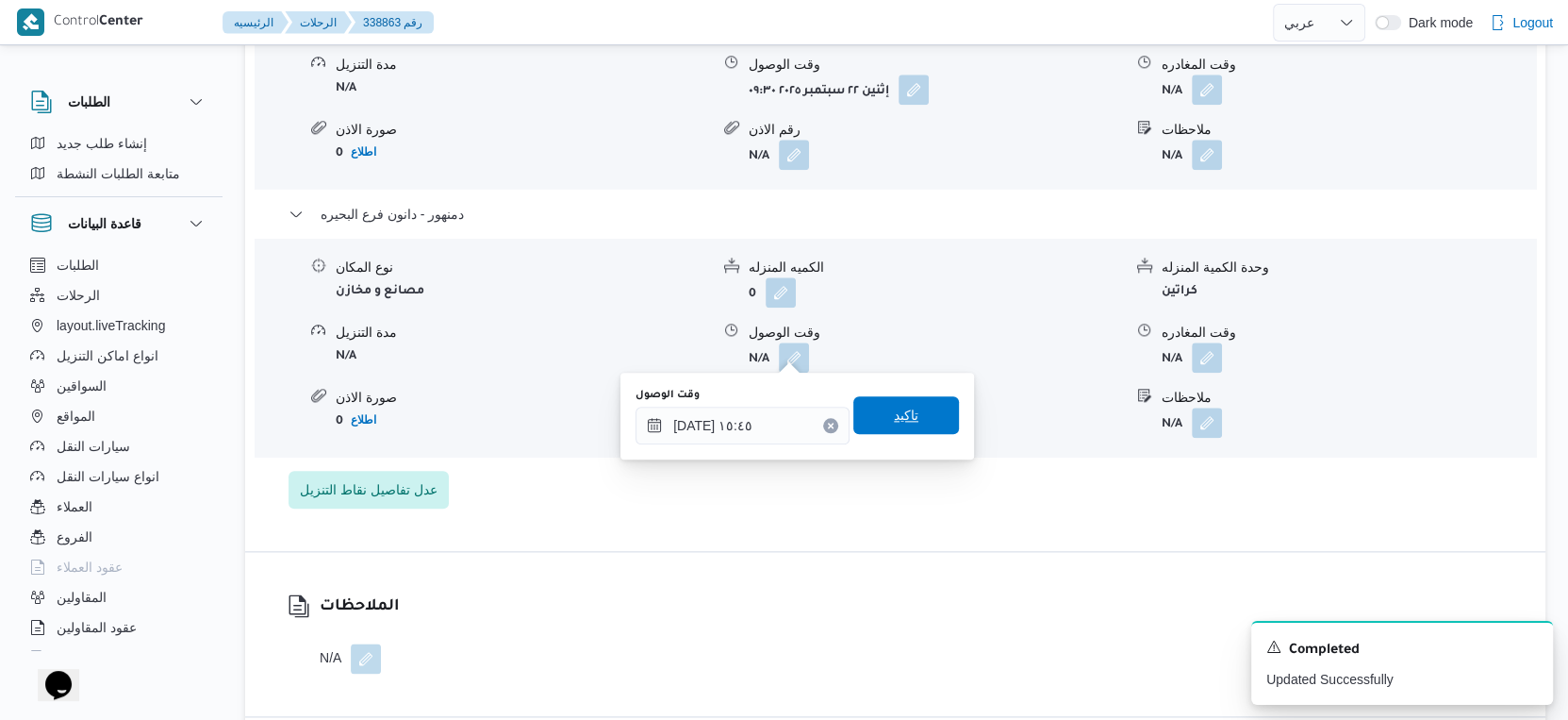
click at [924, 420] on span "تاكيد" at bounding box center [906, 415] width 105 height 38
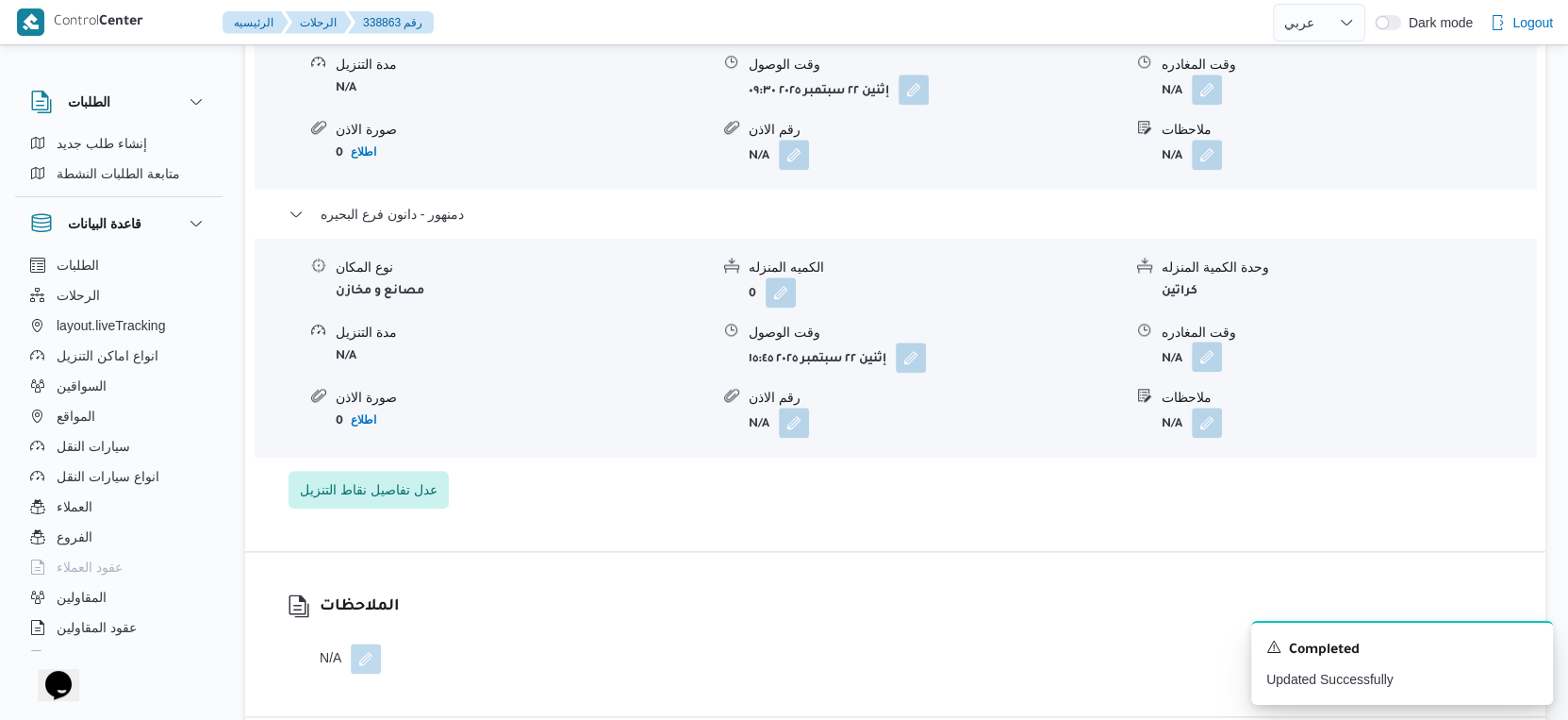
click at [1214, 341] on button "button" at bounding box center [1206, 356] width 30 height 30
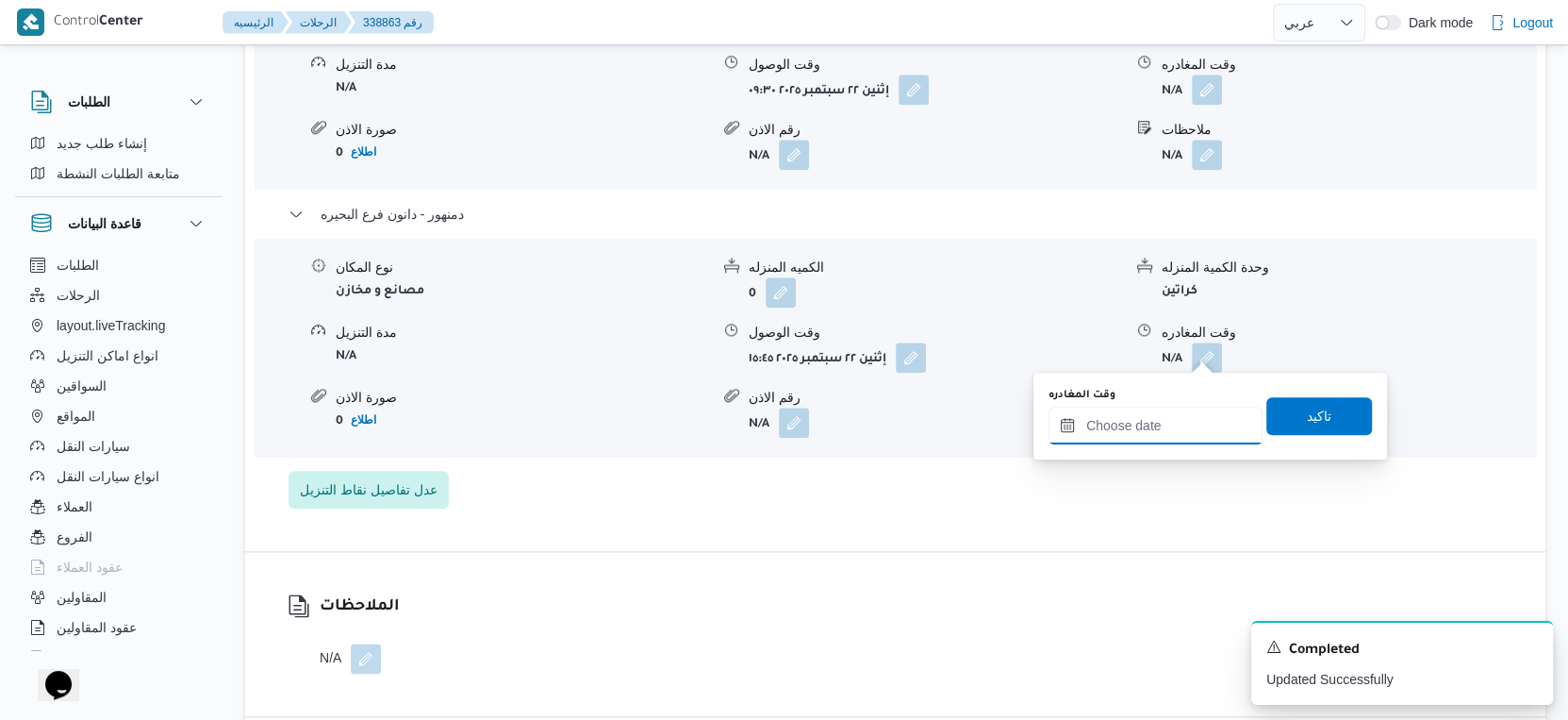
click at [1174, 411] on input "وقت المغادره" at bounding box center [1156, 425] width 215 height 38
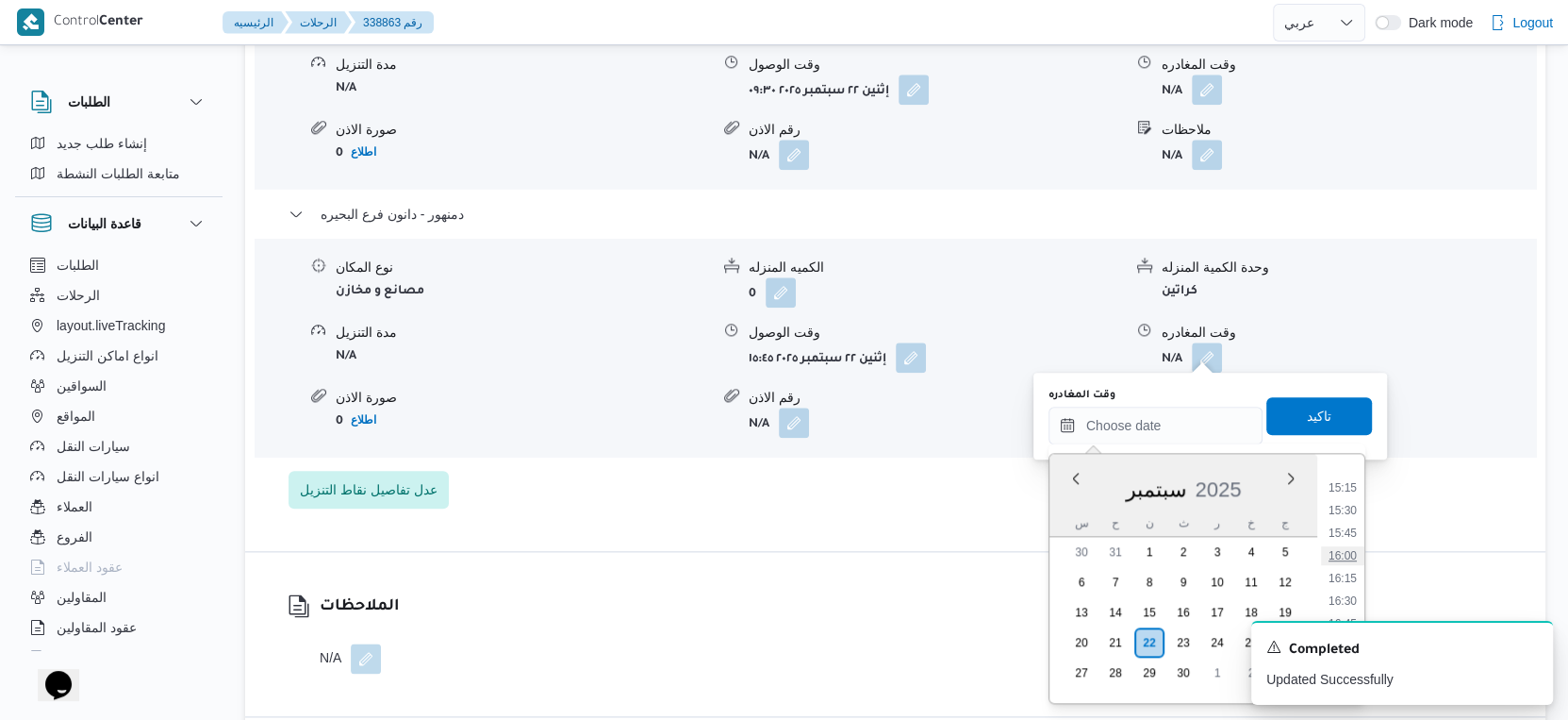
click at [1347, 557] on li "16:00" at bounding box center [1343, 555] width 43 height 19
type input "٢٢/٠٩/٢٠٢٥ ١٦:٠٠"
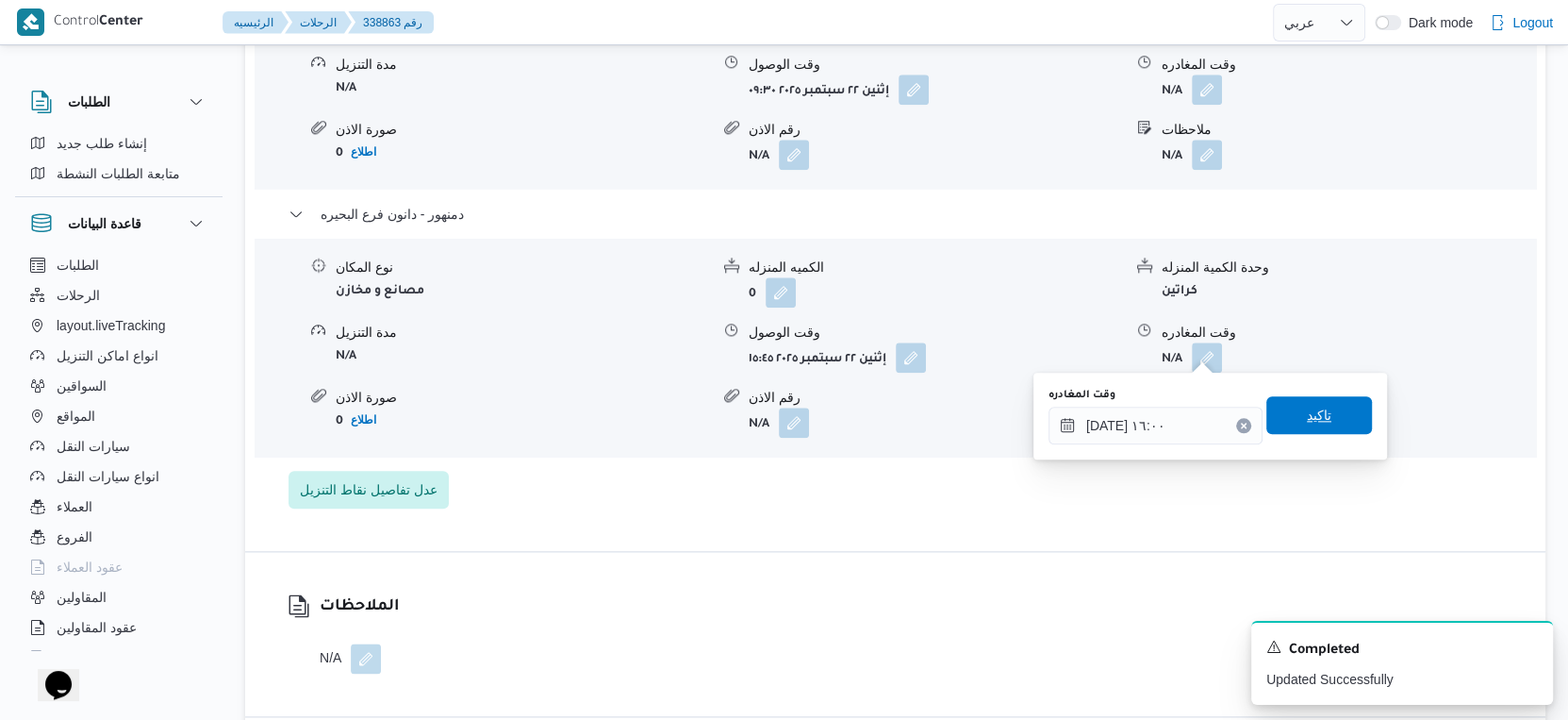
click at [1325, 420] on span "تاكيد" at bounding box center [1319, 415] width 105 height 38
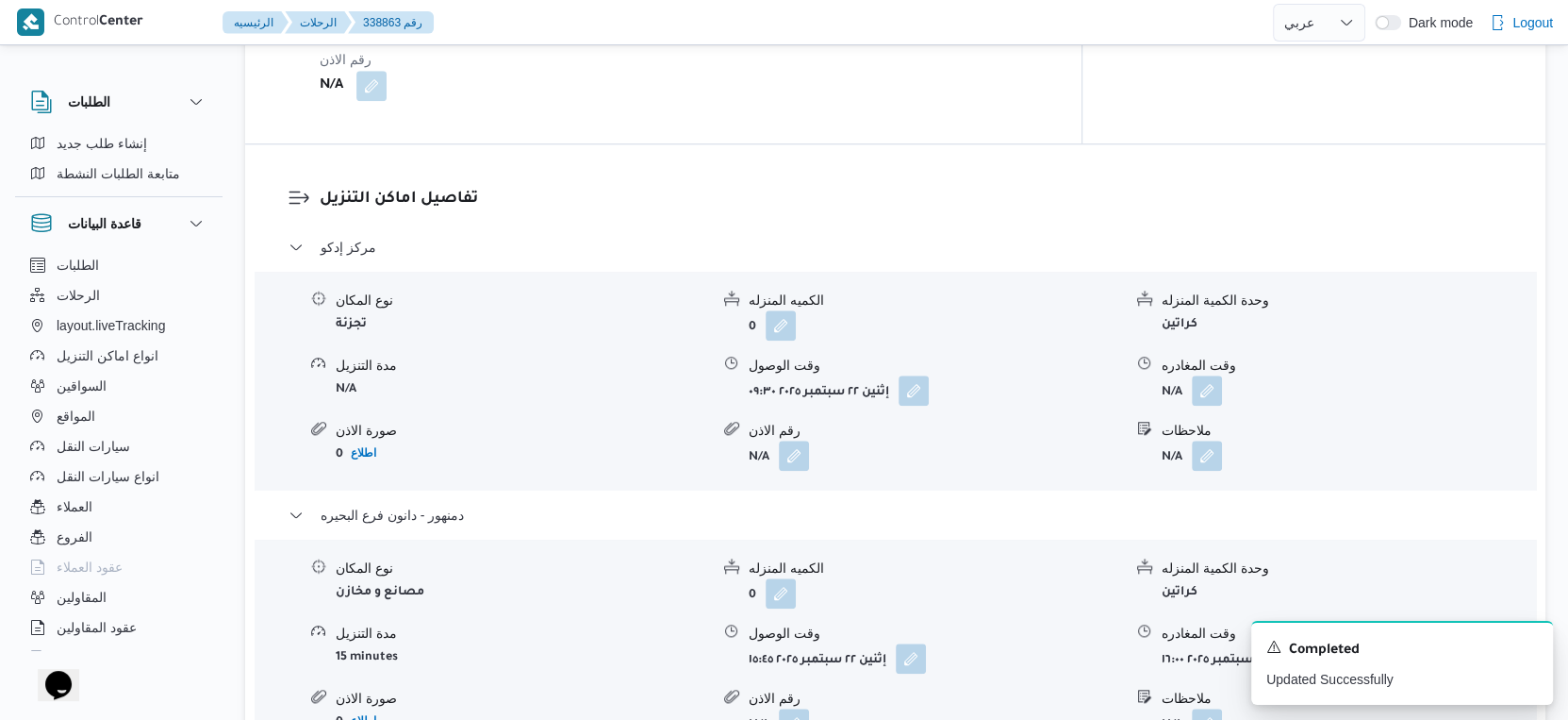
scroll to position [1467, 0]
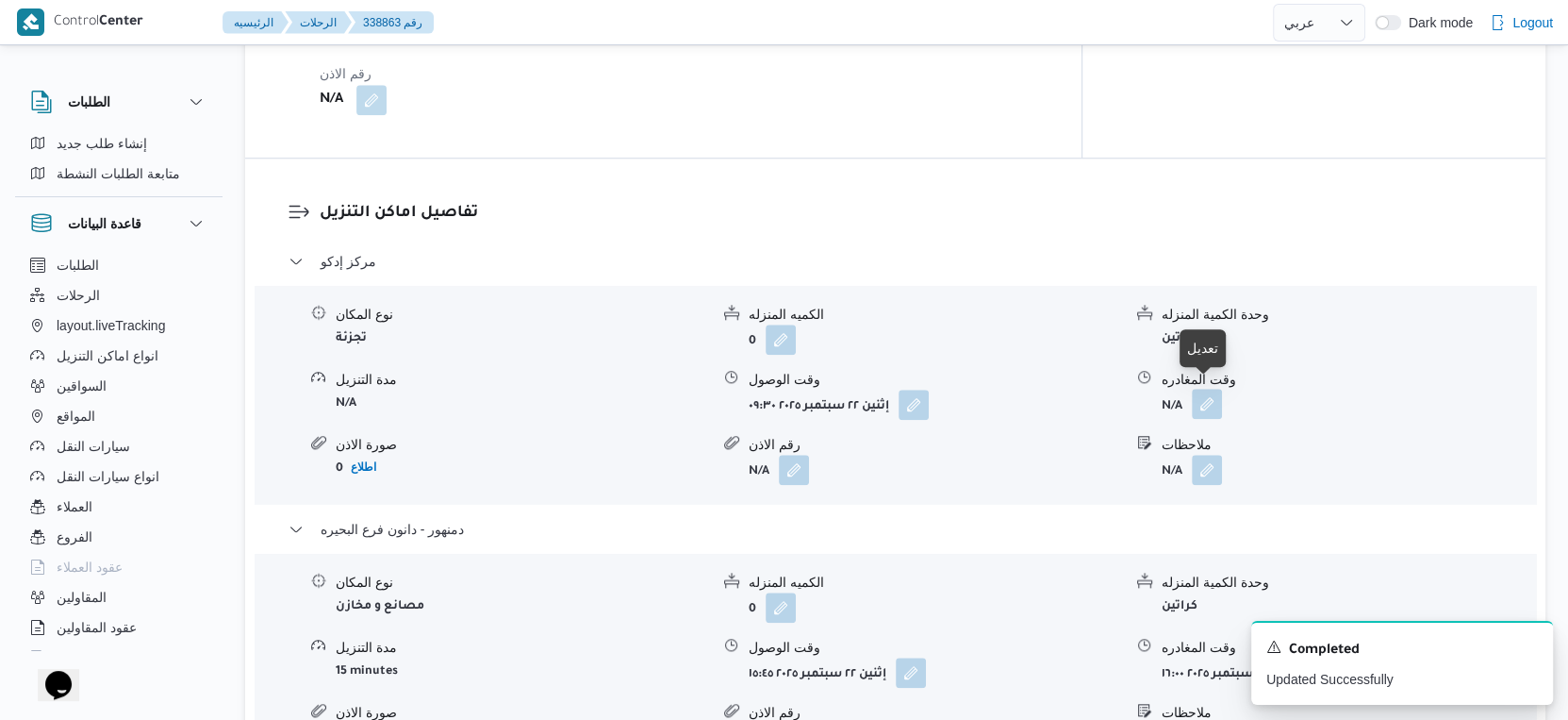
click at [1213, 396] on button "button" at bounding box center [1206, 403] width 30 height 30
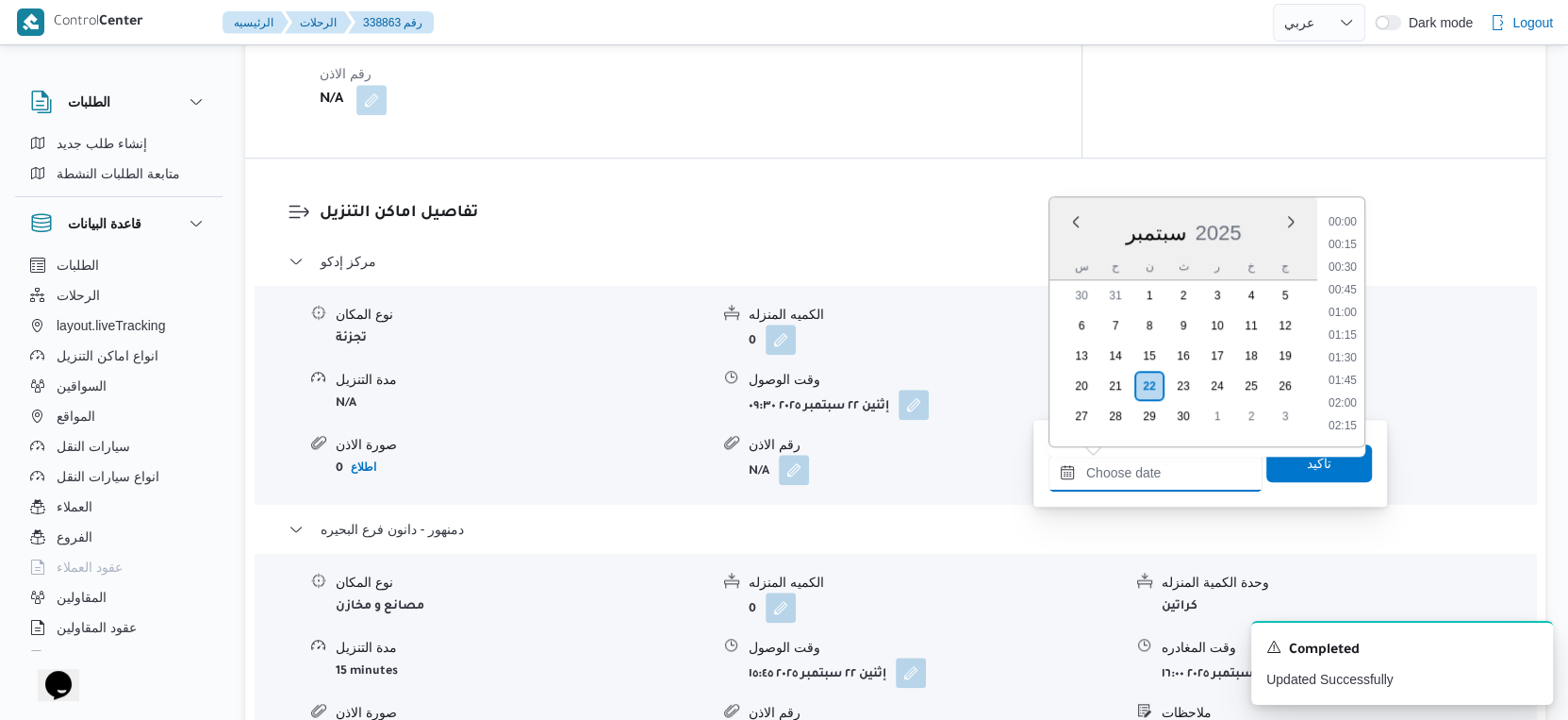
click at [1166, 461] on input "وقت المغادره" at bounding box center [1156, 472] width 215 height 38
drag, startPoint x: 1347, startPoint y: 312, endPoint x: 1342, endPoint y: 329, distance: 17.7
click at [1347, 312] on li "15:00" at bounding box center [1343, 312] width 43 height 19
type input "٢٢/٠٩/٢٠٢٥ ١٥:٠٠"
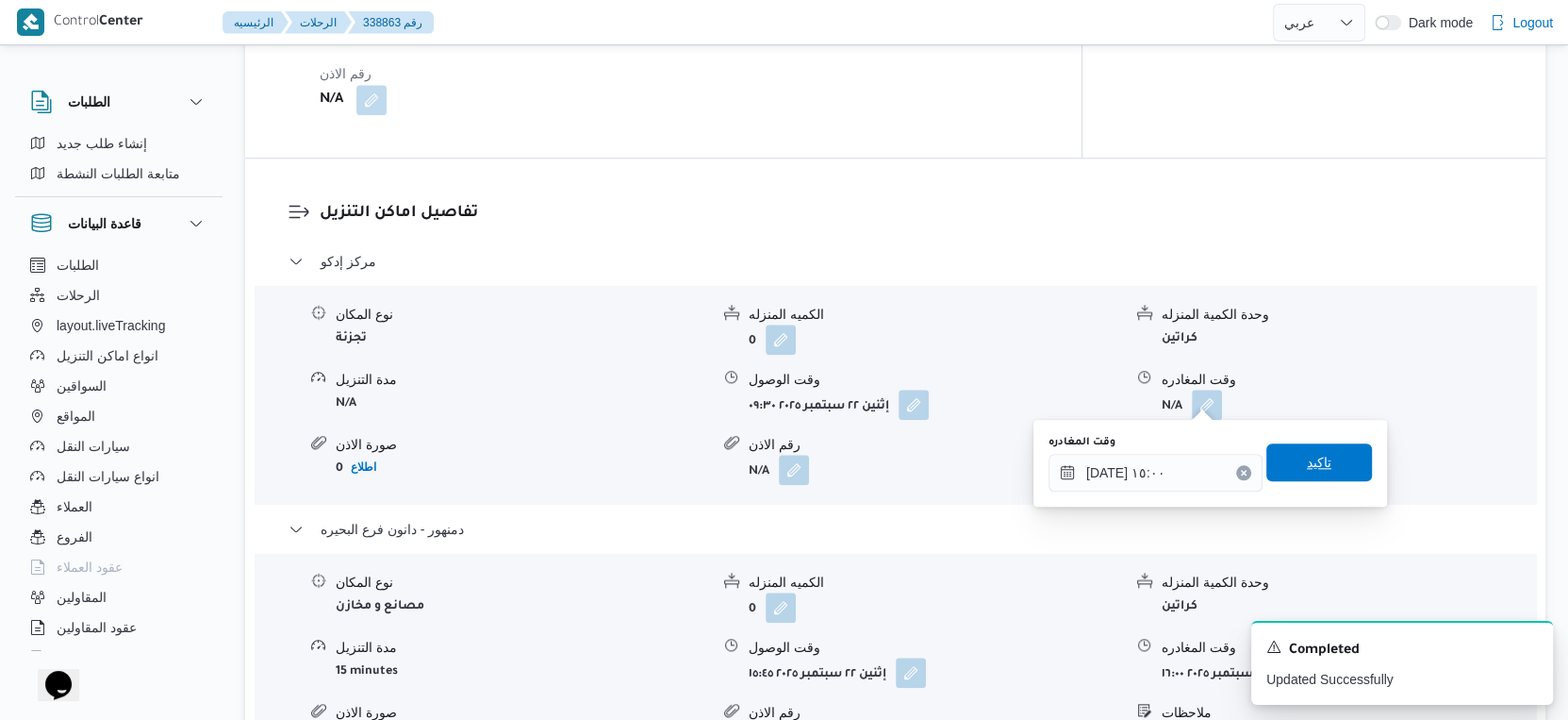
click at [1316, 451] on span "تاكيد" at bounding box center [1319, 462] width 105 height 38
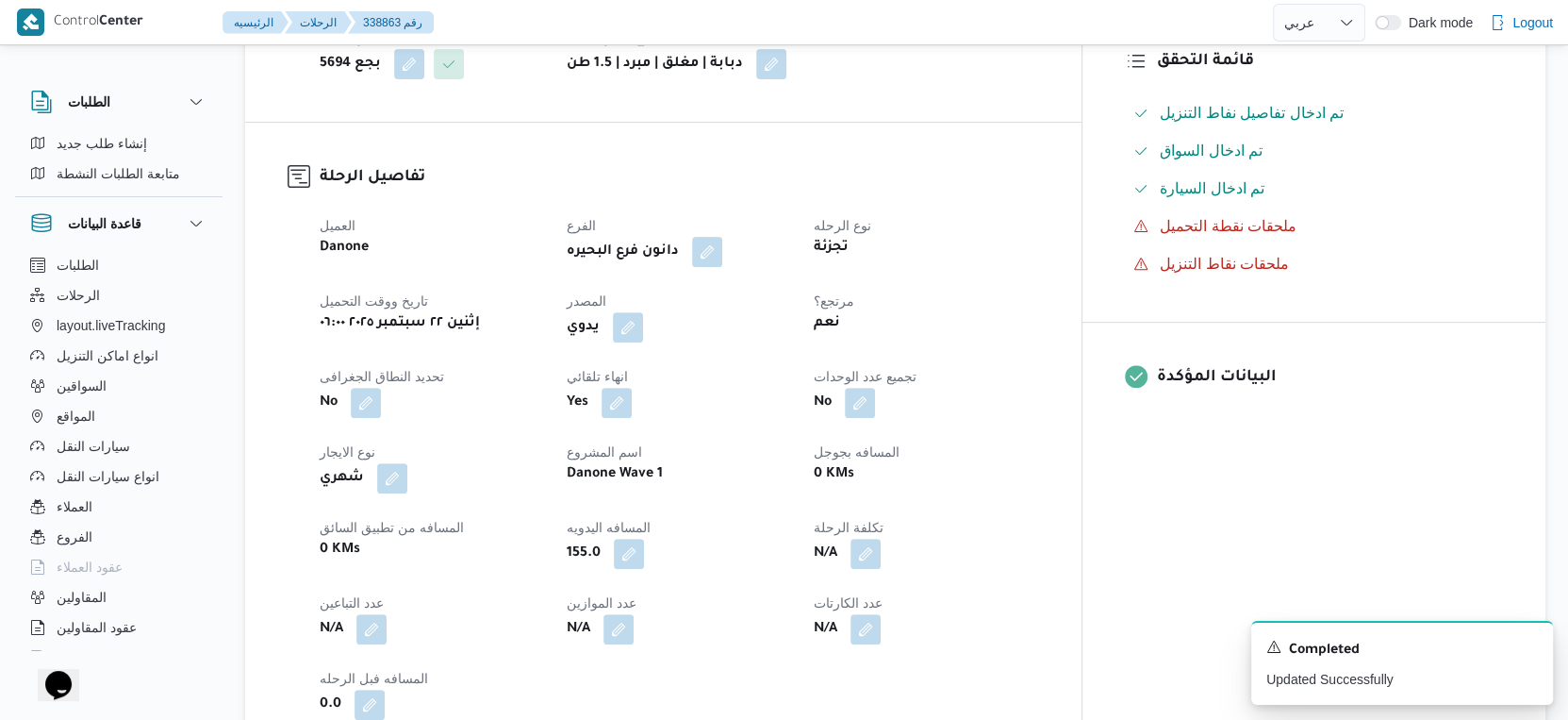
scroll to position [0, 0]
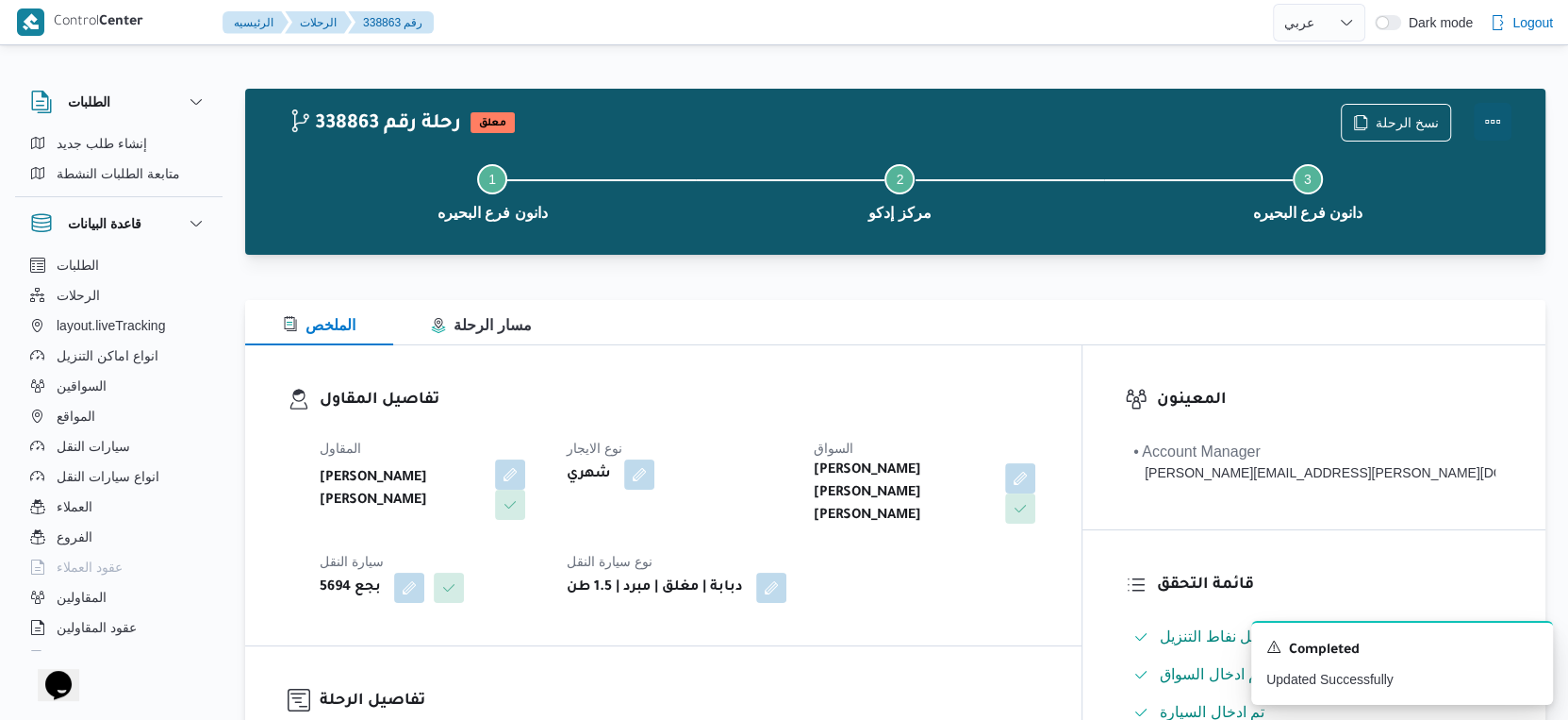
click at [1496, 122] on button "Actions" at bounding box center [1492, 121] width 38 height 38
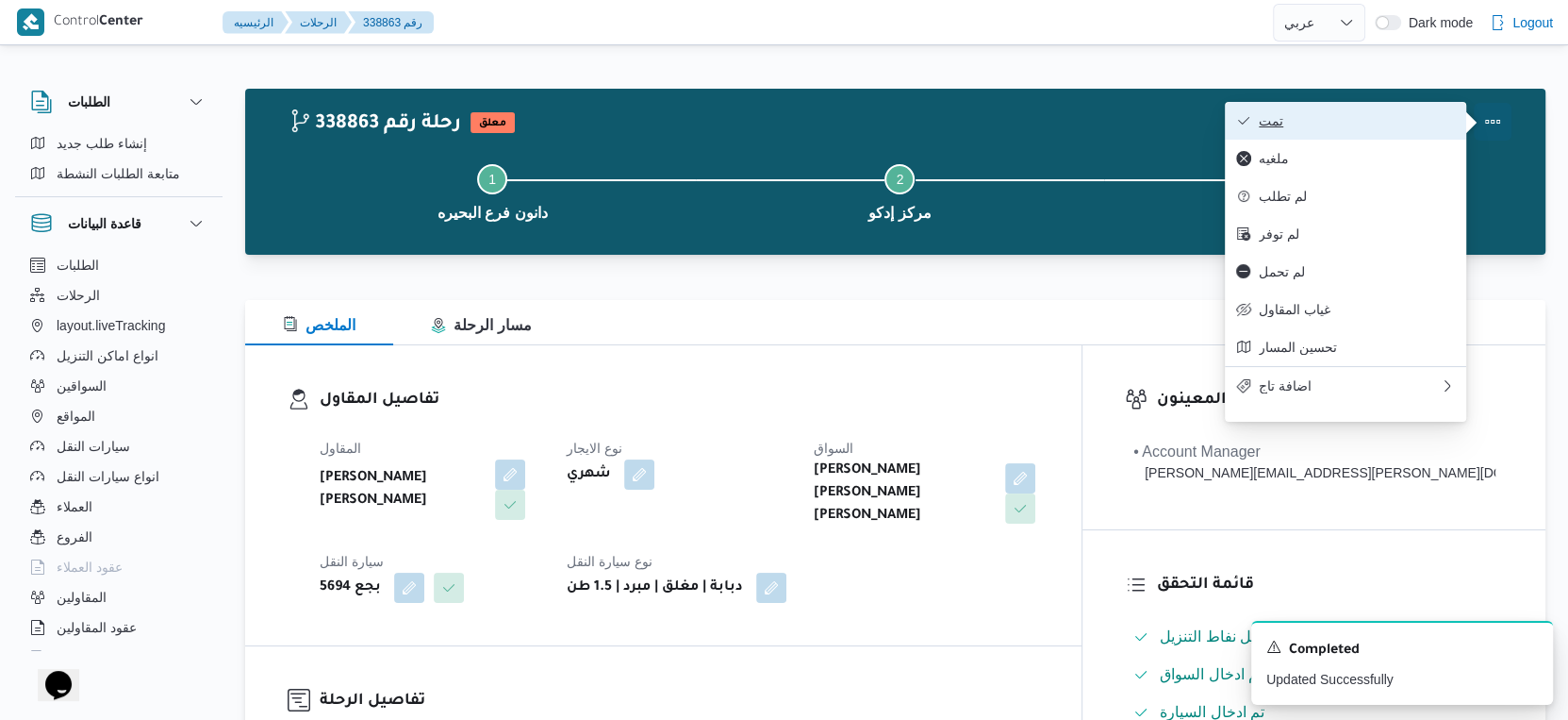
click at [1355, 122] on span "تمت" at bounding box center [1356, 120] width 196 height 15
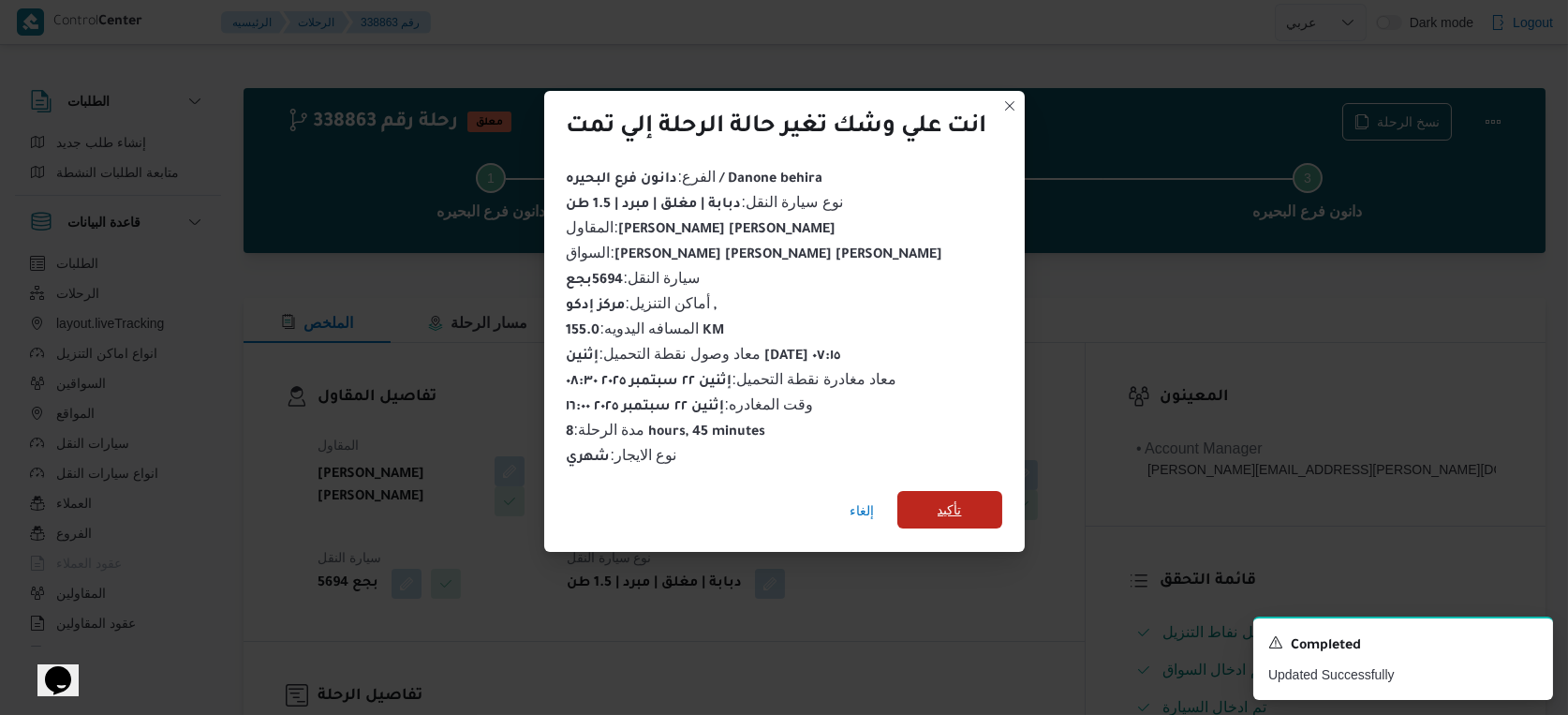
click at [932, 517] on span "تأكيد" at bounding box center [949, 510] width 105 height 38
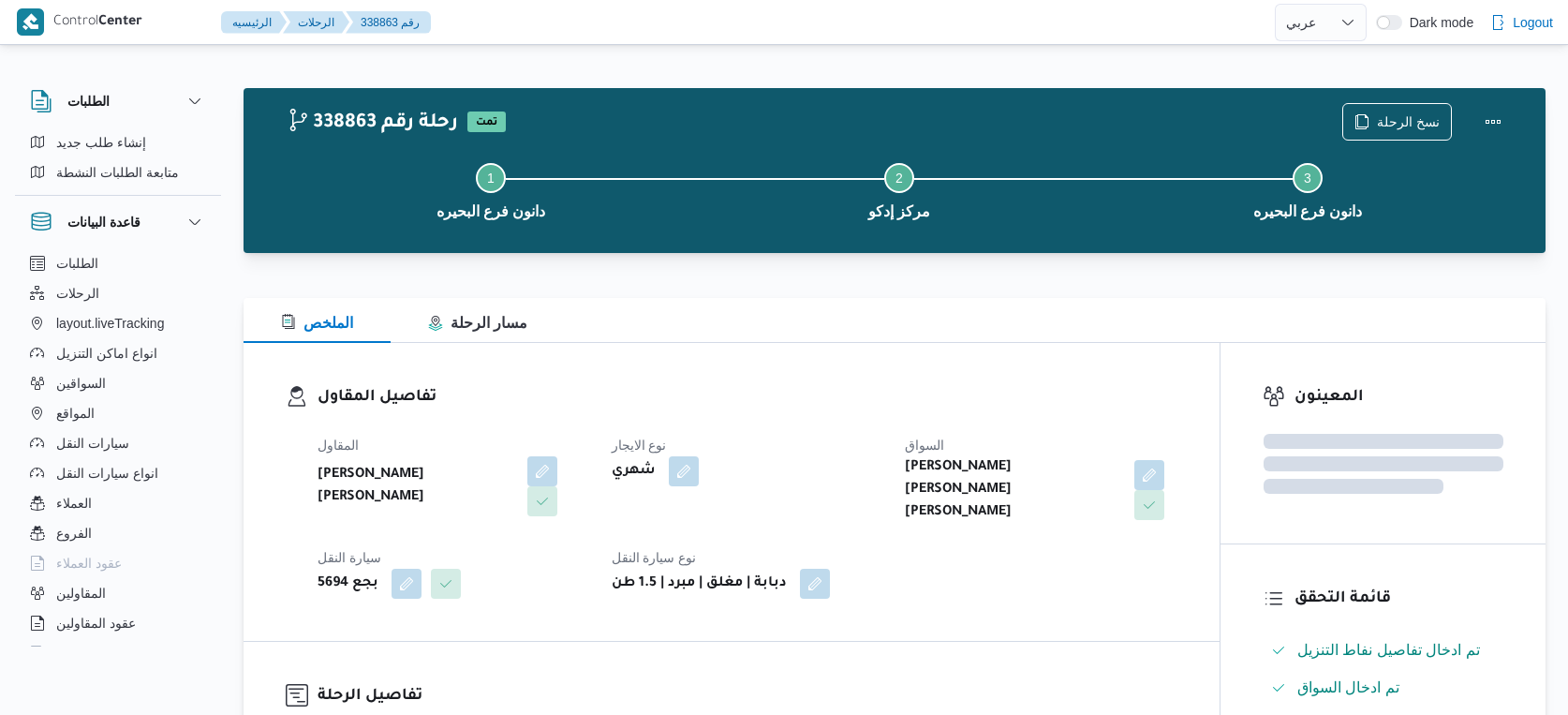
select select "ar"
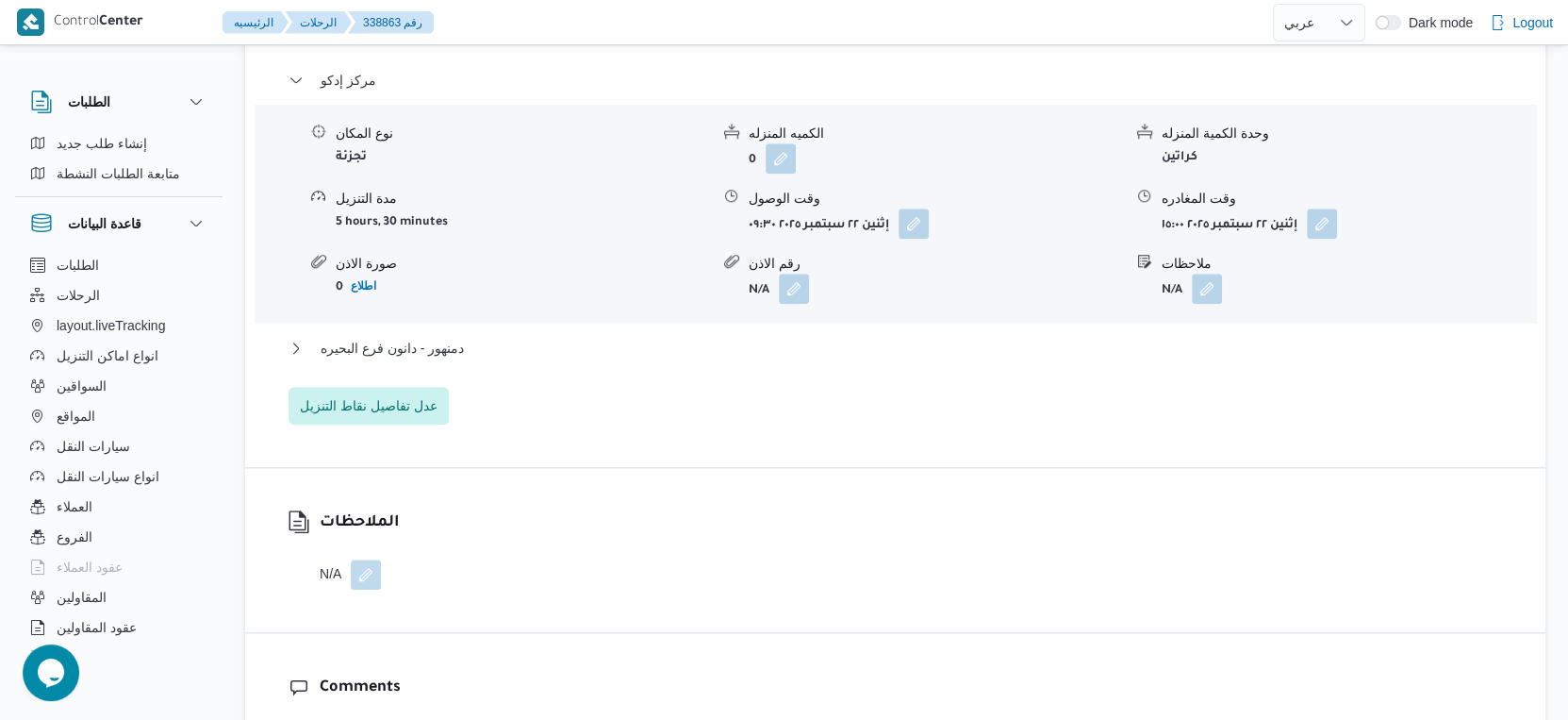
scroll to position [1676, 0]
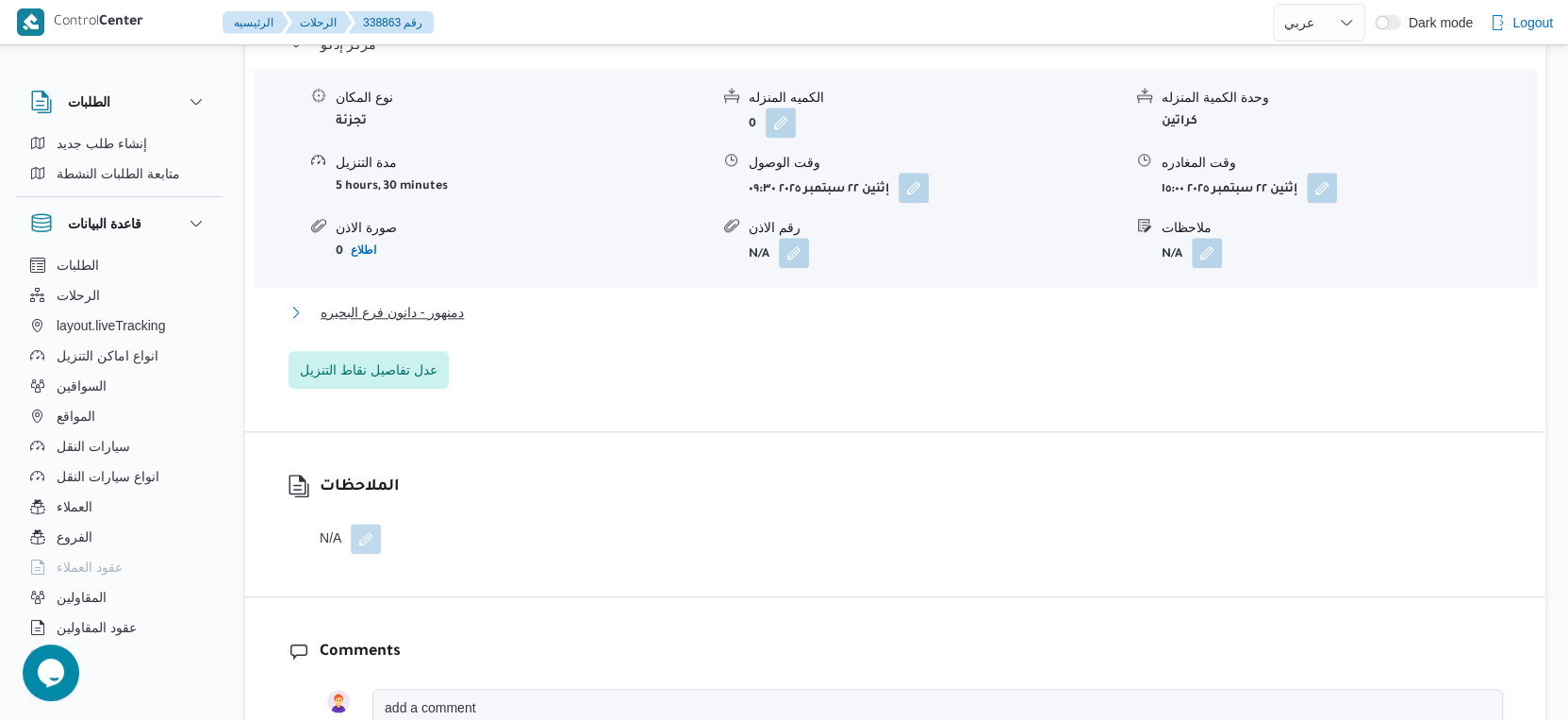
click at [481, 300] on button "دمنهور - دانون فرع البحيره" at bounding box center [896, 311] width 1215 height 22
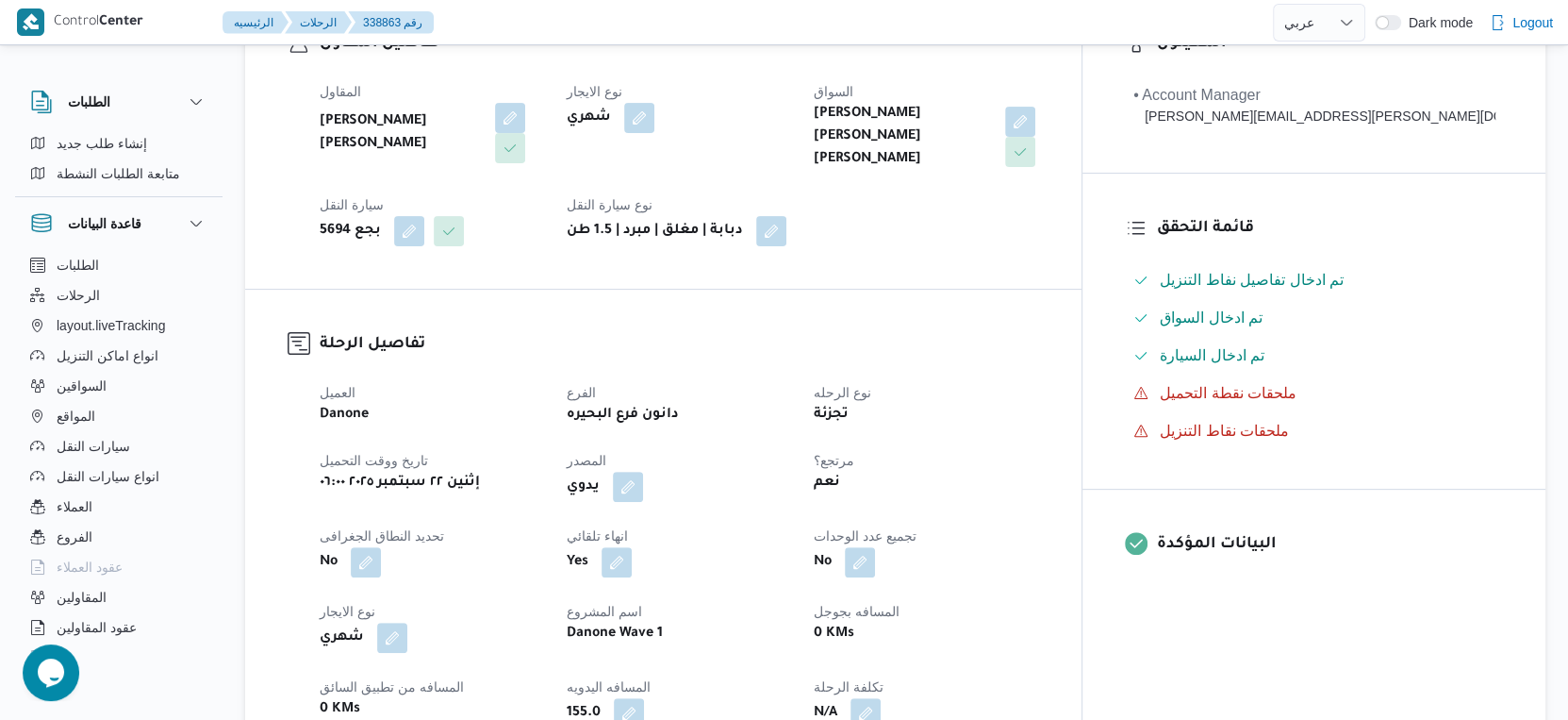
scroll to position [734, 0]
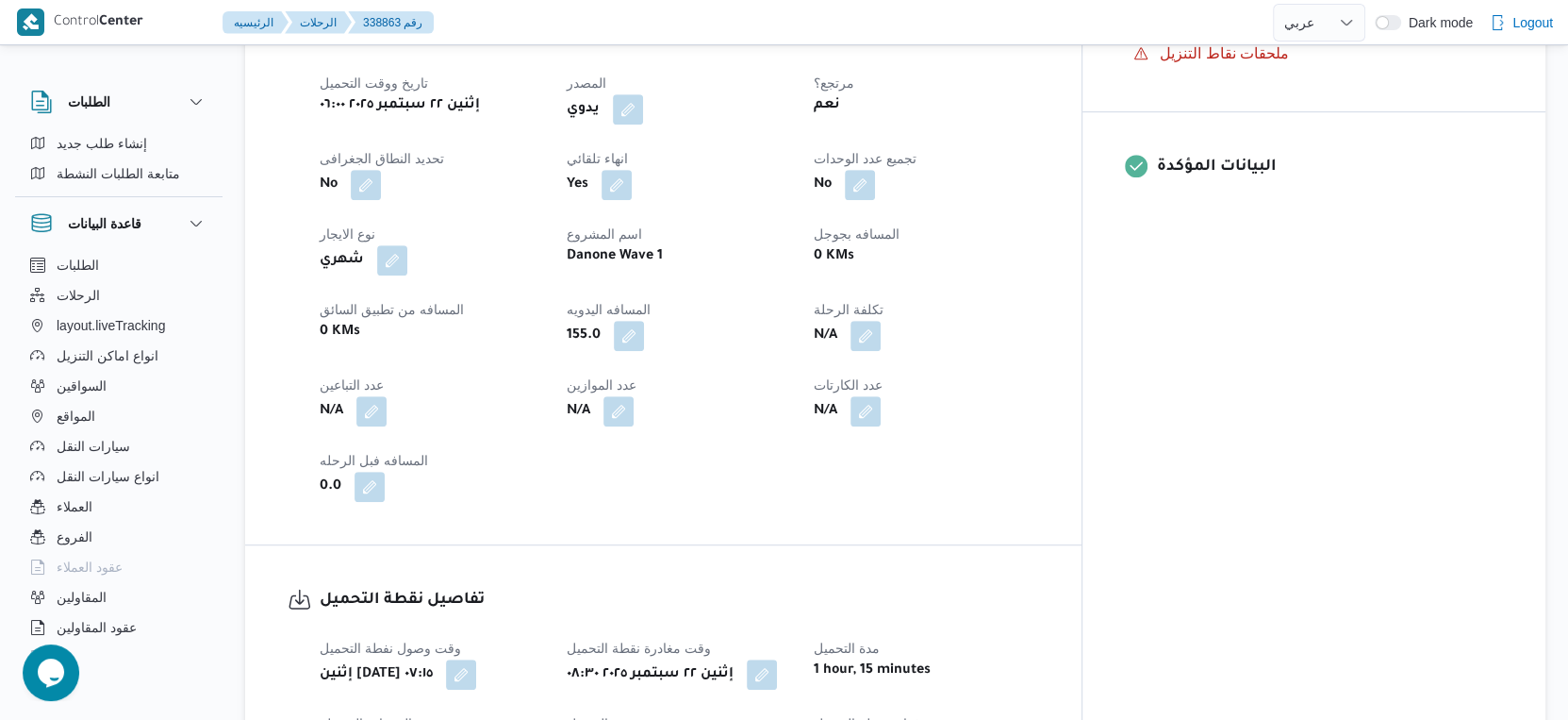
select select "ar"
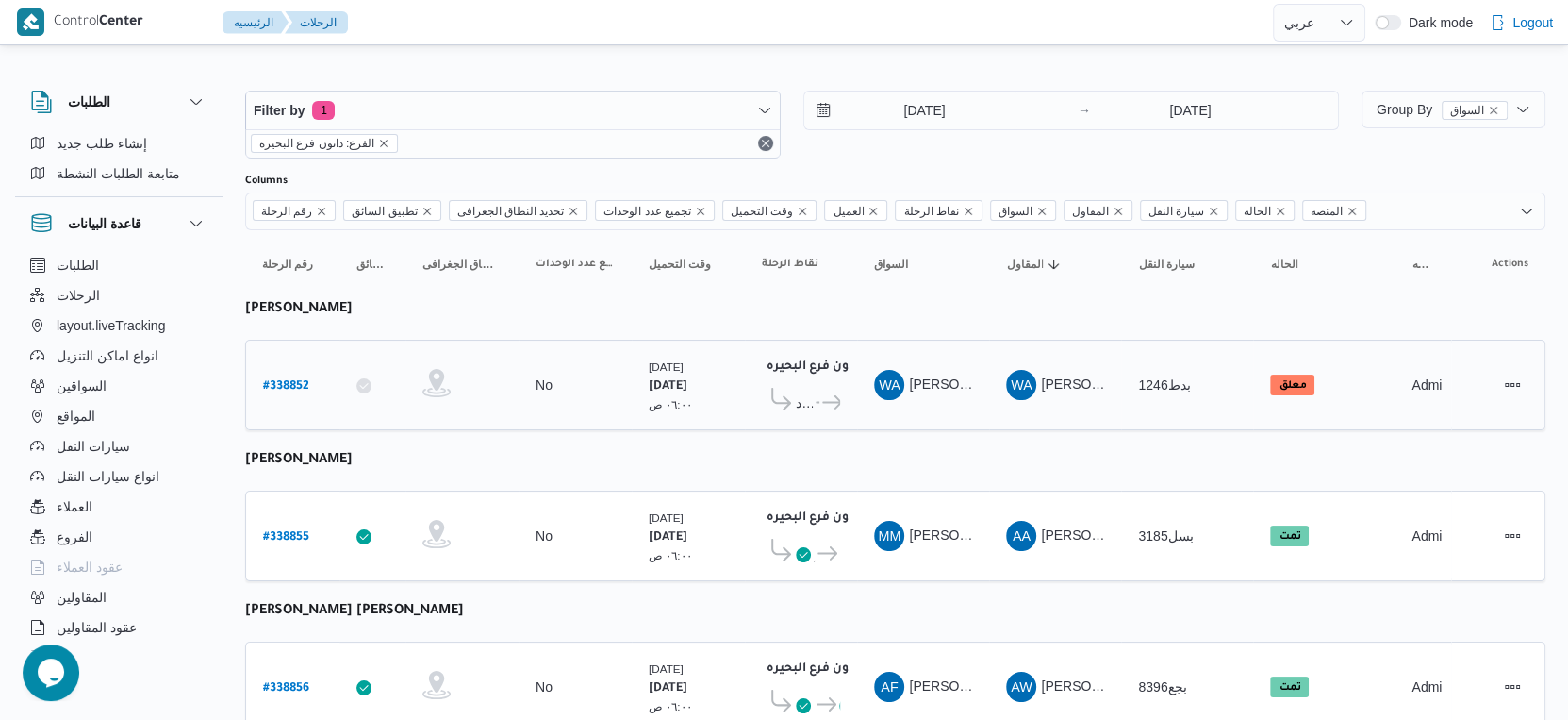
click at [293, 380] on b "# 338852" at bounding box center [286, 387] width 46 height 14
select select "ar"
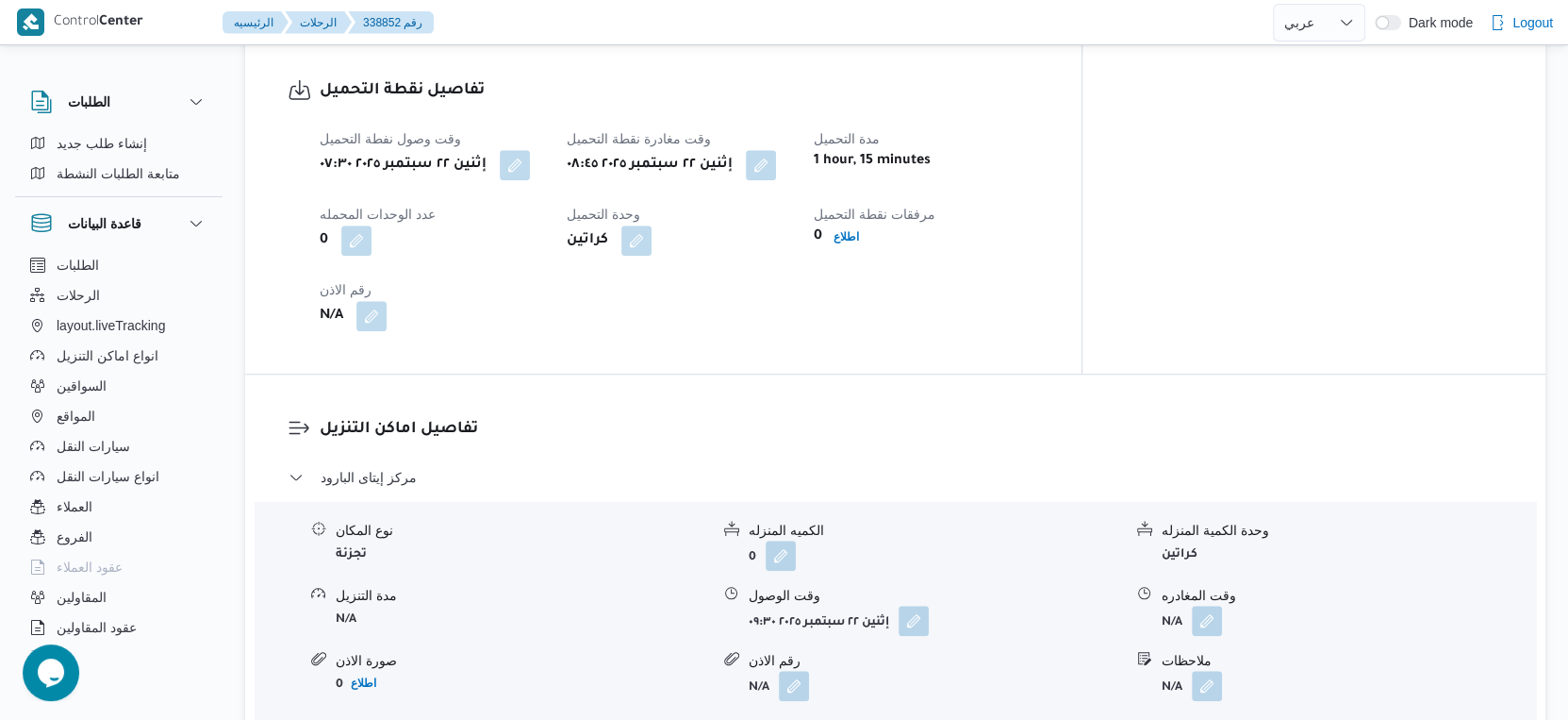
scroll to position [1258, 0]
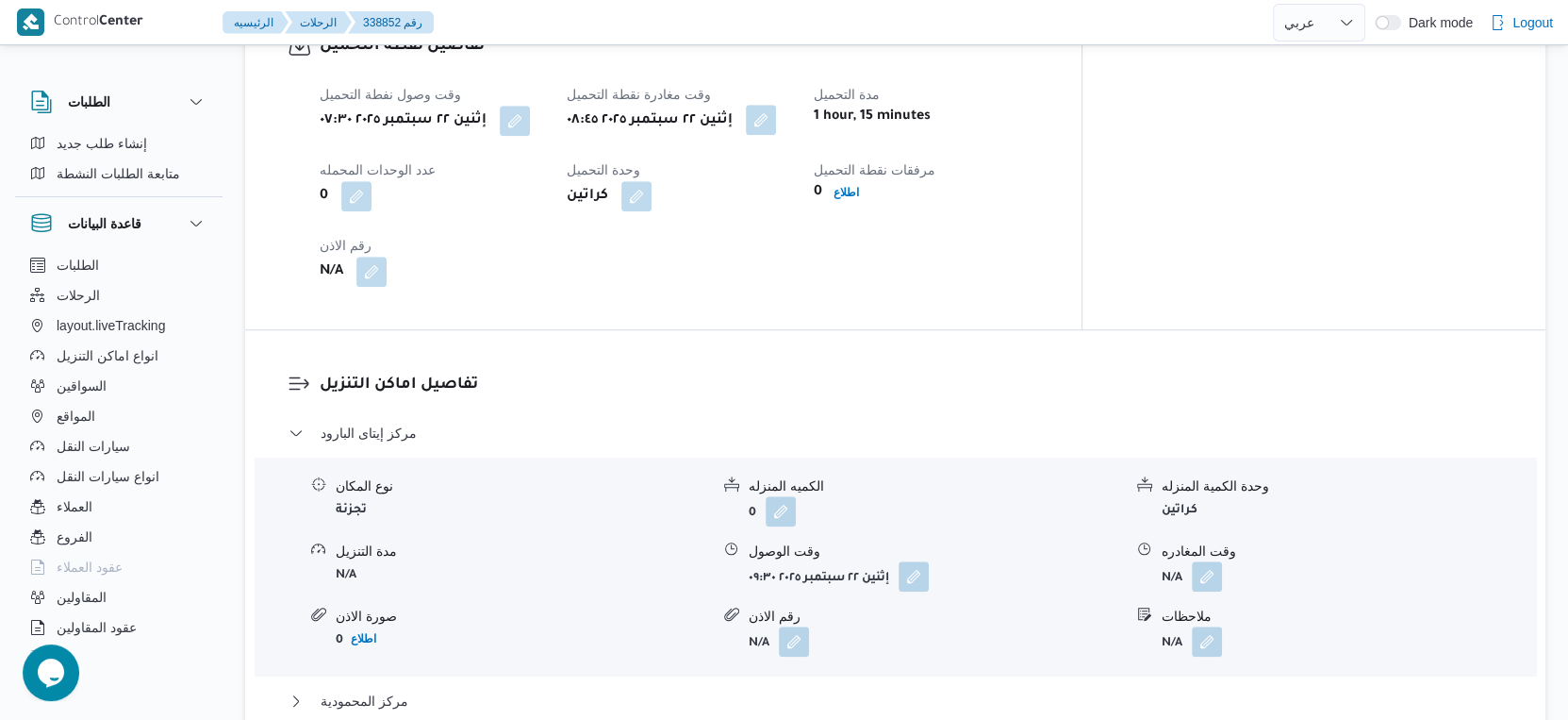
click at [776, 116] on button "button" at bounding box center [761, 119] width 30 height 30
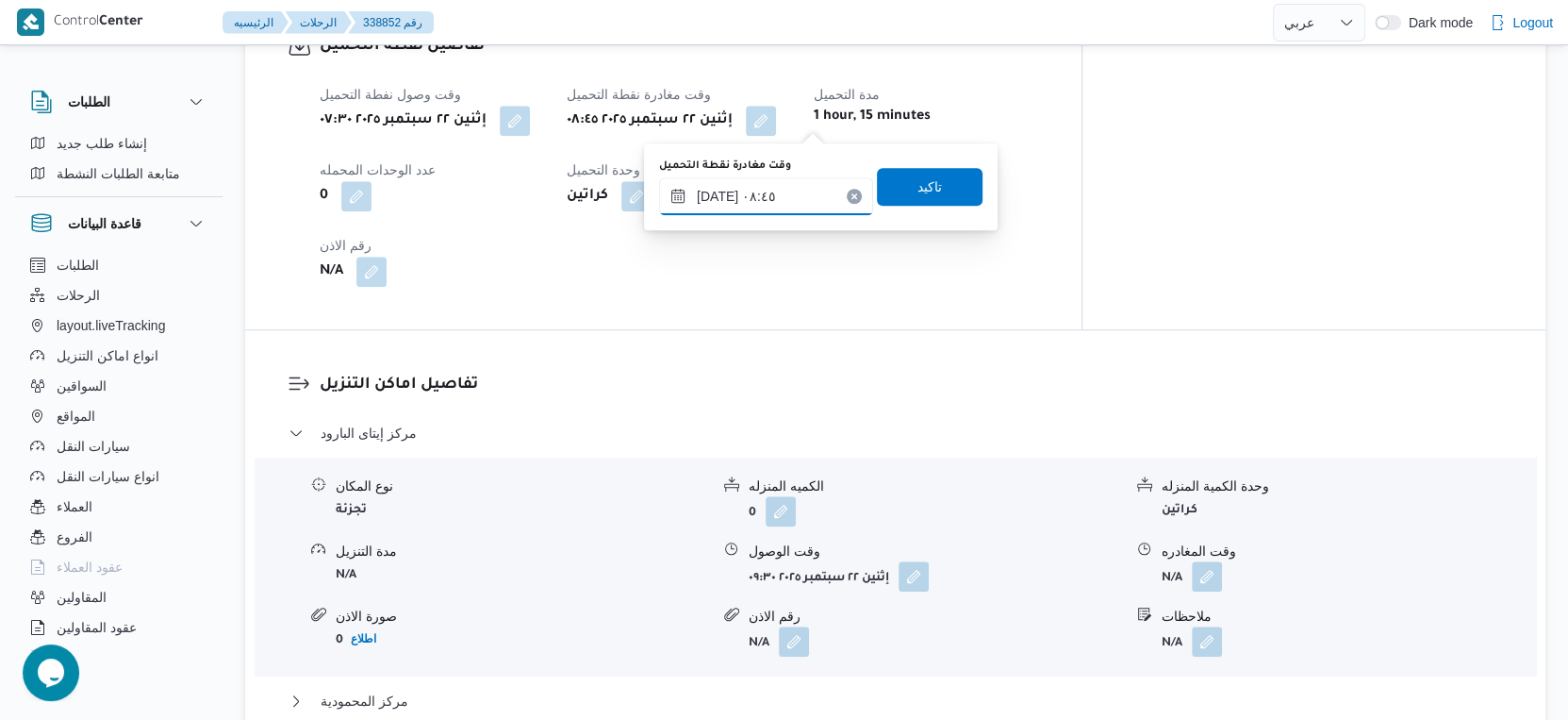
click at [777, 194] on input "[DATE] ٠٨:٤٥" at bounding box center [766, 196] width 215 height 38
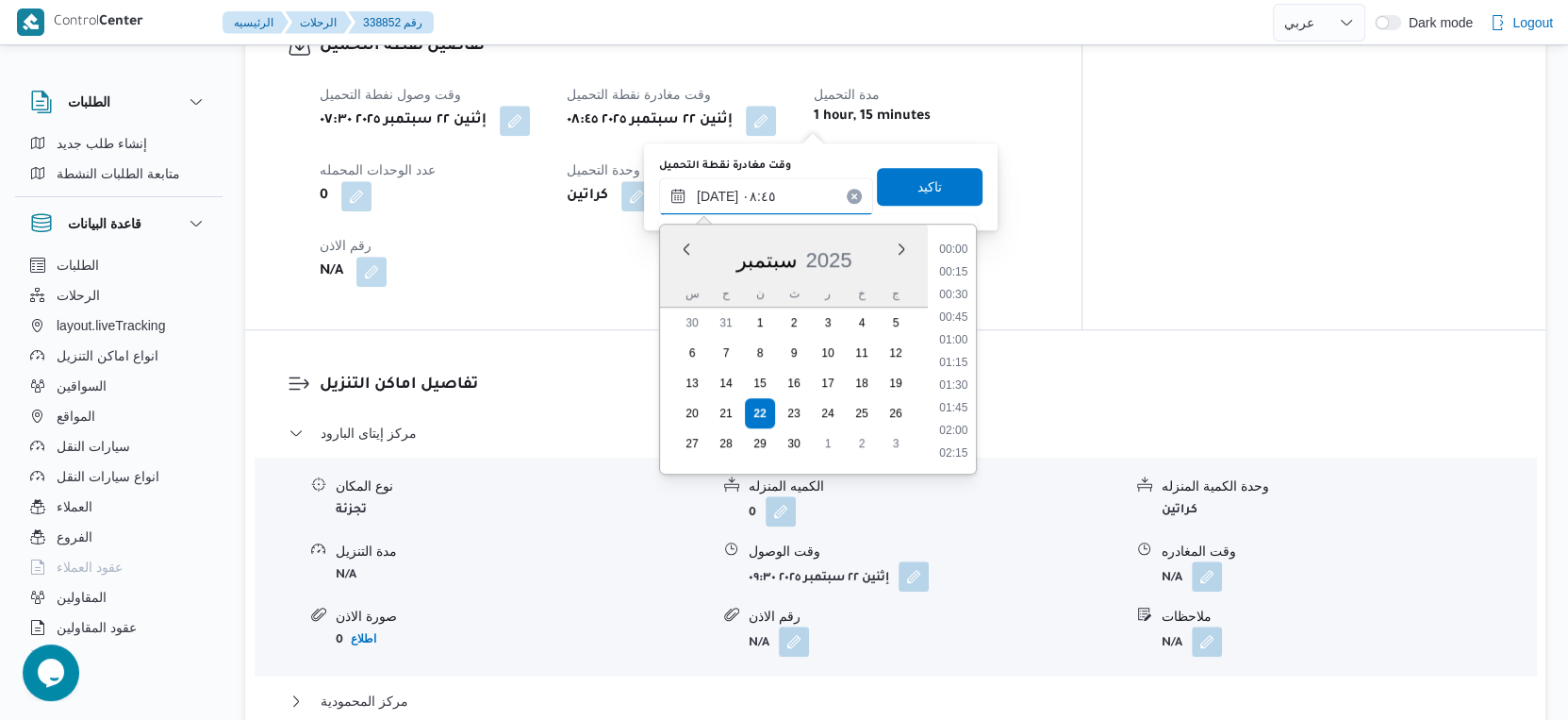
scroll to position [677, 0]
click at [958, 337] on li "08:30" at bounding box center [953, 340] width 43 height 19
type input "[DATE] ٠٨:٣٠"
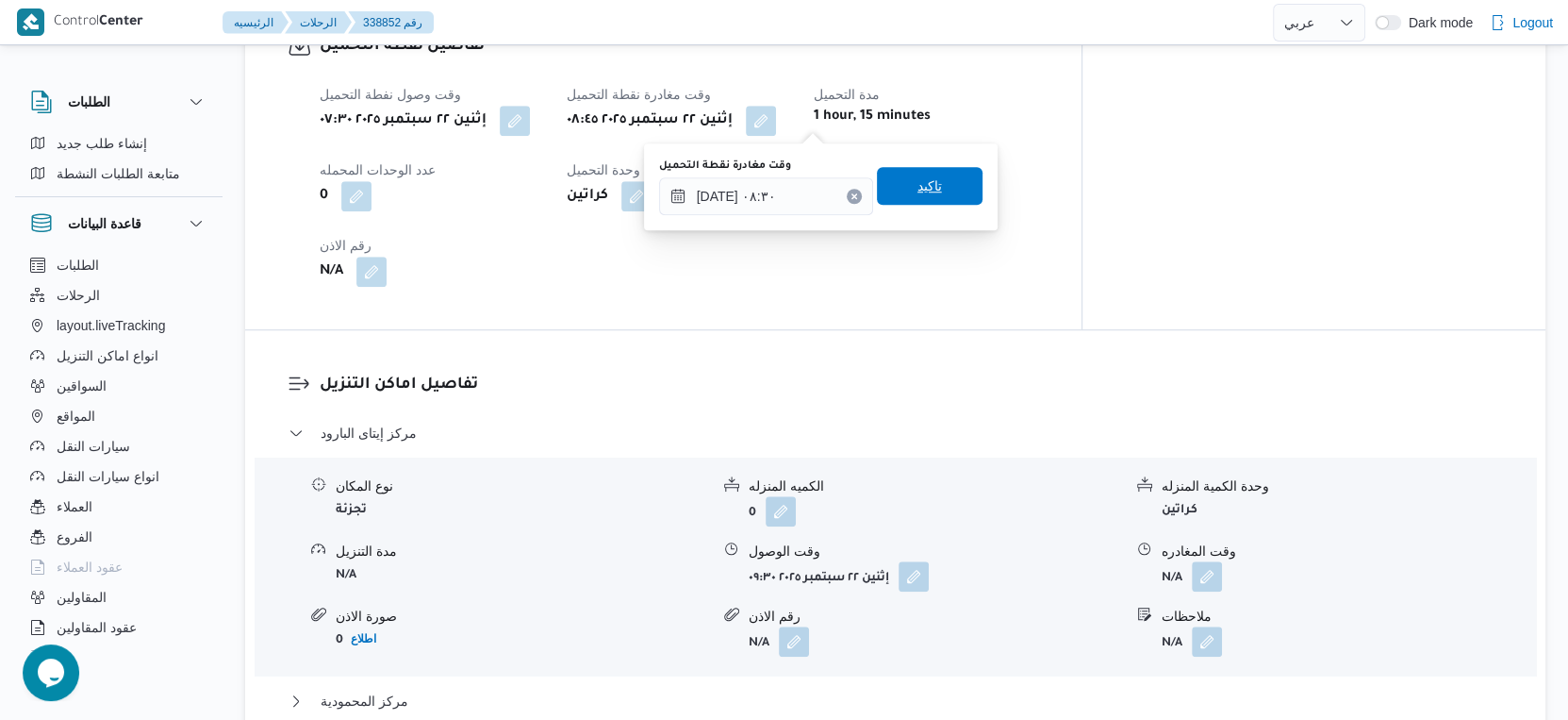
click at [939, 176] on span "تاكيد" at bounding box center [929, 185] width 105 height 38
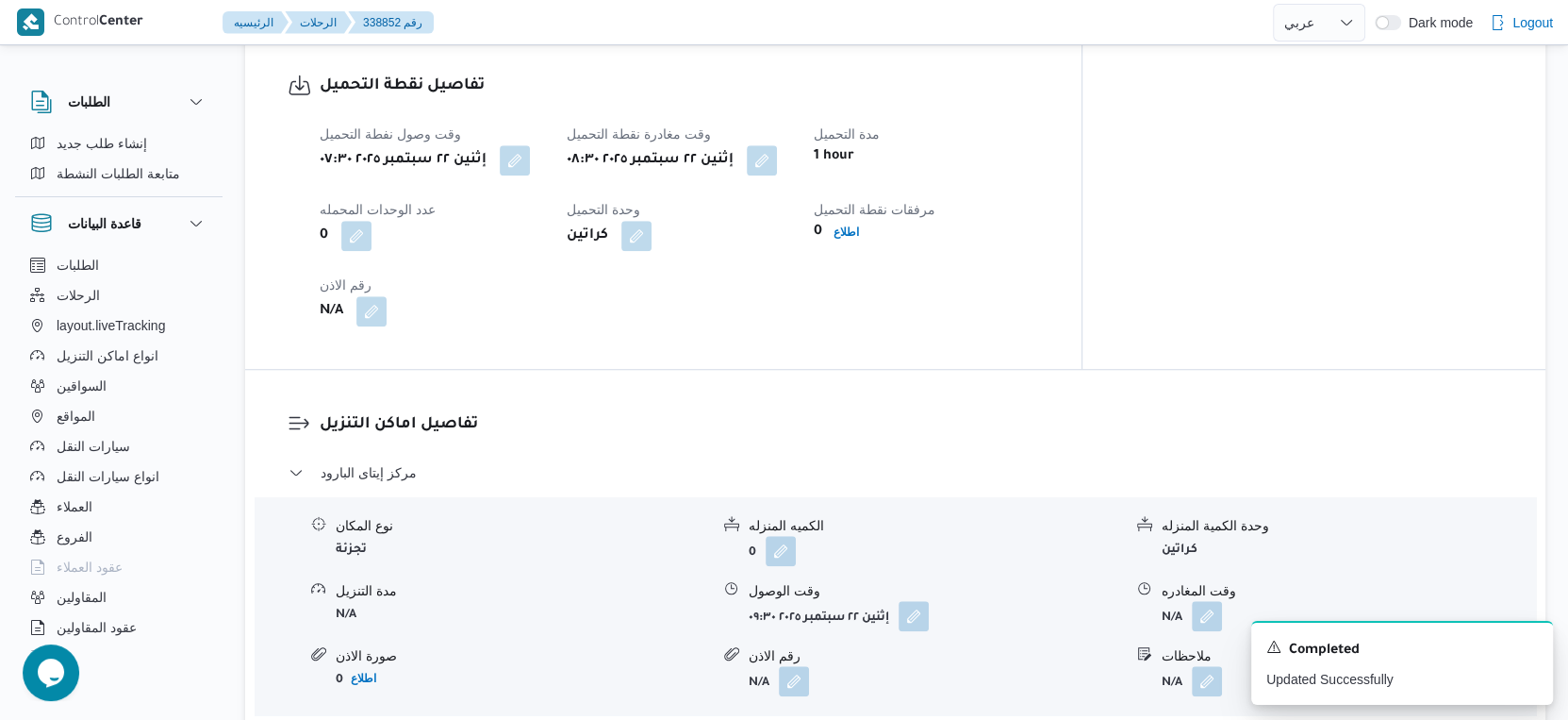
scroll to position [628, 0]
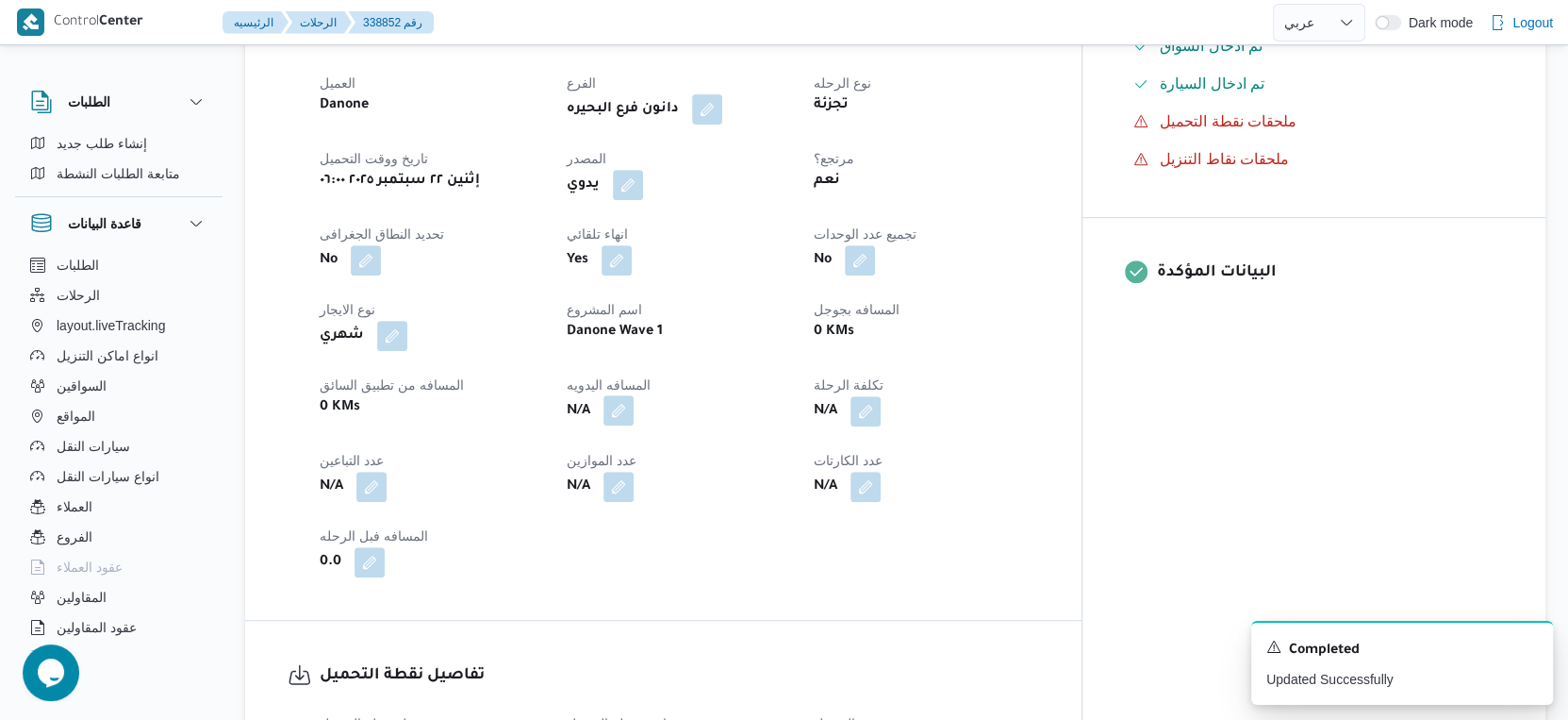
click at [634, 401] on button "button" at bounding box center [618, 410] width 30 height 30
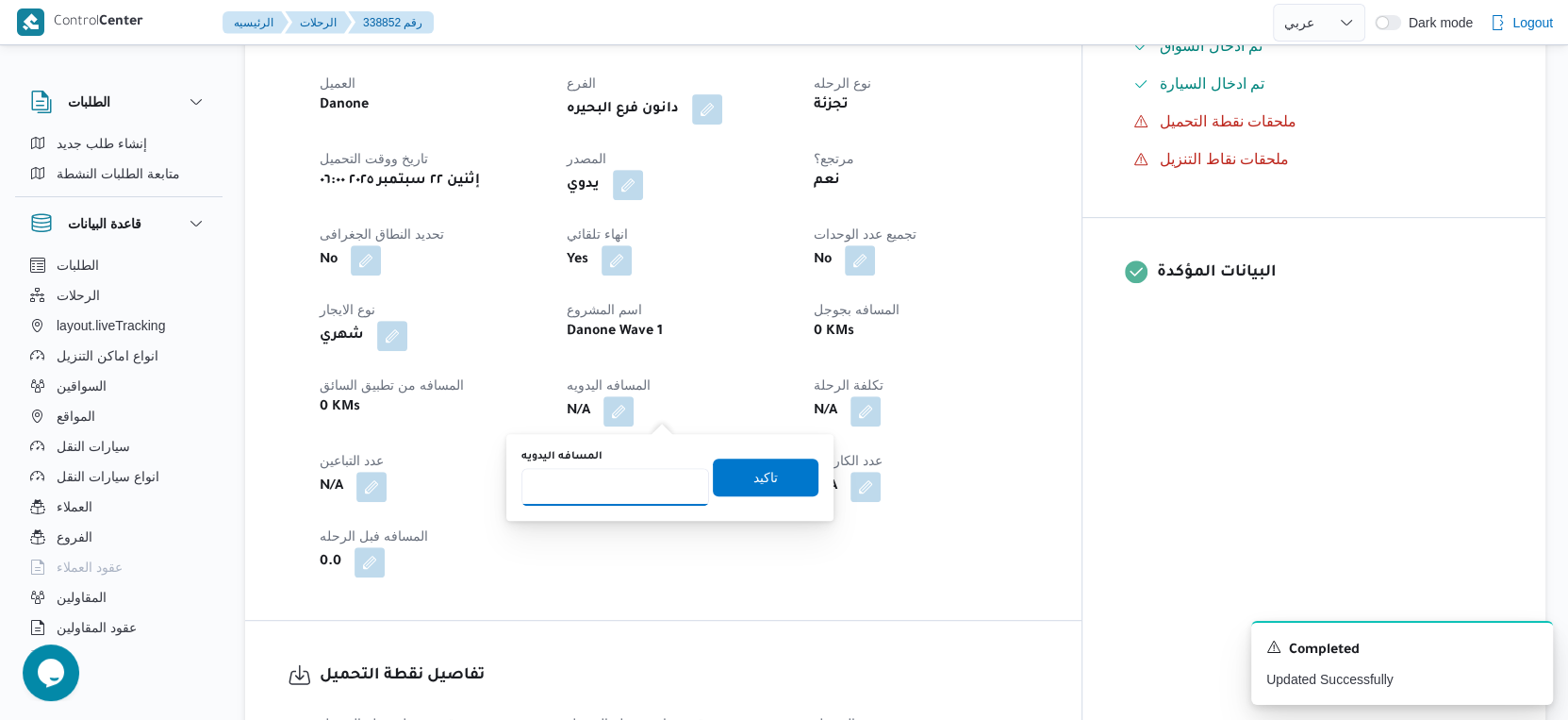
click at [618, 491] on input "المسافه اليدويه" at bounding box center [615, 487] width 187 height 38
type input "151"
click at [734, 472] on span "تاكيد" at bounding box center [765, 476] width 105 height 38
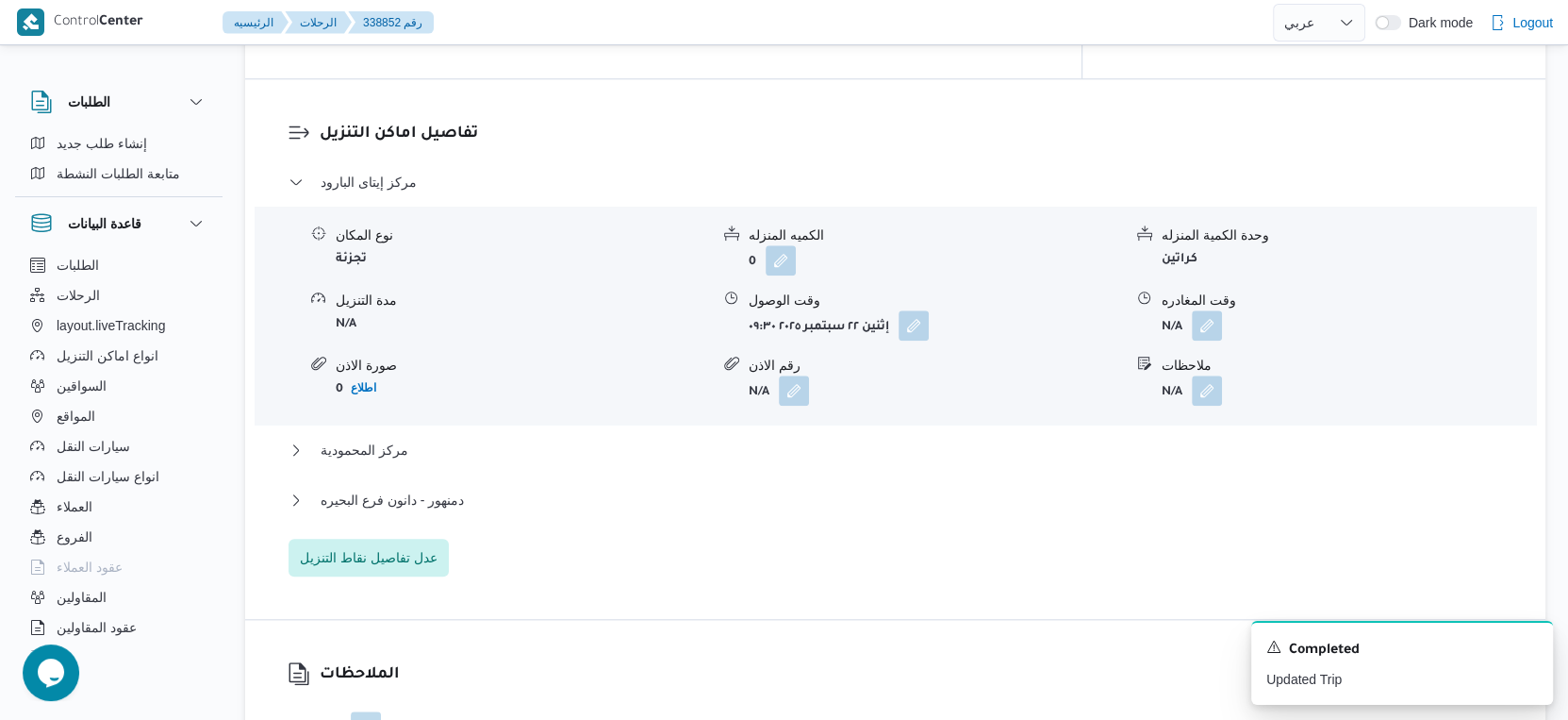
scroll to position [1676, 0]
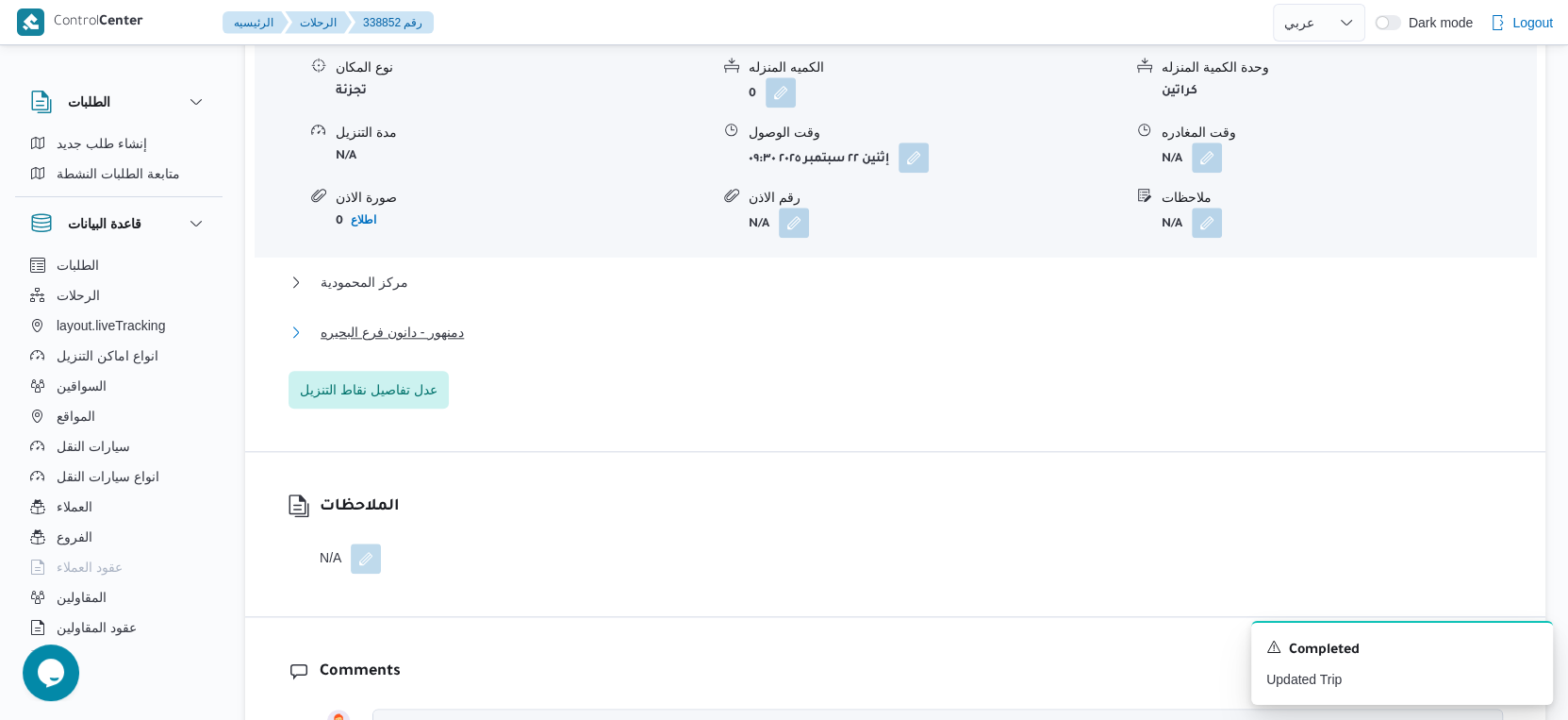
click at [490, 334] on button "دمنهور - دانون فرع البحيره" at bounding box center [896, 332] width 1215 height 22
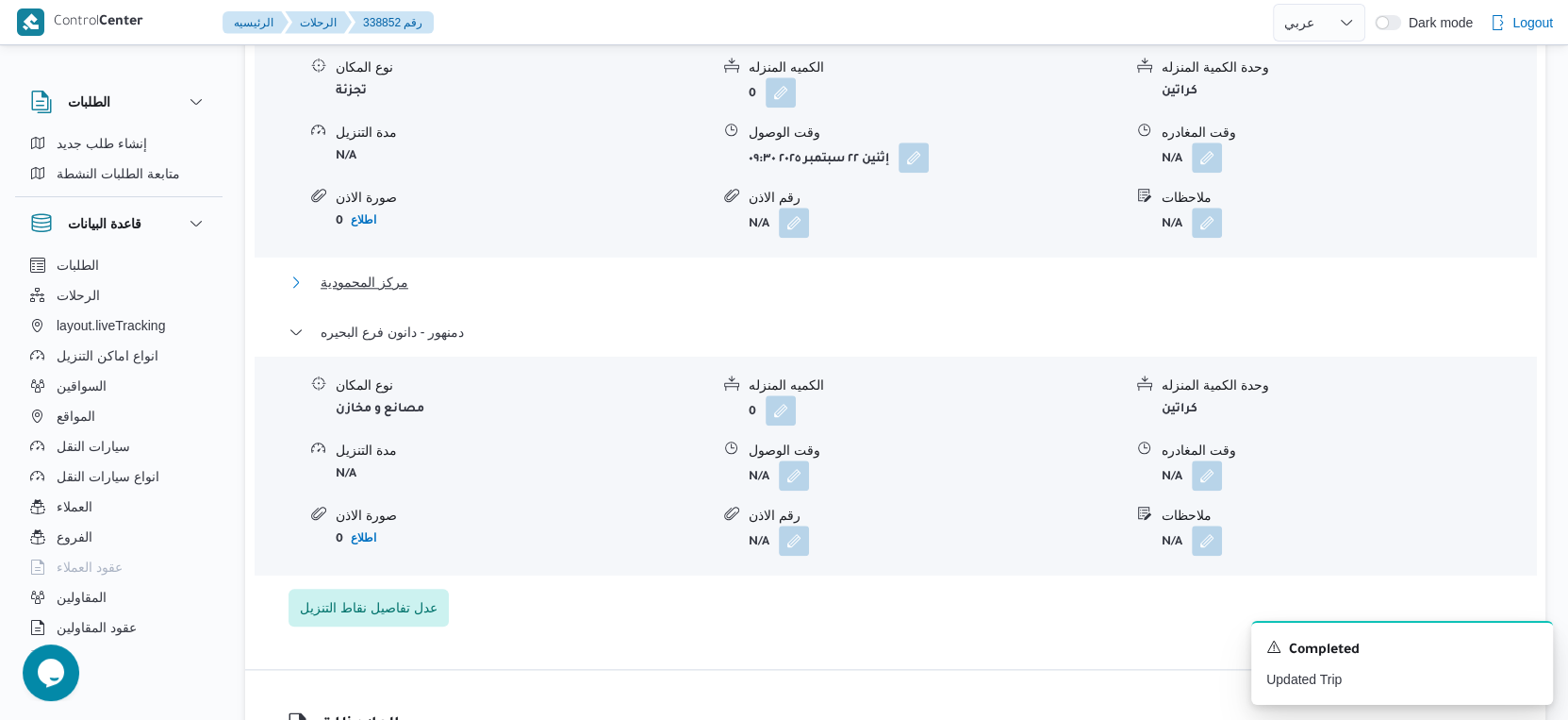
click at [465, 276] on button "مركز المحمودية" at bounding box center [896, 282] width 1215 height 22
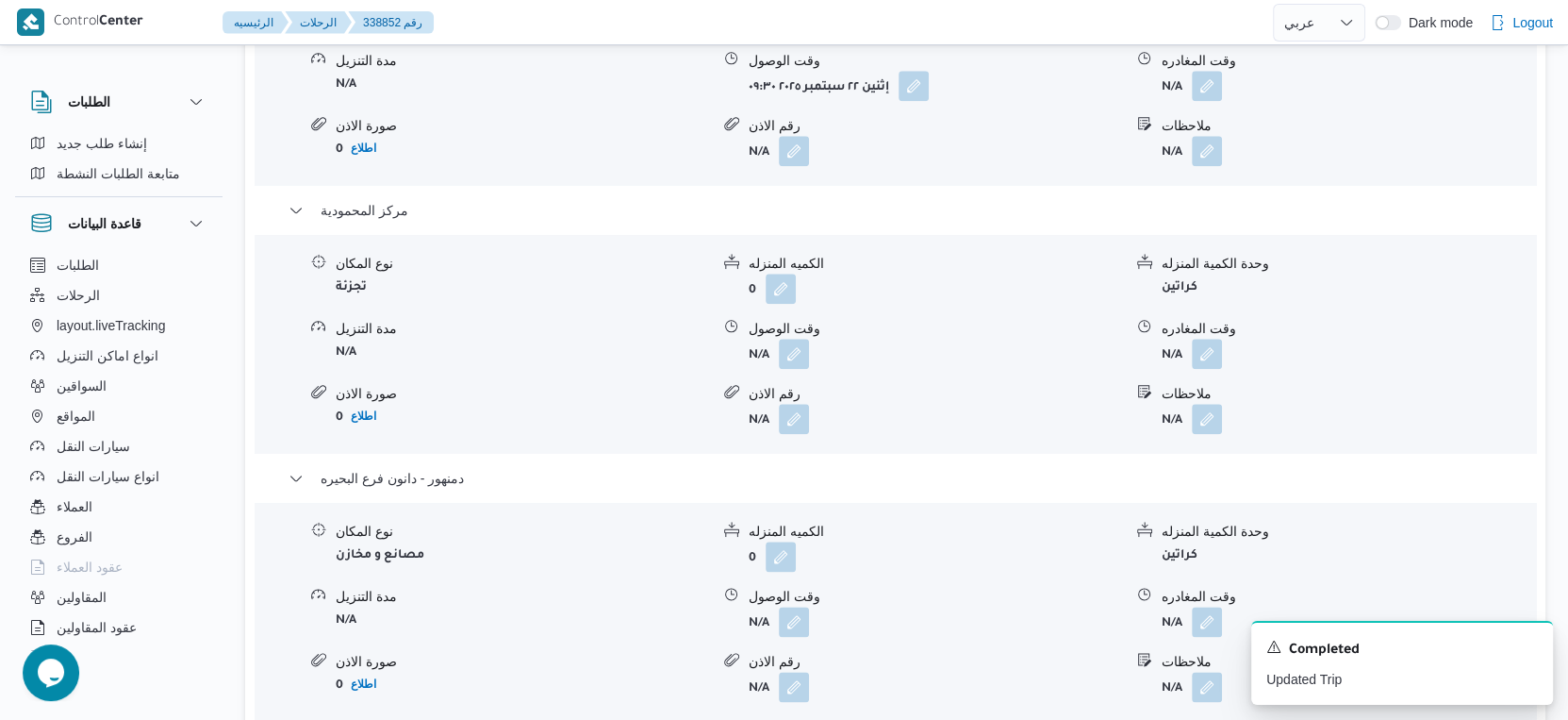
scroll to position [1887, 0]
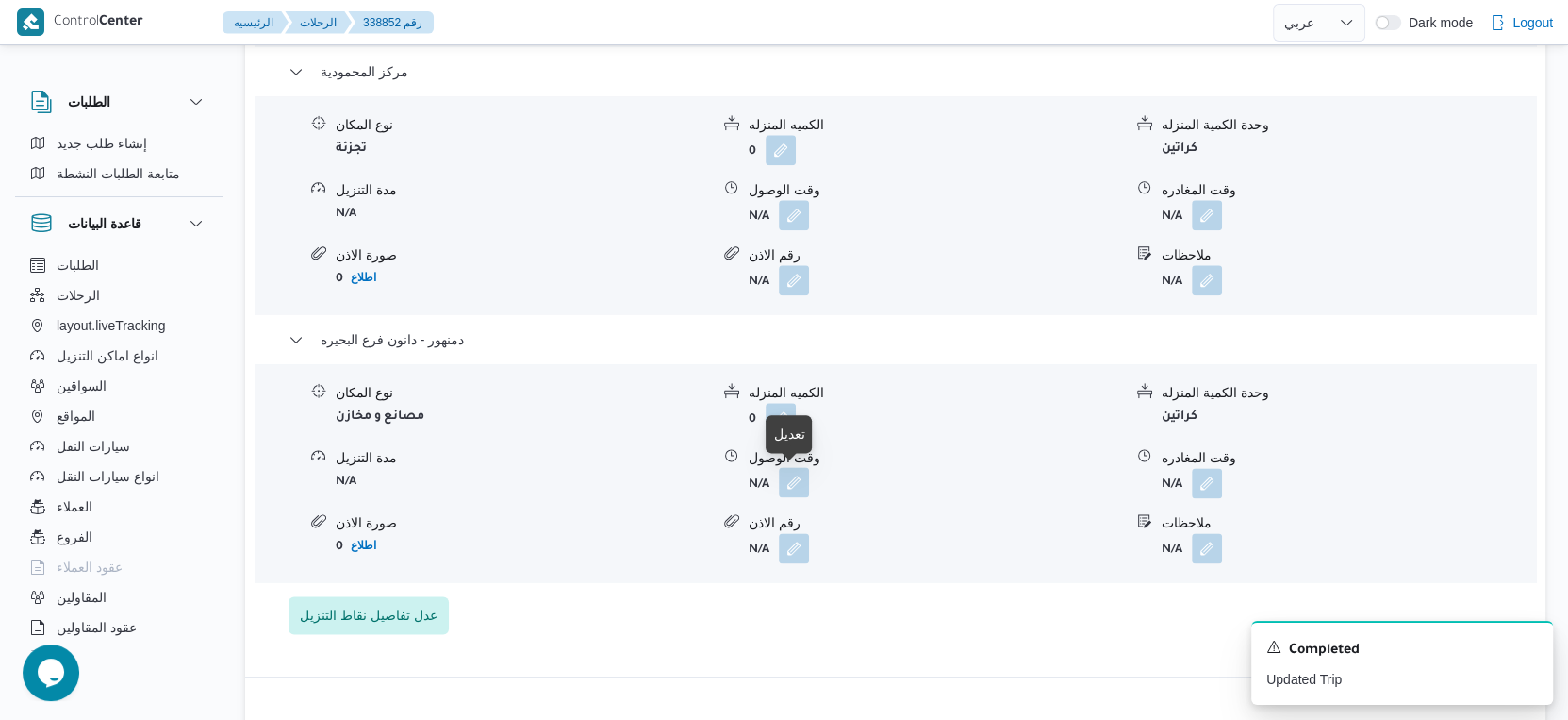
click at [792, 489] on button "button" at bounding box center [794, 482] width 30 height 30
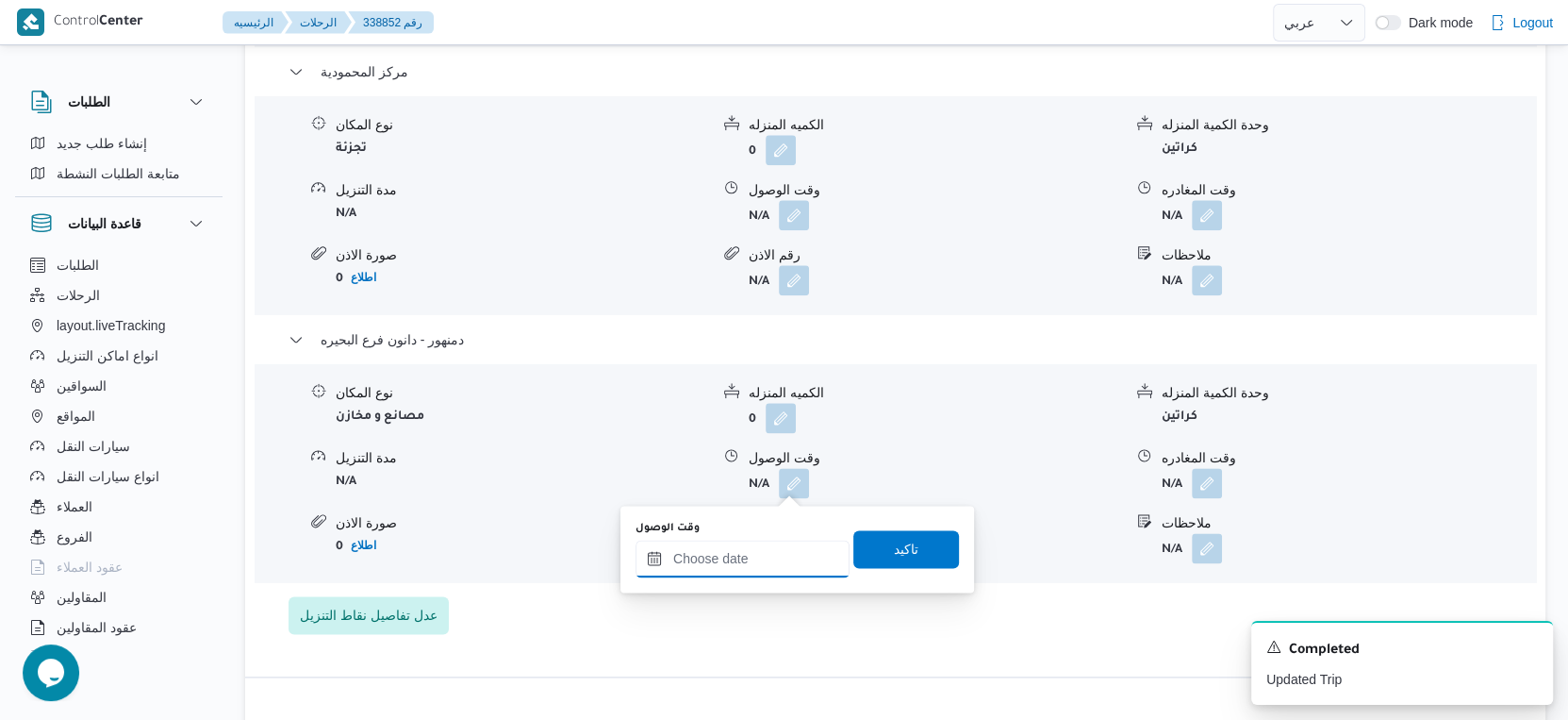
click at [763, 557] on input "وقت الوصول" at bounding box center [743, 558] width 215 height 38
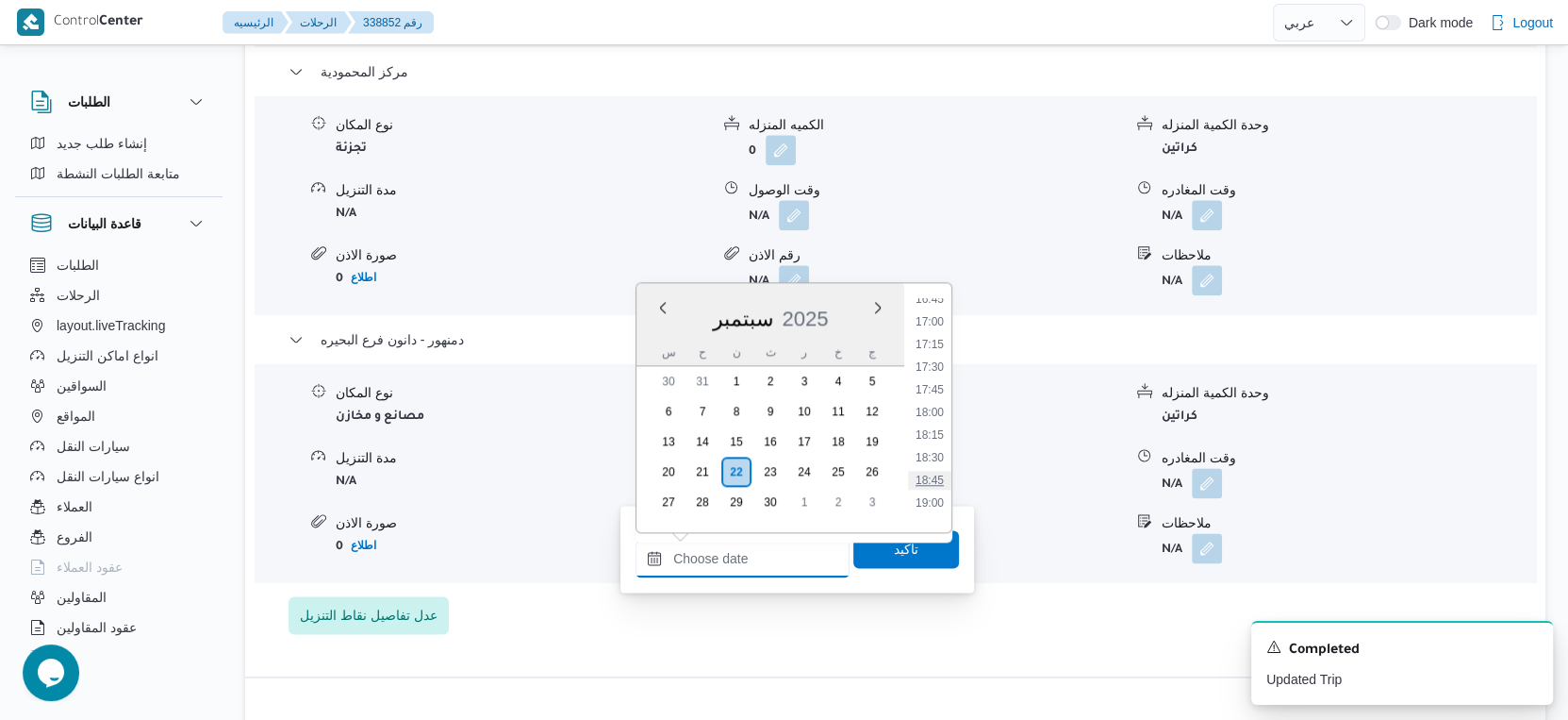
scroll to position [1477, 0]
click at [939, 389] on li "17:15" at bounding box center [929, 392] width 43 height 19
type input "[DATE] ١٧:١٥"
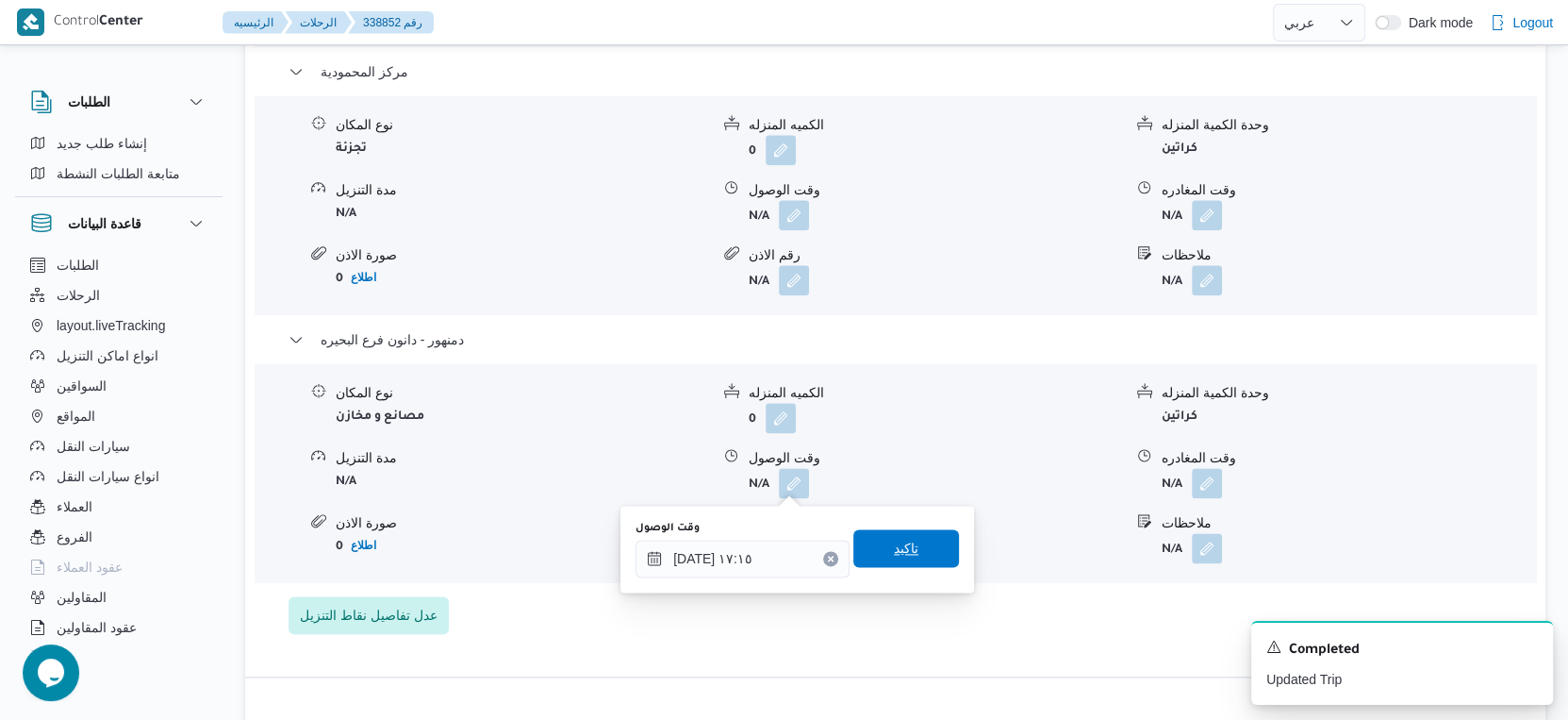
click at [928, 554] on span "تاكيد" at bounding box center [906, 548] width 105 height 38
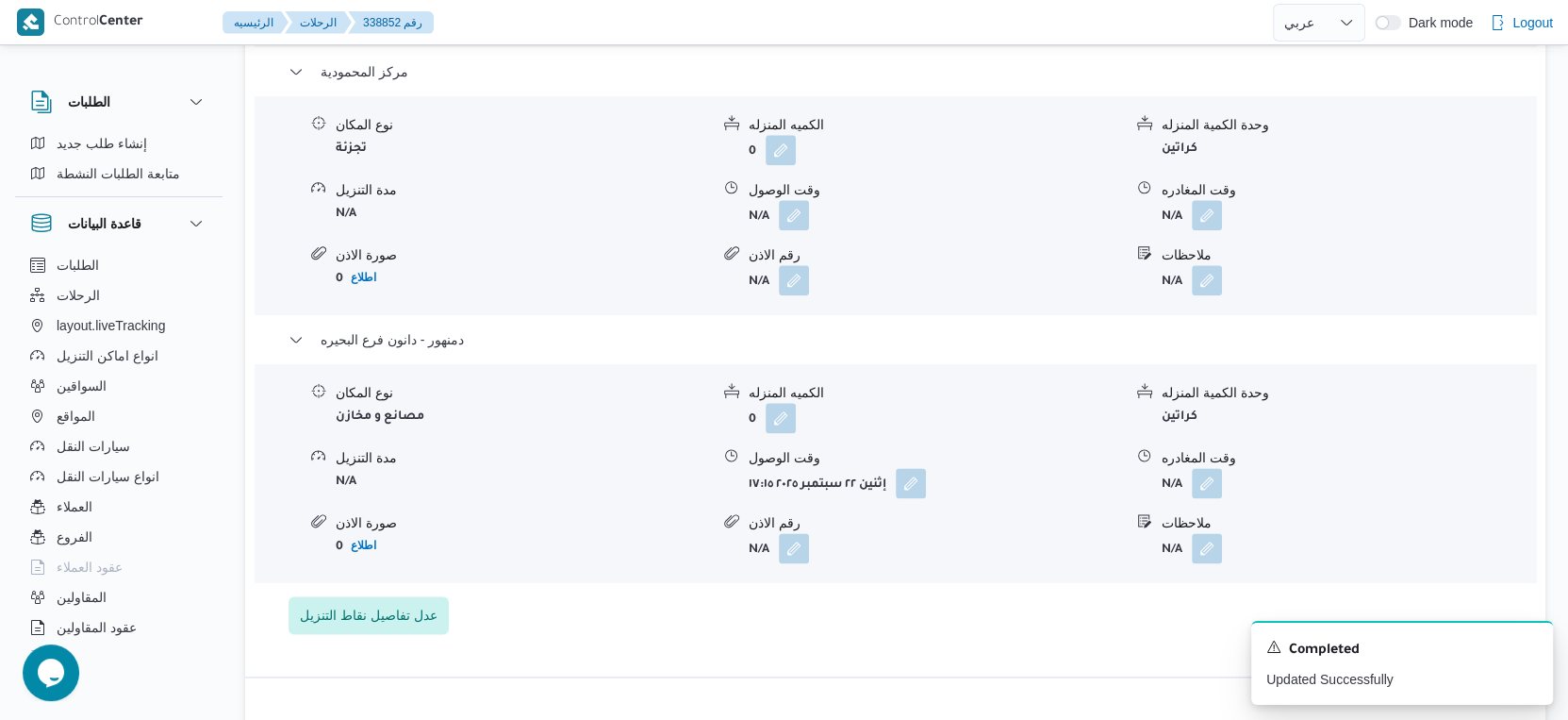
click at [1221, 488] on span at bounding box center [1202, 483] width 40 height 30
click at [1201, 504] on div "نوع المكان مصانع و مخازن الكميه المنزله 0 وحدة الكمية المنزله كراتين مدة التنزي…" at bounding box center [895, 473] width 1297 height 215
click at [1206, 491] on button "button" at bounding box center [1206, 482] width 30 height 30
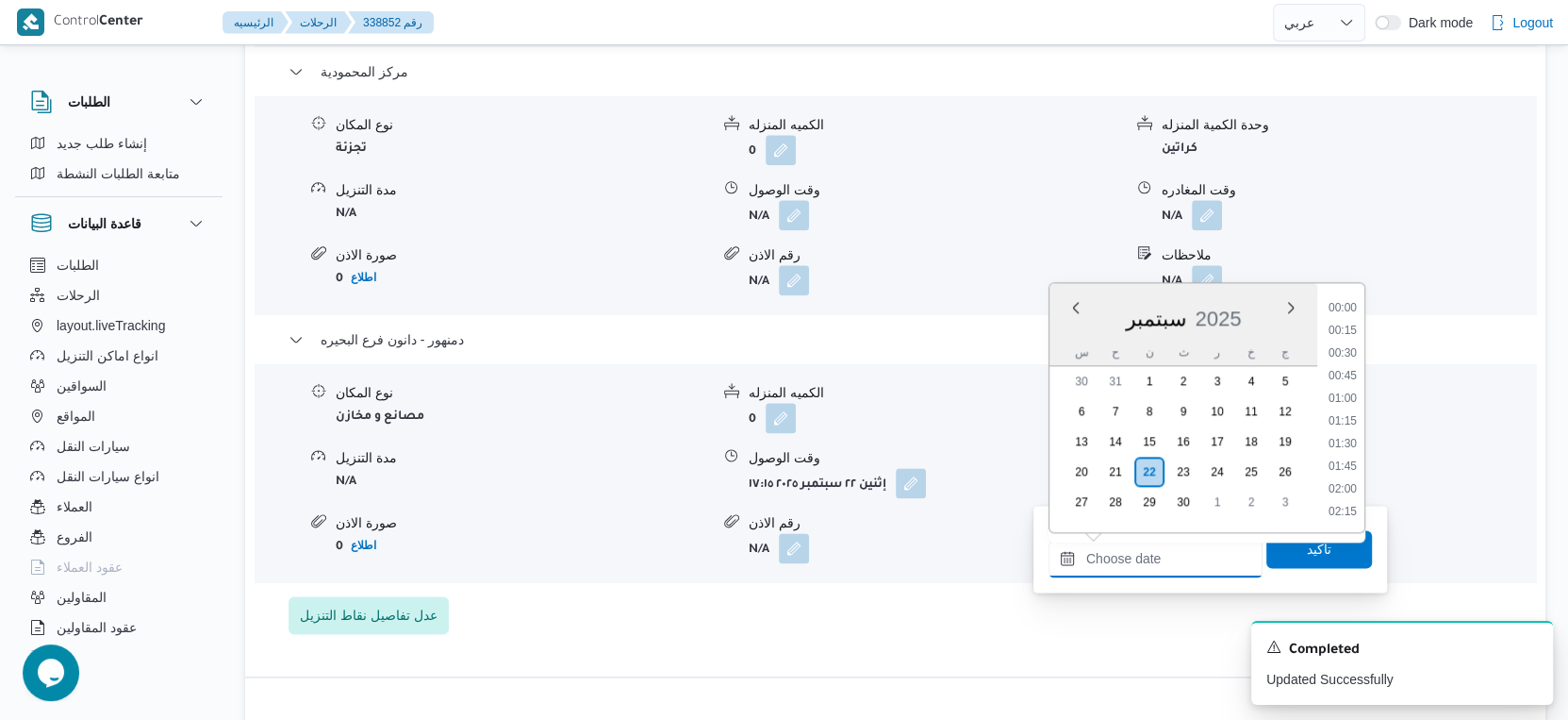
click at [1175, 559] on input "وقت المغادره" at bounding box center [1156, 558] width 215 height 38
click at [1336, 308] on li "17:30" at bounding box center [1343, 310] width 43 height 19
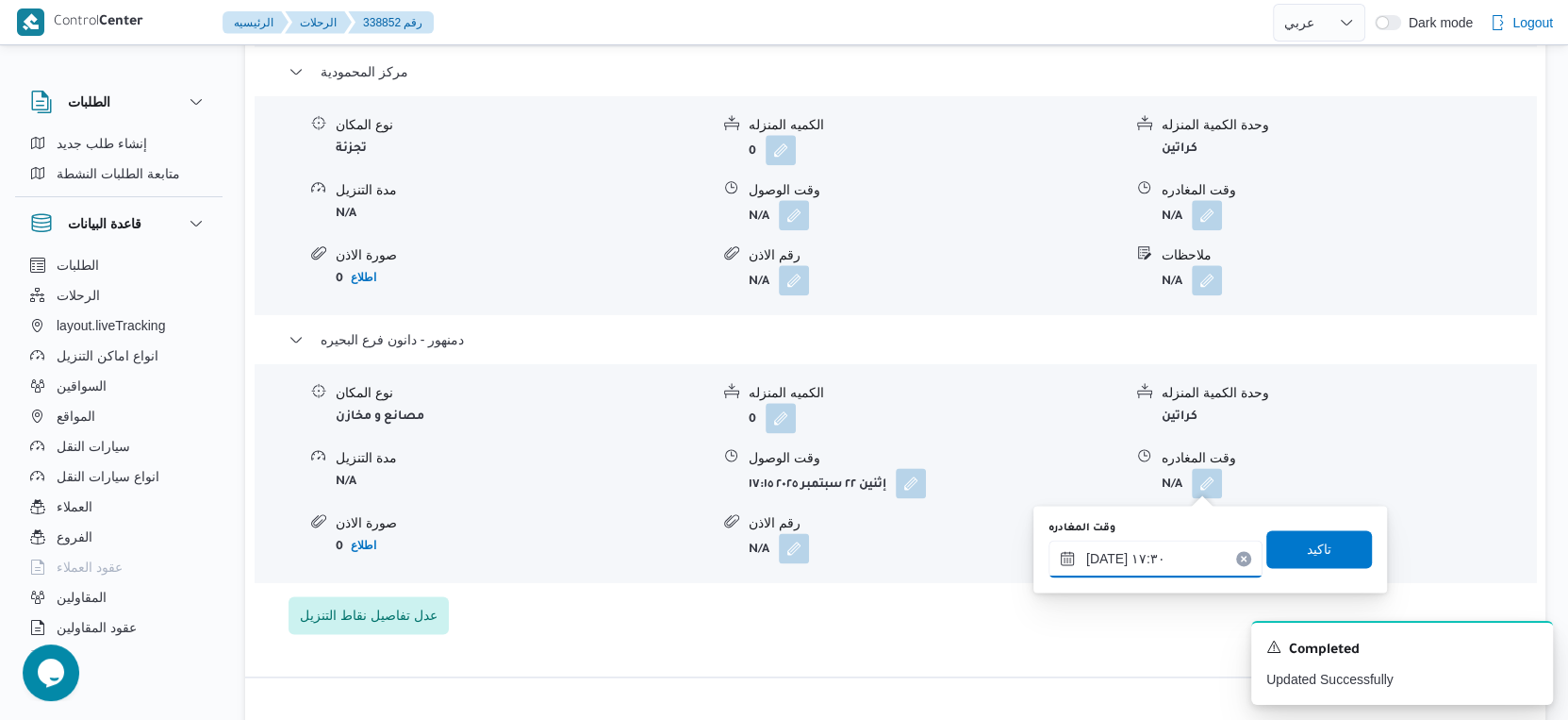
click at [1103, 557] on input "[DATE] ١٧:٣٠" at bounding box center [1156, 558] width 215 height 38
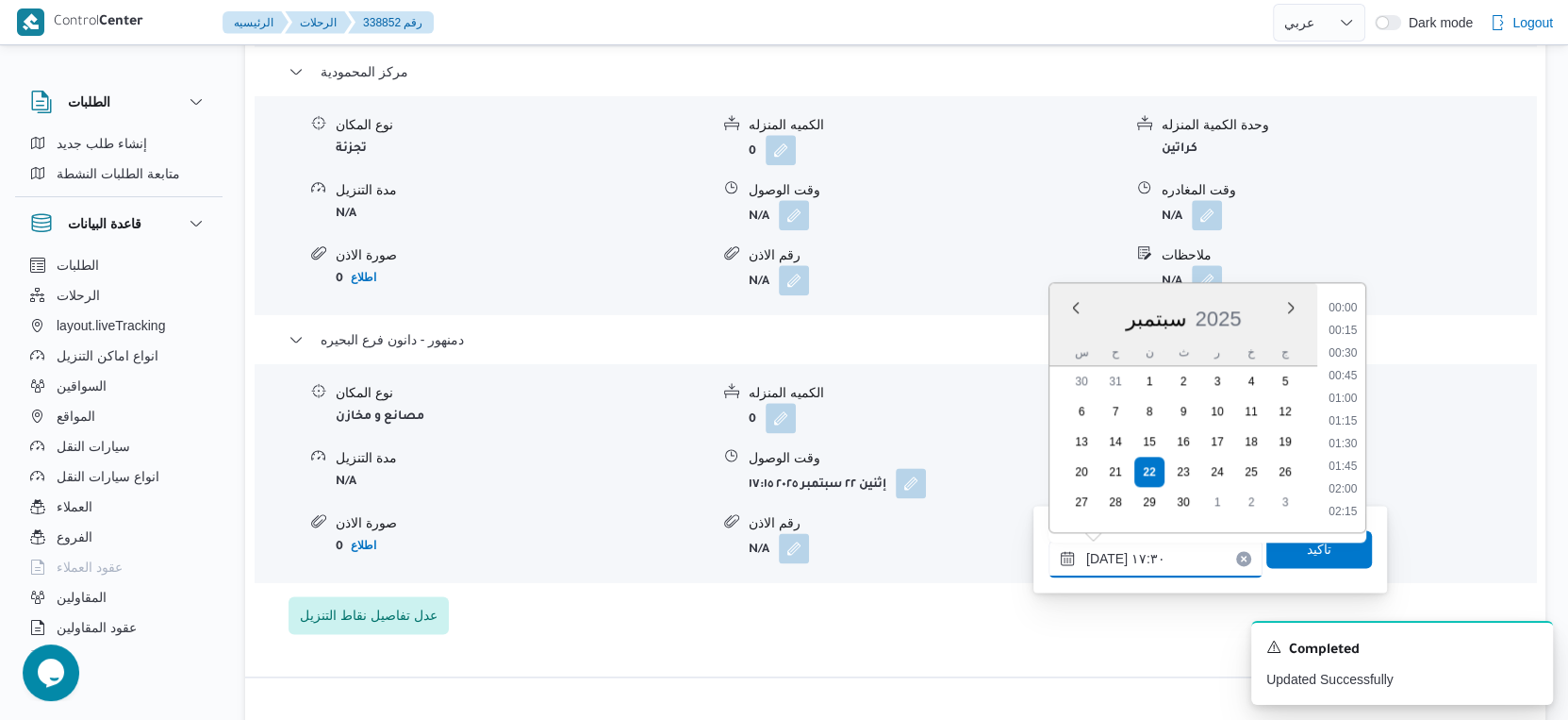
scroll to position [1469, 0]
type input "[DATE] ١٧:٢٠"
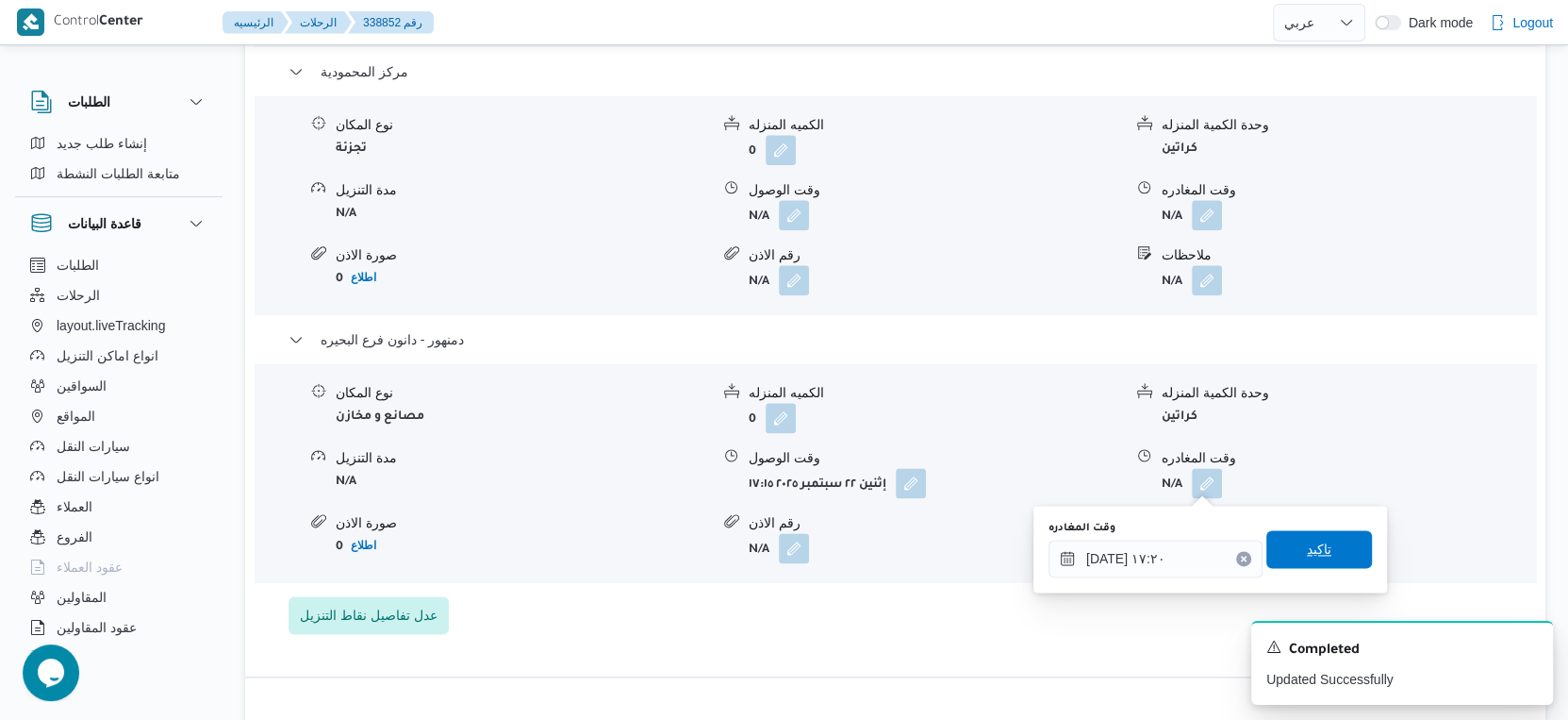
click at [1307, 550] on span "تاكيد" at bounding box center [1318, 548] width 24 height 22
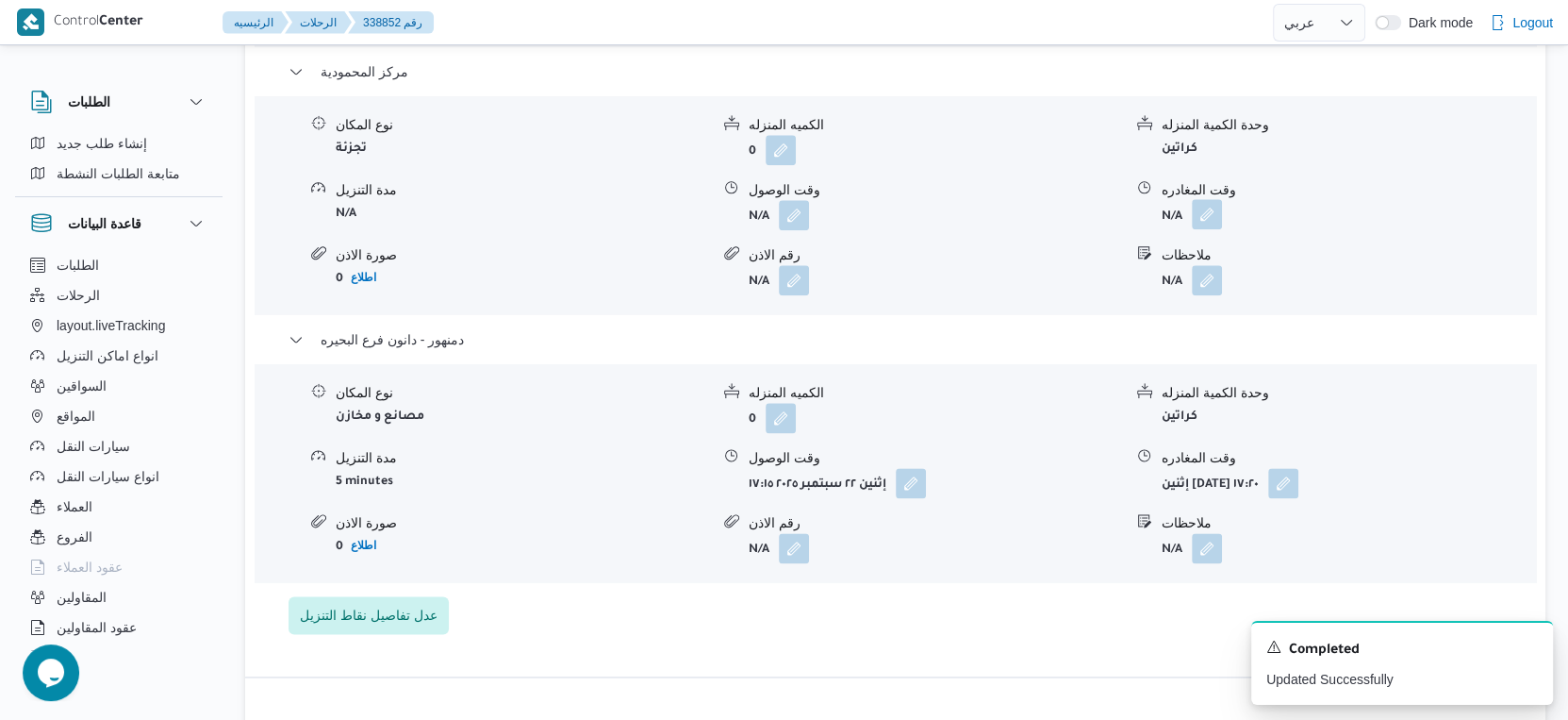
click at [1199, 217] on button "button" at bounding box center [1206, 214] width 30 height 30
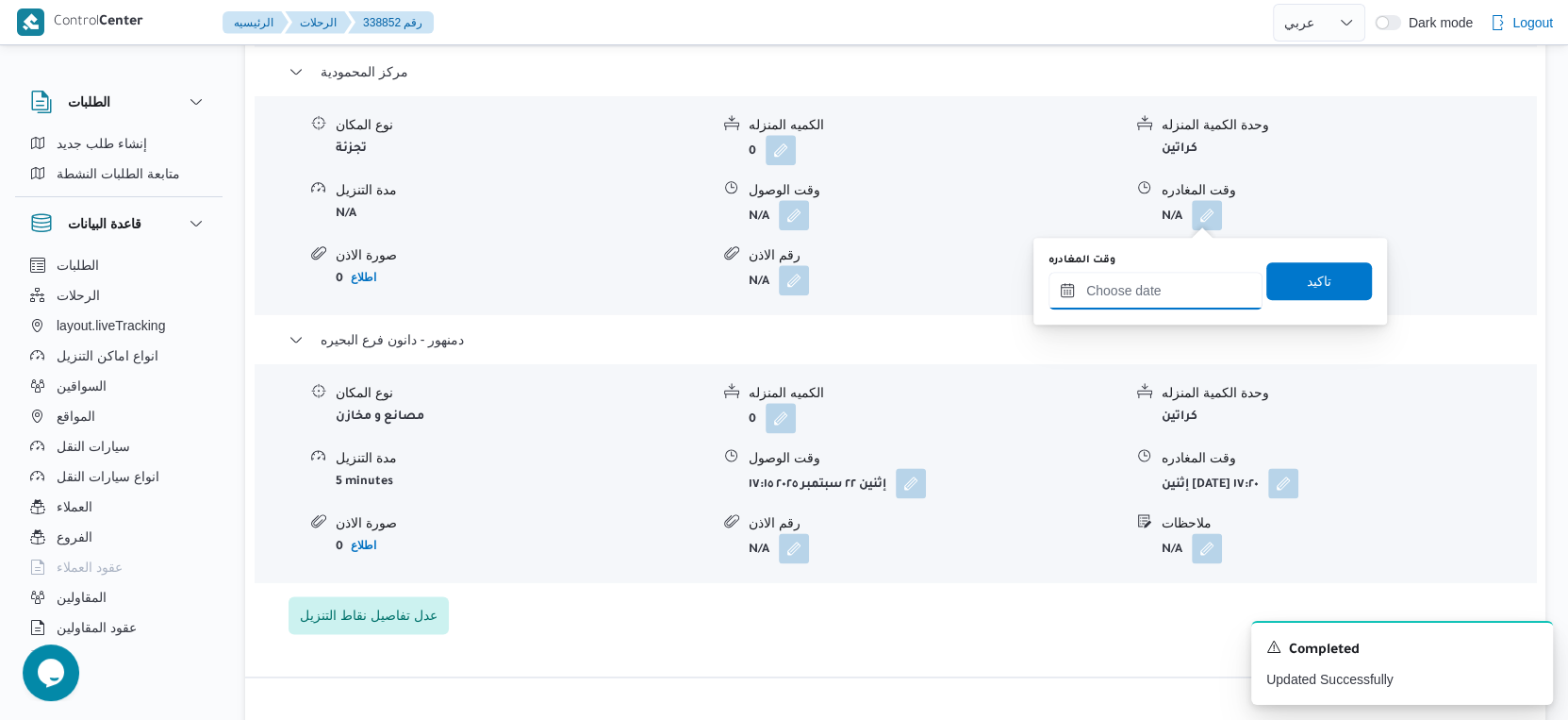
click at [1163, 290] on input "وقت المغادره" at bounding box center [1156, 291] width 215 height 38
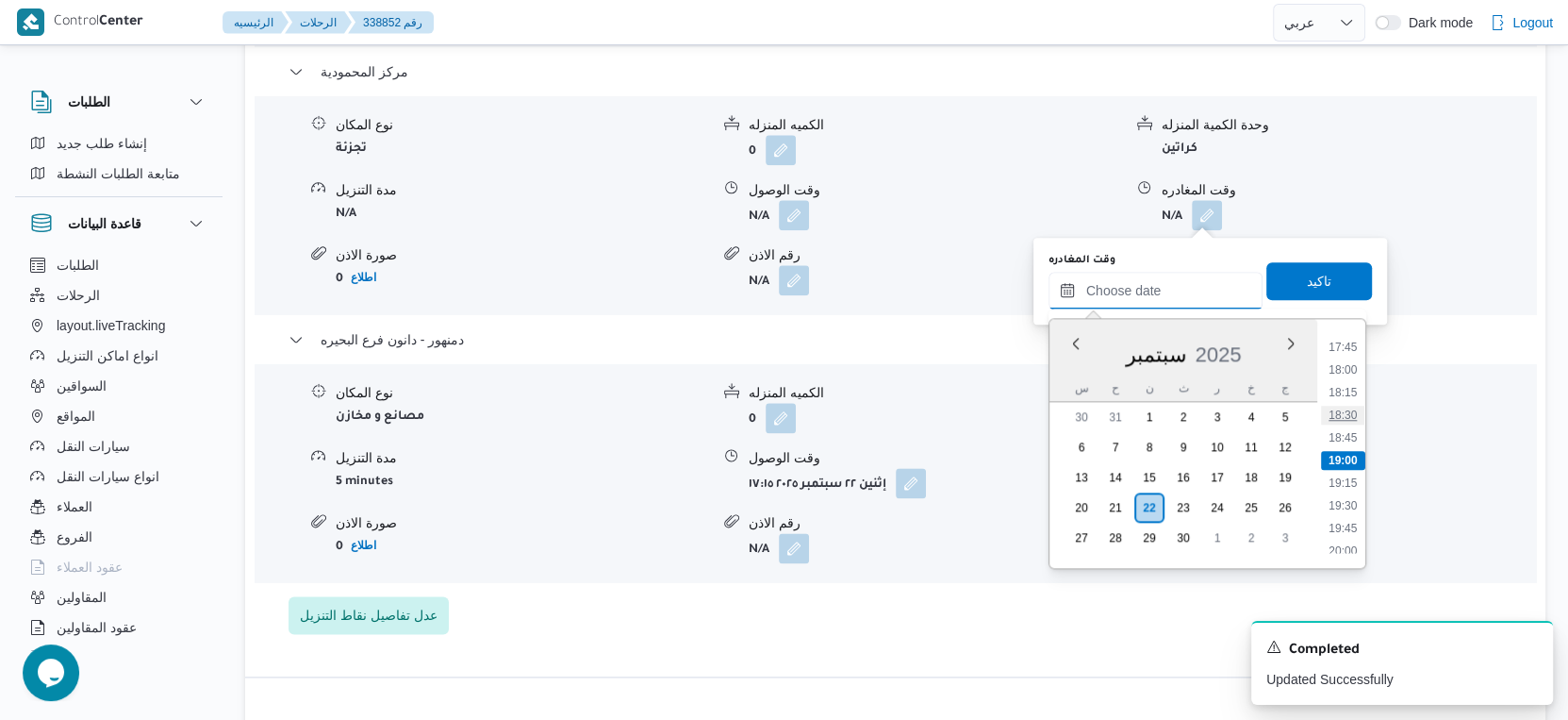
scroll to position [1393, 0]
click at [1349, 464] on li "16:45" at bounding box center [1343, 466] width 43 height 19
type input "[DATE] ١٦:٤٥"
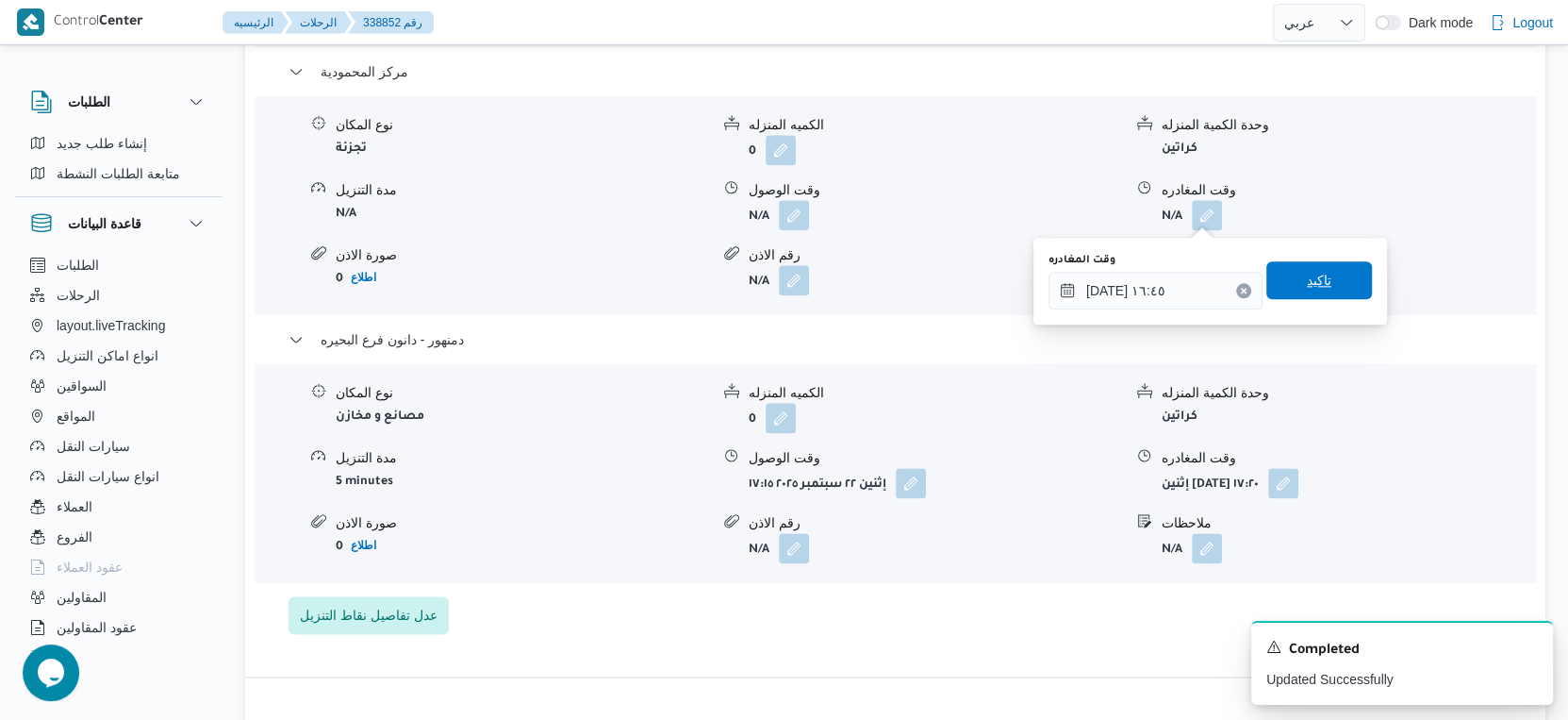
click at [1329, 271] on span "تاكيد" at bounding box center [1319, 280] width 105 height 38
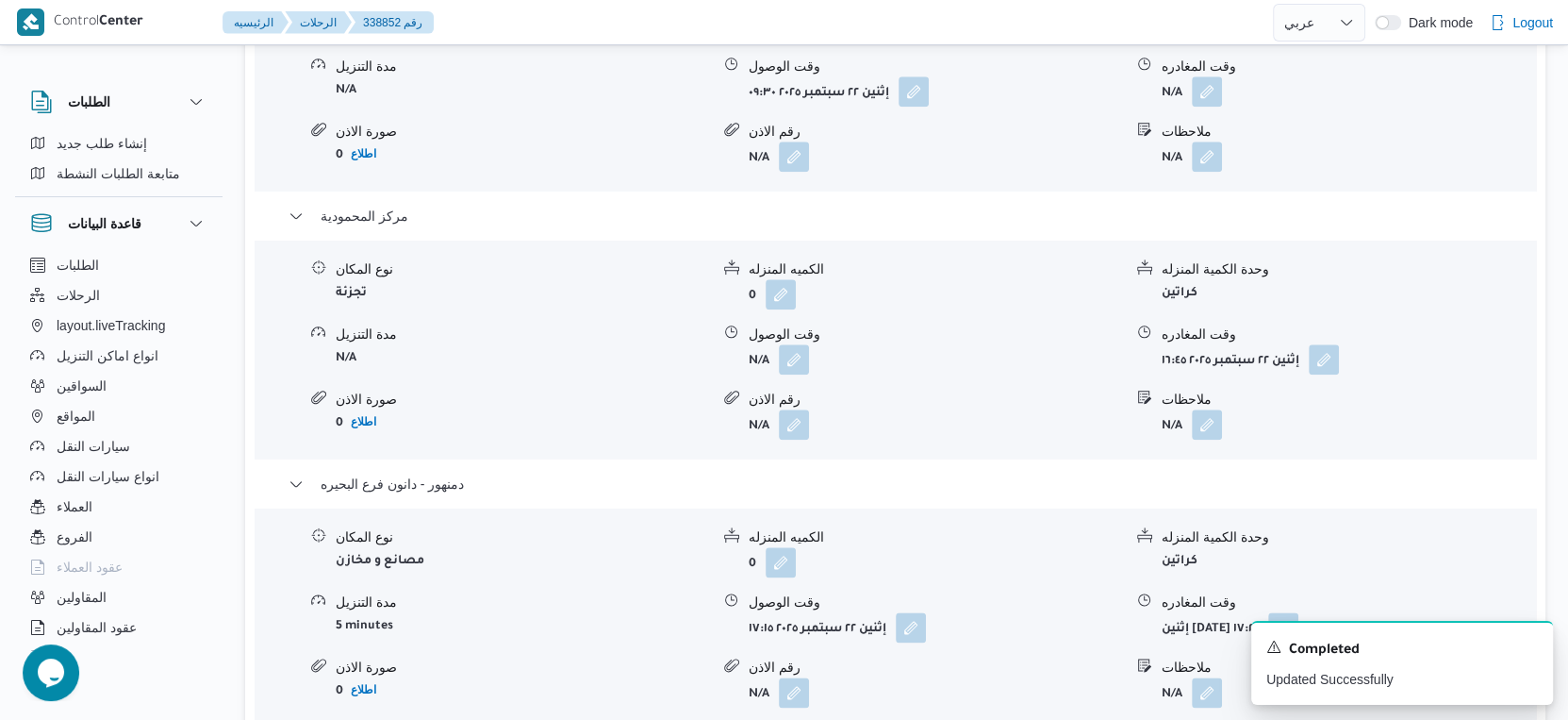
scroll to position [1467, 0]
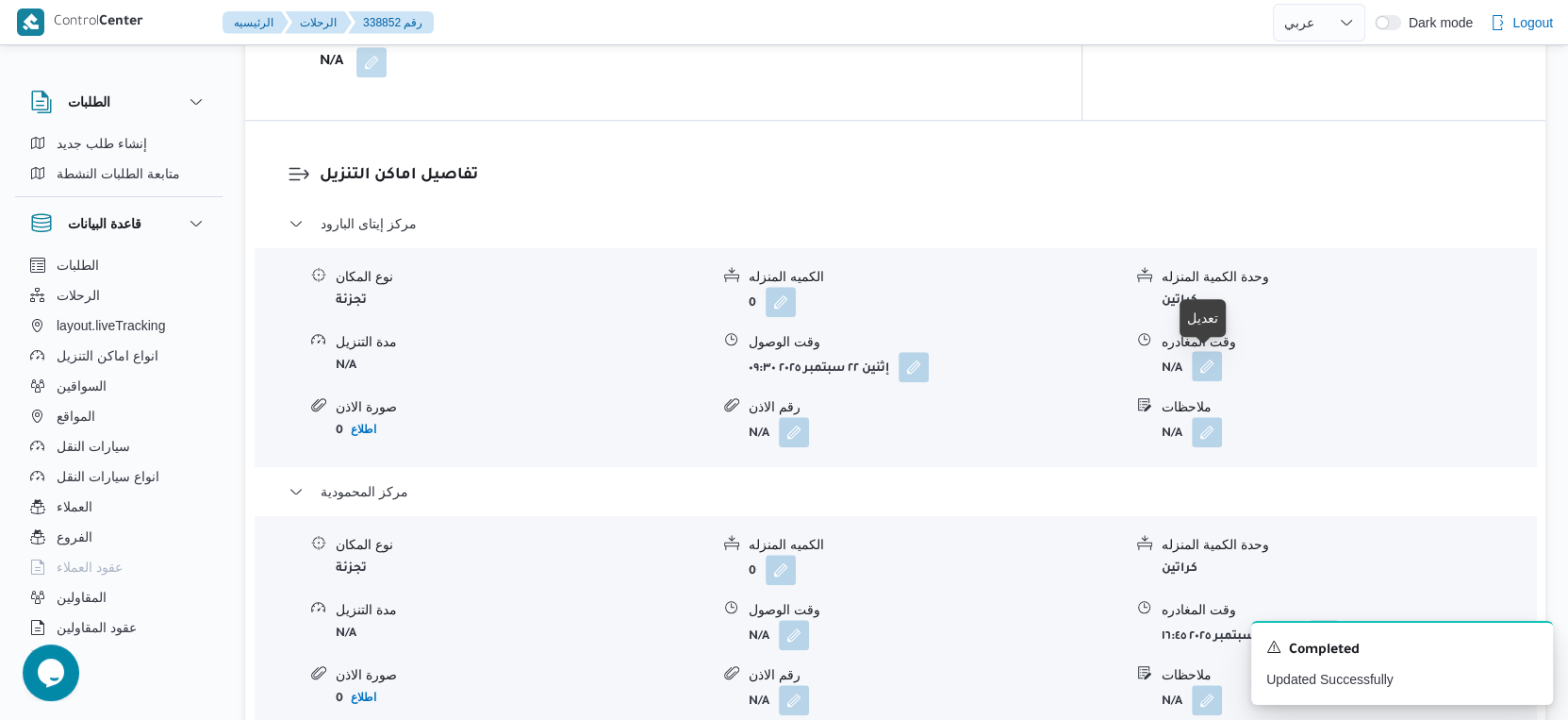
click at [1198, 362] on button "button" at bounding box center [1206, 366] width 30 height 30
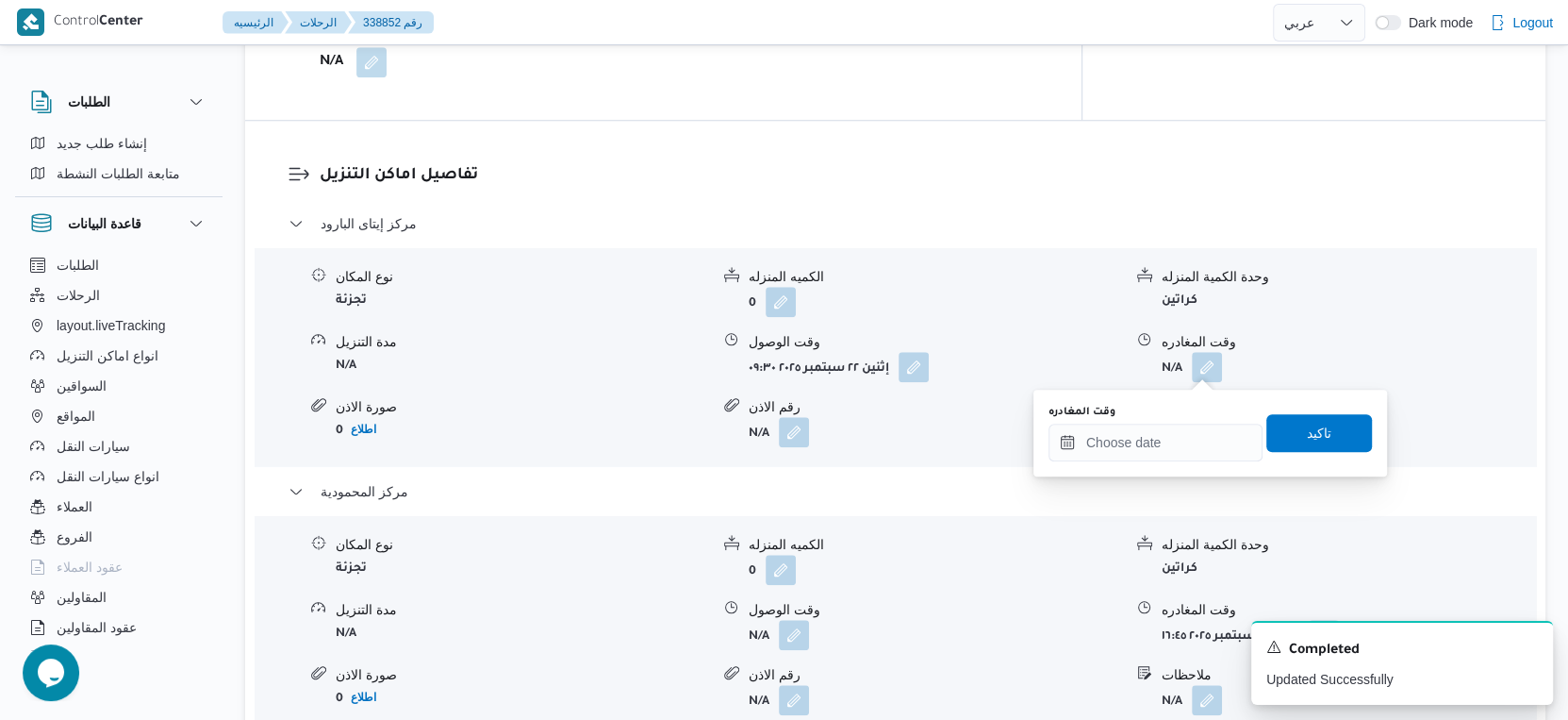
click at [1177, 416] on div "وقت المغادره" at bounding box center [1156, 412] width 215 height 15
click at [1177, 426] on input "وقت المغادره" at bounding box center [1156, 442] width 215 height 38
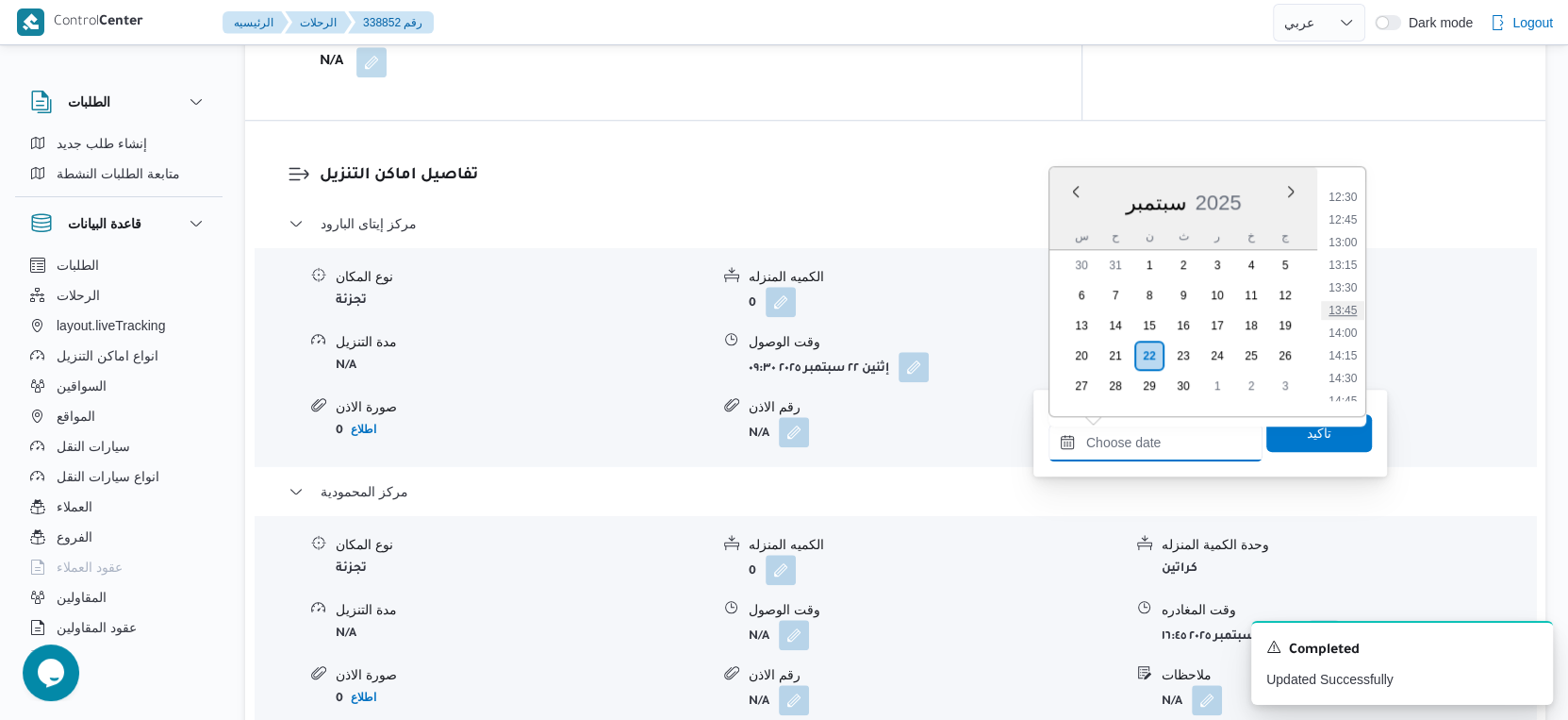
scroll to position [1080, 0]
click at [1350, 286] on li "13:00" at bounding box center [1343, 288] width 43 height 19
type input "[DATE] ١٣:٠٠"
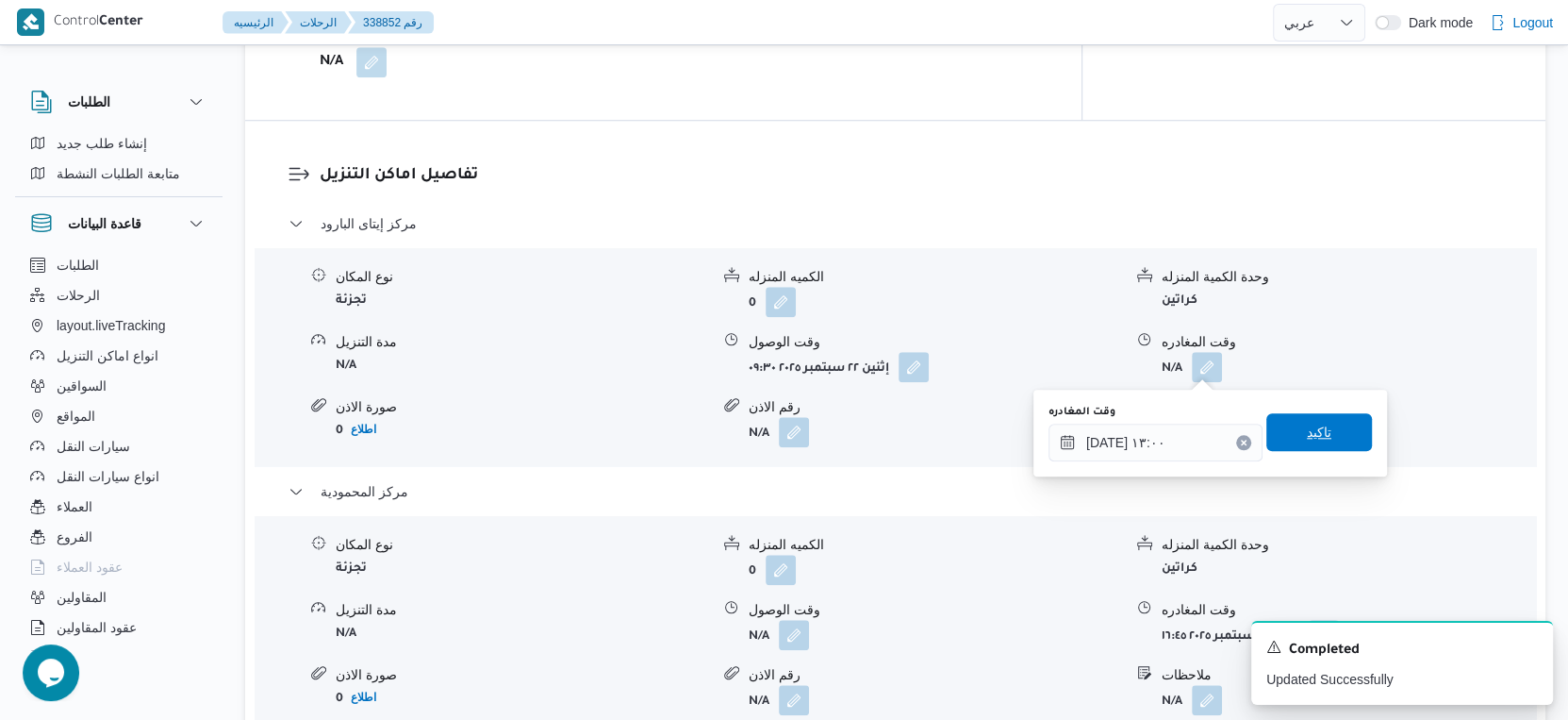
click at [1317, 428] on span "تاكيد" at bounding box center [1319, 432] width 105 height 38
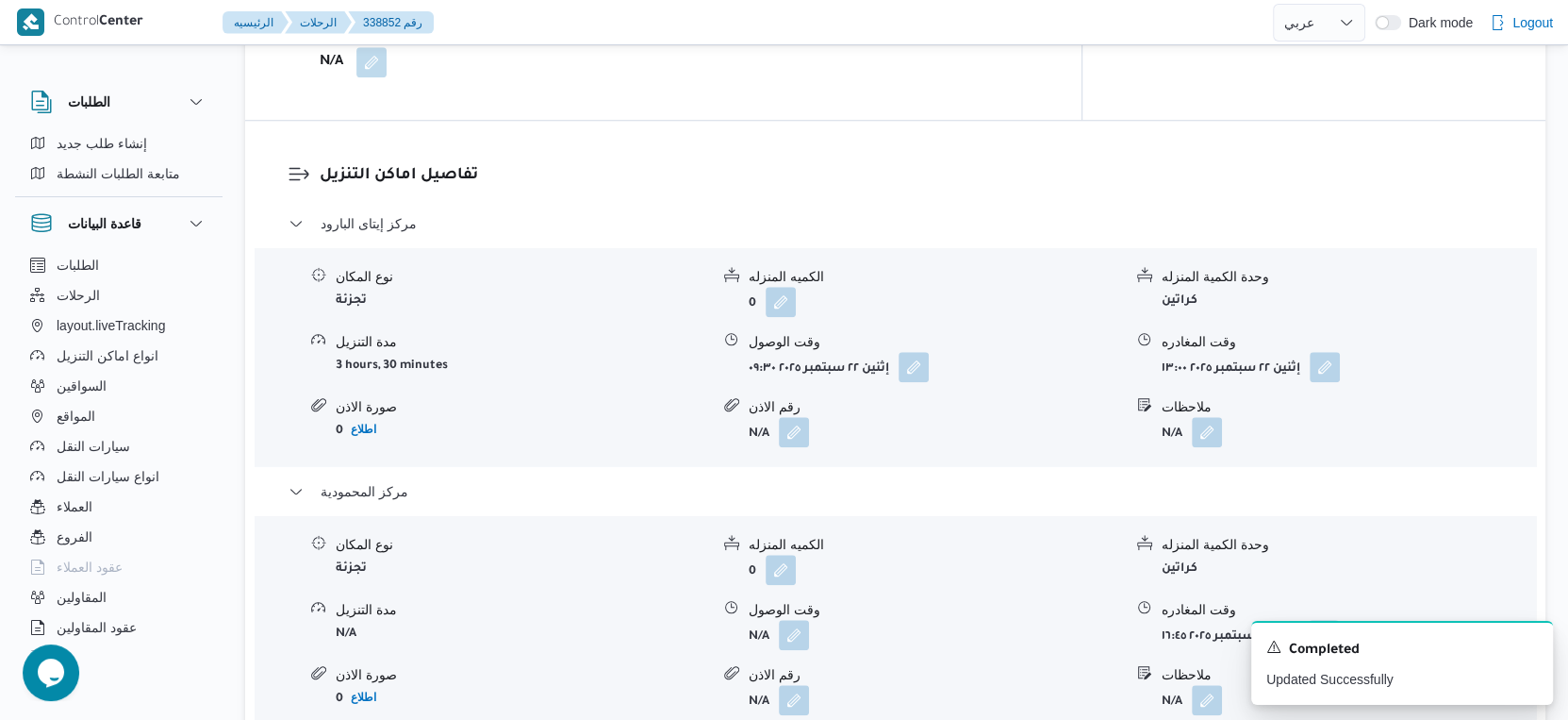
scroll to position [1676, 0]
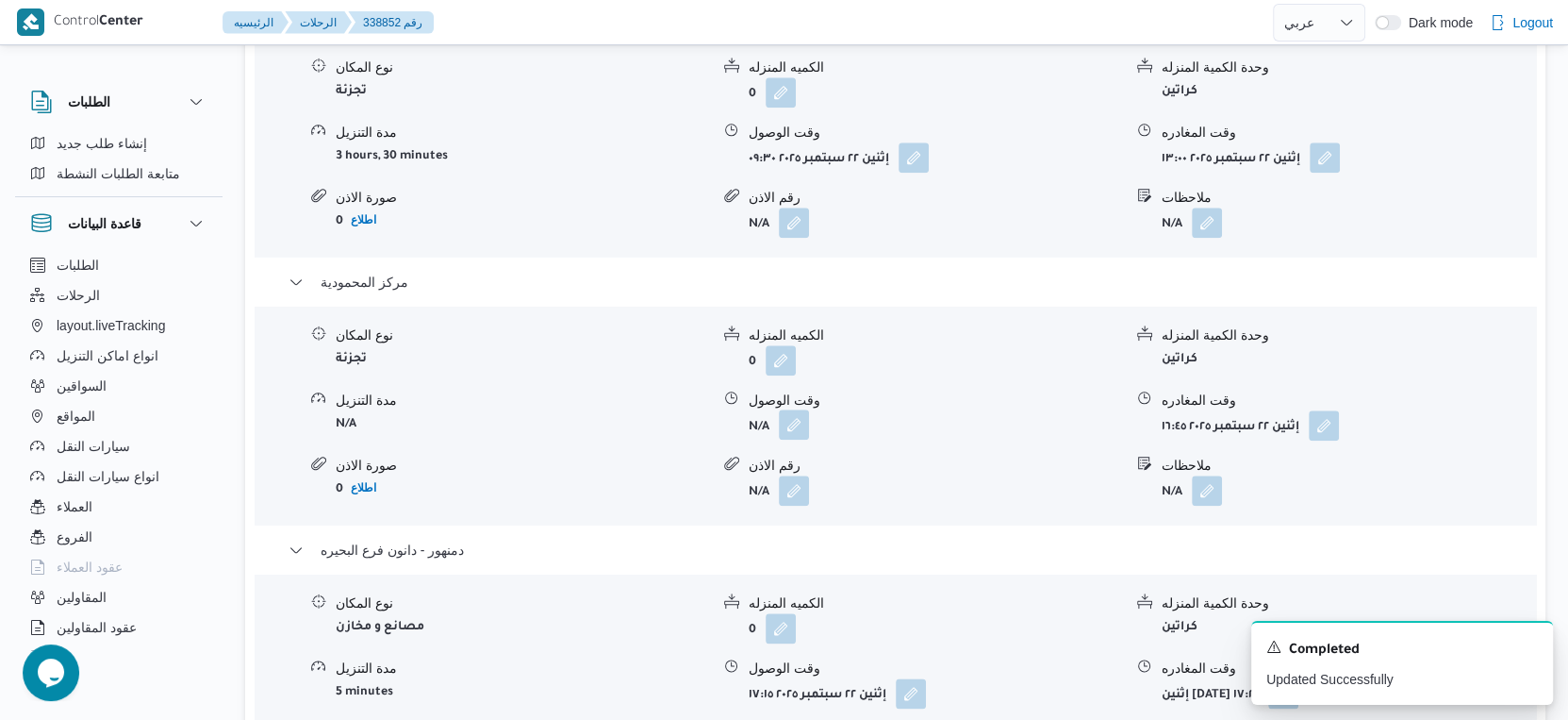
click at [790, 425] on button "button" at bounding box center [794, 424] width 30 height 30
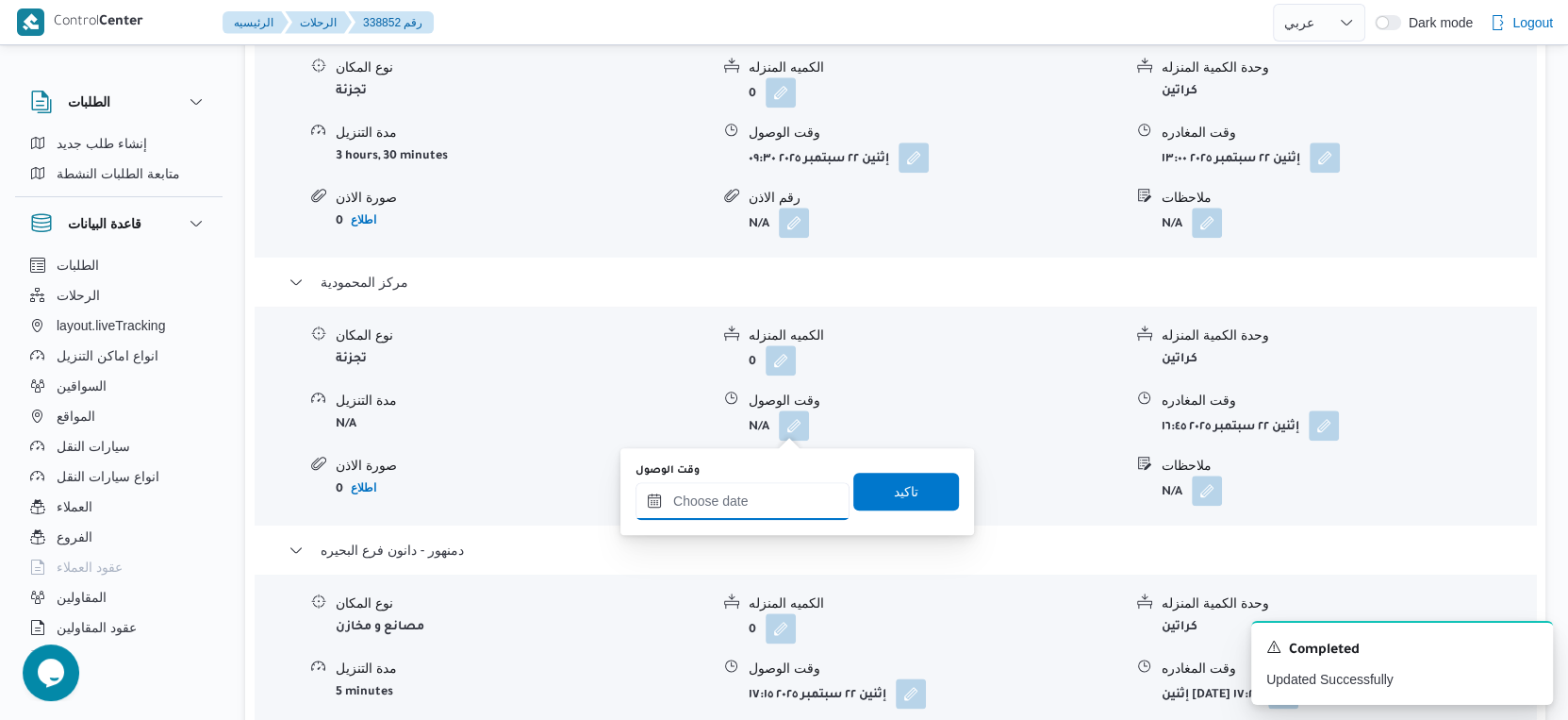
click at [744, 513] on input "وقت الوصول" at bounding box center [743, 500] width 215 height 38
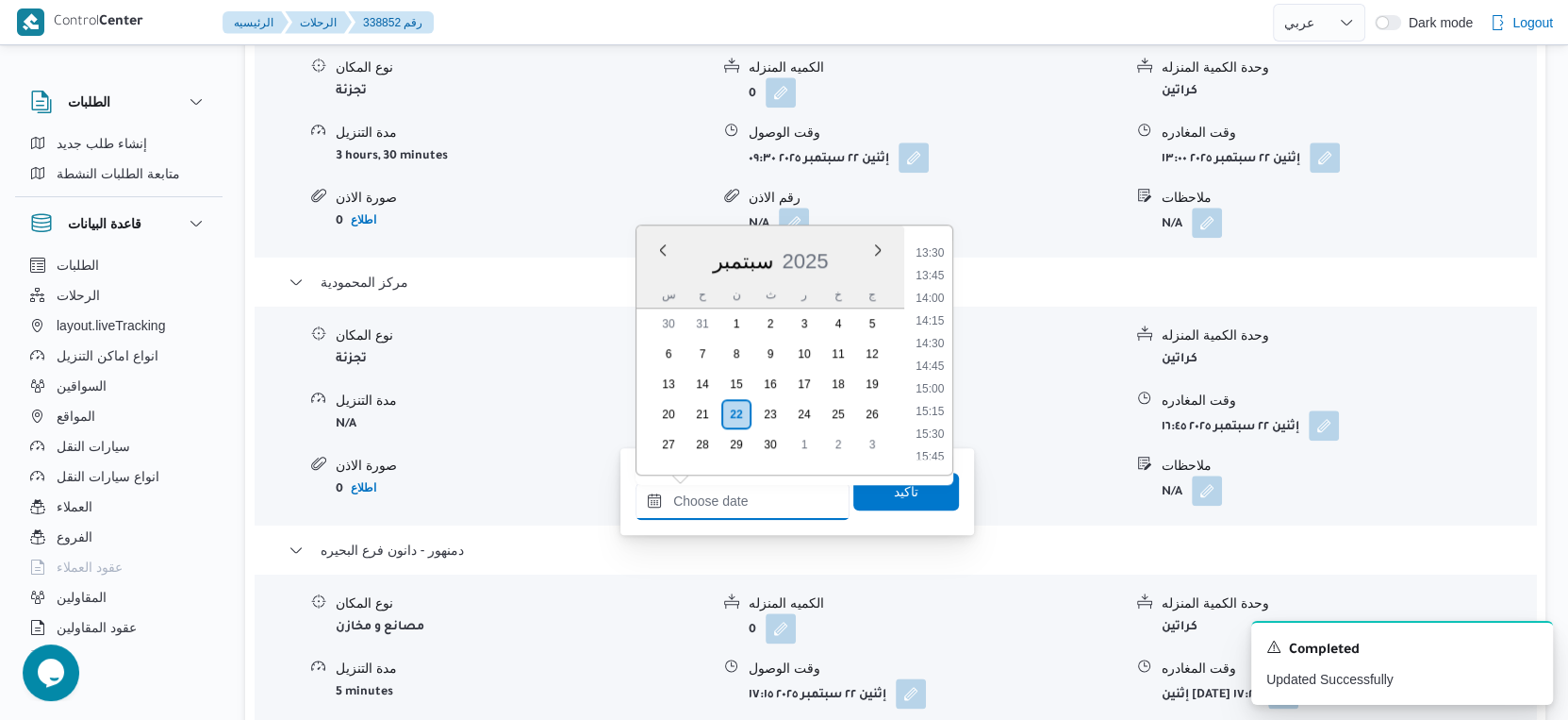
scroll to position [1184, 0]
click at [931, 285] on li "13:30" at bounding box center [929, 288] width 43 height 19
type input "[DATE] ١٣:٣٠"
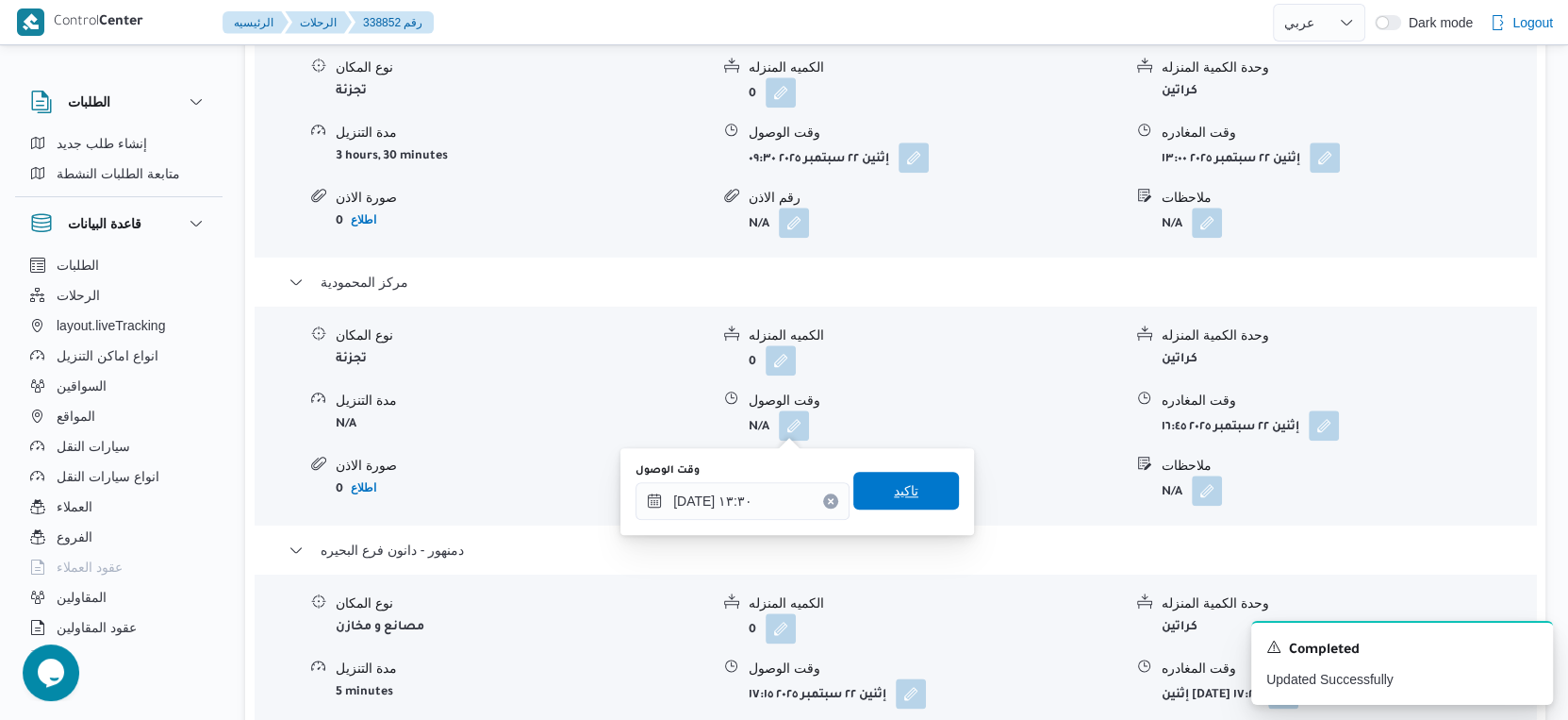
click at [899, 495] on span "تاكيد" at bounding box center [906, 490] width 24 height 22
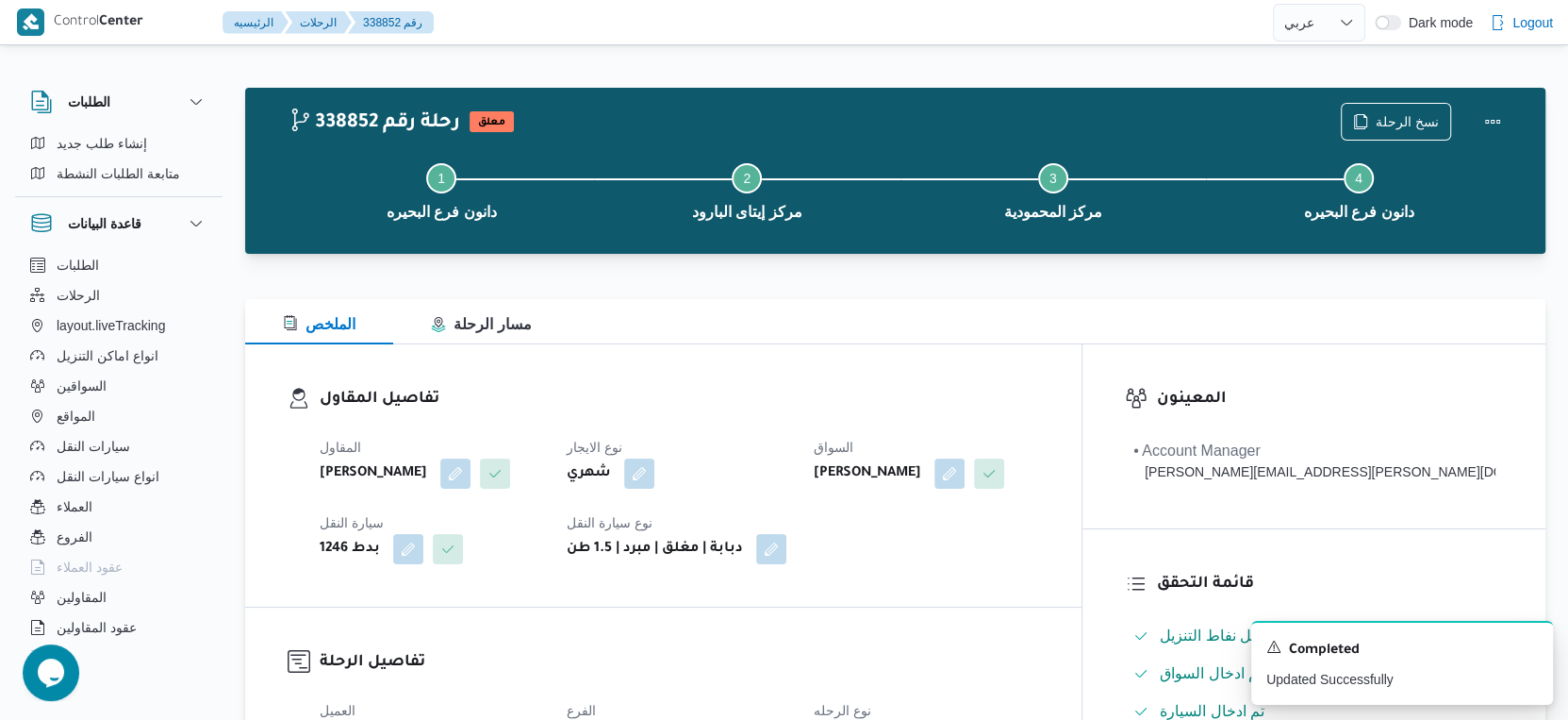
scroll to position [0, 0]
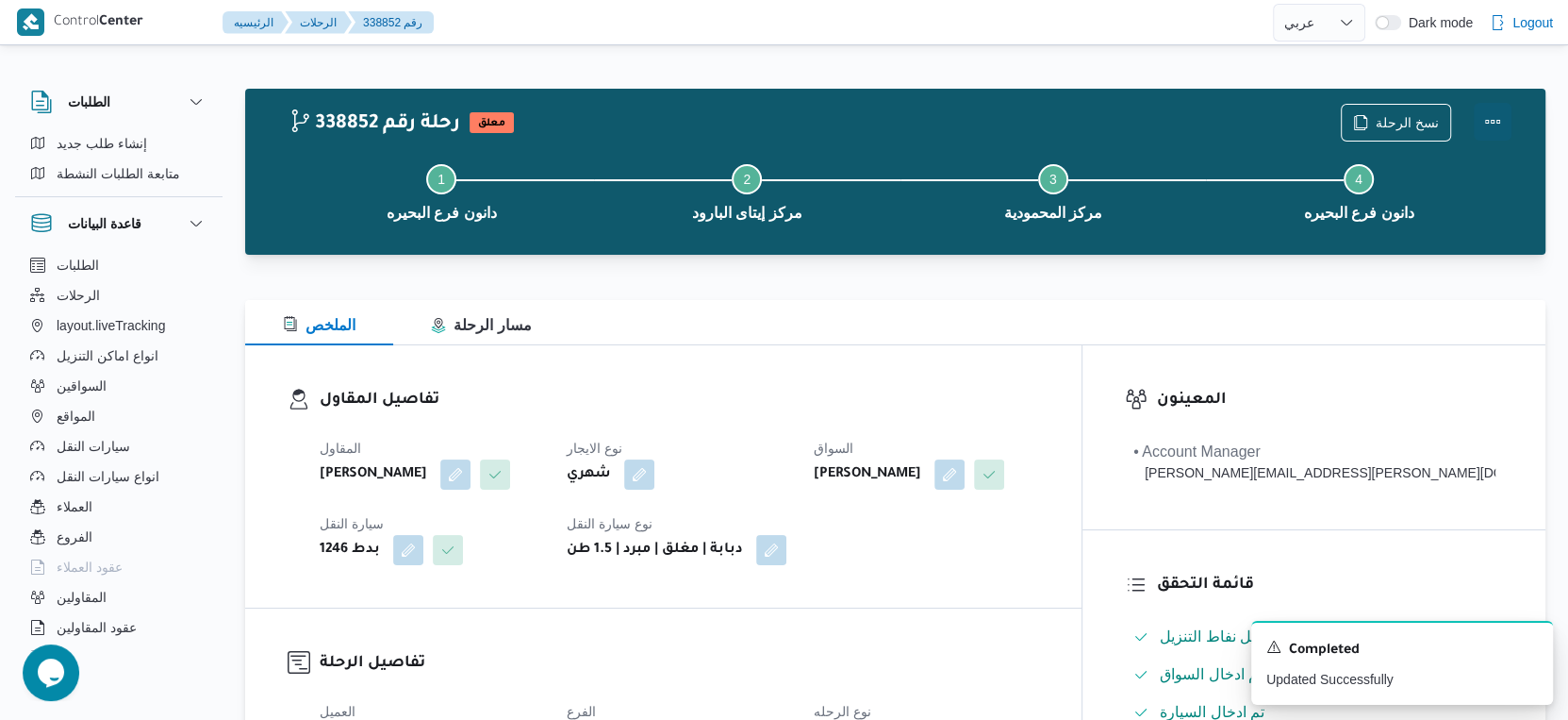
click at [1486, 122] on button "Actions" at bounding box center [1492, 121] width 38 height 38
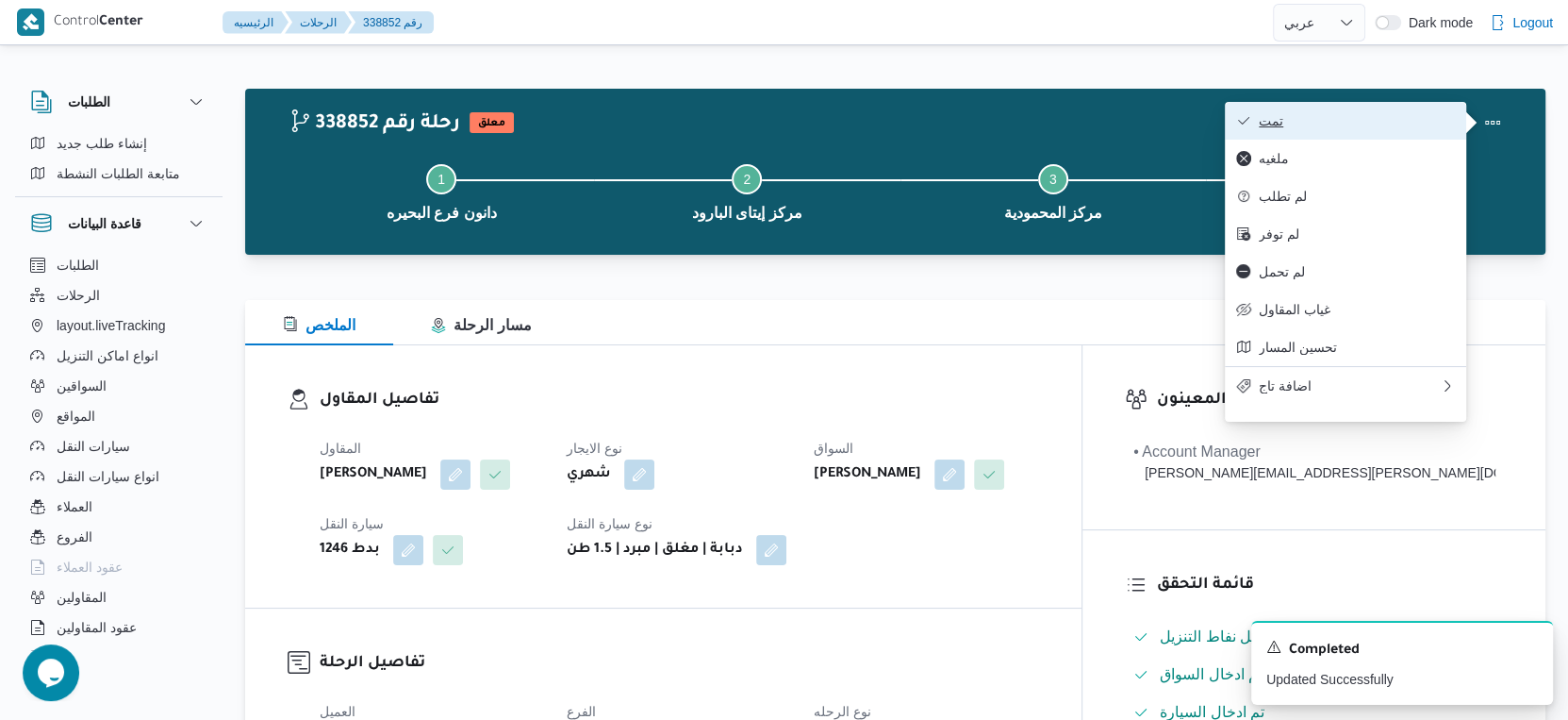
click at [1328, 115] on span "تمت" at bounding box center [1356, 120] width 196 height 15
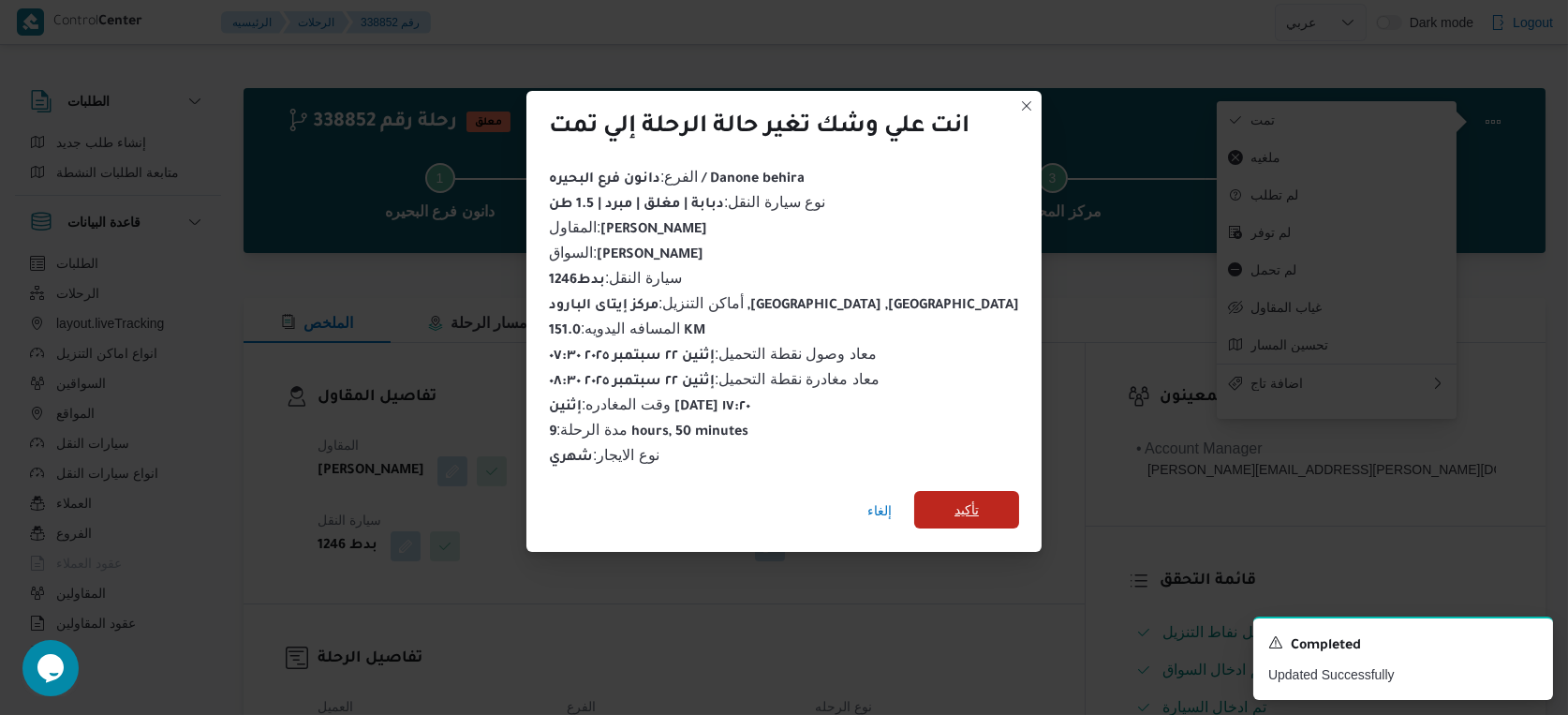
click at [954, 508] on span "تأكيد" at bounding box center [966, 509] width 24 height 22
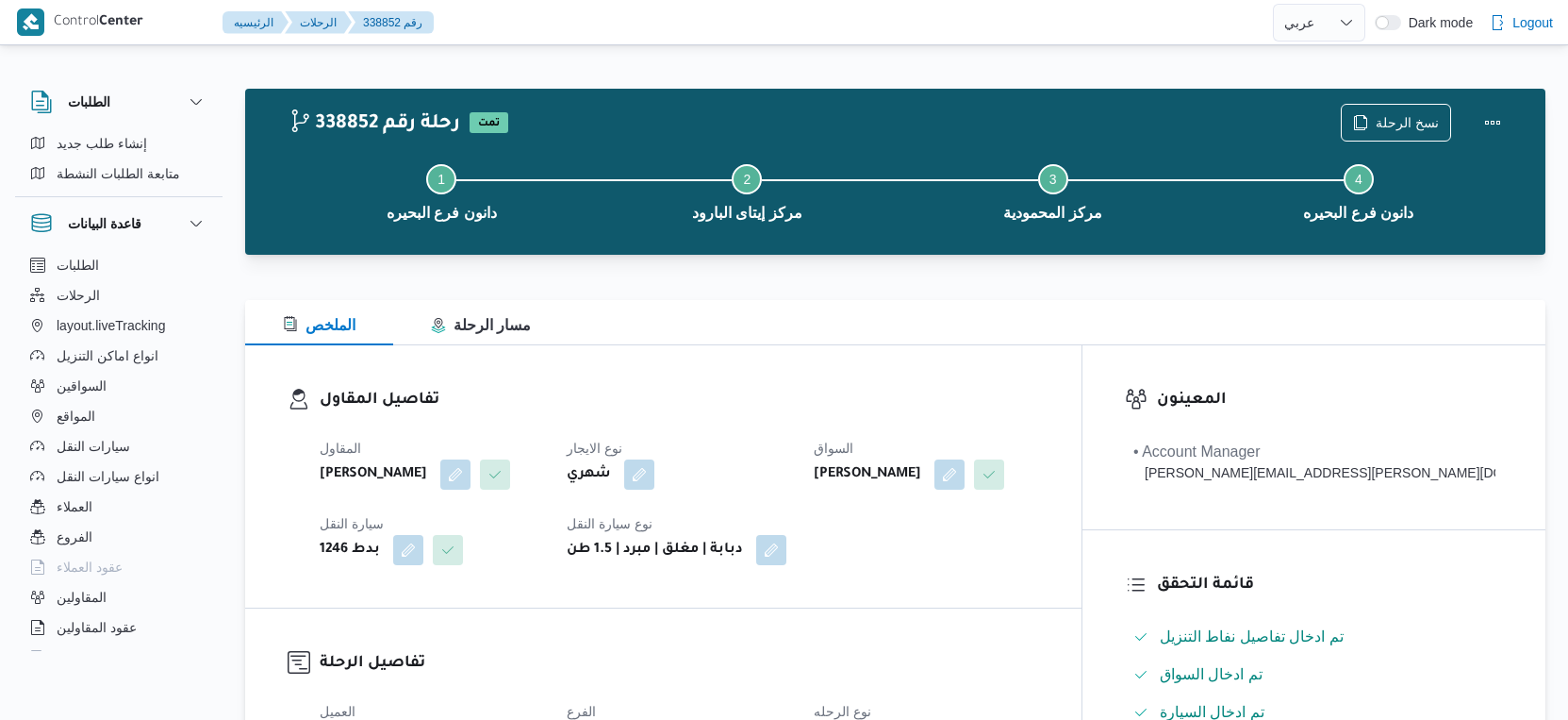
select select "ar"
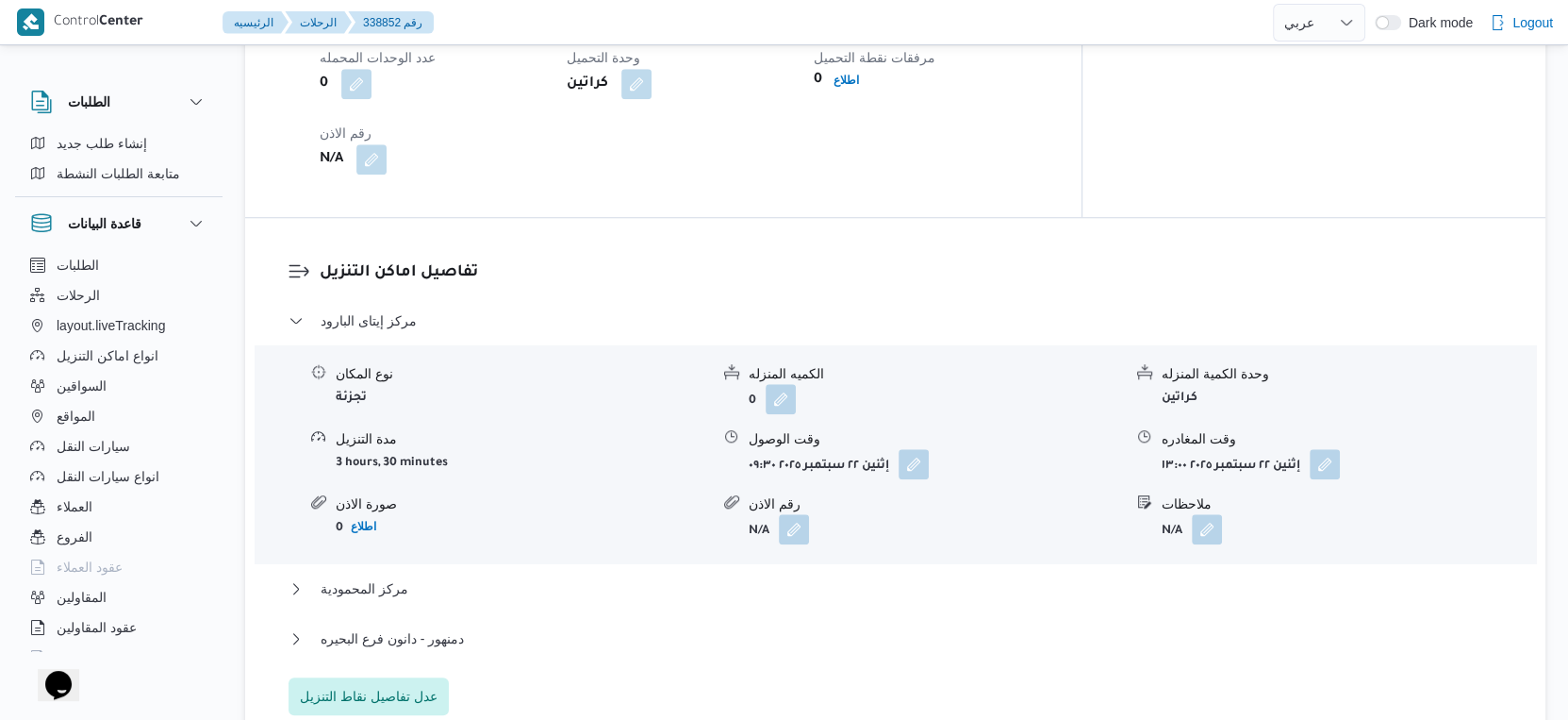
scroll to position [1258, 0]
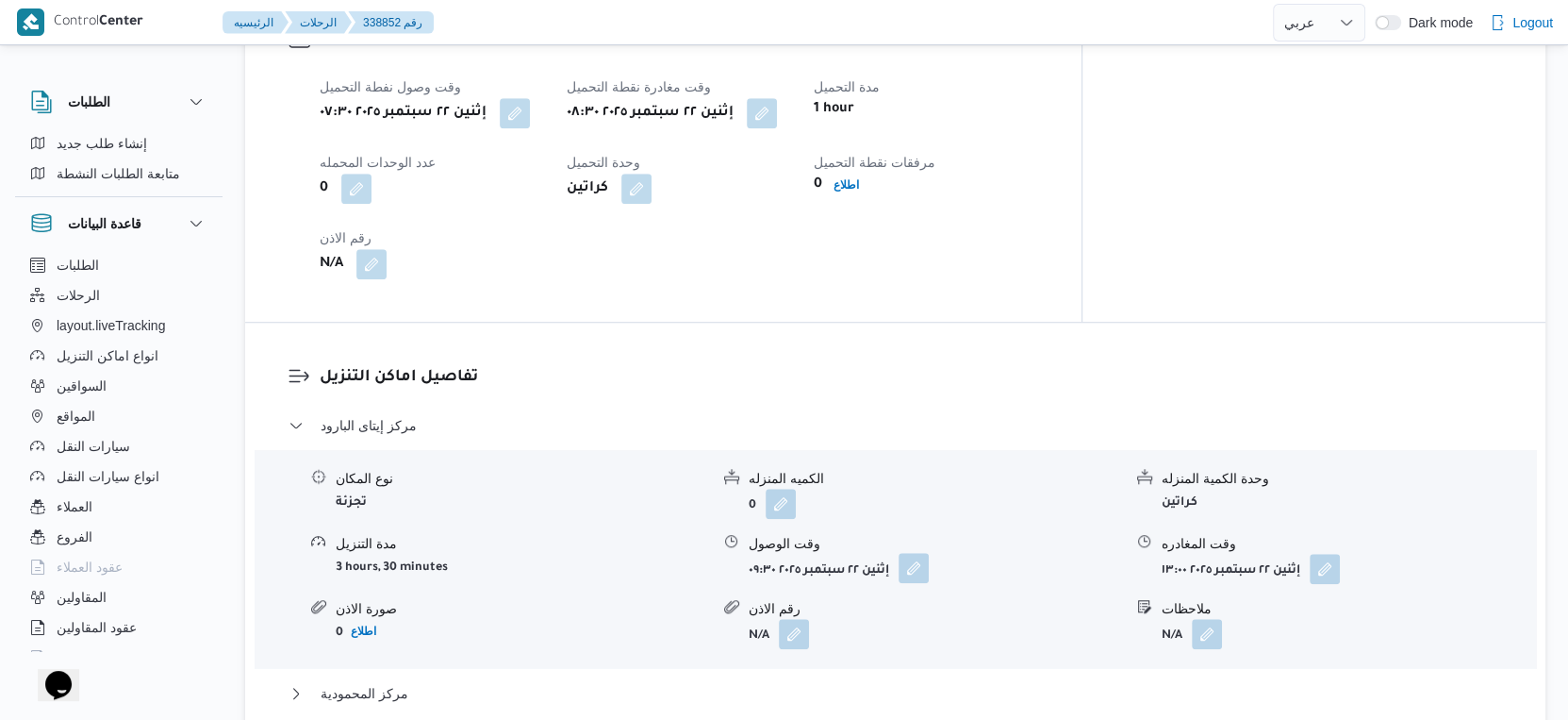
click at [925, 571] on button "button" at bounding box center [914, 568] width 30 height 30
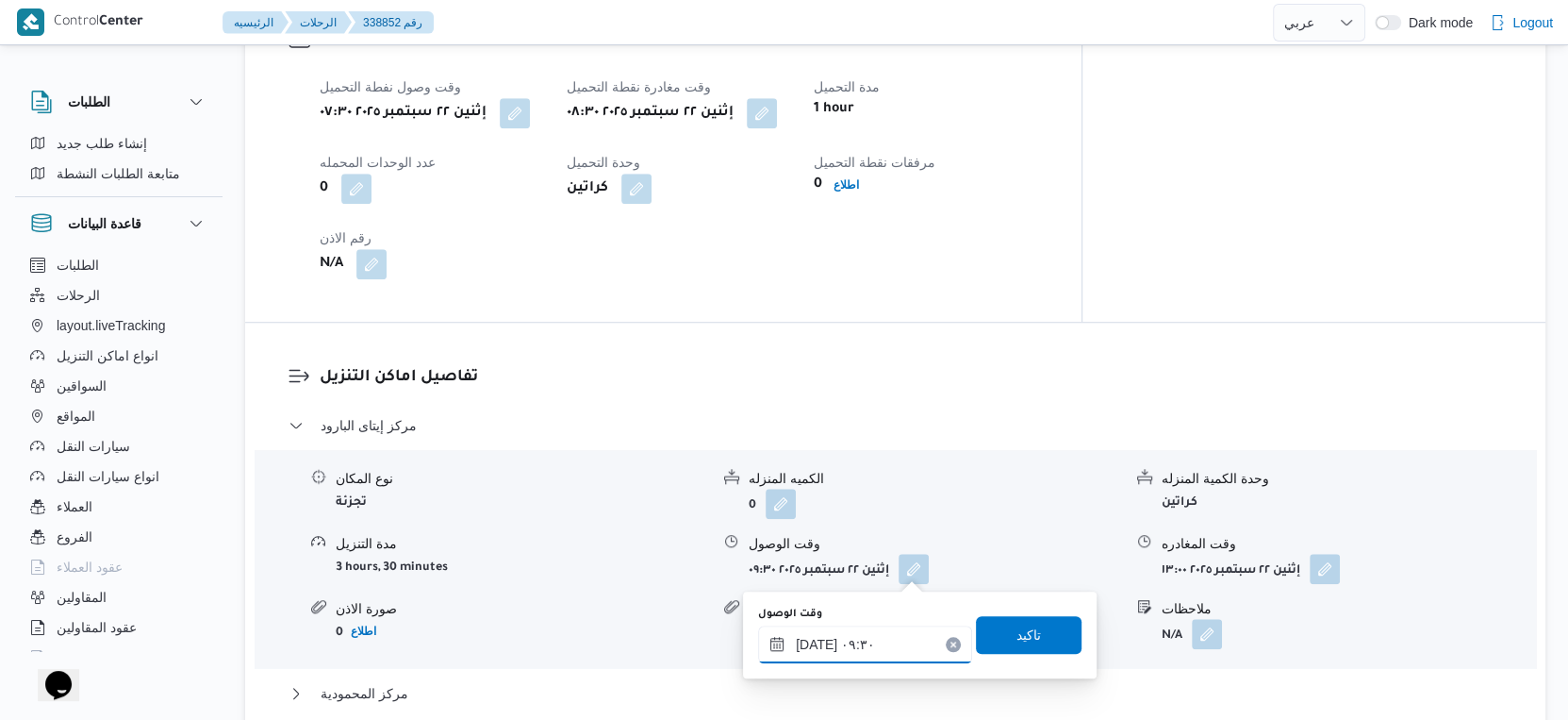
click at [868, 634] on input "[DATE] ٠٩:٣٠" at bounding box center [865, 644] width 215 height 38
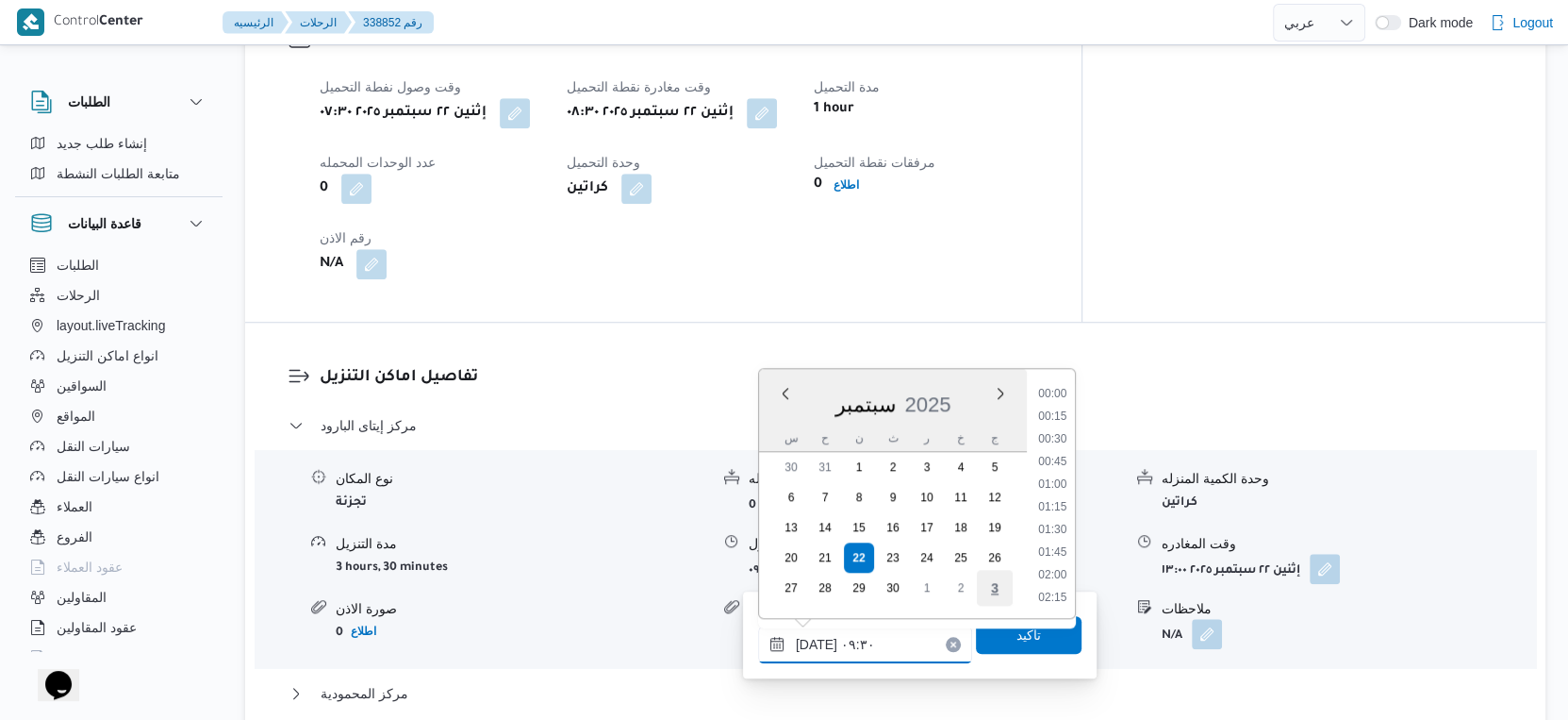
scroll to position [745, 0]
click at [1052, 461] on li "09:00" at bounding box center [1052, 462] width 43 height 19
type input "[DATE] ٠٩:٠٠"
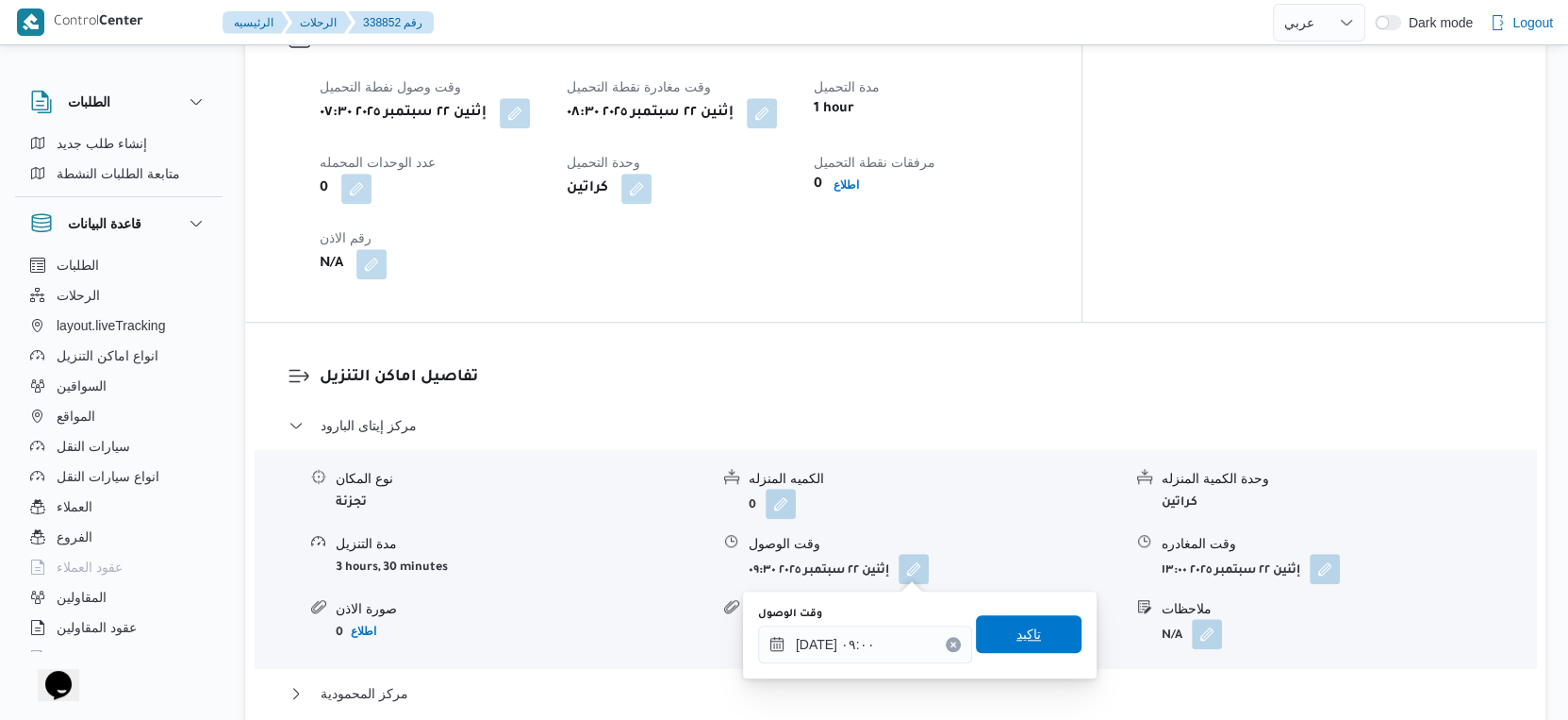
click at [1022, 640] on span "تاكيد" at bounding box center [1028, 633] width 24 height 22
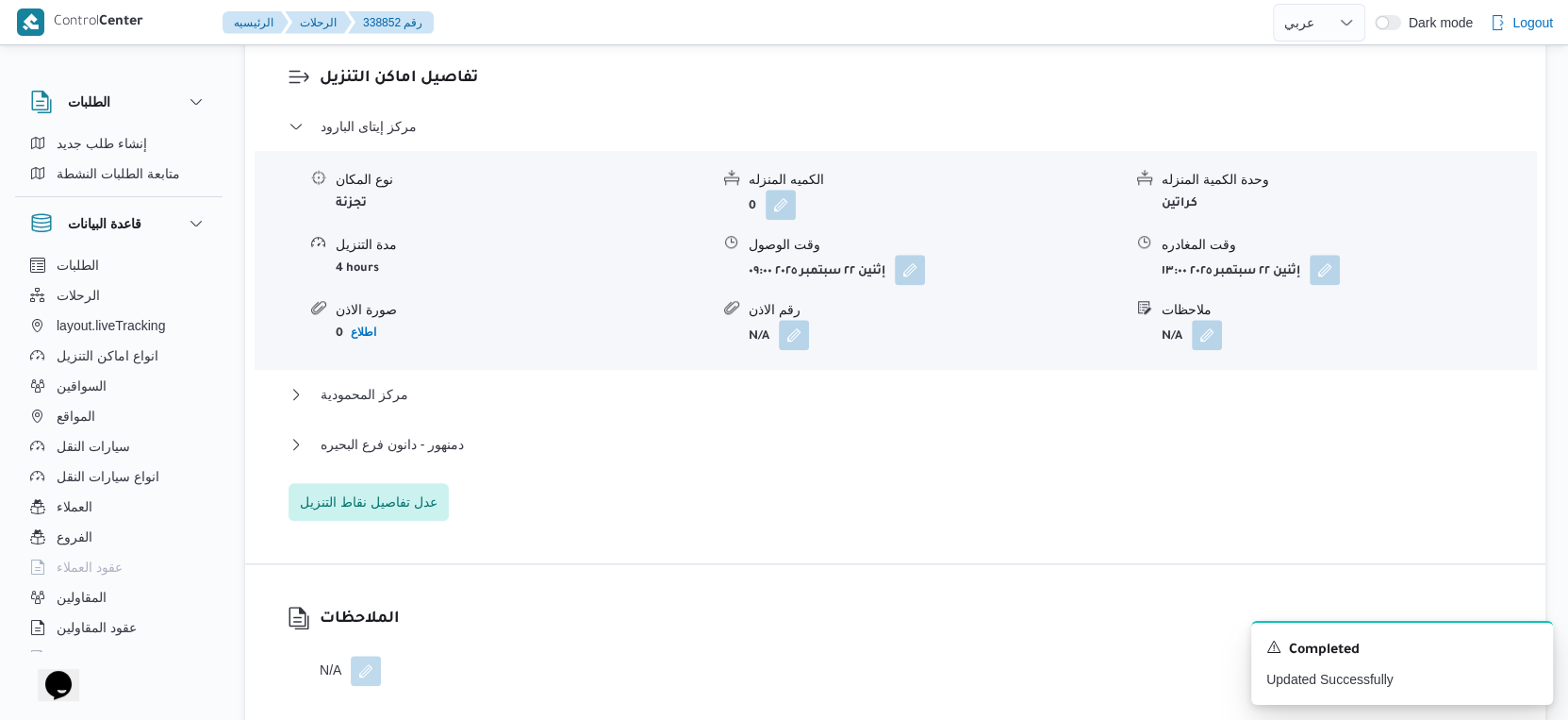
scroll to position [1573, 0]
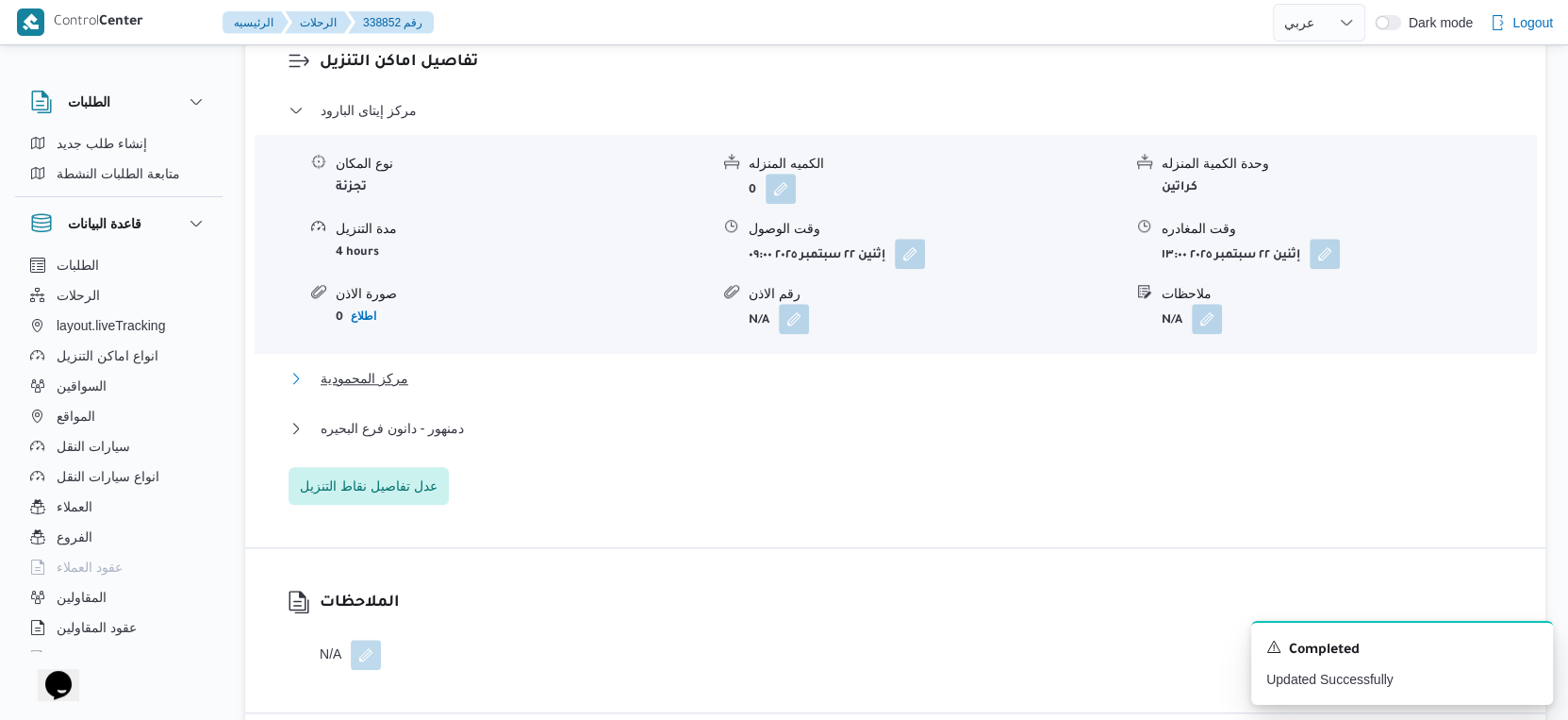
click at [517, 372] on button "مركز المحمودية" at bounding box center [896, 378] width 1215 height 22
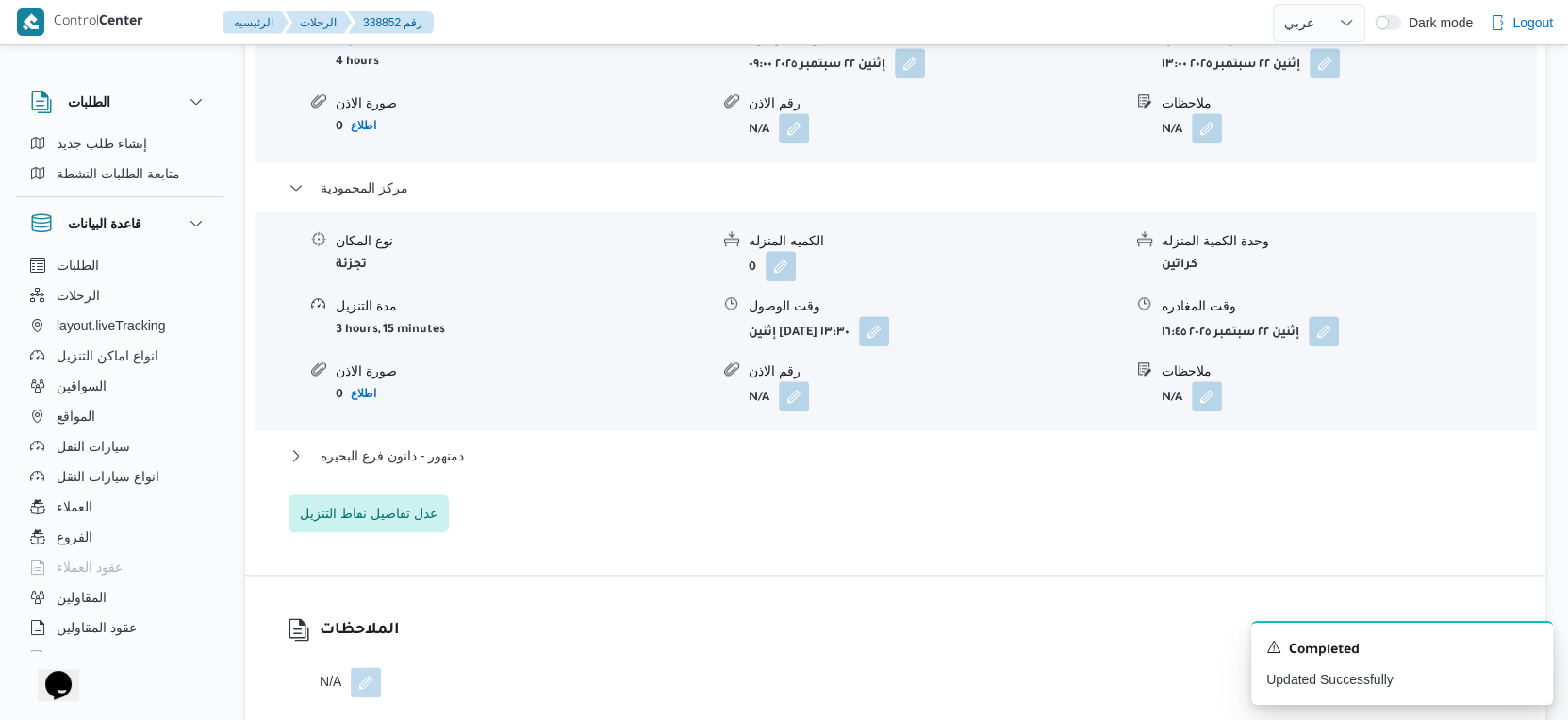
scroll to position [1887, 0]
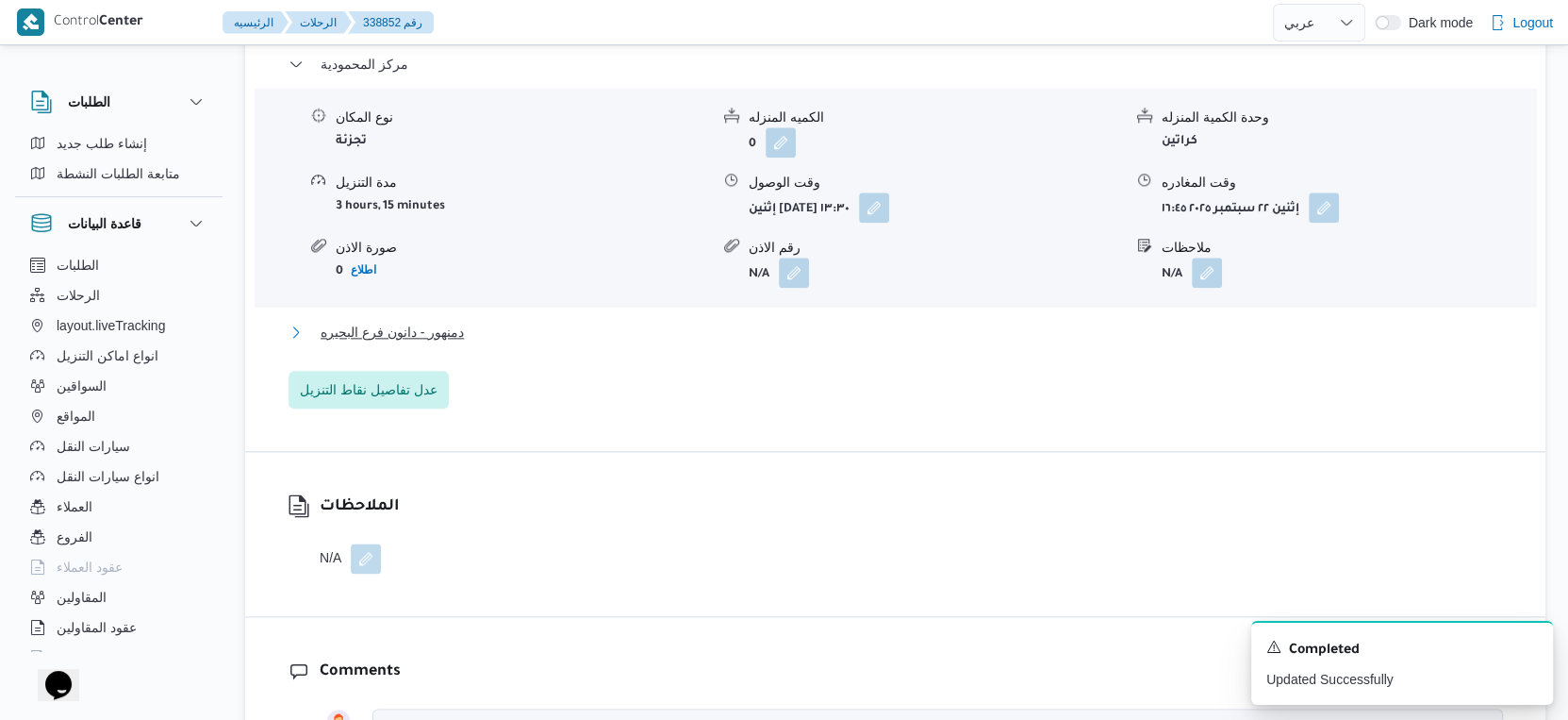
click at [486, 340] on button "دمنهور - دانون فرع البحيره" at bounding box center [896, 332] width 1215 height 22
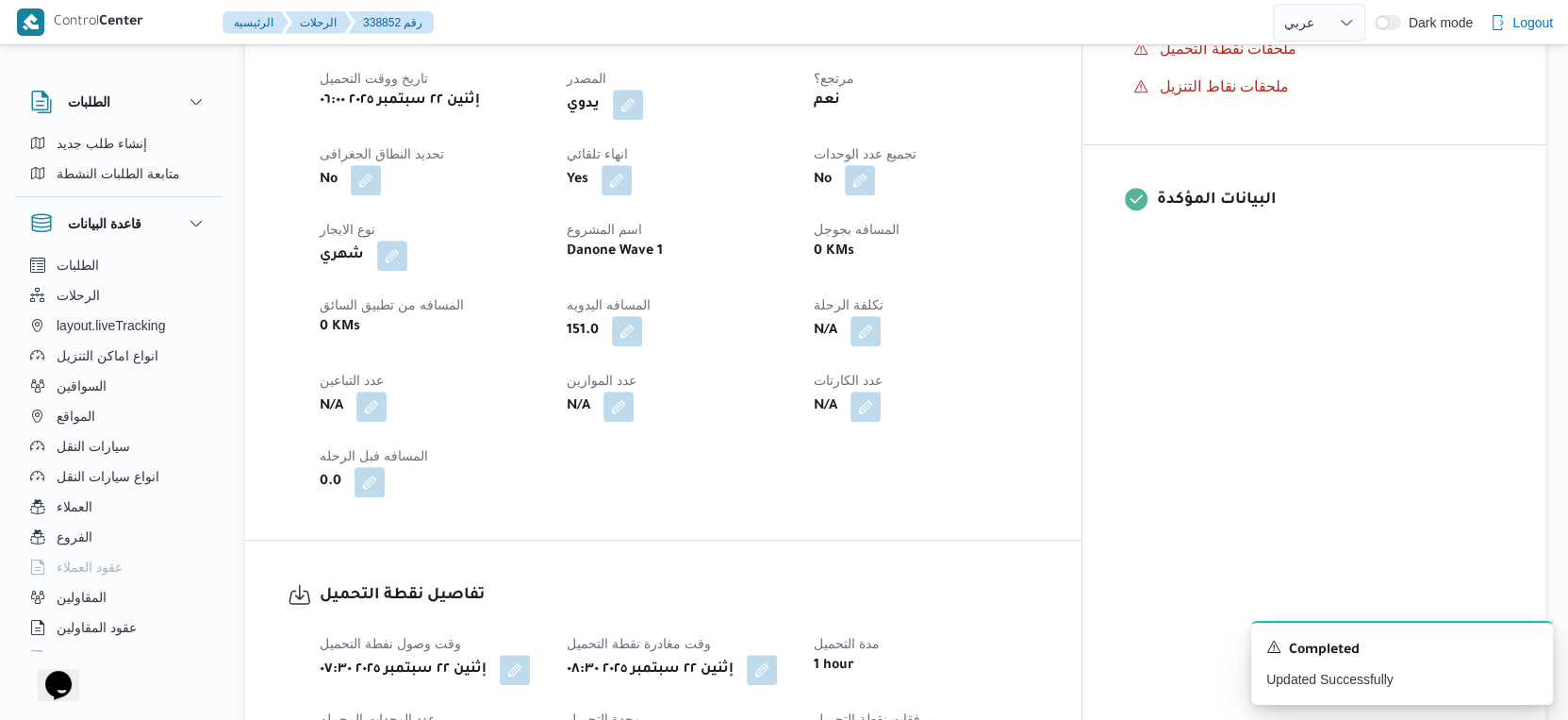
scroll to position [734, 0]
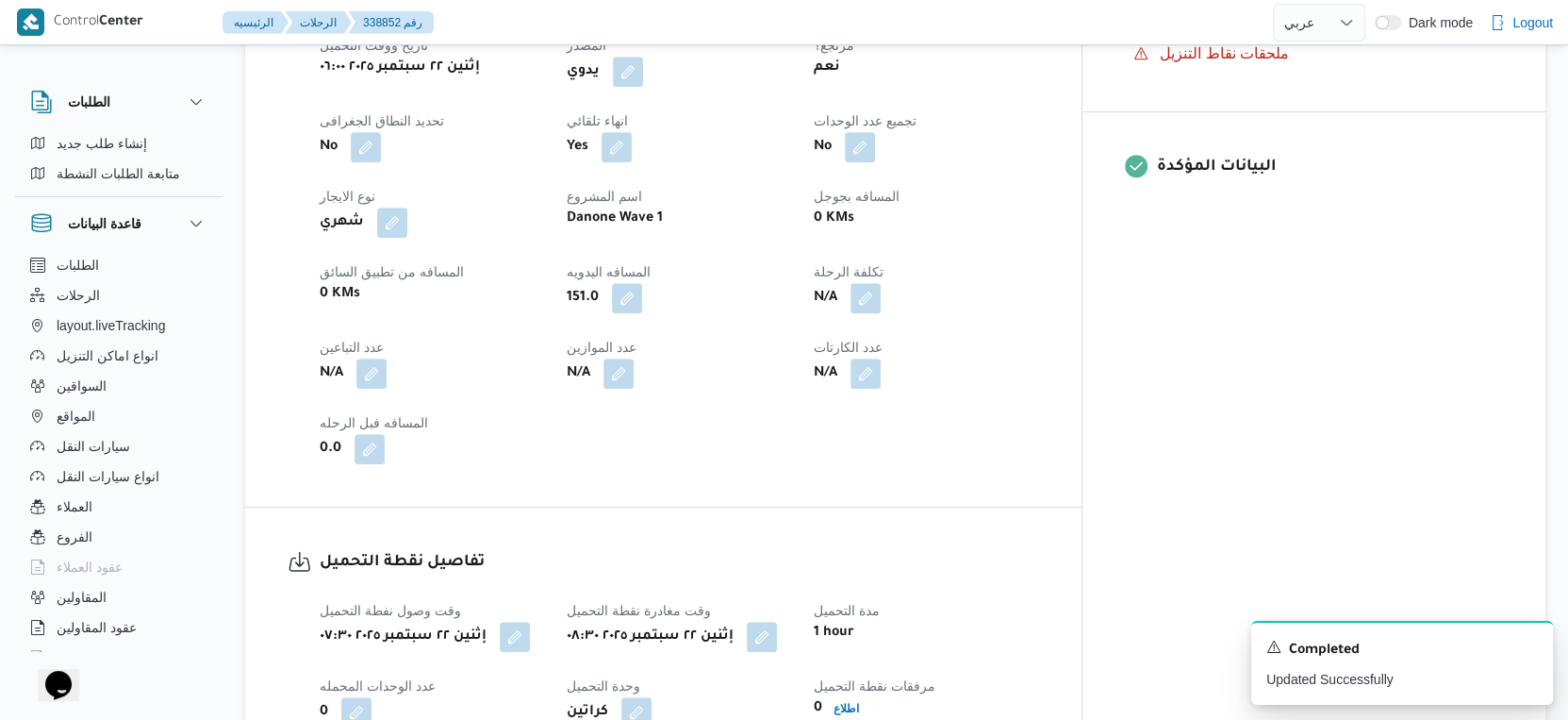
select select "ar"
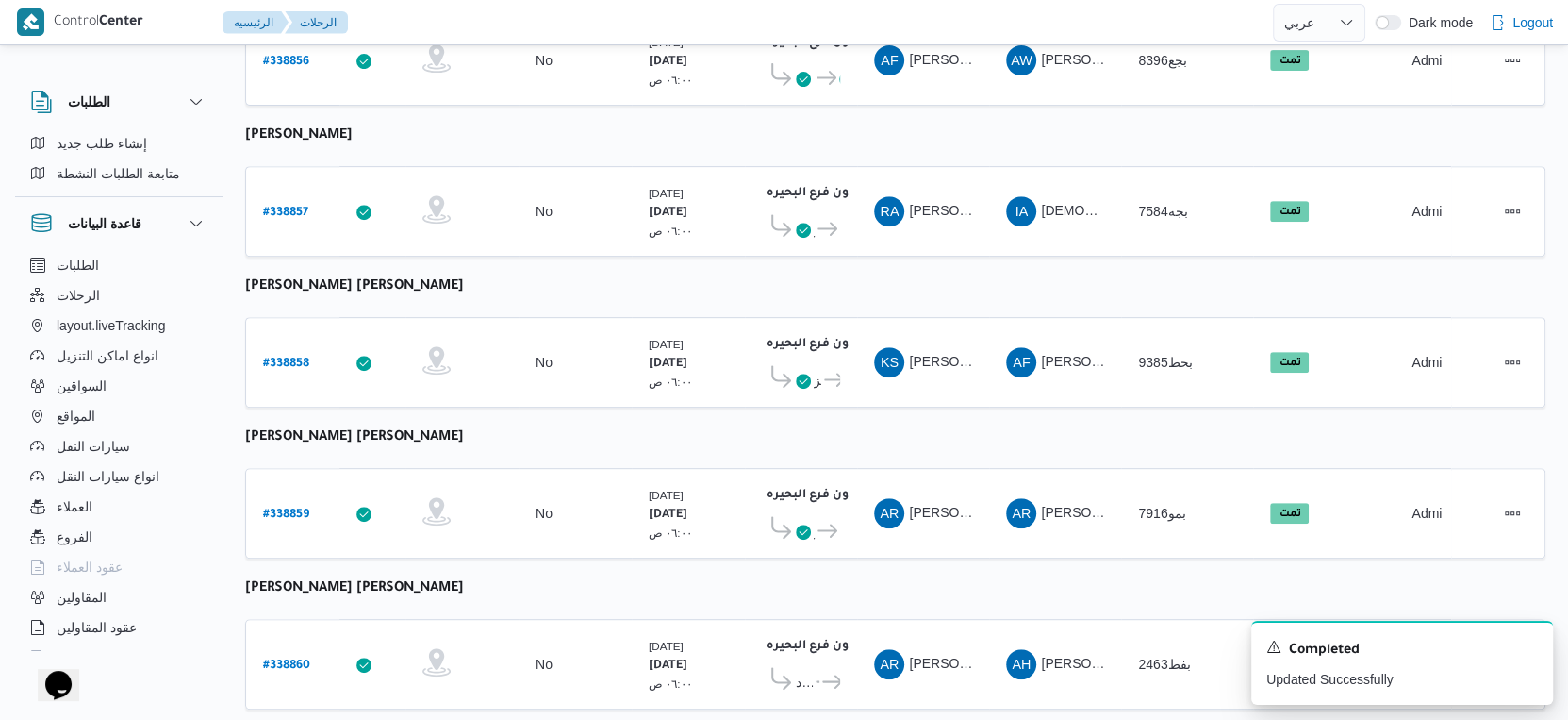
scroll to position [628, 0]
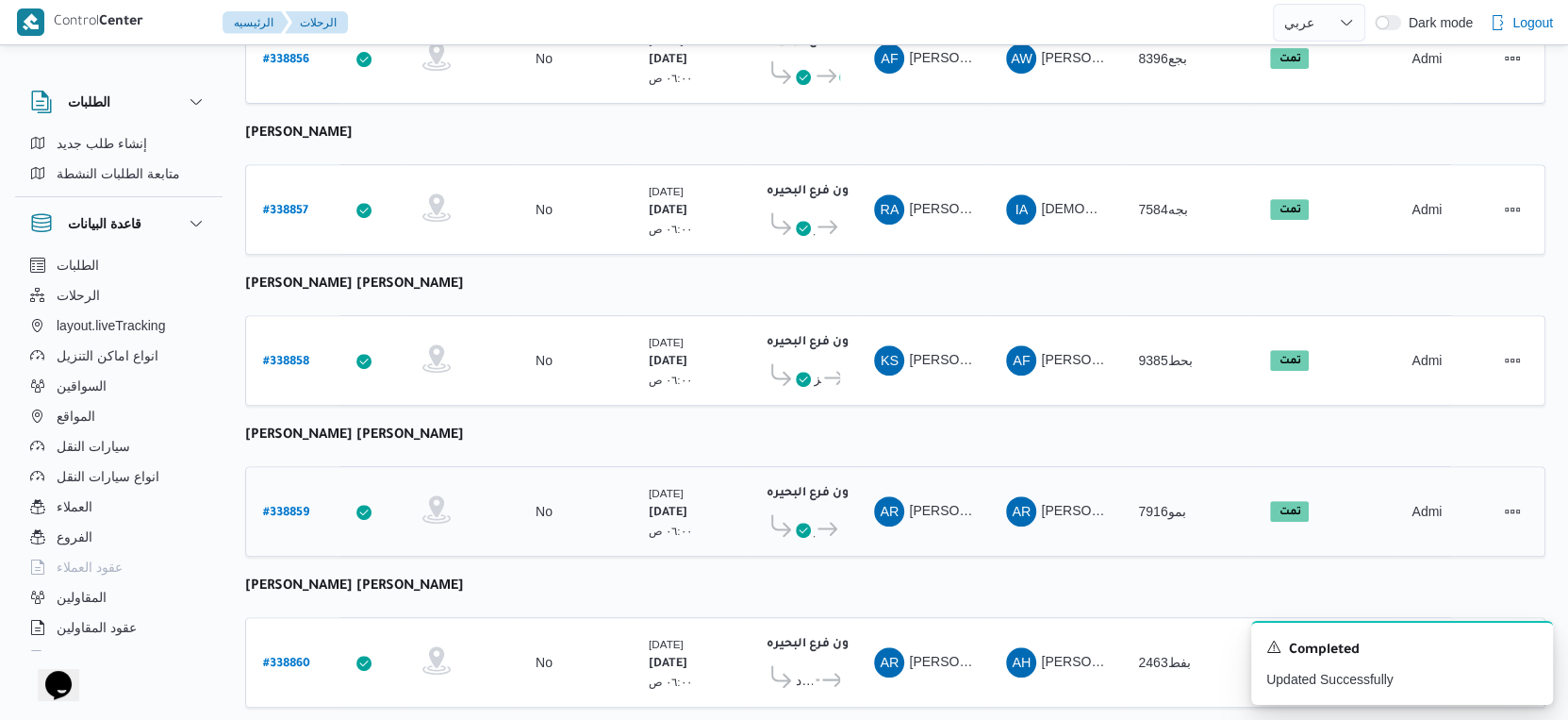
click at [282, 506] on b "# 338859" at bounding box center [286, 513] width 46 height 14
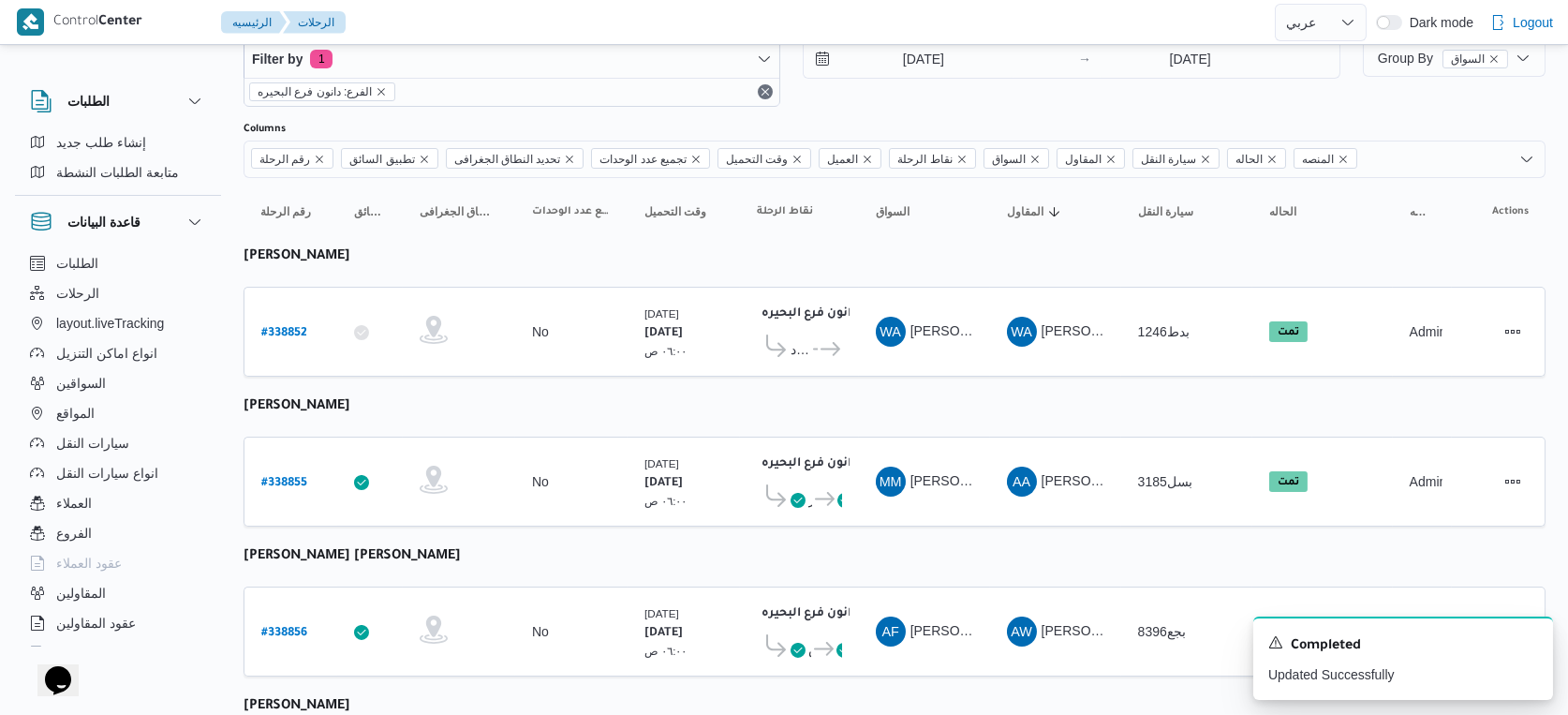
select select "ar"
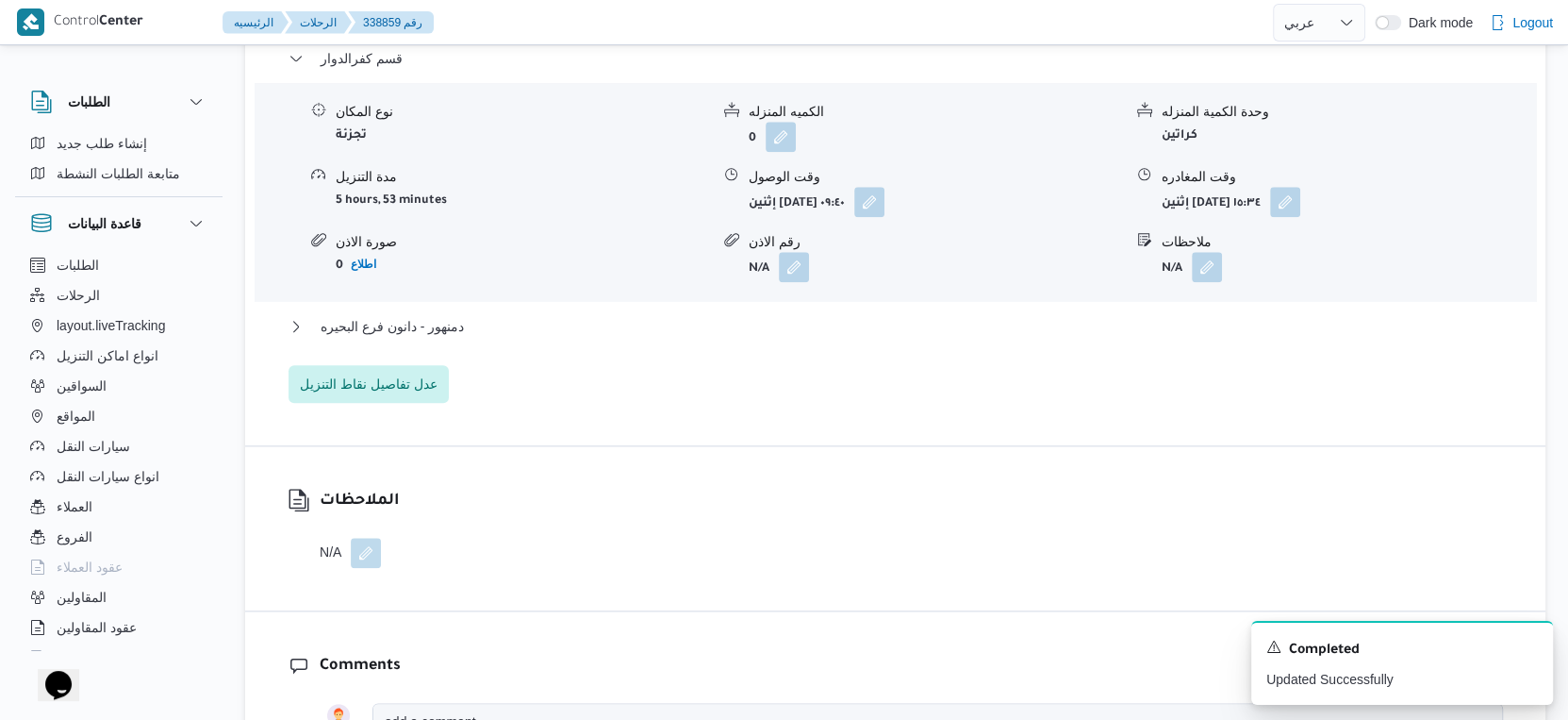
scroll to position [1676, 0]
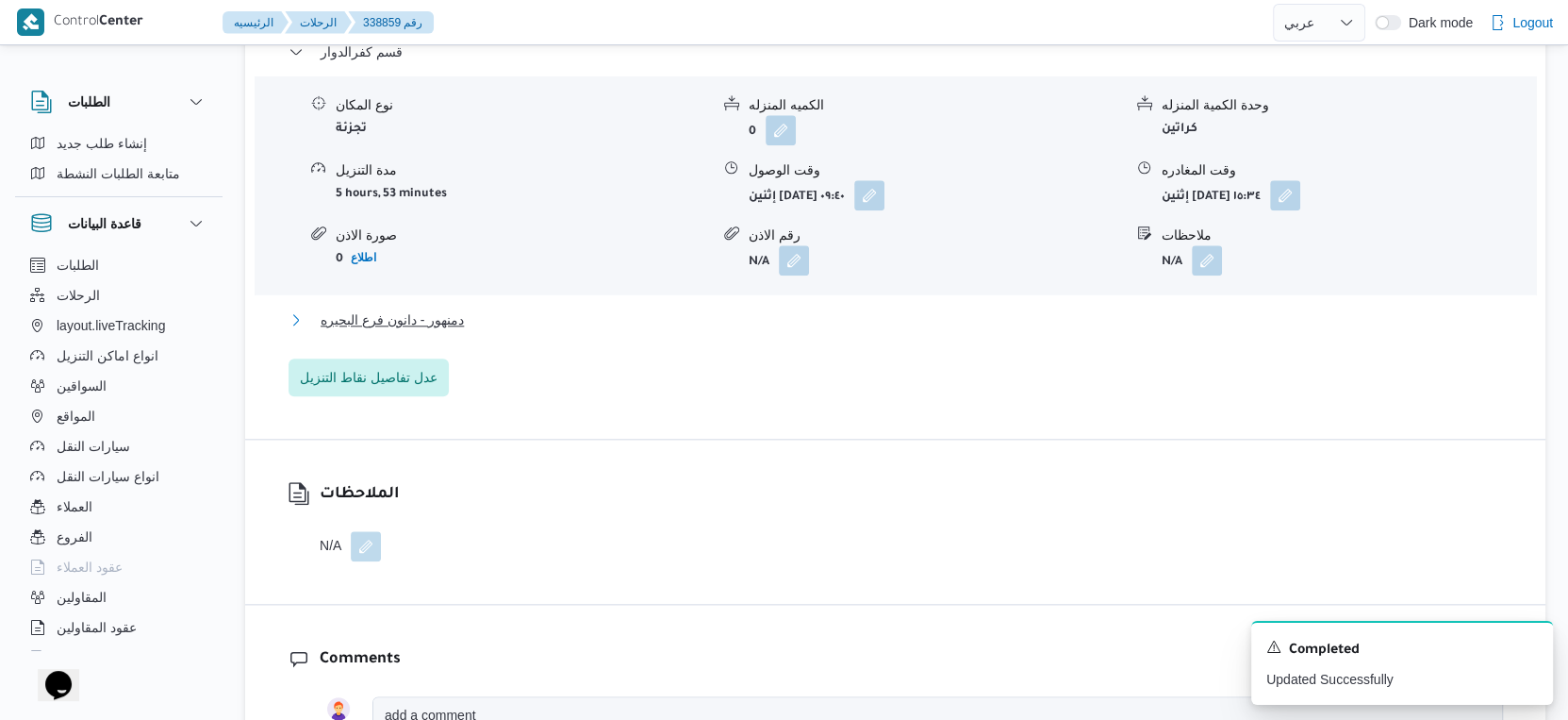
click at [461, 309] on span "دمنهور - دانون فرع البحيره" at bounding box center [392, 319] width 143 height 22
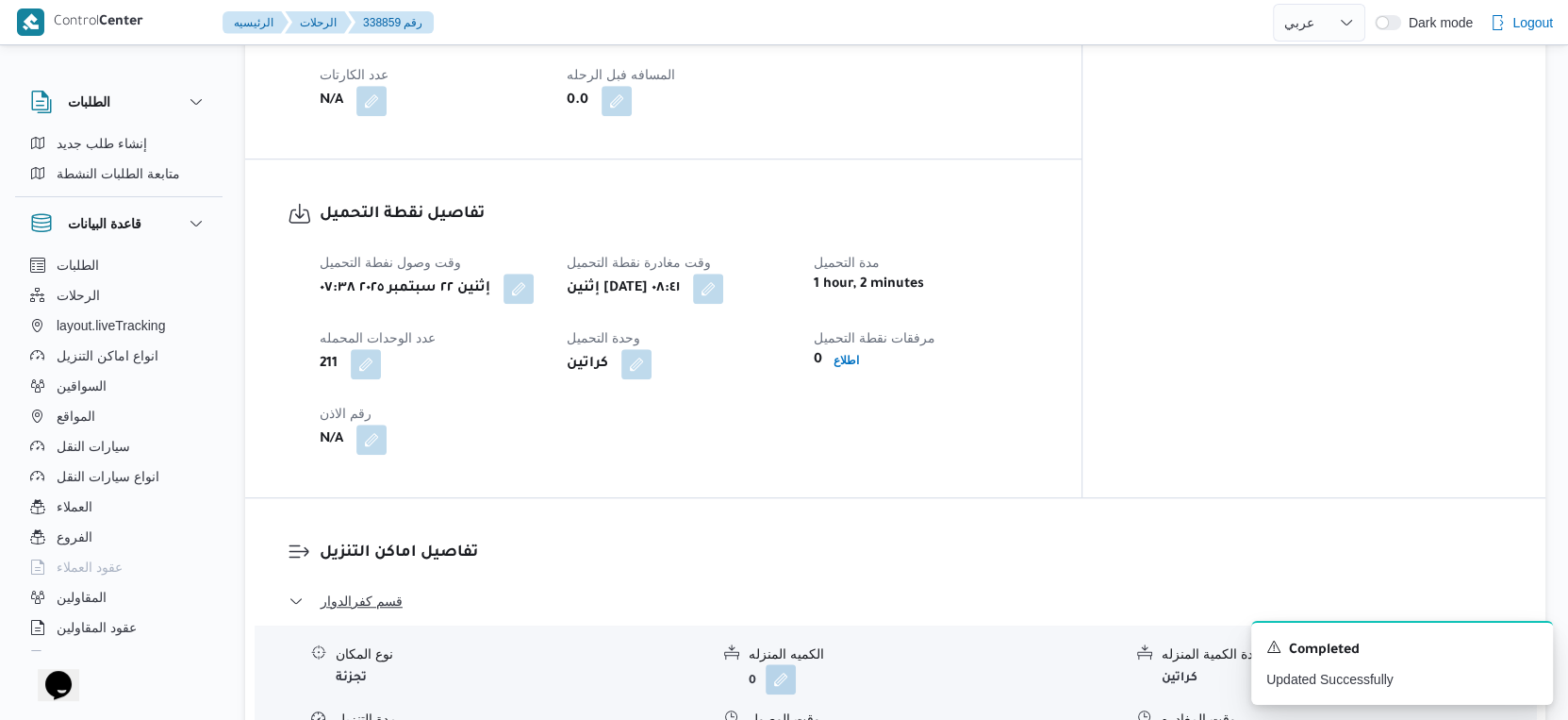
scroll to position [734, 0]
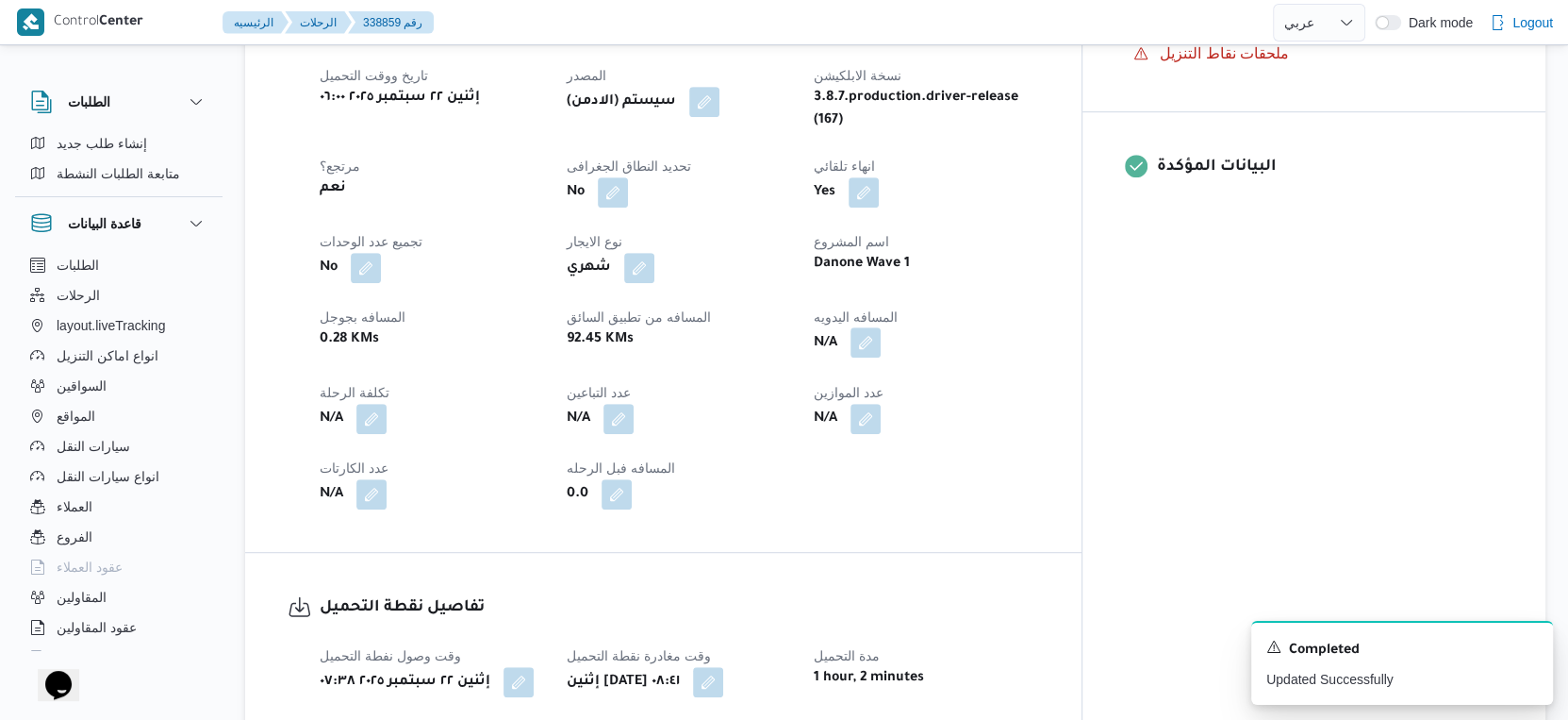
click at [881, 328] on button "button" at bounding box center [865, 342] width 30 height 30
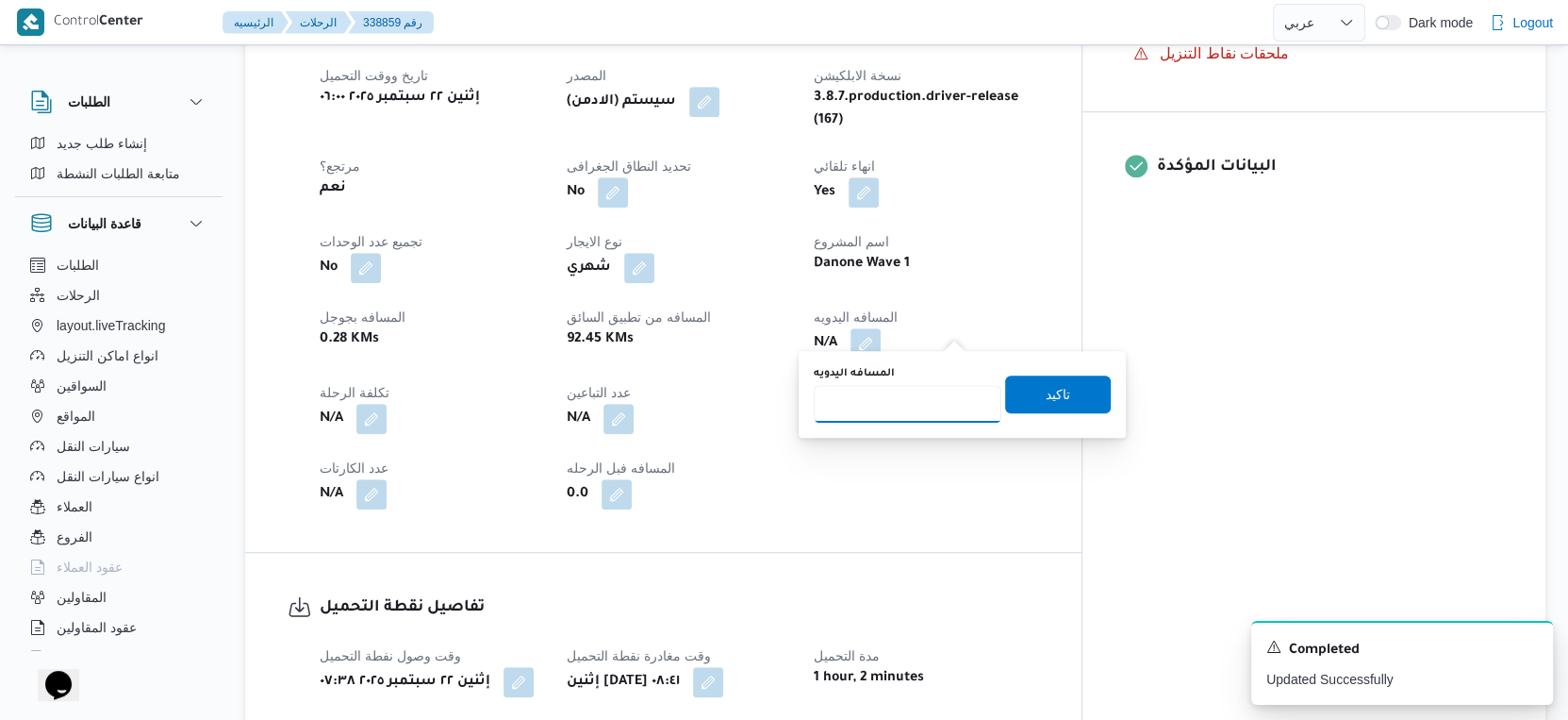
click at [882, 409] on input "المسافه اليدويه" at bounding box center [908, 404] width 187 height 38
type input "104"
click at [1045, 389] on span "تاكيد" at bounding box center [1057, 393] width 24 height 22
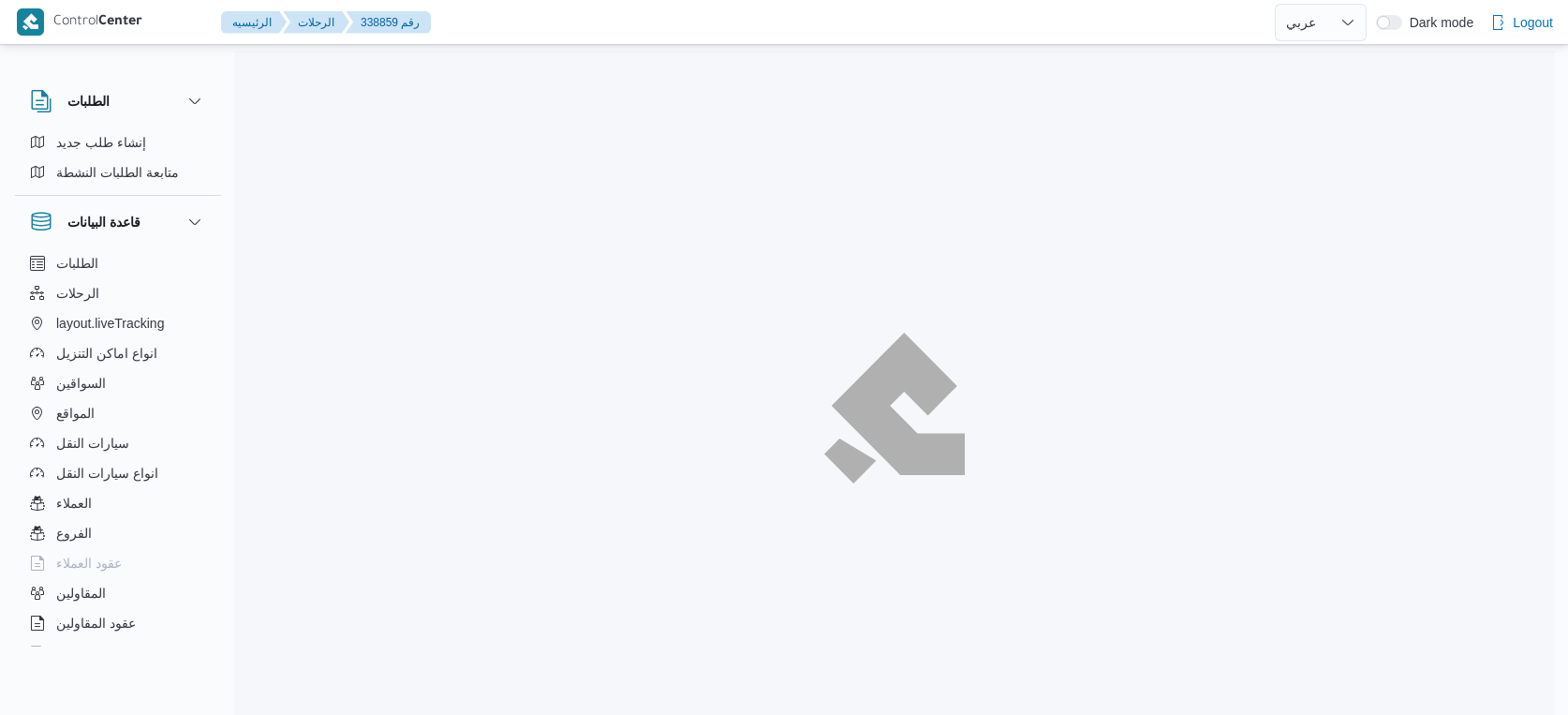
select select "ar"
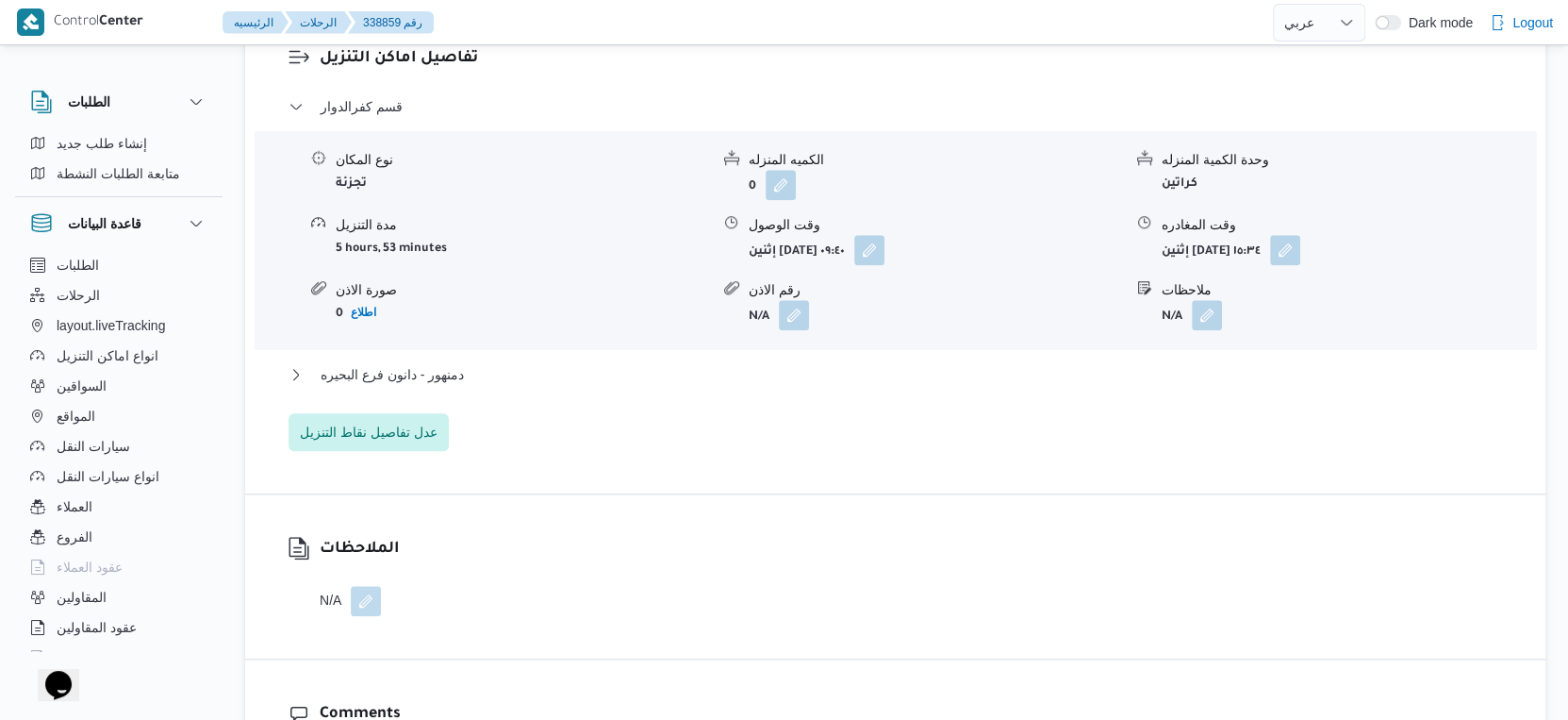
scroll to position [1623, 0]
click at [450, 361] on span "دمنهور - دانون فرع البحيره" at bounding box center [392, 372] width 143 height 22
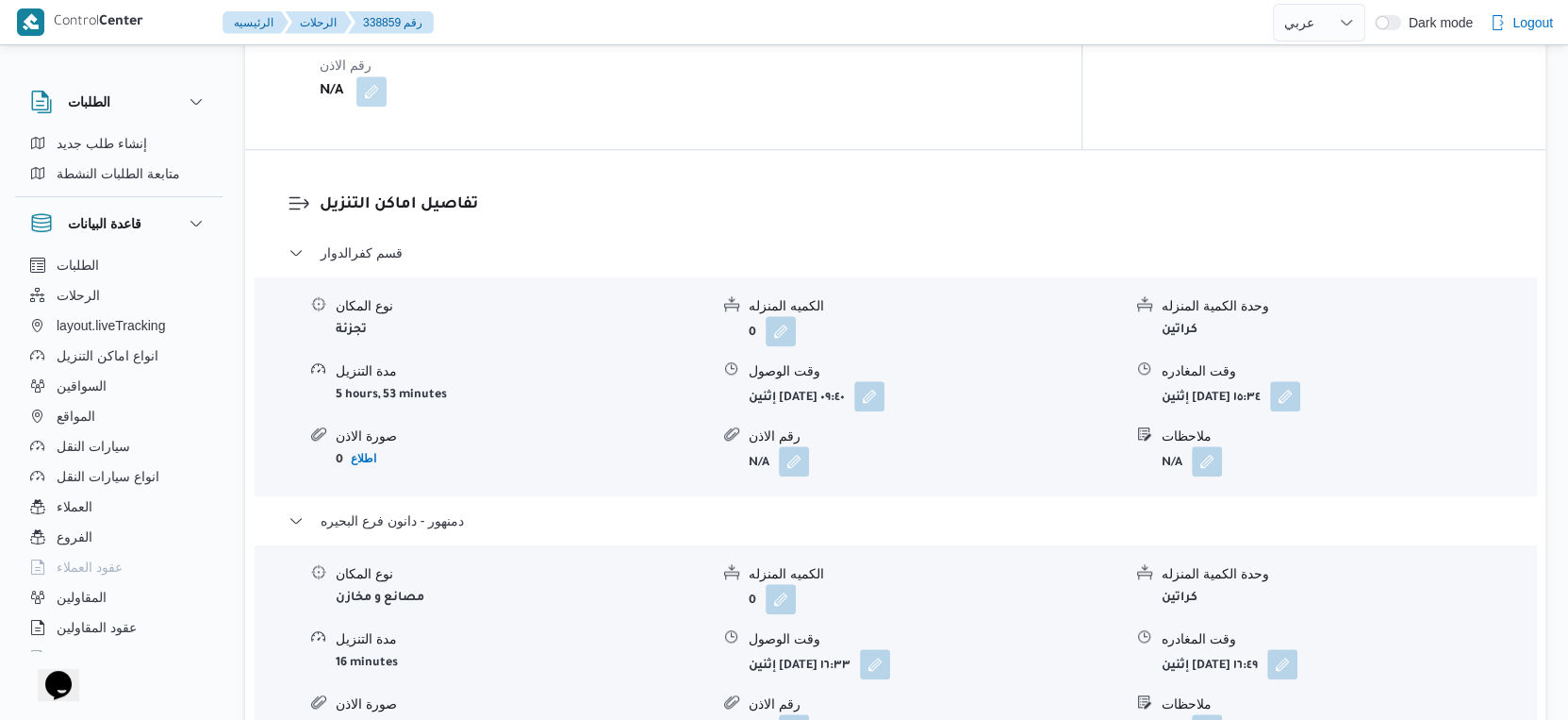
scroll to position [1308, 0]
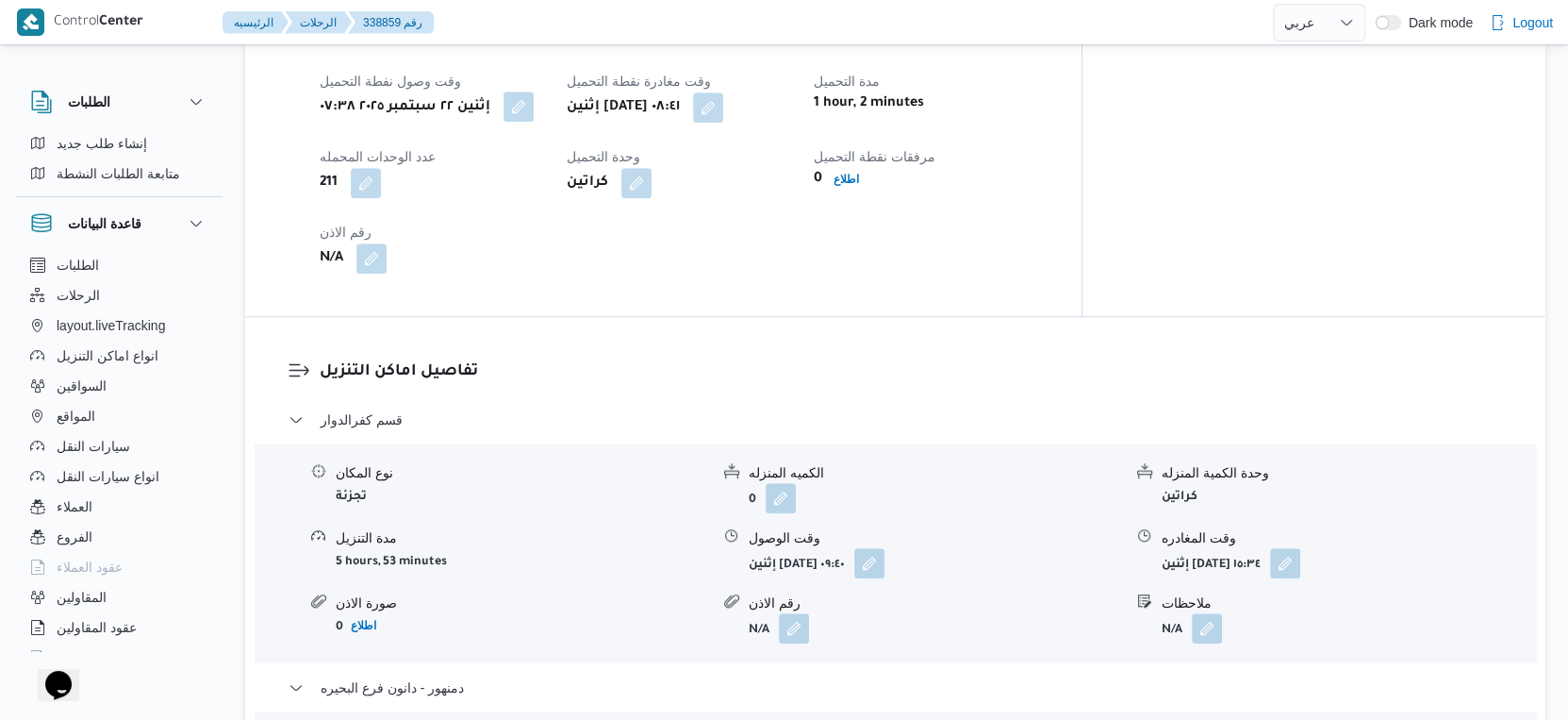
click at [533, 93] on button "button" at bounding box center [518, 106] width 30 height 30
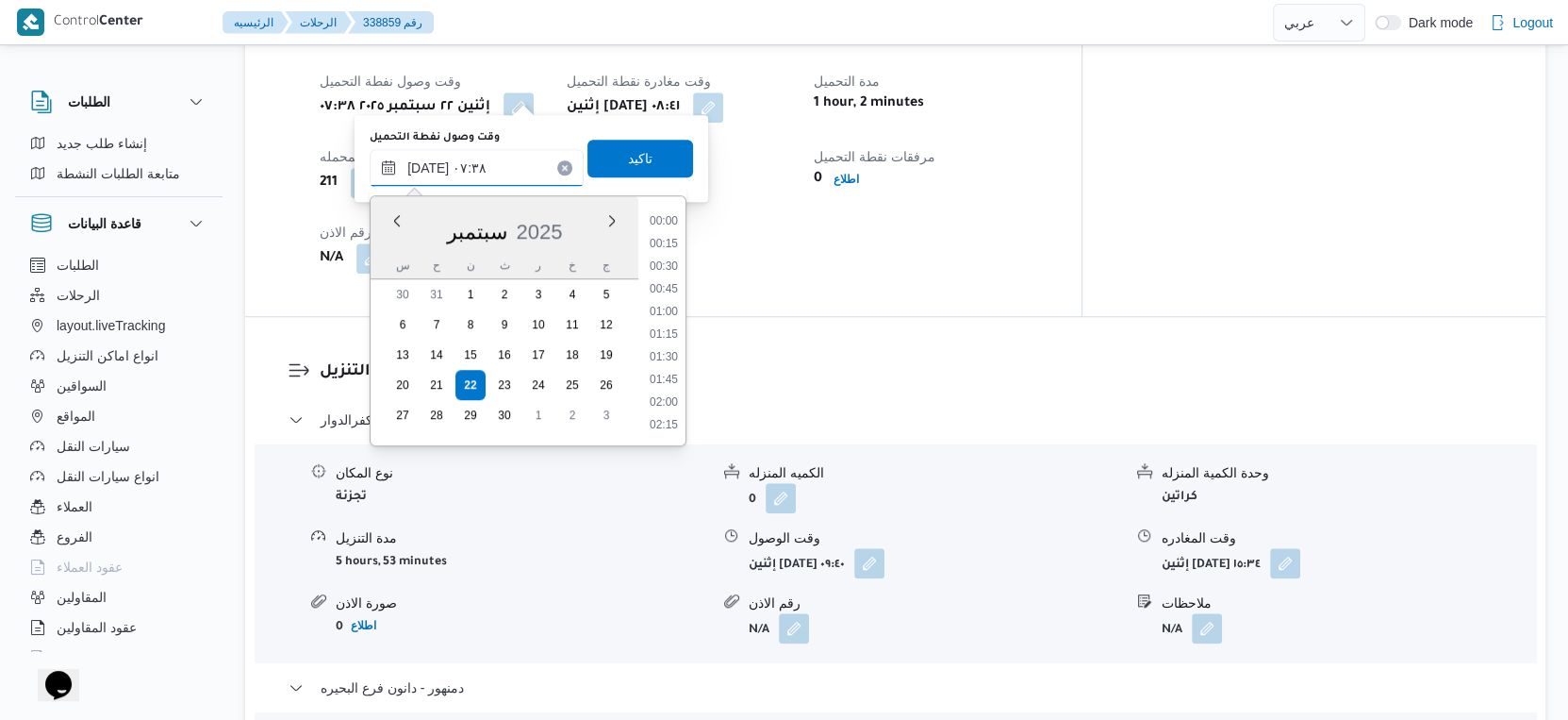
click at [477, 173] on input "[DATE] ٠٧:٣٨" at bounding box center [477, 168] width 215 height 38
click at [658, 334] on li "07:30" at bounding box center [664, 337] width 43 height 19
type input "[DATE] ٠٧:٣٠"
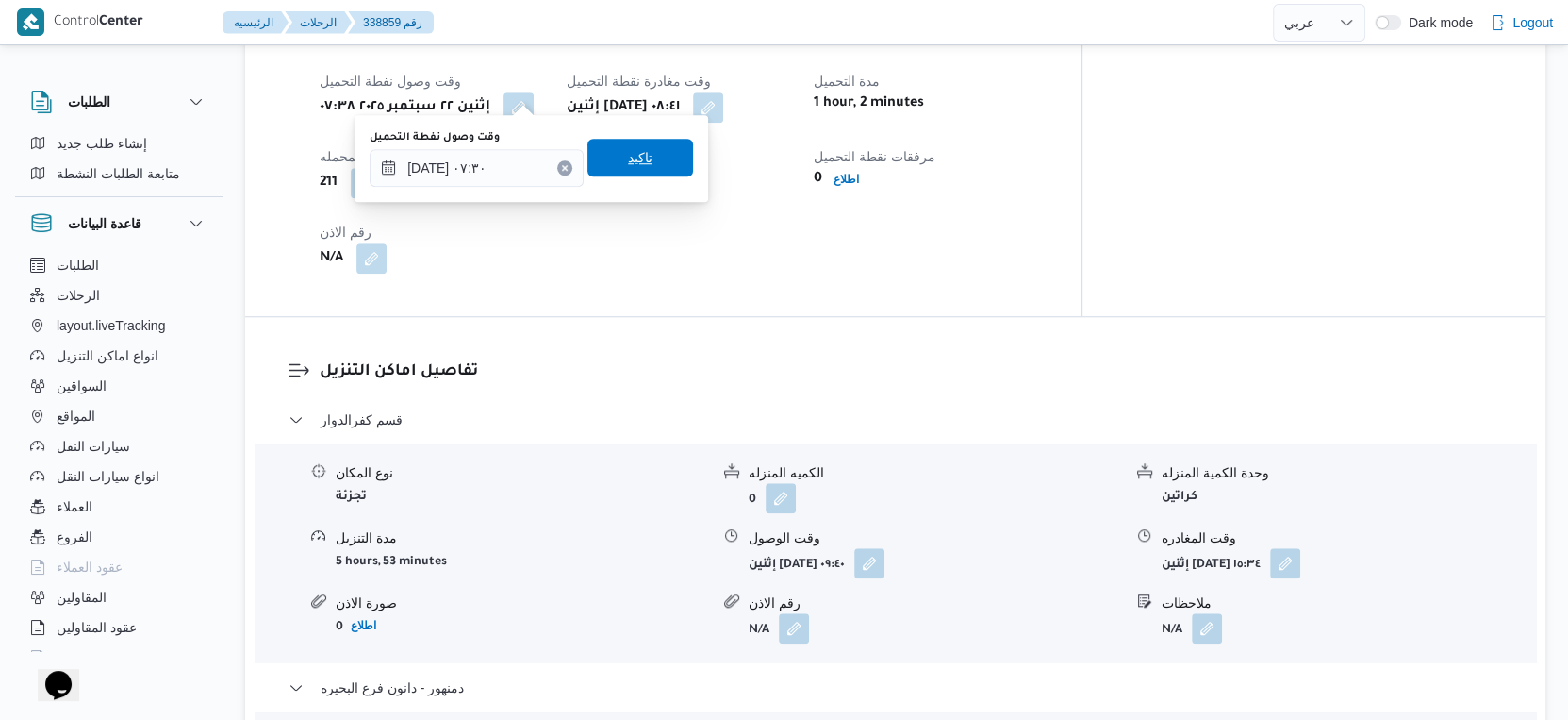
click at [648, 170] on span "تاكيد" at bounding box center [640, 157] width 105 height 38
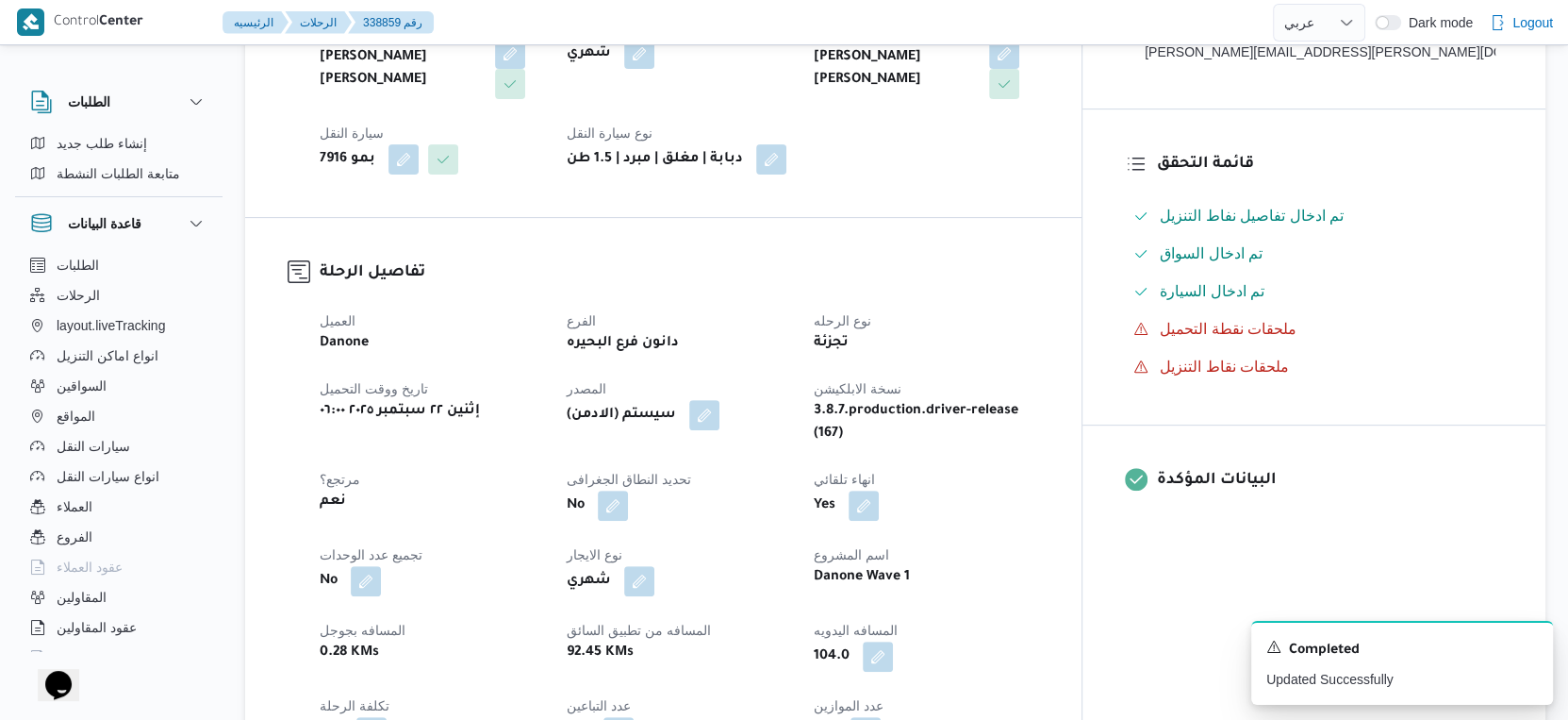
scroll to position [419, 0]
select select "ar"
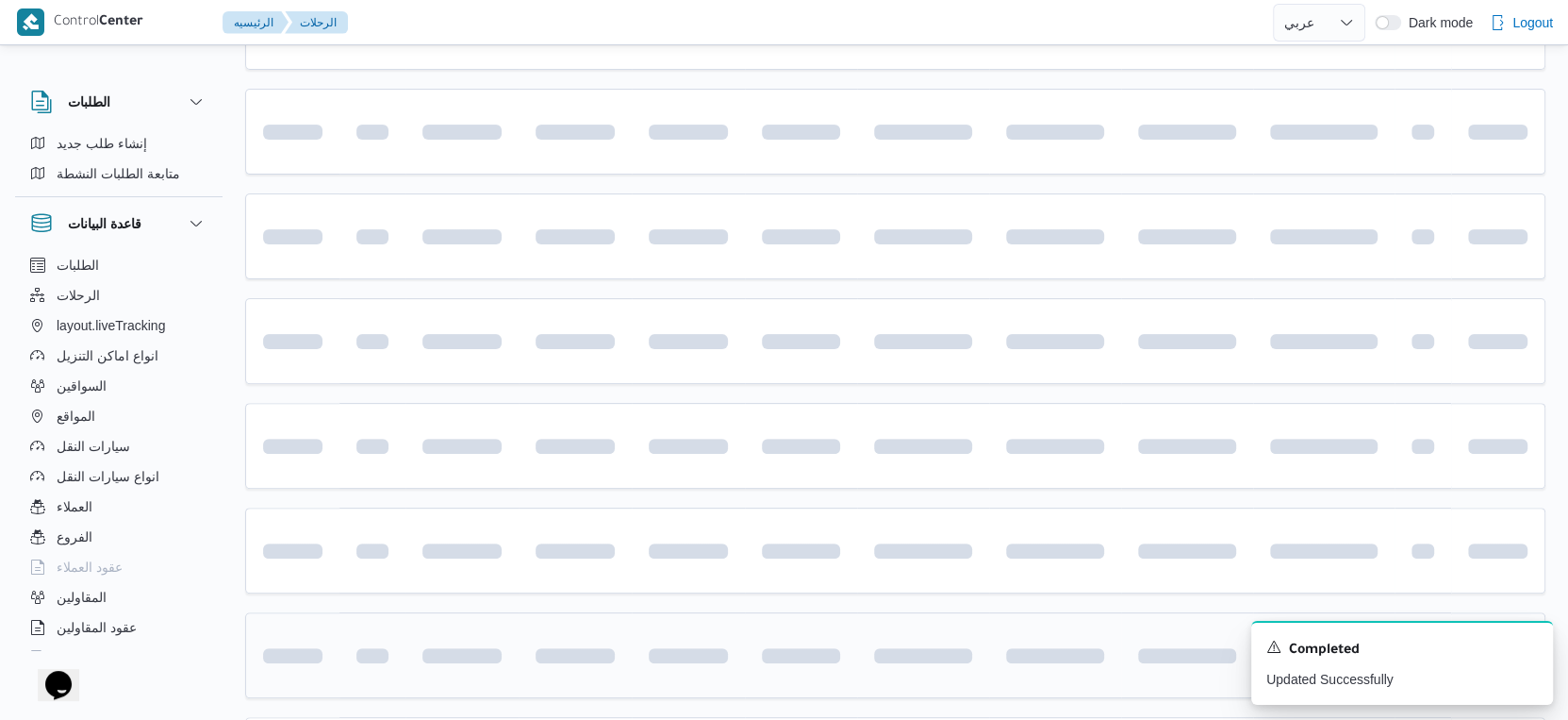
scroll to position [628, 0]
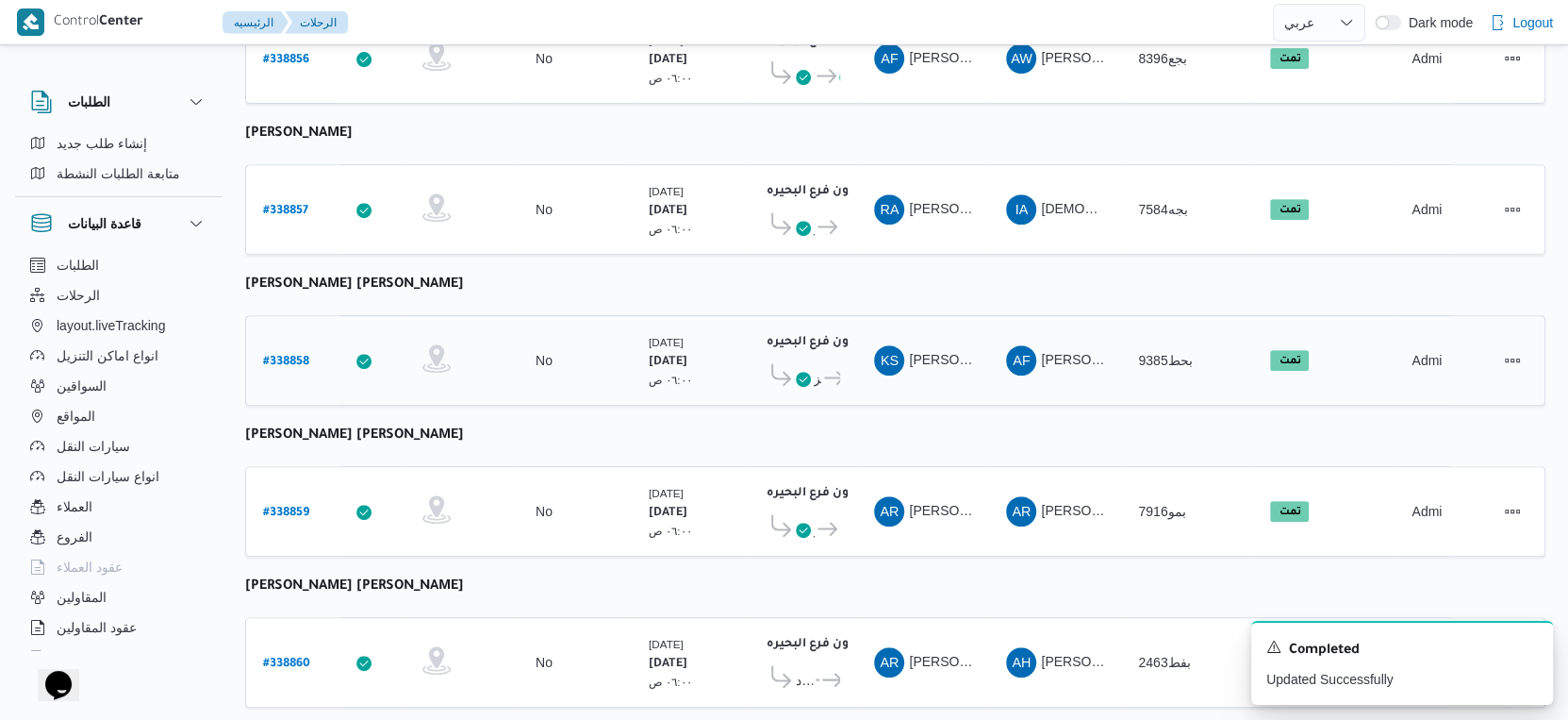
click at [294, 356] on b "# 338858" at bounding box center [286, 363] width 46 height 14
select select "ar"
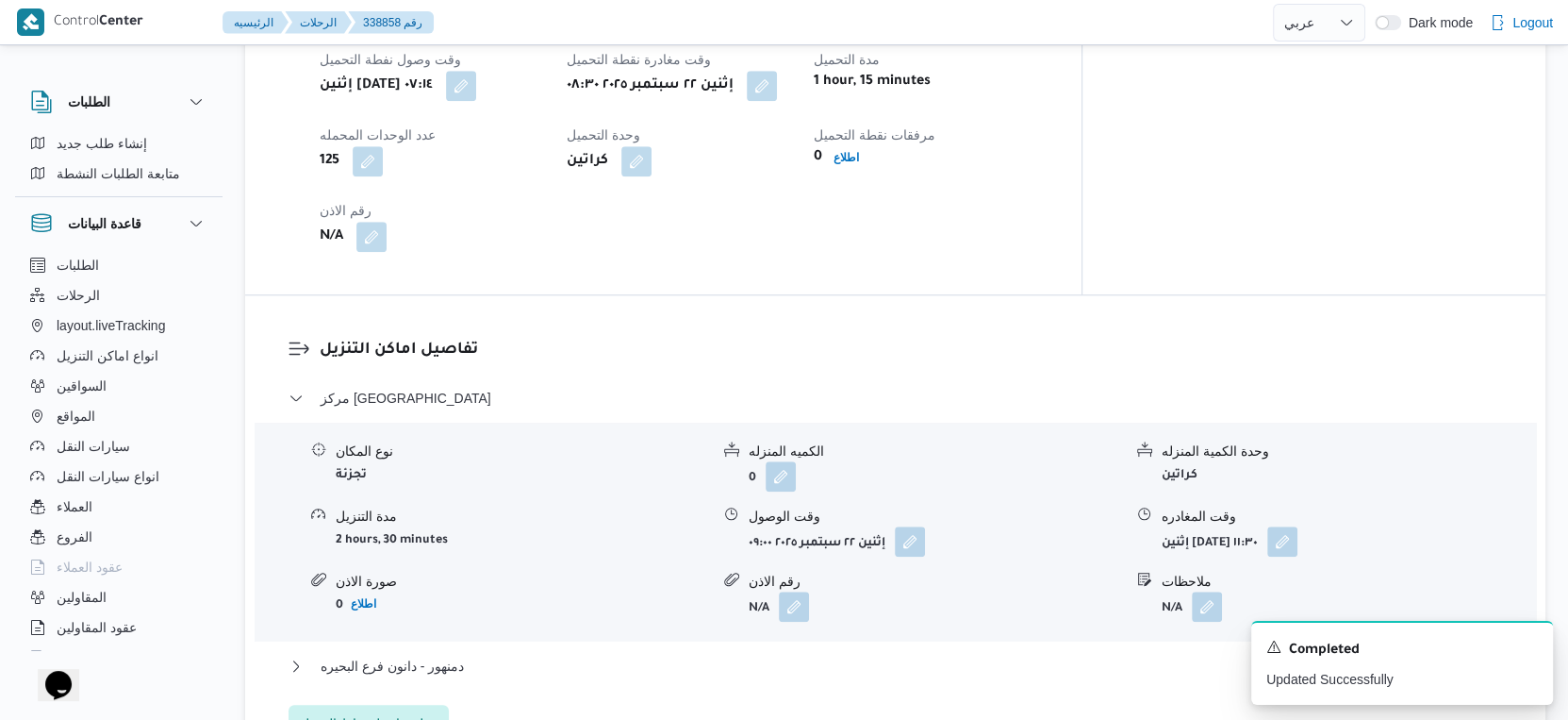
scroll to position [1467, 0]
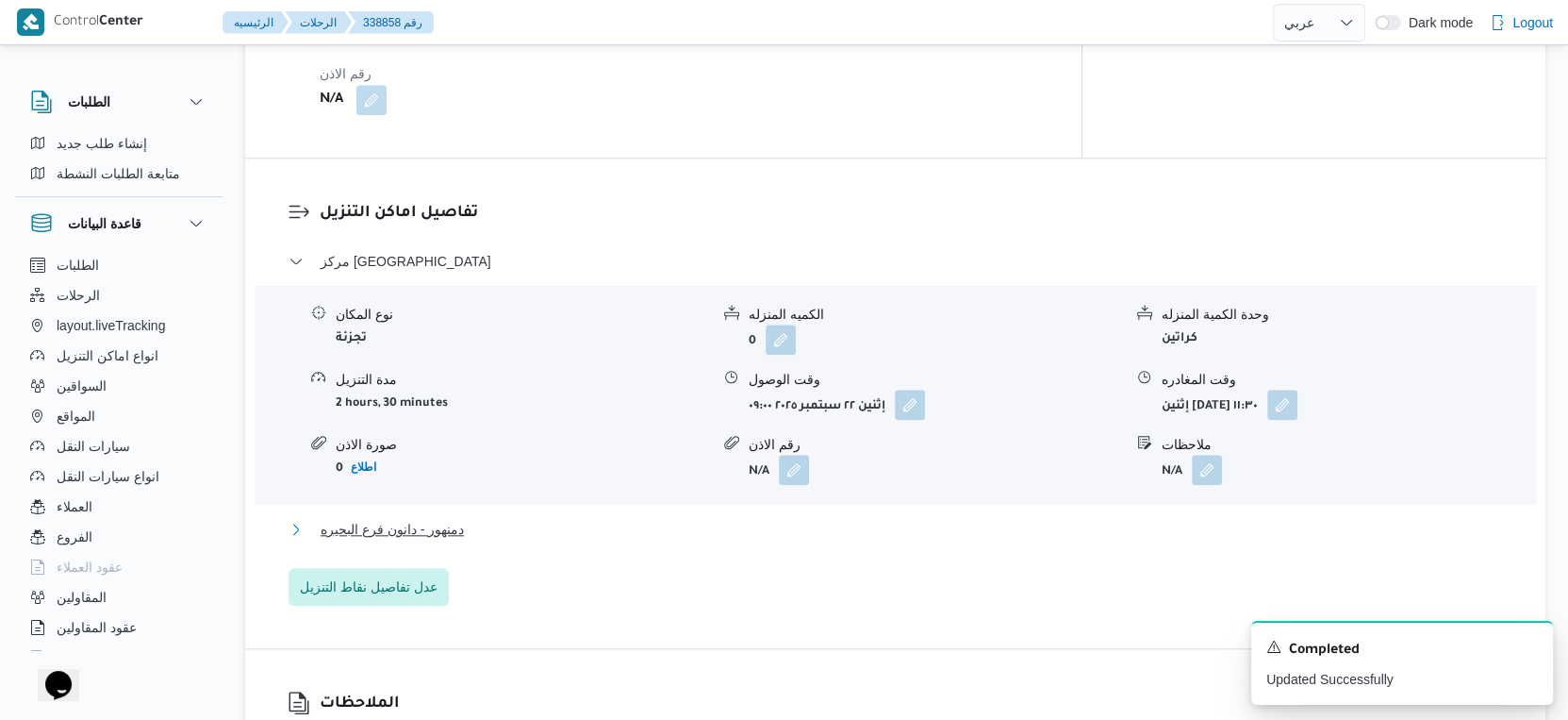
click at [479, 518] on button "دمنهور - دانون فرع البحيره" at bounding box center [896, 529] width 1215 height 22
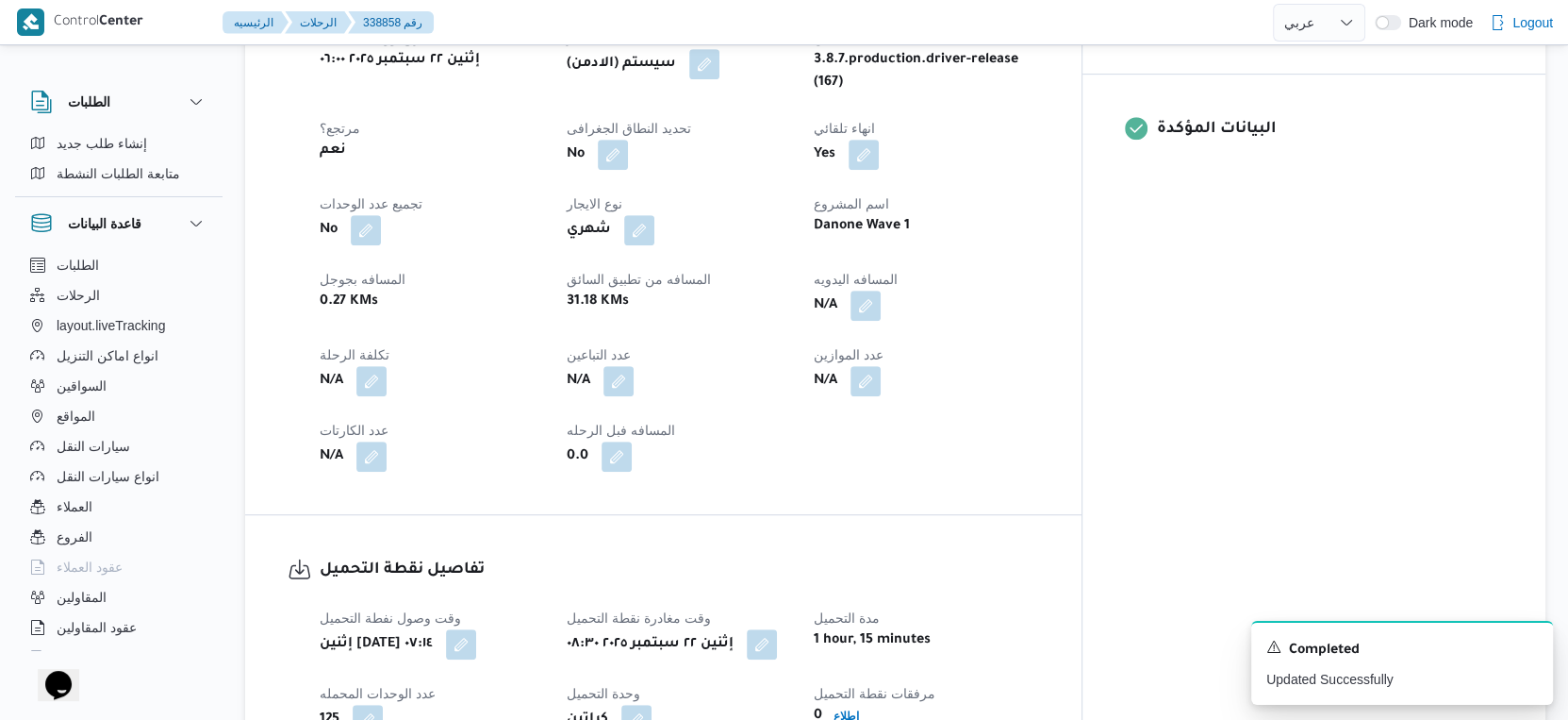
scroll to position [734, 0]
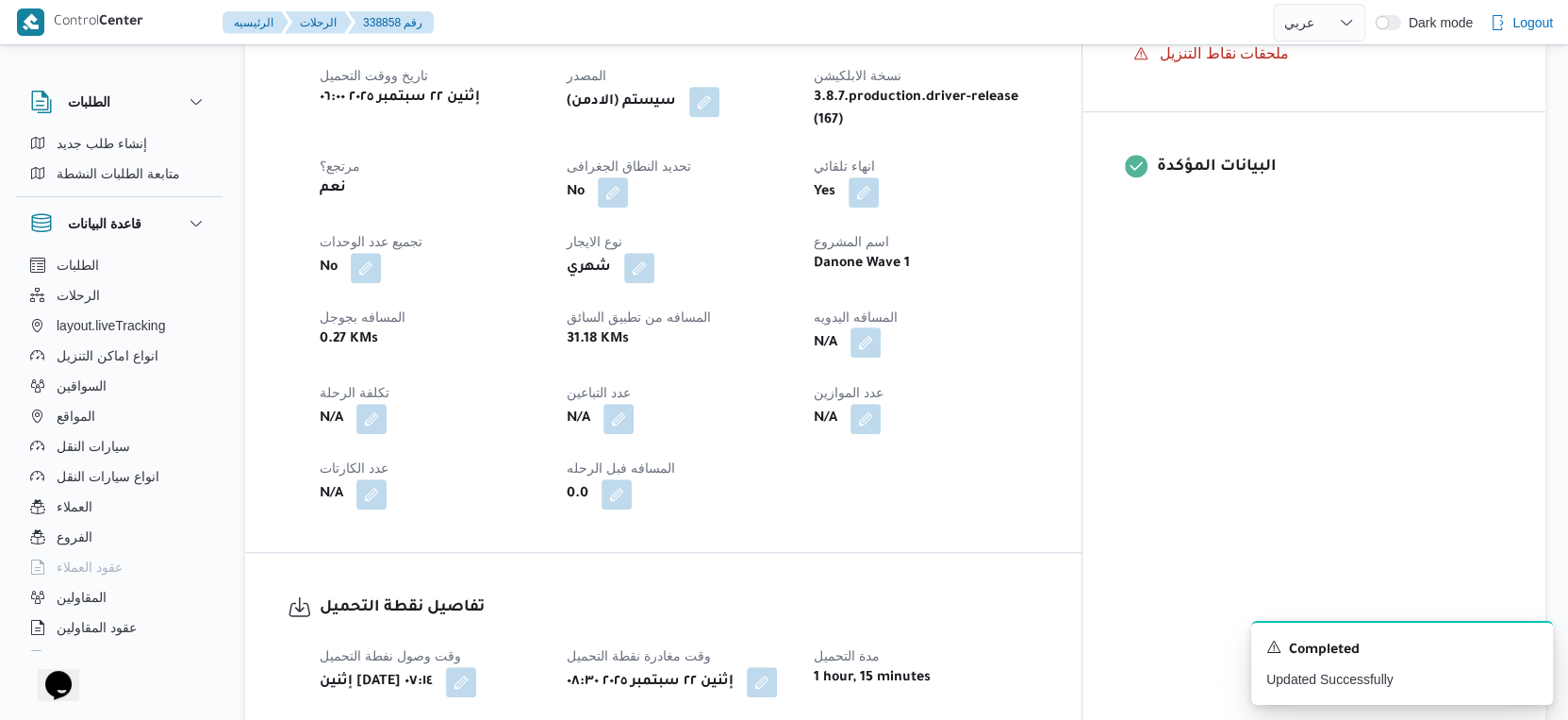
click at [881, 328] on button "button" at bounding box center [865, 342] width 30 height 30
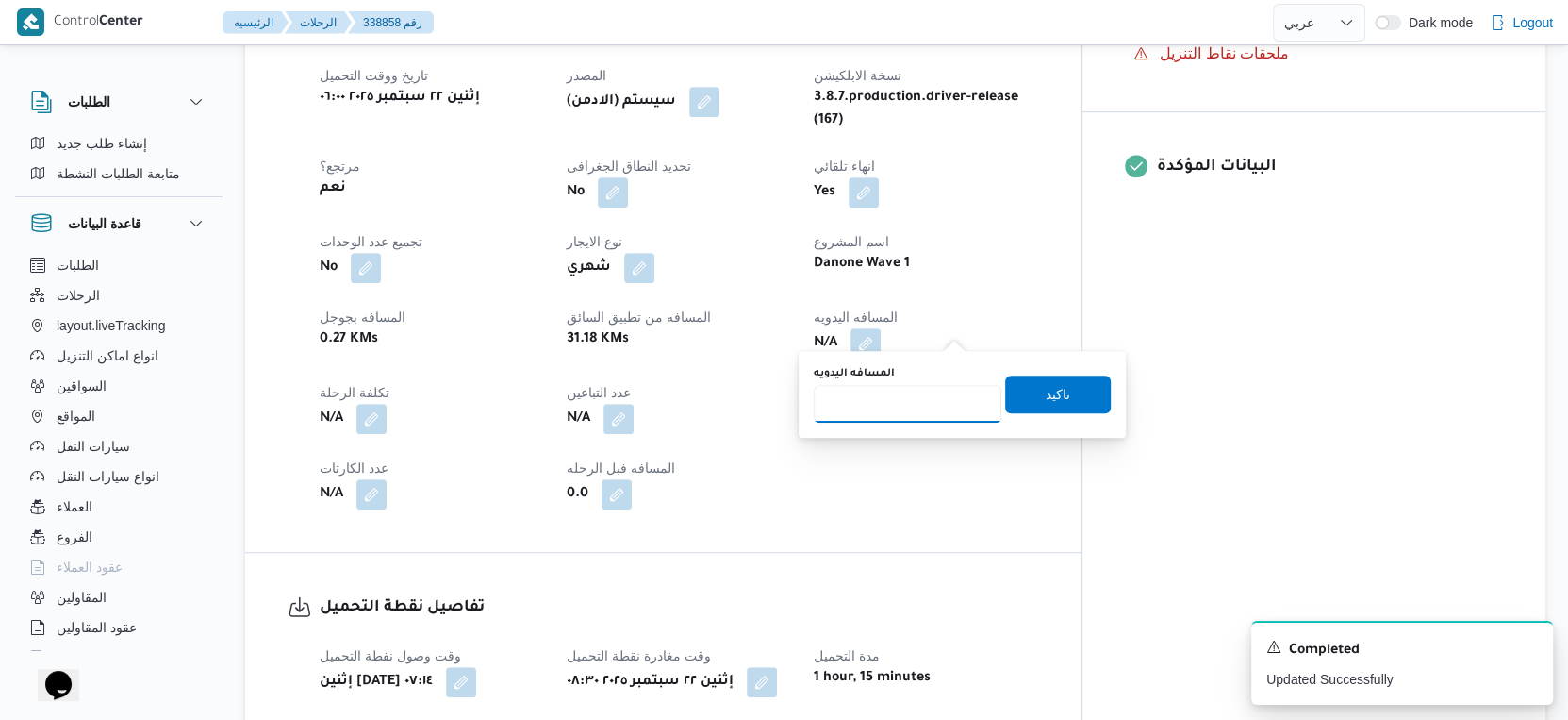
click at [888, 401] on input "المسافه اليدويه" at bounding box center [908, 404] width 187 height 38
type input "114"
click at [1045, 391] on span "تاكيد" at bounding box center [1057, 393] width 24 height 22
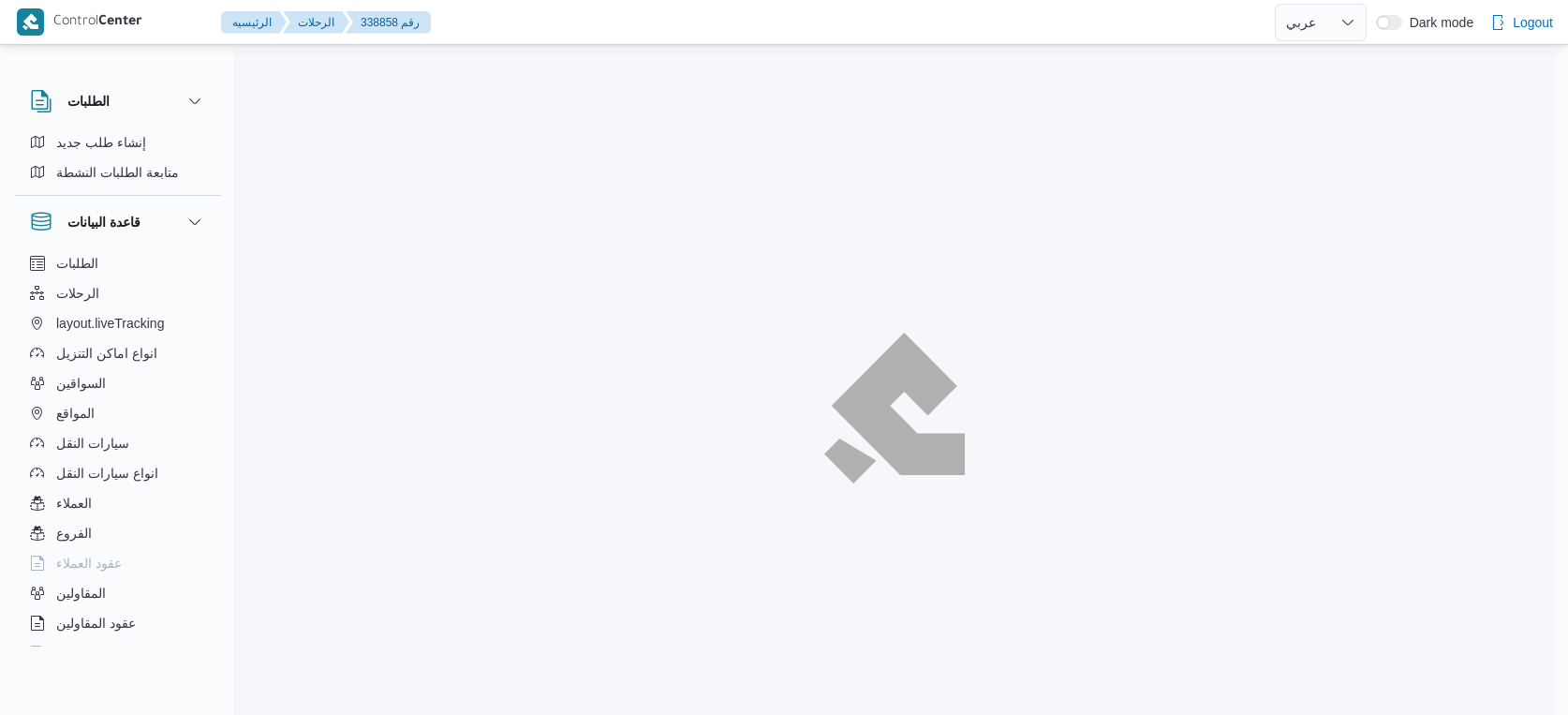
select select "ar"
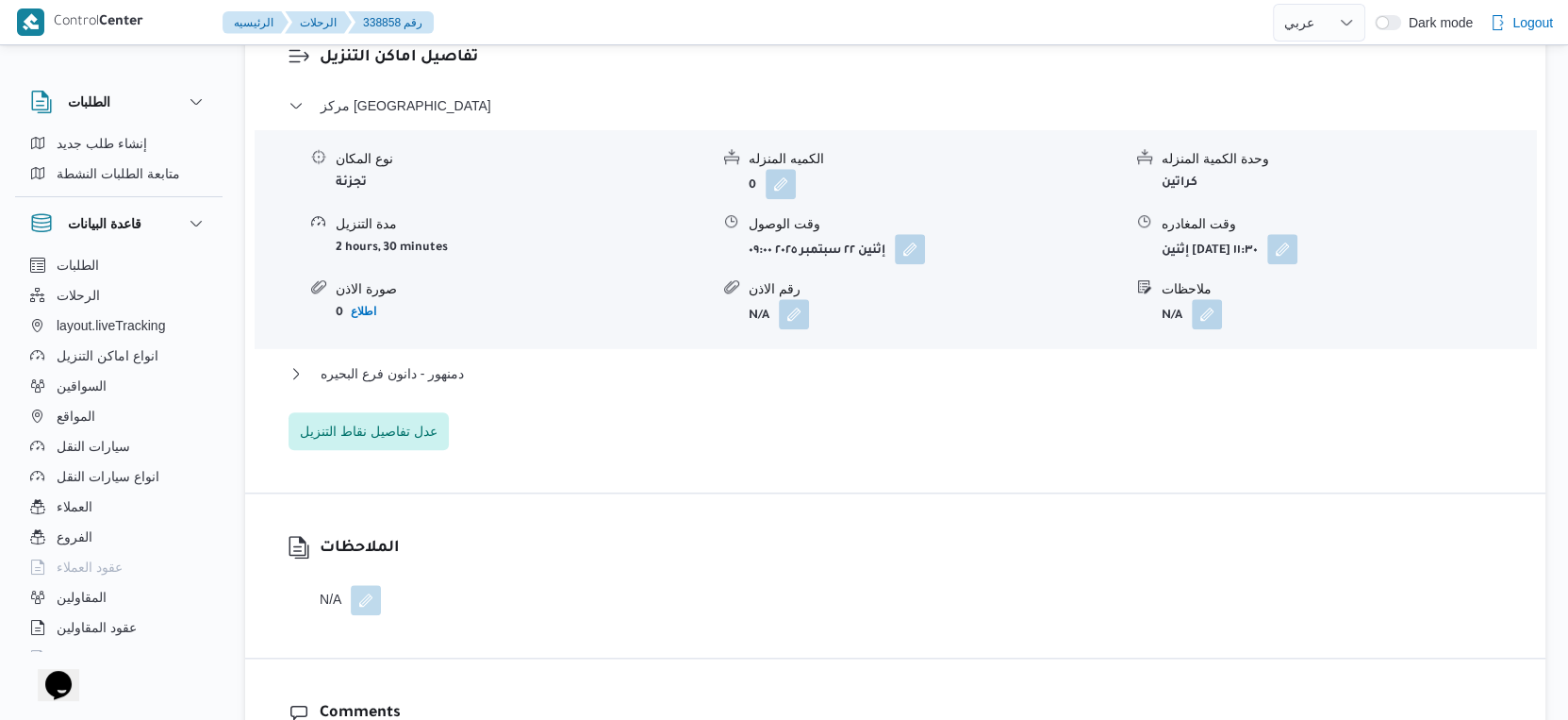
scroll to position [1623, 0]
click at [451, 361] on span "دمنهور - دانون فرع البحيره" at bounding box center [392, 372] width 143 height 22
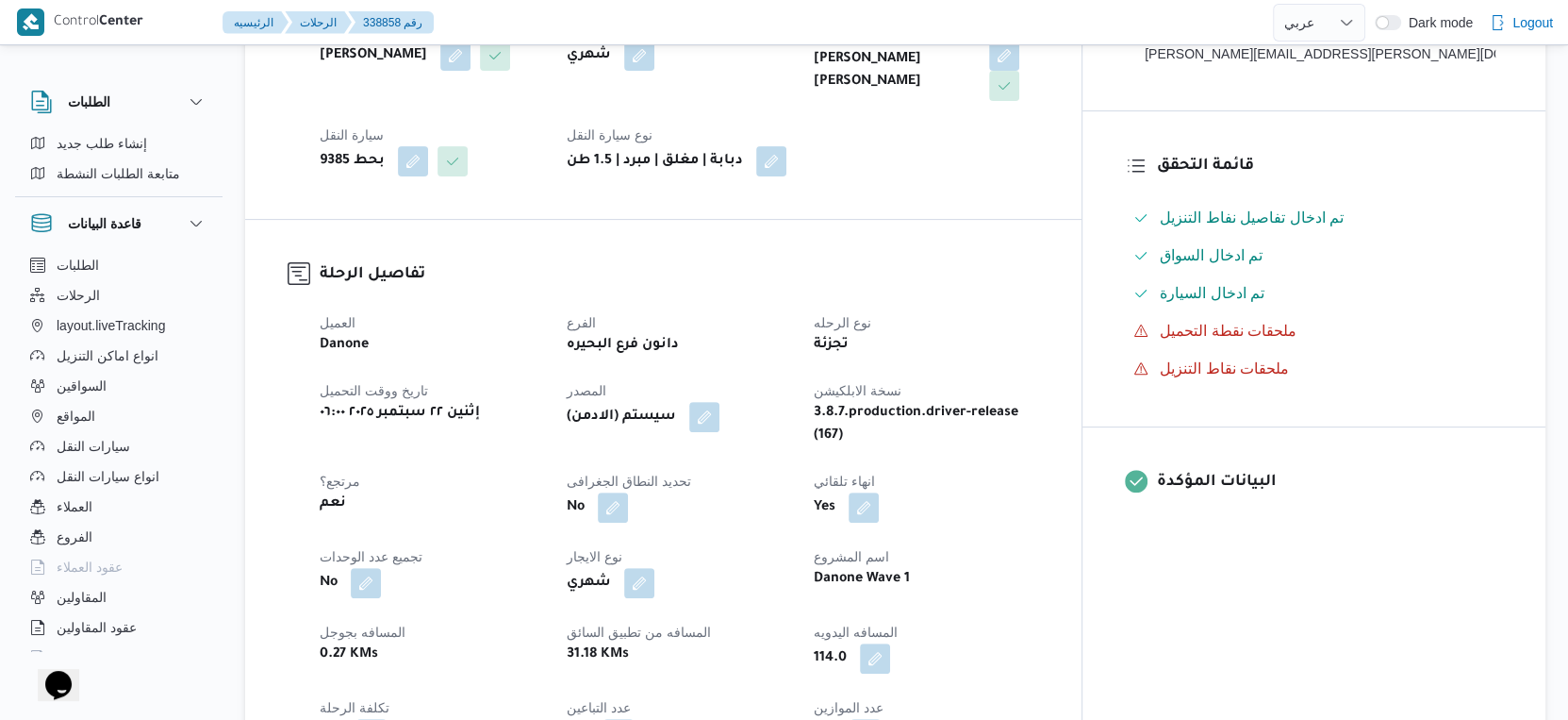
scroll to position [576, 0]
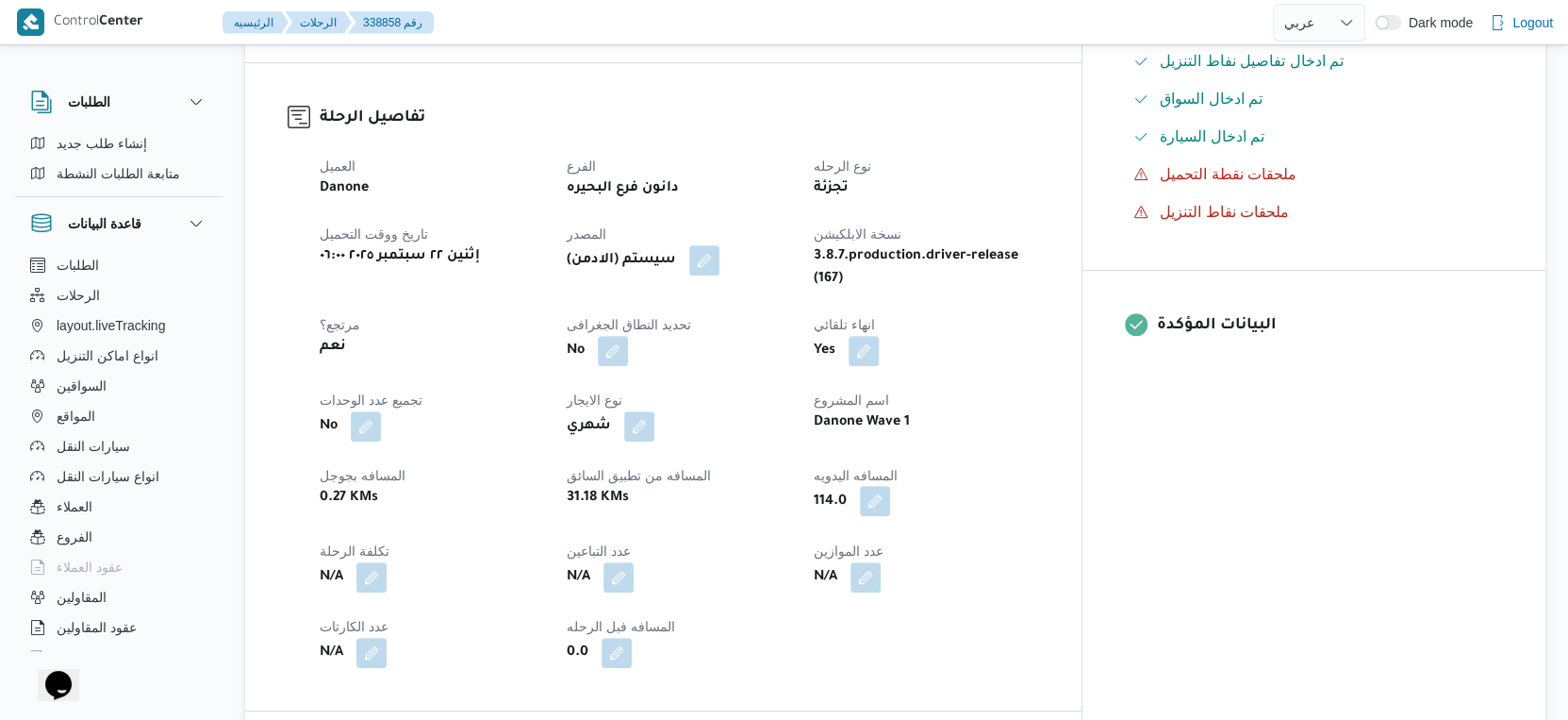
click at [890, 493] on button "button" at bounding box center [875, 500] width 30 height 30
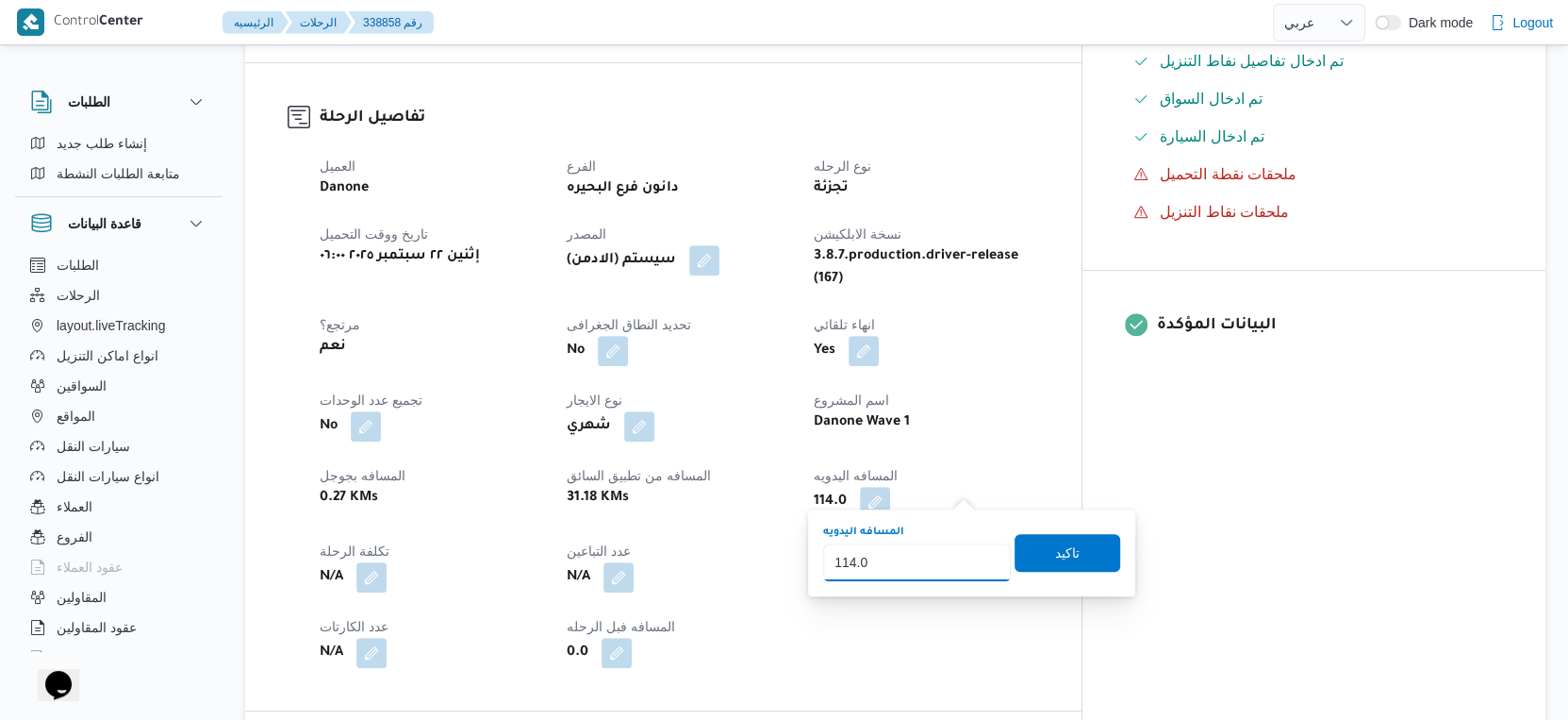
click at [905, 572] on input "114.0" at bounding box center [917, 562] width 187 height 38
click at [910, 561] on input "114.0" at bounding box center [917, 562] width 187 height 38
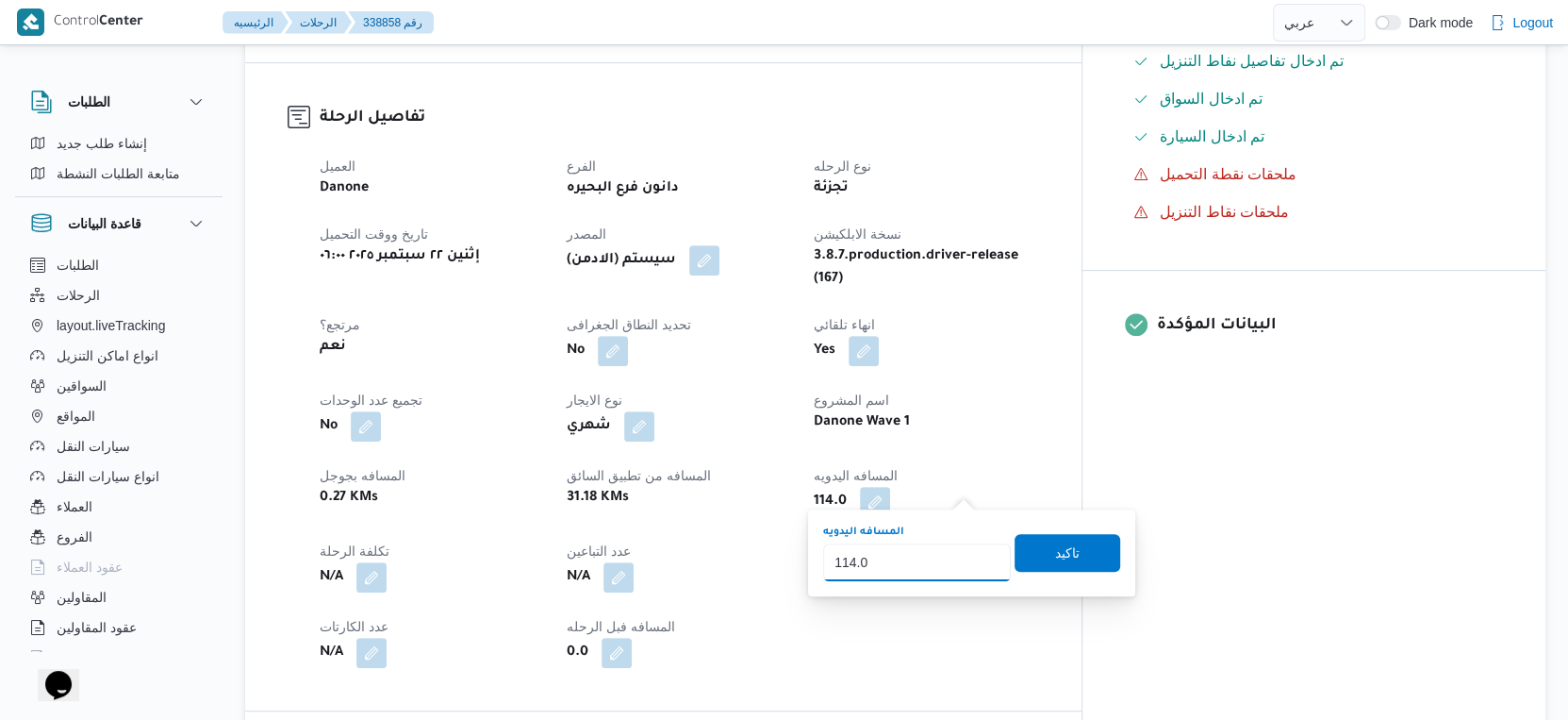
click at [910, 561] on input "114.0" at bounding box center [917, 562] width 187 height 38
click at [1069, 556] on span "تاكيد" at bounding box center [1068, 551] width 105 height 38
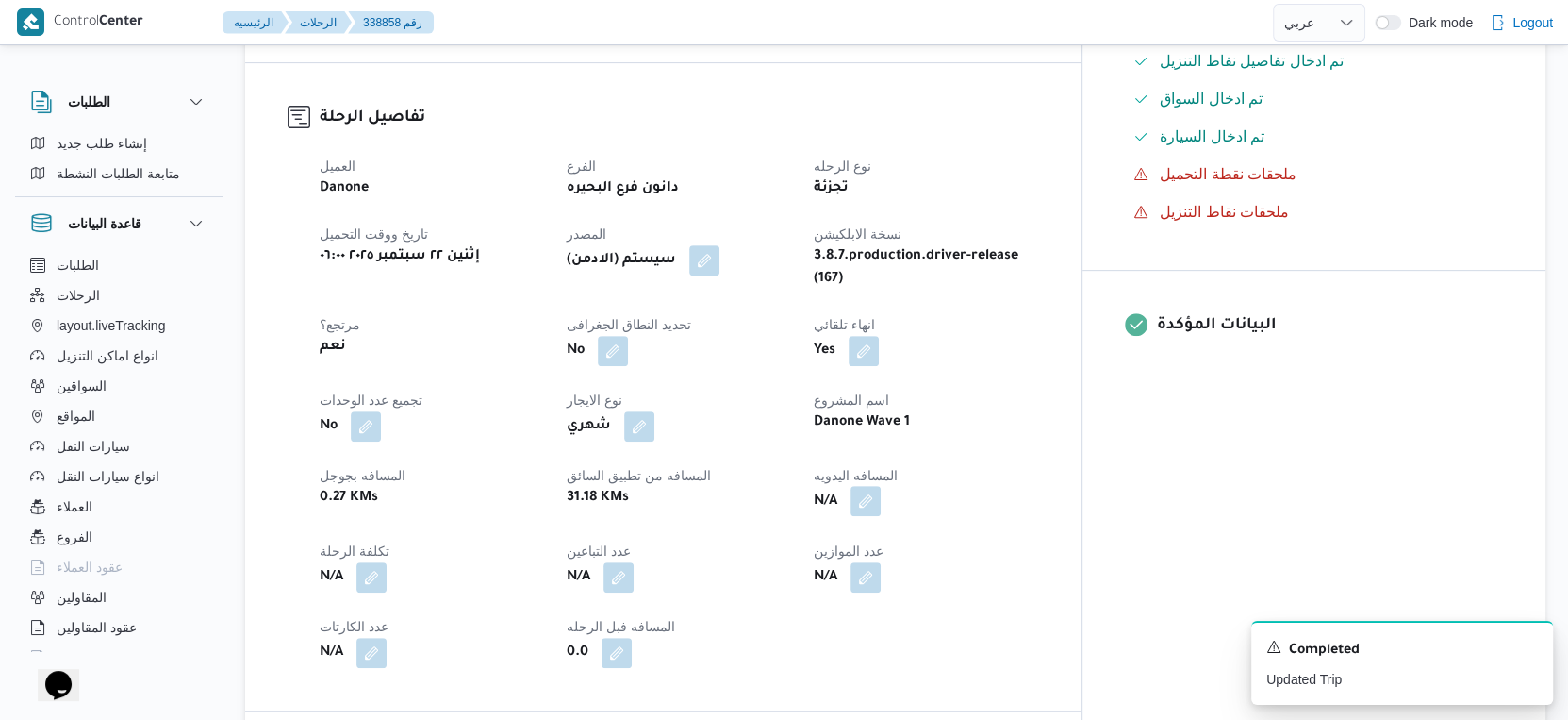
click at [881, 486] on button "button" at bounding box center [865, 500] width 30 height 30
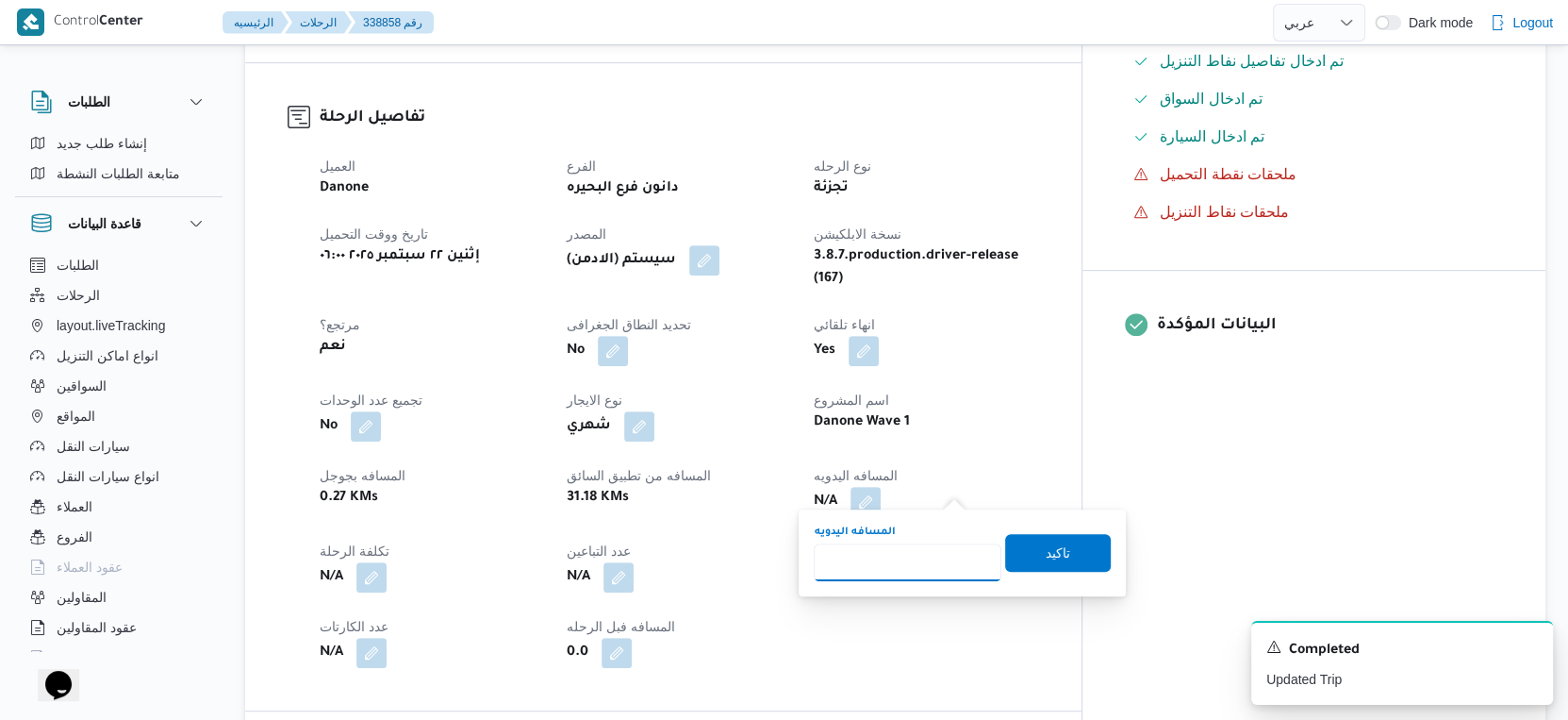
click at [881, 572] on input "المسافه اليدويه" at bounding box center [908, 562] width 187 height 38
type input "31"
click at [1064, 539] on span "تاكيد" at bounding box center [1058, 551] width 105 height 38
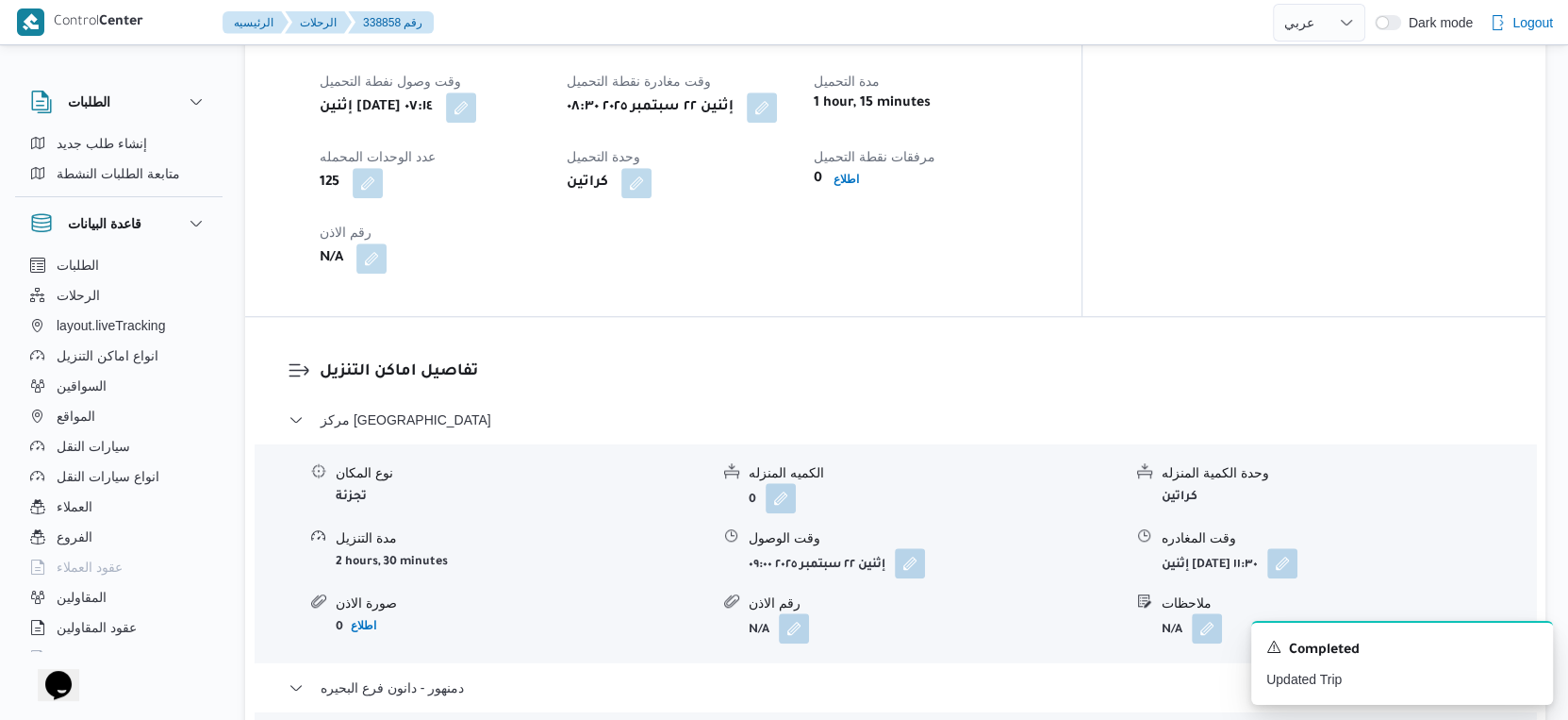
scroll to position [1623, 0]
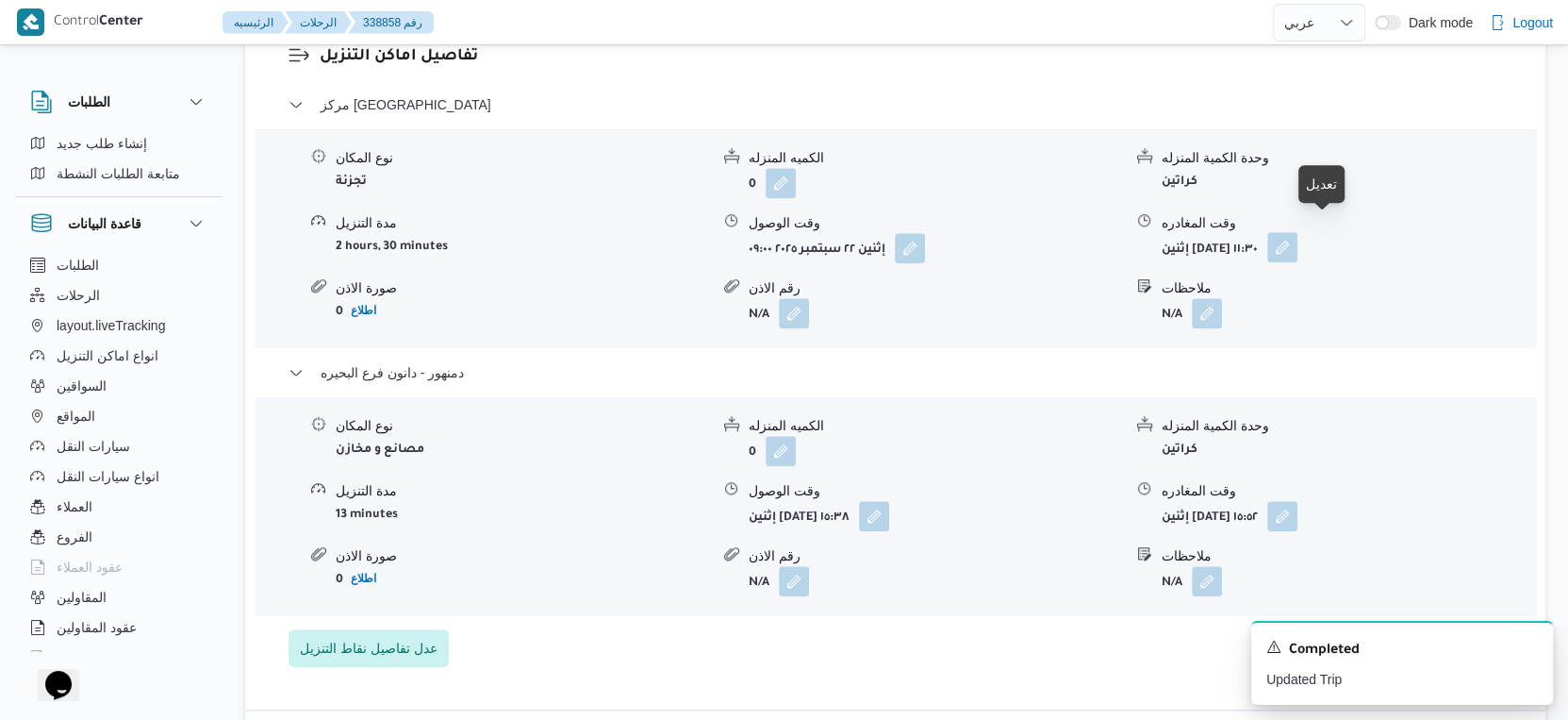
click at [1298, 232] on button "button" at bounding box center [1282, 247] width 30 height 30
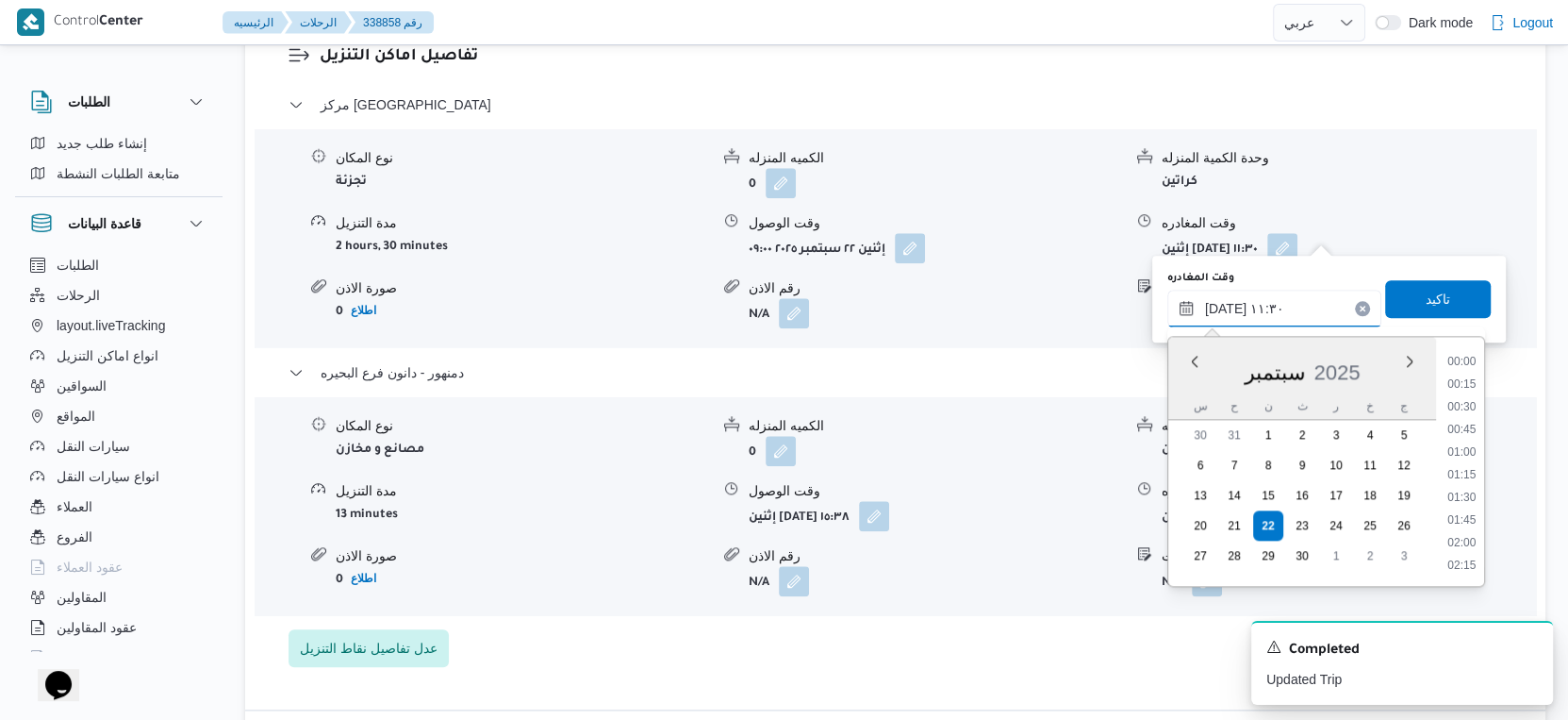
click at [1281, 305] on input "[DATE] ١١:٣٠" at bounding box center [1274, 308] width 215 height 38
click at [1467, 470] on li "15:00" at bounding box center [1462, 479] width 43 height 19
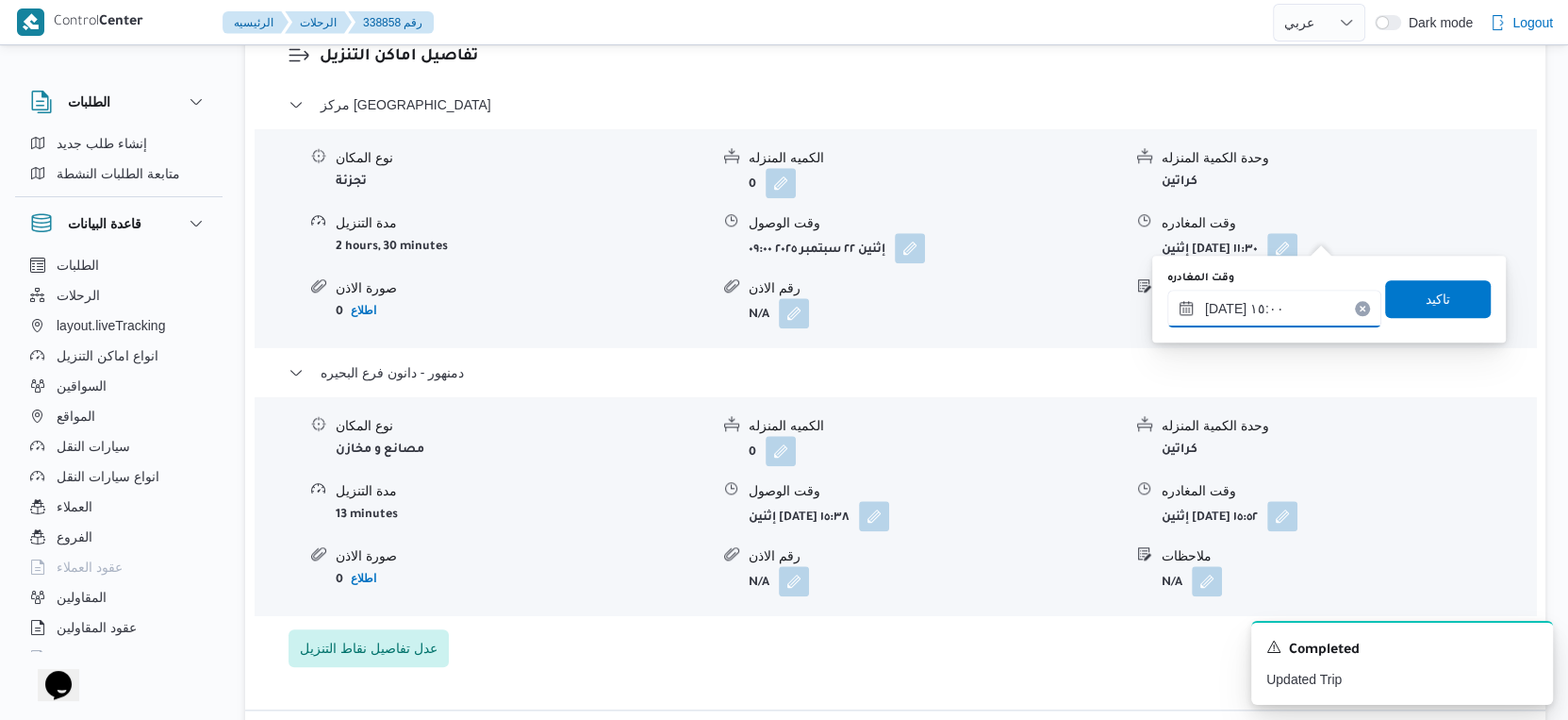
click at [1246, 305] on input "[DATE] ١٥:٠٠" at bounding box center [1274, 308] width 215 height 38
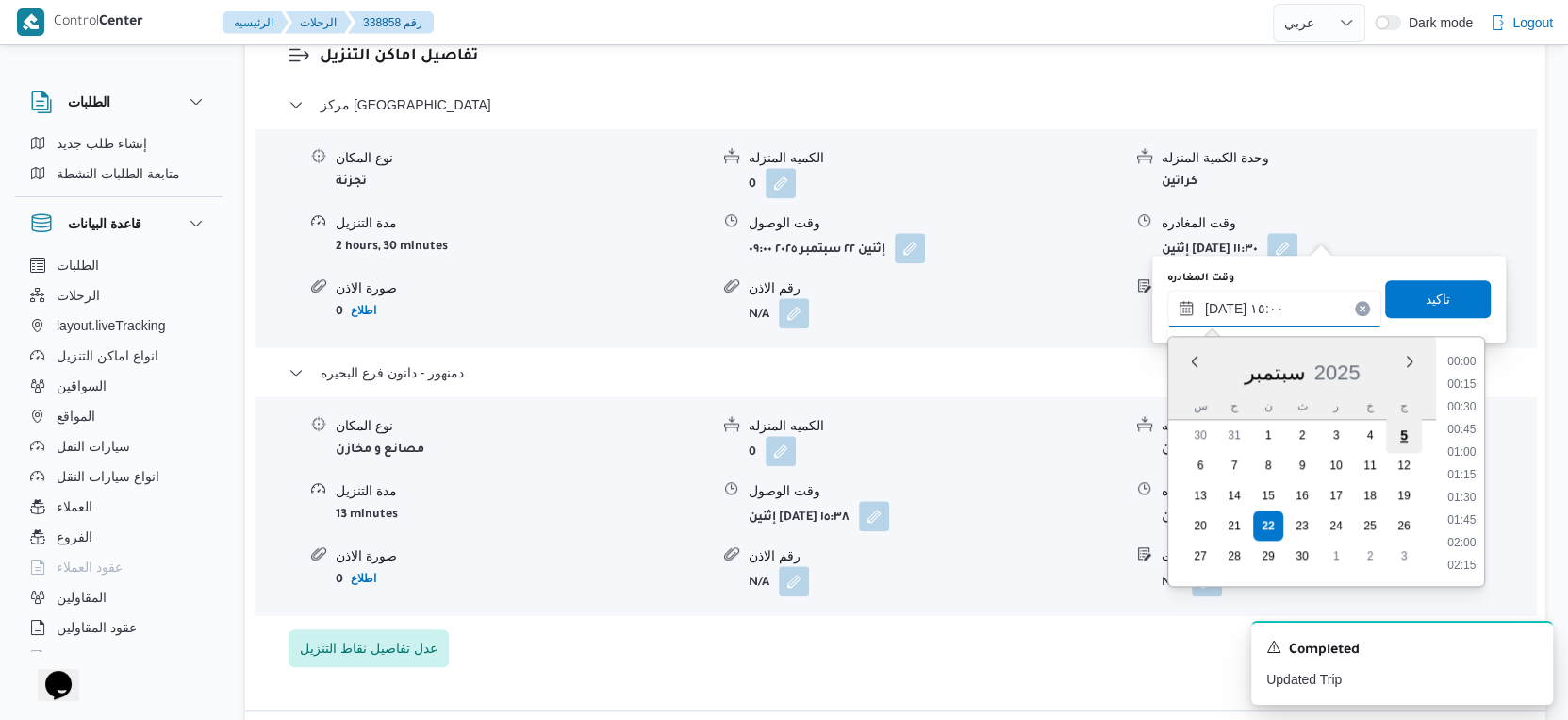
scroll to position [1242, 0]
click at [1466, 496] on li "15:15" at bounding box center [1462, 500] width 43 height 19
type input "[DATE] ١٥:١٥"
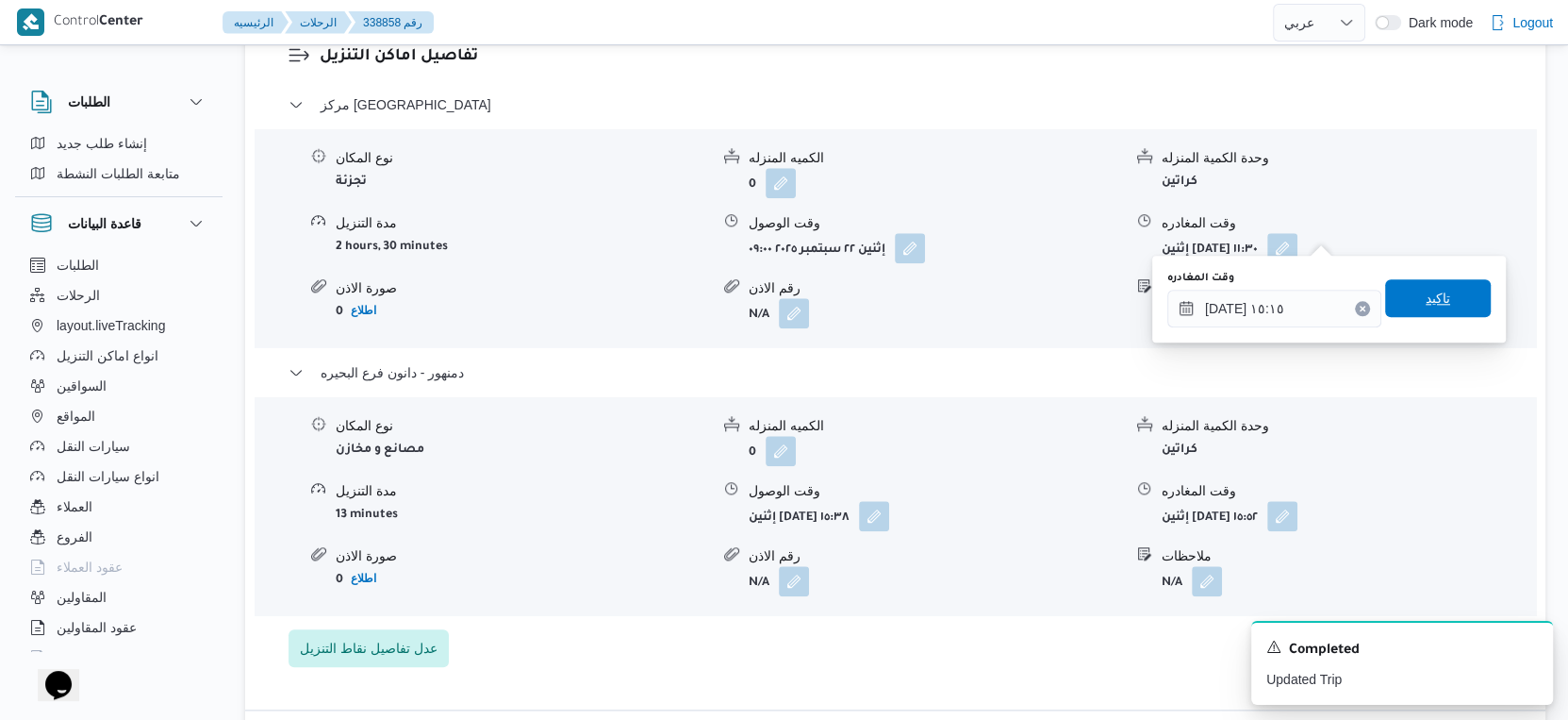
click at [1436, 287] on span "تاكيد" at bounding box center [1438, 298] width 105 height 38
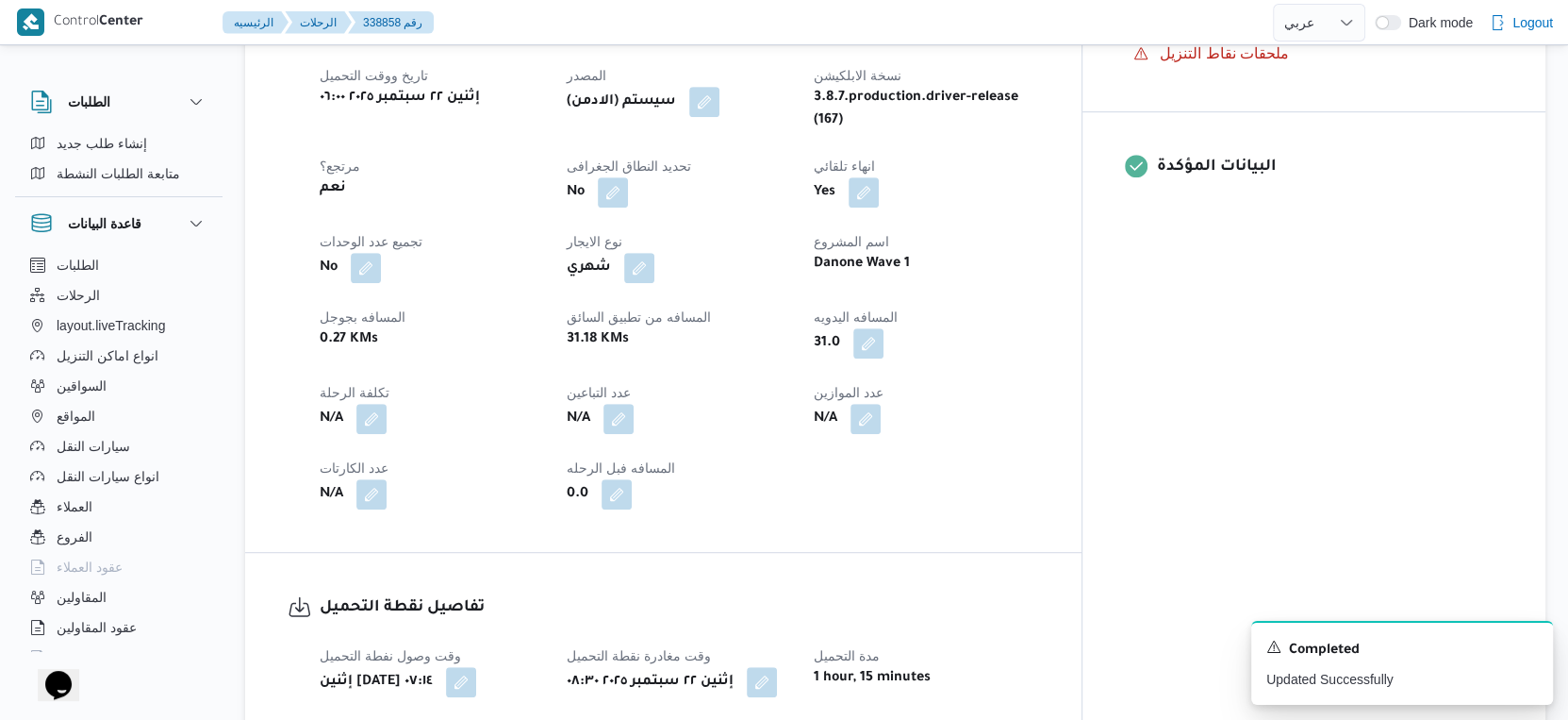
scroll to position [419, 0]
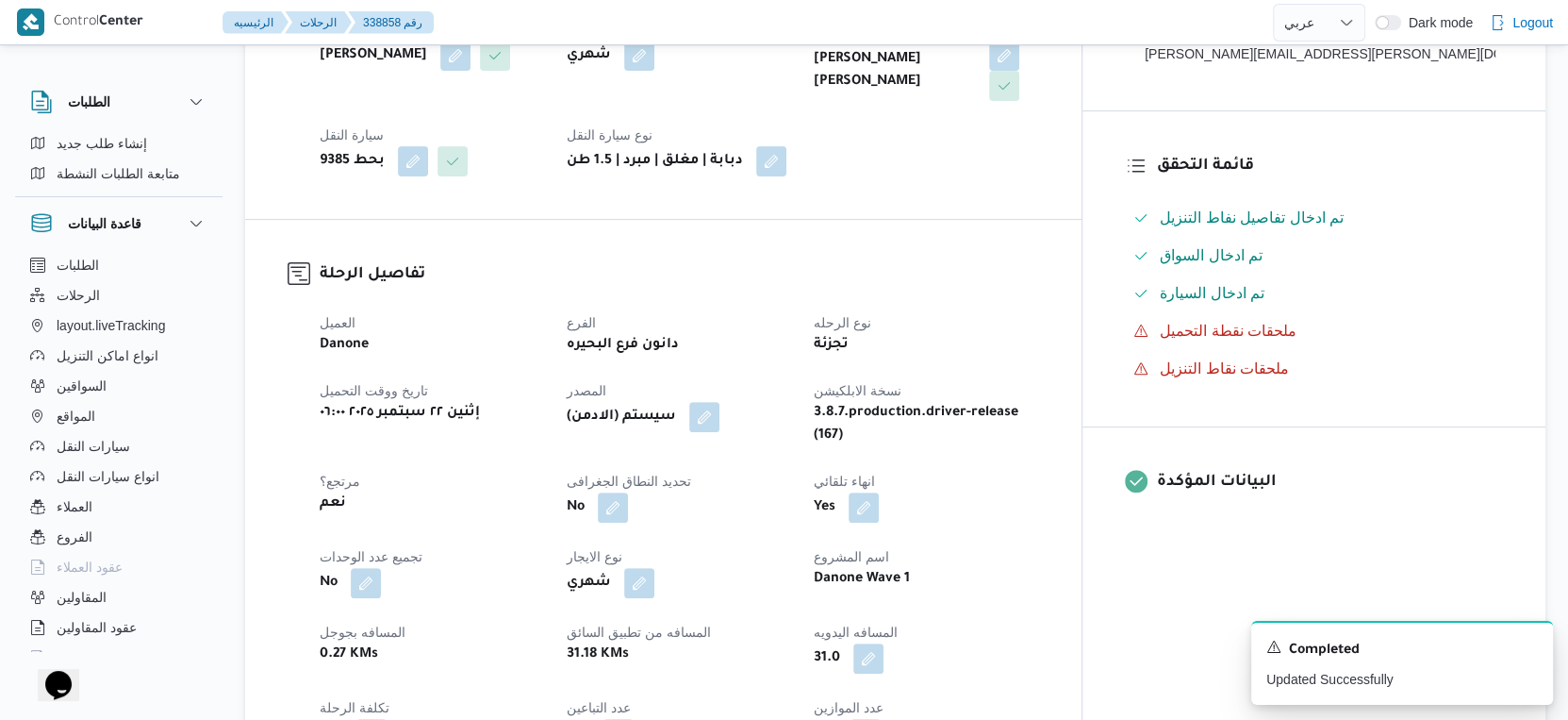
select select "ar"
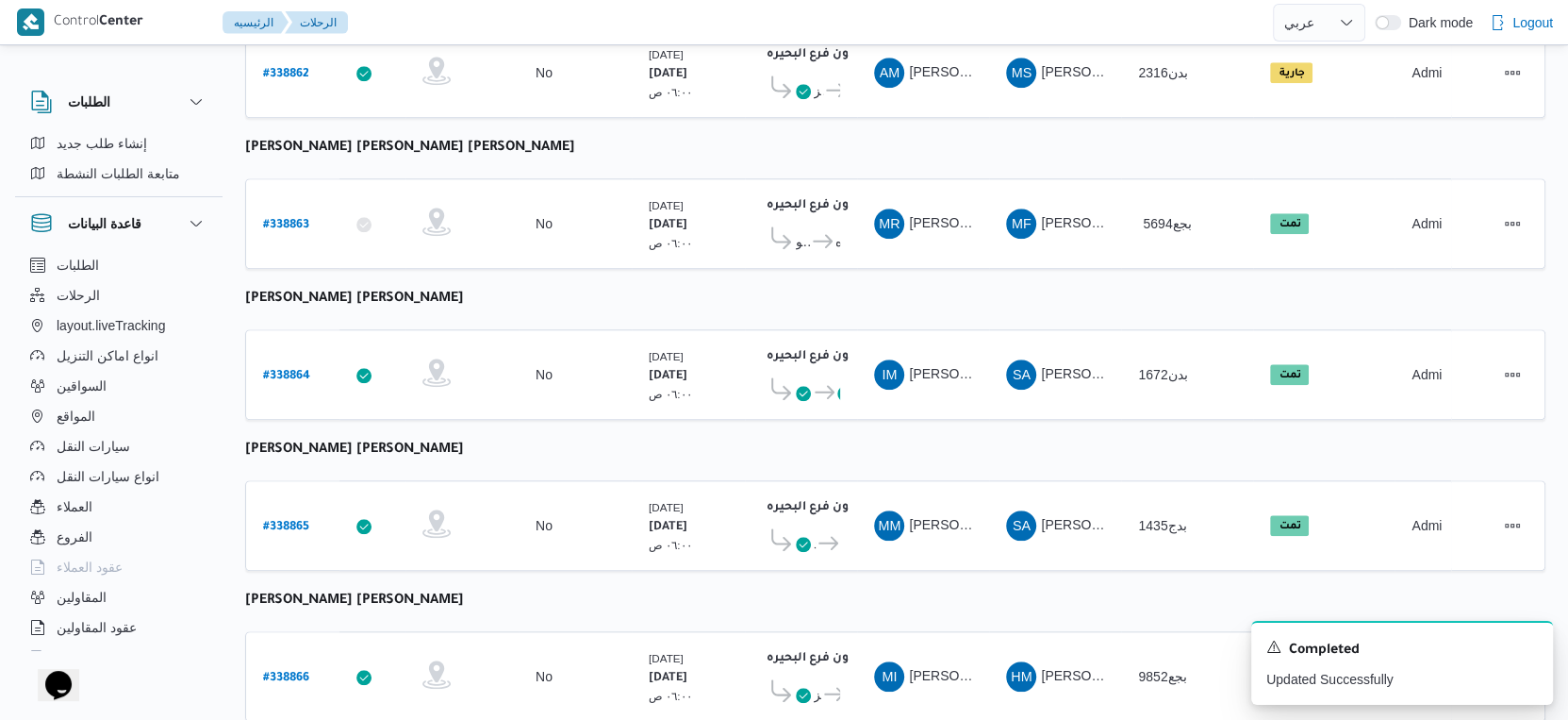
scroll to position [1540, 0]
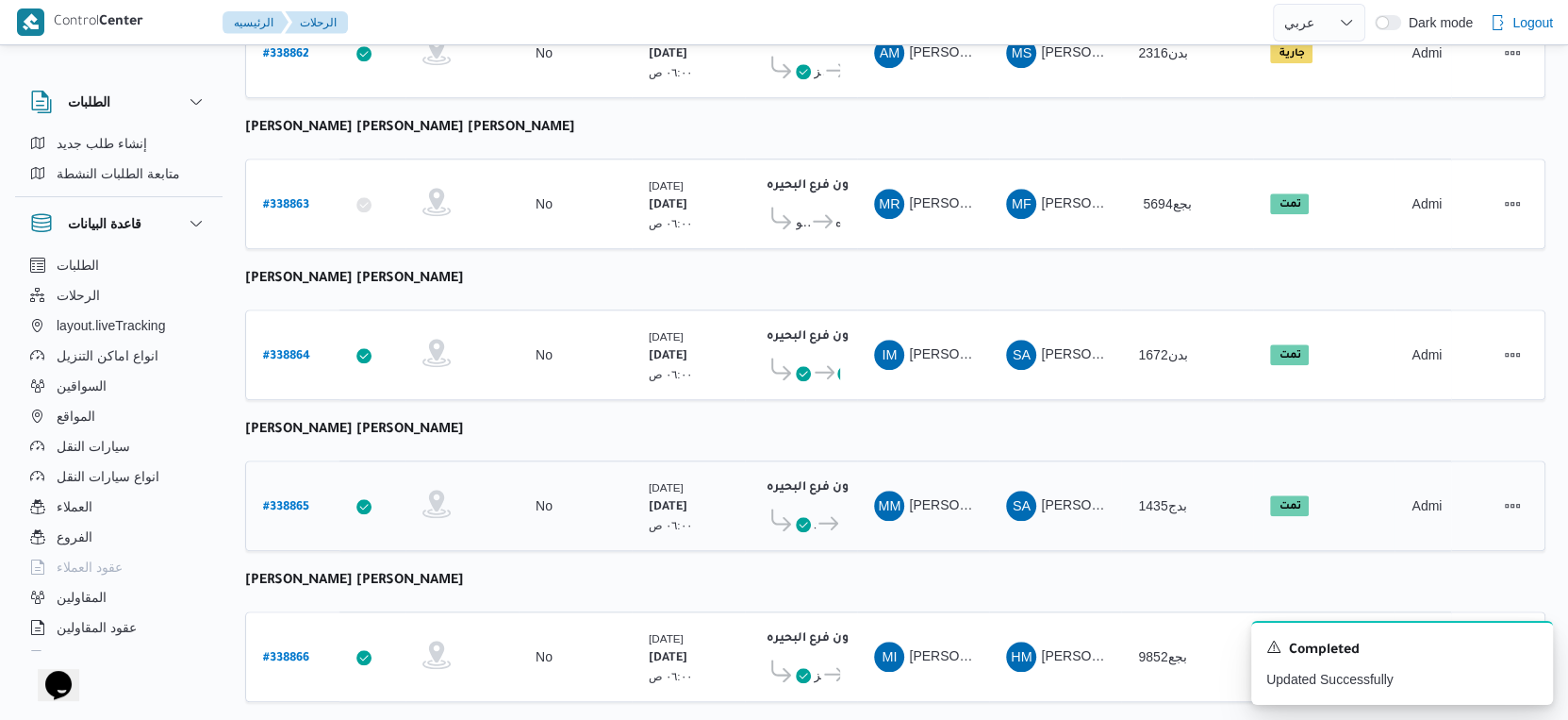
click at [285, 500] on b "# 338865" at bounding box center [286, 507] width 46 height 14
select select "ar"
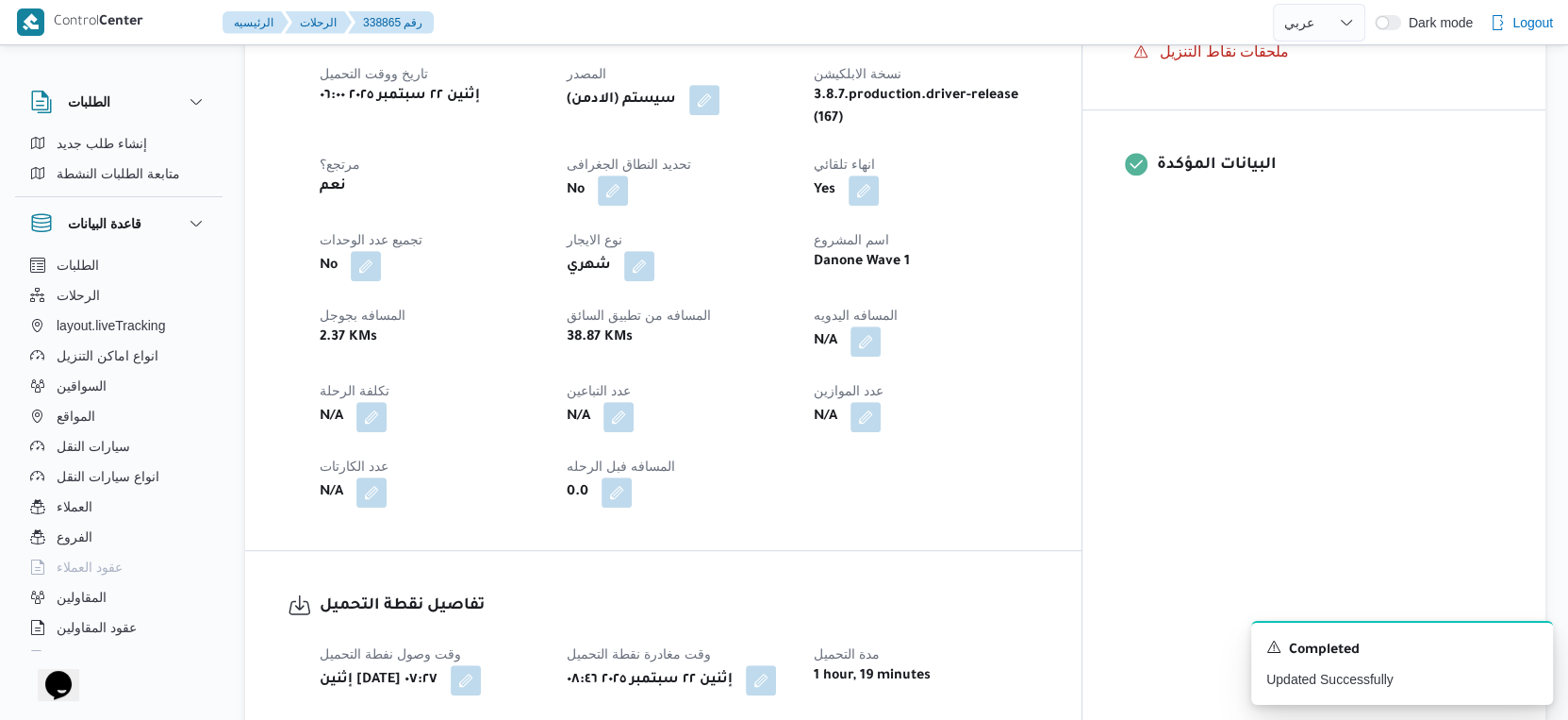
scroll to position [734, 0]
click at [881, 333] on button "button" at bounding box center [865, 342] width 30 height 30
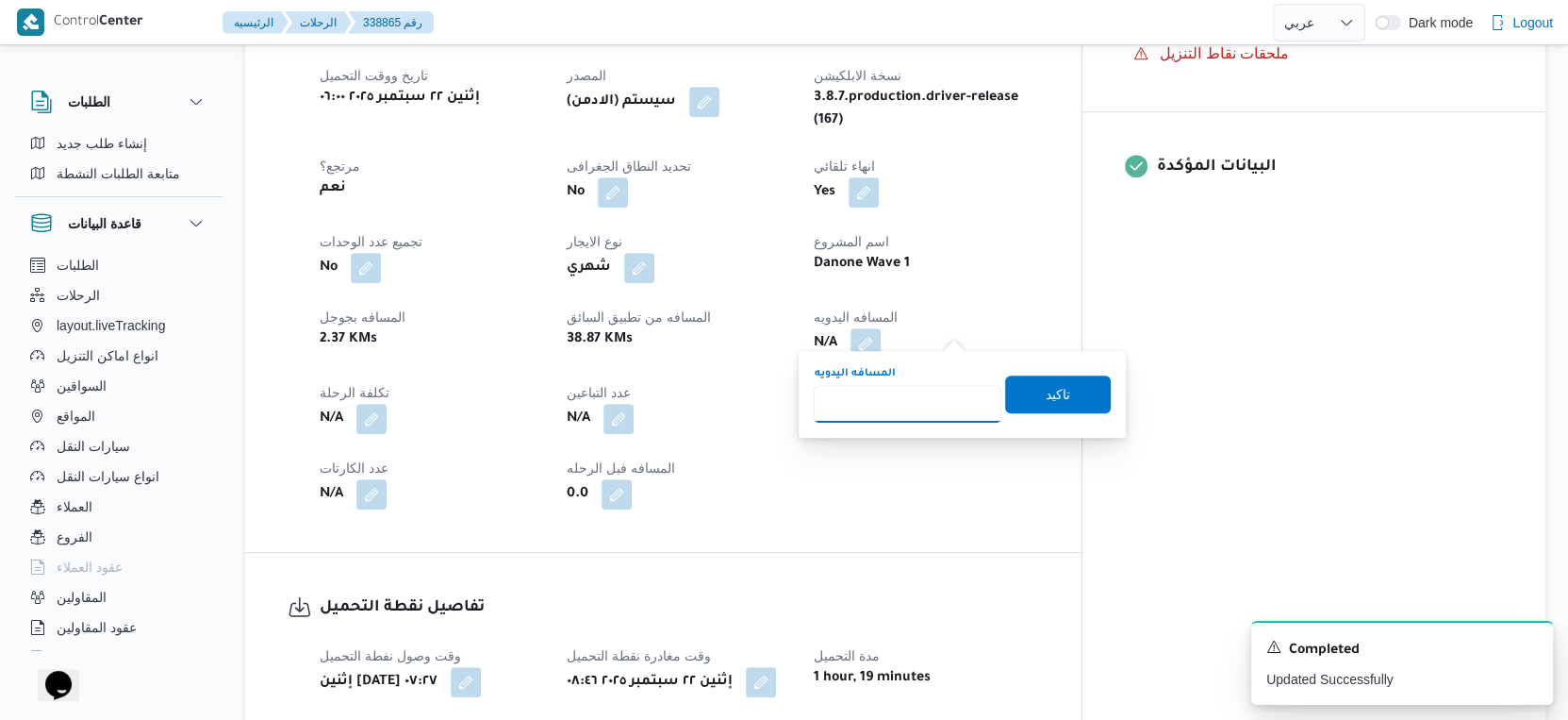
click at [909, 414] on input "المسافه اليدويه" at bounding box center [908, 404] width 187 height 38
type input "57"
click at [1045, 388] on span "تاكيد" at bounding box center [1057, 393] width 24 height 22
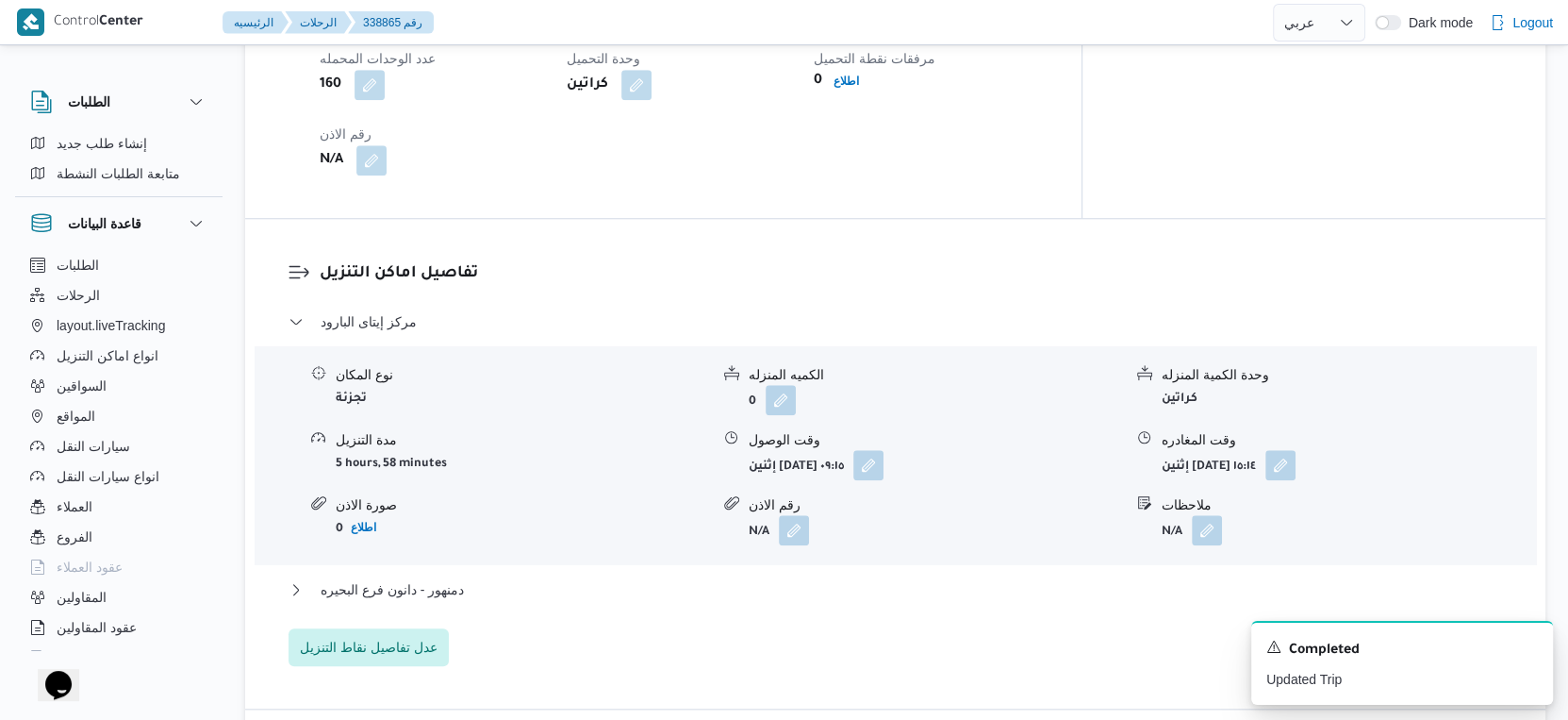
scroll to position [1573, 0]
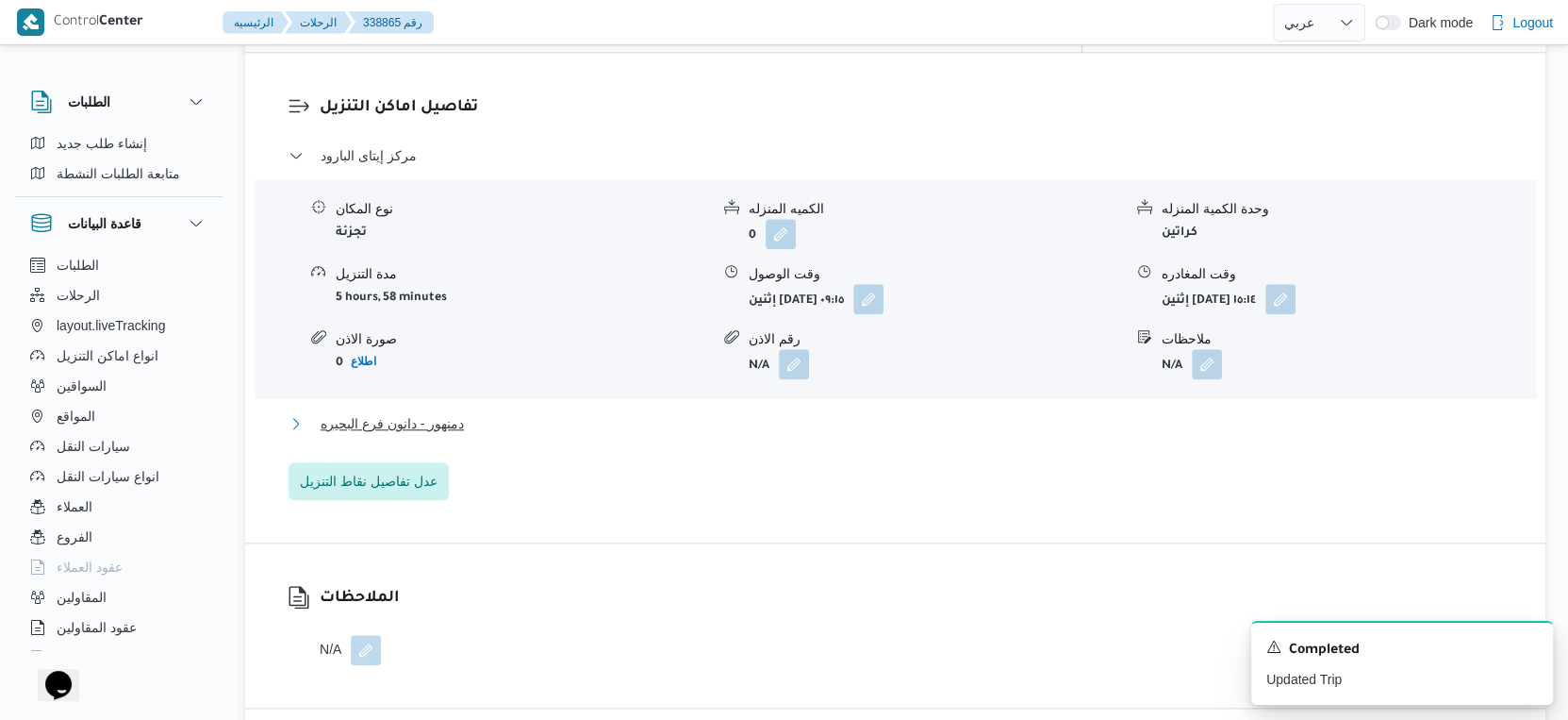
click at [472, 413] on button "دمنهور - دانون فرع البحيره" at bounding box center [896, 423] width 1215 height 22
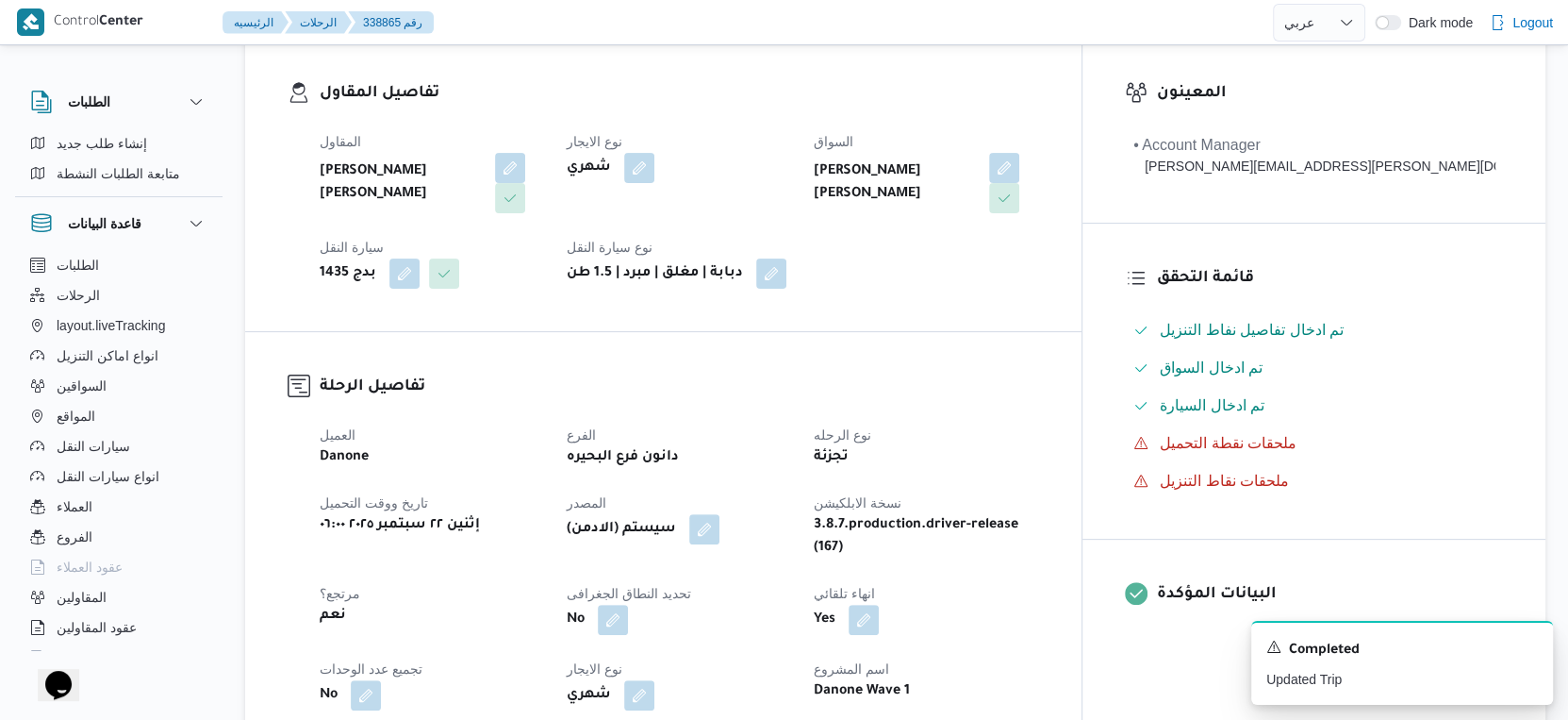
scroll to position [524, 0]
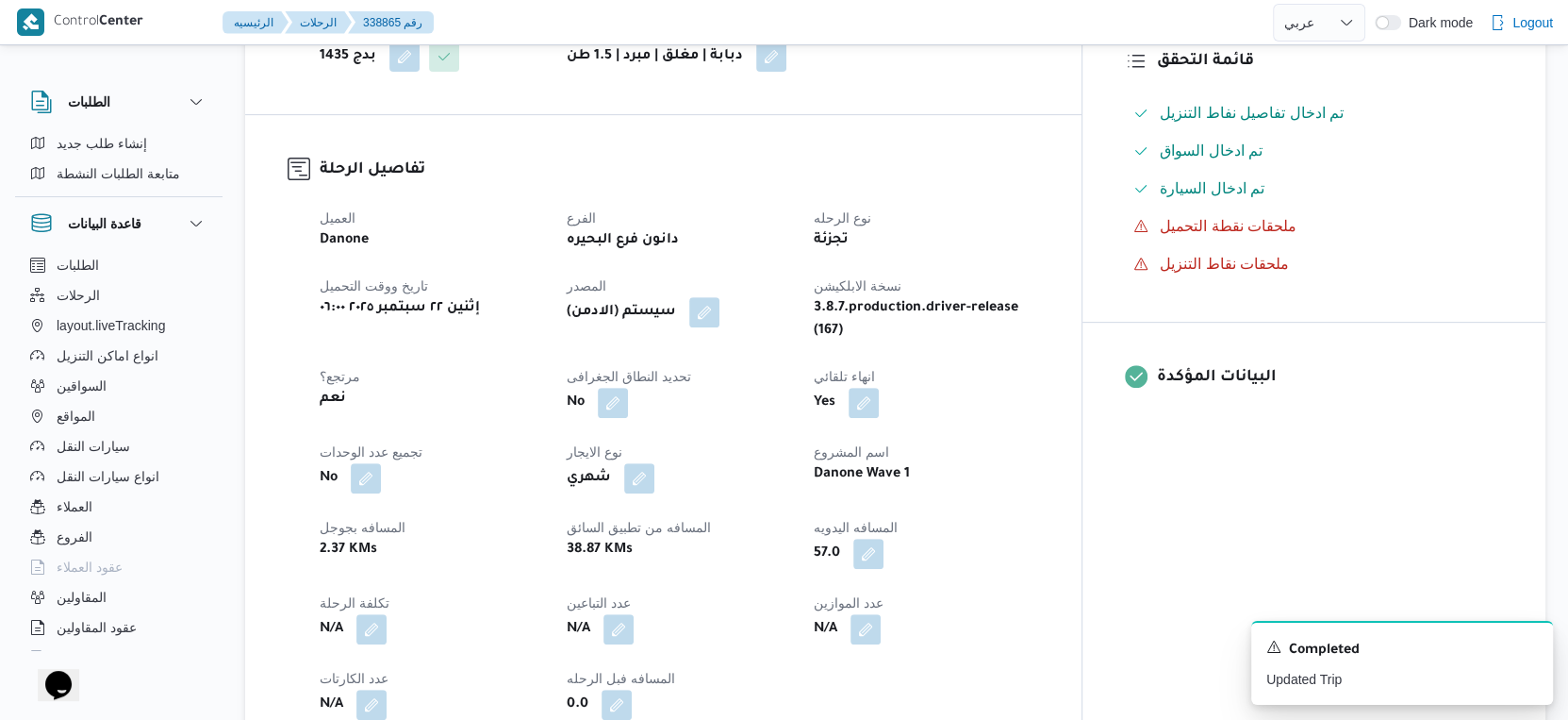
scroll to position [969, 0]
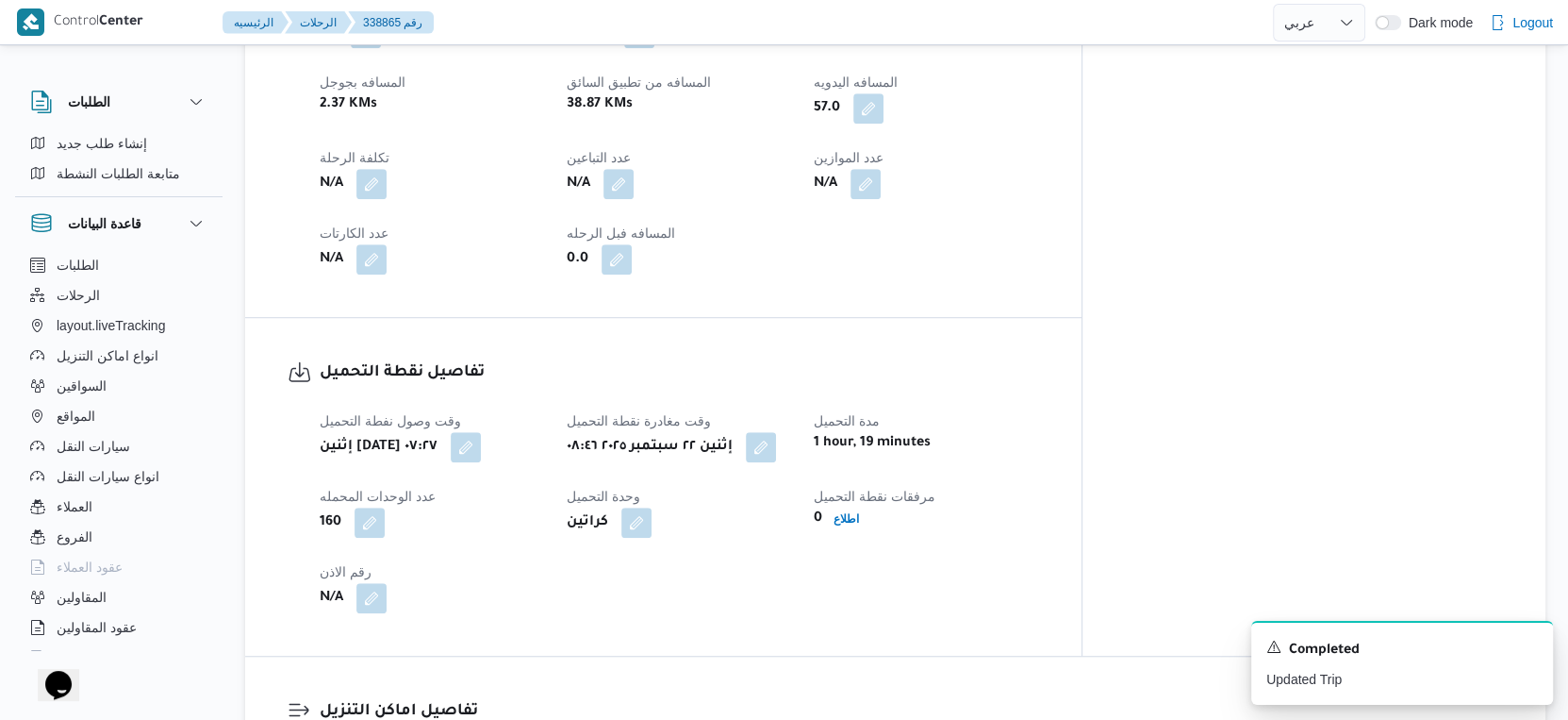
select select "ar"
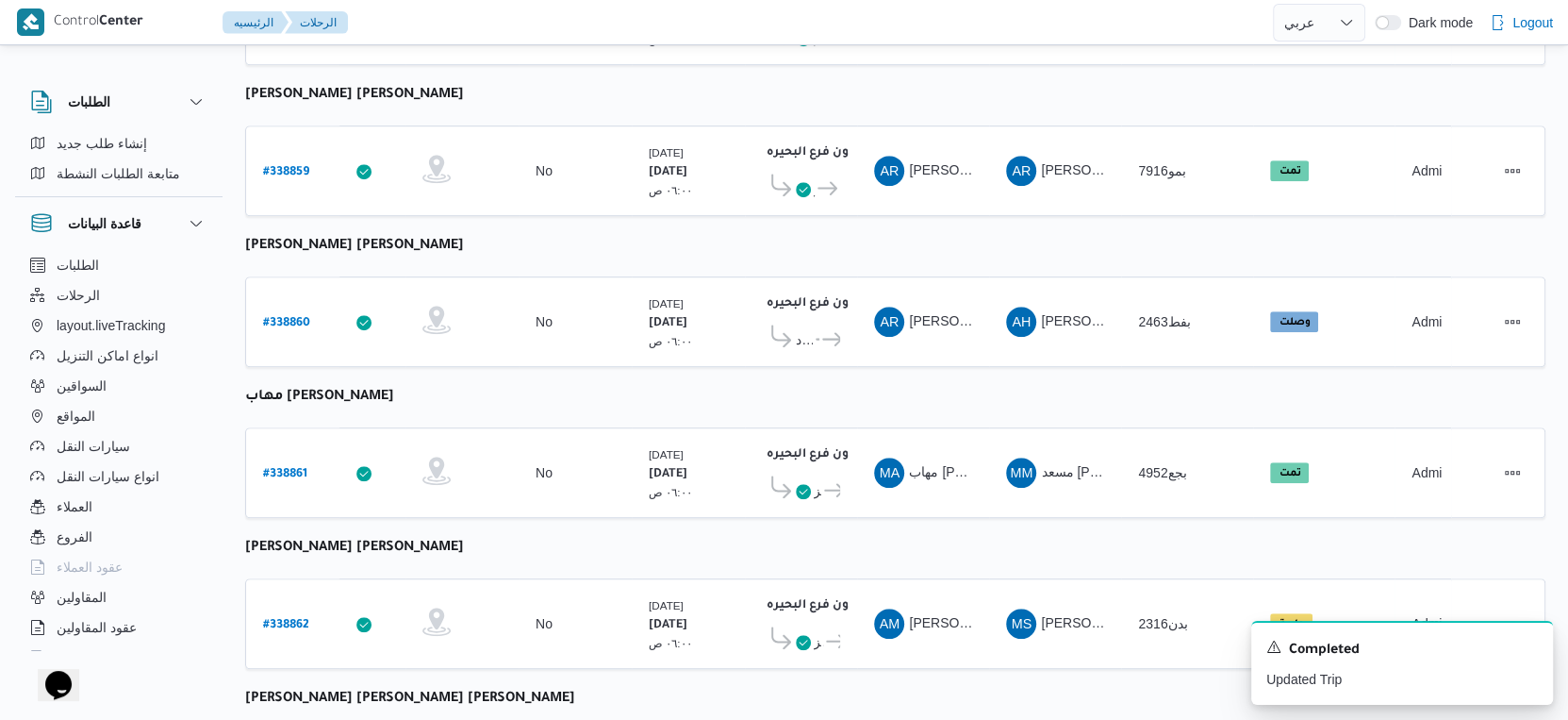
scroll to position [1270, 0]
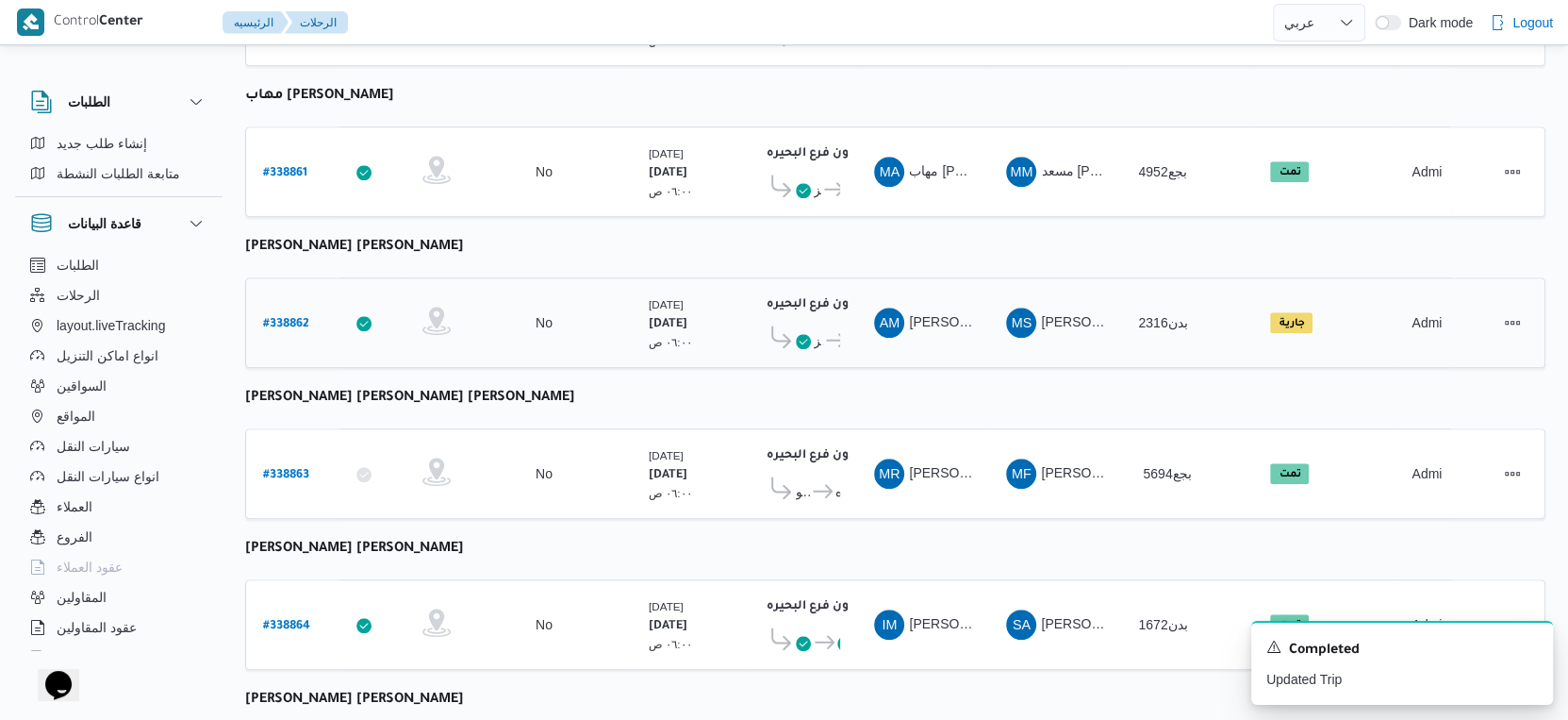
click at [285, 318] on b "# 338862" at bounding box center [286, 325] width 46 height 14
select select "ar"
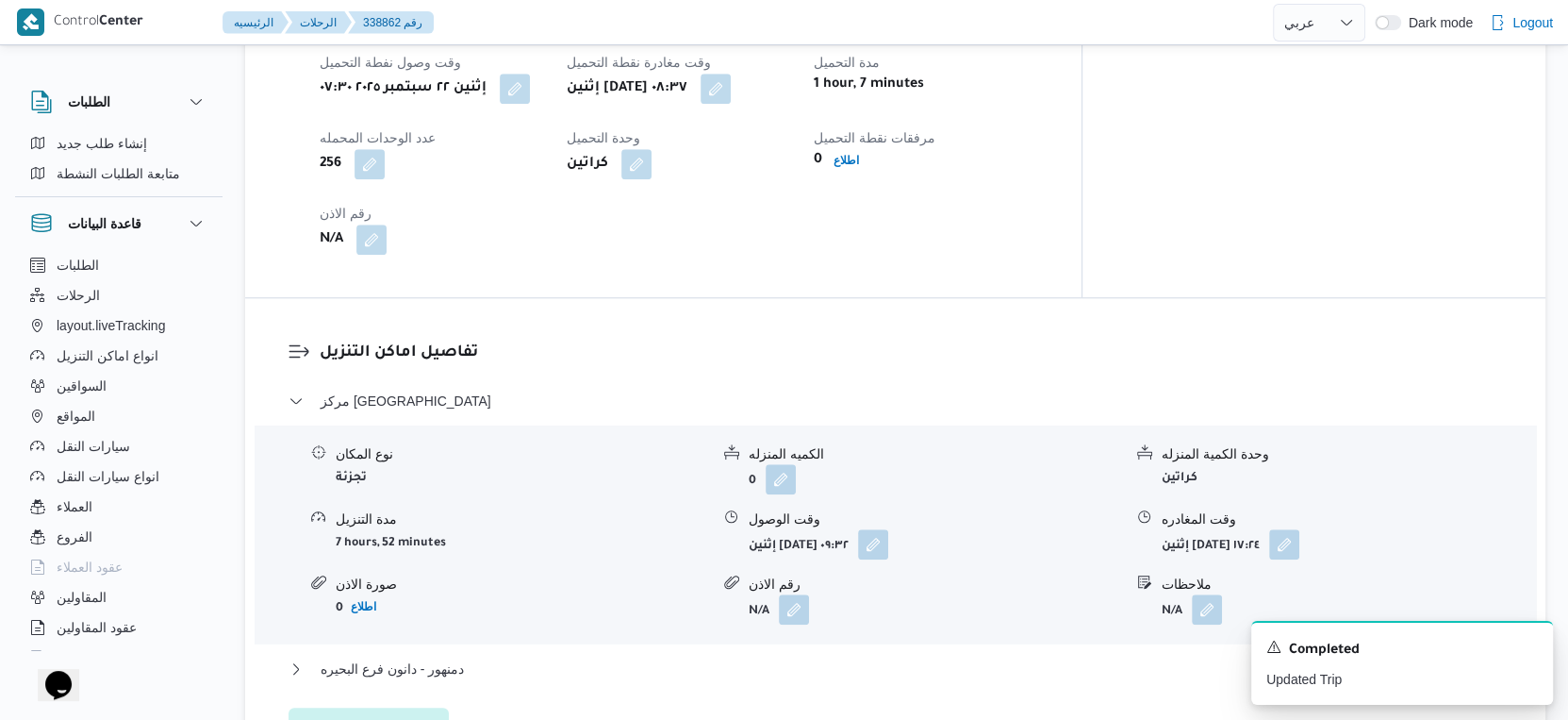
scroll to position [1375, 0]
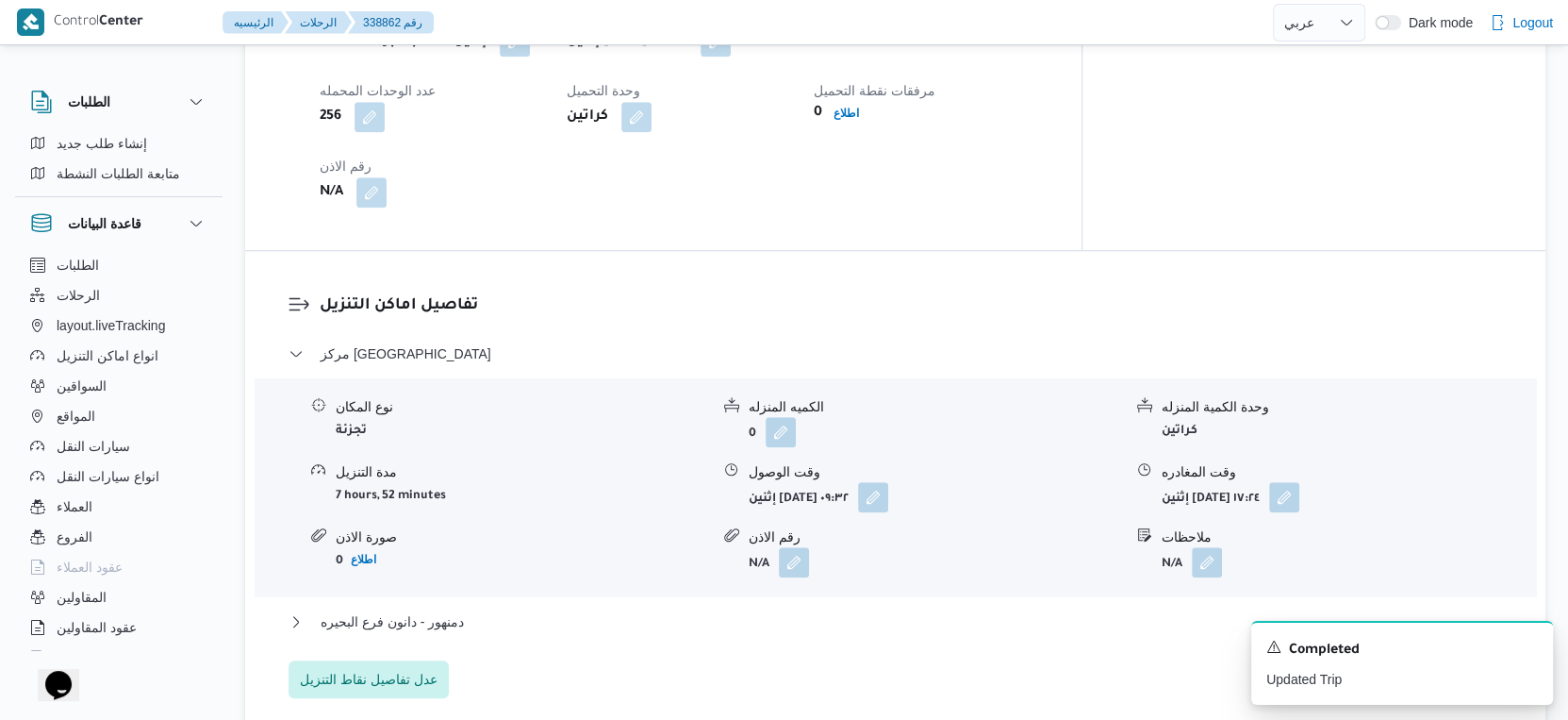
click at [453, 618] on div "دمنهور - دانون فرع البحيره" at bounding box center [896, 628] width 1215 height 36
click at [458, 611] on span "دمنهور - دانون فرع البحيره" at bounding box center [392, 621] width 143 height 22
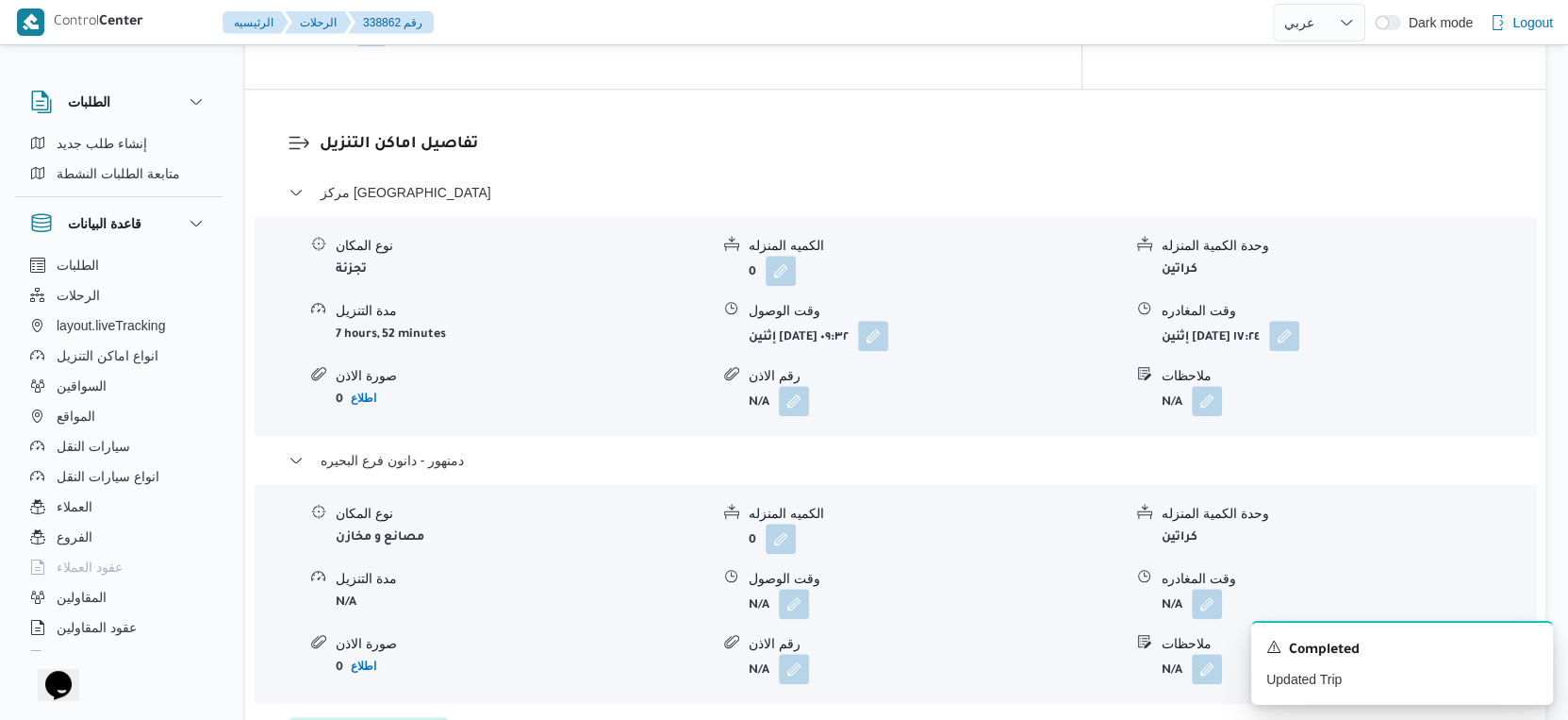
scroll to position [1573, 0]
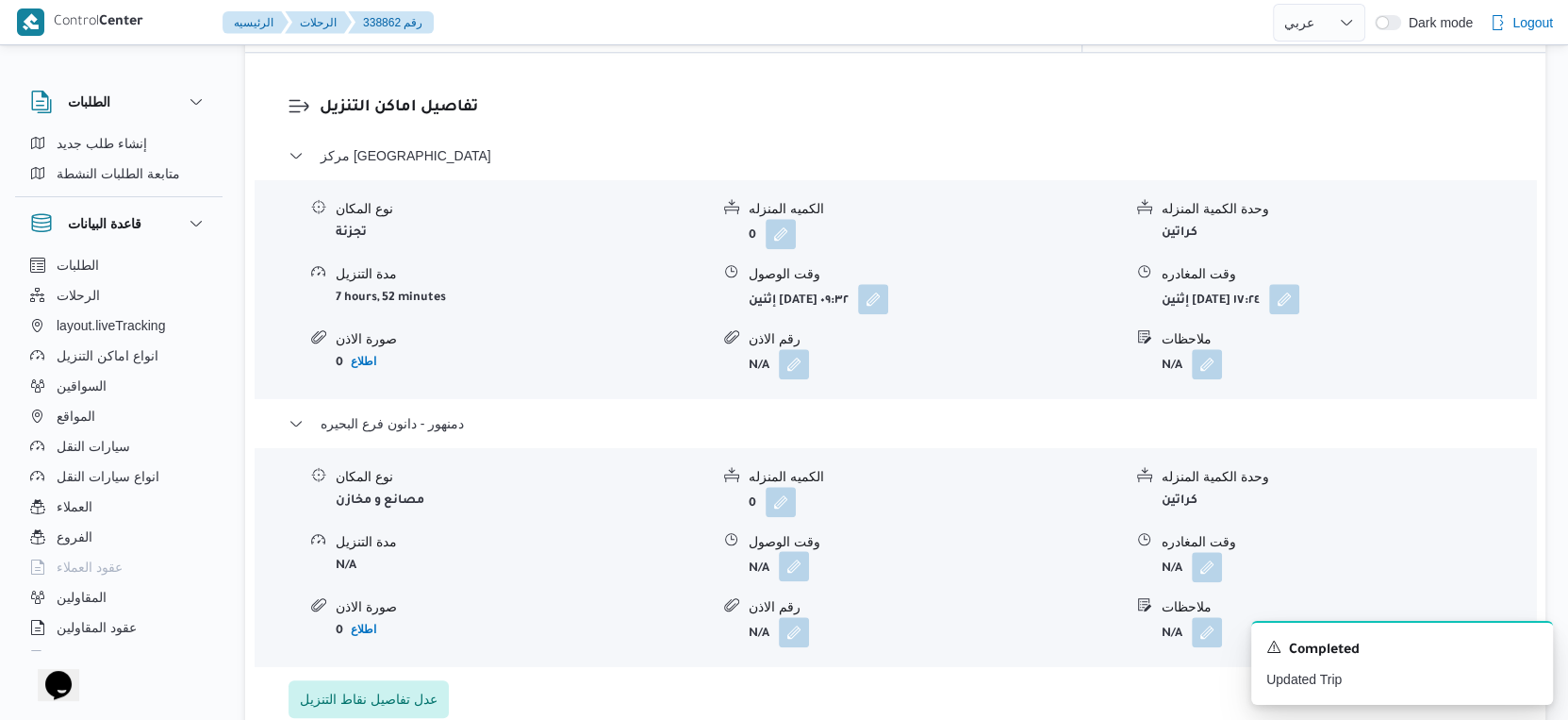
click at [779, 558] on button "button" at bounding box center [794, 566] width 30 height 30
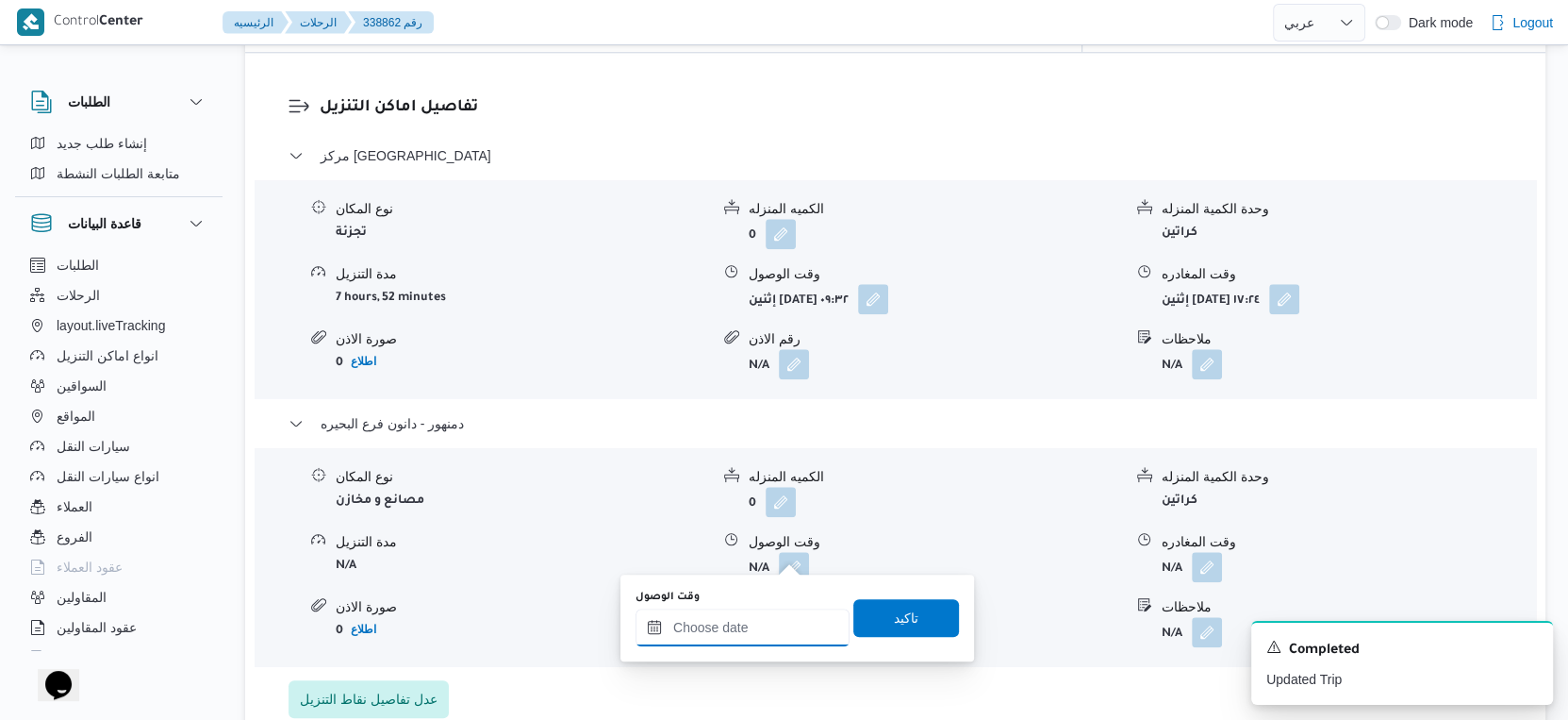
click at [771, 615] on input "وقت الوصول" at bounding box center [743, 627] width 215 height 38
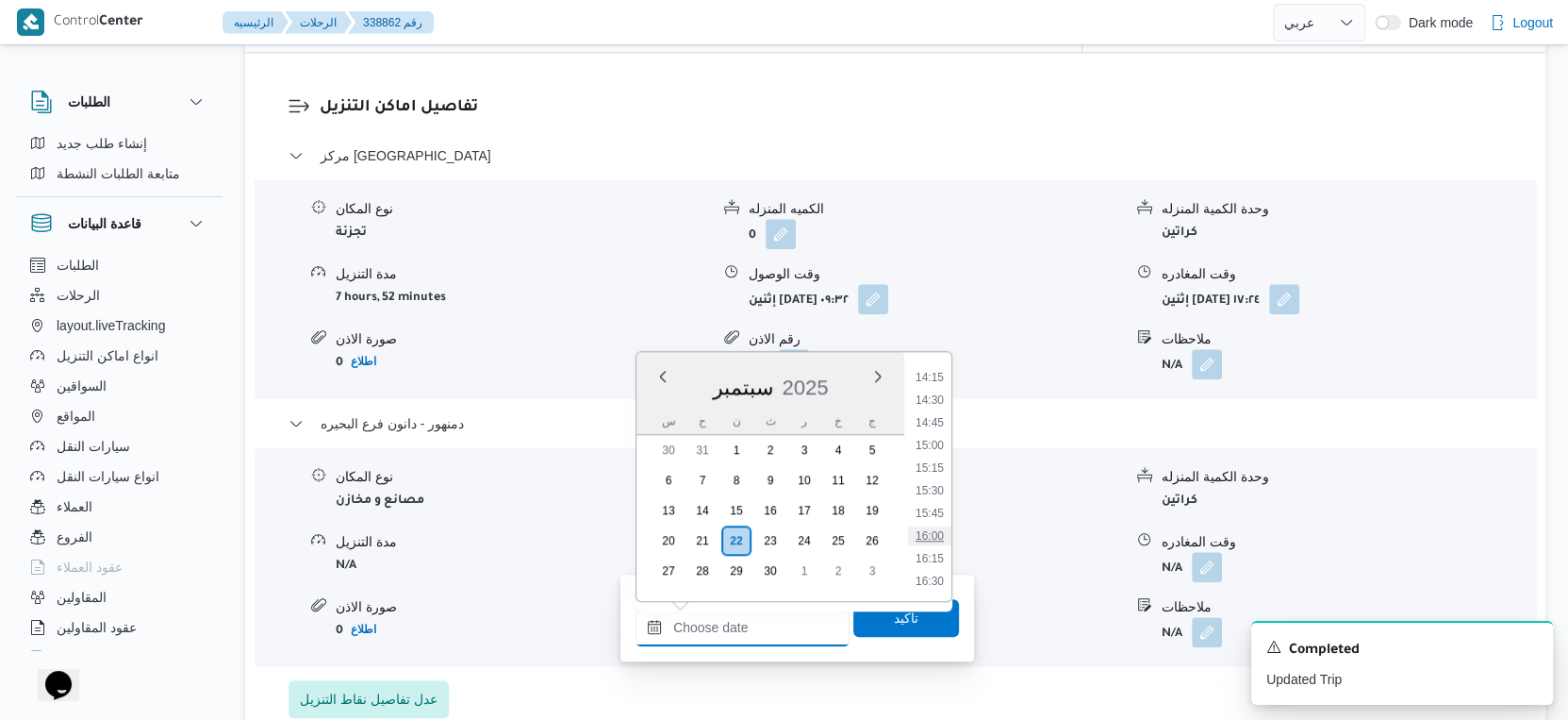
scroll to position [1393, 0]
click at [933, 431] on li "16:00" at bounding box center [929, 431] width 43 height 19
type input "[DATE] ١٦:٠٠"
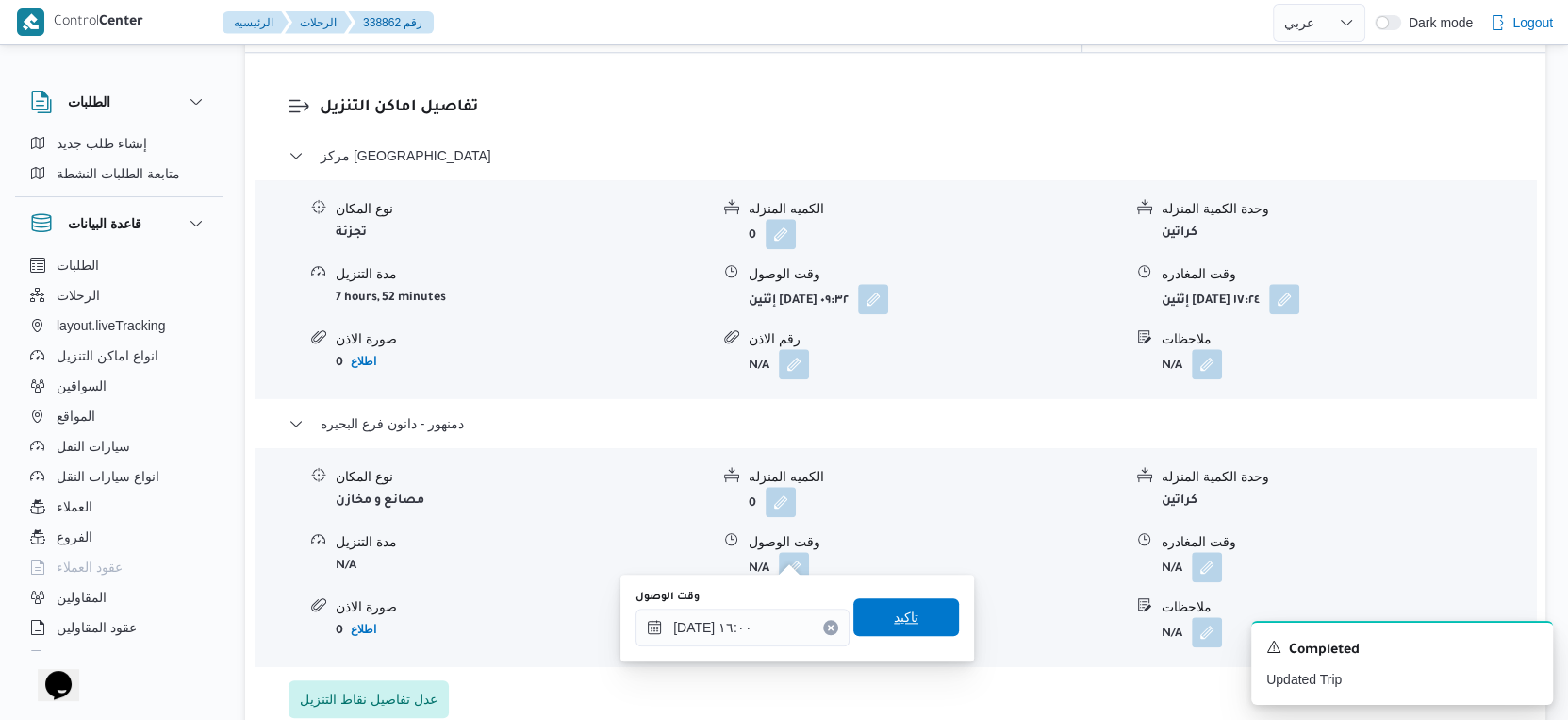
drag, startPoint x: 914, startPoint y: 610, endPoint x: 1013, endPoint y: 592, distance: 100.6
click at [916, 610] on span "تاكيد" at bounding box center [906, 617] width 105 height 38
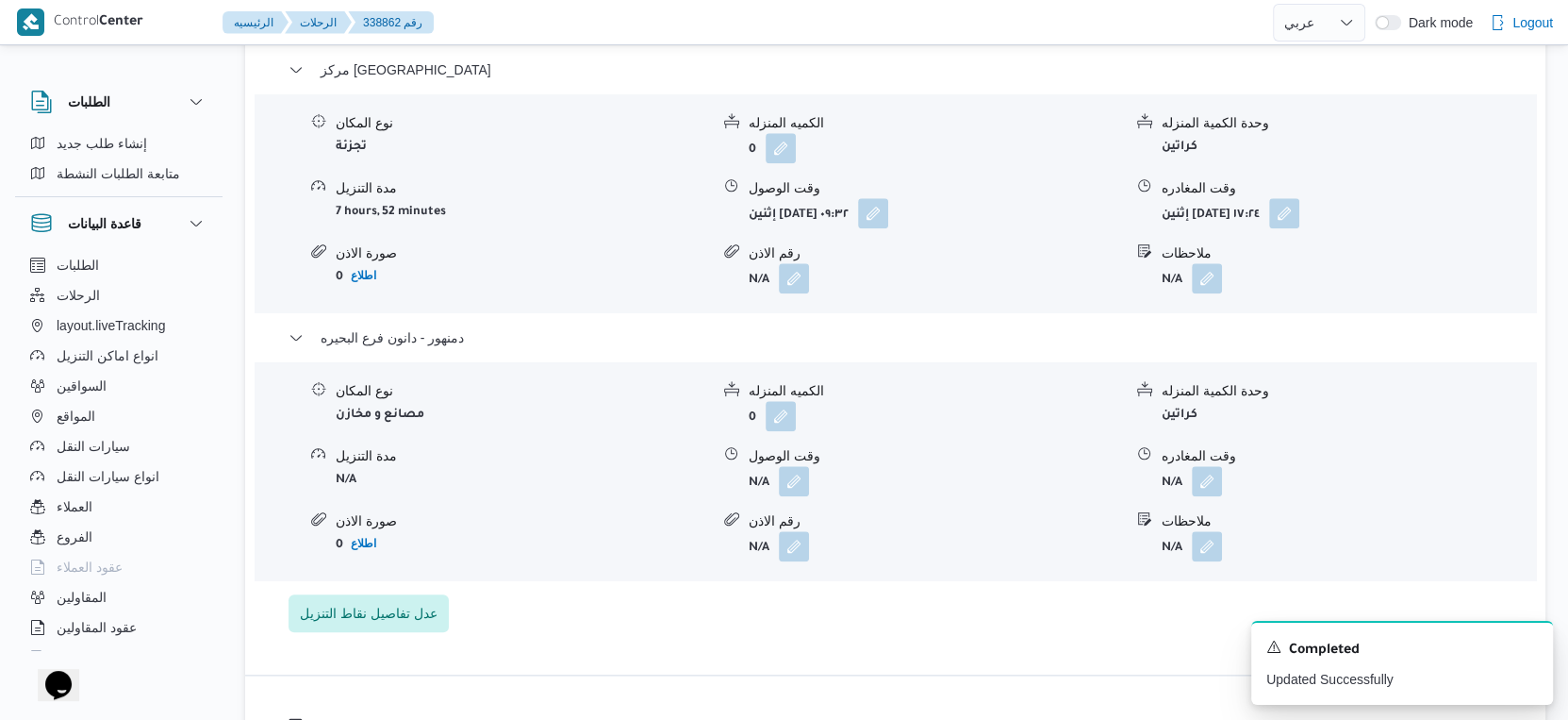
scroll to position [1782, 0]
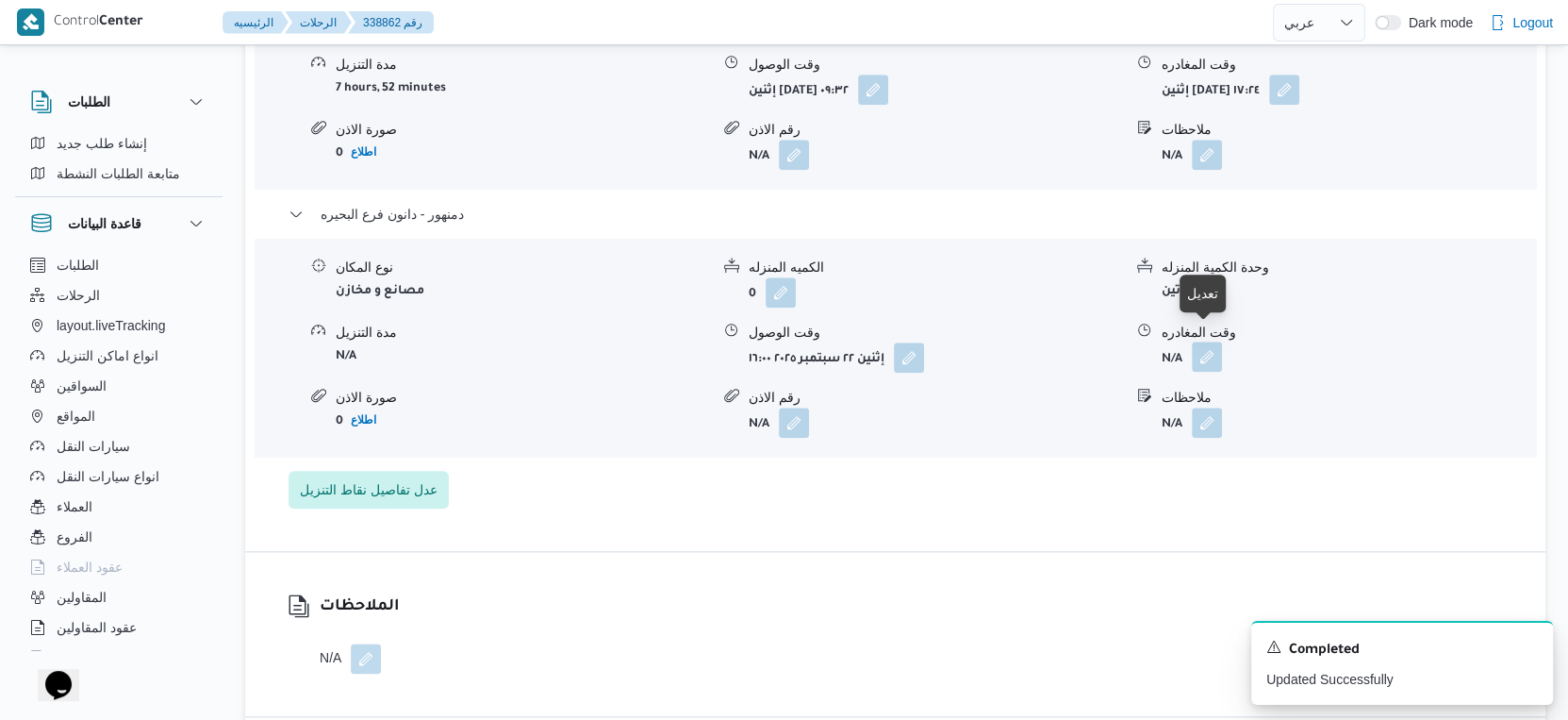
click at [1206, 341] on button "button" at bounding box center [1206, 356] width 30 height 30
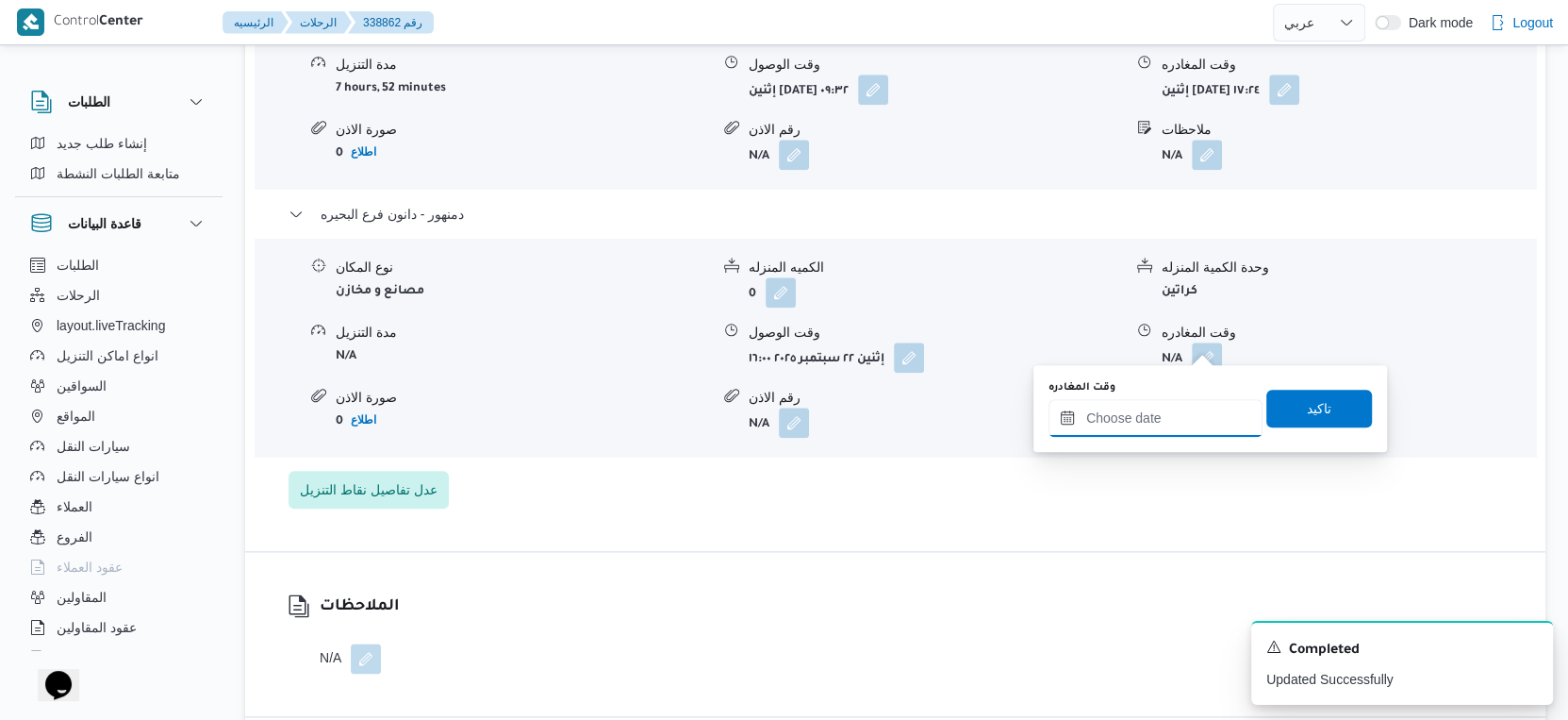
drag, startPoint x: 1176, startPoint y: 414, endPoint x: 1224, endPoint y: 421, distance: 48.5
click at [1176, 414] on input "وقت المغادره" at bounding box center [1156, 418] width 215 height 38
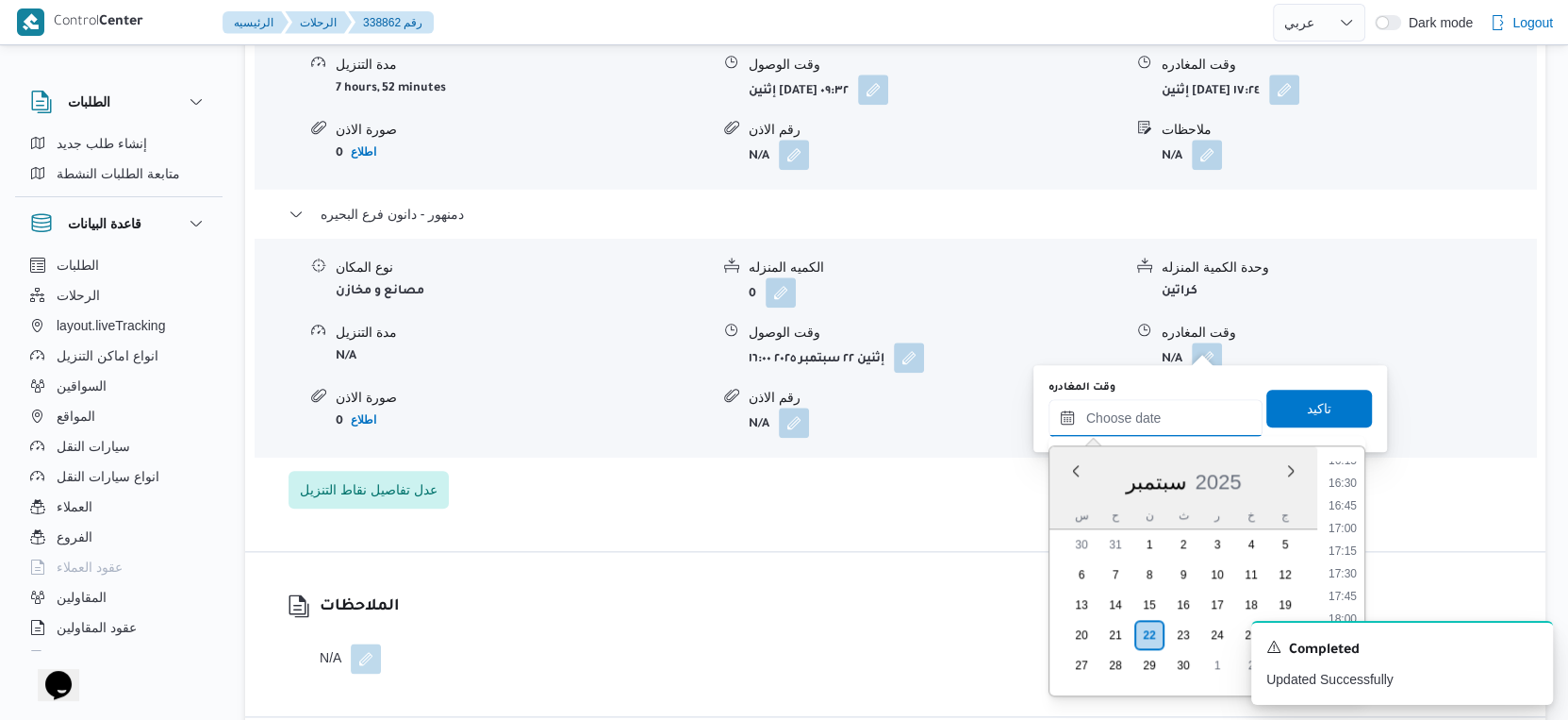
scroll to position [1393, 0]
drag, startPoint x: 1352, startPoint y: 519, endPoint x: 1297, endPoint y: 497, distance: 59.2
click at [1352, 519] on li "16:00" at bounding box center [1343, 526] width 43 height 19
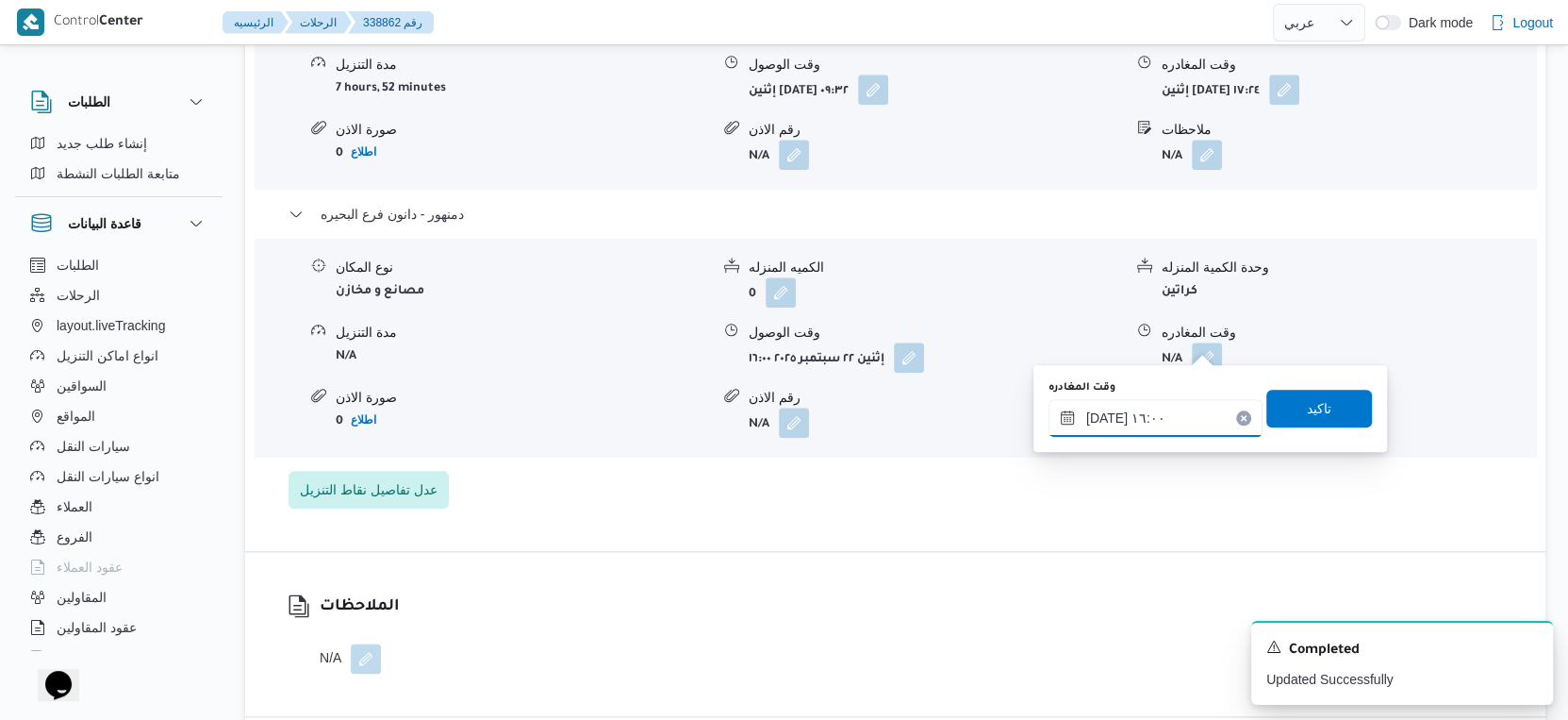
click at [1104, 416] on input "[DATE] ١٦:٠٠" at bounding box center [1156, 418] width 215 height 38
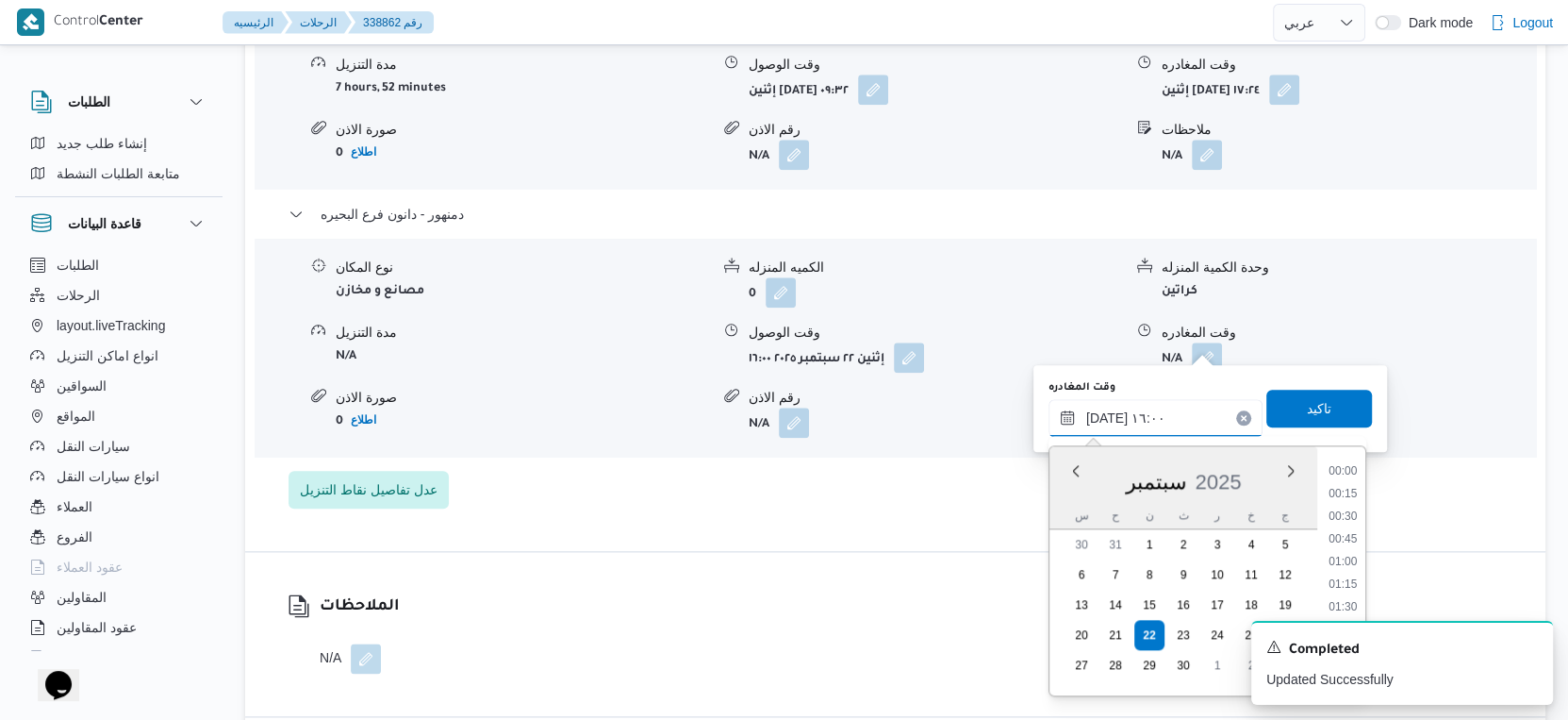
click at [1104, 416] on input "[DATE] ١٦:٠٠" at bounding box center [1156, 418] width 215 height 38
type input "[DATE] ١٦:٠٥"
click at [1307, 408] on span "تاكيد" at bounding box center [1318, 407] width 24 height 22
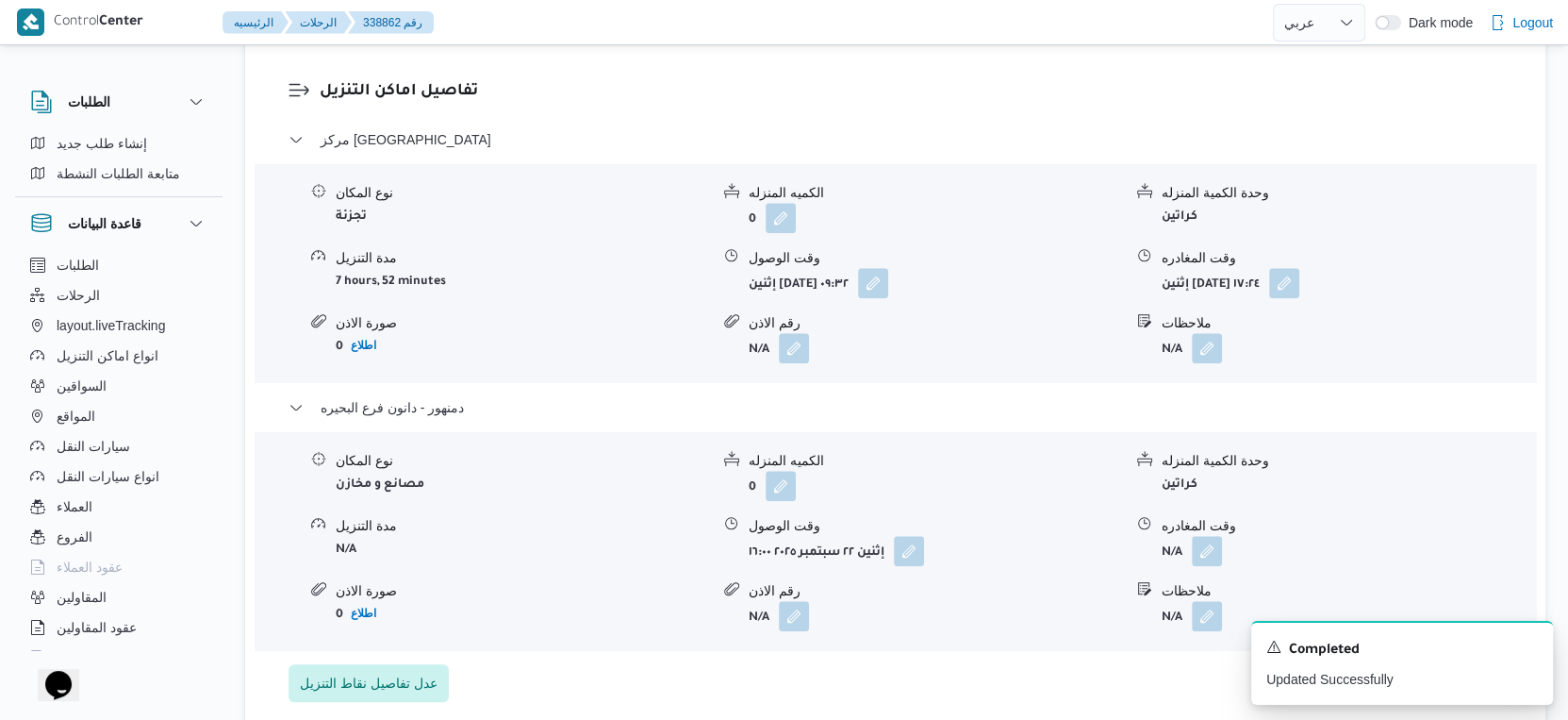
scroll to position [1573, 0]
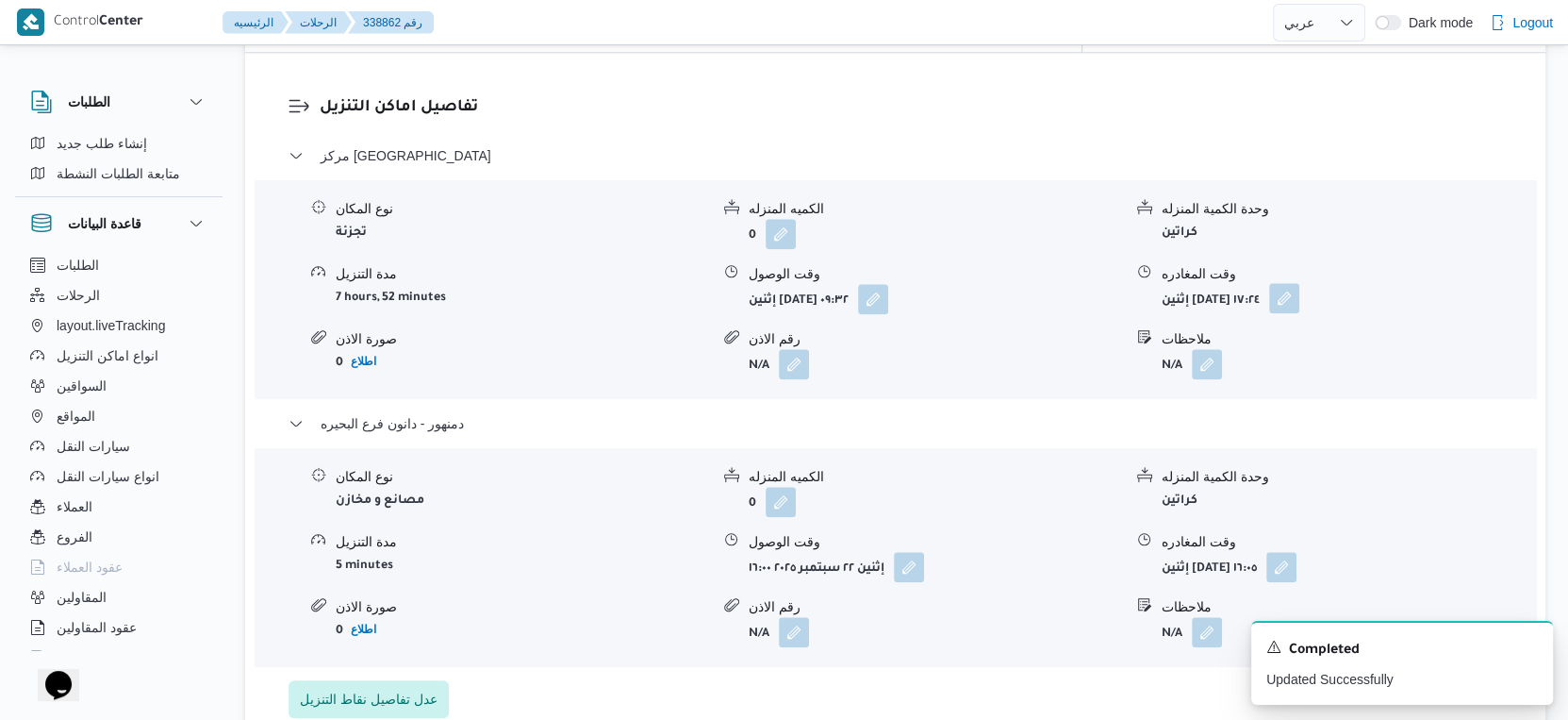
click at [1300, 289] on button "button" at bounding box center [1284, 298] width 30 height 30
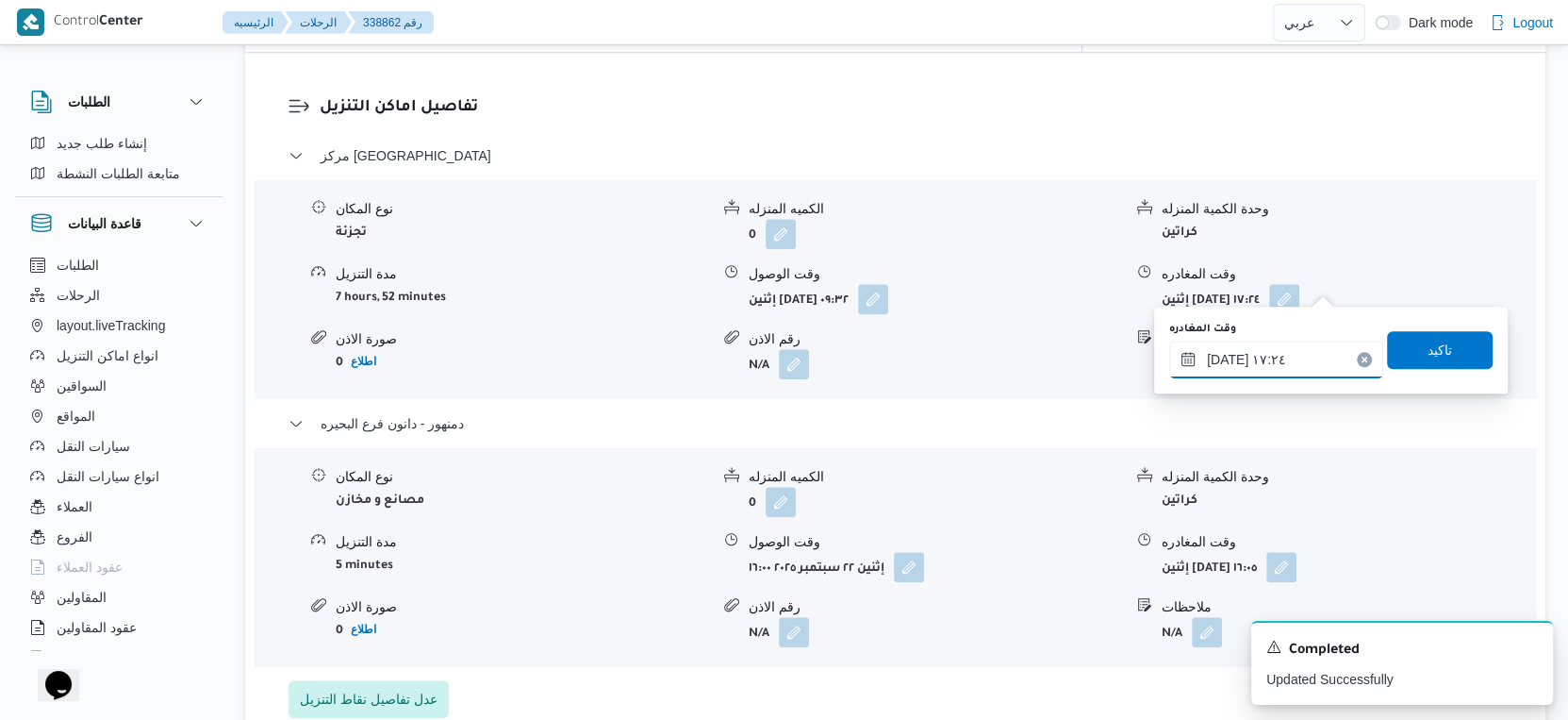
click at [1249, 362] on input "[DATE] ١٧:٢٤" at bounding box center [1276, 359] width 215 height 38
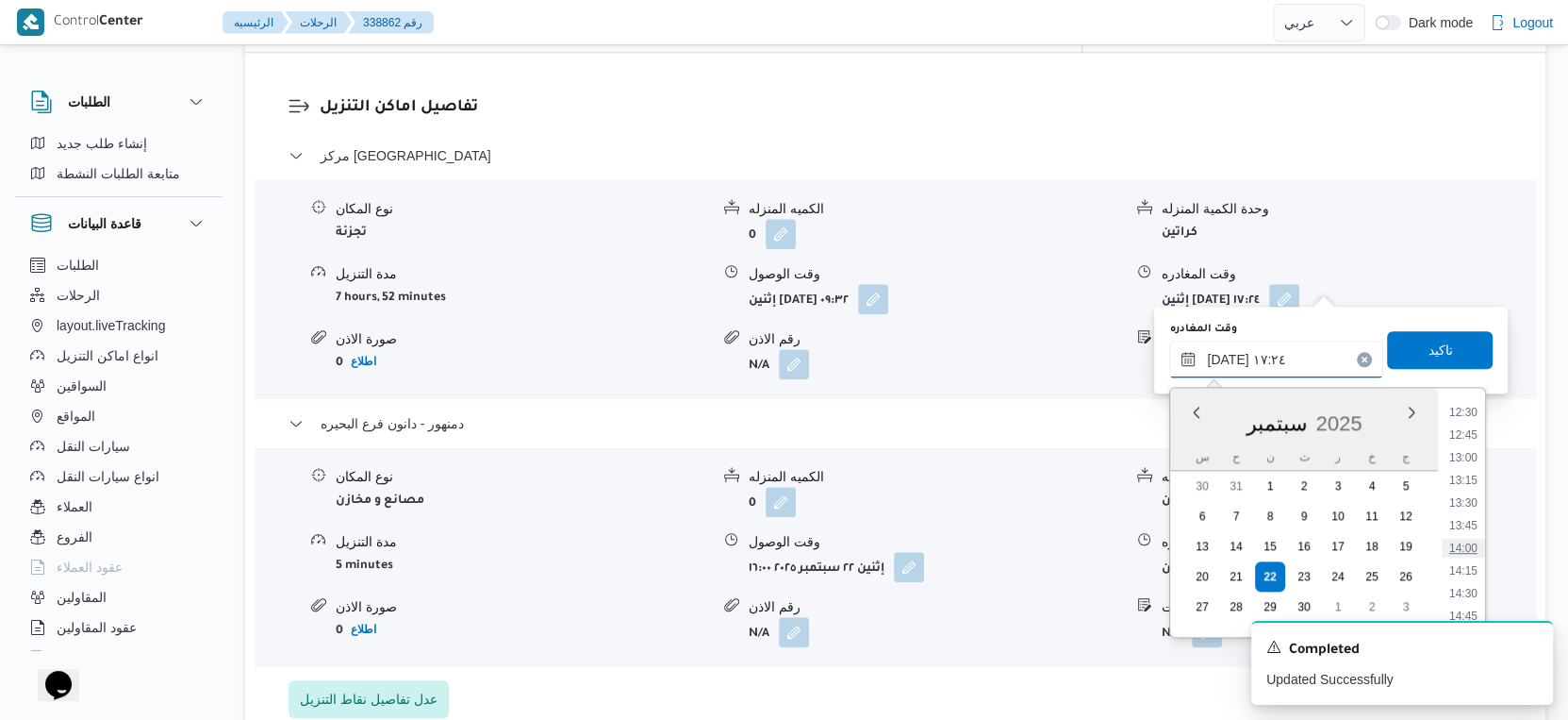
scroll to position [1236, 0]
click at [1470, 571] on li "15:30" at bounding box center [1464, 580] width 43 height 19
type input "[DATE] ١٥:٣٠"
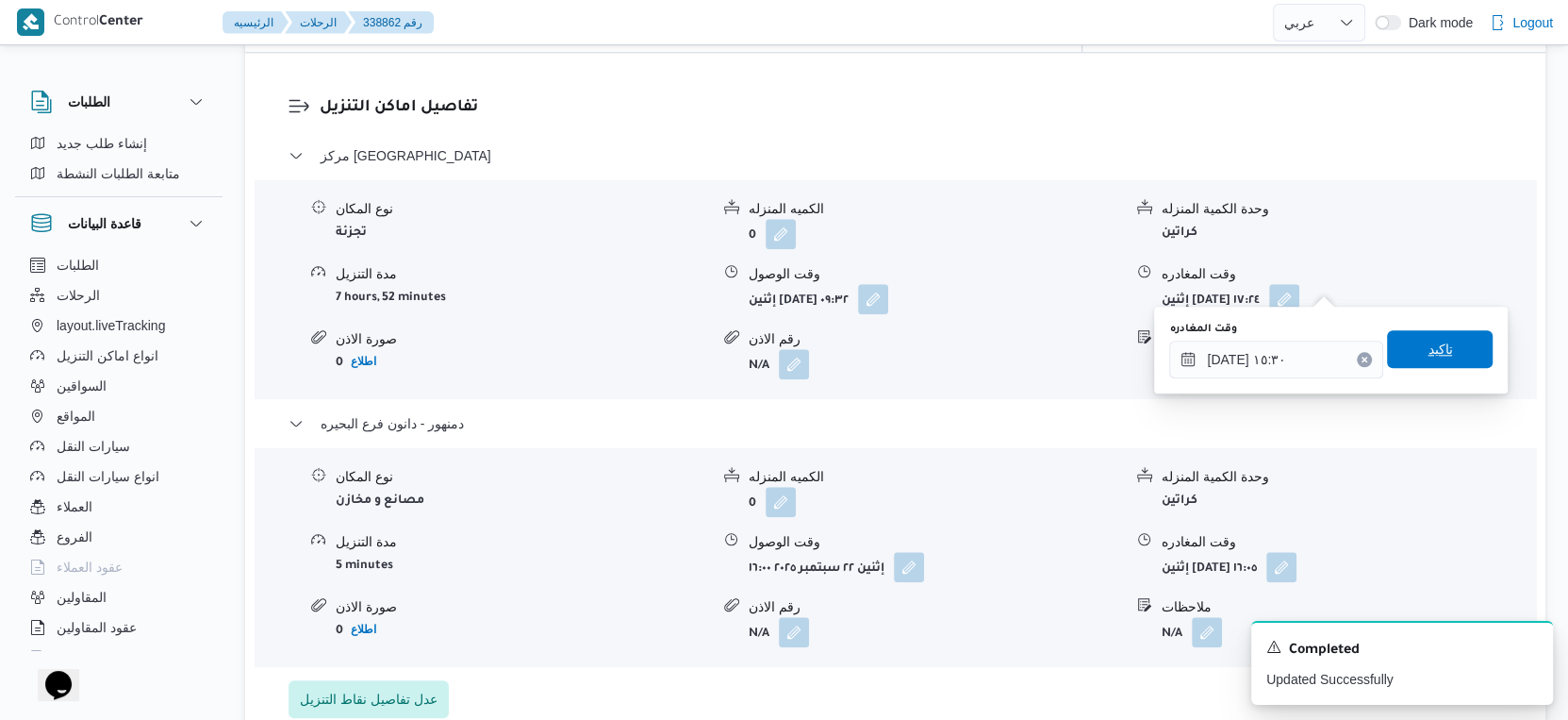
click at [1428, 349] on span "تاكيد" at bounding box center [1439, 348] width 24 height 22
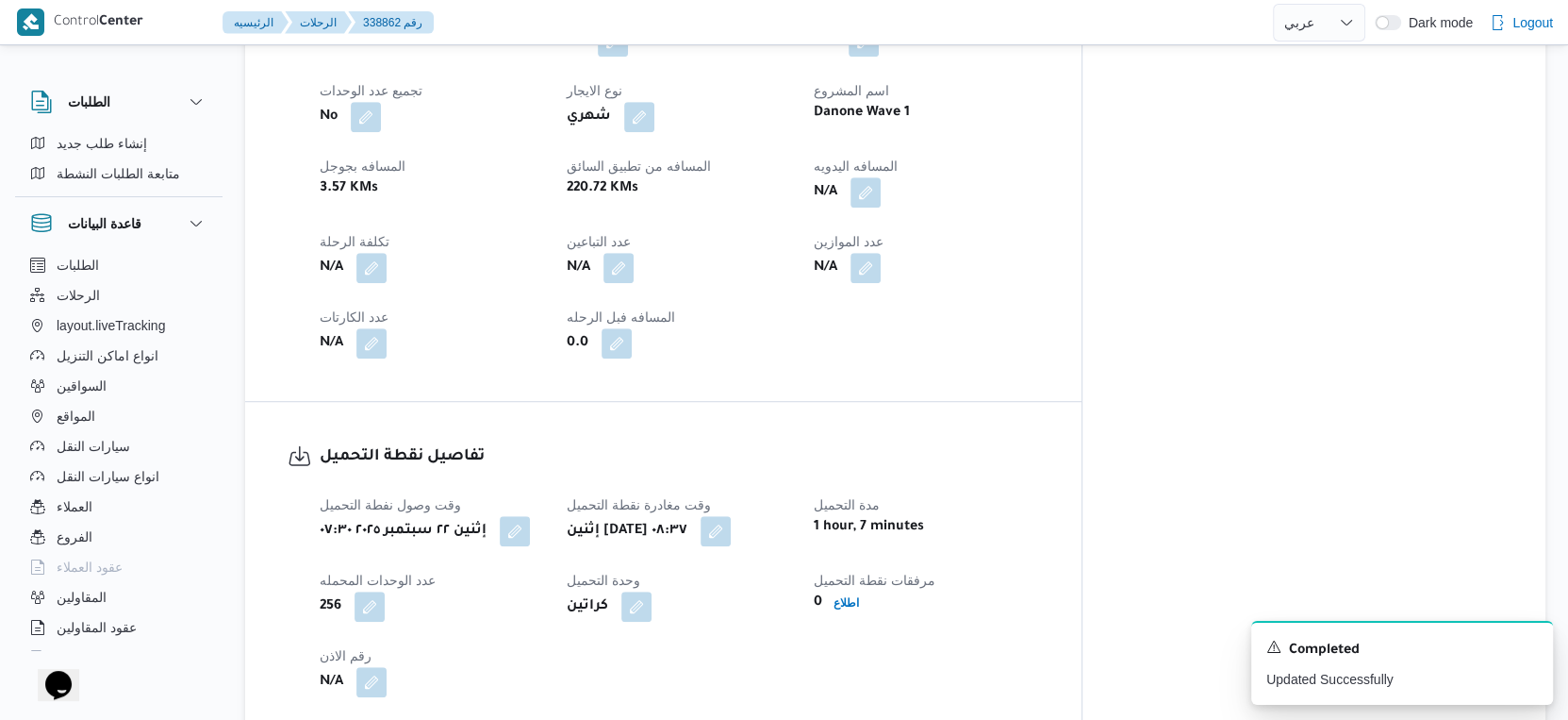
scroll to position [734, 0]
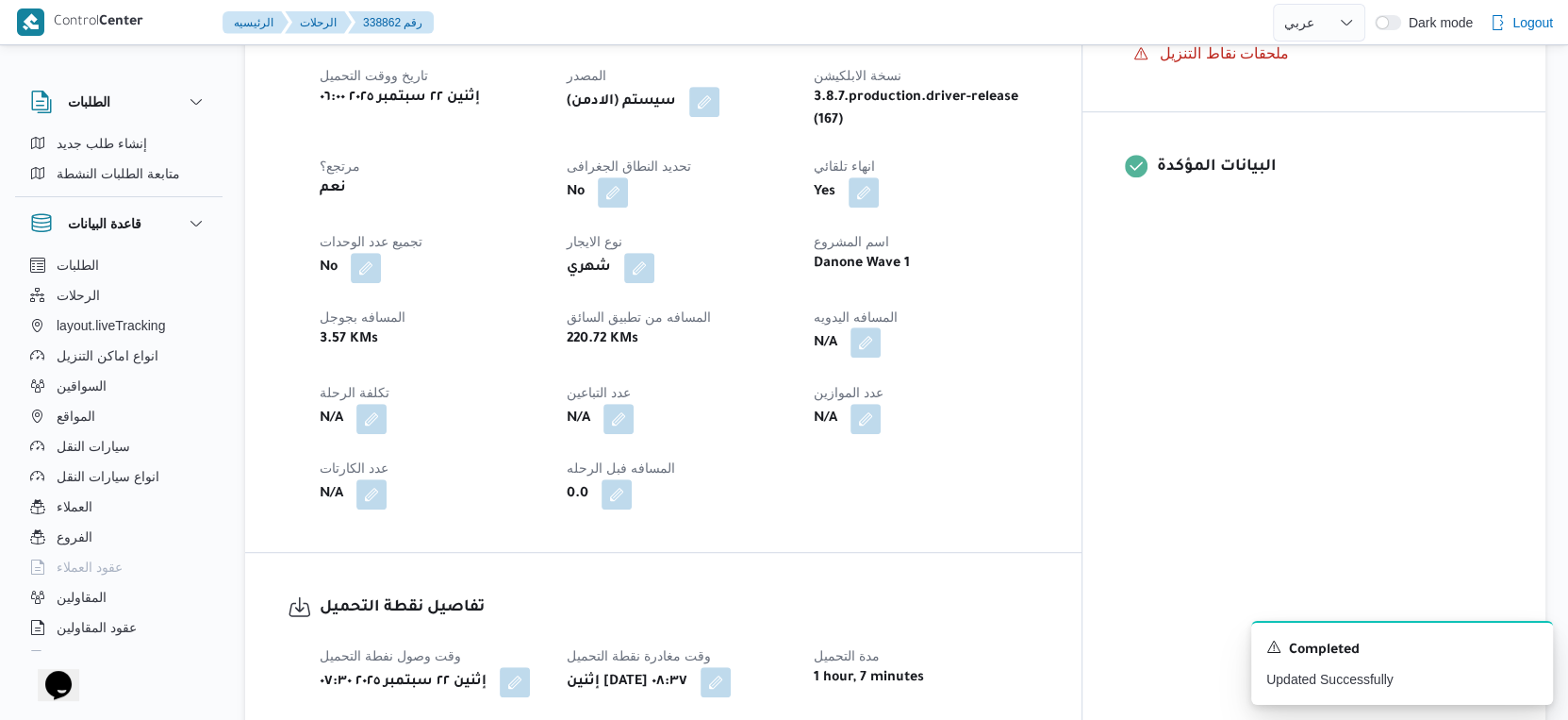
click at [881, 329] on button "button" at bounding box center [865, 342] width 30 height 30
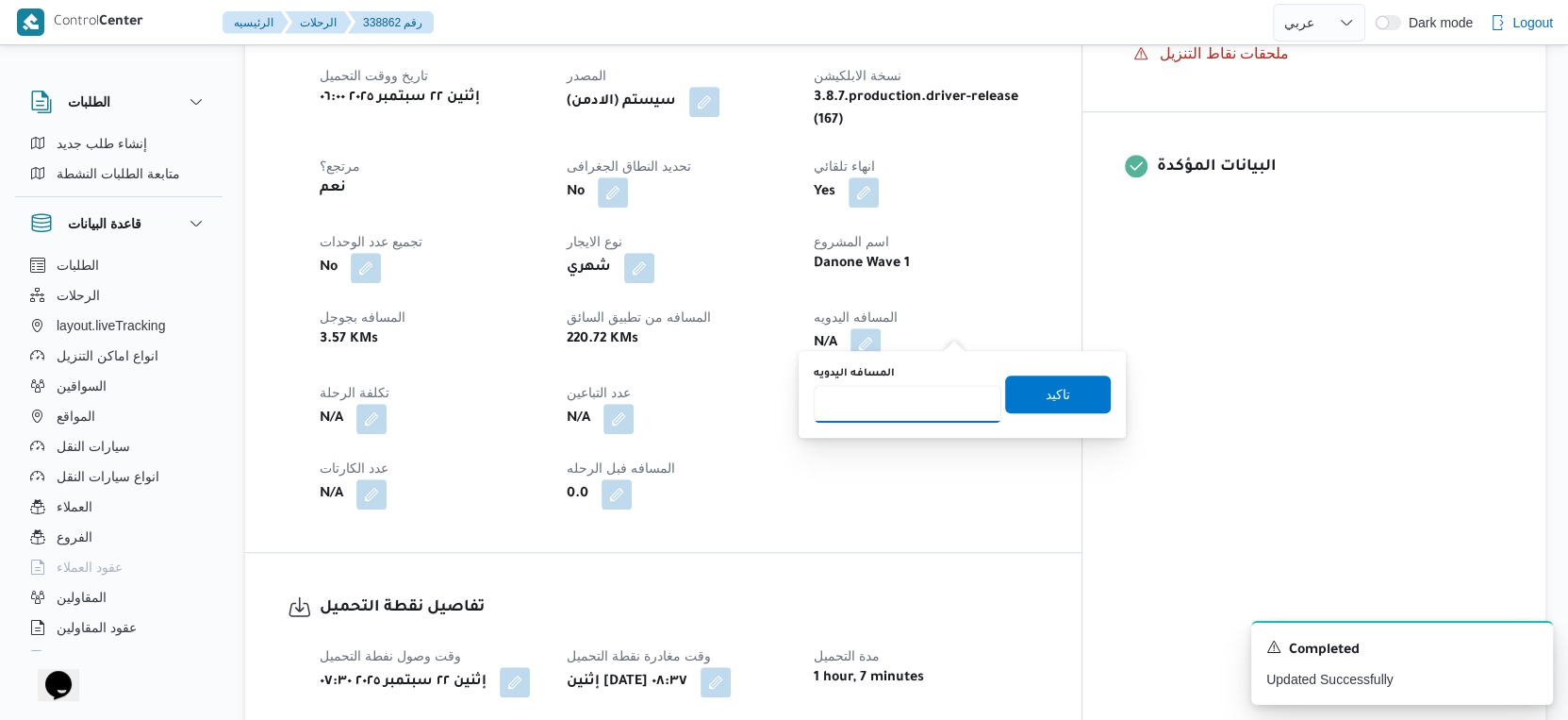
click at [896, 407] on input "المسافه اليدويه" at bounding box center [908, 404] width 187 height 38
type input "113"
click at [1060, 393] on span "تاكيد" at bounding box center [1058, 393] width 105 height 38
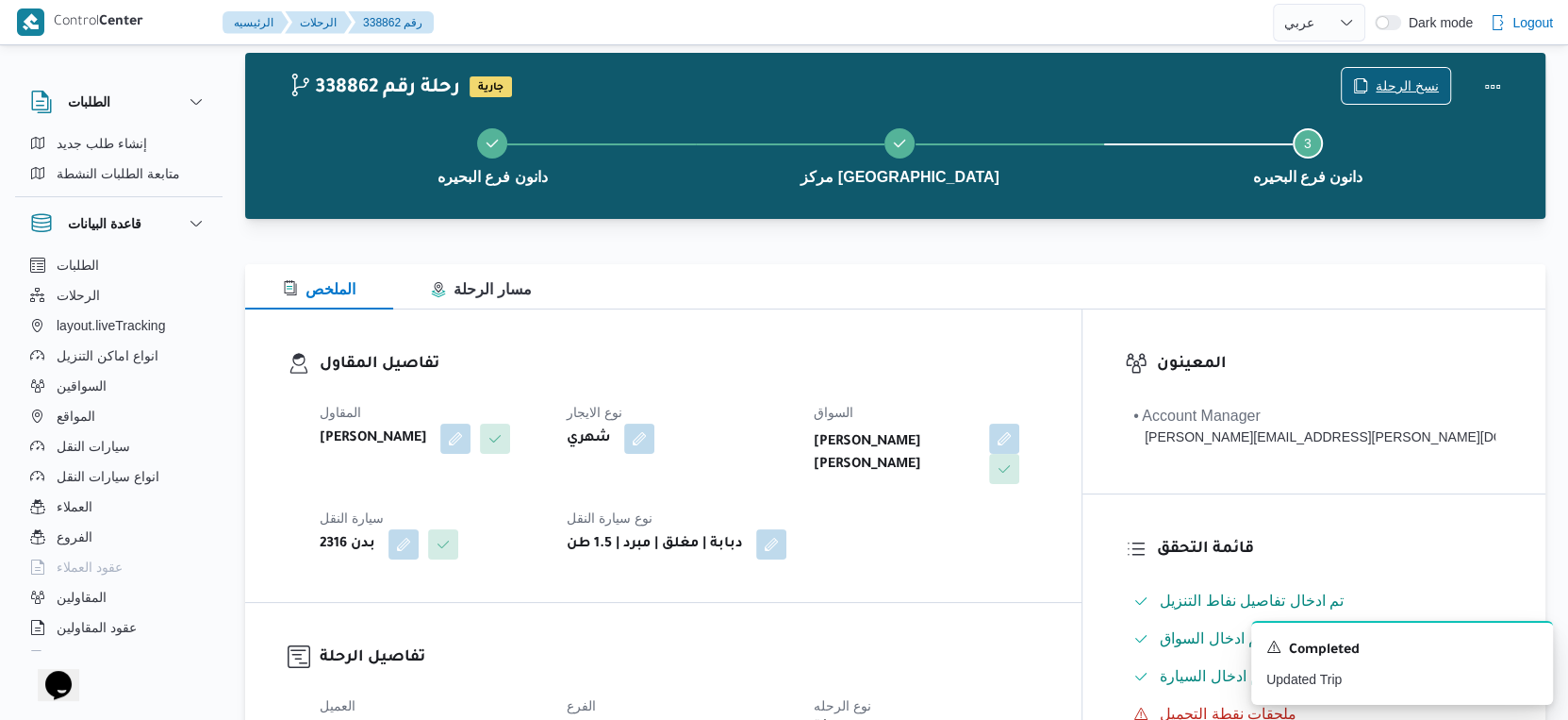
scroll to position [0, 0]
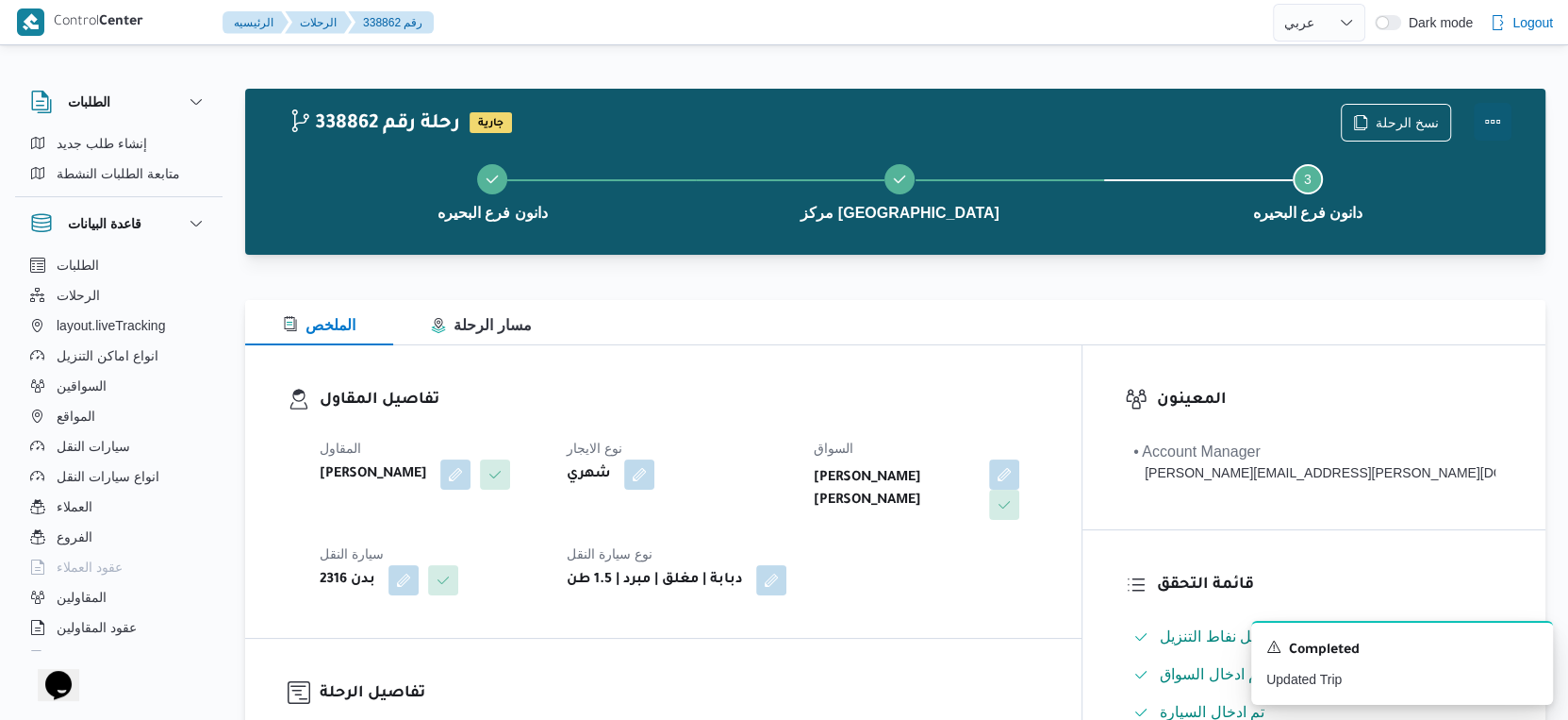
click at [1481, 112] on button "Actions" at bounding box center [1492, 121] width 38 height 38
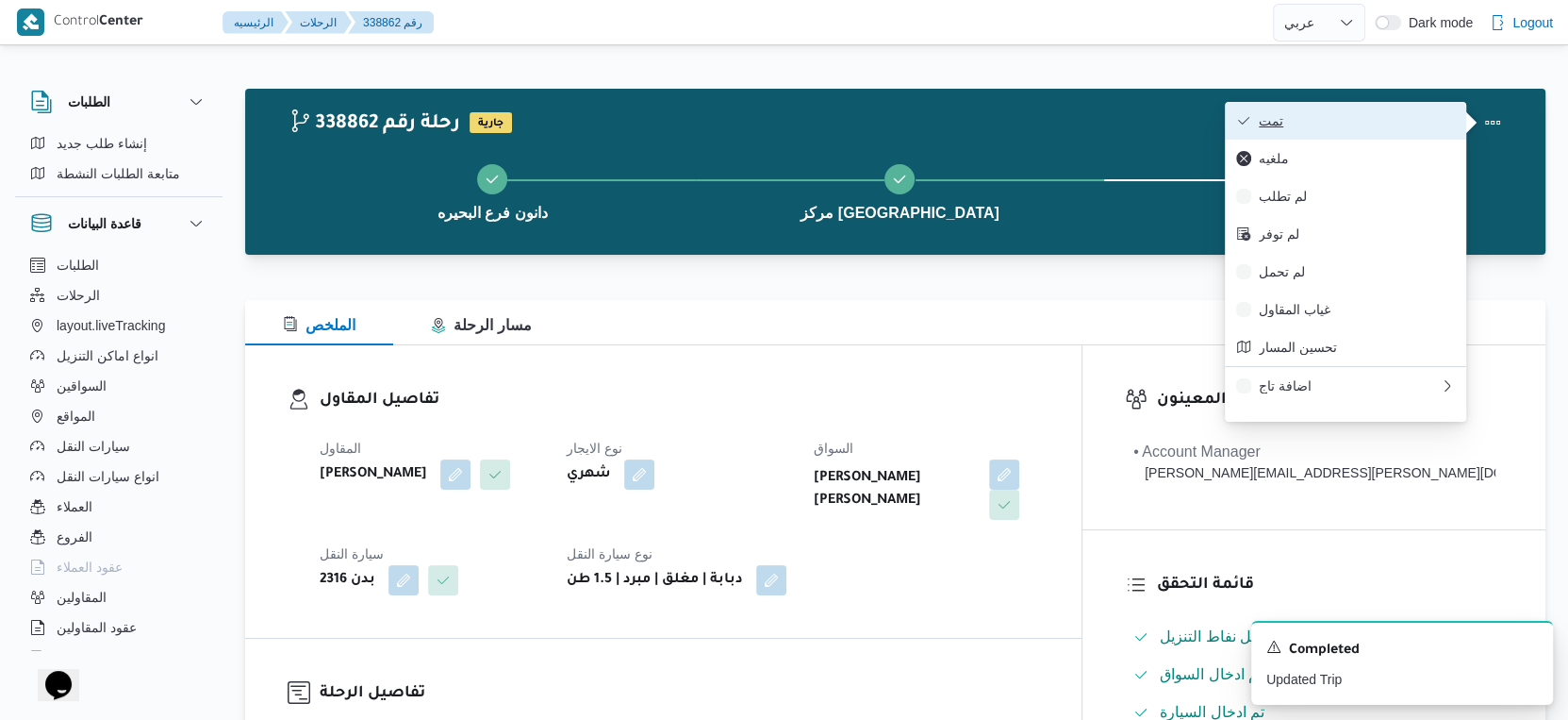
click at [1399, 123] on span "تمت" at bounding box center [1356, 120] width 196 height 15
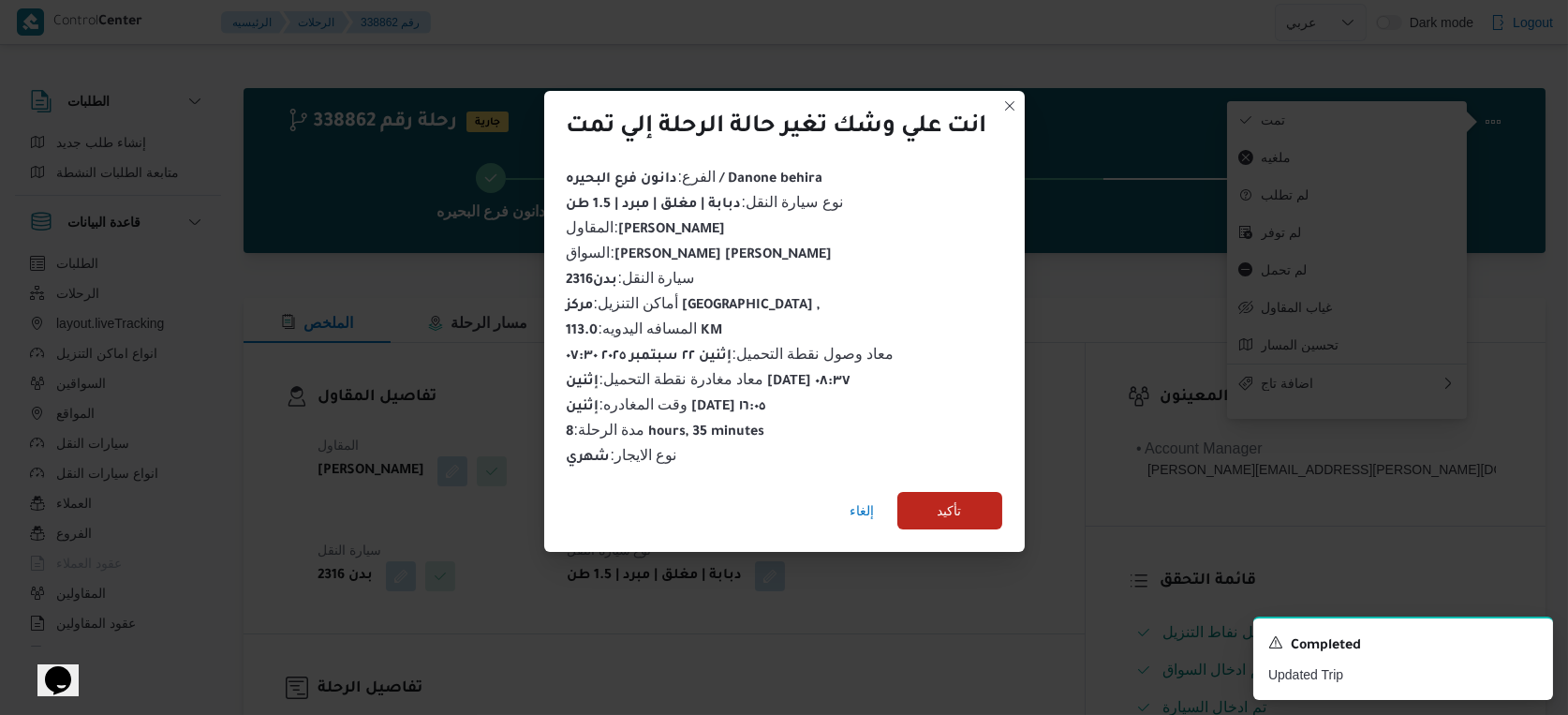
click at [971, 477] on div "إلغاء تأكيد" at bounding box center [784, 513] width 480 height 75
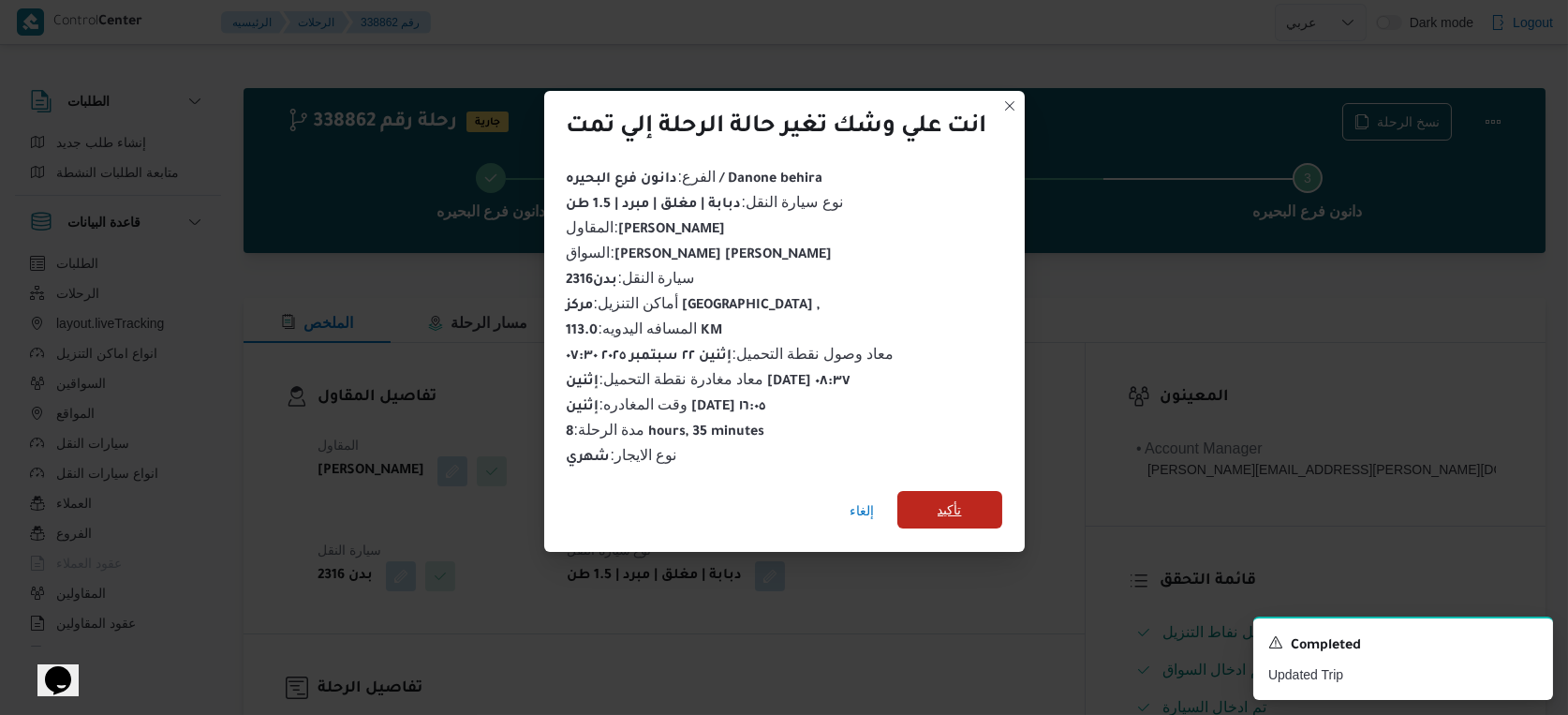
click at [969, 491] on span "تأكيد" at bounding box center [949, 510] width 105 height 38
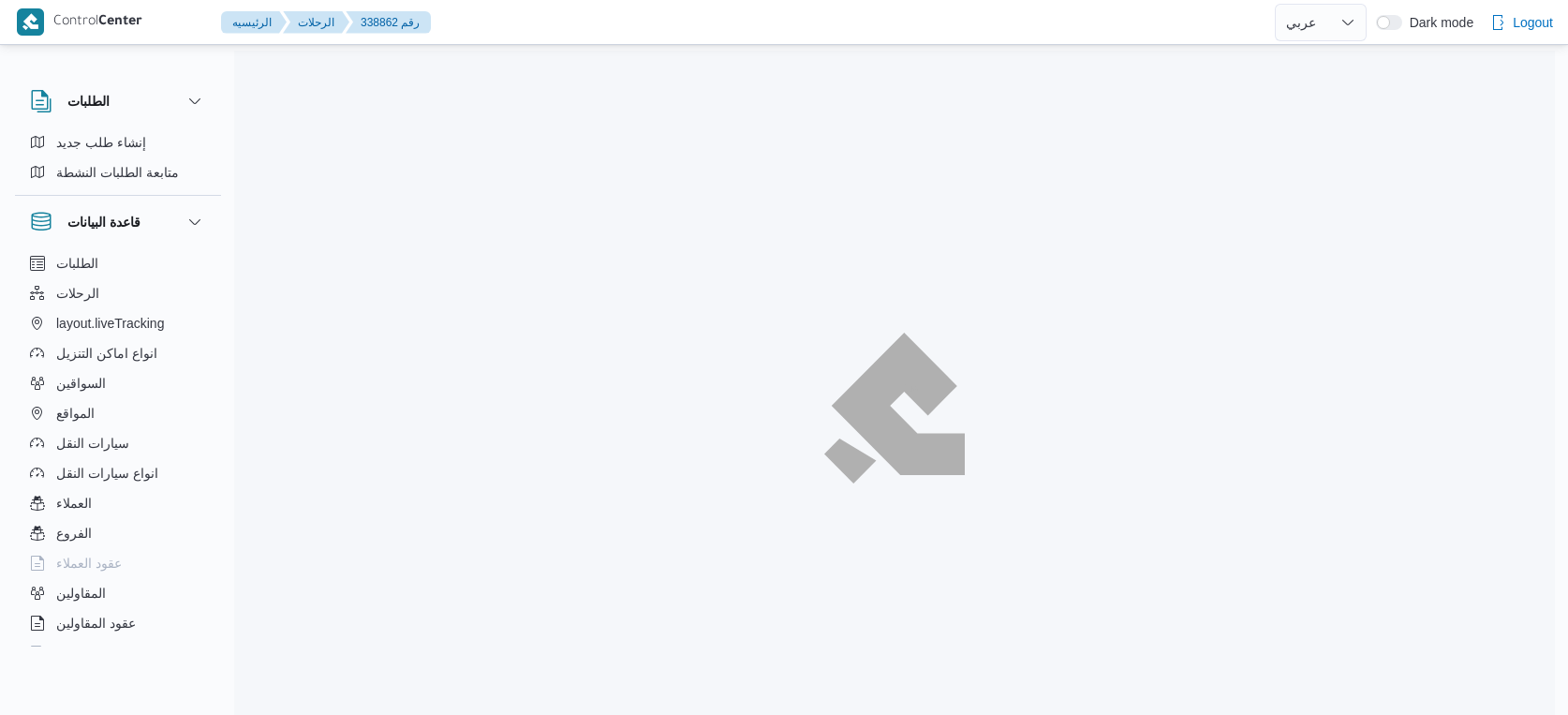
select select "ar"
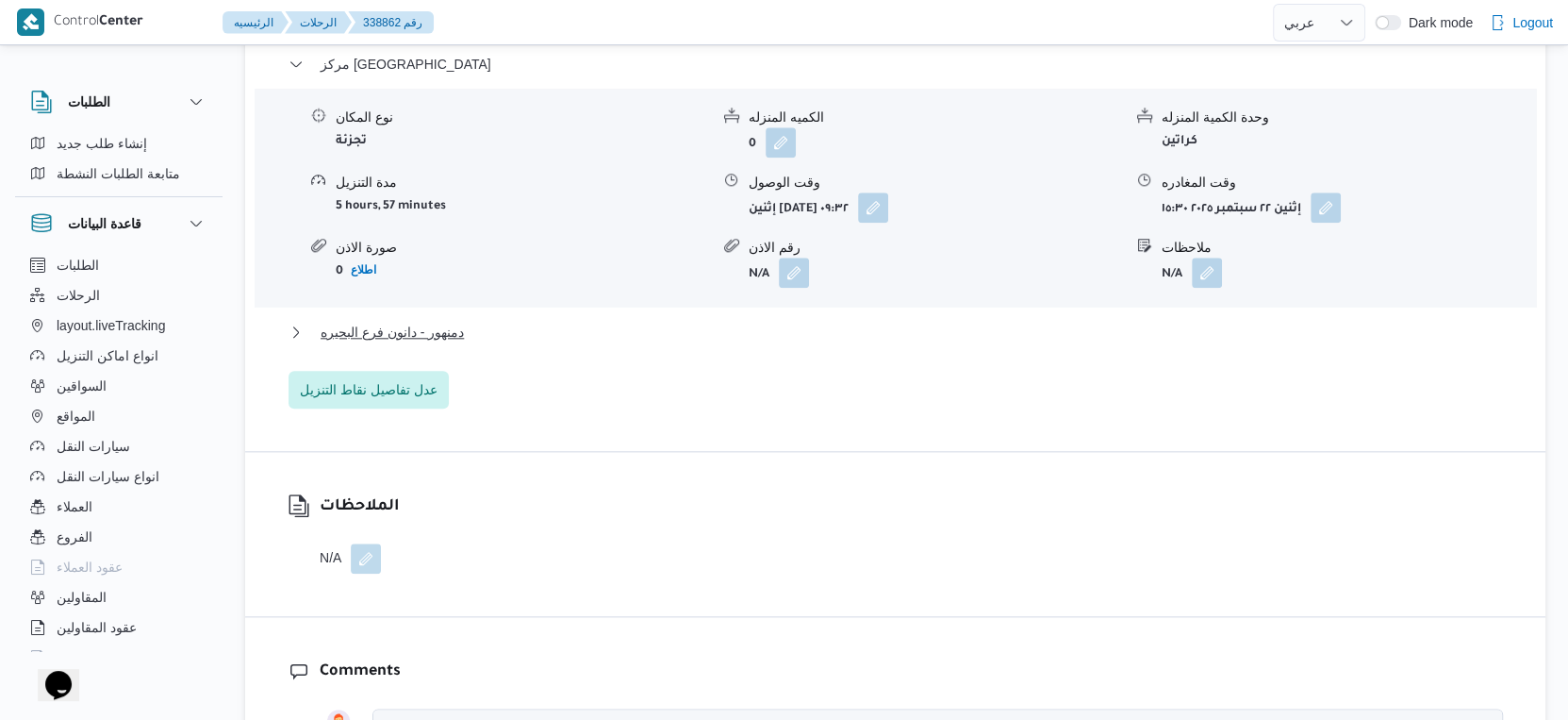
scroll to position [1676, 0]
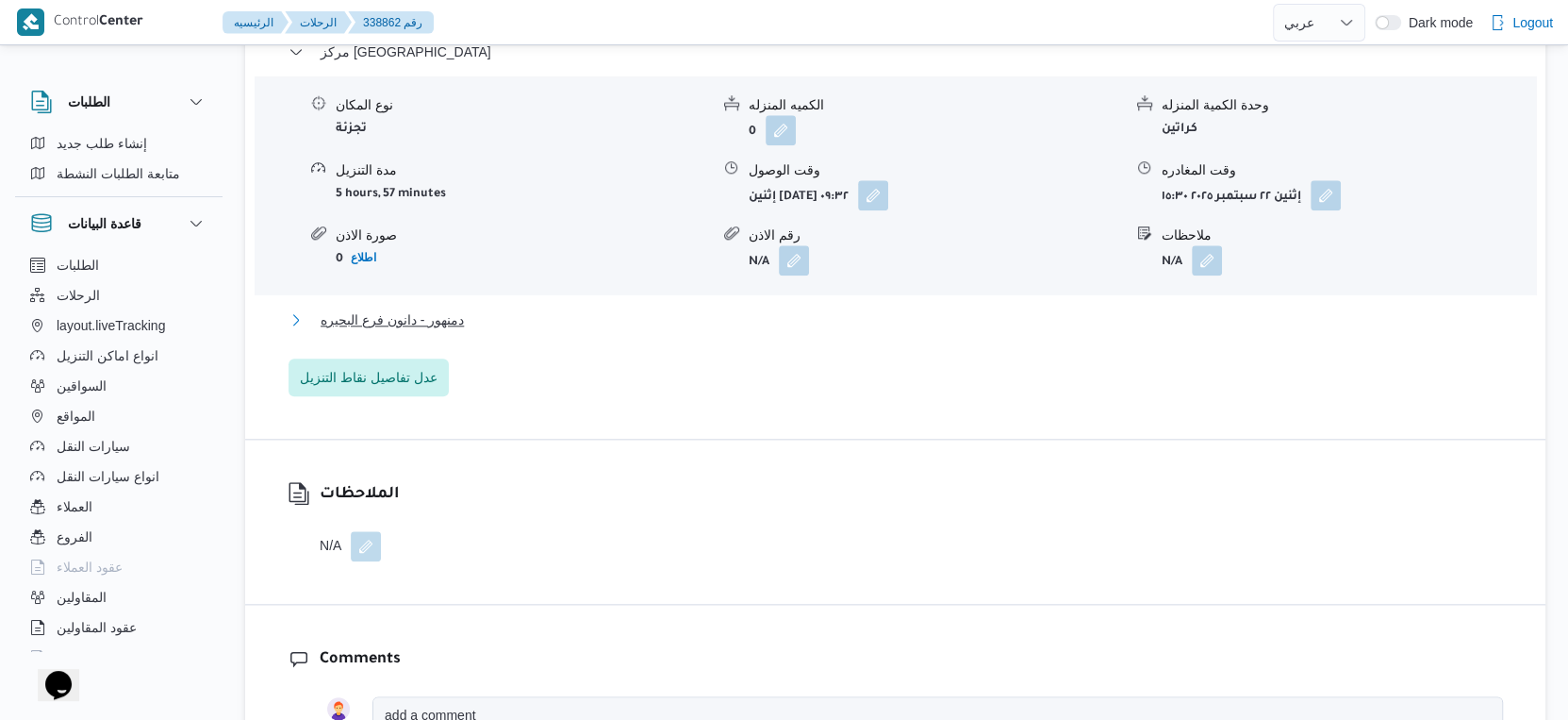
click at [460, 308] on span "دمنهور - دانون فرع البحيره" at bounding box center [392, 319] width 143 height 22
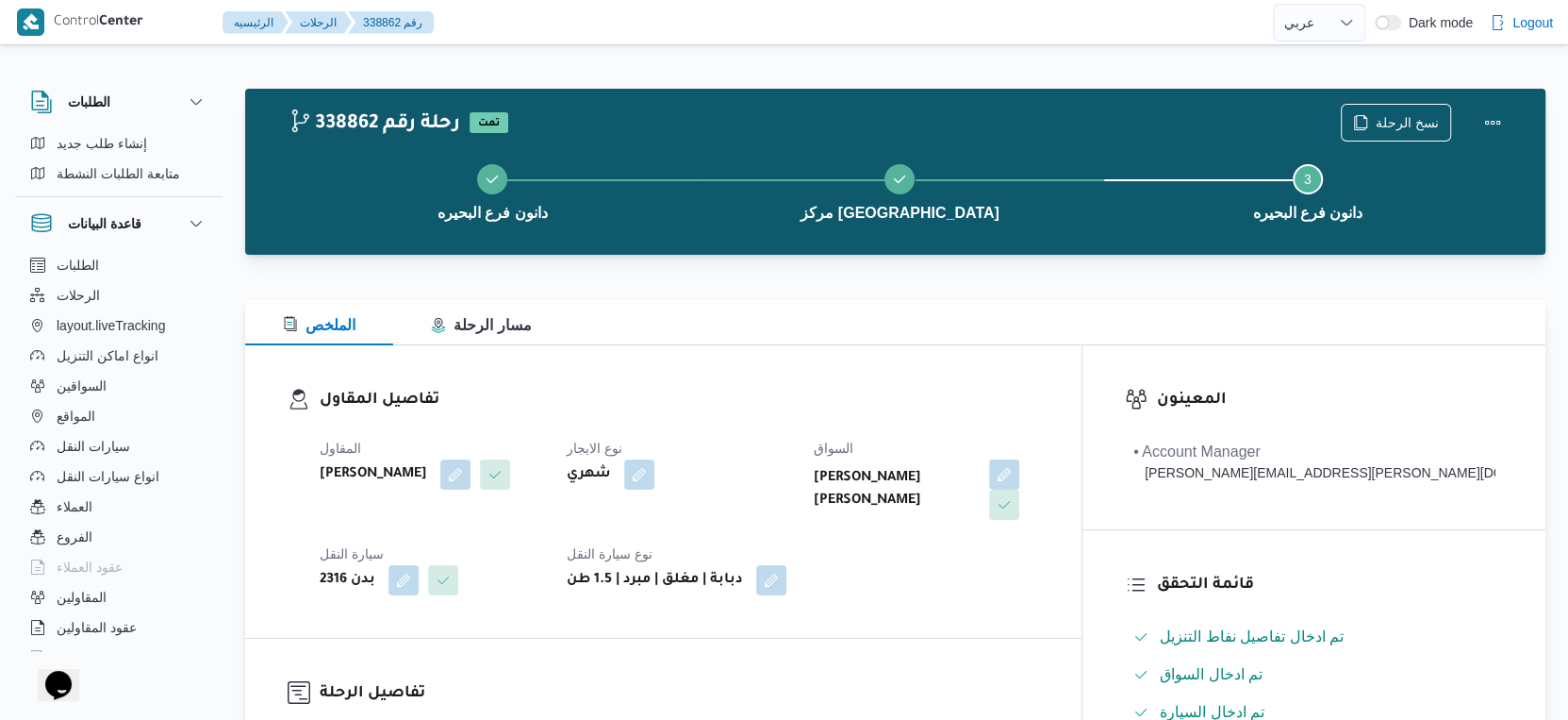
scroll to position [628, 0]
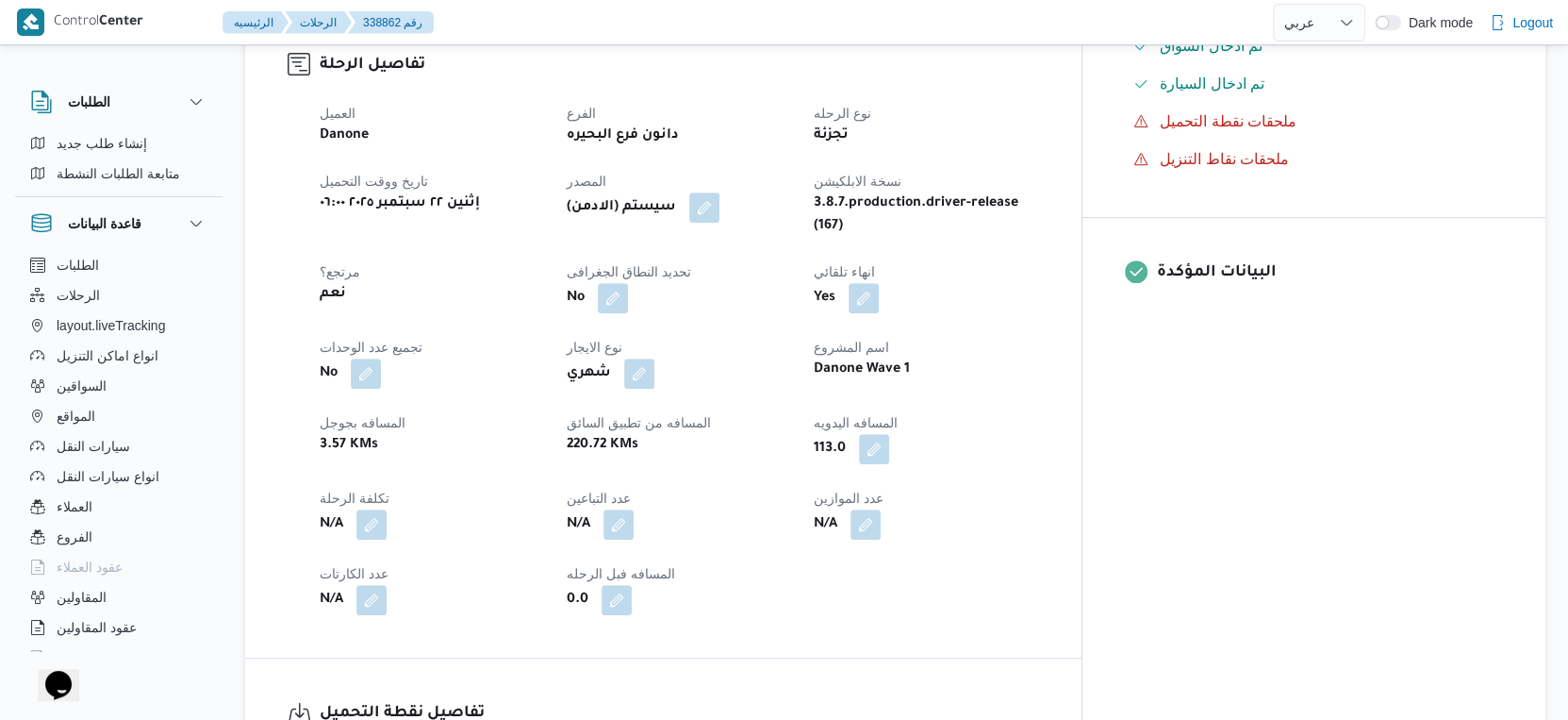
select select "ar"
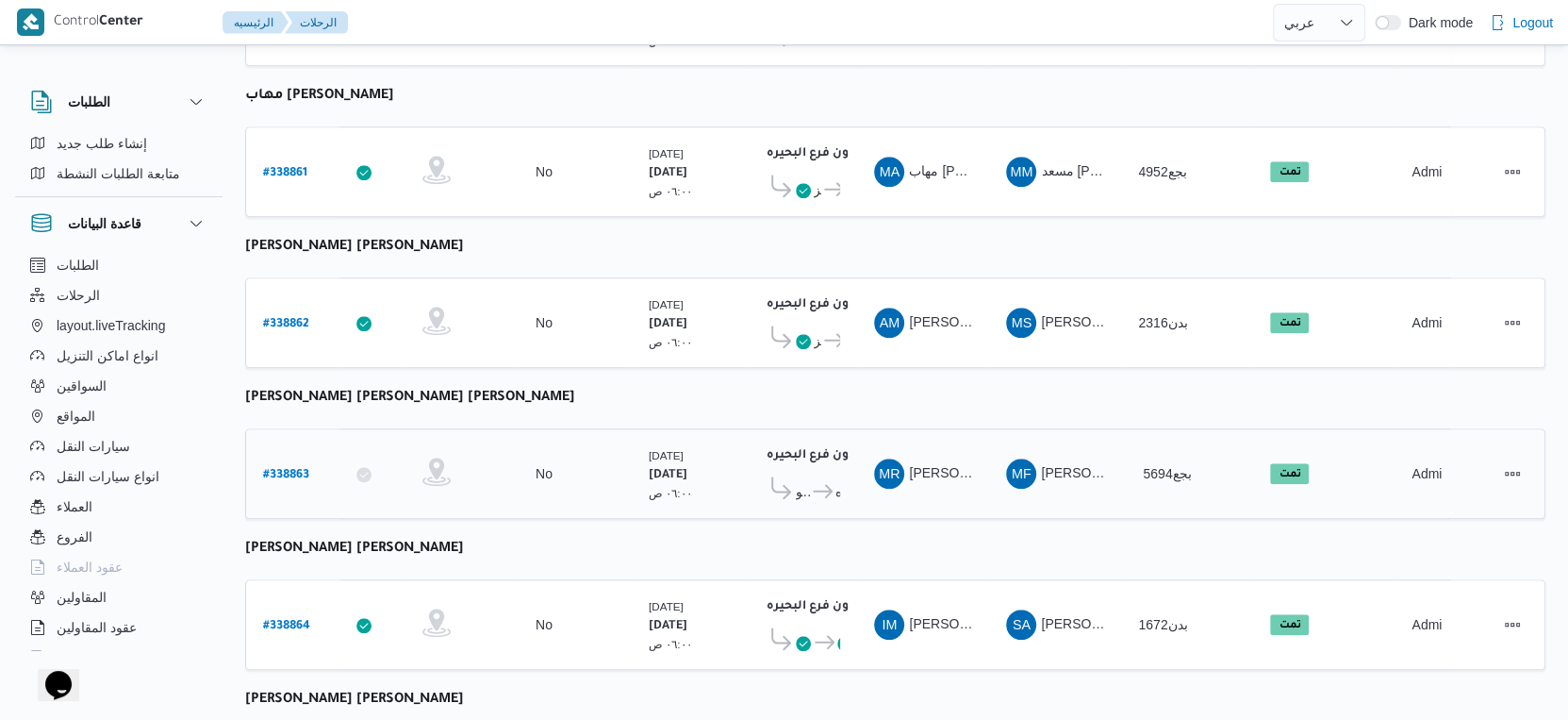
scroll to position [1060, 0]
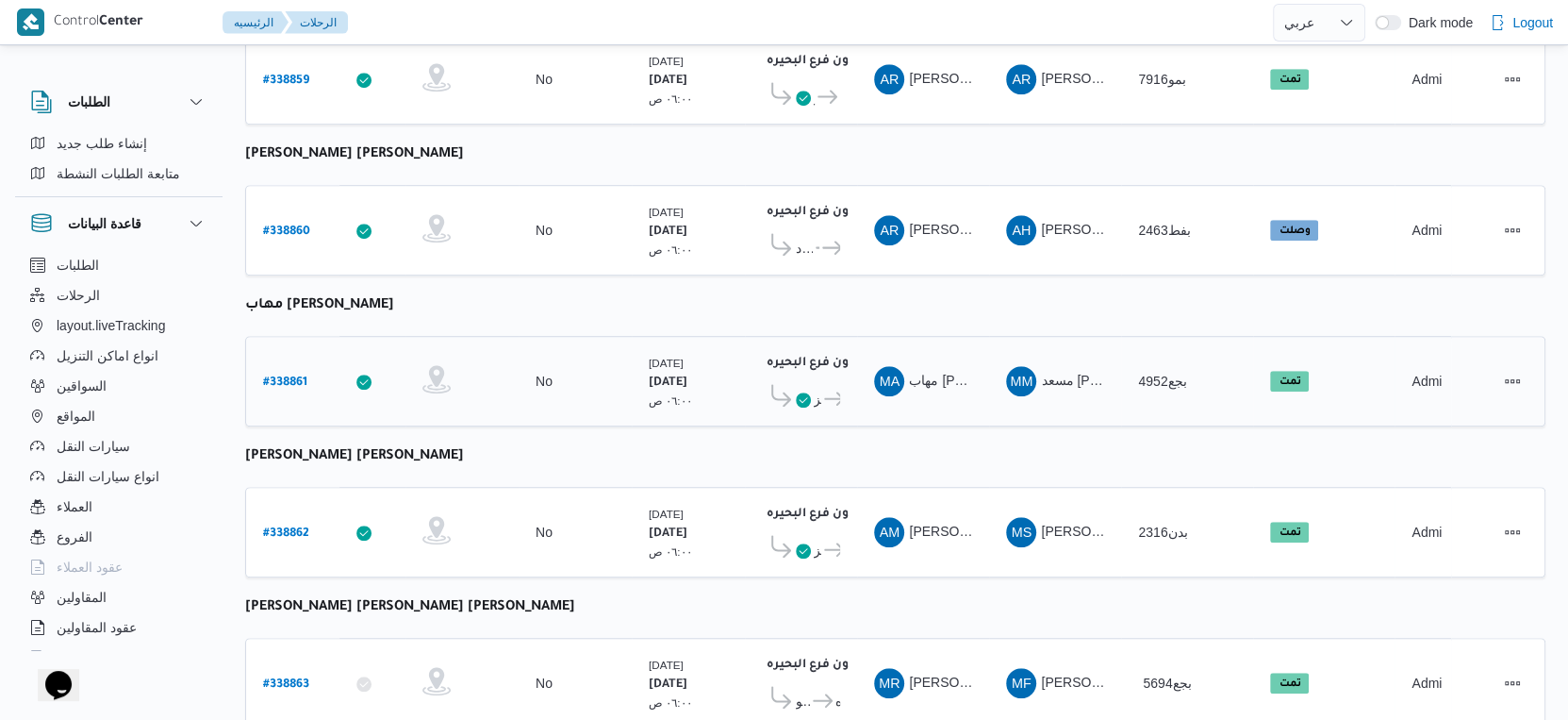
click at [292, 377] on b "# 338861" at bounding box center [285, 383] width 44 height 14
select select "ar"
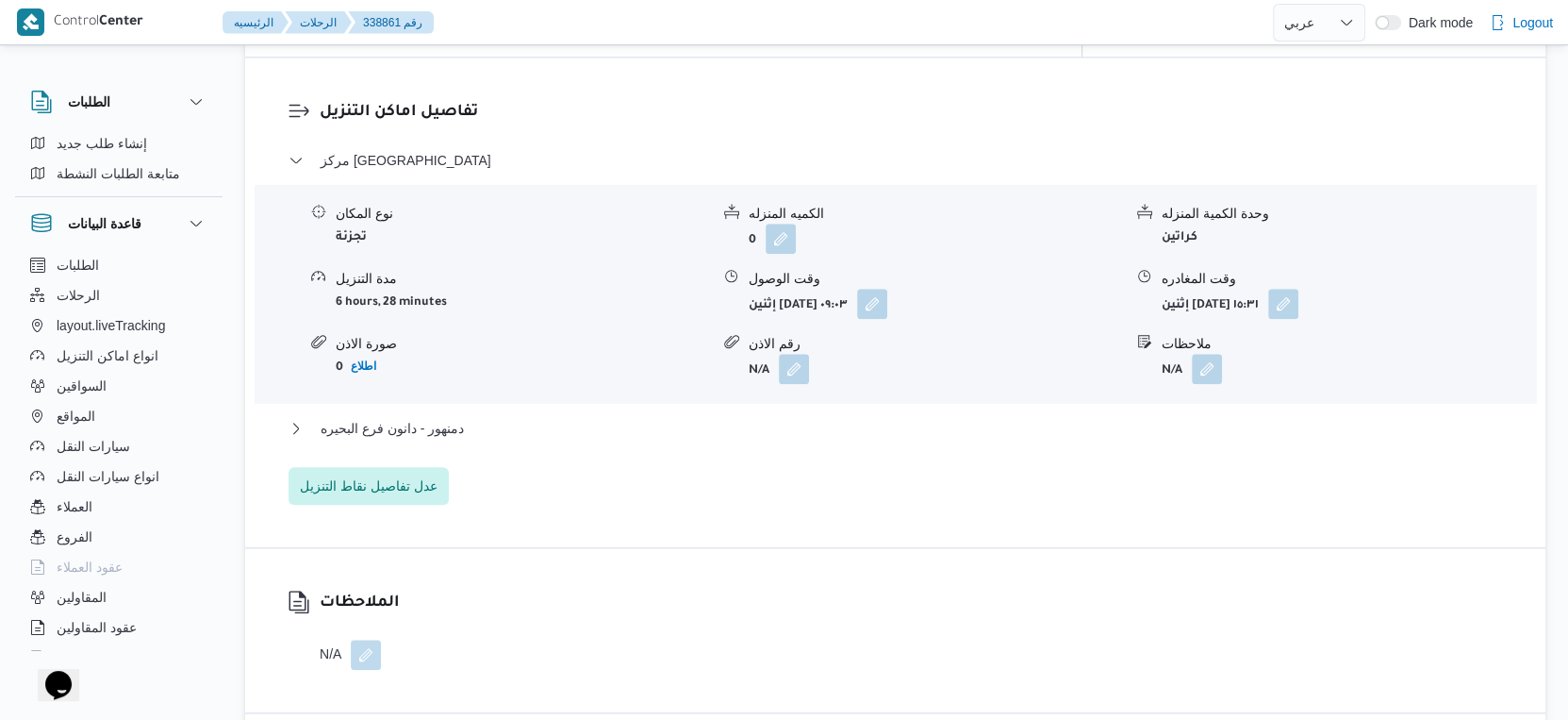
scroll to position [1585, 0]
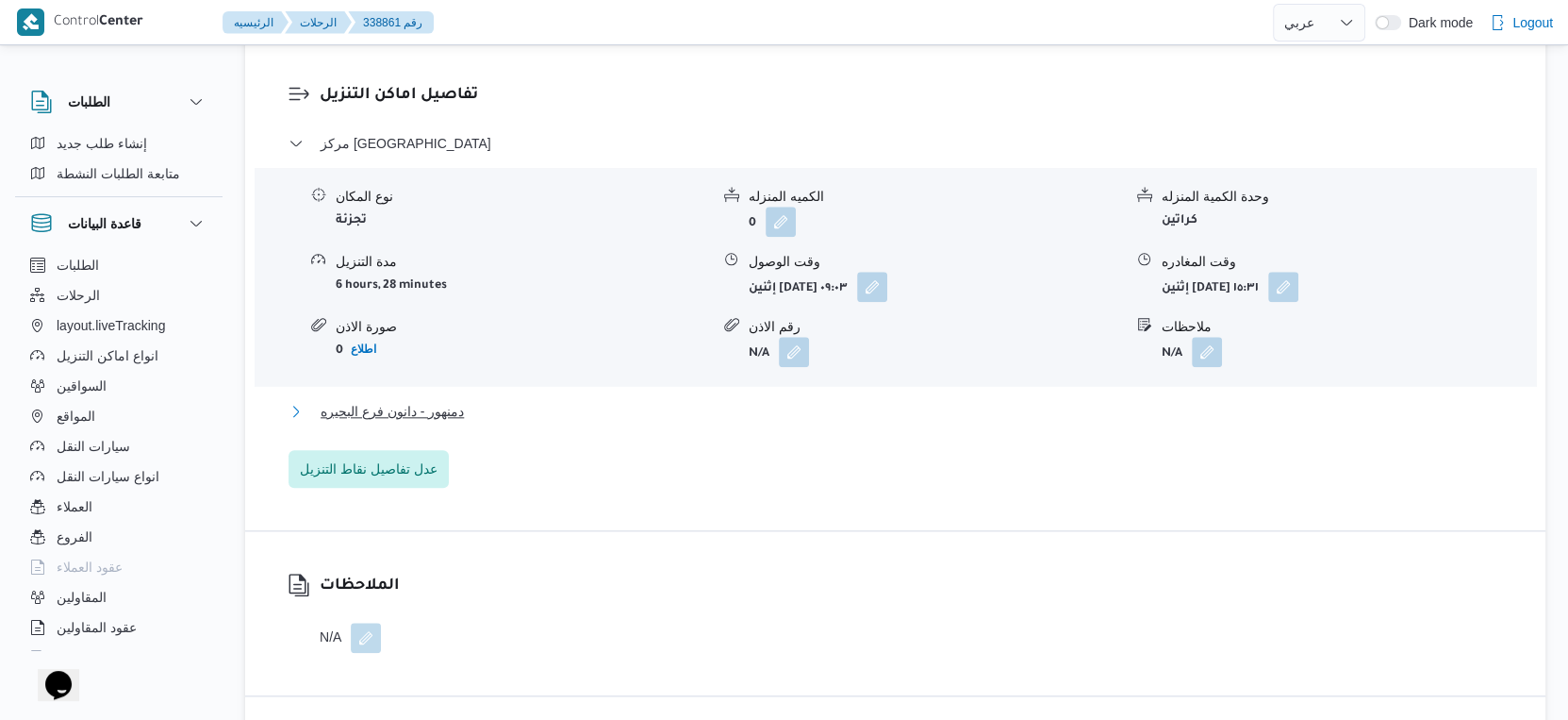
click at [537, 400] on button "دمنهور - دانون فرع البحيره" at bounding box center [896, 411] width 1215 height 22
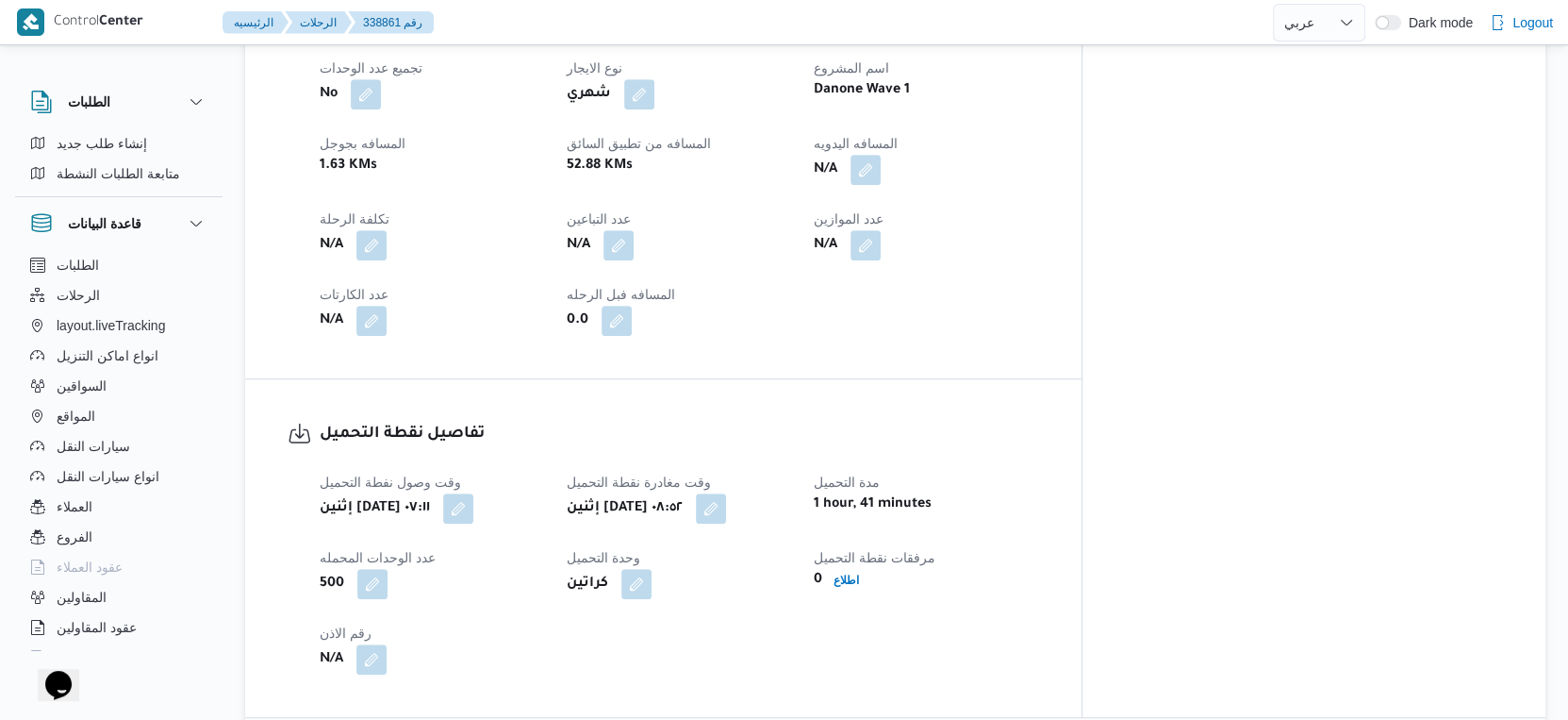
scroll to position [746, 0]
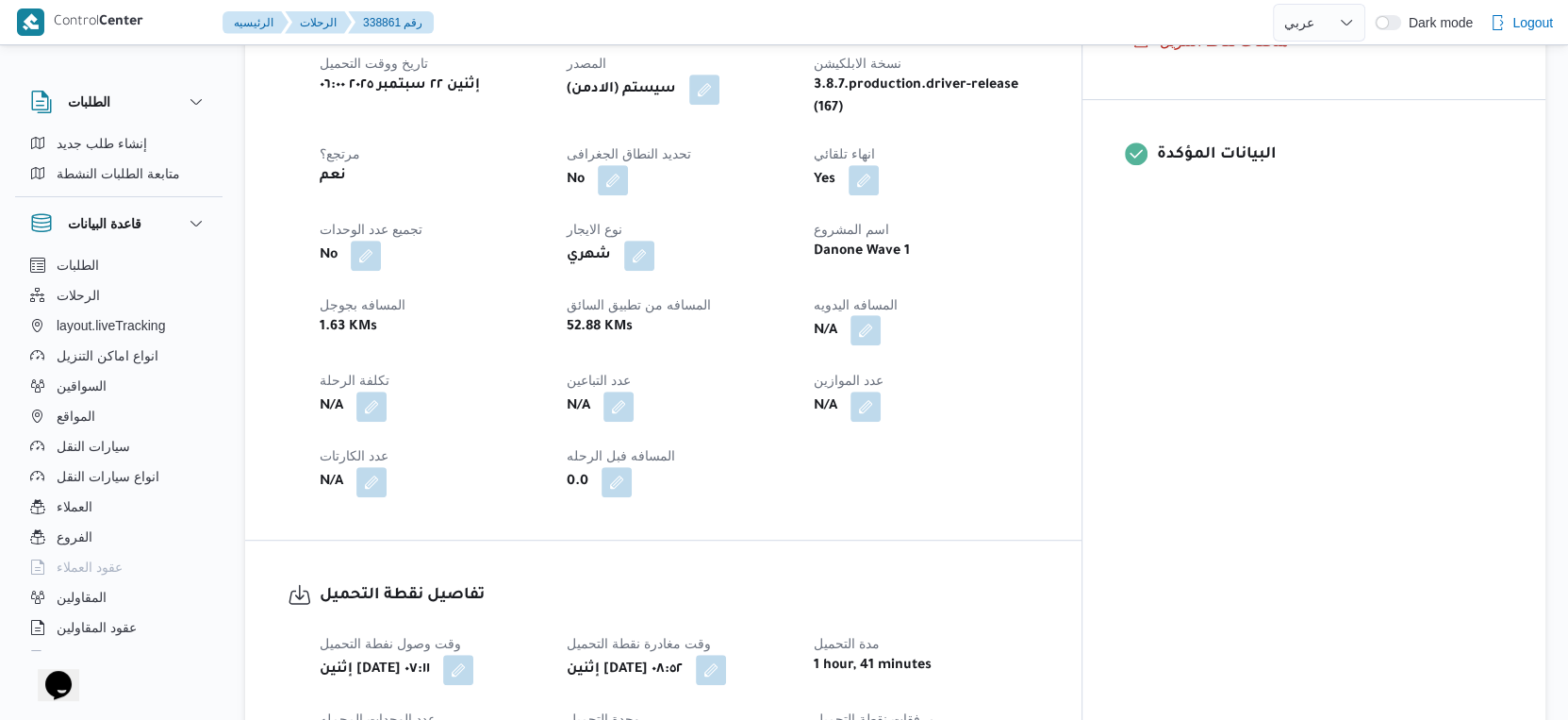
click at [881, 318] on button "button" at bounding box center [865, 330] width 30 height 30
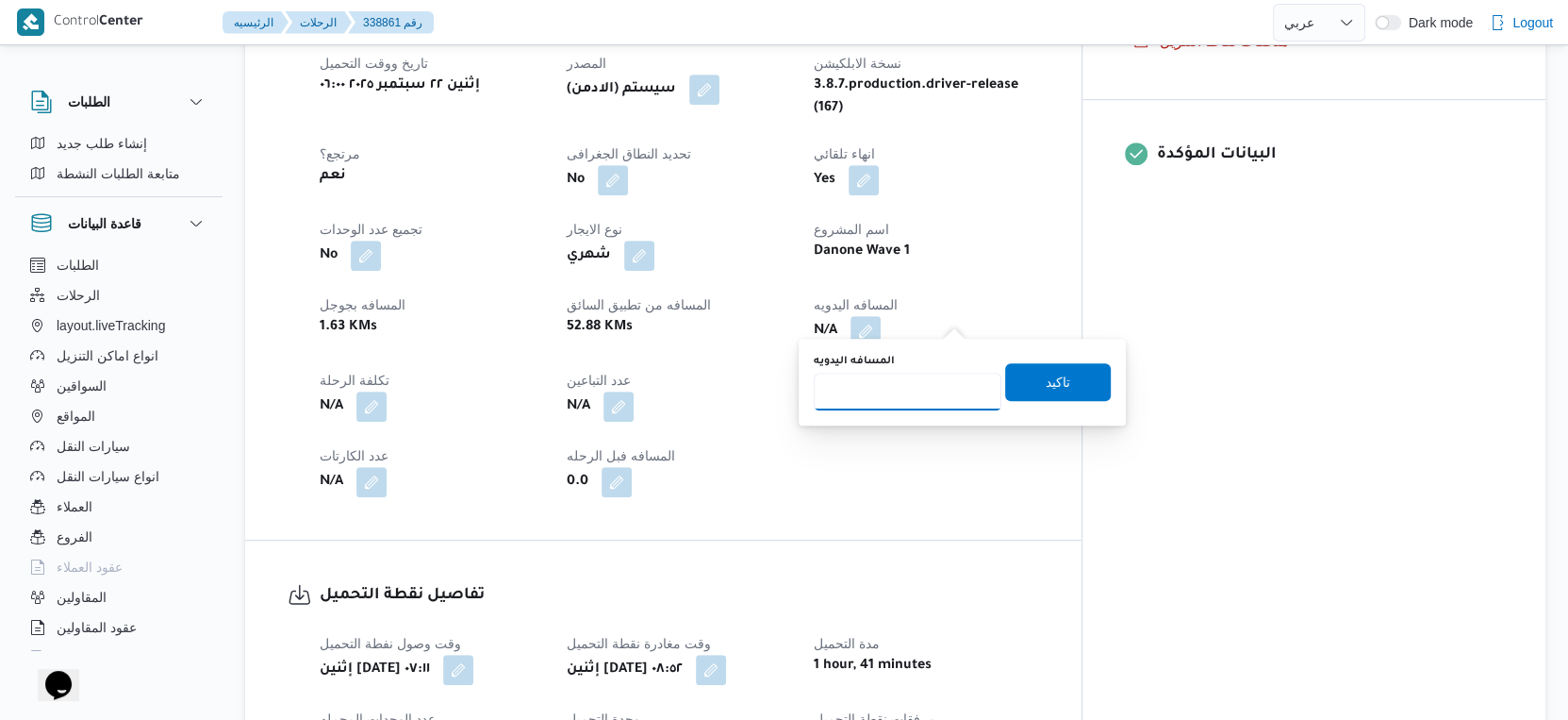
click at [875, 393] on input "المسافه اليدويه" at bounding box center [908, 391] width 187 height 38
type input "55"
click at [1055, 376] on span "تاكيد" at bounding box center [1058, 380] width 105 height 38
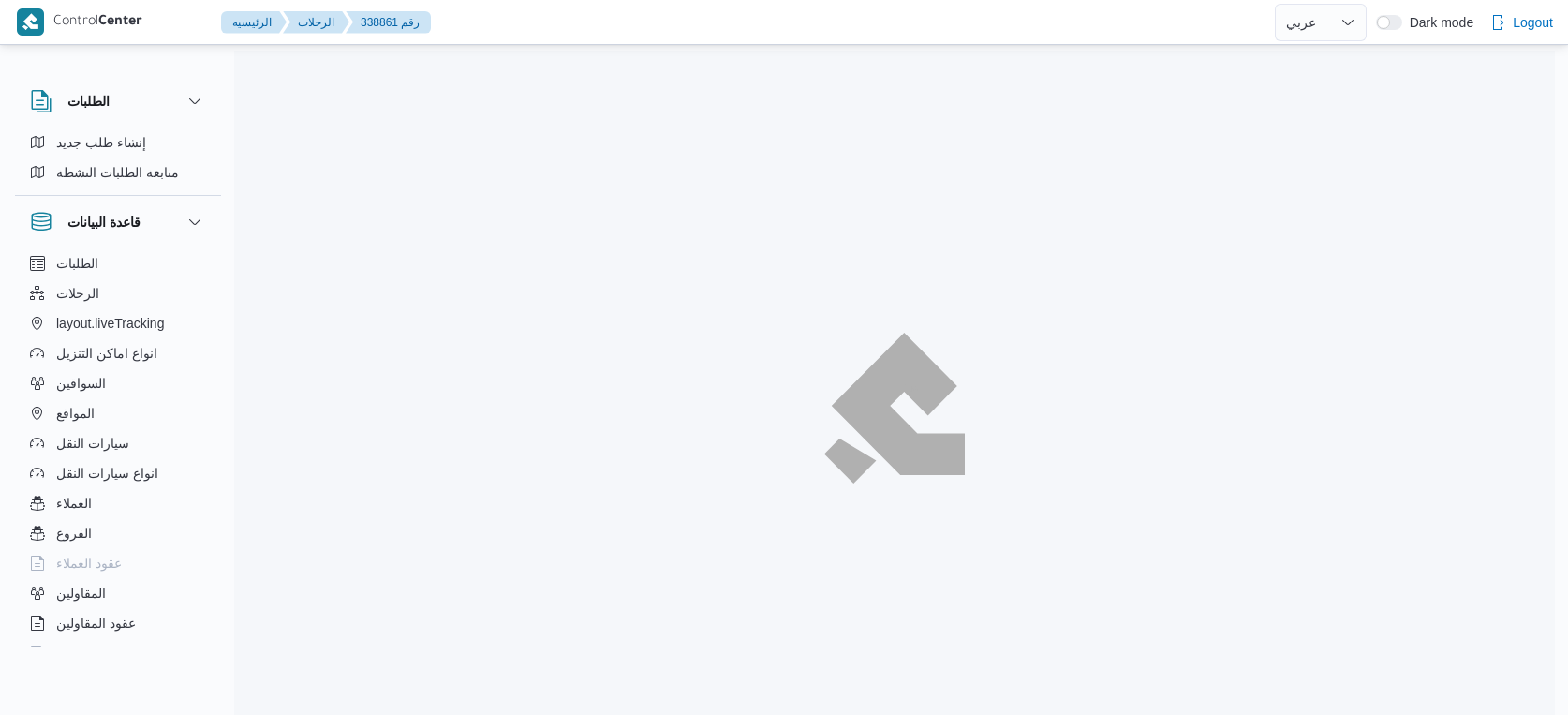
select select "ar"
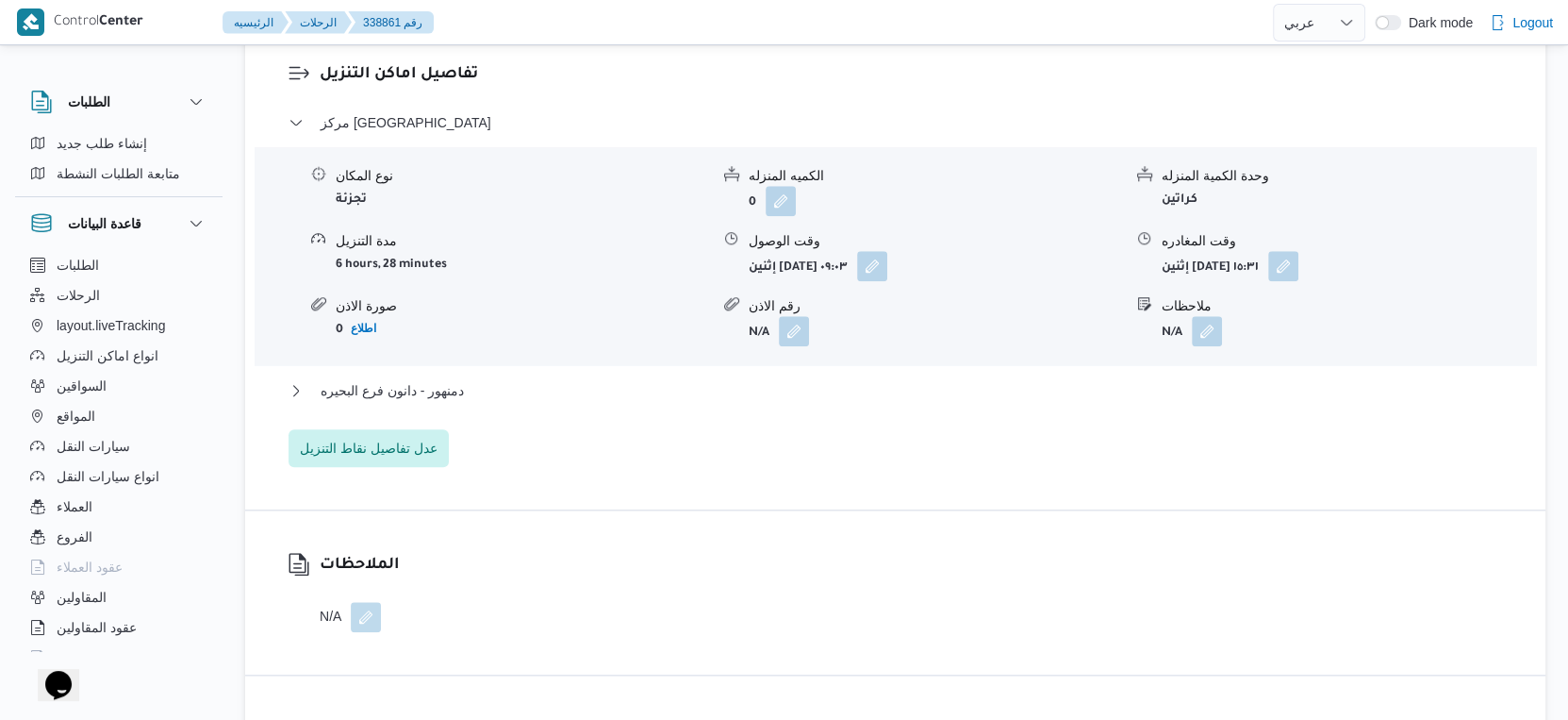
scroll to position [1728, 0]
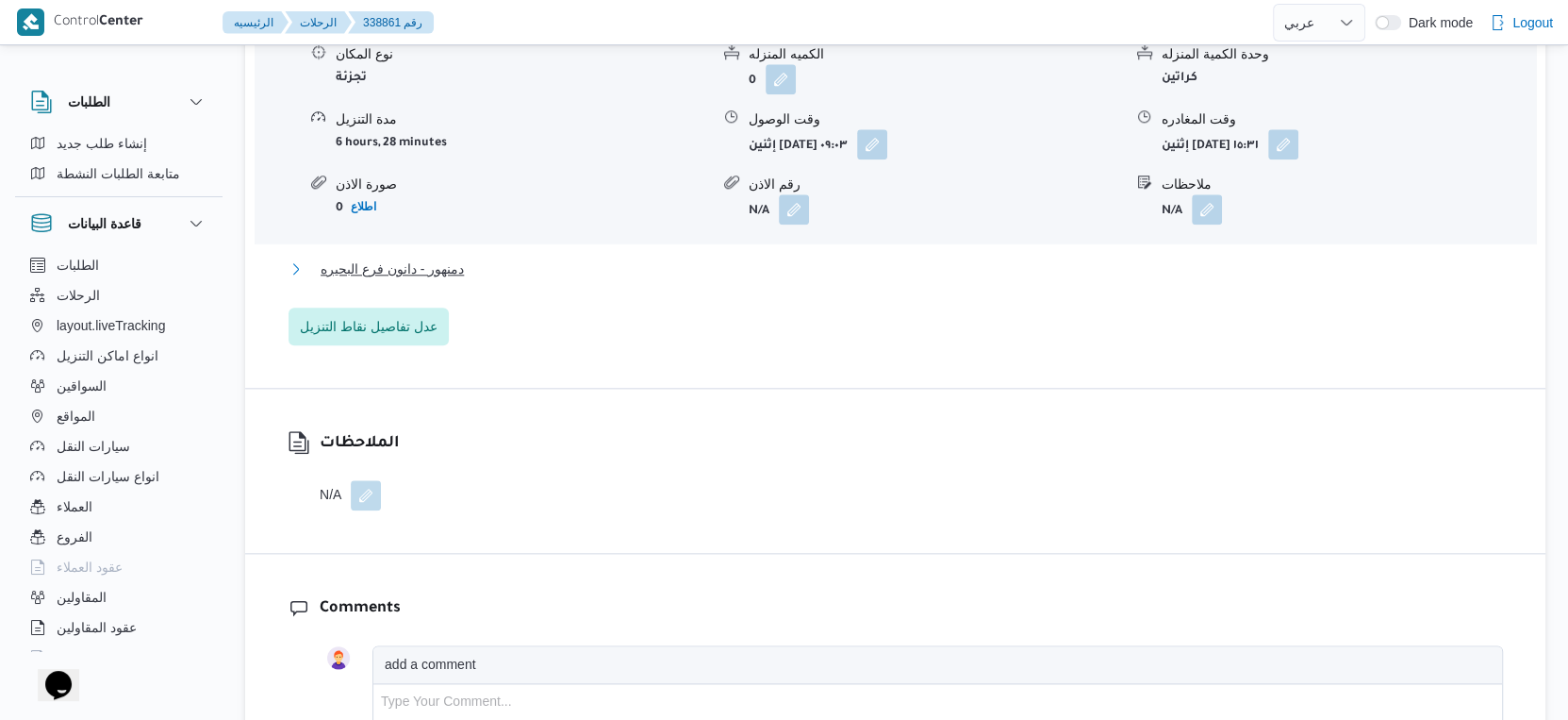
click at [488, 258] on button "دمنهور - دانون فرع البحيره" at bounding box center [896, 268] width 1215 height 22
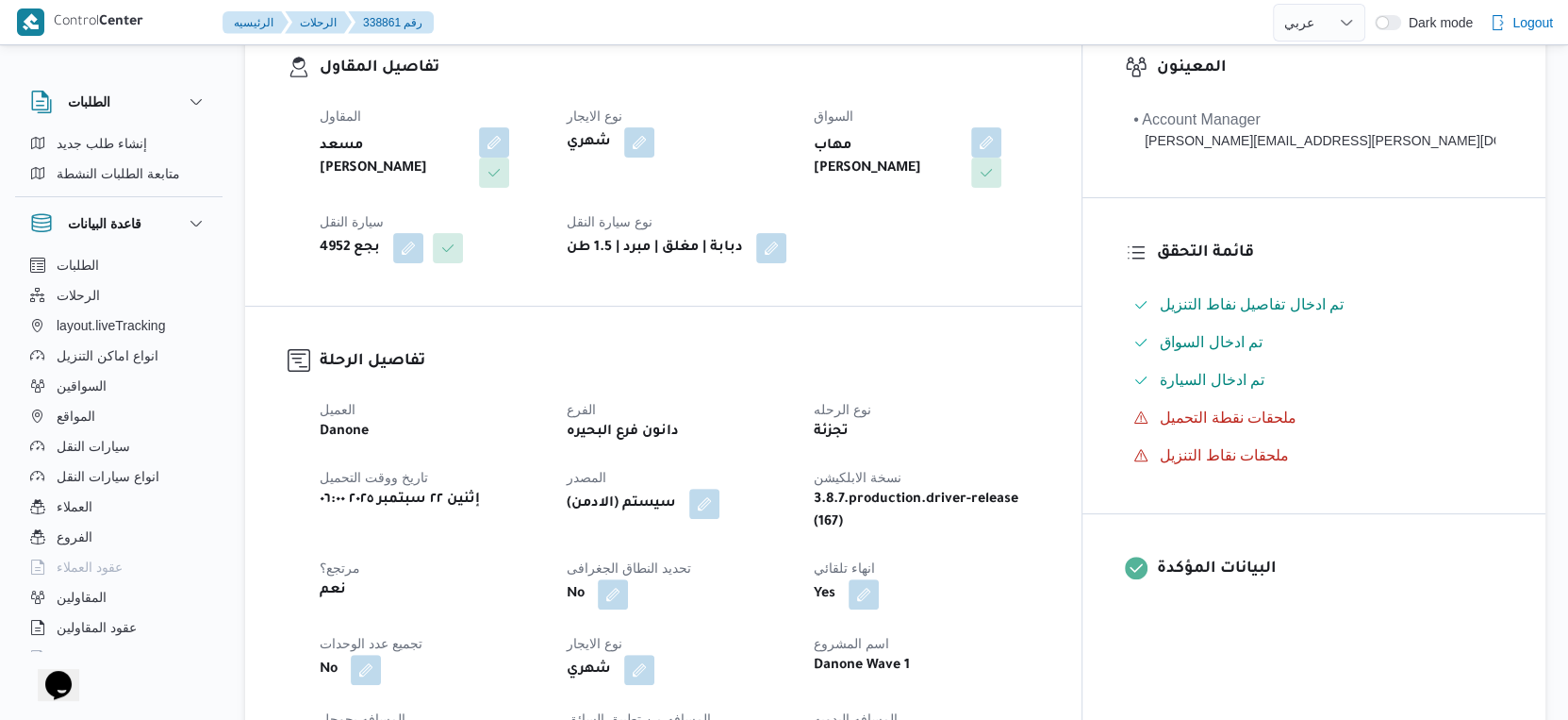
scroll to position [524, 0]
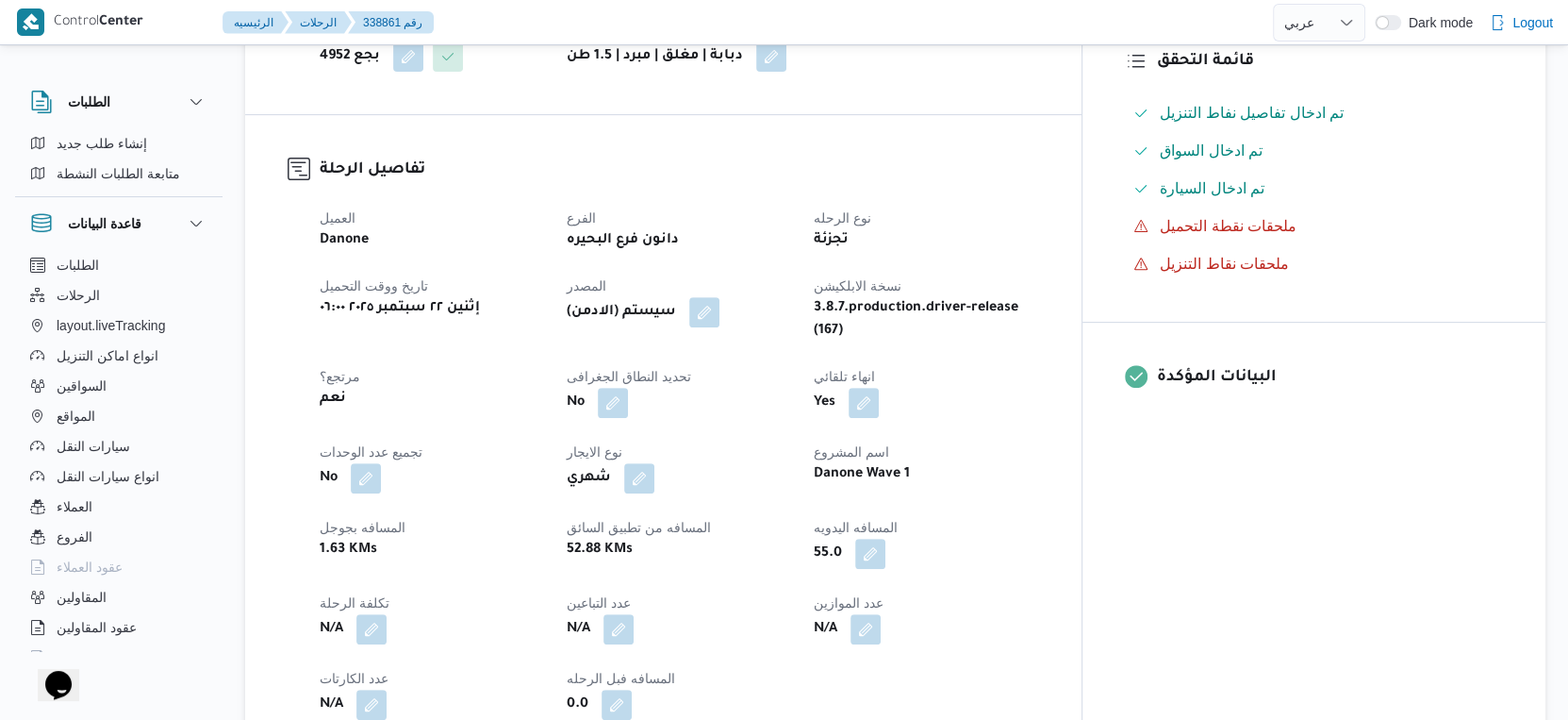
scroll to position [1060, 0]
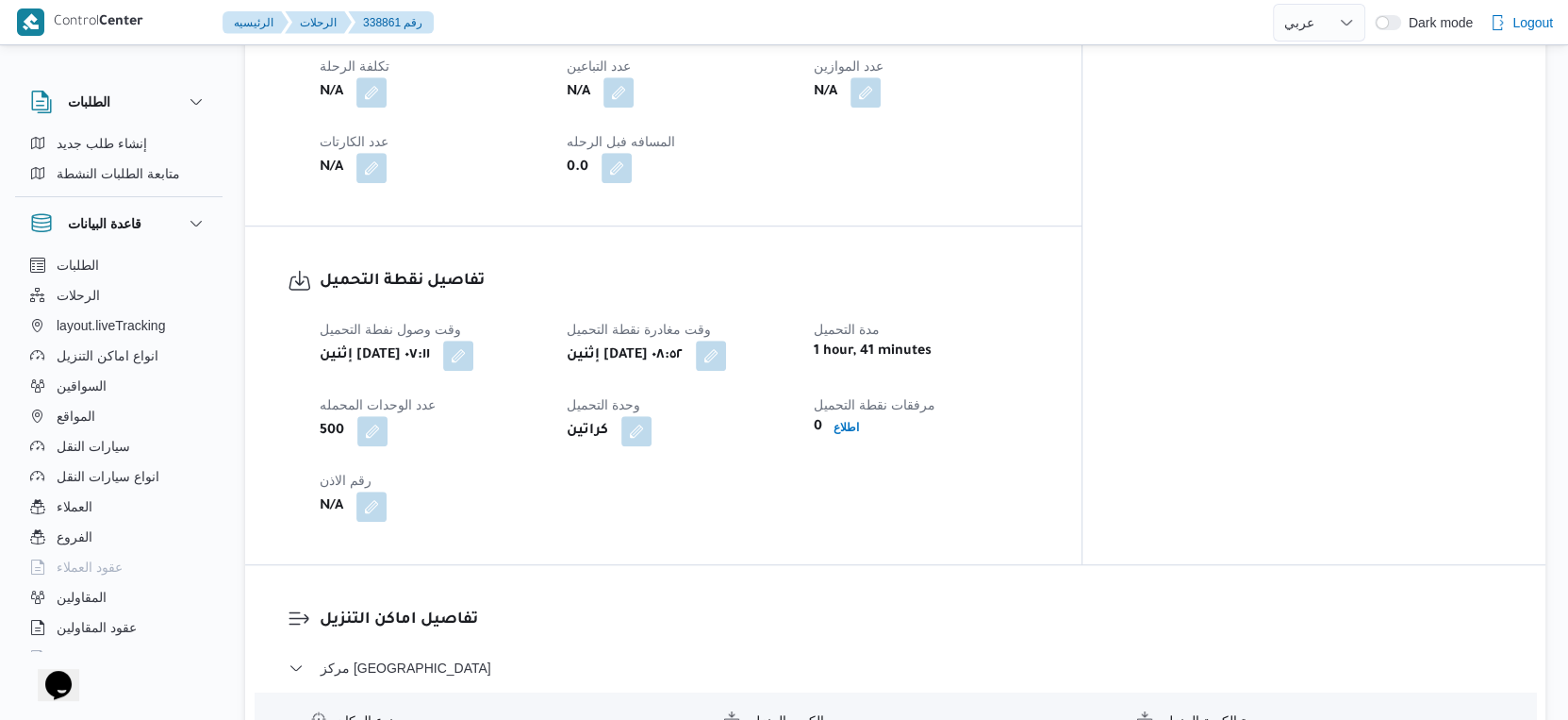
select select "ar"
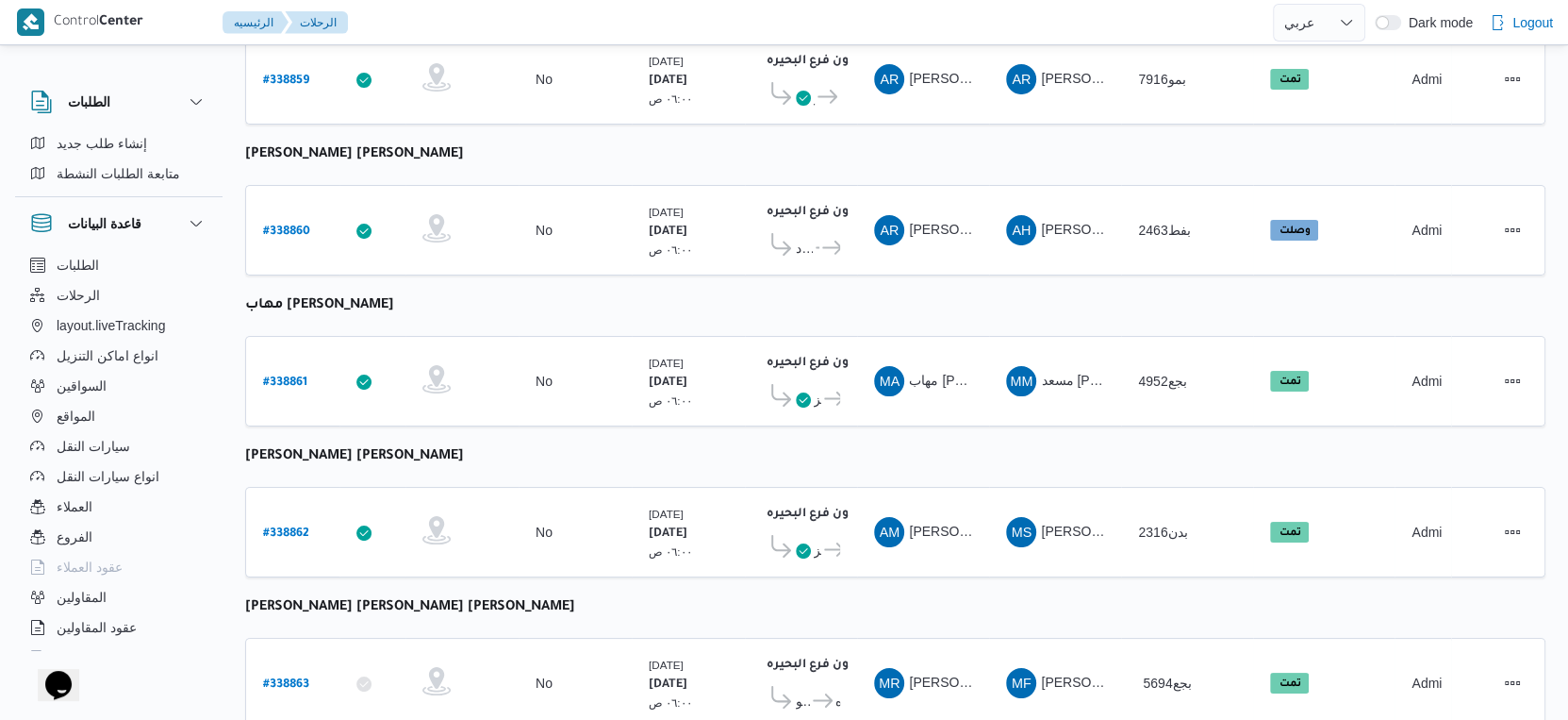
select select "ar"
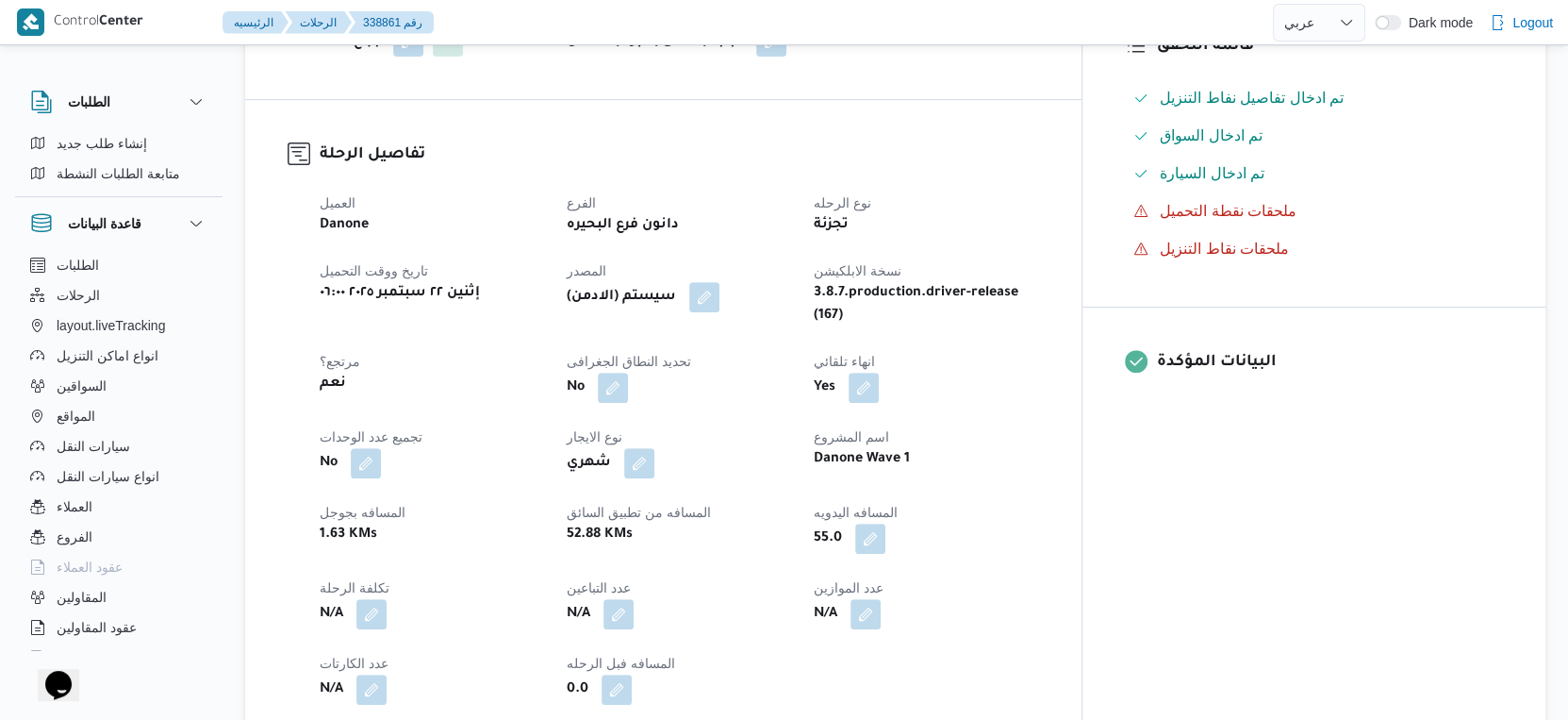
scroll to position [536, 0]
select select "ar"
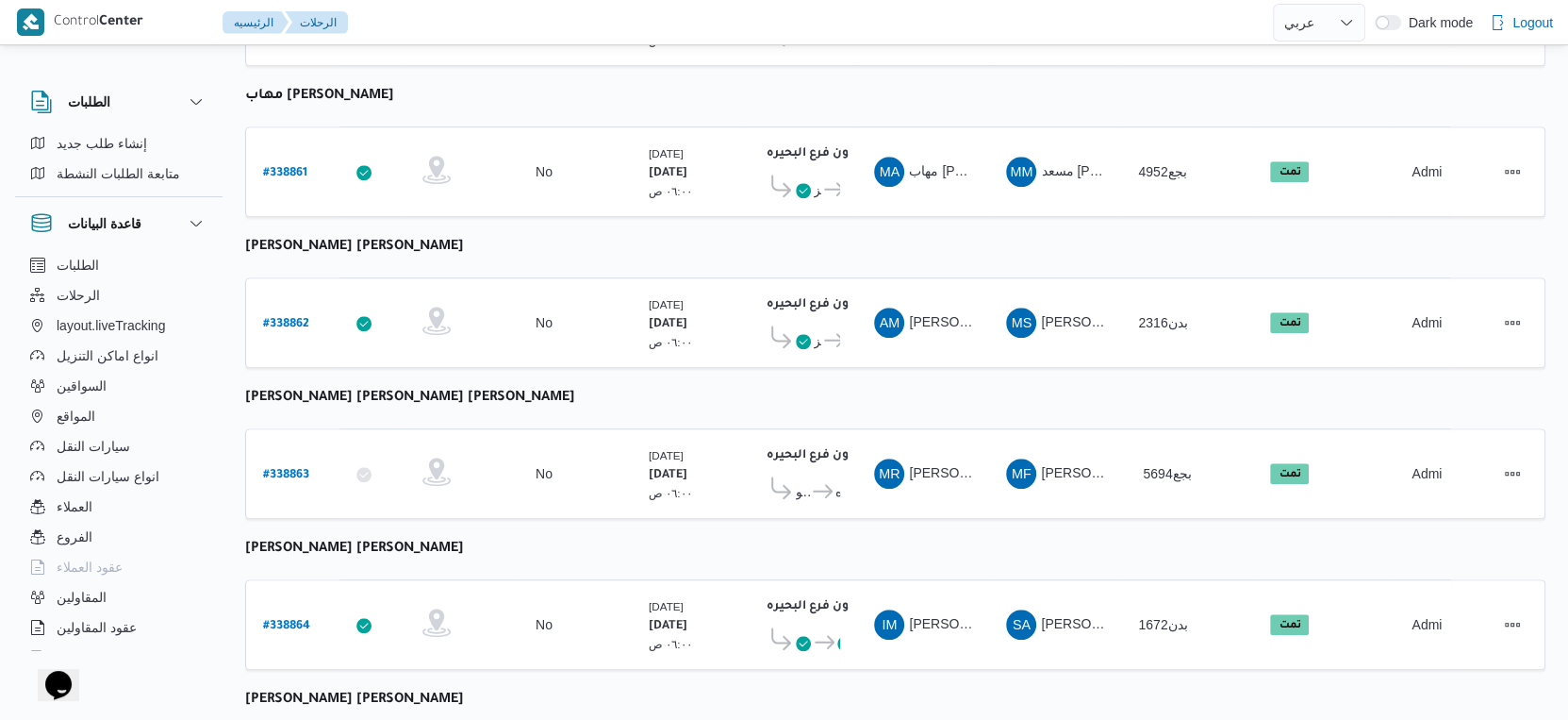
scroll to position [1540, 0]
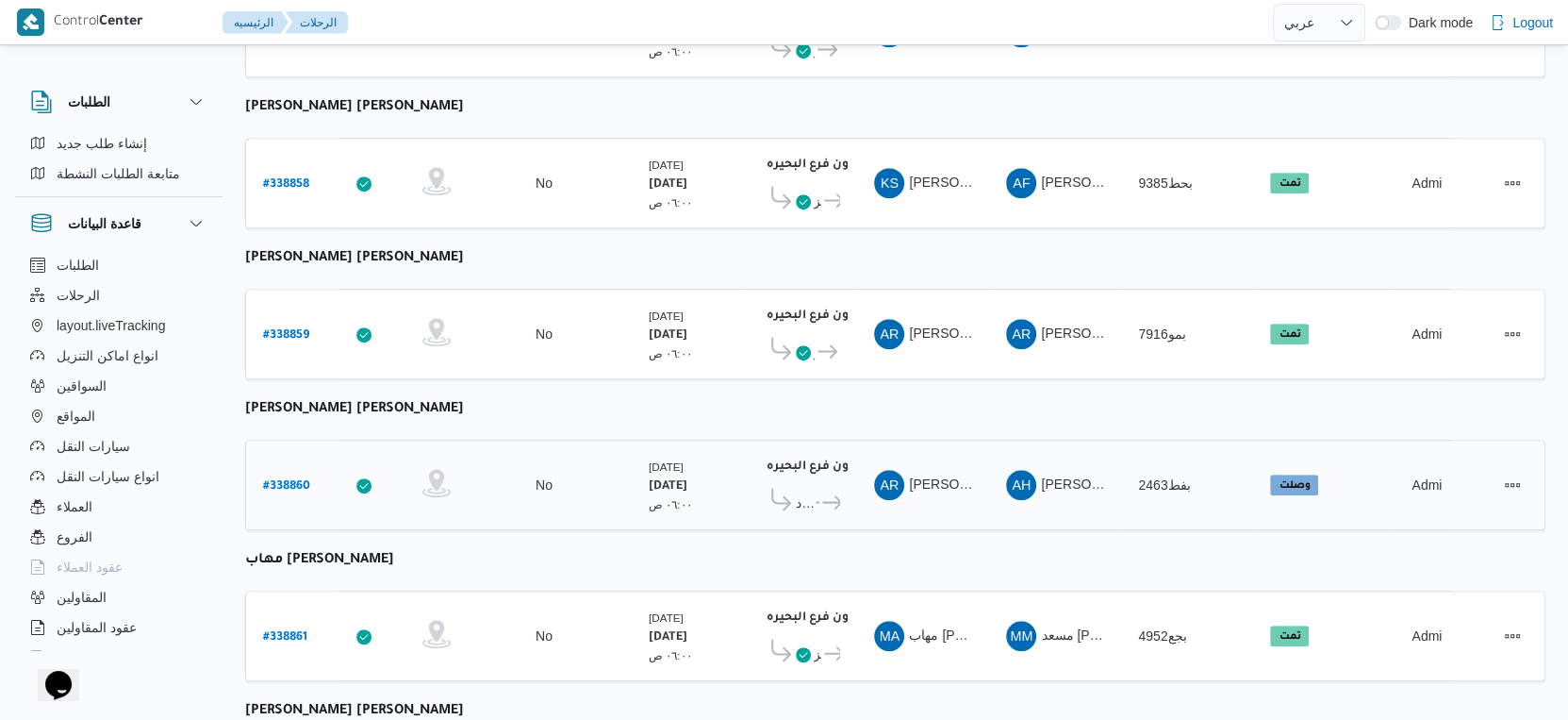
click at [286, 480] on b "# 338860" at bounding box center [287, 487] width 47 height 14
select select "ar"
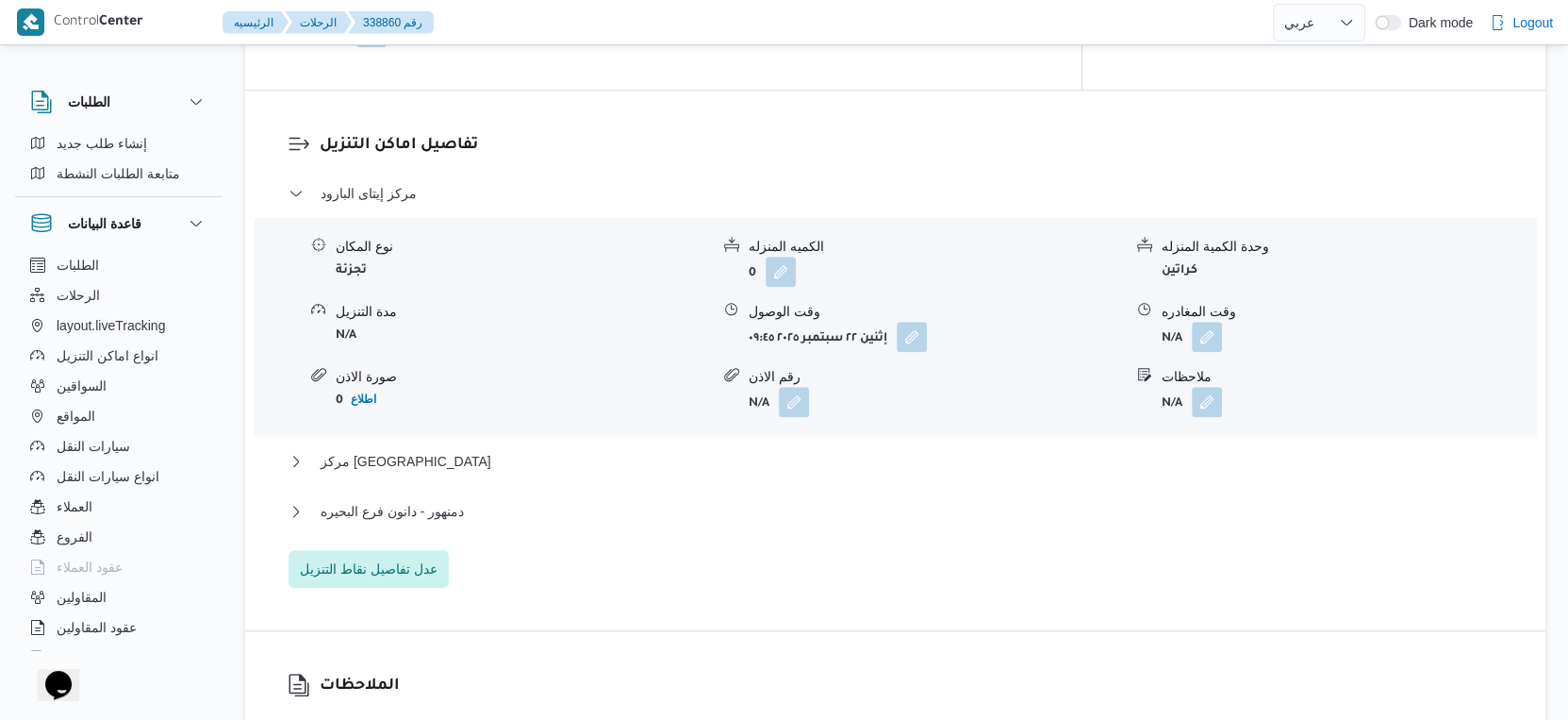
scroll to position [1645, 0]
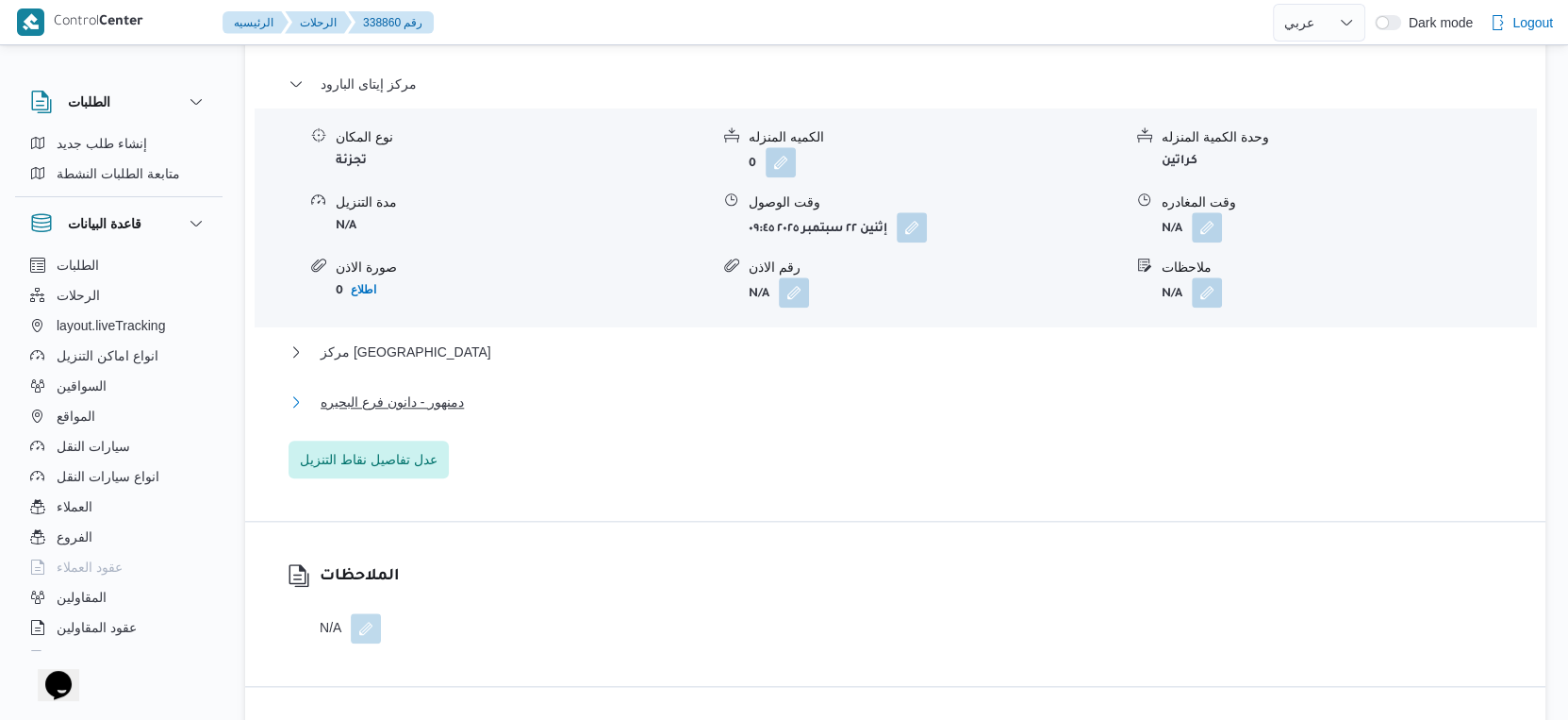
click at [444, 390] on span "دمنهور - دانون فرع البحيره" at bounding box center [392, 401] width 143 height 22
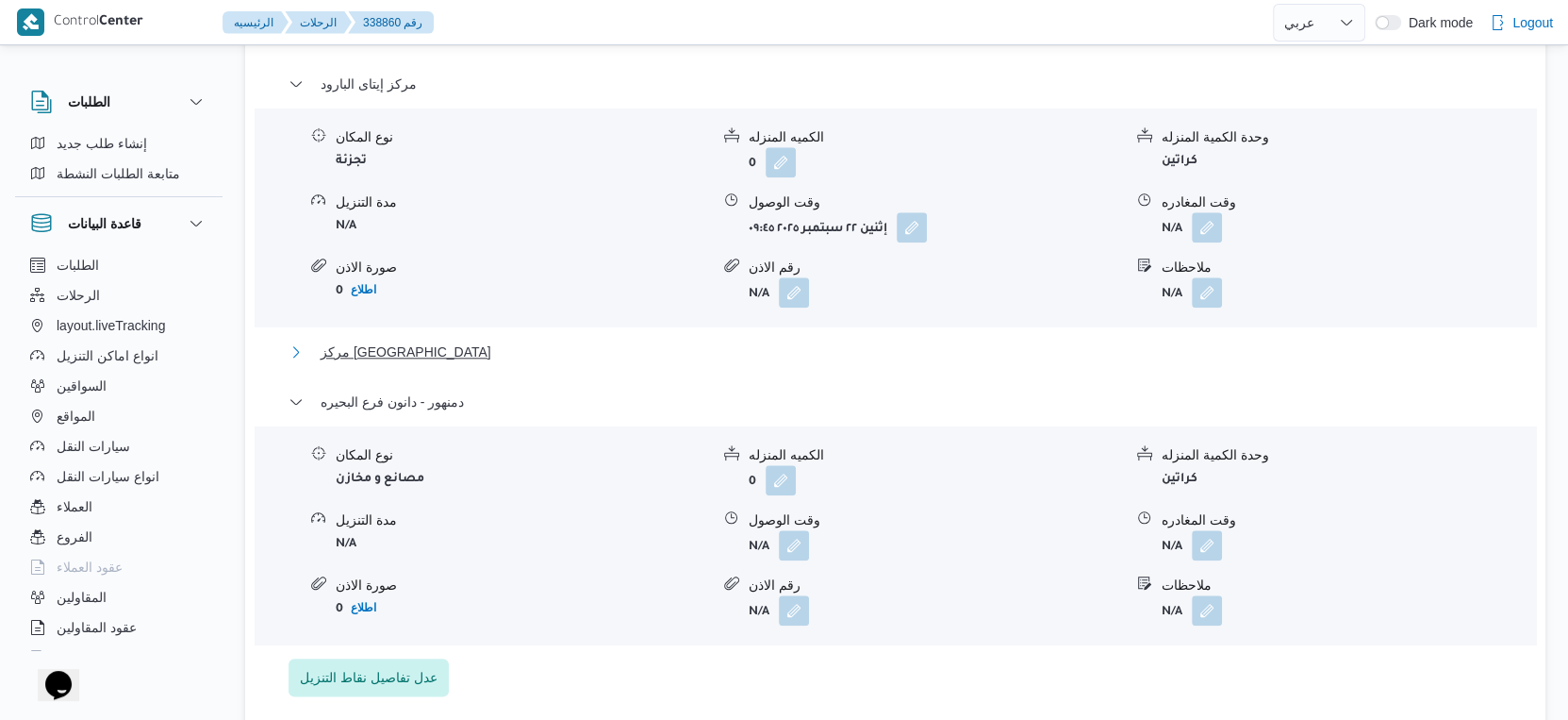
click at [401, 340] on button "مركز [GEOGRAPHIC_DATA]" at bounding box center [896, 351] width 1215 height 22
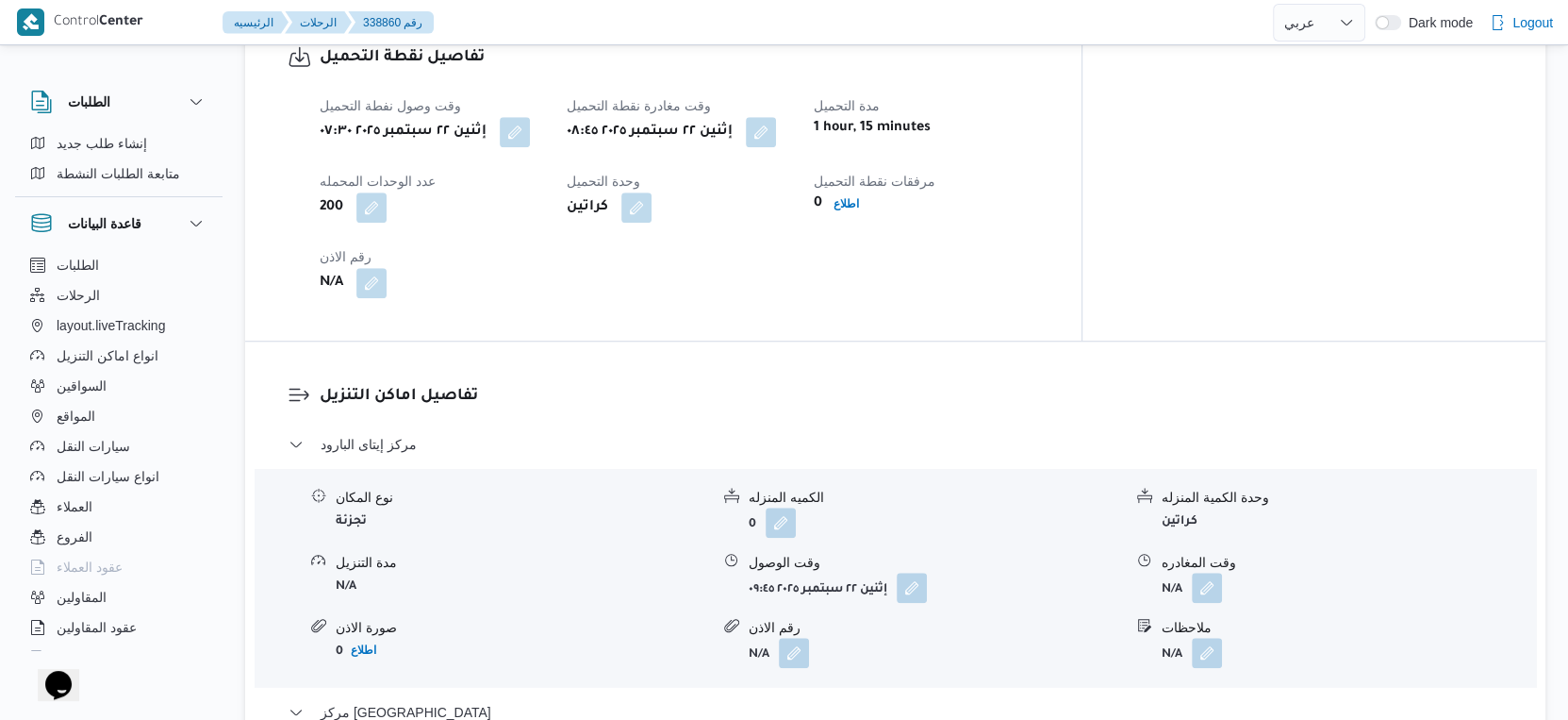
scroll to position [1331, 0]
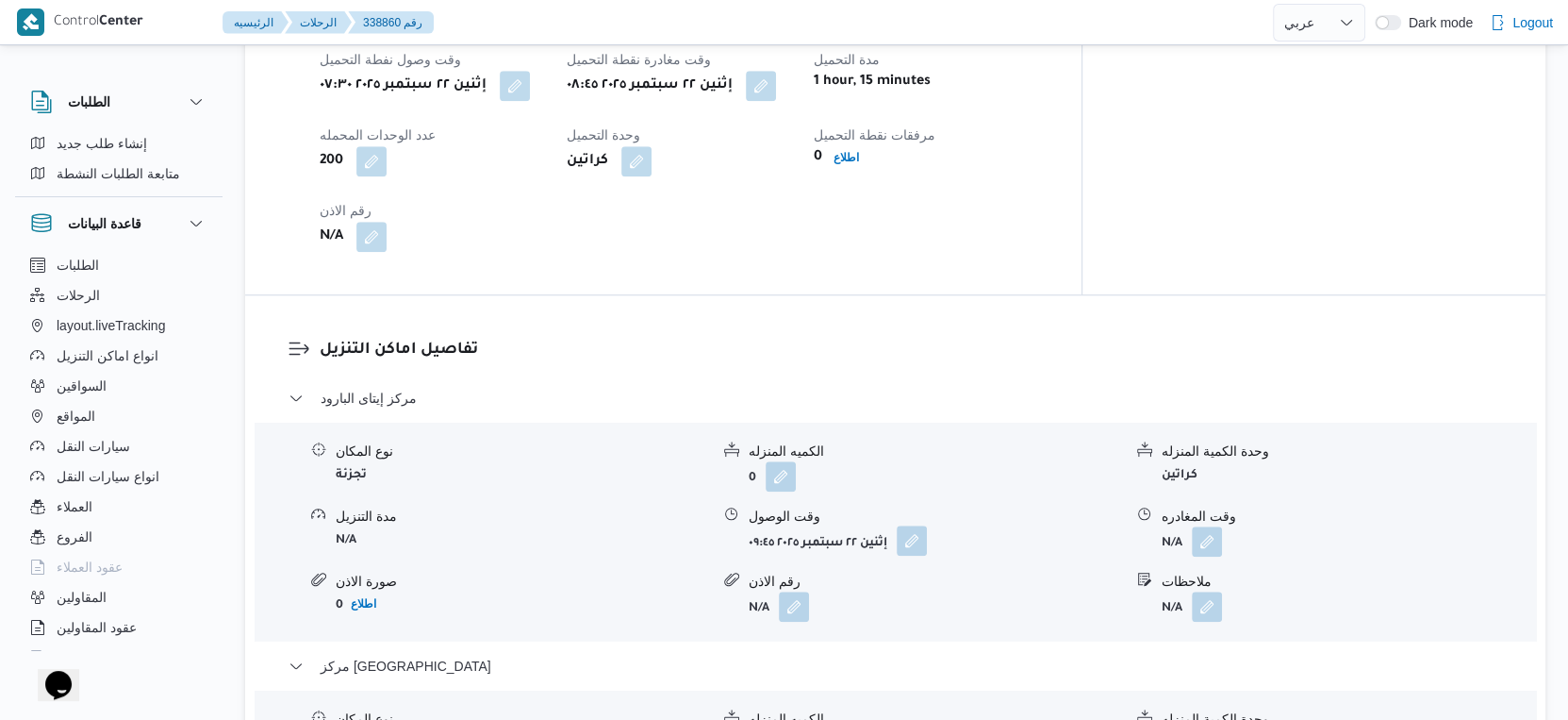
click at [910, 526] on button "button" at bounding box center [912, 540] width 30 height 30
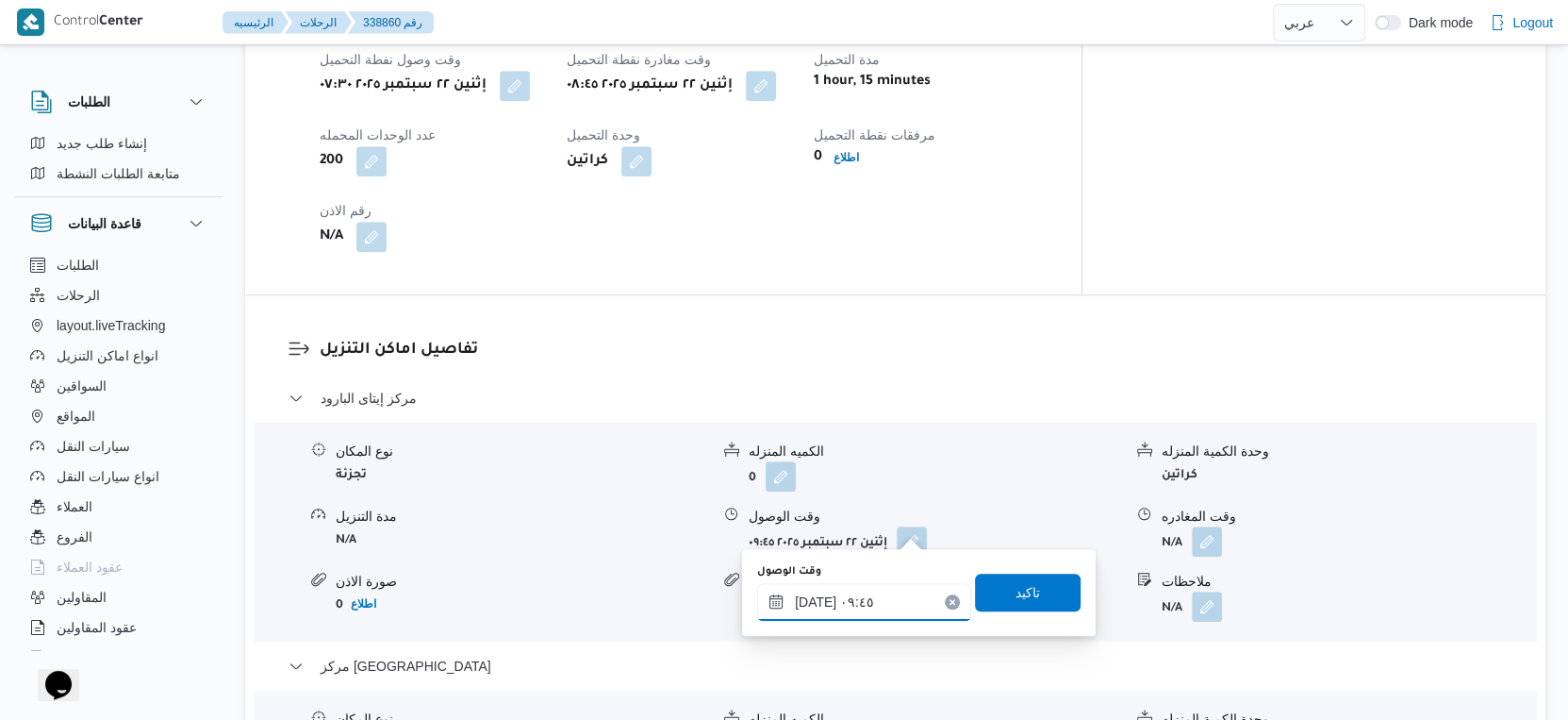
click at [876, 615] on input "[DATE] ٠٩:٤٥" at bounding box center [865, 602] width 215 height 38
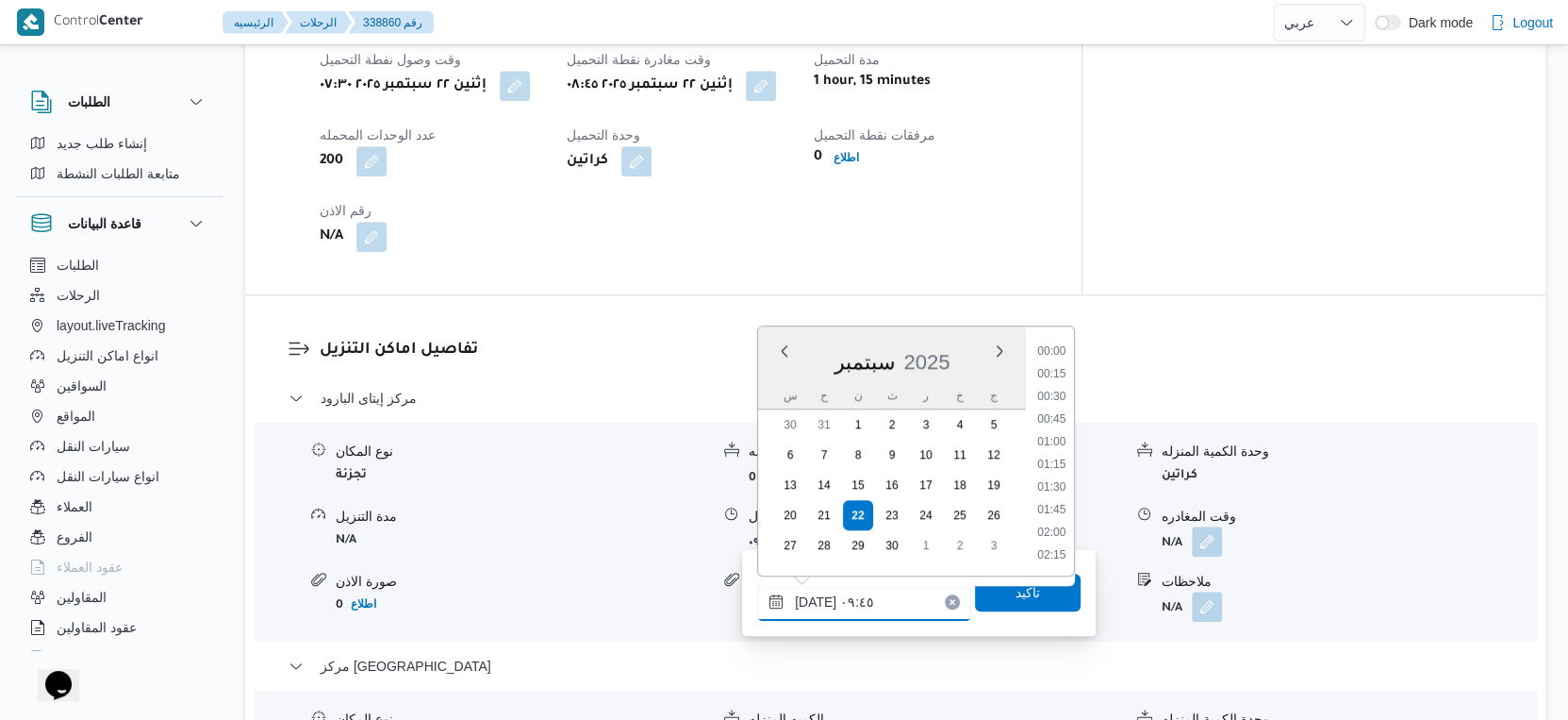
scroll to position [767, 0]
click at [1057, 420] on li "09:15" at bounding box center [1051, 421] width 43 height 19
type input "[DATE] ٠٩:١٥"
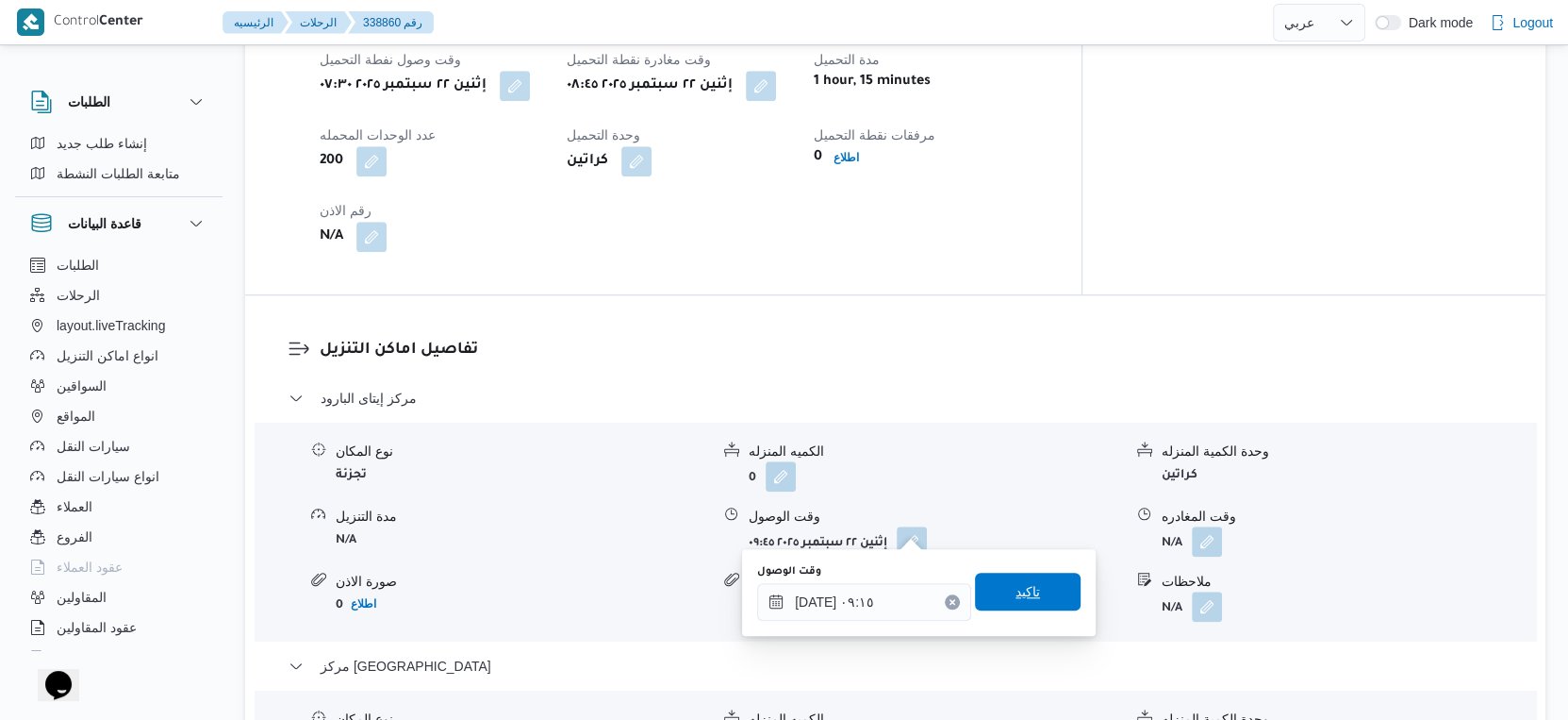
click at [1037, 583] on span "تاكيد" at bounding box center [1028, 591] width 105 height 38
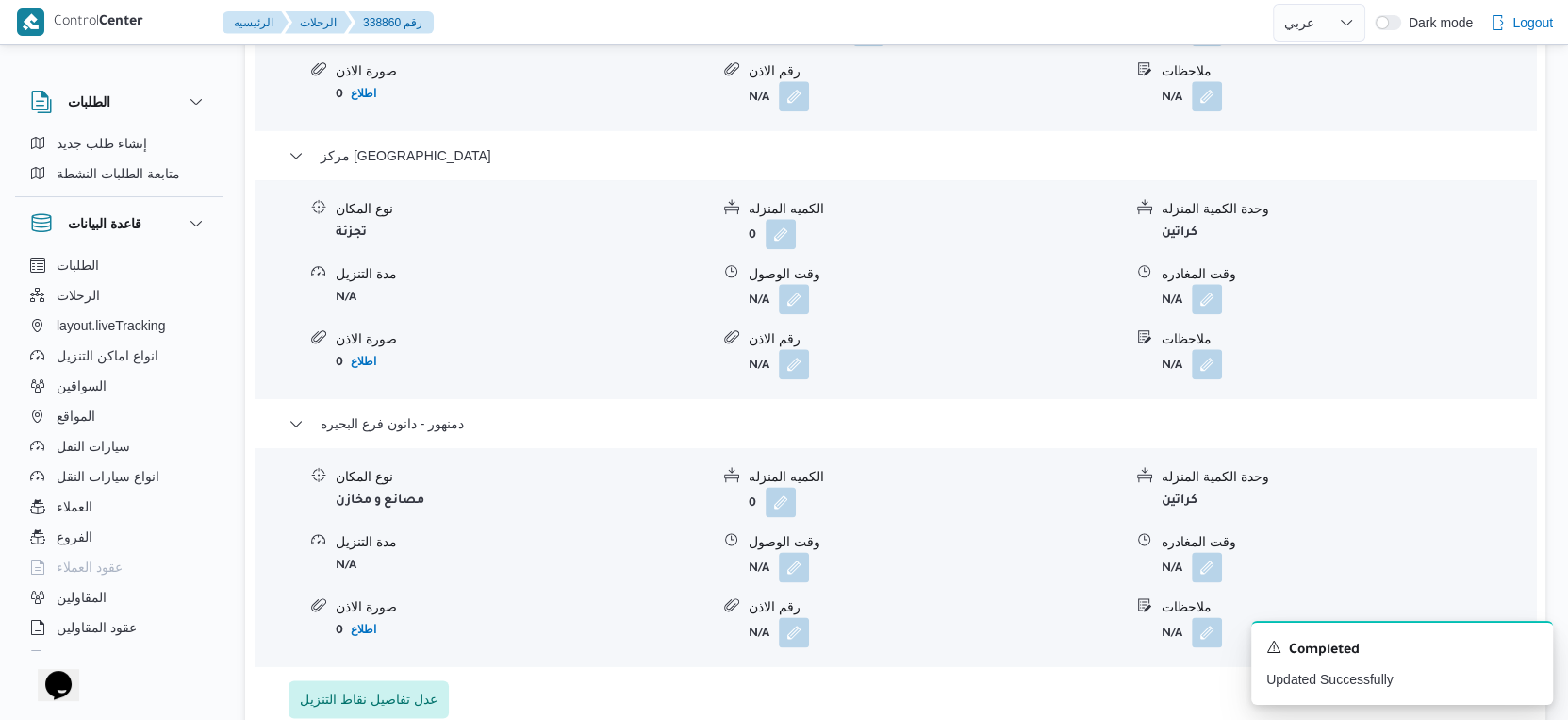
scroll to position [1887, 0]
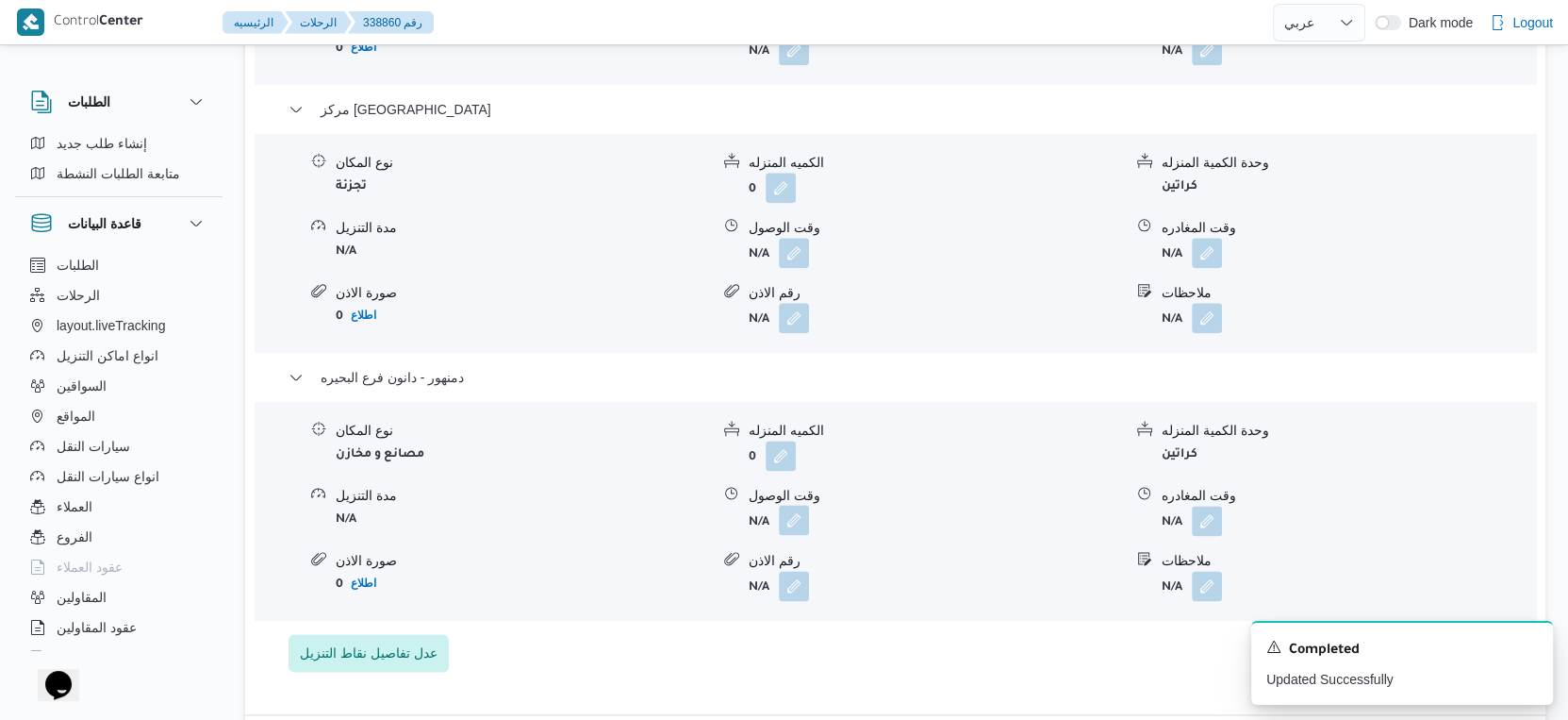
click at [783, 514] on button "button" at bounding box center [794, 519] width 30 height 30
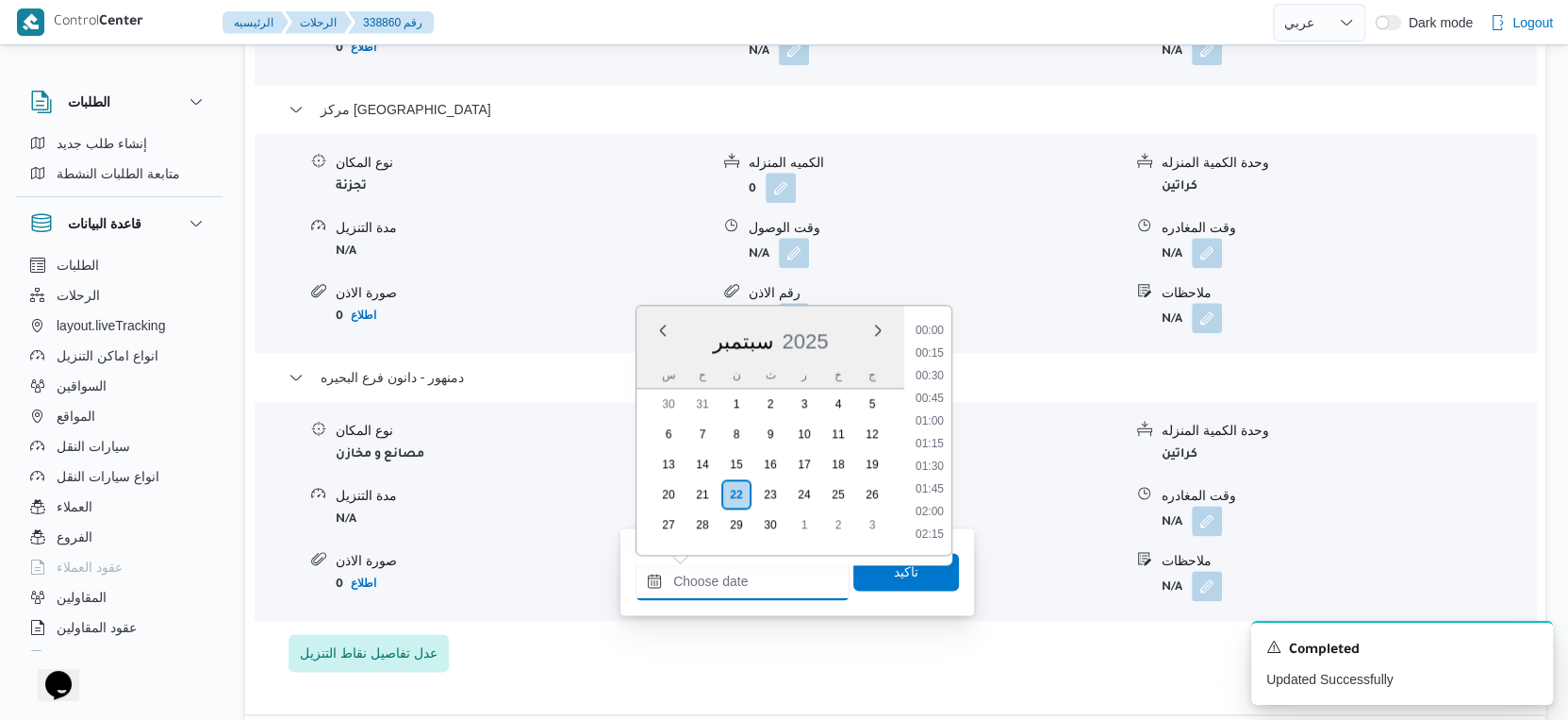
drag, startPoint x: 772, startPoint y: 567, endPoint x: 786, endPoint y: 568, distance: 14.0
click at [772, 567] on input "وقت الوصول" at bounding box center [743, 580] width 215 height 38
click at [929, 424] on li "15:15" at bounding box center [929, 421] width 43 height 19
type input "٢٢/٠٩/٢٠٢٥ ١٥:١٥"
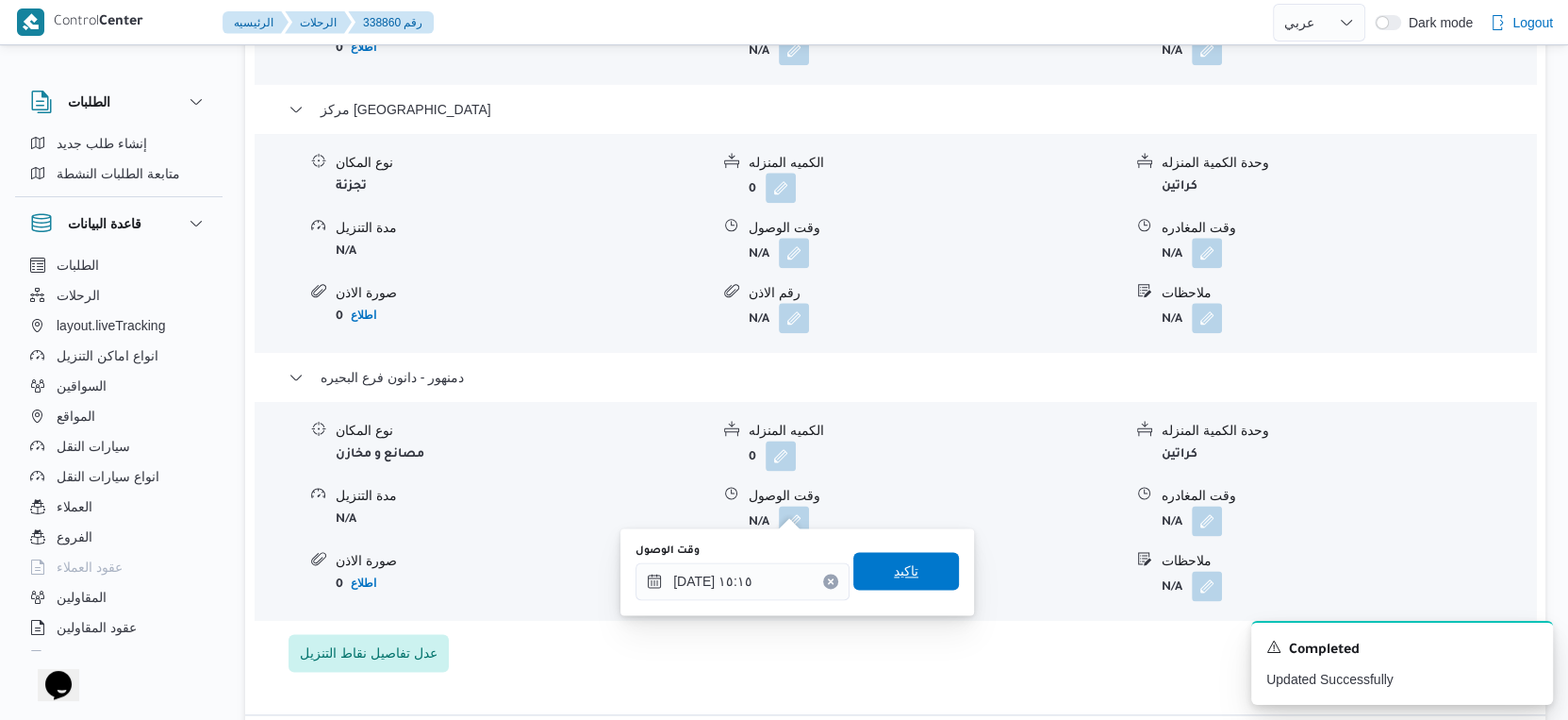
drag, startPoint x: 903, startPoint y: 564, endPoint x: 1169, endPoint y: 381, distance: 322.9
click at [904, 564] on span "تاكيد" at bounding box center [906, 571] width 105 height 38
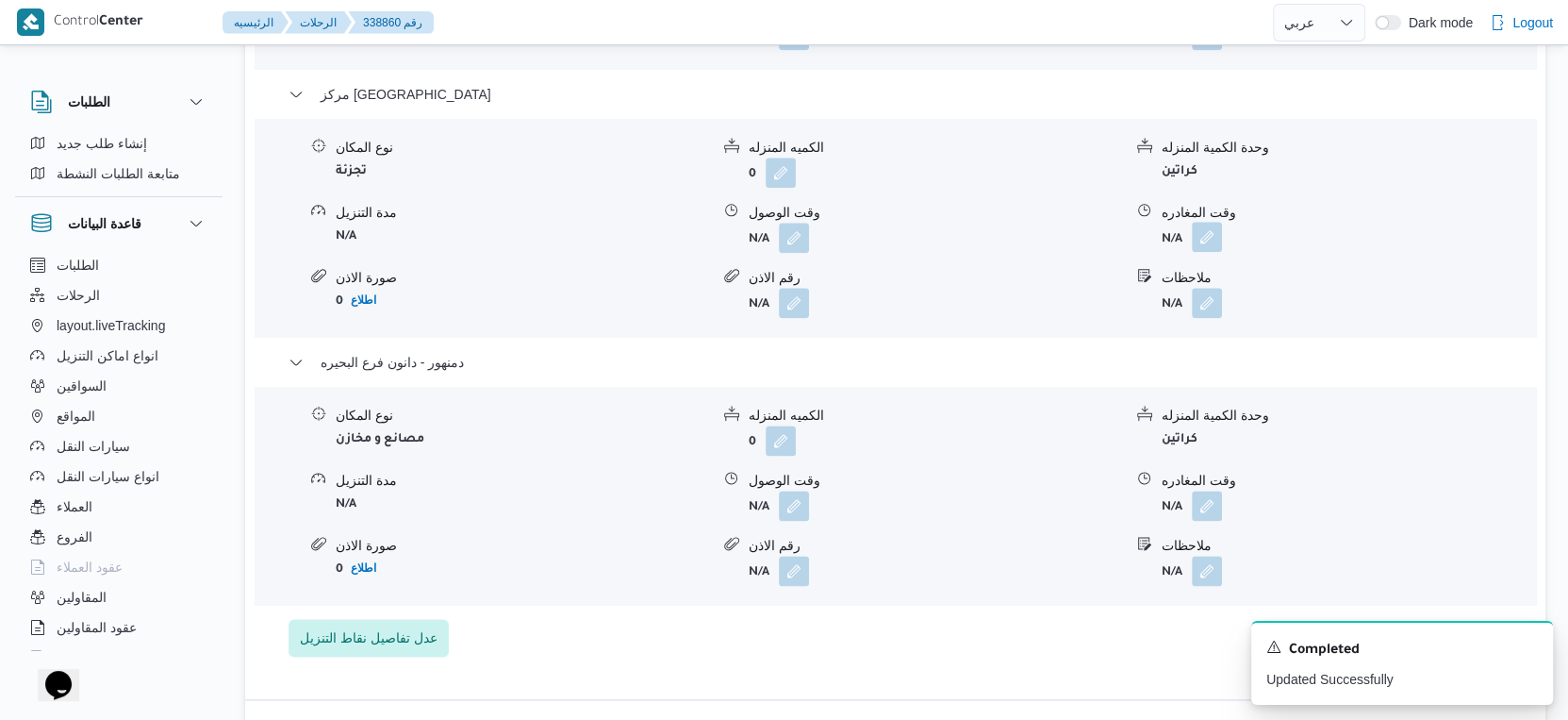
click at [1208, 224] on button "button" at bounding box center [1206, 236] width 30 height 30
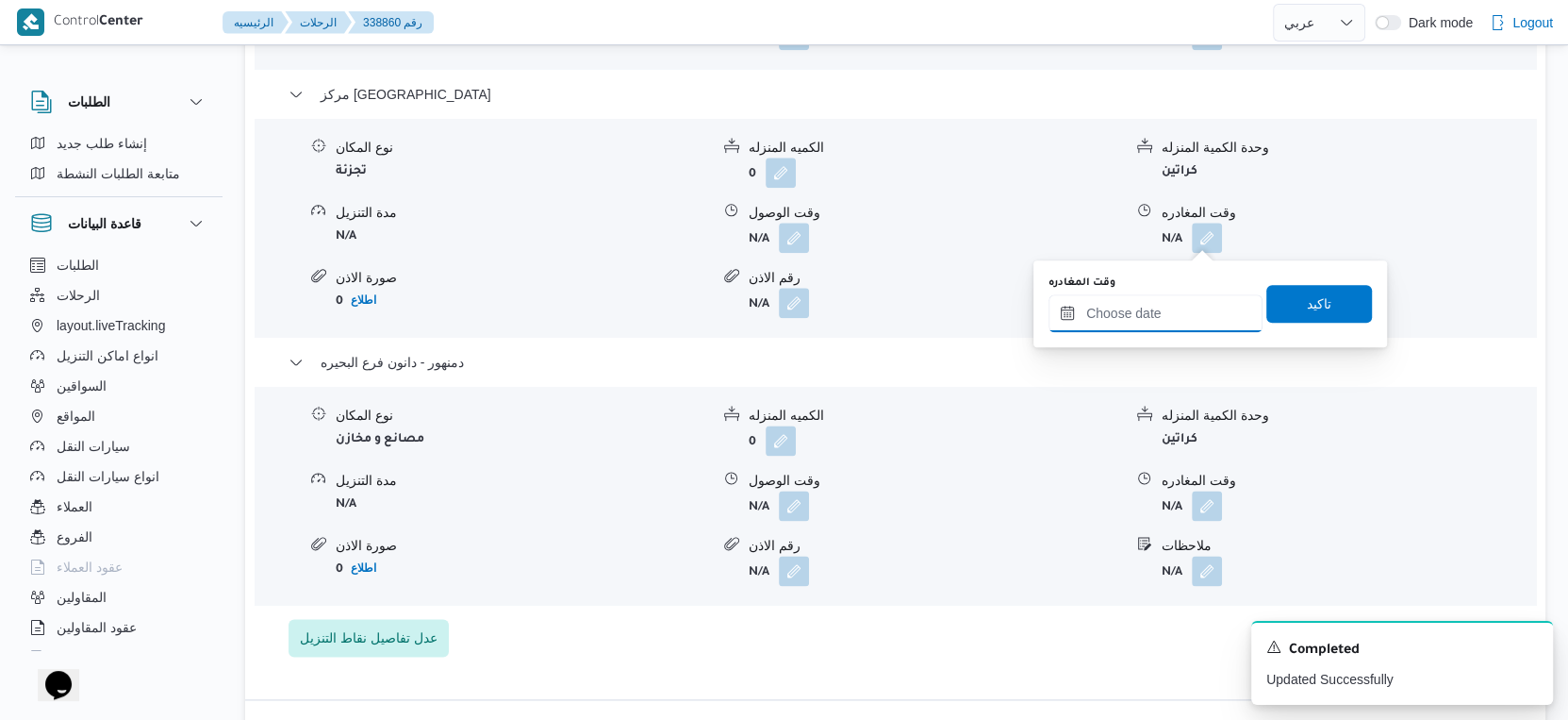
click at [1186, 306] on input "وقت المغادره" at bounding box center [1156, 313] width 215 height 38
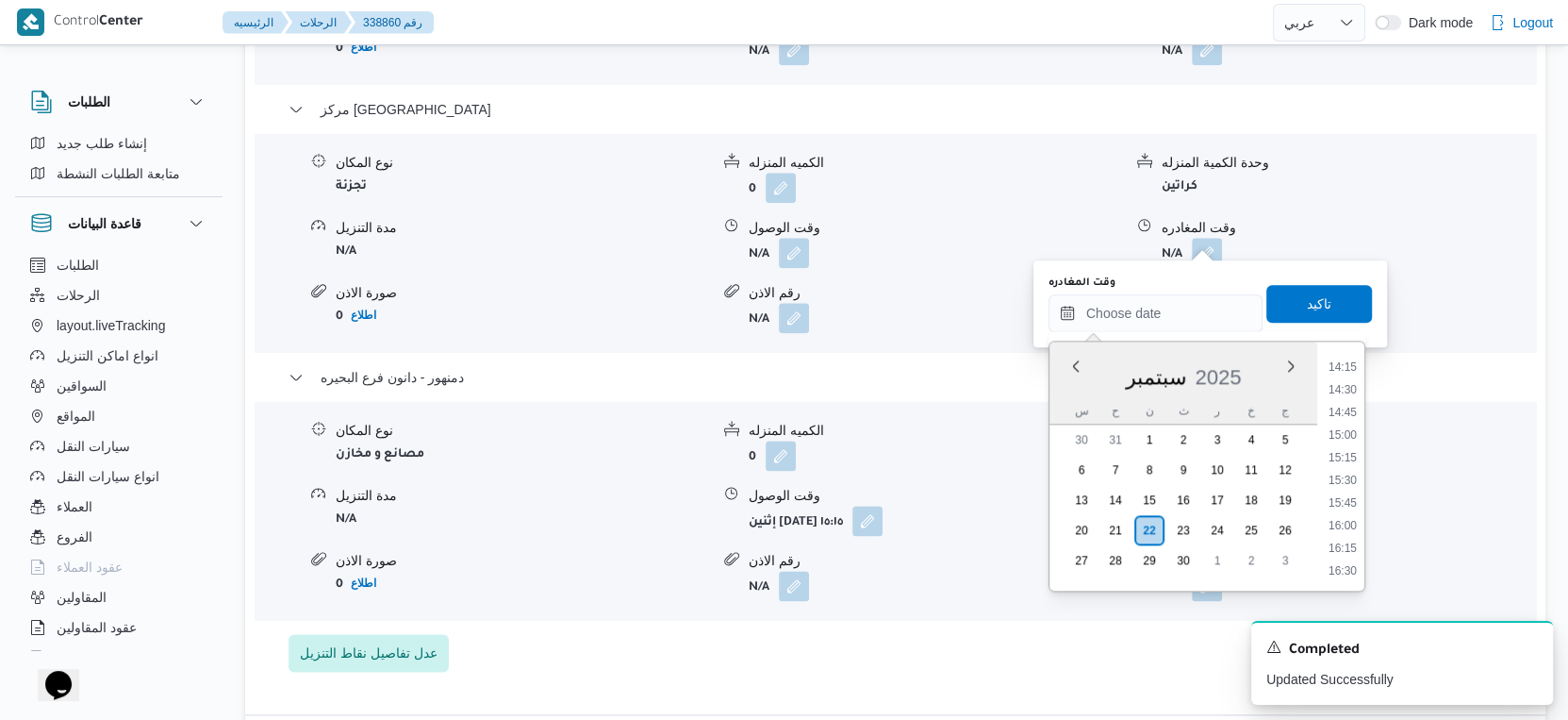
drag, startPoint x: 1343, startPoint y: 430, endPoint x: 1343, endPoint y: 387, distance: 43.0
click at [1343, 430] on li "15:00" at bounding box center [1343, 434] width 43 height 19
type input "٢٢/٠٩/٢٠٢٥ ١٥:٠٠"
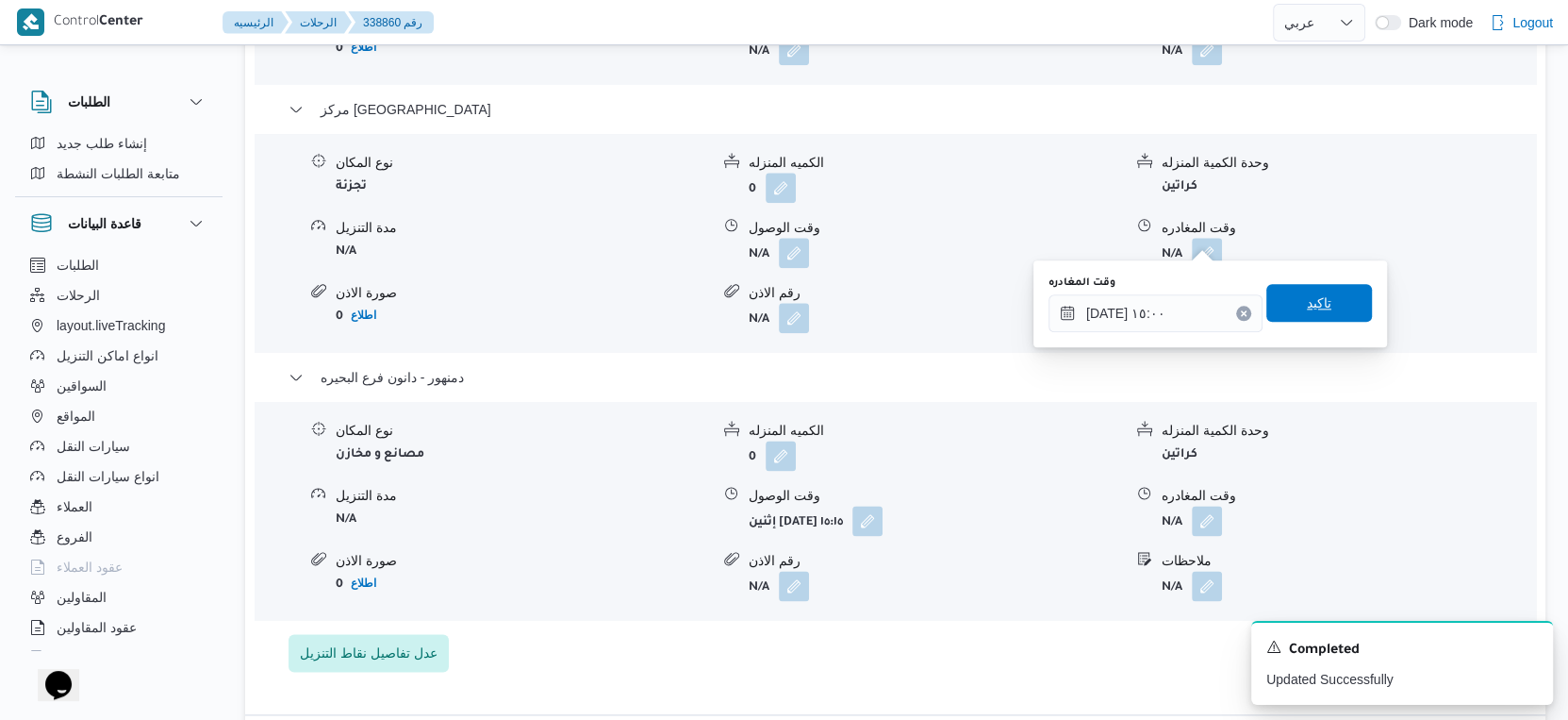
click at [1316, 300] on span "تاكيد" at bounding box center [1319, 302] width 105 height 38
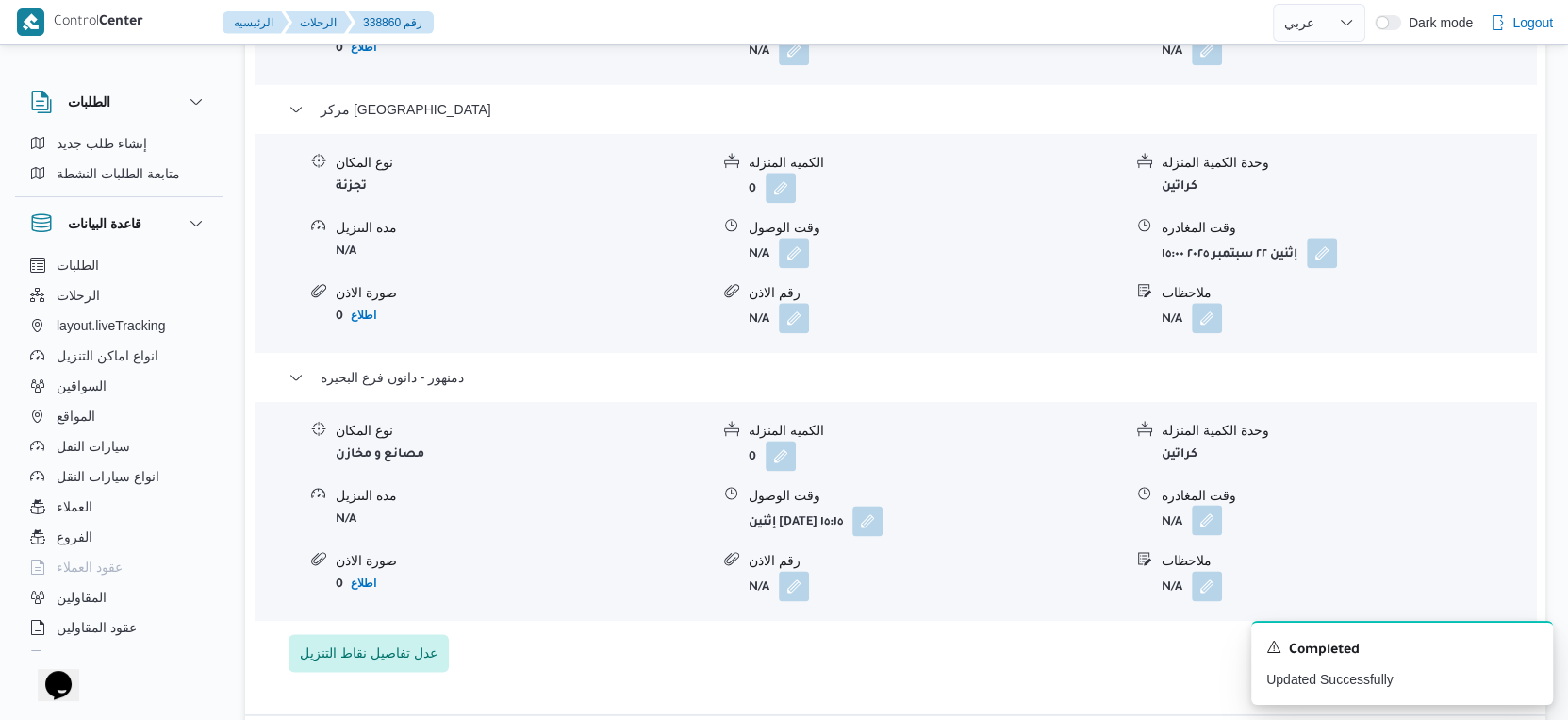
click at [1211, 504] on button "button" at bounding box center [1206, 519] width 30 height 30
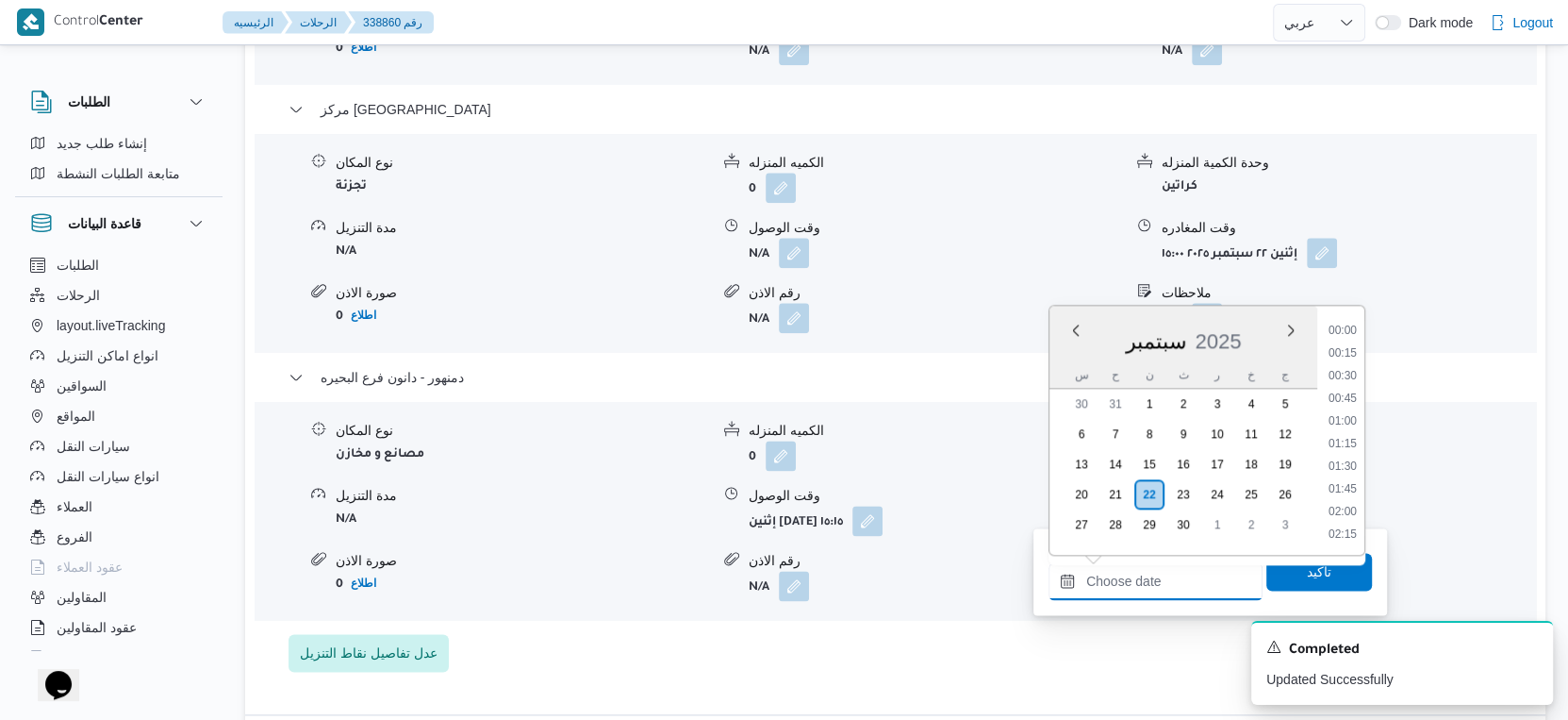
drag, startPoint x: 1166, startPoint y: 590, endPoint x: 1346, endPoint y: 500, distance: 201.2
click at [1166, 590] on input "وقت المغادره" at bounding box center [1156, 580] width 215 height 38
click at [1348, 443] on li "15:30" at bounding box center [1343, 444] width 43 height 19
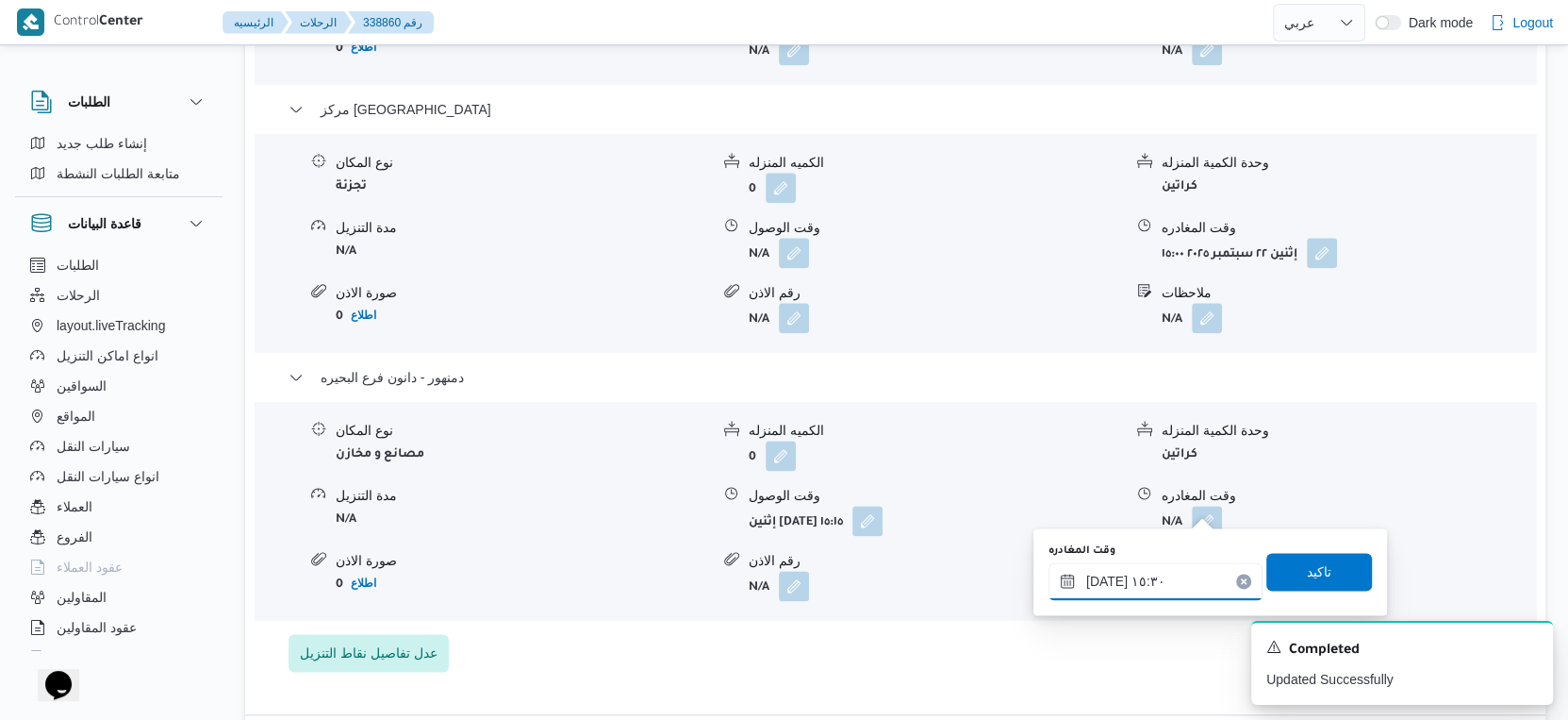
click at [1101, 579] on input "٢٢/٠٩/٢٠٢٥ ١٥:٣٠" at bounding box center [1156, 580] width 215 height 38
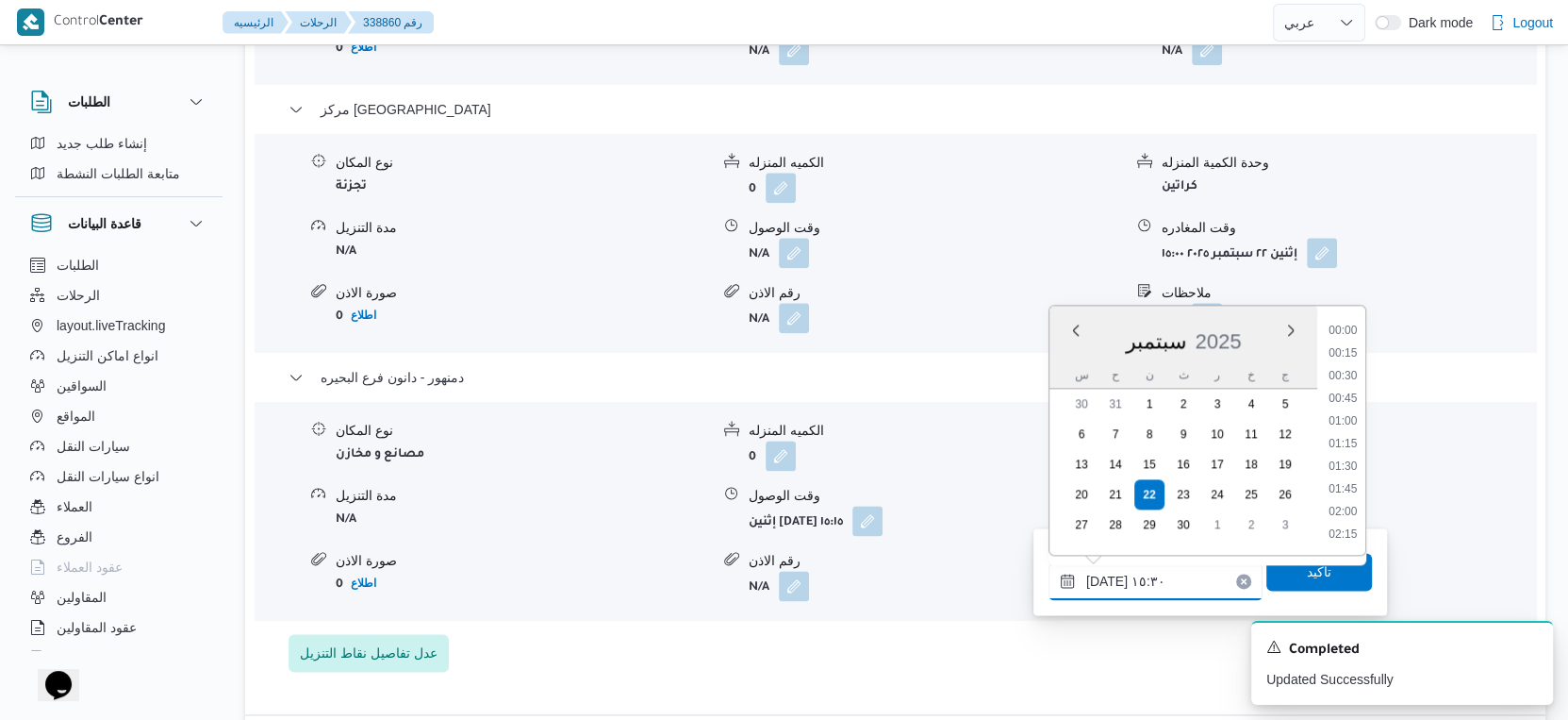
click at [1101, 579] on input "٢٢/٠٩/٢٠٢٥ ١٥:٣٠" at bounding box center [1156, 580] width 215 height 38
type input "٢٢/٠٩/٢٠٢٥ ١٥:٢٠"
click at [1305, 582] on span "تاكيد" at bounding box center [1319, 571] width 105 height 38
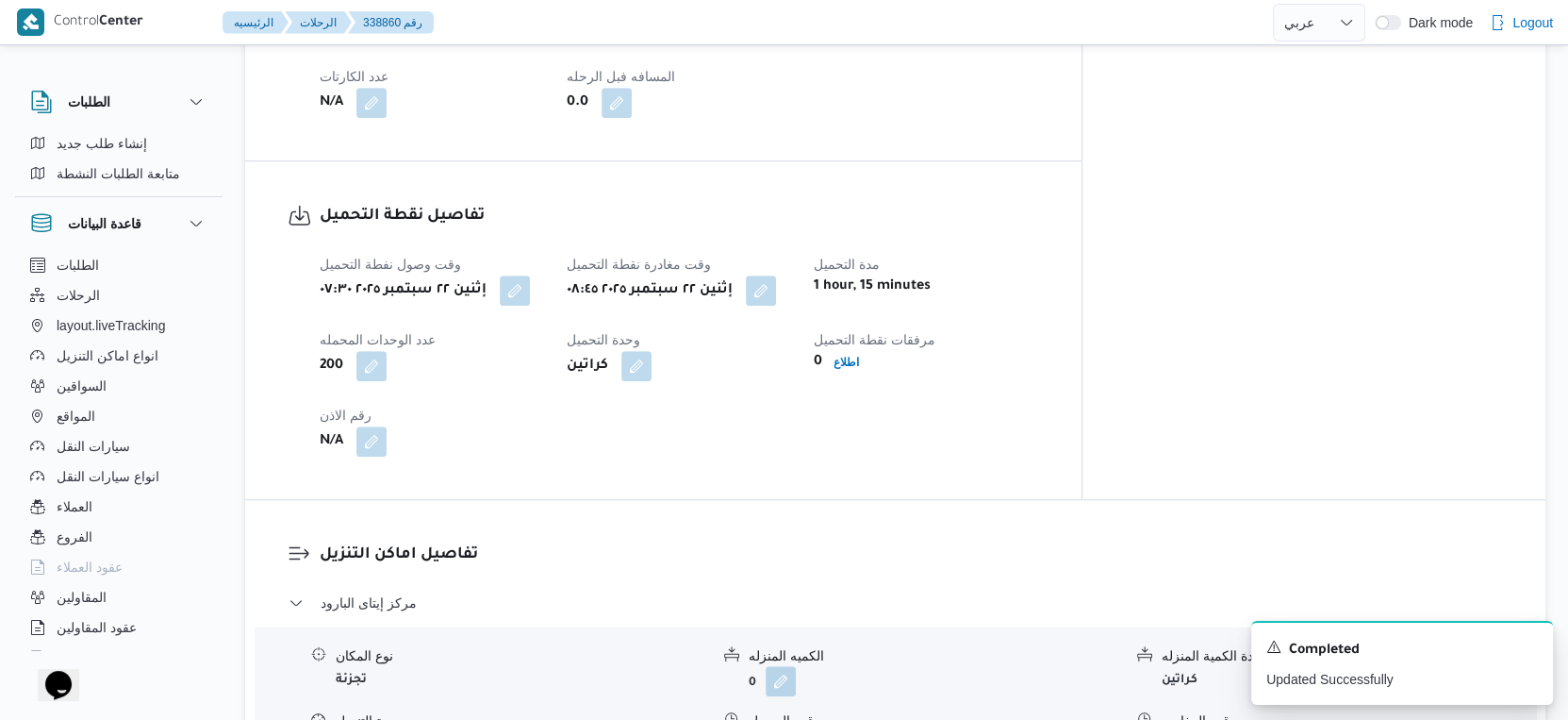
scroll to position [838, 0]
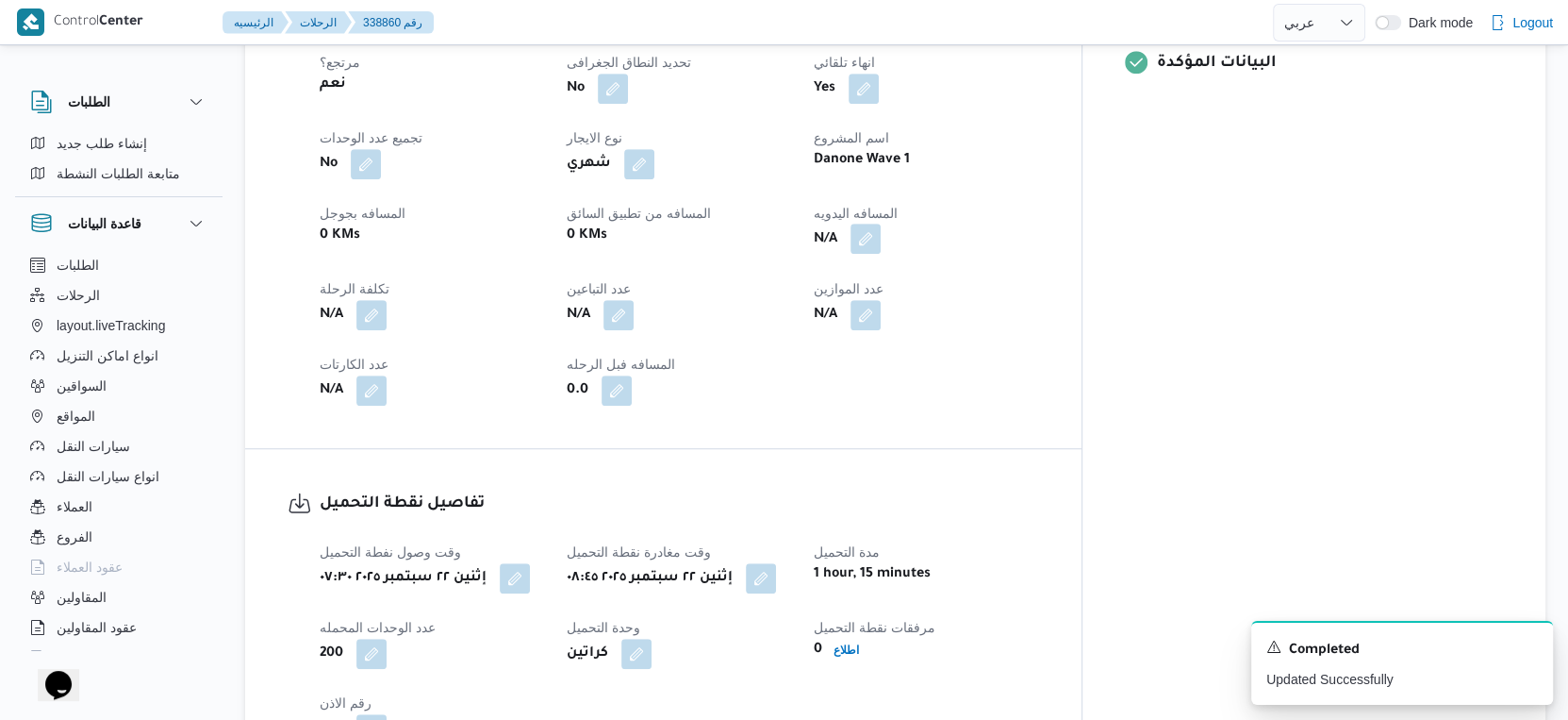
click at [881, 223] on button "button" at bounding box center [865, 238] width 30 height 30
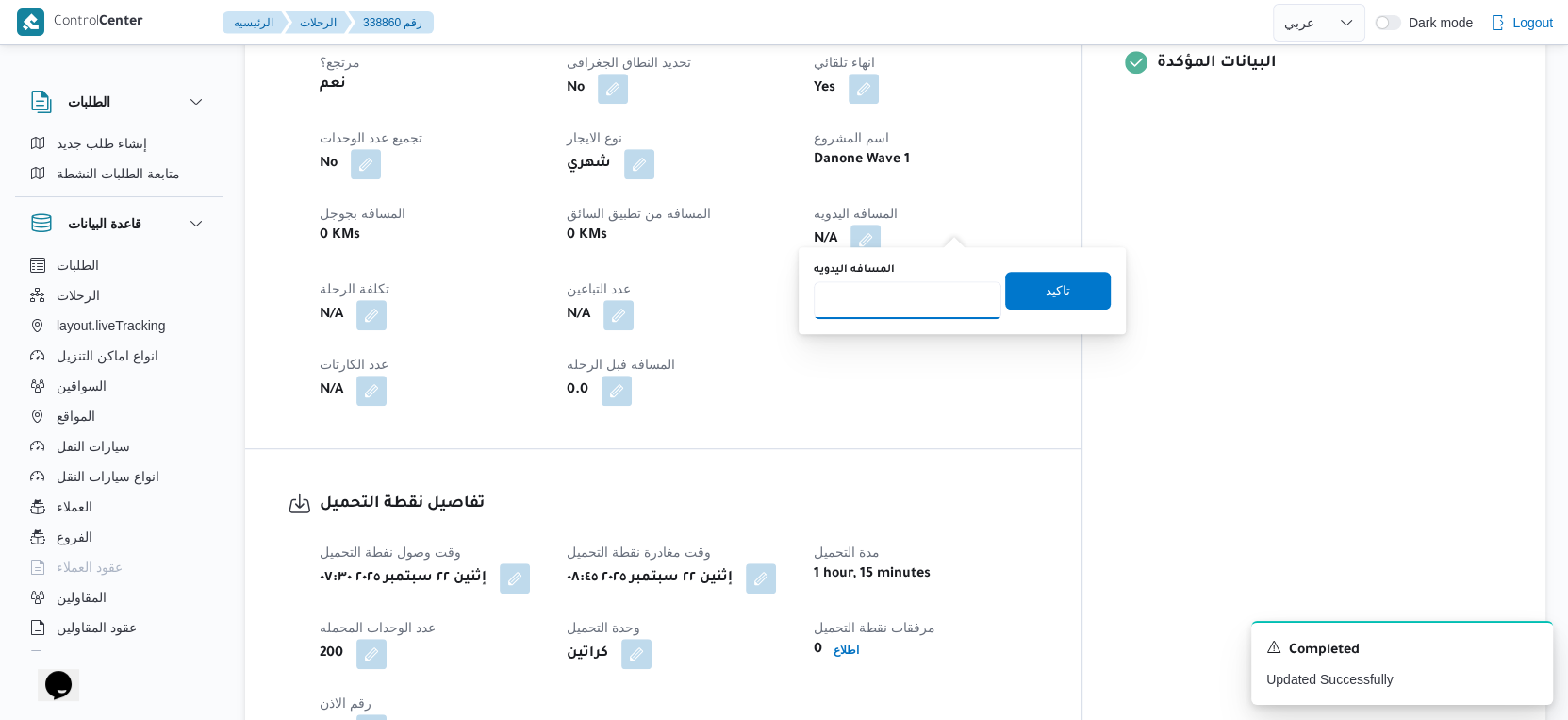
click at [882, 300] on input "المسافه اليدويه" at bounding box center [908, 300] width 187 height 38
type input "69"
click at [1059, 287] on span "تاكيد" at bounding box center [1058, 290] width 105 height 38
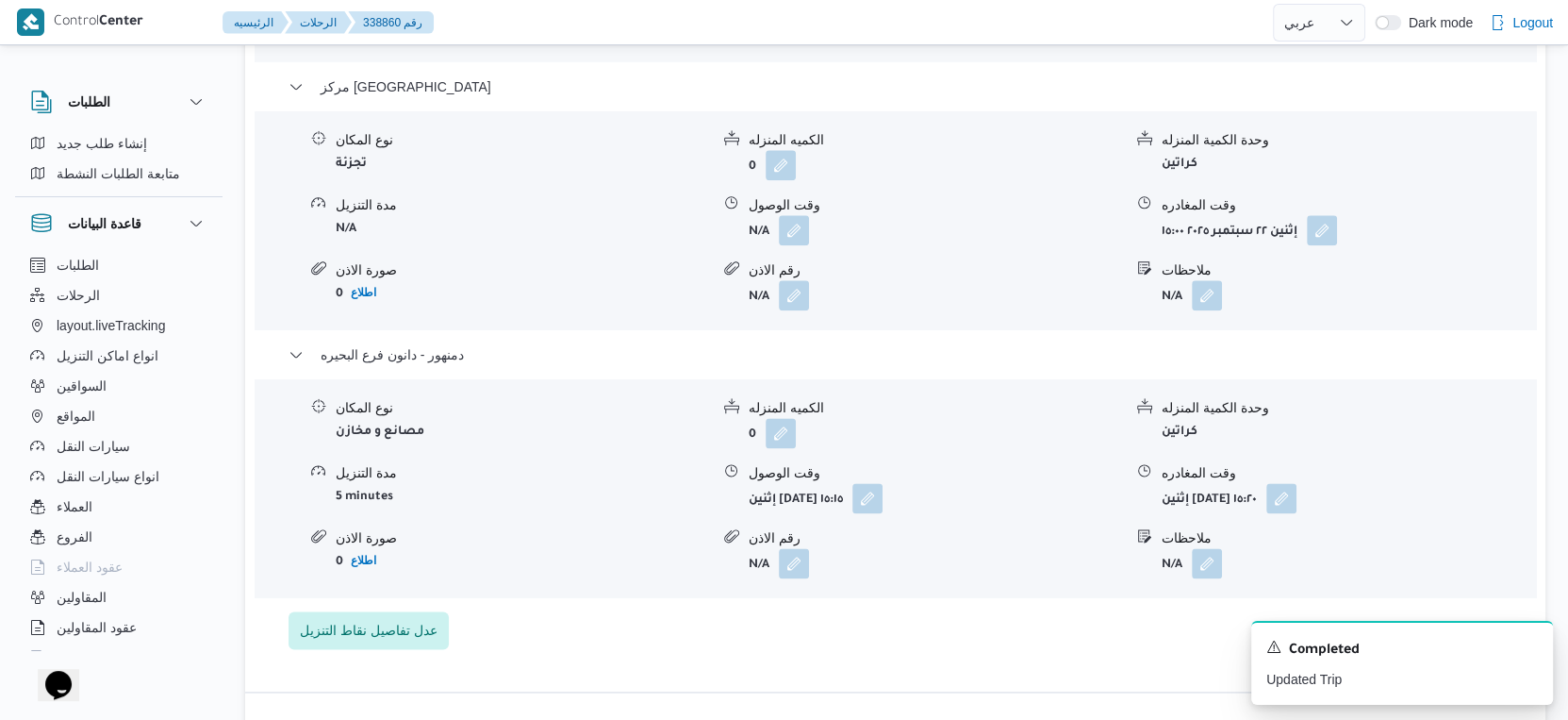
scroll to position [1676, 0]
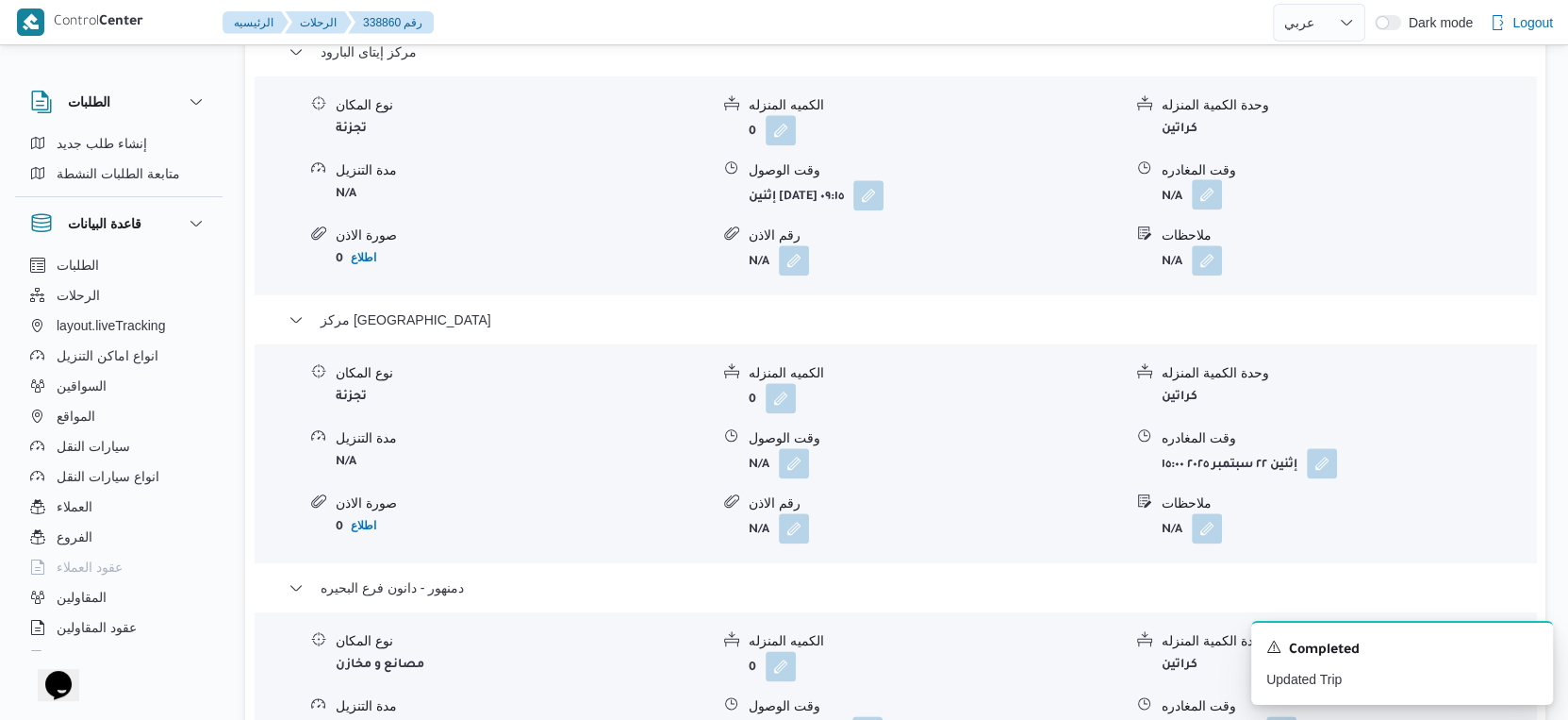
click at [1213, 180] on button "button" at bounding box center [1206, 194] width 30 height 30
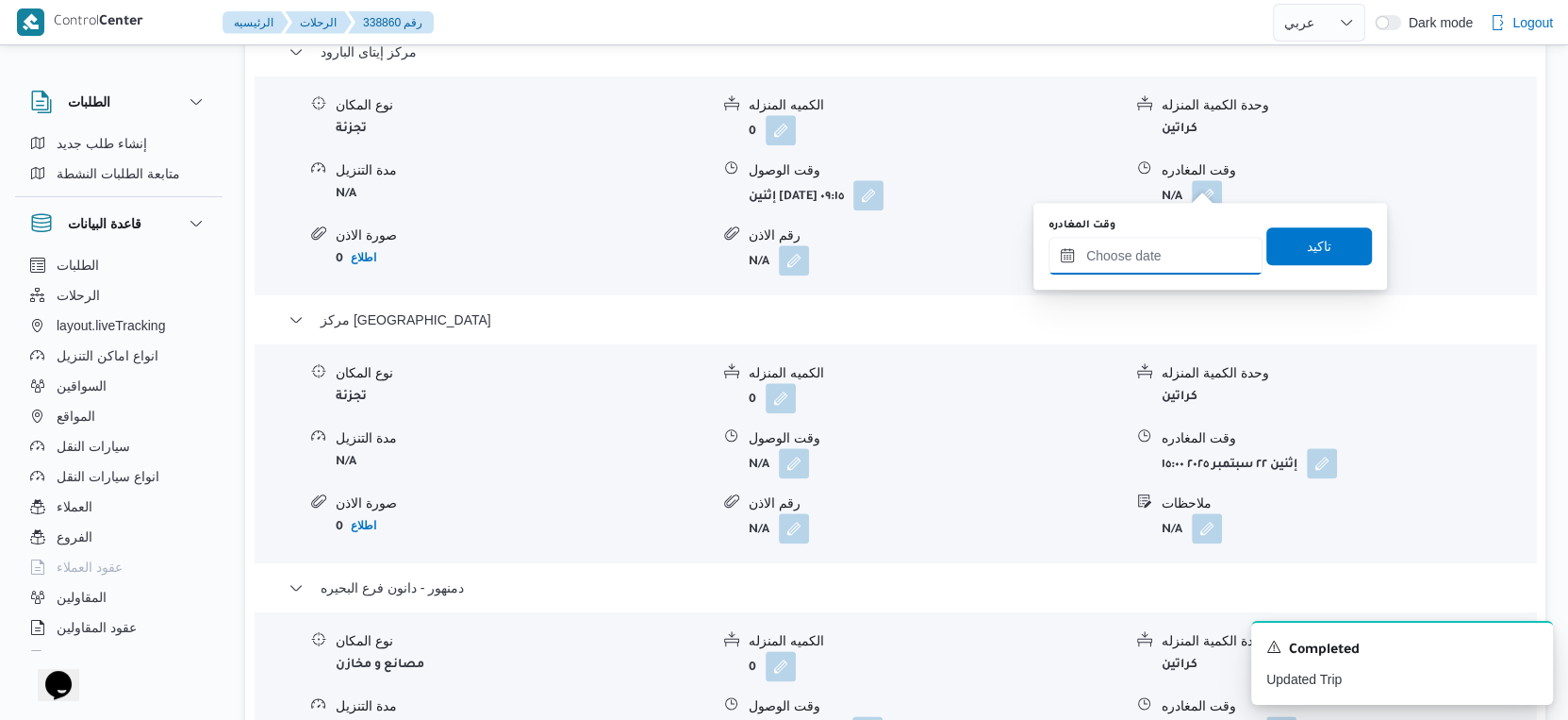
click at [1156, 245] on input "وقت المغادره" at bounding box center [1156, 256] width 215 height 38
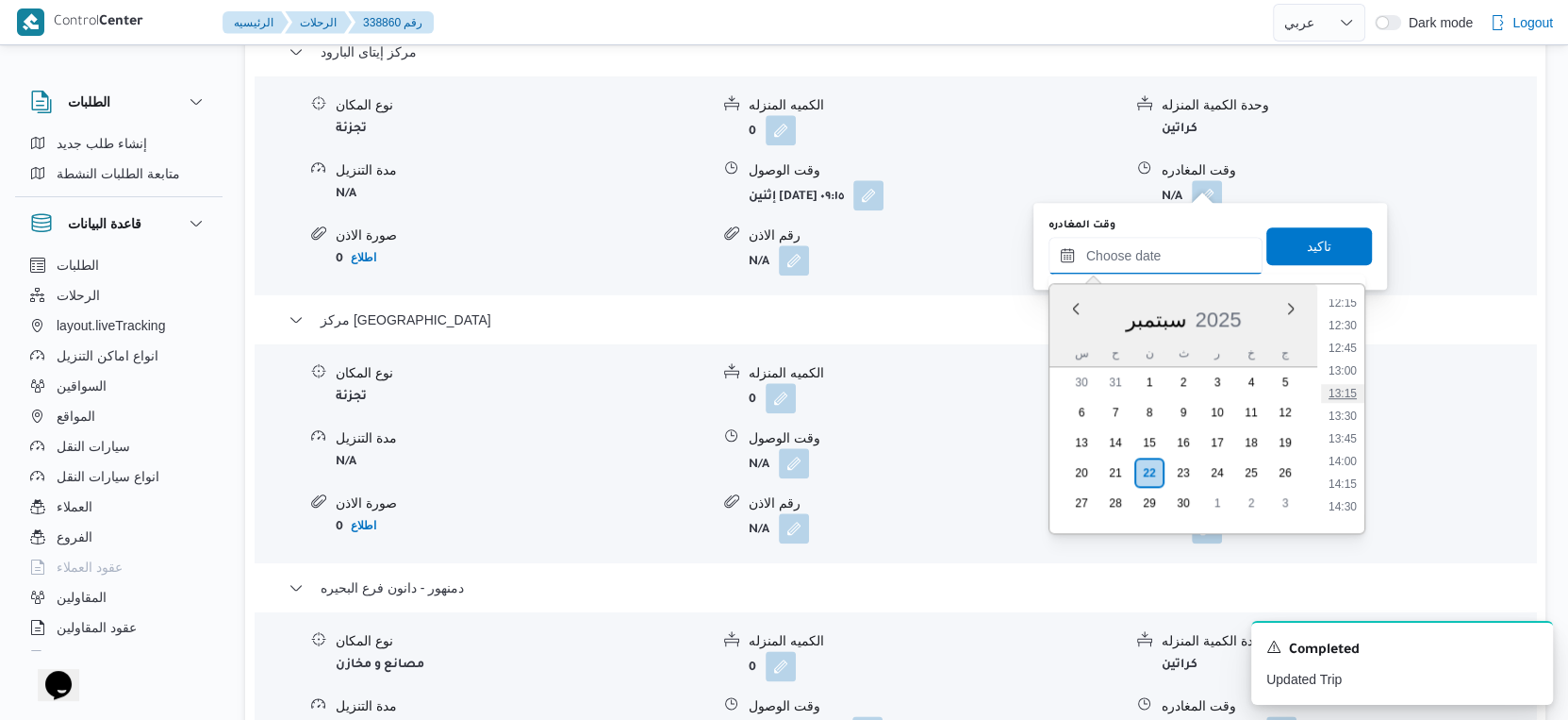
scroll to position [1080, 0]
drag, startPoint x: 1352, startPoint y: 398, endPoint x: 1330, endPoint y: 272, distance: 127.9
click at [1352, 390] on ul "00:00 00:15 00:30 00:45 01:00 01:15 01:30 01:45 02:00 02:15 02:30 02:45 03:00 0…" at bounding box center [1343, 409] width 43 height 219
click at [1323, 244] on span "تاكيد" at bounding box center [1319, 245] width 105 height 38
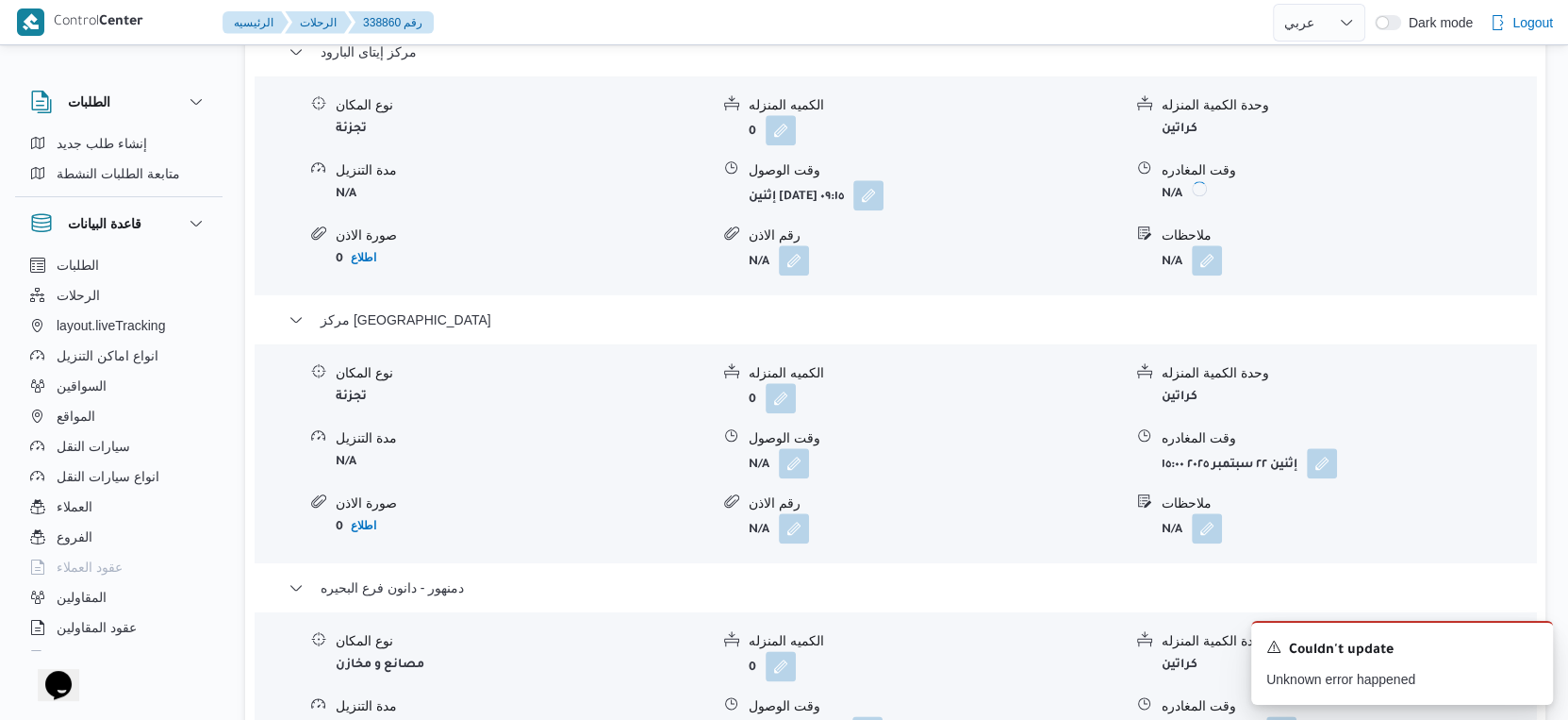
click at [1190, 162] on div "وقت المغادره" at bounding box center [1348, 170] width 373 height 20
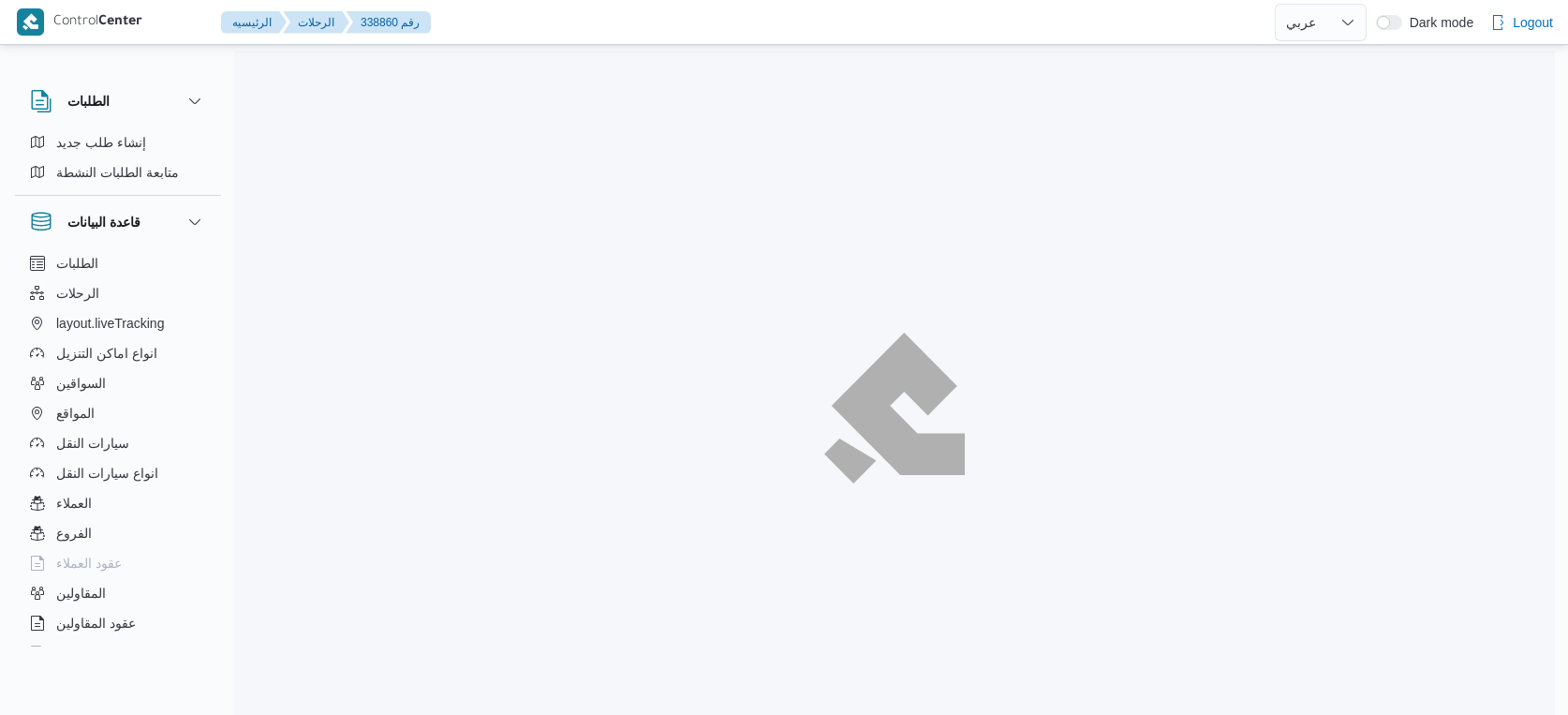
select select "ar"
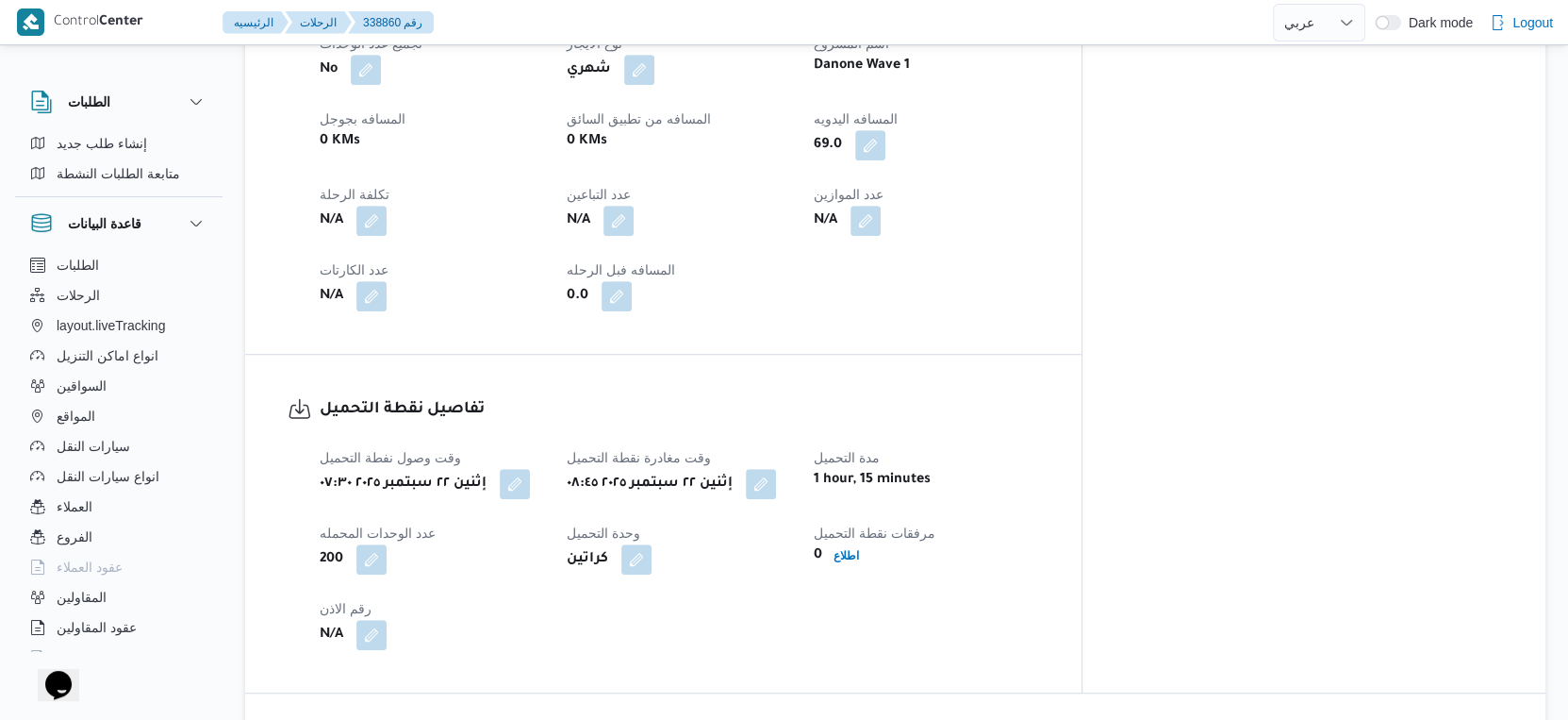
scroll to position [1308, 0]
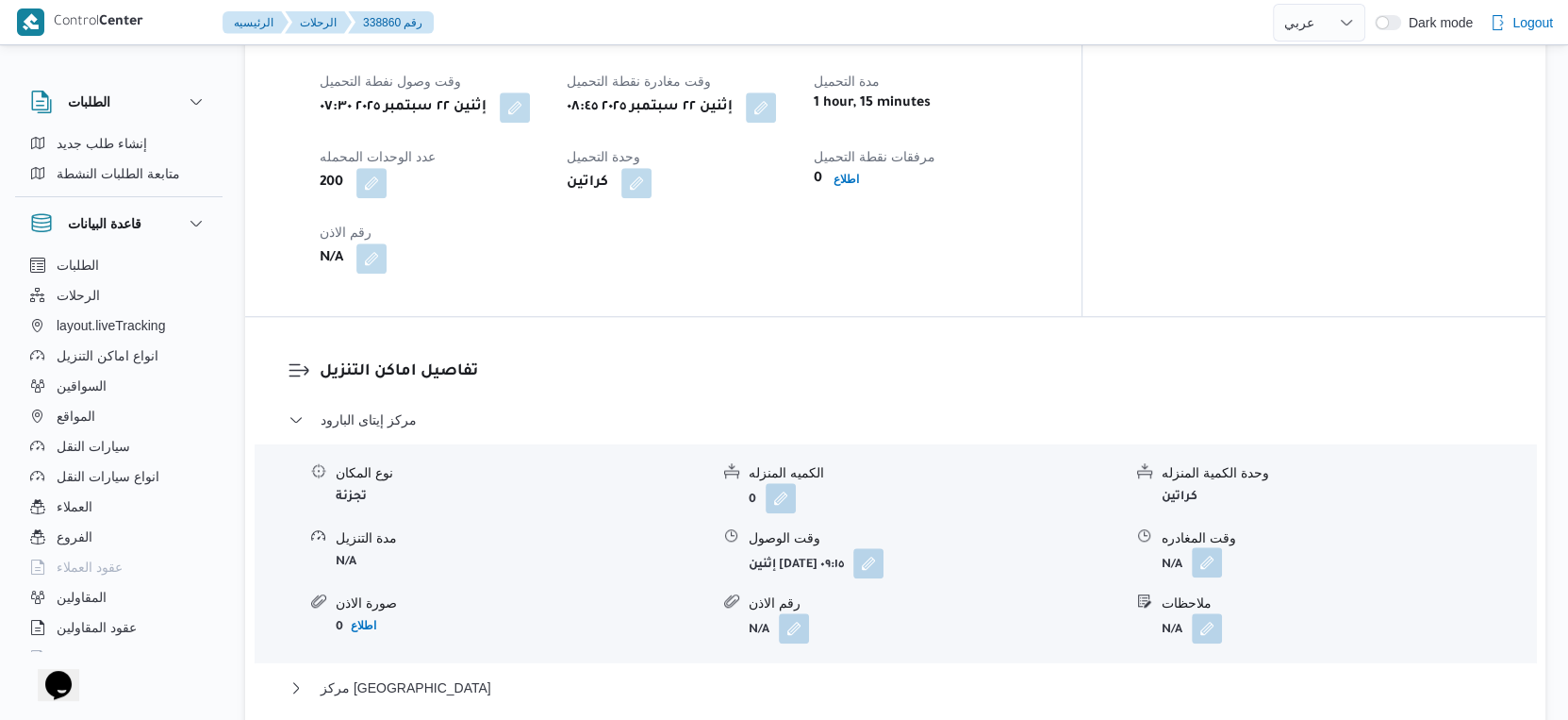
drag, startPoint x: 1210, startPoint y: 540, endPoint x: 1208, endPoint y: 558, distance: 18.1
click at [1210, 547] on button "button" at bounding box center [1206, 562] width 30 height 30
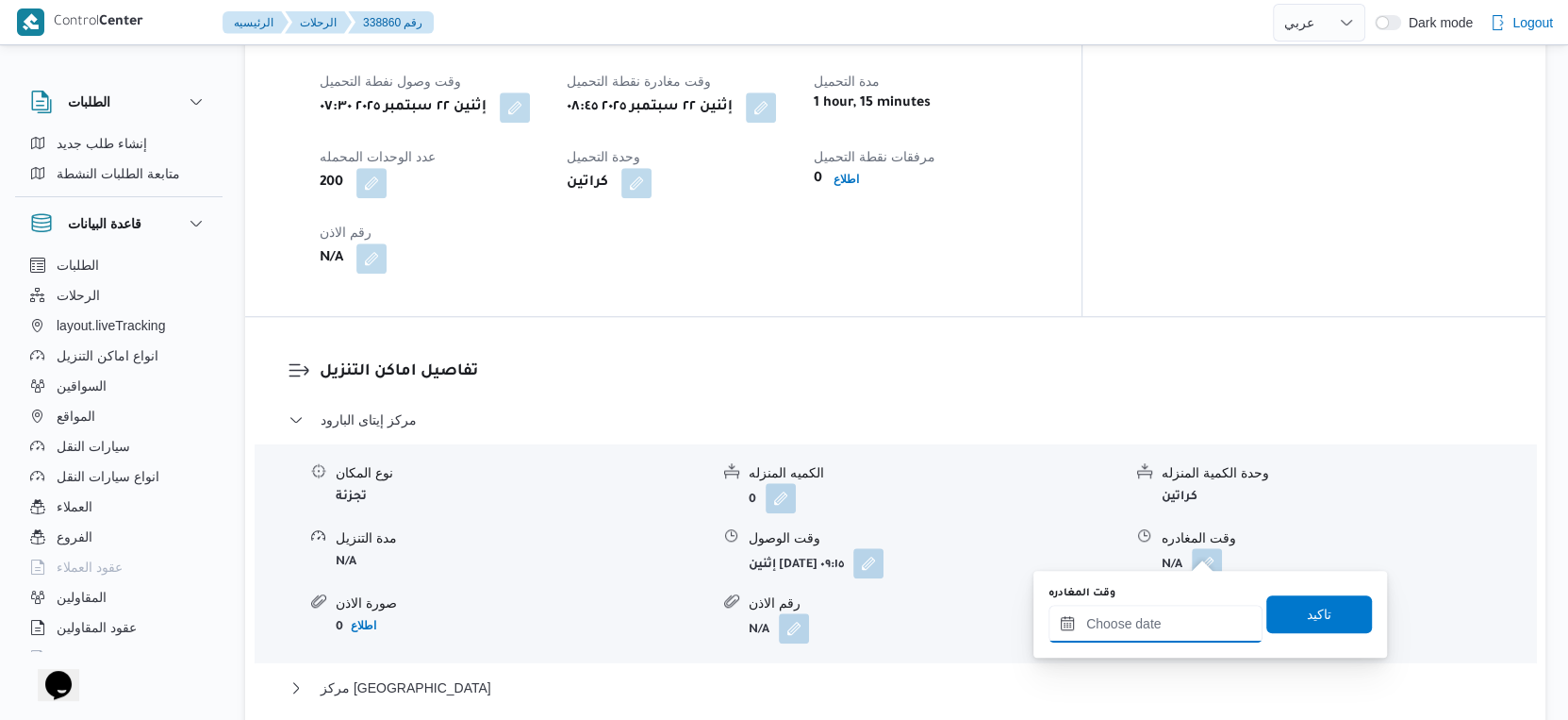
click at [1189, 611] on input "وقت المغادره" at bounding box center [1156, 623] width 215 height 38
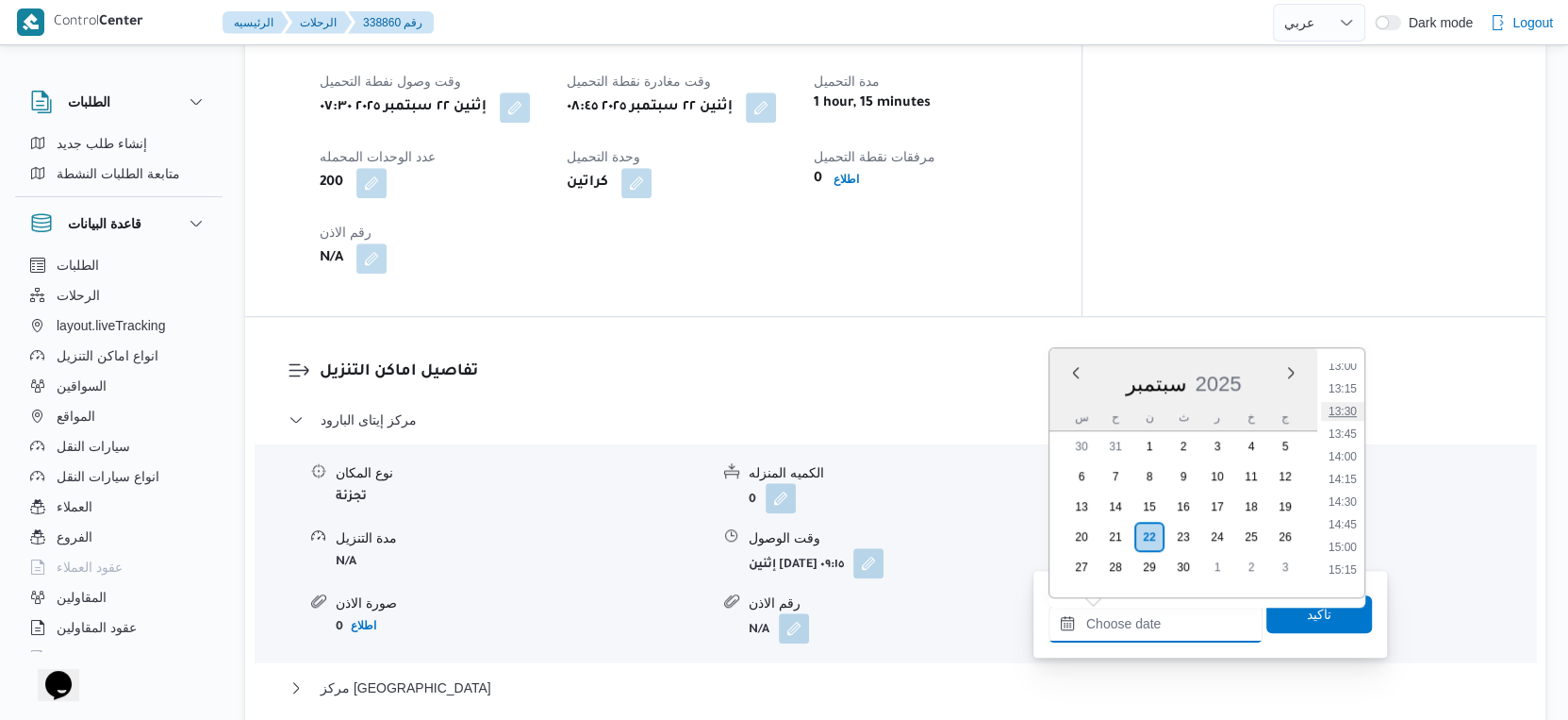
scroll to position [1080, 0]
drag, startPoint x: 1344, startPoint y: 464, endPoint x: 1324, endPoint y: 563, distance: 101.0
click at [1344, 463] on li "13:00" at bounding box center [1343, 469] width 43 height 19
type input "[DATE] ١٣:٠٠"
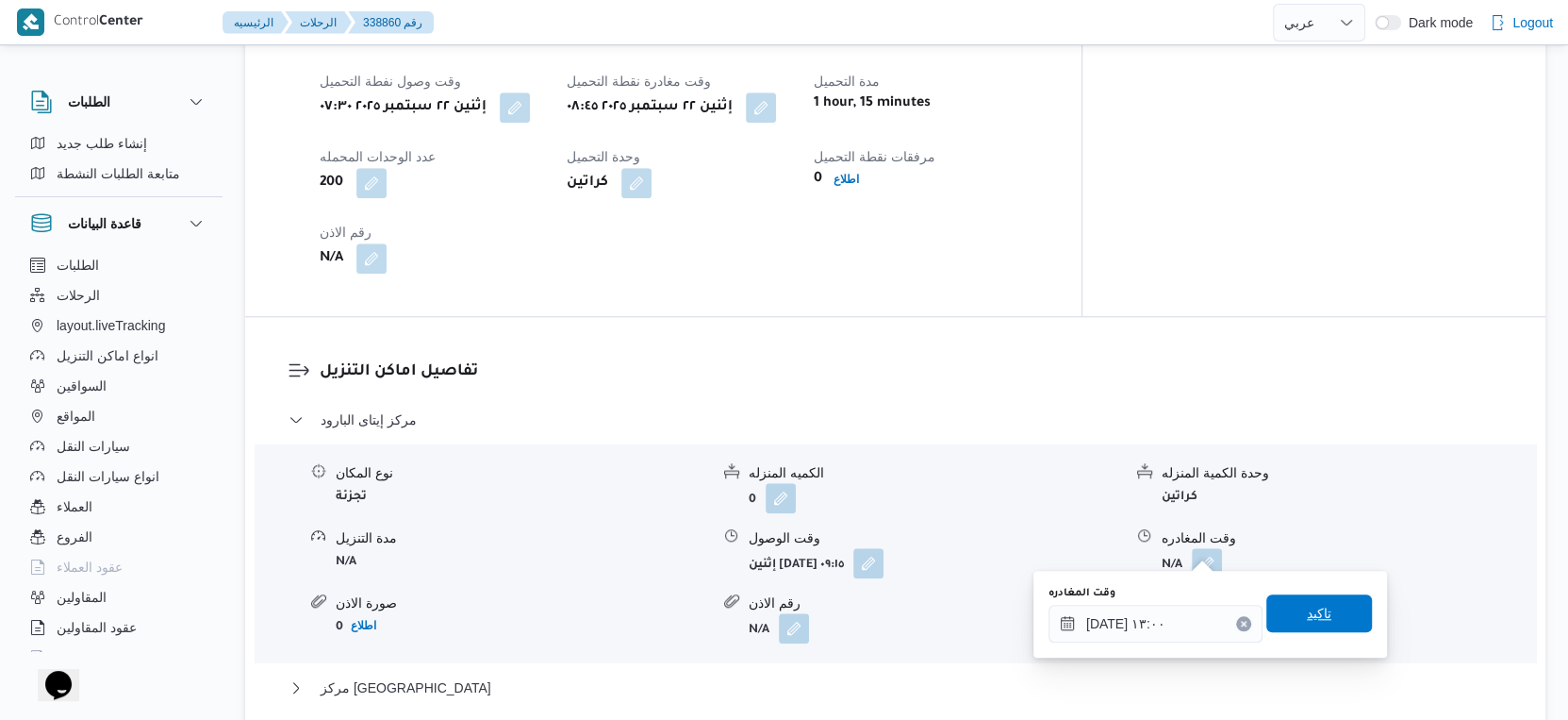
click at [1316, 615] on span "تاكيد" at bounding box center [1319, 613] width 105 height 38
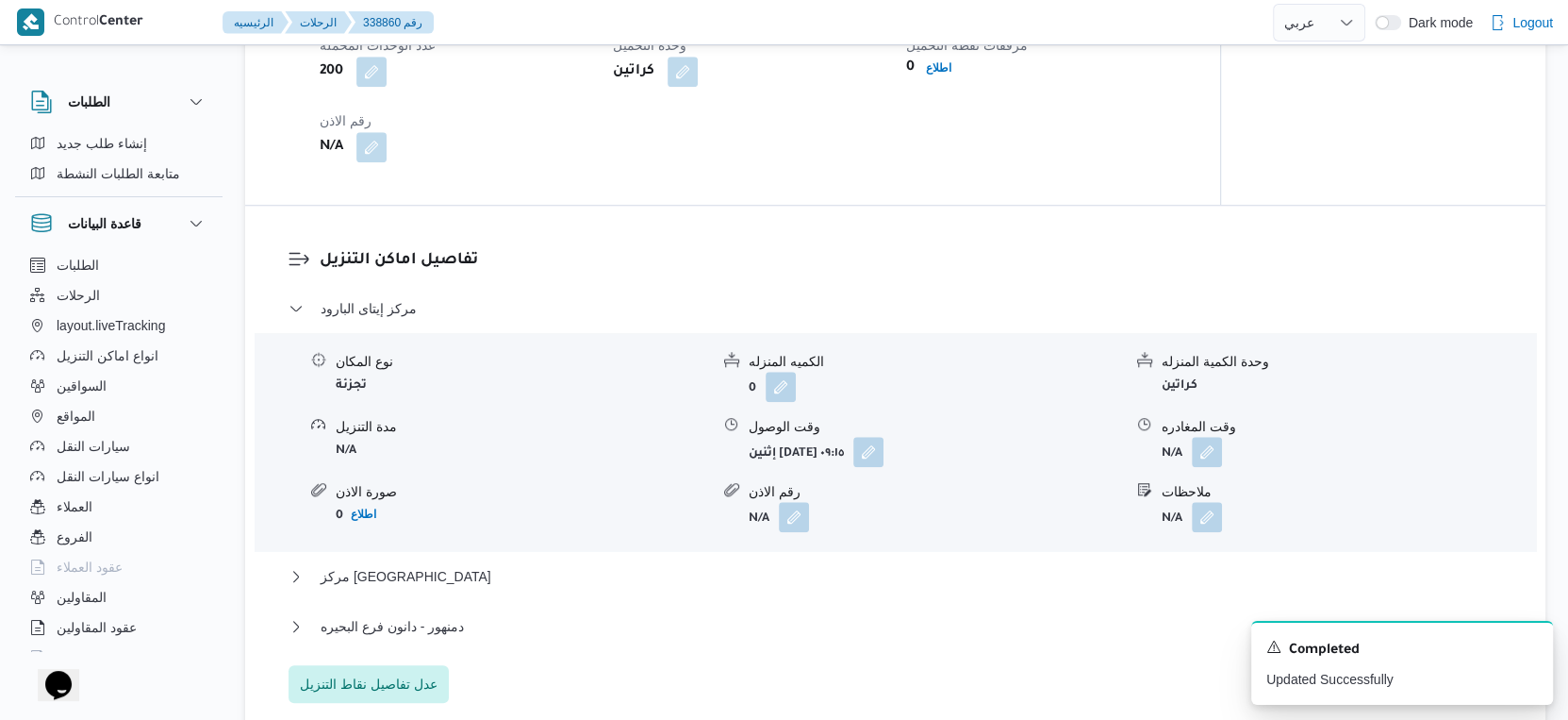
scroll to position [1518, 0]
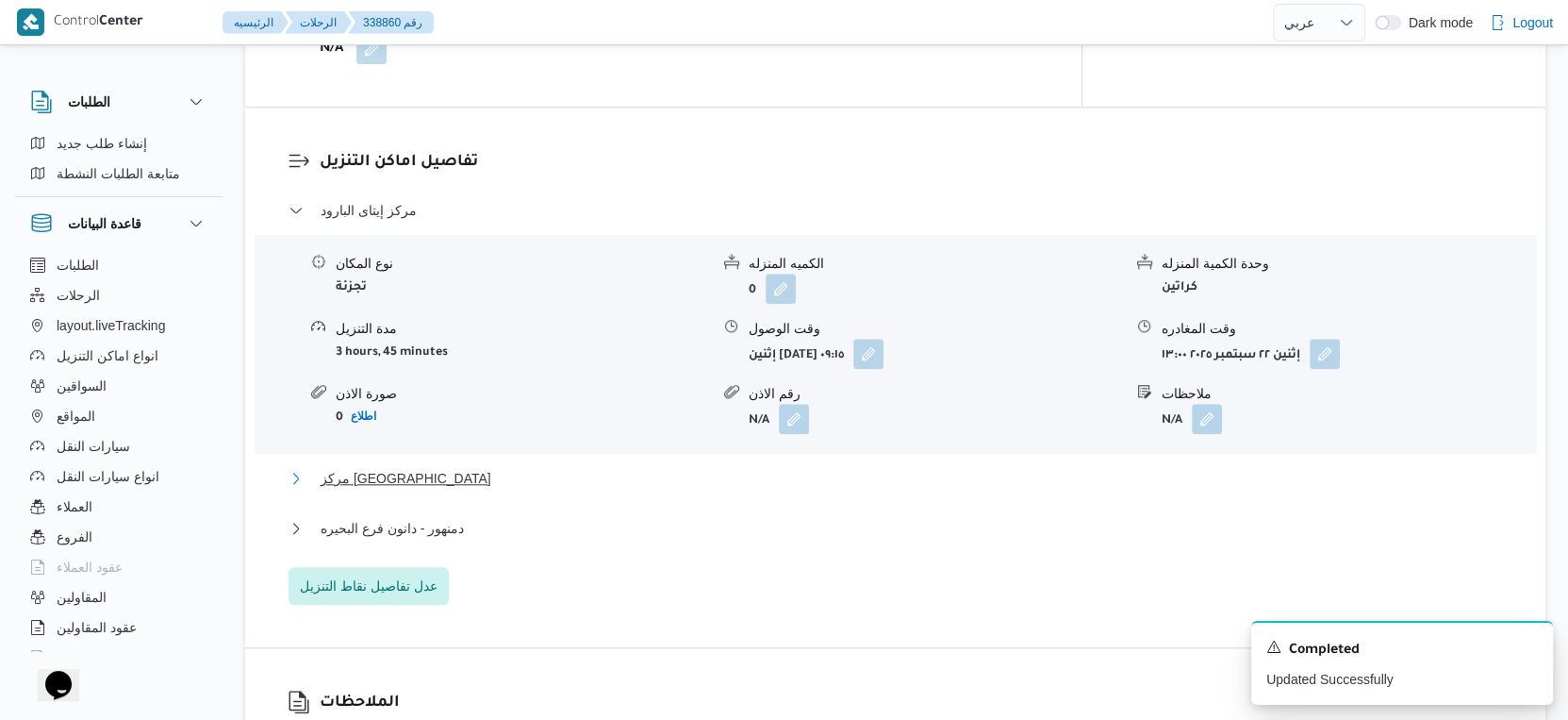
click at [437, 467] on button "مركز [GEOGRAPHIC_DATA]" at bounding box center [896, 478] width 1215 height 22
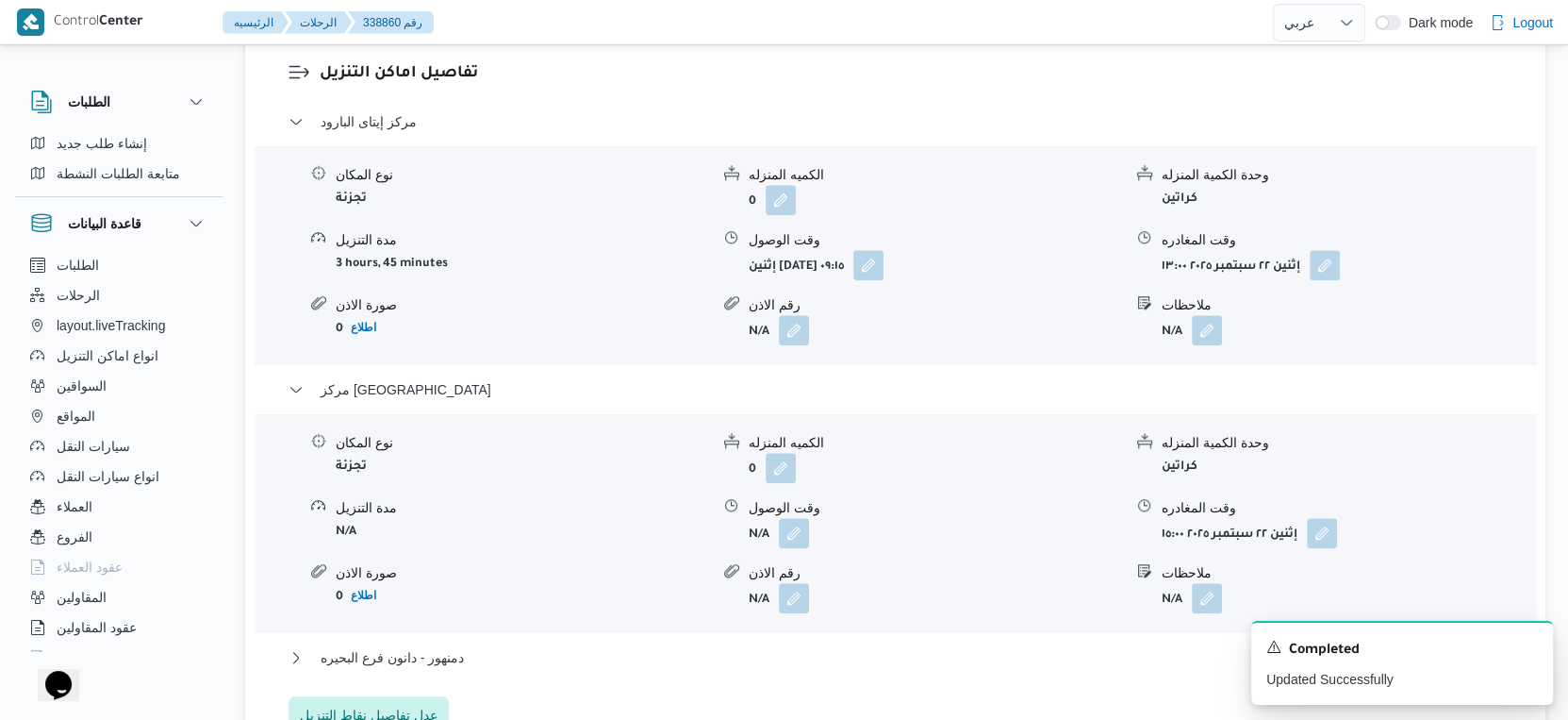
scroll to position [1728, 0]
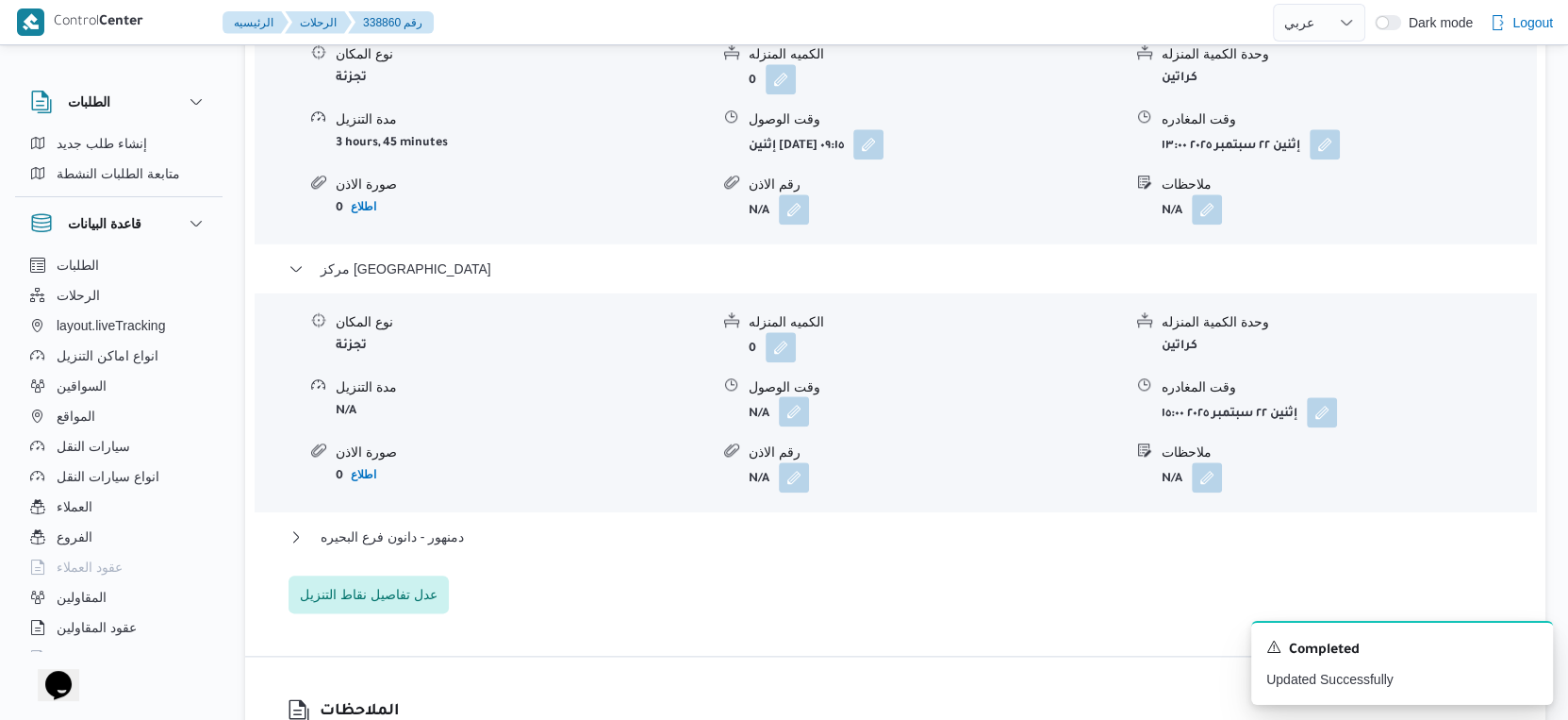
click at [786, 404] on button "button" at bounding box center [794, 411] width 30 height 30
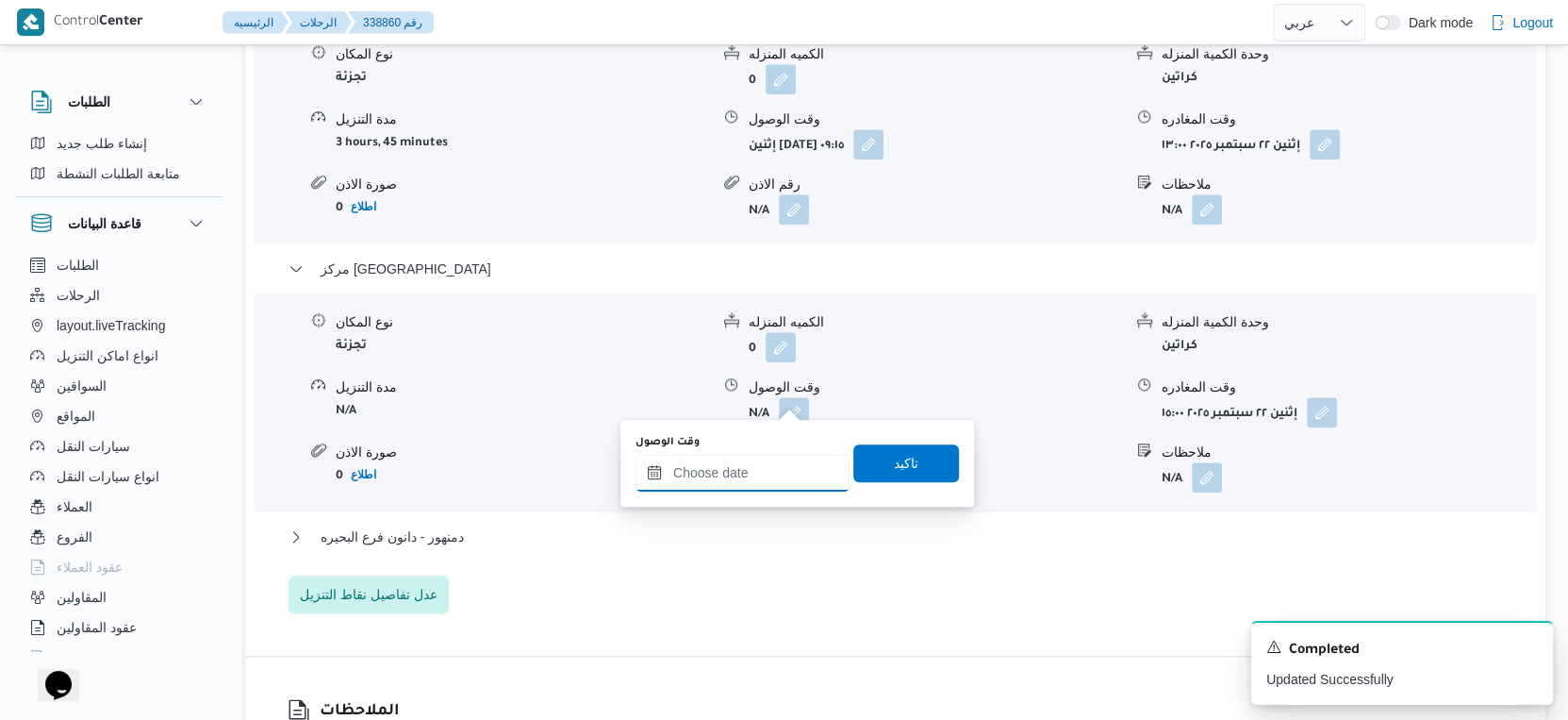
click at [766, 478] on input "وقت الوصول" at bounding box center [743, 472] width 215 height 38
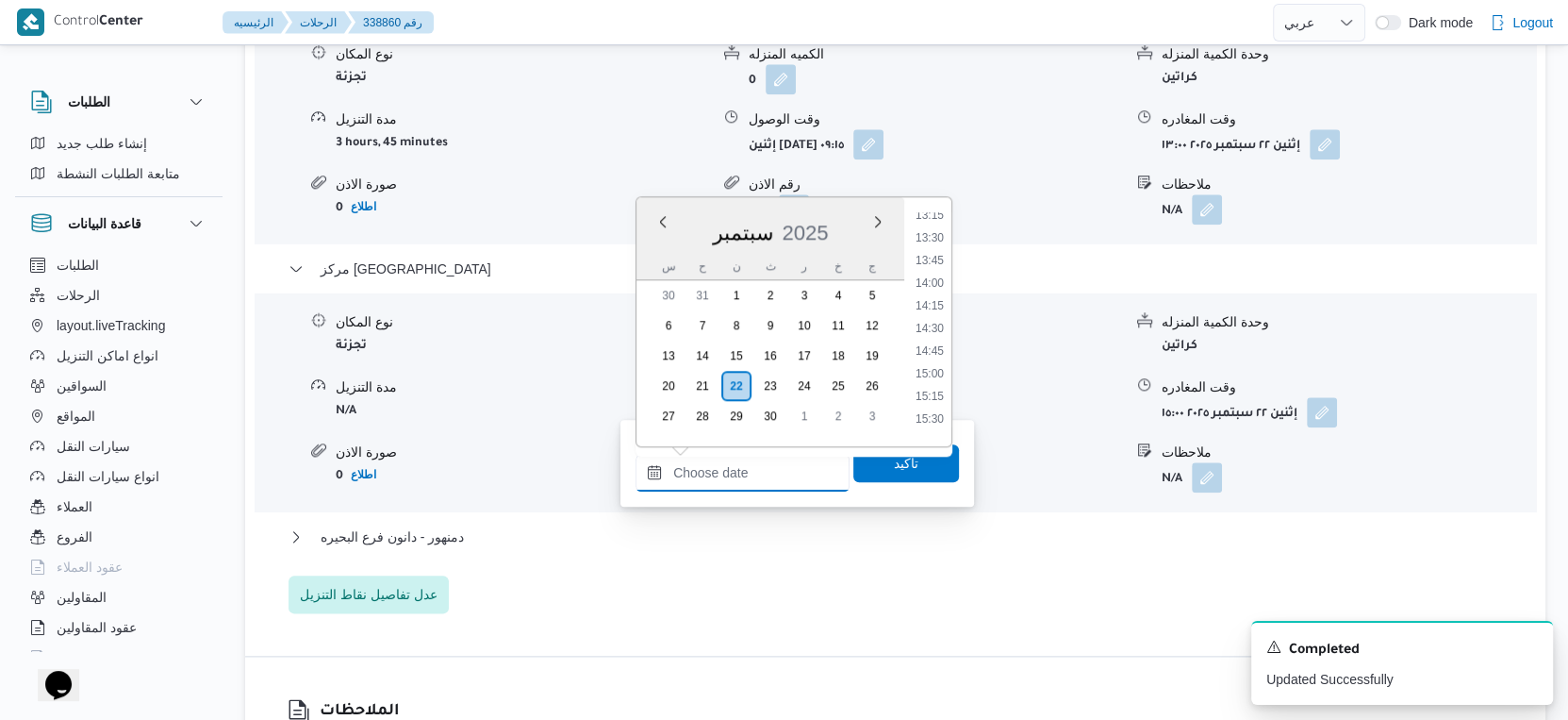
scroll to position [1184, 0]
click at [930, 259] on li "13:30" at bounding box center [929, 260] width 43 height 19
type input "[DATE] ١٣:٣٠"
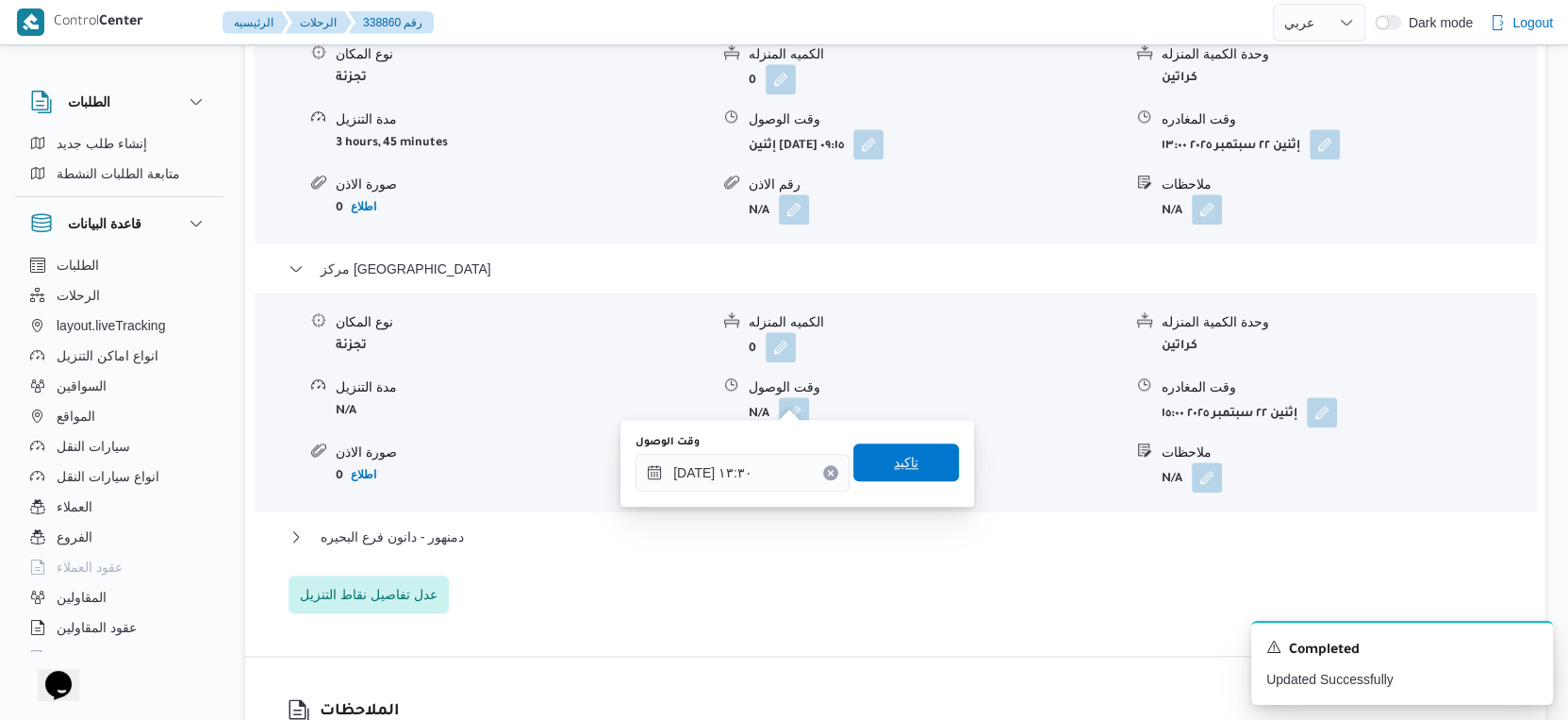
click at [898, 457] on span "تاكيد" at bounding box center [906, 461] width 24 height 22
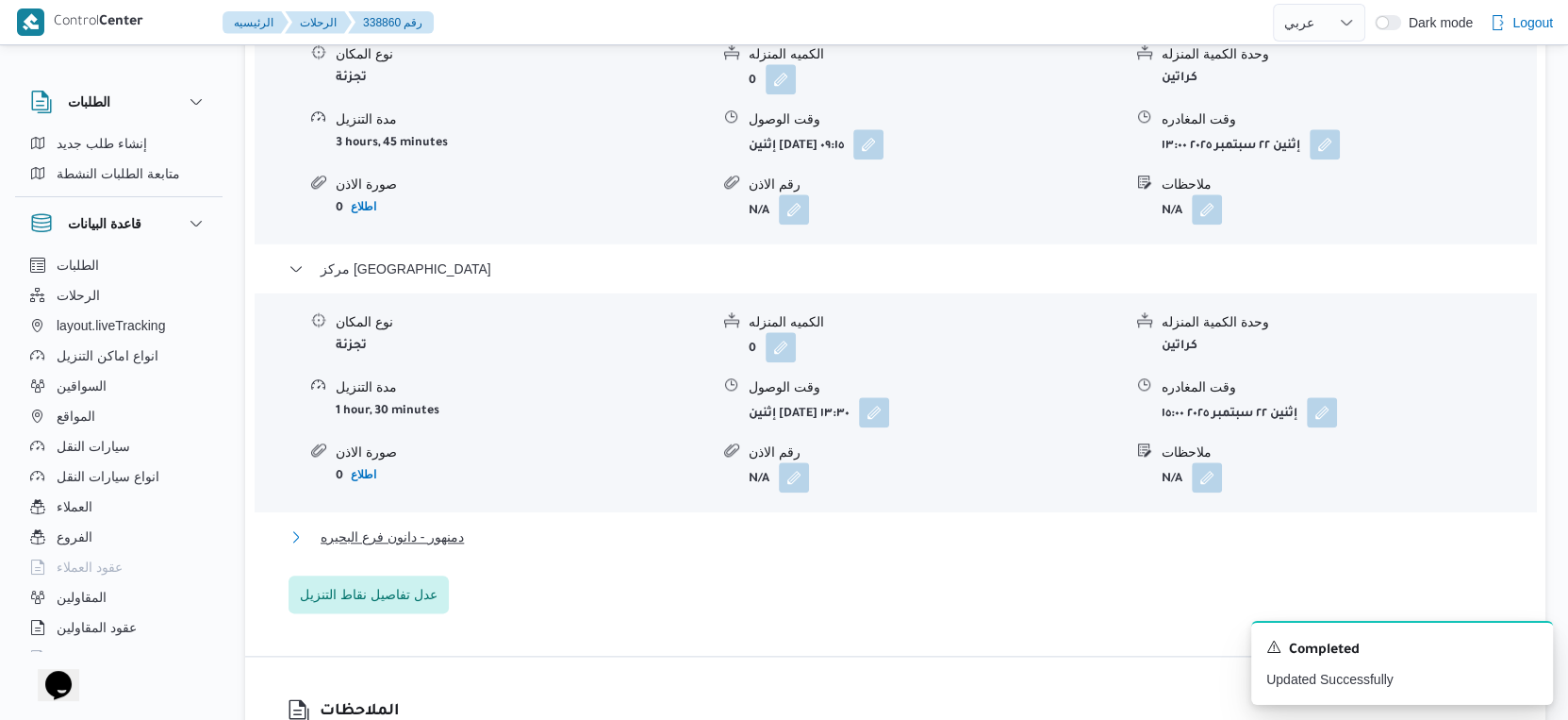
click at [496, 526] on button "دمنهور - دانون فرع البحيره" at bounding box center [896, 537] width 1215 height 22
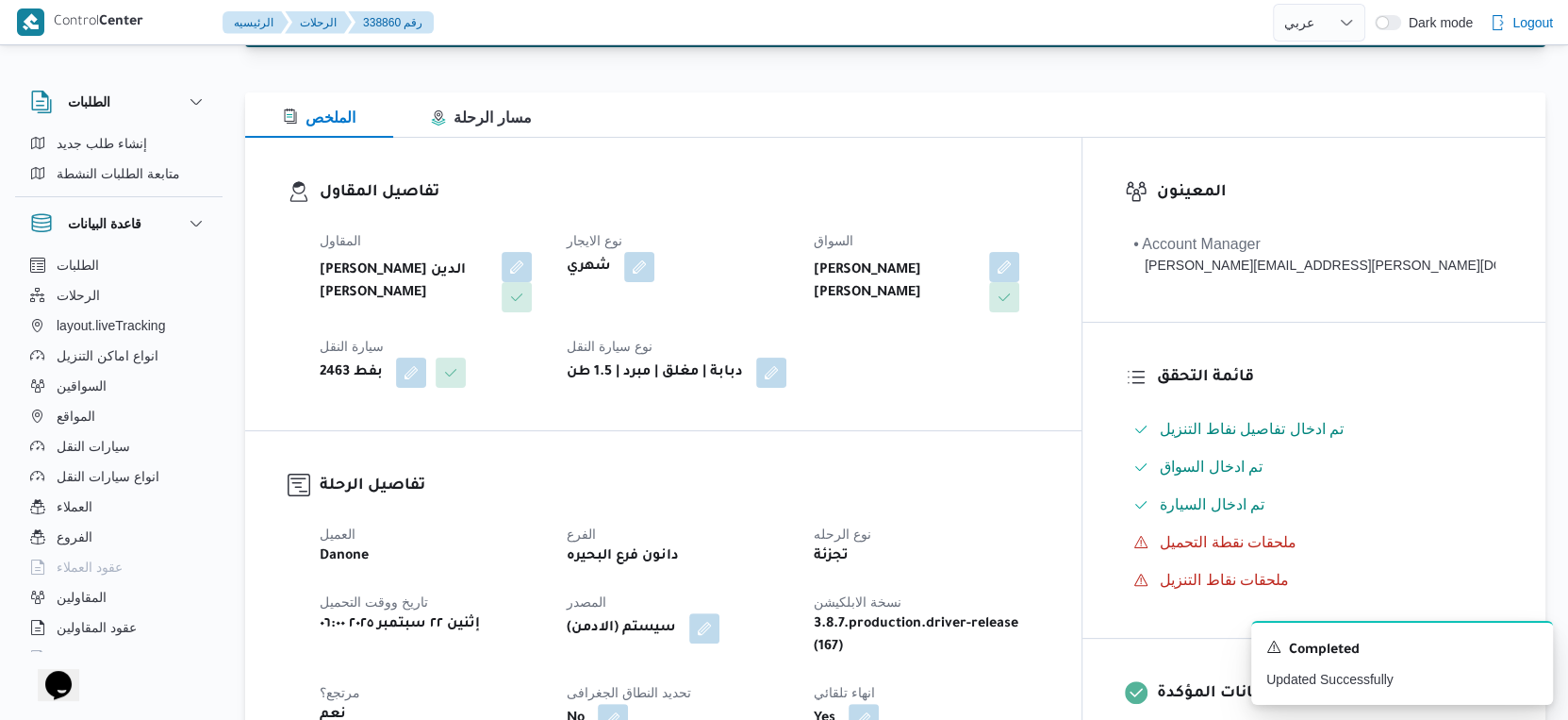
scroll to position [0, 0]
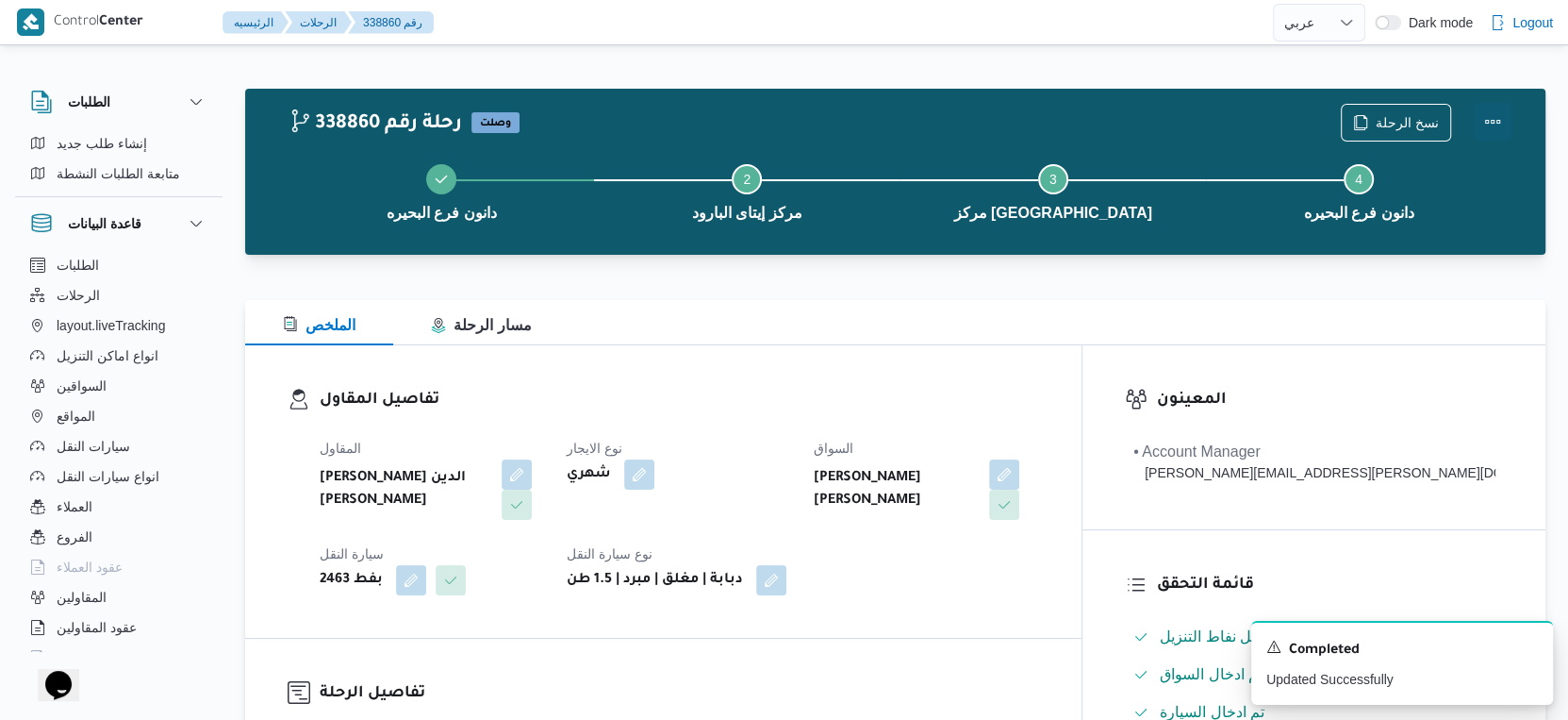
click at [1495, 115] on button "Actions" at bounding box center [1492, 121] width 38 height 38
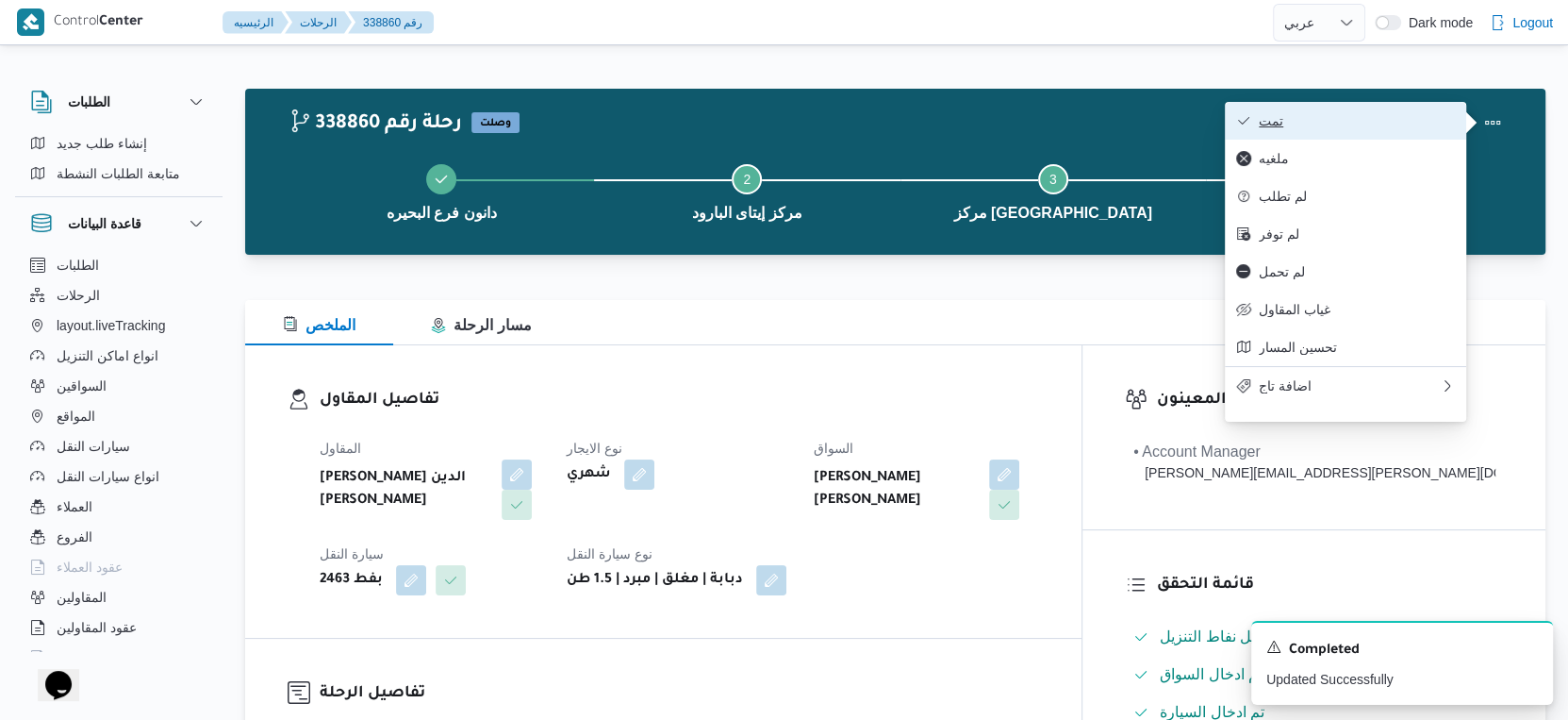
click at [1352, 125] on span "تمت" at bounding box center [1356, 120] width 196 height 15
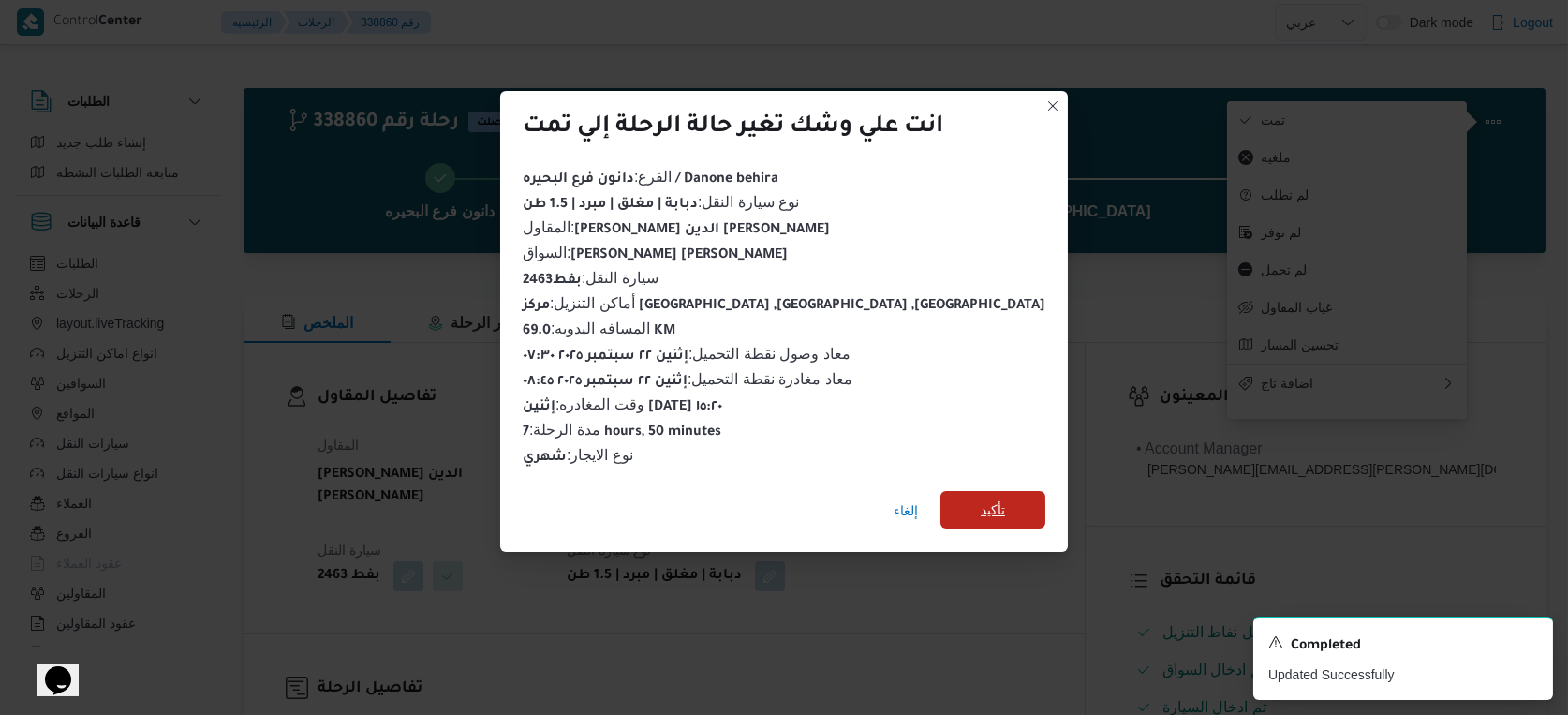
click at [940, 497] on span "تأكيد" at bounding box center [993, 510] width 105 height 38
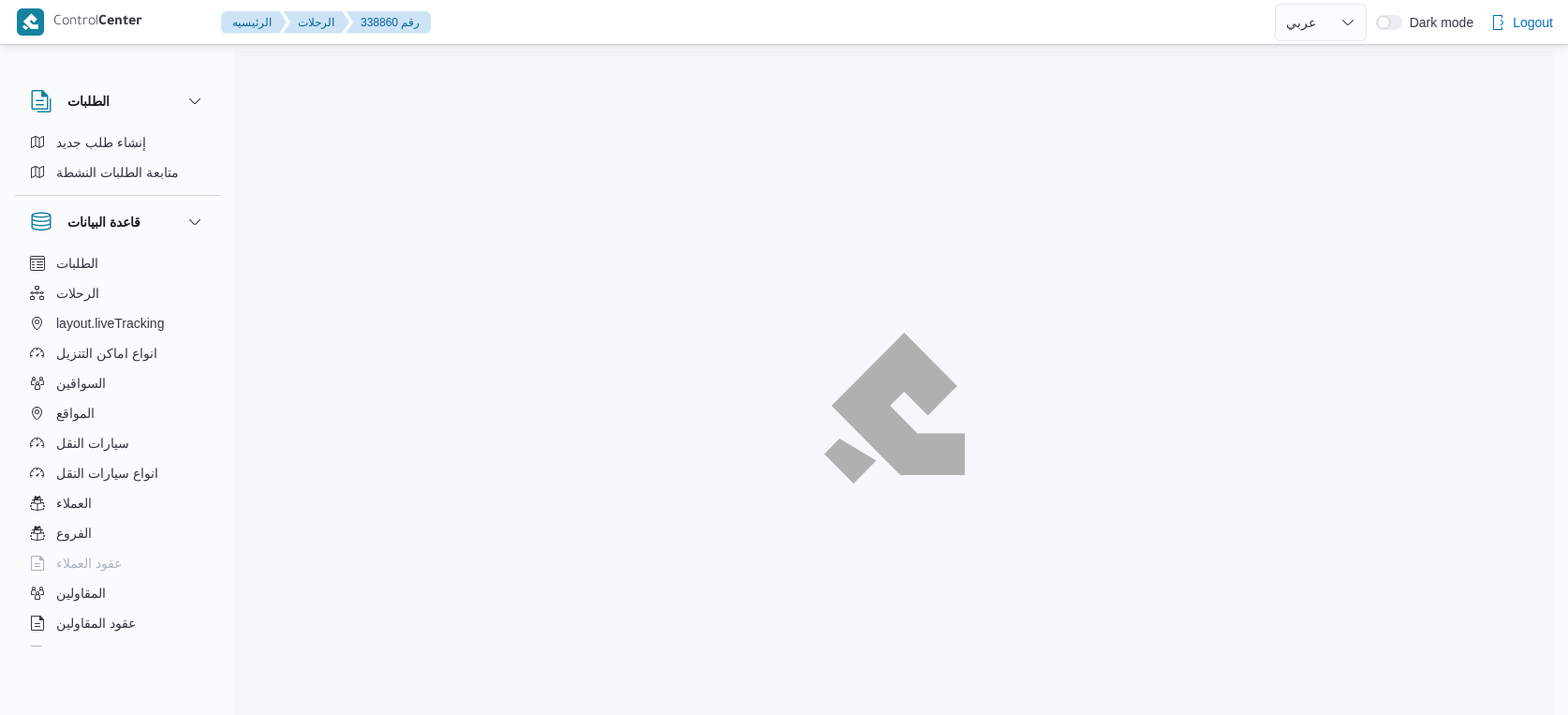
select select "ar"
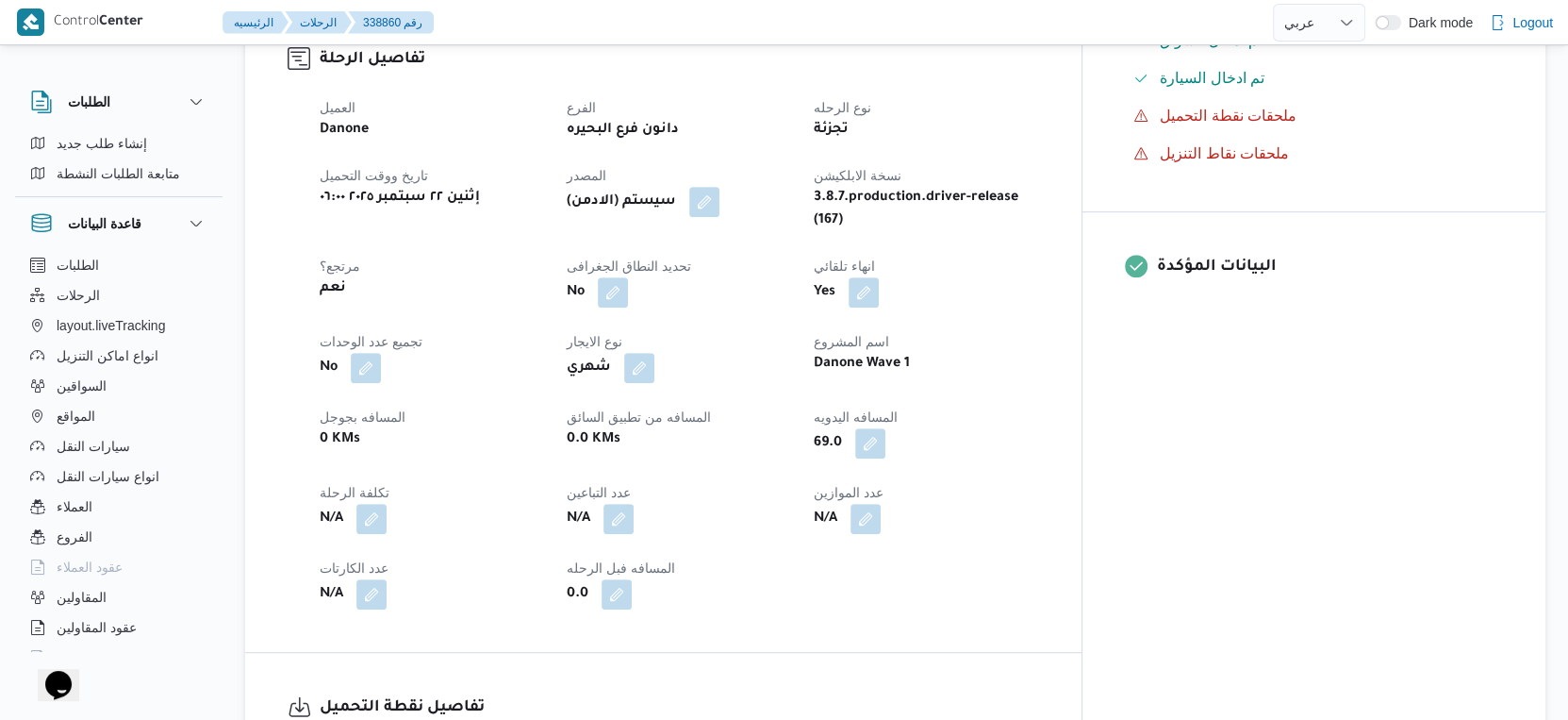
scroll to position [628, 0]
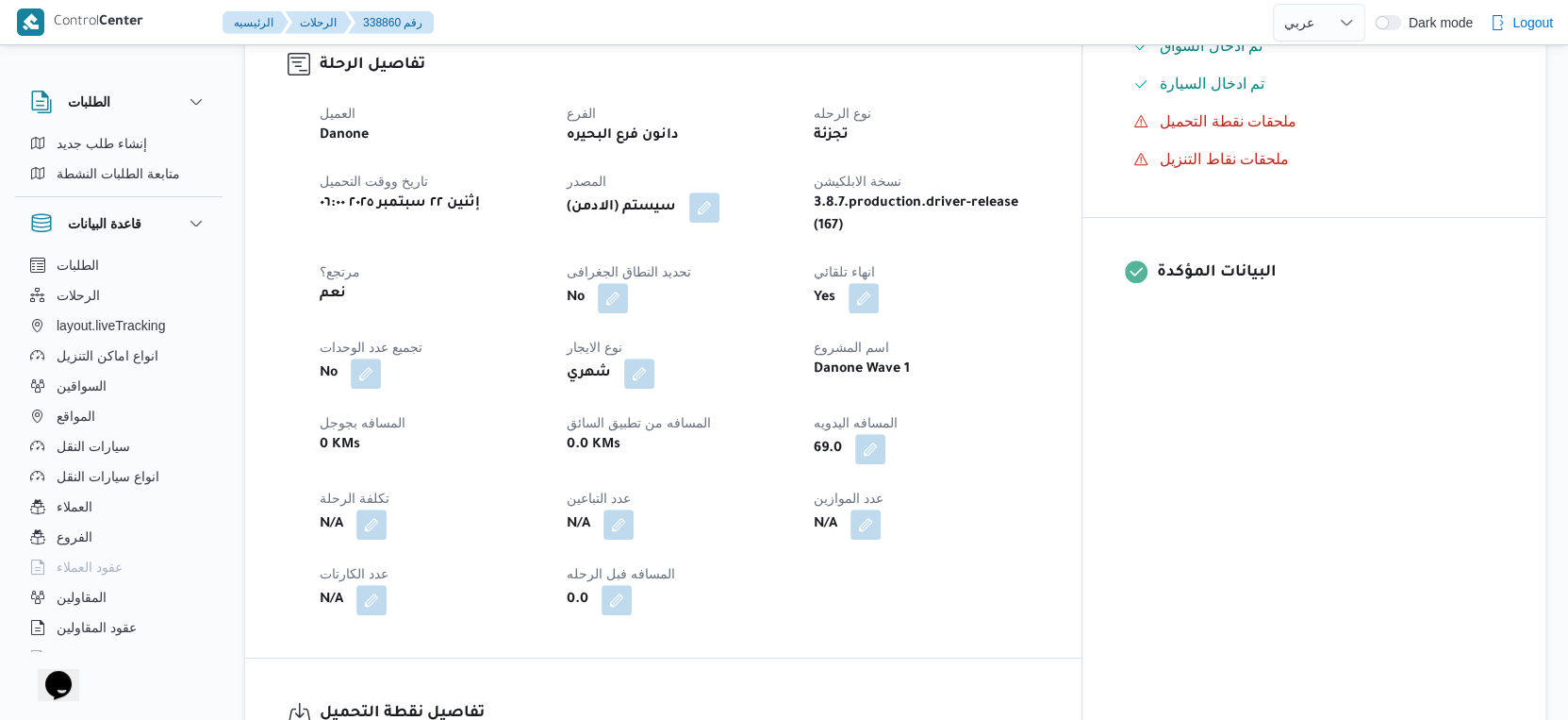
select select "ar"
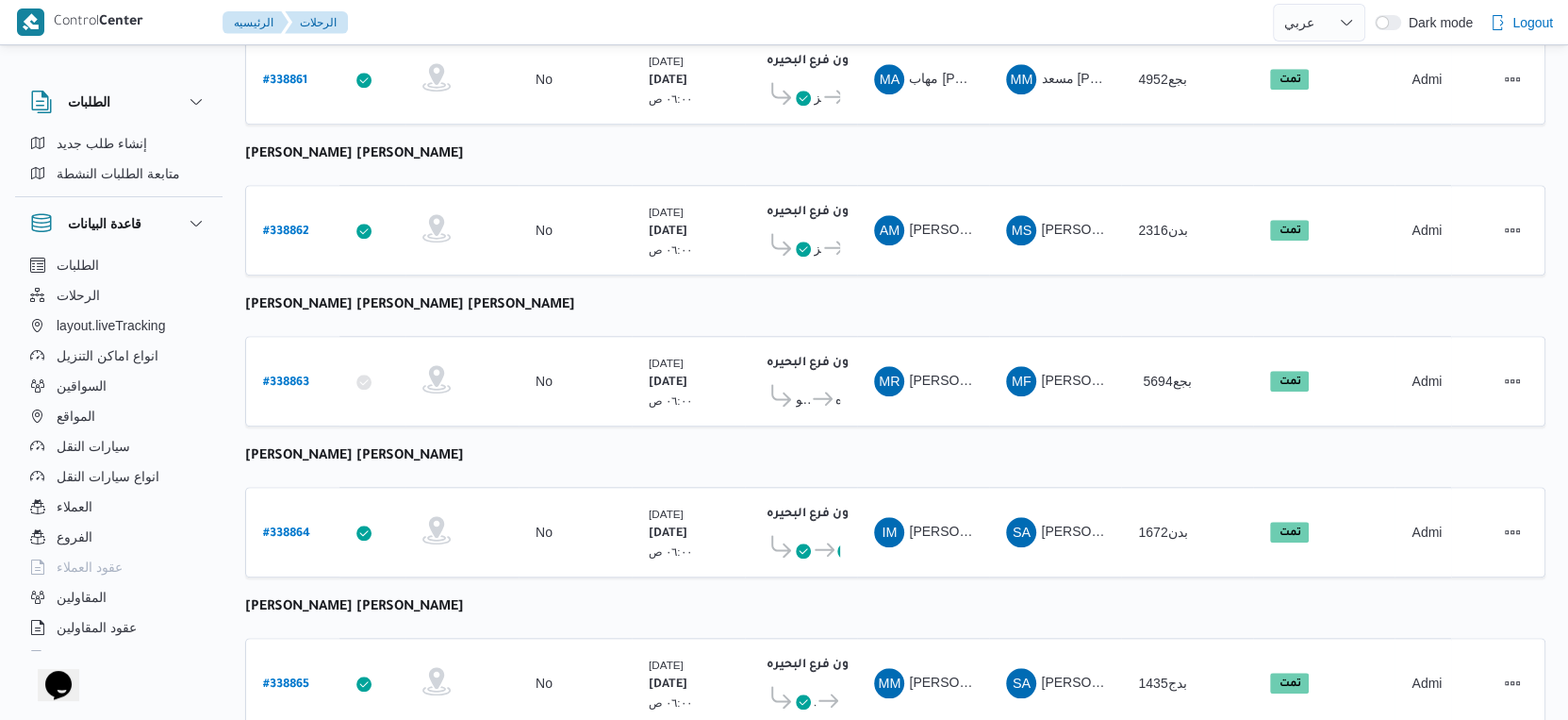
scroll to position [1540, 0]
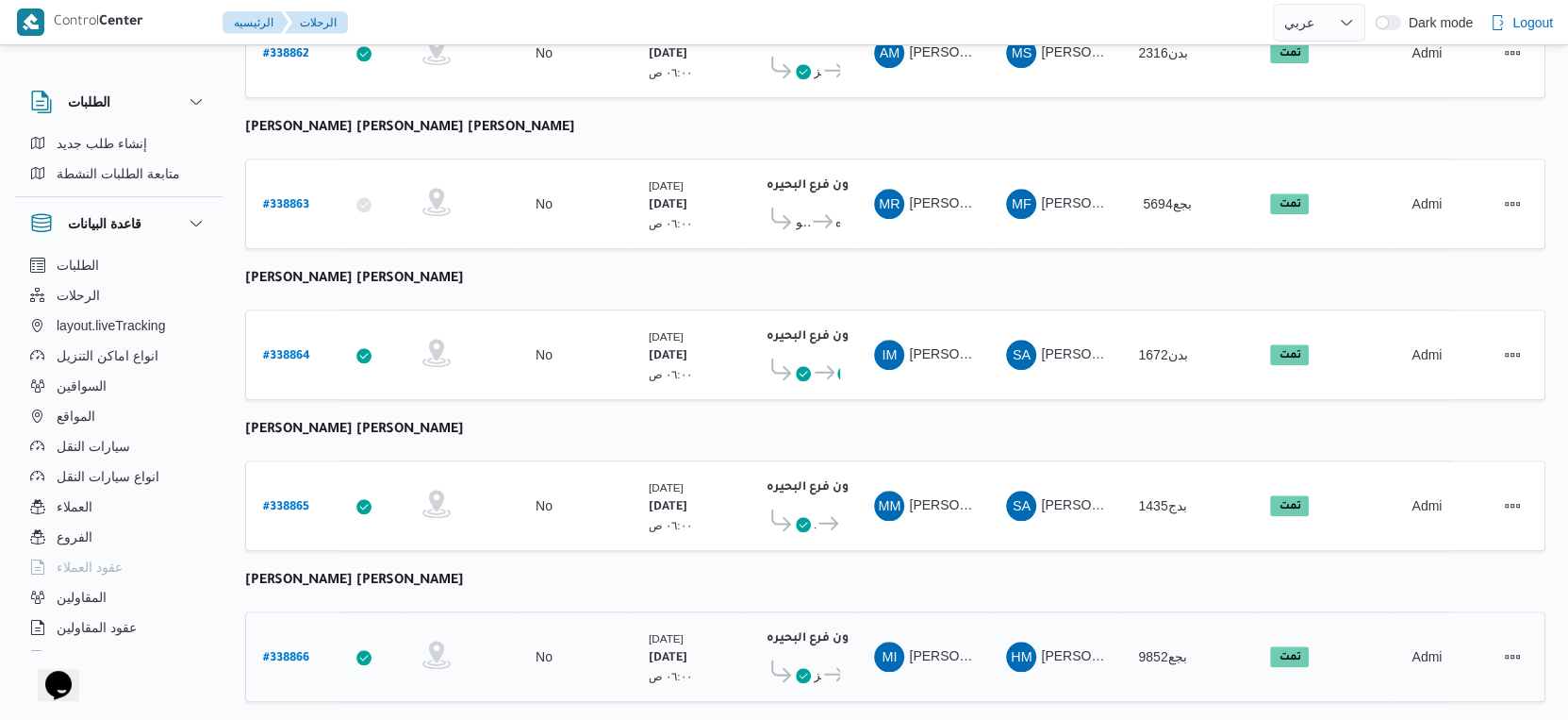
click at [287, 652] on b "# 338866" at bounding box center [286, 659] width 46 height 14
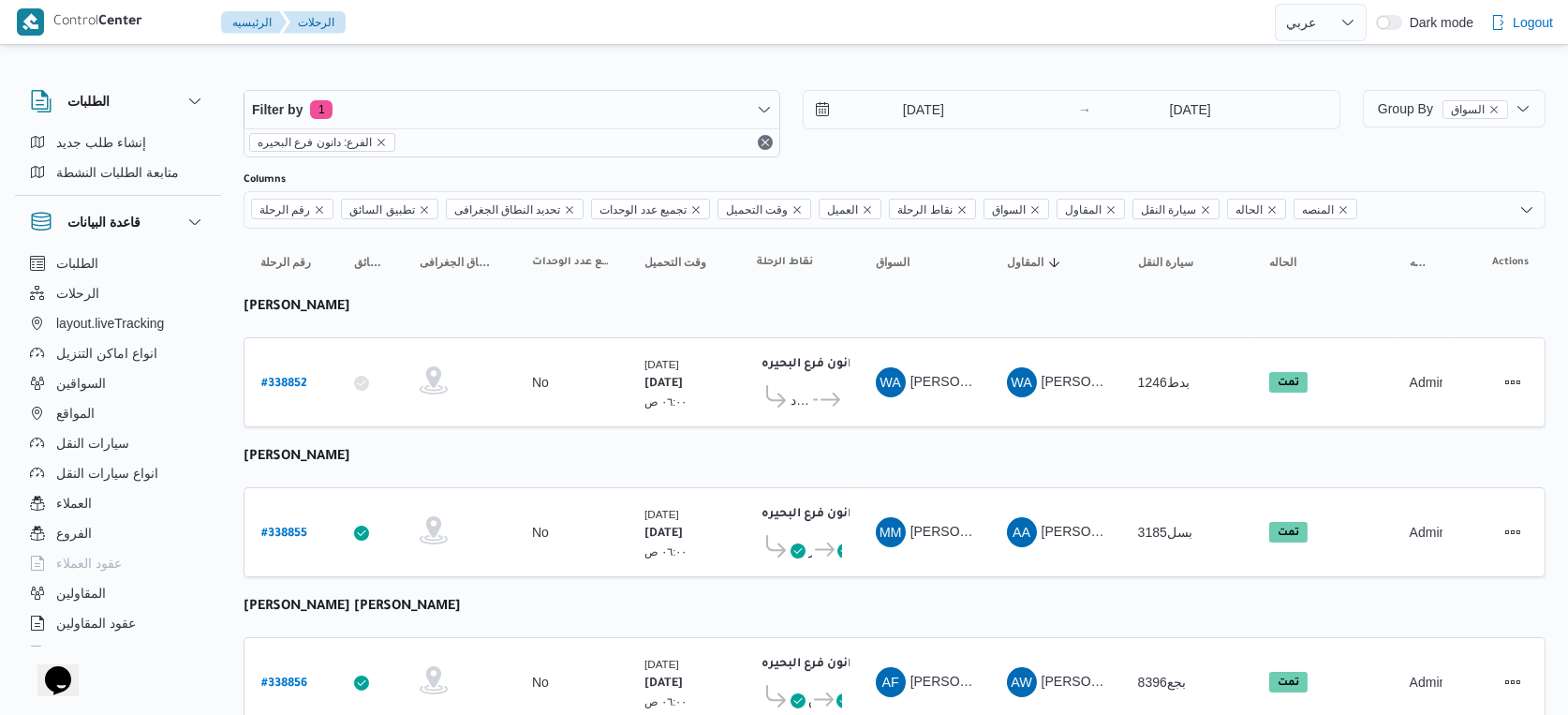
select select "ar"
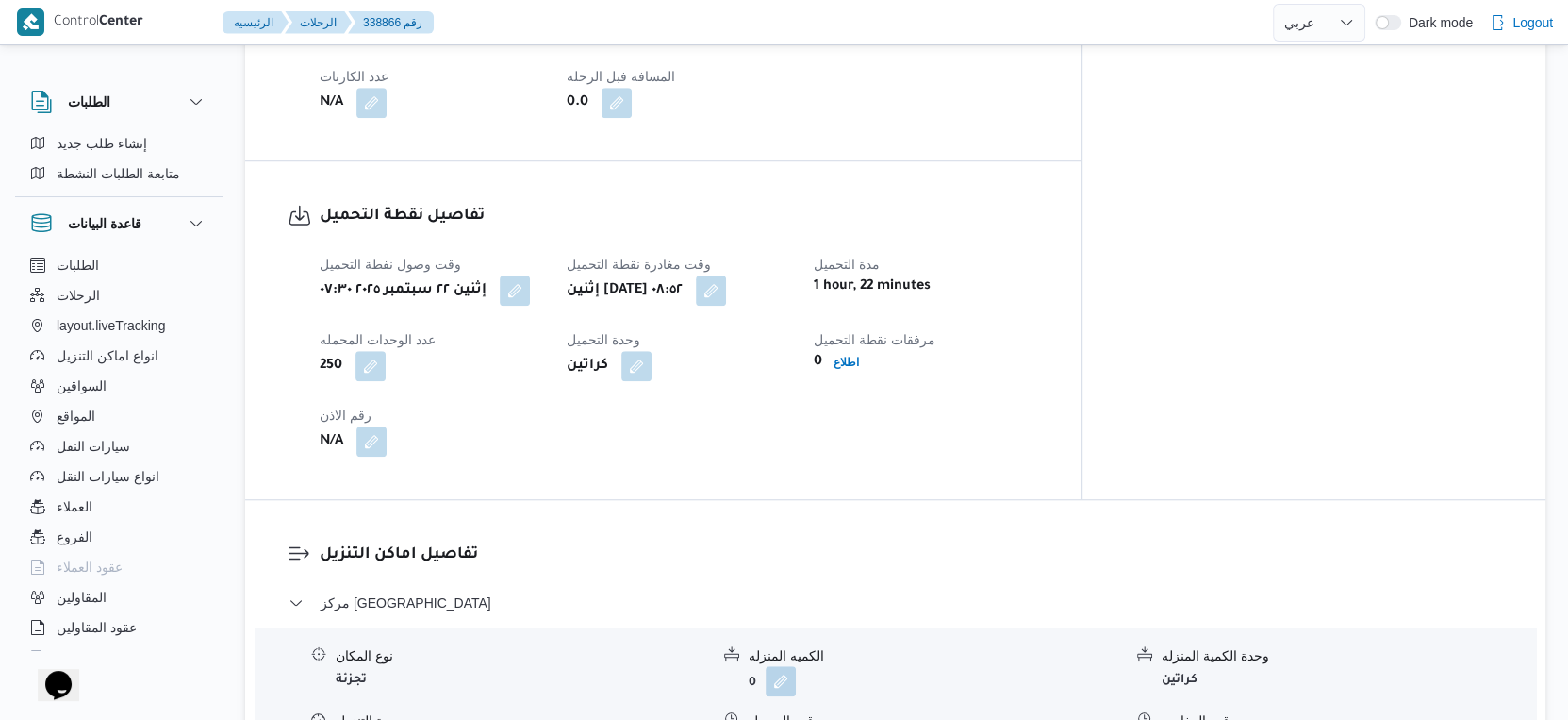
scroll to position [838, 0]
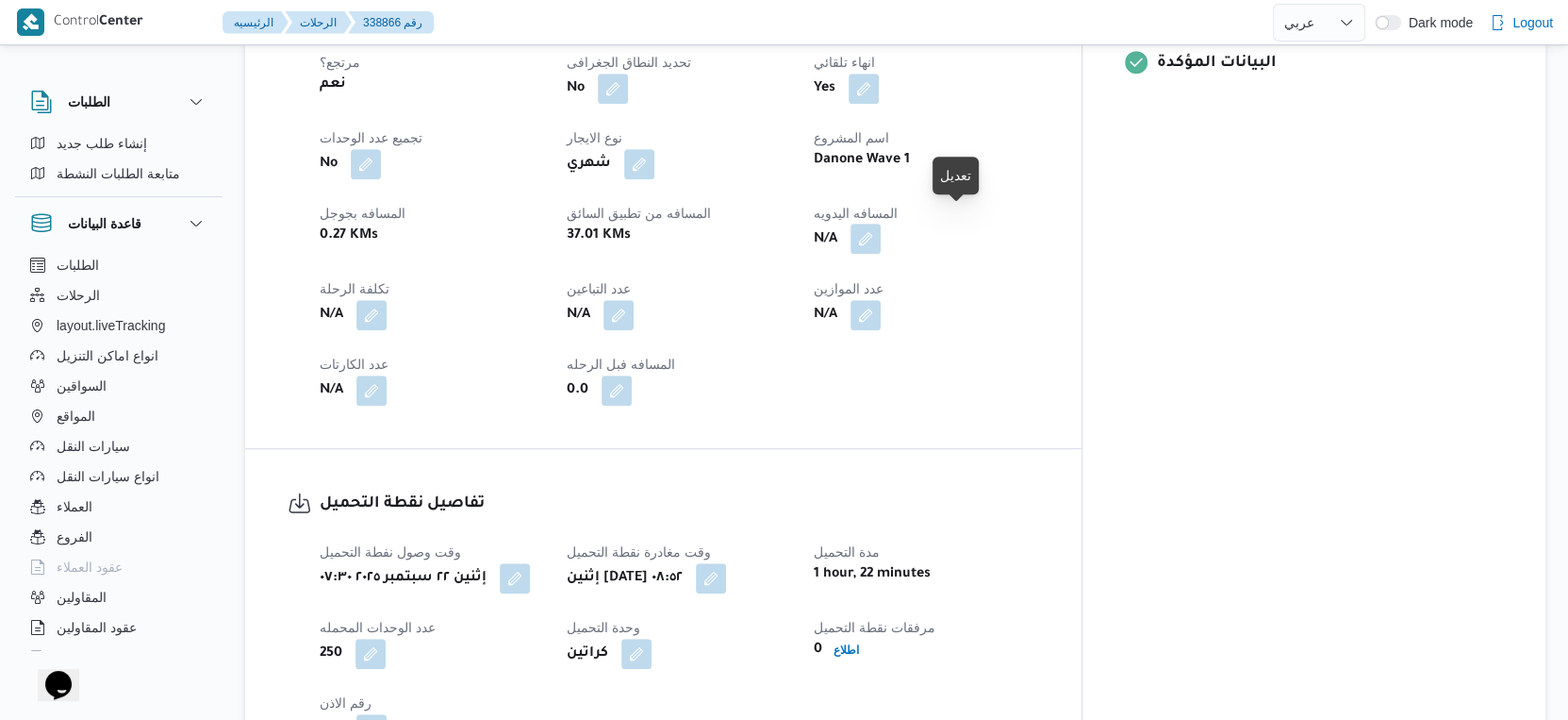
click at [881, 223] on button "button" at bounding box center [865, 238] width 30 height 30
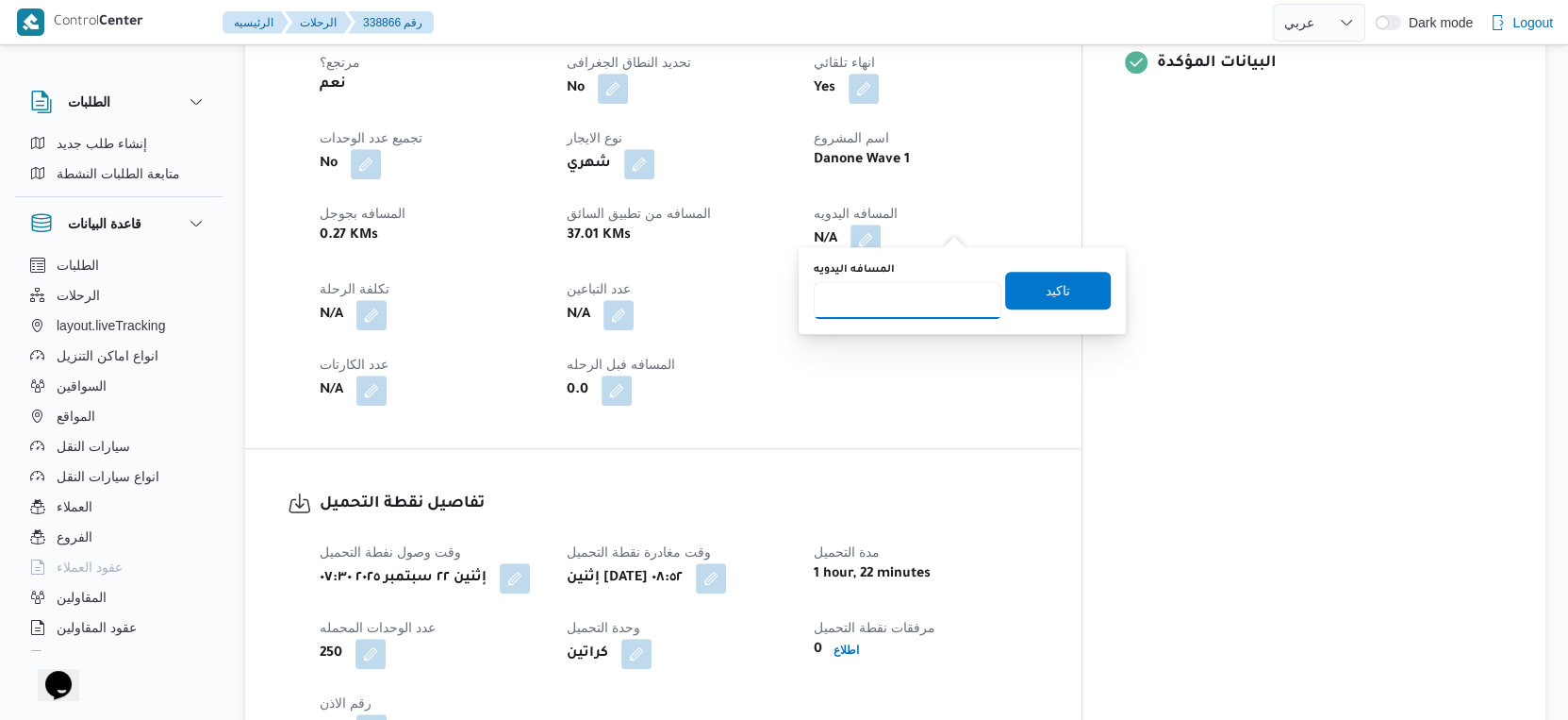
click at [903, 298] on input "المسافه اليدويه" at bounding box center [908, 300] width 187 height 38
type input "41"
click at [1081, 279] on span "تاكيد" at bounding box center [1058, 290] width 105 height 38
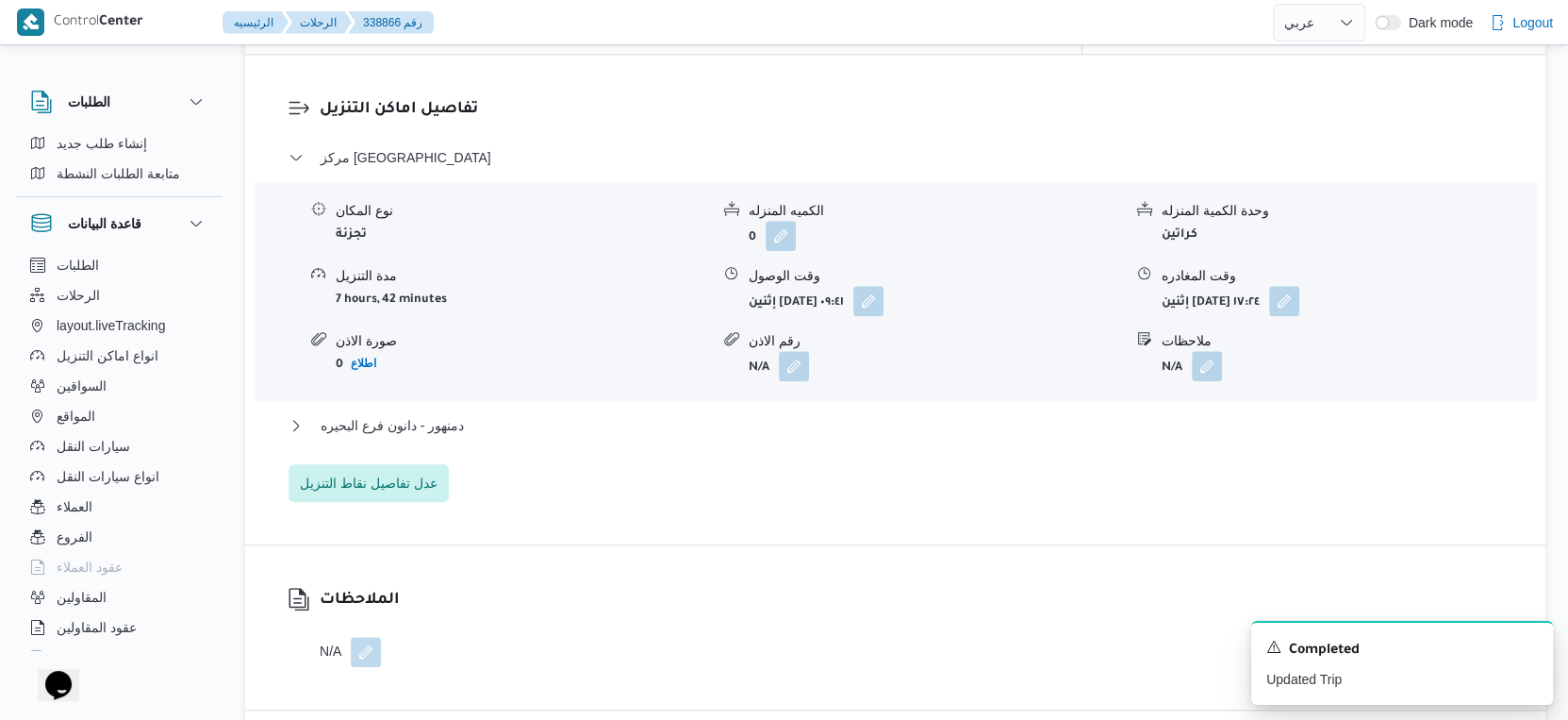
scroll to position [1573, 0]
click at [481, 414] on button "دمنهور - دانون فرع البحيره" at bounding box center [896, 423] width 1215 height 22
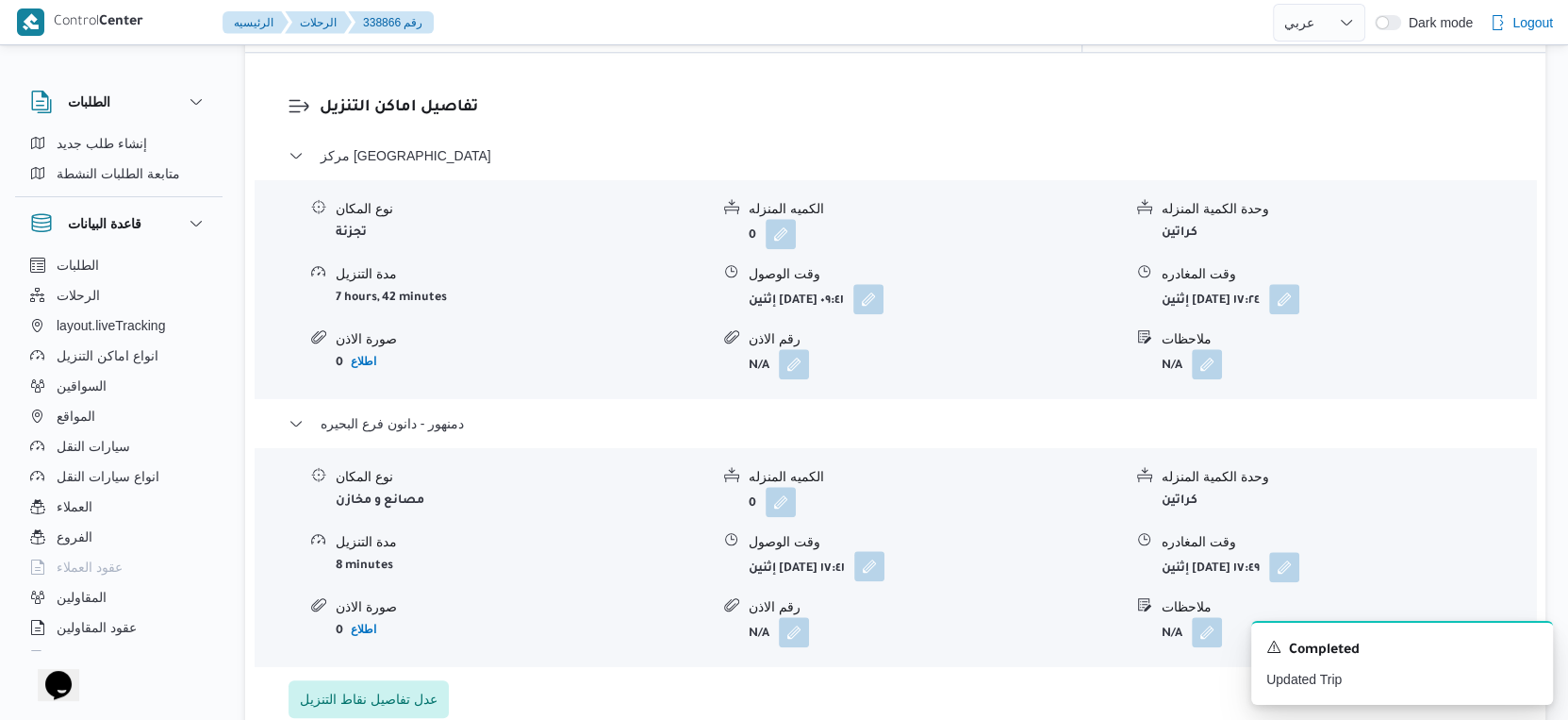
click at [884, 551] on button "button" at bounding box center [869, 566] width 30 height 30
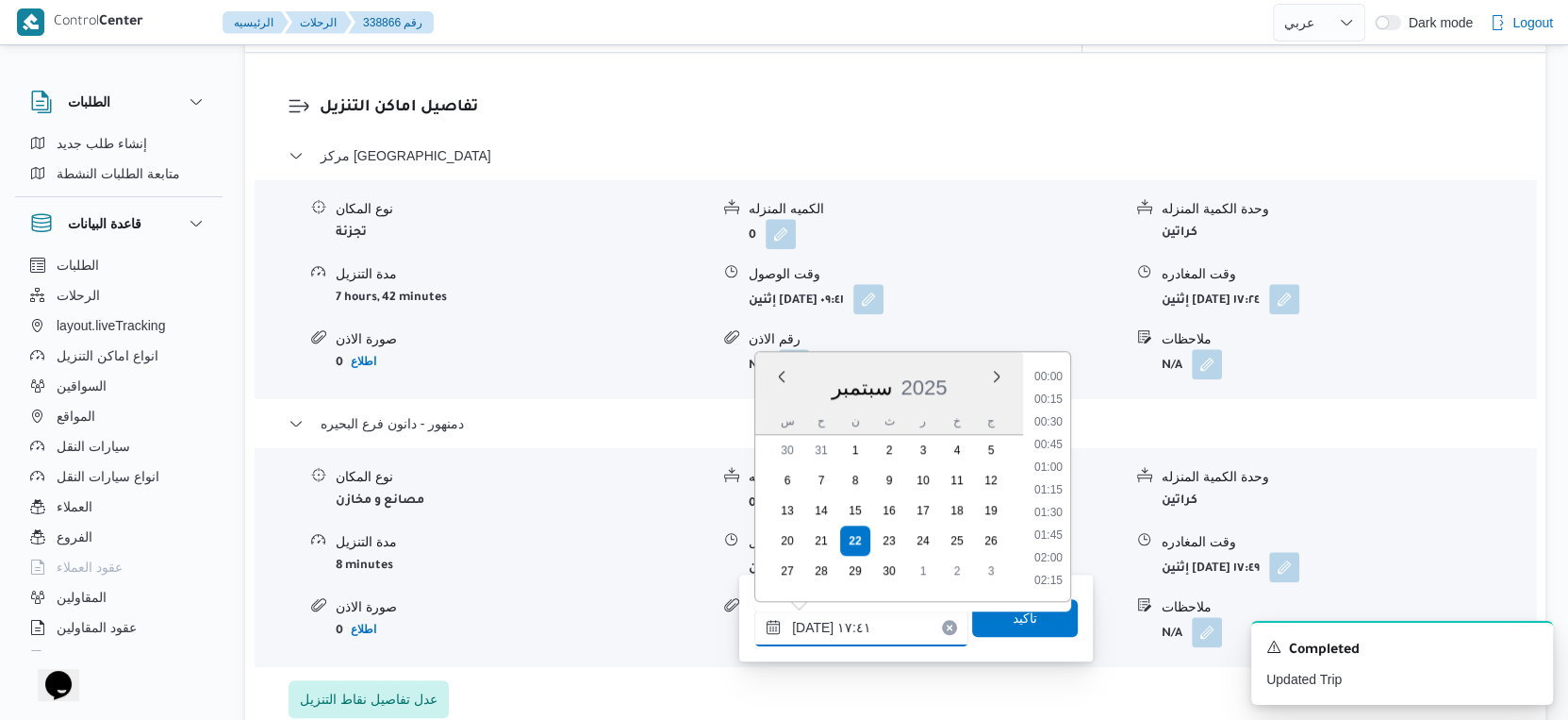
click at [875, 617] on input "٢٢/٠٩/٢٠٢٥ ١٧:٤١" at bounding box center [862, 627] width 215 height 38
click at [1055, 495] on li "15:15" at bounding box center [1048, 498] width 43 height 19
type input "٢٢/٠٩/٢٠٢٥ ١٥:١٥"
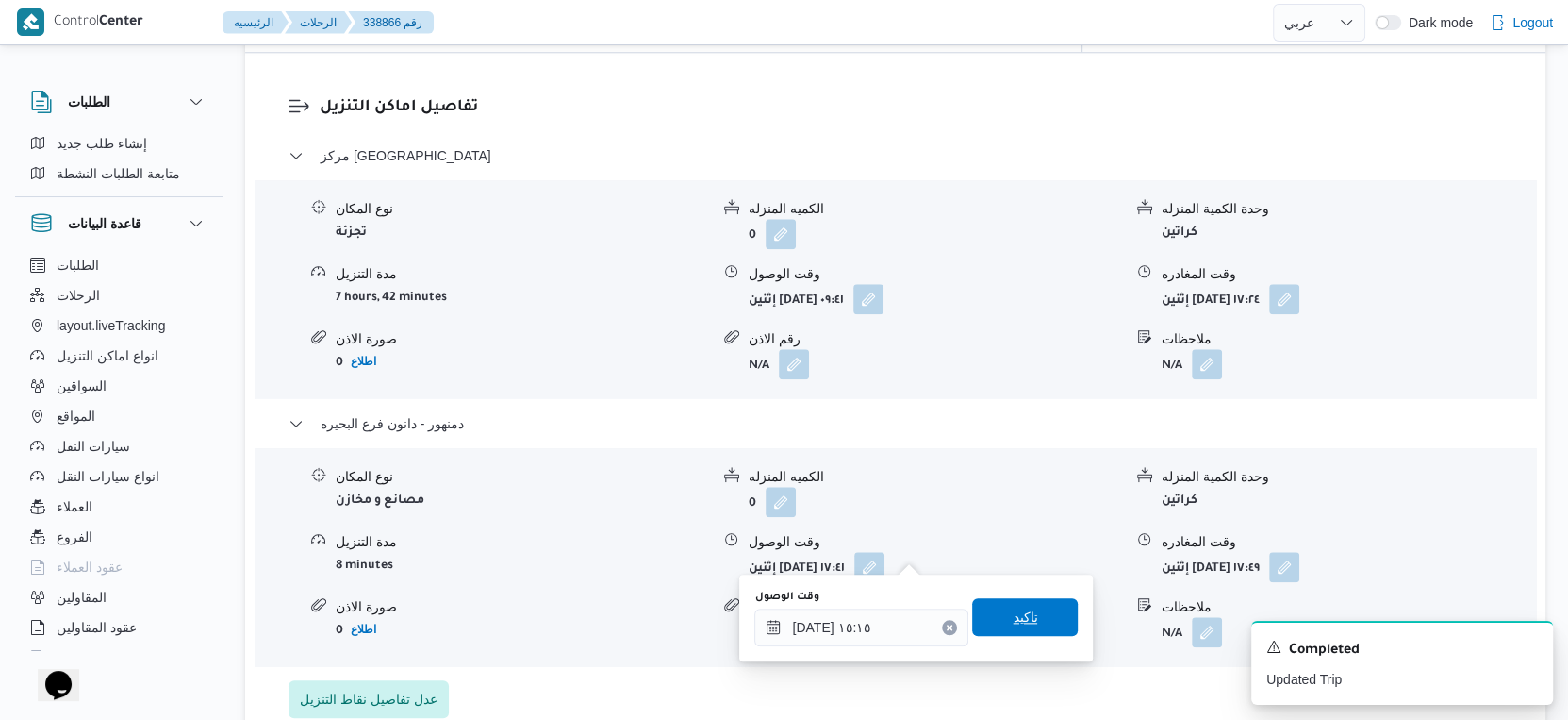
click at [1034, 615] on span "تاكيد" at bounding box center [1025, 617] width 105 height 38
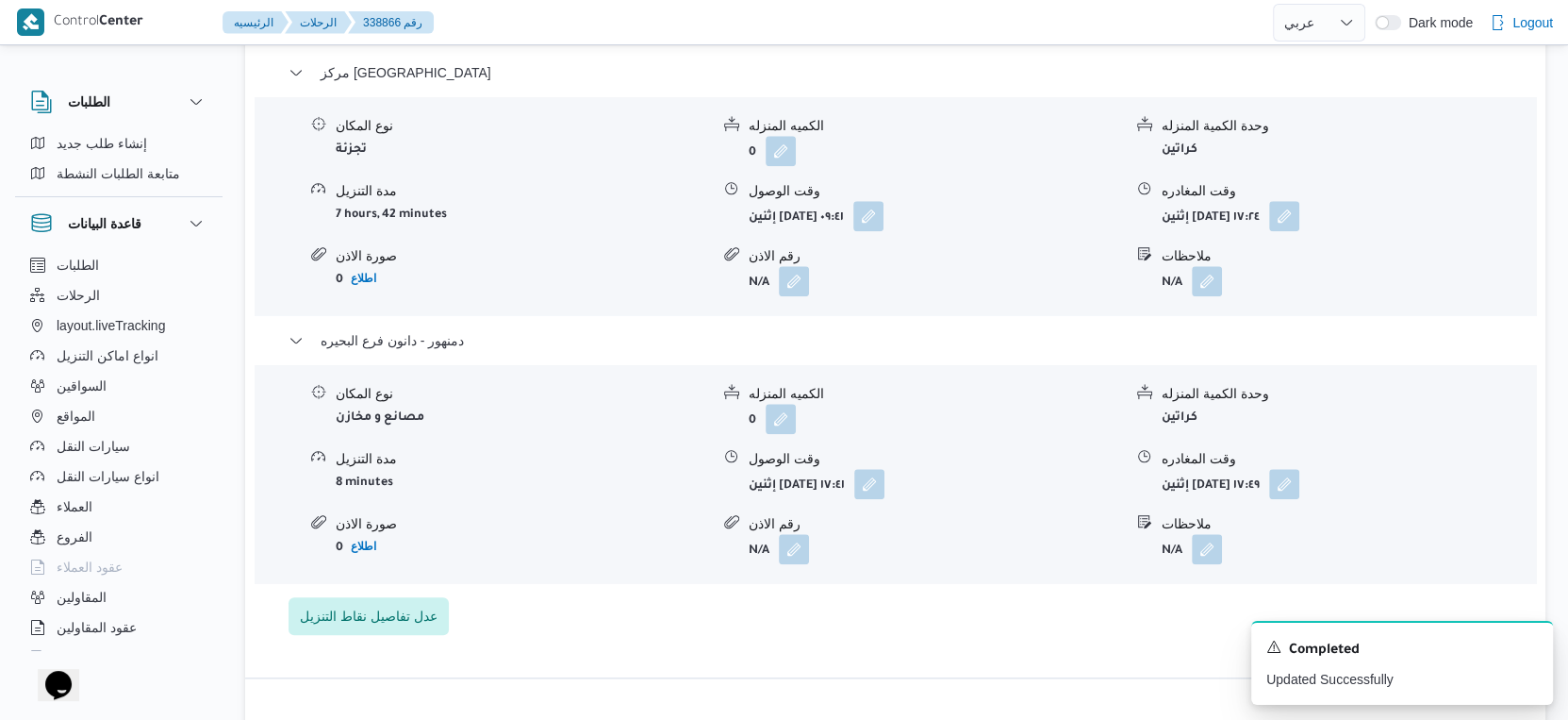
scroll to position [1676, 0]
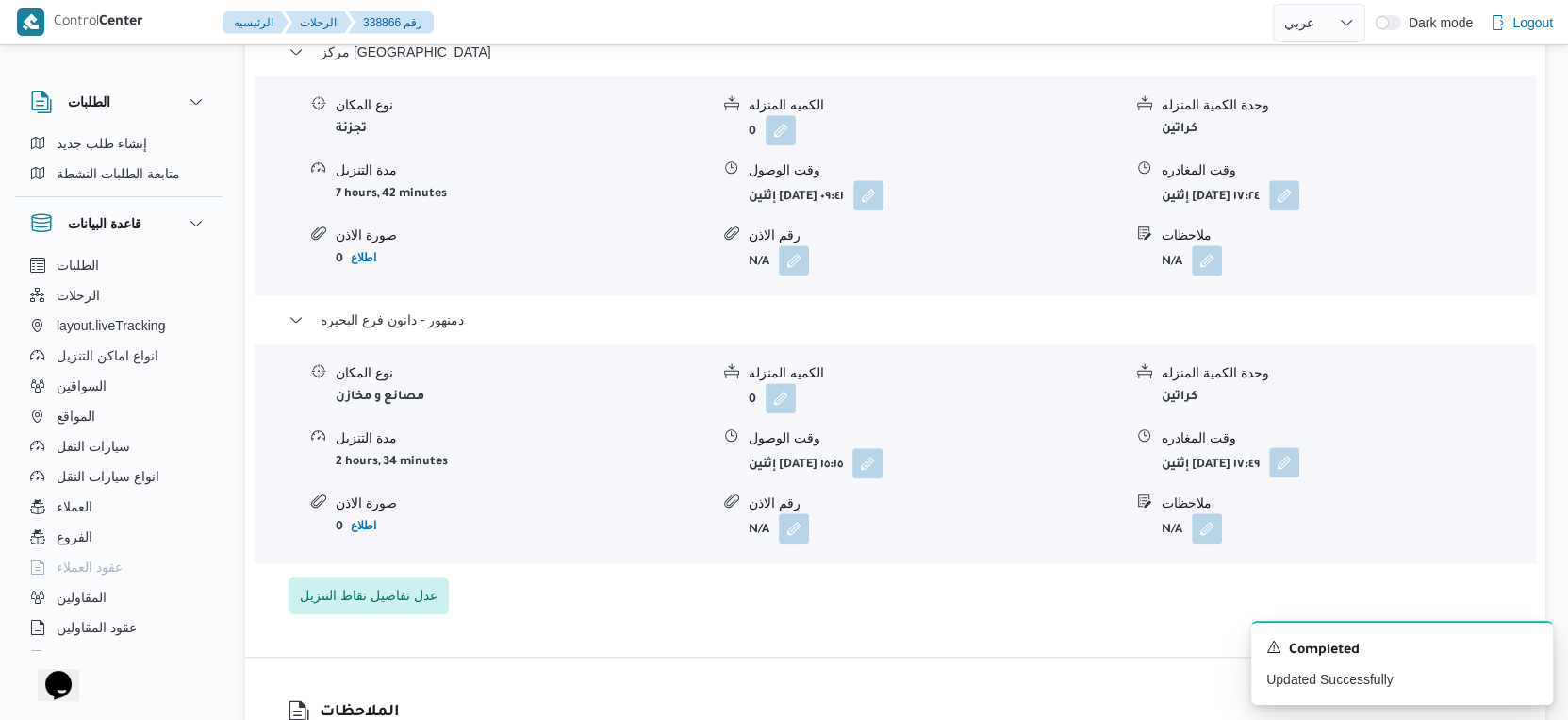
click at [1300, 447] on button "button" at bounding box center [1284, 461] width 30 height 30
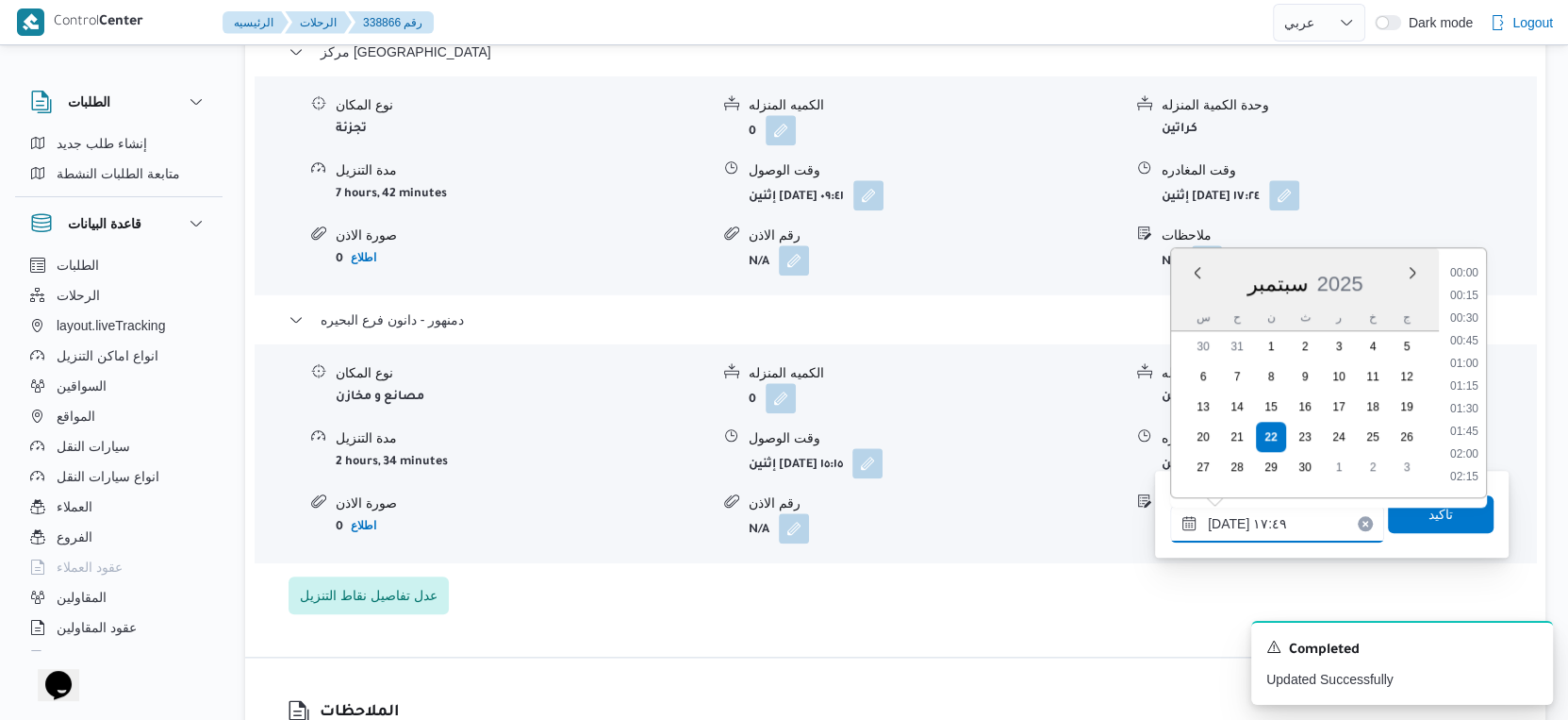
click at [1295, 523] on input "٢٢/٠٩/٢٠٢٥ ١٧:٤٩" at bounding box center [1277, 523] width 215 height 38
click at [1470, 390] on li "15:30" at bounding box center [1465, 395] width 43 height 19
type input "٢٢/٠٩/٢٠٢٥ ١٥:٣٠"
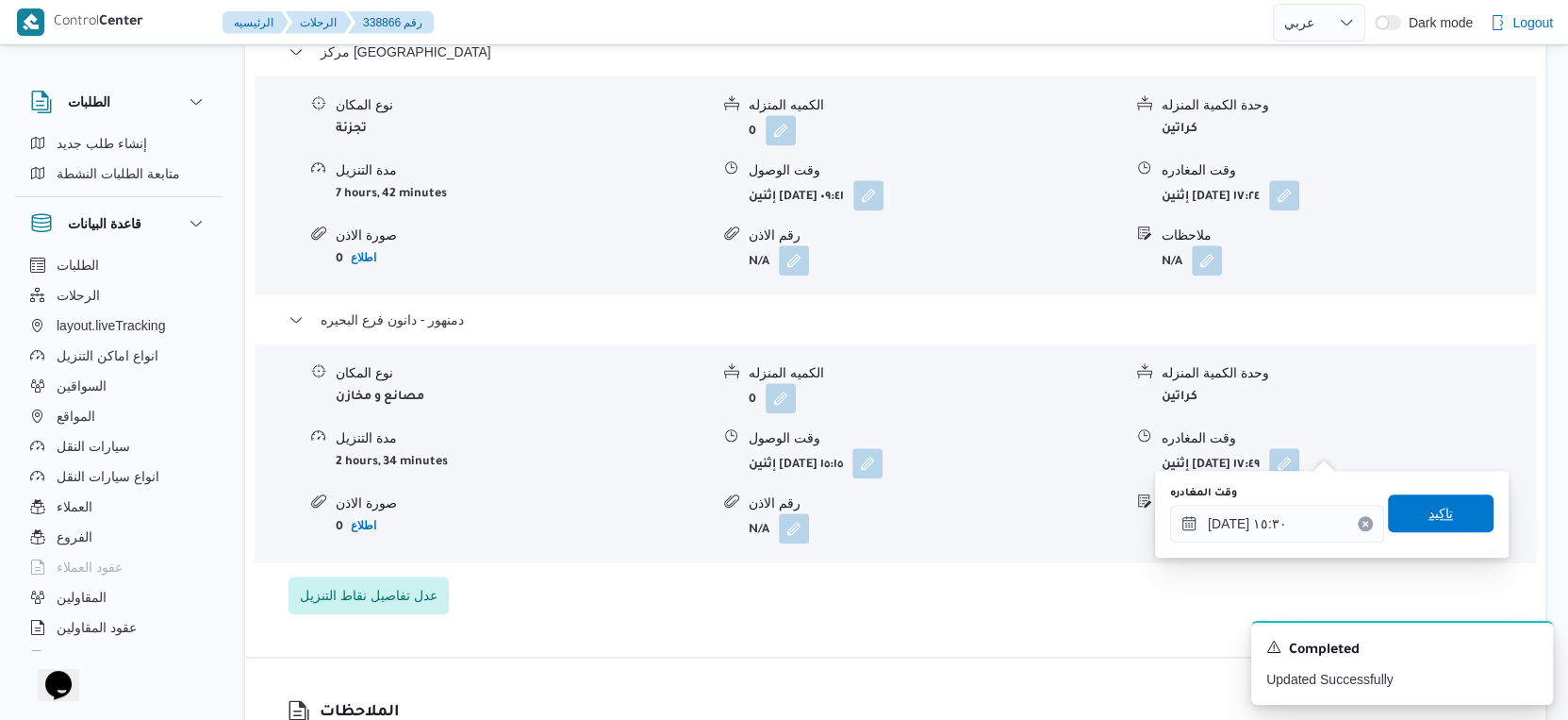
click at [1452, 501] on span "تاكيد" at bounding box center [1440, 513] width 105 height 38
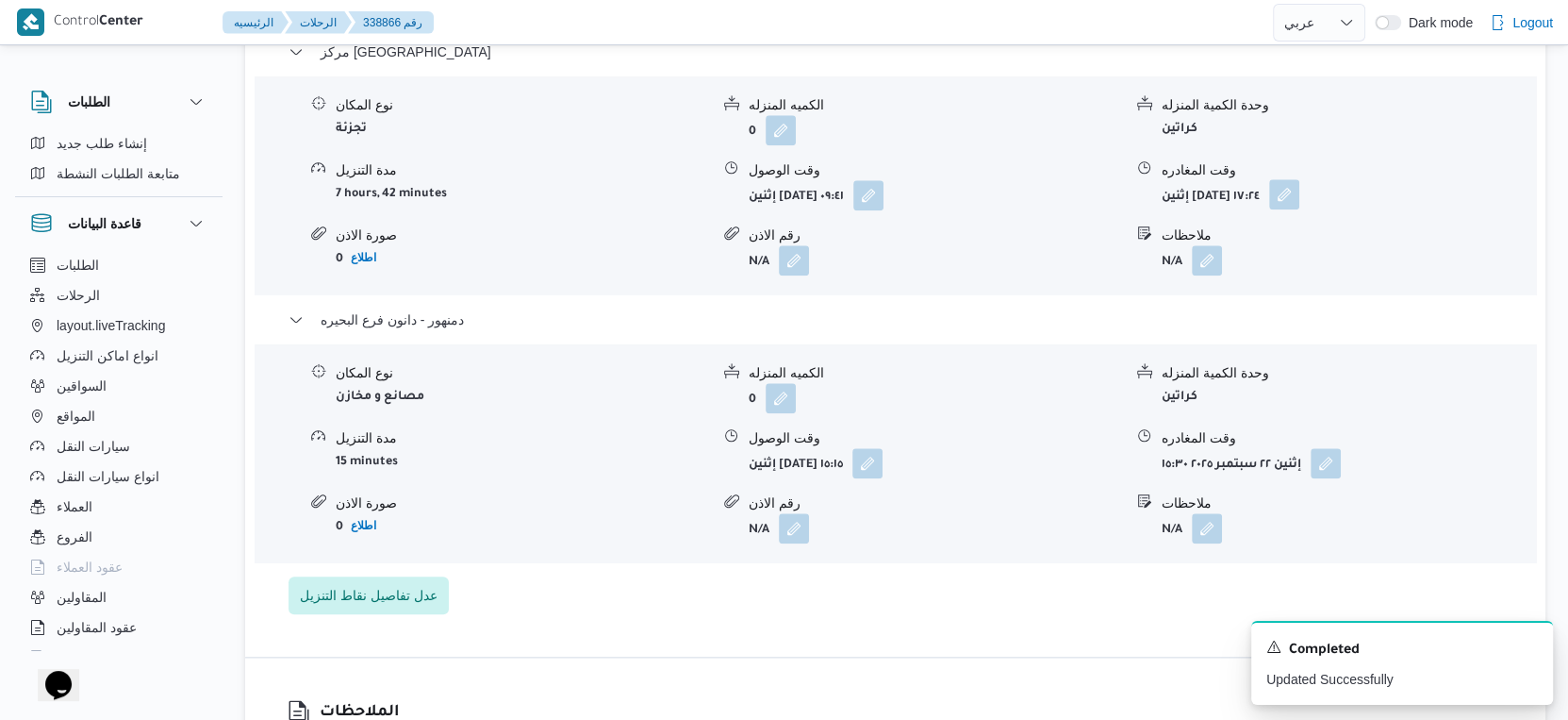
click at [1300, 180] on button "button" at bounding box center [1284, 194] width 30 height 30
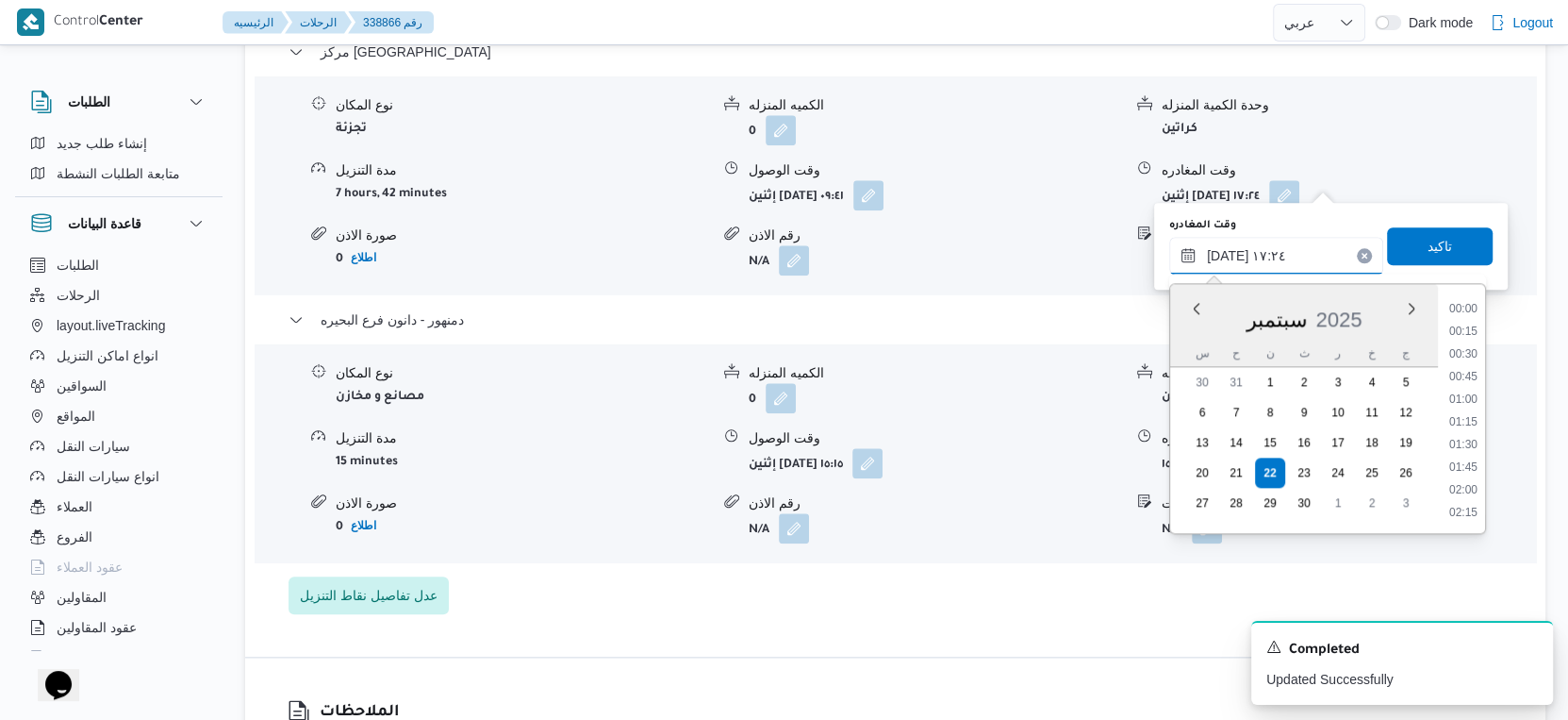
click at [1301, 252] on input "٢٢/٠٩/٢٠٢٥ ١٧:٢٤" at bounding box center [1276, 256] width 215 height 38
click at [1457, 323] on li "15:00" at bounding box center [1464, 325] width 43 height 19
type input "٢٢/٠٩/٢٠٢٥ ١٥:٠٠"
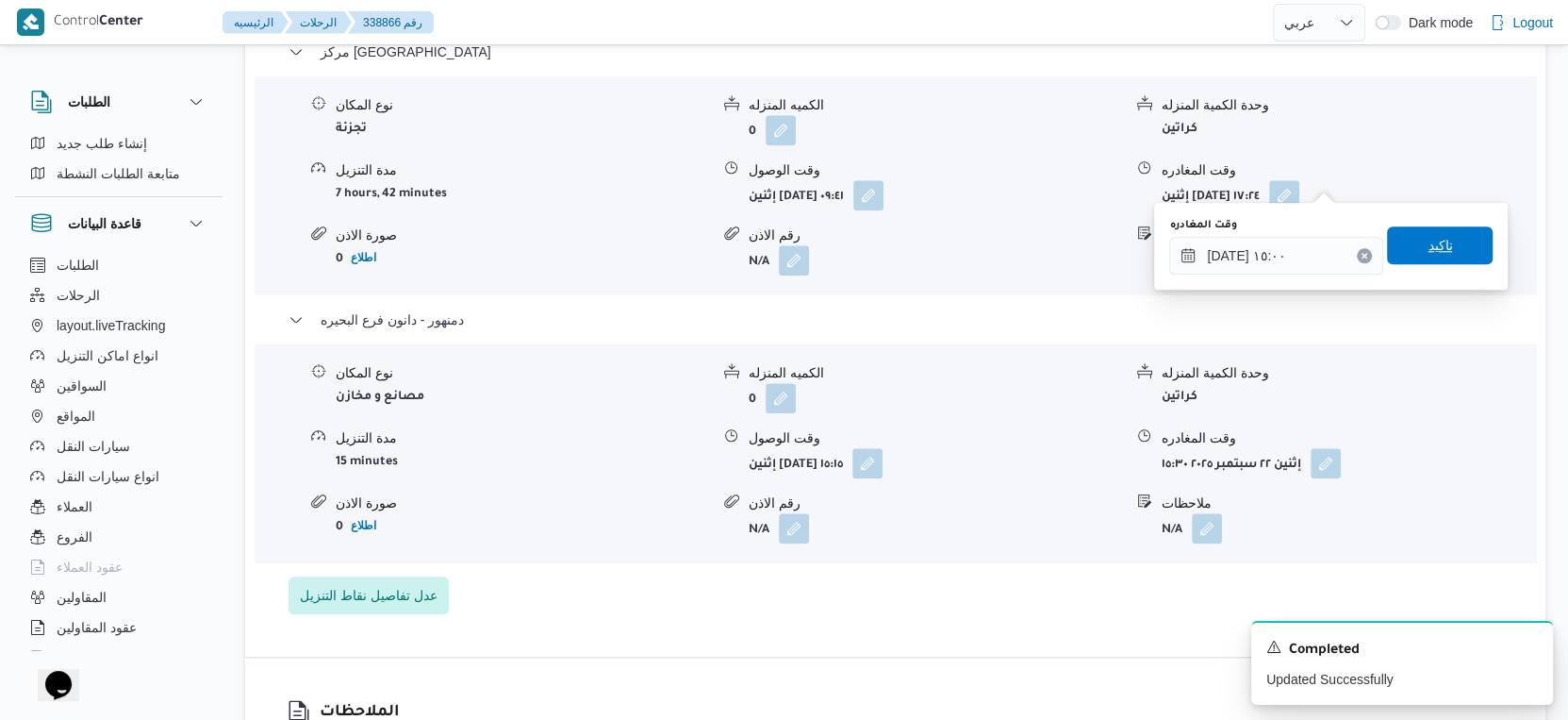
click at [1445, 239] on span "تاكيد" at bounding box center [1439, 245] width 105 height 38
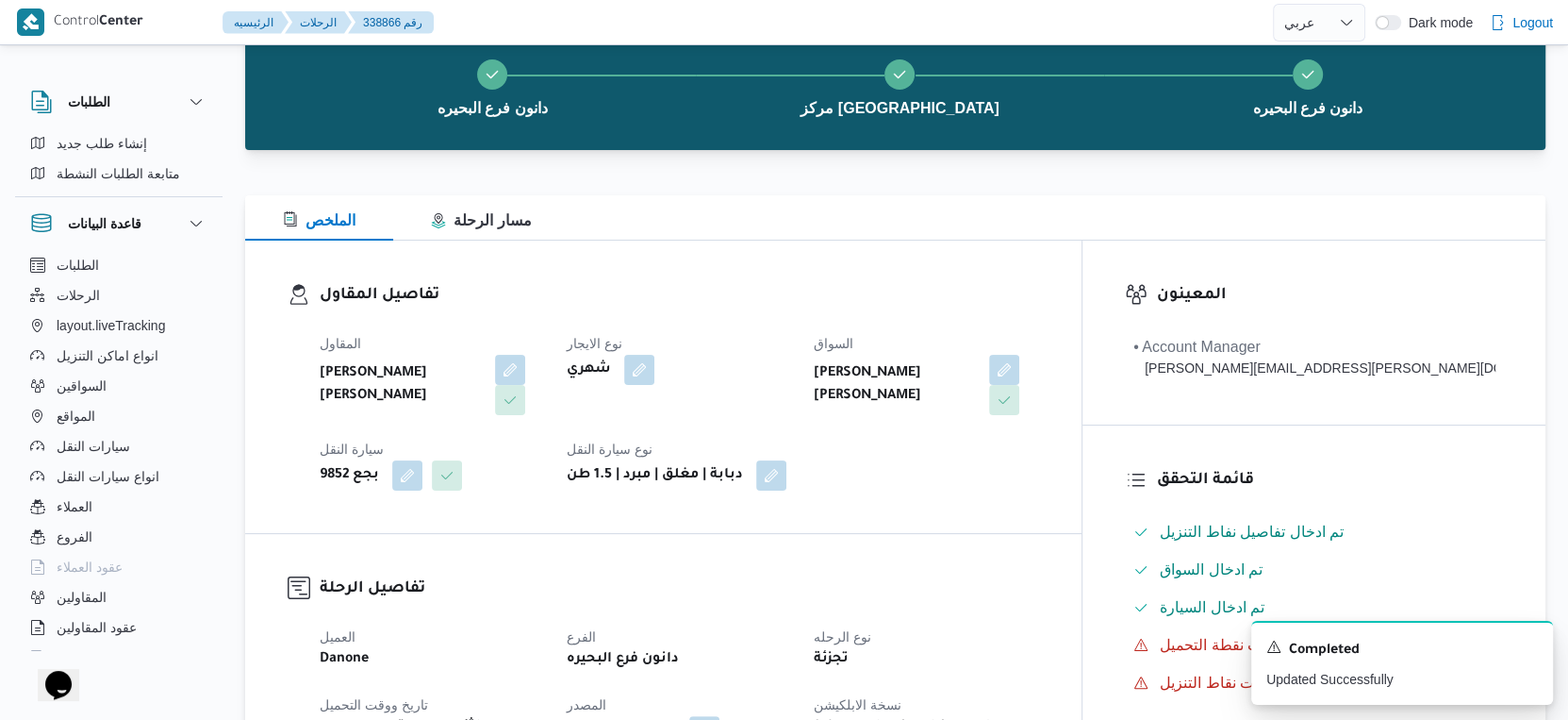
scroll to position [0, 0]
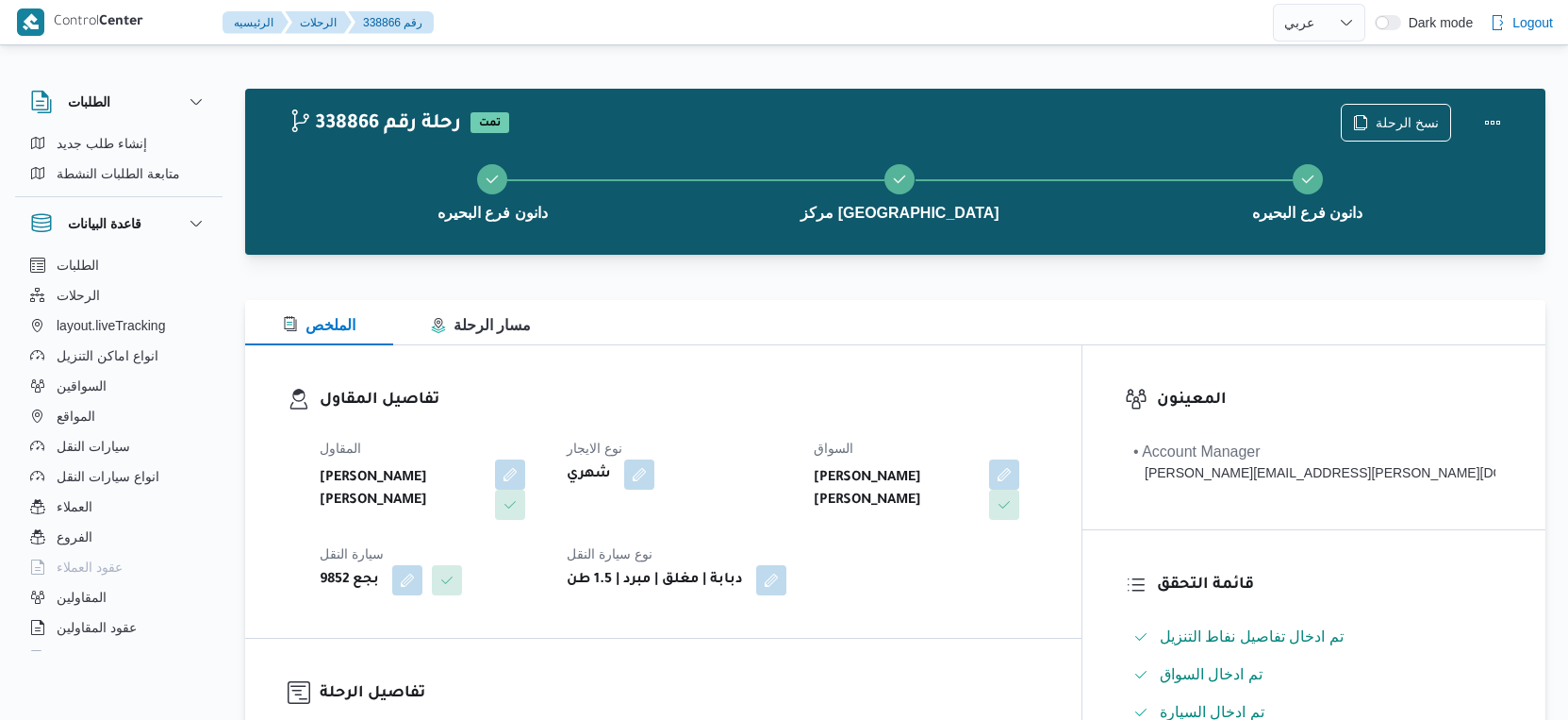
select select "ar"
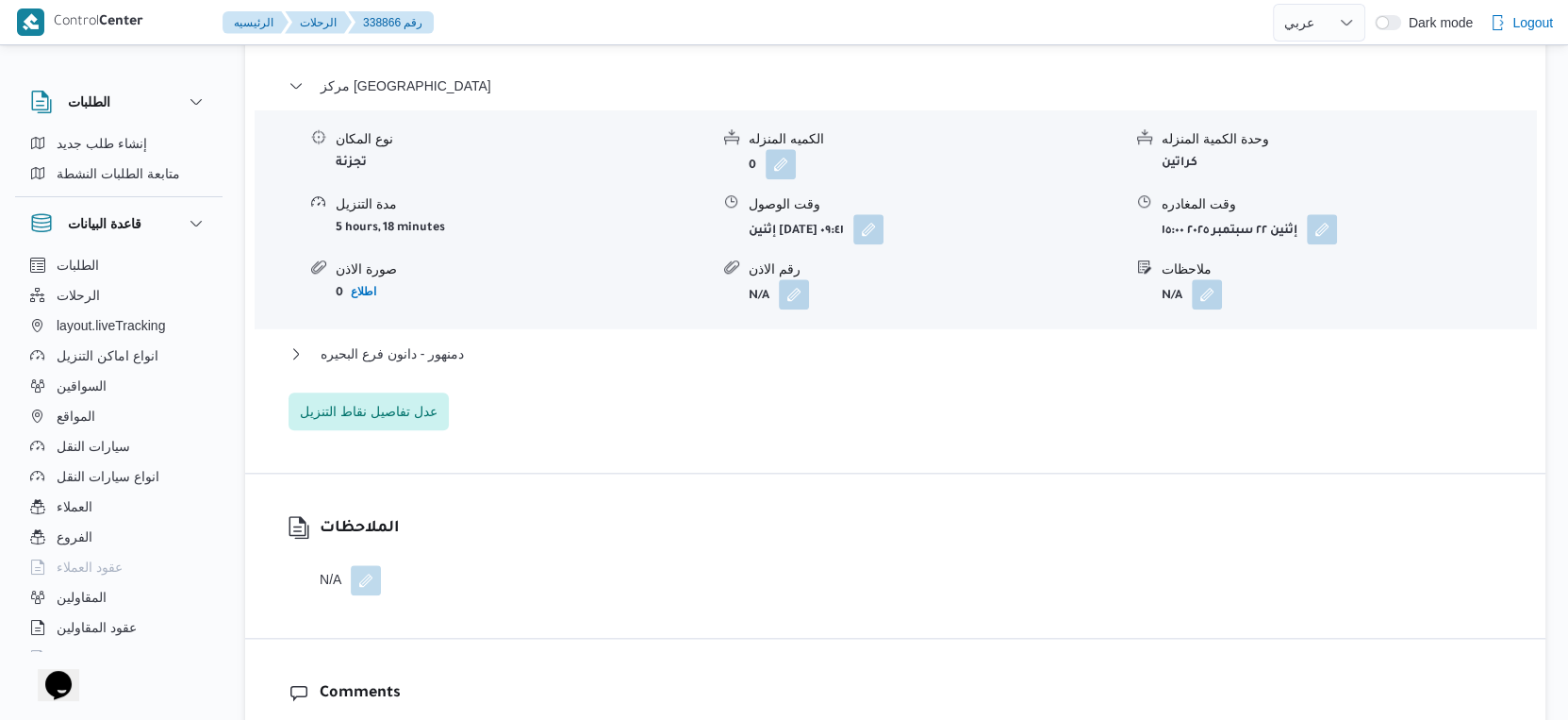
scroll to position [1676, 0]
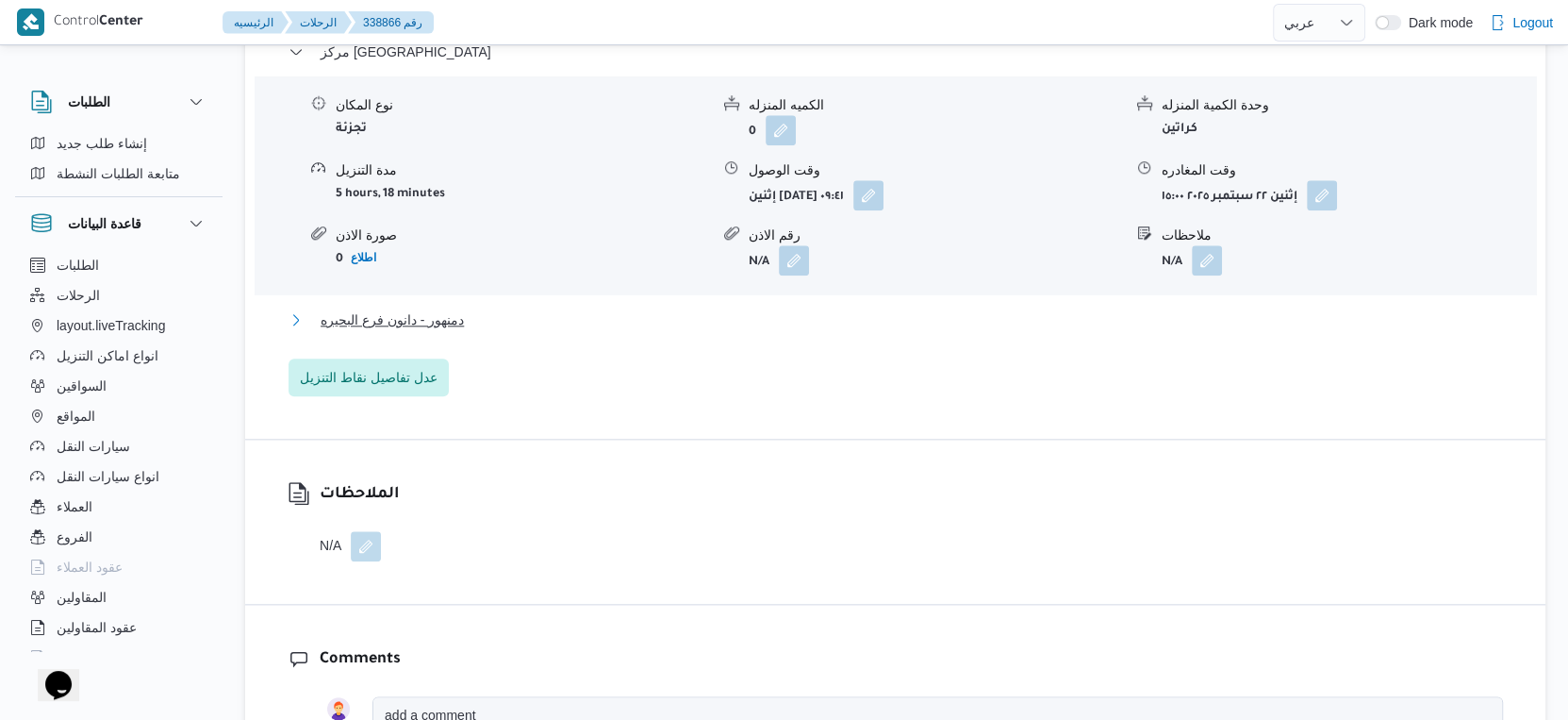
click at [458, 308] on span "دمنهور - دانون فرع البحيره" at bounding box center [392, 319] width 143 height 22
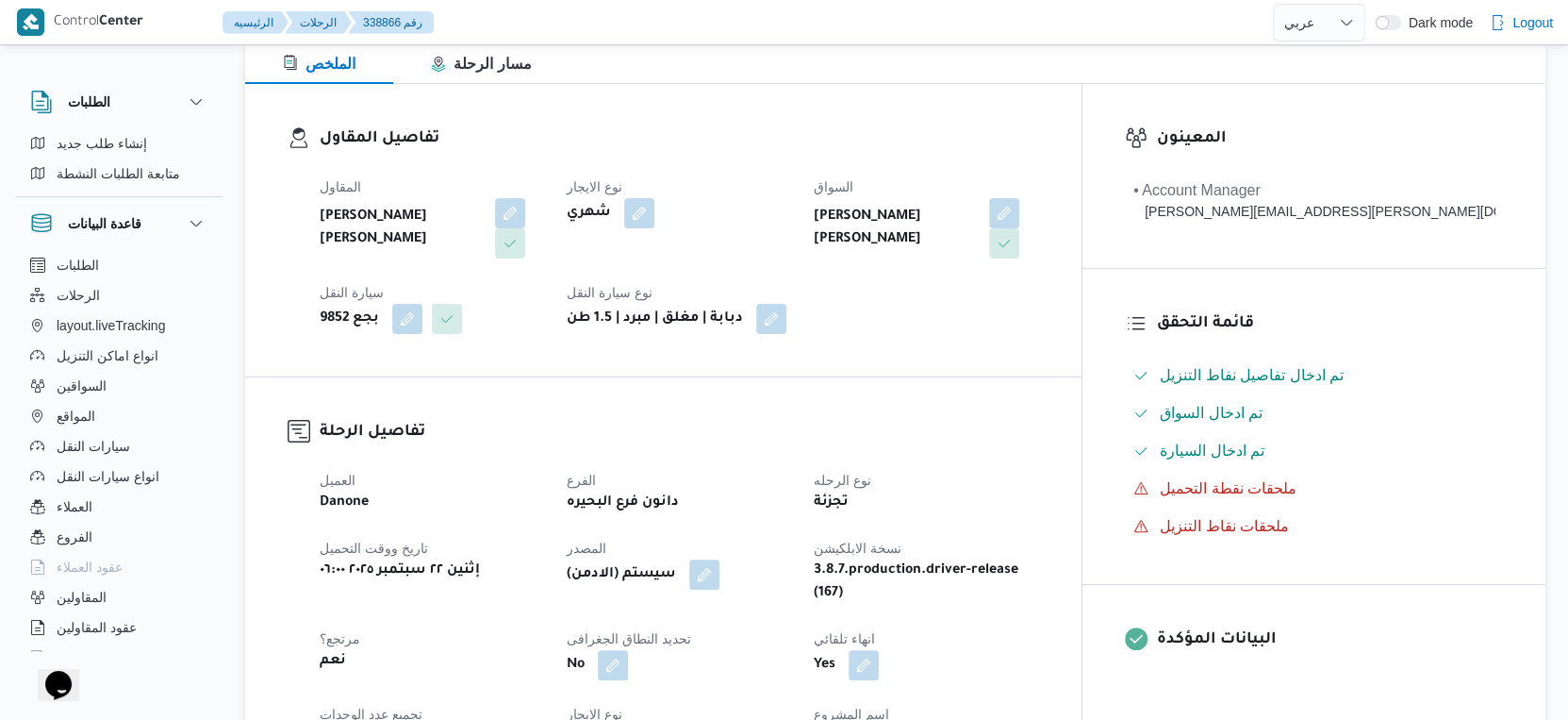
scroll to position [524, 0]
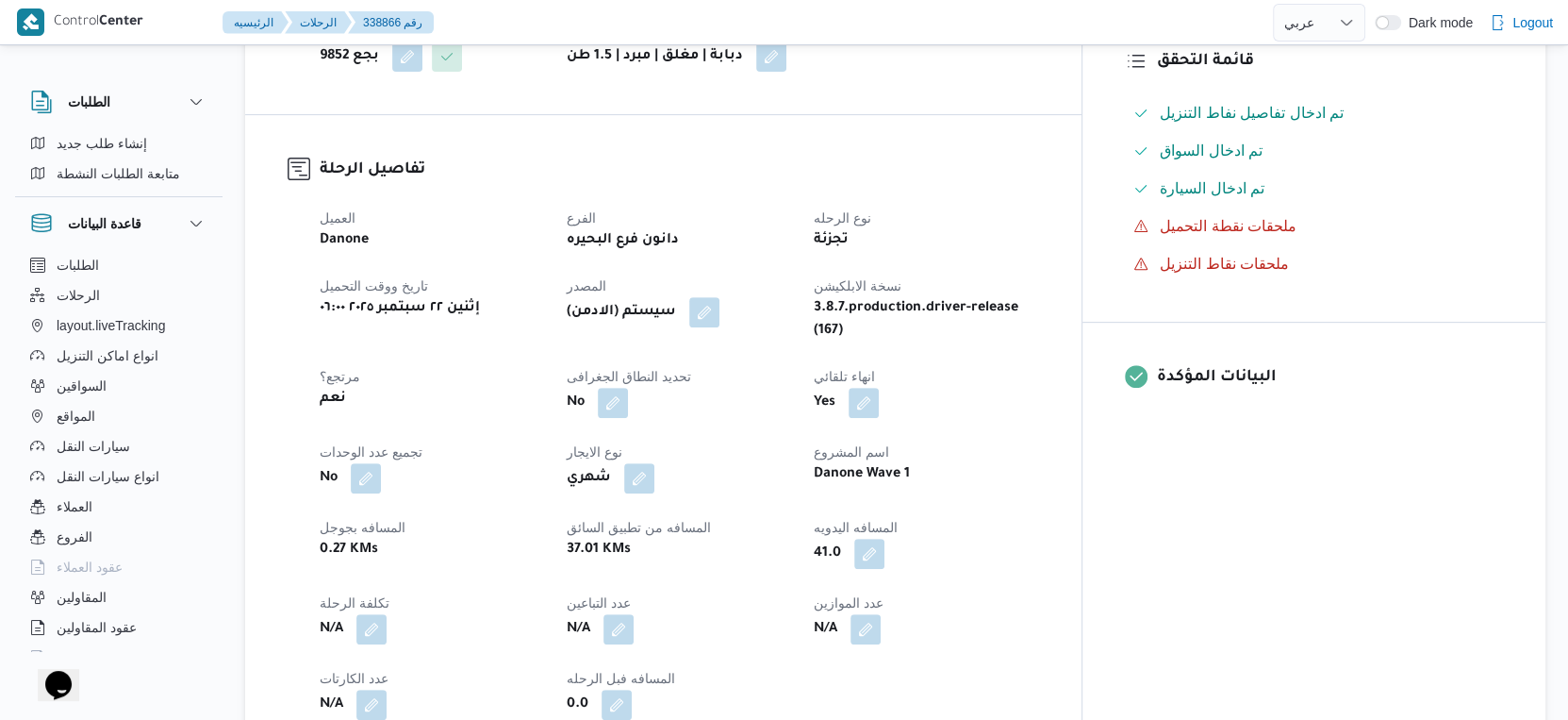
select select "ar"
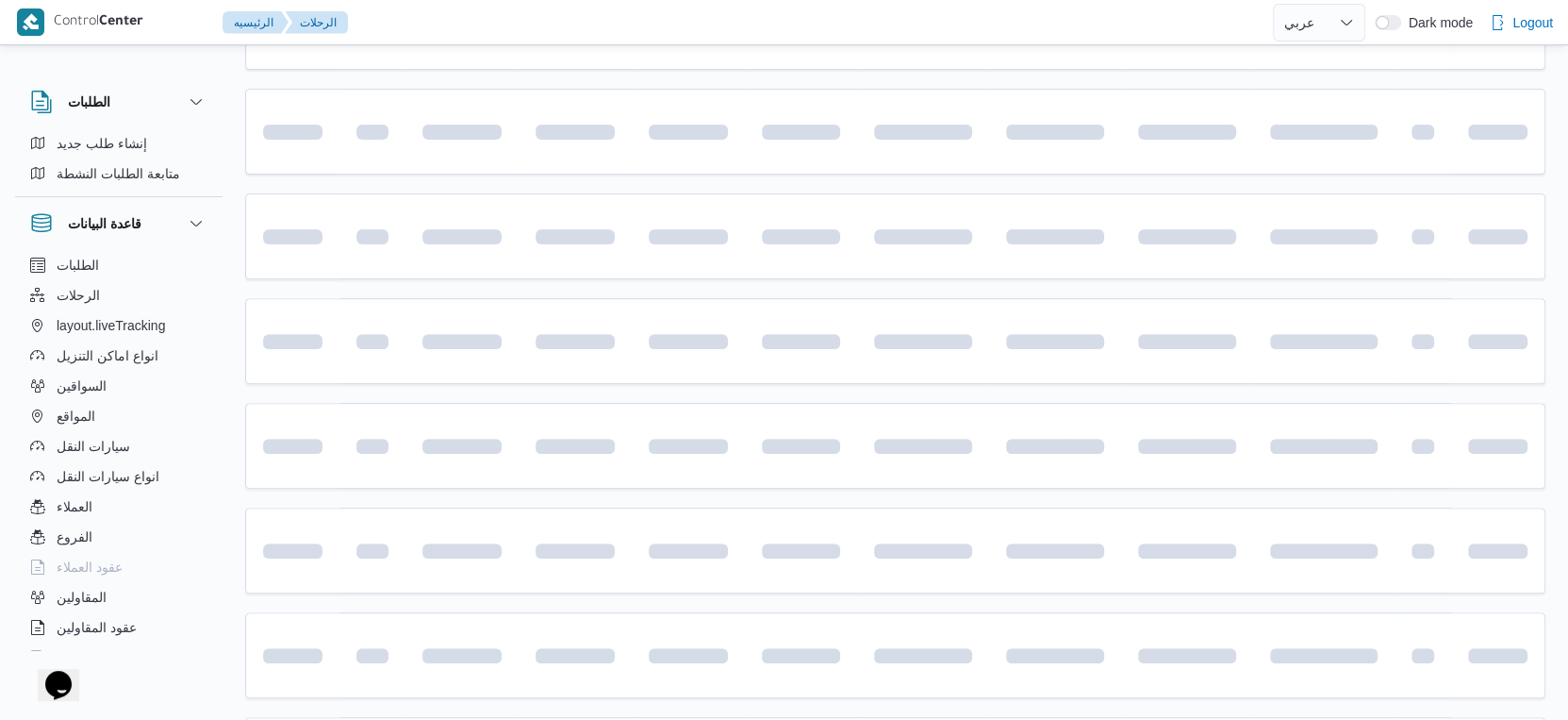
scroll to position [1540, 0]
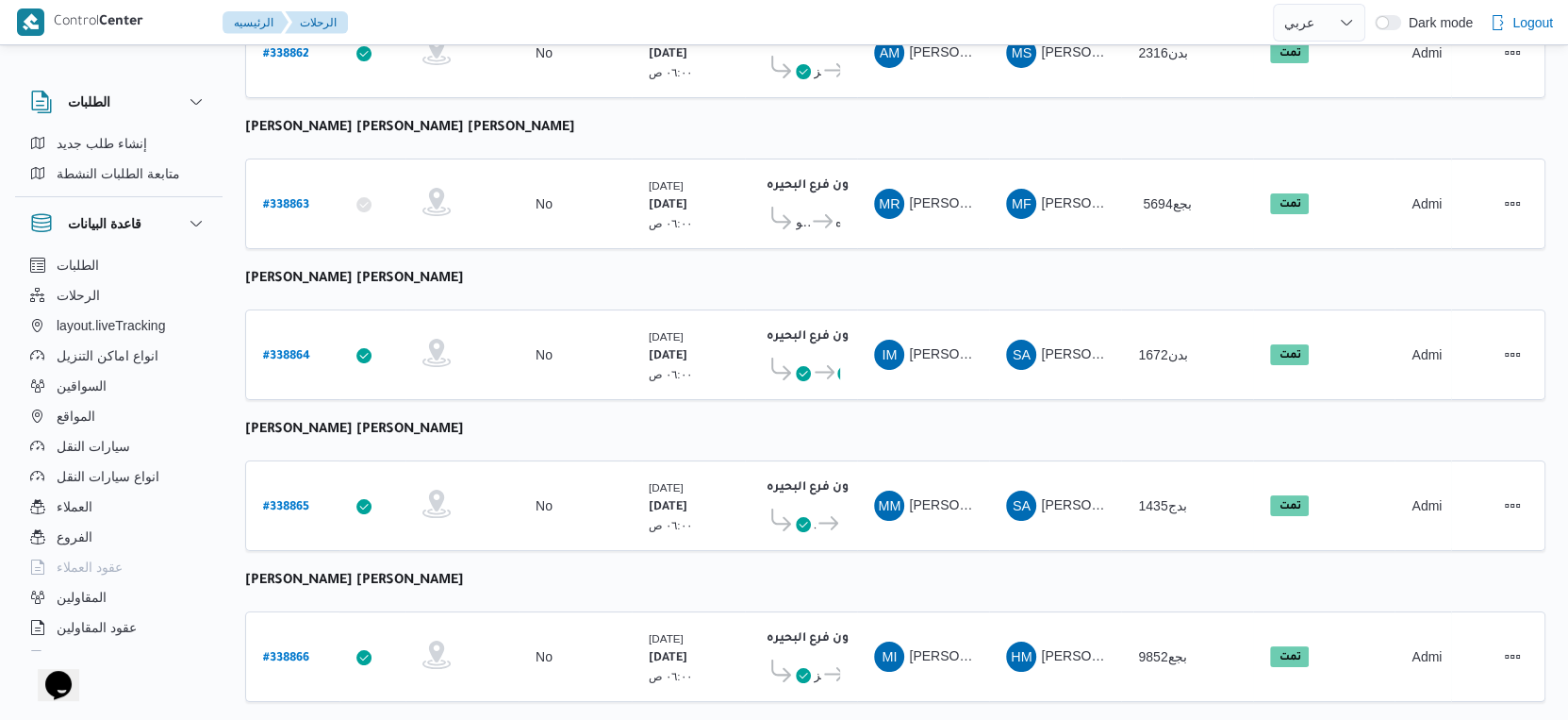
select select "ar"
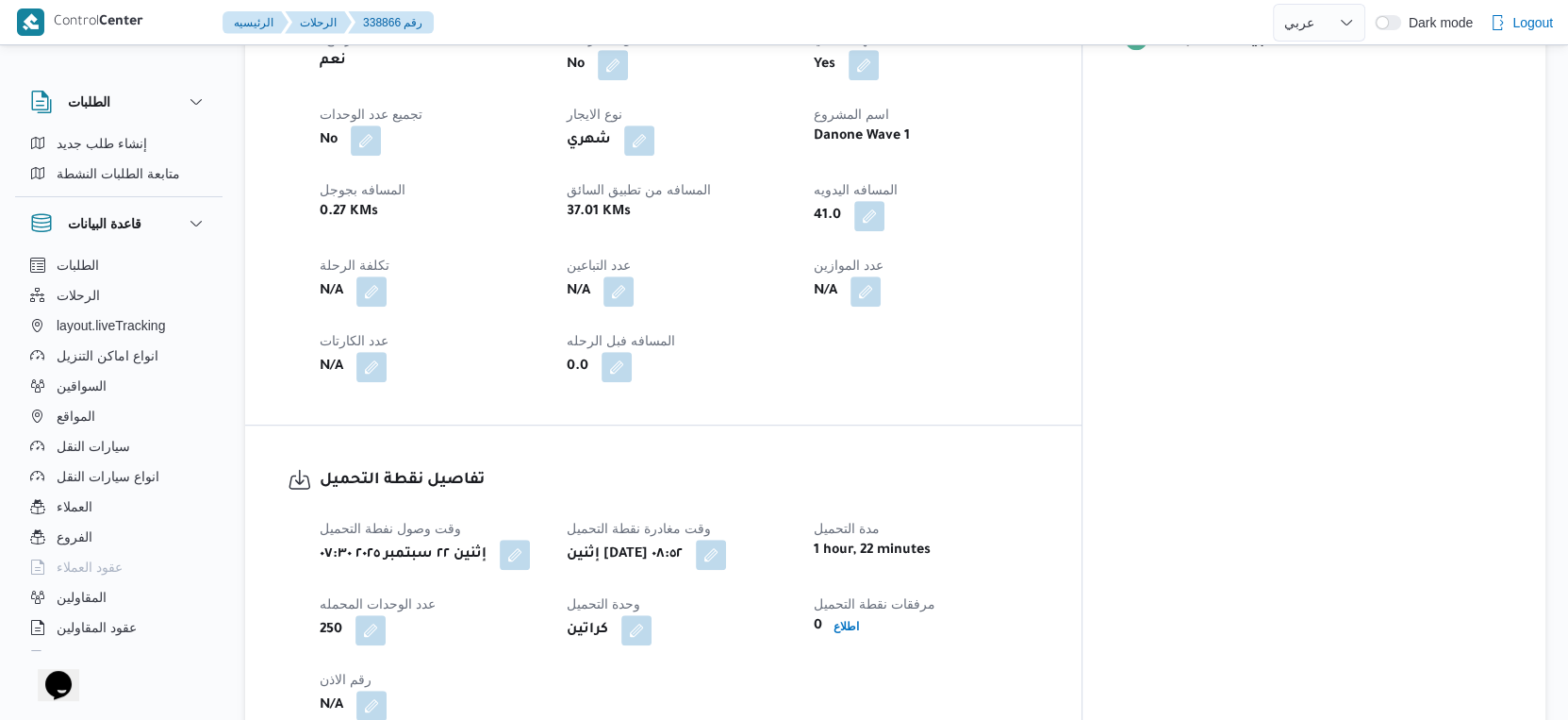
scroll to position [595, 0]
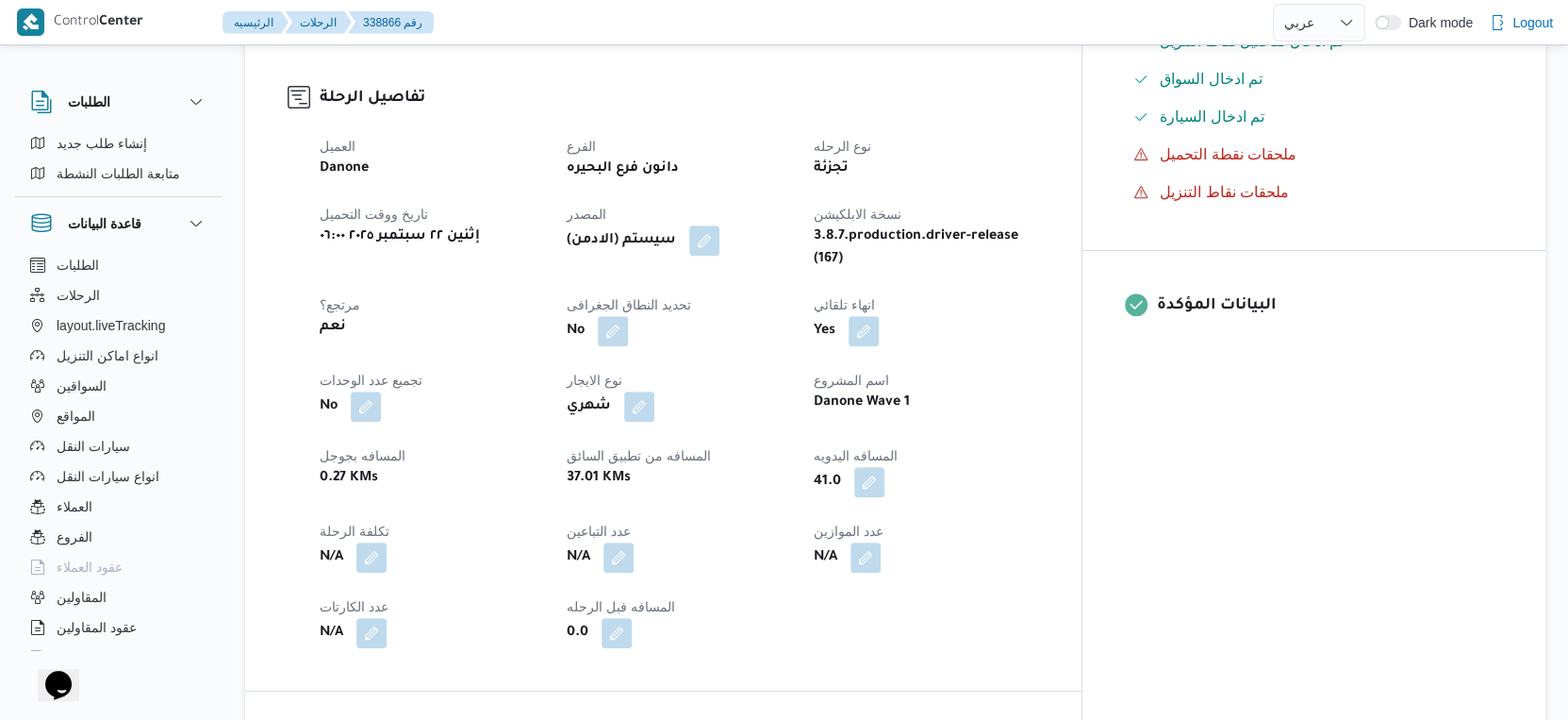
select select "ar"
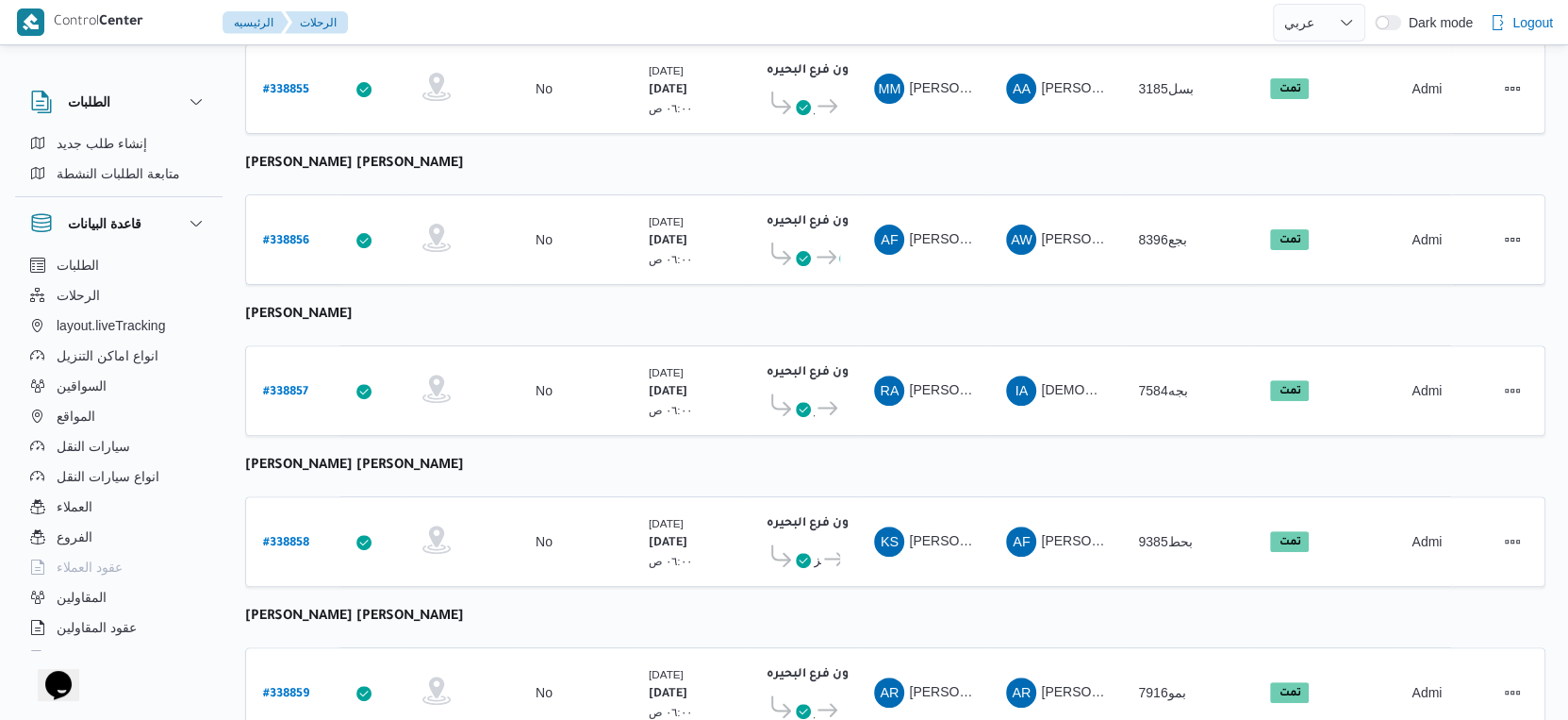
scroll to position [431, 0]
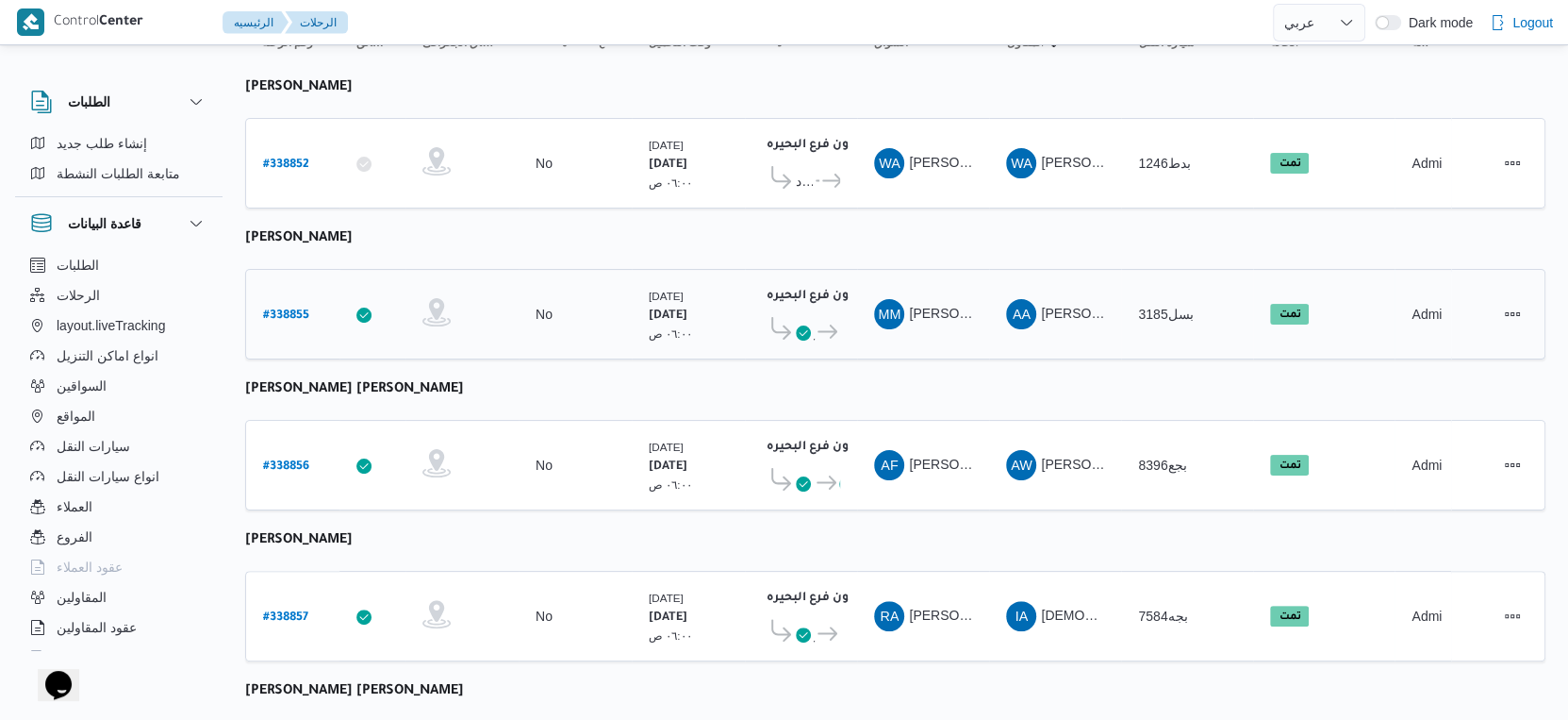
click at [289, 309] on b "# 338855" at bounding box center [286, 316] width 46 height 14
select select "ar"
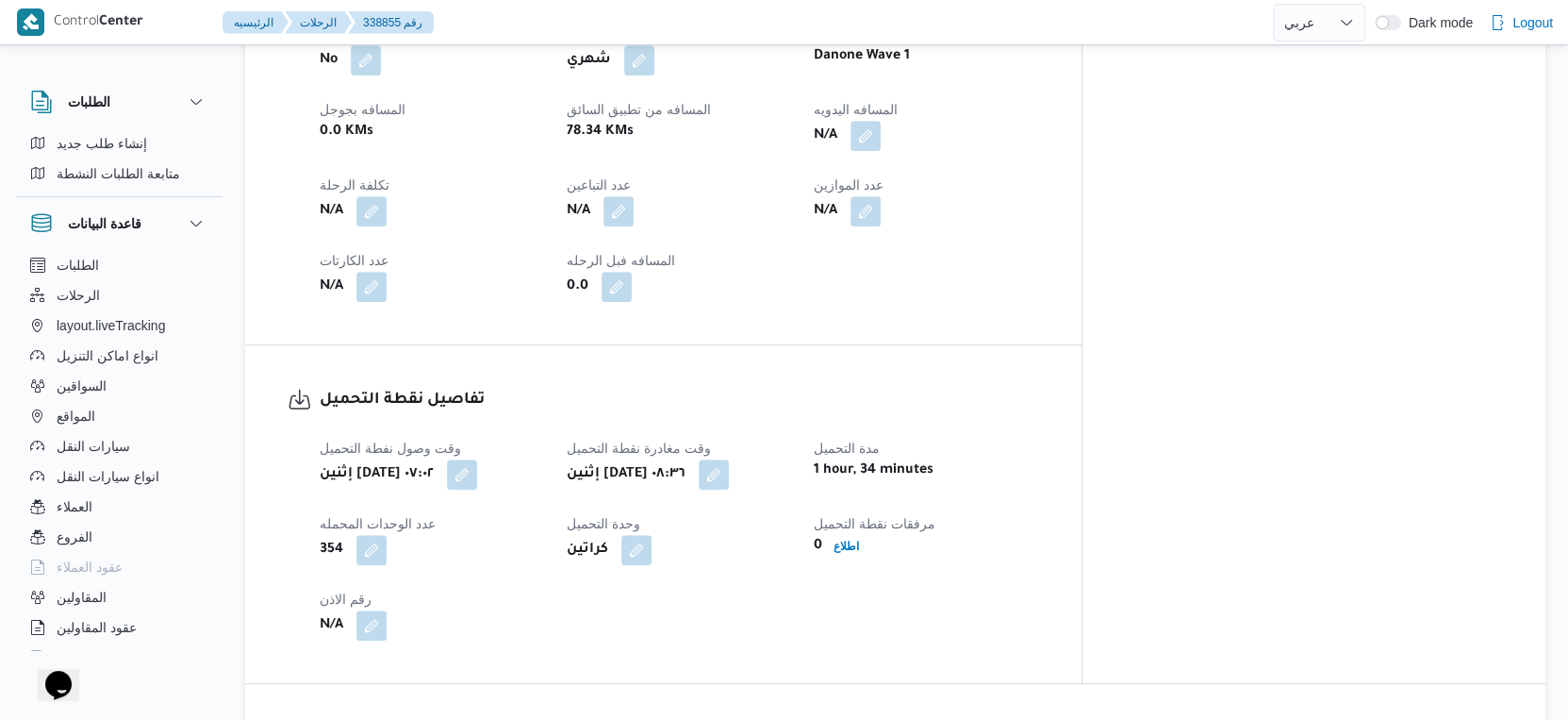
scroll to position [838, 0]
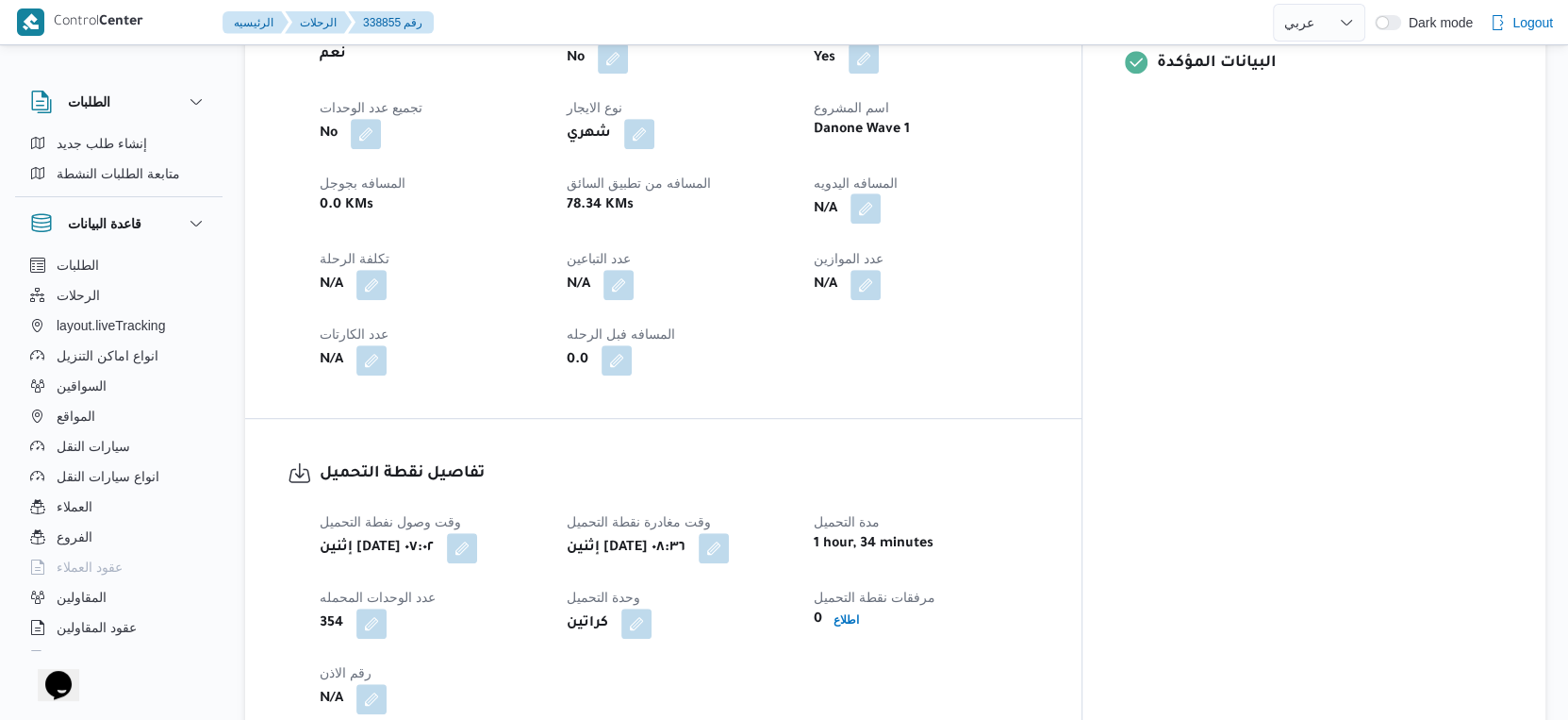
click at [881, 218] on button "button" at bounding box center [865, 208] width 30 height 30
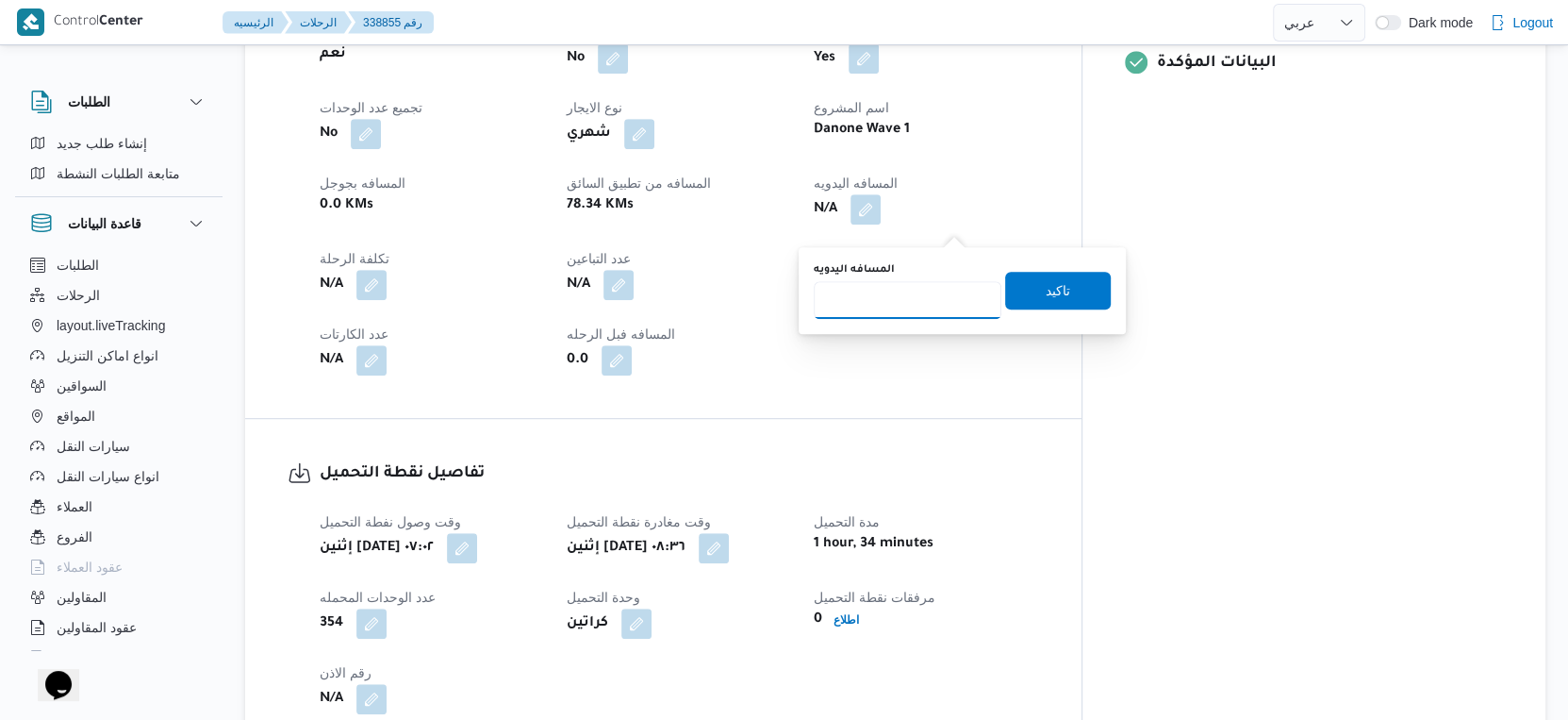
click at [859, 298] on input "المسافه اليدويه" at bounding box center [908, 300] width 187 height 38
type input "101"
click at [1056, 283] on span "تاكيد" at bounding box center [1058, 290] width 105 height 38
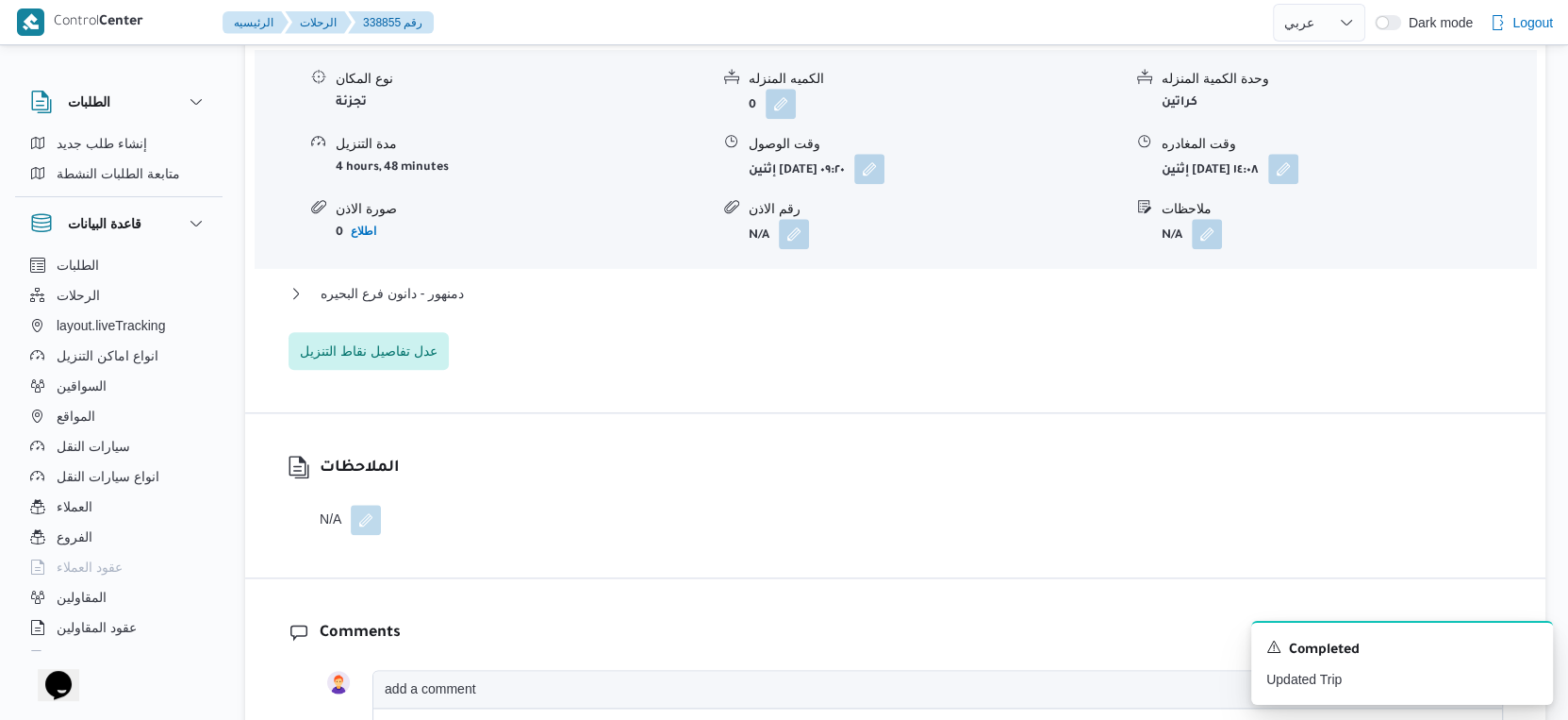
scroll to position [1676, 0]
click at [516, 300] on button "دمنهور - دانون فرع البحيره" at bounding box center [896, 289] width 1215 height 22
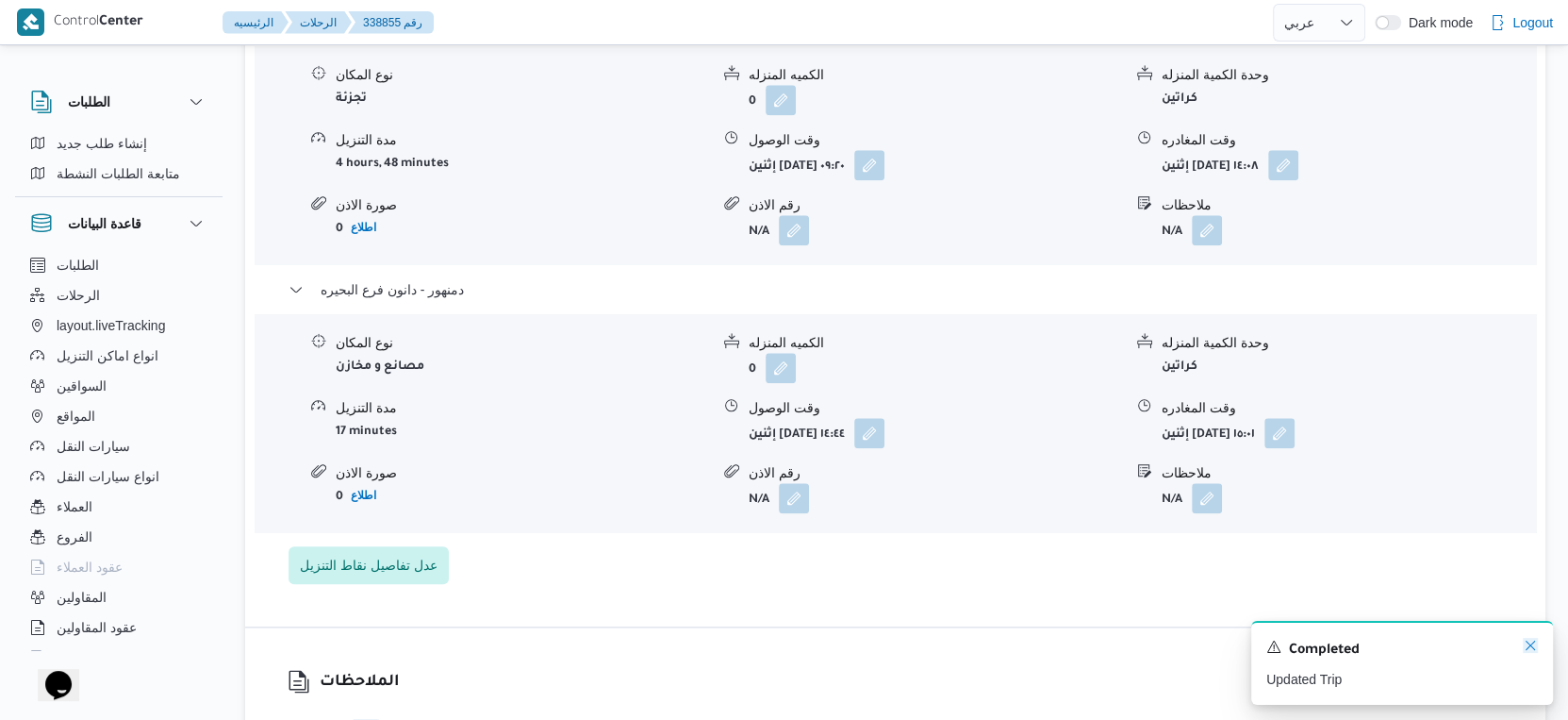
click at [1529, 645] on icon "Dismiss toast" at bounding box center [1530, 645] width 15 height 15
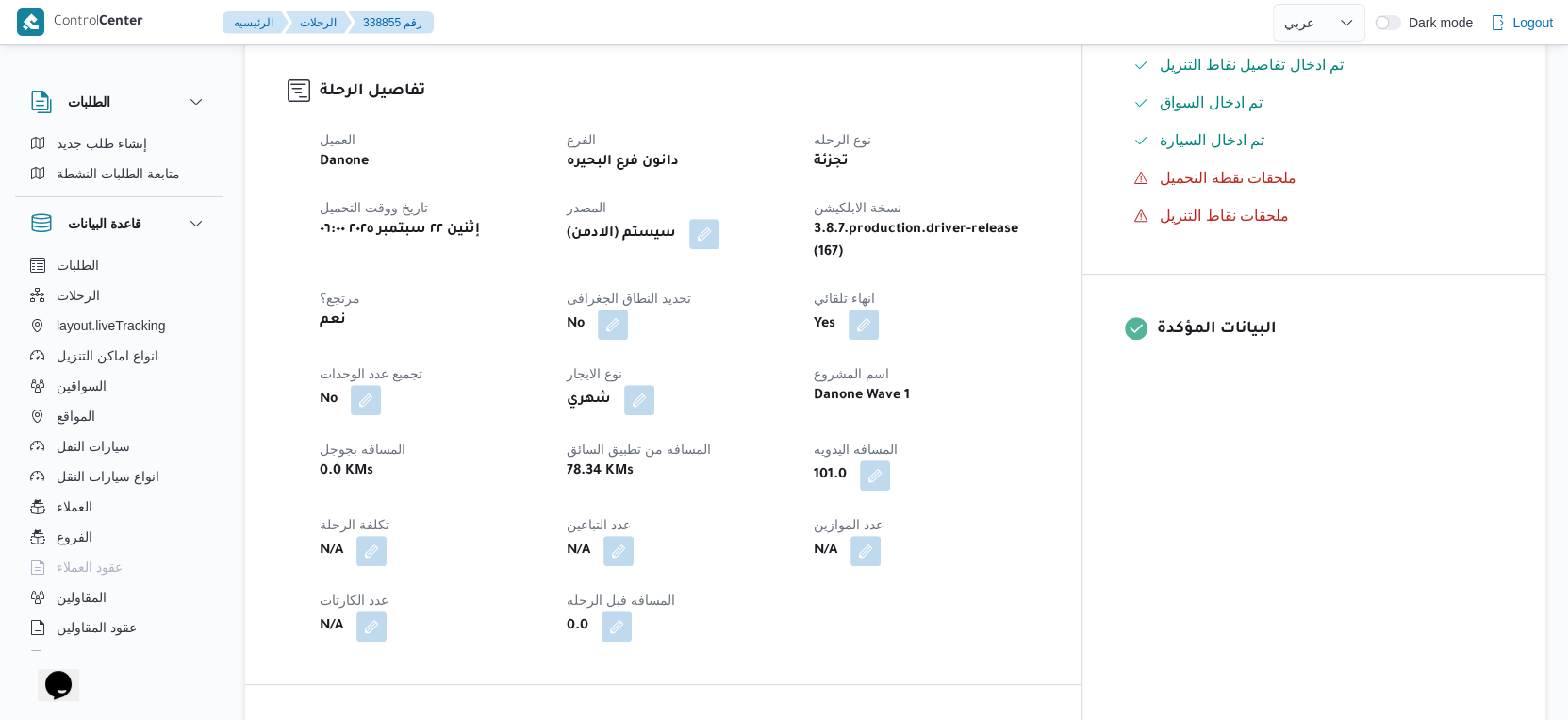
scroll to position [524, 0]
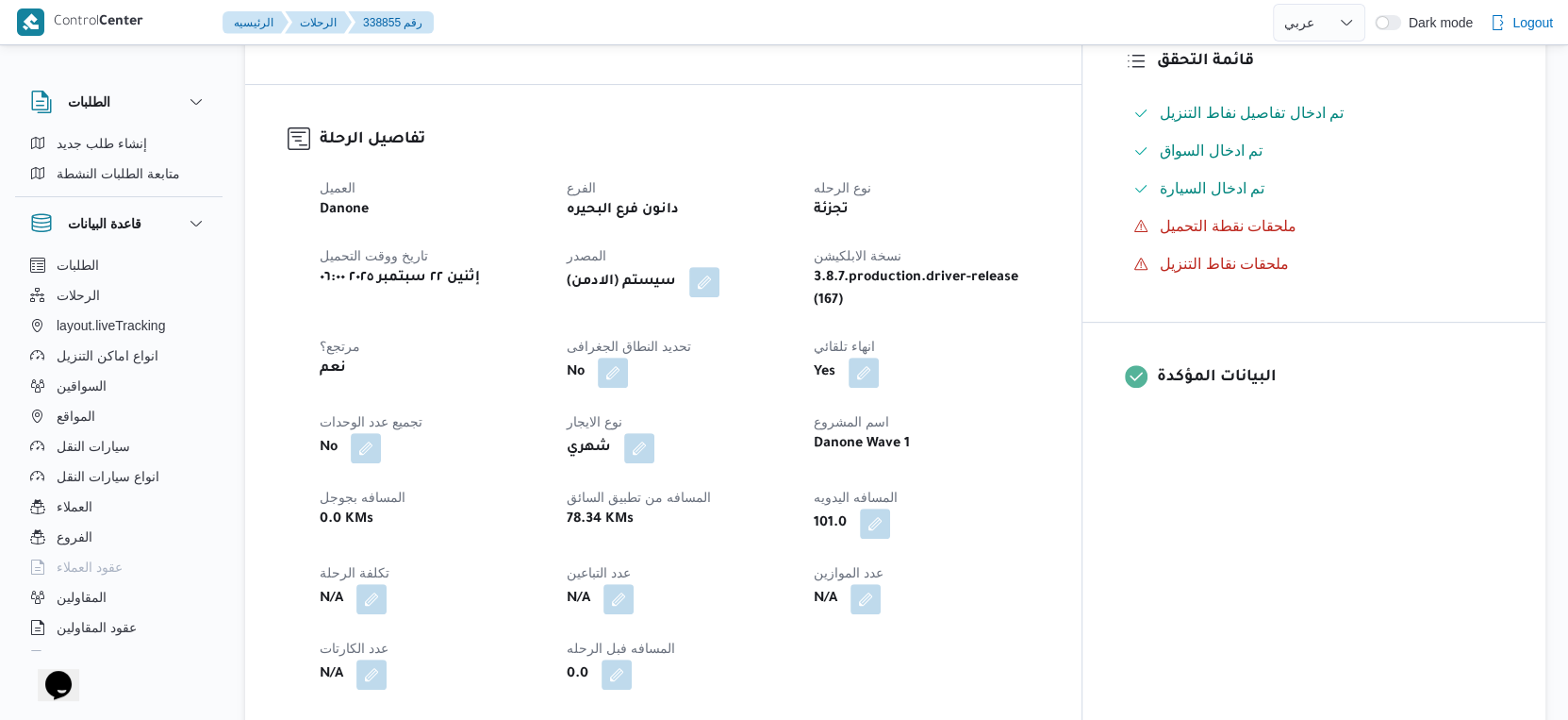
select select "ar"
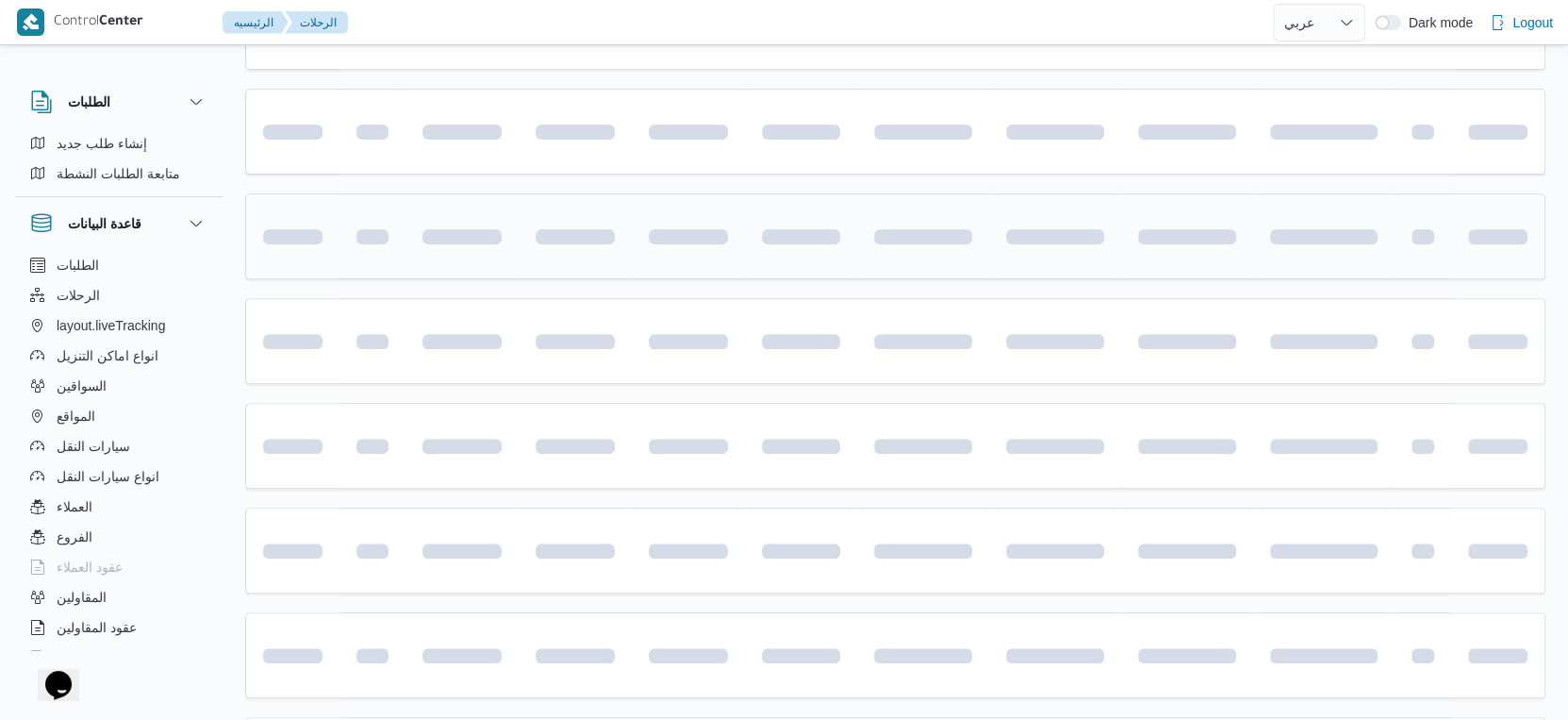
scroll to position [221, 0]
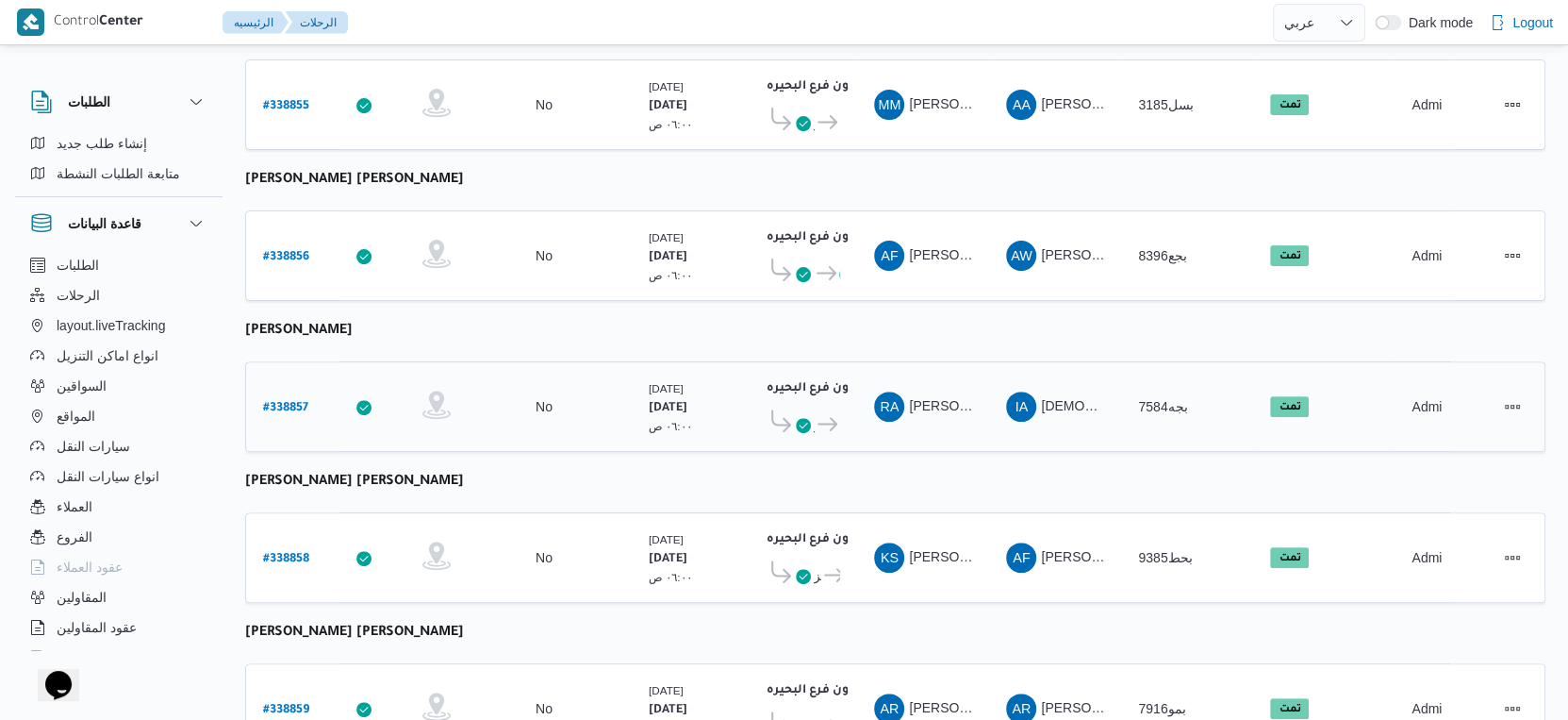
click at [286, 402] on b "# 338857" at bounding box center [286, 409] width 45 height 14
select select "ar"
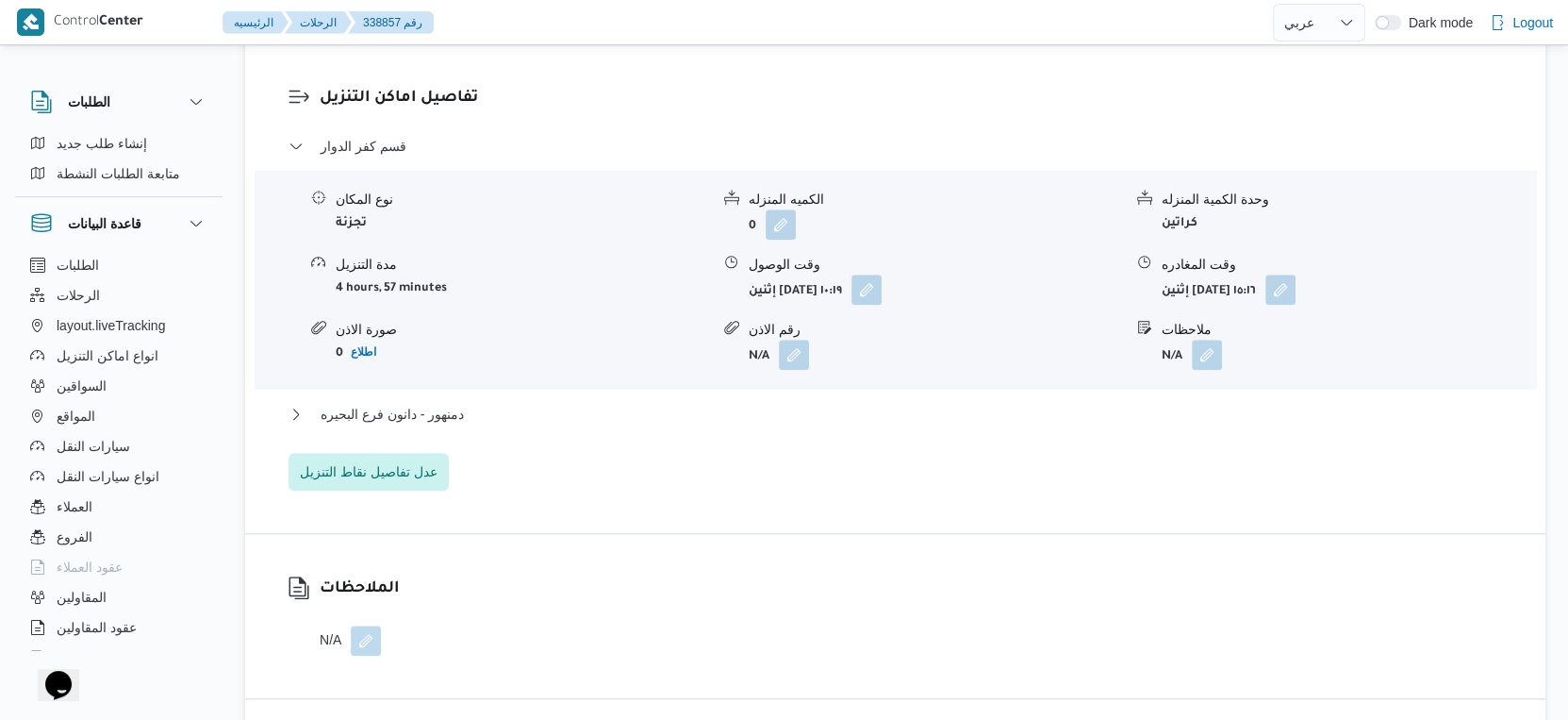
scroll to position [1584, 0]
click at [491, 403] on button "دمنهور - دانون فرع البحيره" at bounding box center [896, 412] width 1215 height 22
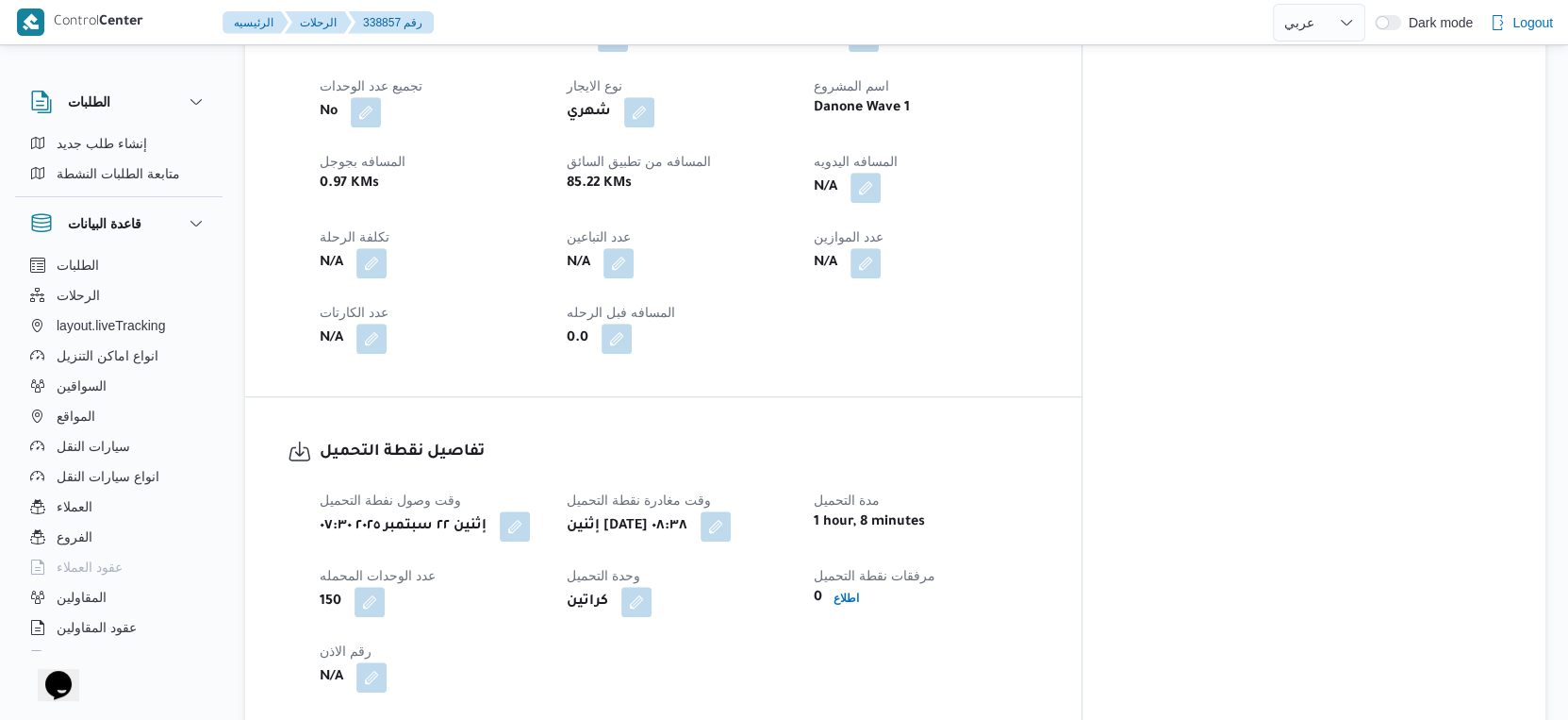
scroll to position [745, 0]
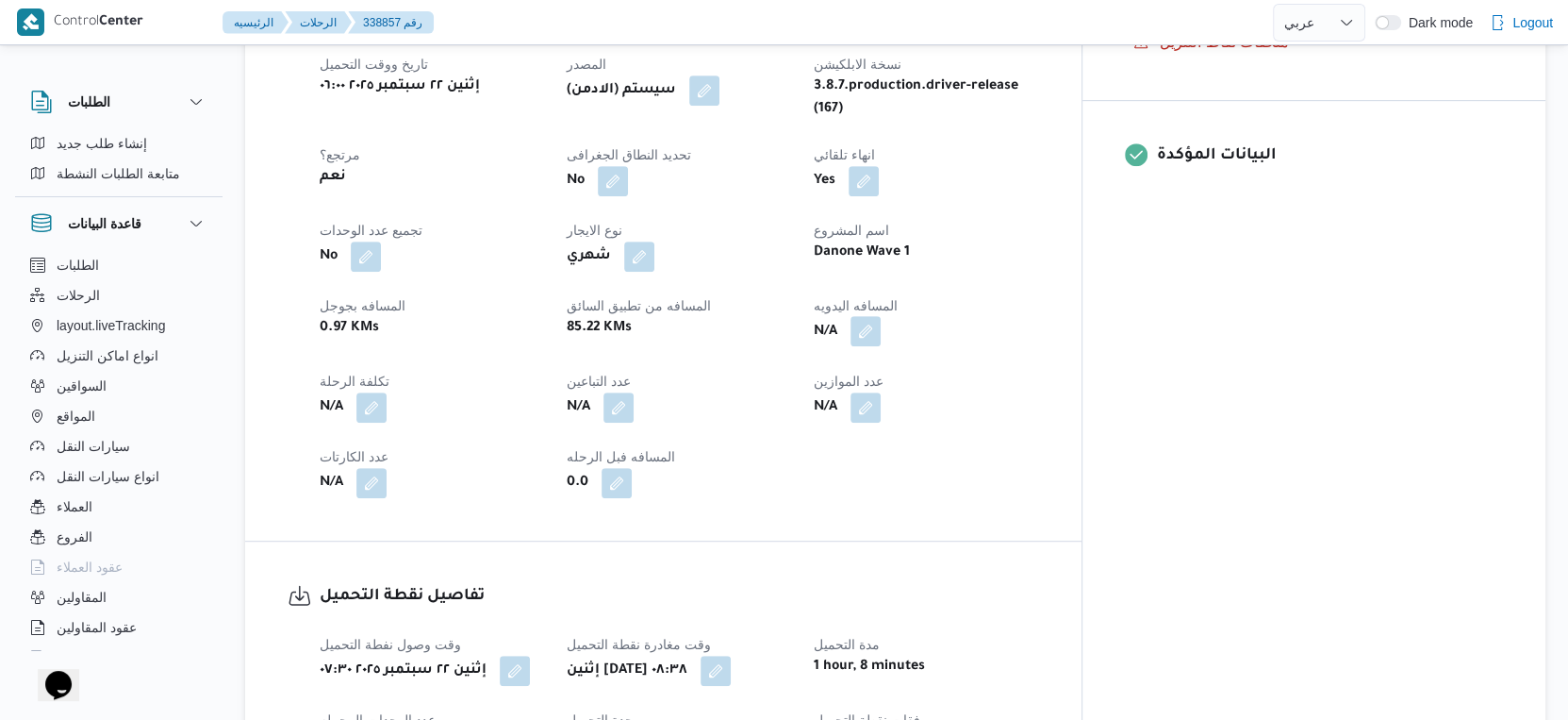
drag, startPoint x: 953, startPoint y: 316, endPoint x: 945, endPoint y: 329, distance: 15.3
click at [881, 316] on button "button" at bounding box center [865, 331] width 30 height 30
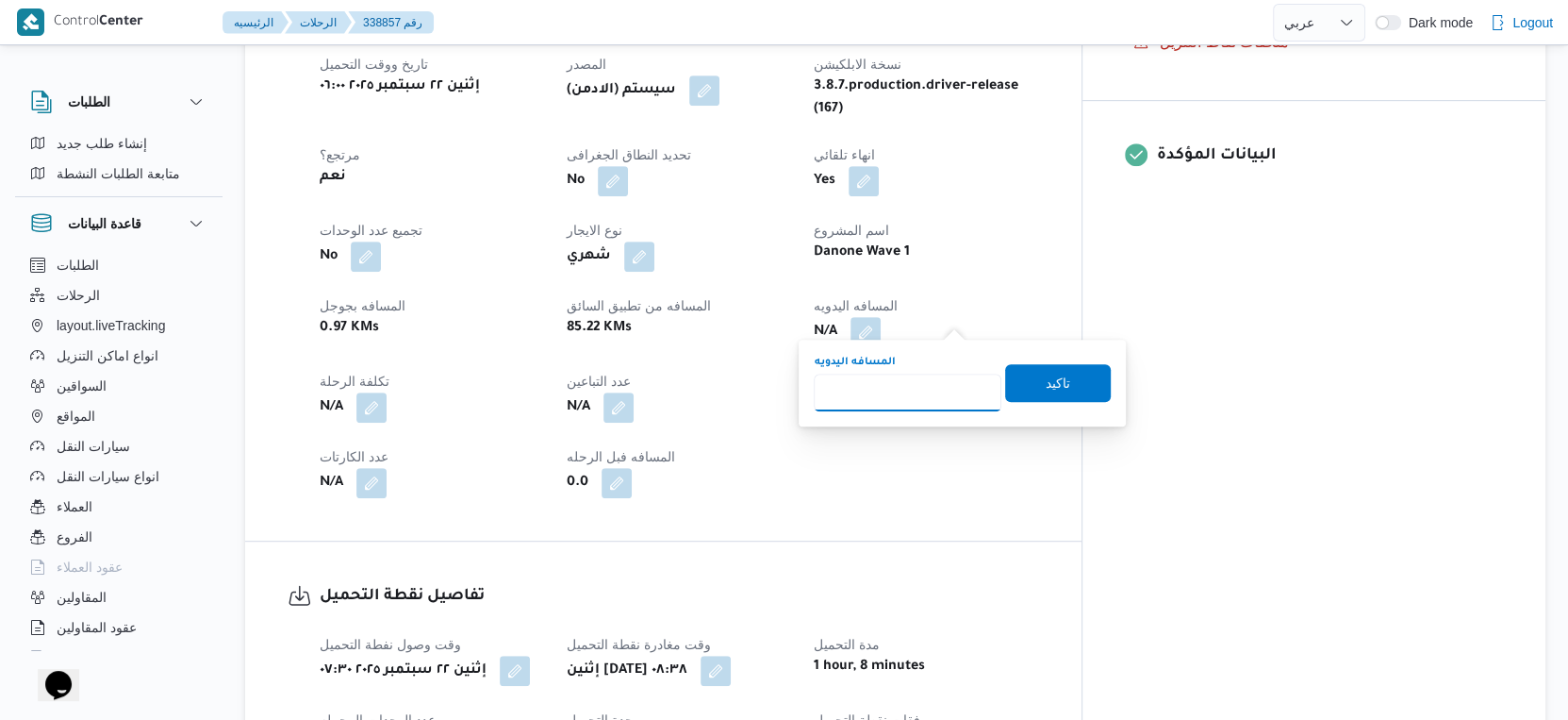
click at [887, 394] on input "المسافه اليدويه" at bounding box center [908, 392] width 187 height 38
type input "118"
click at [1077, 382] on span "تاكيد" at bounding box center [1058, 381] width 105 height 38
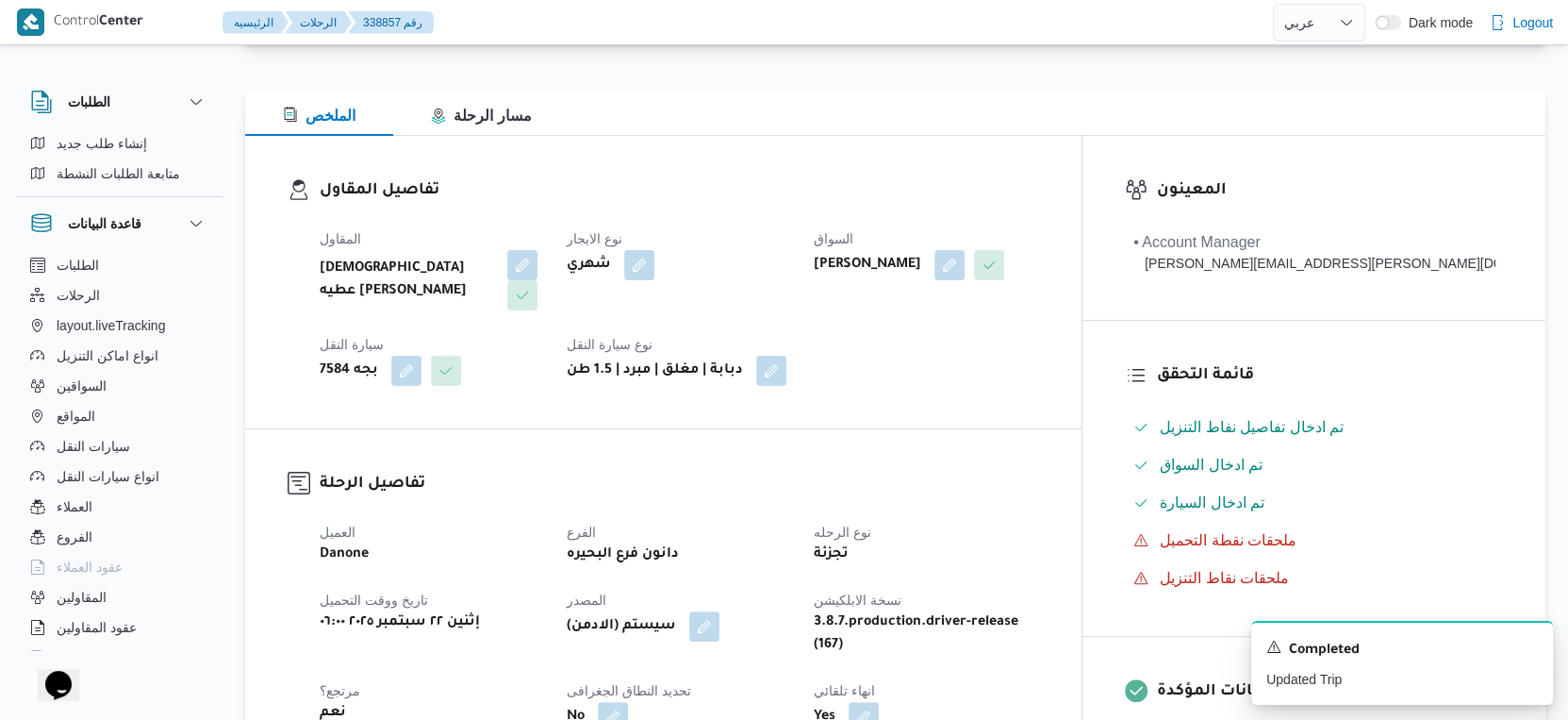
scroll to position [419, 0]
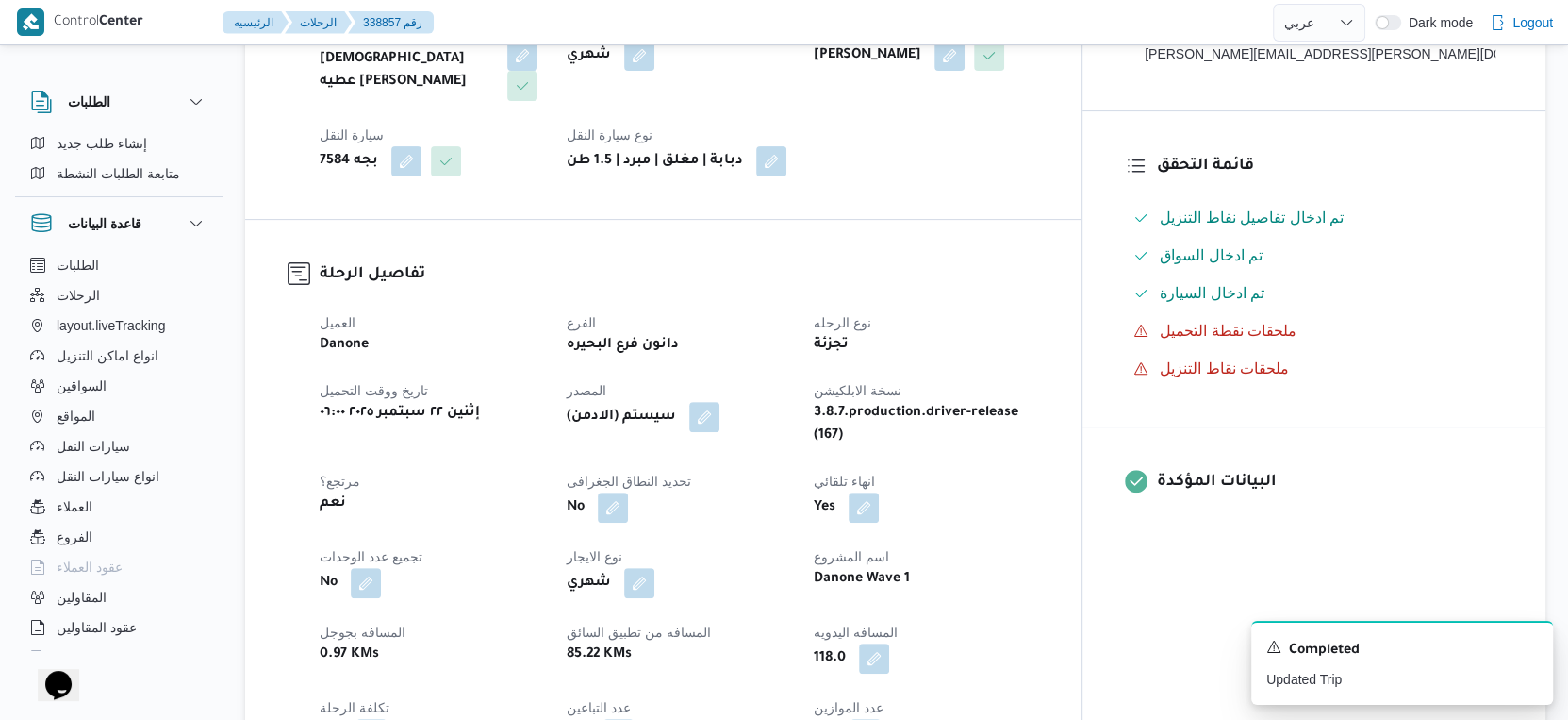
select select "ar"
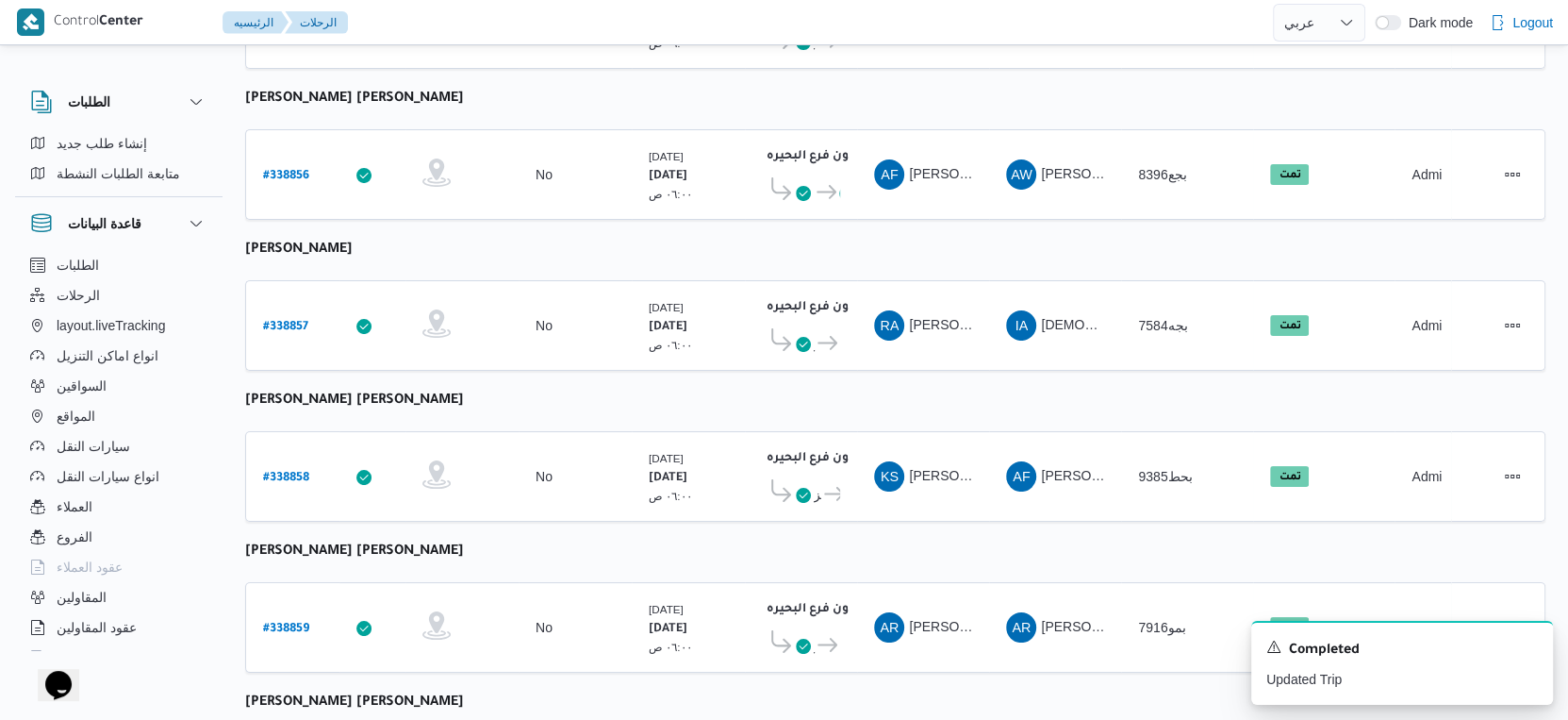
select select "ar"
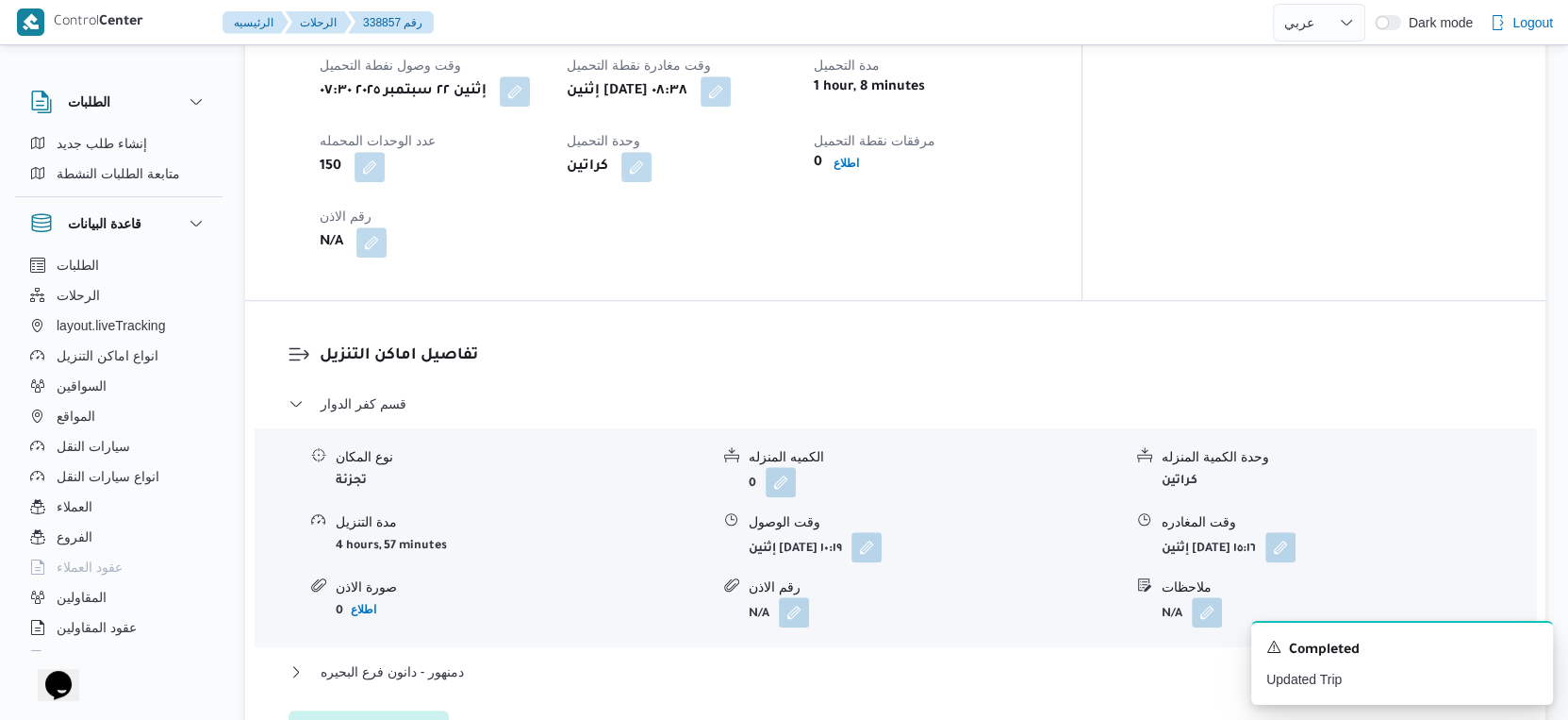
scroll to position [1666, 0]
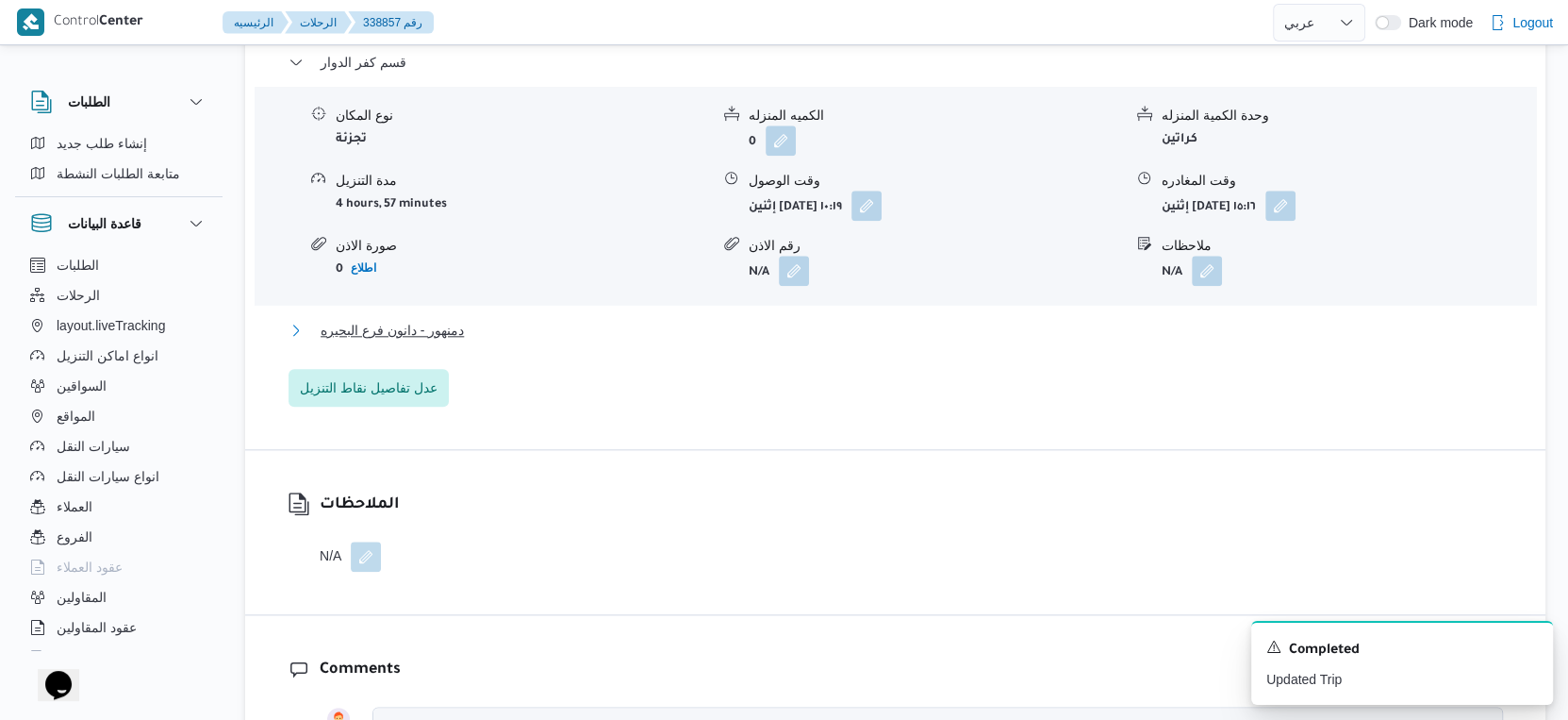
click at [485, 319] on button "دمنهور - دانون فرع البحيره" at bounding box center [896, 330] width 1215 height 22
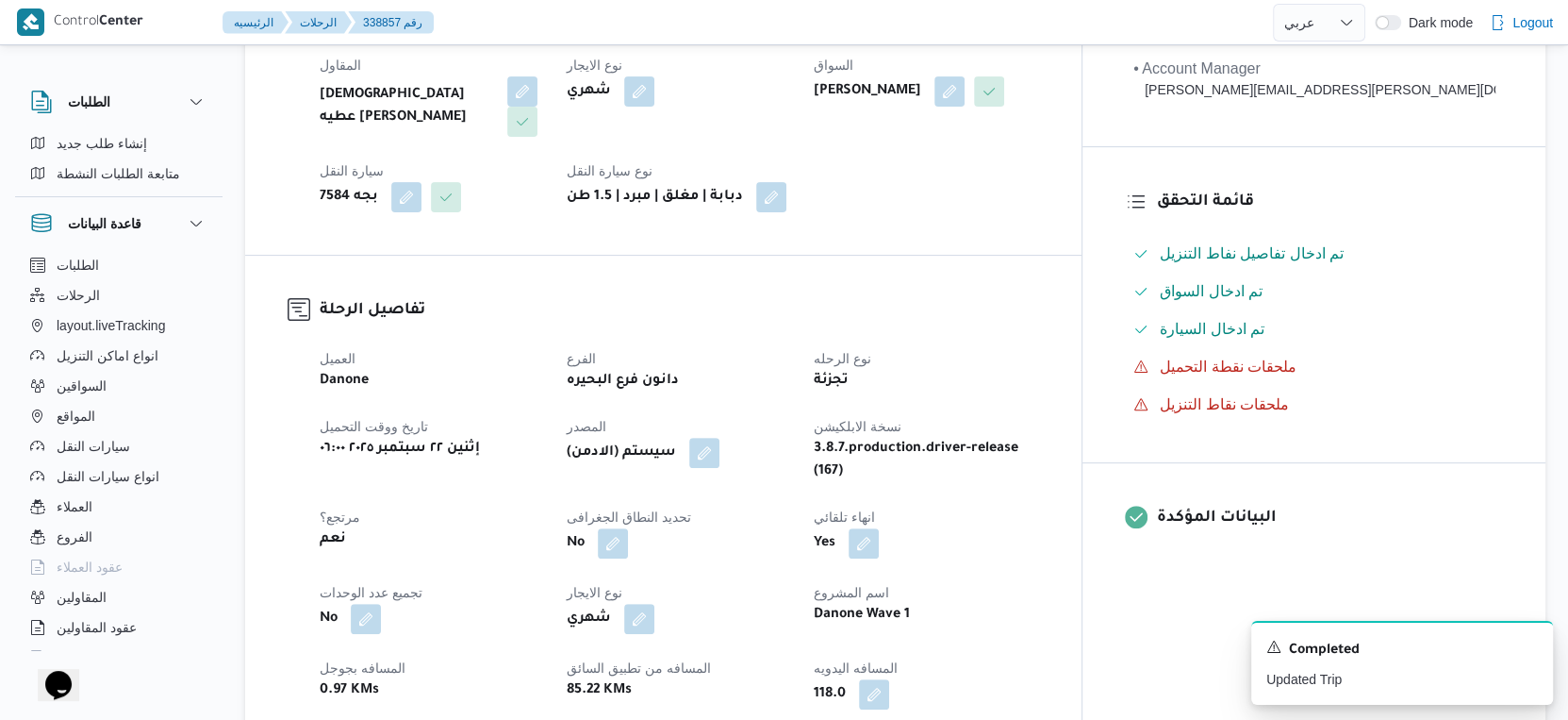
scroll to position [628, 0]
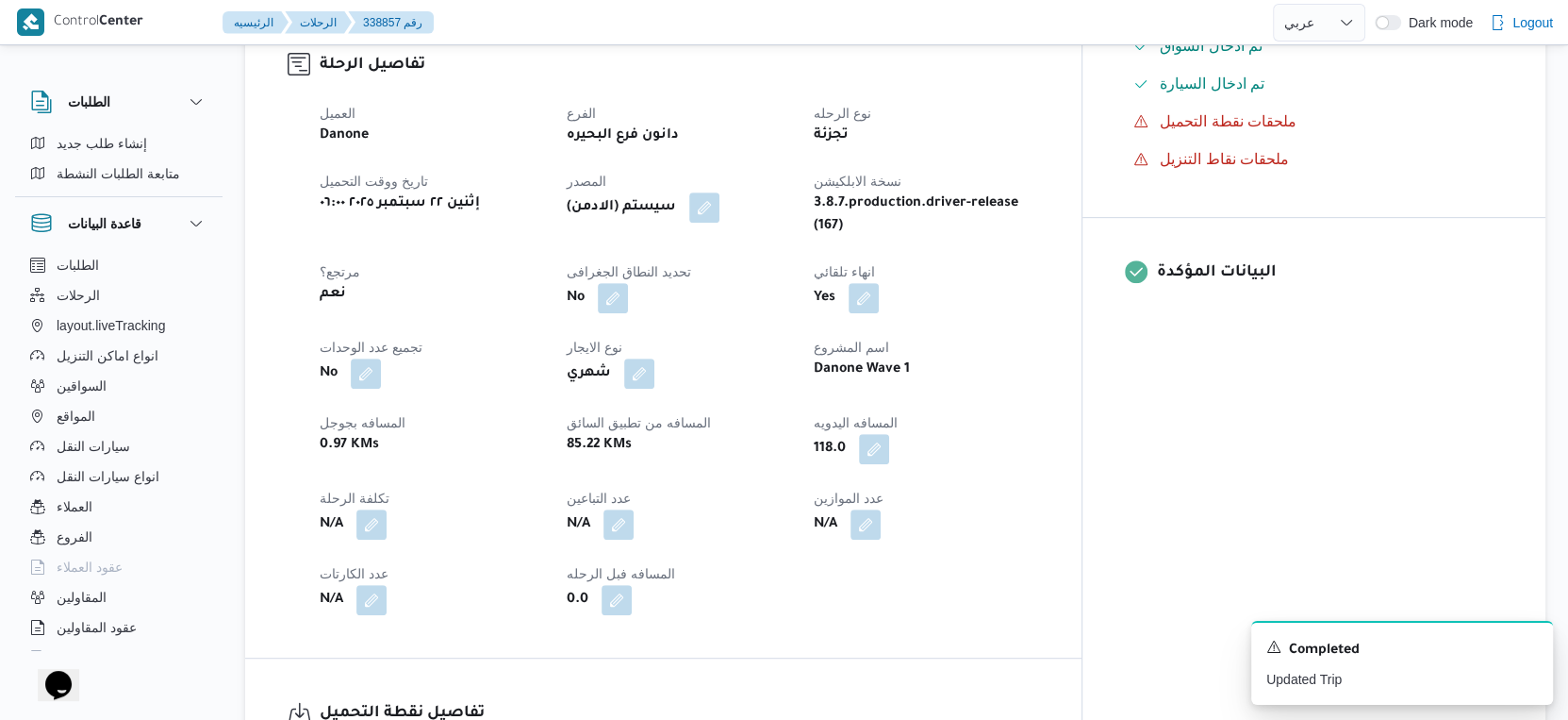
select select "ar"
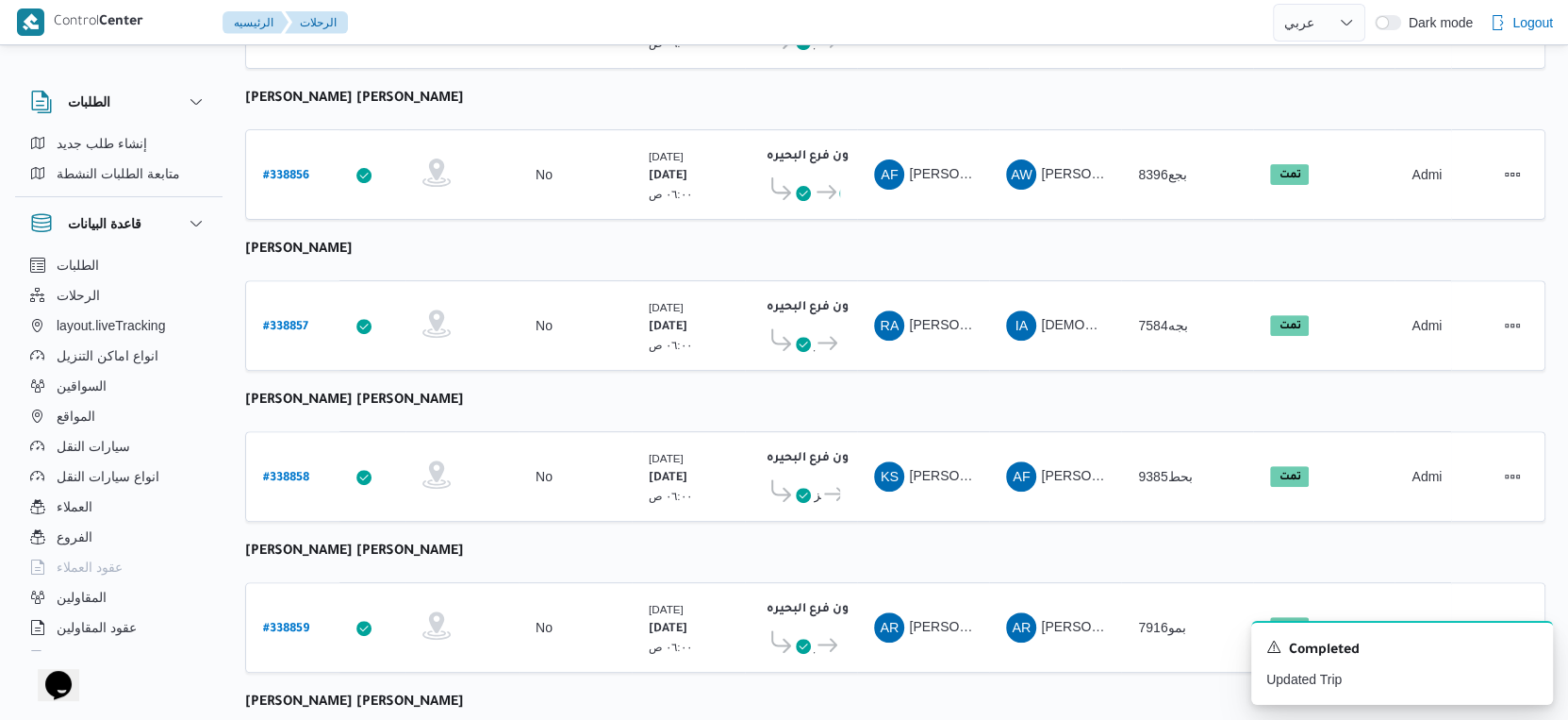
scroll to position [639, 0]
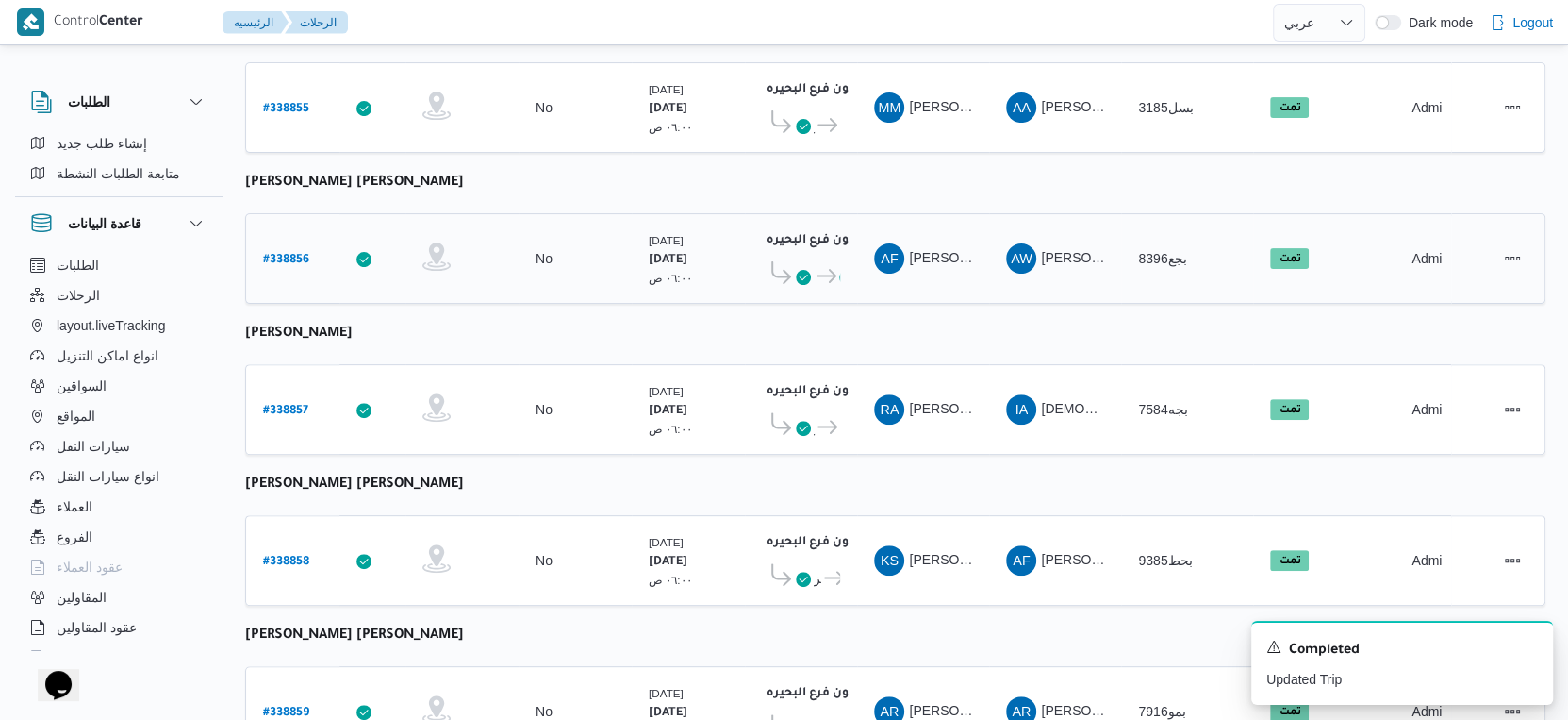
click at [277, 254] on b "# 338856" at bounding box center [286, 260] width 46 height 14
select select "ar"
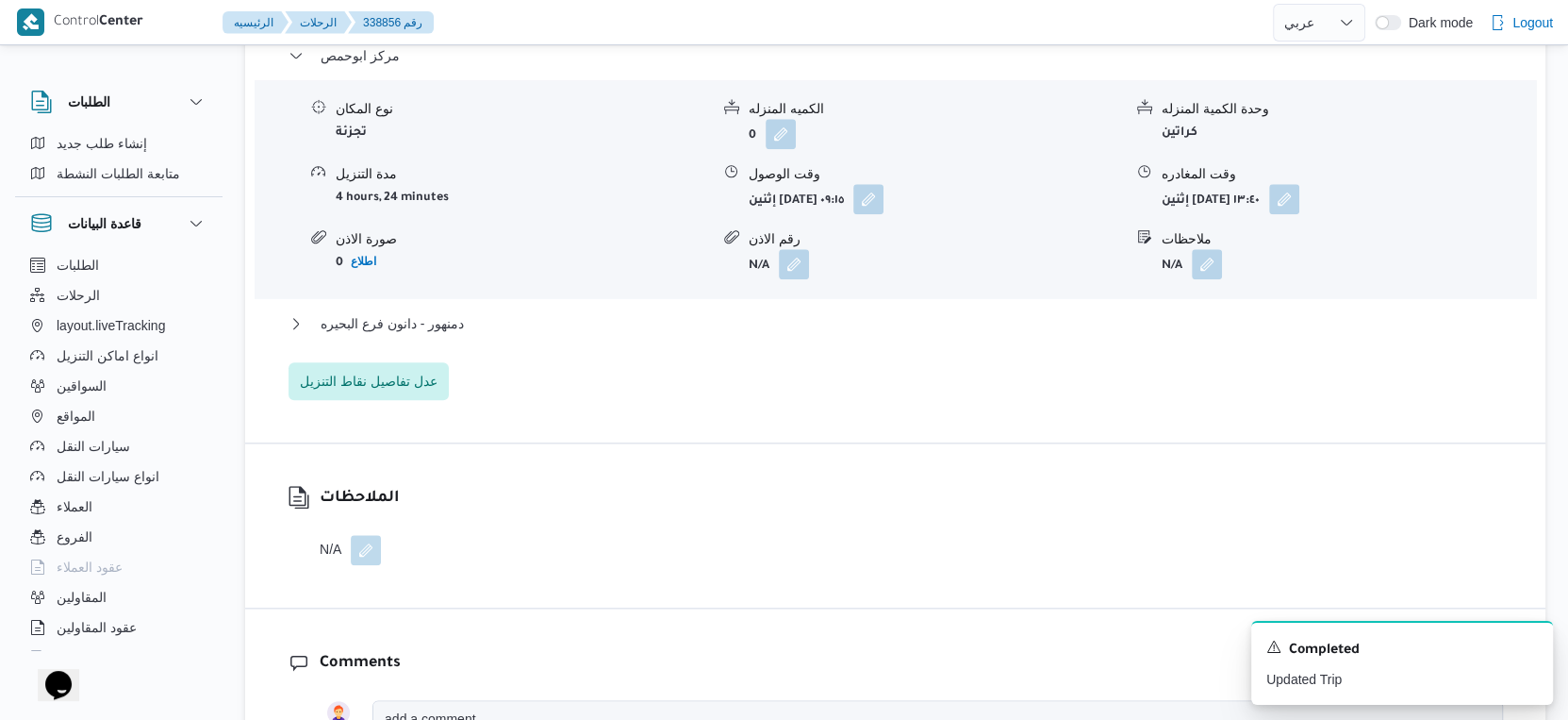
scroll to position [1687, 0]
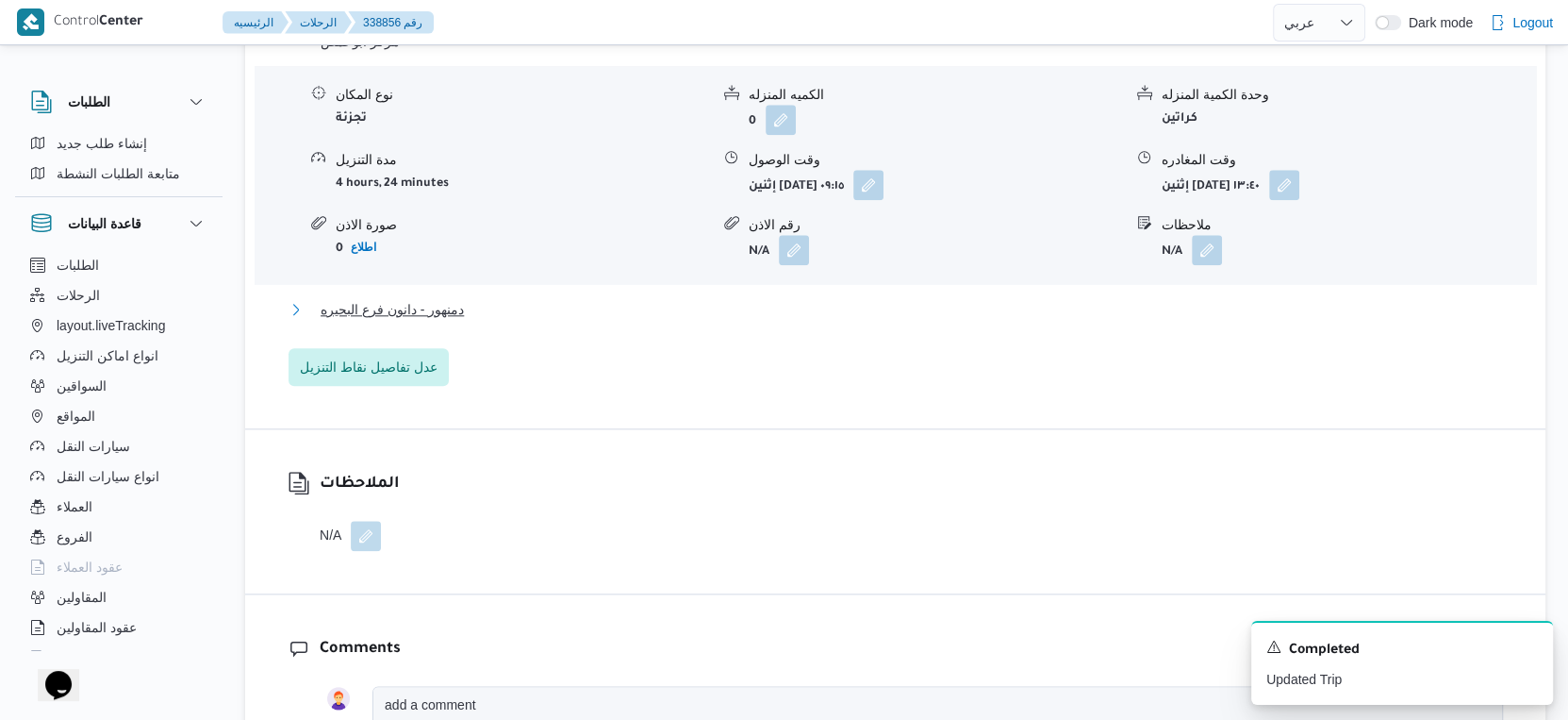
click at [482, 299] on button "دمنهور - دانون فرع البحيره" at bounding box center [896, 309] width 1215 height 22
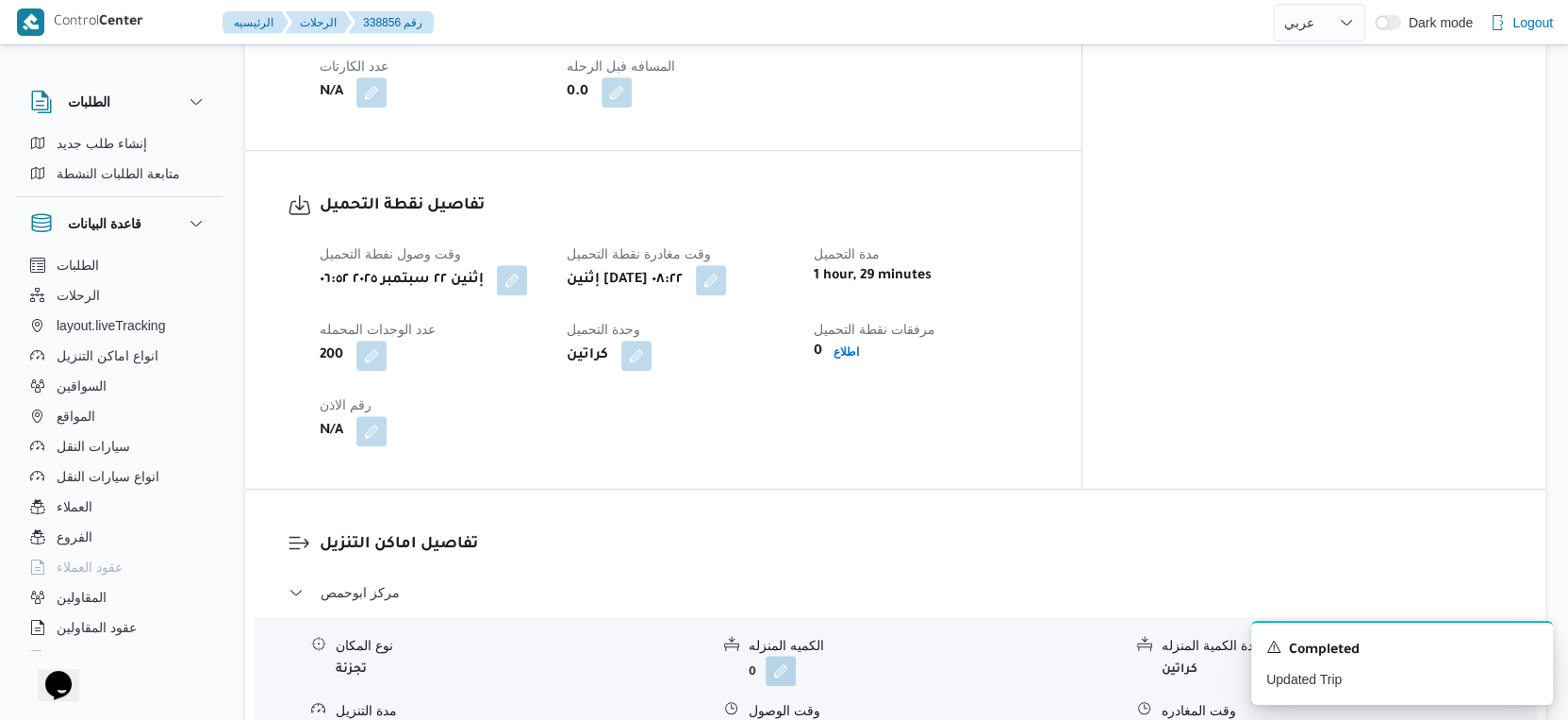
scroll to position [734, 0]
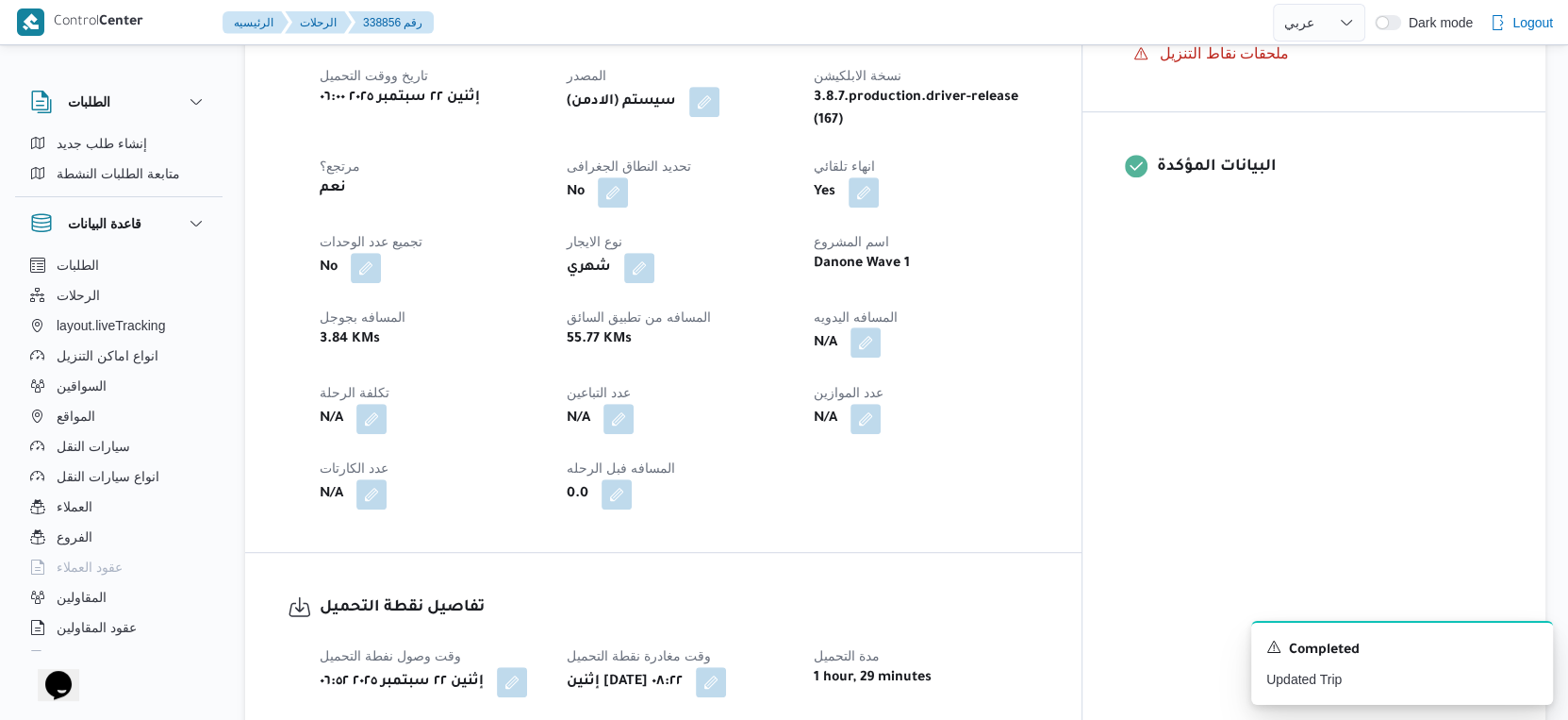
click at [881, 328] on button "button" at bounding box center [865, 342] width 30 height 30
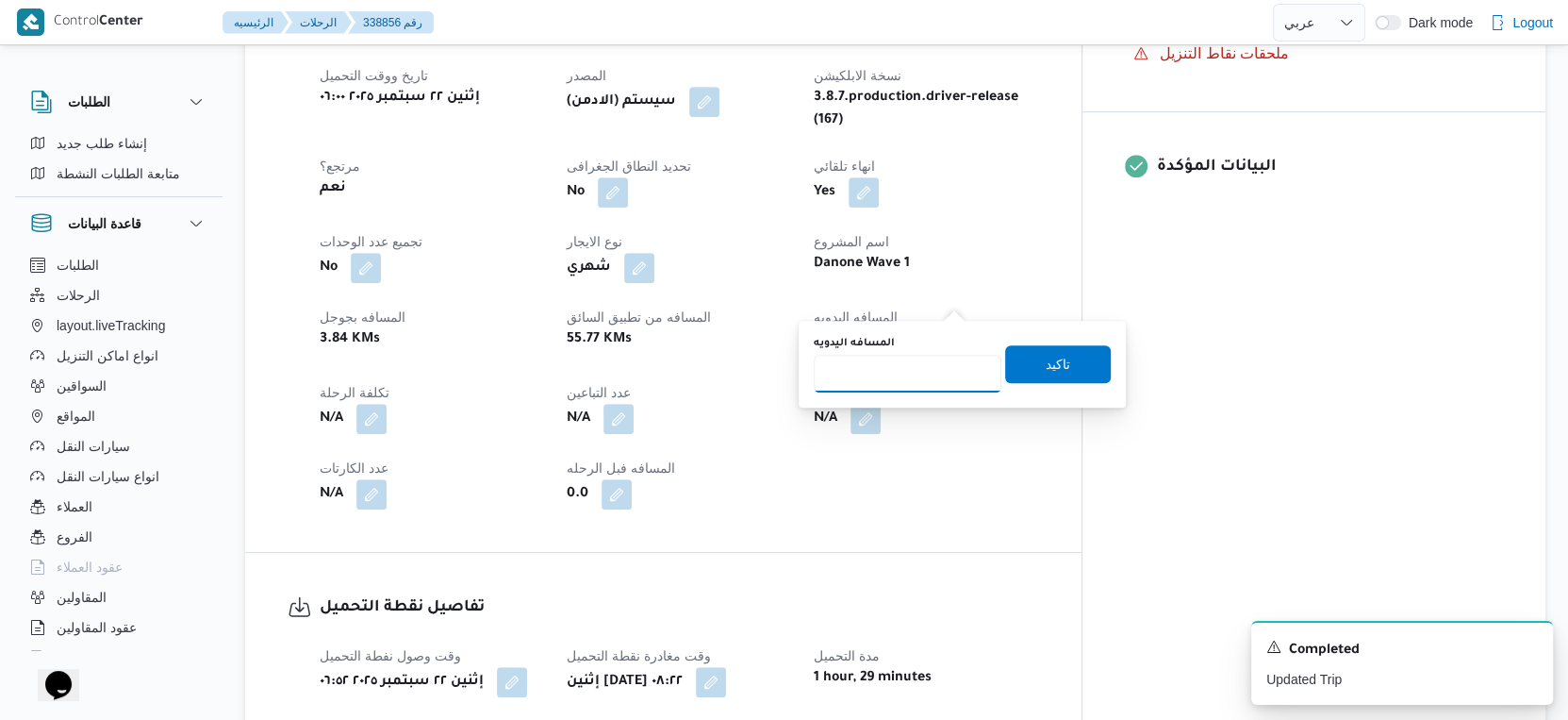
click at [869, 365] on input "المسافه اليدويه" at bounding box center [908, 374] width 187 height 38
type input "64"
click at [1045, 353] on span "تاكيد" at bounding box center [1057, 363] width 24 height 22
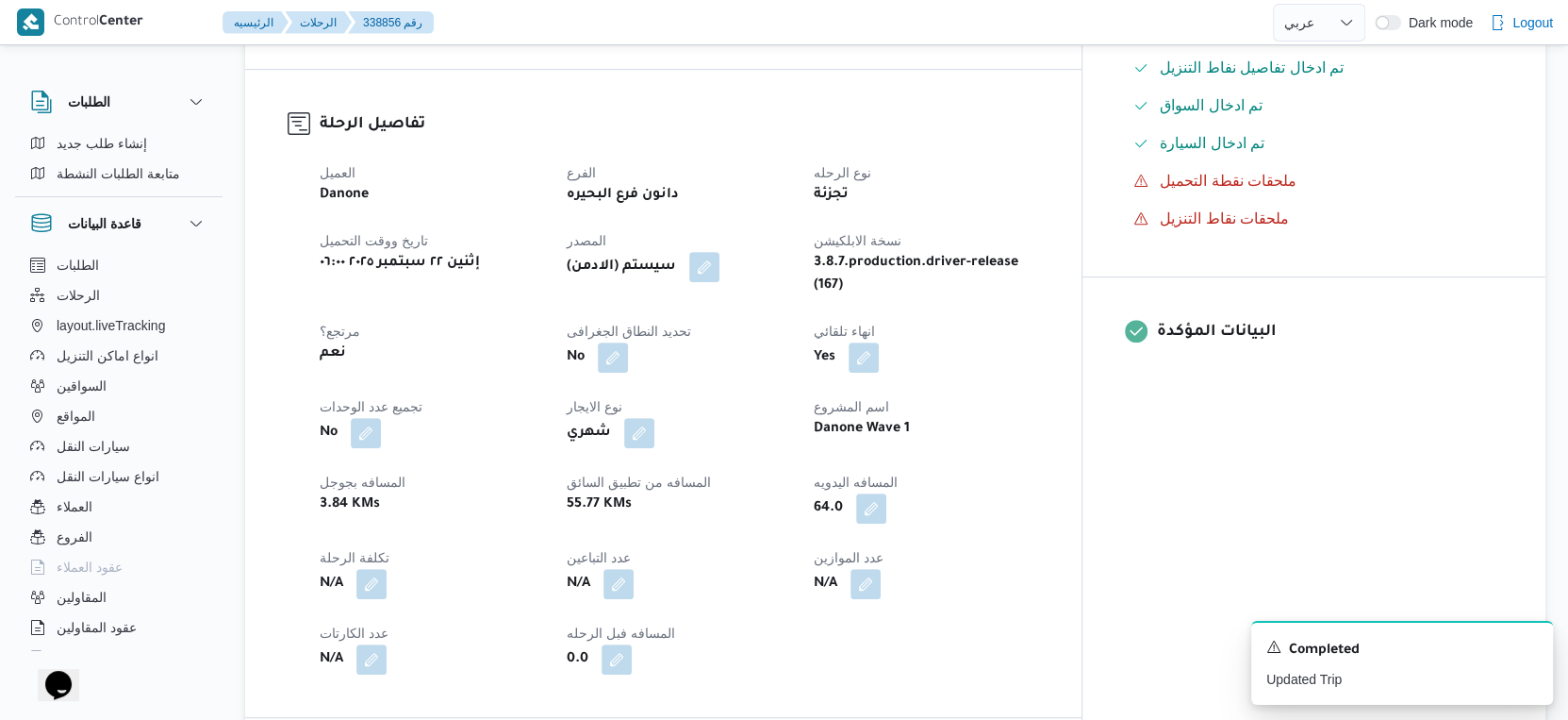
scroll to position [524, 0]
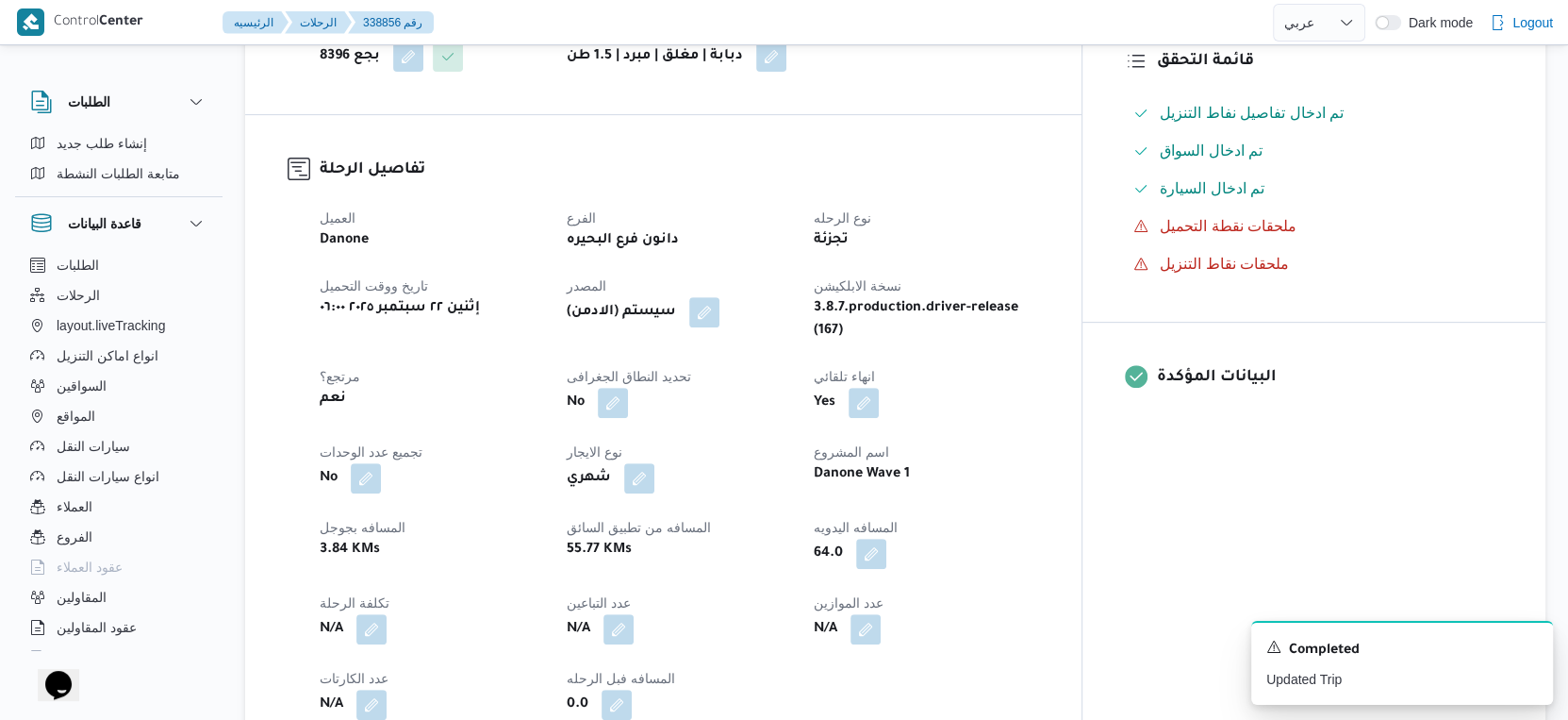
select select "ar"
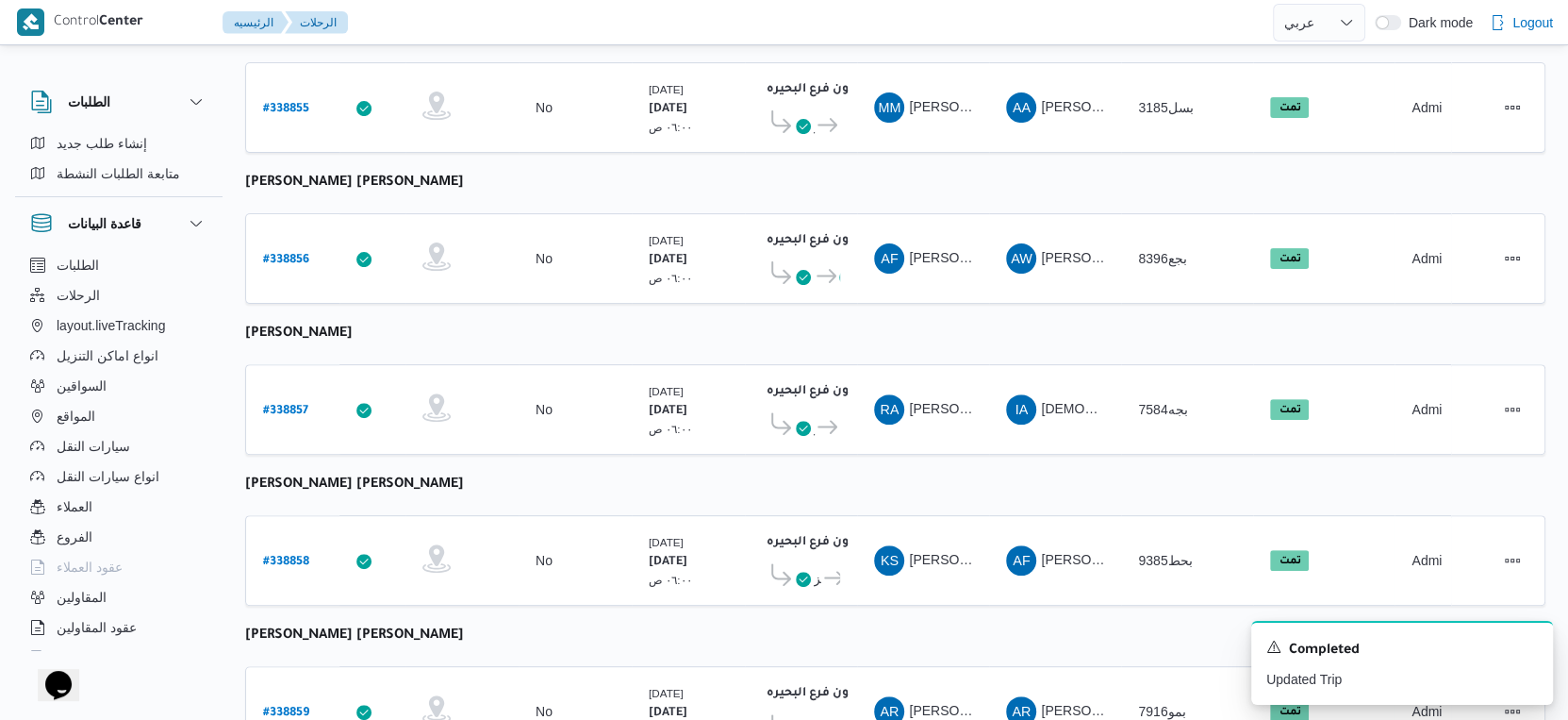
scroll to position [510, 0]
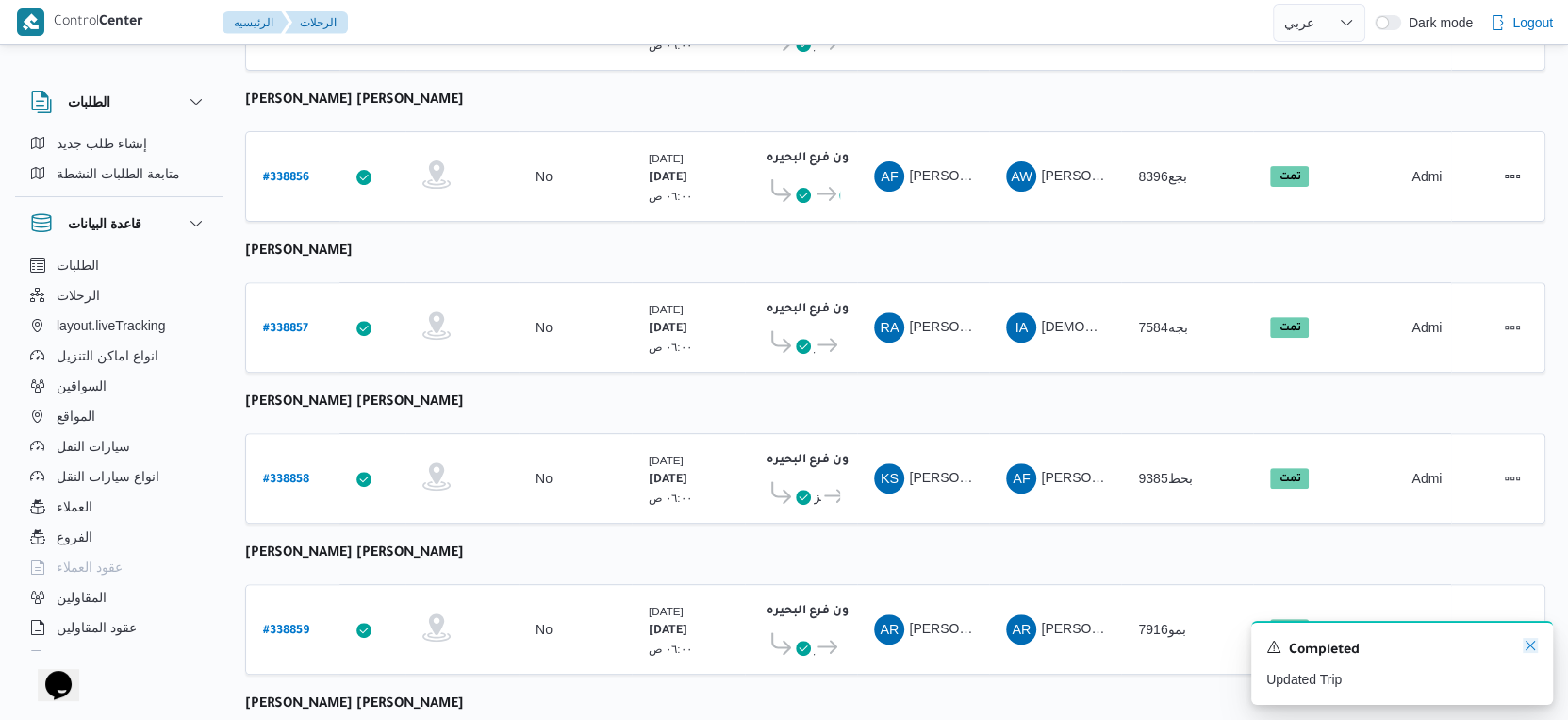
click at [1528, 649] on icon "Dismiss toast" at bounding box center [1530, 645] width 15 height 15
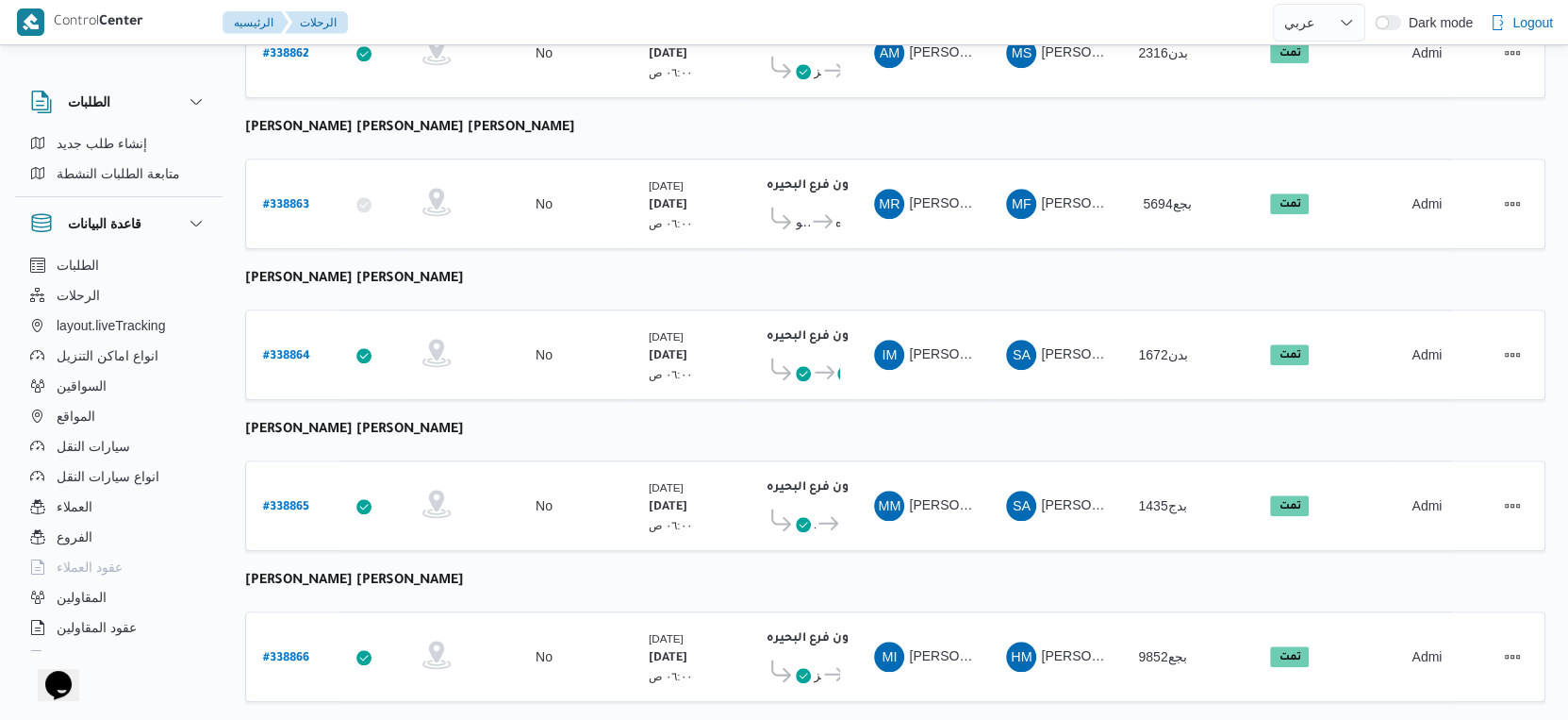
scroll to position [1435, 0]
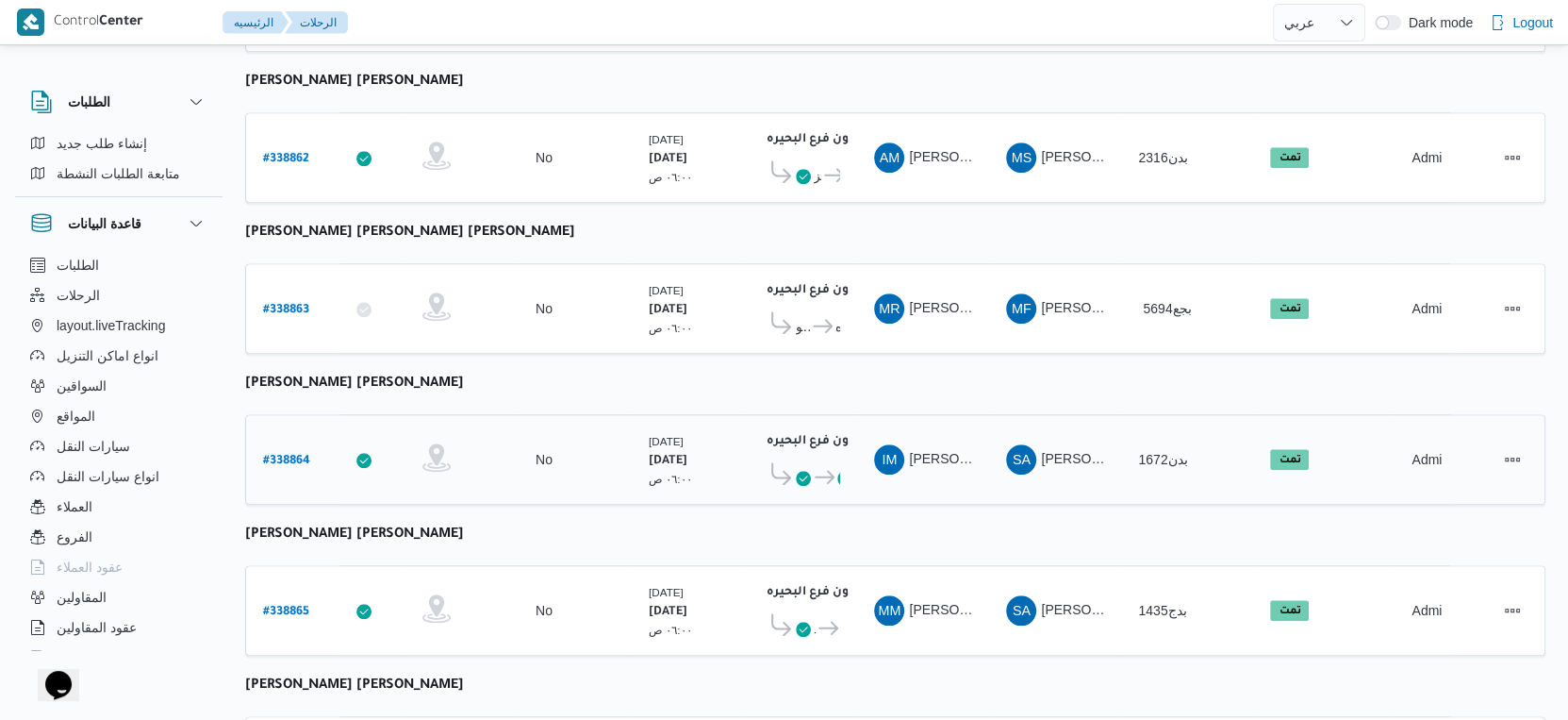
click at [288, 455] on b "# 338864" at bounding box center [287, 461] width 47 height 14
select select "ar"
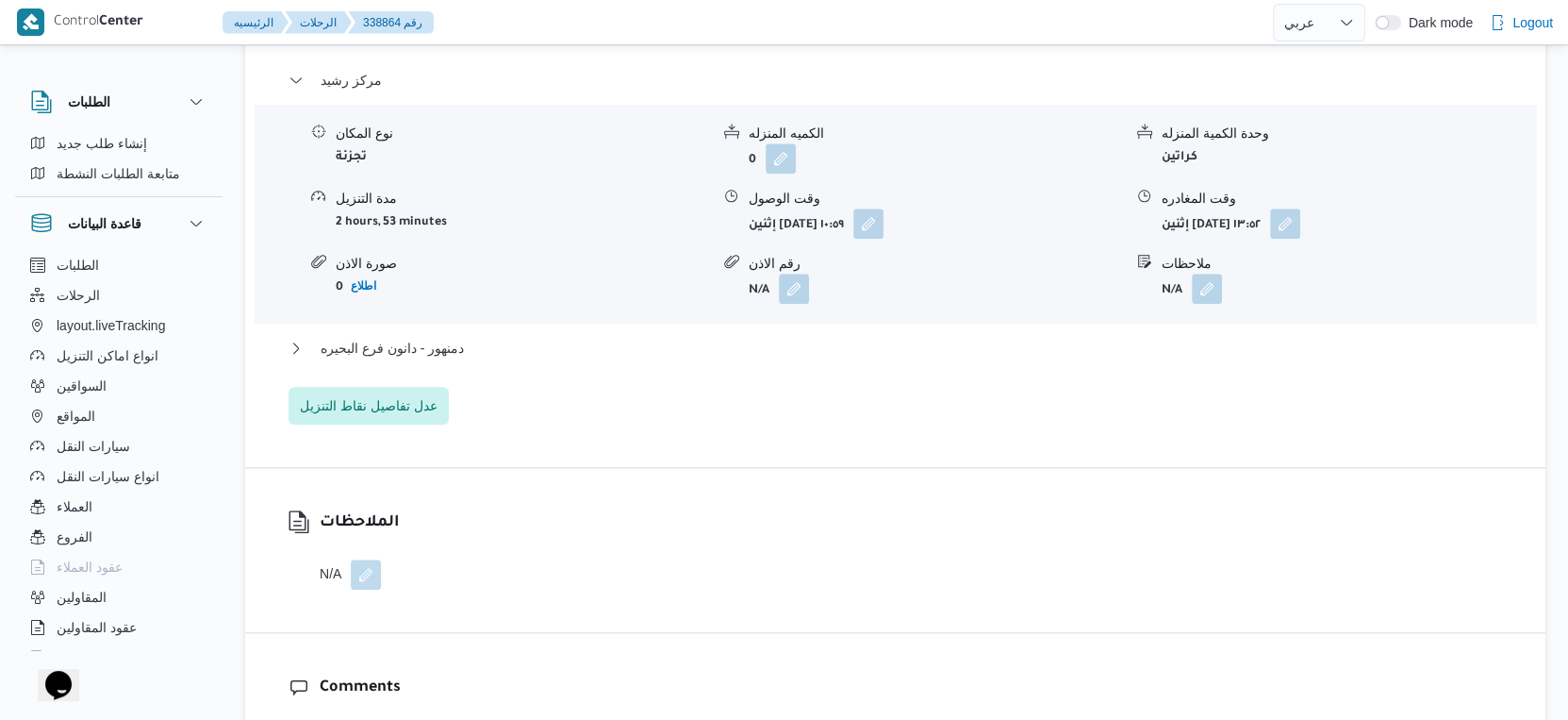
scroll to position [1645, 0]
click at [473, 340] on button "دمنهور - دانون فرع البحيره" at bounding box center [896, 351] width 1215 height 22
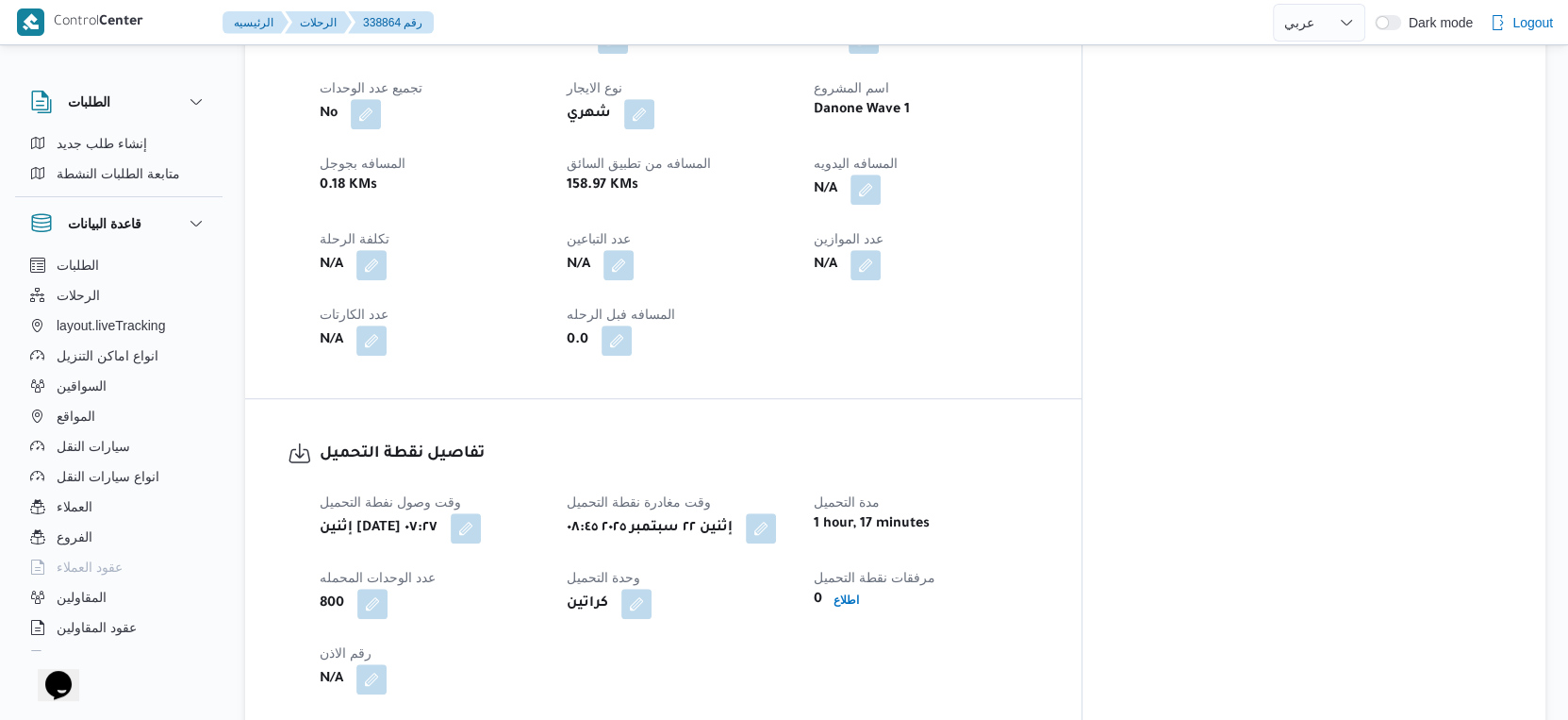
scroll to position [700, 0]
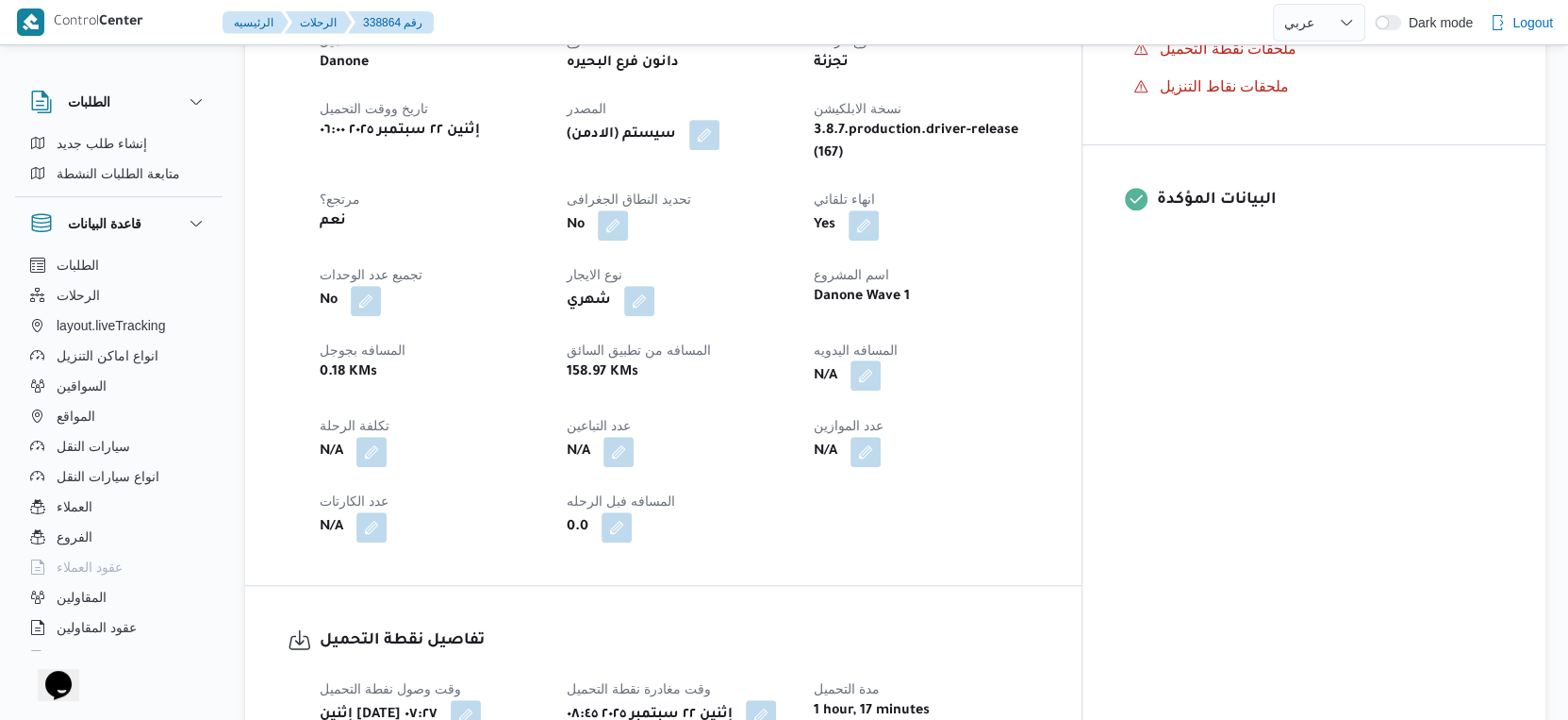
click at [881, 360] on button "button" at bounding box center [865, 375] width 30 height 30
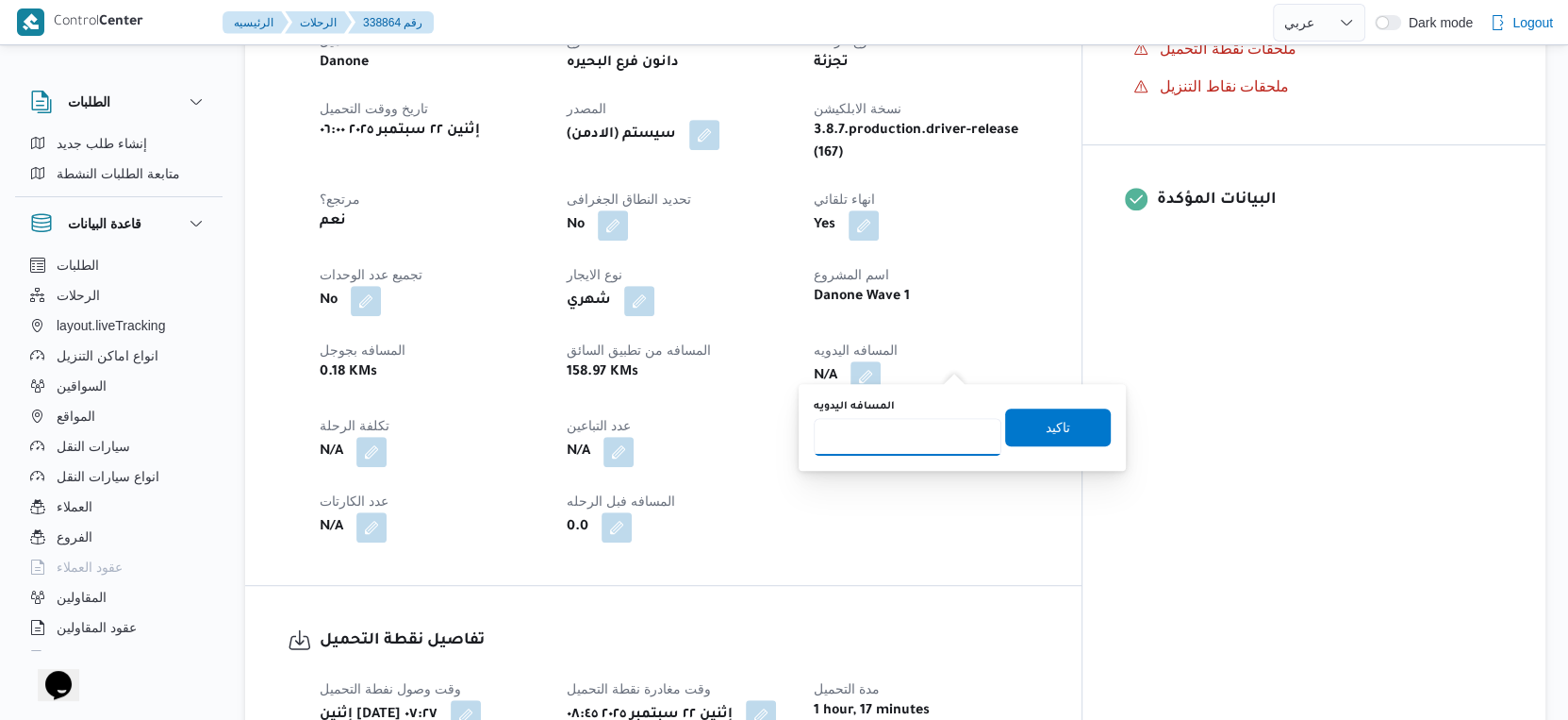
click at [883, 433] on input "المسافه اليدويه" at bounding box center [908, 436] width 187 height 38
type input "166"
click at [1078, 424] on span "تاكيد" at bounding box center [1058, 426] width 105 height 38
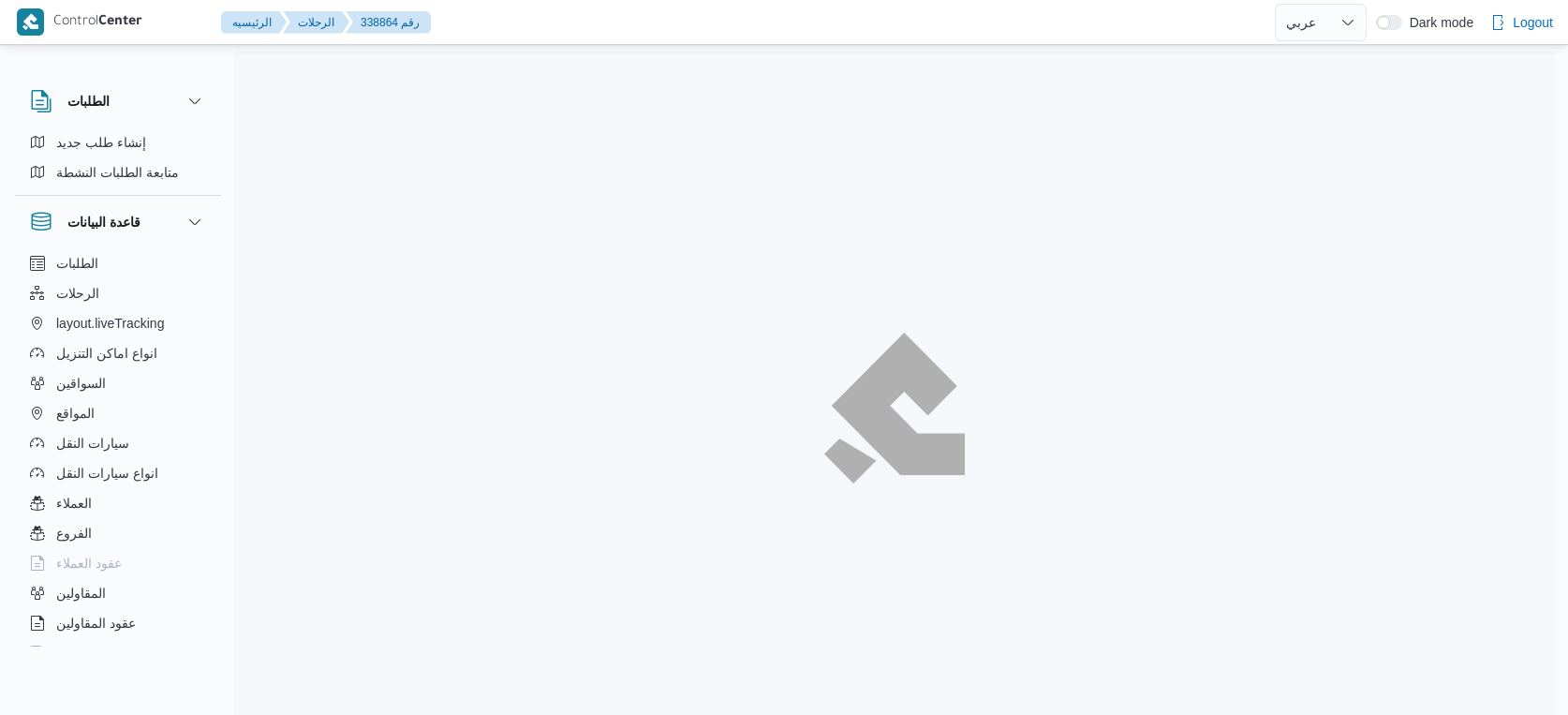
select select "ar"
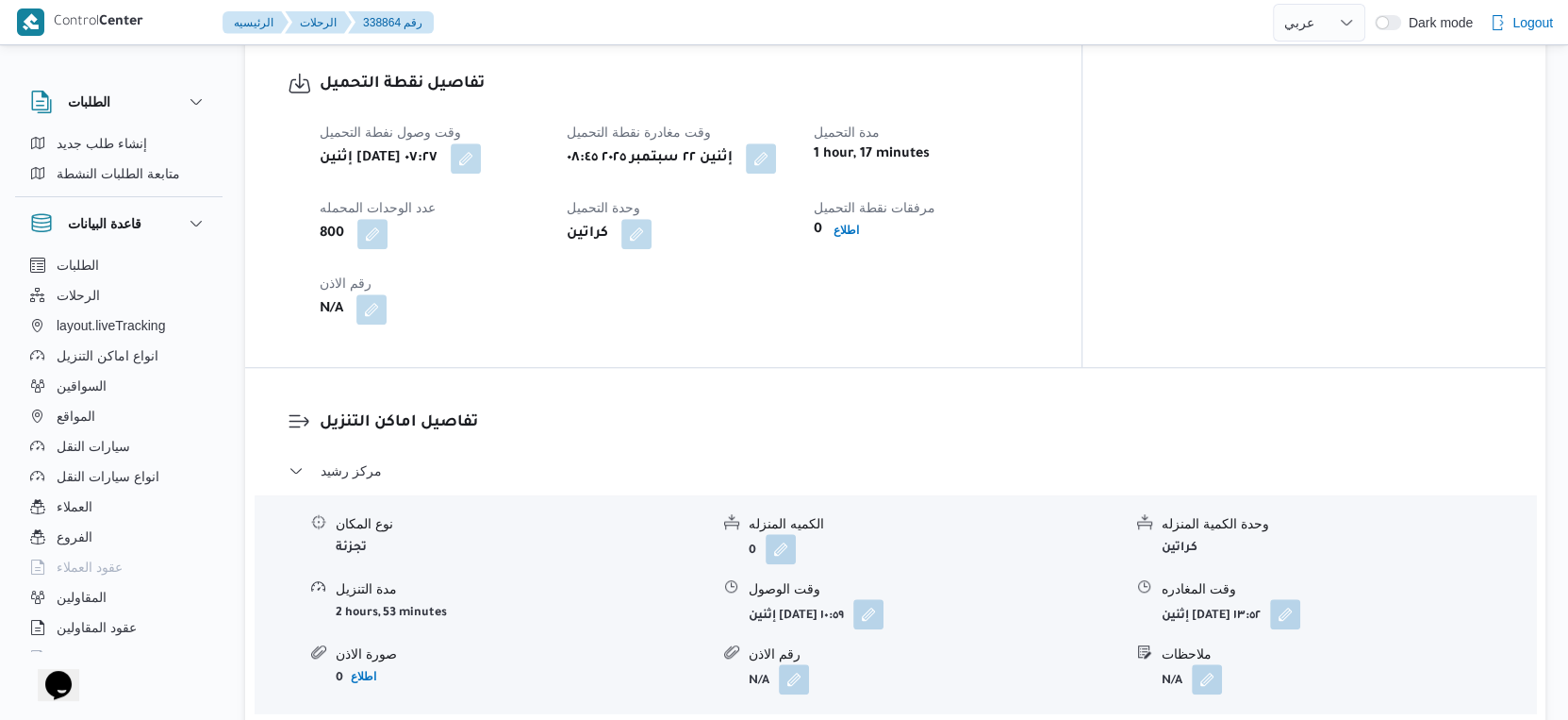
scroll to position [1782, 0]
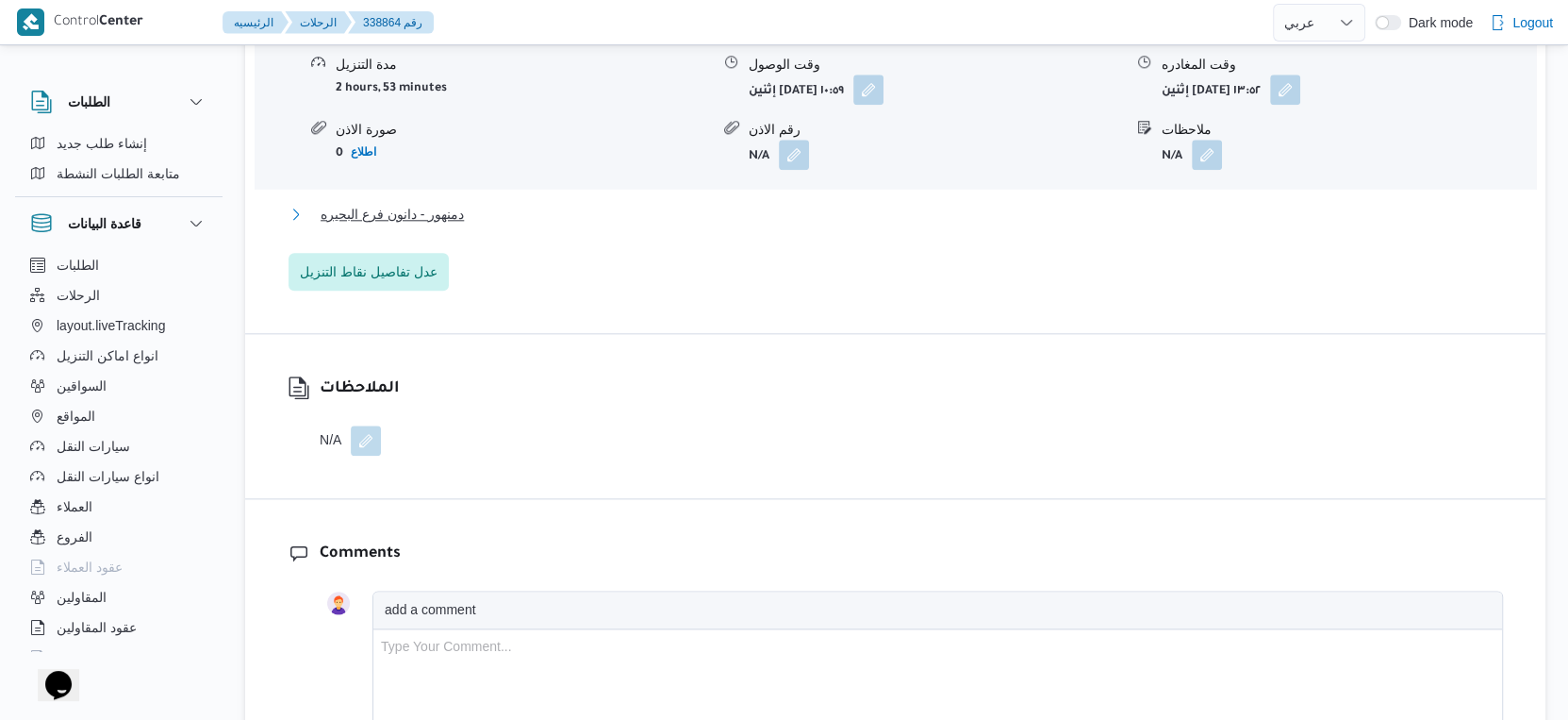
click at [484, 203] on button "دمنهور - دانون فرع البحيره" at bounding box center [896, 214] width 1215 height 22
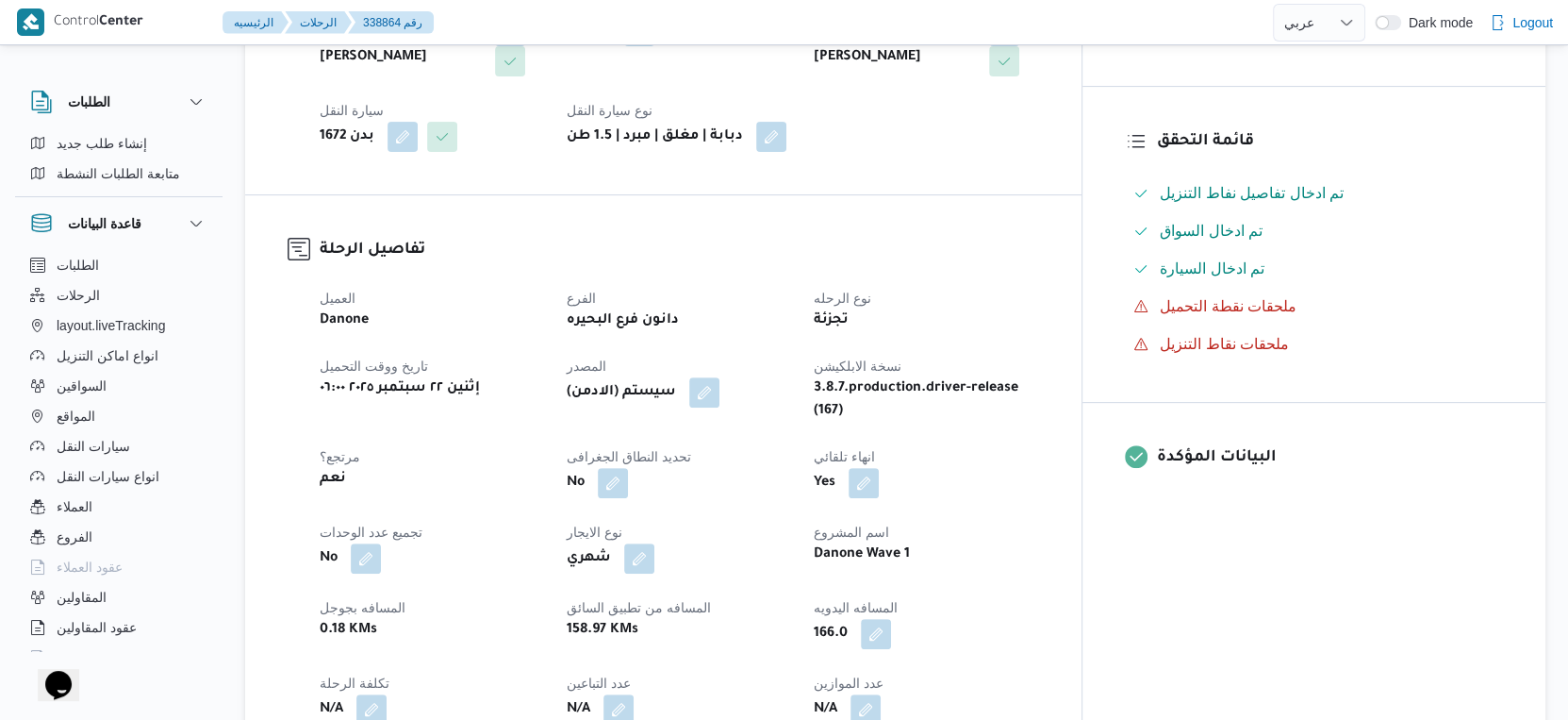
scroll to position [419, 0]
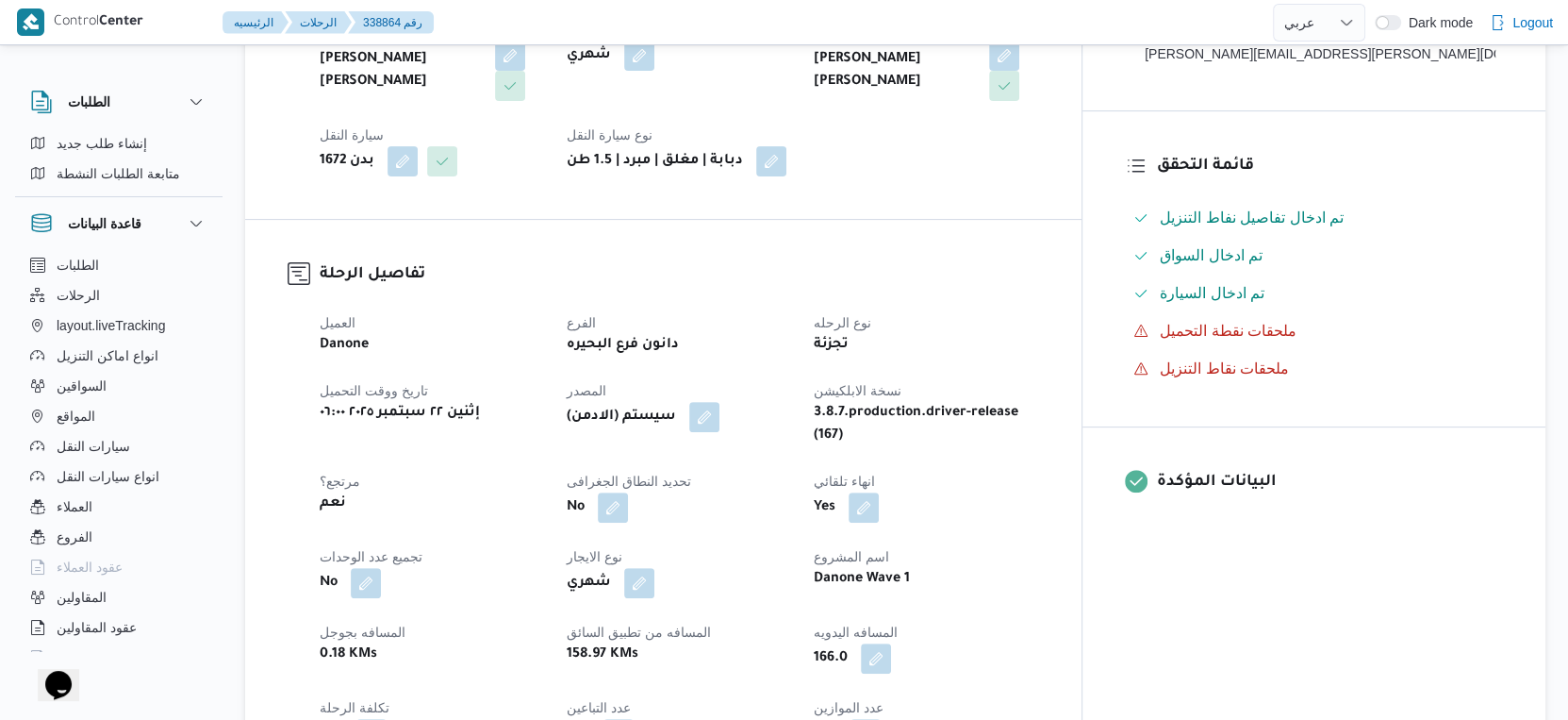
select select "ar"
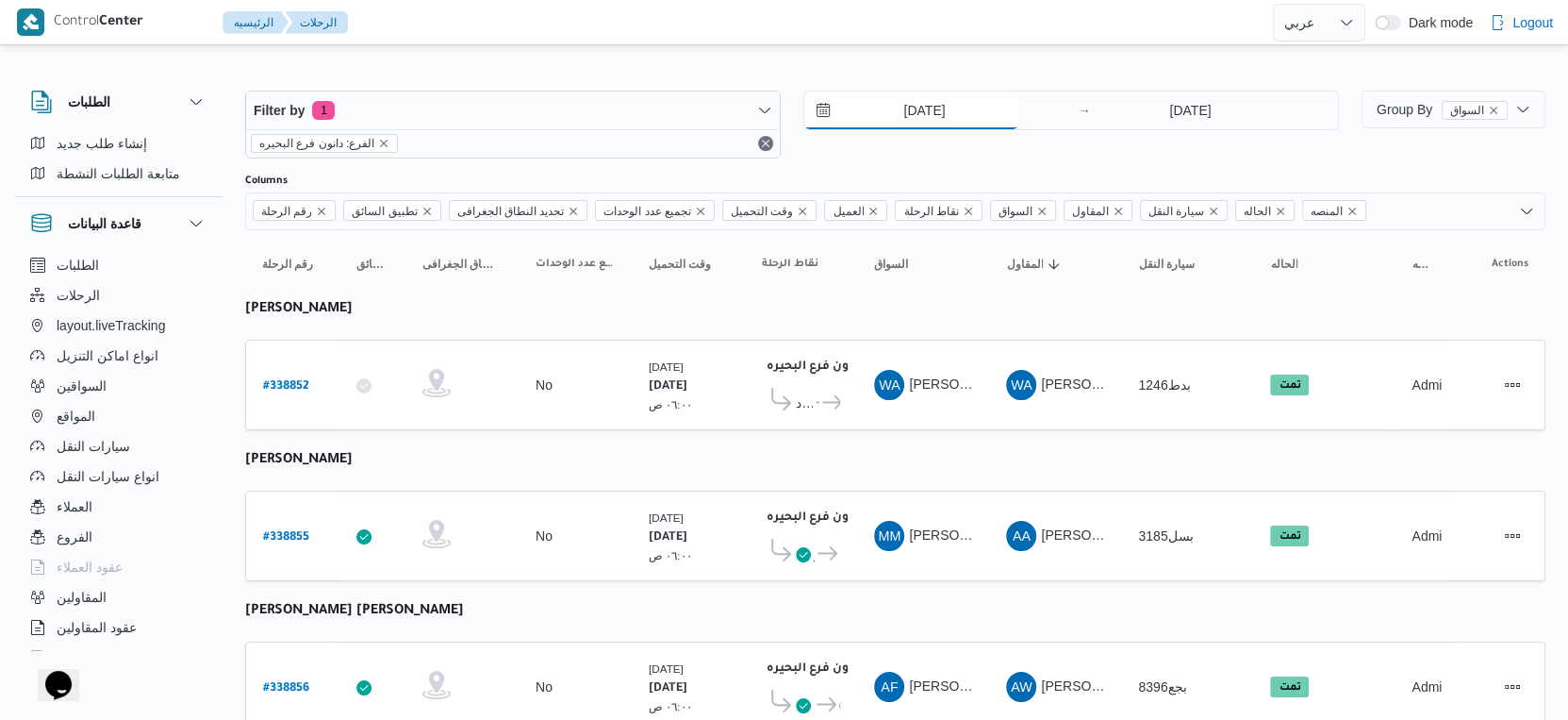
click at [955, 101] on input "[DATE]" at bounding box center [912, 110] width 215 height 38
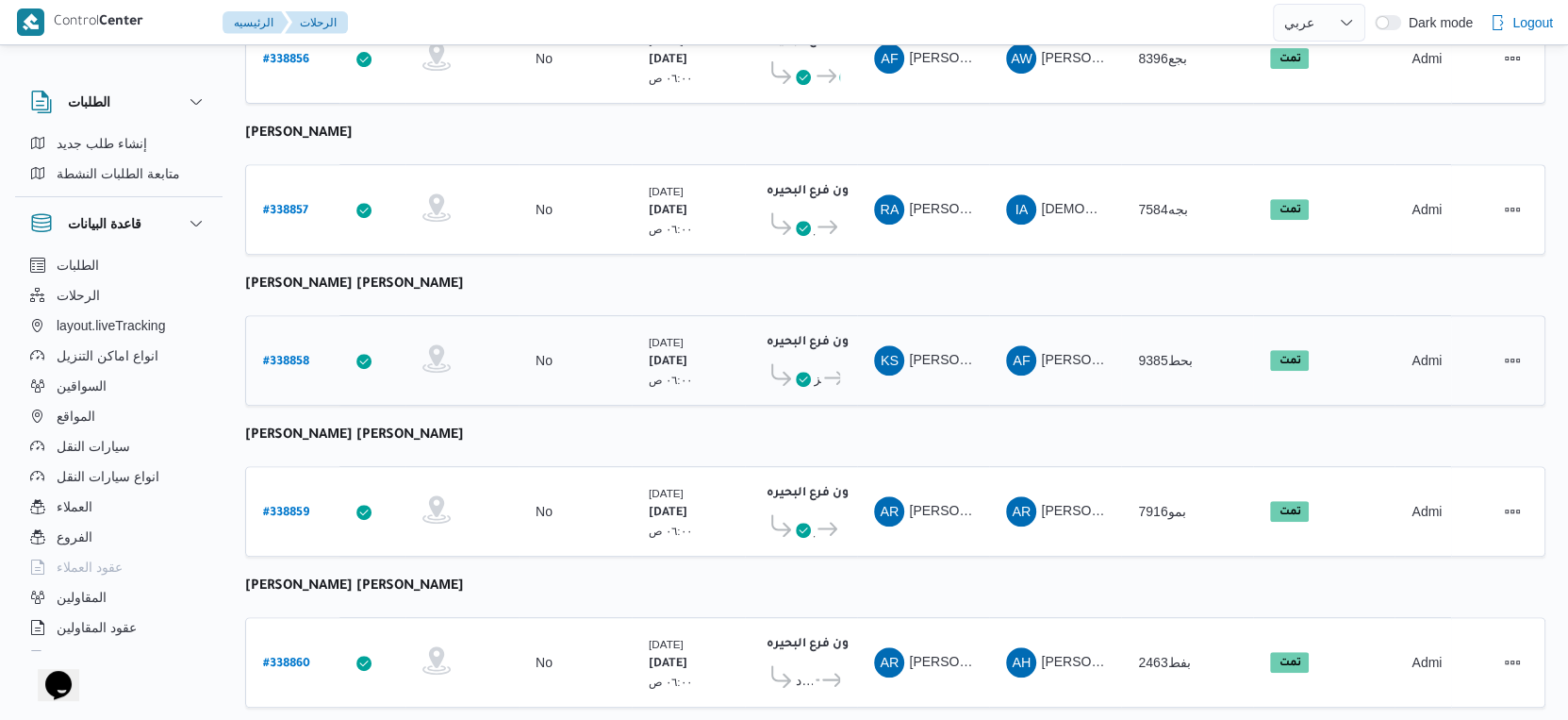
click at [297, 356] on b "# 338858" at bounding box center [286, 363] width 46 height 14
select select "ar"
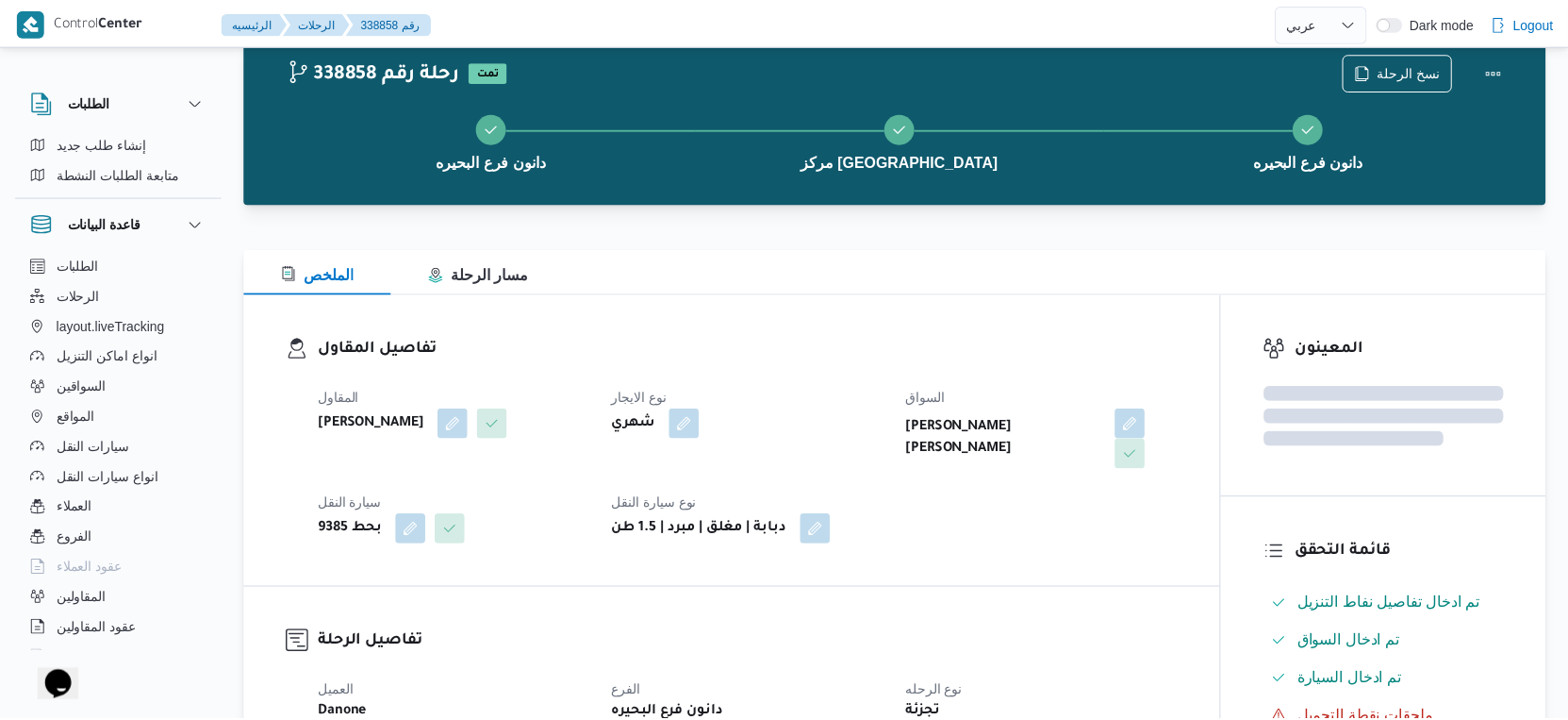
scroll to position [628, 0]
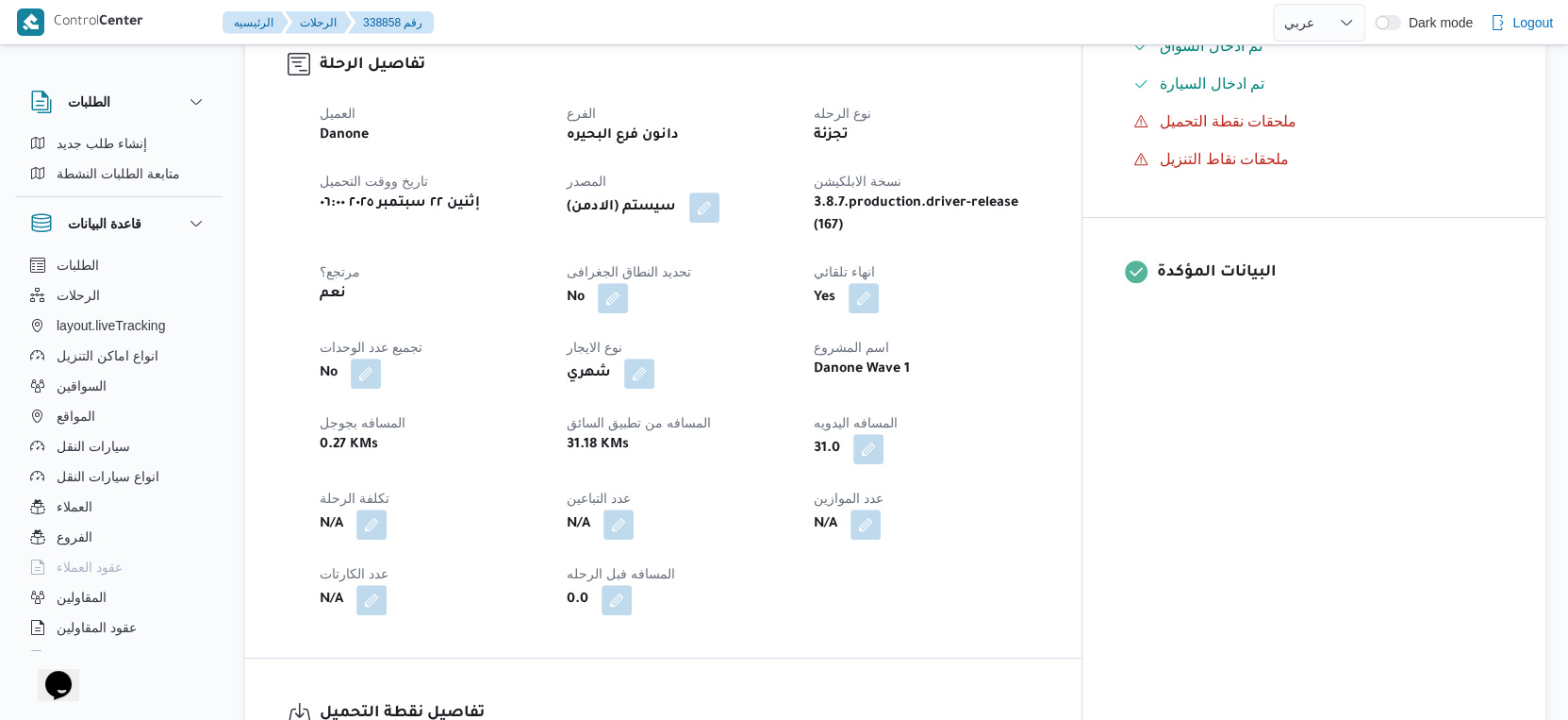
select select "ar"
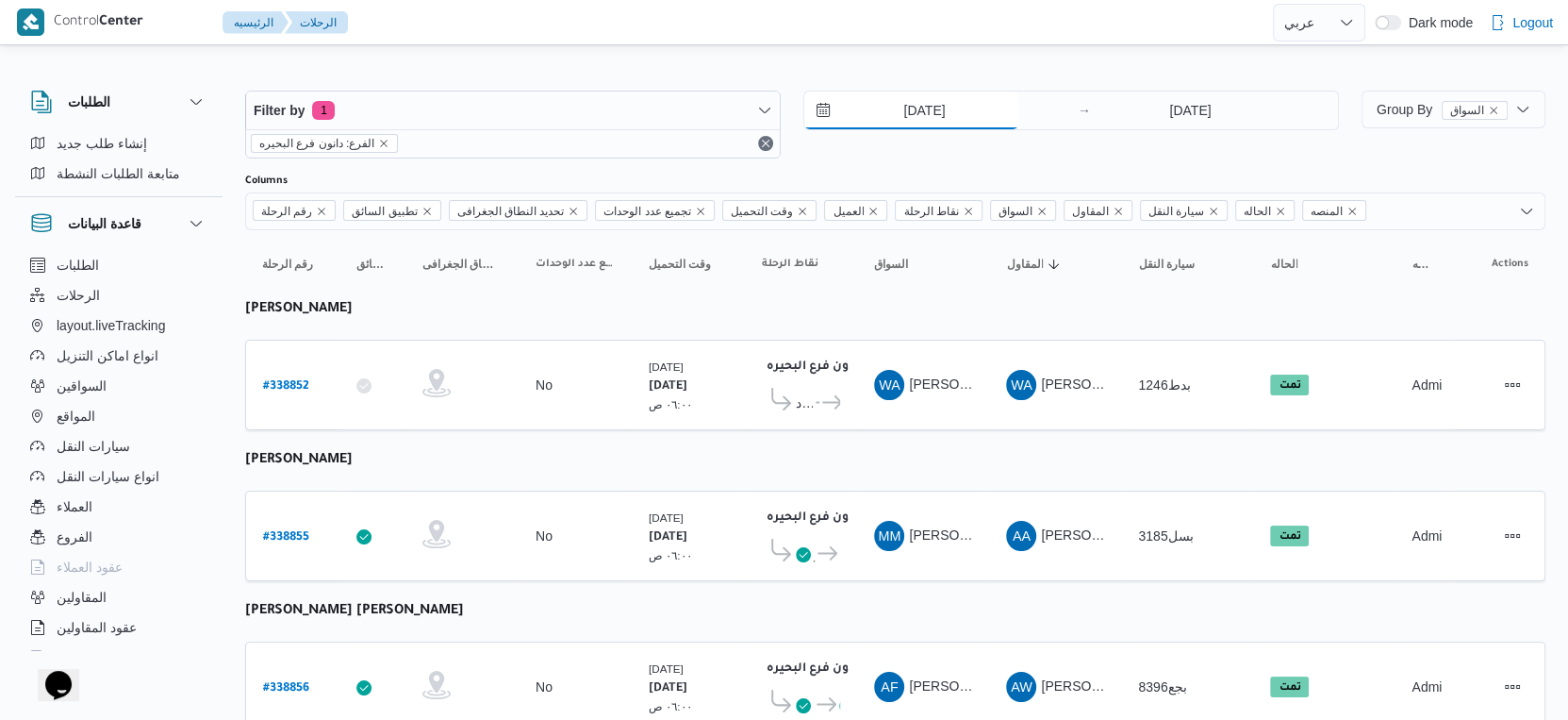
click at [968, 117] on input "[DATE]" at bounding box center [912, 110] width 215 height 38
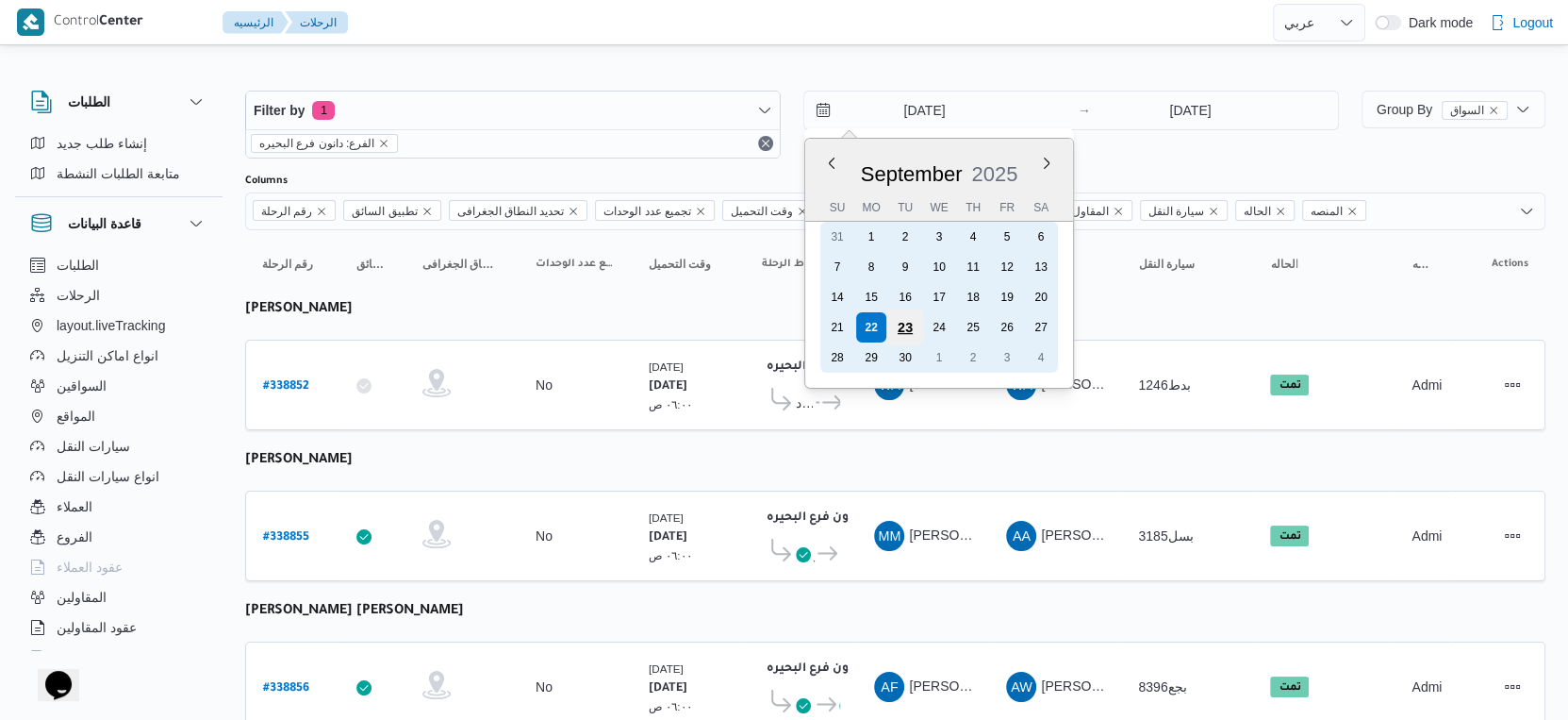
click at [905, 326] on div "23" at bounding box center [905, 327] width 36 height 36
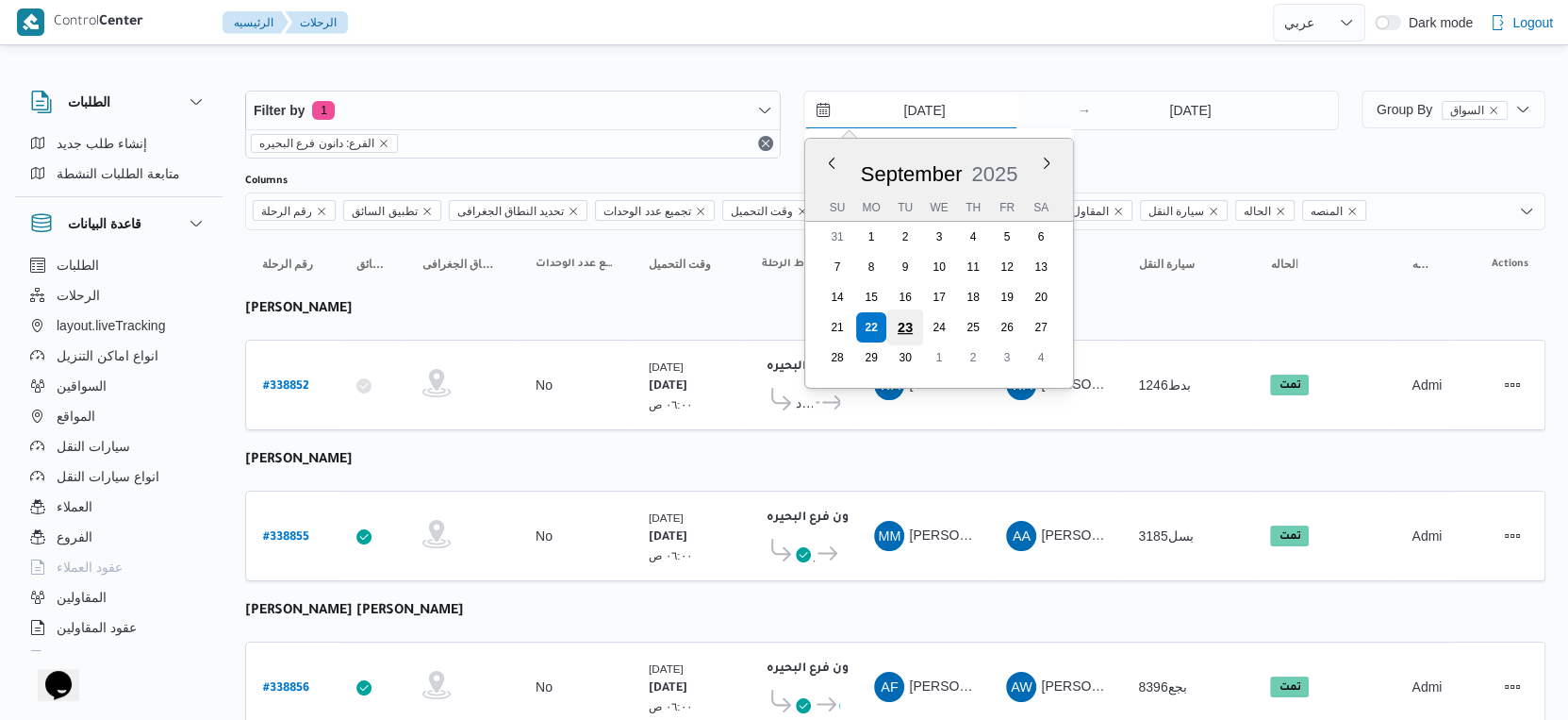
type input "[DATE]"
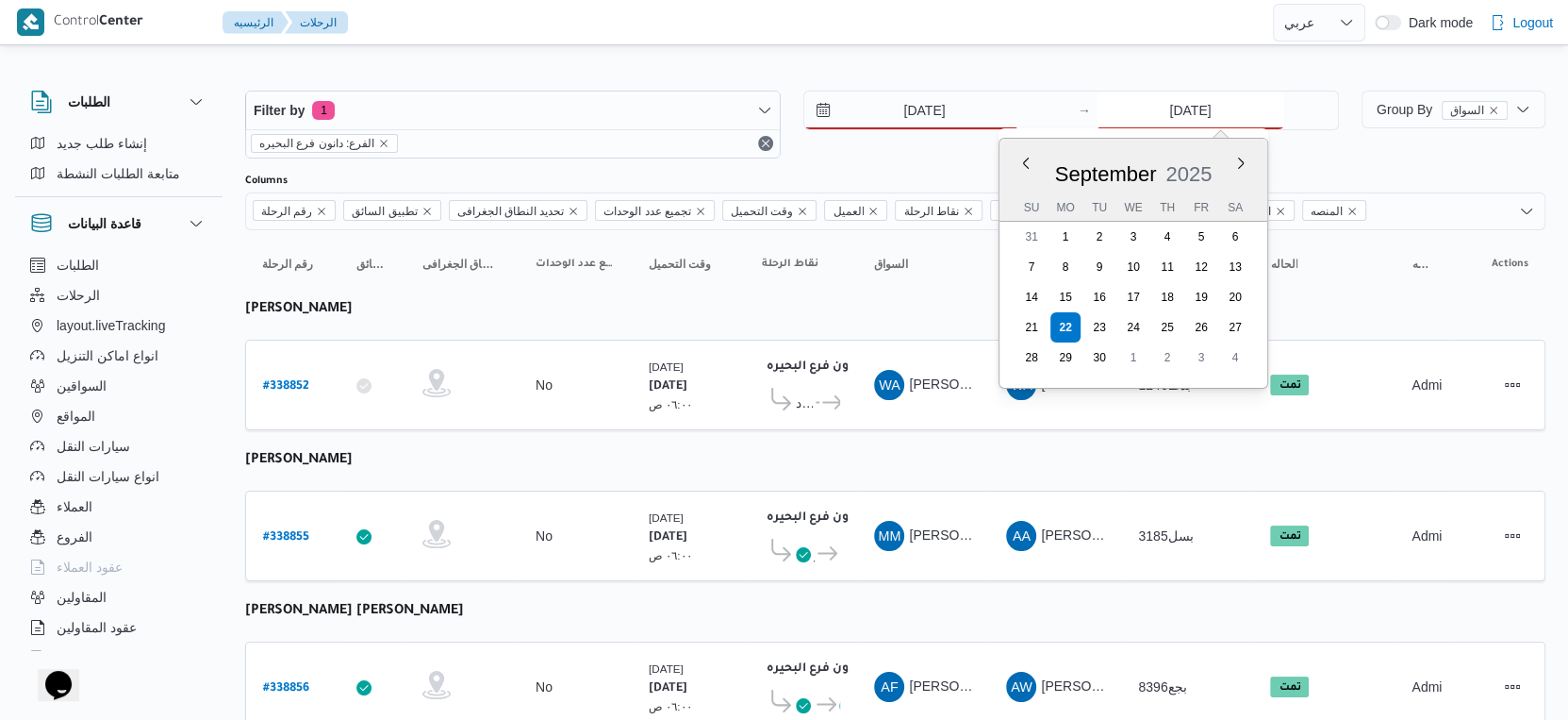
click at [1198, 105] on input "[DATE]" at bounding box center [1191, 110] width 187 height 38
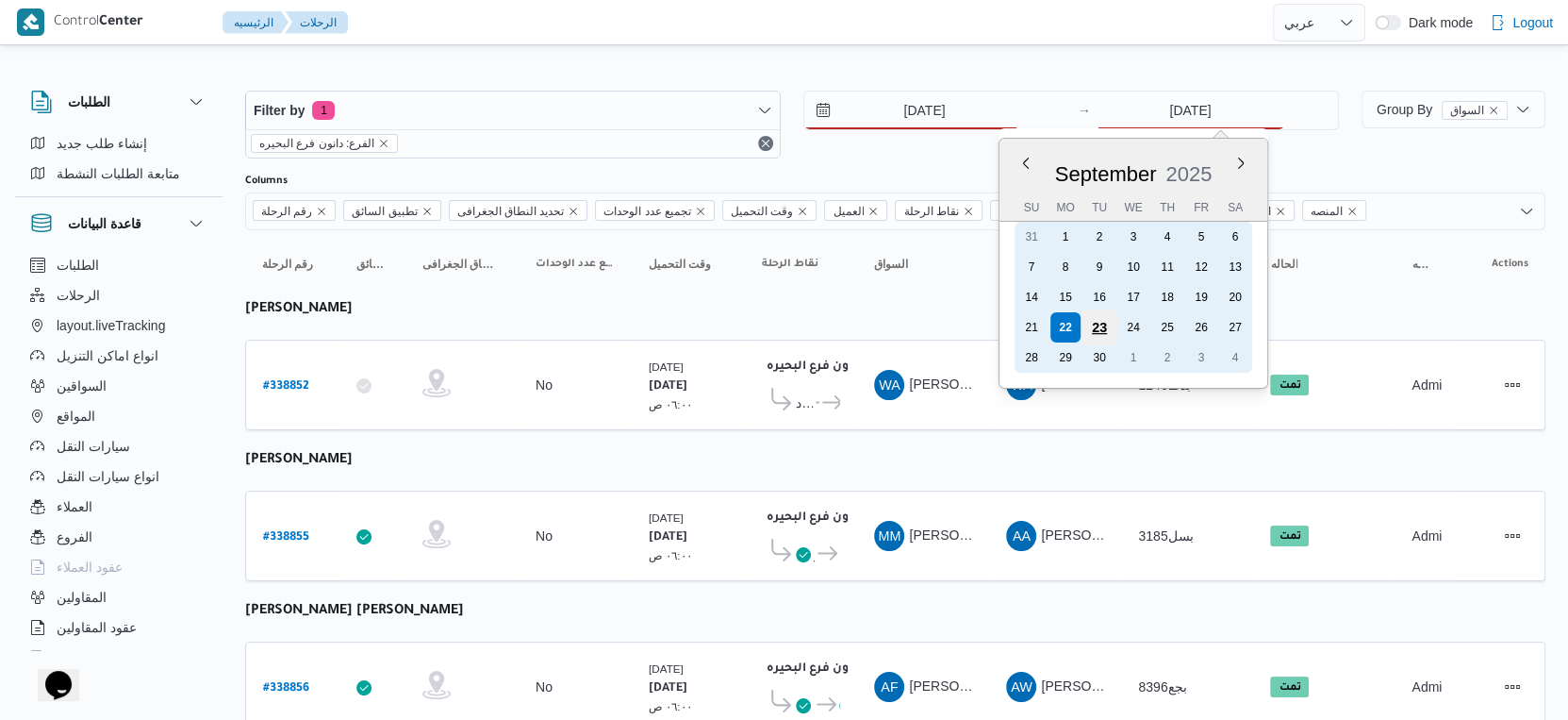
click at [1097, 326] on div "23" at bounding box center [1099, 327] width 36 height 36
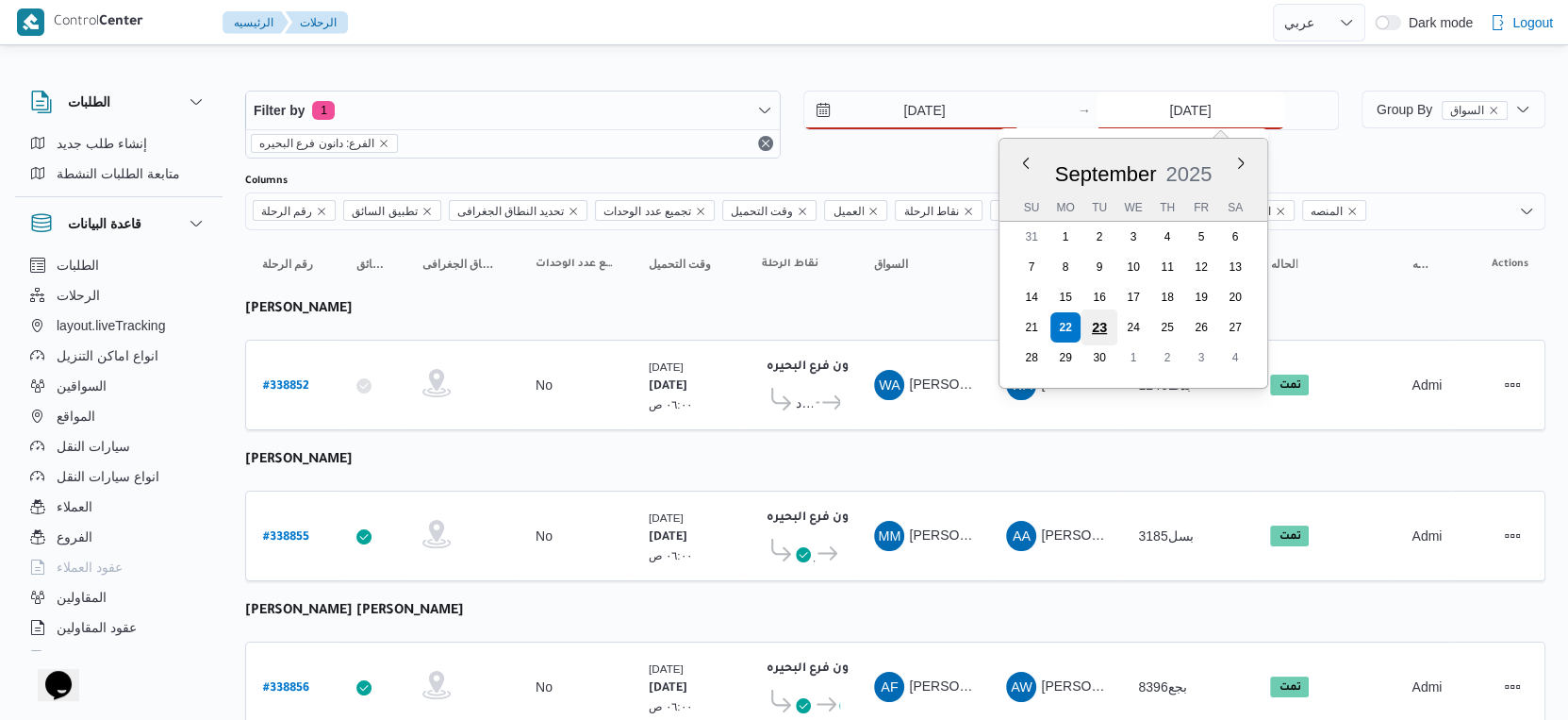
type input "[DATE]"
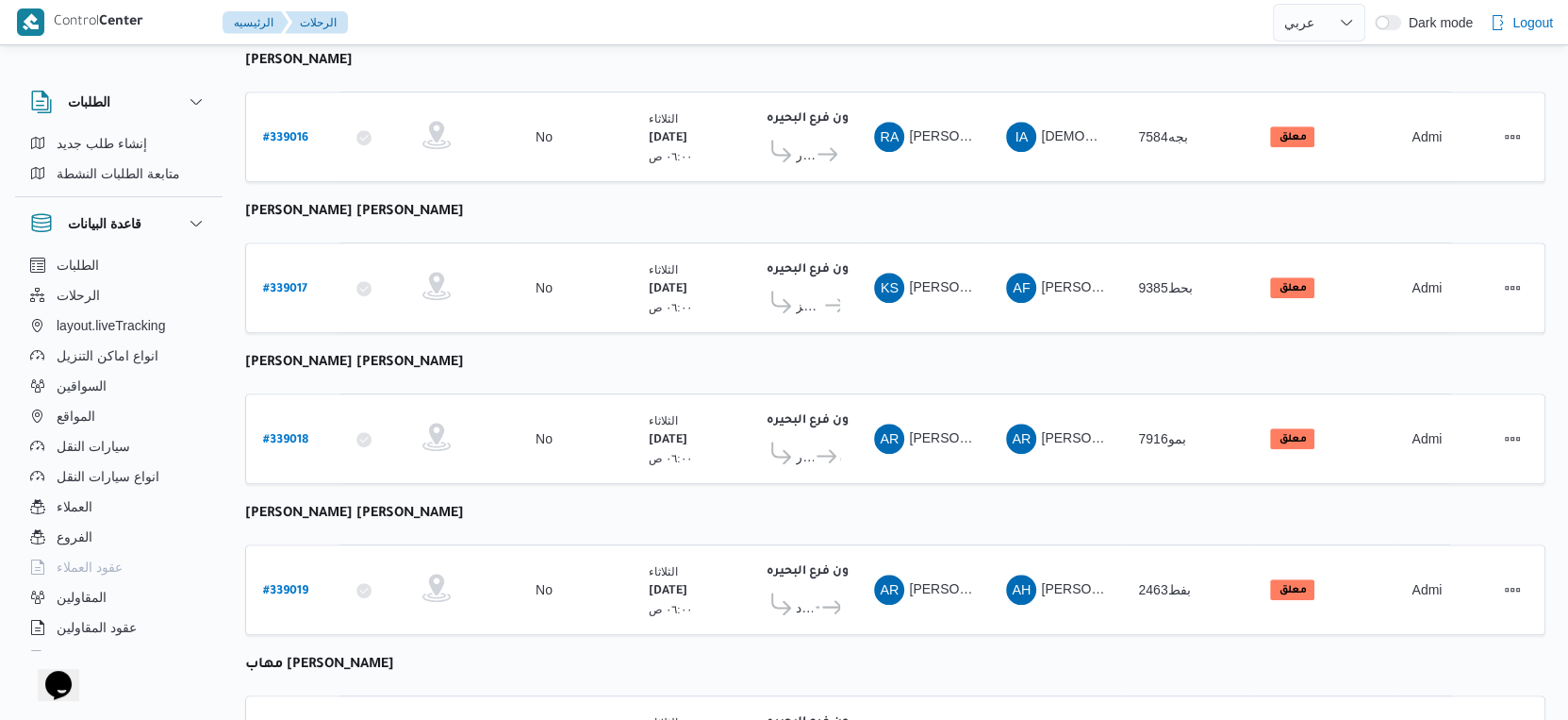
scroll to position [492, 0]
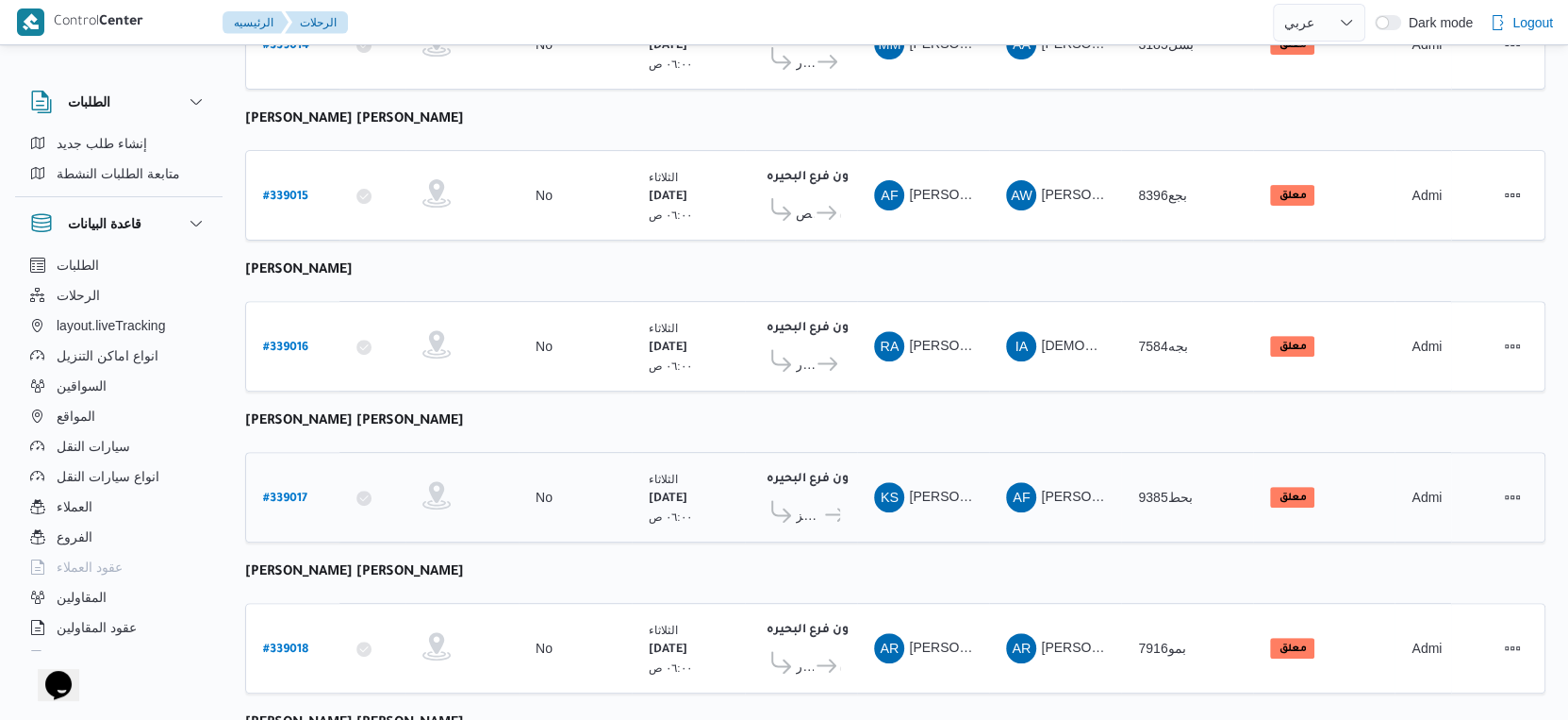
click at [299, 493] on b "# 339017" at bounding box center [285, 500] width 44 height 14
select select "ar"
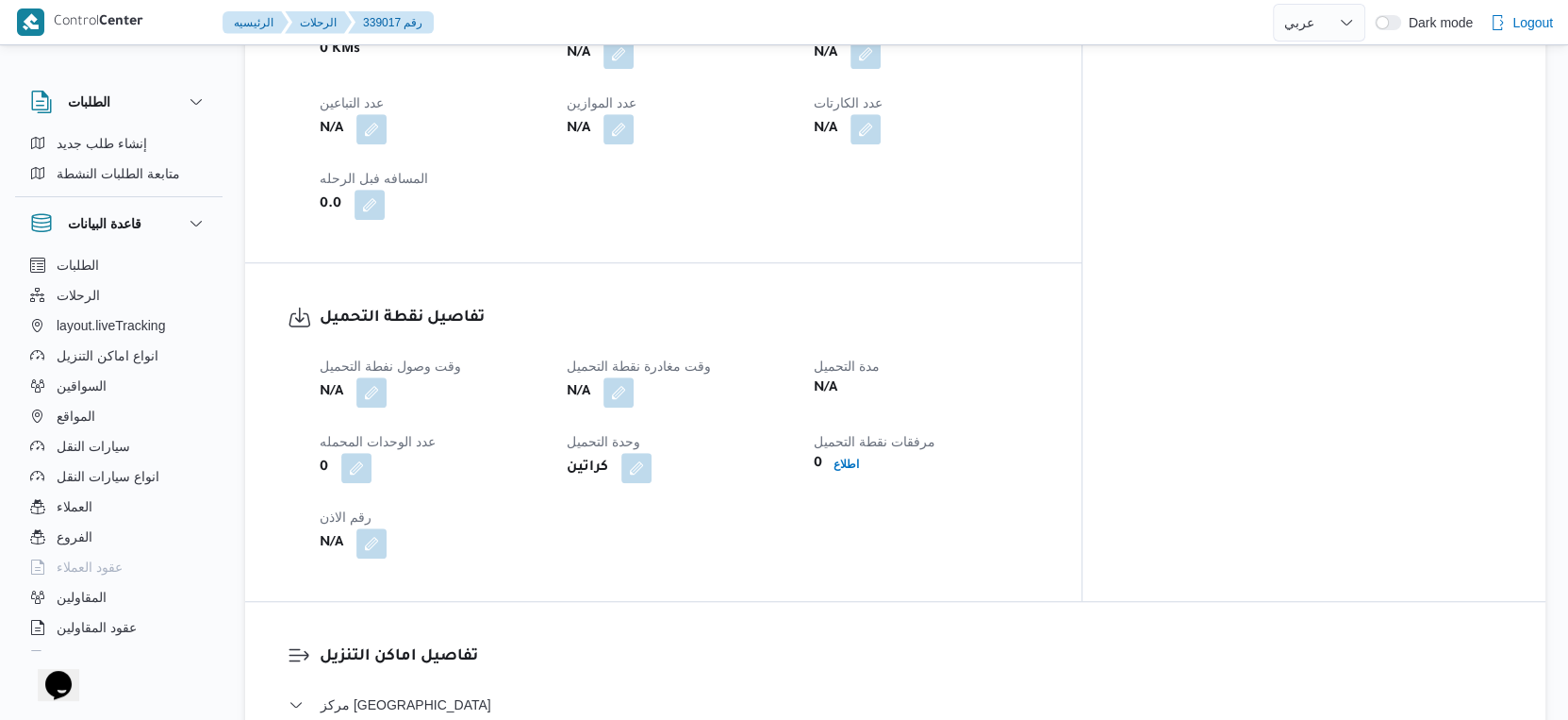
scroll to position [1331, 0]
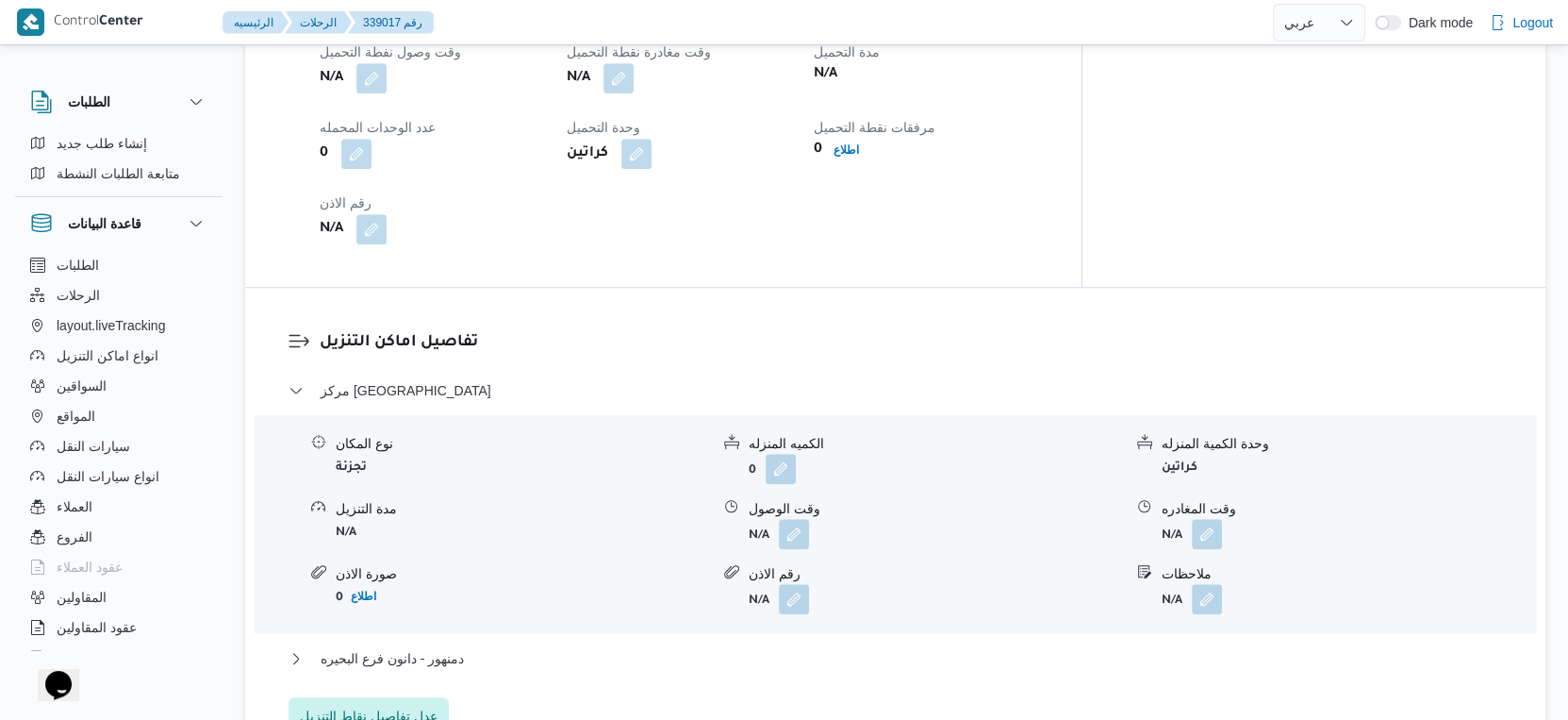
select select "ar"
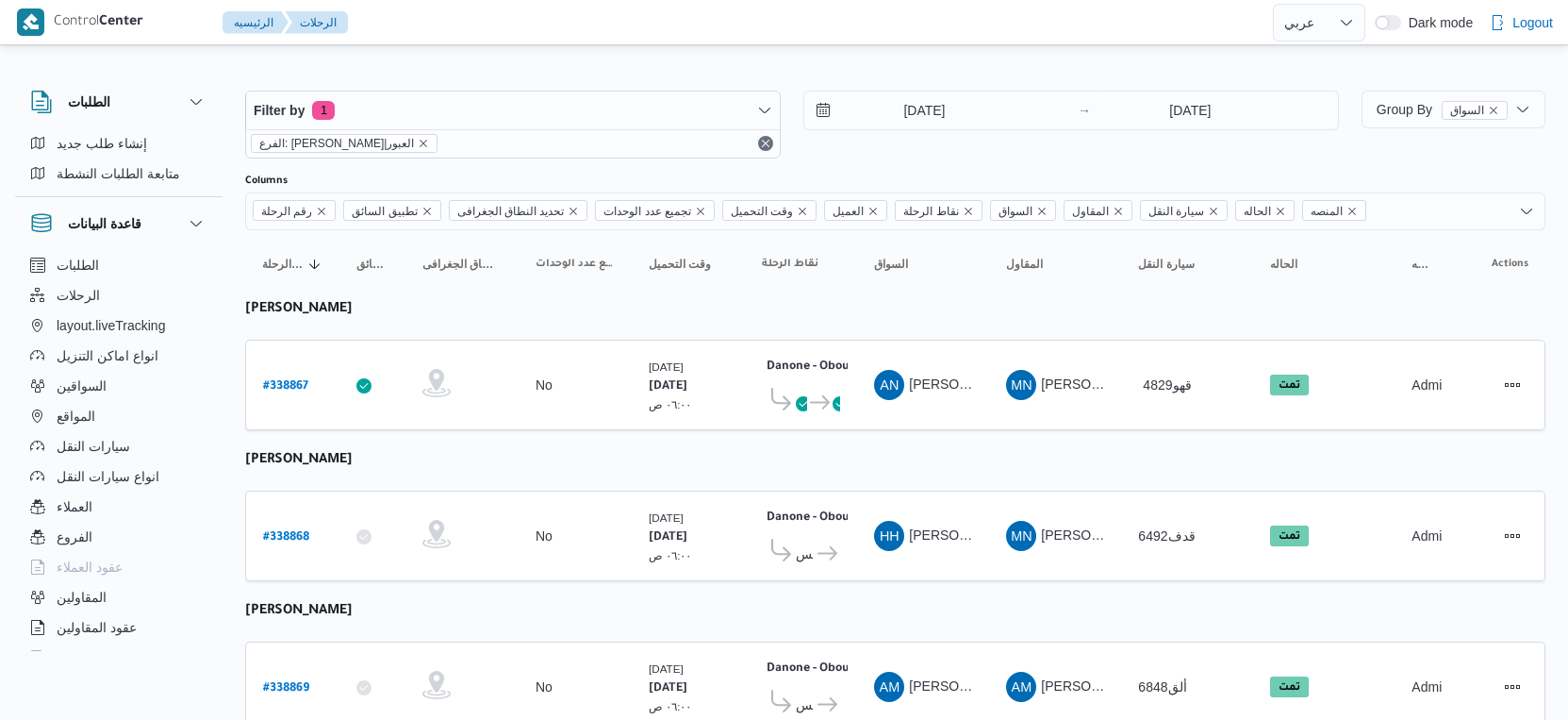
select select "ar"
click at [923, 112] on input "[DATE]" at bounding box center [912, 110] width 215 height 38
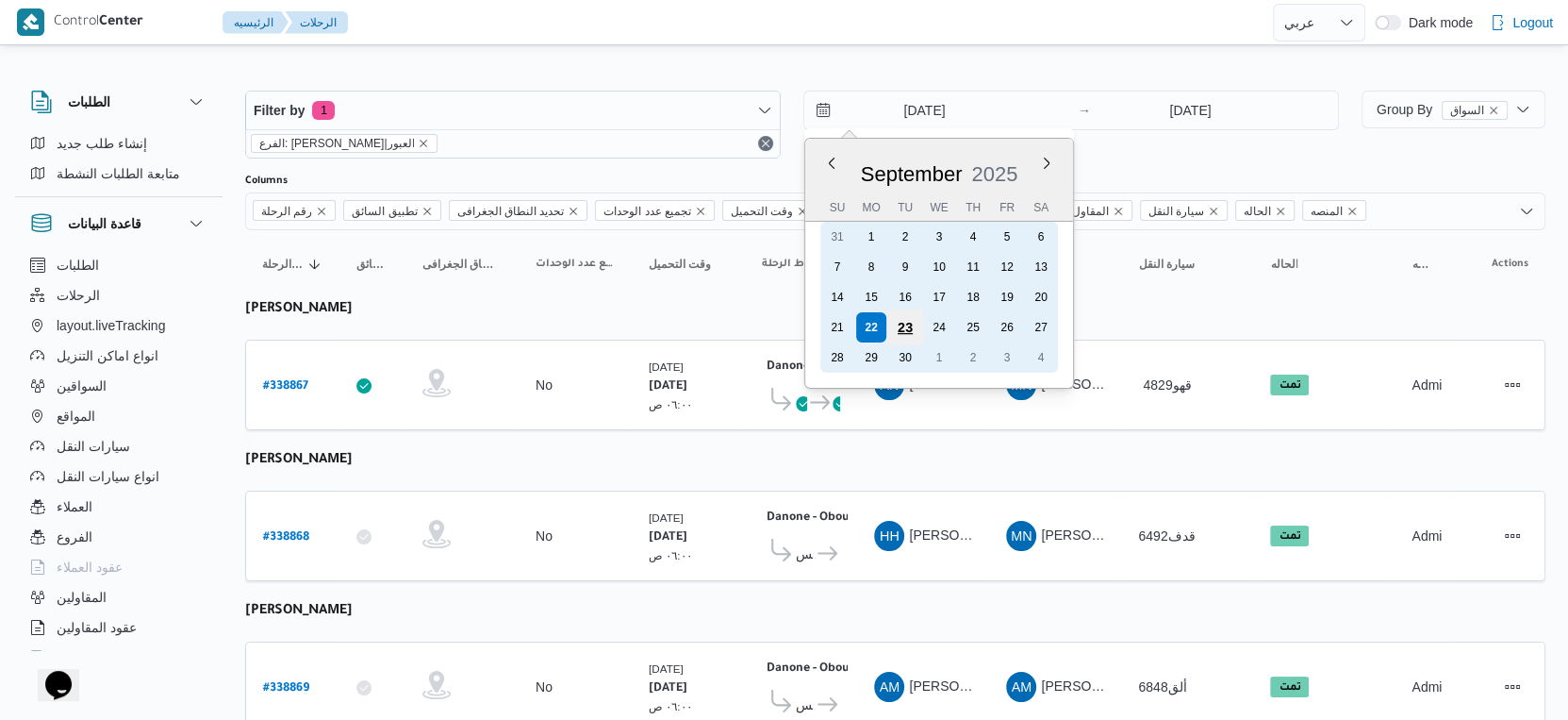
click at [907, 329] on div "23" at bounding box center [905, 327] width 36 height 36
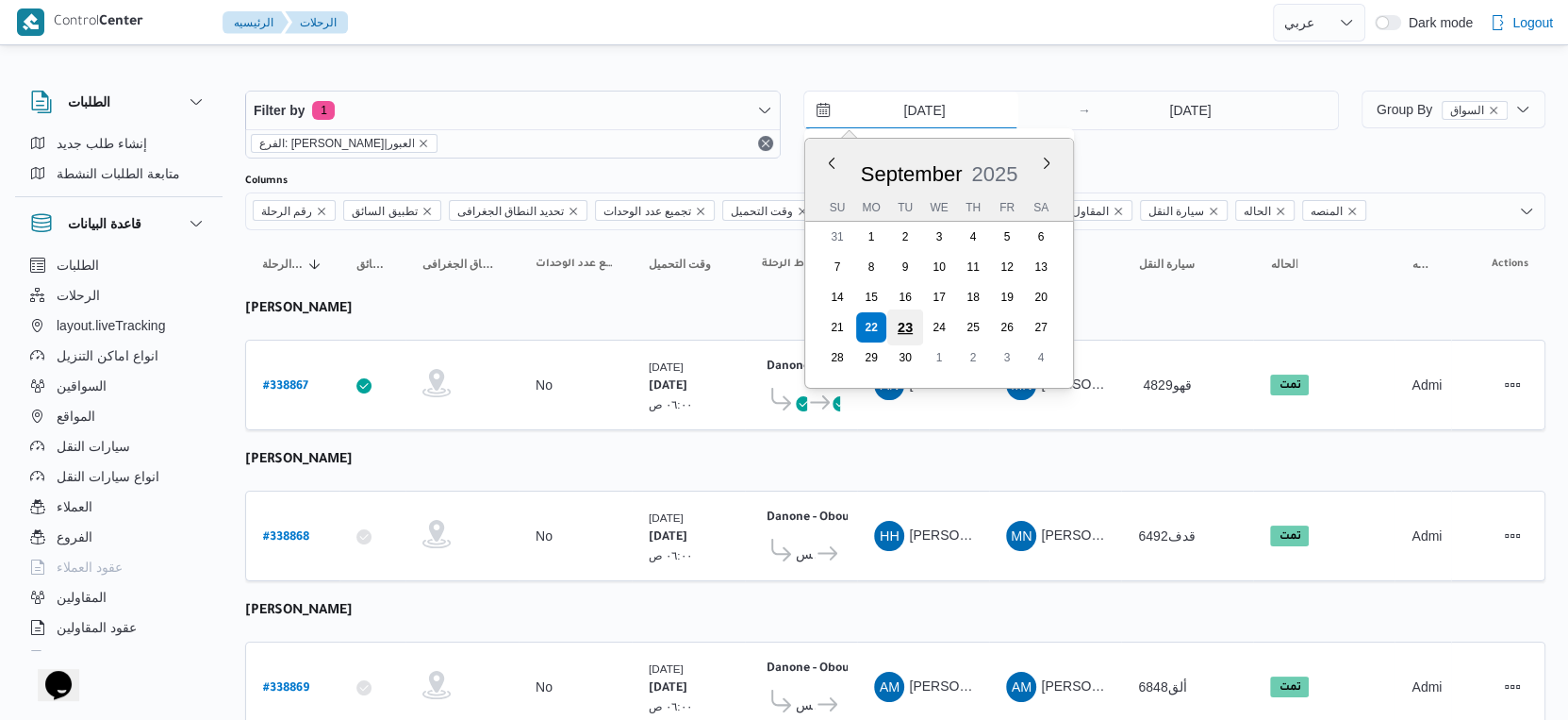
type input "[DATE]"
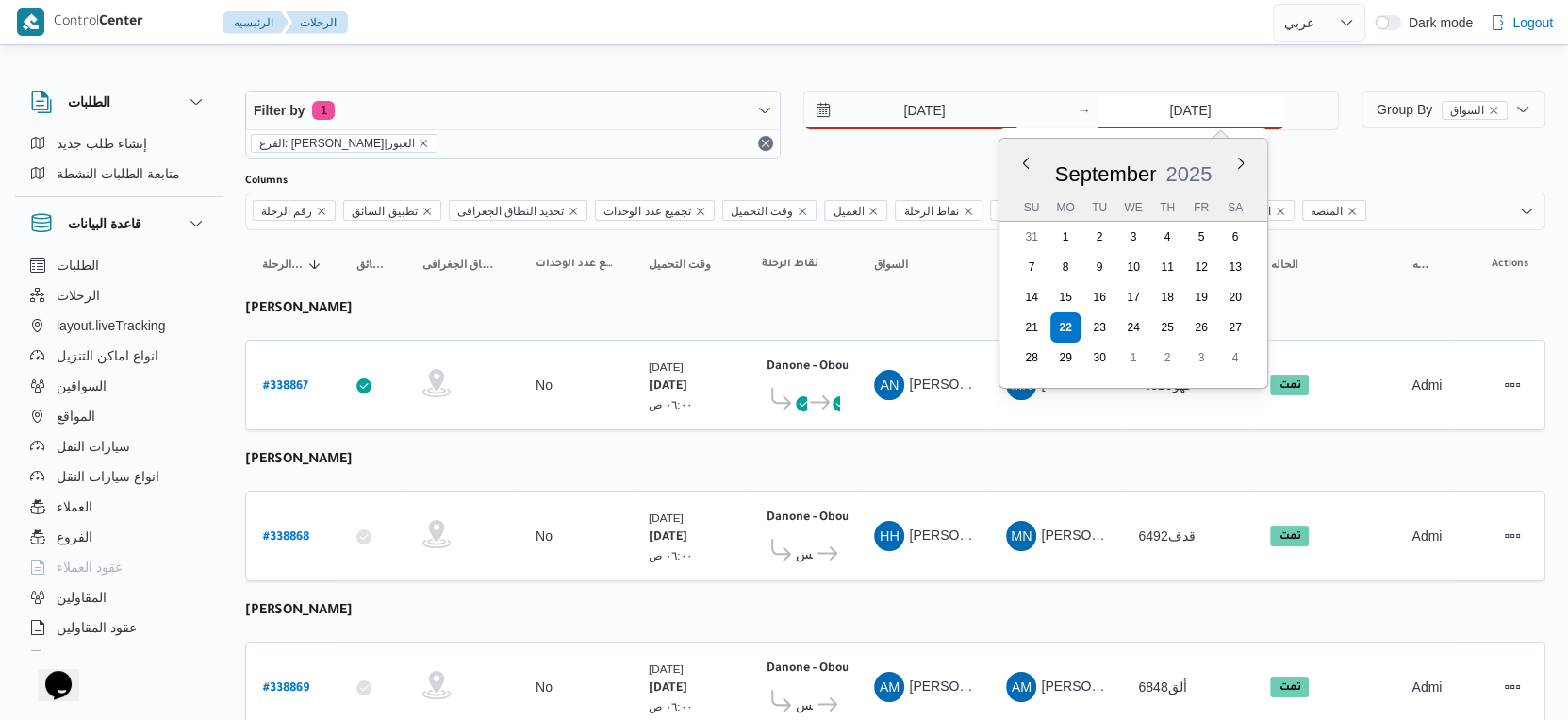
click at [1201, 109] on input "[DATE]" at bounding box center [1191, 110] width 187 height 38
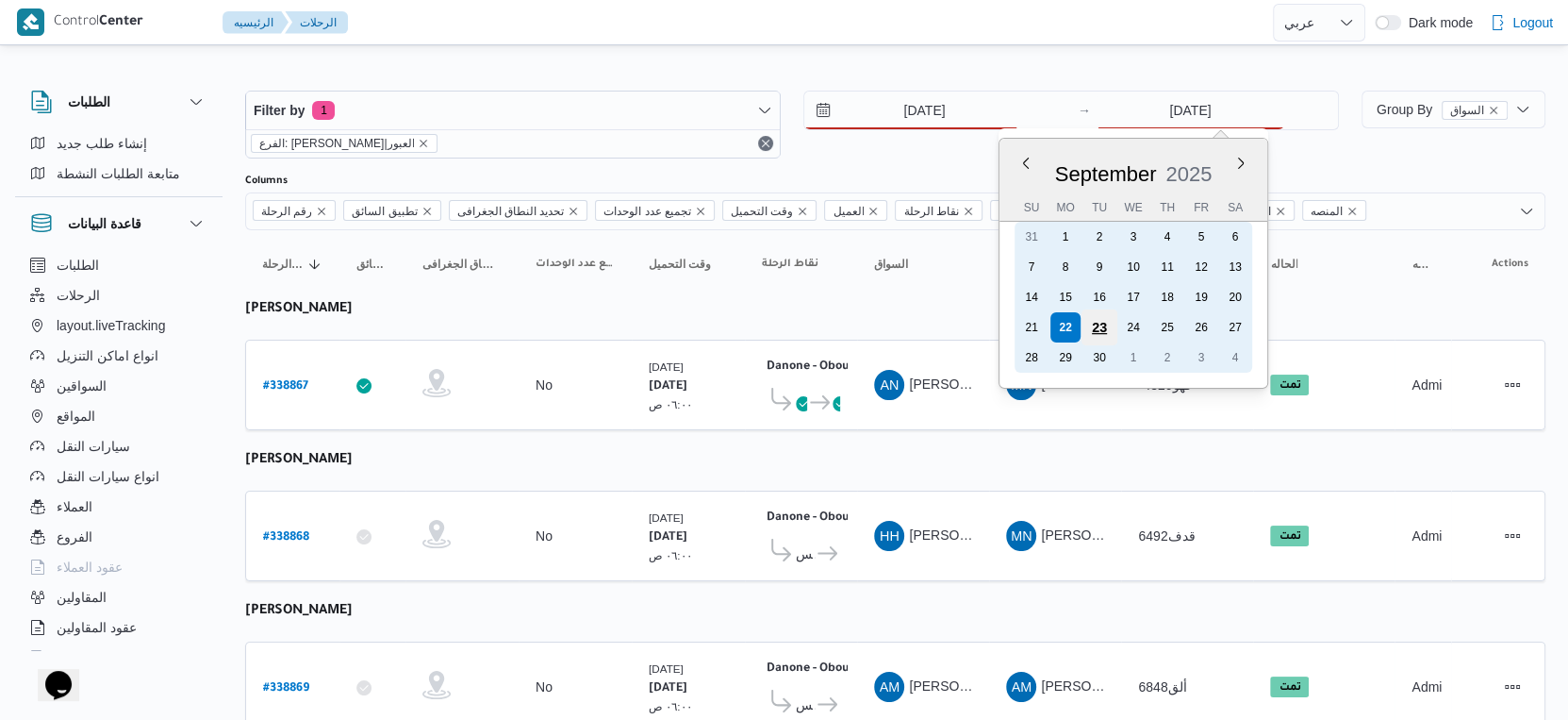
click at [1090, 324] on div "23" at bounding box center [1099, 327] width 36 height 36
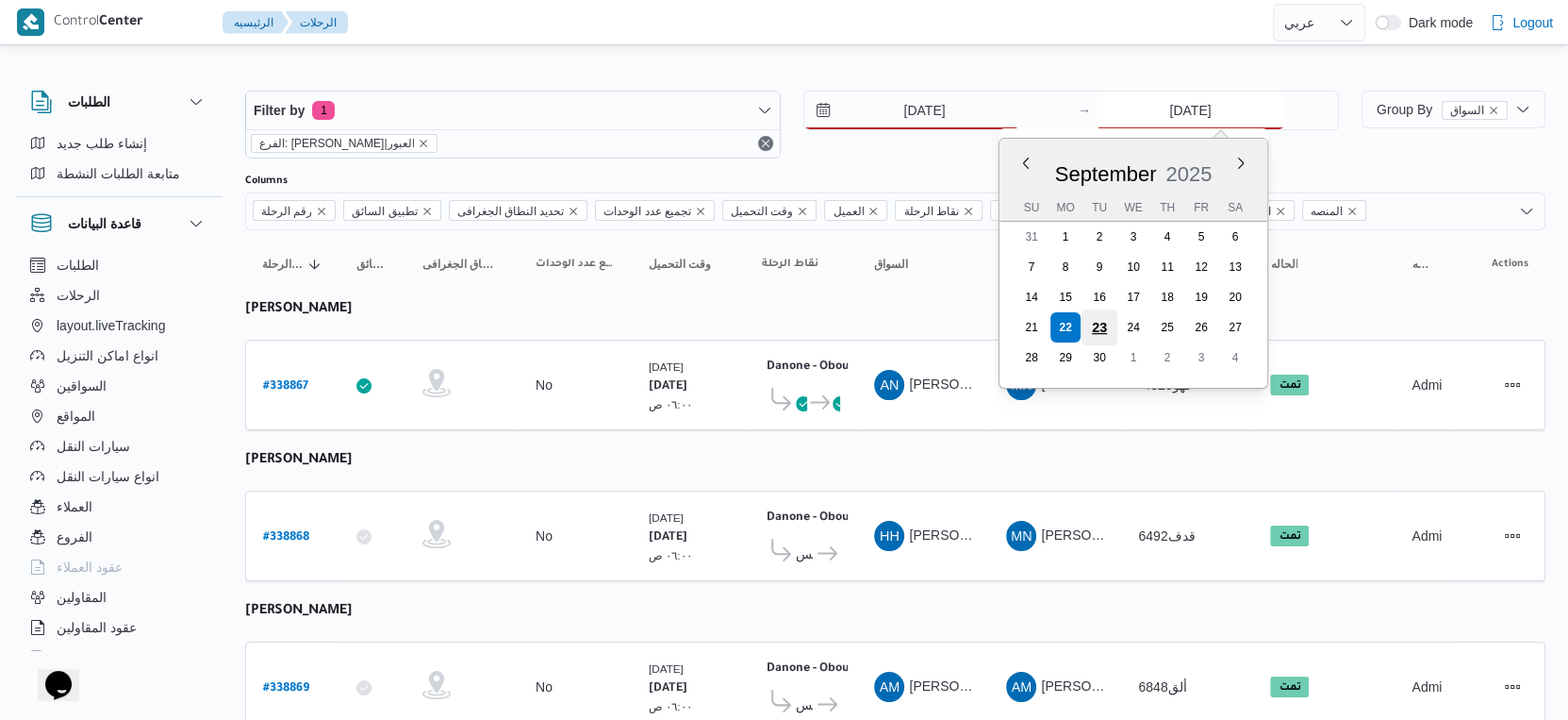
type input "[DATE]"
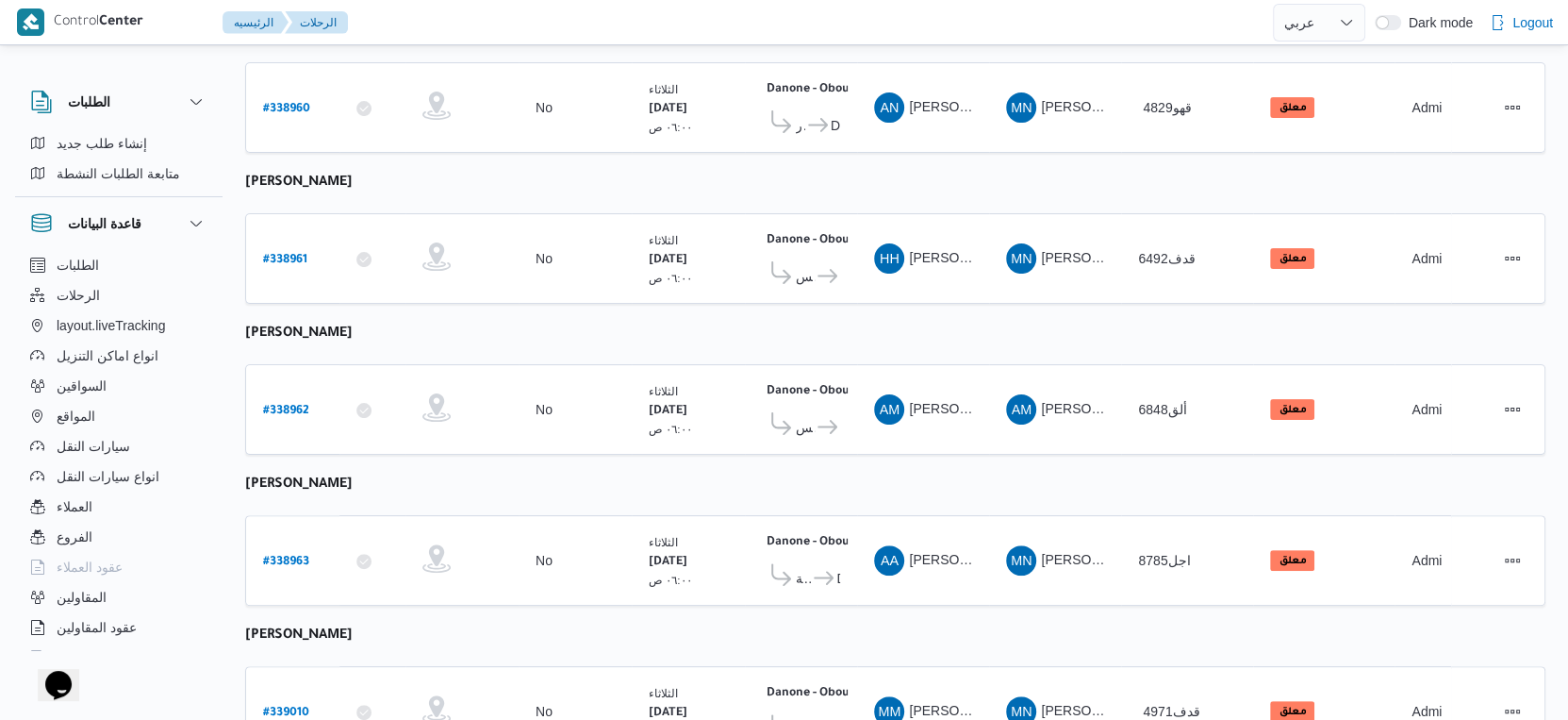
scroll to position [314, 0]
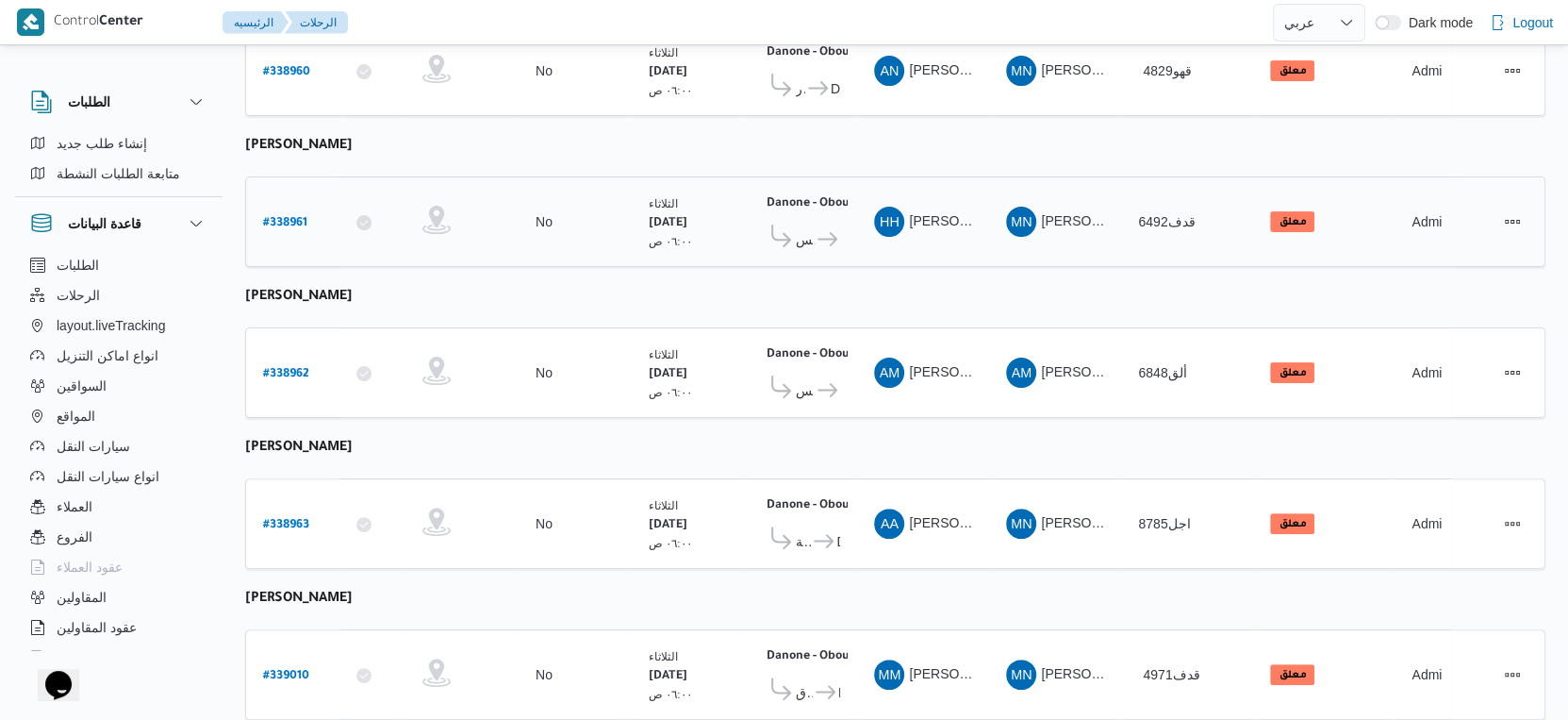
click at [826, 232] on icon at bounding box center [827, 239] width 20 height 15
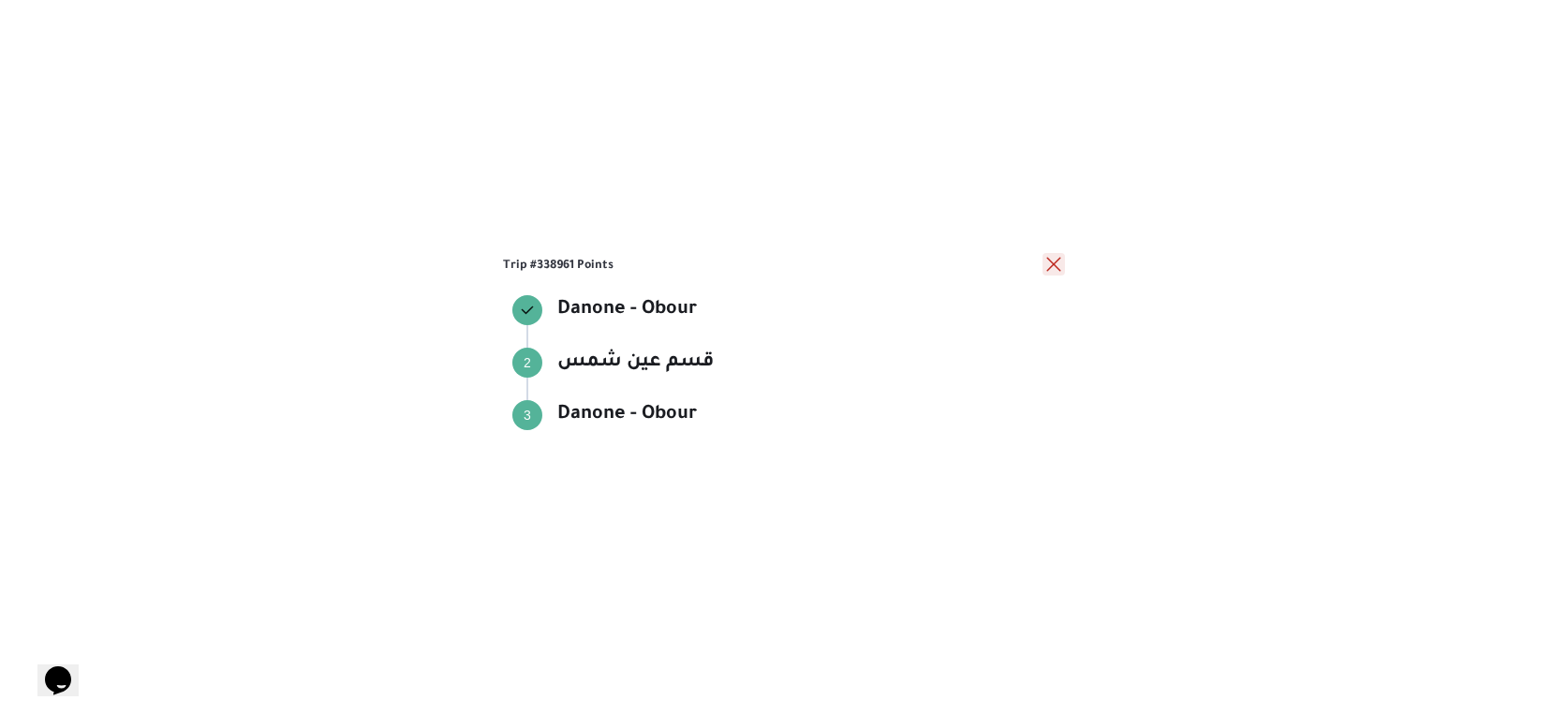
click at [1054, 270] on button "close" at bounding box center [1053, 264] width 22 height 22
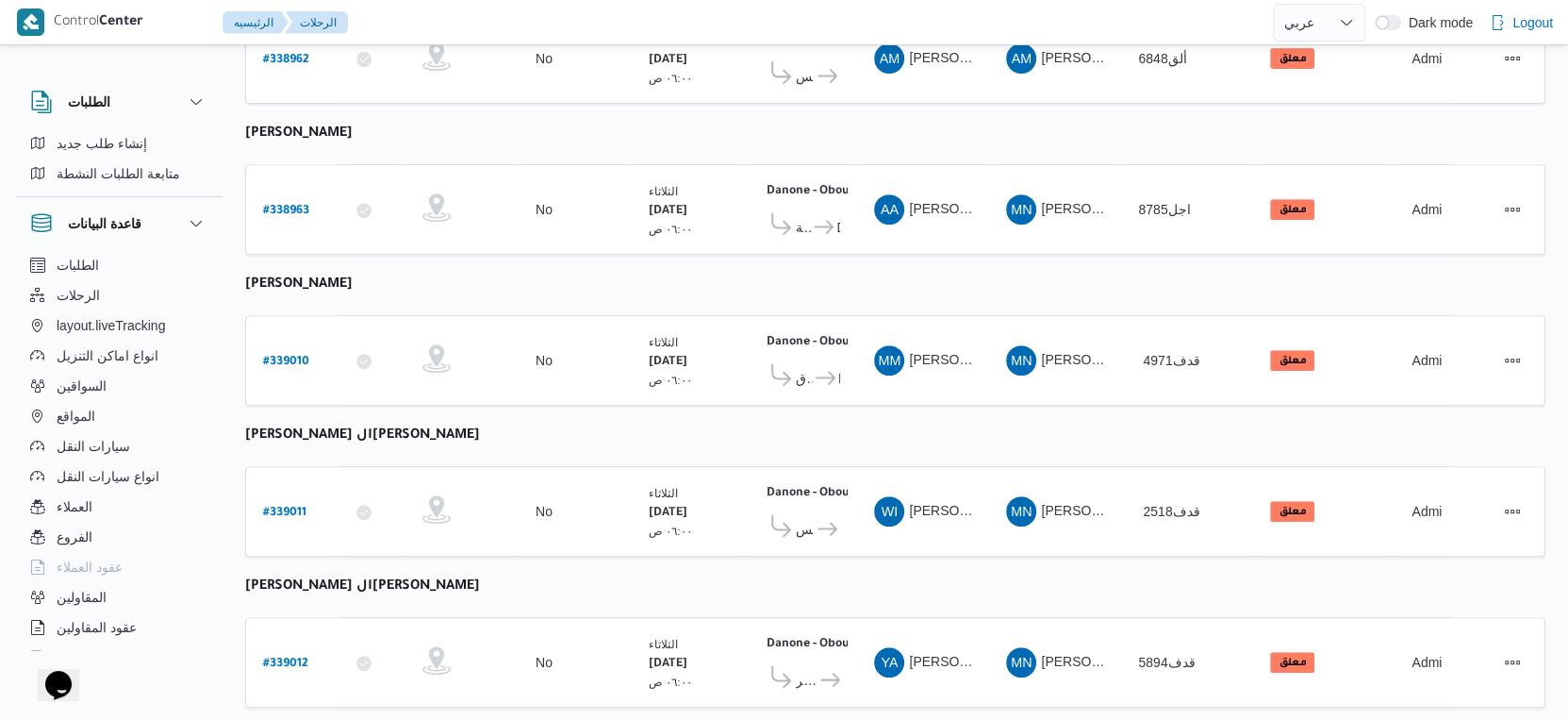
scroll to position [654, 0]
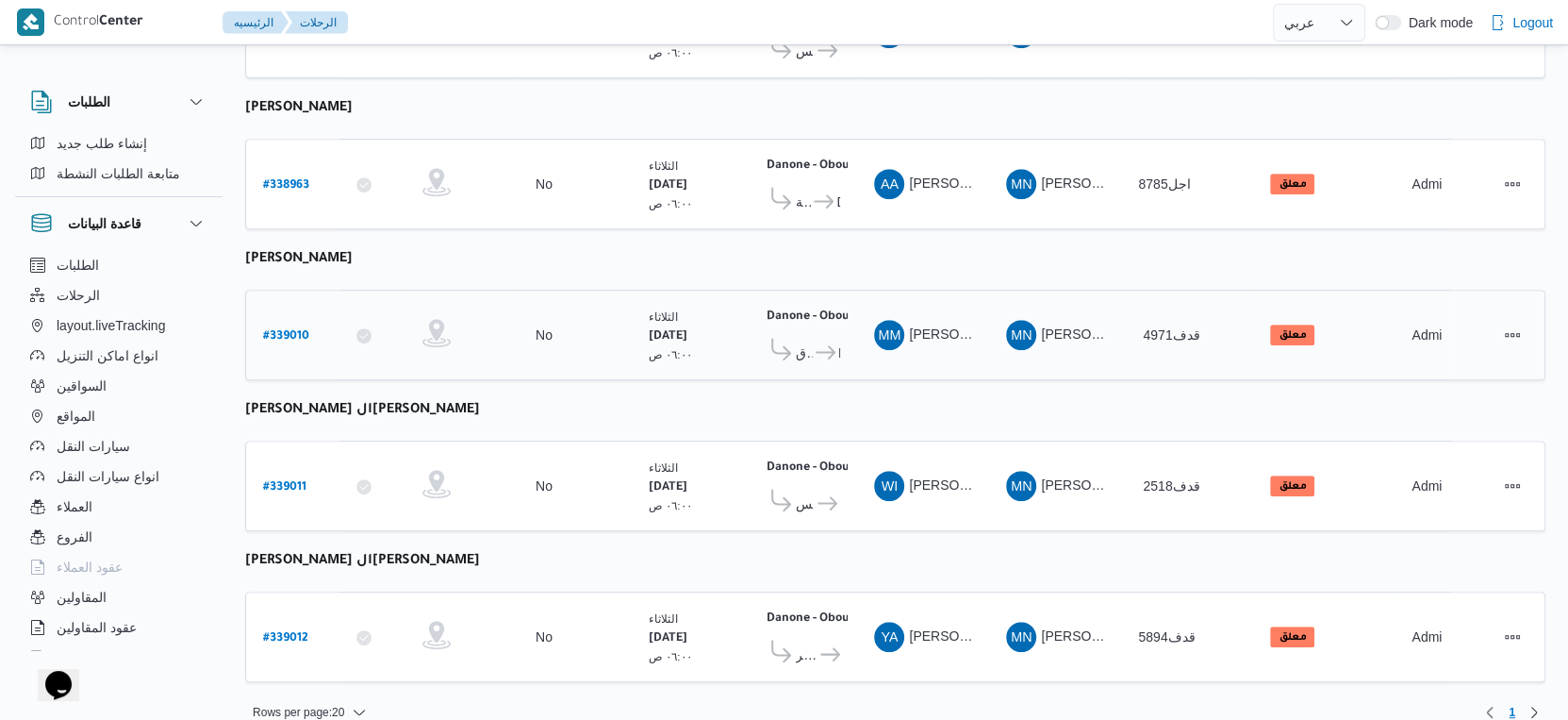
click at [815, 345] on icon at bounding box center [825, 352] width 20 height 15
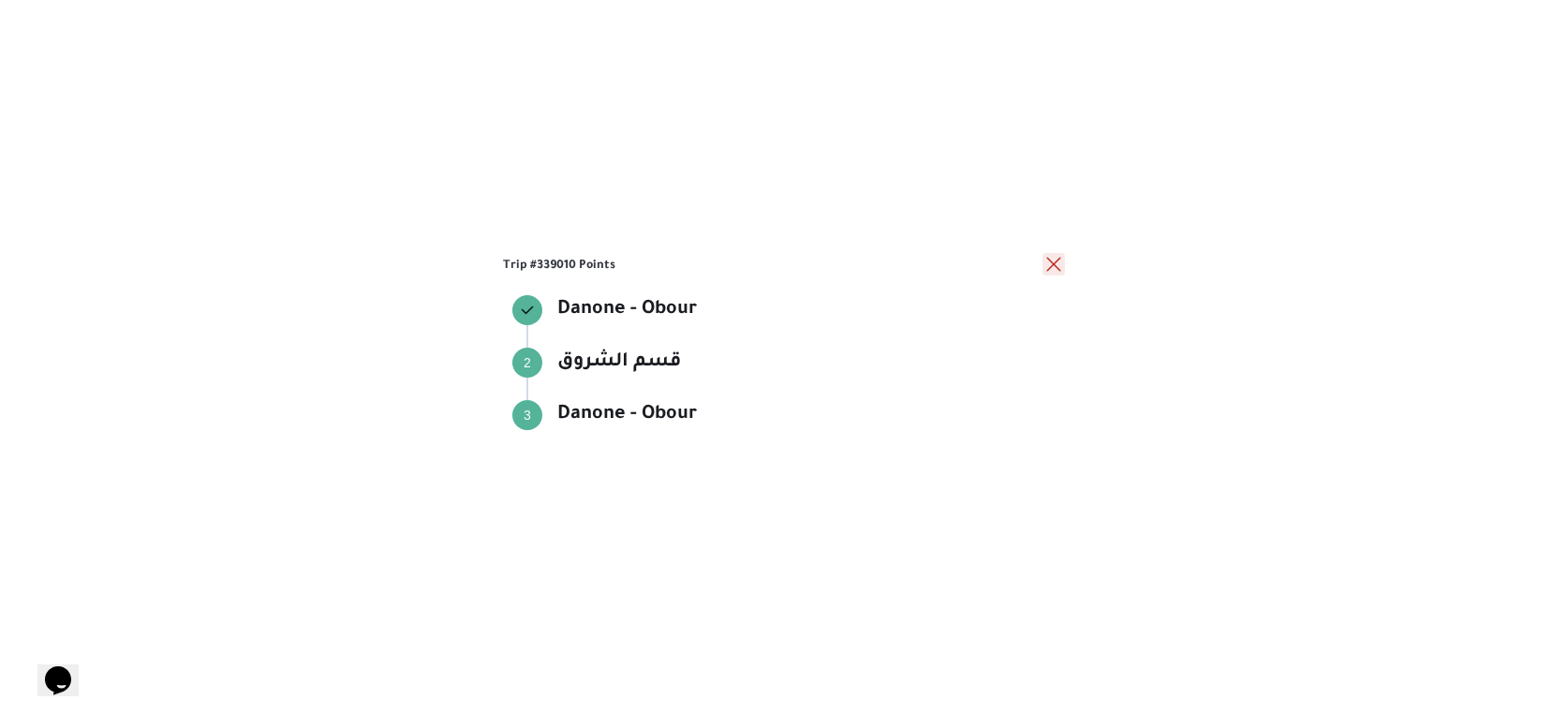
click at [1050, 264] on button "close" at bounding box center [1053, 264] width 22 height 22
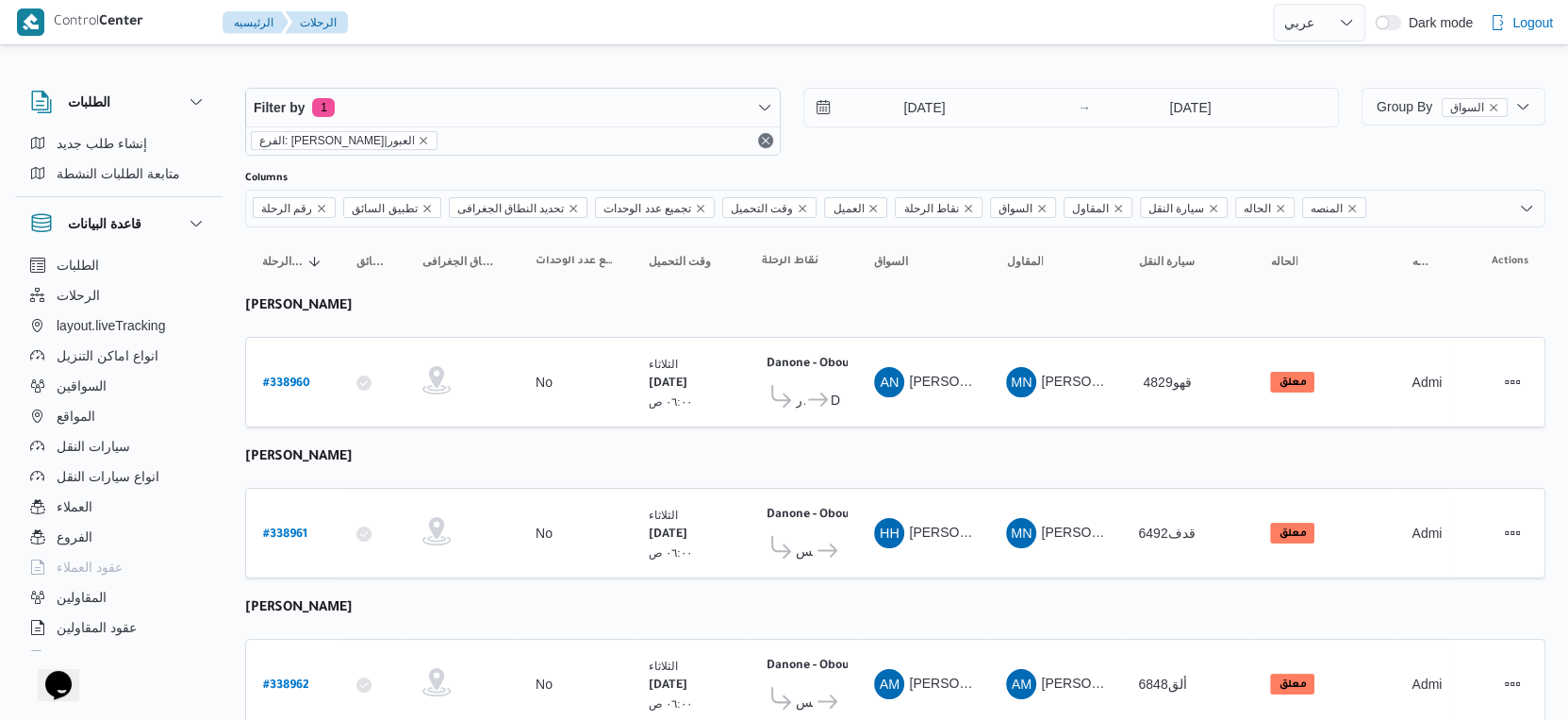
scroll to position [0, 0]
